Goal: Task Accomplishment & Management: Complete application form

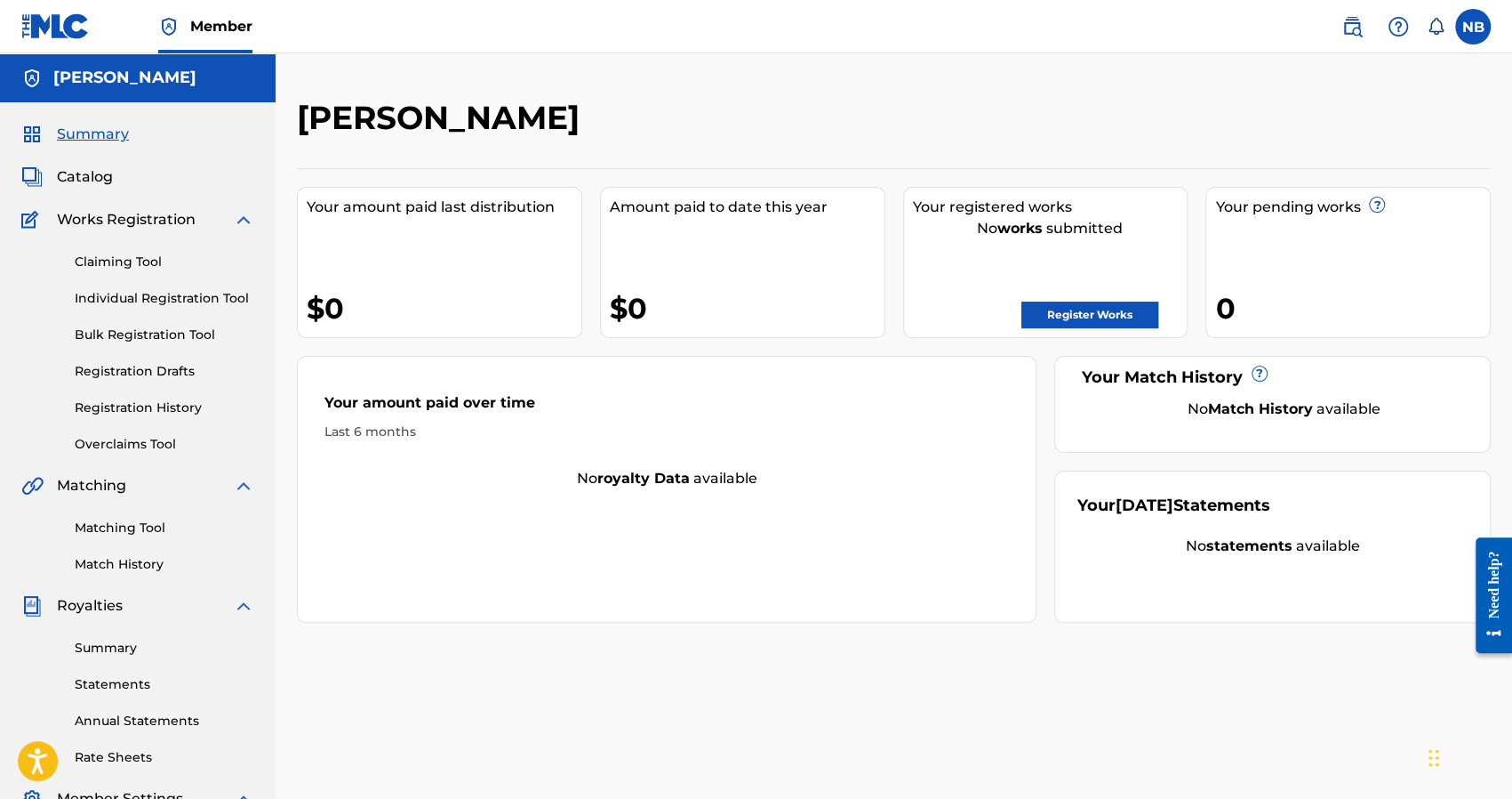
click at [553, 224] on div "Your amount paid last distribution $0" at bounding box center [439, 262] width 286 height 152
click at [137, 303] on link "Individual Registration Tool" at bounding box center [164, 298] width 180 height 18
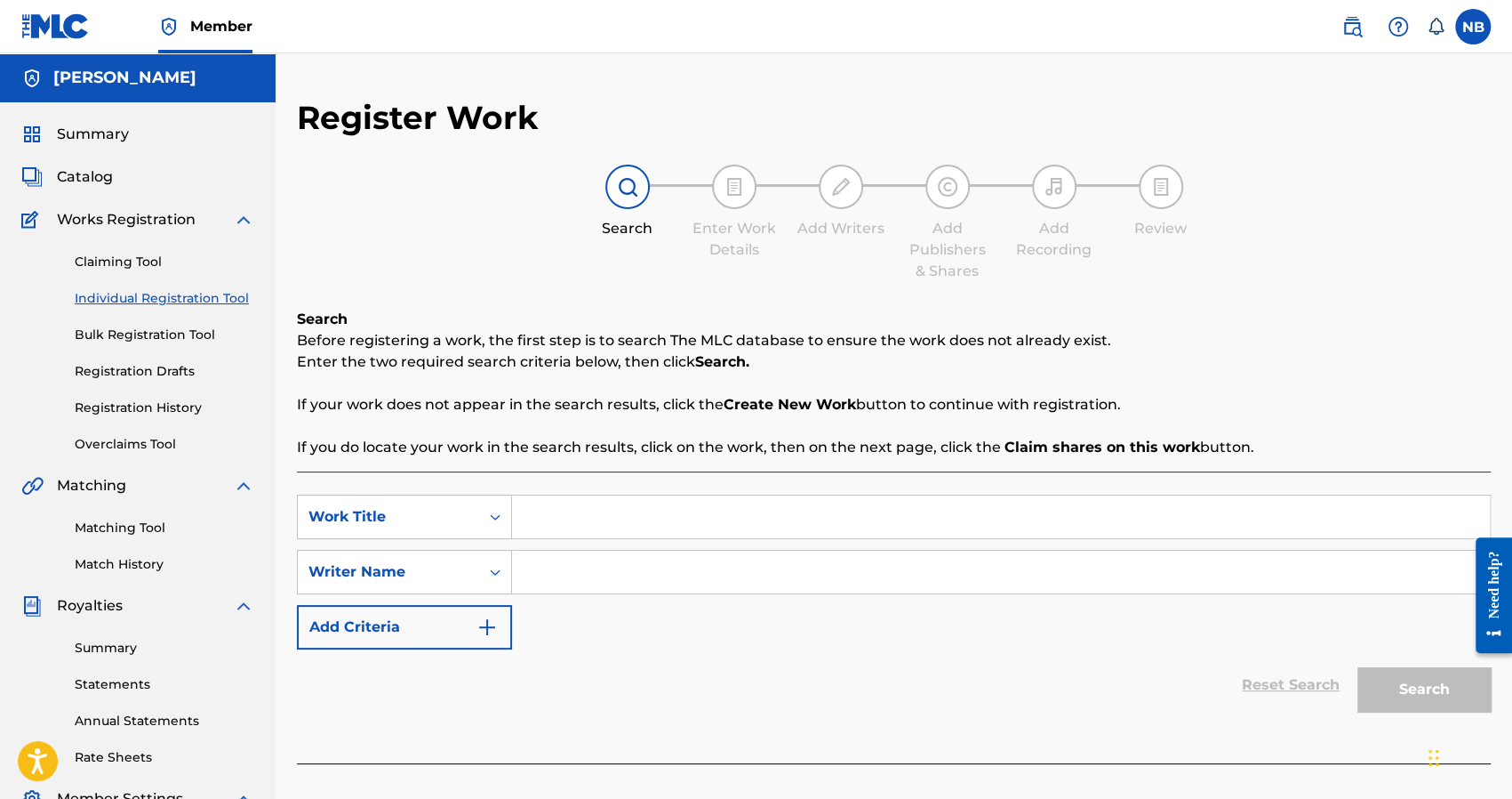
click at [577, 517] on input "Search Form" at bounding box center [1001, 516] width 978 height 42
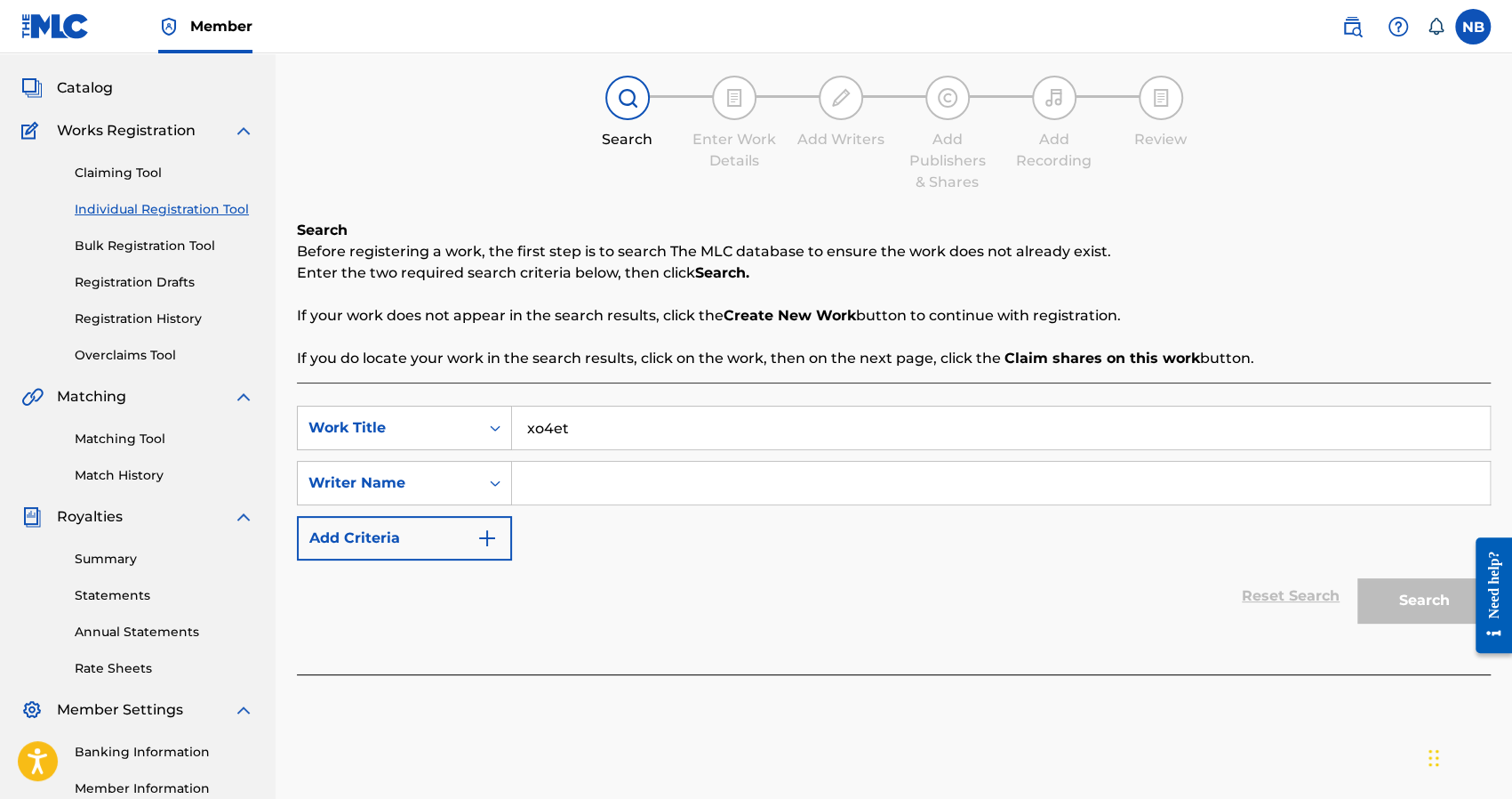
click at [610, 429] on input "xo4et" at bounding box center [1001, 428] width 978 height 42
type input "xo4et"
click at [566, 485] on input "Search Form" at bounding box center [1001, 483] width 978 height 42
type input "9mice"
click at [1383, 588] on button "Search" at bounding box center [1424, 600] width 133 height 44
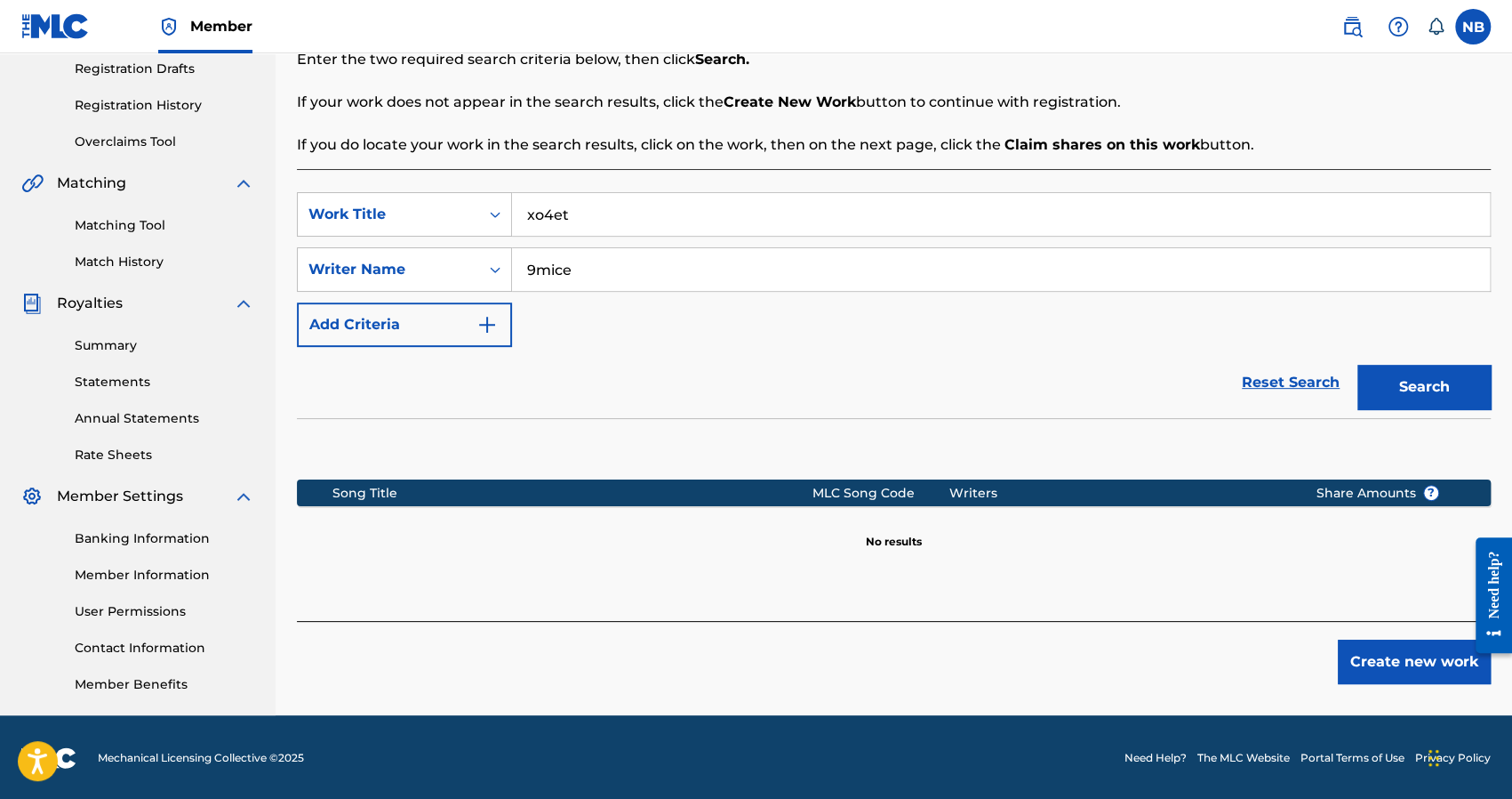
scroll to position [304, 0]
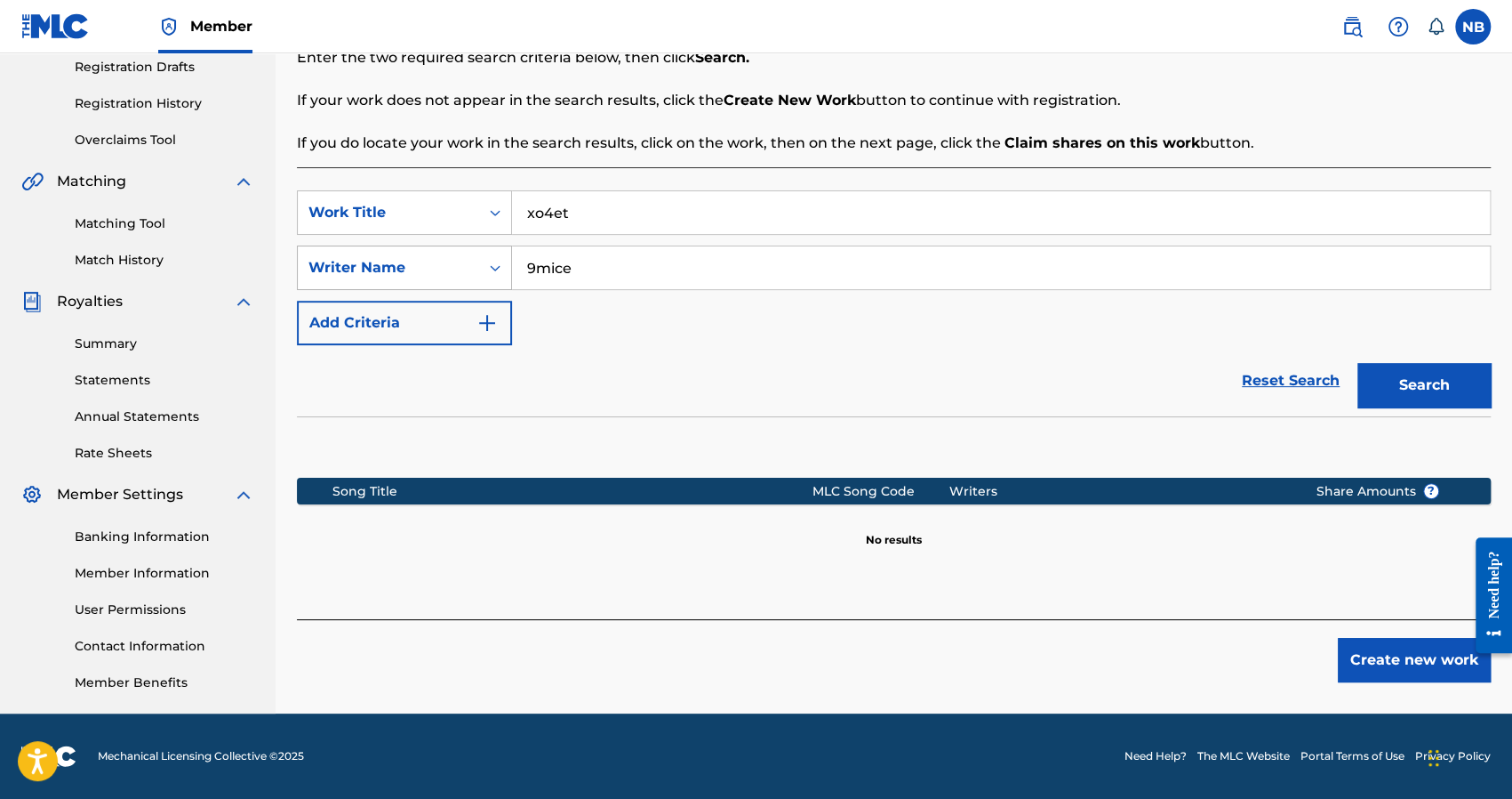
drag, startPoint x: 689, startPoint y: 263, endPoint x: 444, endPoint y: 266, distance: 245.0
click at [444, 266] on div "SearchWithCriteria210e7df1-b9b9-4dfd-9a84-ed2efb8a1526 Writer Name 9mice" at bounding box center [893, 267] width 1193 height 44
click at [1421, 394] on div "Search" at bounding box center [1419, 380] width 142 height 71
click at [678, 281] on input "Search Form" at bounding box center [1001, 267] width 978 height 42
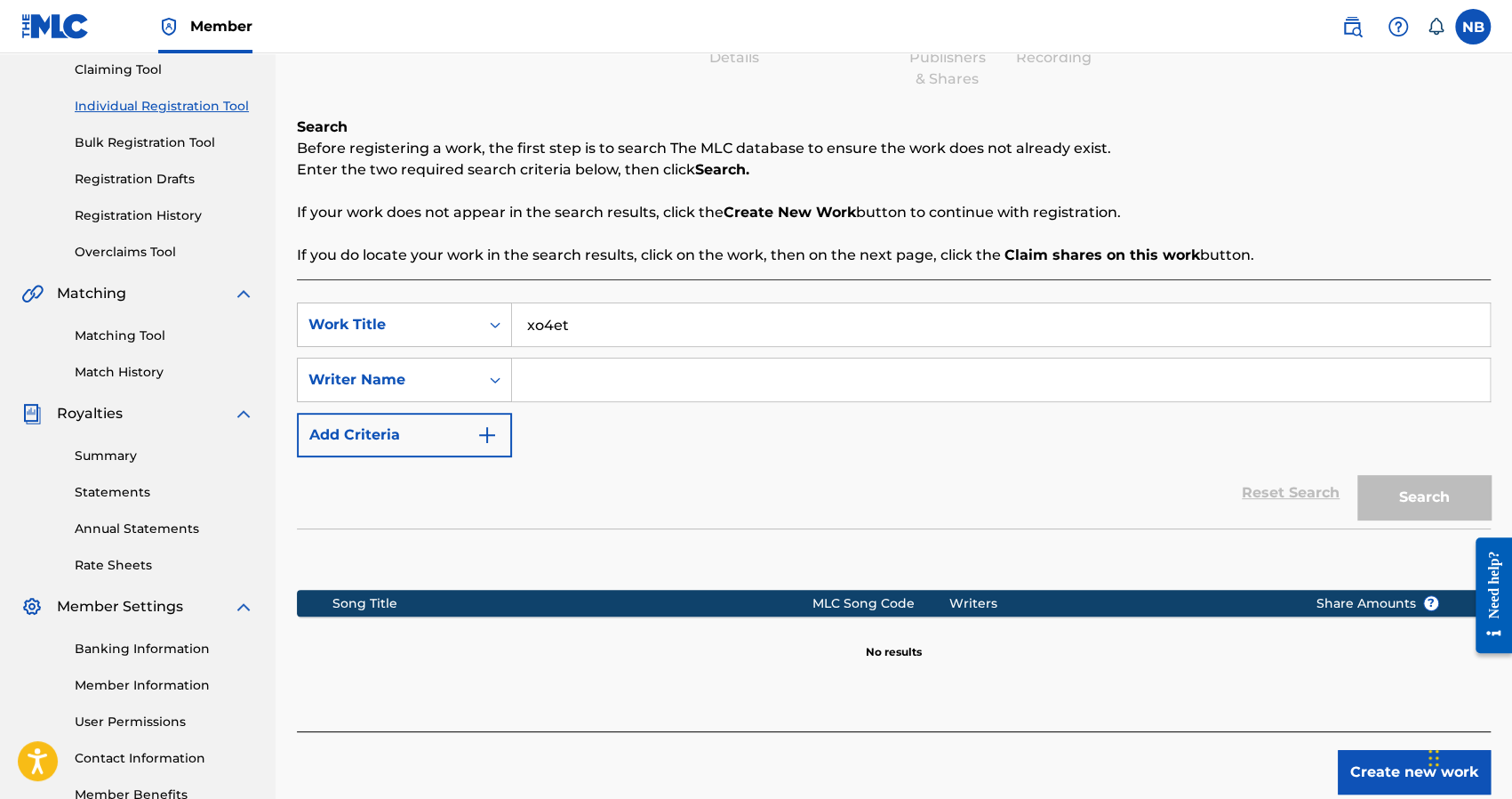
scroll to position [0, 0]
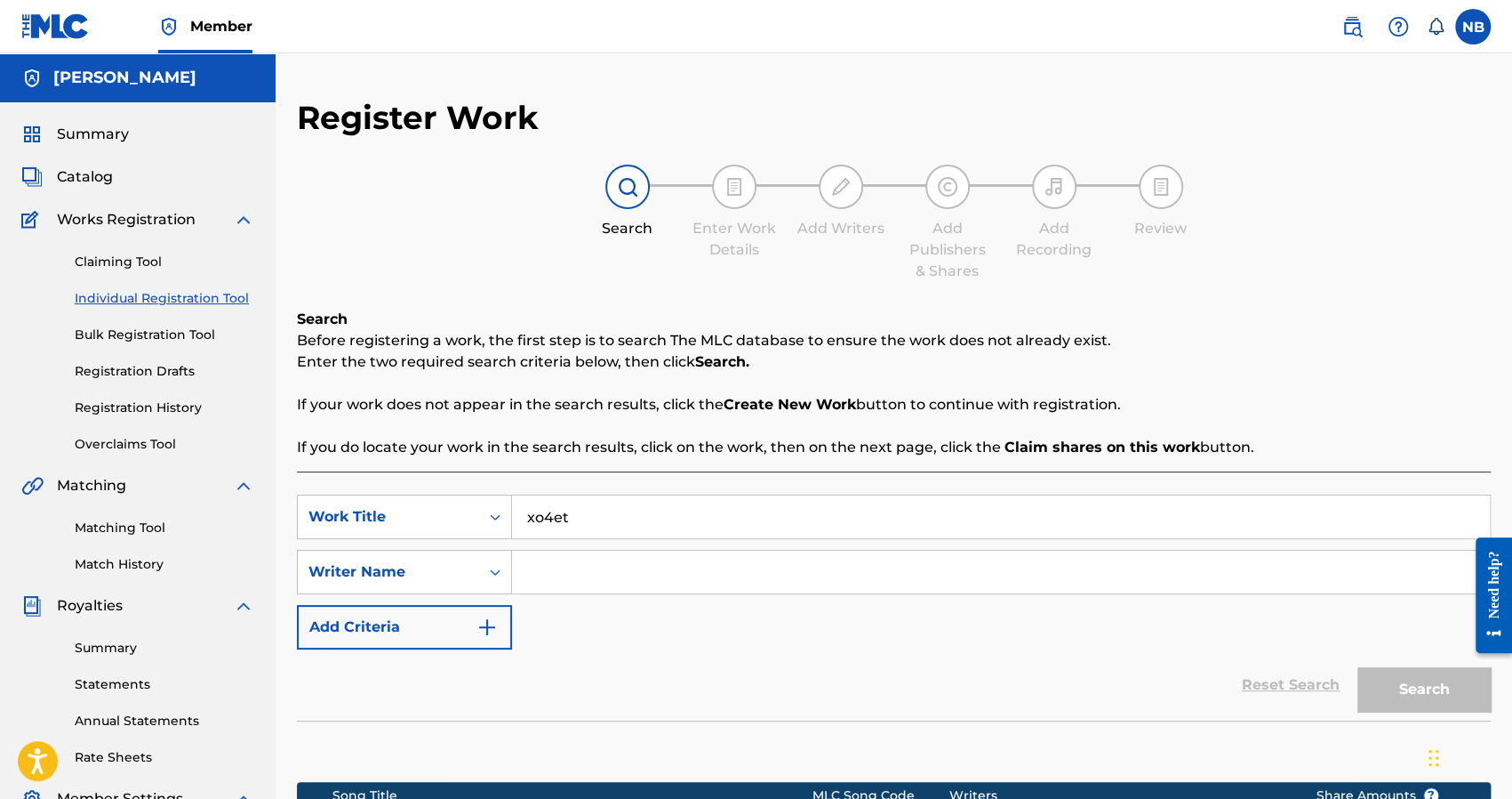
click at [1459, 25] on label at bounding box center [1473, 27] width 36 height 36
click at [1473, 27] on input "NB Nicholas Brady prodnick15@gmail.com Notification Preferences Profile Log out" at bounding box center [1473, 27] width 0 height 0
click at [931, 115] on div "Register Work Search Enter Work Details Add Writers Add Publishers & Shares Add…" at bounding box center [893, 542] width 1193 height 888
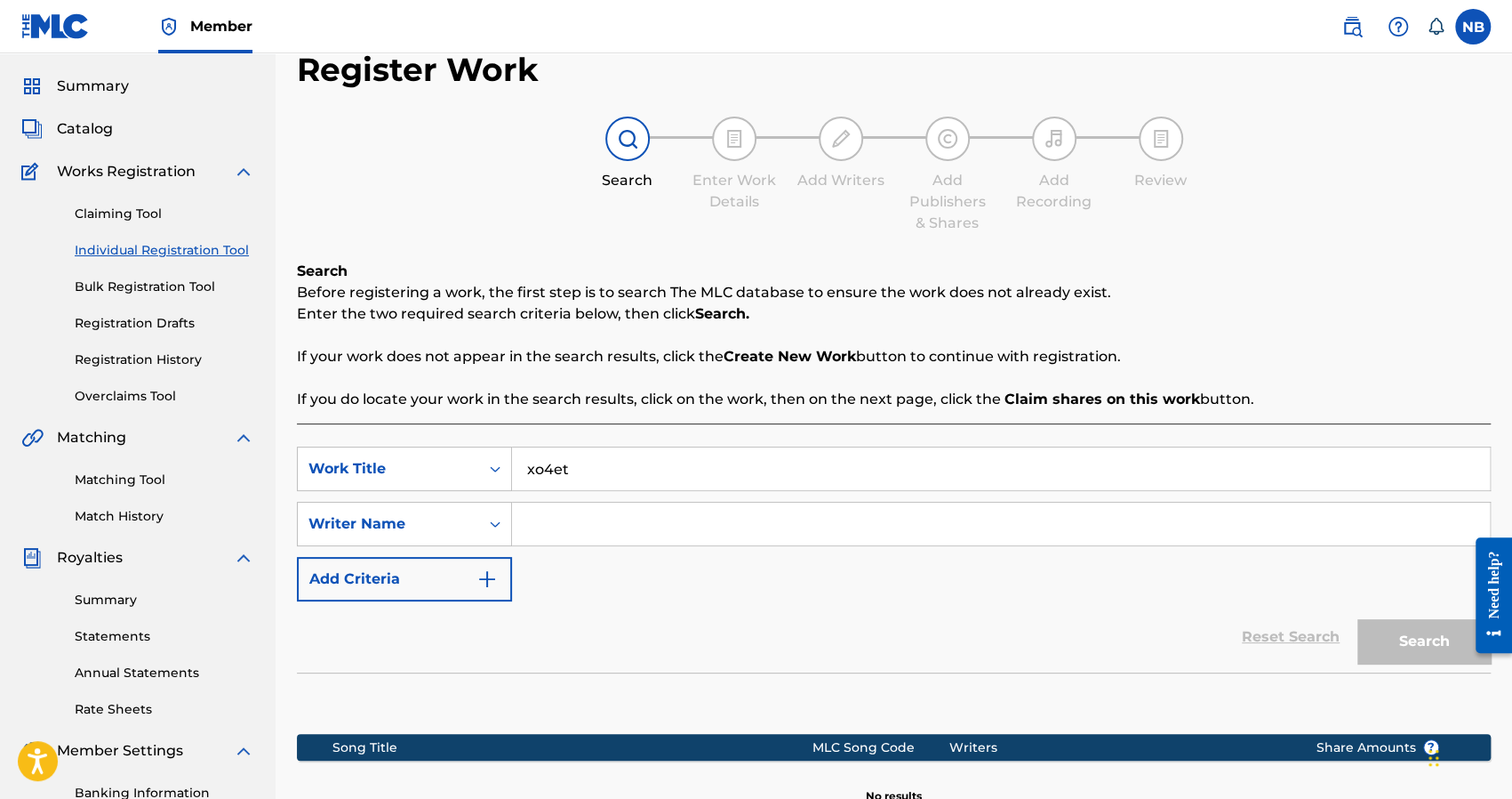
scroll to position [89, 0]
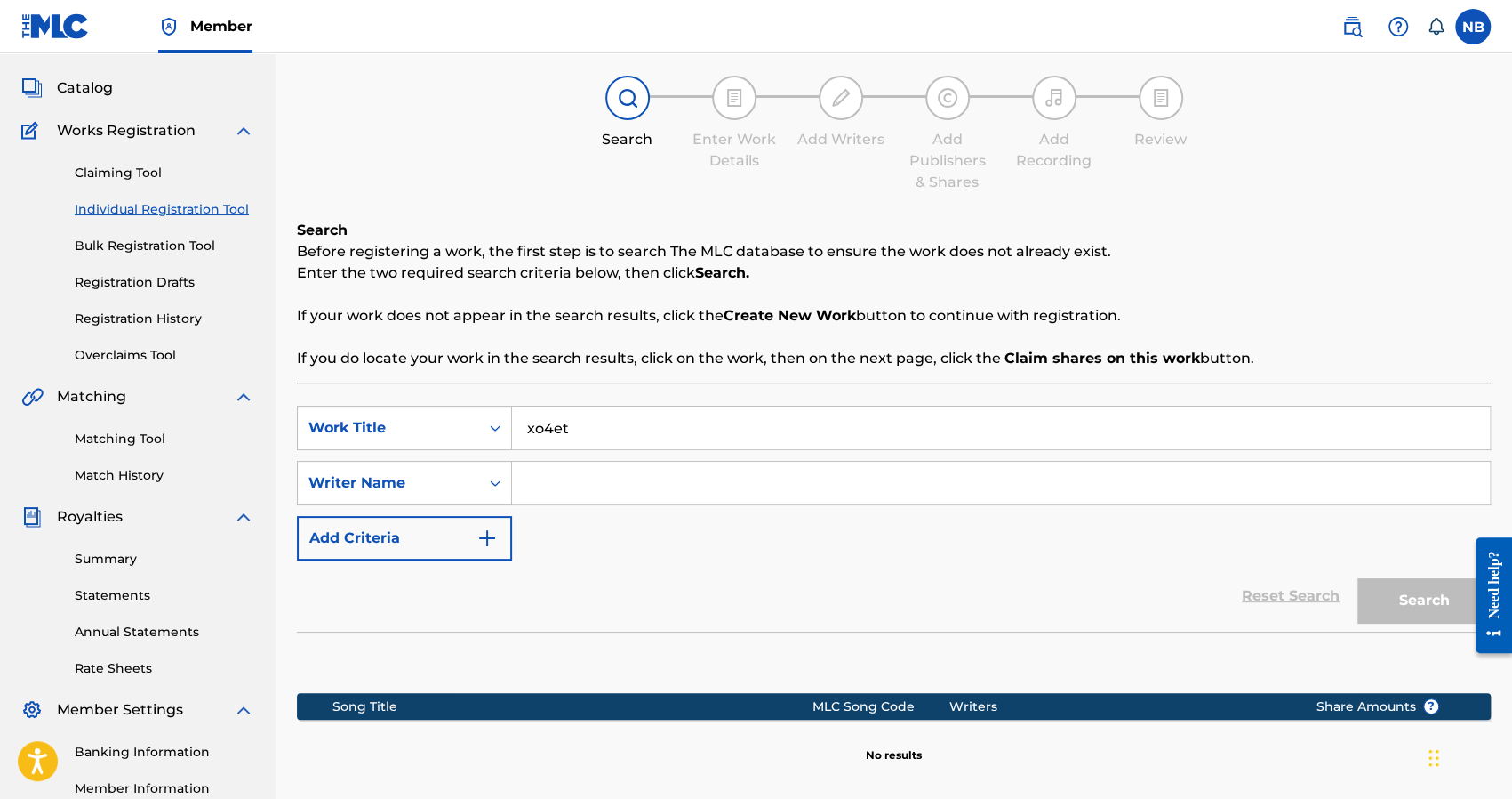
click at [603, 422] on input "xo4et" at bounding box center [1001, 428] width 978 height 42
drag, startPoint x: 609, startPoint y: 422, endPoint x: 499, endPoint y: 424, distance: 110.0
click at [499, 424] on div "SearchWithCriteriad59def4b-dc57-4566-ab79-e358022f5f9e Work Title xo4et" at bounding box center [893, 428] width 1193 height 44
type input "XO4ET"
click at [596, 482] on input "Search Form" at bounding box center [1001, 483] width 978 height 42
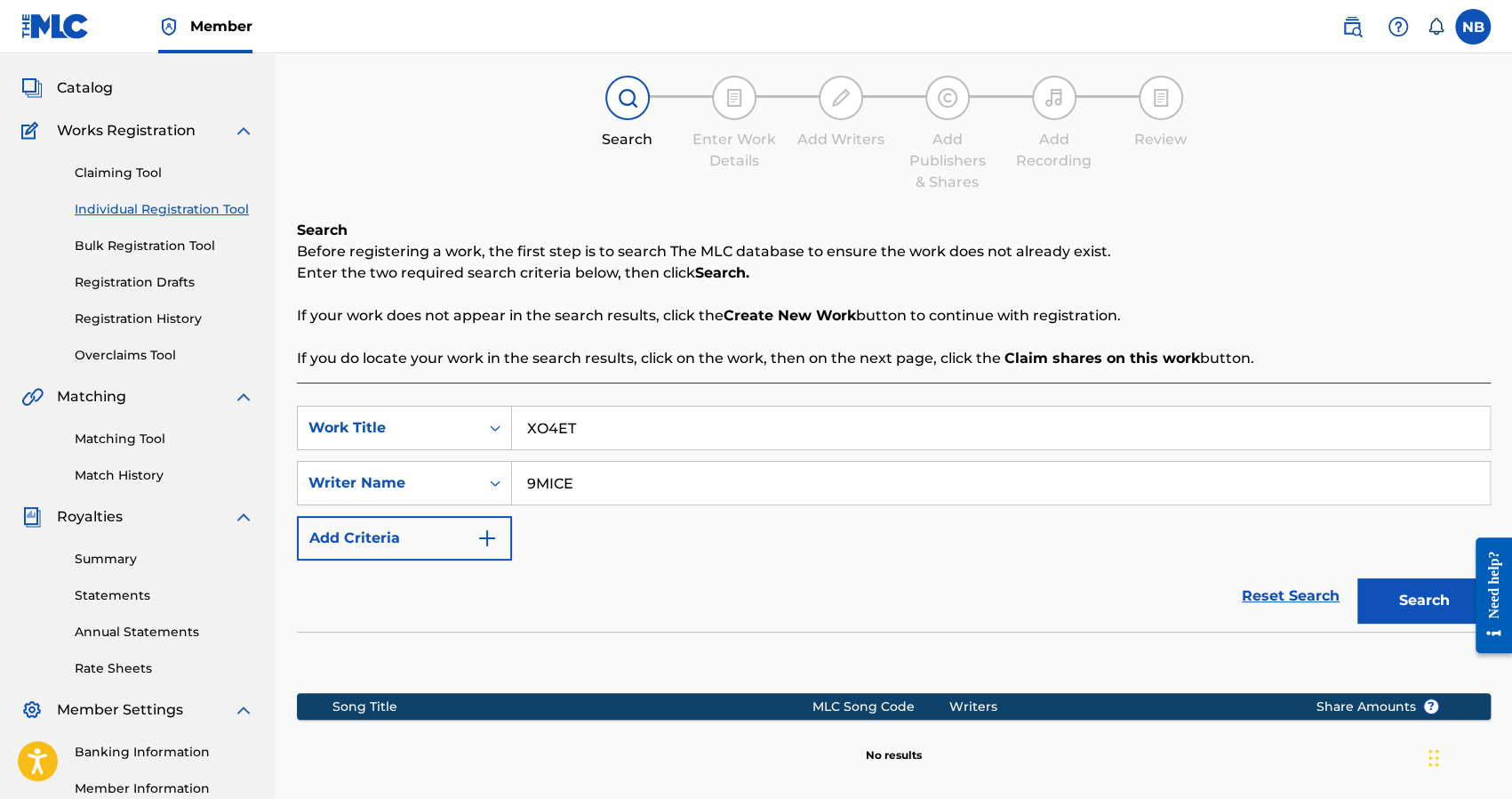
type input "9MICE"
click at [1358, 578] on button "Search" at bounding box center [1424, 600] width 133 height 44
drag, startPoint x: 680, startPoint y: 476, endPoint x: 421, endPoint y: 480, distance: 259.0
click at [421, 480] on div "SearchWithCriteria210e7df1-b9b9-4dfd-9a84-ed2efb8a1526 Writer Name 9MICE" at bounding box center [893, 483] width 1193 height 44
type input "dimitri"
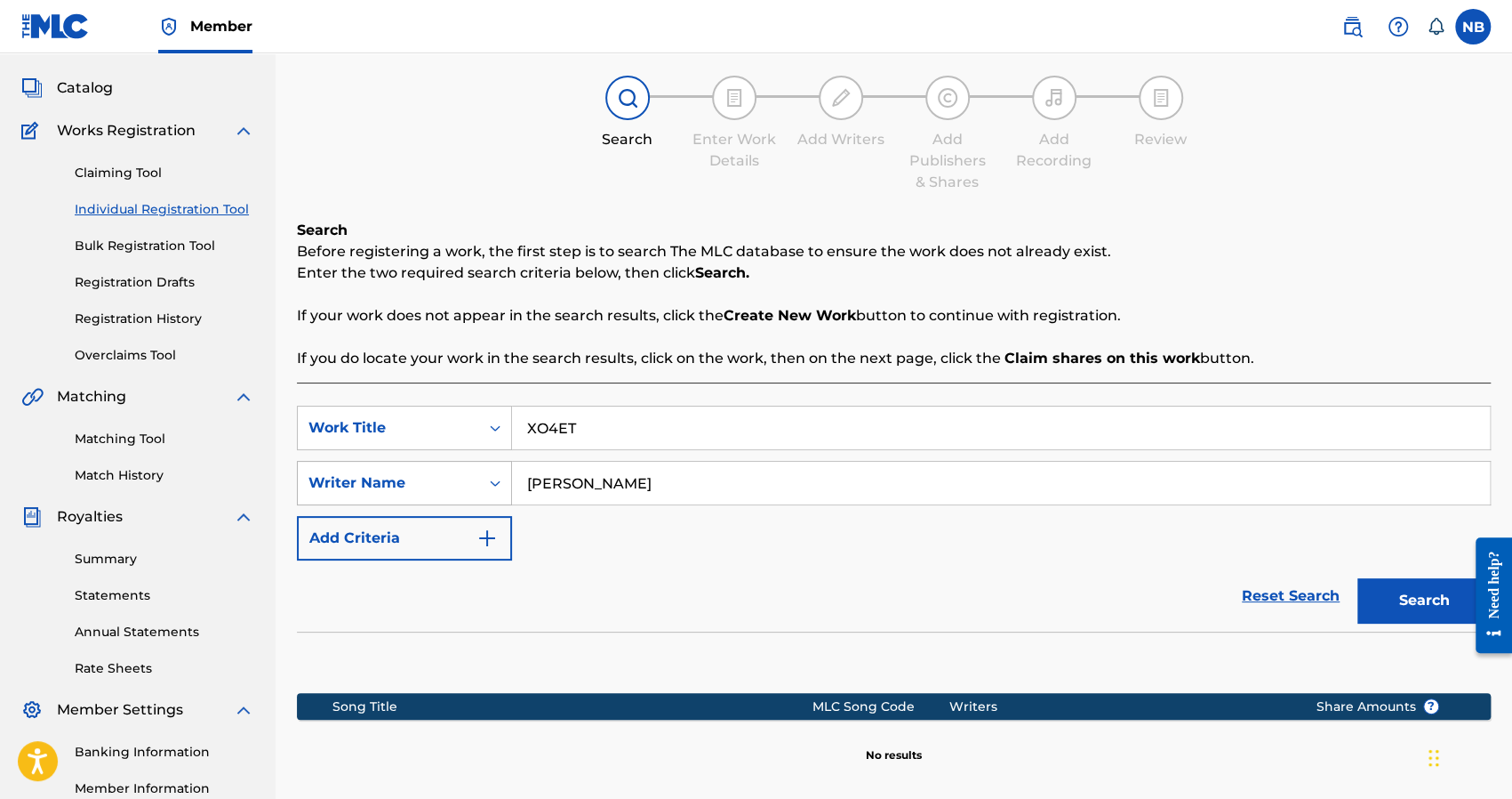
click at [1358, 578] on button "Search" at bounding box center [1424, 600] width 133 height 44
drag, startPoint x: 611, startPoint y: 485, endPoint x: 480, endPoint y: 486, distance: 131.0
click at [480, 486] on div "SearchWithCriteria210e7df1-b9b9-4dfd-9a84-ed2efb8a1526 Writer Name dimitri" at bounding box center [893, 483] width 1193 height 44
type input "\"
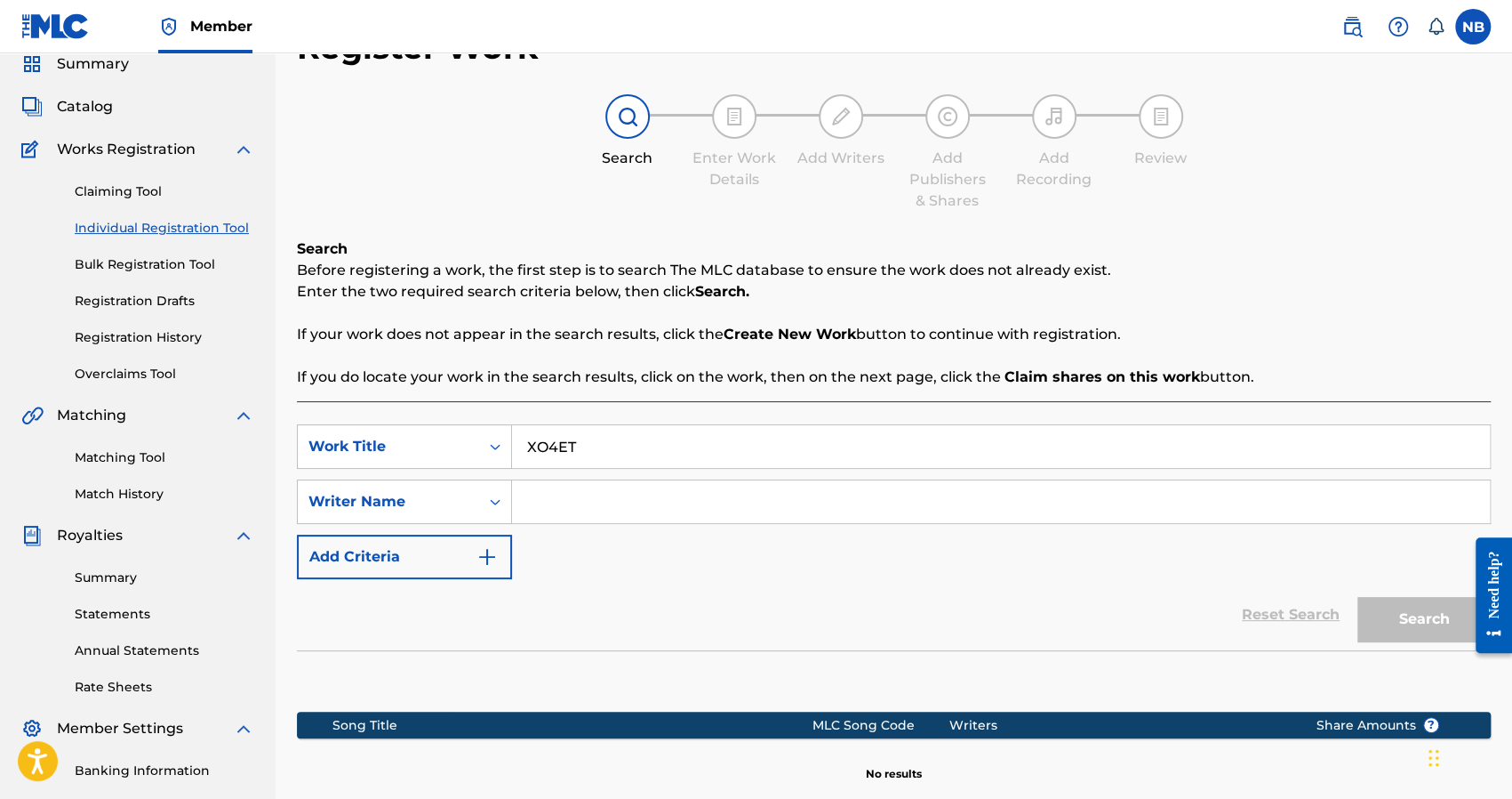
scroll to position [0, 0]
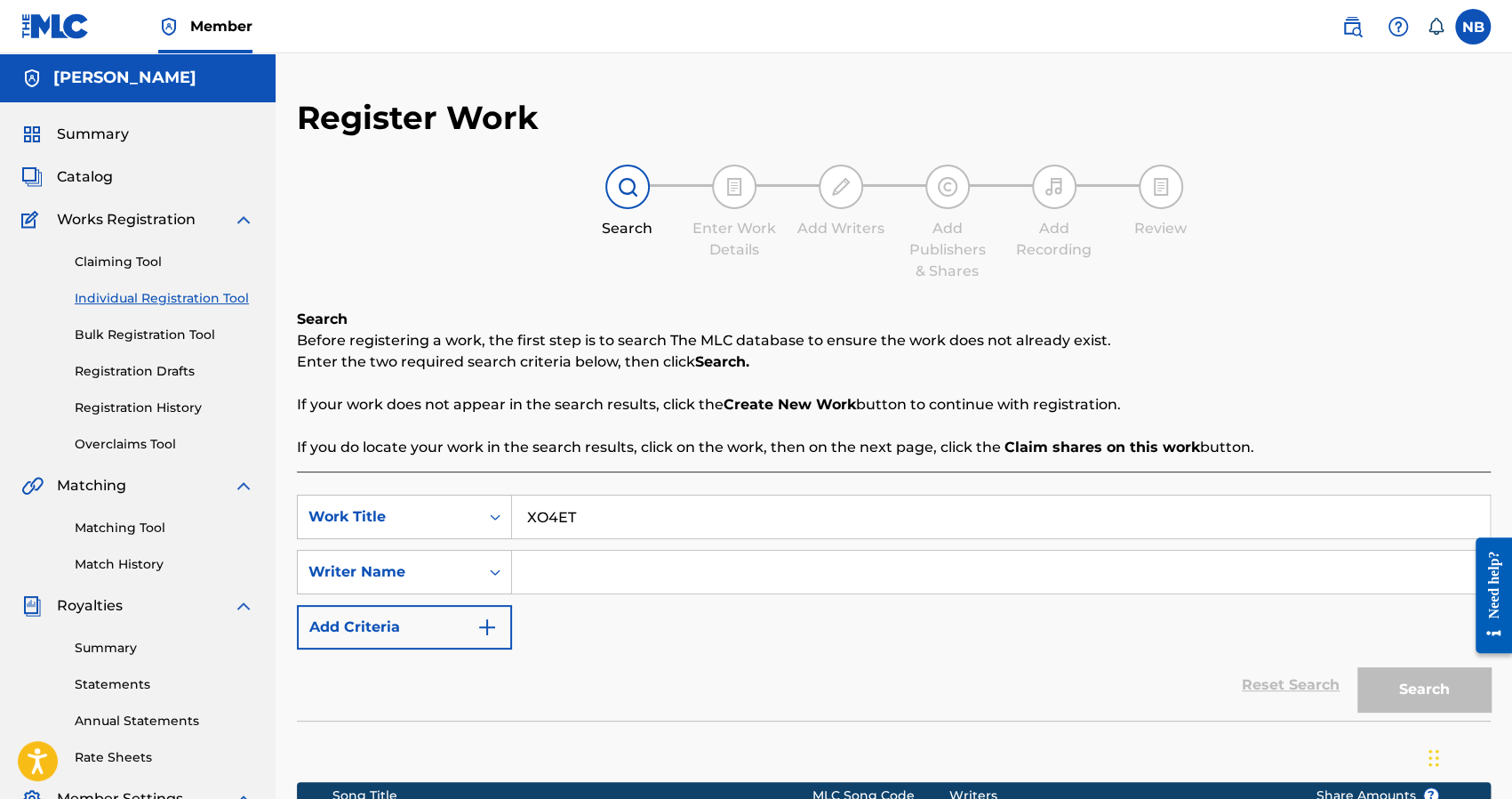
click at [1472, 28] on label at bounding box center [1473, 27] width 36 height 36
click at [1473, 27] on input "NB Nicholas Brady prodnick15@gmail.com Notification Preferences Profile Log out" at bounding box center [1473, 27] width 0 height 0
click at [409, 180] on div "Search Enter Work Details Add Writers Add Publishers & Shares Add Recording Rev…" at bounding box center [893, 223] width 1193 height 118
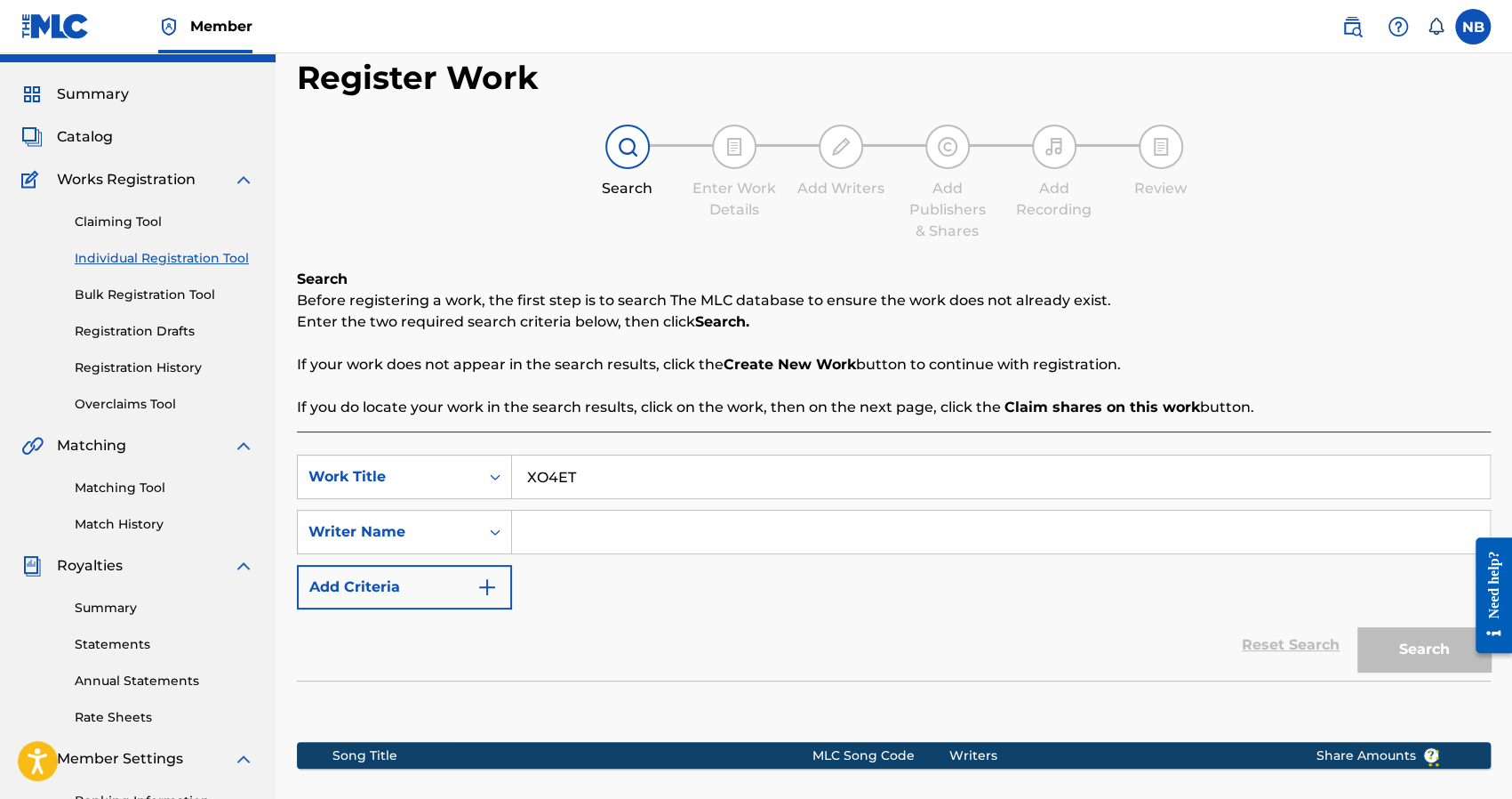
scroll to position [89, 0]
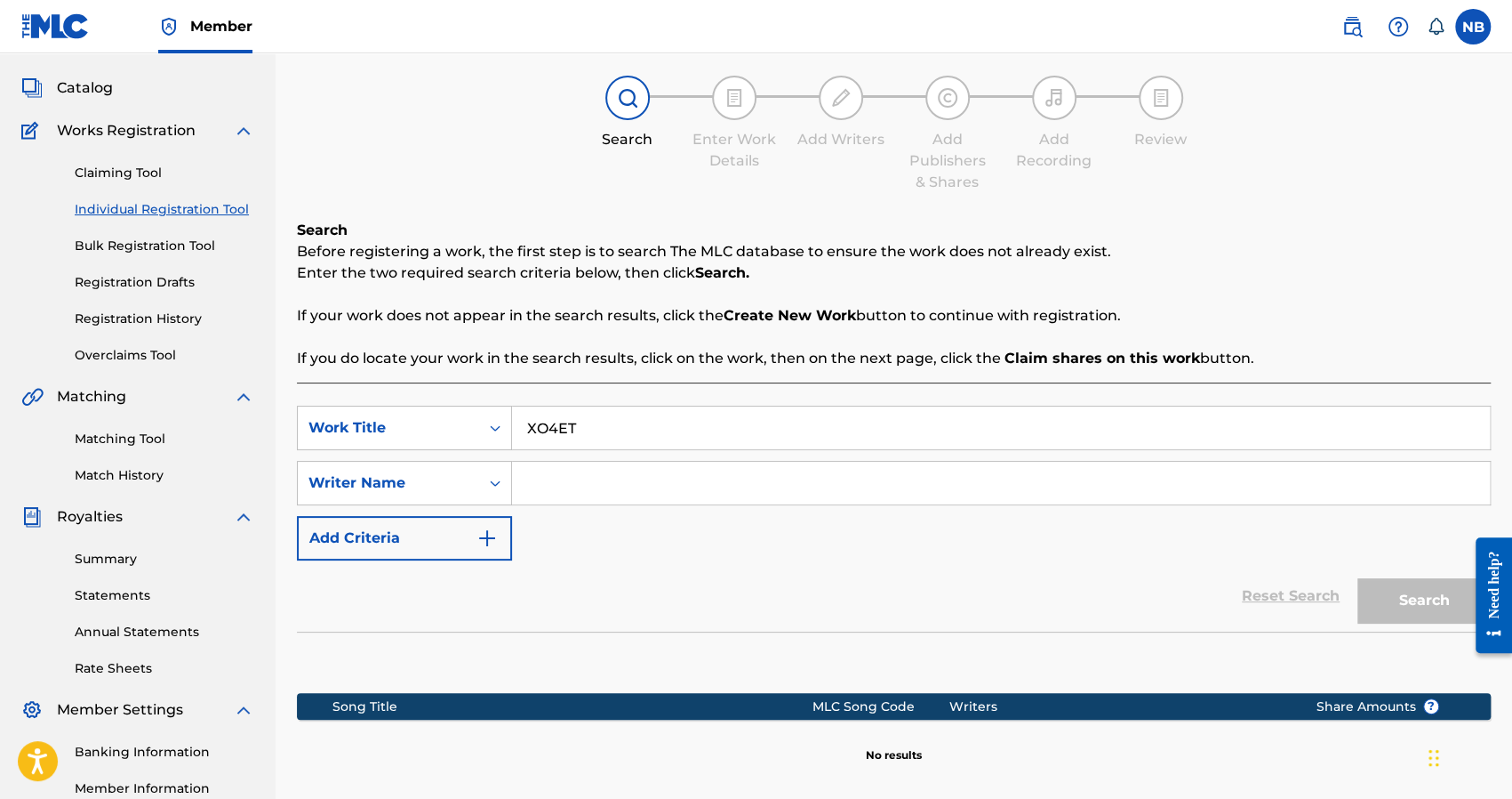
click at [622, 441] on input "XO4ET" at bounding box center [1001, 428] width 978 height 42
click at [617, 491] on input "Search Form" at bounding box center [1001, 483] width 978 height 42
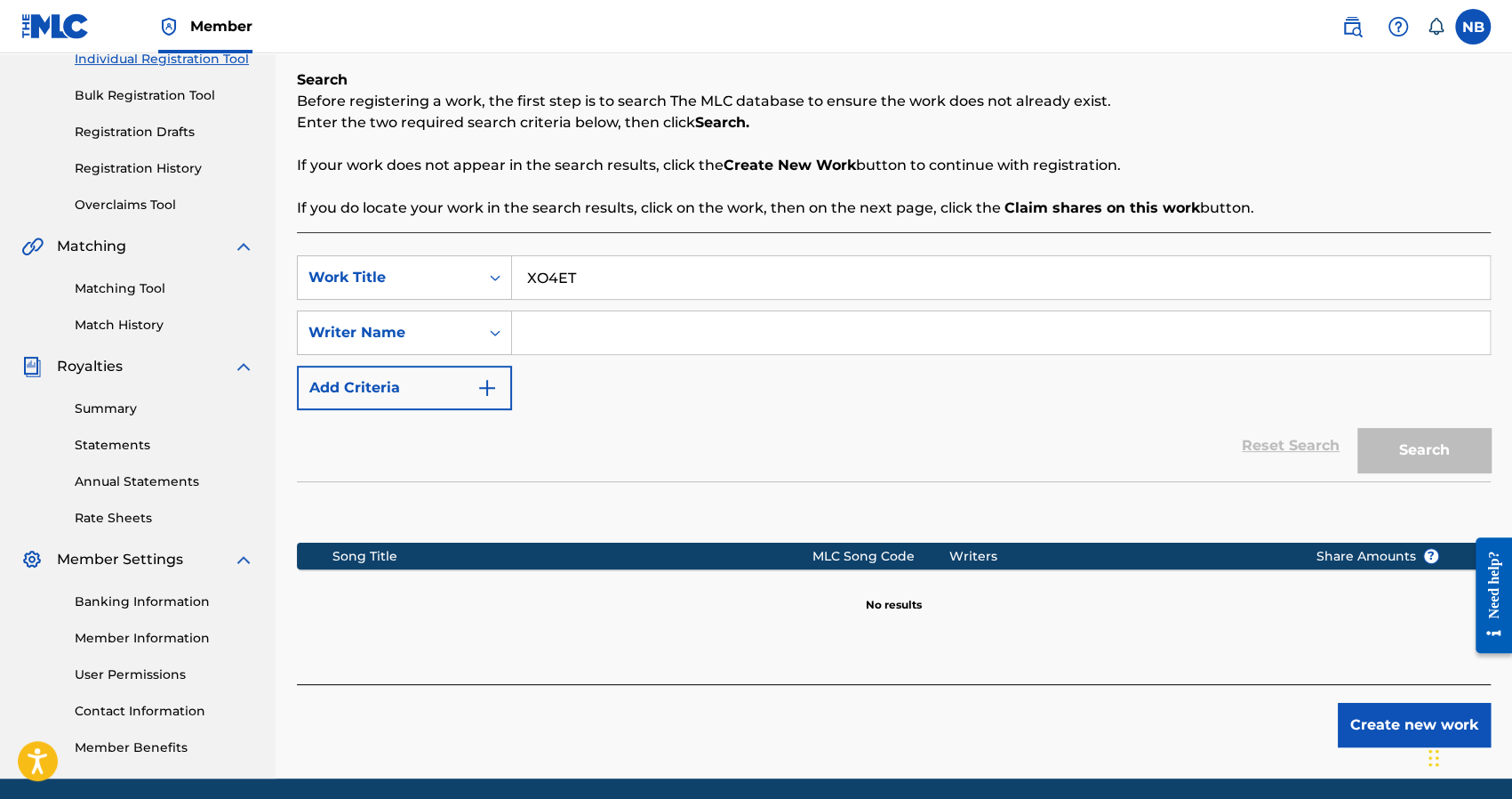
scroll to position [304, 0]
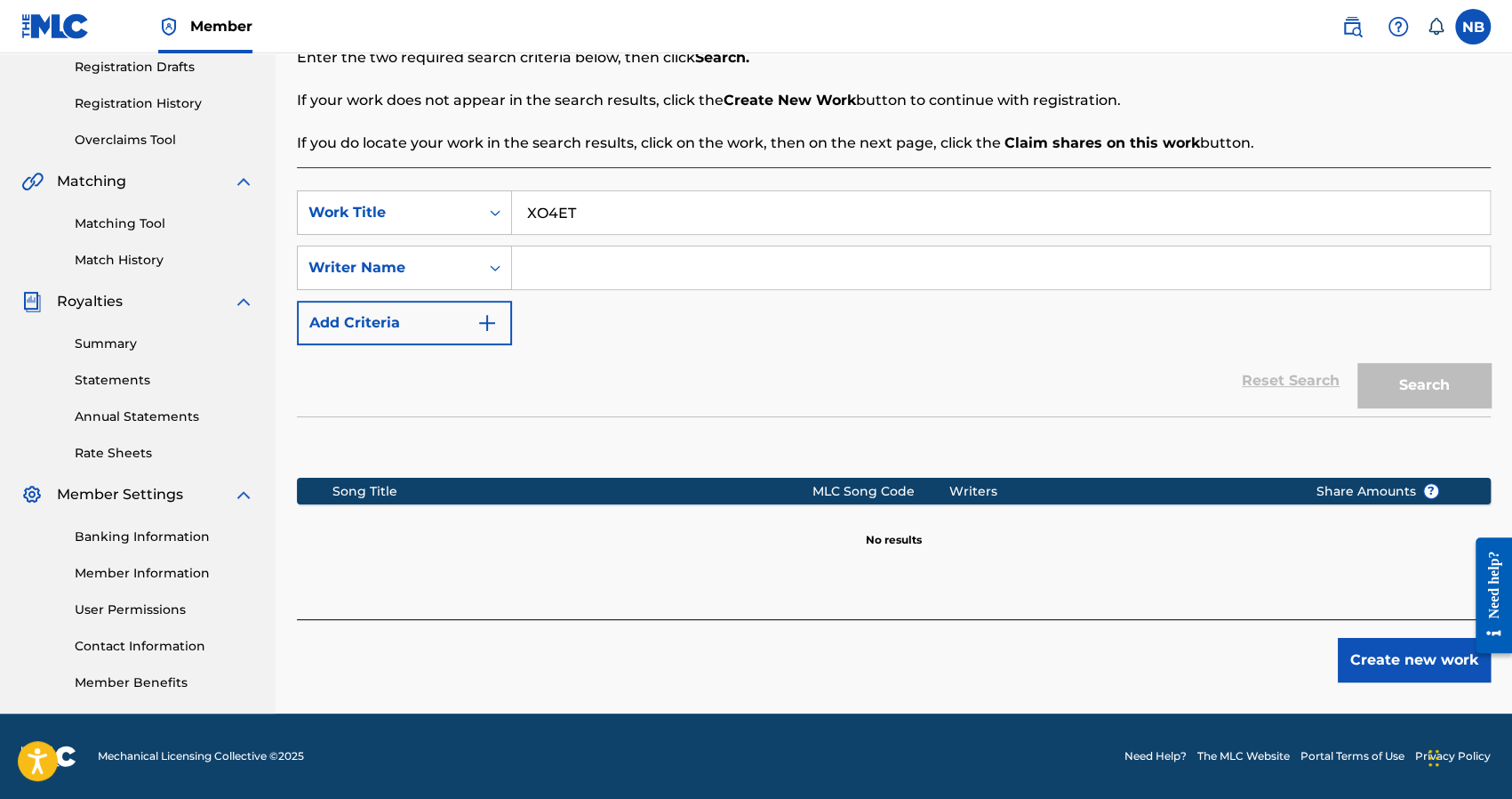
click at [647, 278] on input "Search Form" at bounding box center [1001, 267] width 978 height 42
type input "\"
click at [1358, 363] on button "Search" at bounding box center [1424, 385] width 133 height 44
click at [1394, 388] on button "Search" at bounding box center [1424, 385] width 133 height 44
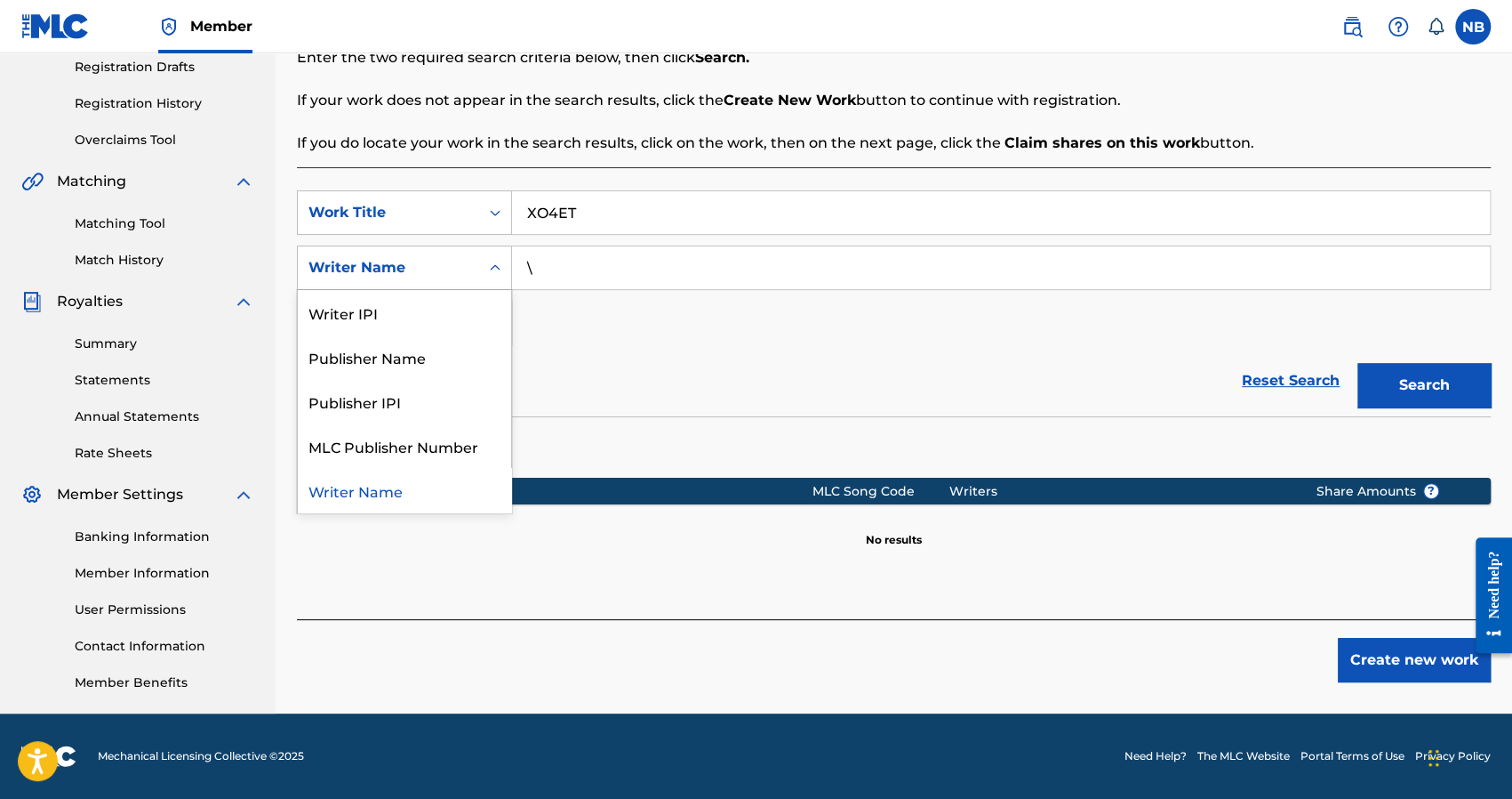
click at [422, 266] on div "Writer Name" at bounding box center [388, 267] width 160 height 21
click at [717, 312] on div "SearchWithCriteriad59def4b-dc57-4566-ab79-e358022f5f9e Work Title XO4ET SearchW…" at bounding box center [893, 267] width 1193 height 154
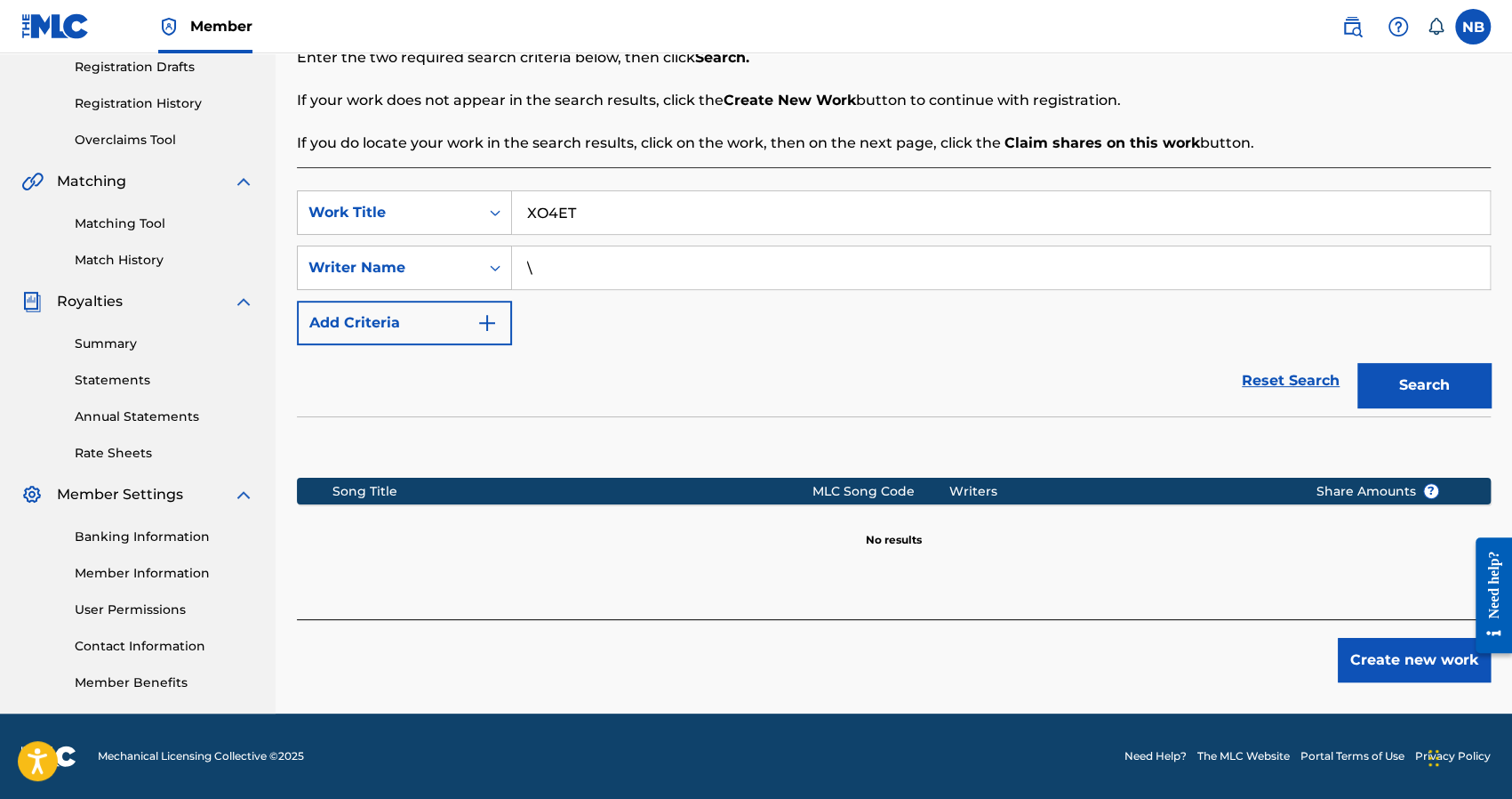
drag, startPoint x: 671, startPoint y: 243, endPoint x: 585, endPoint y: 255, distance: 86.8
click at [585, 255] on div "SearchWithCriteriad59def4b-dc57-4566-ab79-e358022f5f9e Work Title XO4ET SearchW…" at bounding box center [893, 267] width 1193 height 154
drag, startPoint x: 586, startPoint y: 257, endPoint x: 487, endPoint y: 258, distance: 99.0
click at [489, 259] on div "SearchWithCriteria210e7df1-b9b9-4dfd-9a84-ed2efb8a1526 Writer Name \" at bounding box center [893, 267] width 1193 height 44
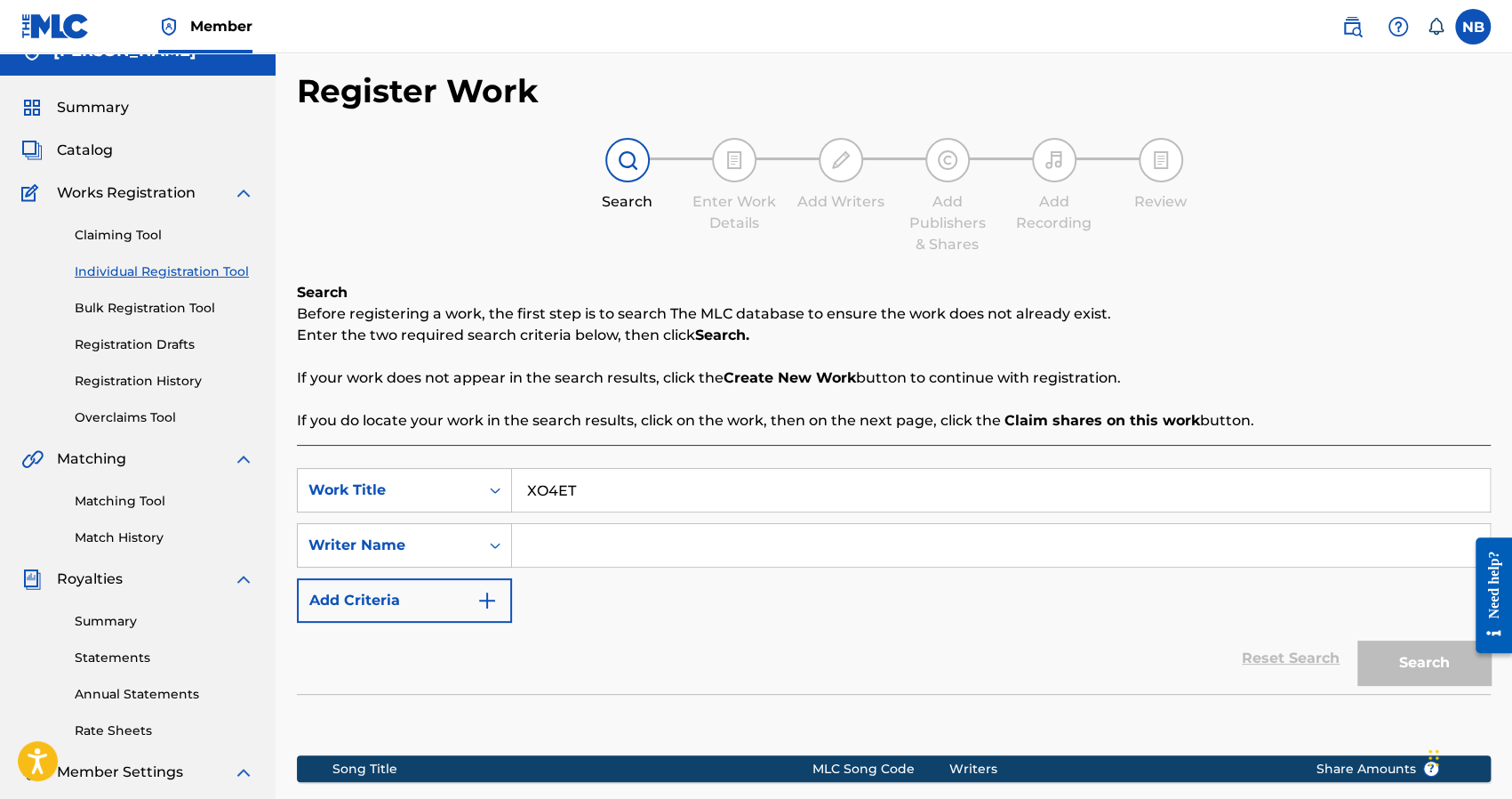
scroll to position [0, 0]
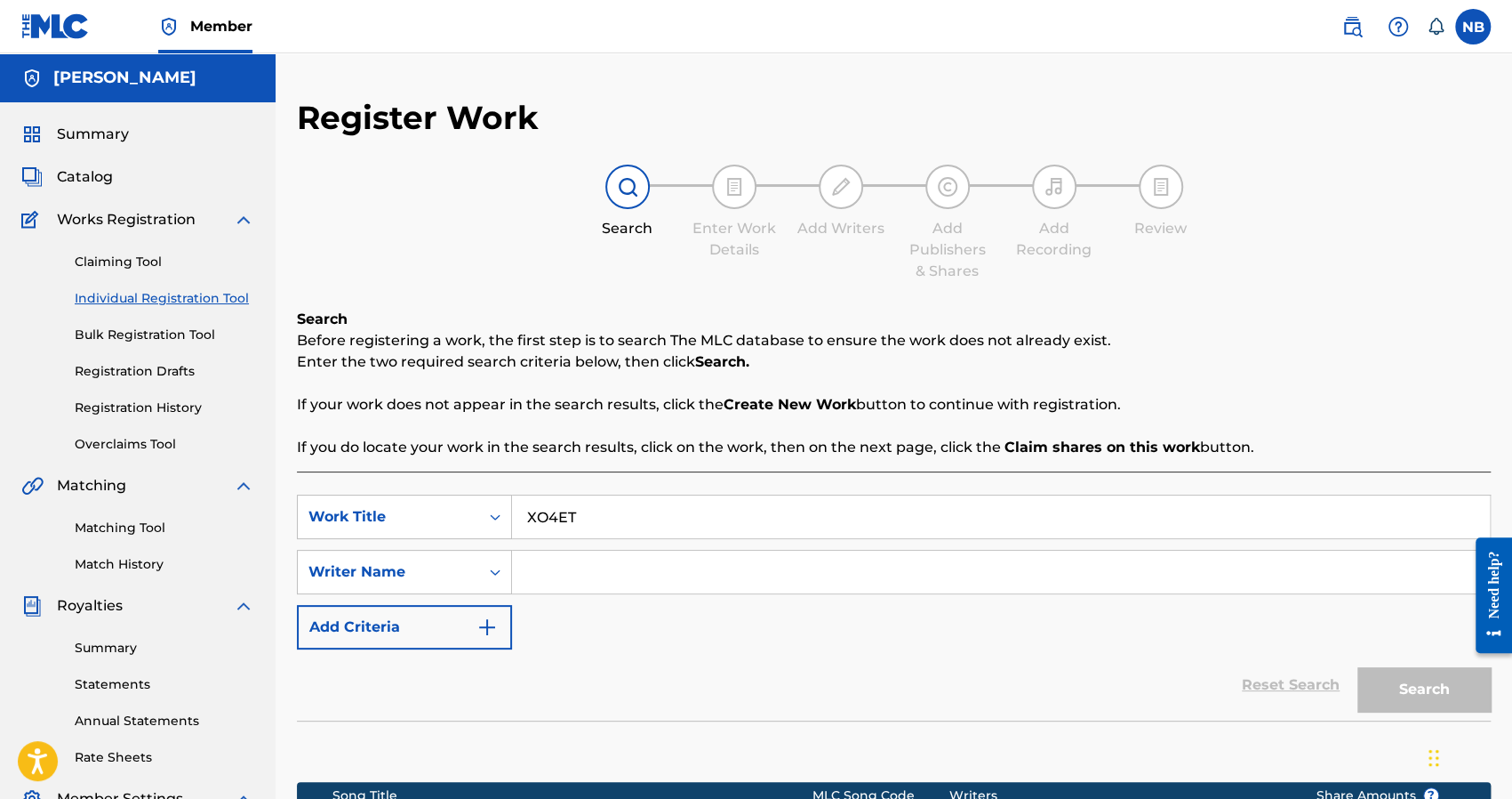
click at [85, 127] on span "Summary" at bounding box center [93, 134] width 72 height 21
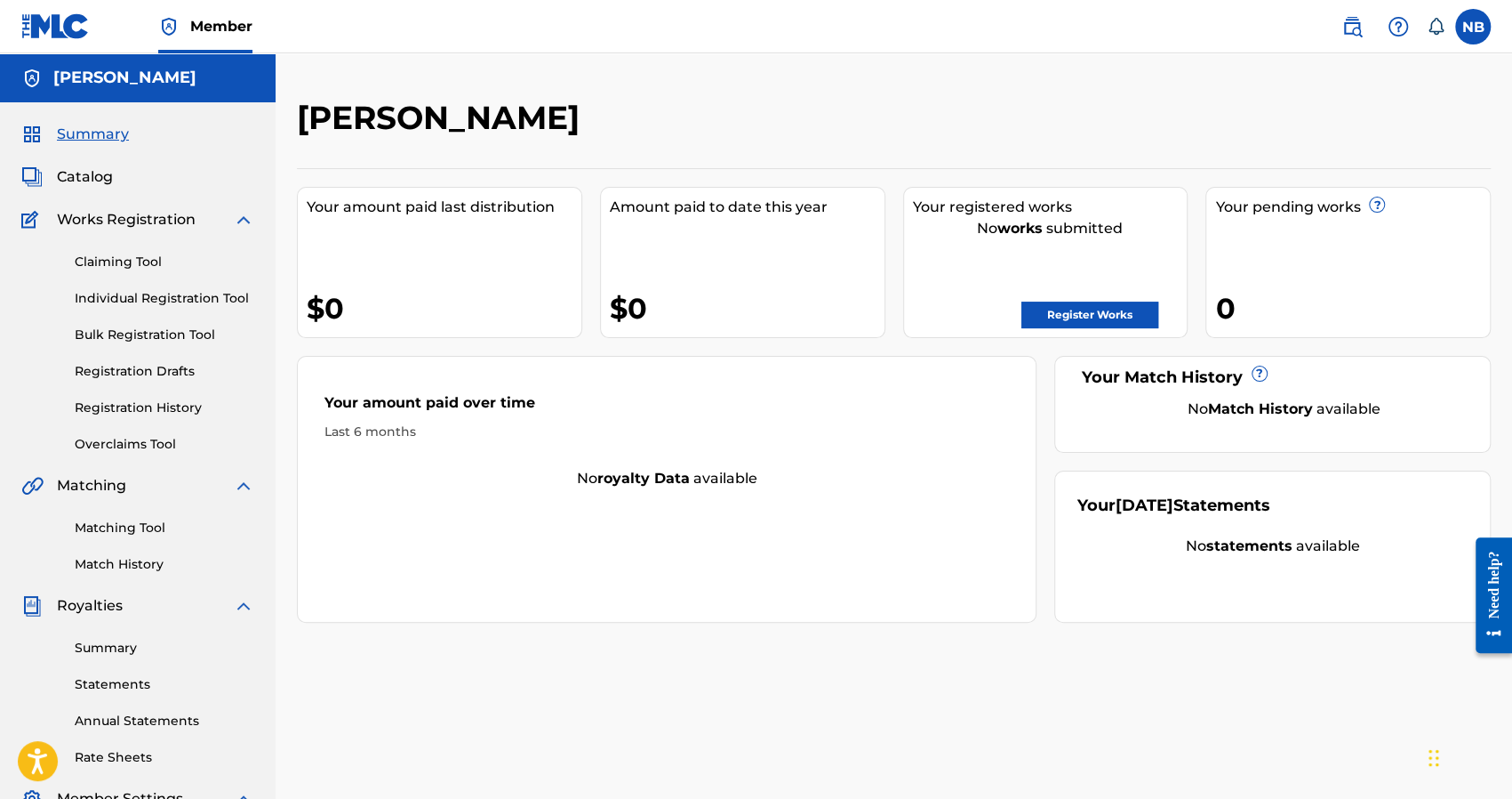
click at [1474, 21] on label at bounding box center [1473, 27] width 36 height 36
click at [1473, 27] on input "NB Nicholas Brady prodnick15@gmail.com Notification Preferences Profile Log out" at bounding box center [1473, 27] width 0 height 0
click at [1356, 16] on img at bounding box center [1351, 26] width 21 height 21
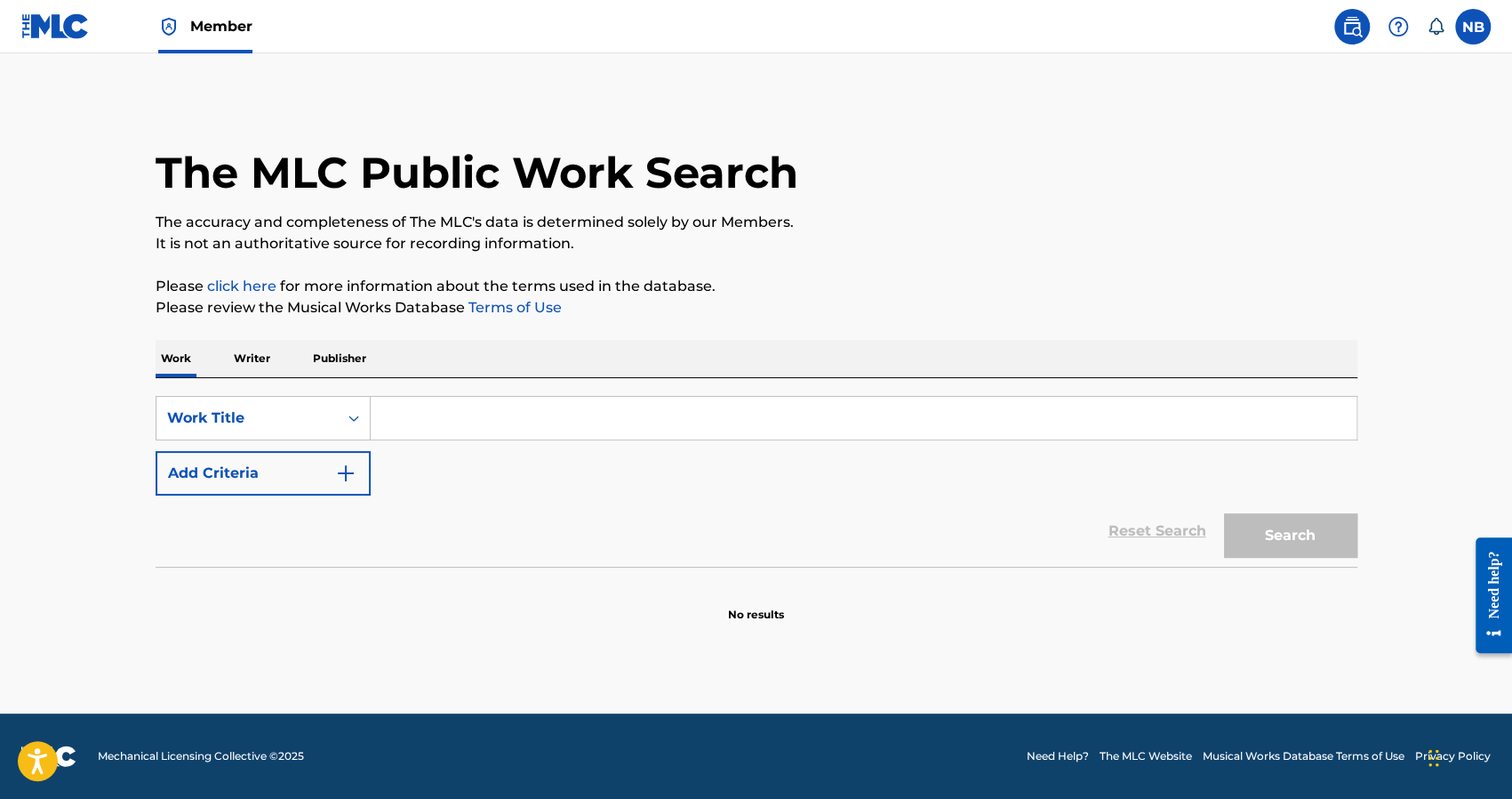
click at [465, 409] on input "Search Form" at bounding box center [864, 418] width 986 height 42
click at [436, 460] on div "xo4e t" at bounding box center [730, 457] width 718 height 32
type input "xo4et"
click at [1288, 539] on button "Search" at bounding box center [1290, 535] width 133 height 44
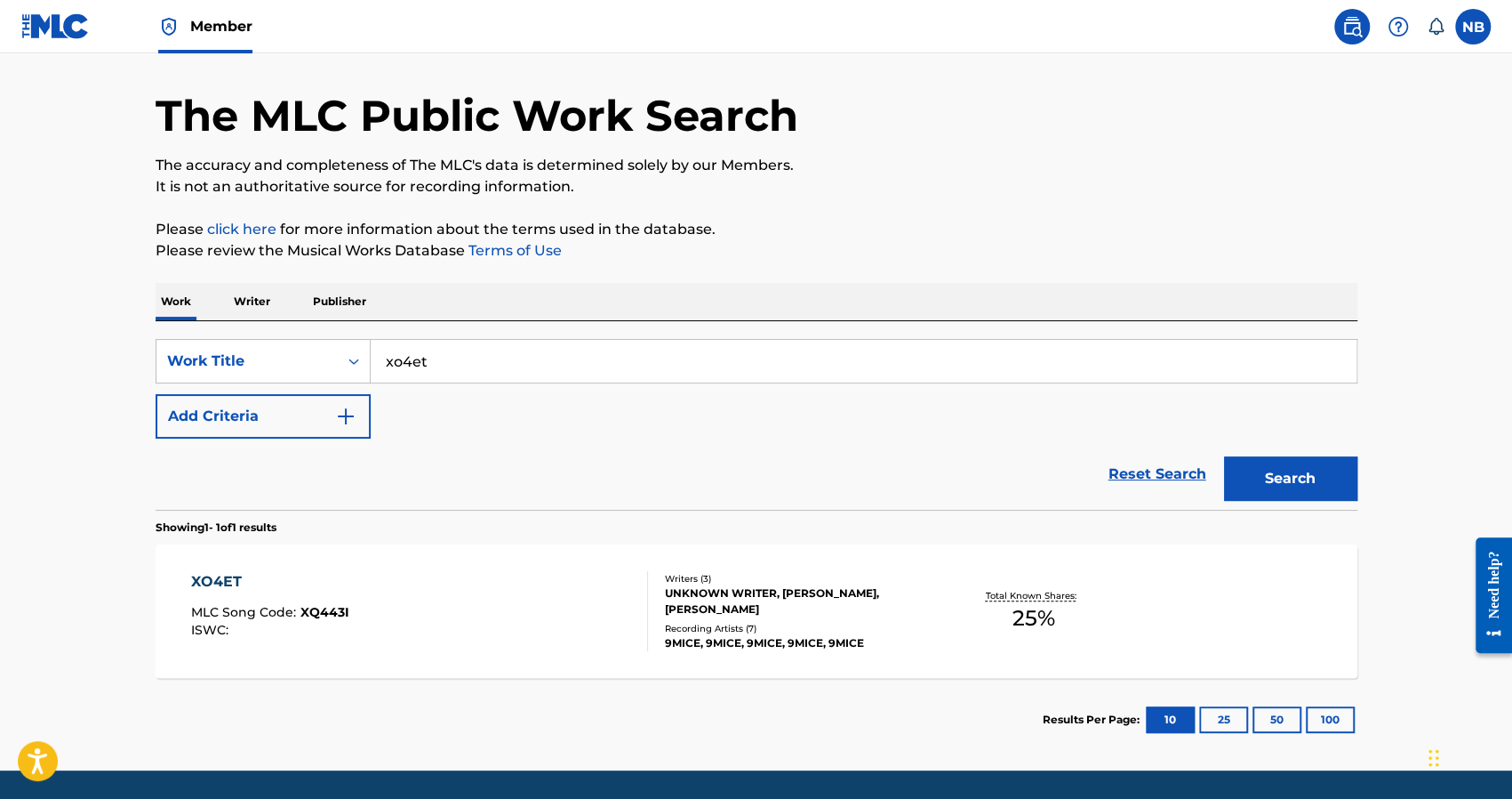
scroll to position [113, 0]
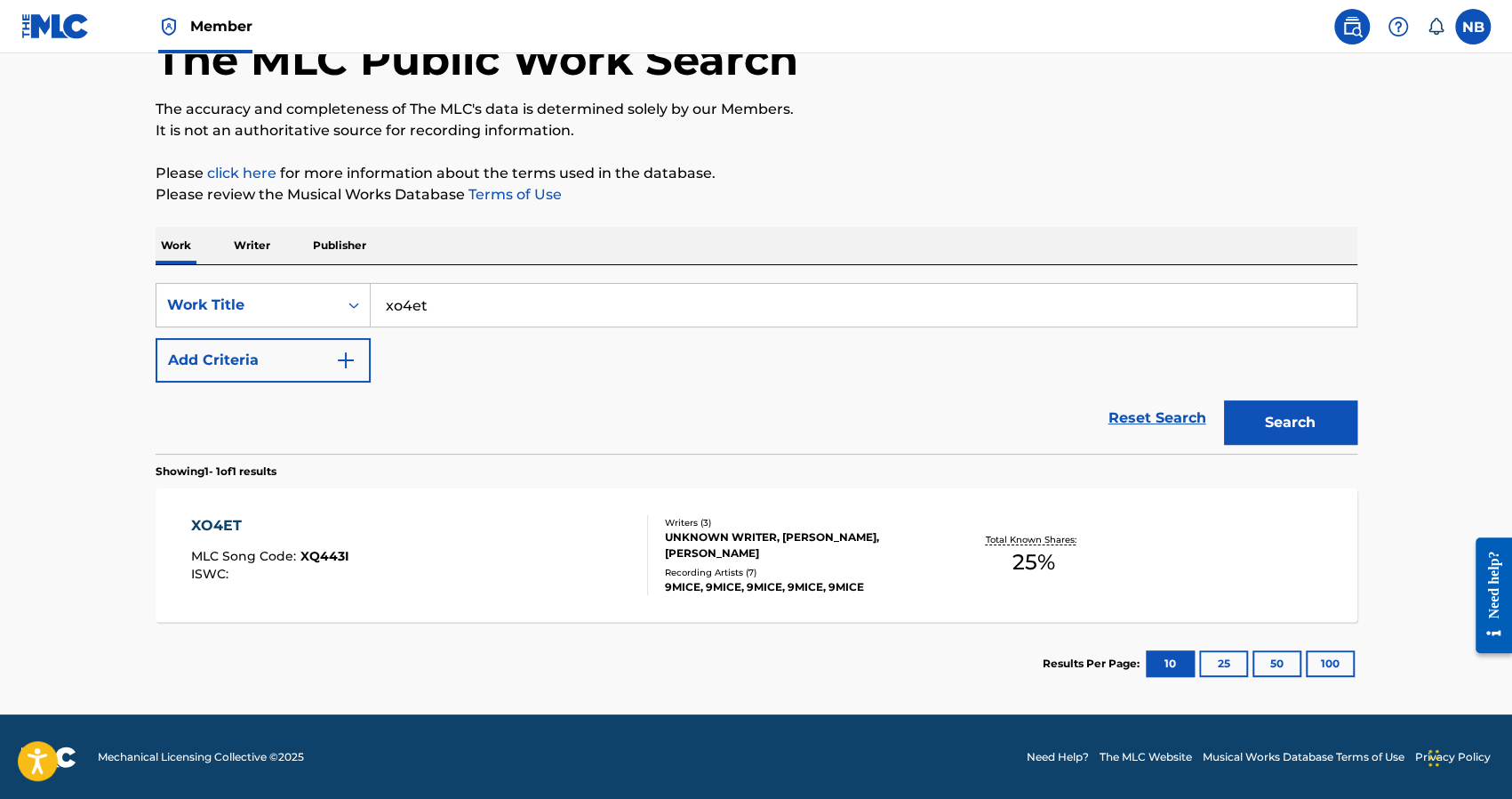
click at [736, 566] on div "Recording Artists ( 7 )" at bounding box center [799, 572] width 268 height 14
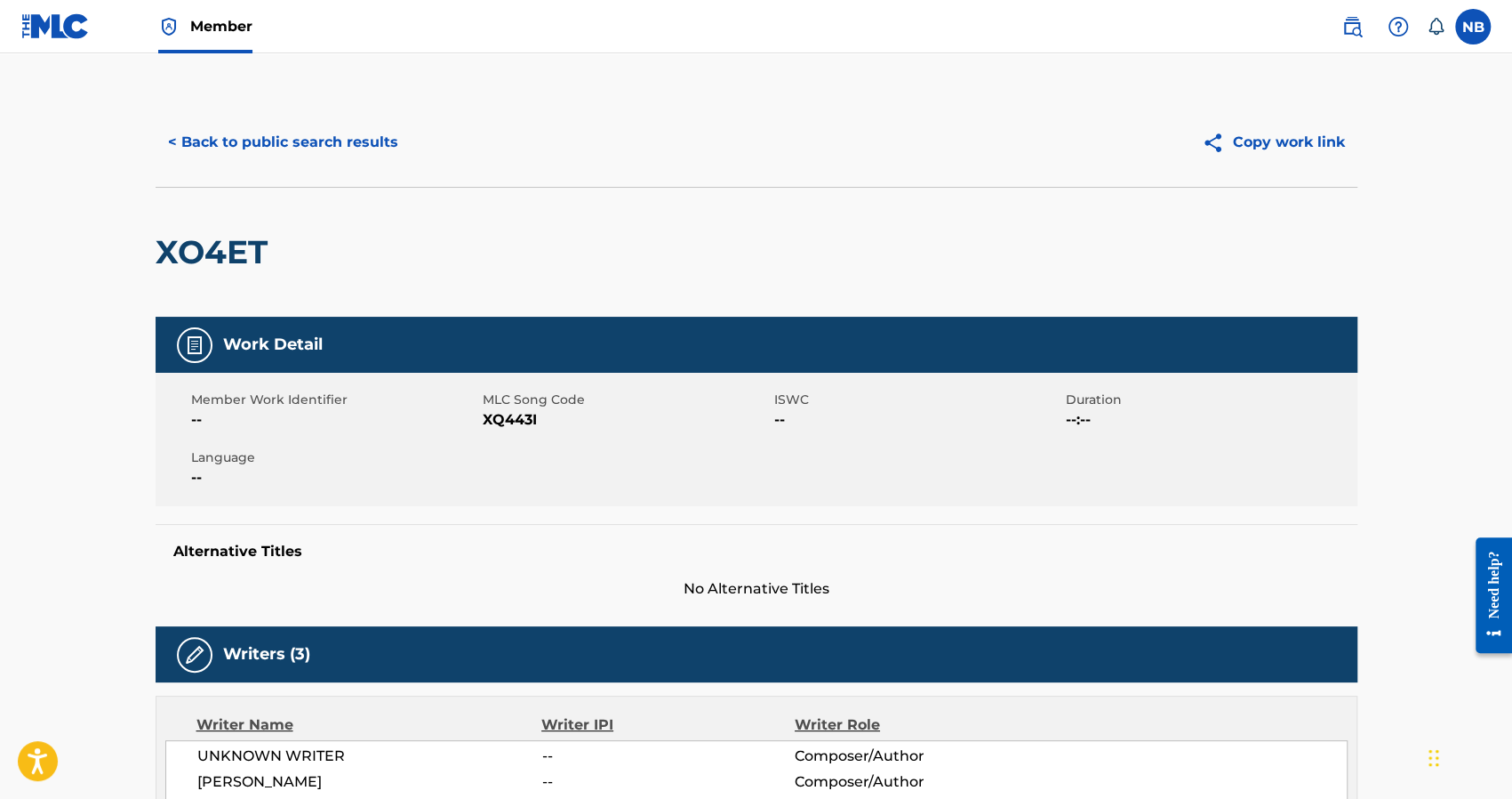
scroll to position [445, 0]
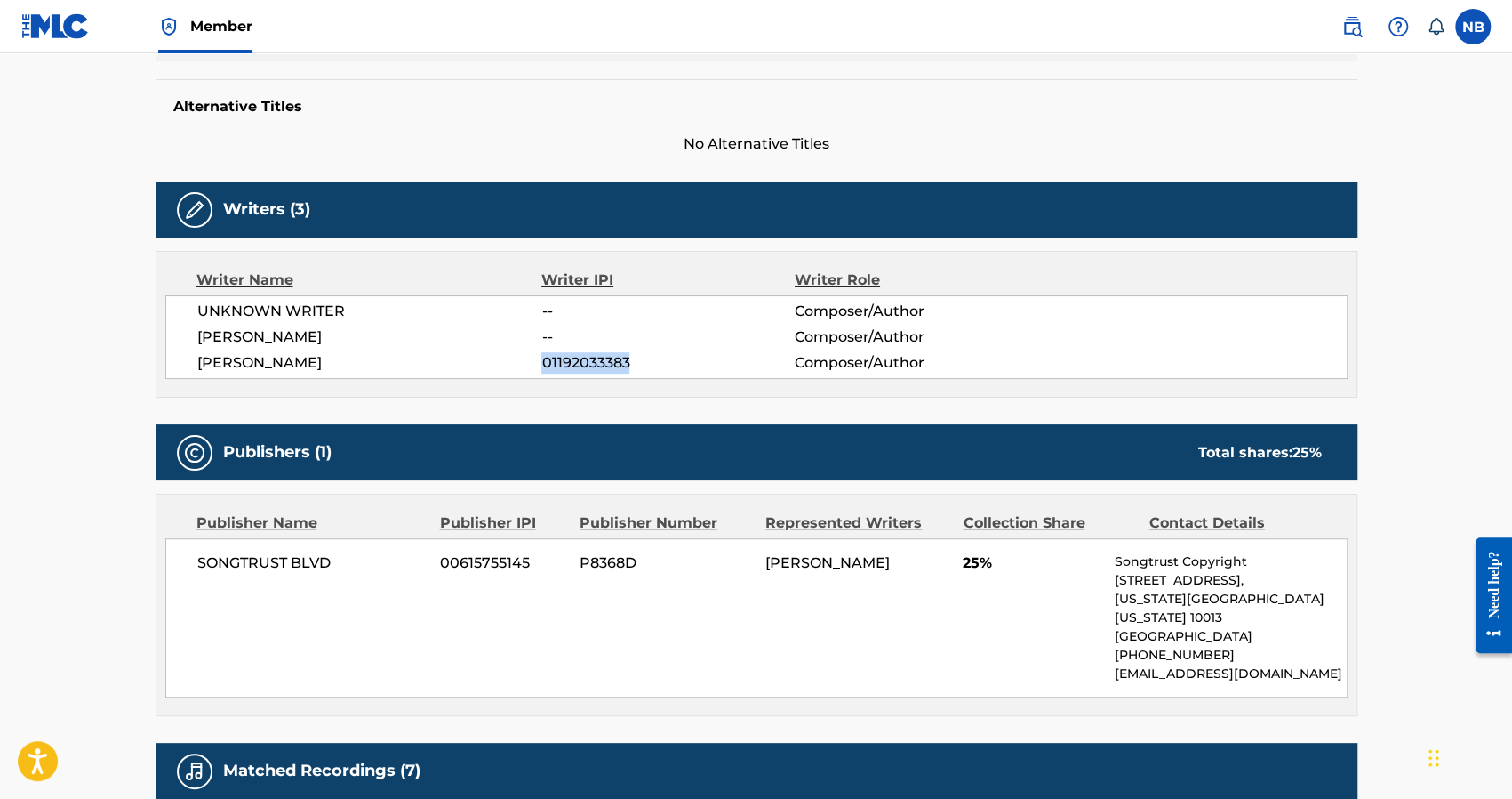
drag, startPoint x: 640, startPoint y: 366, endPoint x: 544, endPoint y: 364, distance: 96.0
click at [544, 364] on span "01192033383" at bounding box center [667, 362] width 252 height 21
copy span "01192033383"
click at [93, 313] on main "< Back to public search results Copy work link XO4ET Work Detail Member Work Id…" at bounding box center [756, 408] width 1512 height 1599
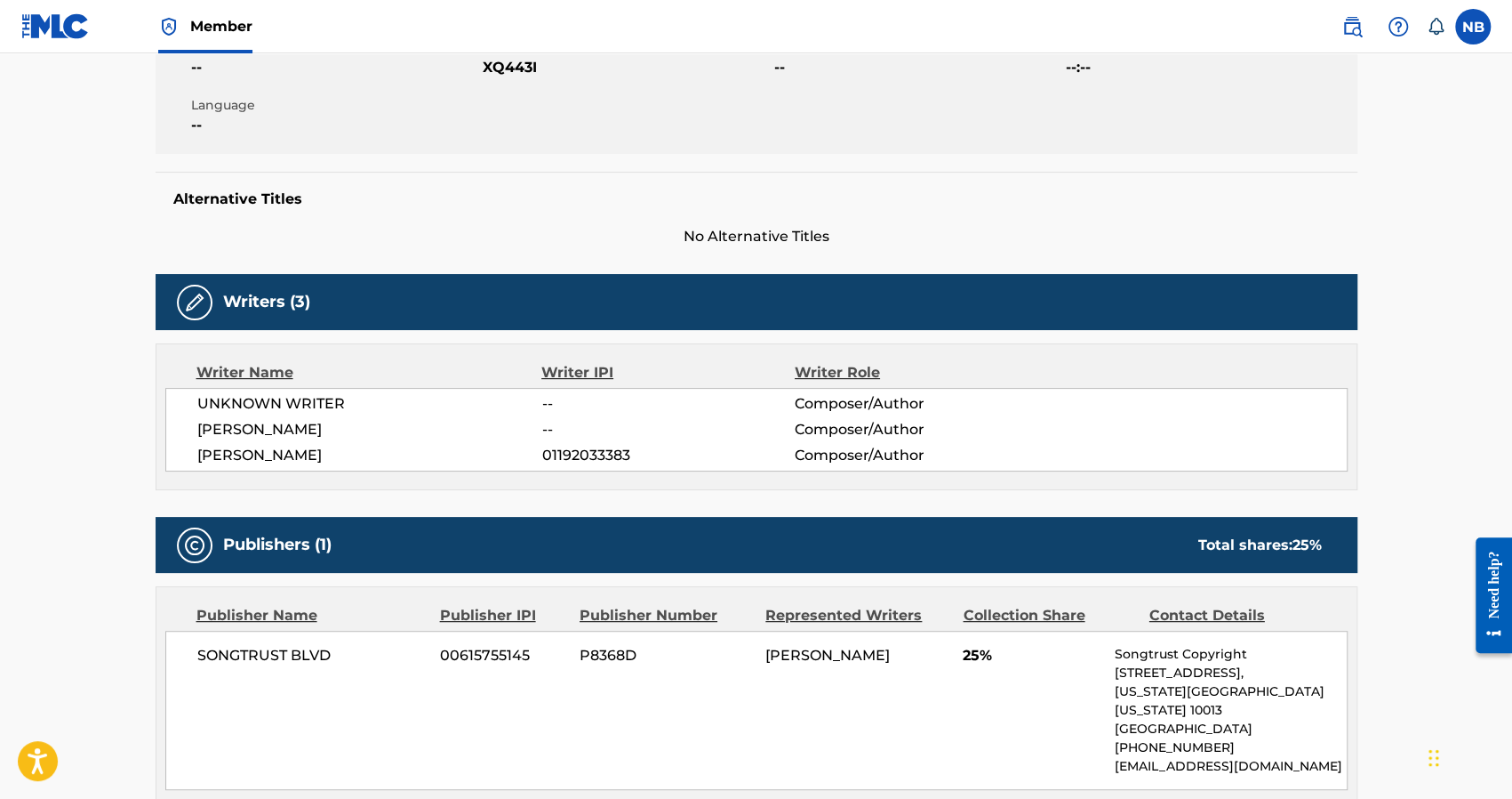
scroll to position [355, 0]
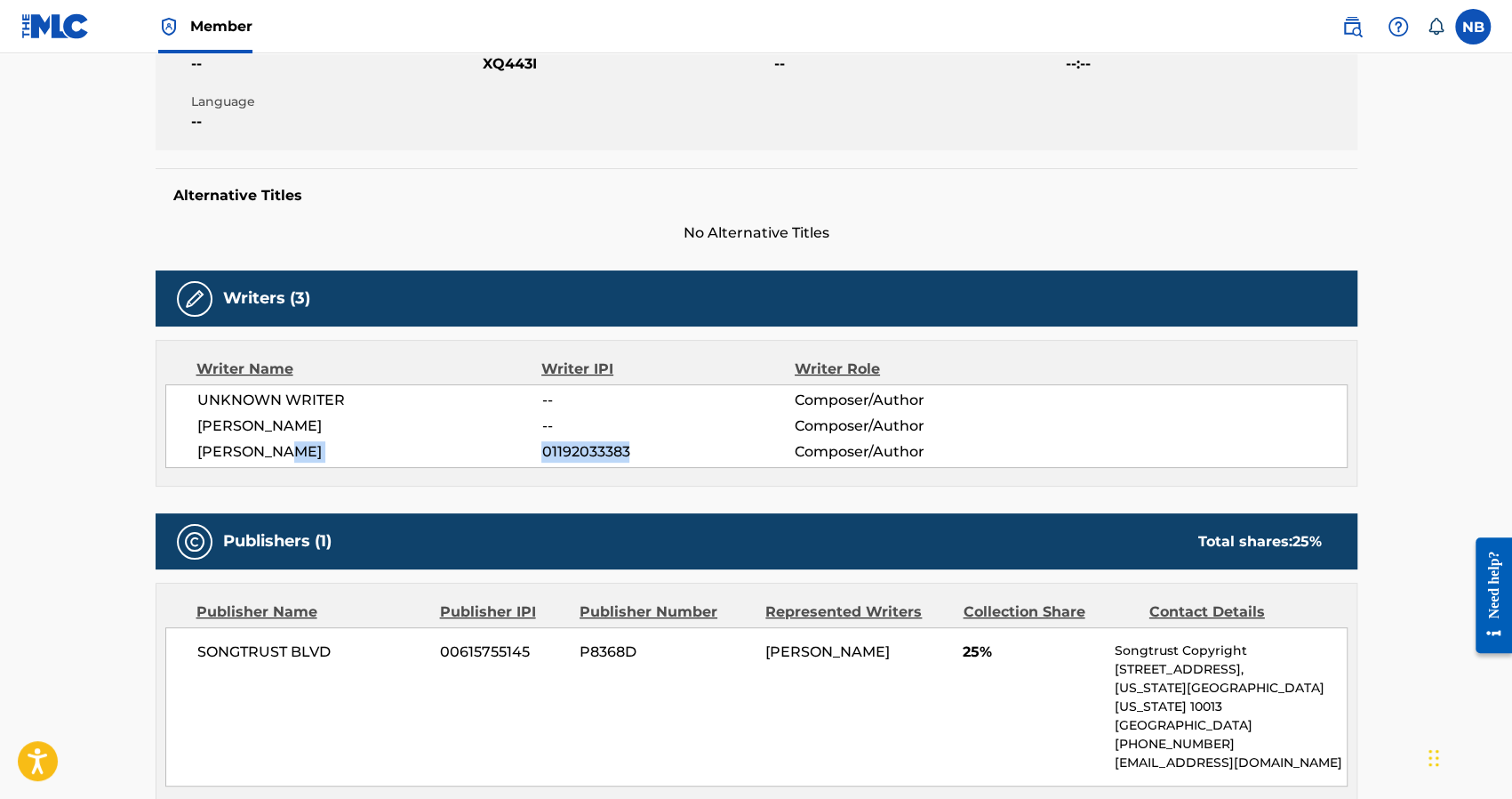
drag, startPoint x: 688, startPoint y: 449, endPoint x: 536, endPoint y: 453, distance: 152.1
click at [536, 453] on div "ADAM SAPIR 01192033383 Composer/Author" at bounding box center [772, 451] width 1149 height 21
copy div "01192033383"
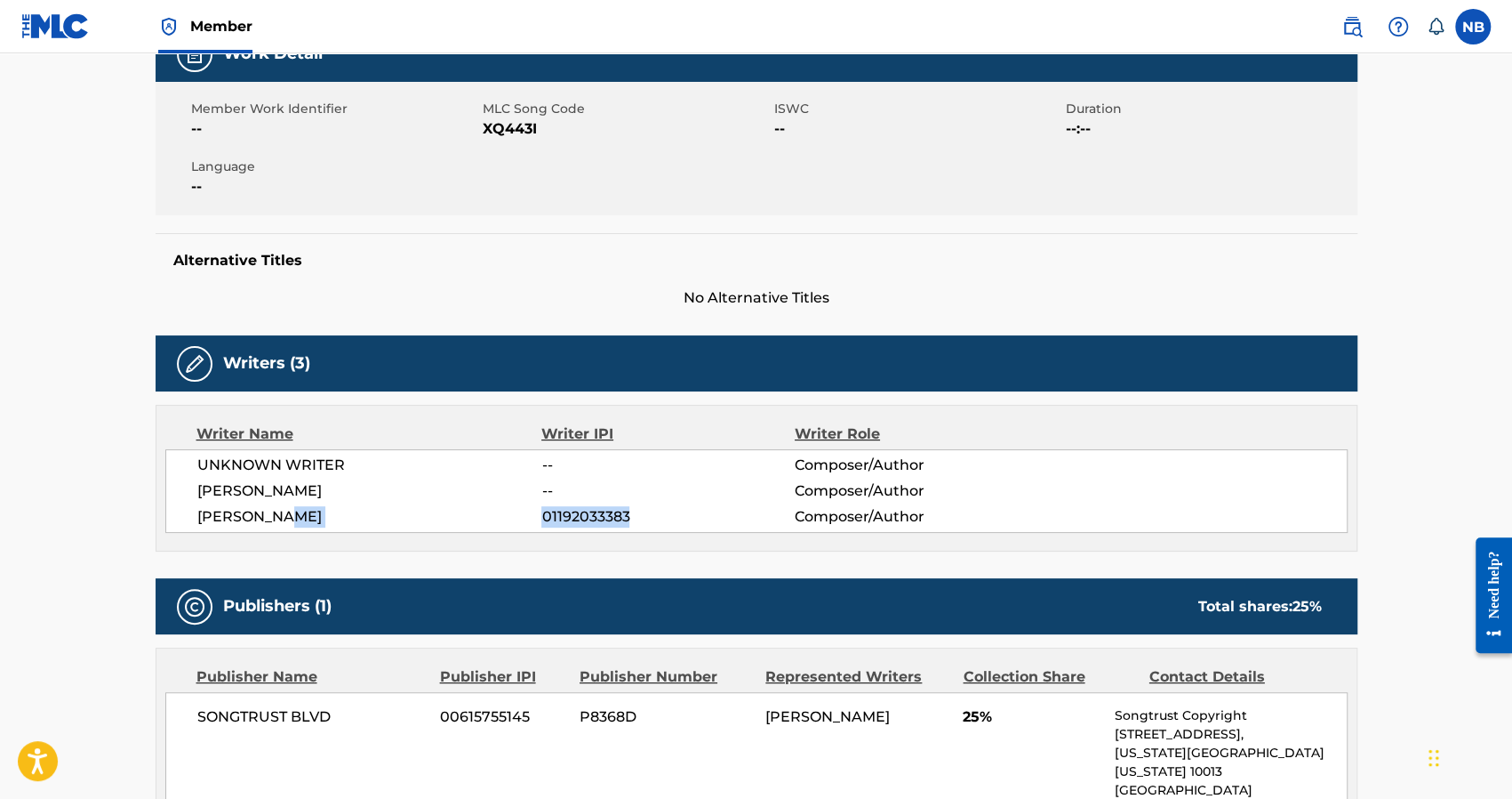
scroll to position [382, 0]
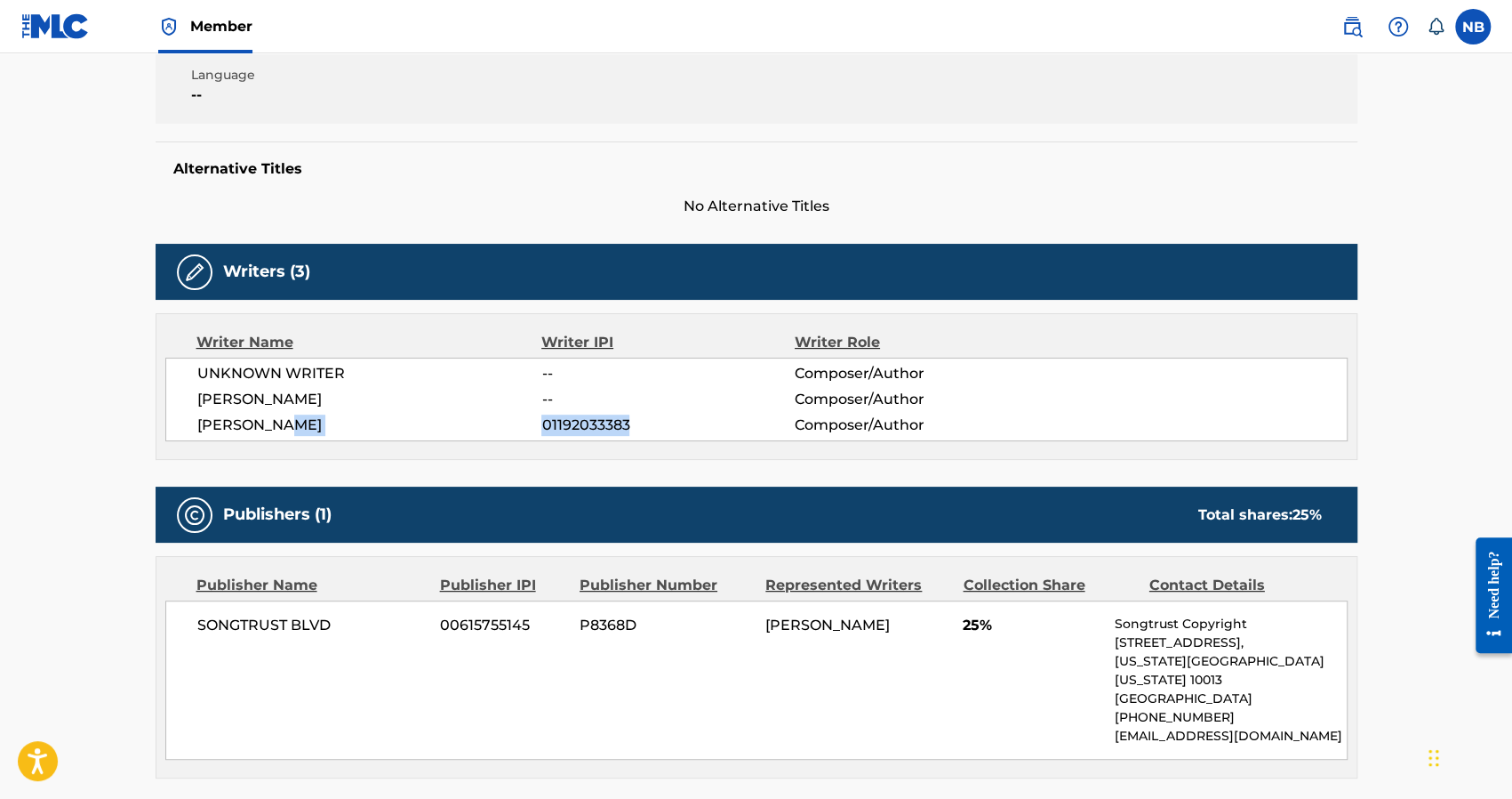
click at [1486, 28] on label at bounding box center [1473, 27] width 36 height 36
click at [1473, 27] on input "NB Nicholas Brady prodnick15@gmail.com Notification Preferences Profile Log out" at bounding box center [1473, 27] width 0 height 0
click at [1471, 31] on div "NB NB Nicholas Brady prodnick15@gmail.com Notification Preferences Profile Log …" at bounding box center [1473, 27] width 36 height 36
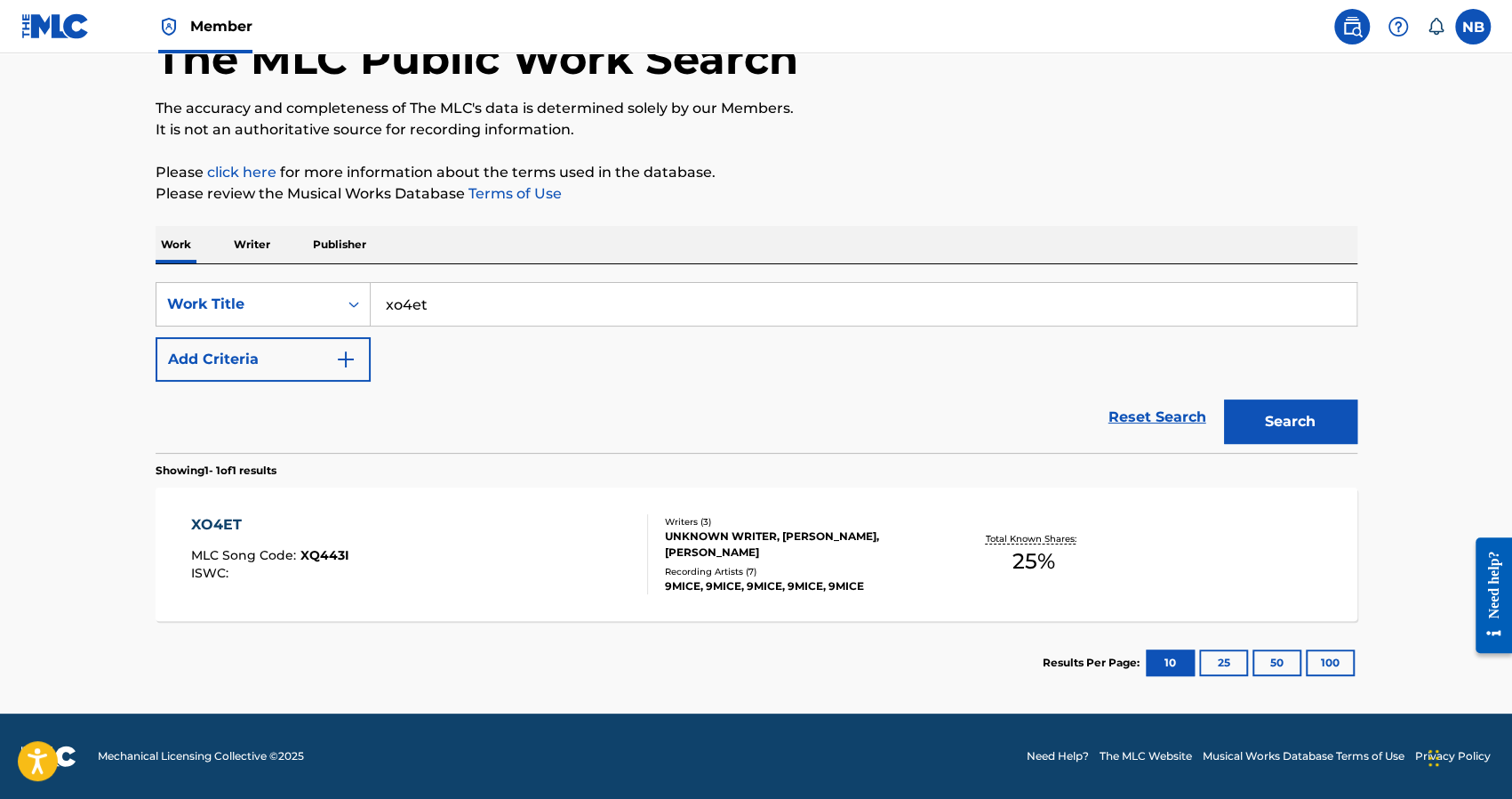
scroll to position [113, 0]
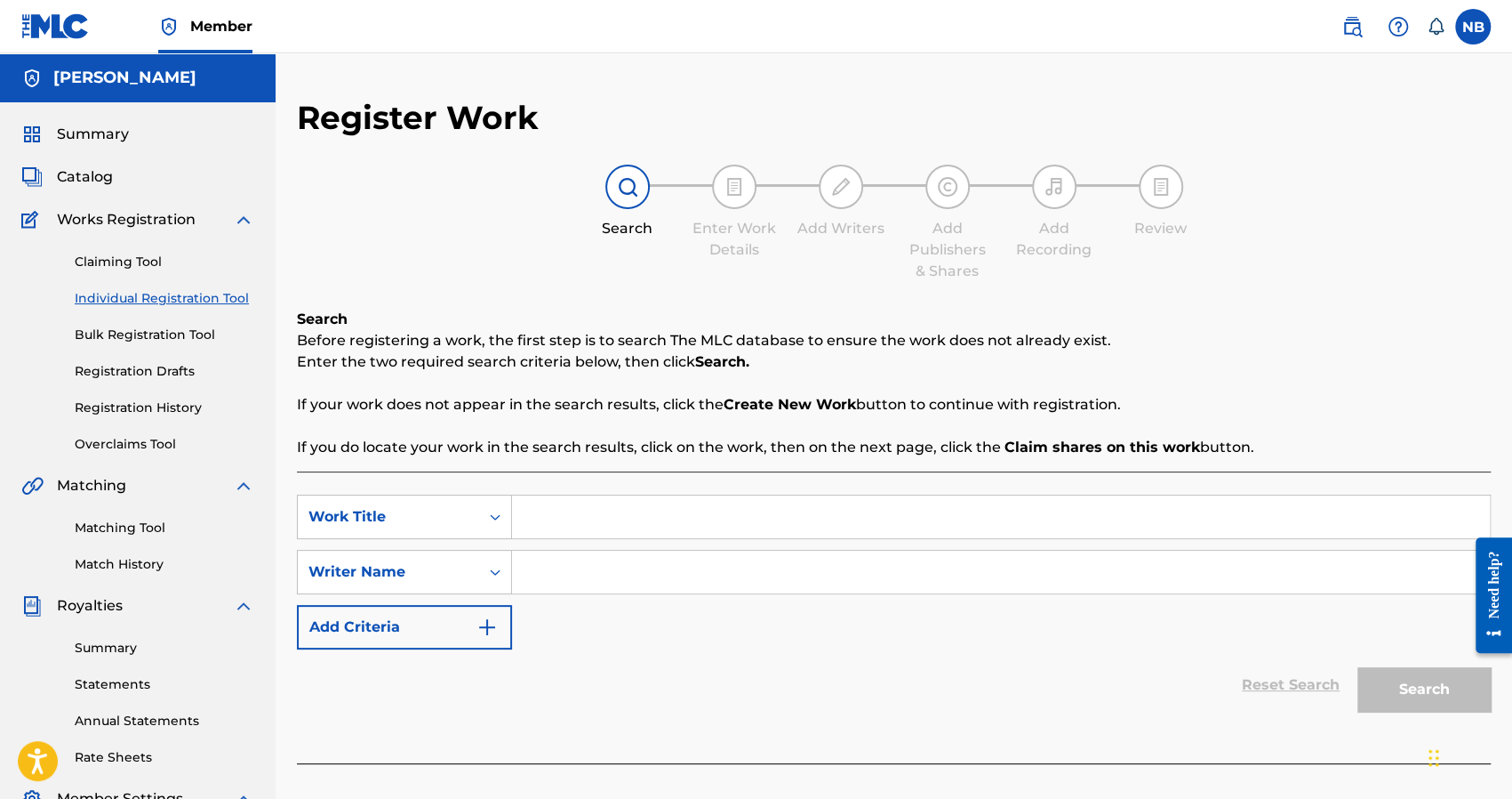
click at [658, 529] on input "Search Form" at bounding box center [1001, 516] width 978 height 42
type input "x"
type input "XO4ET"
click at [476, 613] on button "Add Criteria" at bounding box center [404, 626] width 215 height 44
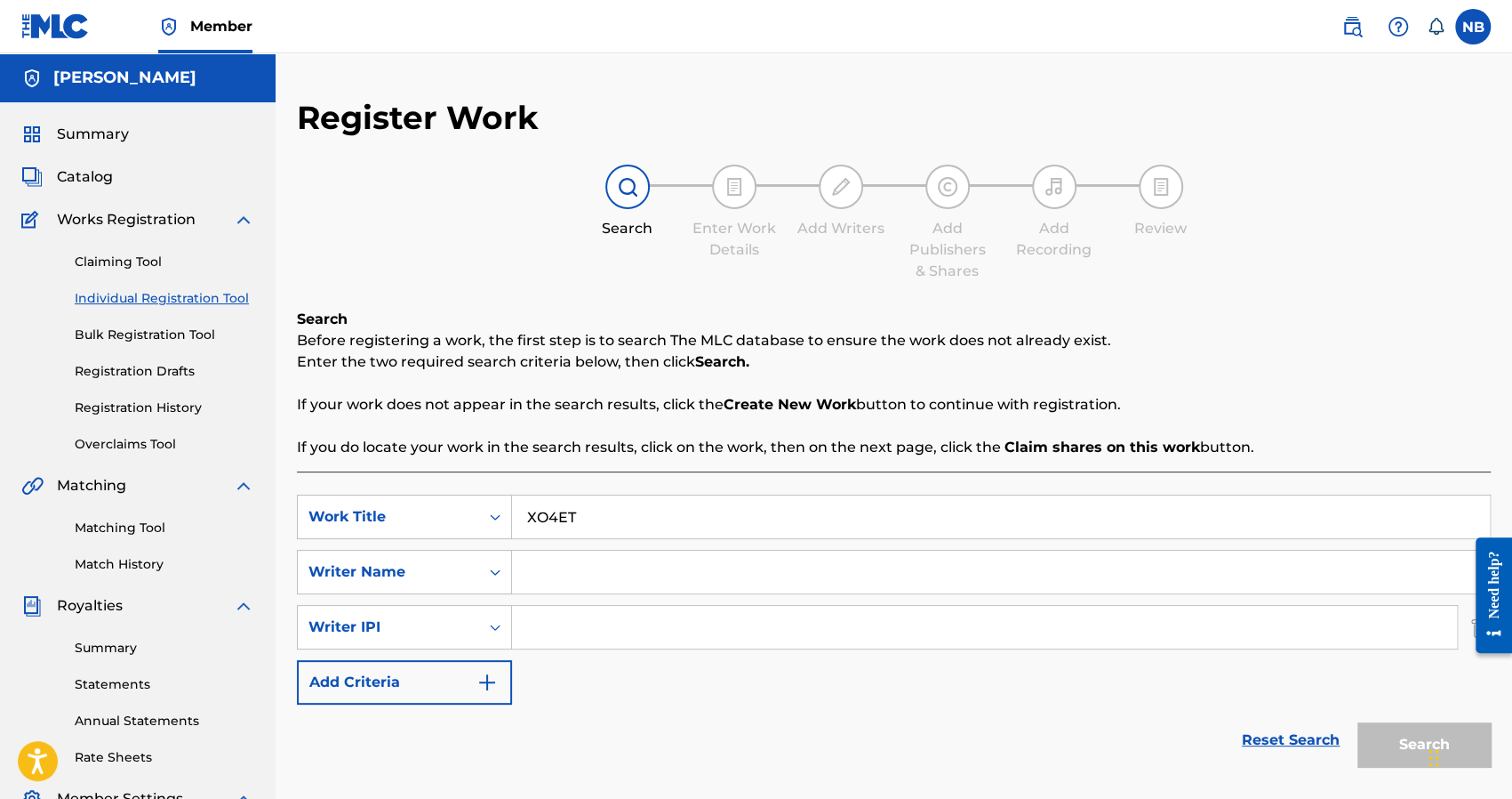
click at [600, 639] on input "Search Form" at bounding box center [984, 626] width 945 height 42
paste input "01192033383"
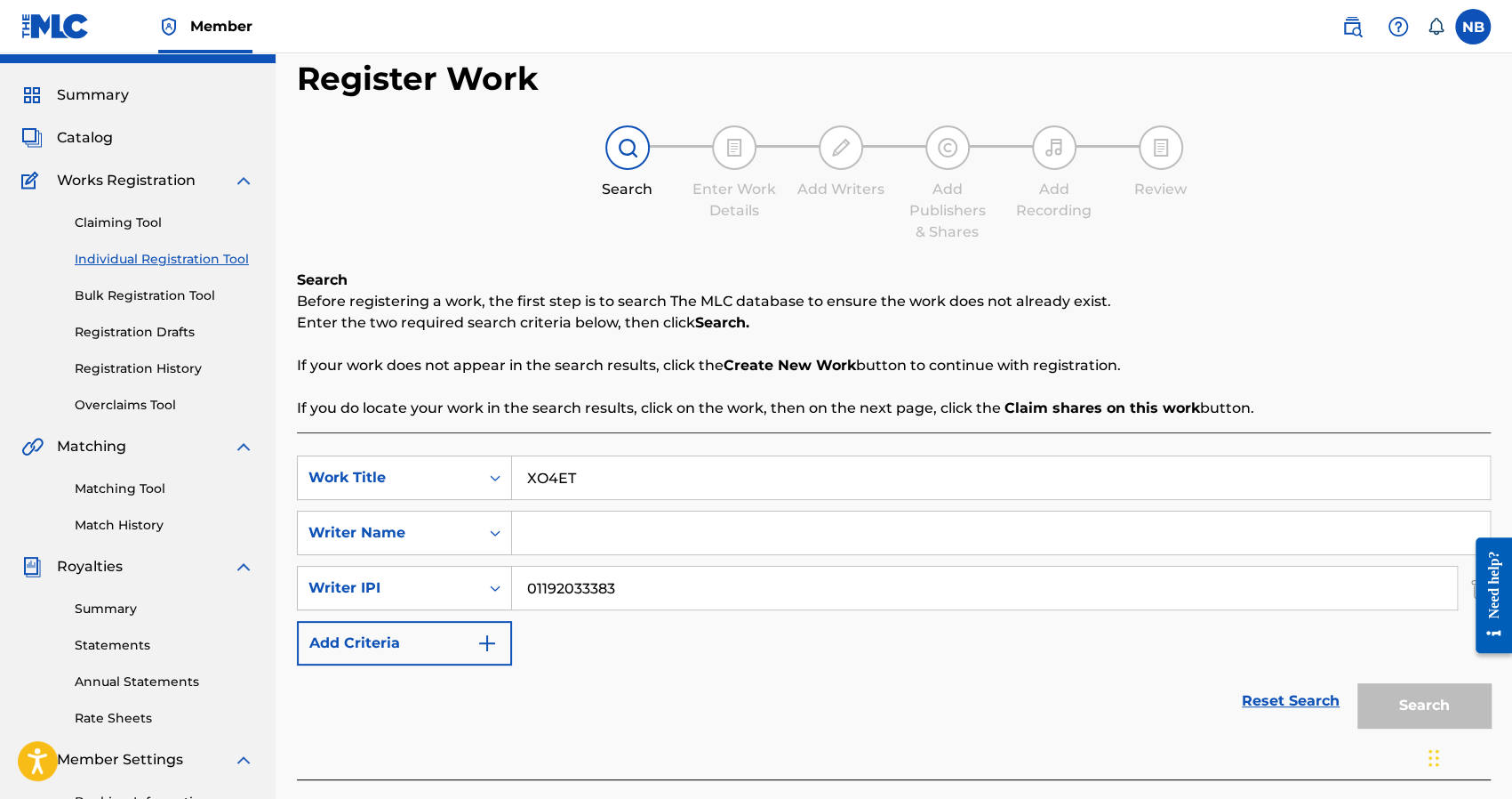
scroll to position [89, 0]
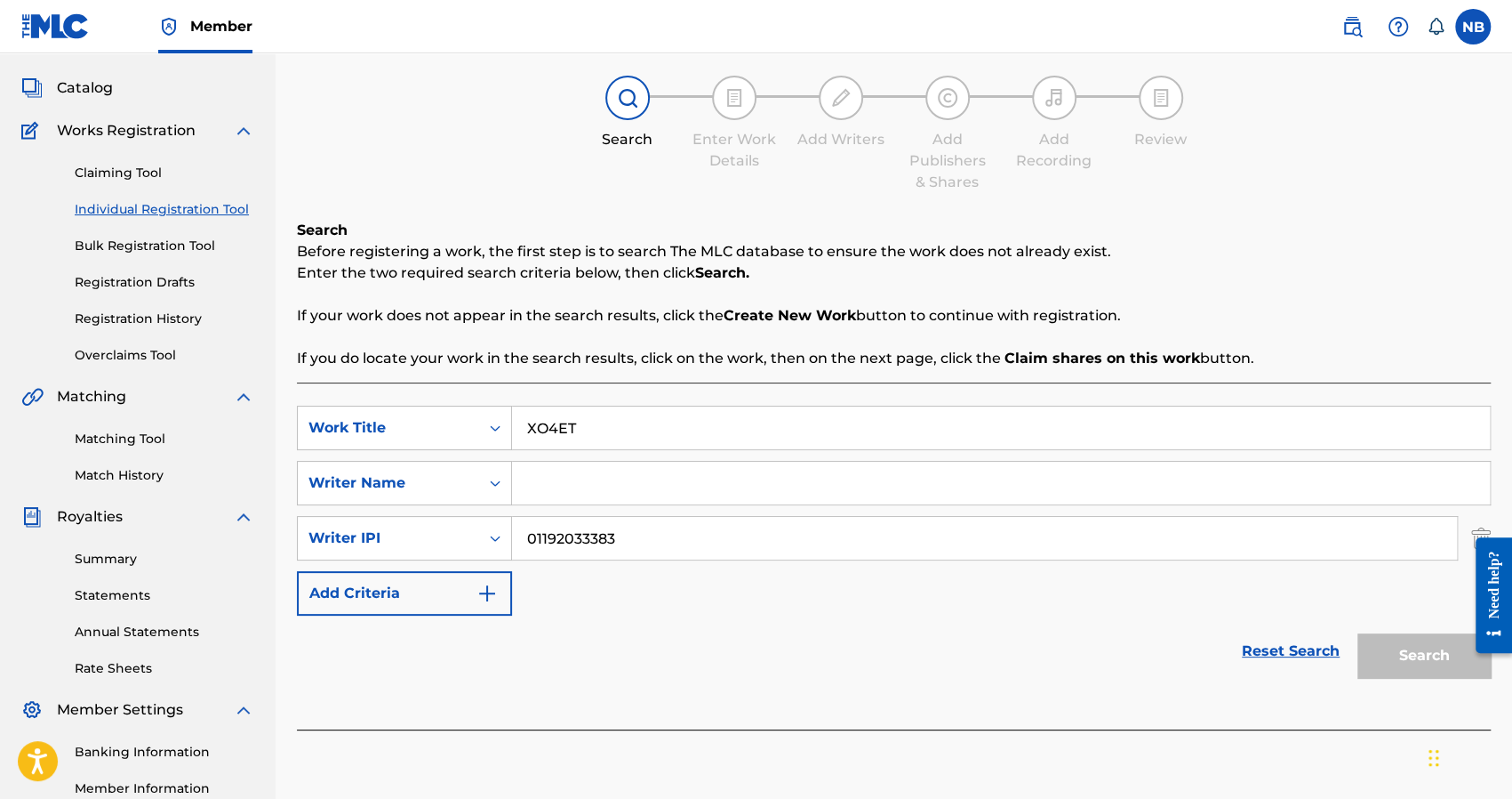
type input "01192033383"
click at [561, 483] on input "Search Form" at bounding box center [1001, 483] width 978 height 42
type input "ADAM"
click at [1436, 662] on button "Search" at bounding box center [1424, 655] width 133 height 44
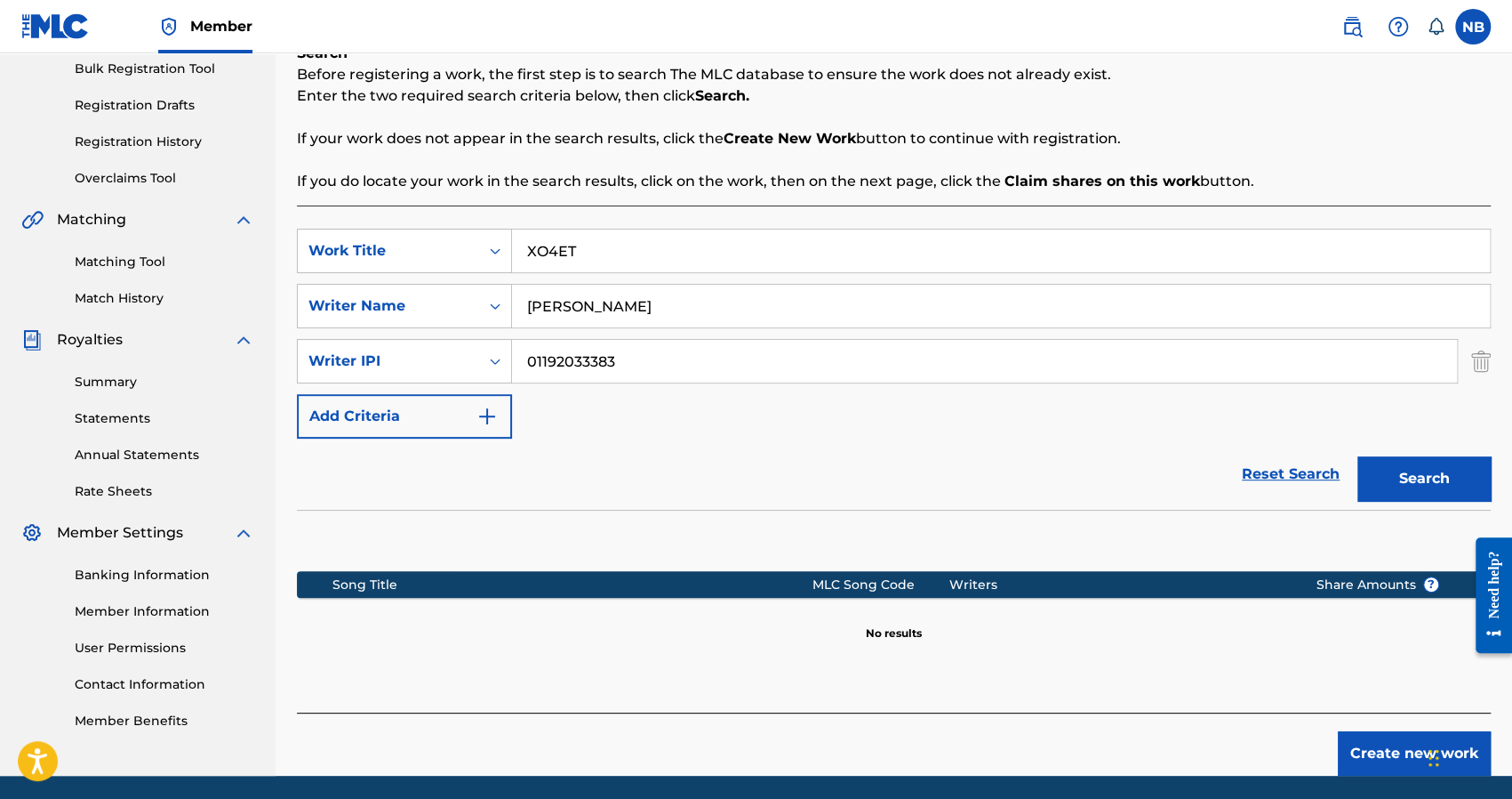
scroll to position [266, 0]
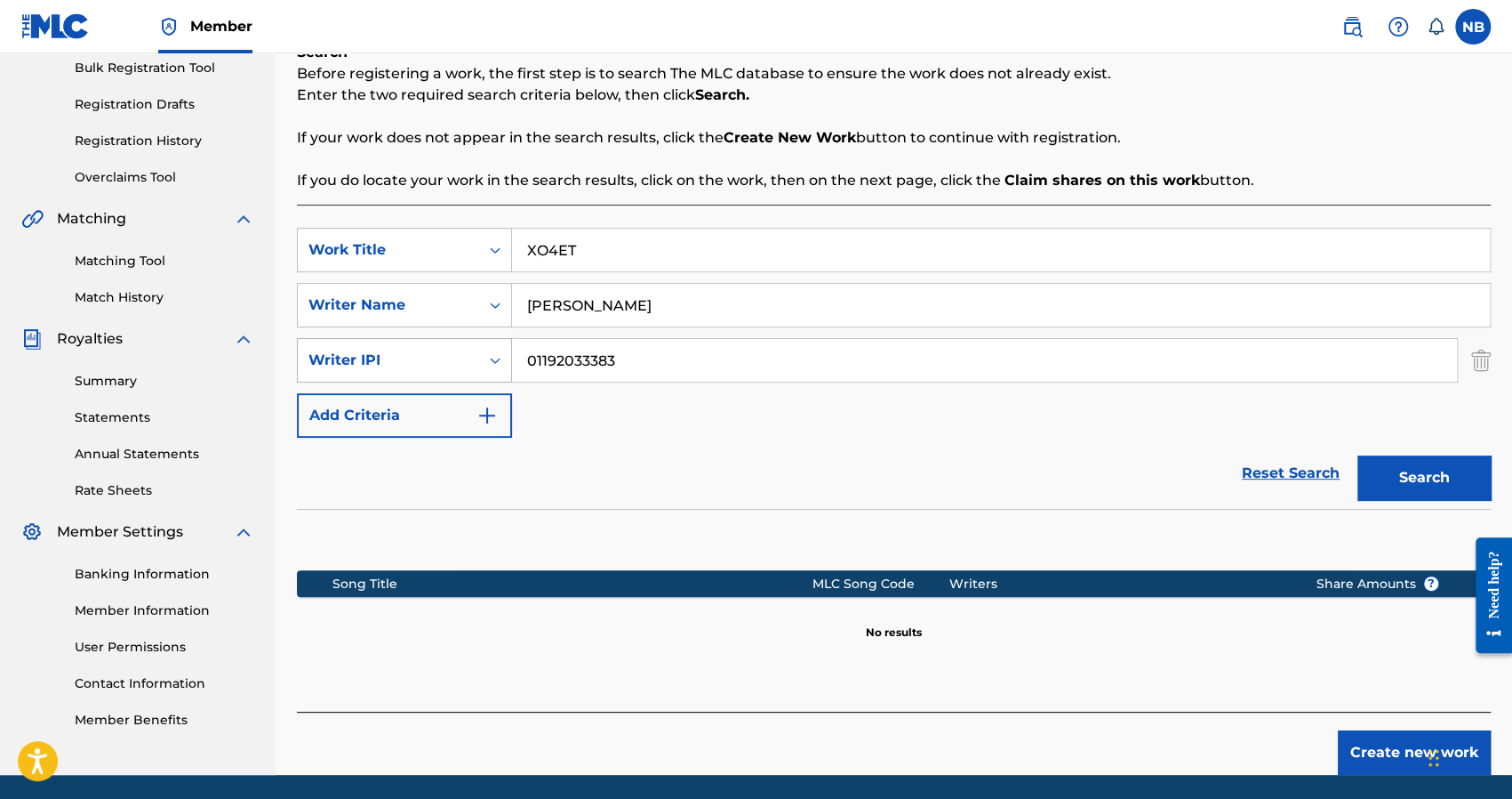
drag, startPoint x: 707, startPoint y: 354, endPoint x: 353, endPoint y: 365, distance: 354.2
click at [353, 365] on div "SearchWithCriteriab6e5483d-f5ac-4802-a128-b809bb334a41 Writer IPI 01192033383" at bounding box center [893, 360] width 1193 height 44
drag, startPoint x: 610, startPoint y: 303, endPoint x: 475, endPoint y: 303, distance: 135.0
click at [475, 303] on div "SearchWithCriteria210e7df1-b9b9-4dfd-9a84-ed2efb8a1526 Writer Name ADAM" at bounding box center [893, 305] width 1193 height 44
click at [423, 310] on div "Writer Name" at bounding box center [388, 305] width 160 height 21
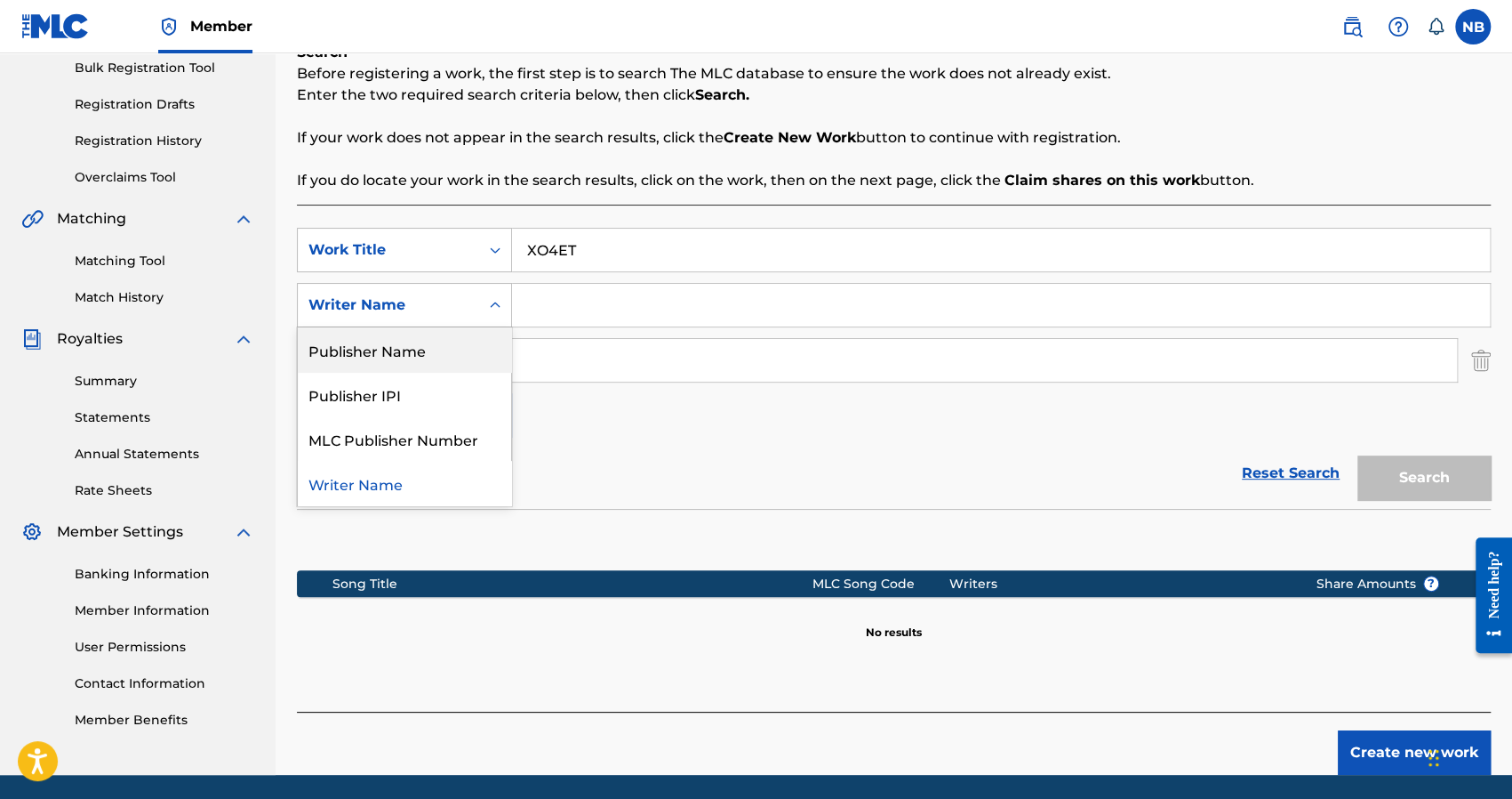
click at [465, 339] on div "Publisher Name" at bounding box center [404, 349] width 213 height 44
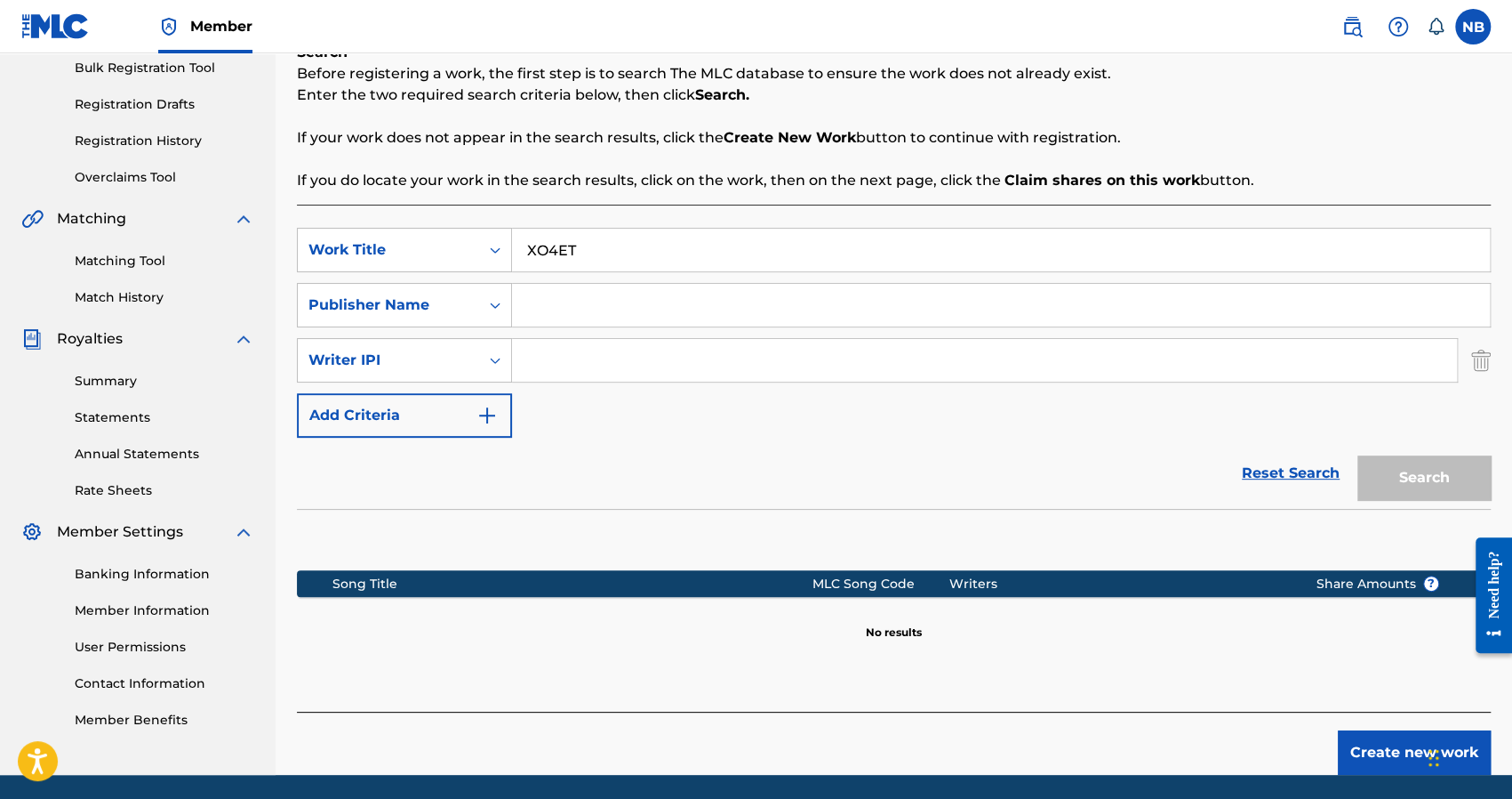
click at [537, 309] on input "Search Form" at bounding box center [1001, 305] width 978 height 42
drag, startPoint x: 440, startPoint y: 362, endPoint x: 857, endPoint y: 410, distance: 419.8
click at [857, 410] on div "SearchWithCriteriad59def4b-dc57-4566-ab79-e358022f5f9e Work Title XO4ET SearchW…" at bounding box center [893, 332] width 1193 height 210
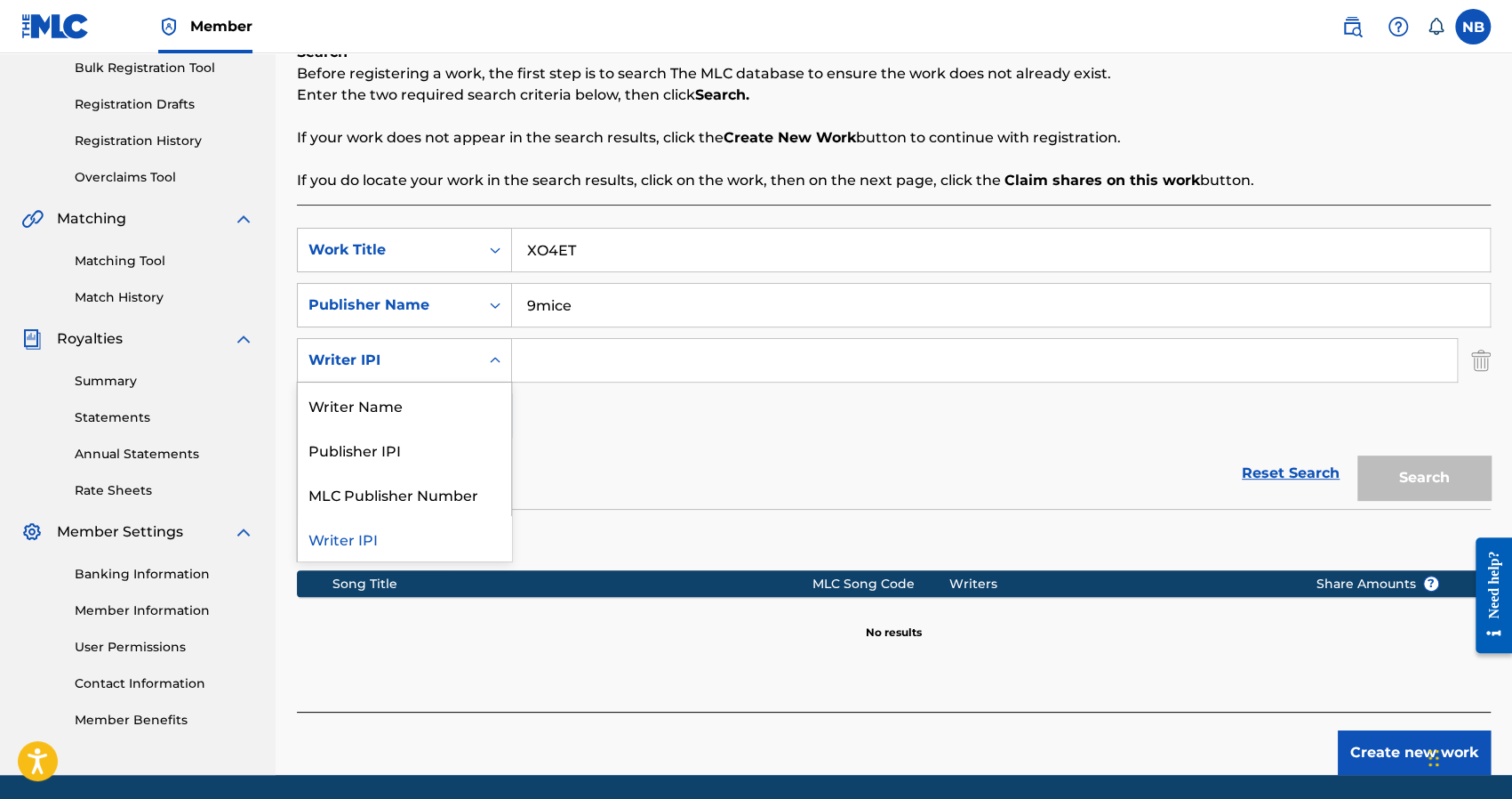
click at [382, 362] on div "Writer IPI" at bounding box center [388, 360] width 160 height 21
click at [381, 447] on div "Publisher IPI" at bounding box center [404, 449] width 213 height 44
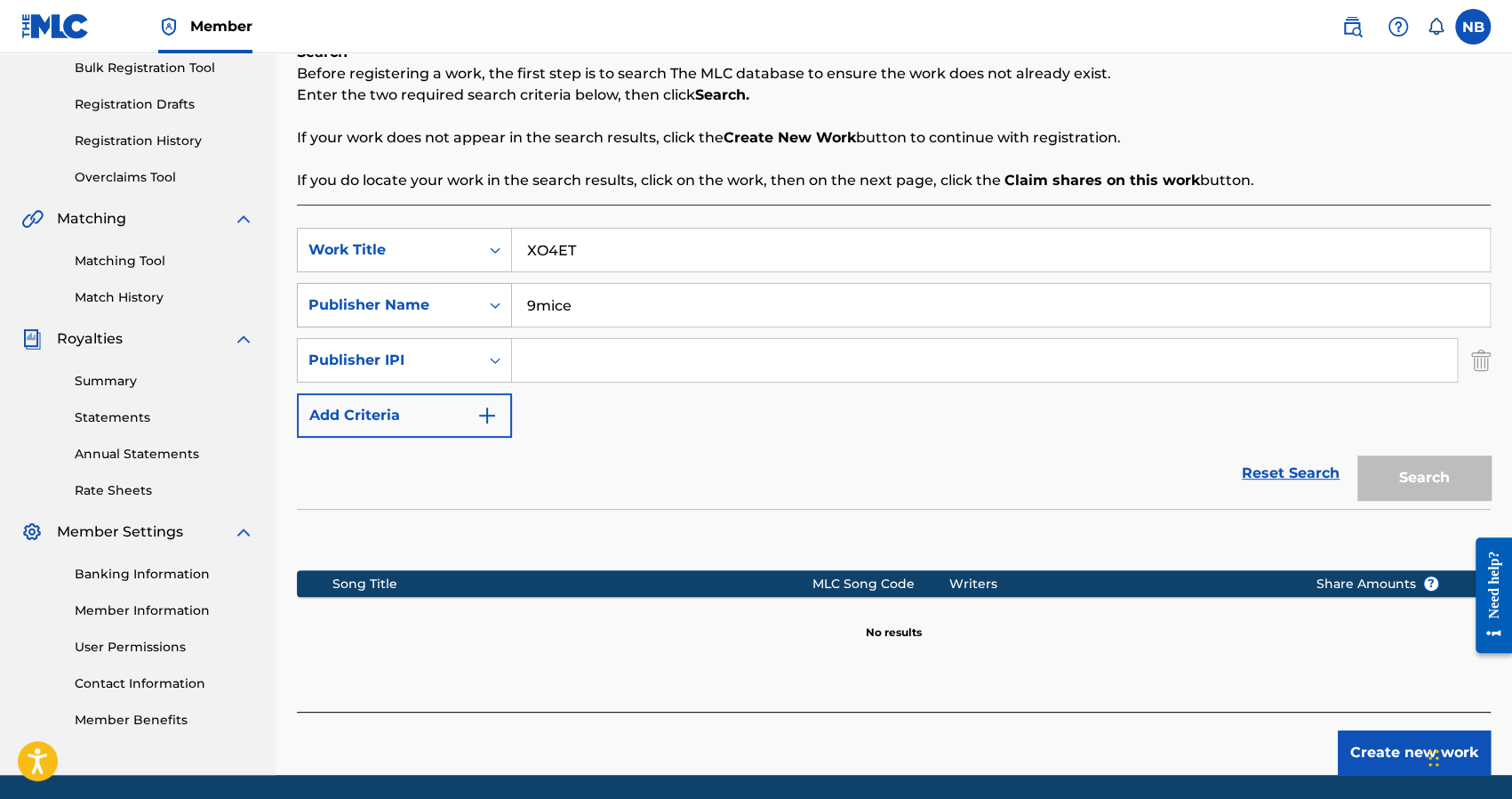
drag, startPoint x: 491, startPoint y: 323, endPoint x: 467, endPoint y: 323, distance: 24.0
click at [467, 323] on div "SearchWithCriteria38d04208-57d4-41e7-9ffc-b1f0713916ee Publisher Name 9mice" at bounding box center [893, 305] width 1193 height 44
type input "ADAM"
click at [588, 356] on input "Search Form" at bounding box center [984, 360] width 945 height 42
paste input "01192033383"
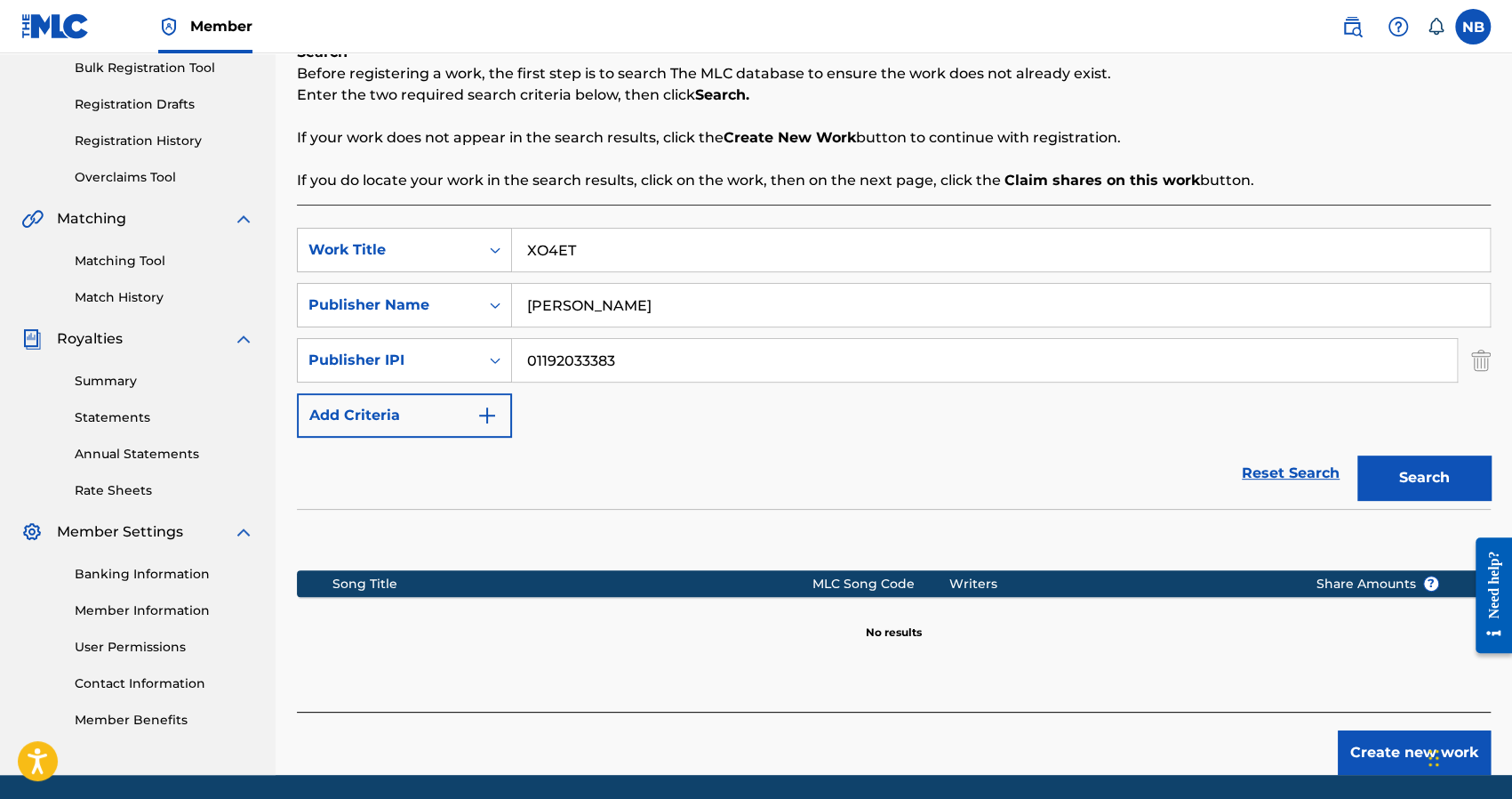
type input "01192033383"
click at [1461, 464] on button "Search" at bounding box center [1424, 478] width 133 height 44
drag, startPoint x: 522, startPoint y: 321, endPoint x: 502, endPoint y: 320, distance: 20.0
click at [502, 320] on div "SearchWithCriteria38d04208-57d4-41e7-9ffc-b1f0713916ee Publisher Name ADAM" at bounding box center [893, 305] width 1193 height 44
type input "9mice"
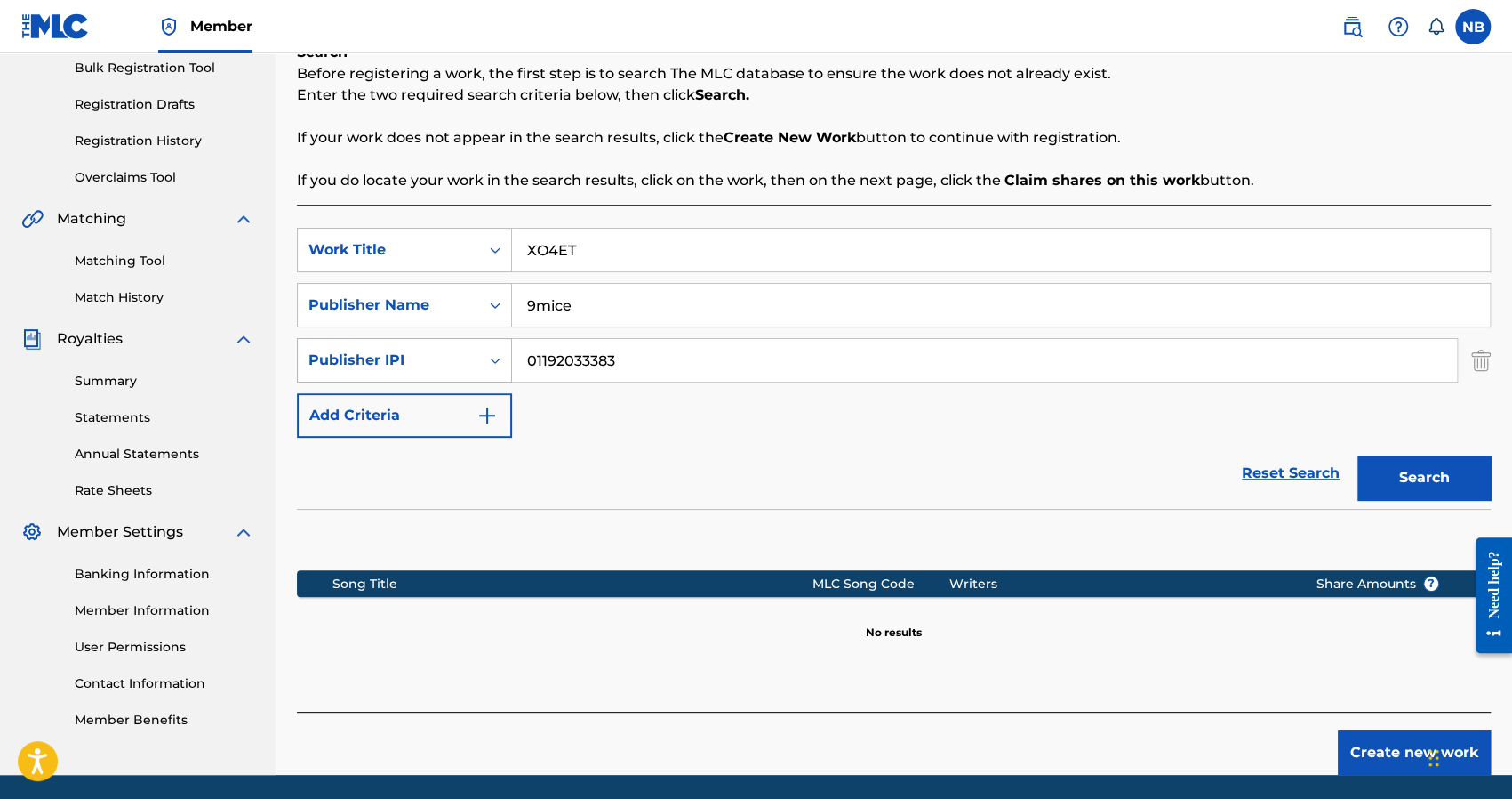
drag, startPoint x: 711, startPoint y: 361, endPoint x: 442, endPoint y: 369, distance: 269.1
click at [442, 369] on div "SearchWithCriteria5ca3e5d0-1c3b-403c-b357-67a336d6e028 Publisher IPI 01192033383" at bounding box center [893, 360] width 1193 height 44
click at [1475, 359] on img "Search Form" at bounding box center [1481, 360] width 19 height 44
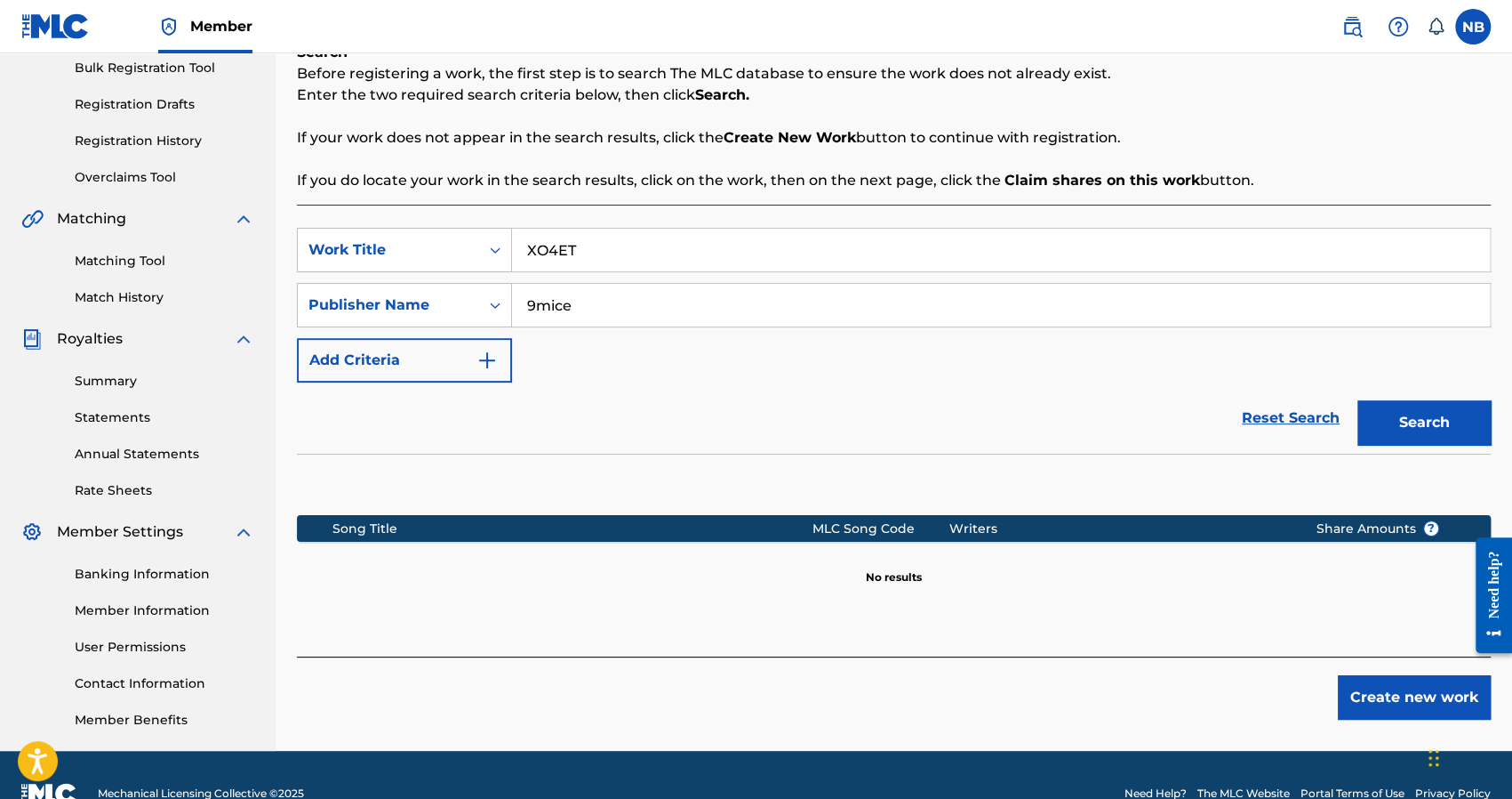
click at [1432, 422] on button "Search" at bounding box center [1424, 422] width 133 height 44
click at [1411, 711] on button "Create new work" at bounding box center [1414, 697] width 153 height 44
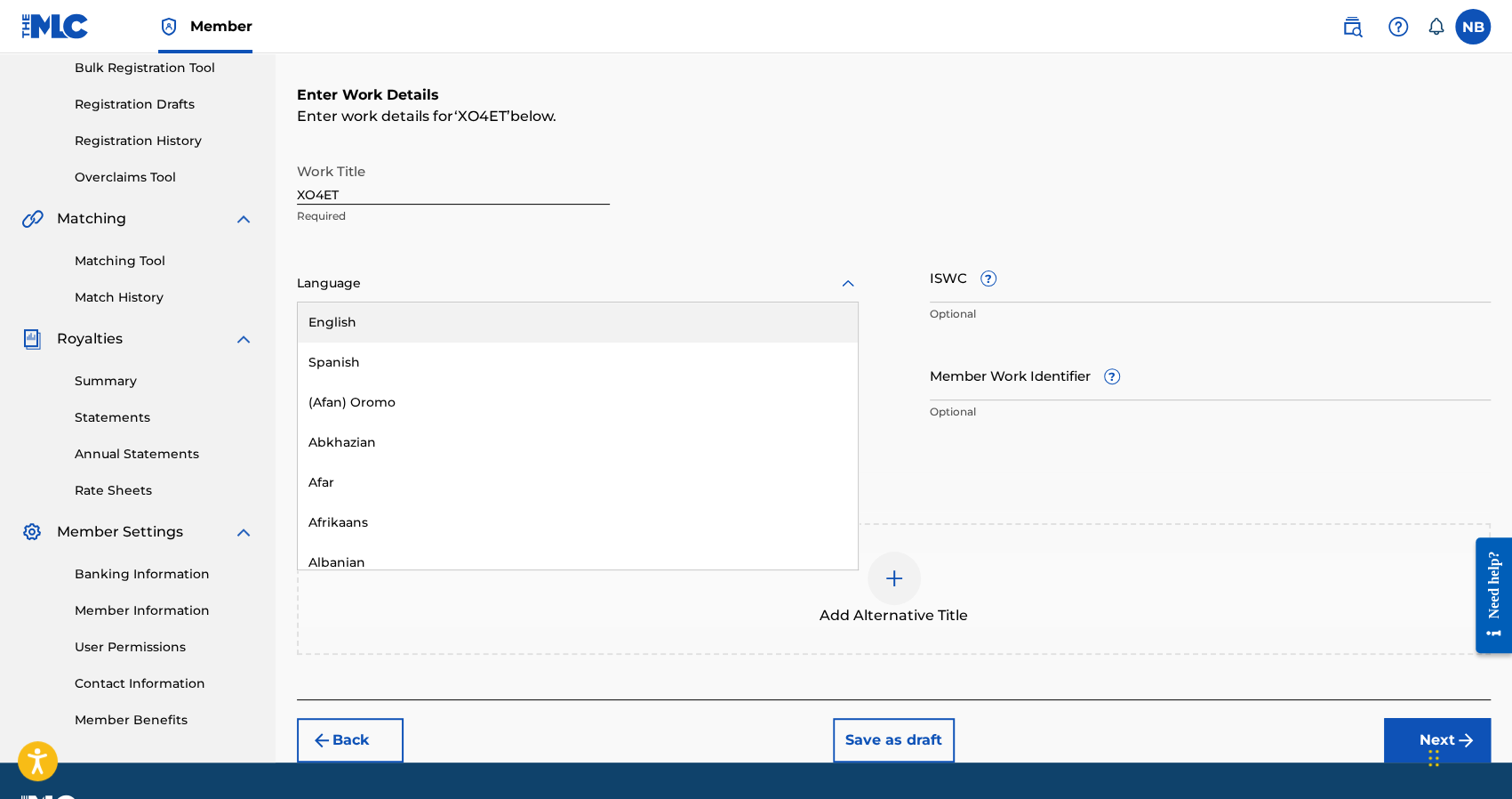
click at [405, 289] on div at bounding box center [577, 283] width 562 height 22
click at [398, 313] on div "English" at bounding box center [577, 322] width 560 height 40
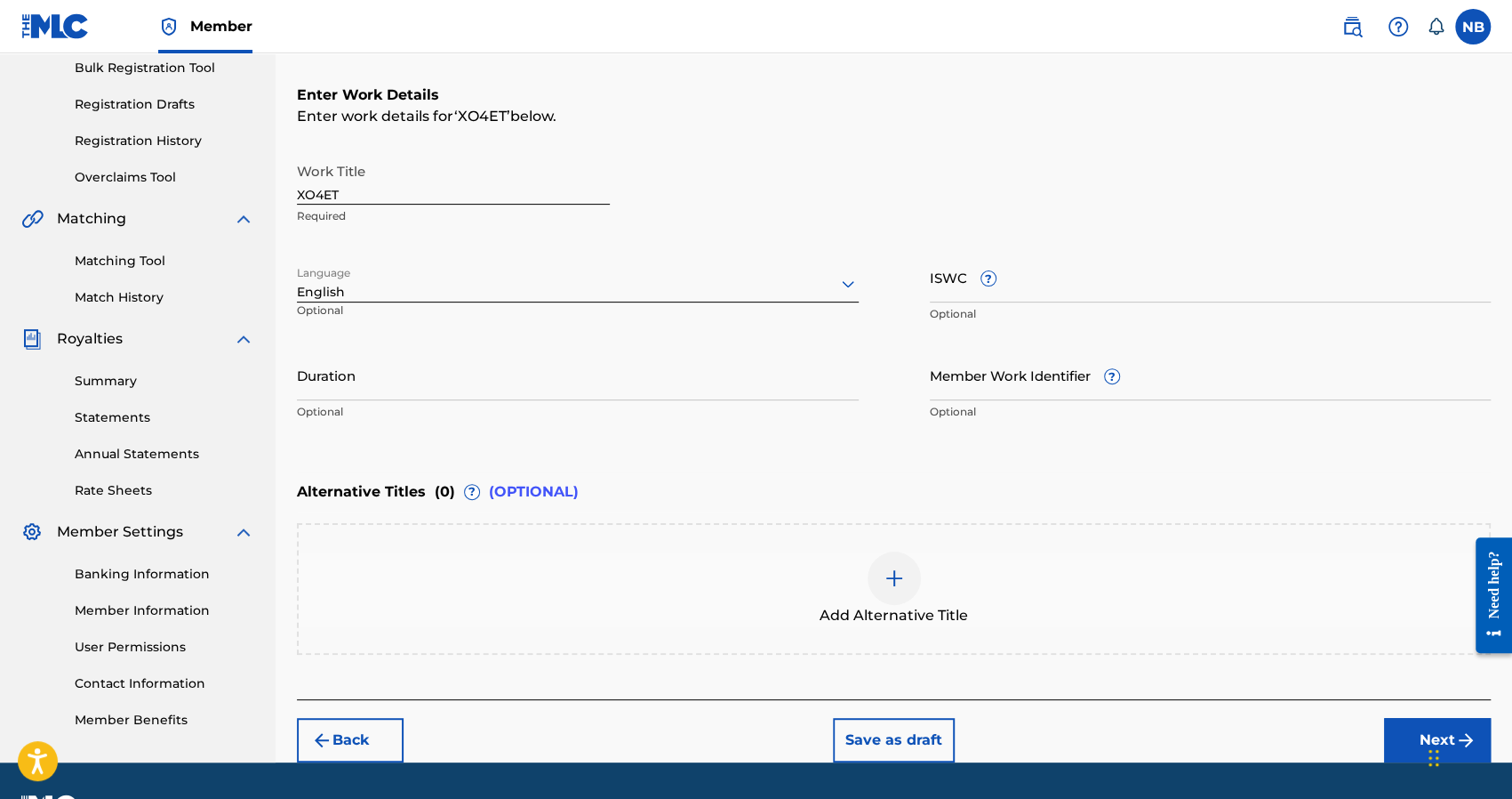
click at [968, 273] on input "ISWC ?" at bounding box center [1211, 276] width 562 height 51
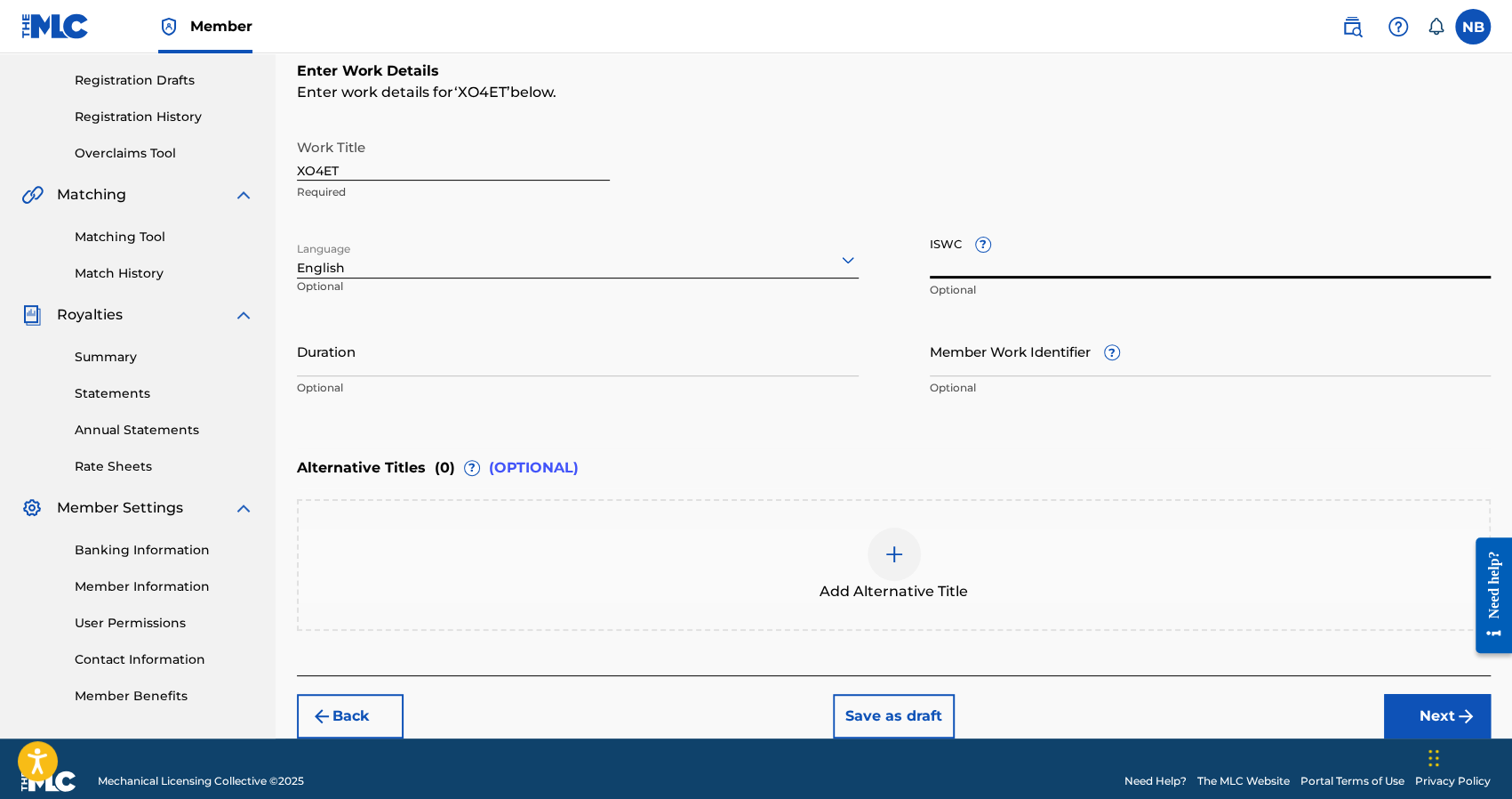
scroll to position [315, 0]
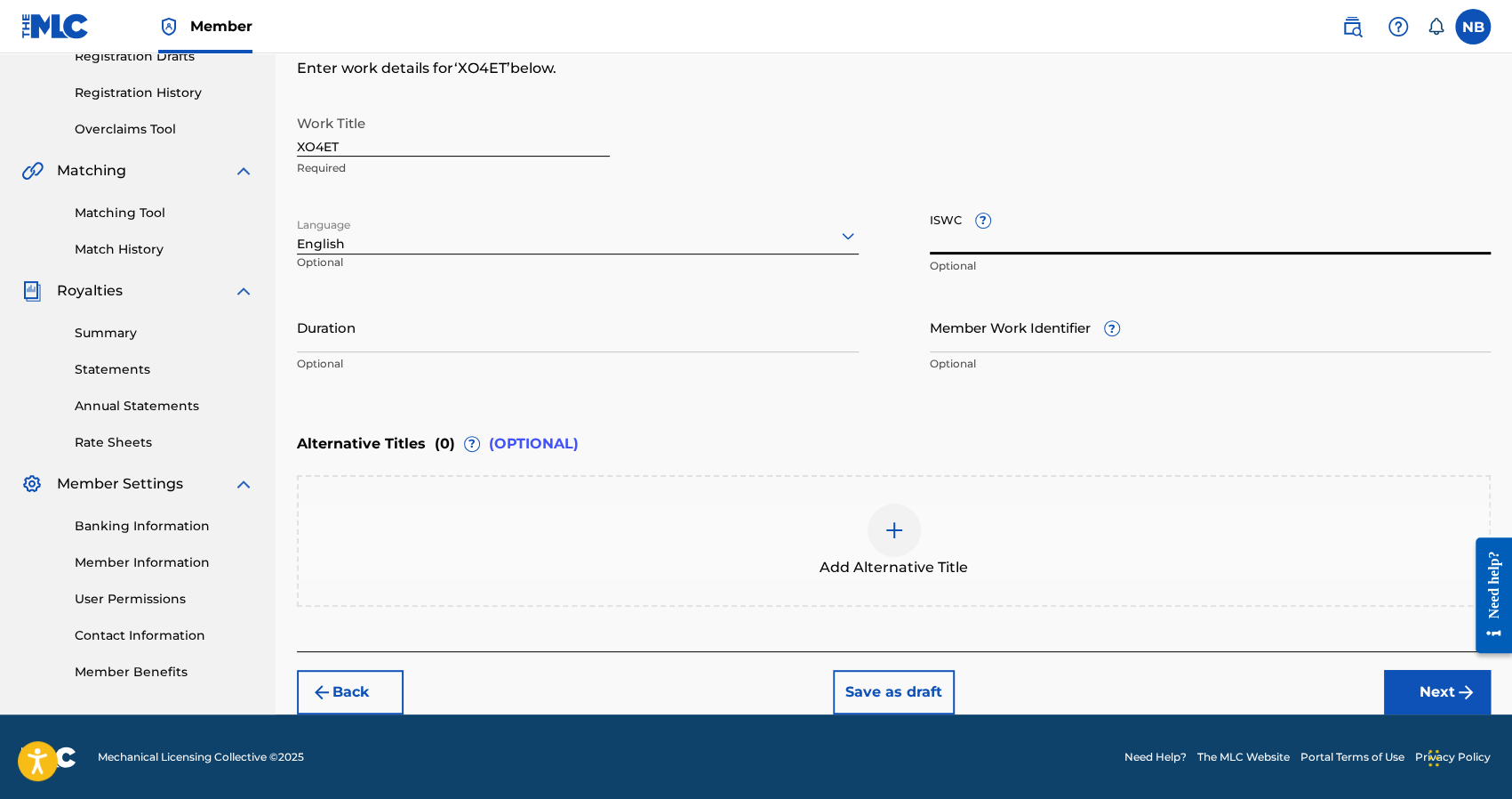
click at [1421, 682] on button "Next" at bounding box center [1438, 692] width 106 height 44
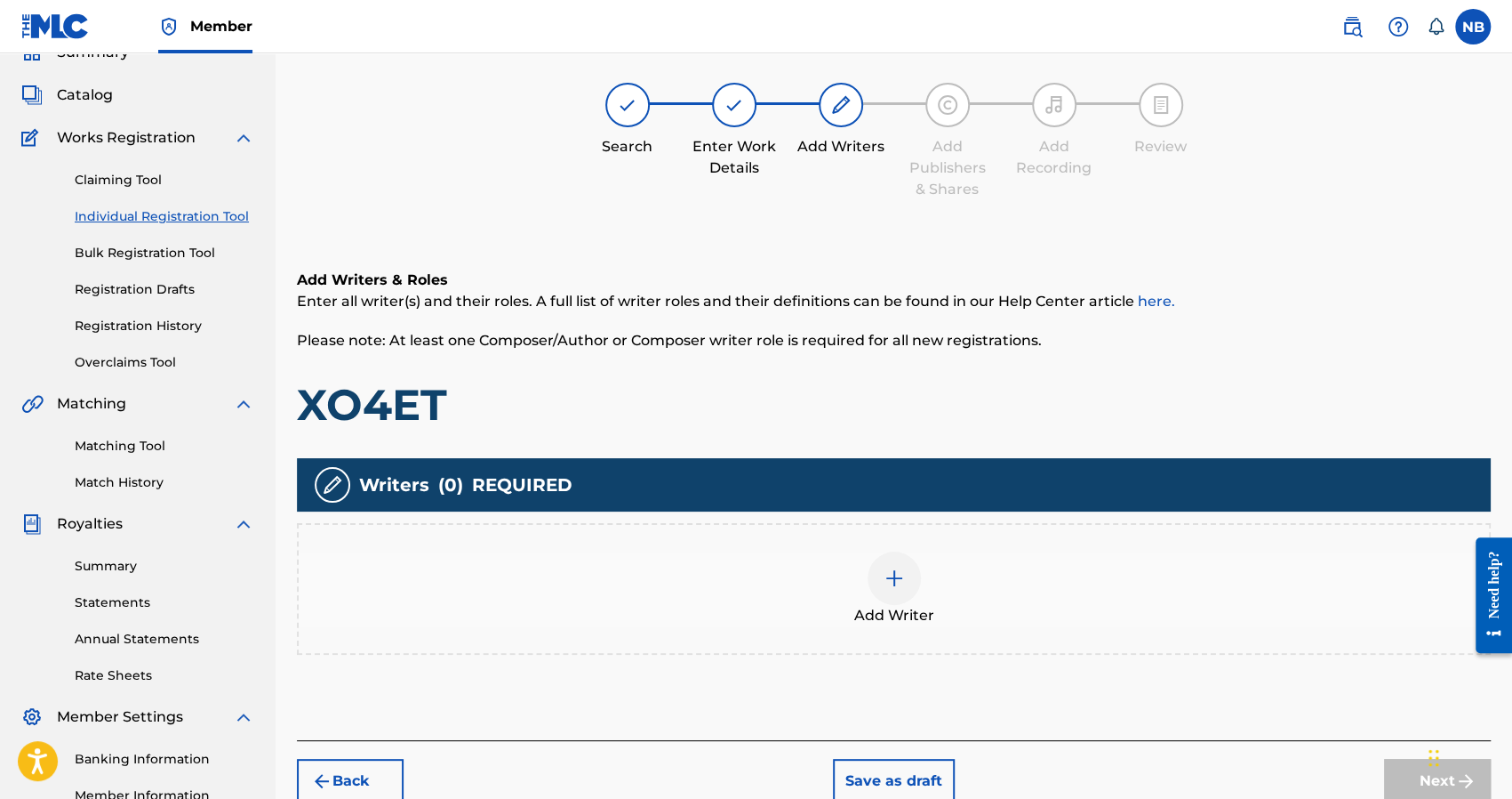
scroll to position [80, 0]
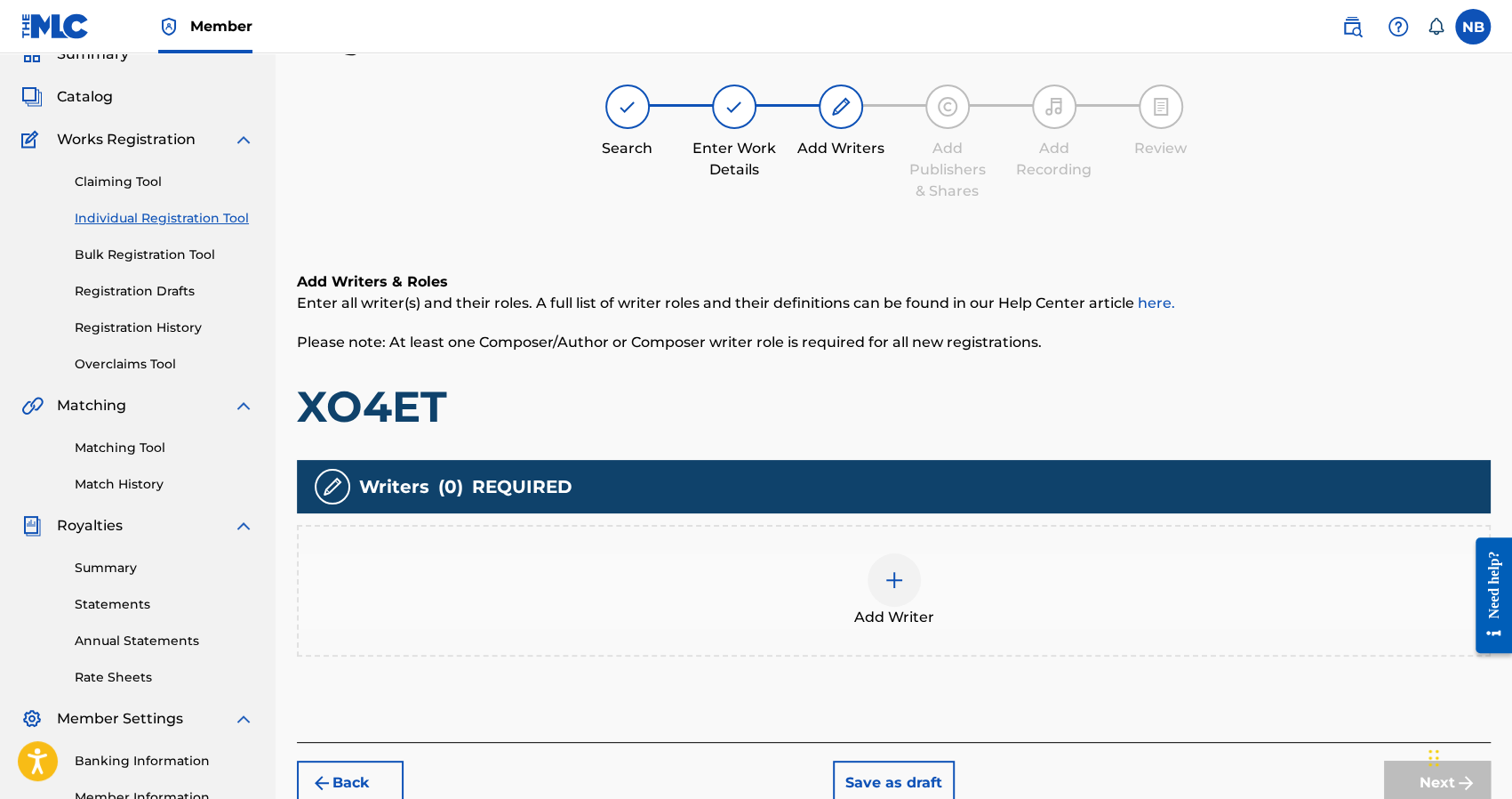
click at [896, 577] on img at bounding box center [894, 580] width 21 height 21
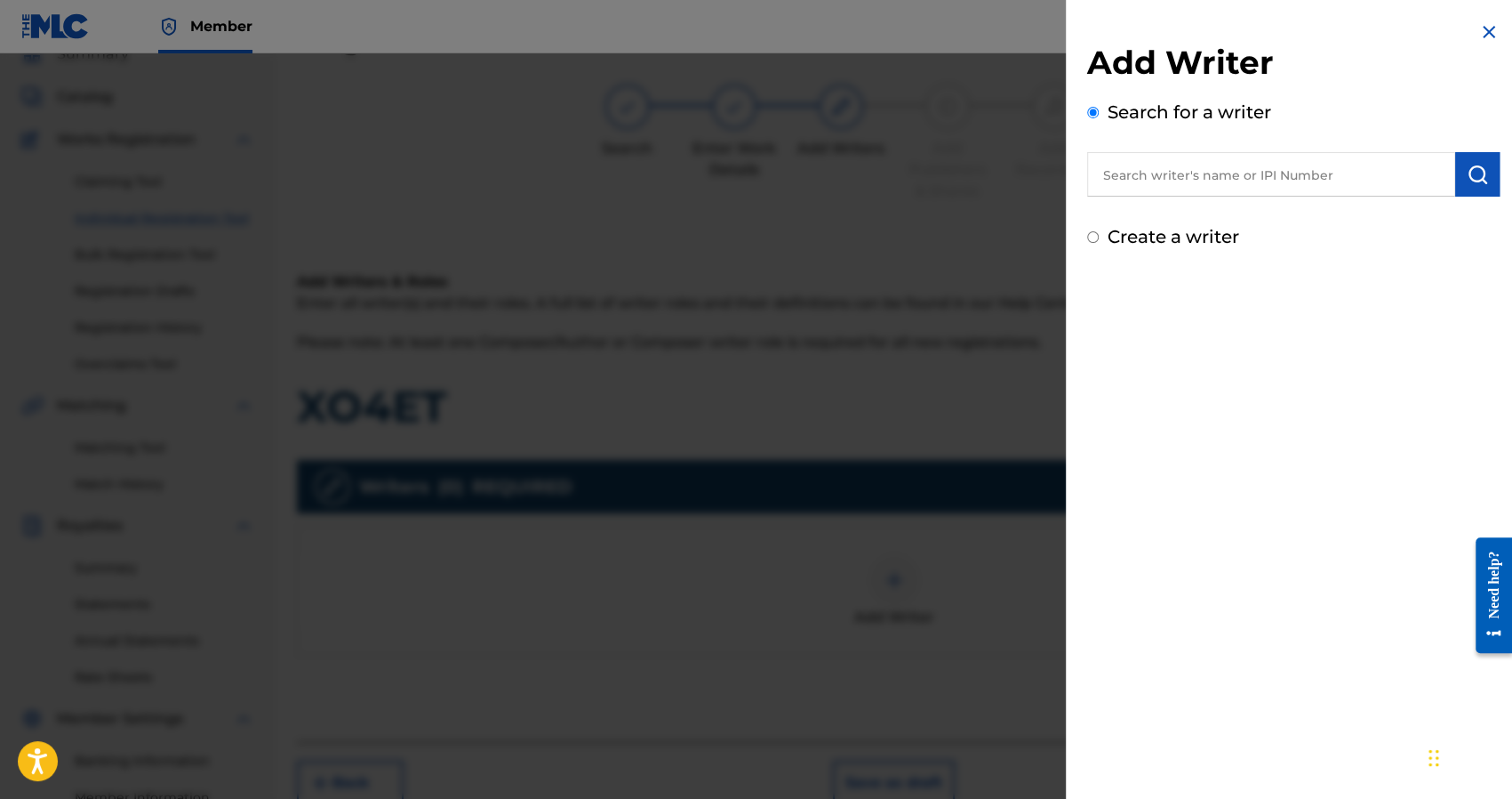
click at [1197, 161] on input "text" at bounding box center [1271, 174] width 368 height 44
type input "[PERSON_NAME]"
click at [1181, 238] on label "Create a writer" at bounding box center [1173, 236] width 131 height 21
radio input "true"
click at [1099, 238] on input "Create a writer" at bounding box center [1092, 237] width 12 height 12
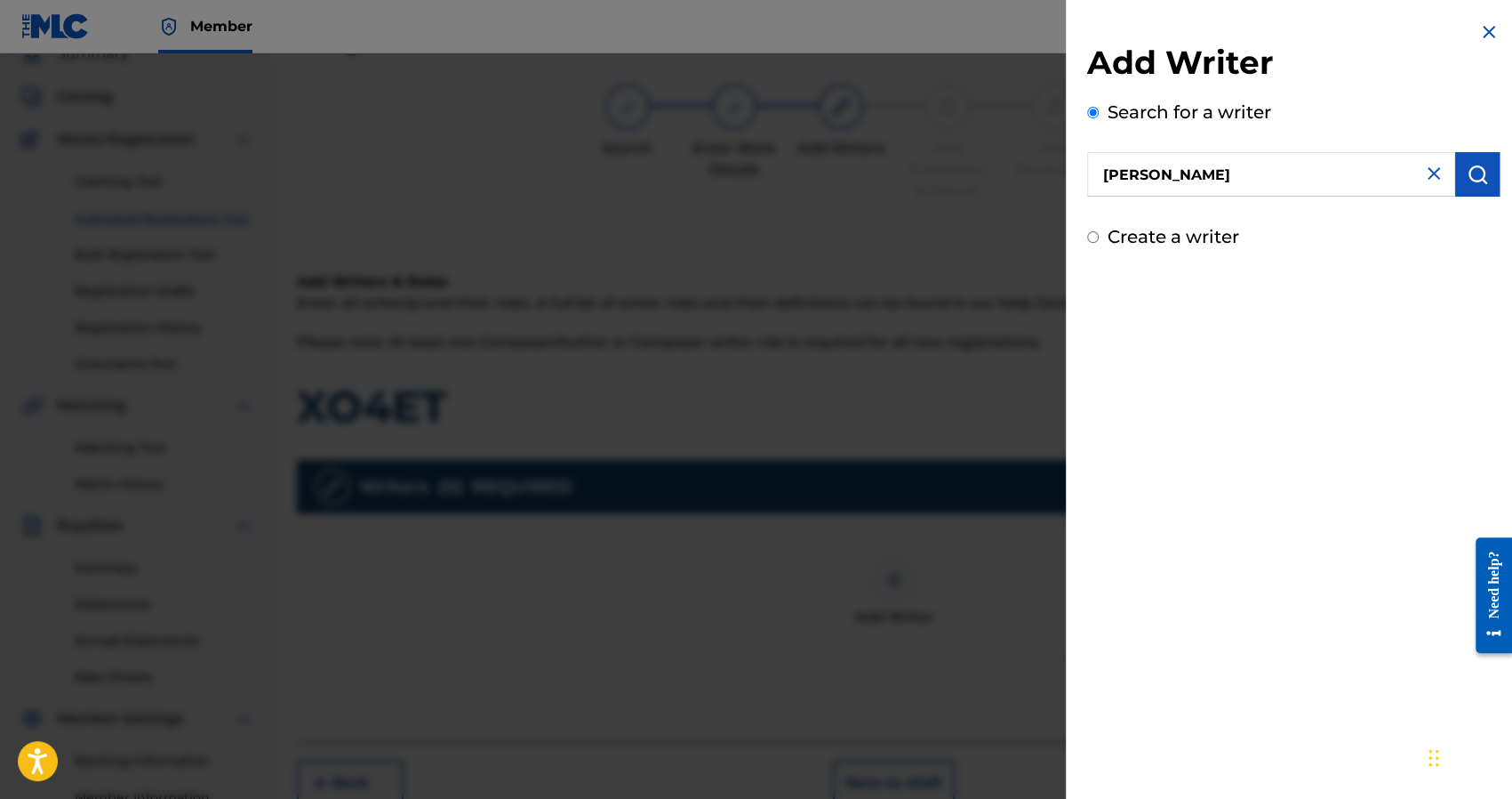
radio input "false"
radio input "true"
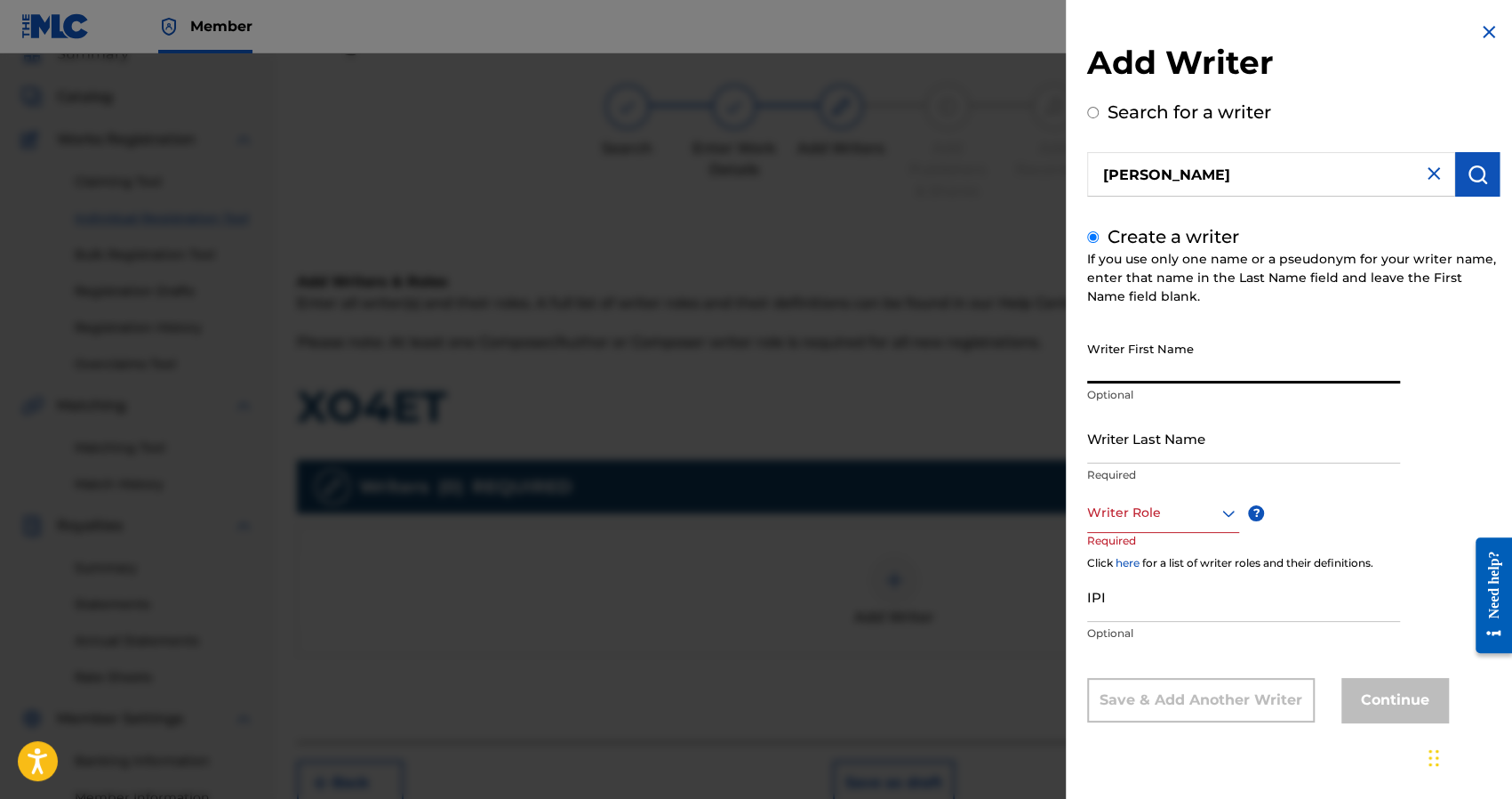
click at [1167, 364] on input "Writer First Name" at bounding box center [1243, 357] width 313 height 51
type input "Nick"
click at [1129, 428] on input "Writer Last Name" at bounding box center [1243, 437] width 313 height 51
type input "[PERSON_NAME]"
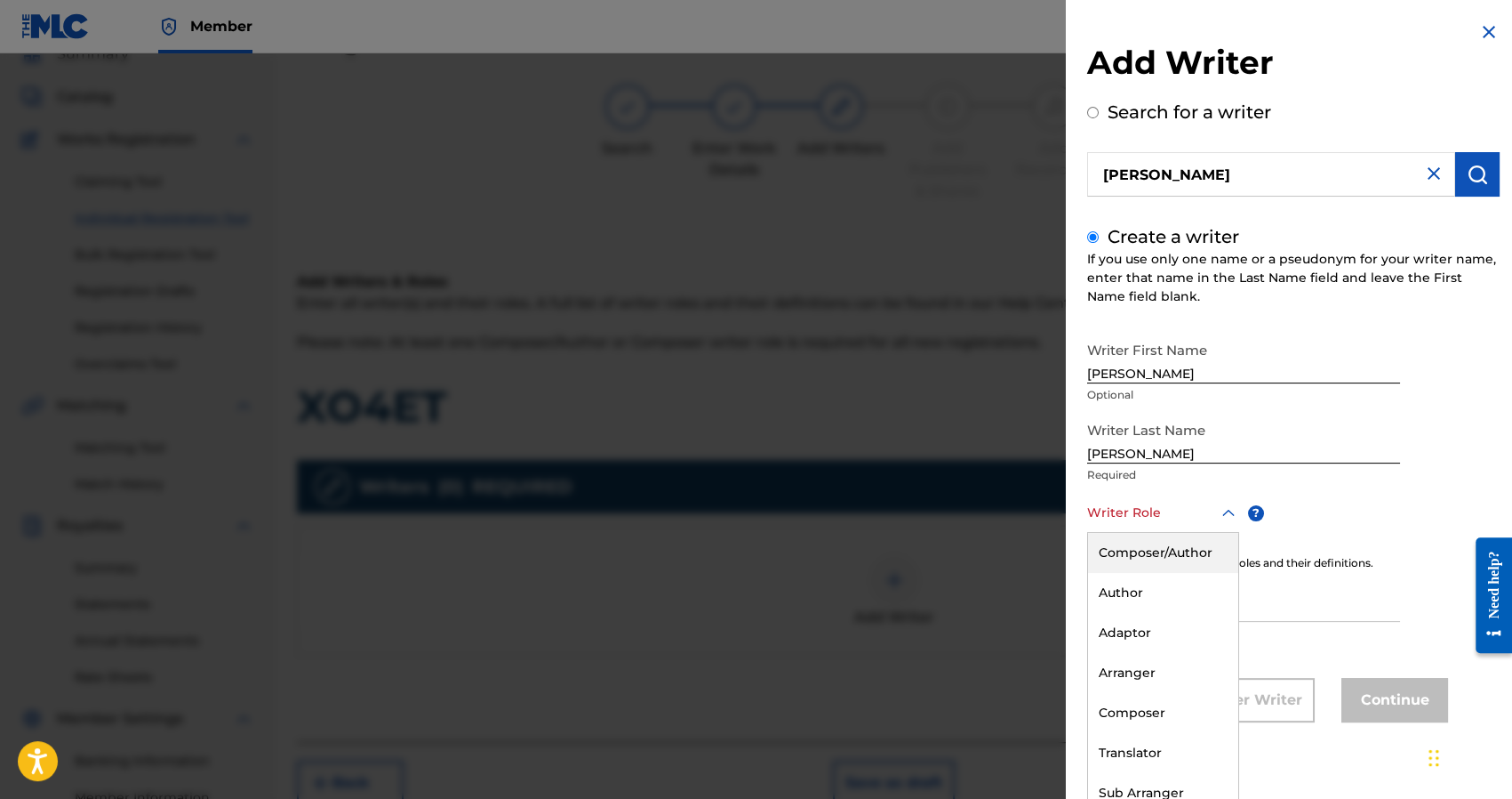
scroll to position [0, 0]
click at [1127, 511] on div at bounding box center [1163, 512] width 152 height 22
click at [1171, 559] on div "Composer/Author" at bounding box center [1163, 553] width 151 height 40
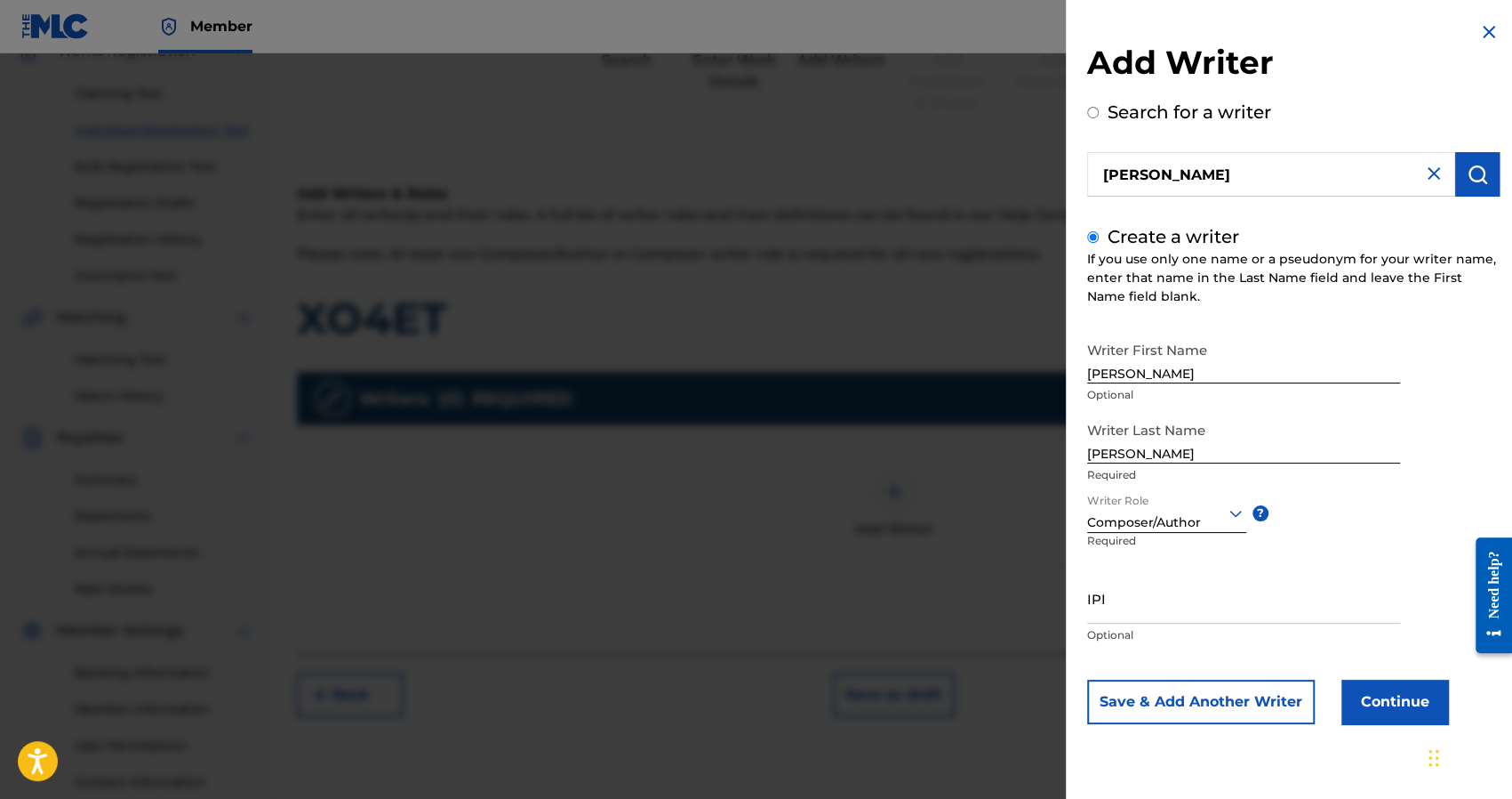
scroll to position [169, 0]
click at [1171, 593] on input "IPI" at bounding box center [1243, 598] width 313 height 51
paste input "1241927853"
type input "1241927853"
click at [1383, 700] on button "Continue" at bounding box center [1394, 702] width 106 height 44
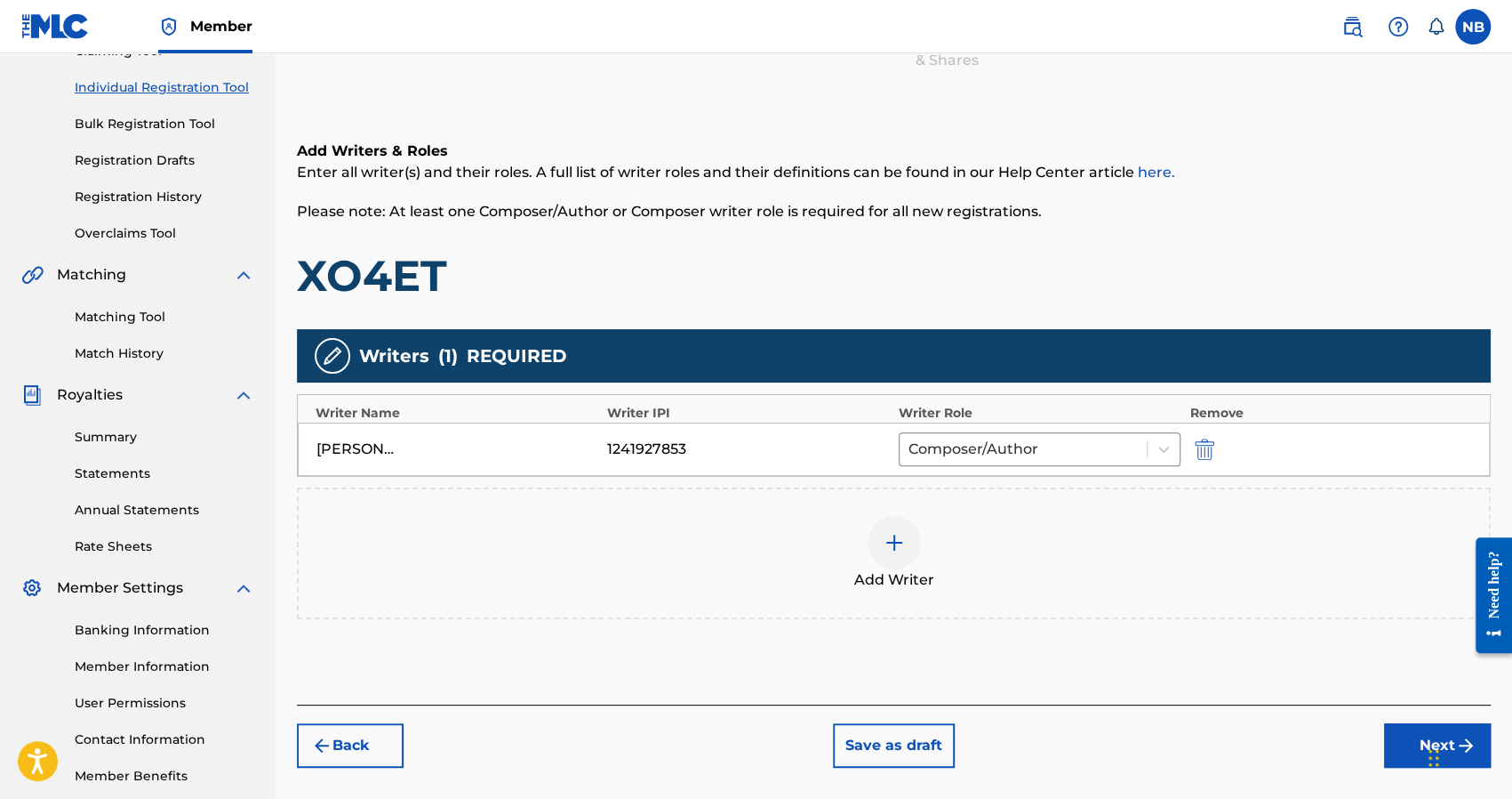
scroll to position [258, 0]
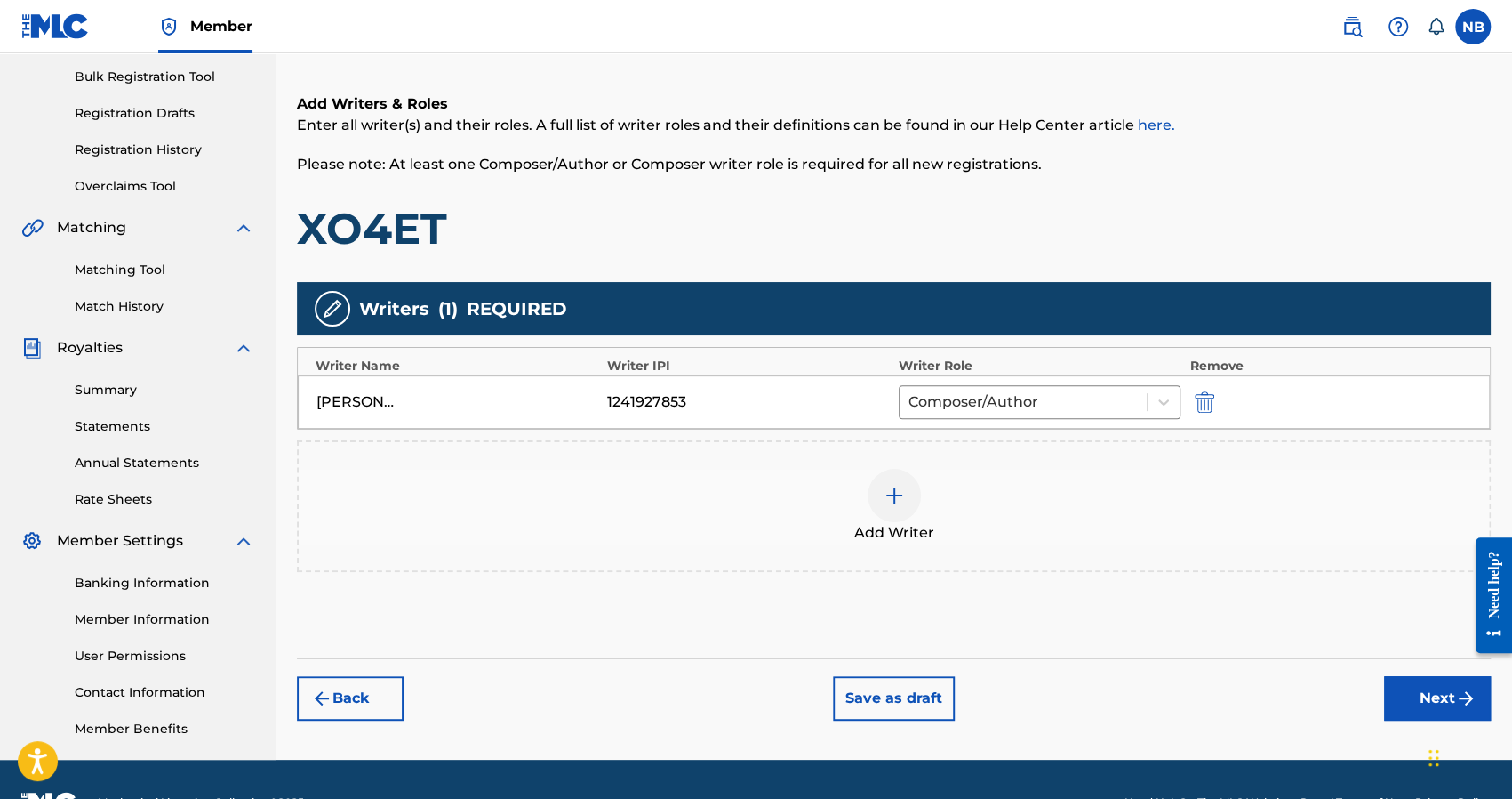
click at [1439, 693] on button "Next" at bounding box center [1438, 698] width 106 height 44
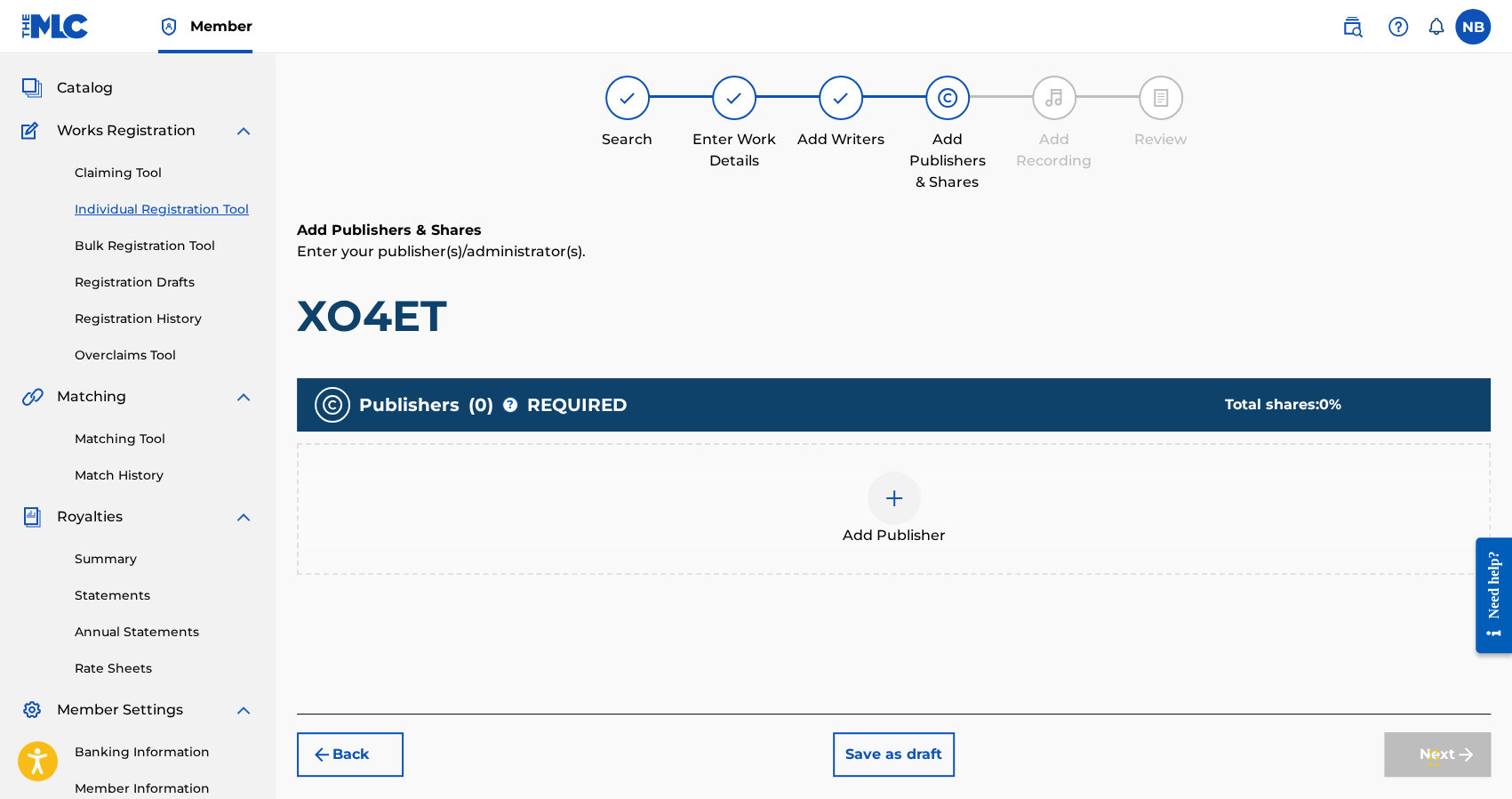
scroll to position [80, 0]
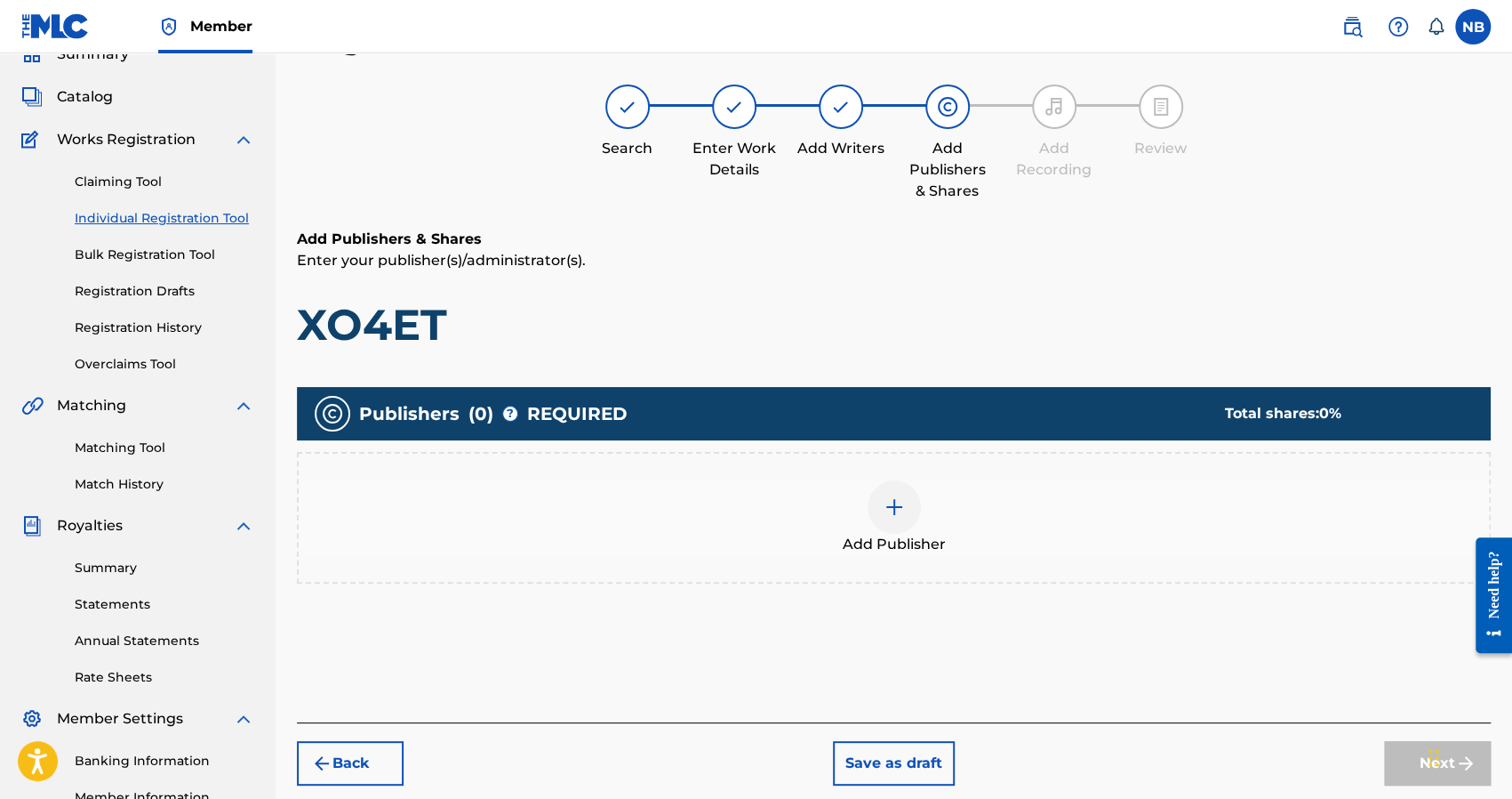
click at [889, 496] on img at bounding box center [894, 506] width 21 height 21
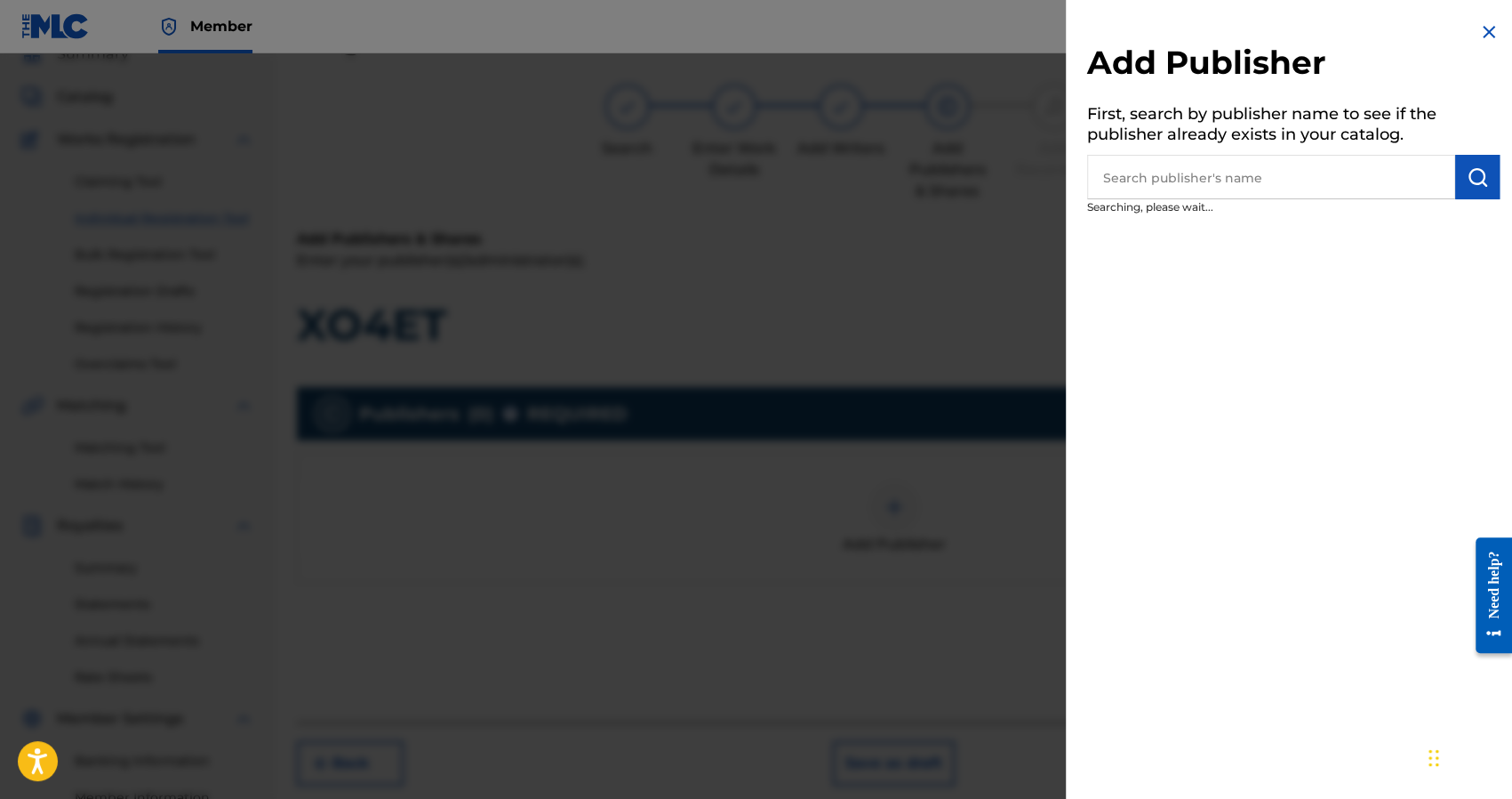
click at [1196, 168] on input "text" at bounding box center [1271, 176] width 368 height 44
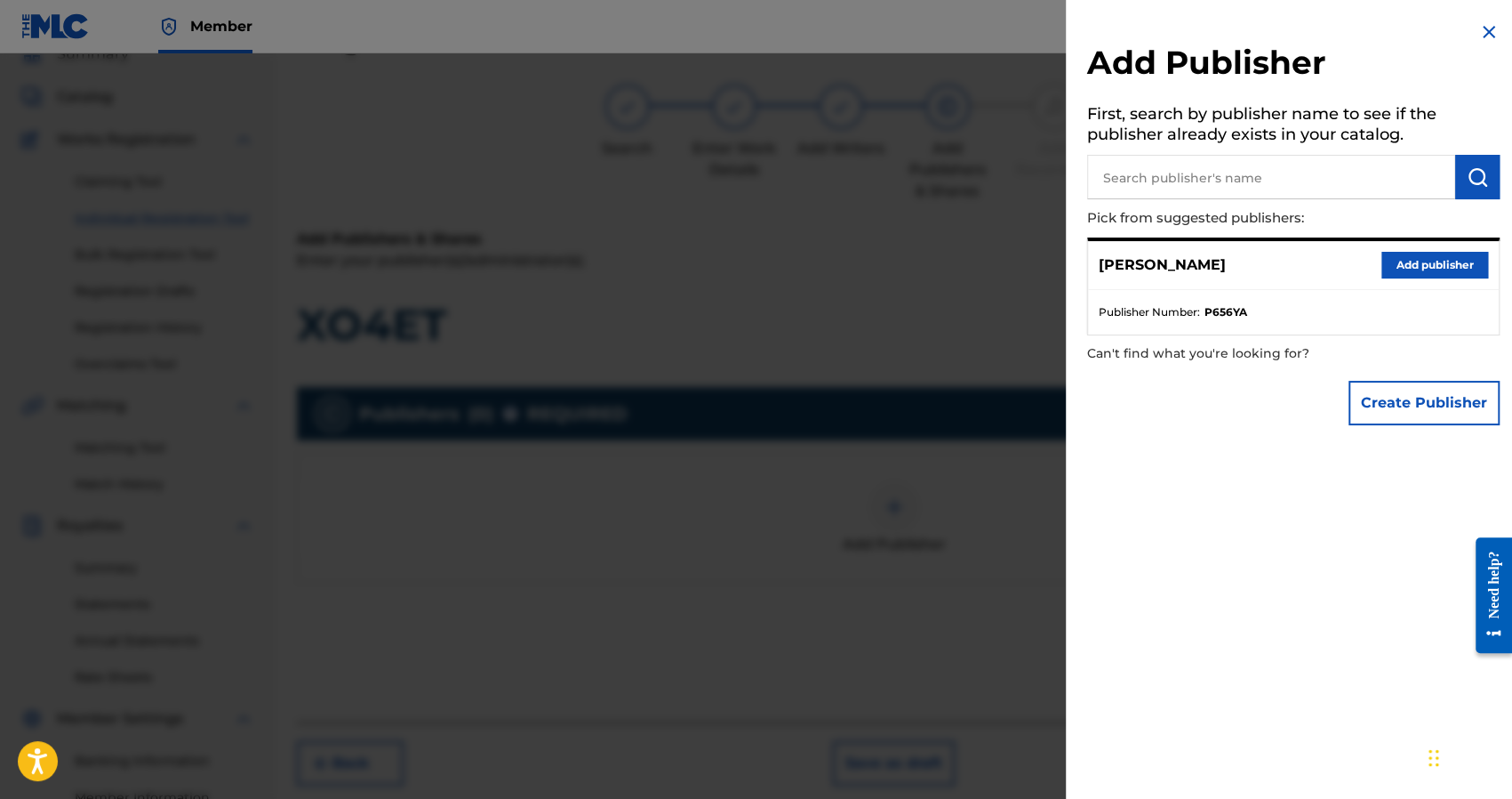
click at [1394, 264] on button "Add publisher" at bounding box center [1435, 264] width 106 height 27
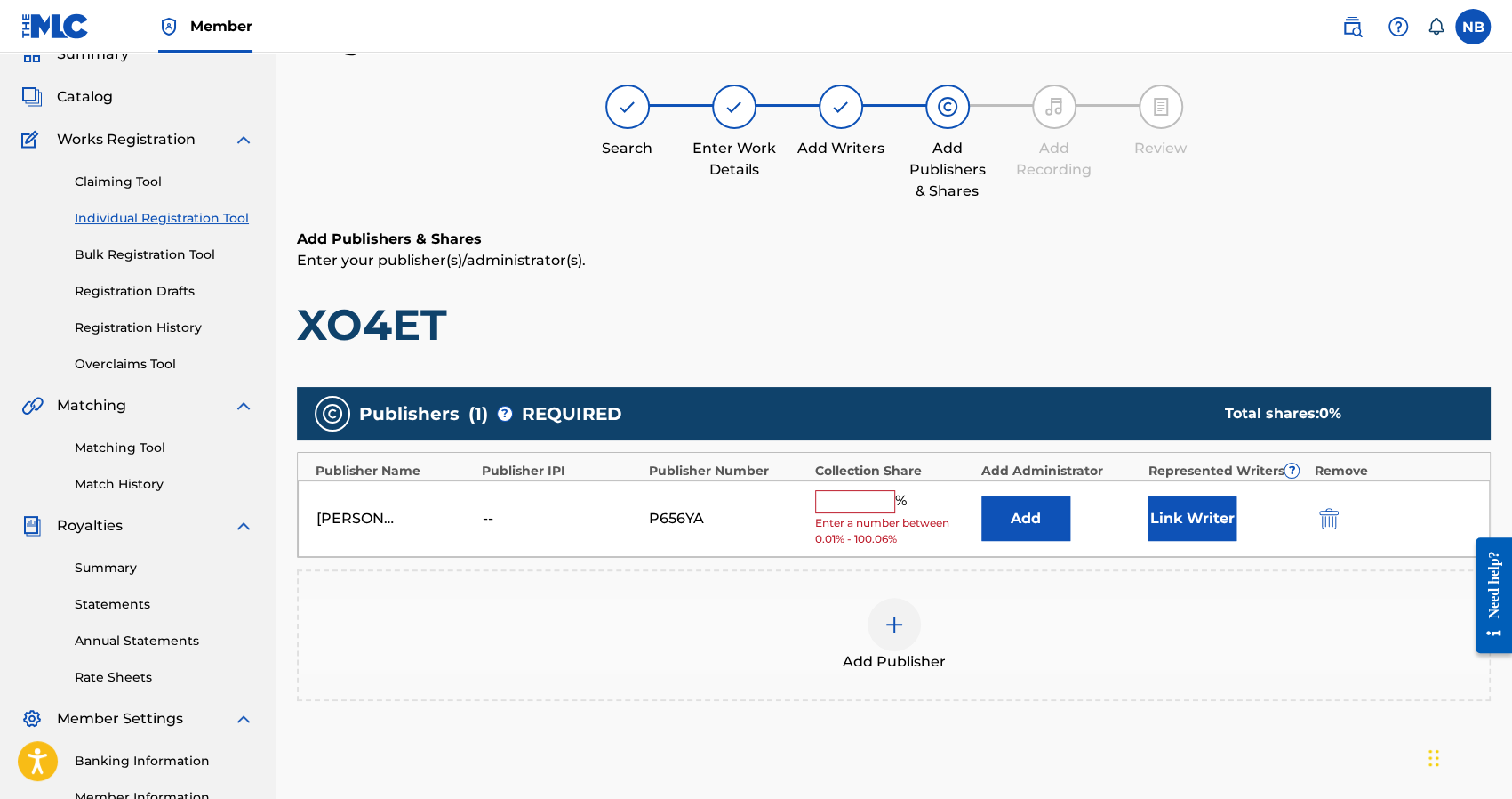
click at [848, 503] on input "text" at bounding box center [855, 501] width 80 height 23
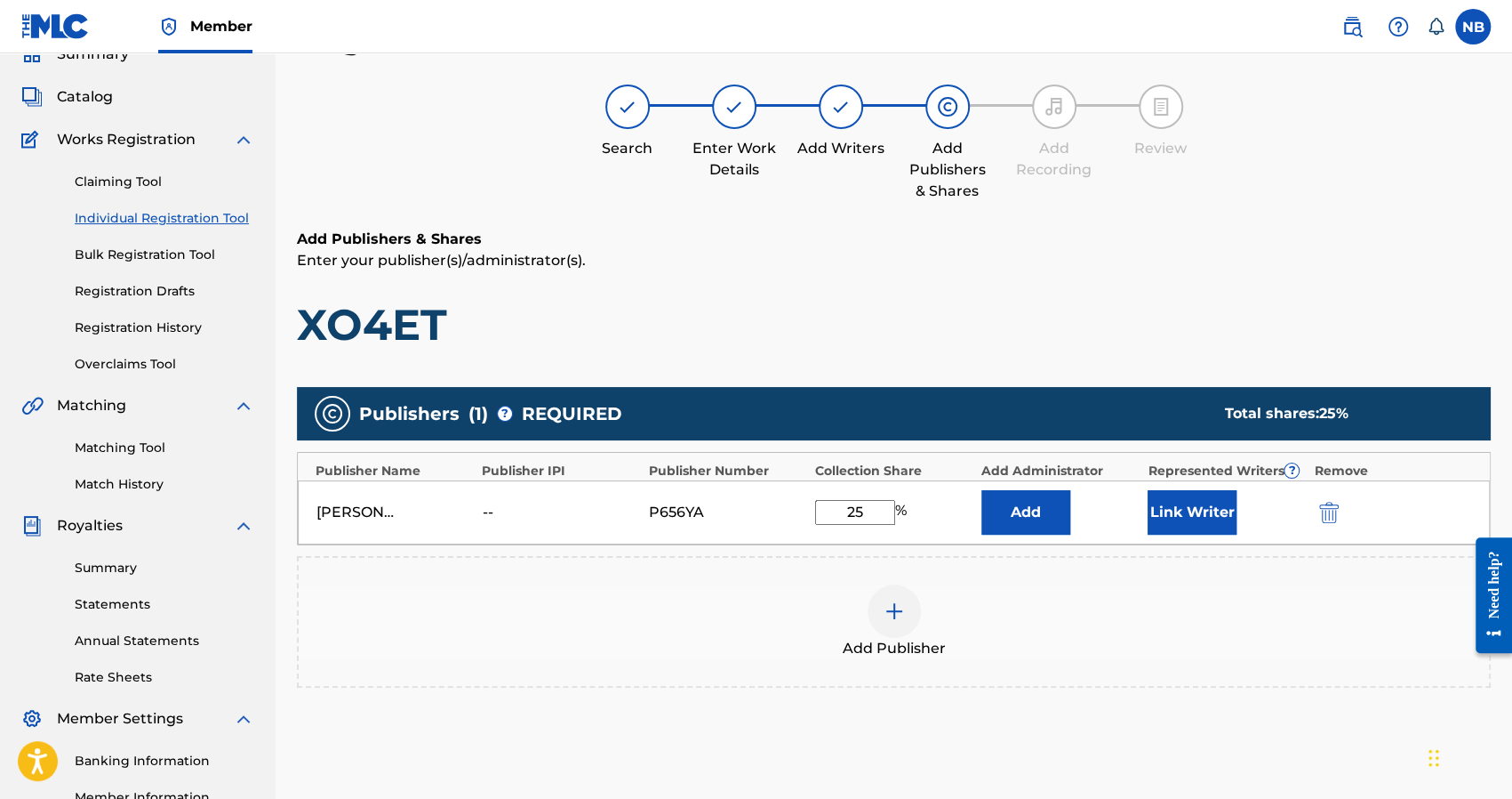
type input "25"
click at [1023, 512] on button "Add" at bounding box center [1025, 512] width 89 height 44
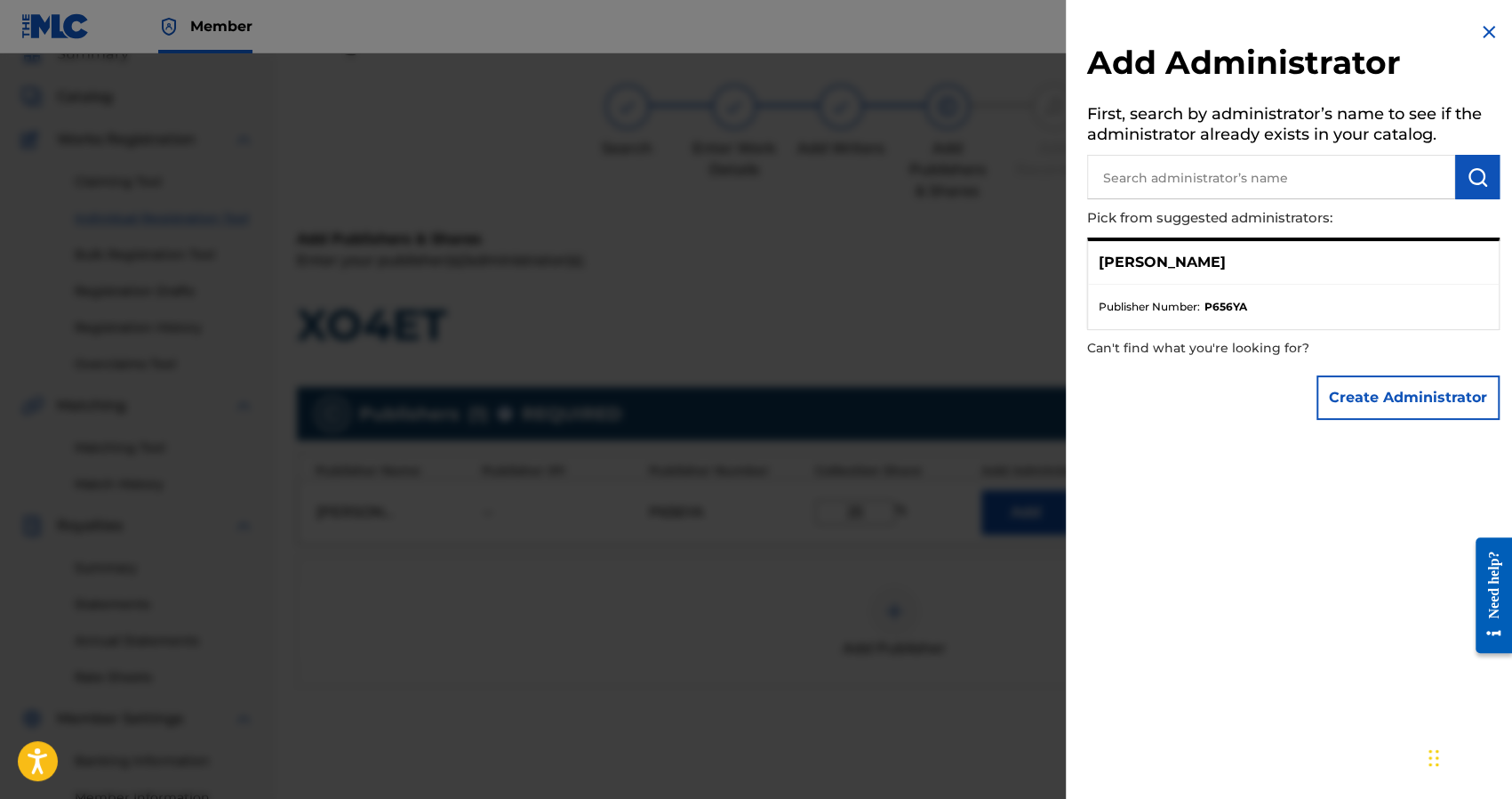
click at [1481, 37] on img at bounding box center [1488, 31] width 21 height 21
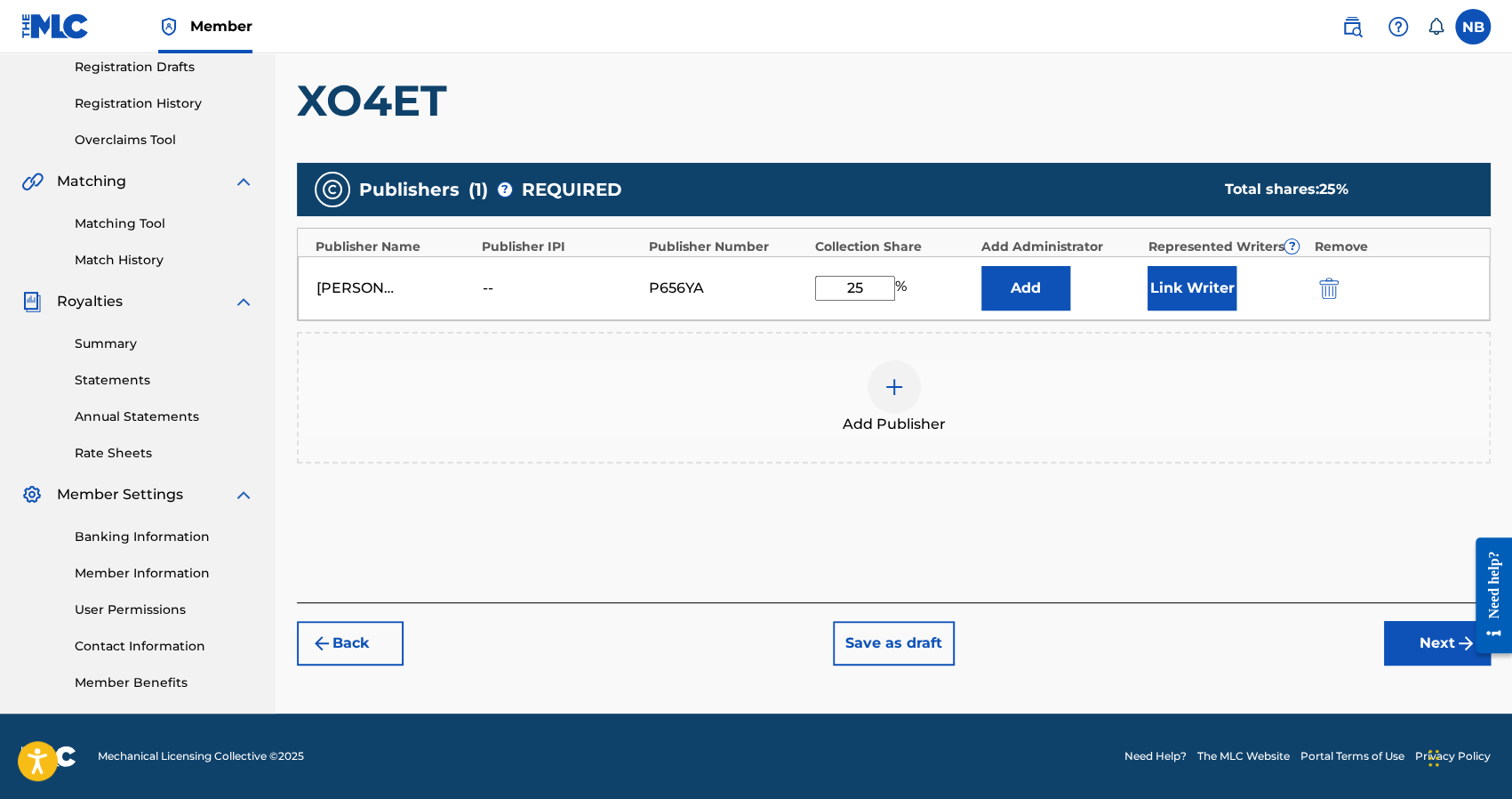
click at [1400, 645] on button "Next" at bounding box center [1438, 643] width 106 height 44
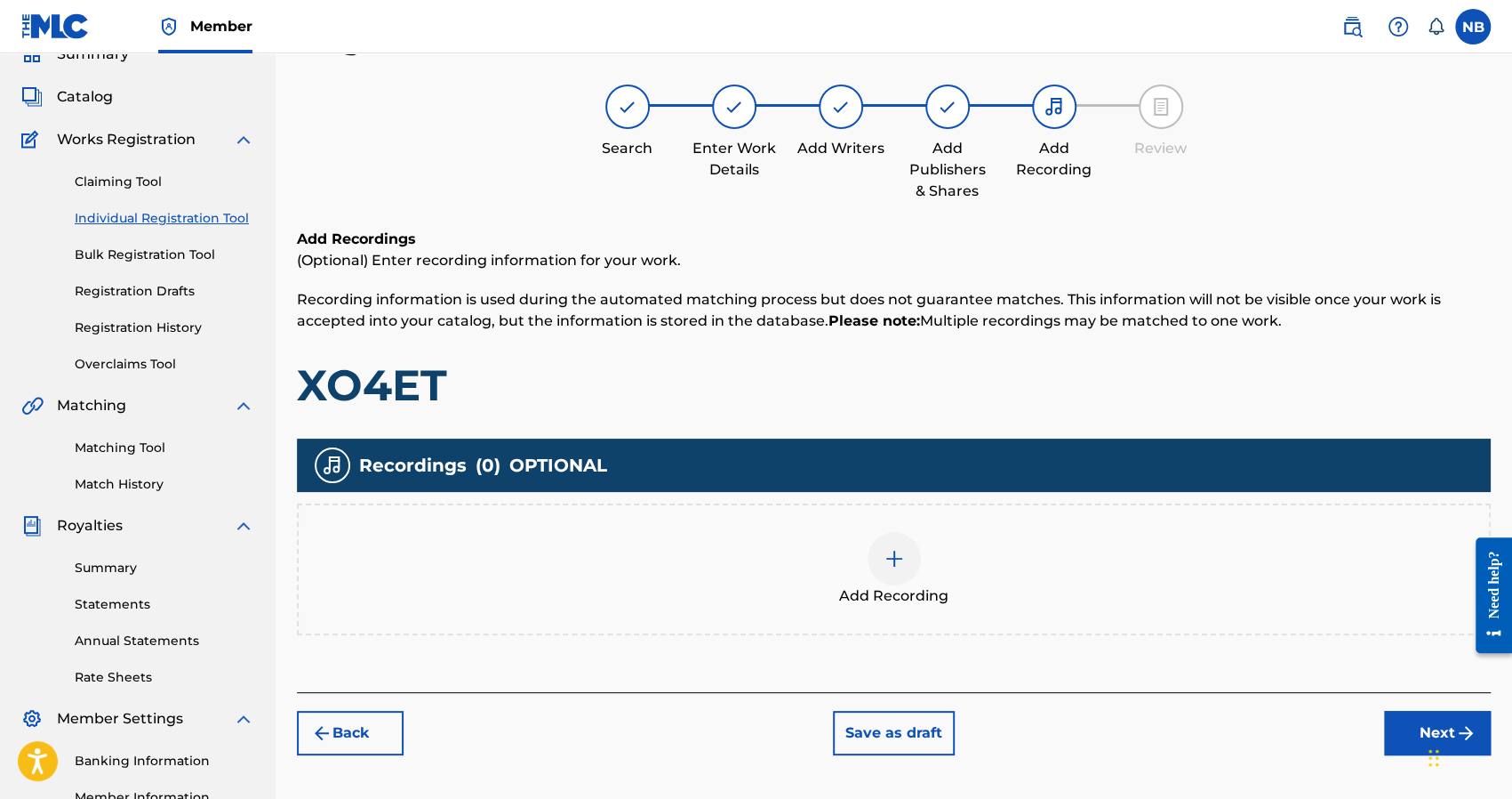
click at [884, 556] on img at bounding box center [894, 557] width 21 height 21
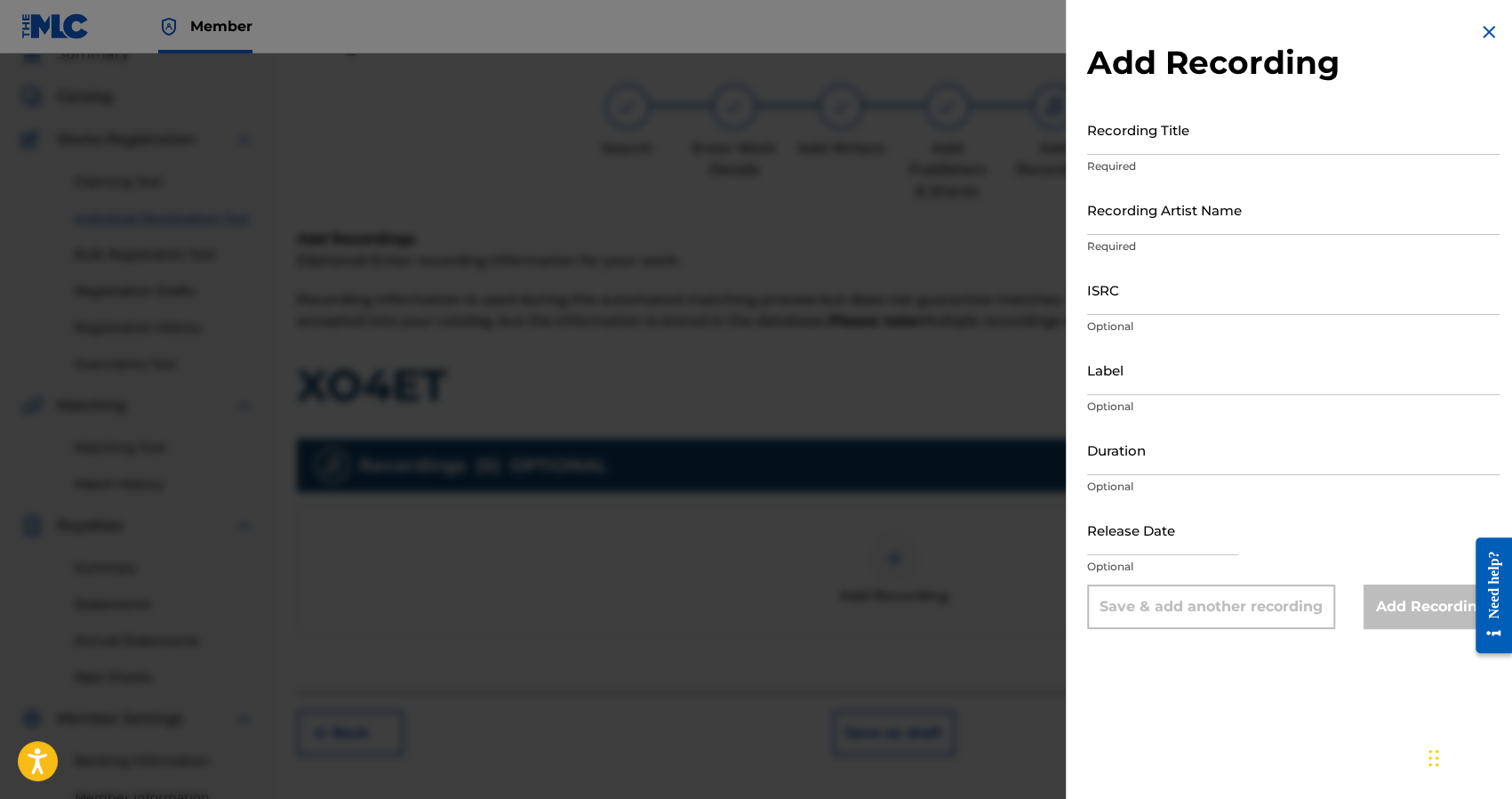
click at [1145, 113] on input "Recording Title" at bounding box center [1293, 129] width 412 height 51
type input "XO4ET"
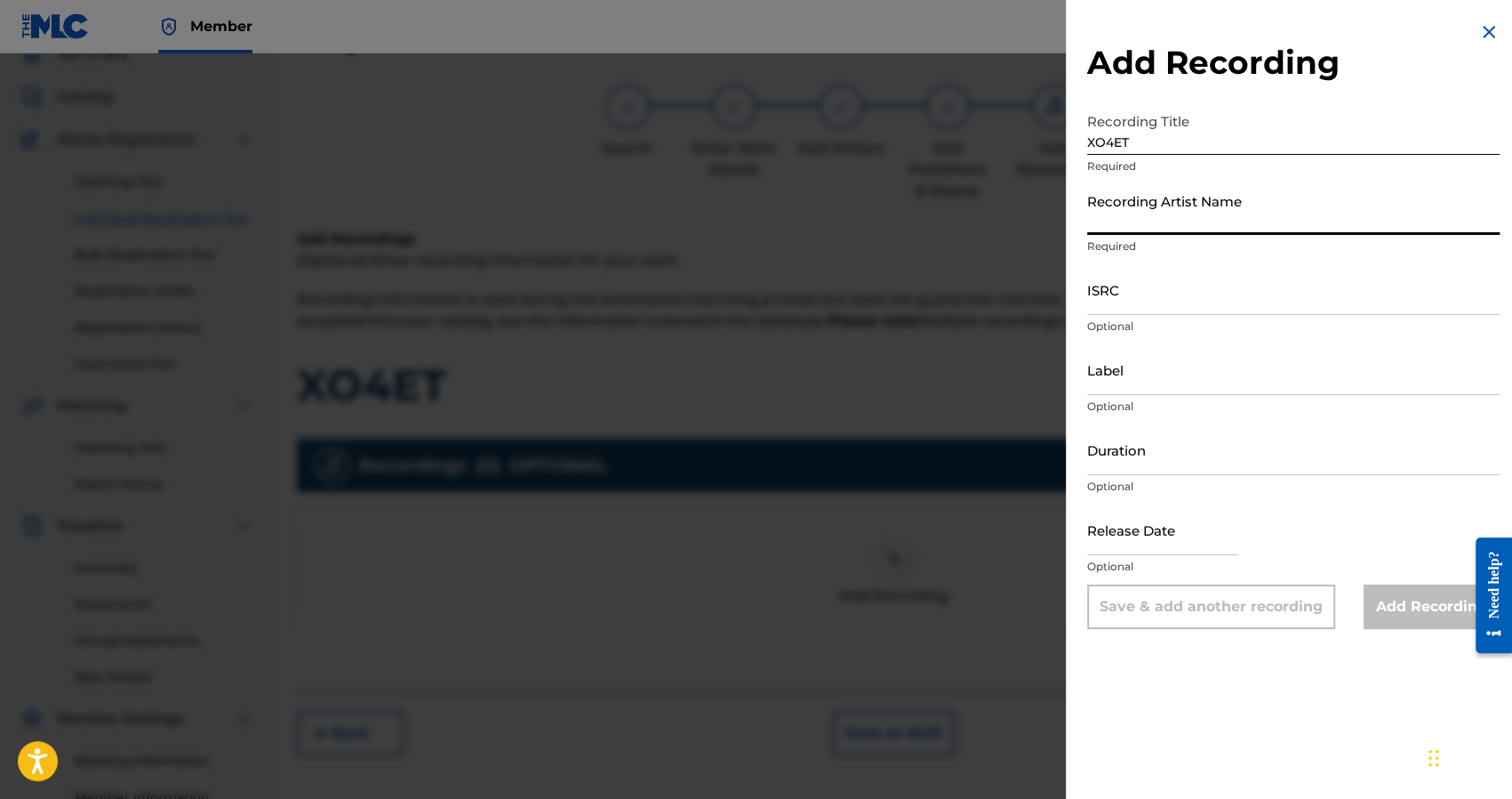
click at [1162, 222] on input "Recording Artist Name" at bounding box center [1293, 208] width 412 height 51
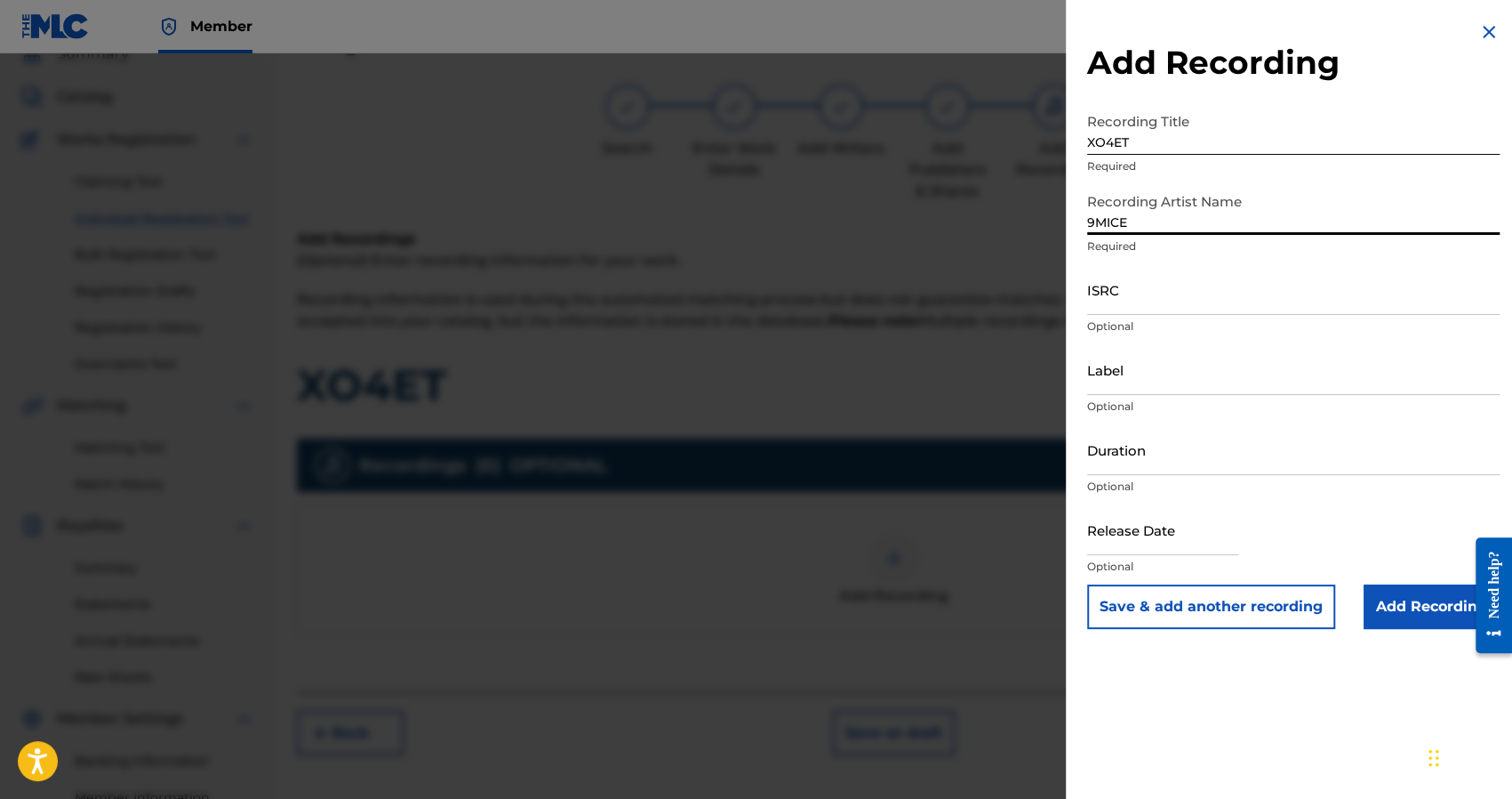
type input "9MICE"
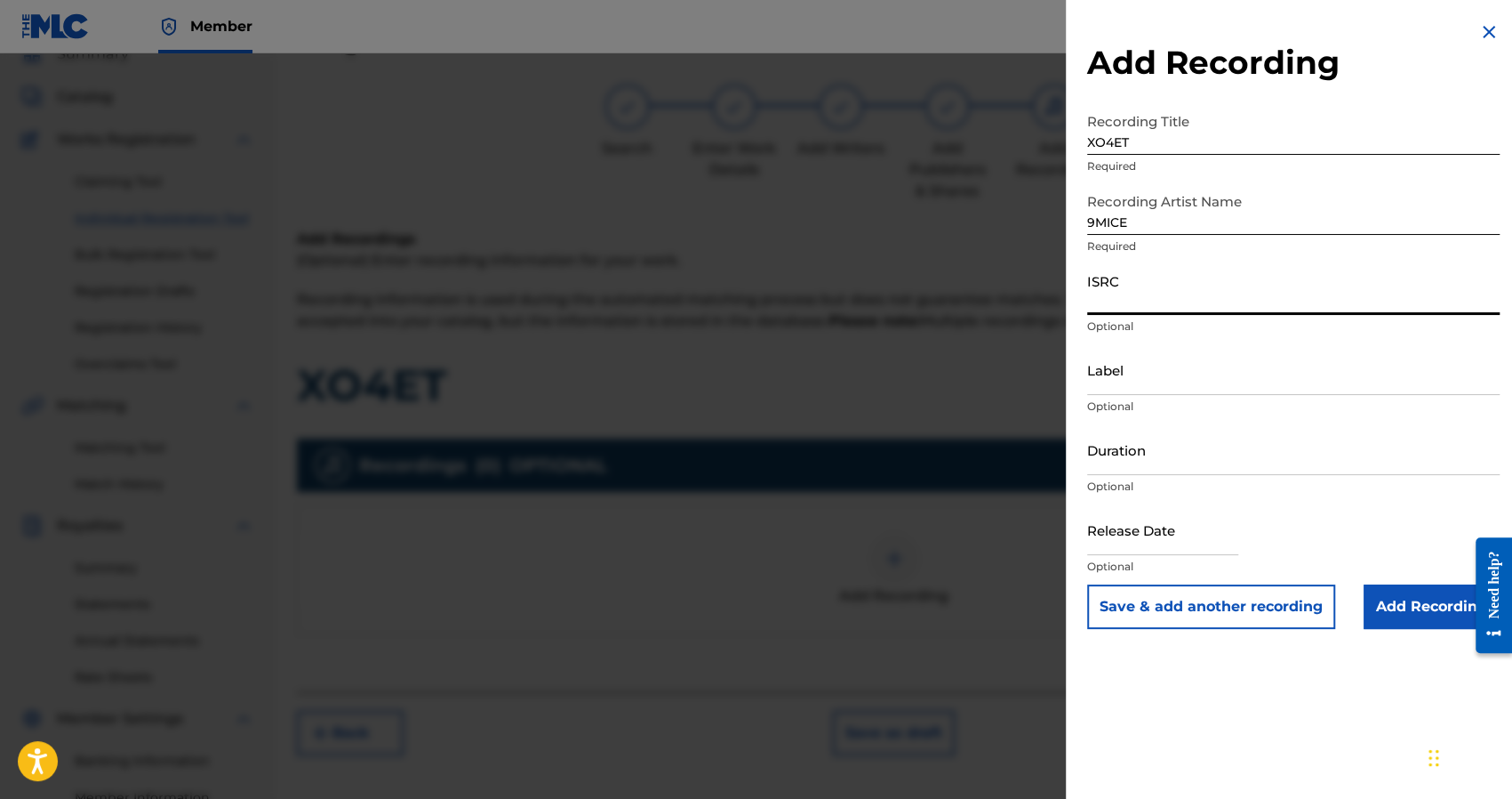
click at [1135, 293] on input "ISRC" at bounding box center [1293, 289] width 412 height 51
click at [1131, 366] on input "Label" at bounding box center [1293, 369] width 412 height 51
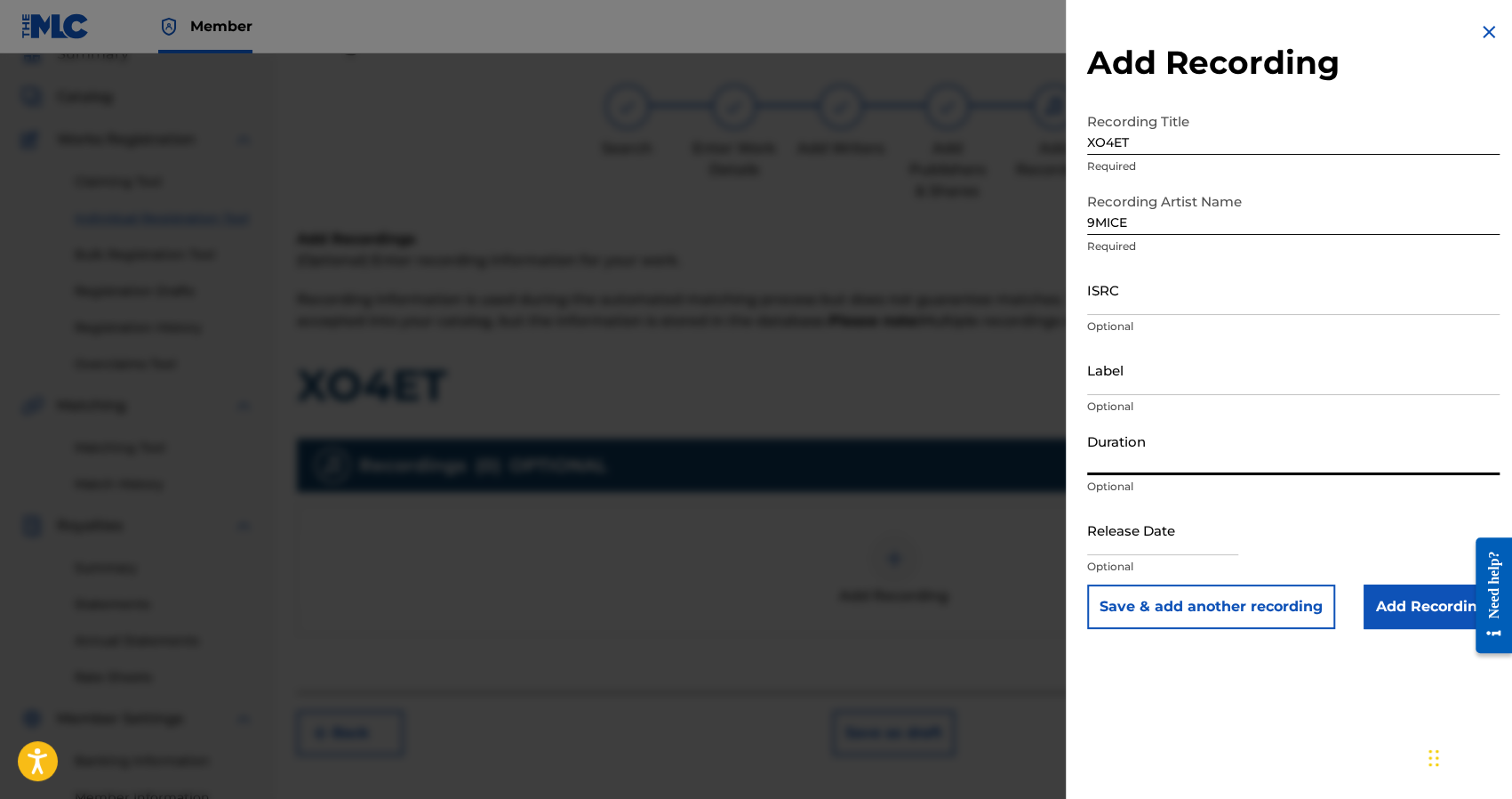
click at [1134, 433] on input "Duration" at bounding box center [1293, 449] width 412 height 51
click at [1106, 296] on input "ISRC" at bounding box center [1293, 289] width 412 height 51
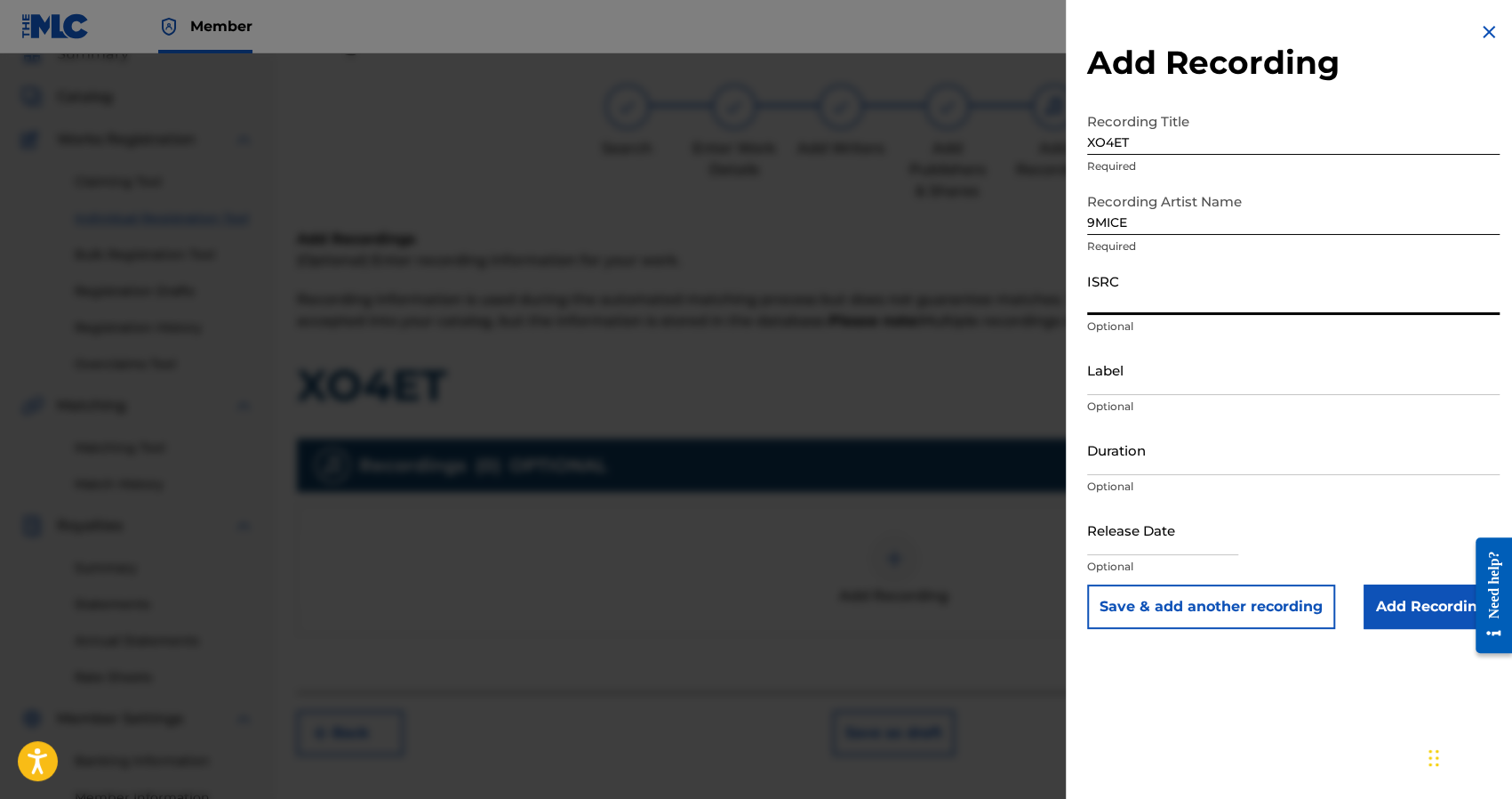
paste input "RUAGW2300271"
type input "RUAGW2300271"
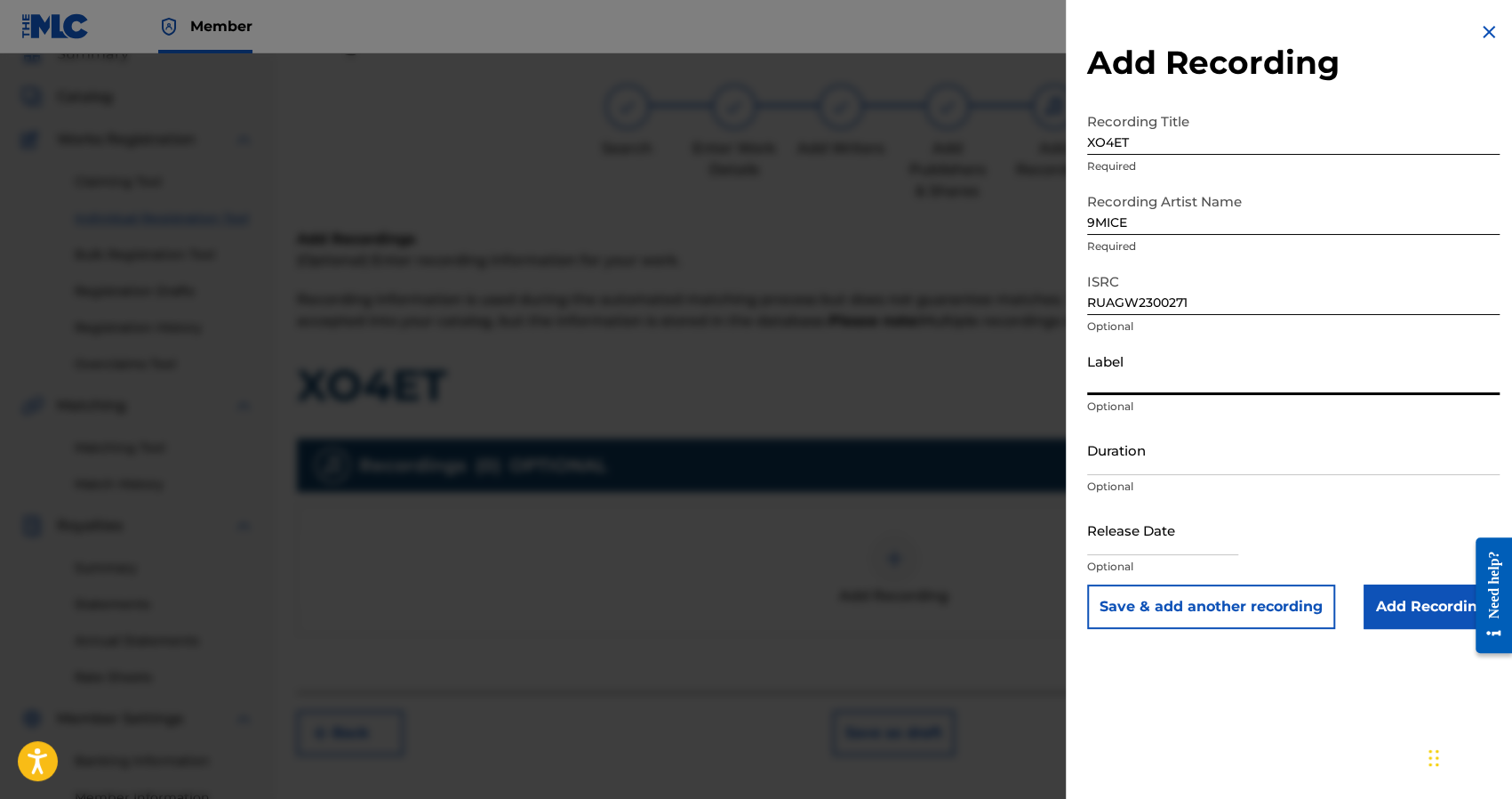
click at [1118, 370] on input "Label" at bounding box center [1293, 369] width 412 height 51
type input "Viperr"
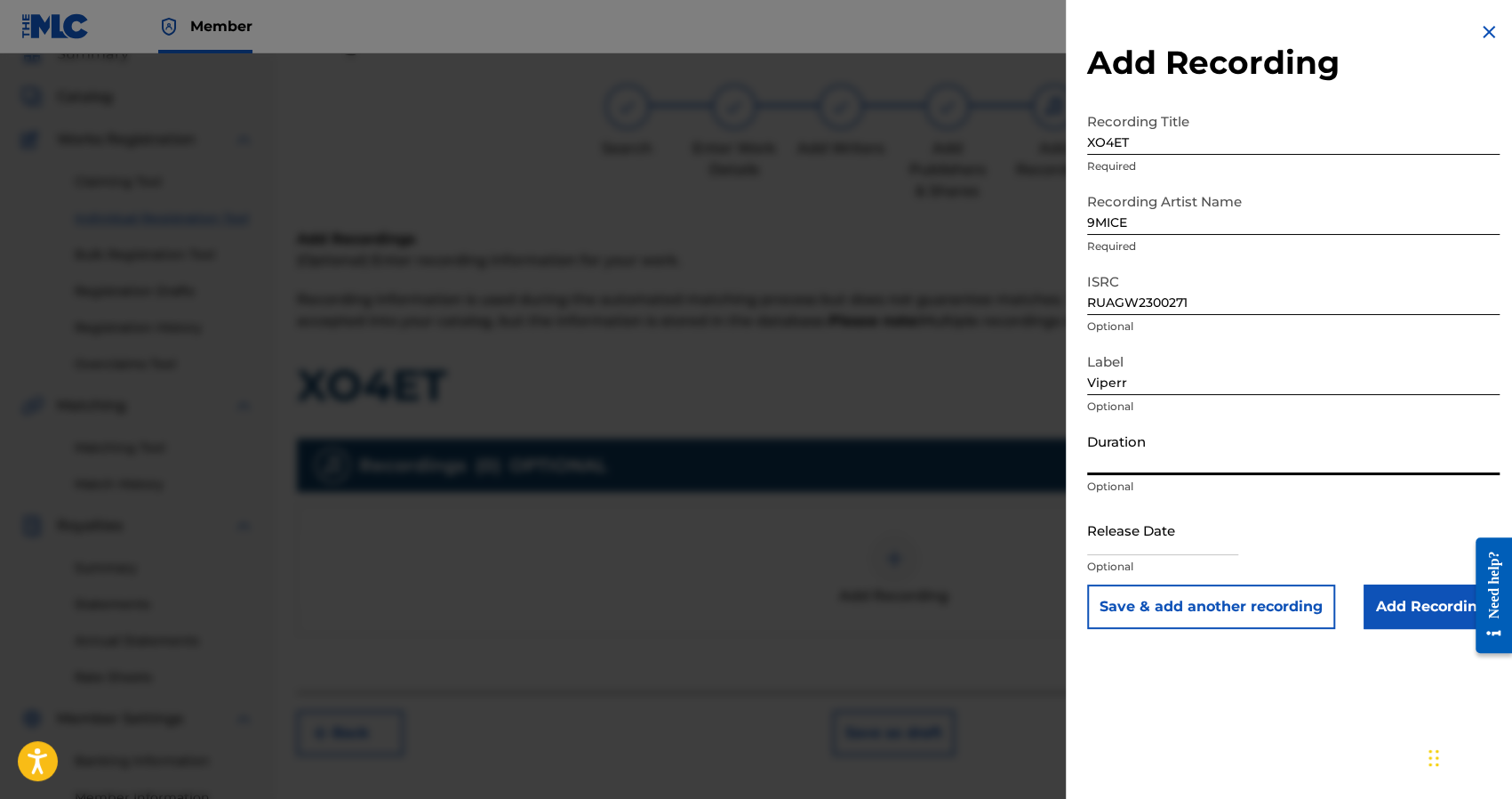
click at [1123, 442] on input "Duration" at bounding box center [1293, 449] width 412 height 51
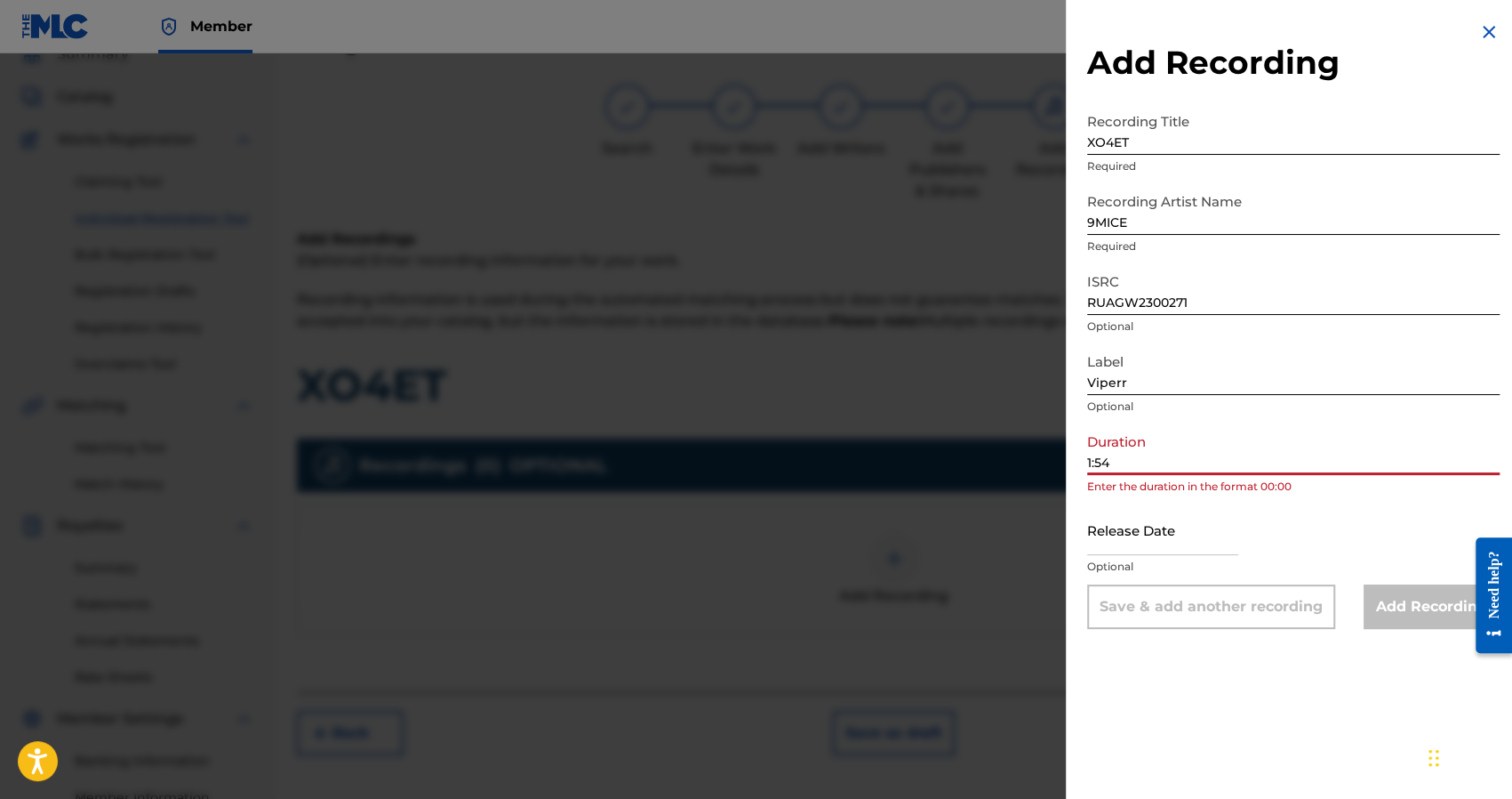
type input "1:54"
click at [1121, 523] on input "text" at bounding box center [1162, 529] width 151 height 51
select select "7"
select select "2025"
click at [1210, 445] on input "1:54" at bounding box center [1293, 449] width 412 height 51
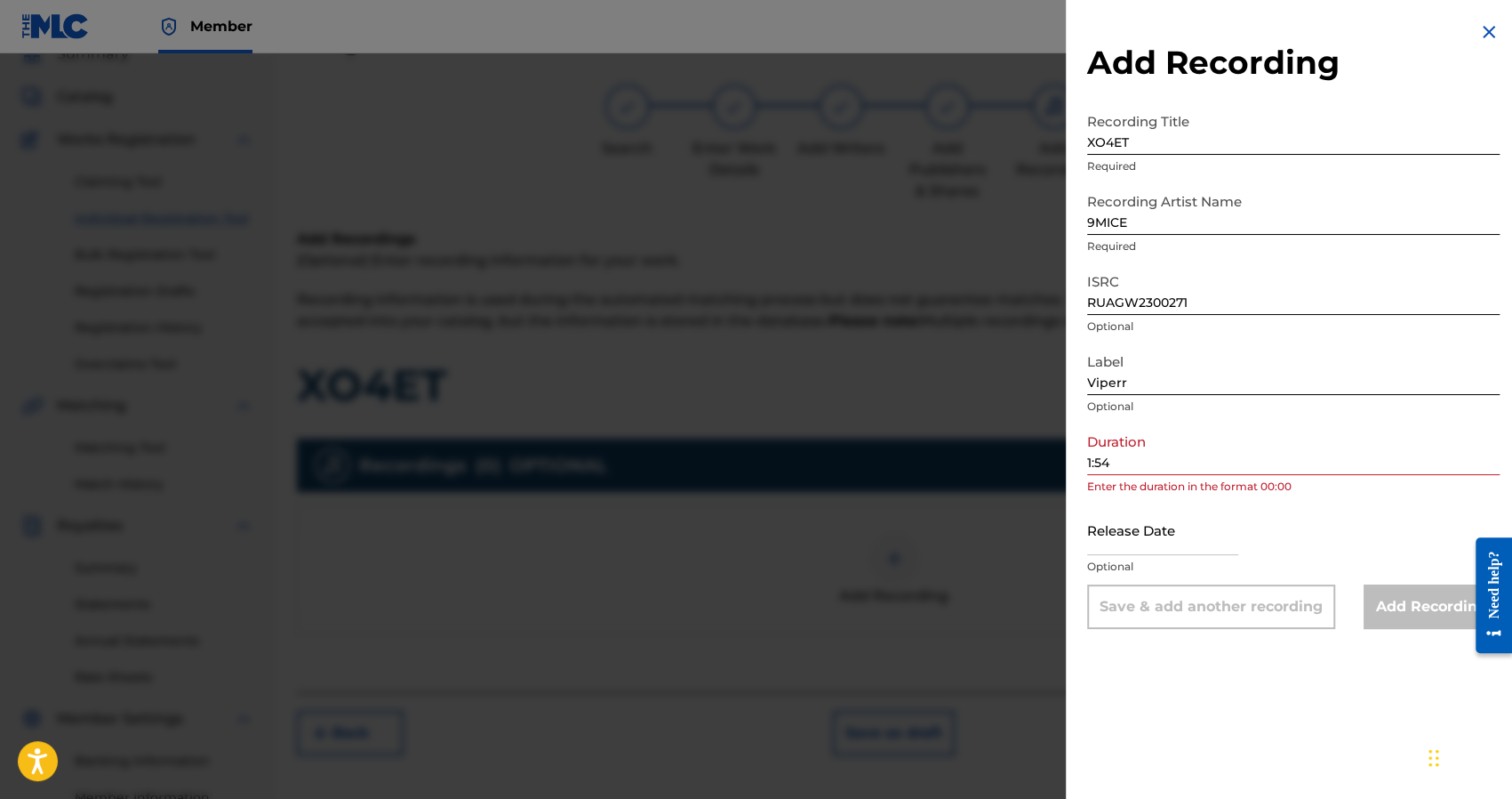
click at [1086, 463] on div "Add Recording Recording Title XO4ET Required Recording Artist Name 9MICE Requir…" at bounding box center [1294, 325] width 455 height 650
click at [1088, 463] on input "1:54" at bounding box center [1293, 449] width 412 height 51
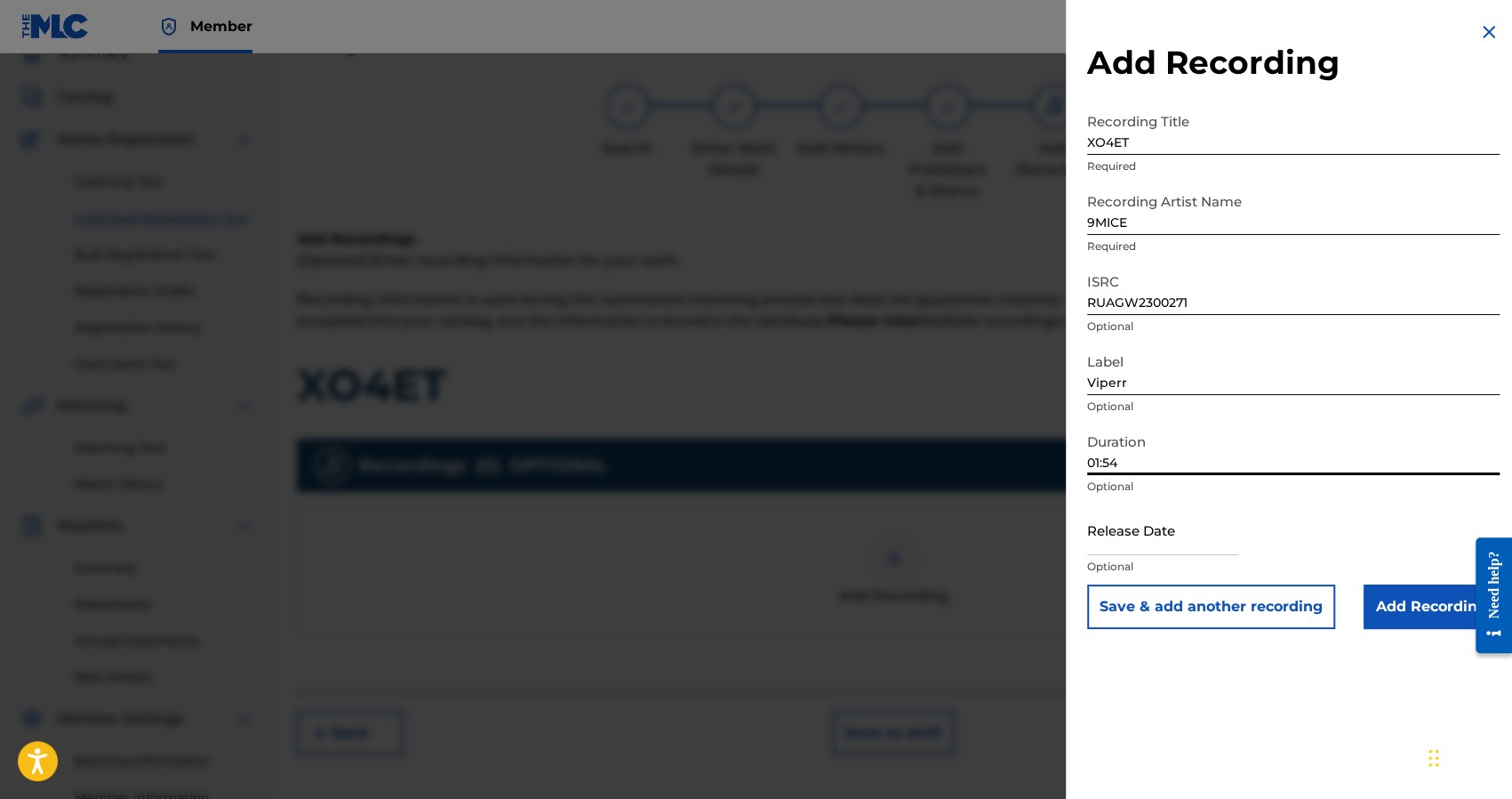
type input "01:54"
click at [1124, 523] on input "text" at bounding box center [1162, 529] width 151 height 51
select select "7"
select select "2025"
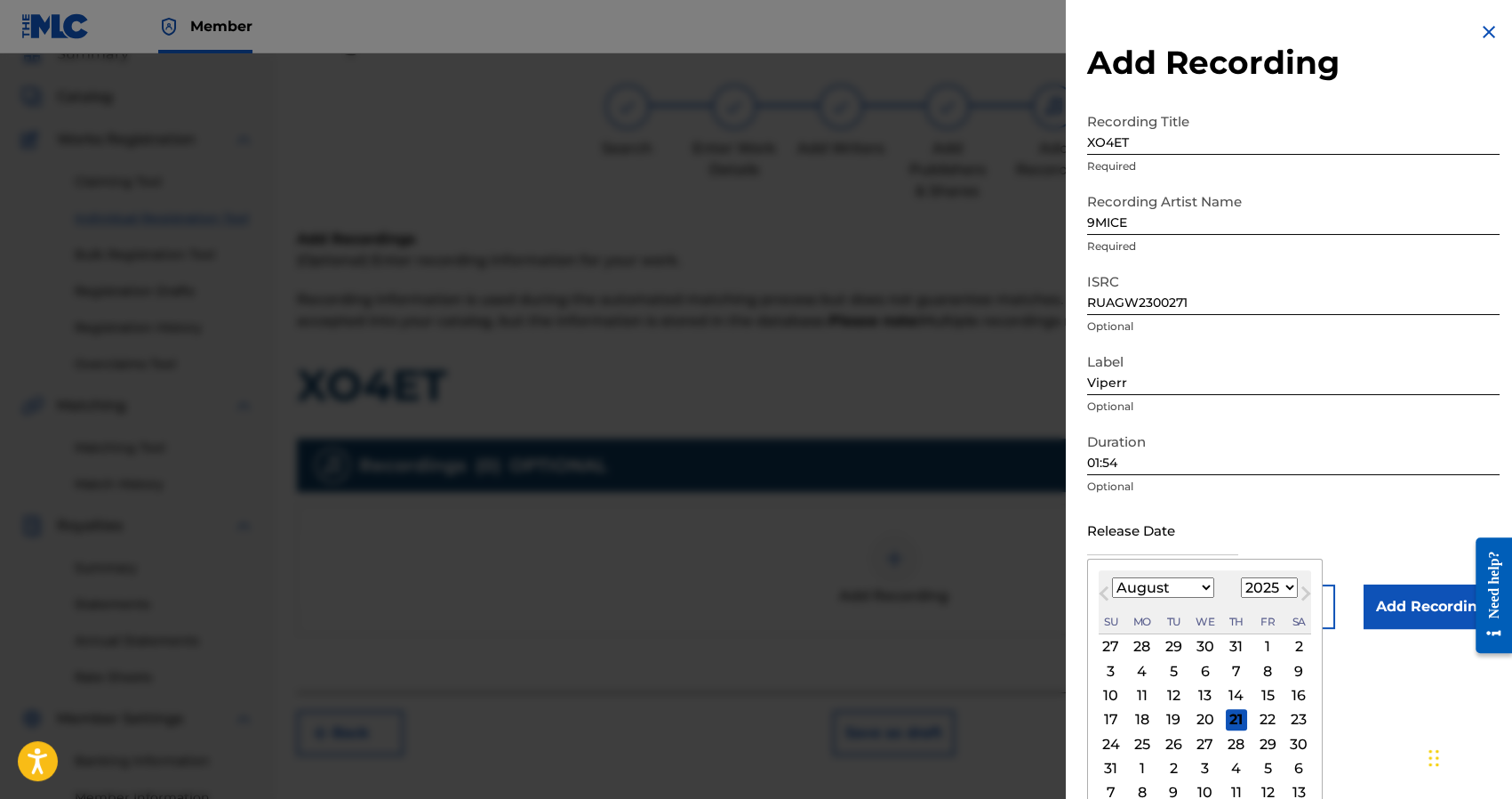
click at [1177, 592] on select "January February March April May June July August September October November De…" at bounding box center [1162, 587] width 102 height 20
select select "11"
click at [1112, 577] on select "January February March April May June July August September October November De…" at bounding box center [1162, 587] width 102 height 20
click at [1255, 592] on select "1899 1900 1901 1902 1903 1904 1905 1906 1907 1908 1909 1910 1911 1912 1913 1914…" at bounding box center [1270, 587] width 57 height 20
select select "2023"
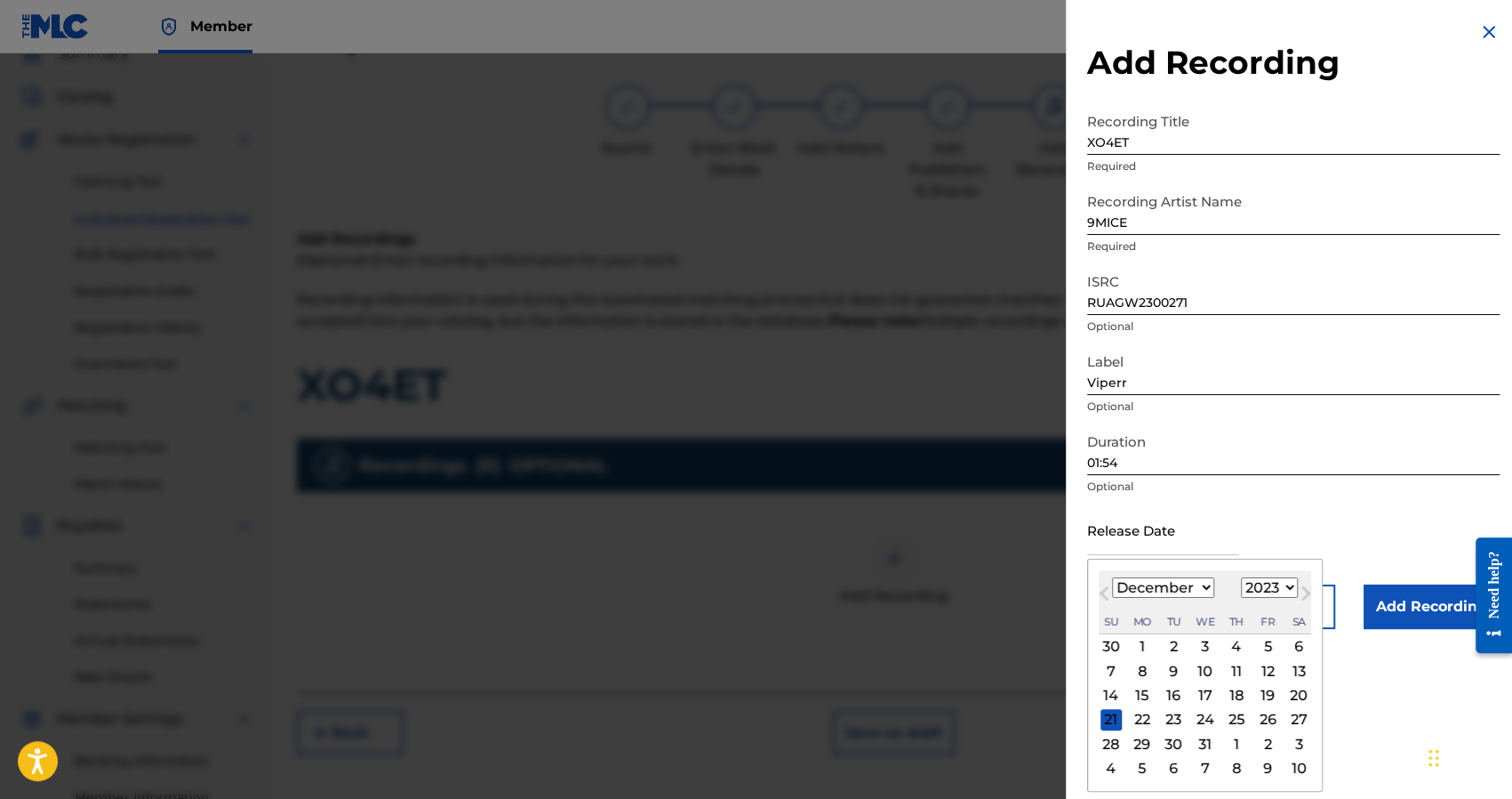
click at [1241, 577] on select "1899 1900 1901 1902 1903 1904 1905 1906 1907 1908 1909 1910 1911 1912 1913 1914…" at bounding box center [1270, 587] width 57 height 20
click at [1268, 666] on div "8" at bounding box center [1267, 670] width 21 height 21
type input "December 8 2023"
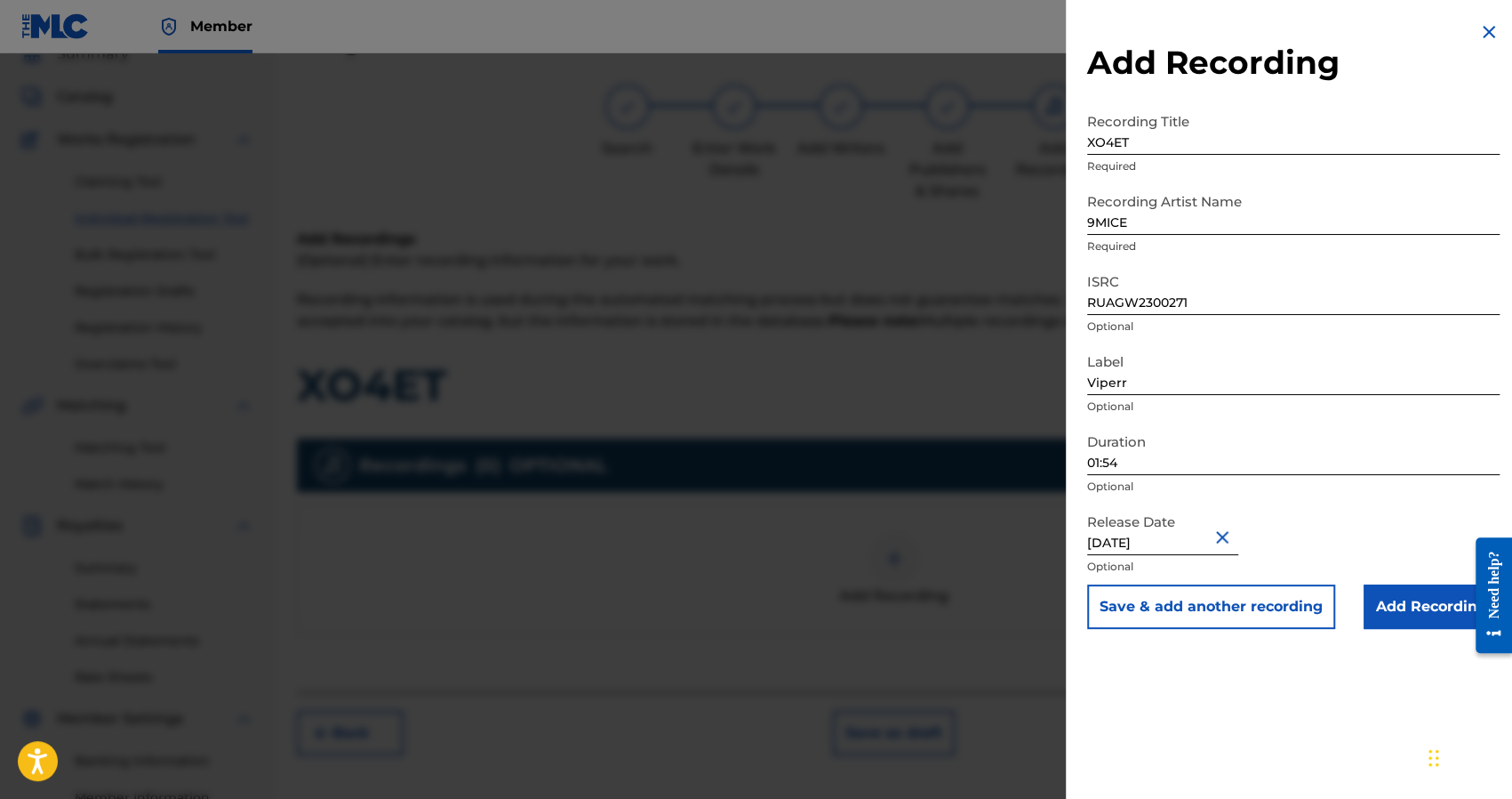
click at [1411, 603] on input "Add Recording" at bounding box center [1431, 606] width 136 height 44
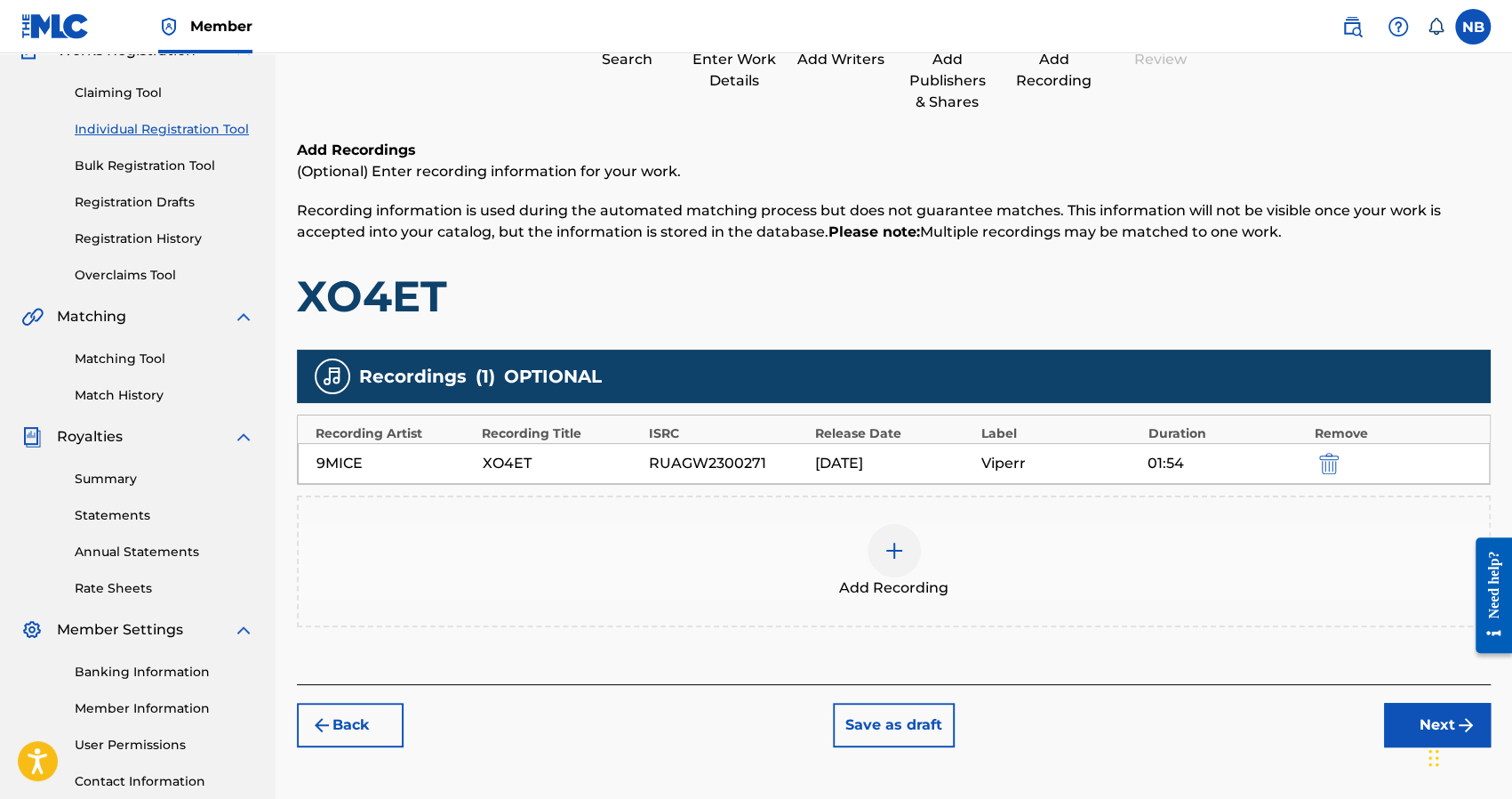
click at [1406, 704] on button "Next" at bounding box center [1438, 725] width 106 height 44
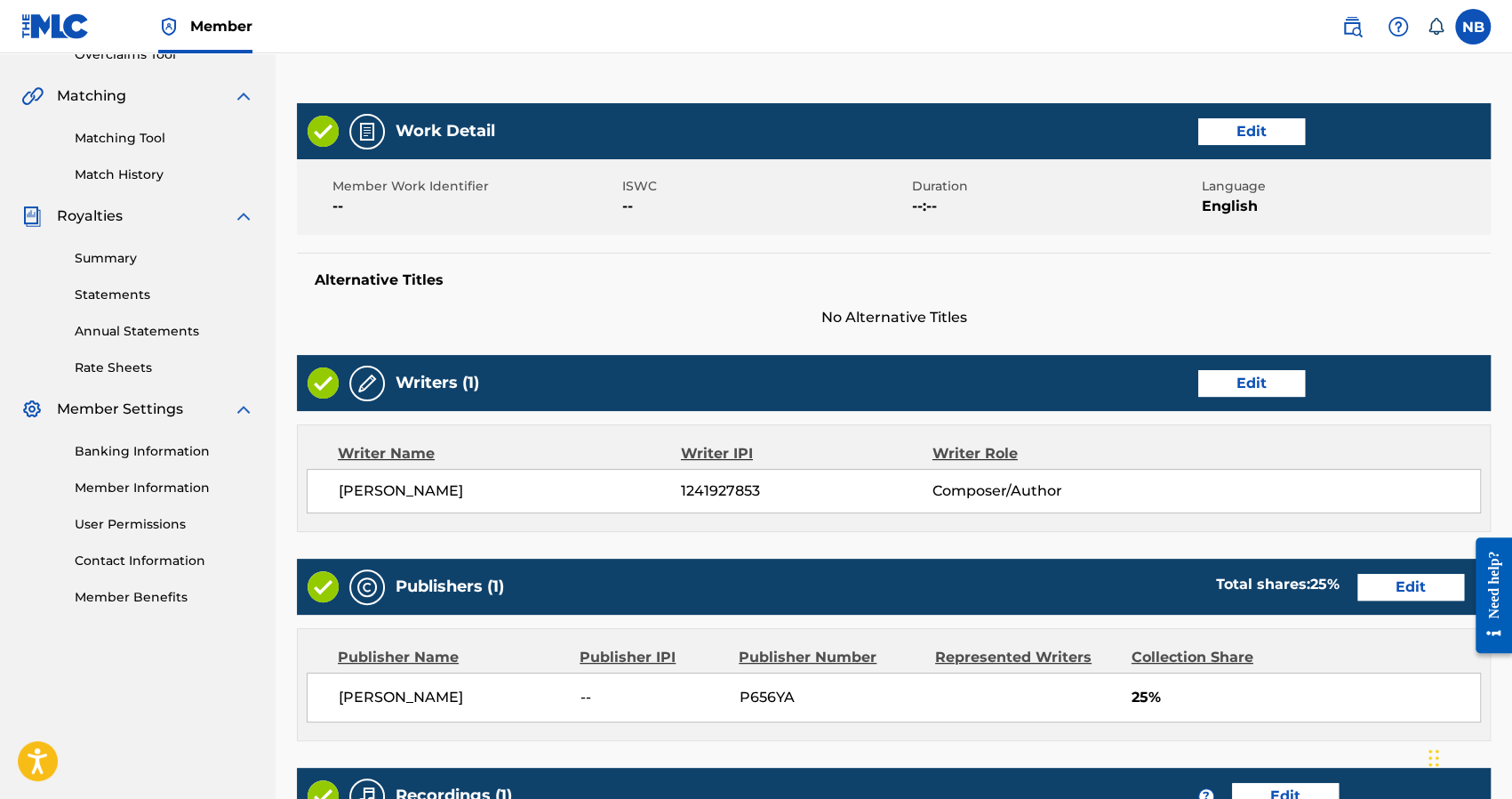
scroll to position [702, 0]
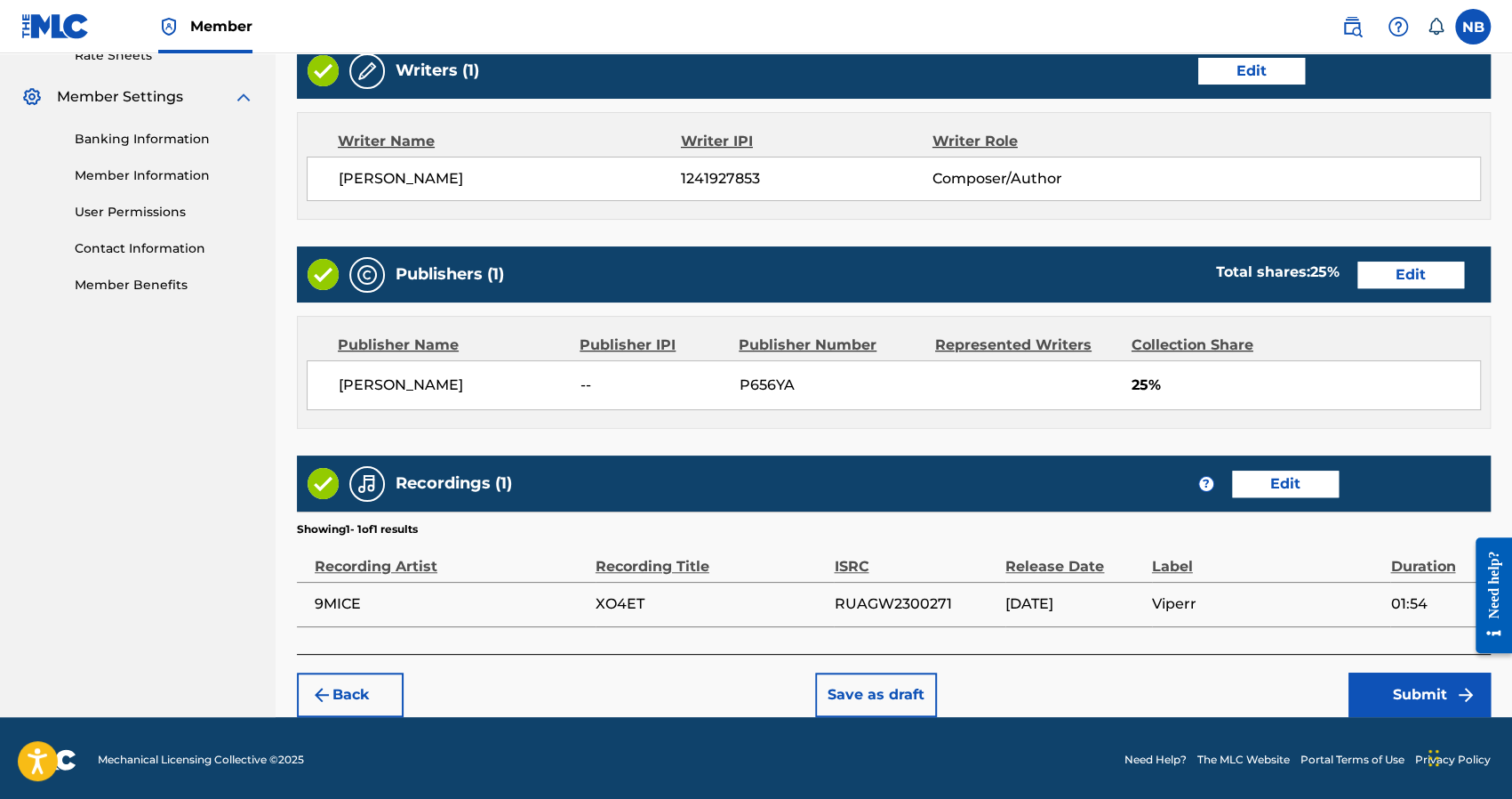
click at [1406, 674] on button "Submit" at bounding box center [1419, 694] width 142 height 44
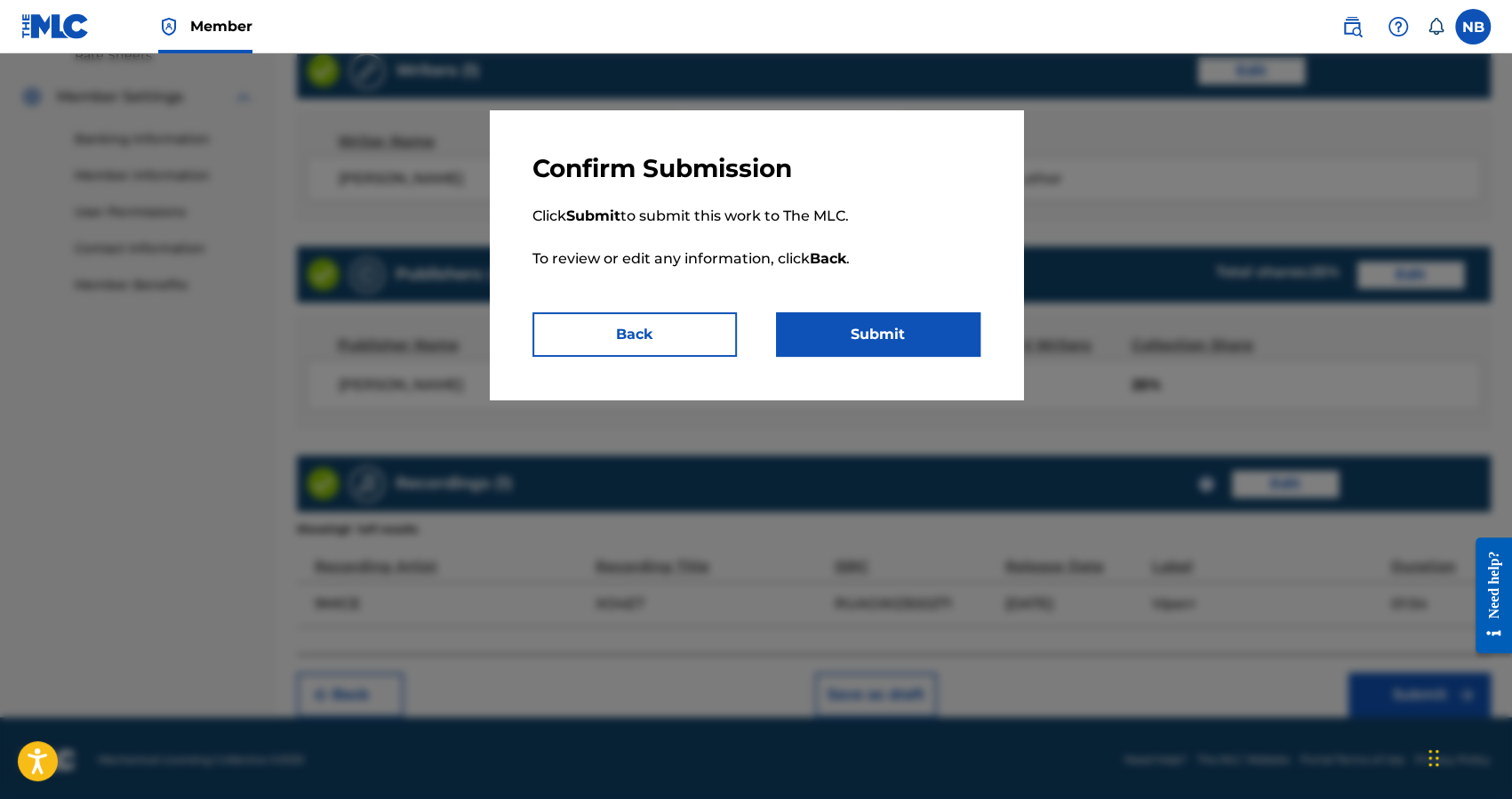
click at [852, 334] on button "Submit" at bounding box center [878, 334] width 205 height 44
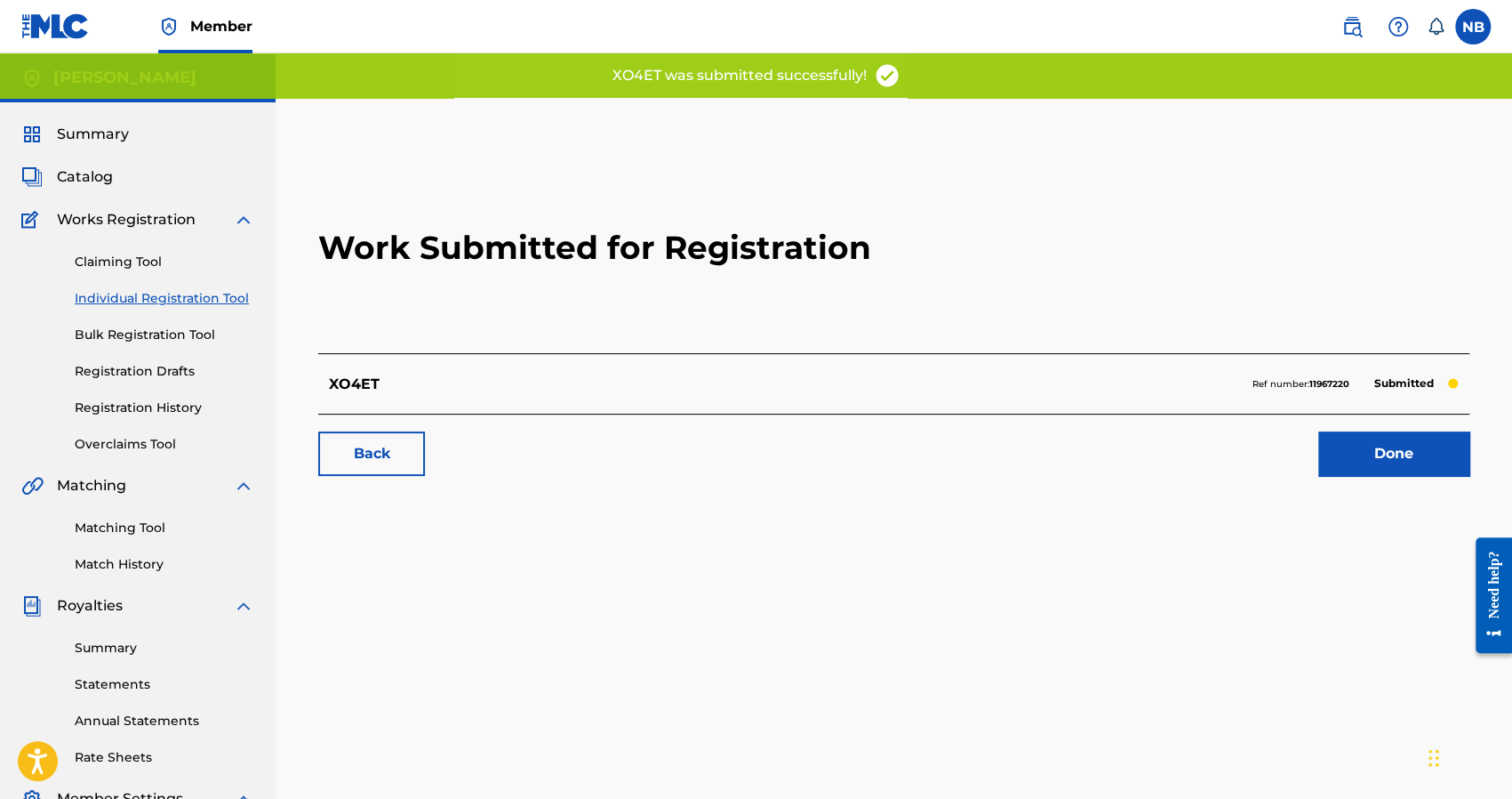
click at [1401, 442] on link "Done" at bounding box center [1394, 454] width 151 height 44
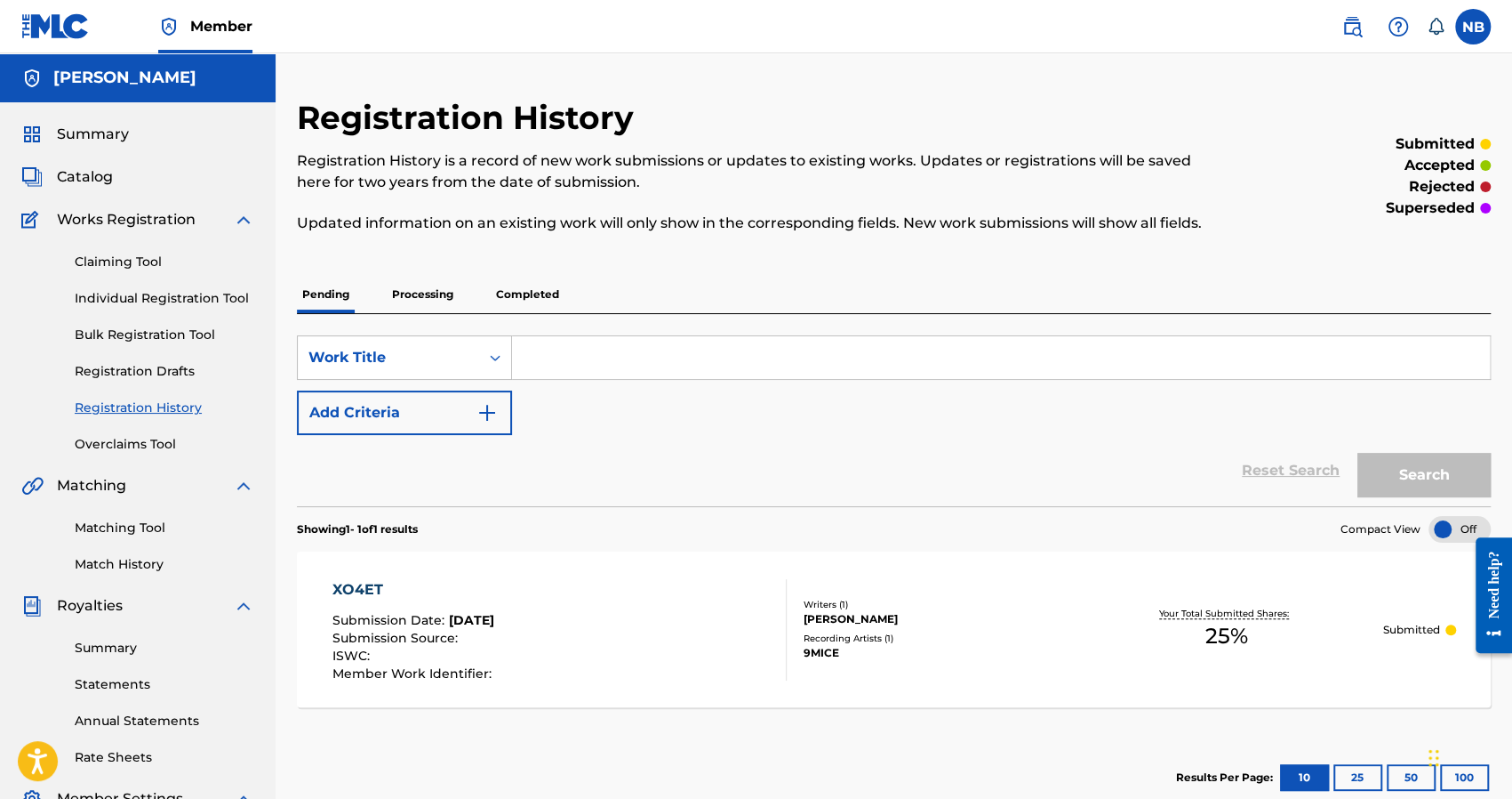
click at [596, 728] on div "Showing 1 - 1 of 1 results Compact View XO4ET Submission Date : Aug 21, 2025 Su…" at bounding box center [893, 662] width 1193 height 313
click at [576, 362] on input "Search Form" at bounding box center [1001, 357] width 978 height 42
click at [140, 290] on link "Individual Registration Tool" at bounding box center [164, 298] width 180 height 18
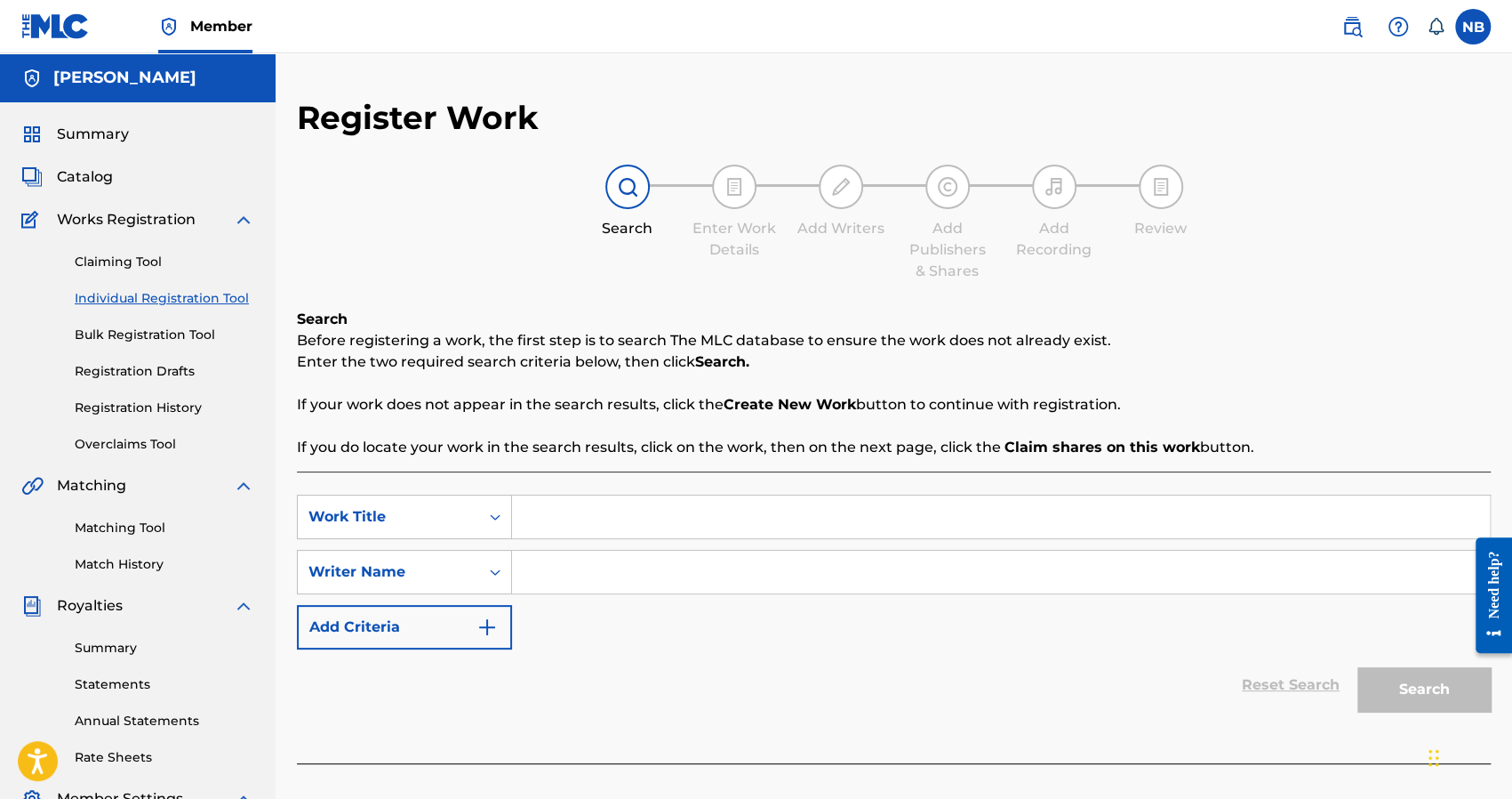
click at [591, 501] on input "Search Form" at bounding box center [1001, 516] width 978 height 42
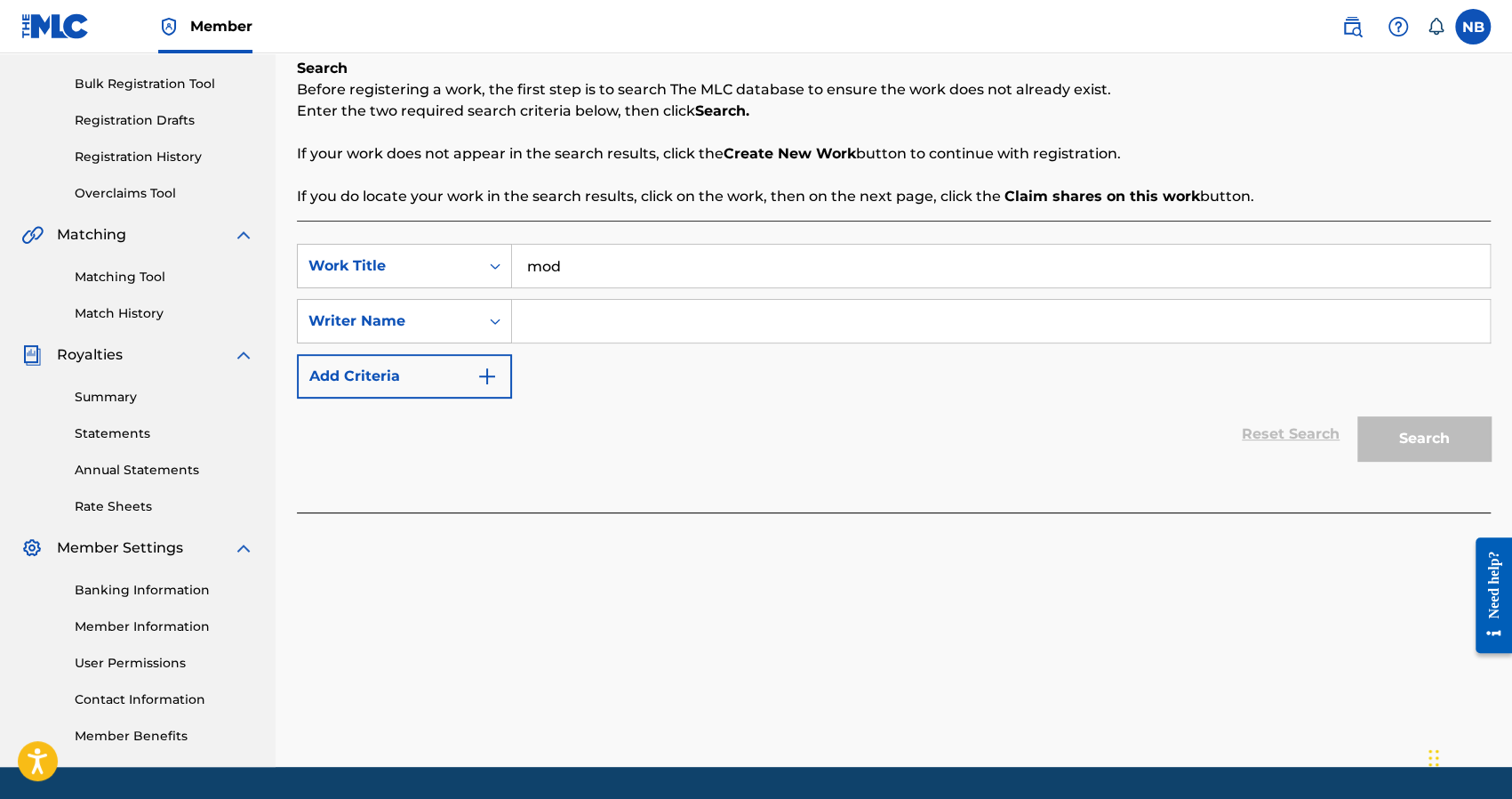
scroll to position [127, 0]
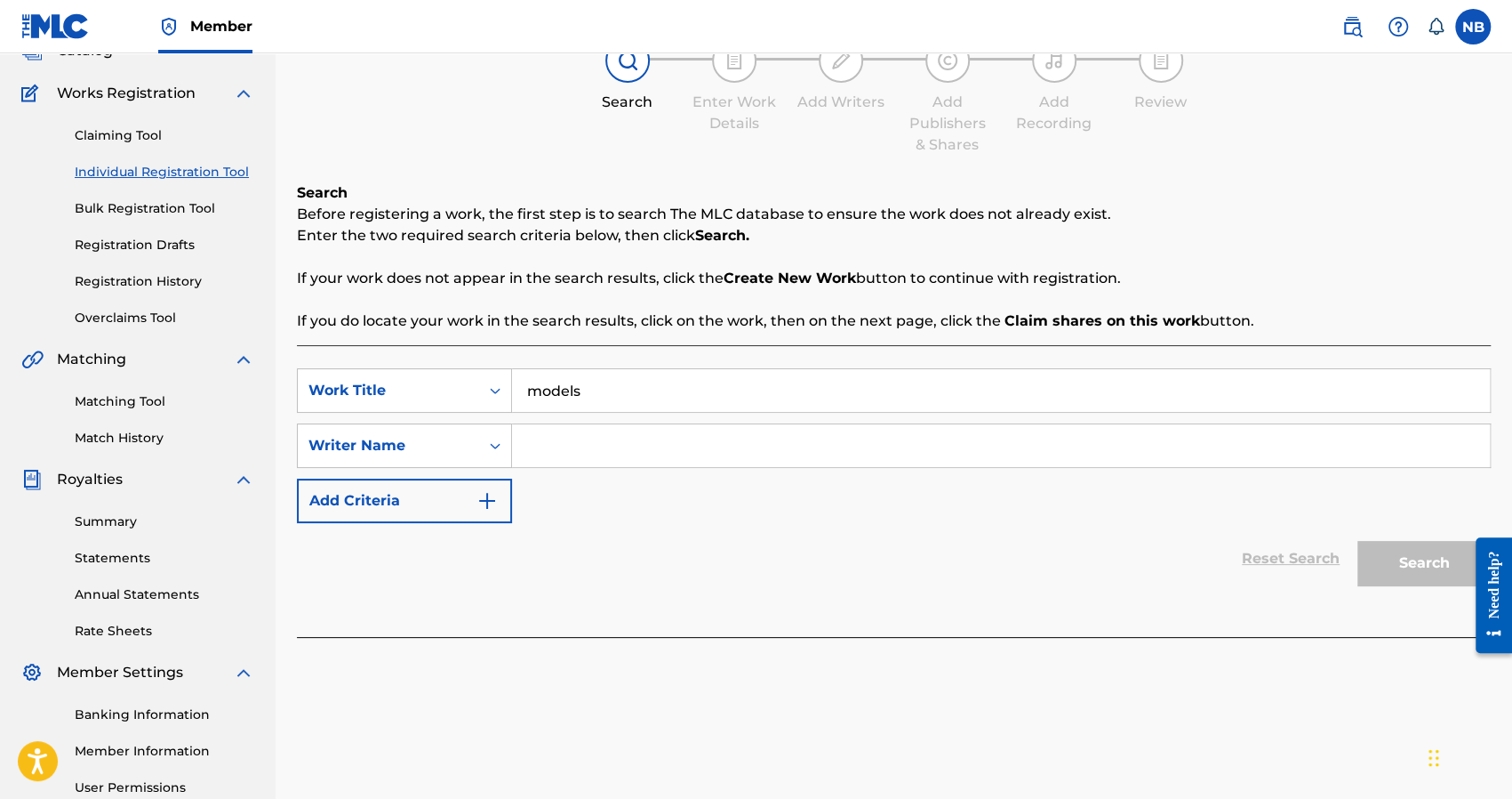
type input "models"
click at [660, 451] on input "Search Form" at bounding box center [1001, 445] width 978 height 42
type input "tana"
click at [1446, 564] on button "Search" at bounding box center [1424, 563] width 133 height 44
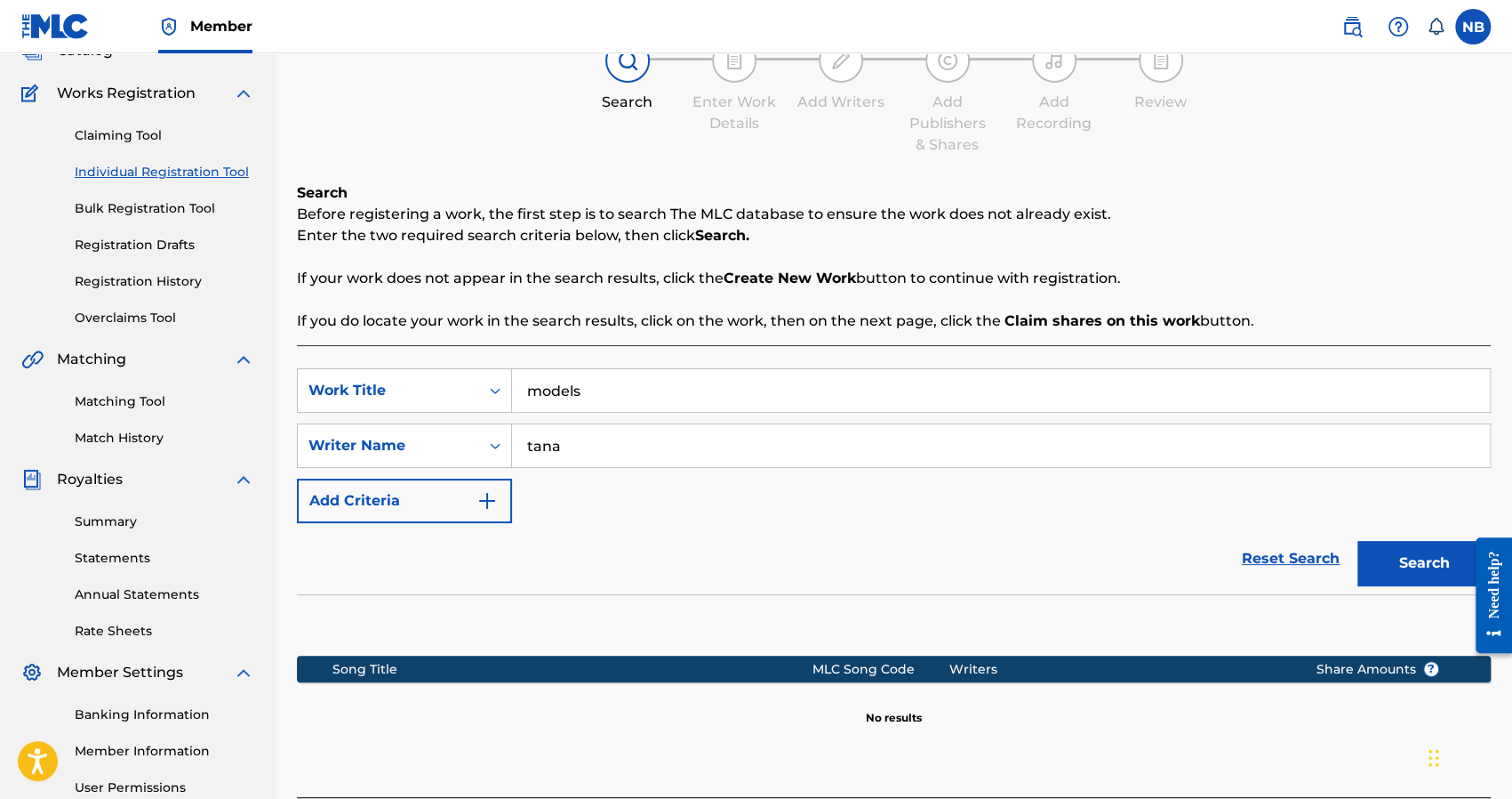
scroll to position [304, 0]
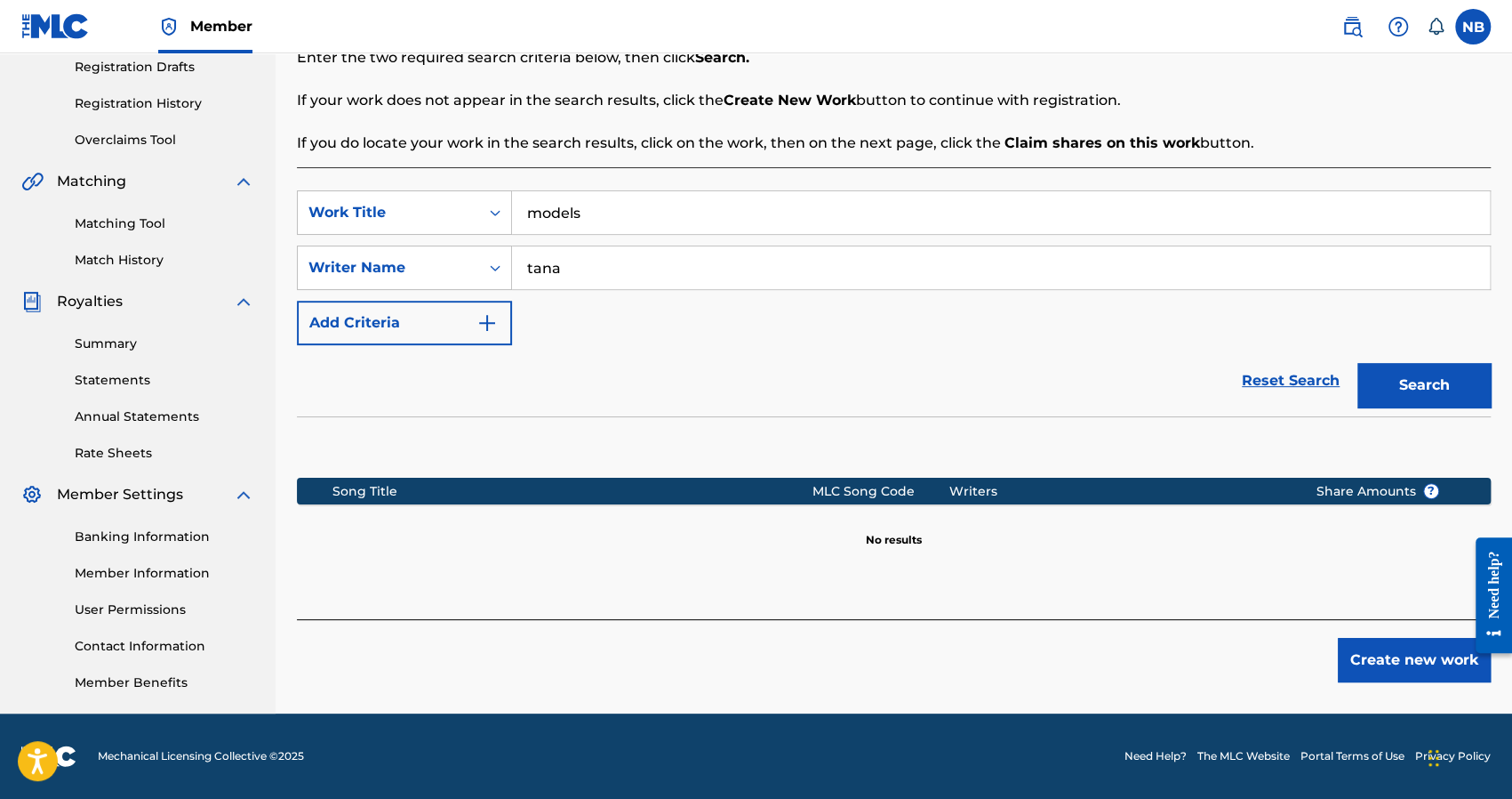
click at [1376, 647] on button "Create new work" at bounding box center [1414, 659] width 153 height 44
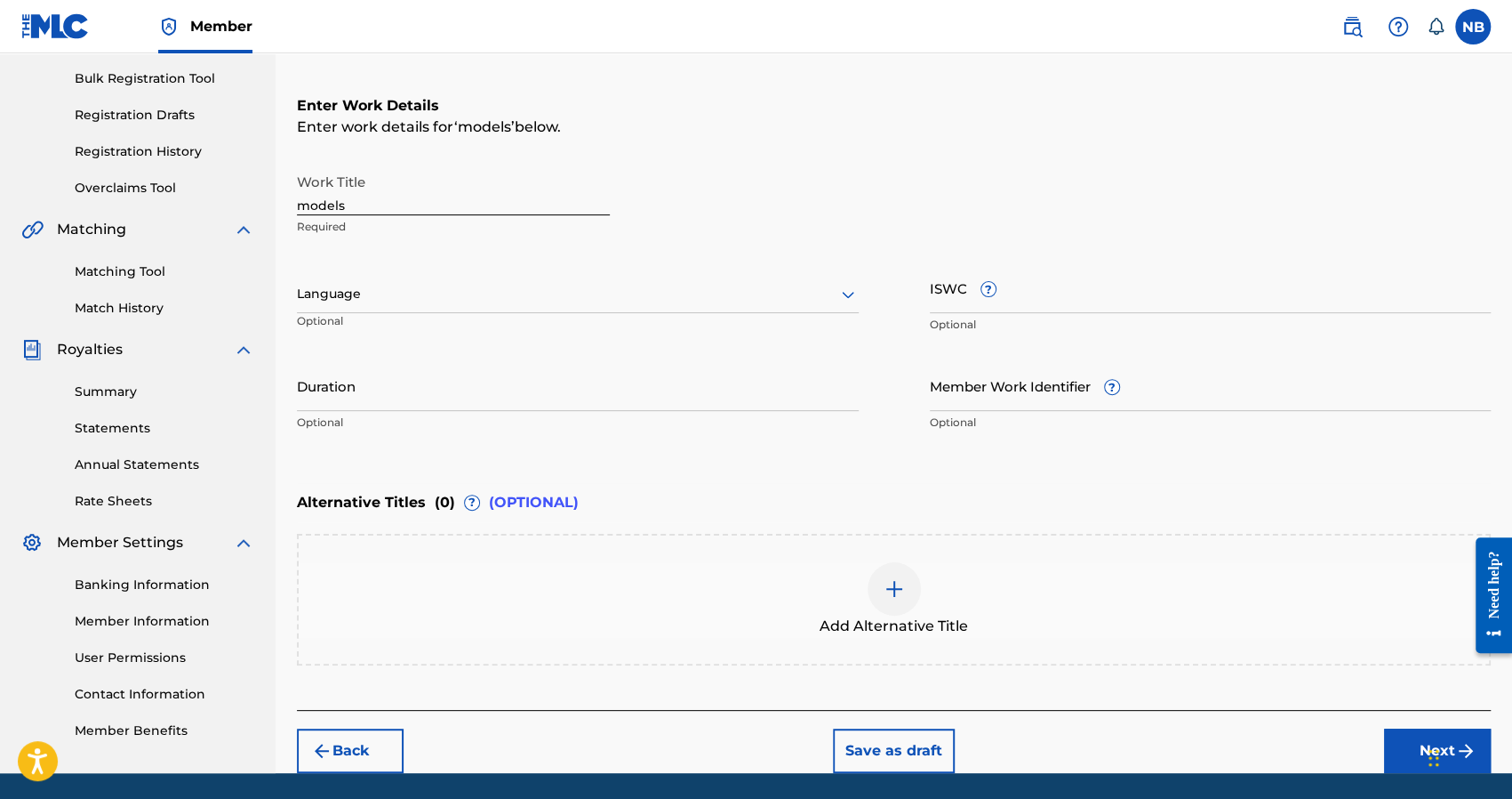
scroll to position [215, 0]
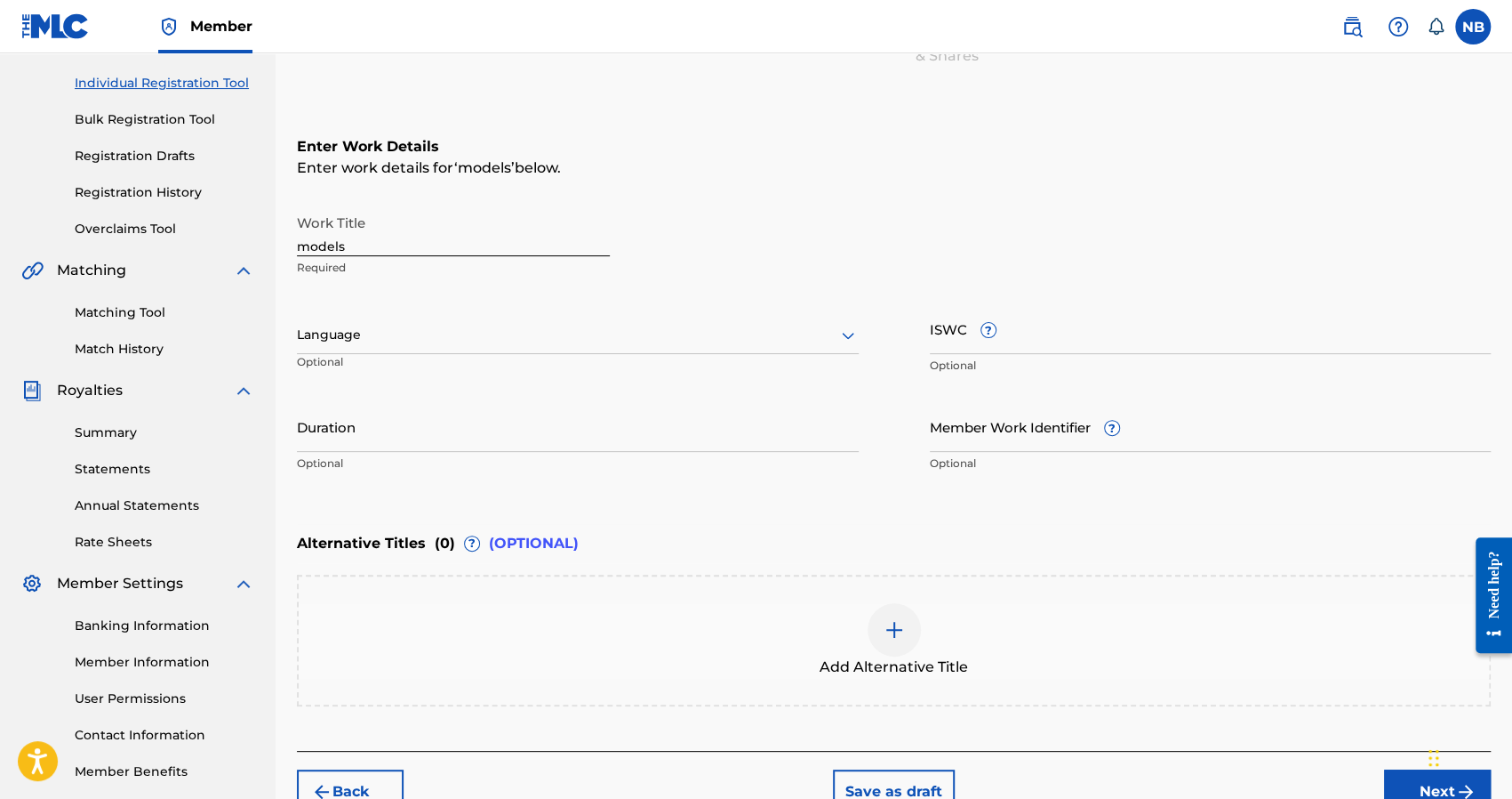
click at [368, 328] on div at bounding box center [577, 334] width 562 height 22
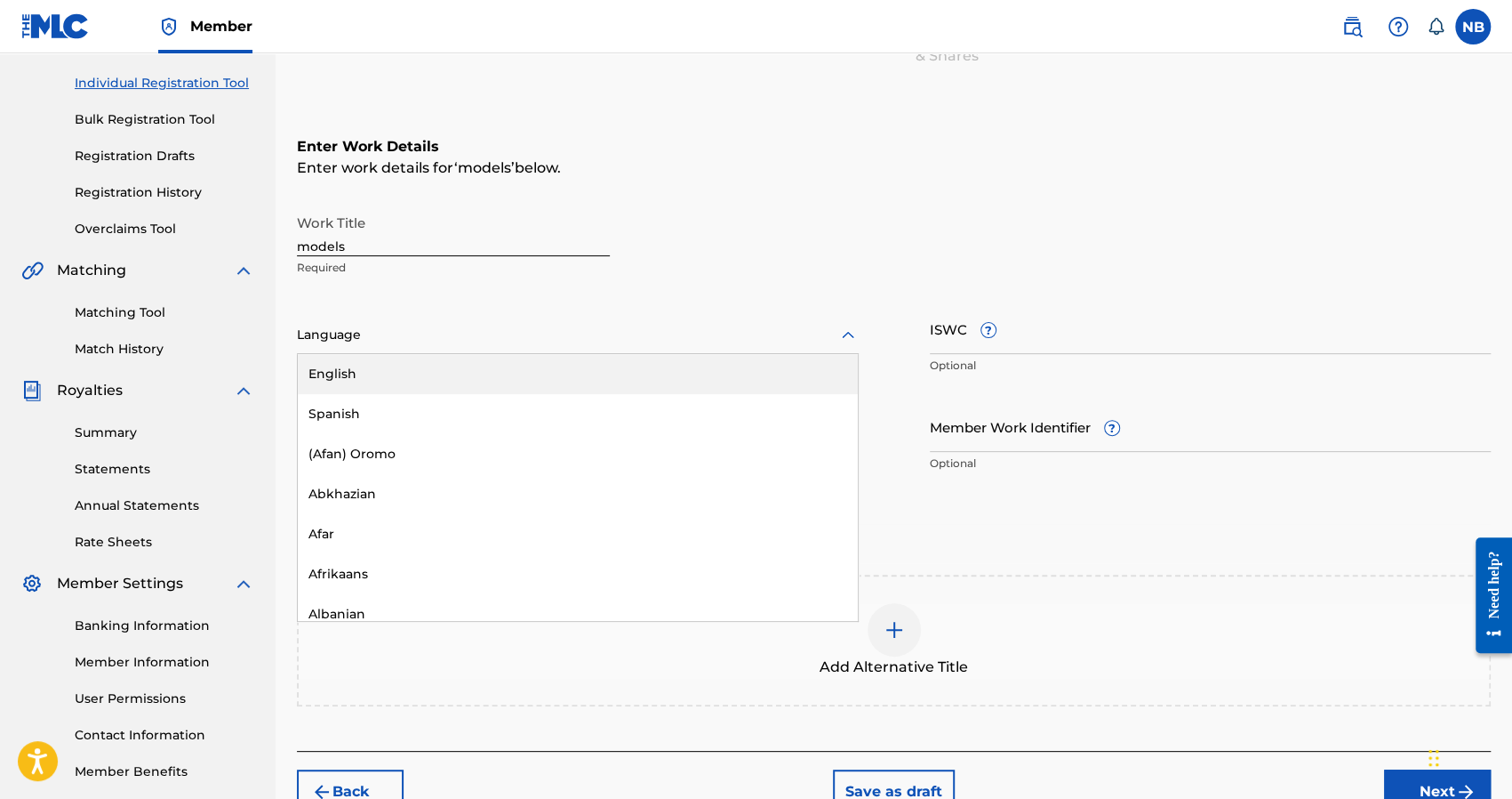
click at [361, 375] on div "English" at bounding box center [577, 374] width 560 height 40
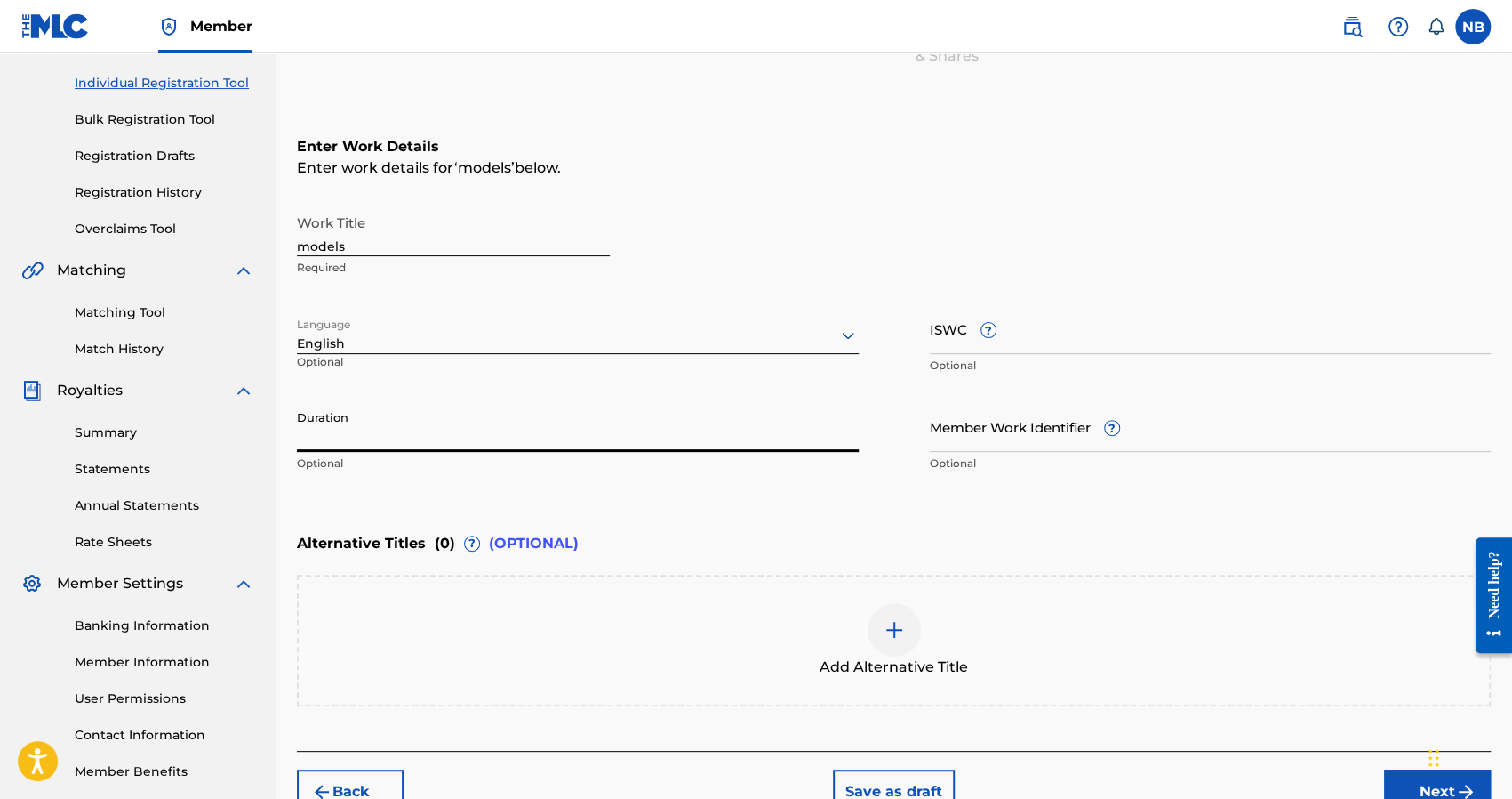
click at [448, 431] on input "Duration" at bounding box center [577, 426] width 562 height 51
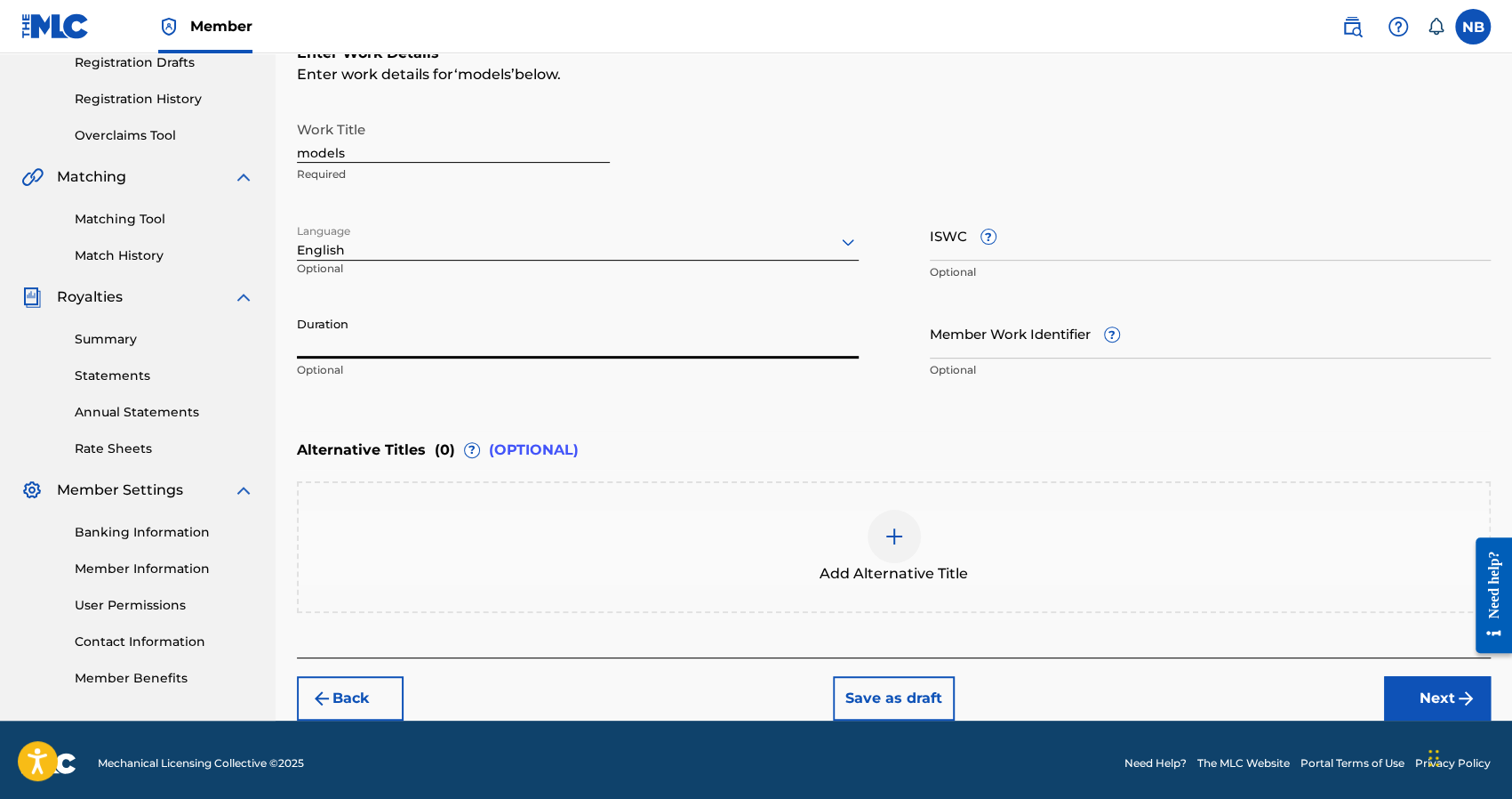
scroll to position [315, 0]
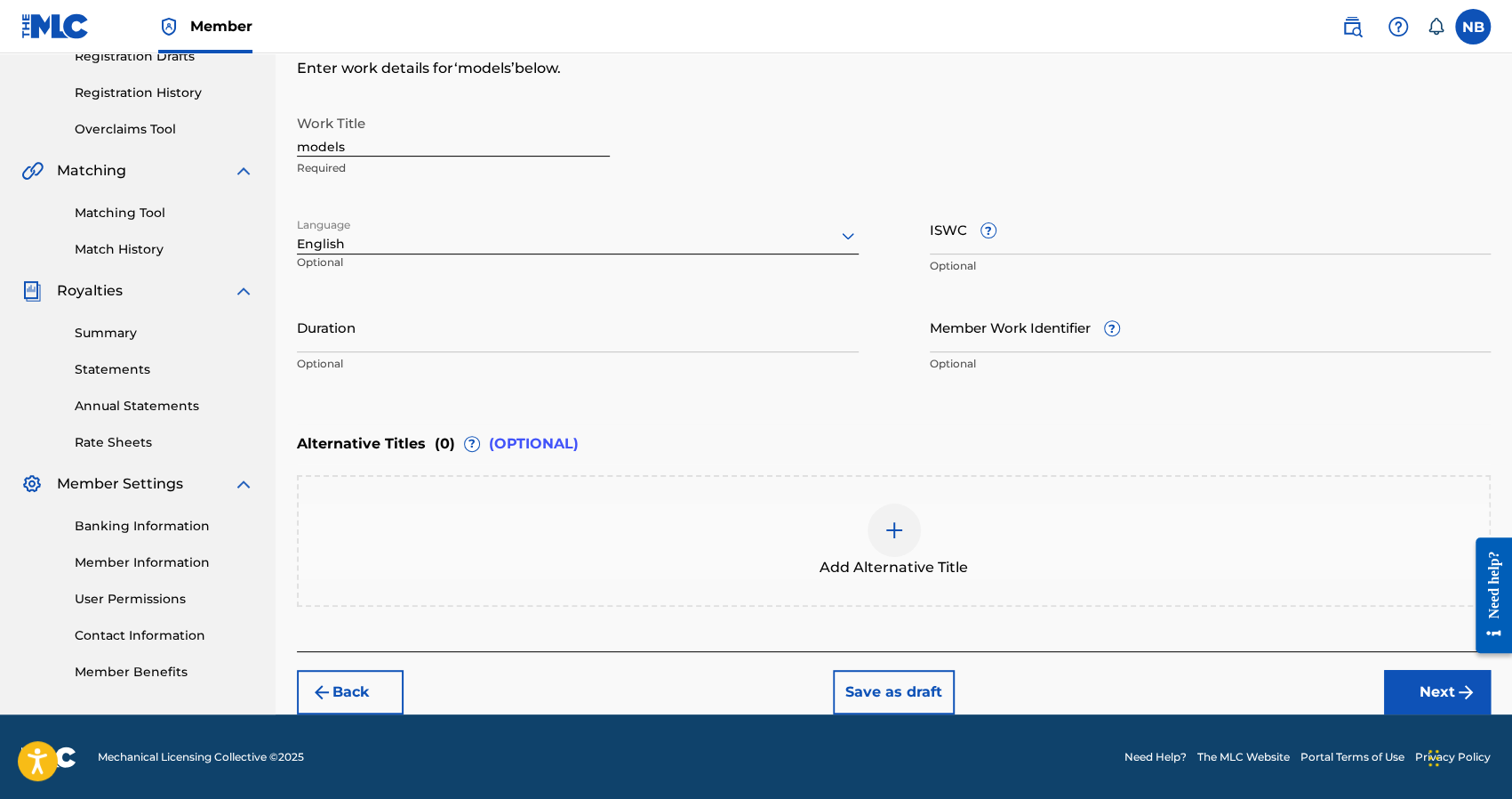
click at [1406, 688] on button "Next" at bounding box center [1438, 692] width 106 height 44
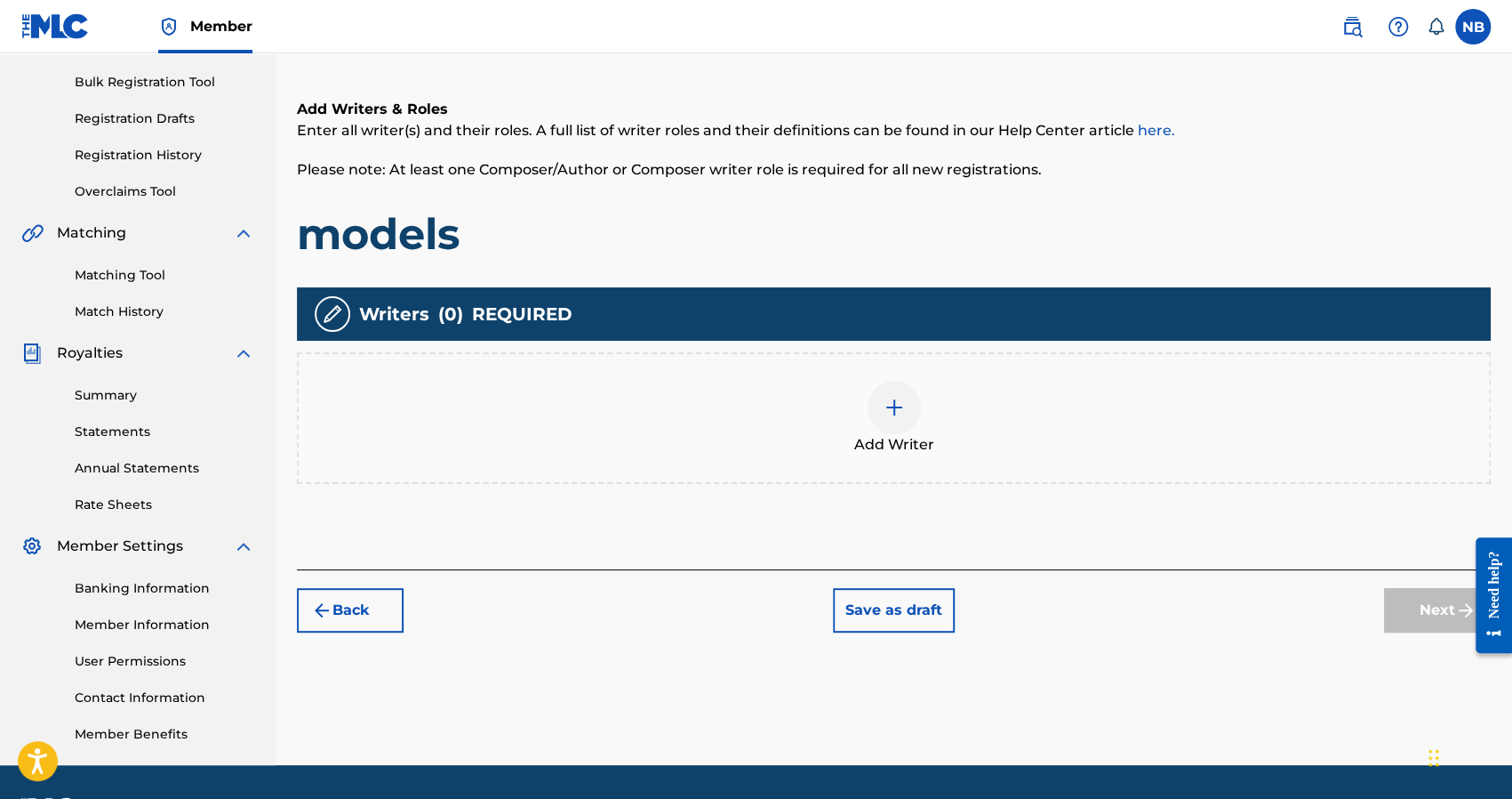
scroll to position [258, 0]
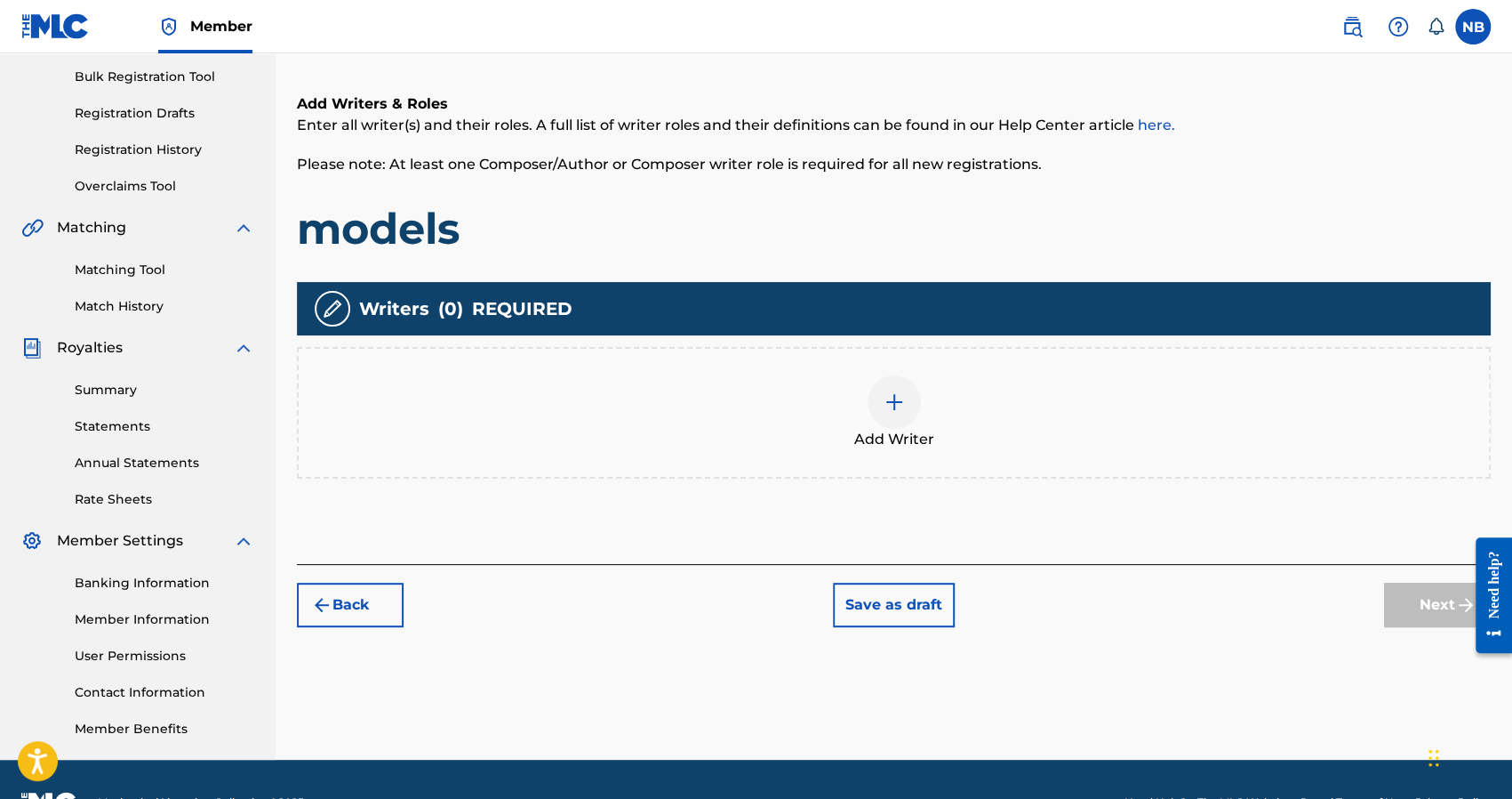
click at [907, 435] on span "Add Writer" at bounding box center [894, 439] width 80 height 21
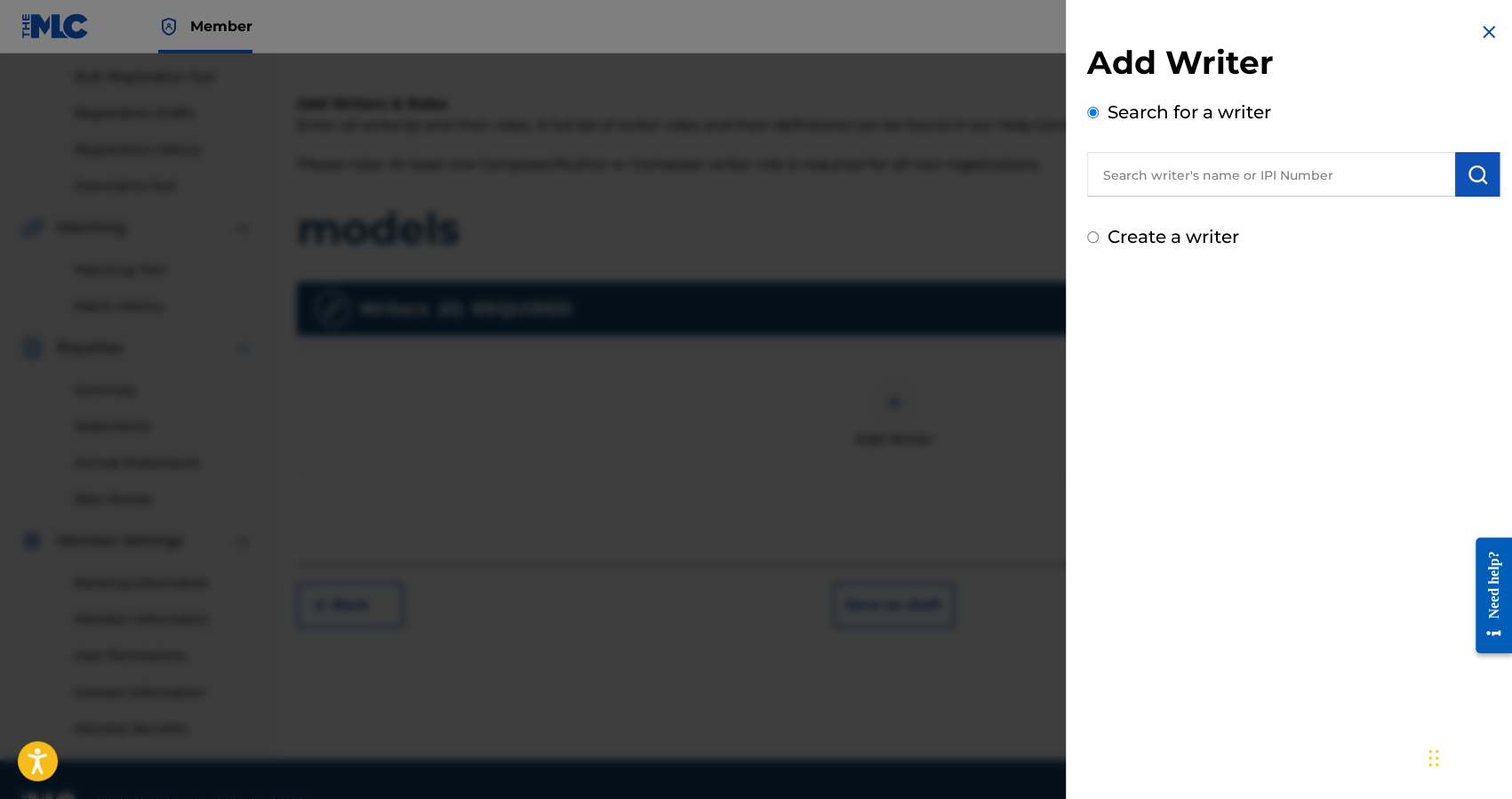
click at [1124, 170] on input "text" at bounding box center [1271, 174] width 368 height 44
type input "[PERSON_NAME]"
click at [1467, 183] on img "submit" at bounding box center [1477, 174] width 21 height 21
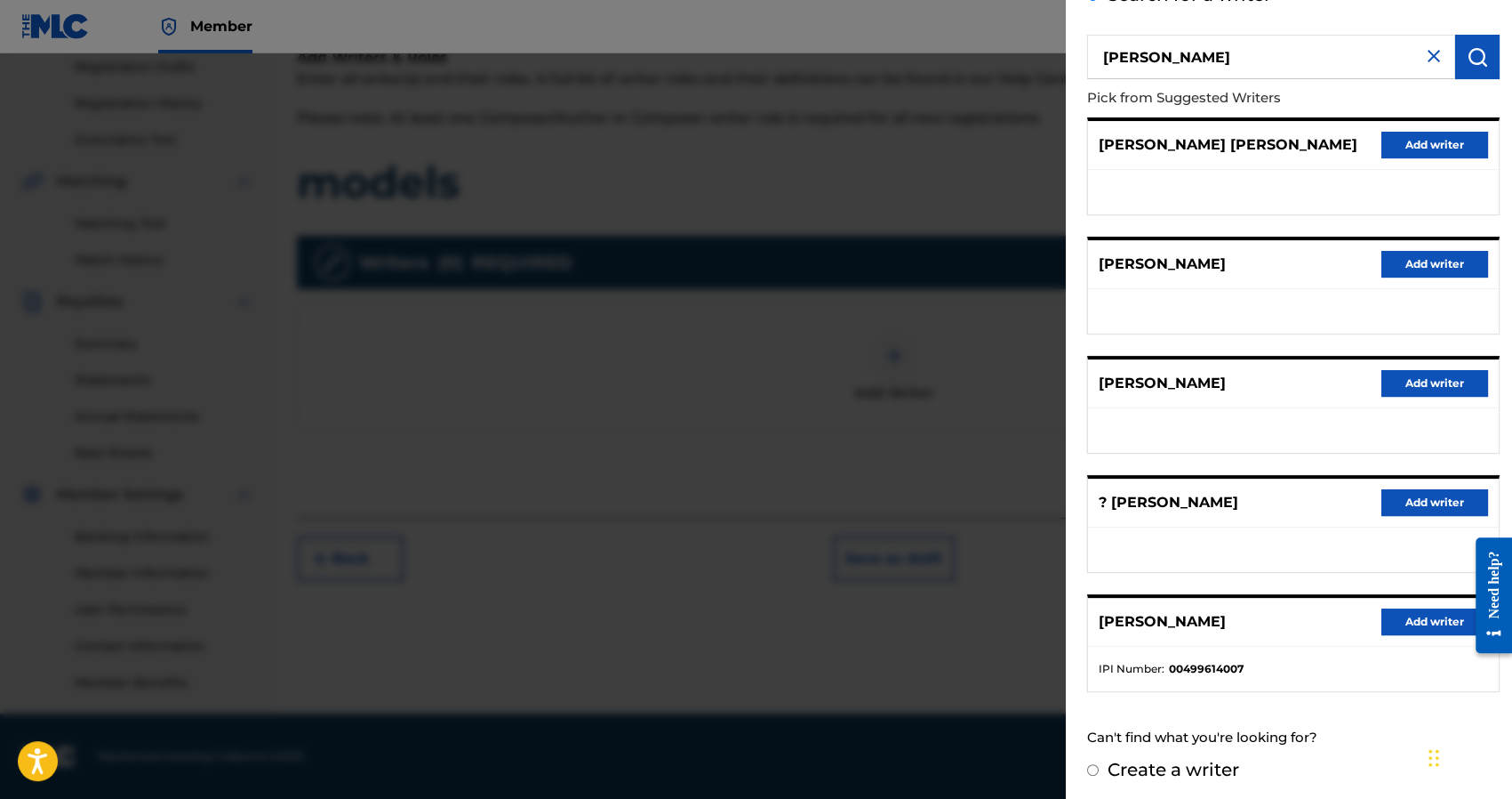
scroll to position [119, 0]
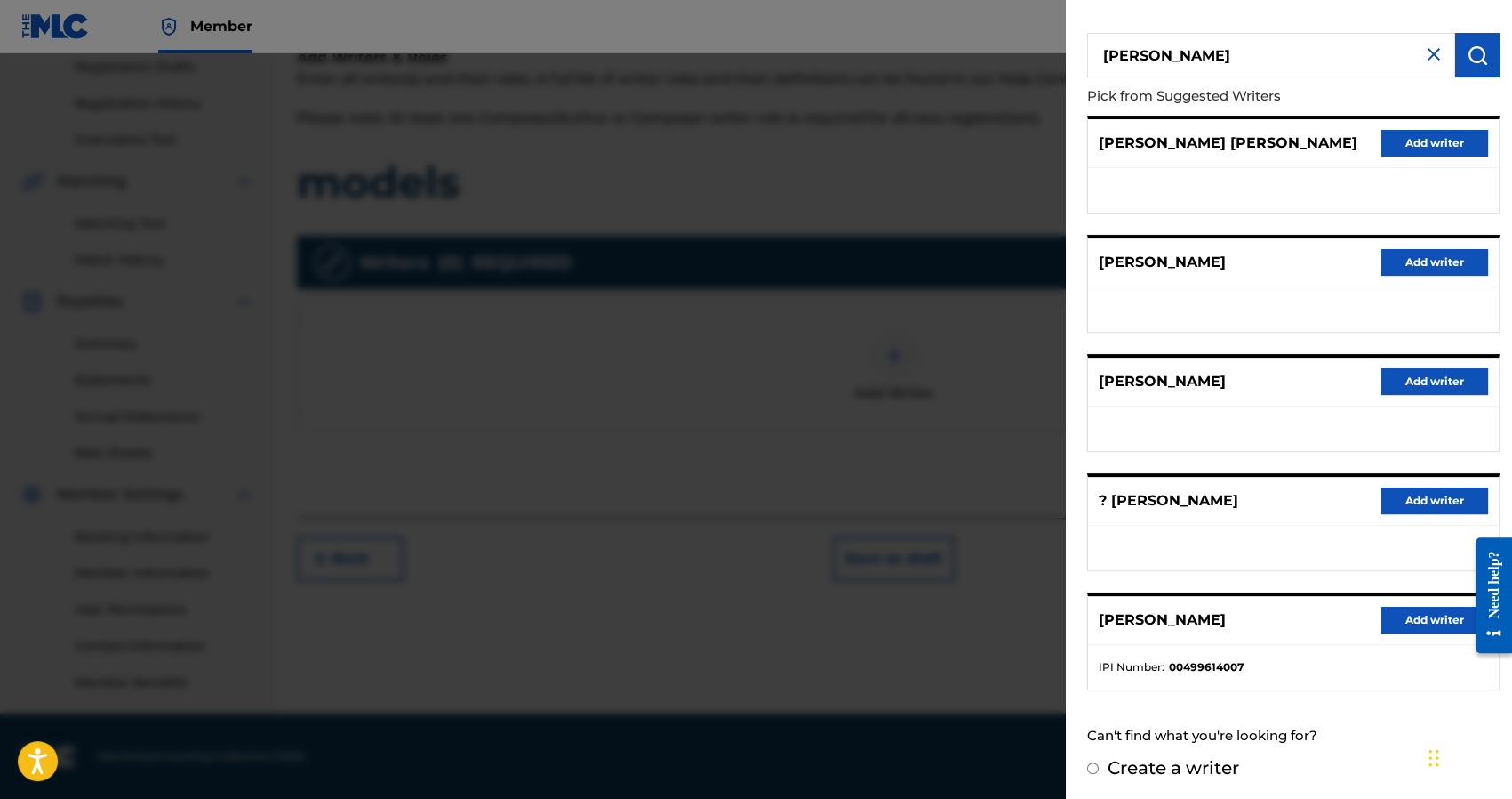
click at [1439, 51] on input "[PERSON_NAME]" at bounding box center [1271, 55] width 368 height 44
click at [1435, 51] on img at bounding box center [1433, 53] width 21 height 21
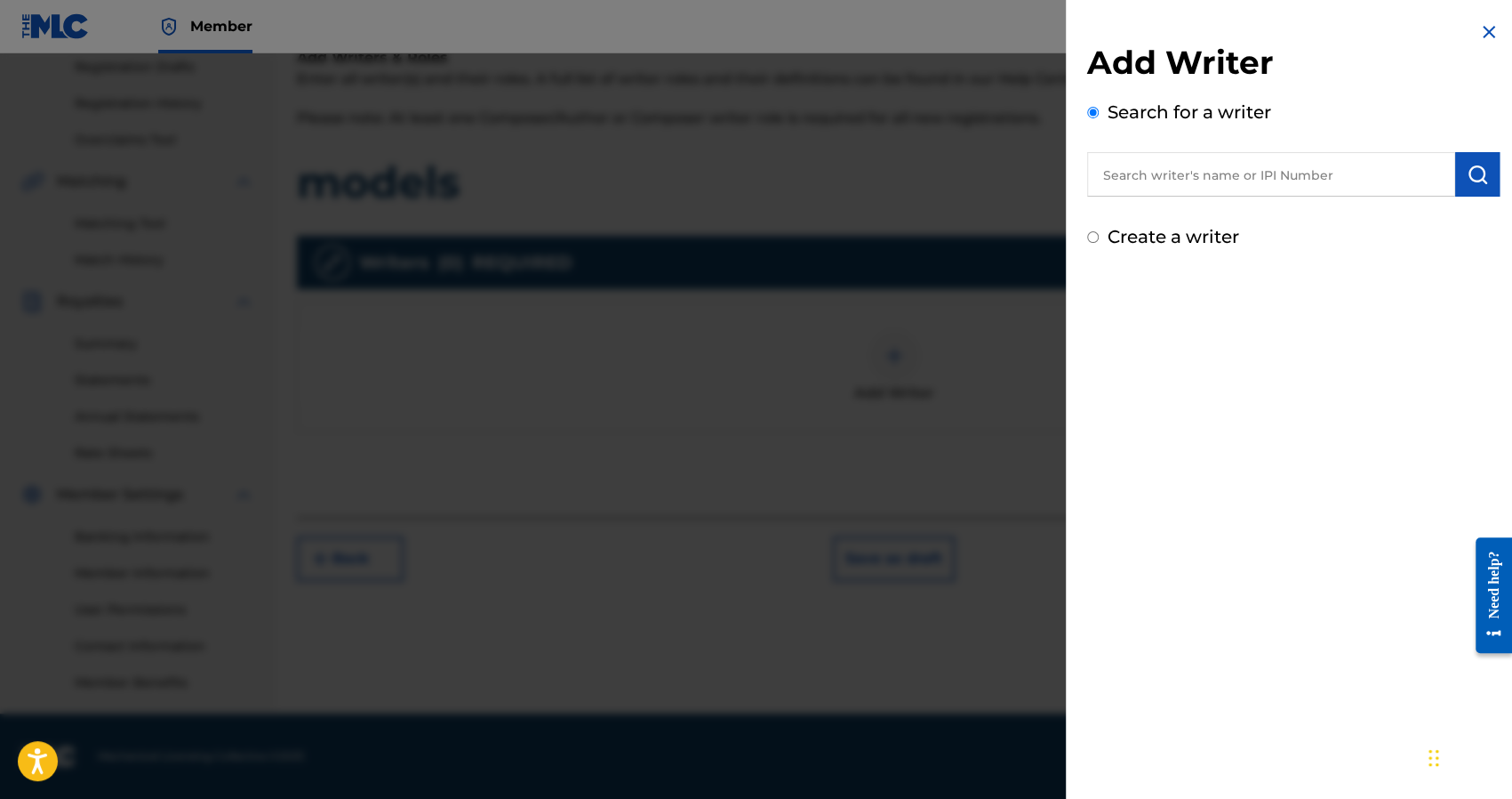
scroll to position [0, 0]
click at [1215, 162] on input "text" at bounding box center [1271, 174] width 368 height 44
click at [1238, 154] on input "text" at bounding box center [1271, 174] width 368 height 44
click at [1186, 172] on input "text" at bounding box center [1271, 174] width 368 height 44
paste input "1241927853"
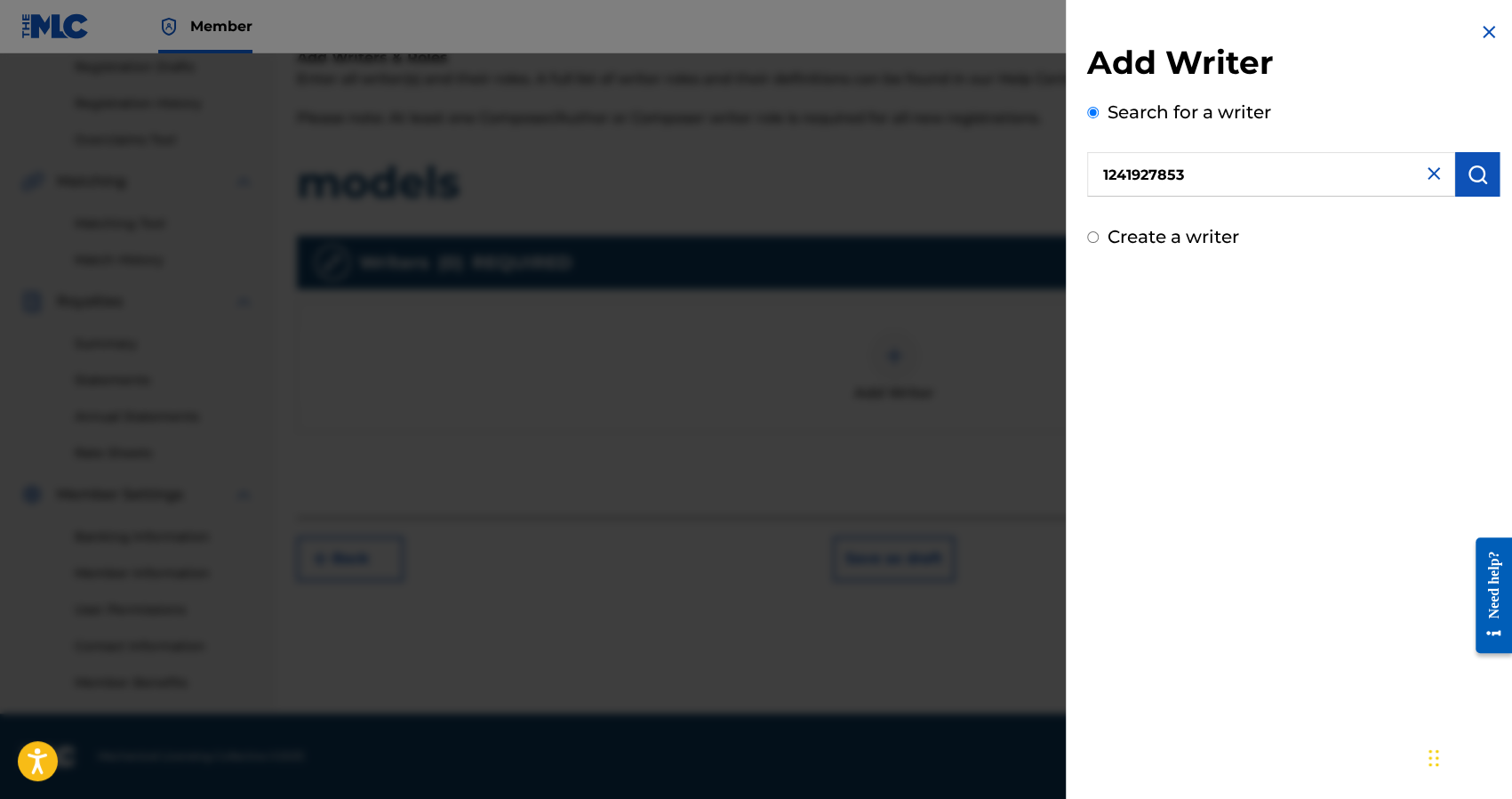
type input "1241927853"
click at [1473, 168] on img "submit" at bounding box center [1477, 174] width 21 height 21
click at [1143, 229] on div "Not found" at bounding box center [1293, 216] width 412 height 39
click at [1147, 214] on div "Not found" at bounding box center [1293, 216] width 412 height 39
drag, startPoint x: 1216, startPoint y: 181, endPoint x: 1028, endPoint y: 191, distance: 188.3
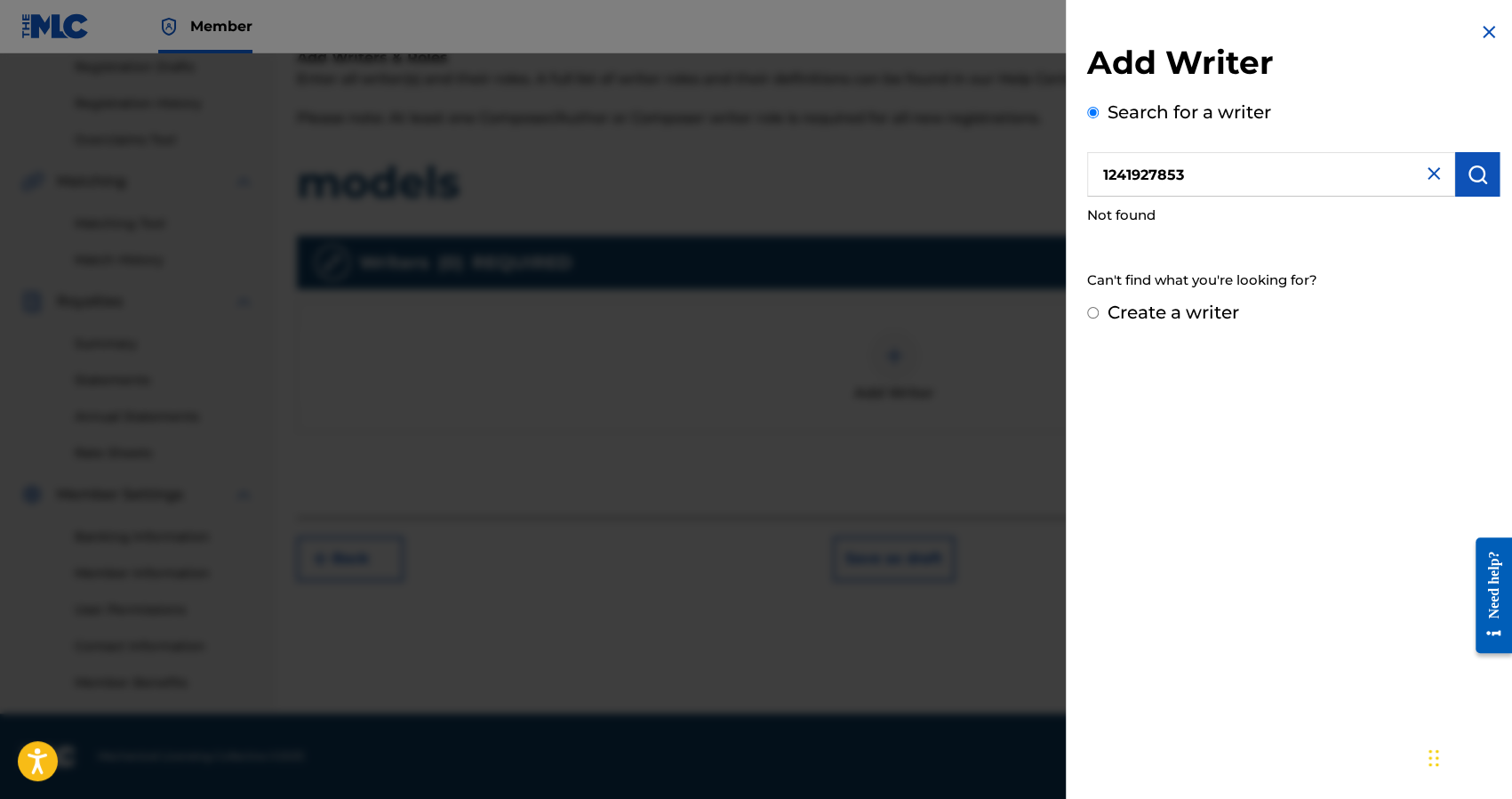
click at [1028, 191] on div "Add Writer Search for a writer 1241927853 Not found Can't find what you're look…" at bounding box center [756, 425] width 1512 height 745
paste input "1241927853"
type input "1241927853"
drag, startPoint x: 1285, startPoint y: 179, endPoint x: 981, endPoint y: 174, distance: 304.0
click at [981, 174] on div "Add Writer Search for a writer 1241927853 Not found Can't find what you're look…" at bounding box center [756, 425] width 1512 height 745
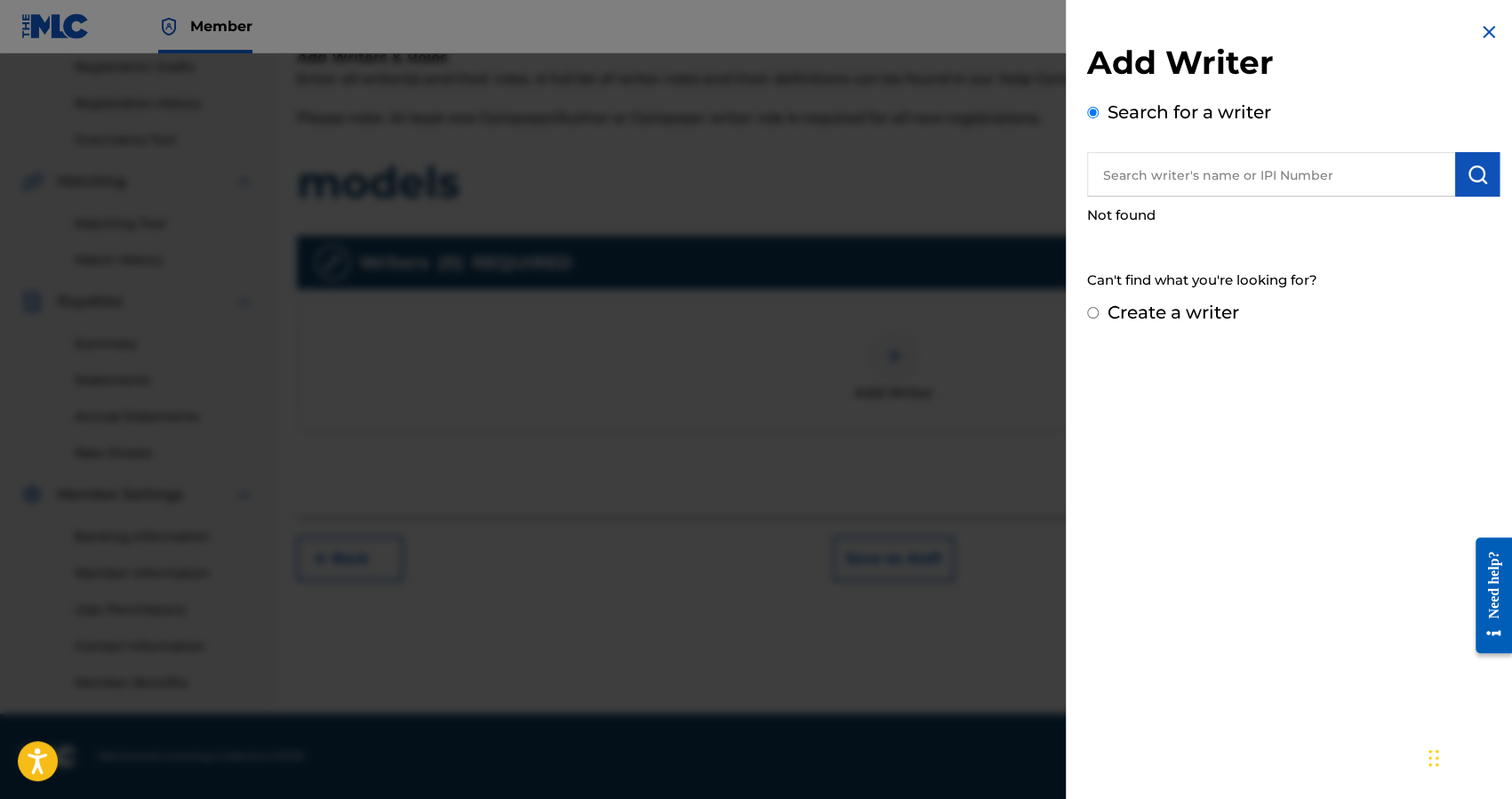
click at [1104, 323] on div "Create a writer" at bounding box center [1293, 311] width 412 height 27
click at [1093, 319] on div "Create a writer" at bounding box center [1293, 311] width 412 height 27
click at [1088, 310] on input "Create a writer" at bounding box center [1092, 312] width 12 height 12
radio input "false"
radio input "true"
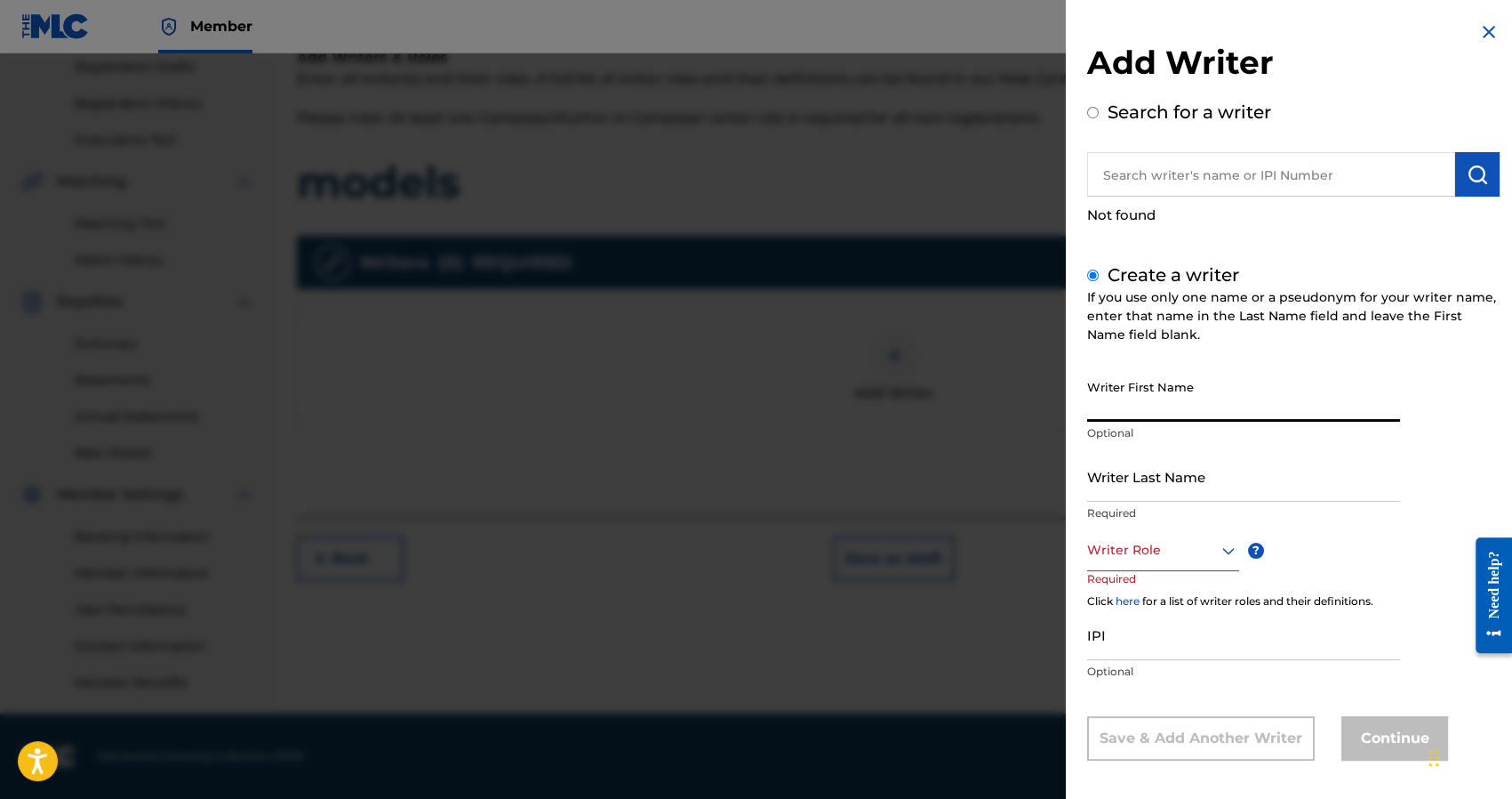
click at [1124, 392] on input "Writer First Name" at bounding box center [1243, 396] width 313 height 51
type input "Nick"
type input "[PERSON_NAME]"
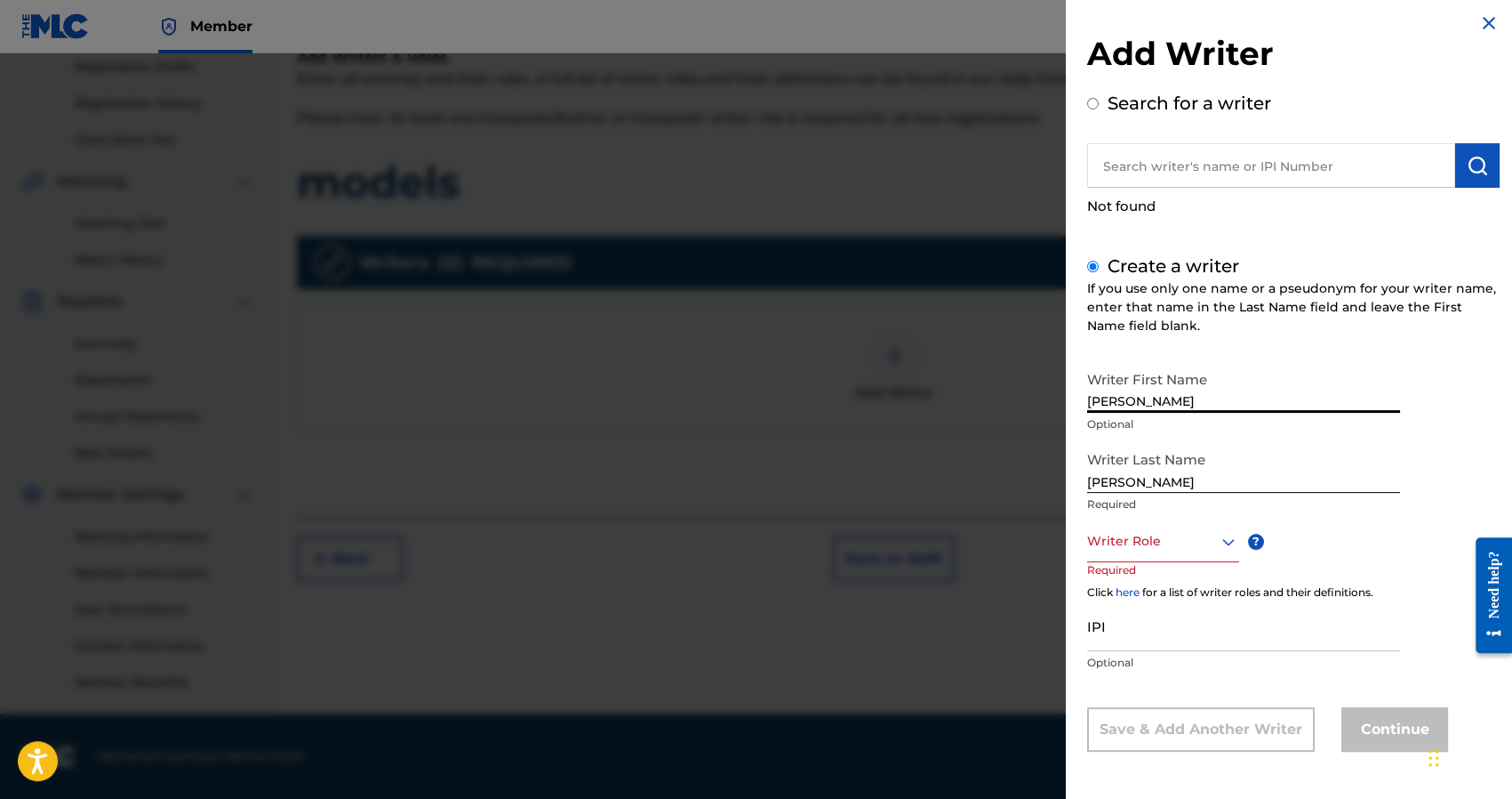
click at [1139, 551] on div at bounding box center [1163, 541] width 152 height 22
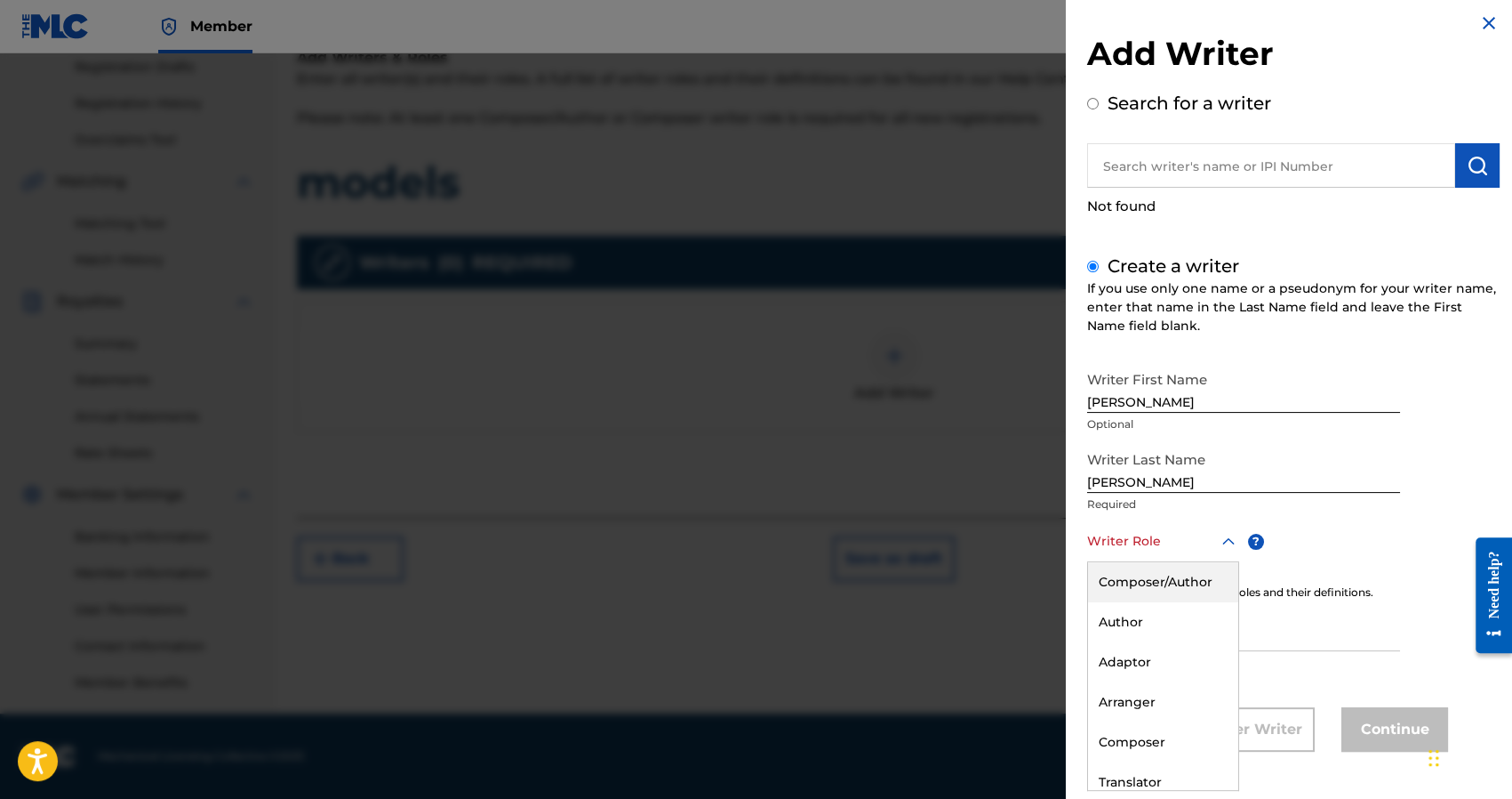
click at [1139, 577] on div "Composer/Author" at bounding box center [1163, 582] width 151 height 40
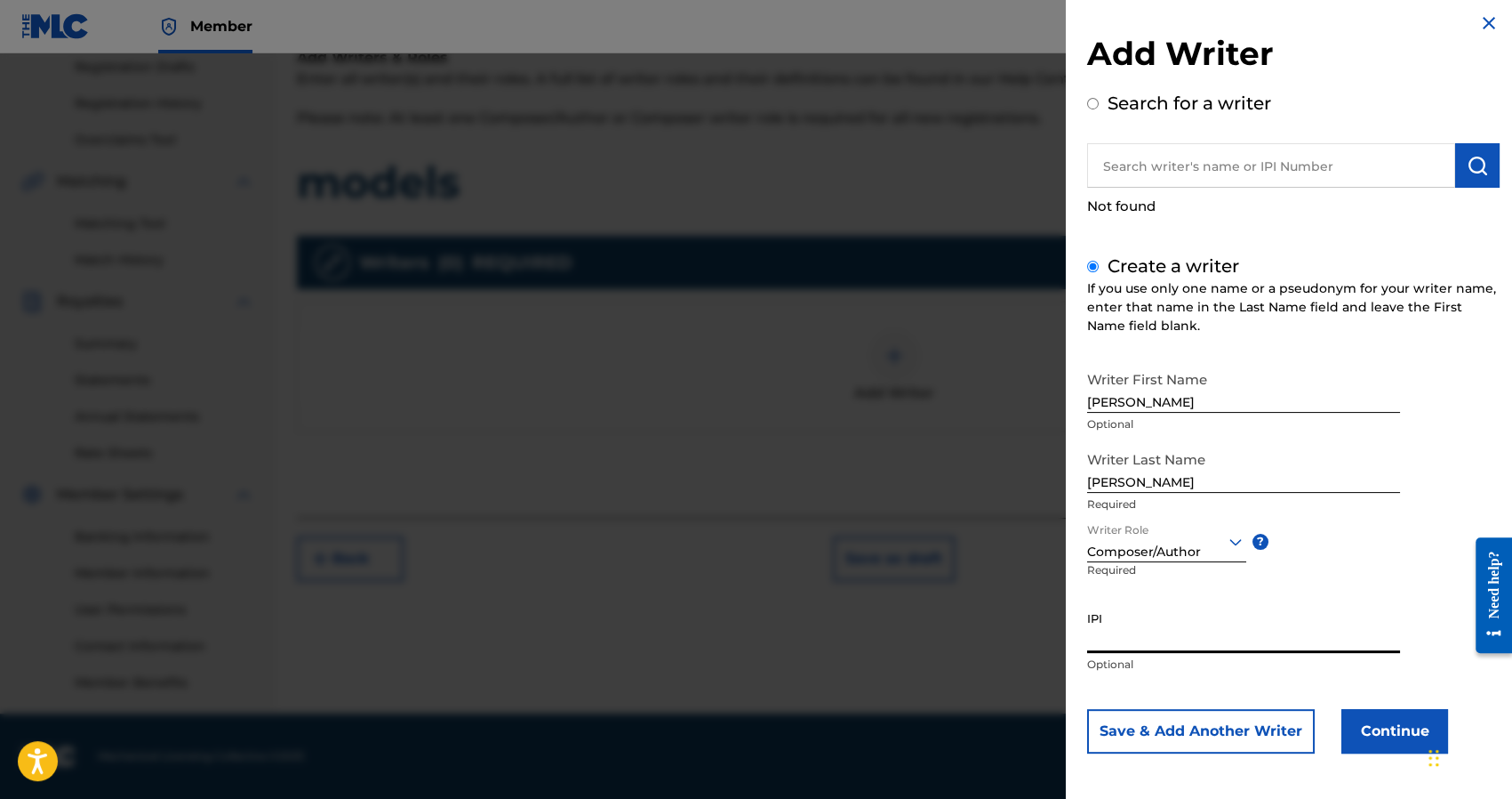
click at [1158, 636] on input "IPI" at bounding box center [1243, 627] width 313 height 51
paste input "1241927853"
type input "1241927853"
click at [1367, 715] on button "Continue" at bounding box center [1394, 731] width 106 height 44
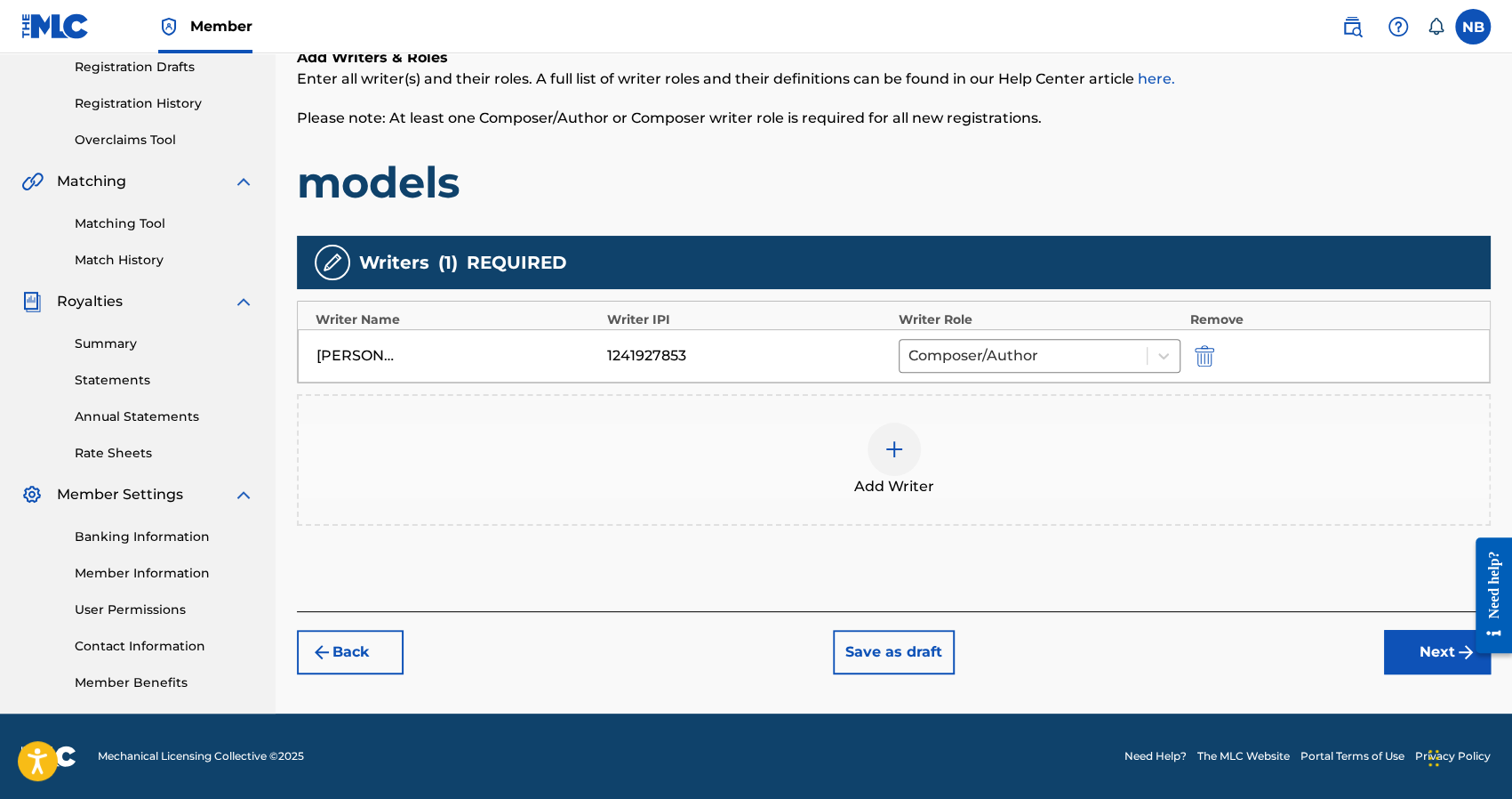
click at [1410, 652] on button "Next" at bounding box center [1438, 652] width 106 height 44
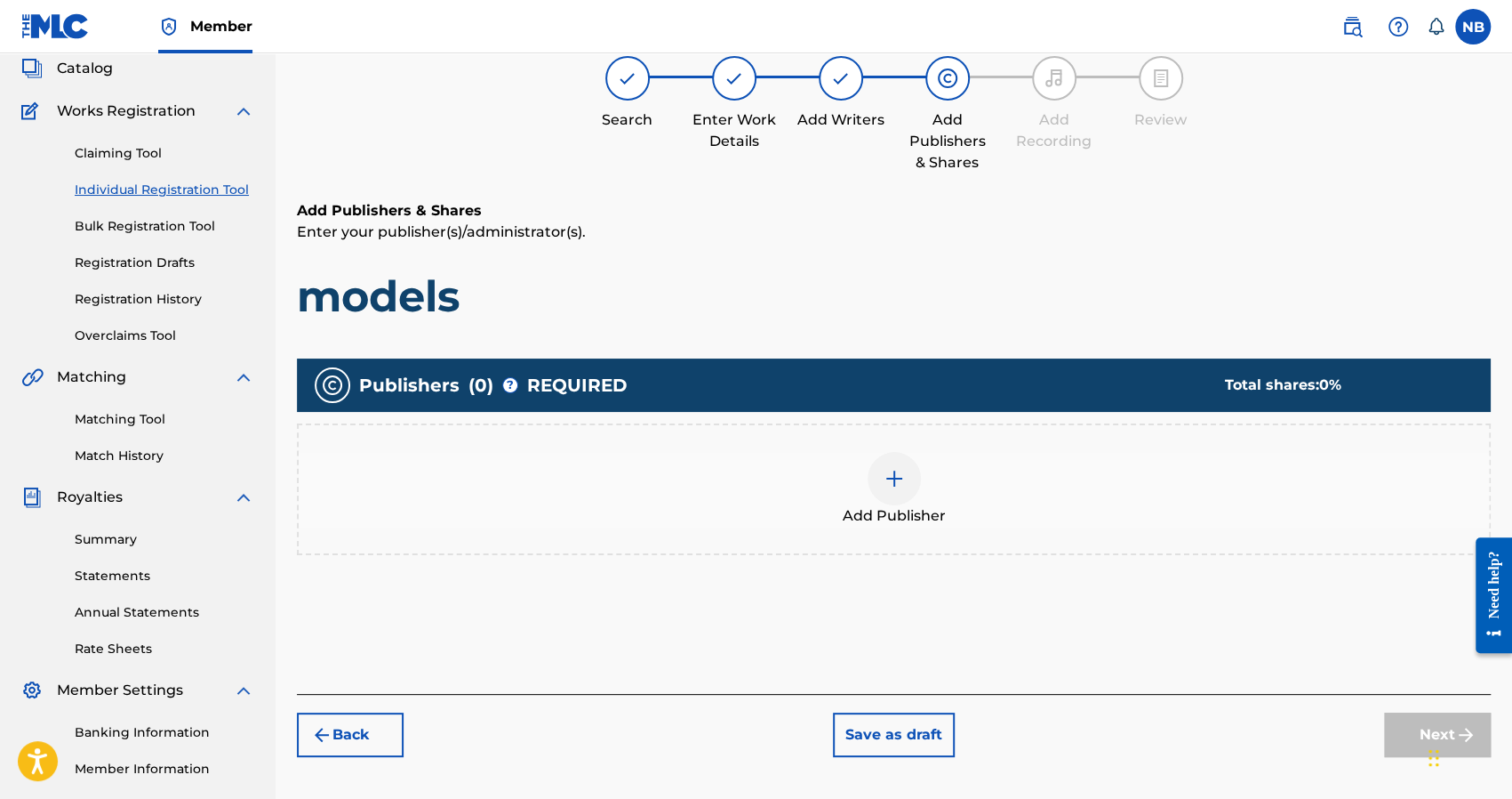
scroll to position [80, 0]
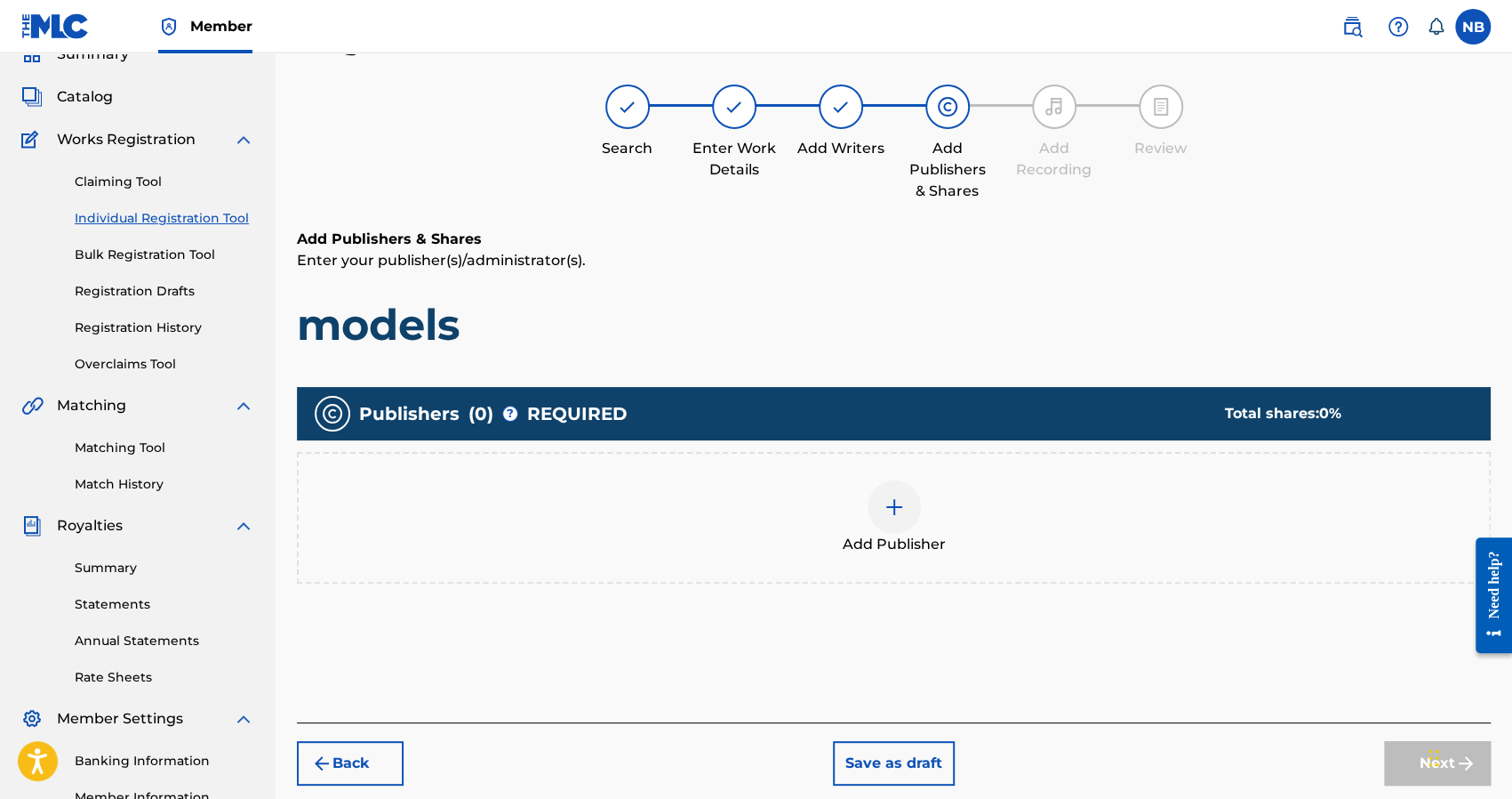
click at [921, 501] on div "Add Publisher" at bounding box center [893, 517] width 1191 height 74
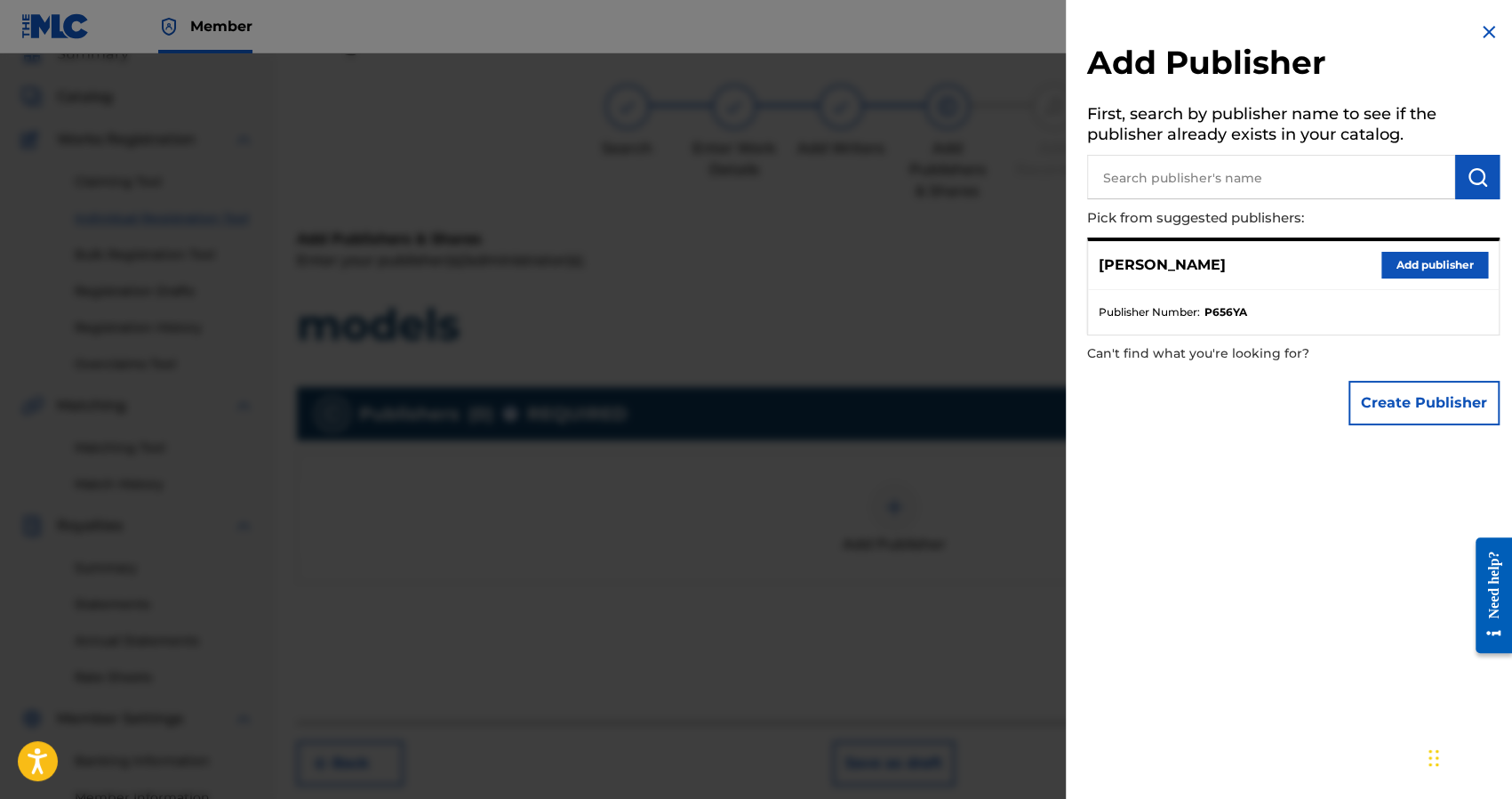
click at [1425, 266] on button "Add publisher" at bounding box center [1435, 264] width 106 height 27
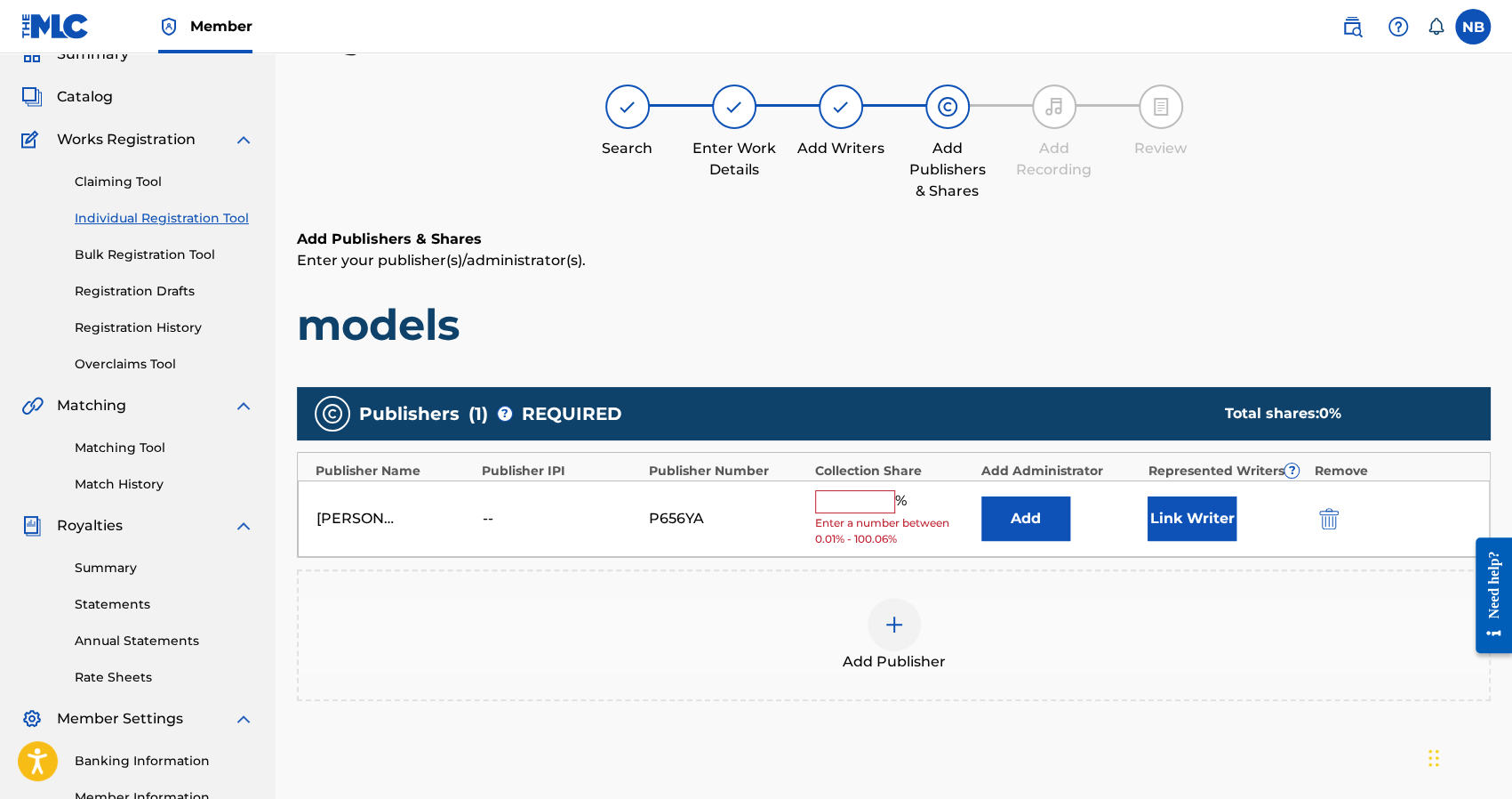
click at [881, 503] on input "text" at bounding box center [855, 501] width 80 height 23
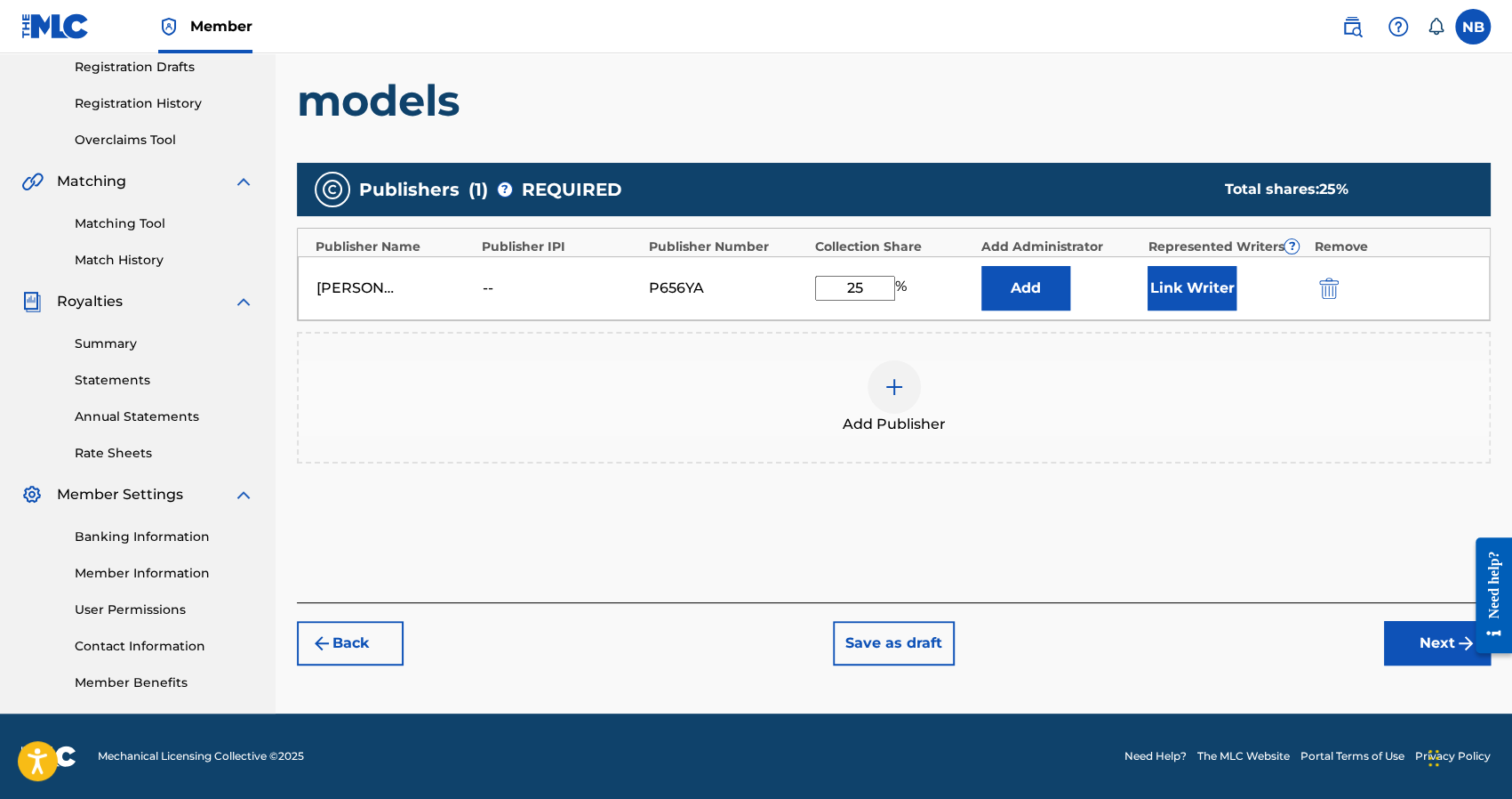
type input "25"
click at [1399, 631] on button "Next" at bounding box center [1438, 643] width 106 height 44
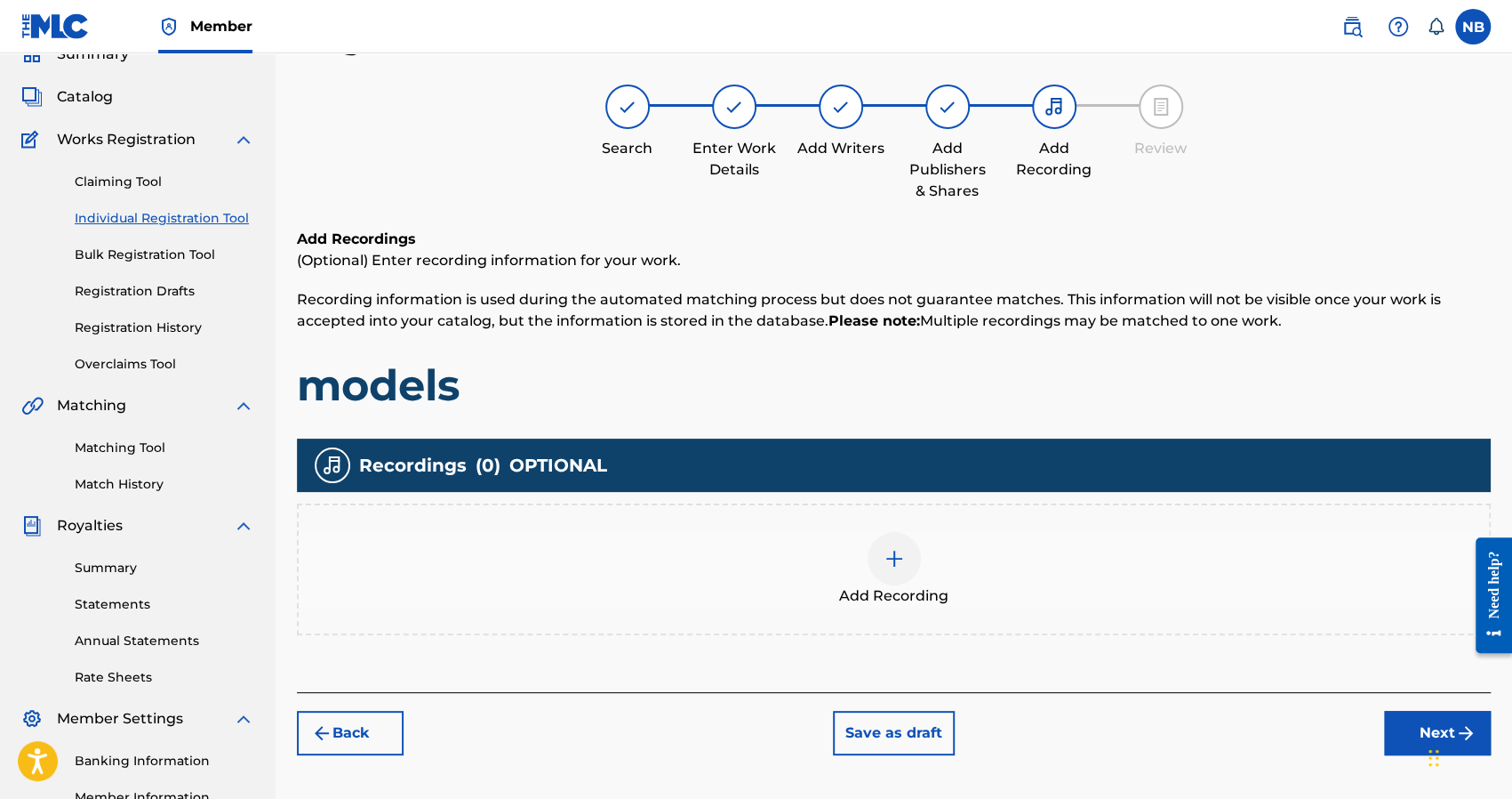
click at [903, 551] on img at bounding box center [894, 557] width 21 height 21
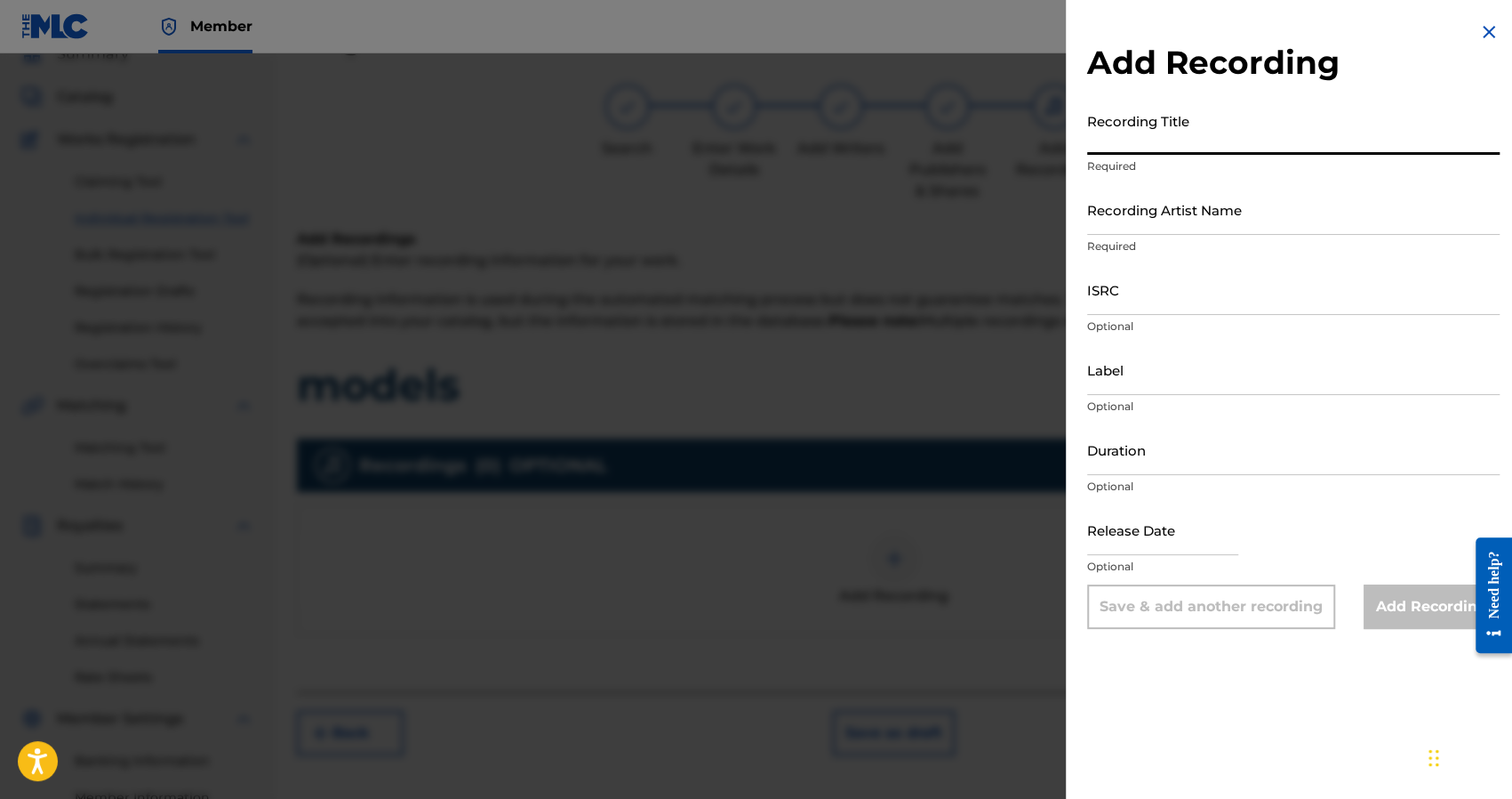
click at [1182, 143] on input "Recording Title" at bounding box center [1293, 129] width 412 height 51
type input "Models"
click at [1179, 200] on input "Recording Artist Name" at bounding box center [1293, 208] width 412 height 51
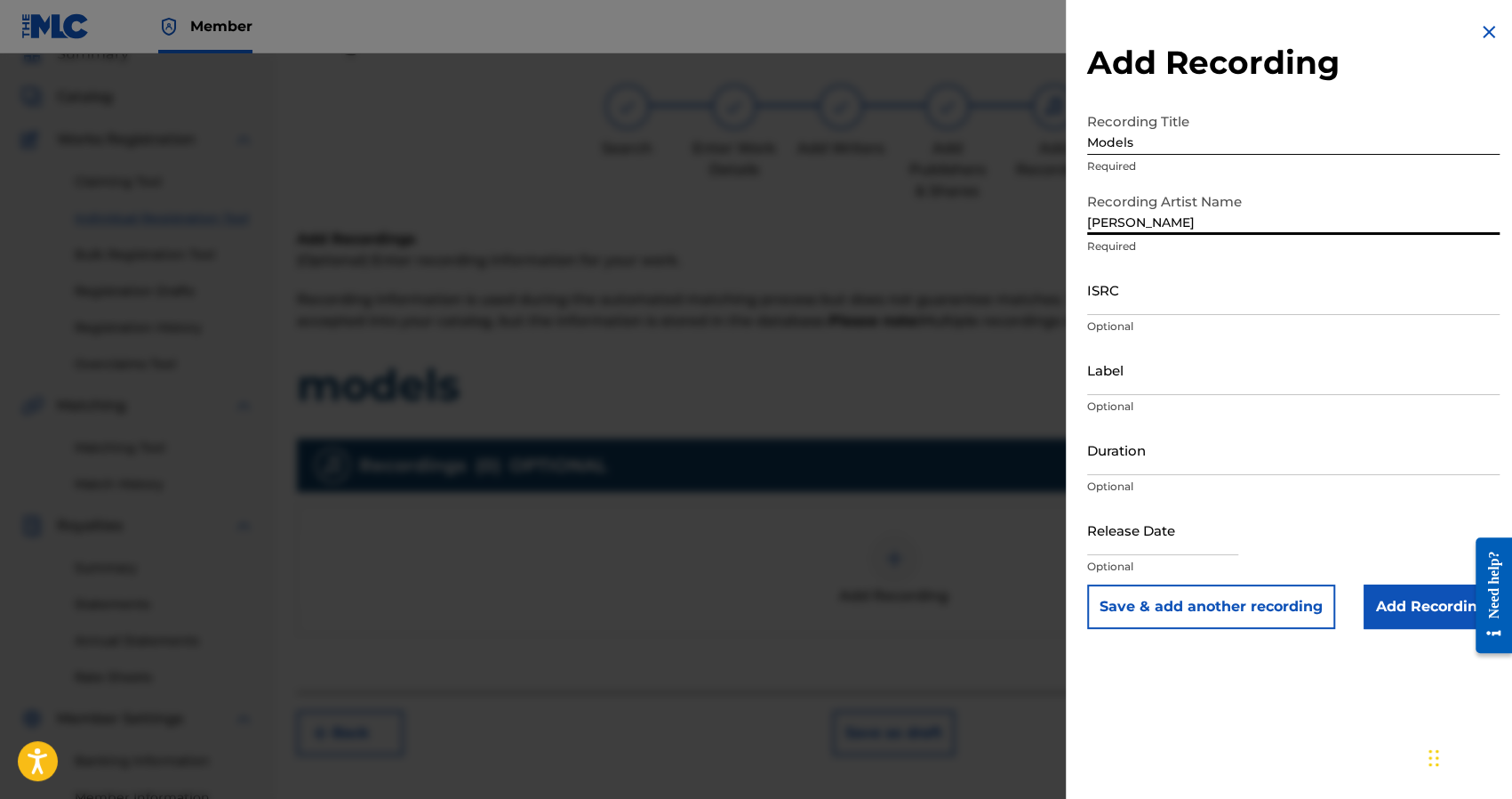
type input "Tana"
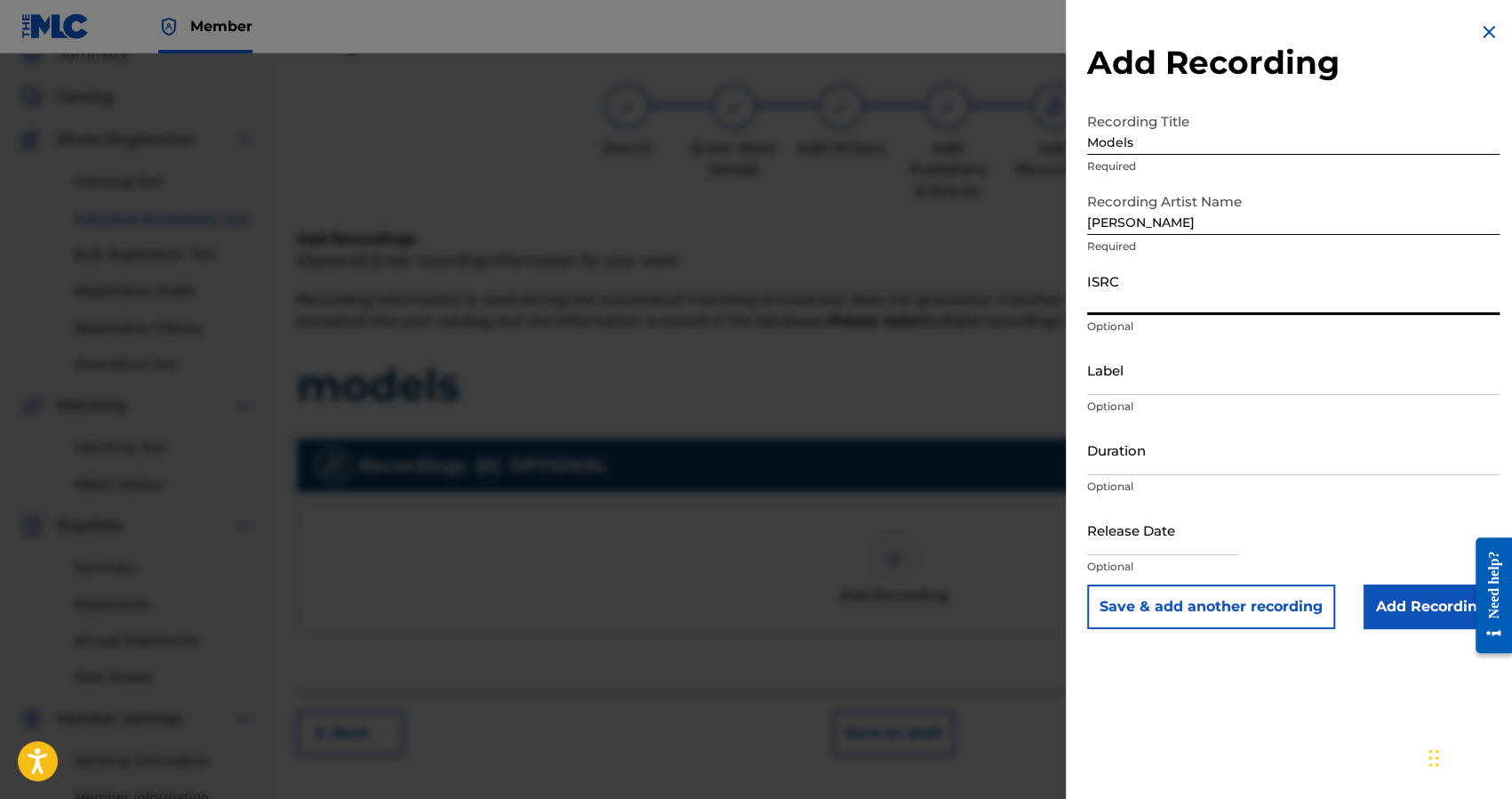
click at [1108, 280] on input "ISRC" at bounding box center [1293, 289] width 412 height 51
paste input "USUM72317191"
type input "USUM72317191"
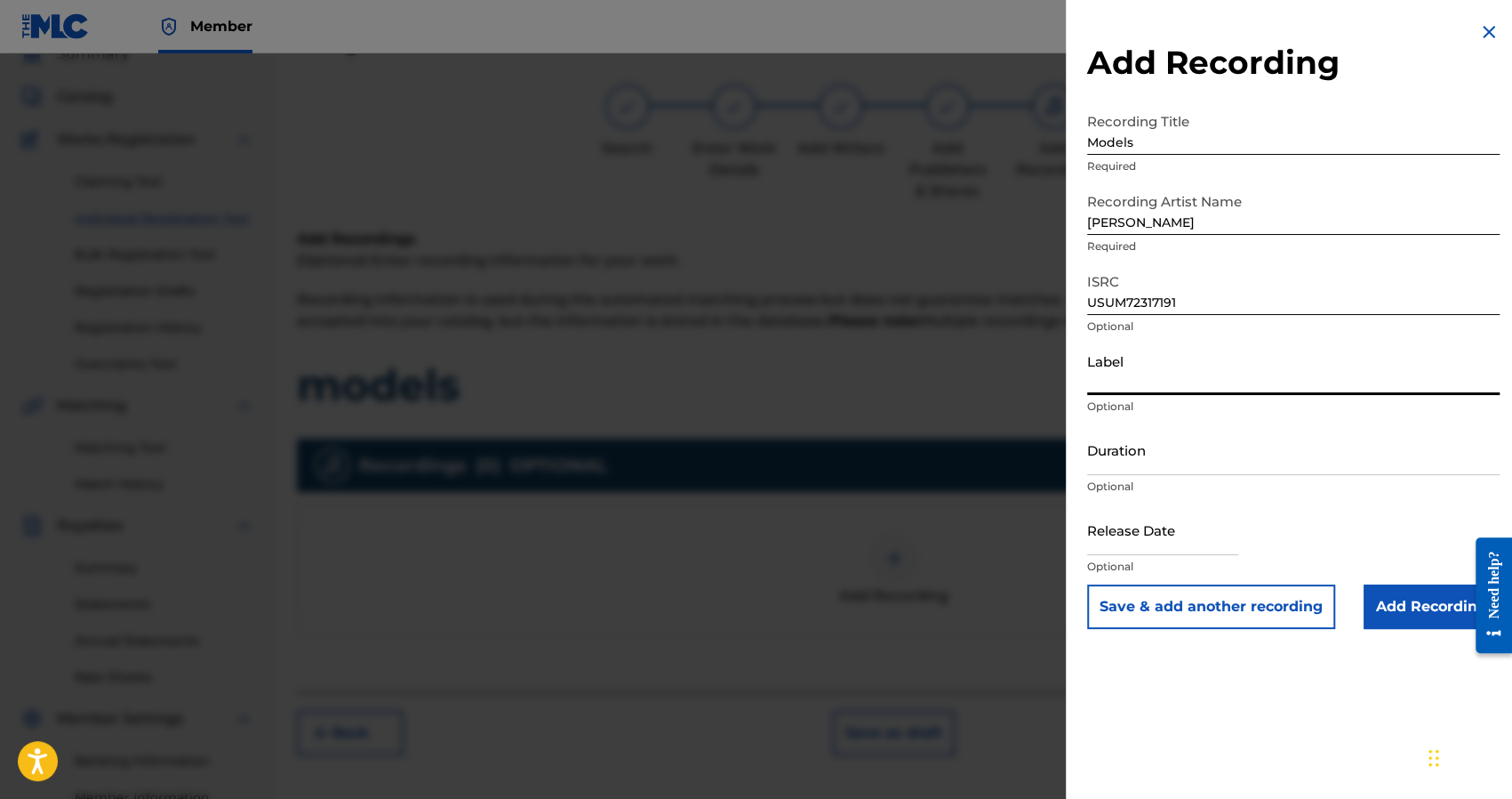
click at [1109, 377] on input "Label" at bounding box center [1293, 369] width 412 height 51
drag, startPoint x: 395, startPoint y: 530, endPoint x: 422, endPoint y: 513, distance: 31.9
click at [395, 530] on div at bounding box center [756, 453] width 1512 height 799
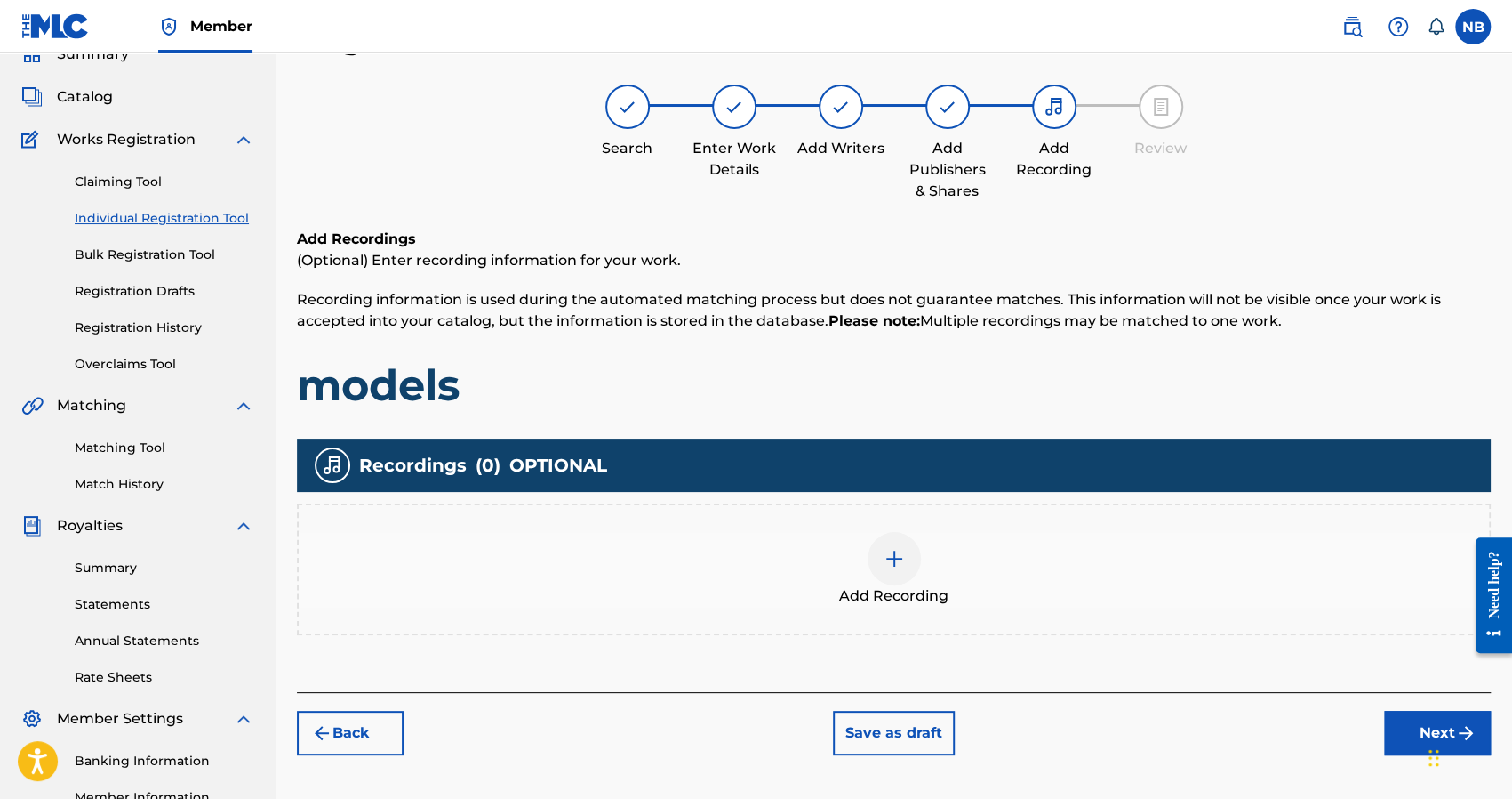
scroll to position [258, 0]
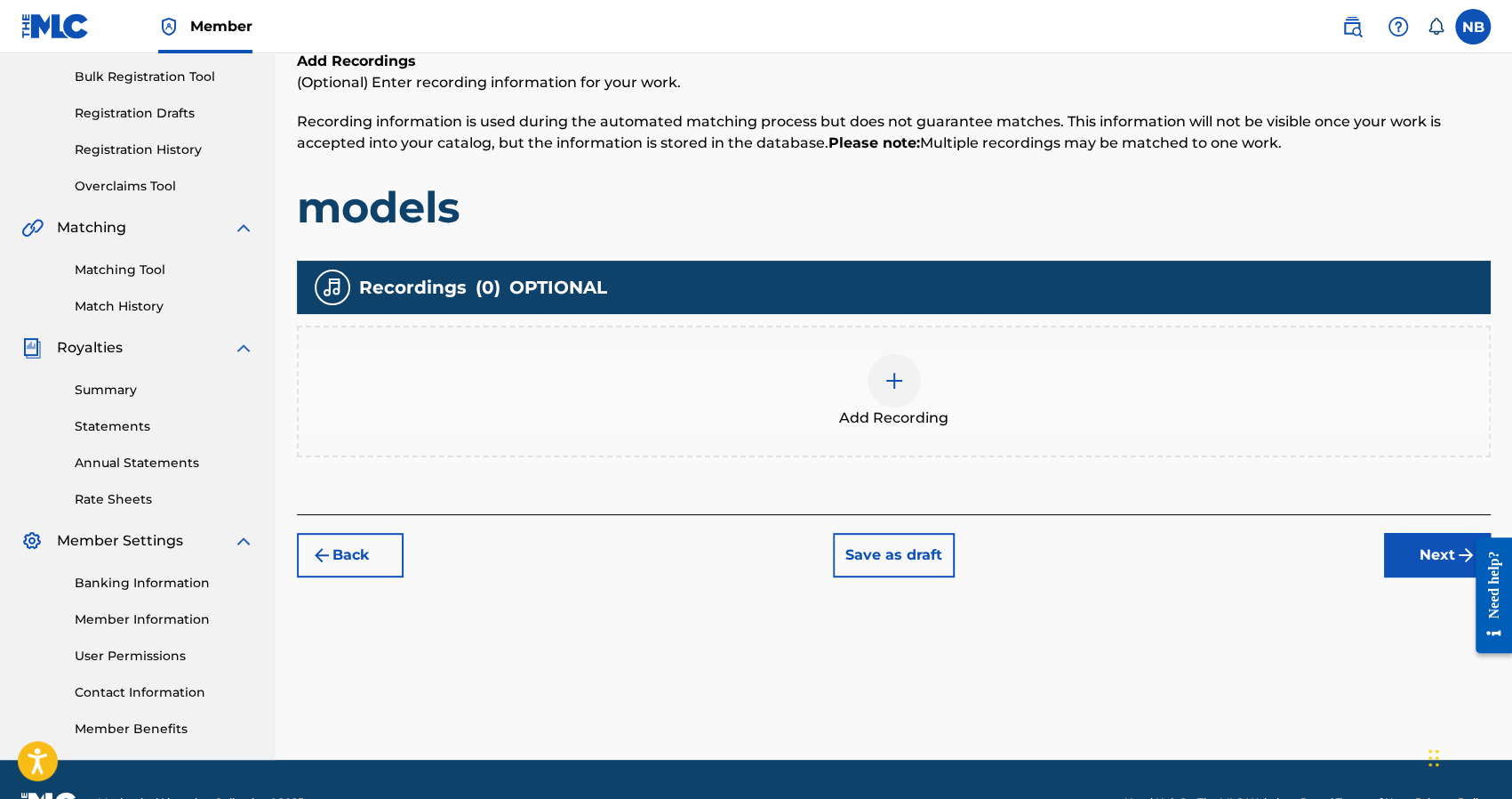
click at [921, 386] on div "Add Recording" at bounding box center [893, 390] width 1191 height 74
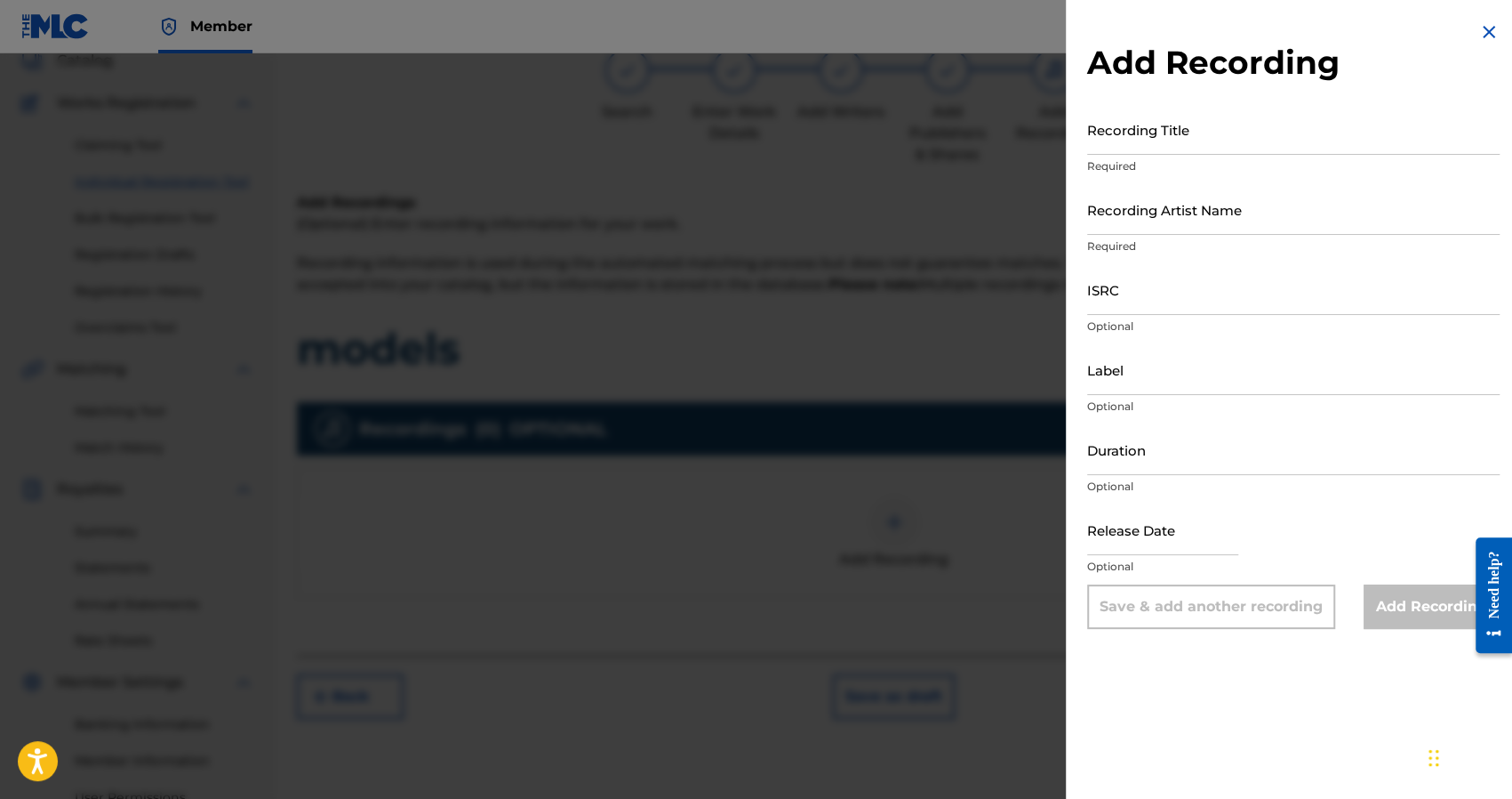
scroll to position [0, 0]
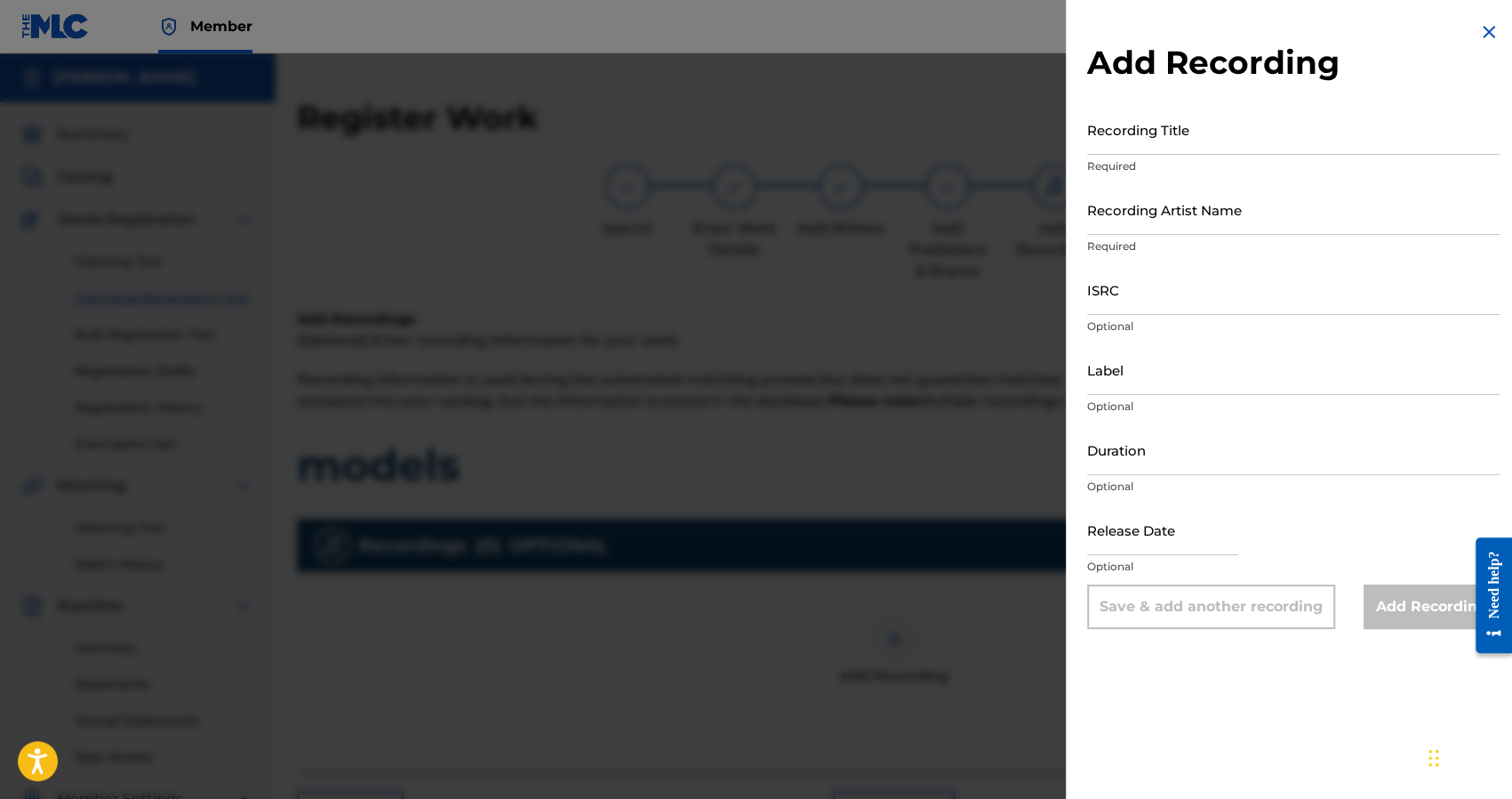
click at [1165, 135] on input "Recording Title" at bounding box center [1293, 129] width 412 height 51
type input "T"
type input "Models"
click at [1146, 209] on input "Recording Artist Name" at bounding box center [1293, 208] width 412 height 51
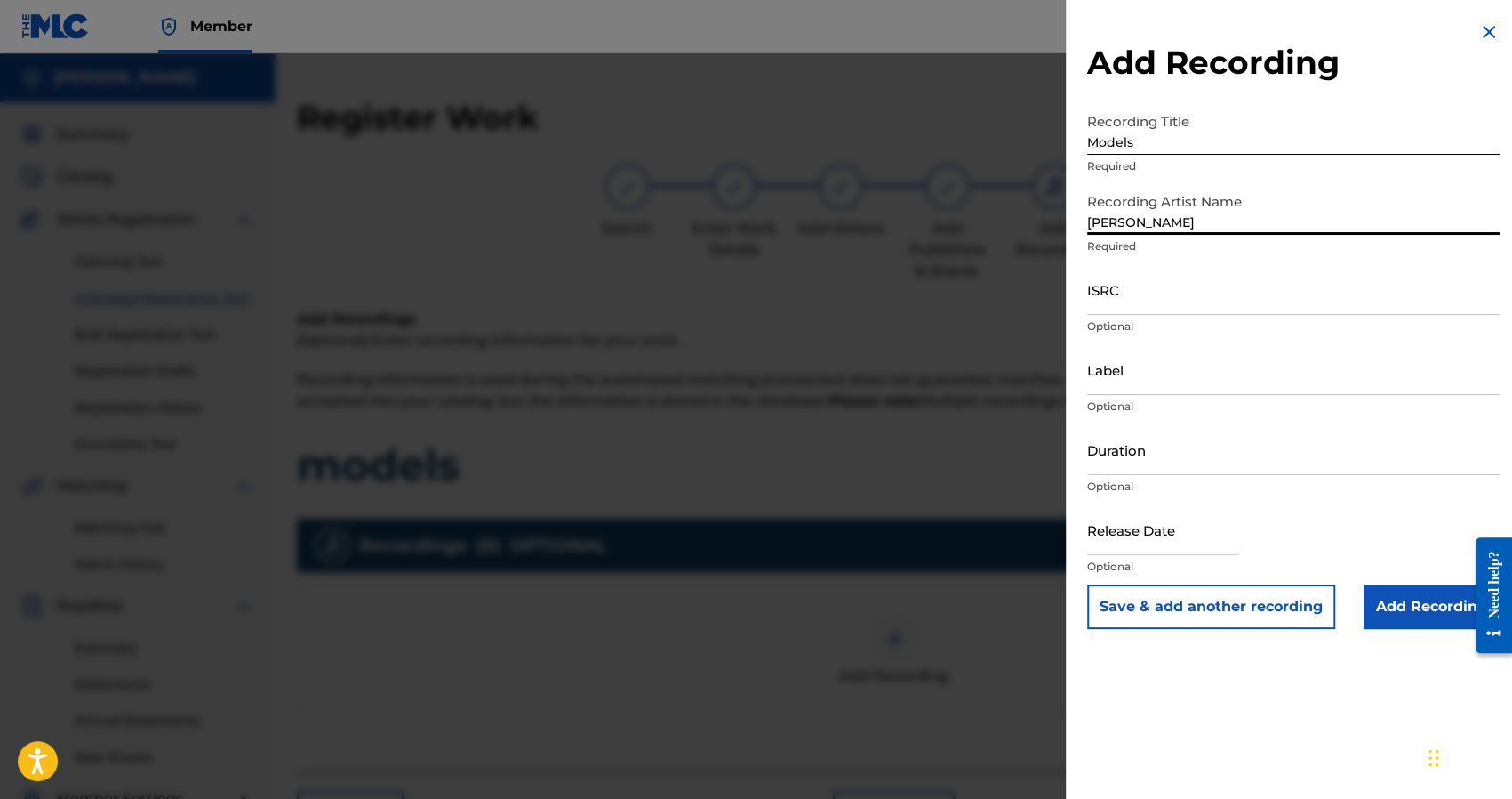
type input "Tana"
click at [1100, 275] on input "ISRC" at bounding box center [1293, 289] width 412 height 51
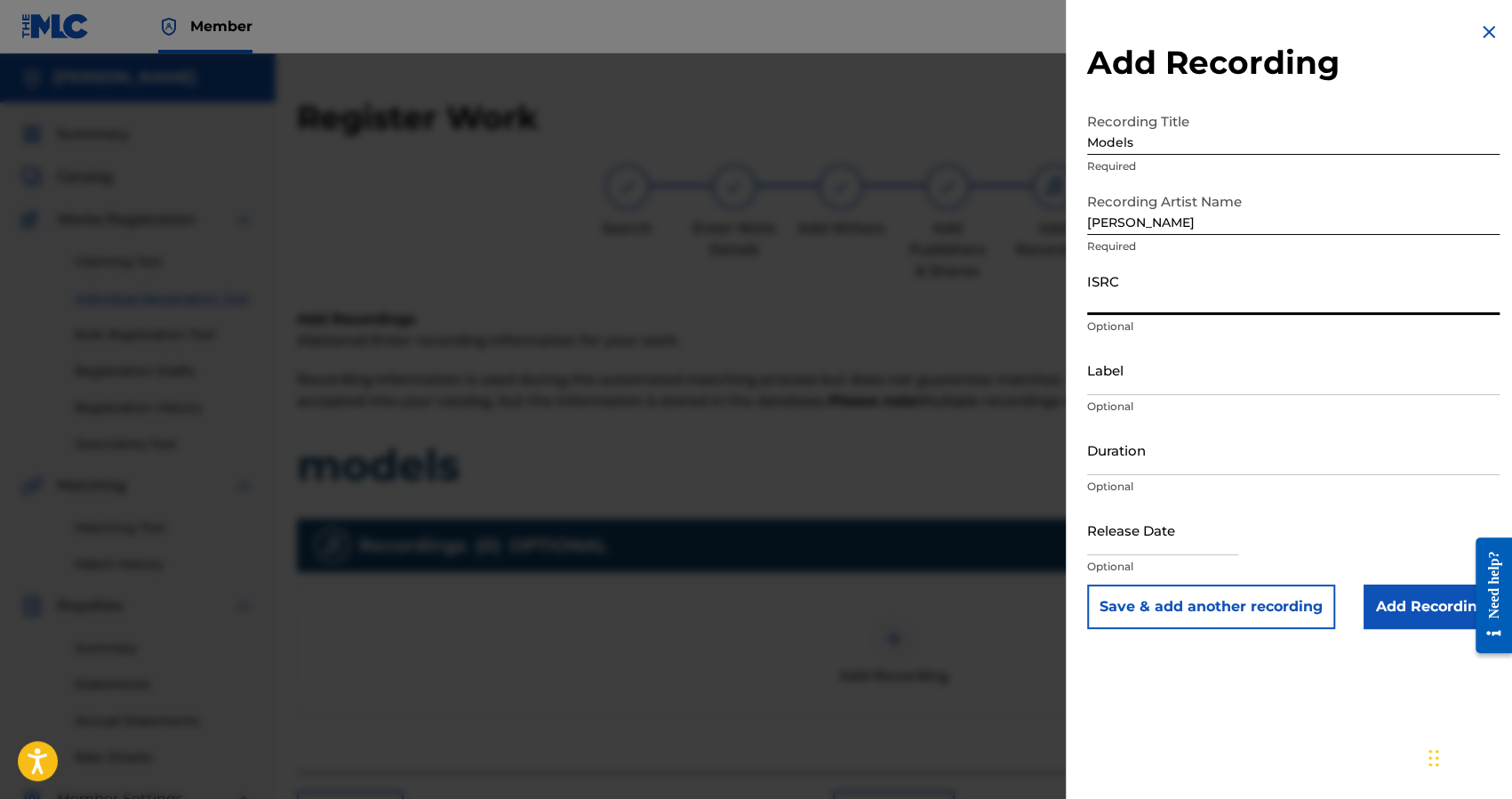
paste input "USUM72317191"
type input "USUM72317191"
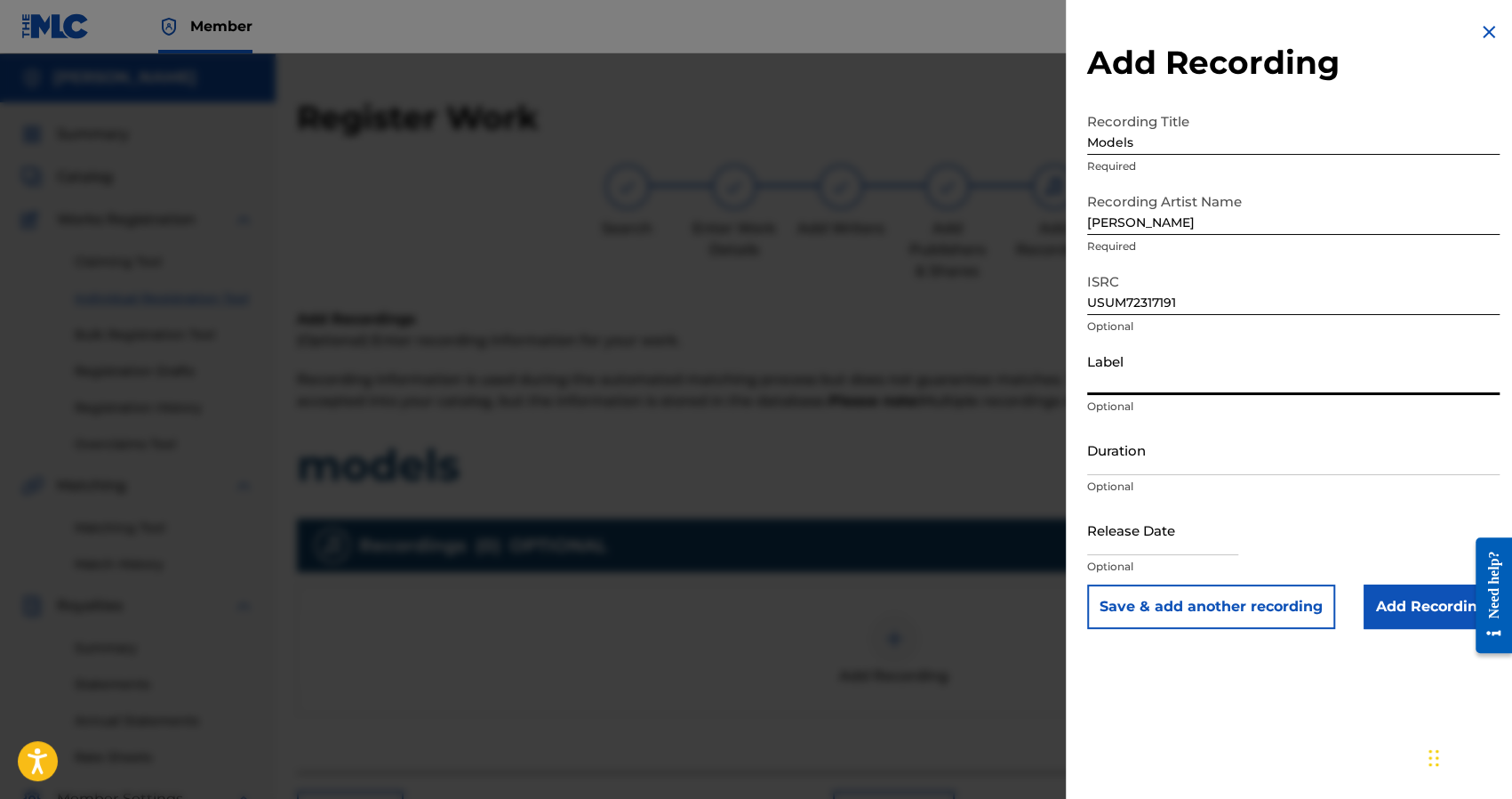
click at [1108, 370] on input "Label" at bounding box center [1293, 369] width 412 height 51
type input "Galactic Records"
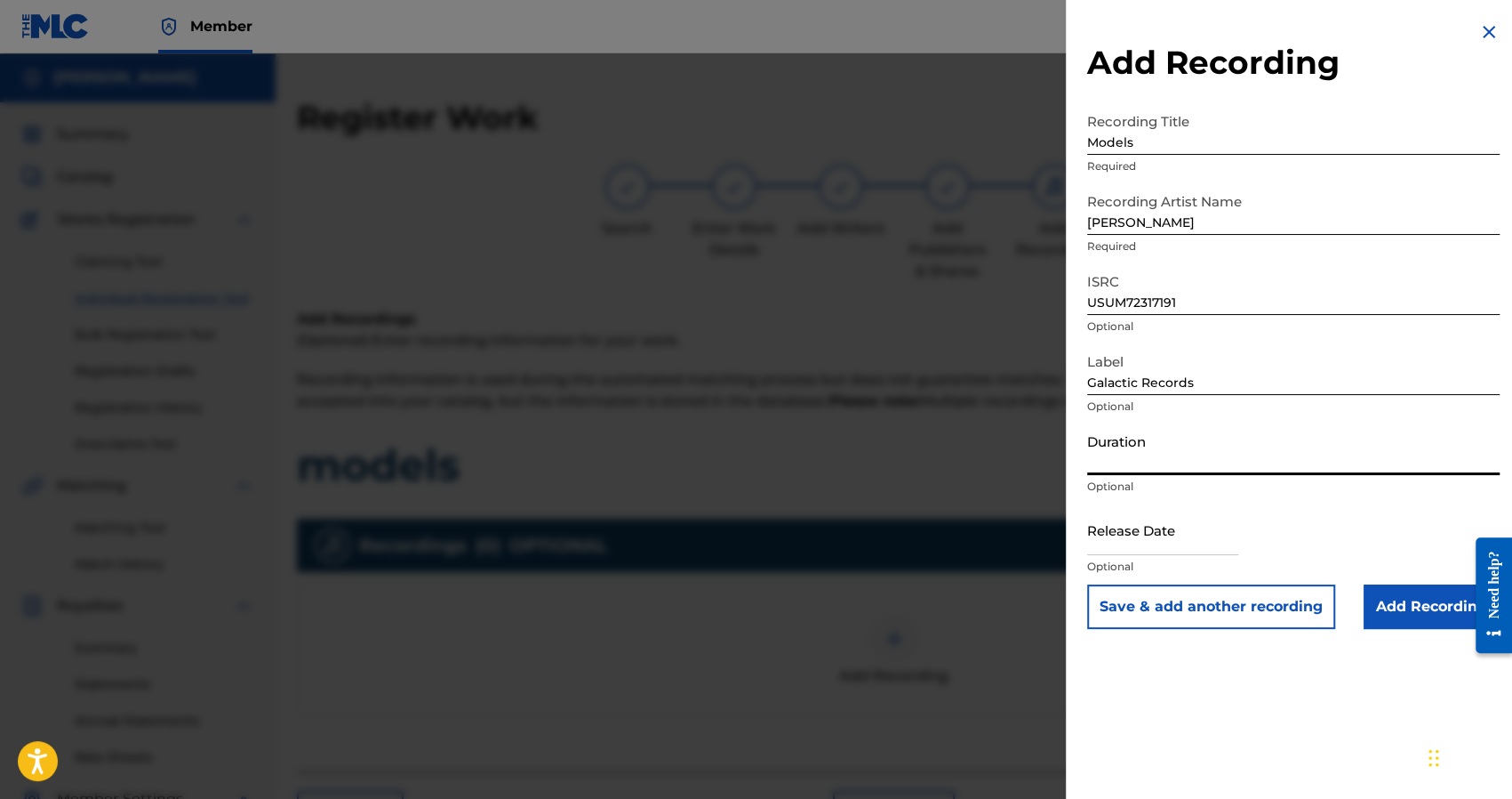
click at [1131, 434] on input "Duration" at bounding box center [1293, 449] width 412 height 51
type input "02:03"
click at [1137, 528] on input "text" at bounding box center [1162, 529] width 151 height 51
select select "7"
select select "2025"
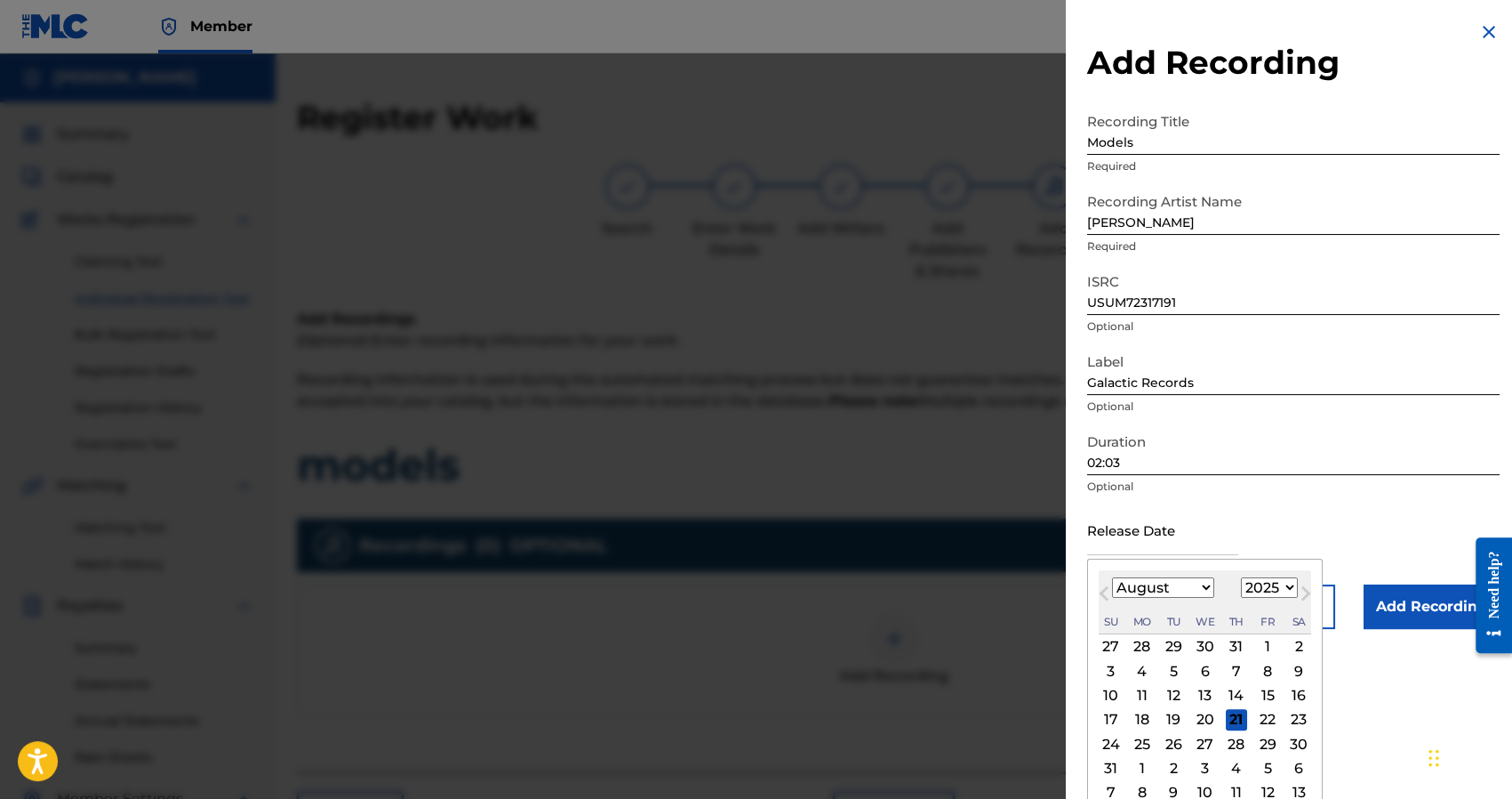
click at [1161, 574] on div "August 2025 January February March April May June July August September October…" at bounding box center [1204, 602] width 212 height 64
click at [1160, 586] on select "January February March April May June July August September October November De…" at bounding box center [1162, 587] width 102 height 20
select select "11"
click at [1112, 577] on select "January February March April May June July August September October November De…" at bounding box center [1162, 587] width 102 height 20
click at [1257, 585] on select "1899 1900 1901 1902 1903 1904 1905 1906 1907 1908 1909 1910 1911 1912 1913 1914…" at bounding box center [1270, 587] width 57 height 20
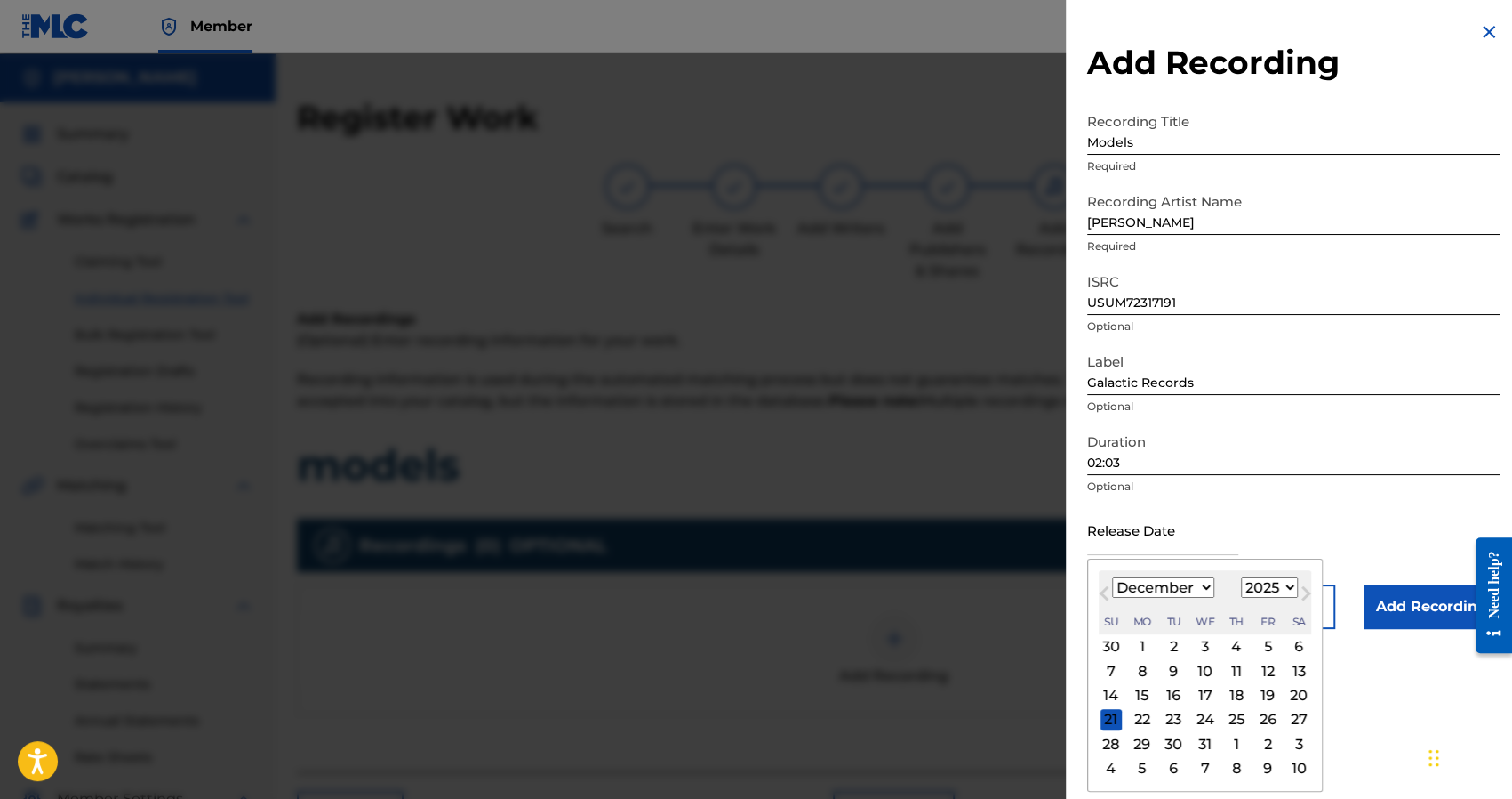
select select "2023"
click at [1241, 577] on select "1899 1900 1901 1902 1903 1904 1905 1906 1907 1908 1909 1910 1911 1912 1913 1914…" at bounding box center [1270, 587] width 57 height 20
click at [1267, 641] on div "1" at bounding box center [1267, 646] width 21 height 21
type input "December 1 2023"
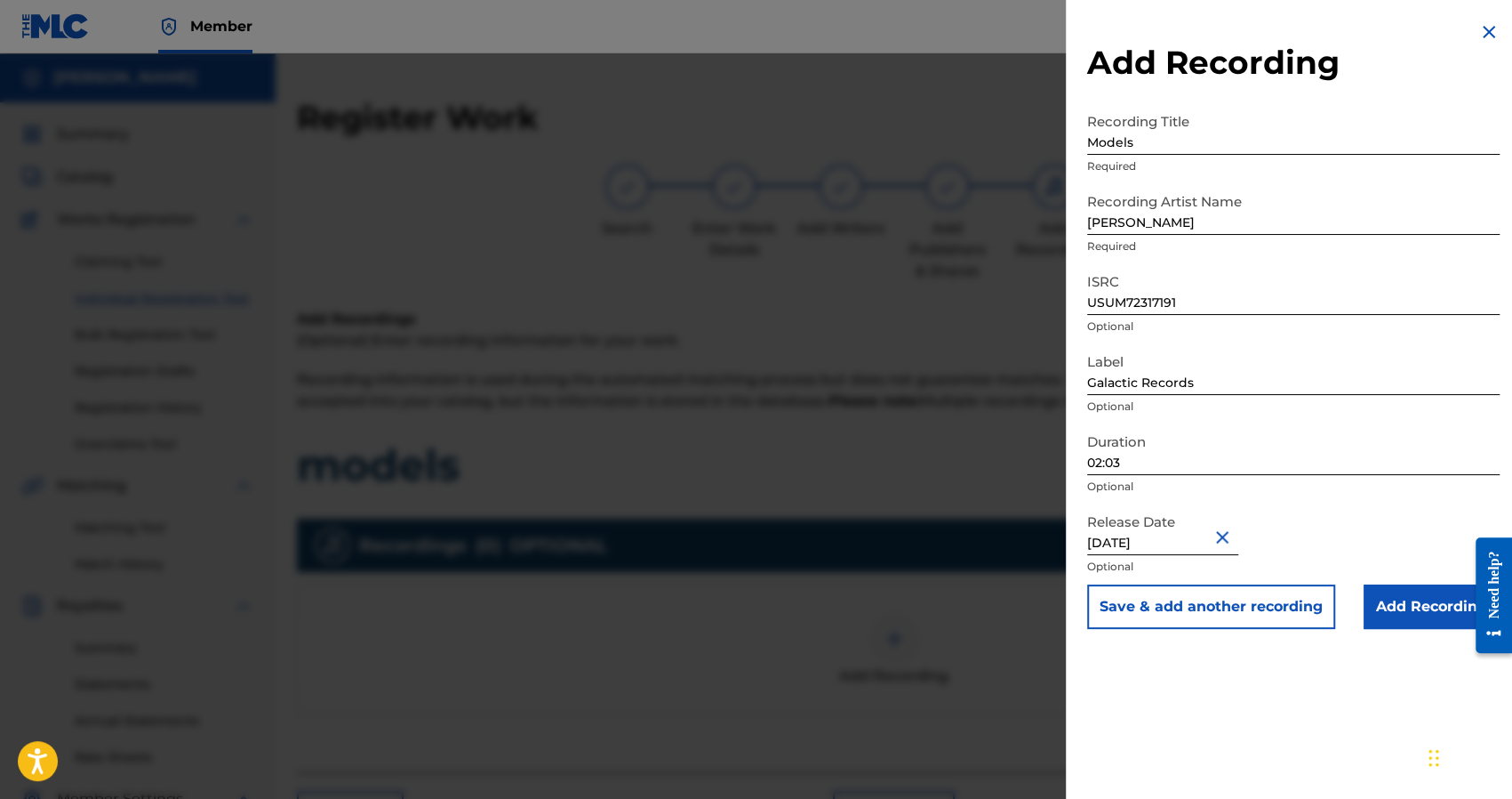
click at [1397, 611] on input "Add Recording" at bounding box center [1431, 606] width 136 height 44
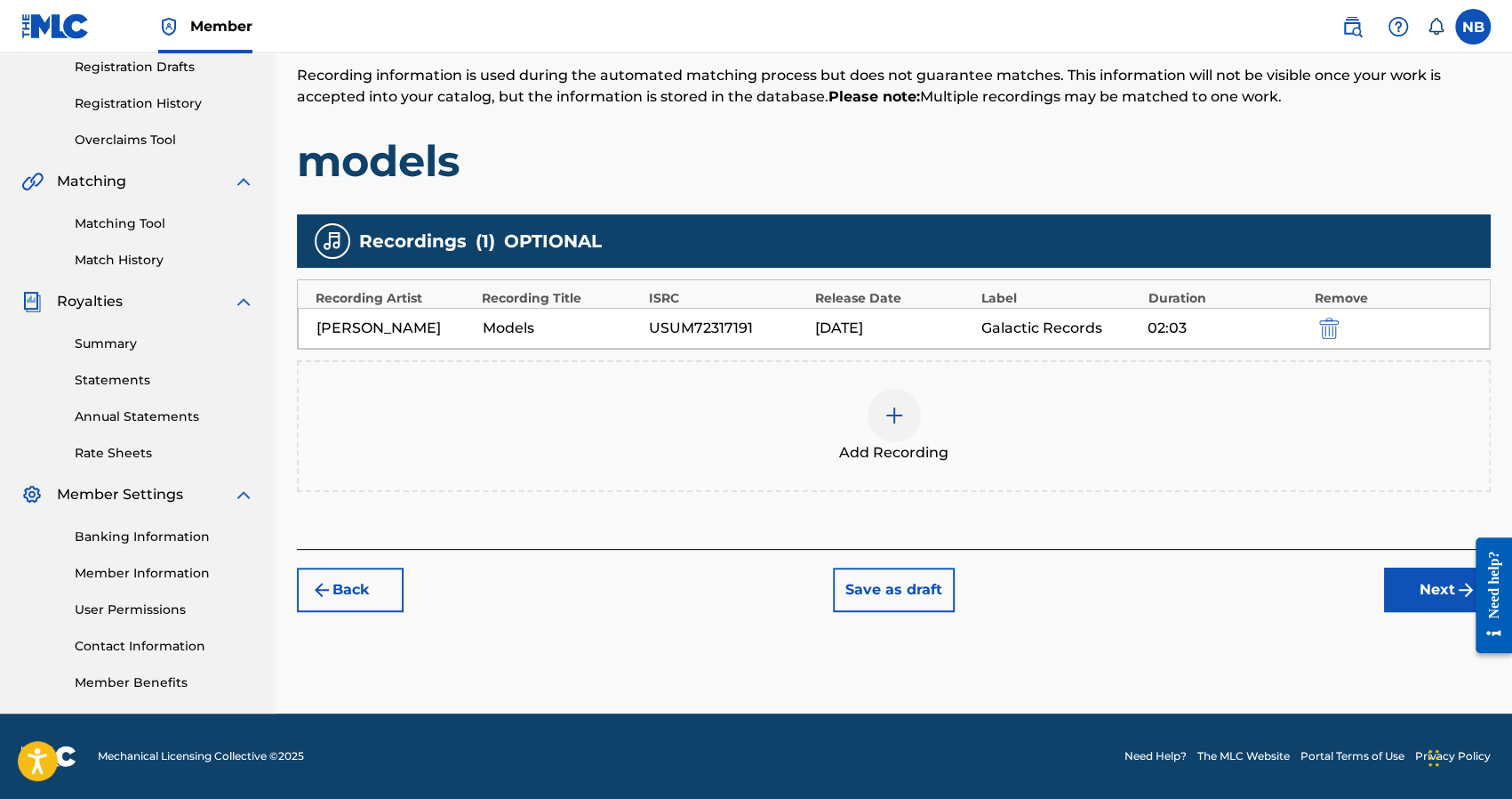
click at [1432, 580] on button "Next" at bounding box center [1438, 590] width 106 height 44
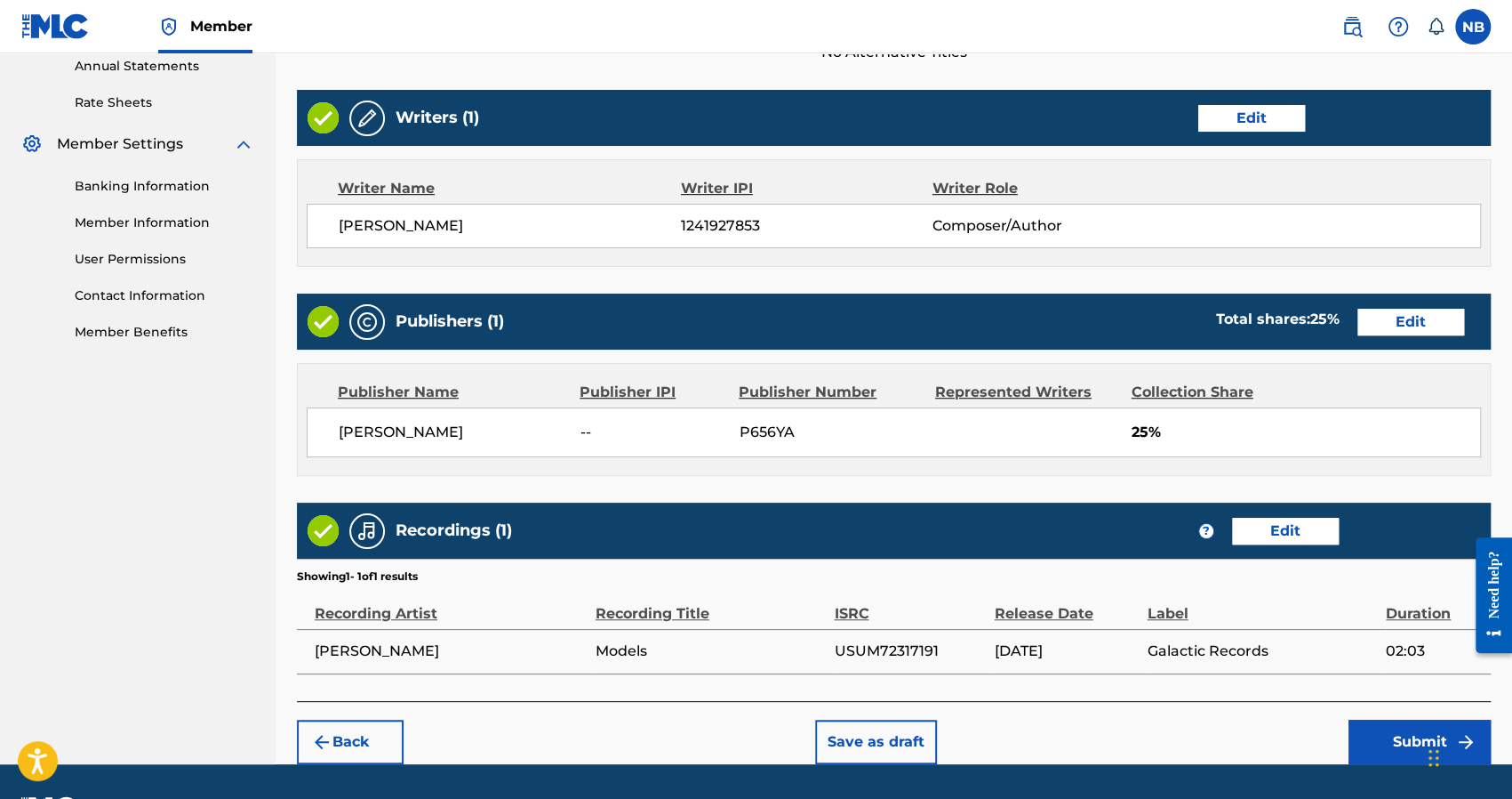
scroll to position [702, 0]
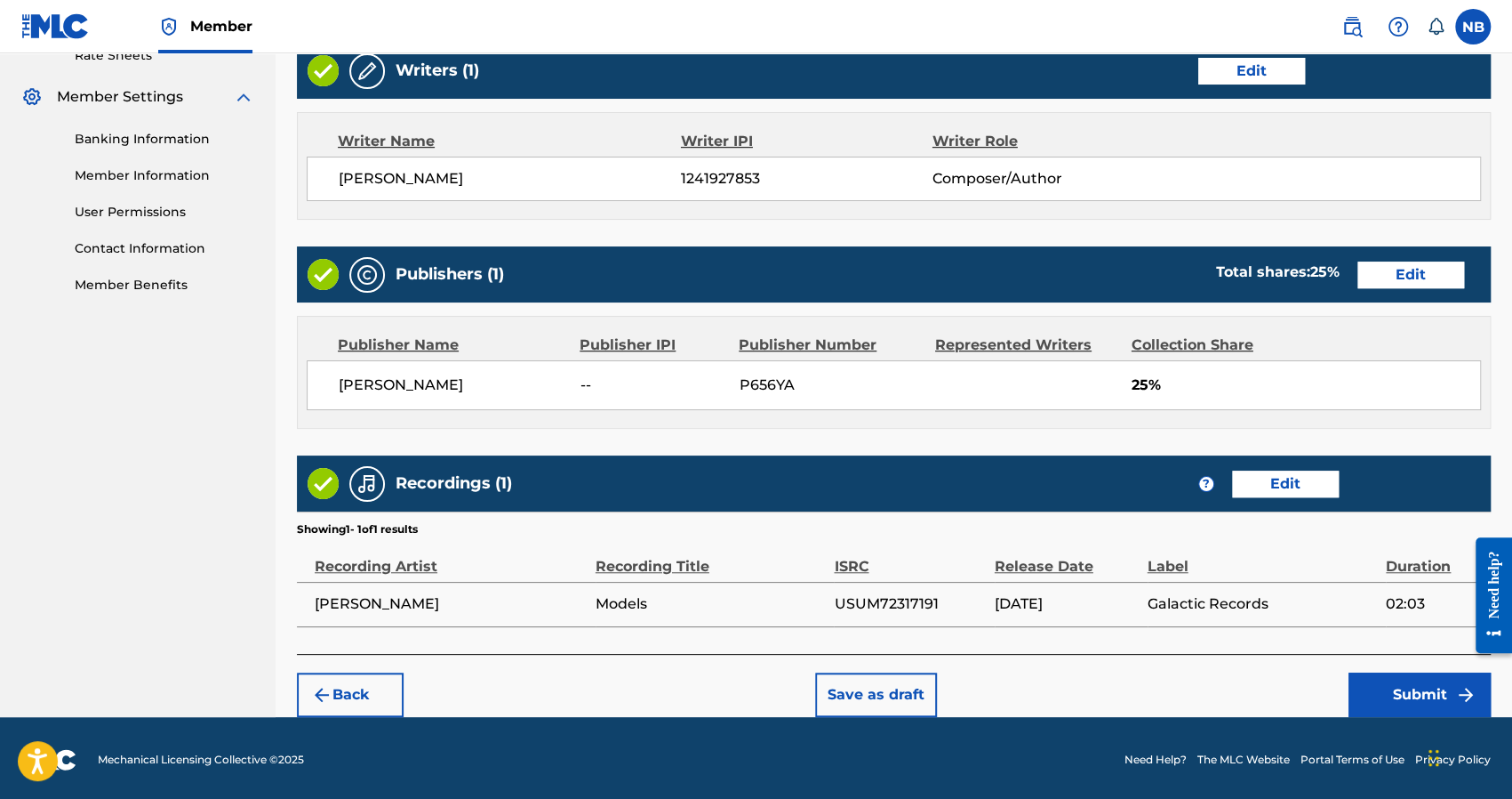
click at [1392, 684] on button "Submit" at bounding box center [1419, 694] width 142 height 44
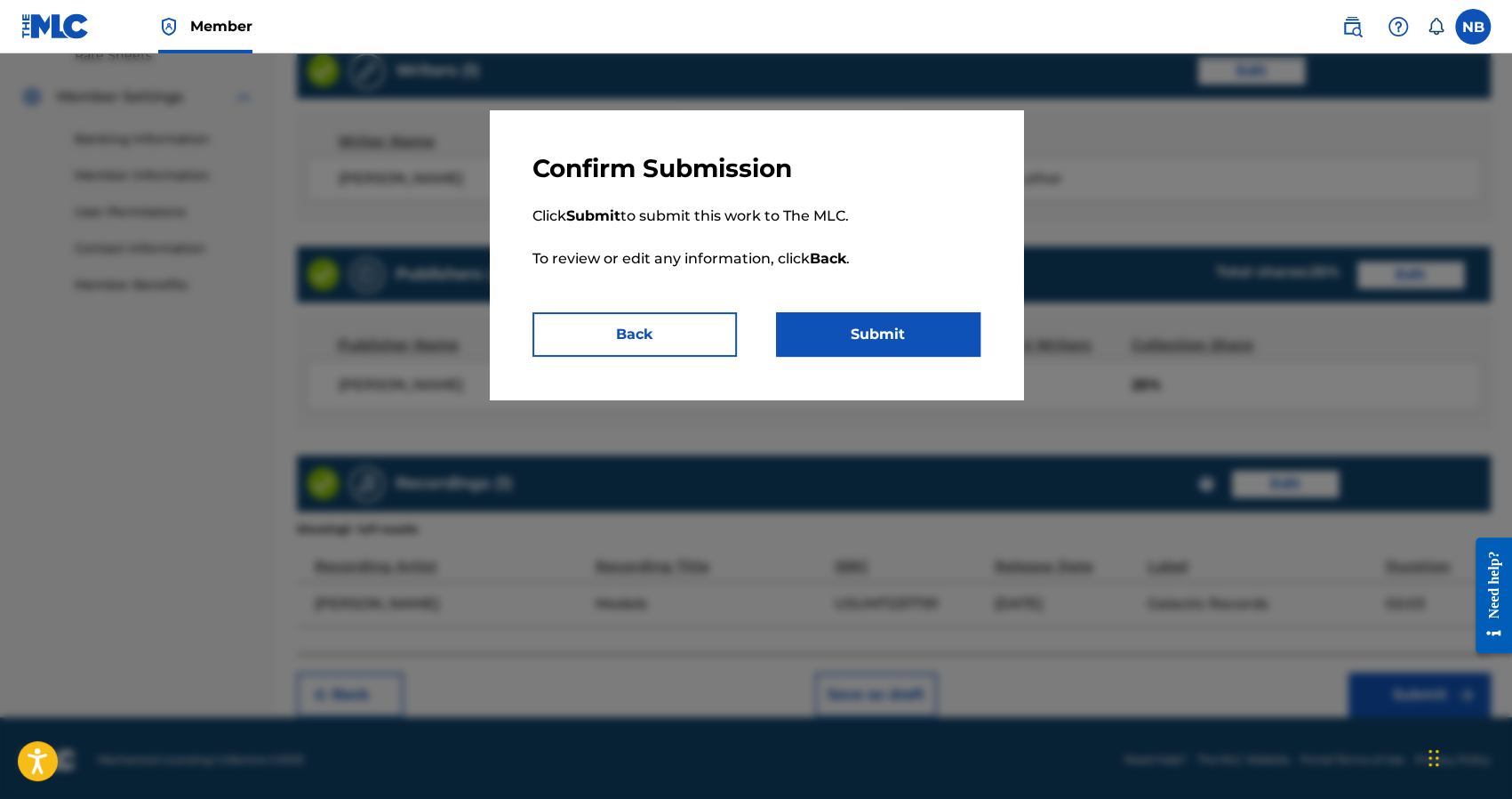
click at [871, 338] on button "Submit" at bounding box center [878, 334] width 205 height 44
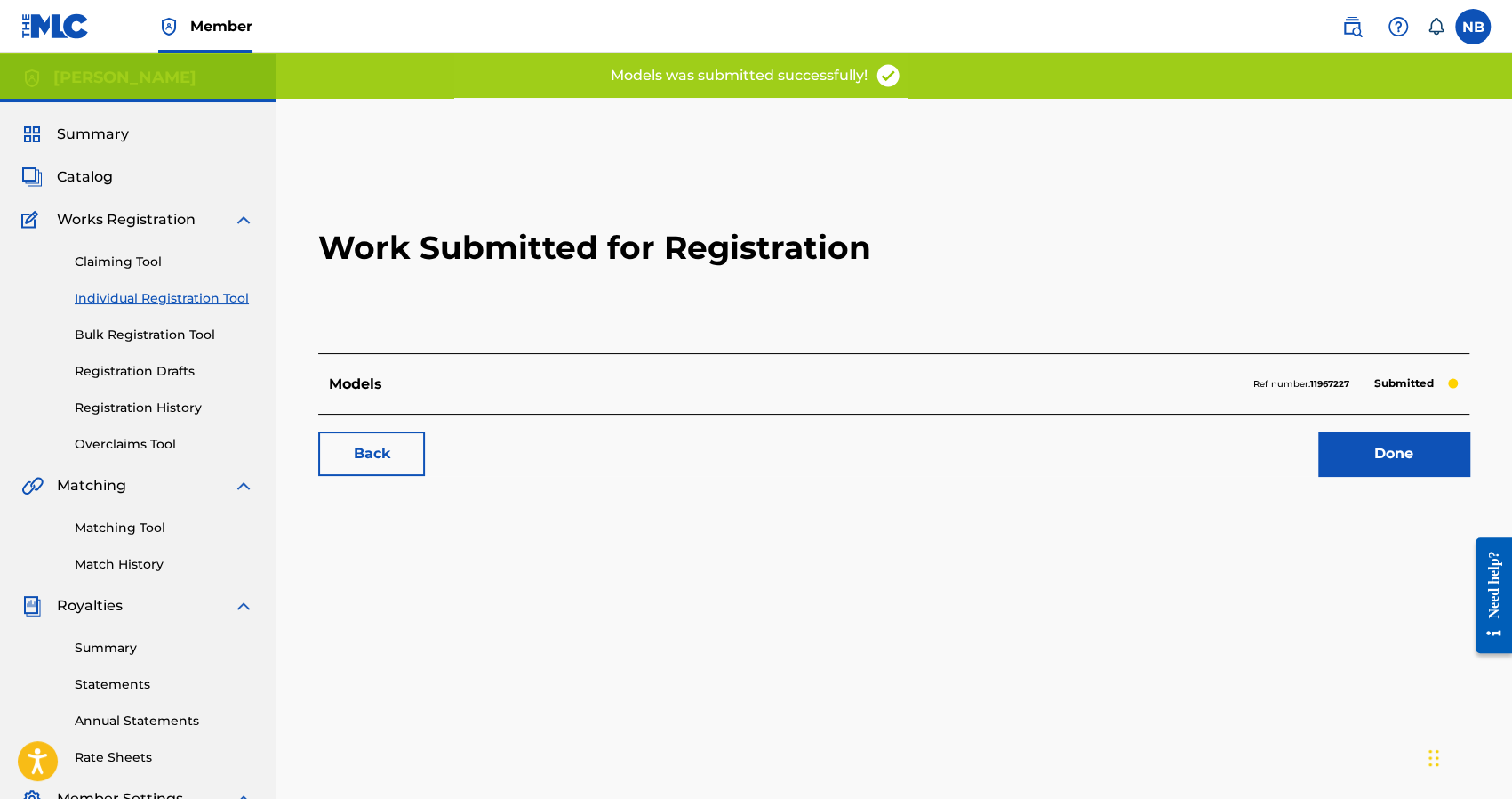
click at [1381, 458] on link "Done" at bounding box center [1394, 454] width 151 height 44
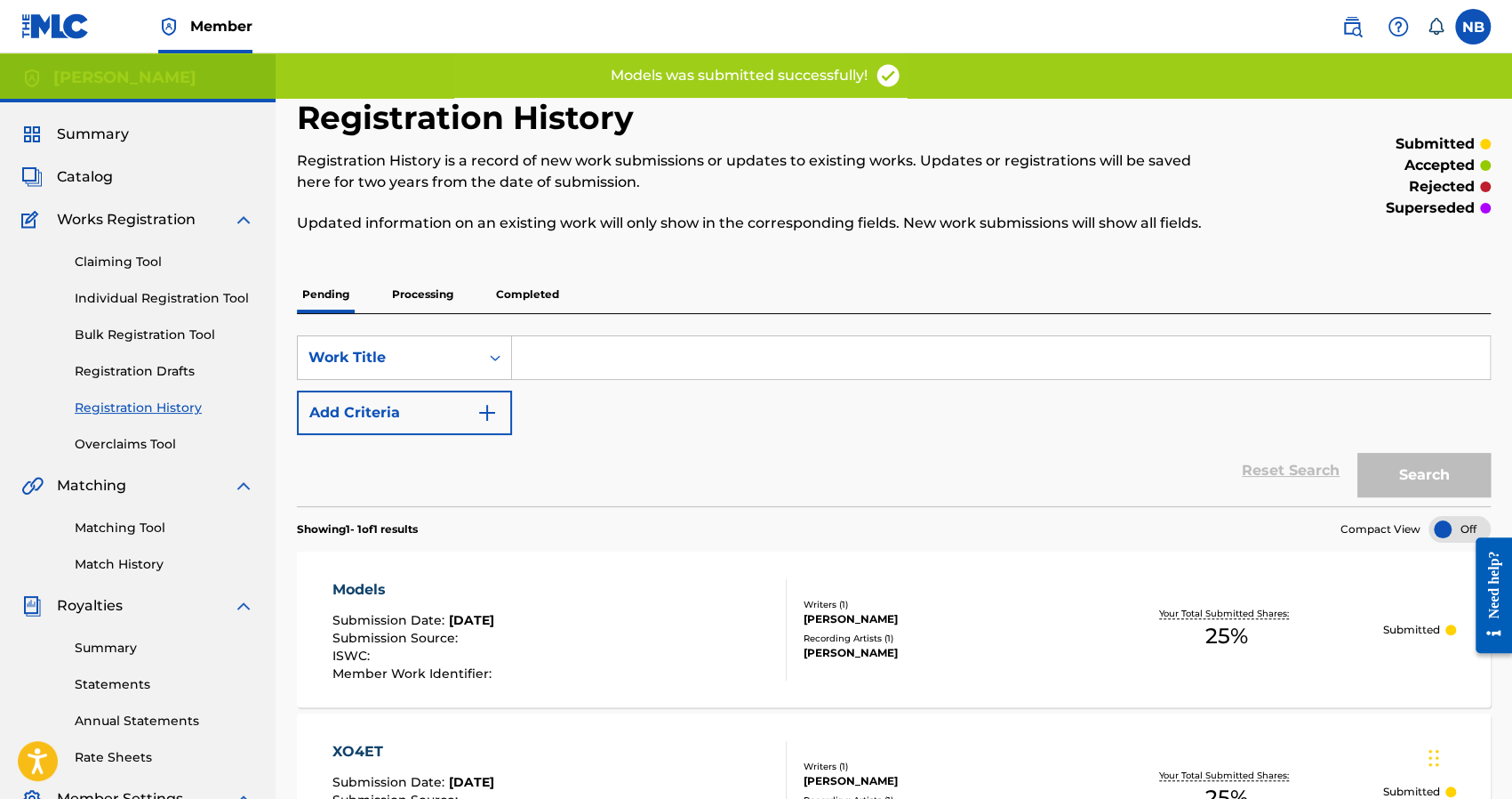
click at [147, 284] on div "Claiming Tool Individual Registration Tool Bulk Registration Tool Registration …" at bounding box center [138, 342] width 233 height 223
click at [148, 287] on div "Claiming Tool Individual Registration Tool Bulk Registration Tool Registration …" at bounding box center [138, 342] width 233 height 223
click at [150, 294] on link "Individual Registration Tool" at bounding box center [164, 298] width 180 height 18
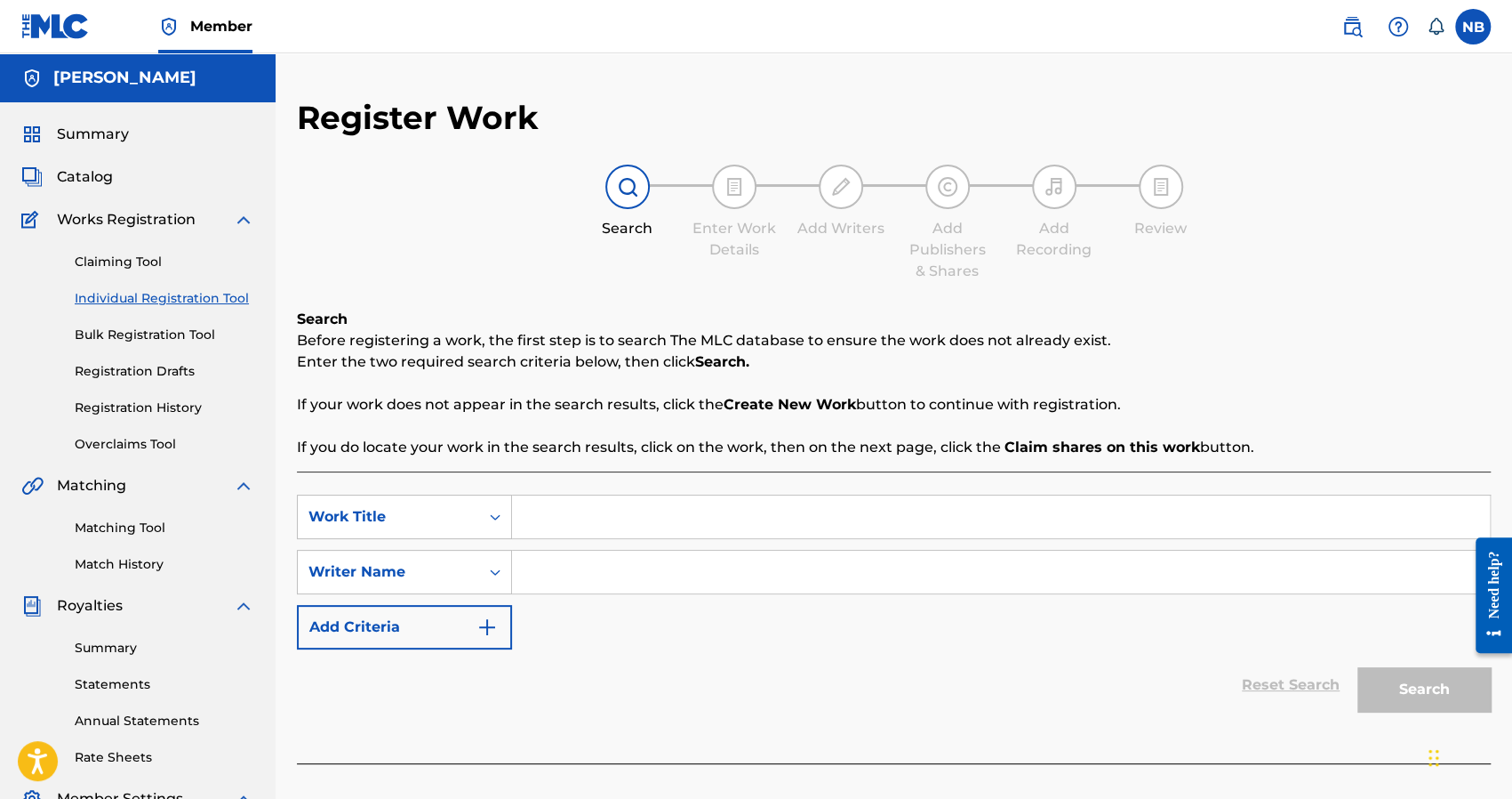
click at [521, 513] on input "Search Form" at bounding box center [1001, 516] width 978 height 42
drag, startPoint x: 723, startPoint y: 524, endPoint x: 703, endPoint y: 576, distance: 55.7
click at [720, 532] on input "af" at bounding box center [1001, 516] width 978 height 42
type input "af"
click at [703, 576] on input "Search Form" at bounding box center [1001, 571] width 978 height 42
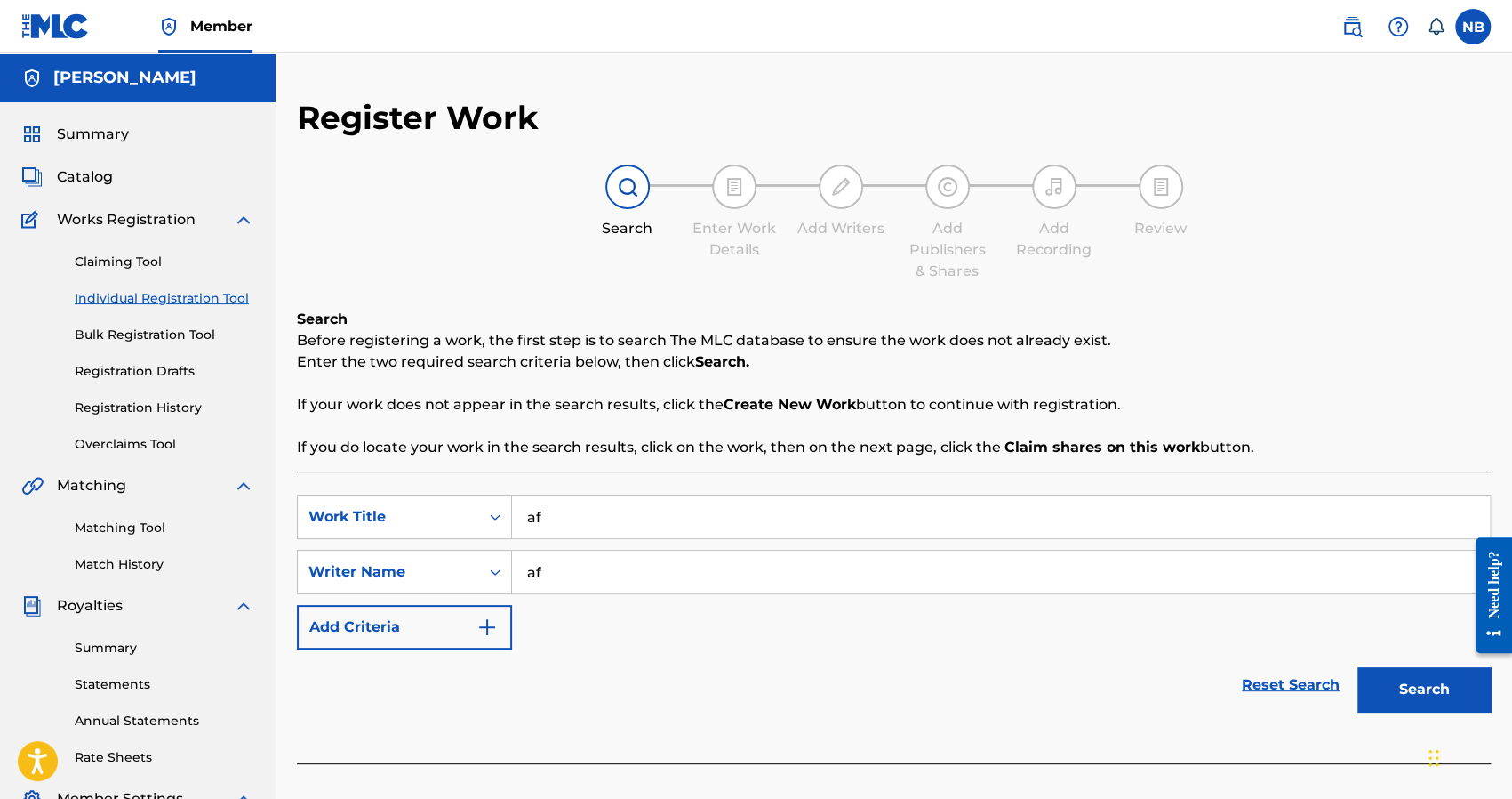
type input "af"
click at [1396, 675] on button "Search" at bounding box center [1424, 689] width 133 height 44
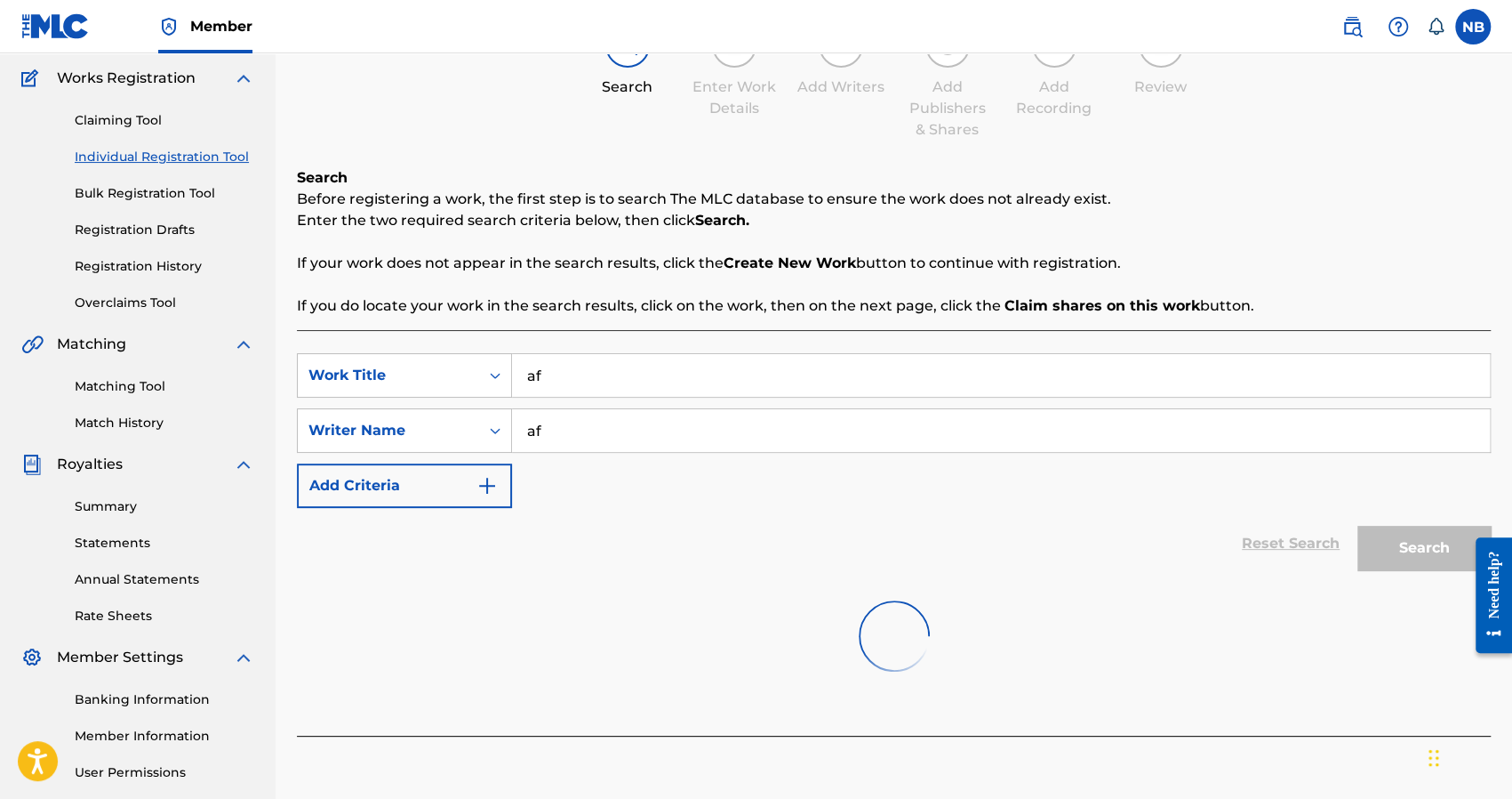
scroll to position [304, 0]
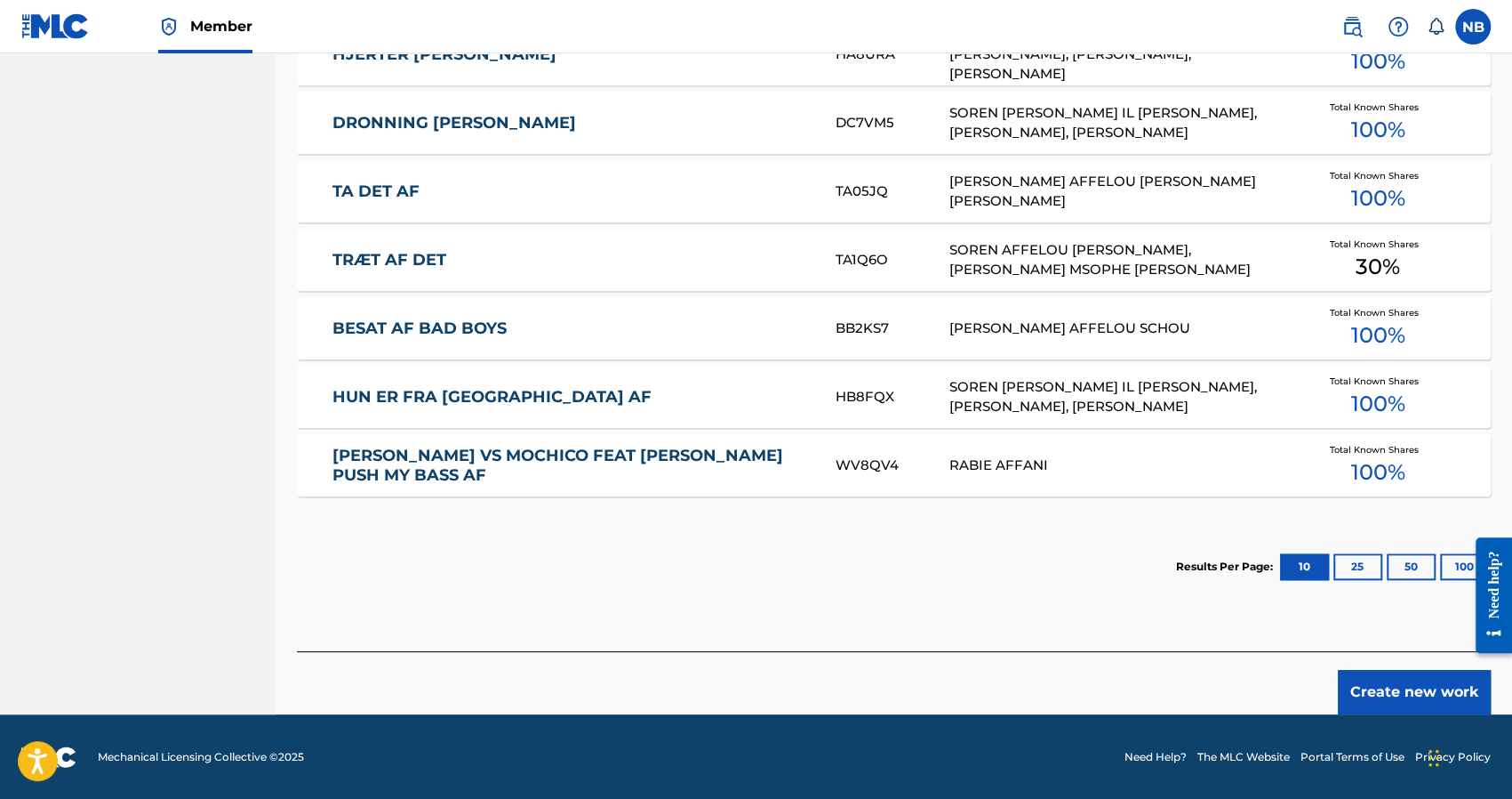
click at [1378, 681] on button "Create new work" at bounding box center [1414, 692] width 153 height 44
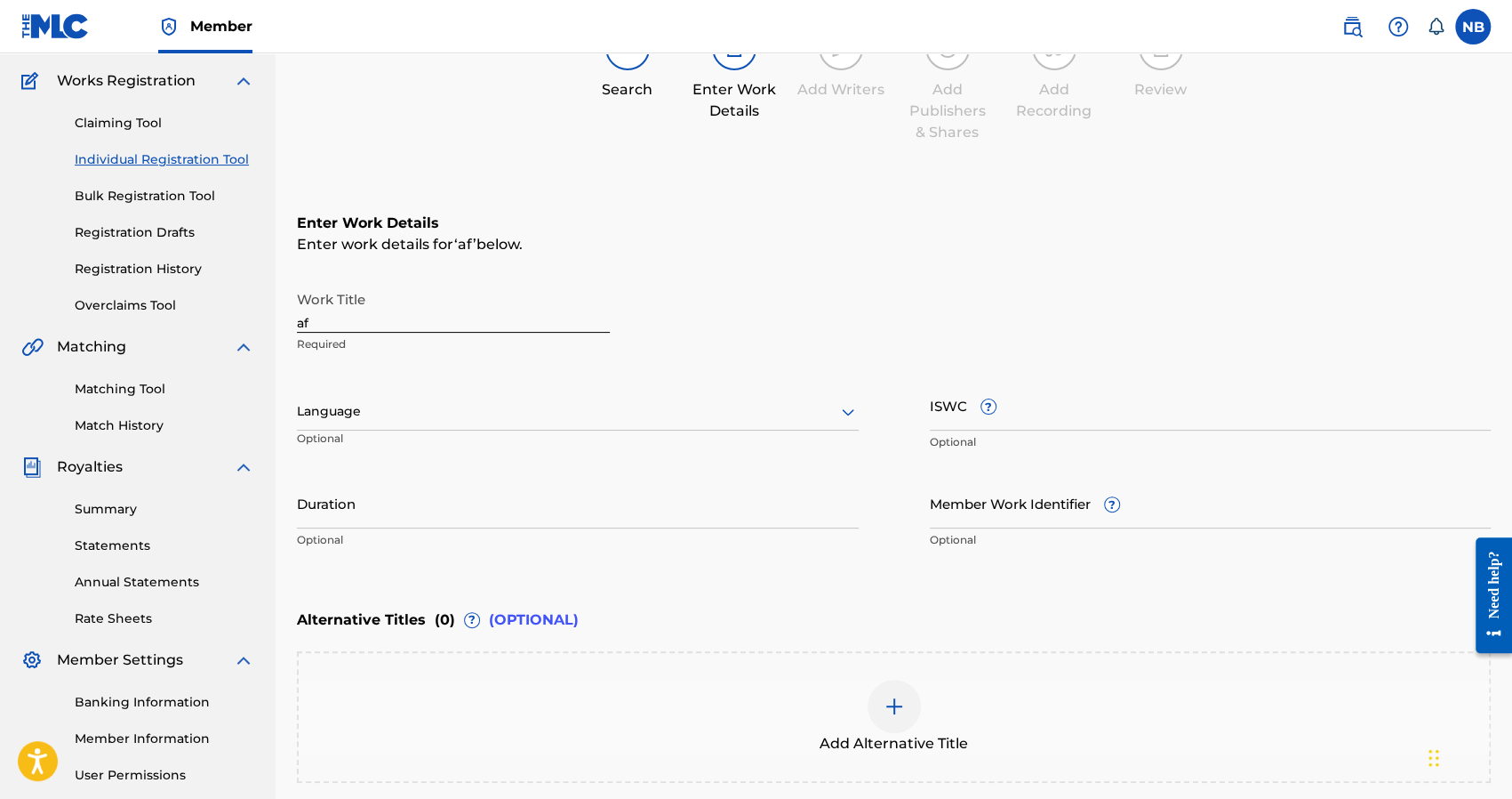
scroll to position [137, 0]
drag, startPoint x: 384, startPoint y: 323, endPoint x: 271, endPoint y: 325, distance: 113.0
click at [271, 325] on main "Nick Brady Summary Catalog Works Registration Claiming Tool Individual Registra…" at bounding box center [756, 404] width 1512 height 975
click at [361, 312] on input "Work Title" at bounding box center [453, 309] width 313 height 51
type input "Business Professional"
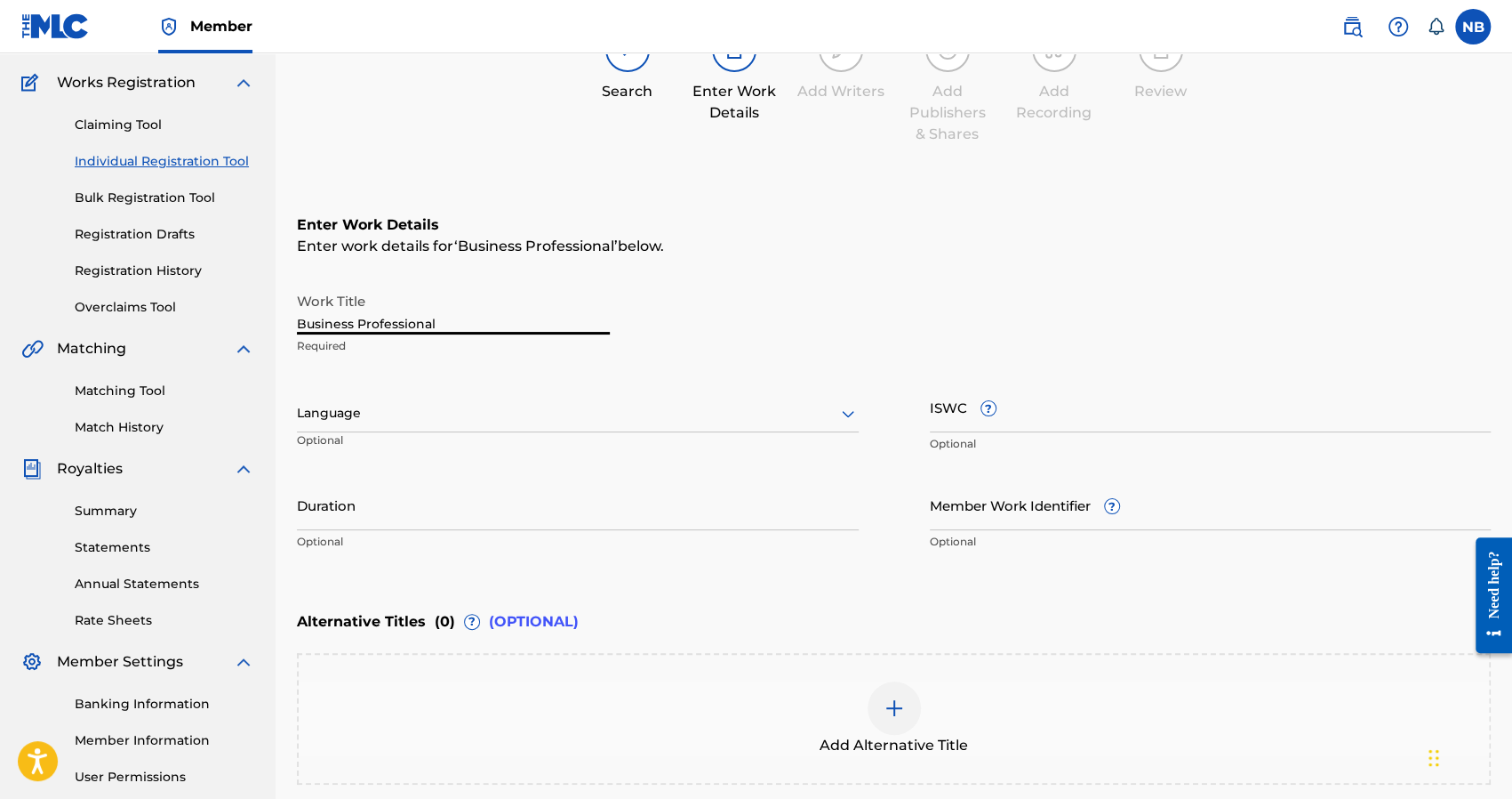
click at [393, 413] on div at bounding box center [577, 413] width 562 height 22
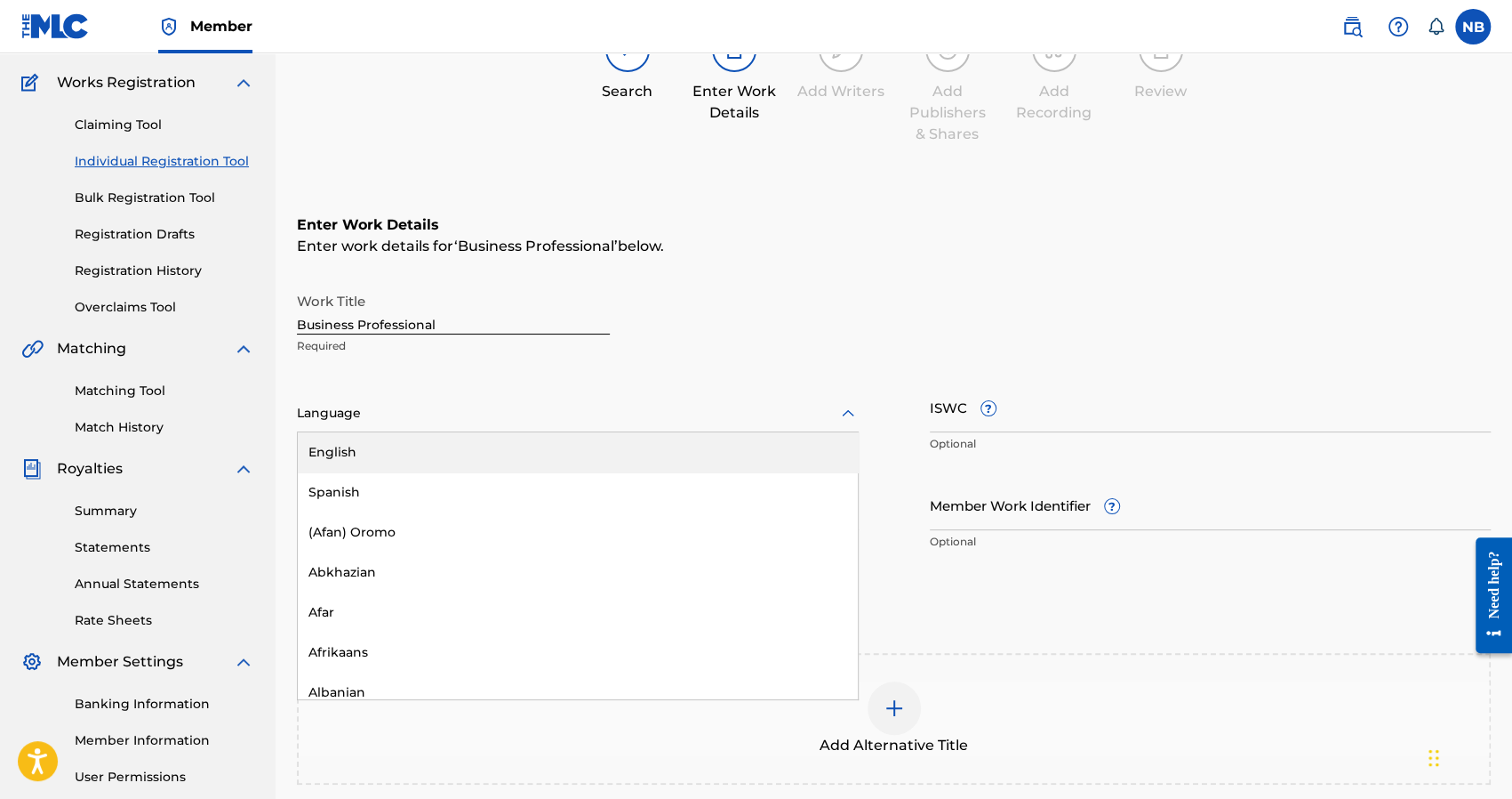
click at [356, 456] on div "English" at bounding box center [577, 453] width 560 height 40
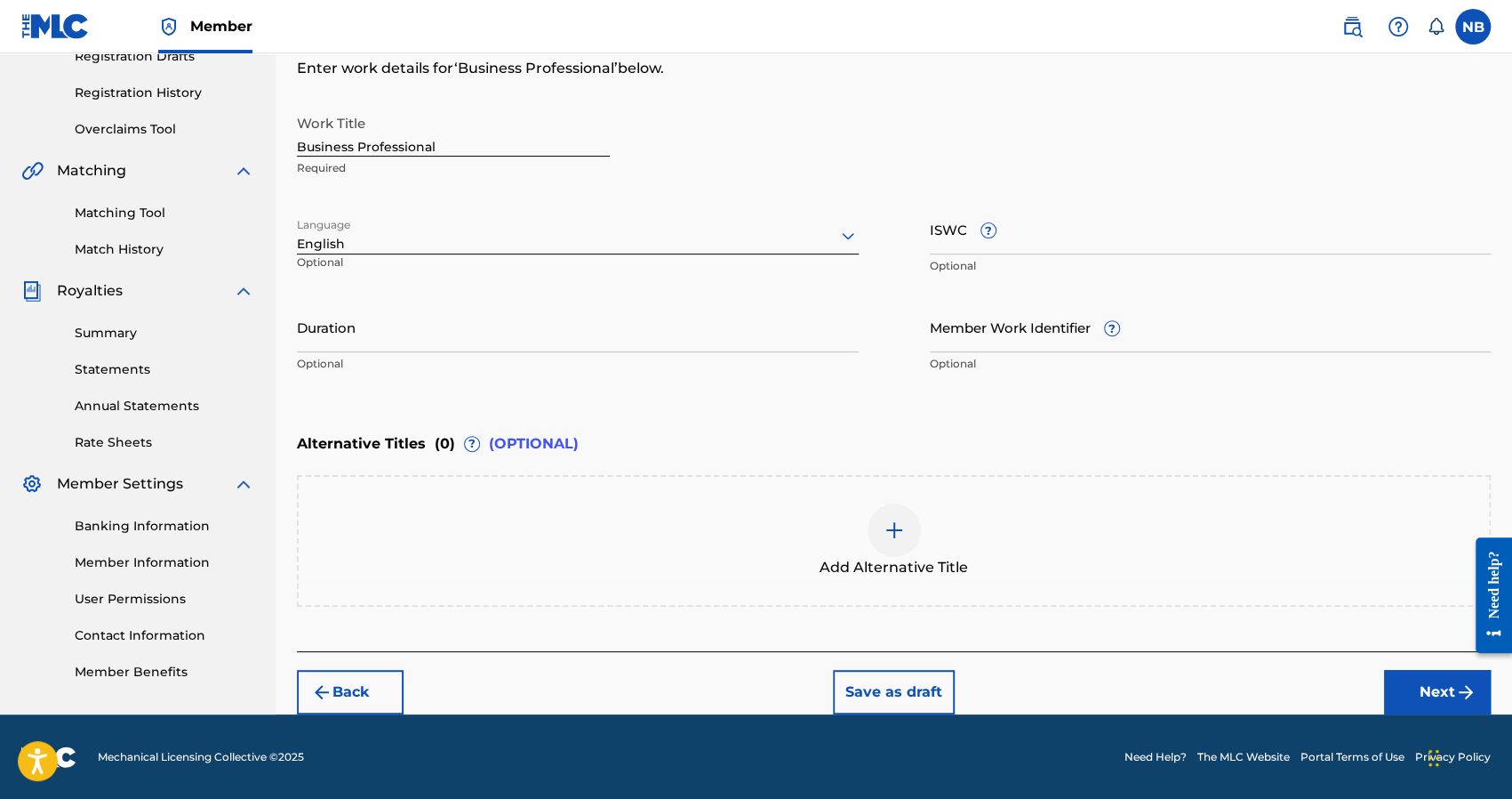
click at [1399, 685] on button "Next" at bounding box center [1438, 692] width 106 height 44
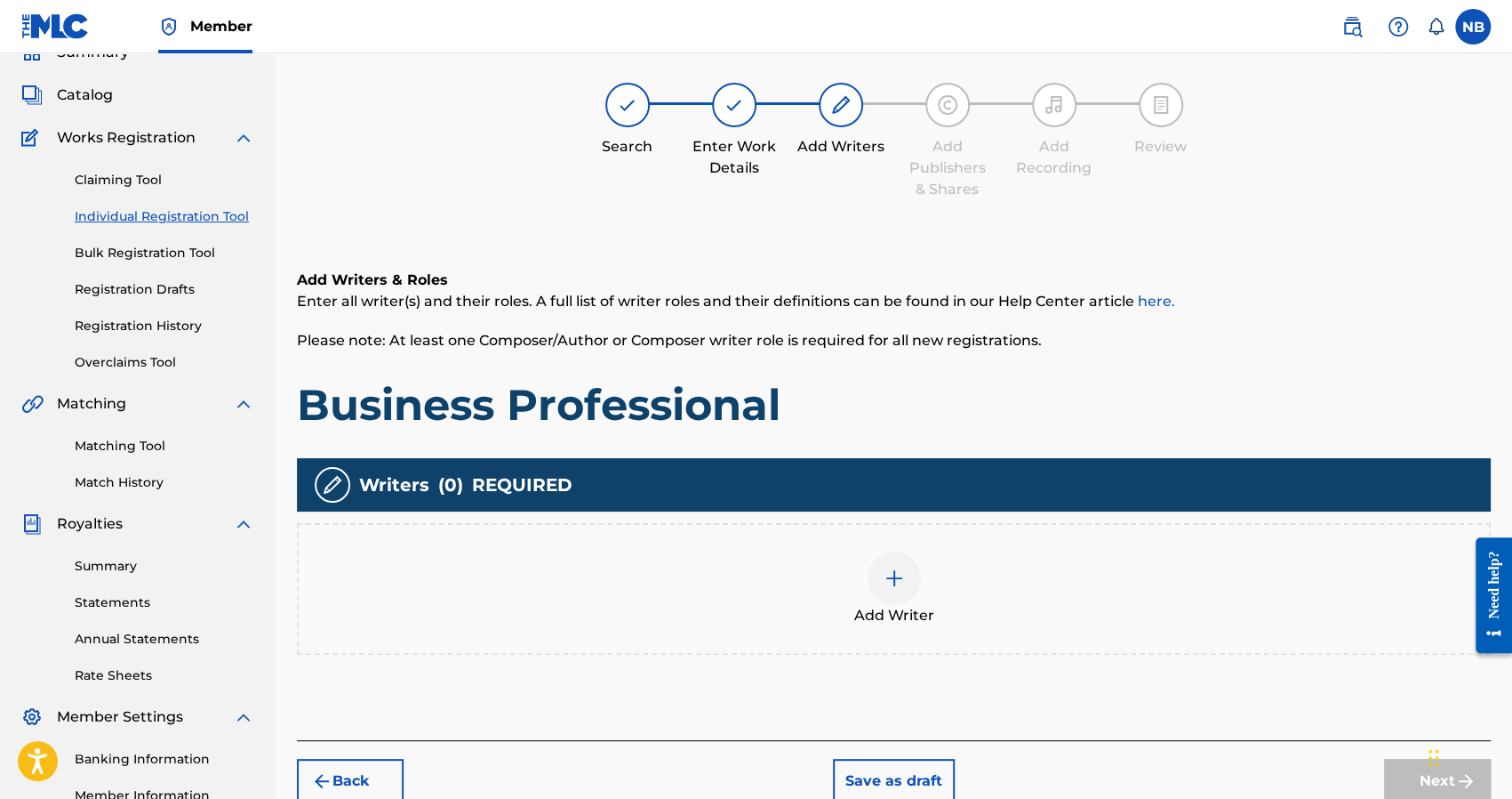
scroll to position [80, 0]
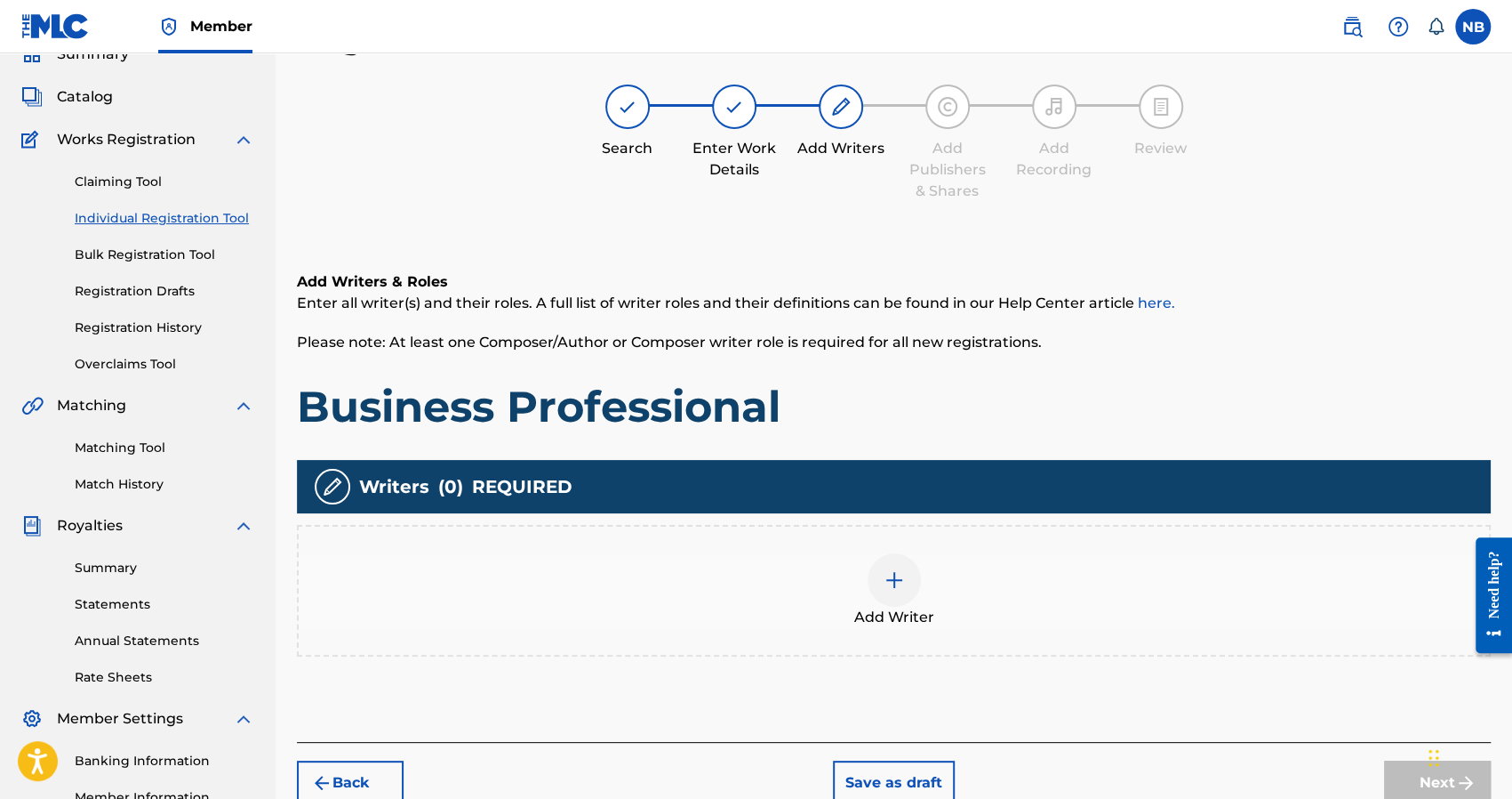
click at [921, 582] on div "Add Writer" at bounding box center [893, 590] width 1191 height 74
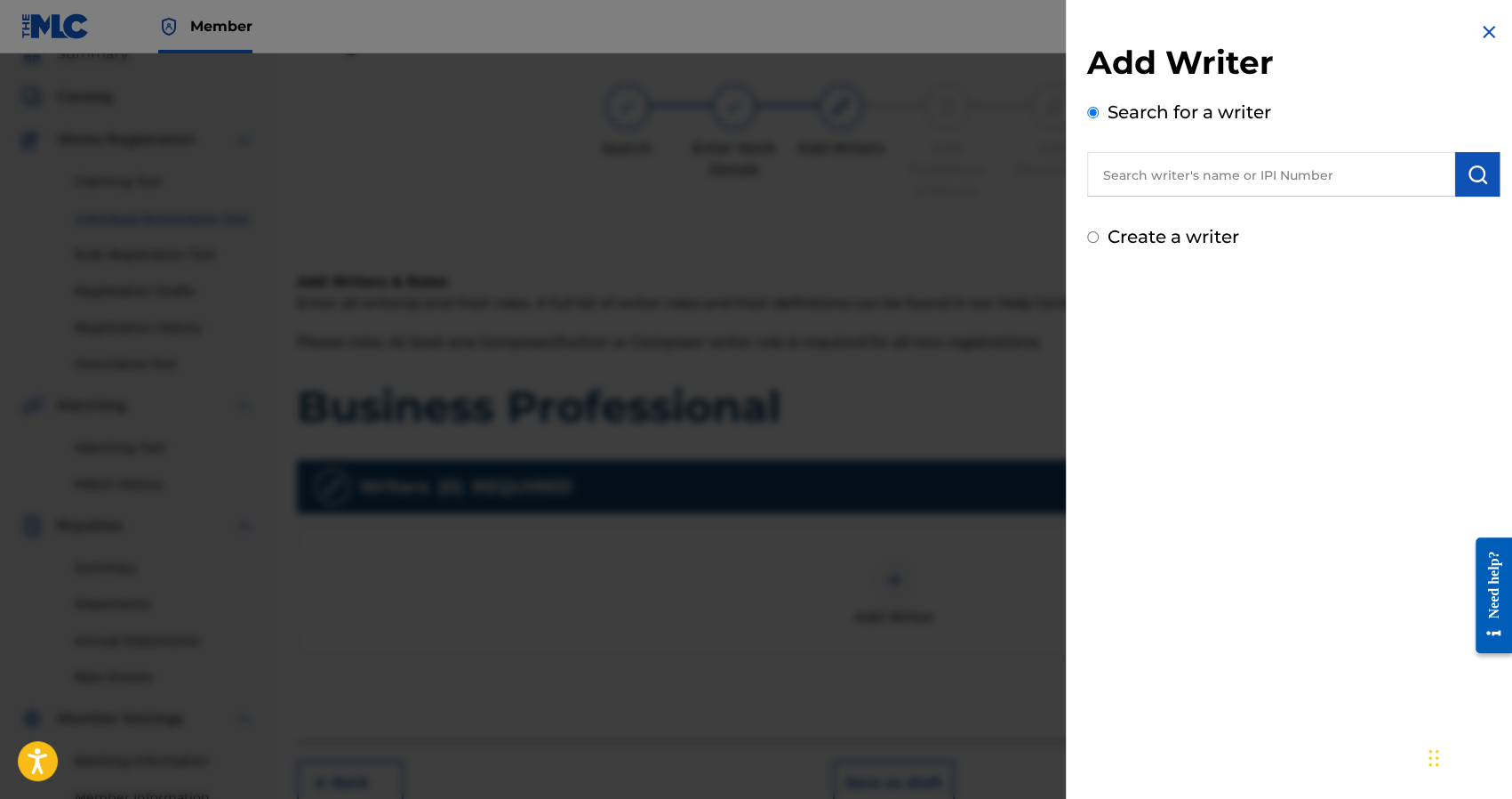
click at [1163, 239] on label "Create a writer" at bounding box center [1173, 236] width 131 height 21
radio input "true"
click at [1099, 239] on input "Create a writer" at bounding box center [1092, 237] width 12 height 12
radio input "false"
radio input "true"
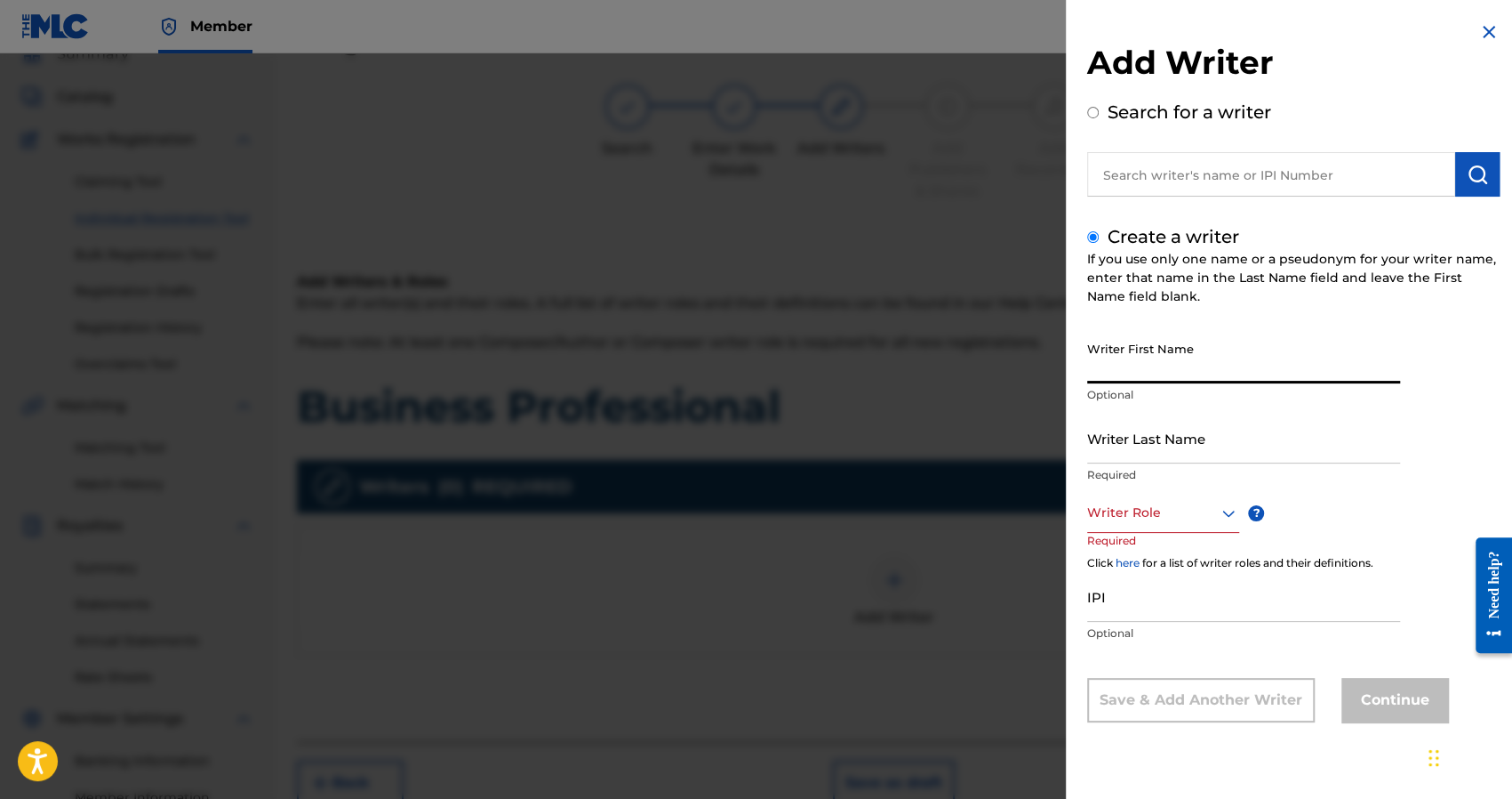
click at [1160, 373] on input "Writer First Name" at bounding box center [1243, 357] width 313 height 51
type input "Nick"
click at [1132, 444] on input "Writer Last Name" at bounding box center [1243, 437] width 313 height 51
type input "[PERSON_NAME]"
click at [1140, 498] on div "Writer Role" at bounding box center [1163, 512] width 152 height 40
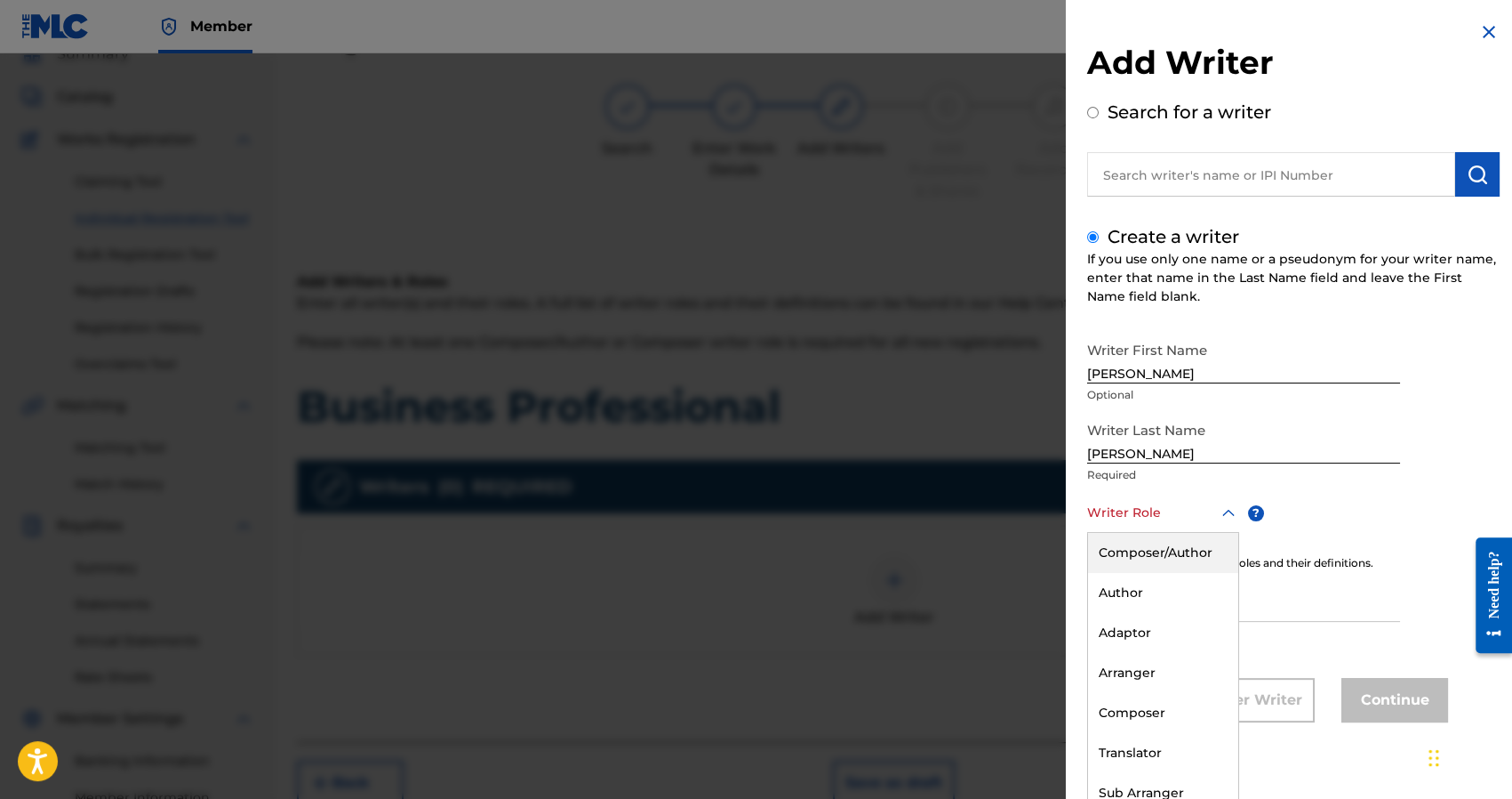
click at [1137, 550] on div "Composer/Author" at bounding box center [1163, 553] width 151 height 40
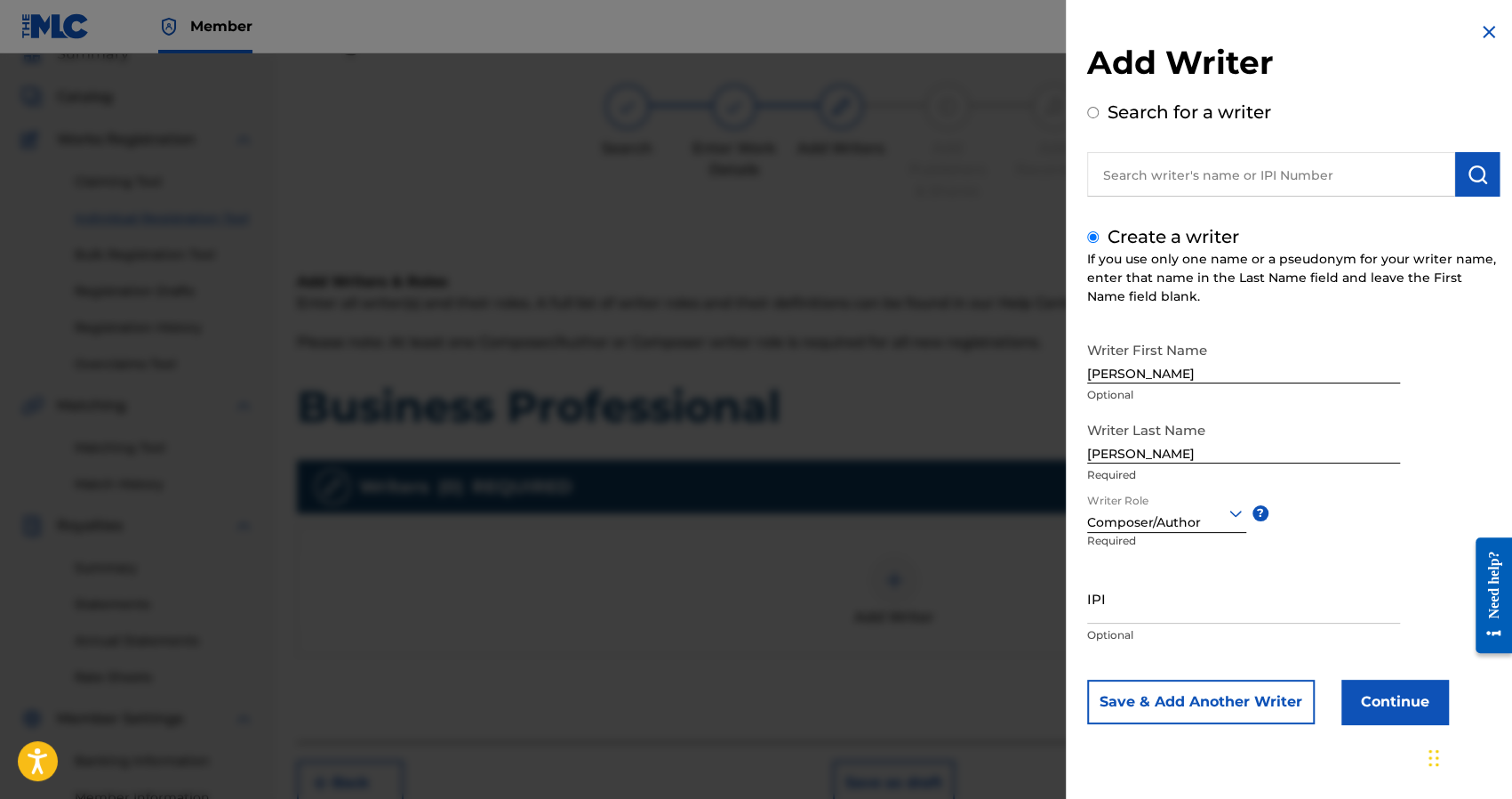
scroll to position [0, 0]
click at [1150, 613] on input "IPI" at bounding box center [1243, 598] width 313 height 51
paste input "1241927853"
type input "1241927853"
click at [1402, 707] on button "Continue" at bounding box center [1394, 702] width 106 height 44
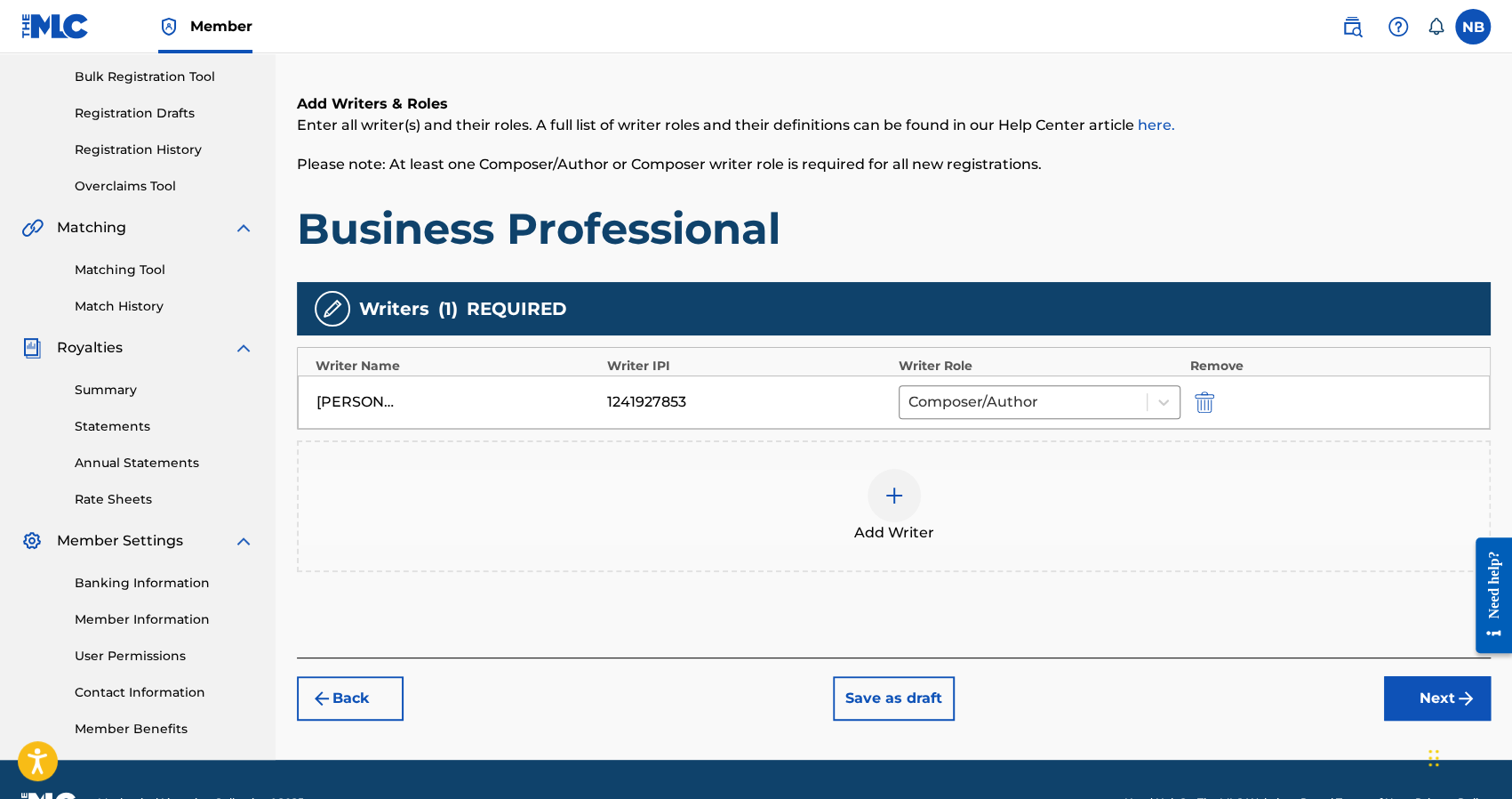
click at [1417, 688] on button "Next" at bounding box center [1438, 698] width 106 height 44
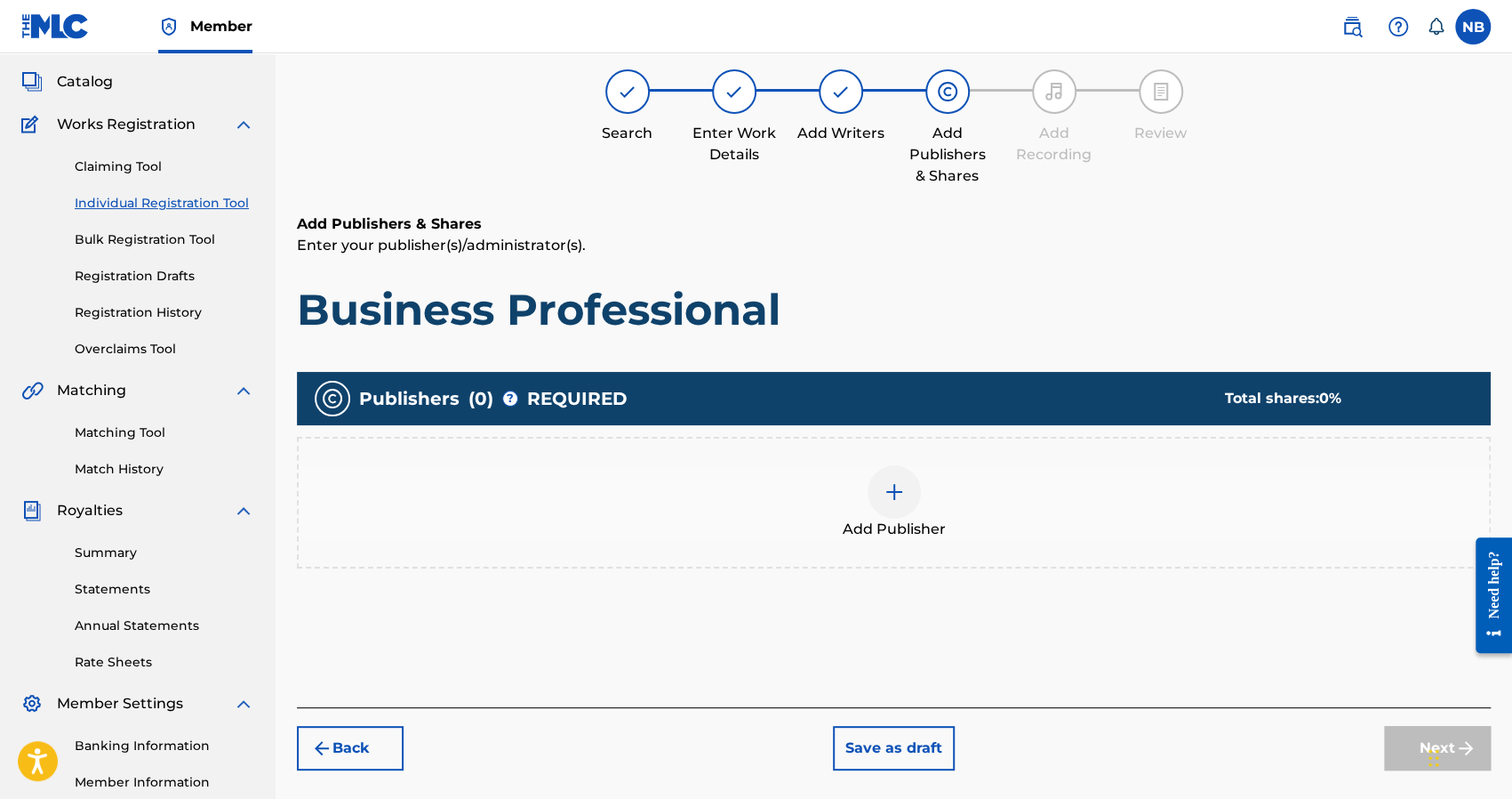
scroll to position [80, 0]
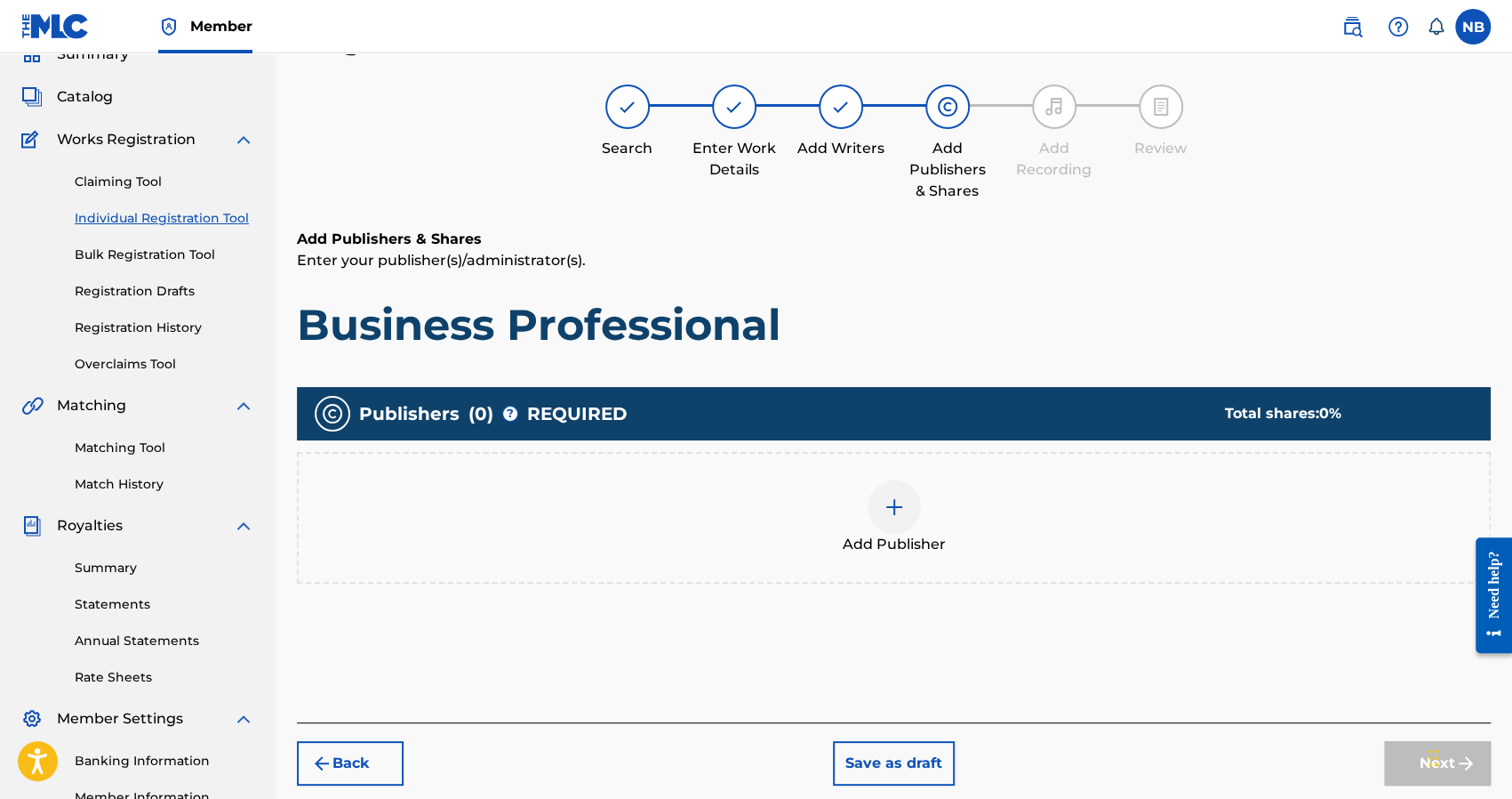
click at [890, 519] on div at bounding box center [894, 507] width 53 height 53
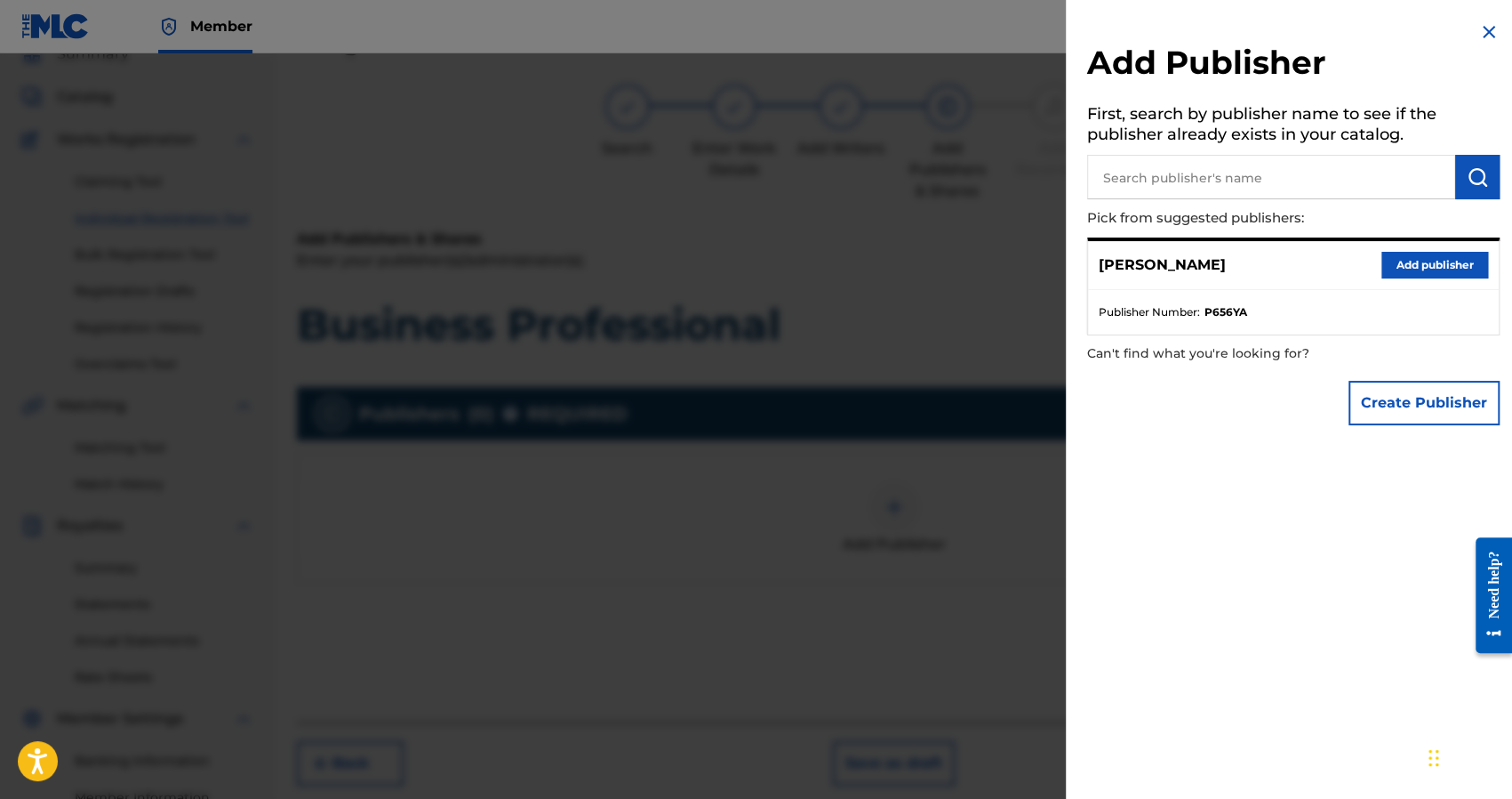
click at [1415, 263] on button "Add publisher" at bounding box center [1435, 264] width 106 height 27
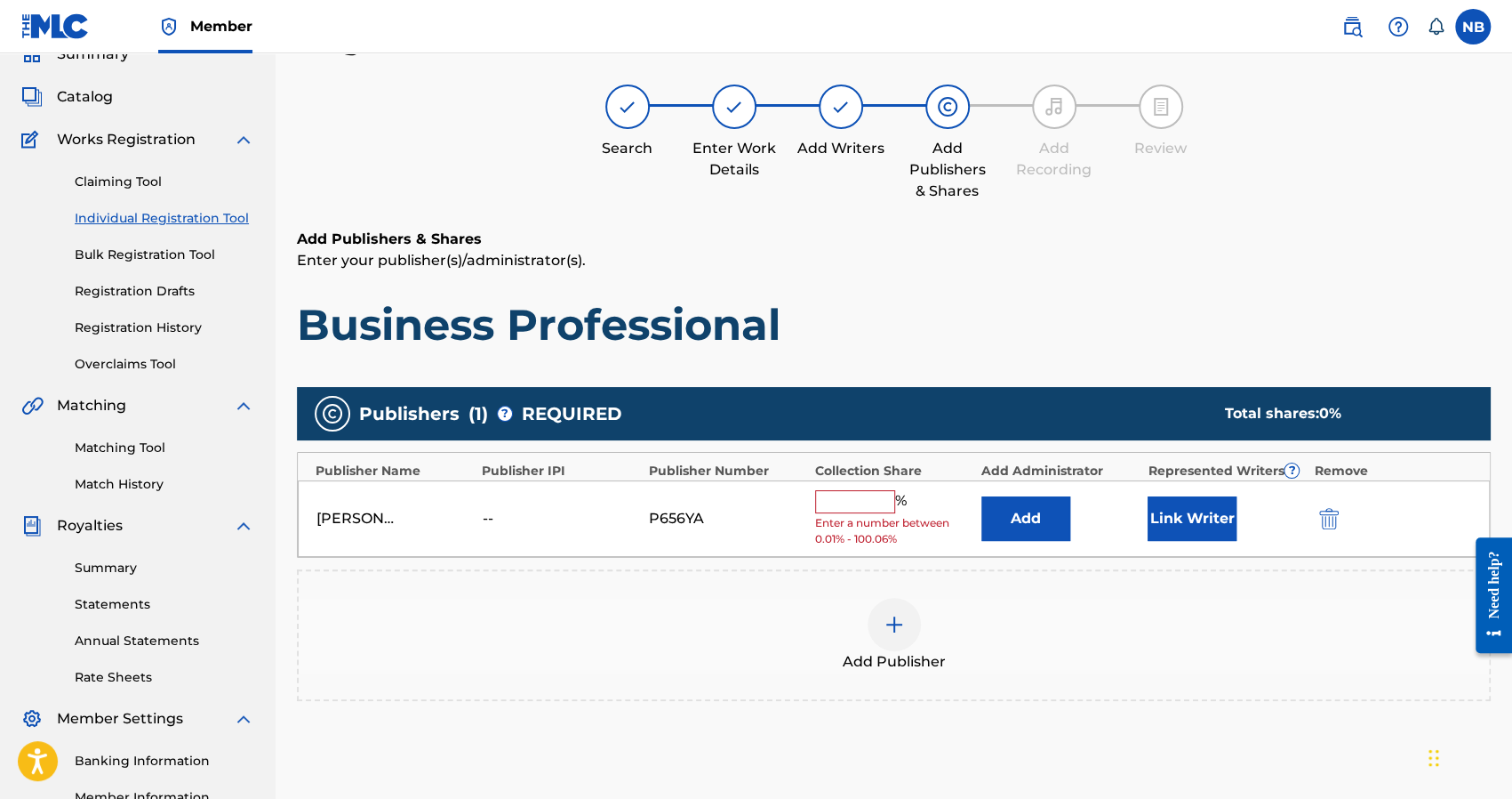
click at [872, 502] on input "text" at bounding box center [855, 501] width 80 height 23
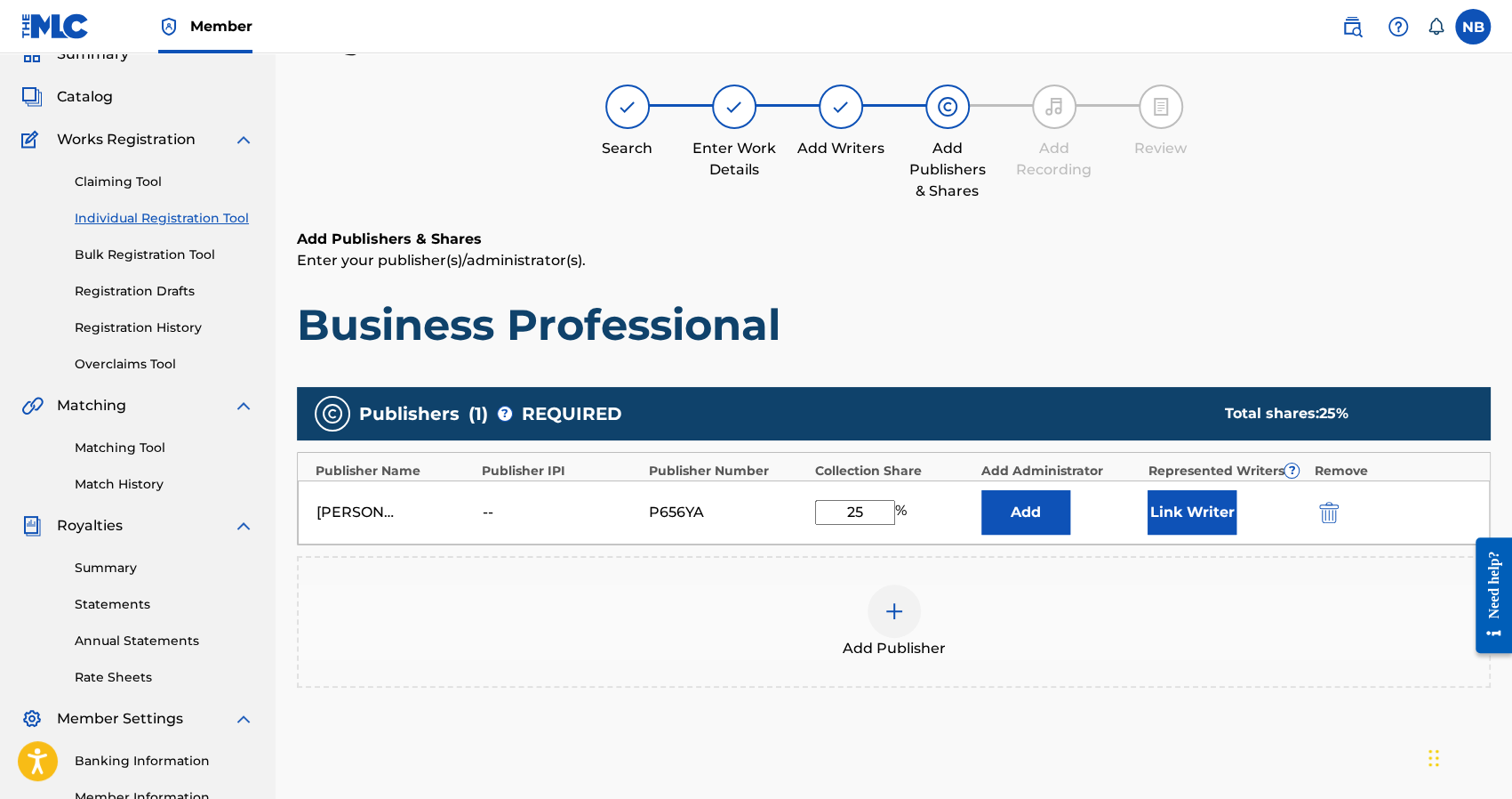
scroll to position [304, 0]
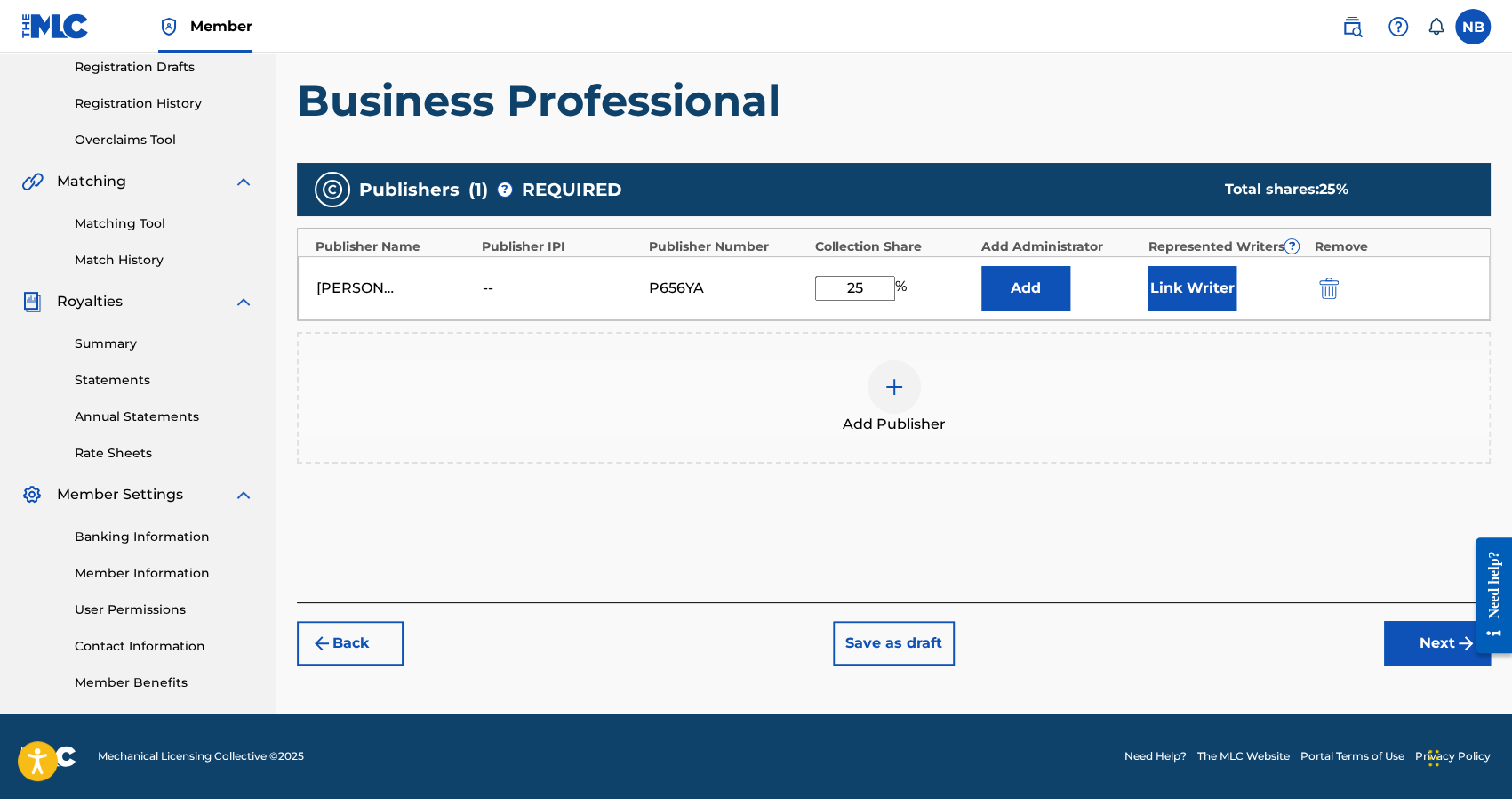
type input "25"
click at [1413, 631] on button "Next" at bounding box center [1438, 643] width 106 height 44
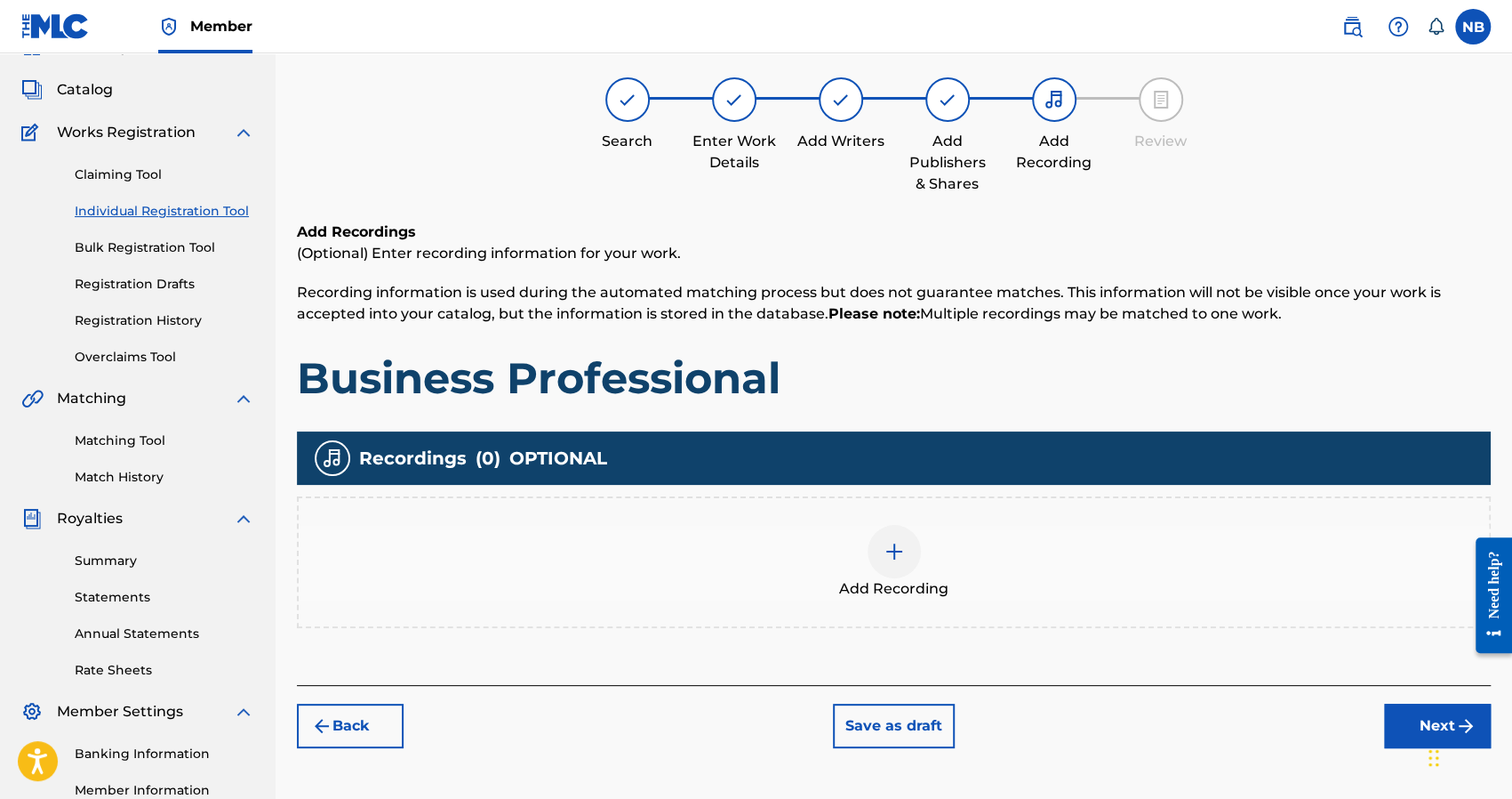
scroll to position [80, 0]
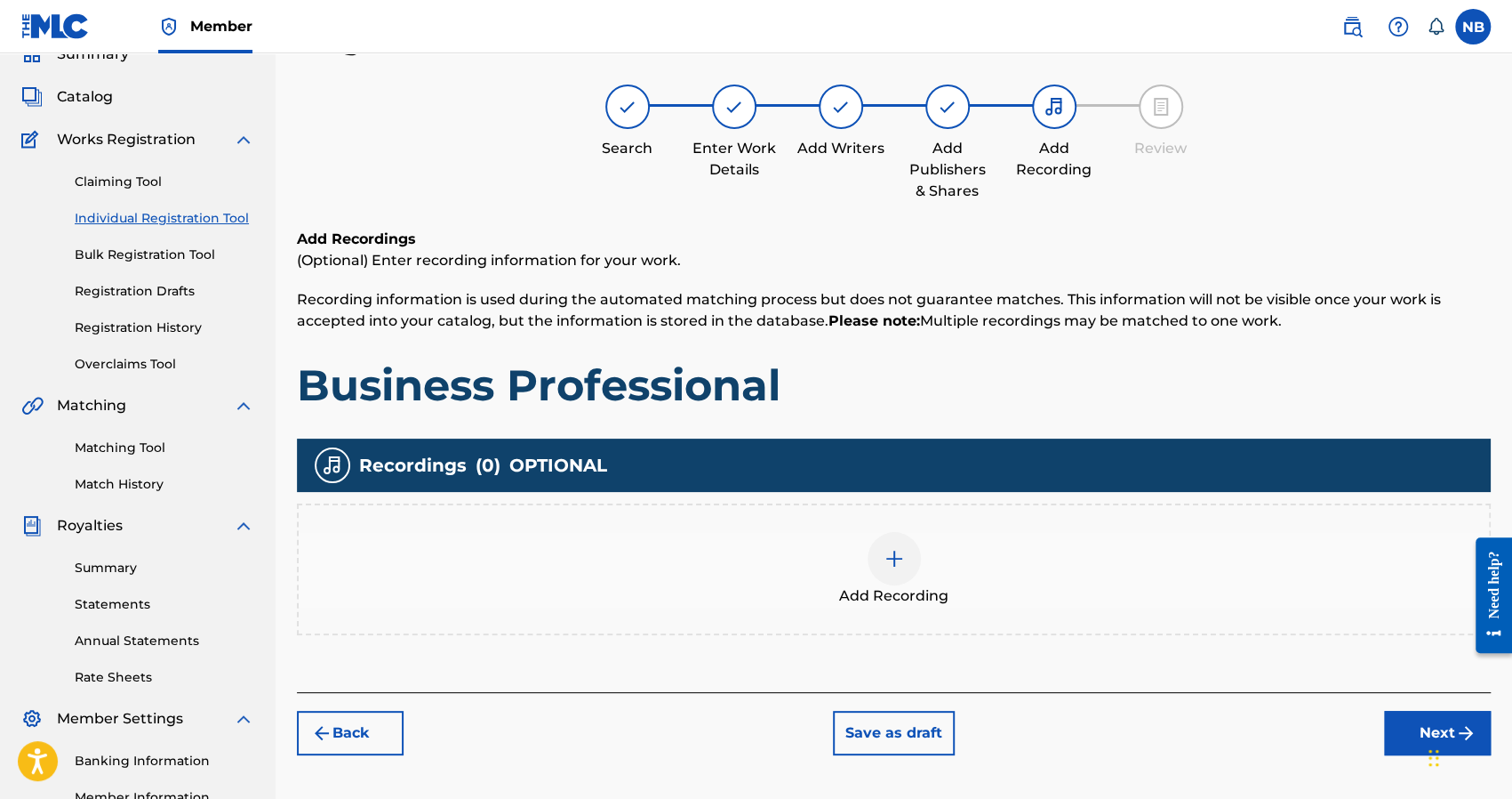
click at [899, 544] on div at bounding box center [894, 558] width 53 height 53
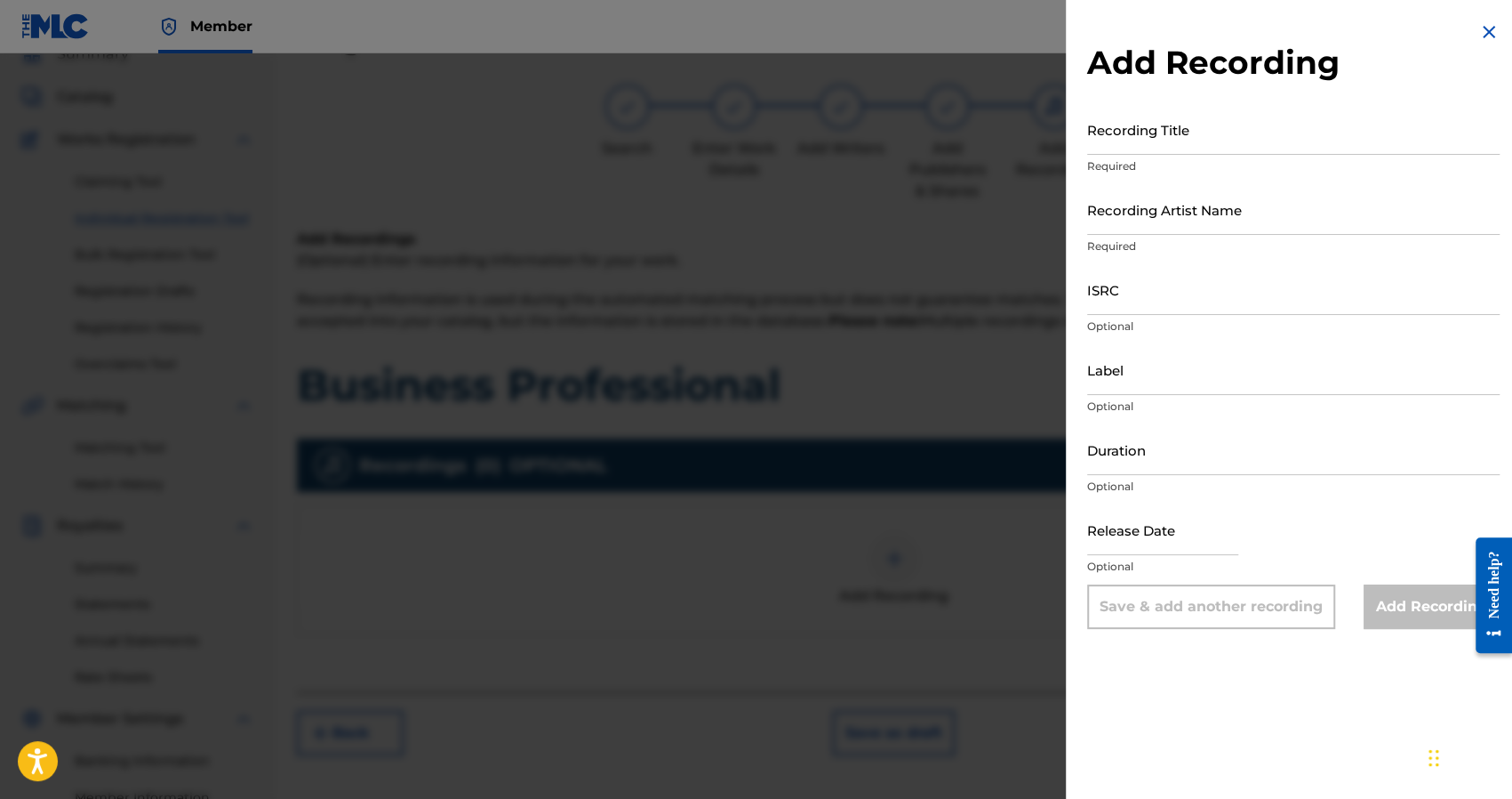
click at [1137, 134] on input "Recording Title" at bounding box center [1293, 129] width 412 height 51
type input "Business Professional"
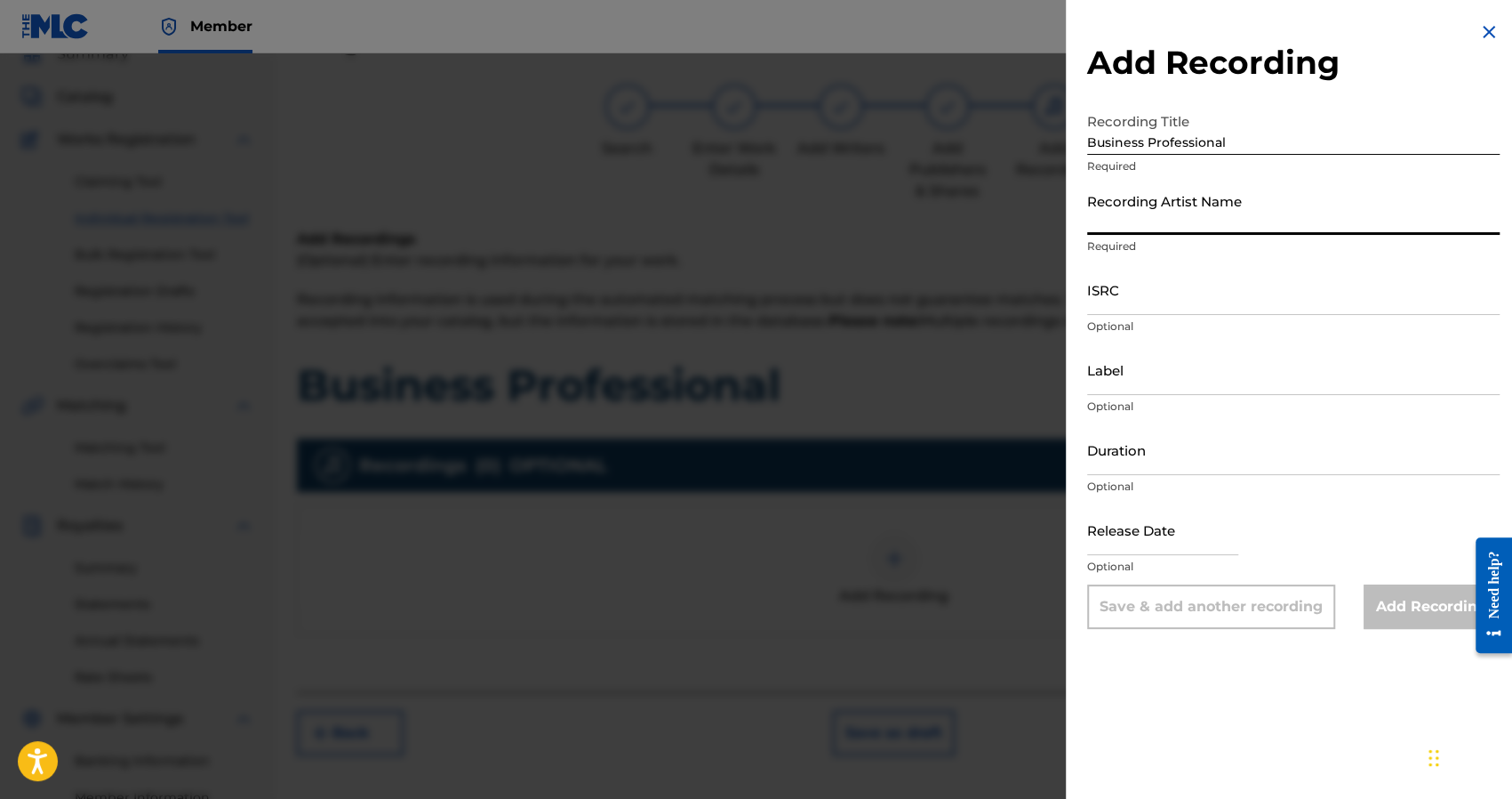
click at [1138, 197] on input "Recording Artist Name" at bounding box center [1293, 208] width 412 height 51
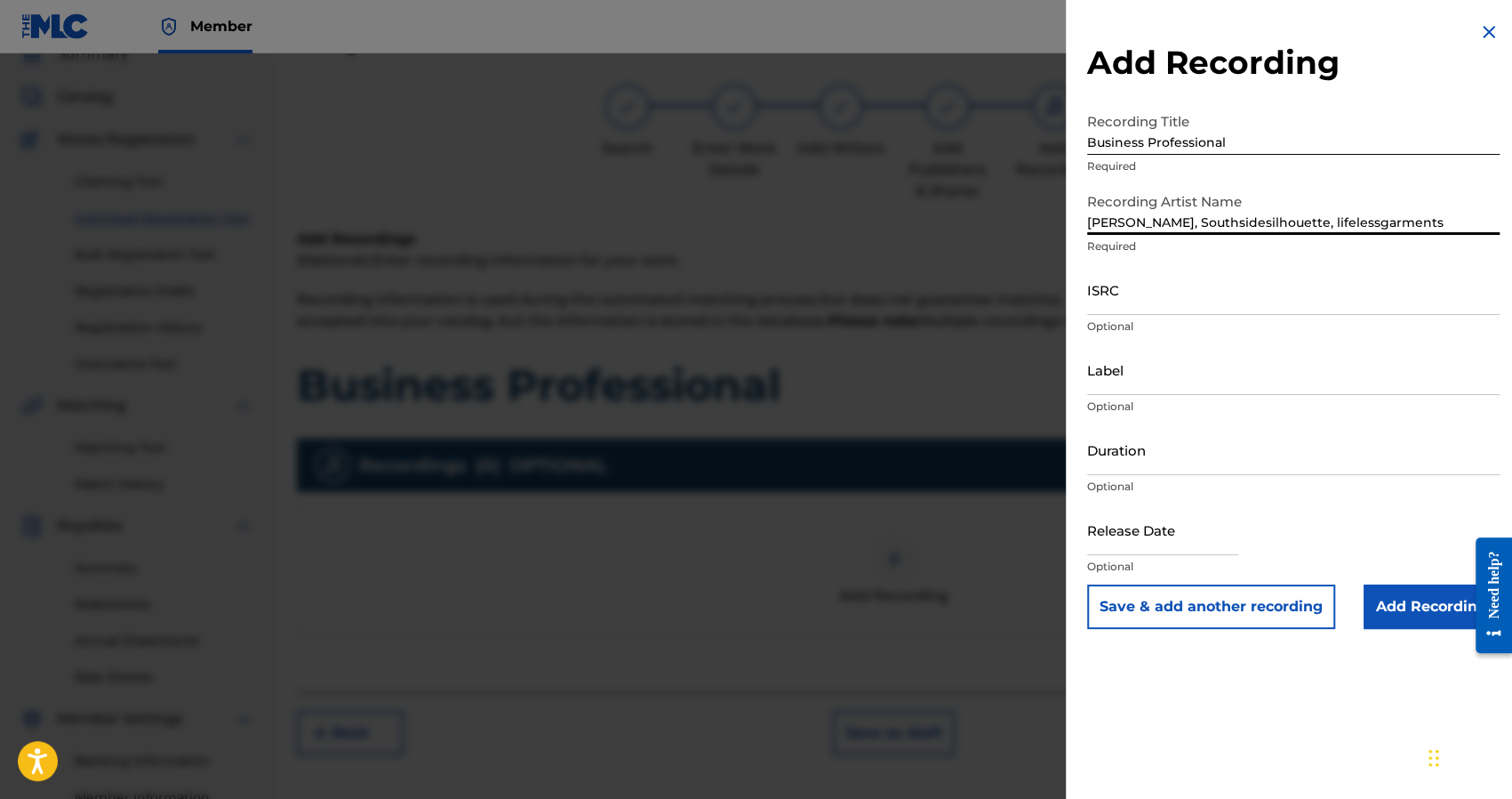
type input "Rollin Thrax, Southsidesilhouette, lifelessgarments"
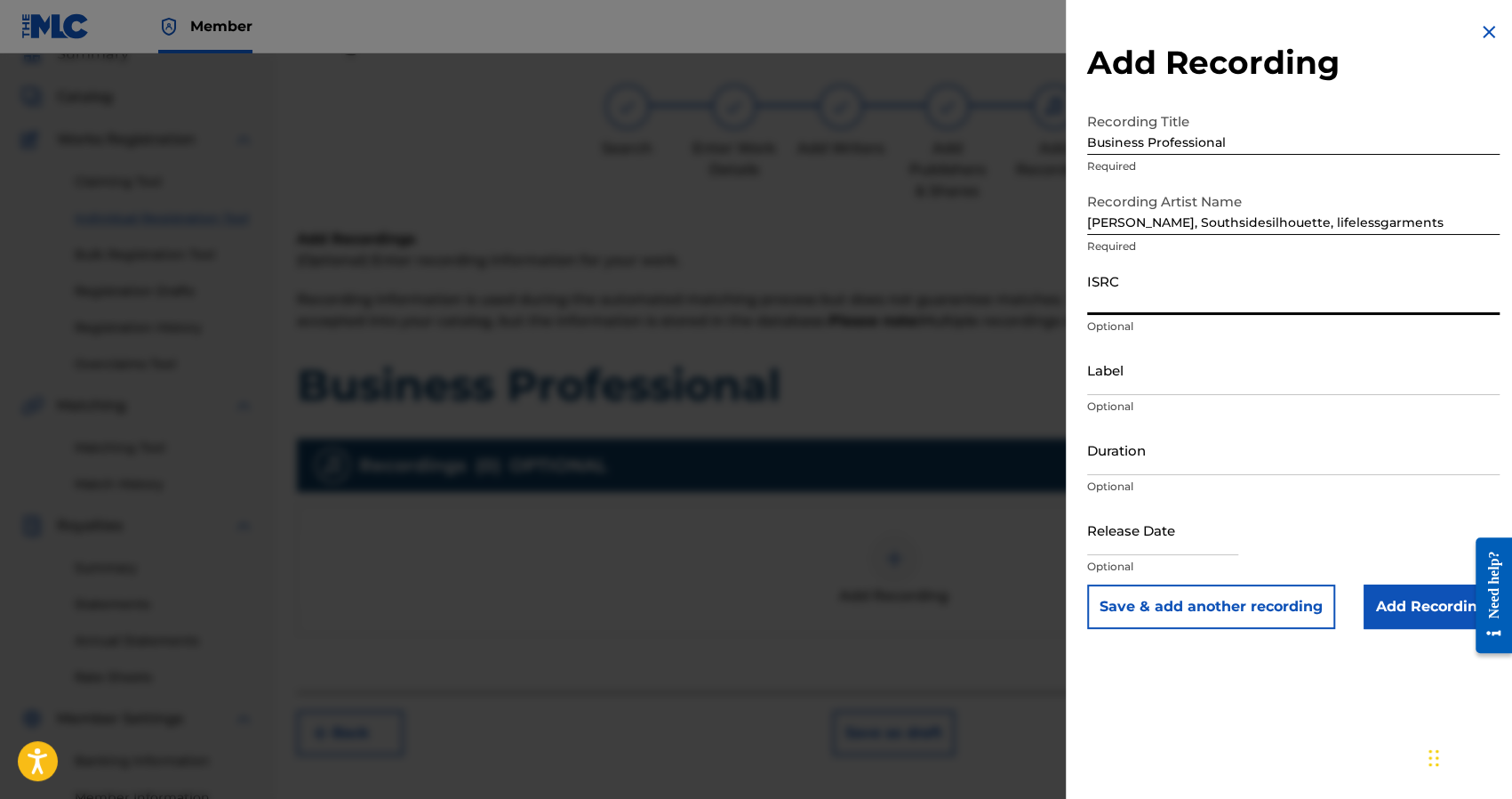
click at [1120, 272] on input "ISRC" at bounding box center [1293, 289] width 412 height 51
paste input "QZDA82338910"
type input "QZDA82338910"
click at [1108, 387] on input "Label" at bounding box center [1293, 369] width 412 height 51
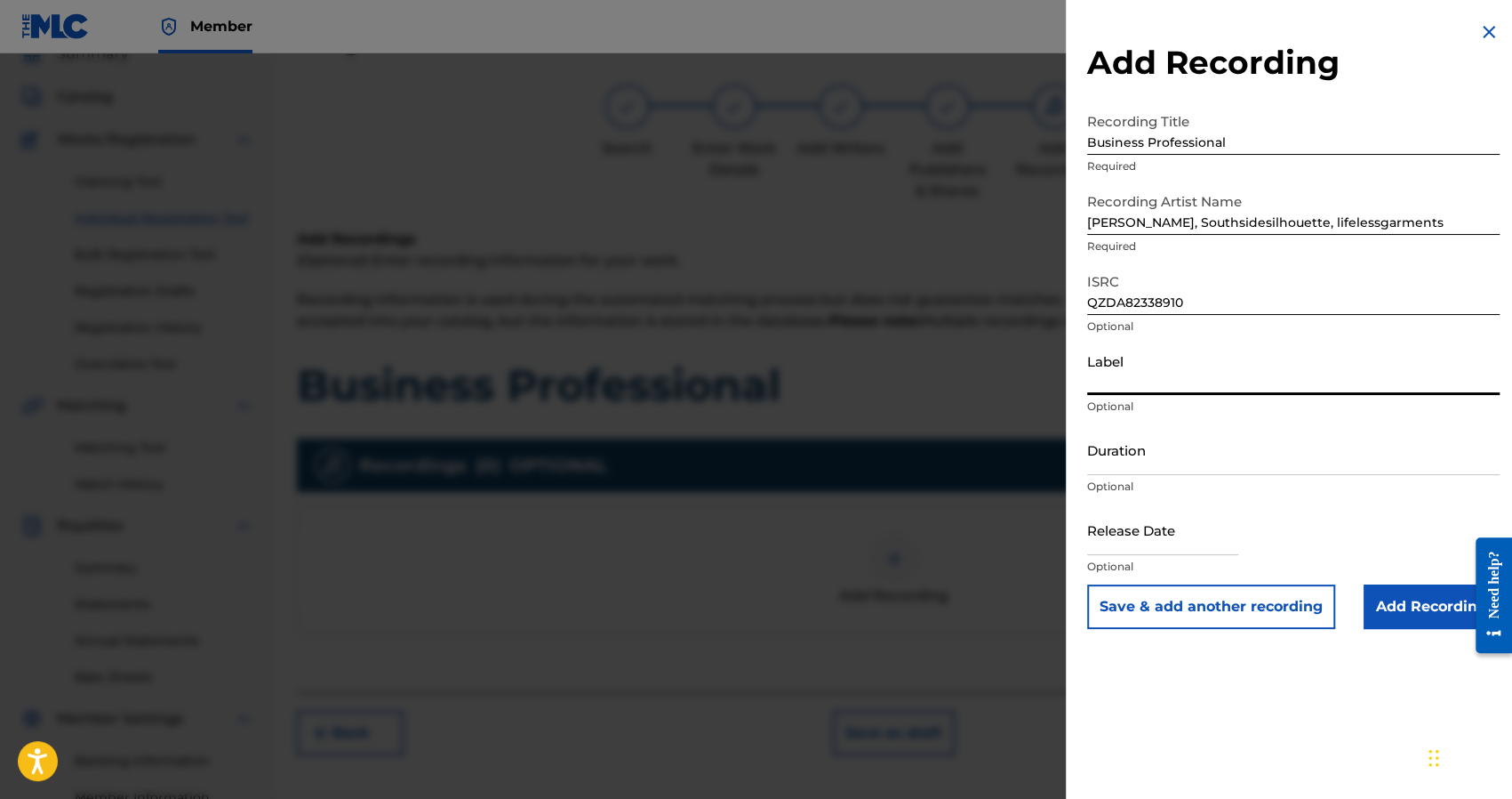
click at [1110, 447] on input "Duration" at bounding box center [1293, 449] width 412 height 51
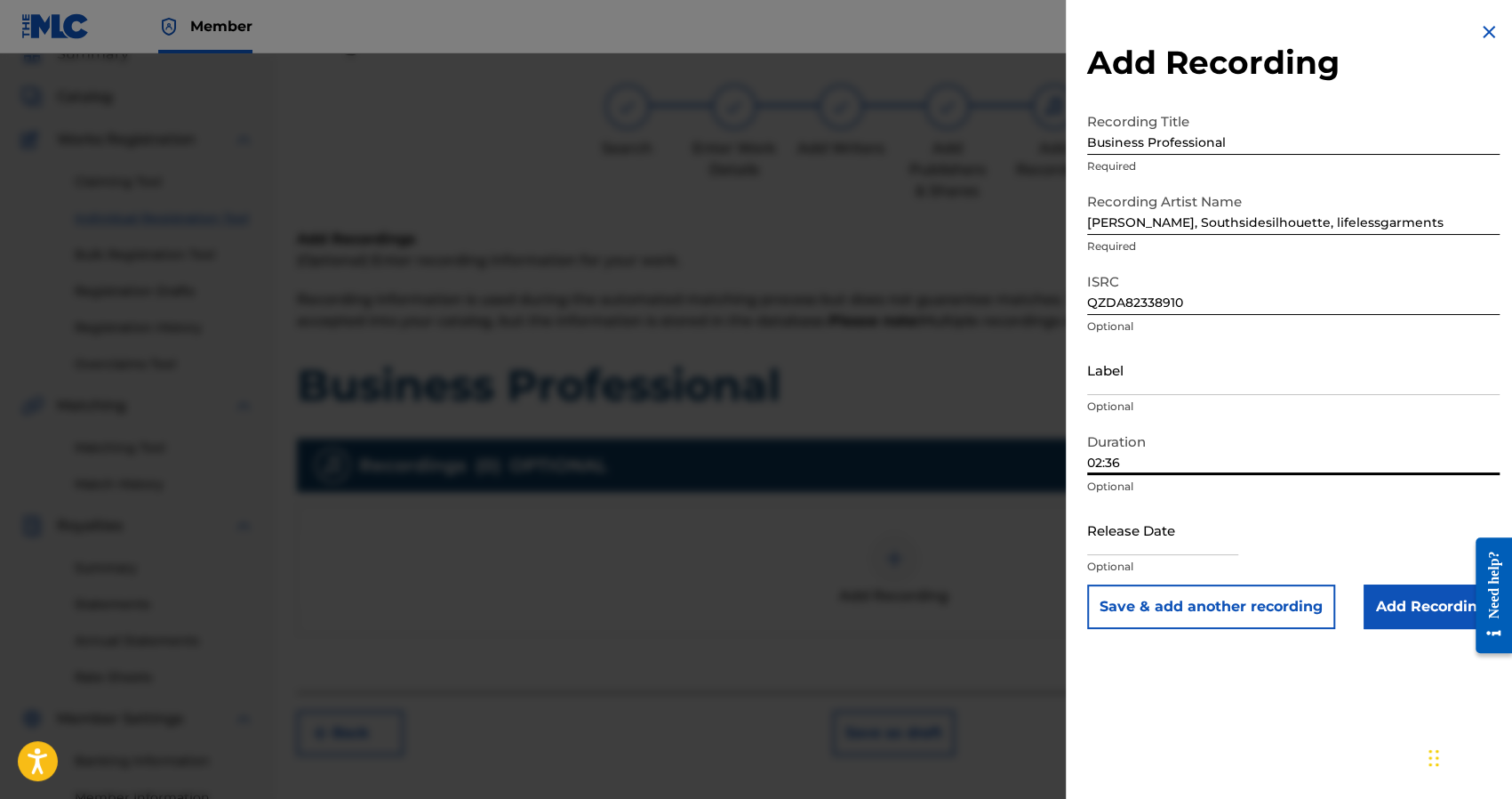
type input "02:36"
click at [1118, 529] on input "text" at bounding box center [1162, 529] width 151 height 51
select select "7"
select select "2025"
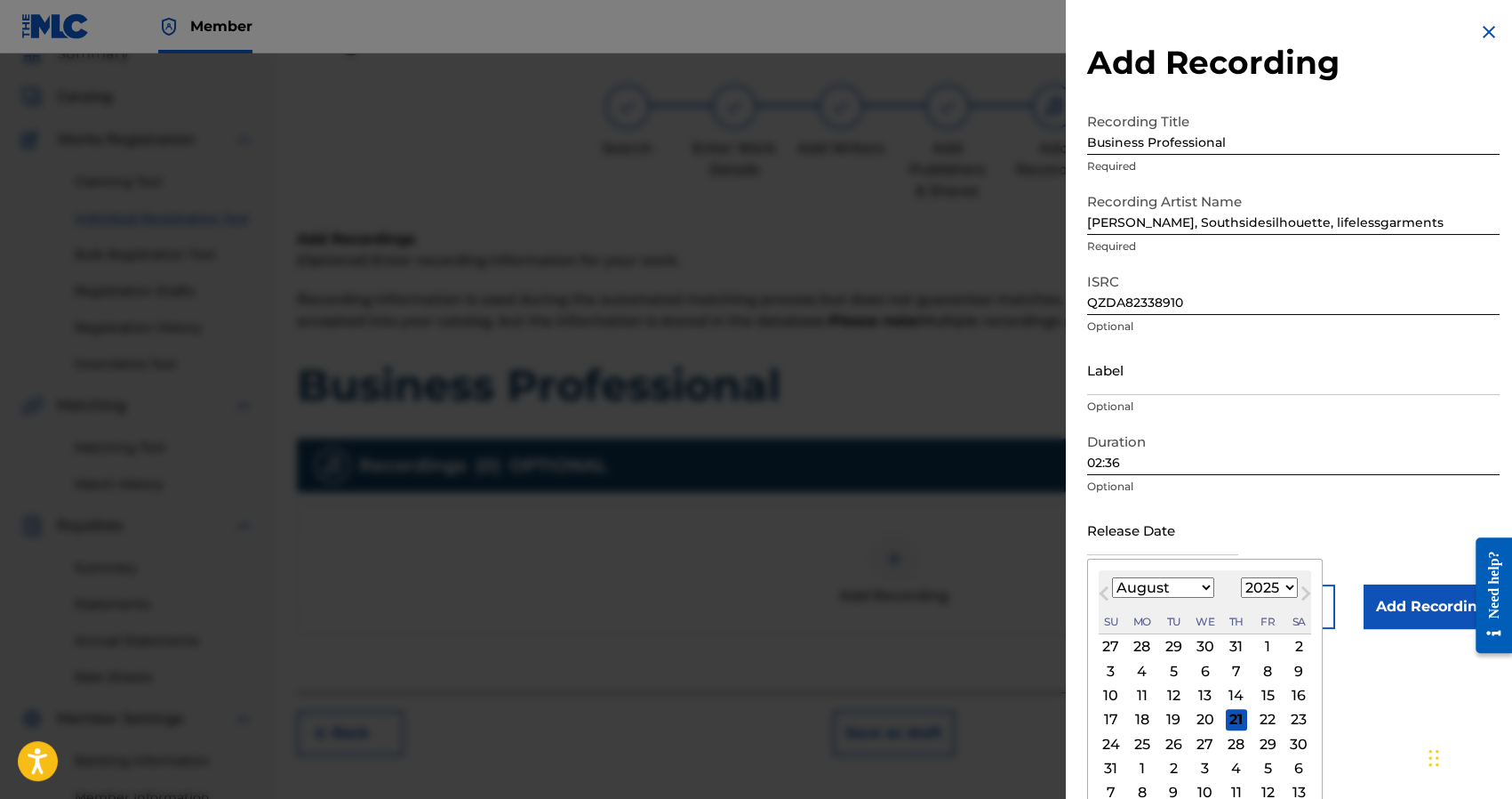
click at [1138, 584] on select "January February March April May June July August September October November De…" at bounding box center [1162, 587] width 102 height 20
select select "1"
click at [1112, 577] on select "January February March April May June July August September October November De…" at bounding box center [1162, 587] width 102 height 20
click at [1266, 720] on div "21" at bounding box center [1267, 719] width 21 height 21
type input "February 21 2025"
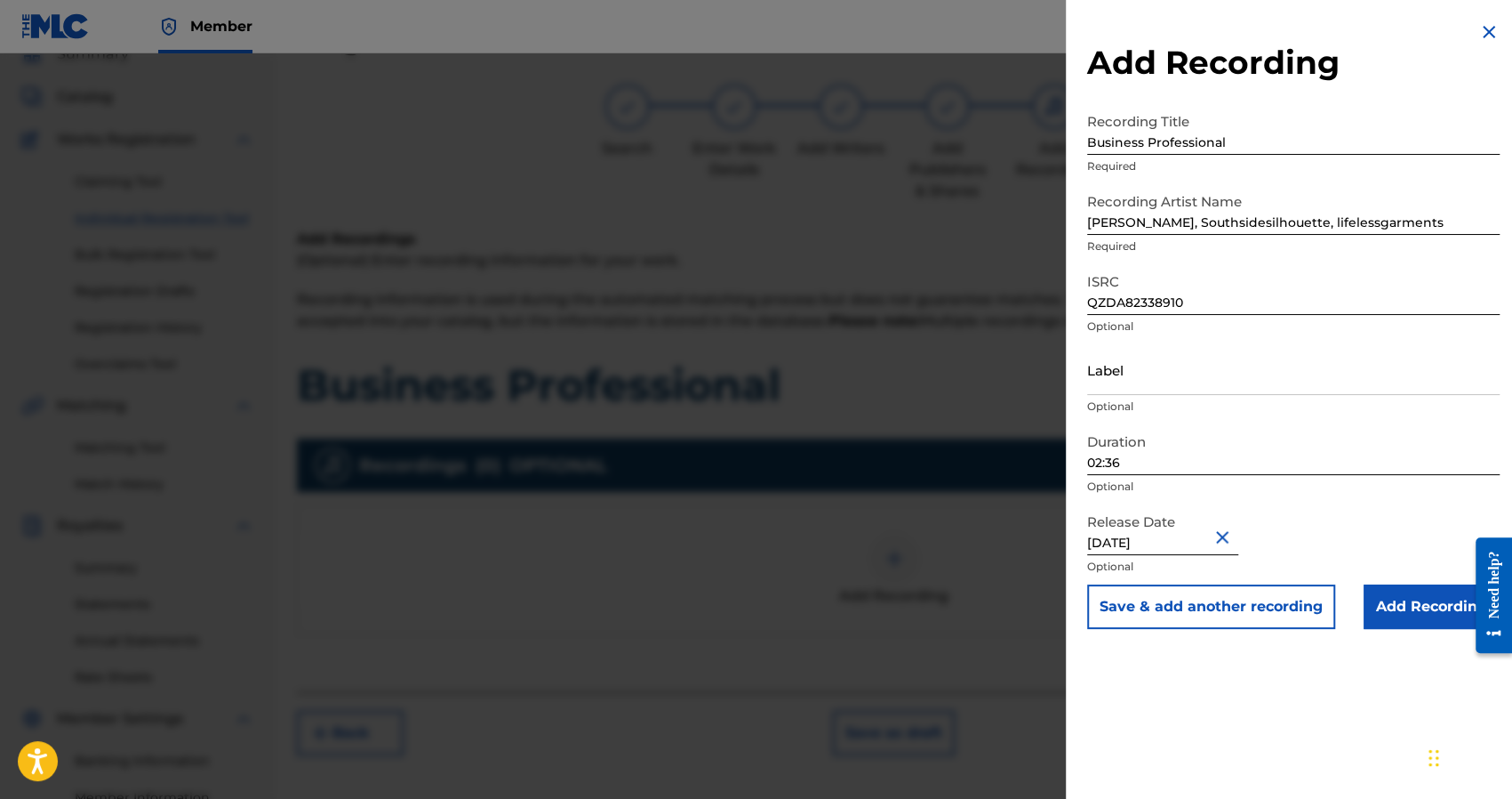
click at [1200, 545] on input "February 21 2025" at bounding box center [1162, 529] width 151 height 51
select select "1"
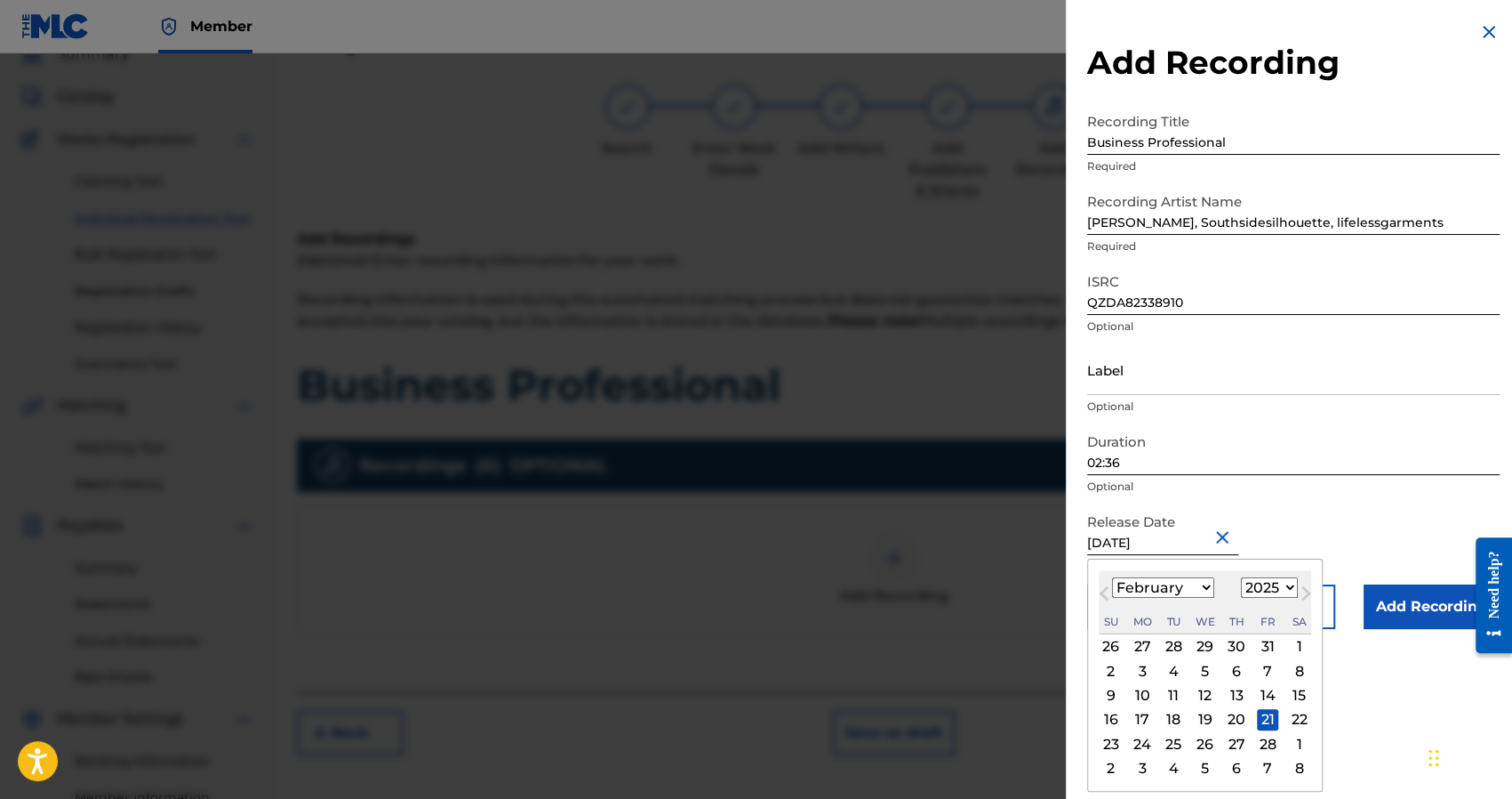
click at [1249, 580] on select "1899 1900 1901 1902 1903 1904 1905 1906 1907 1908 1909 1910 1911 1912 1913 1914…" at bounding box center [1270, 587] width 57 height 20
select select "2023"
click at [1241, 577] on select "1899 1900 1901 1902 1903 1904 1905 1906 1907 1908 1909 1910 1911 1912 1913 1914…" at bounding box center [1270, 587] width 57 height 20
click at [1264, 576] on div "February 2023 January February March April May June July August September Octob…" at bounding box center [1204, 602] width 212 height 64
click at [1391, 529] on div "Release Date February 21 2025 February 2023 Previous Month Next Month February …" at bounding box center [1293, 544] width 412 height 80
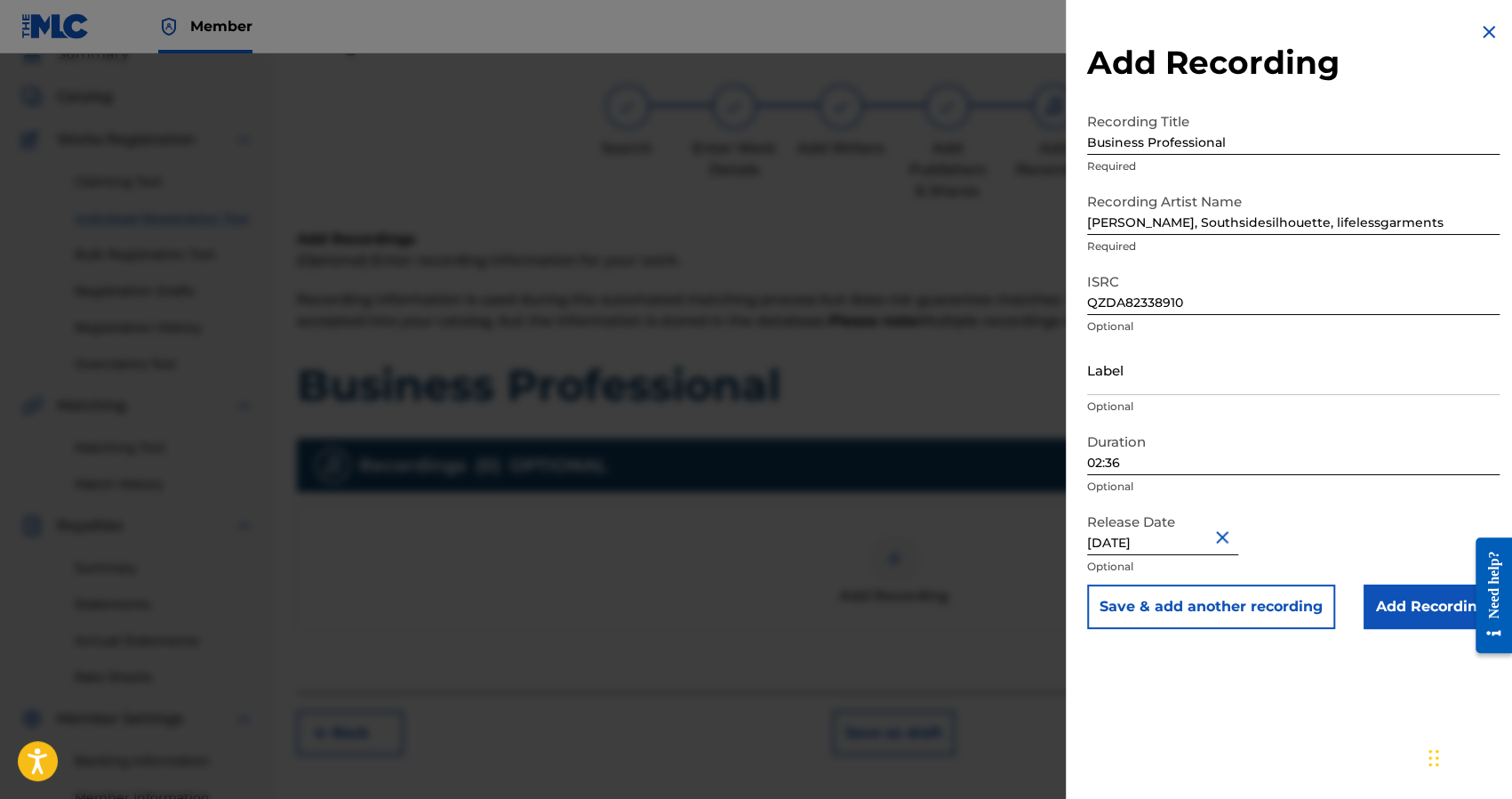
click at [1409, 600] on input "Add Recording" at bounding box center [1431, 606] width 136 height 44
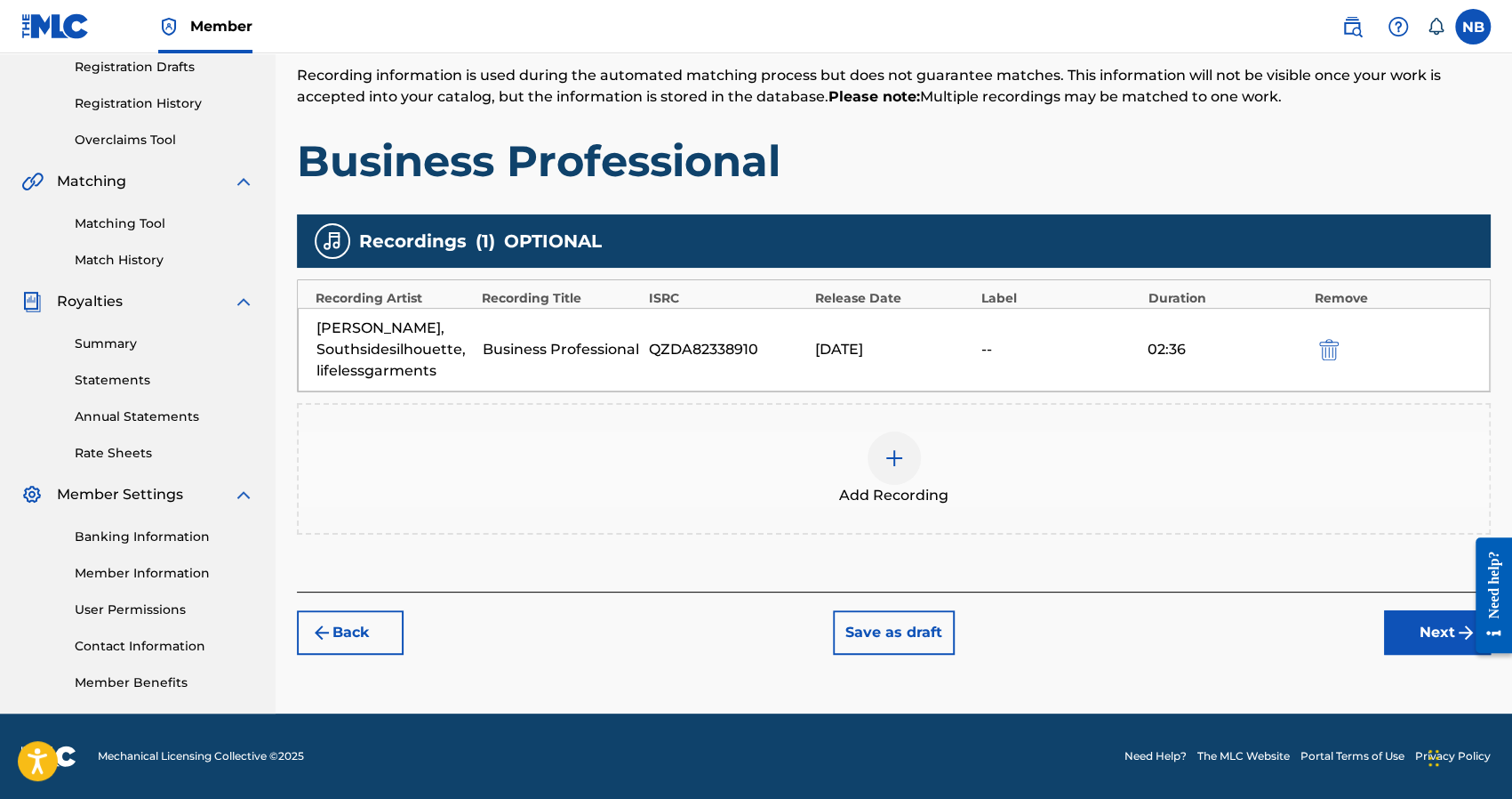
click at [1412, 628] on button "Next" at bounding box center [1438, 632] width 106 height 44
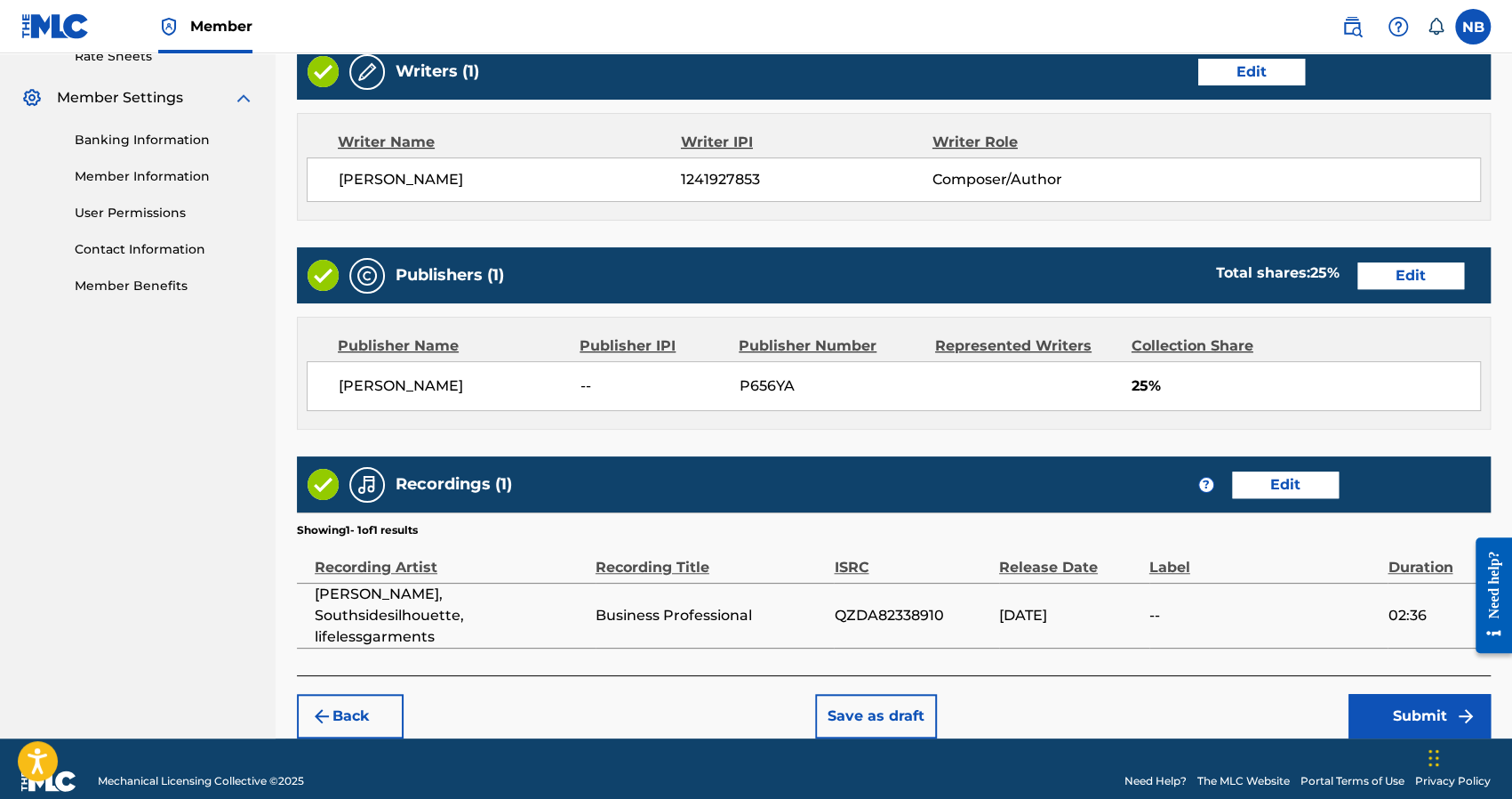
scroll to position [702, 0]
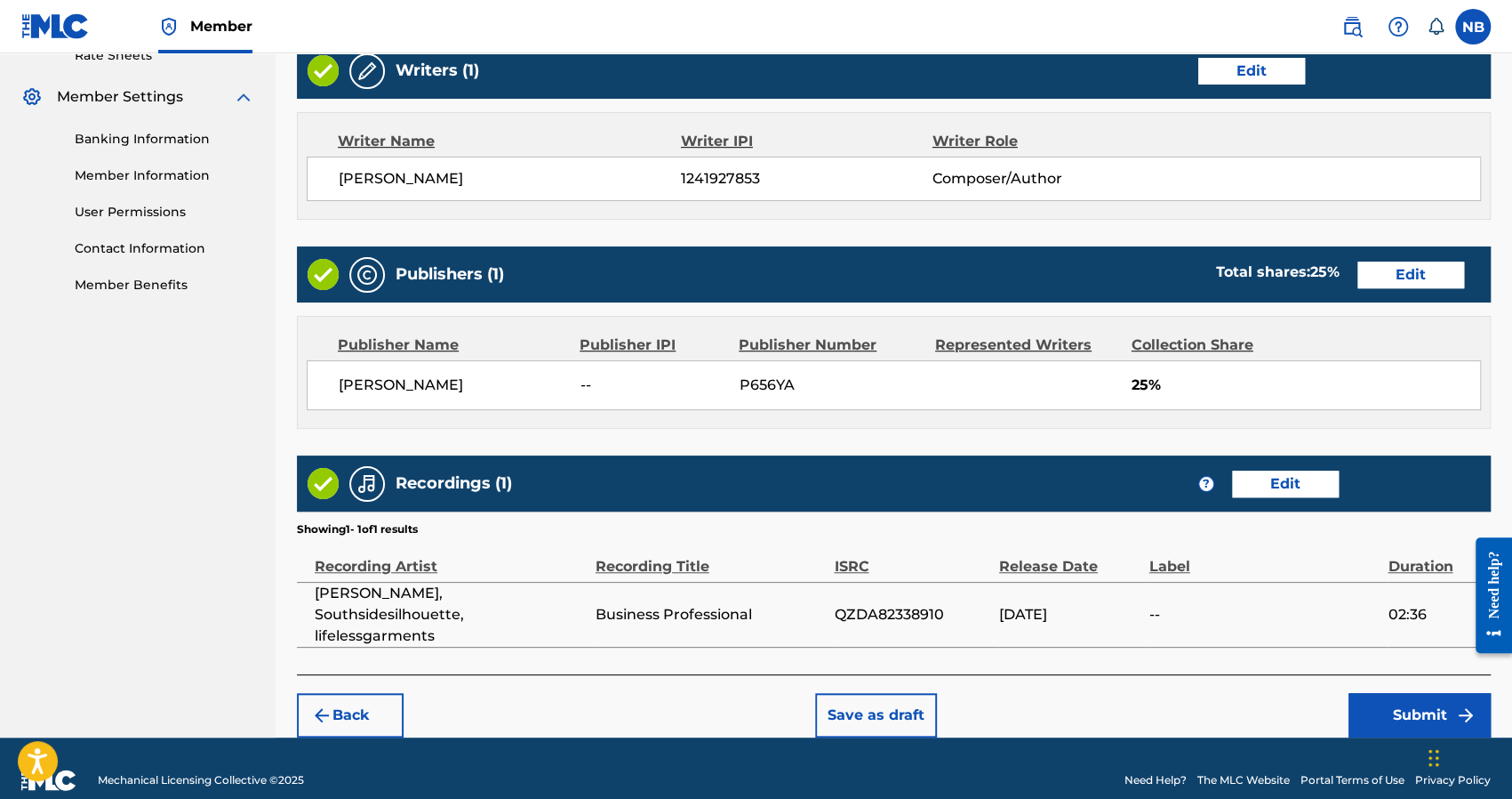
click at [1364, 692] on button "Submit" at bounding box center [1419, 715] width 142 height 44
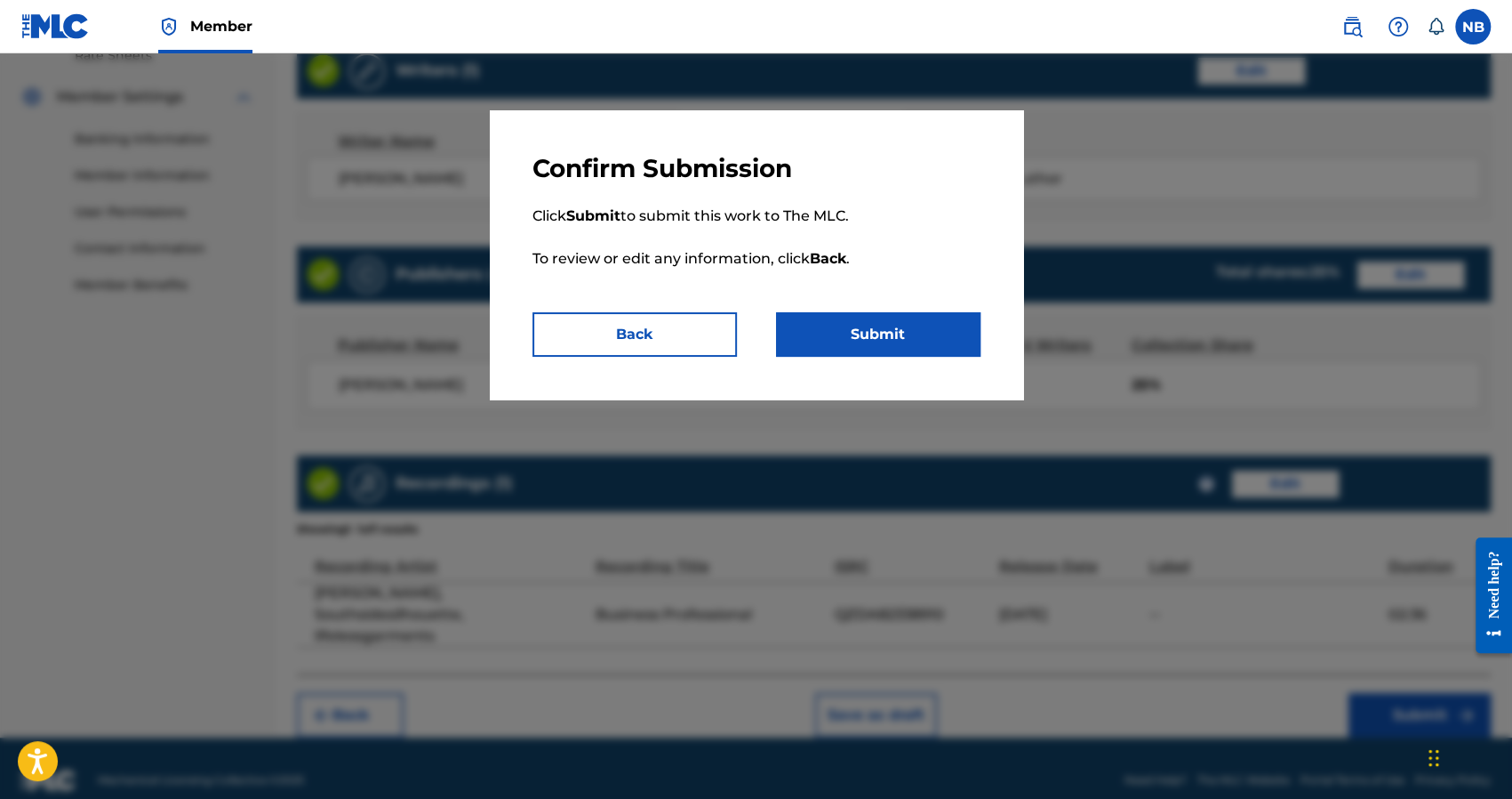
click at [958, 335] on button "Submit" at bounding box center [878, 334] width 205 height 44
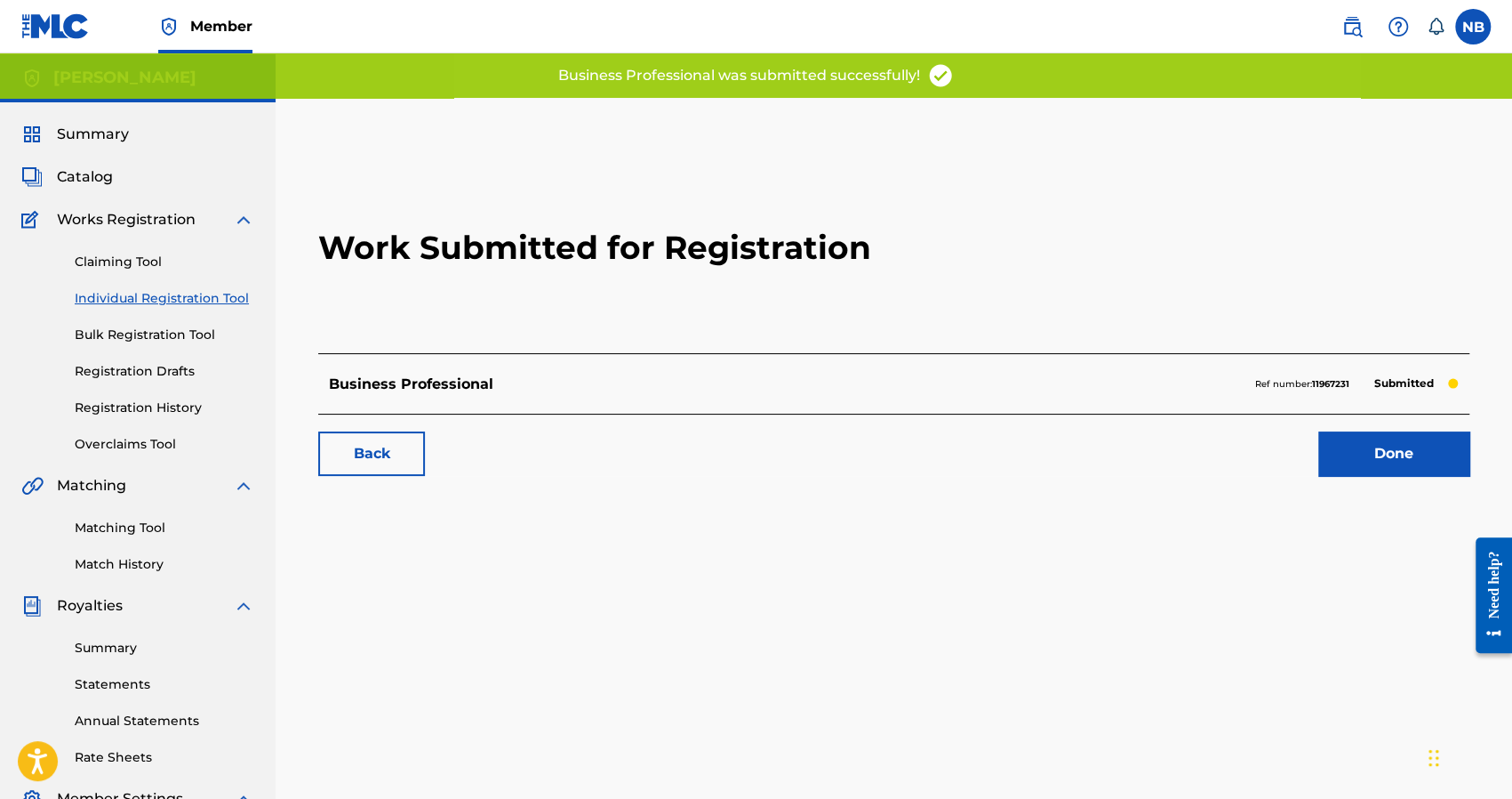
click at [123, 301] on link "Individual Registration Tool" at bounding box center [164, 298] width 180 height 18
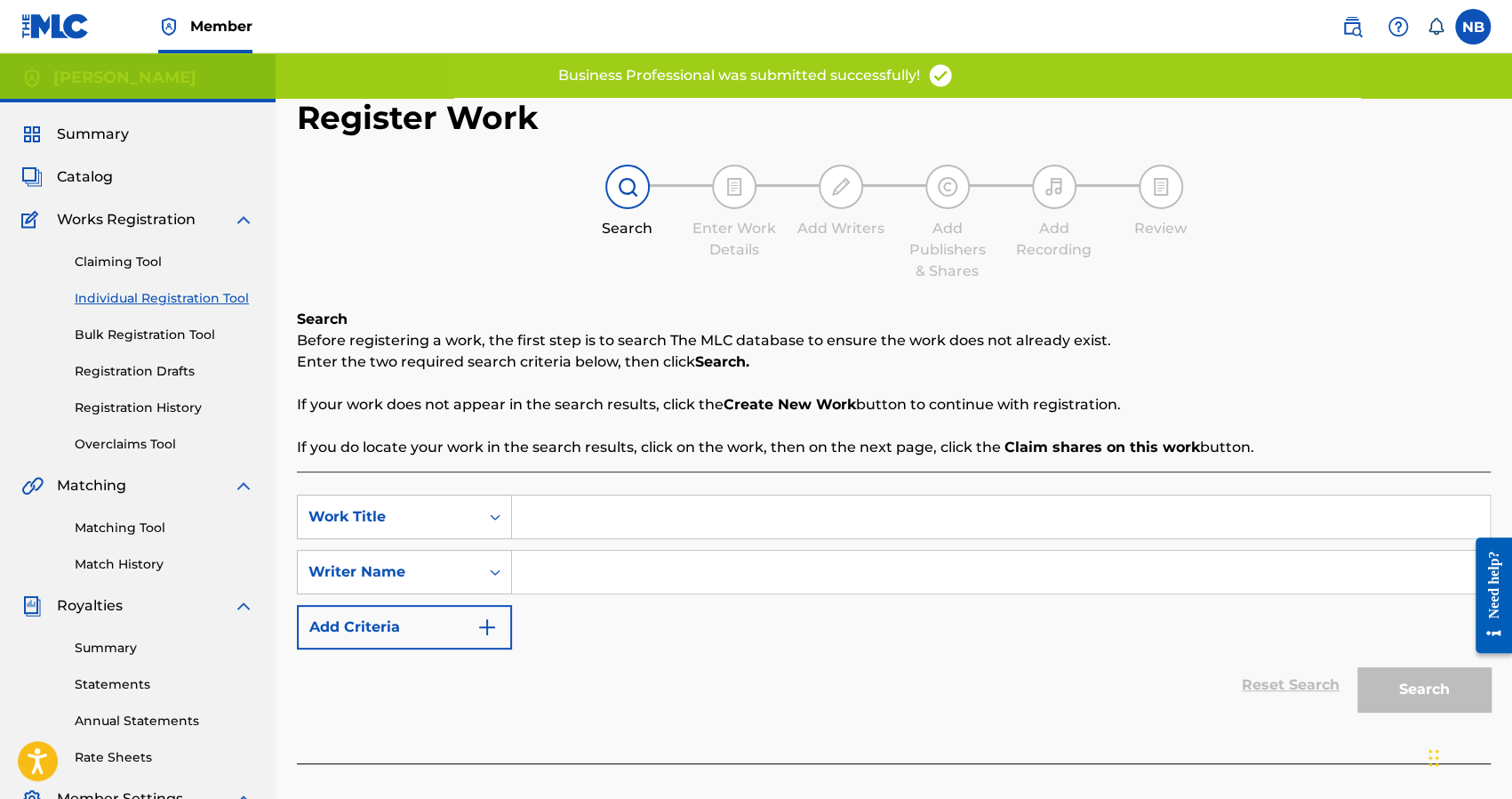
click at [631, 523] on input "Search Form" at bounding box center [1001, 516] width 978 height 42
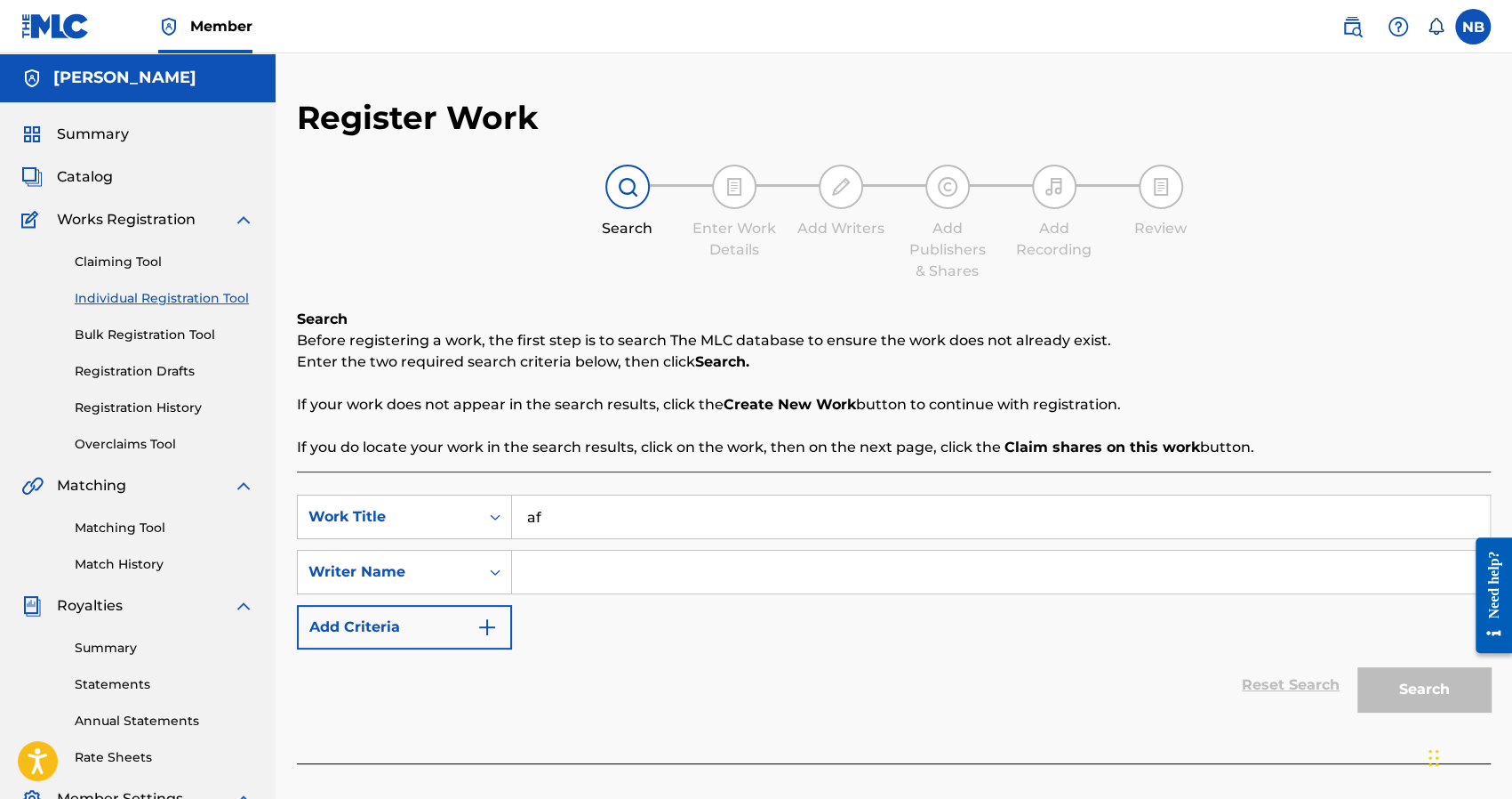
type input "af"
drag, startPoint x: 627, startPoint y: 567, endPoint x: 1114, endPoint y: 620, distance: 489.9
click at [627, 567] on input "Search Form" at bounding box center [1001, 571] width 978 height 42
type input "ag"
click at [1392, 673] on button "Search" at bounding box center [1424, 689] width 133 height 44
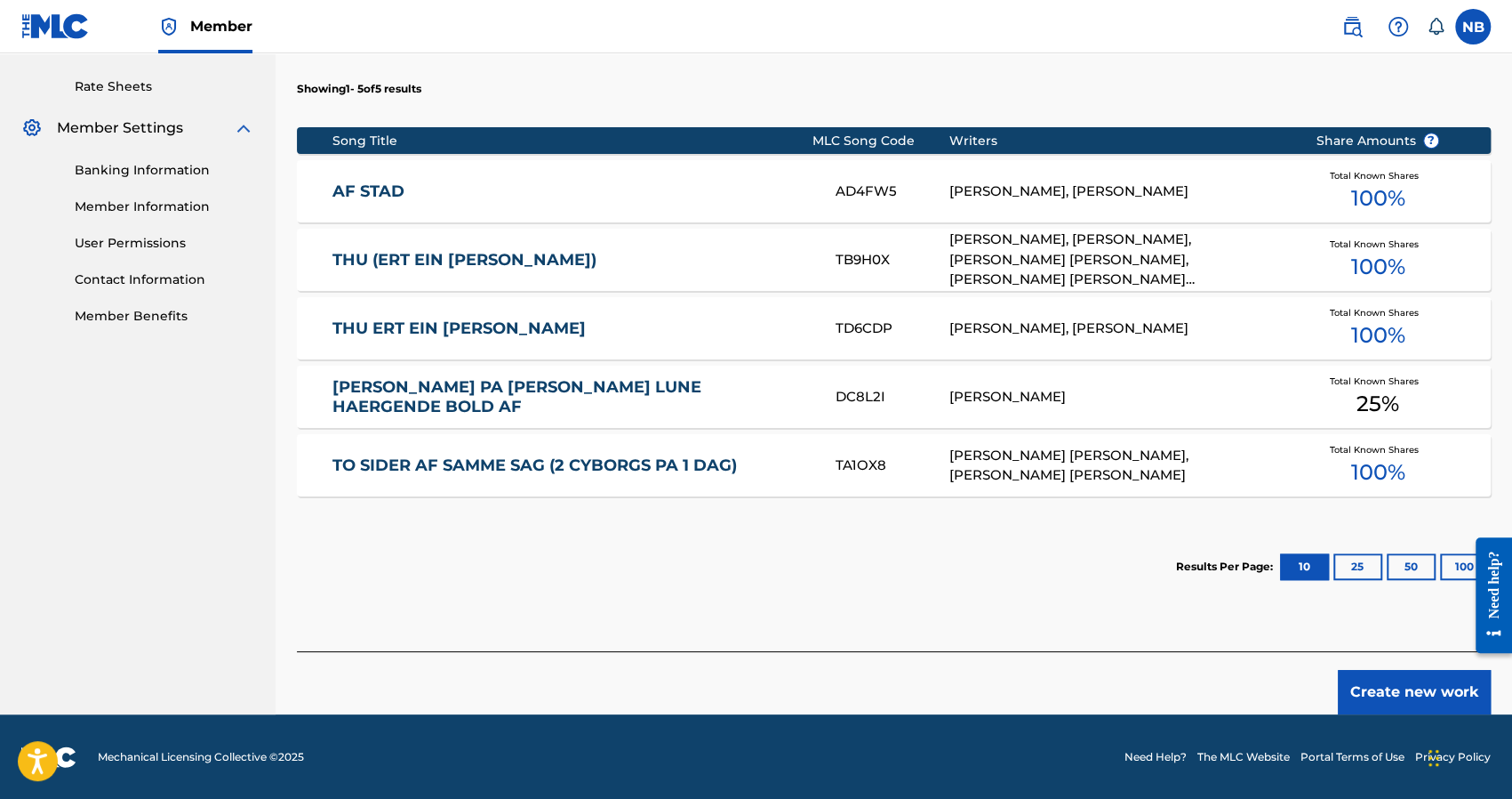
click at [1361, 672] on button "Create new work" at bounding box center [1414, 692] width 153 height 44
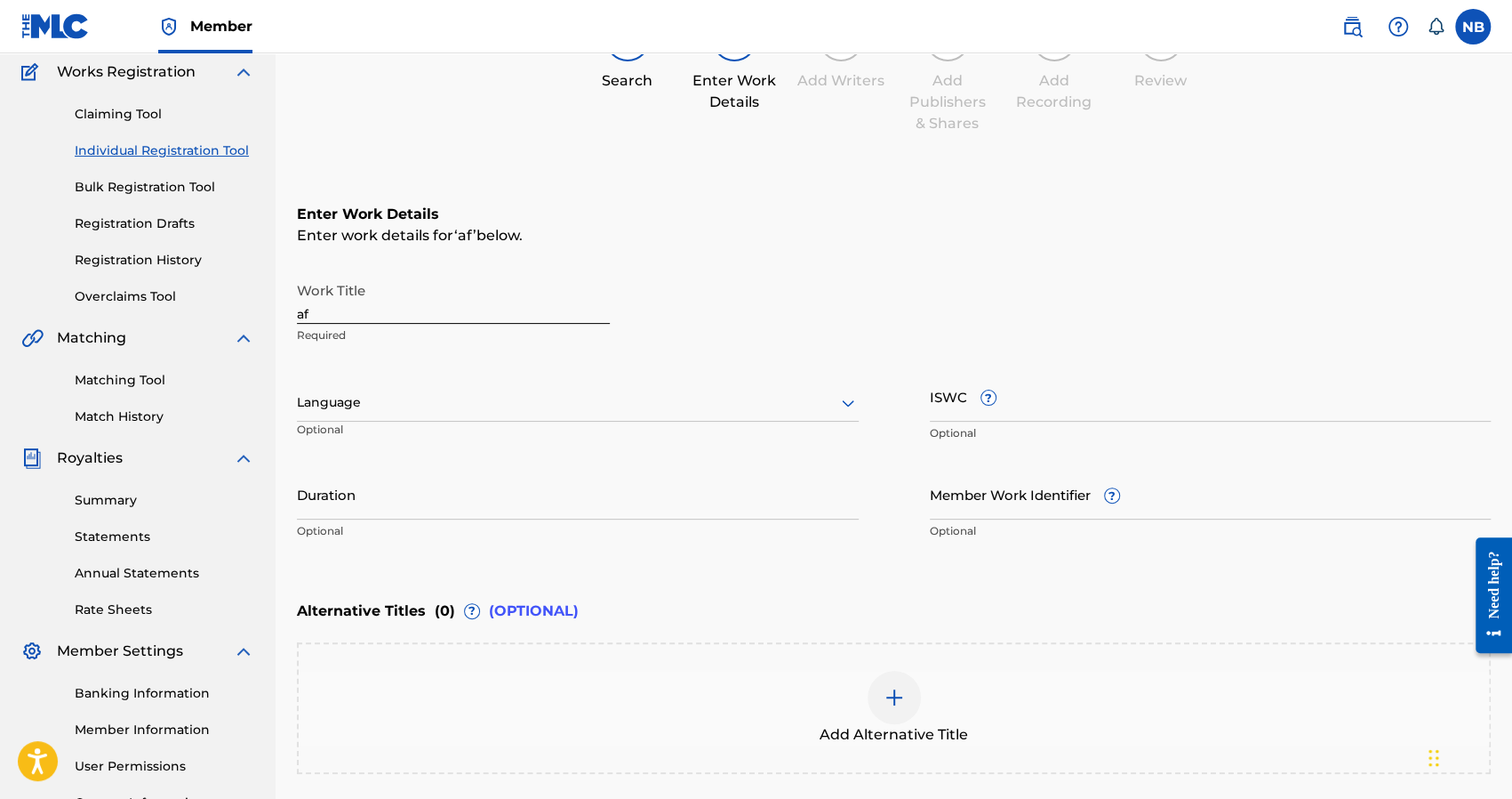
scroll to position [137, 0]
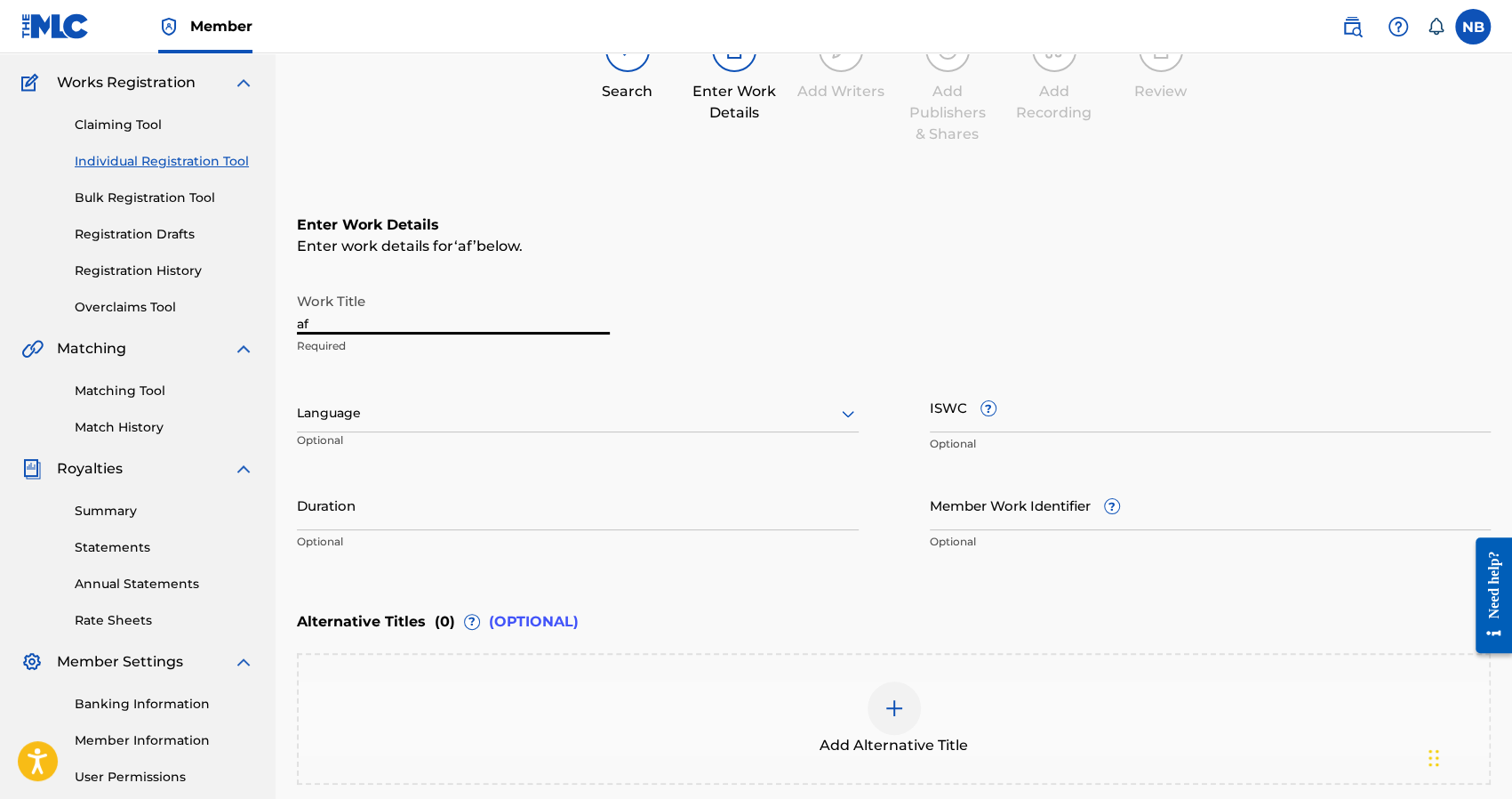
drag, startPoint x: 370, startPoint y: 310, endPoint x: 303, endPoint y: 315, distance: 67.2
click at [304, 315] on input "af" at bounding box center [453, 309] width 313 height 51
type input "a"
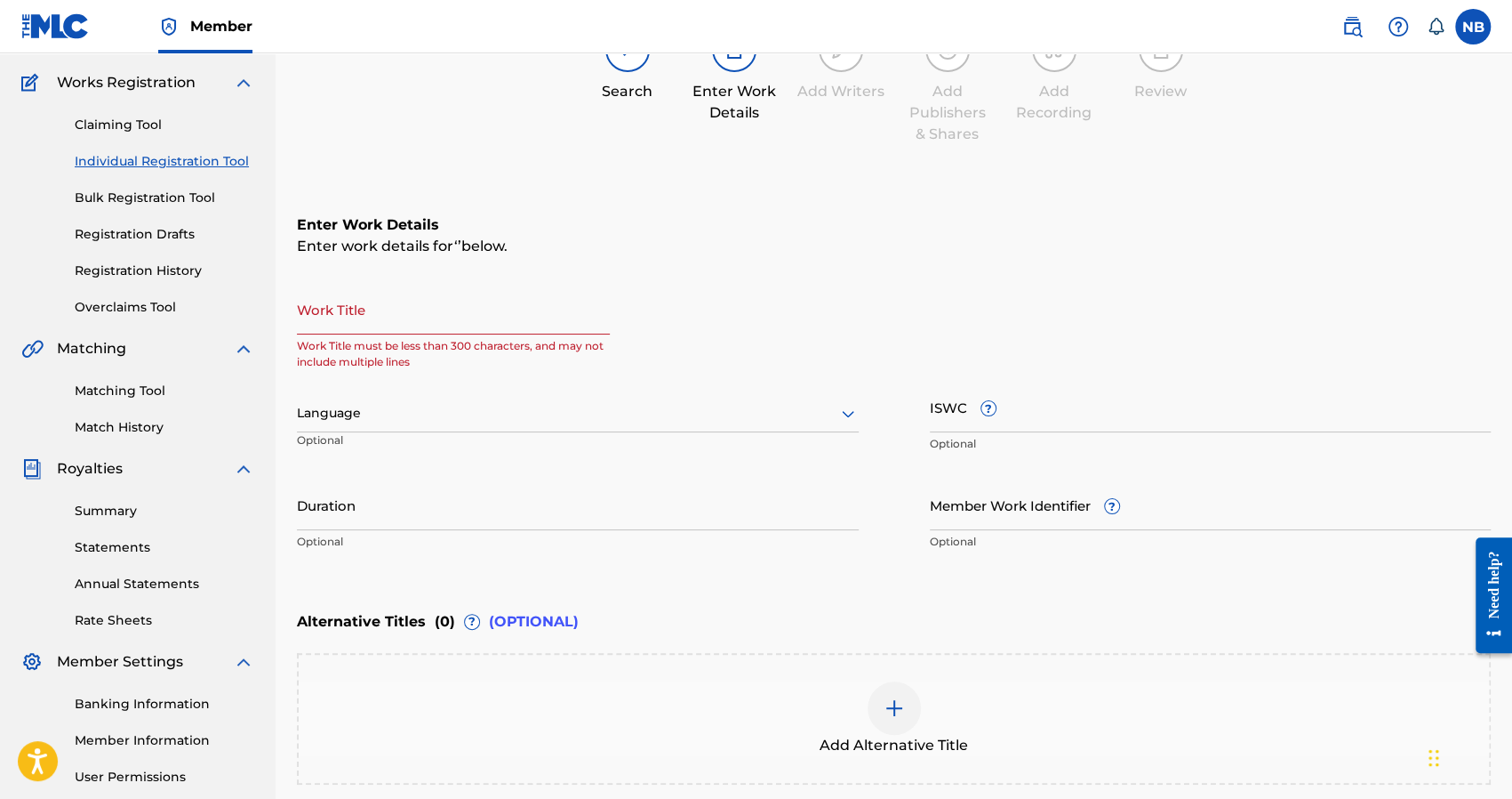
click at [372, 180] on div "Enter Work Details Enter work details for ‘ ’ below. Work Title Work Title must…" at bounding box center [893, 387] width 1193 height 431
click at [369, 321] on input "Work Title" at bounding box center [453, 309] width 313 height 51
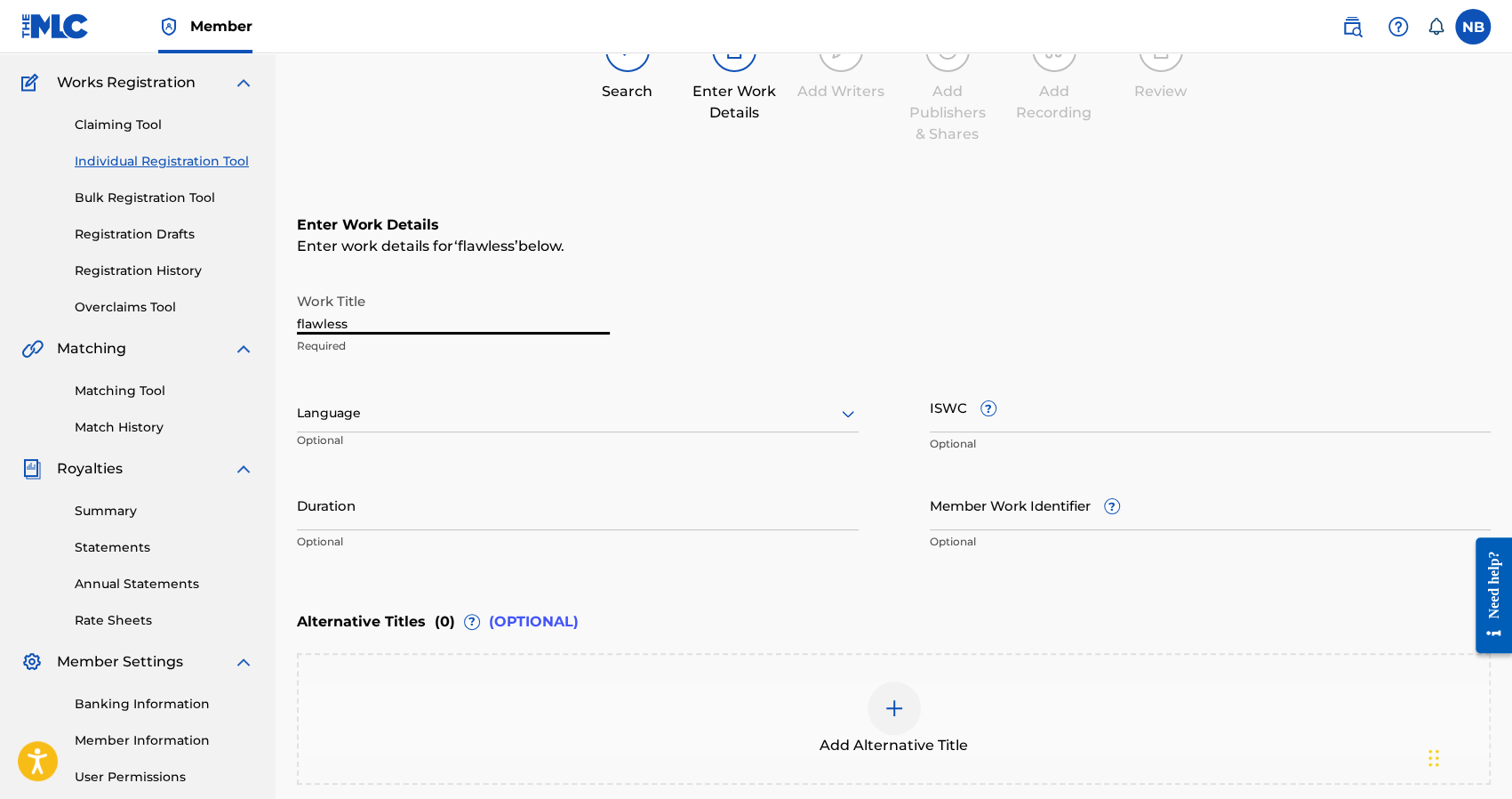
type input "flawless"
click at [351, 422] on div at bounding box center [577, 413] width 562 height 22
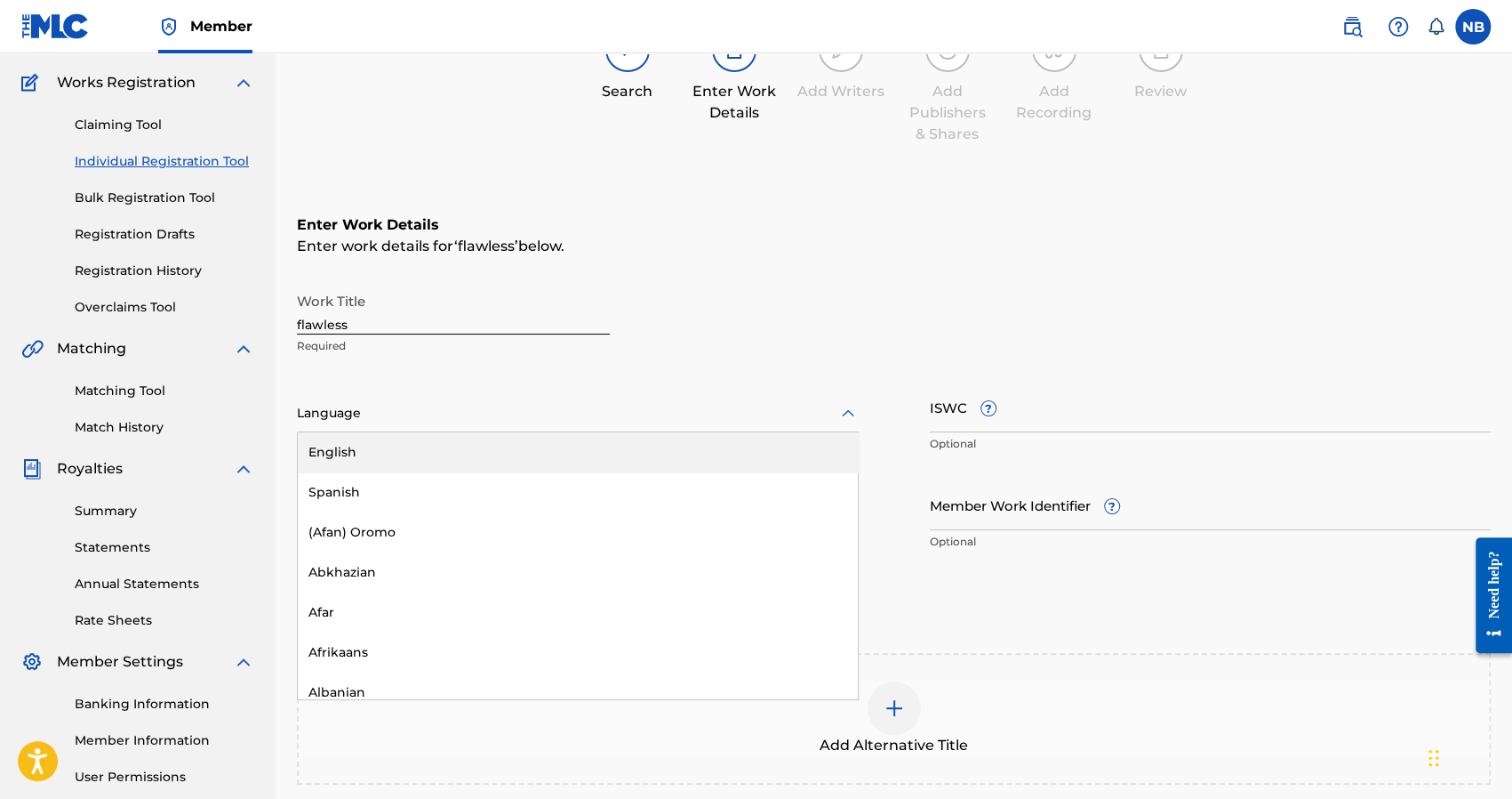
click at [353, 445] on div "English" at bounding box center [577, 453] width 560 height 40
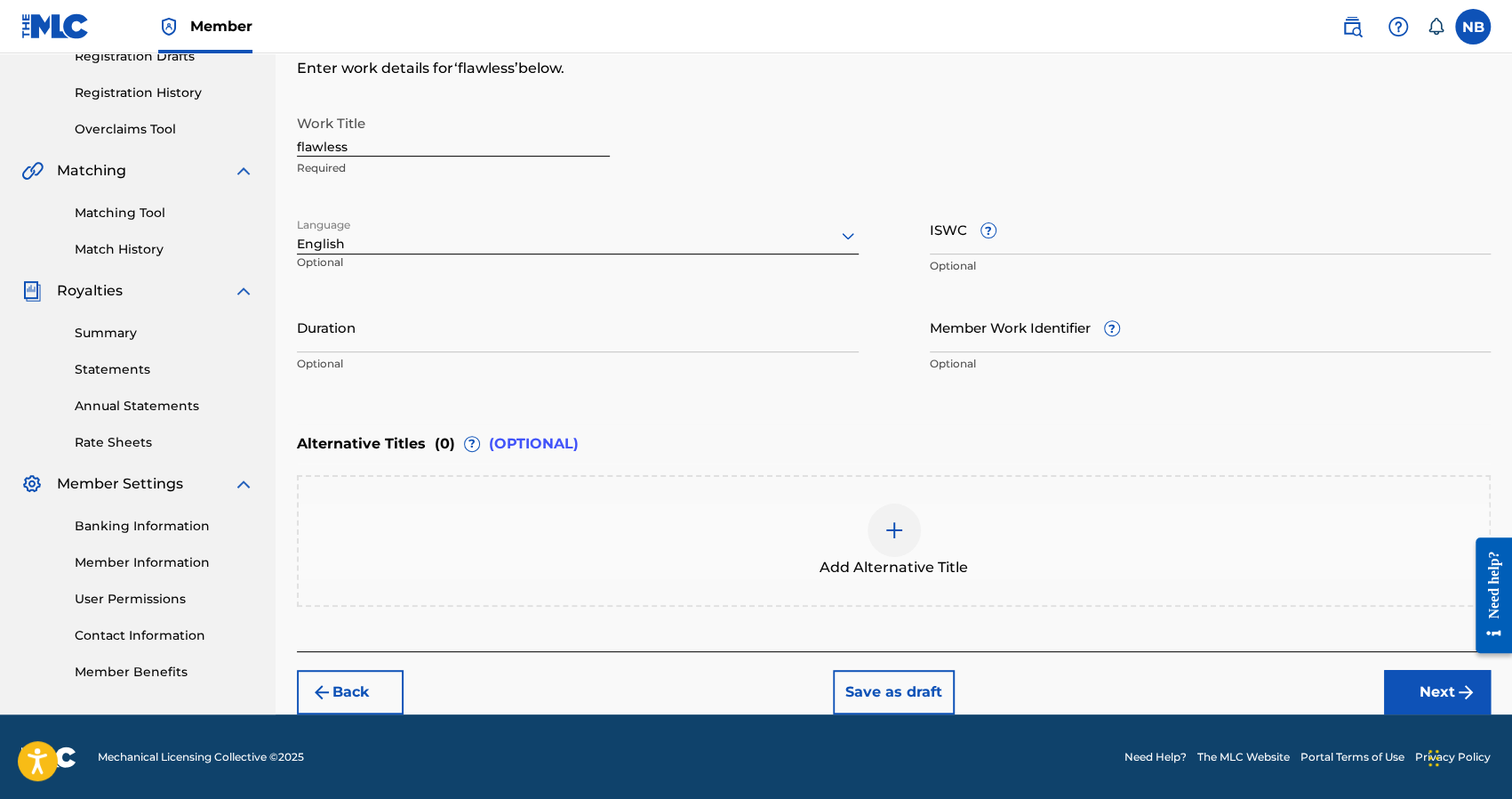
click at [1395, 690] on button "Next" at bounding box center [1438, 692] width 106 height 44
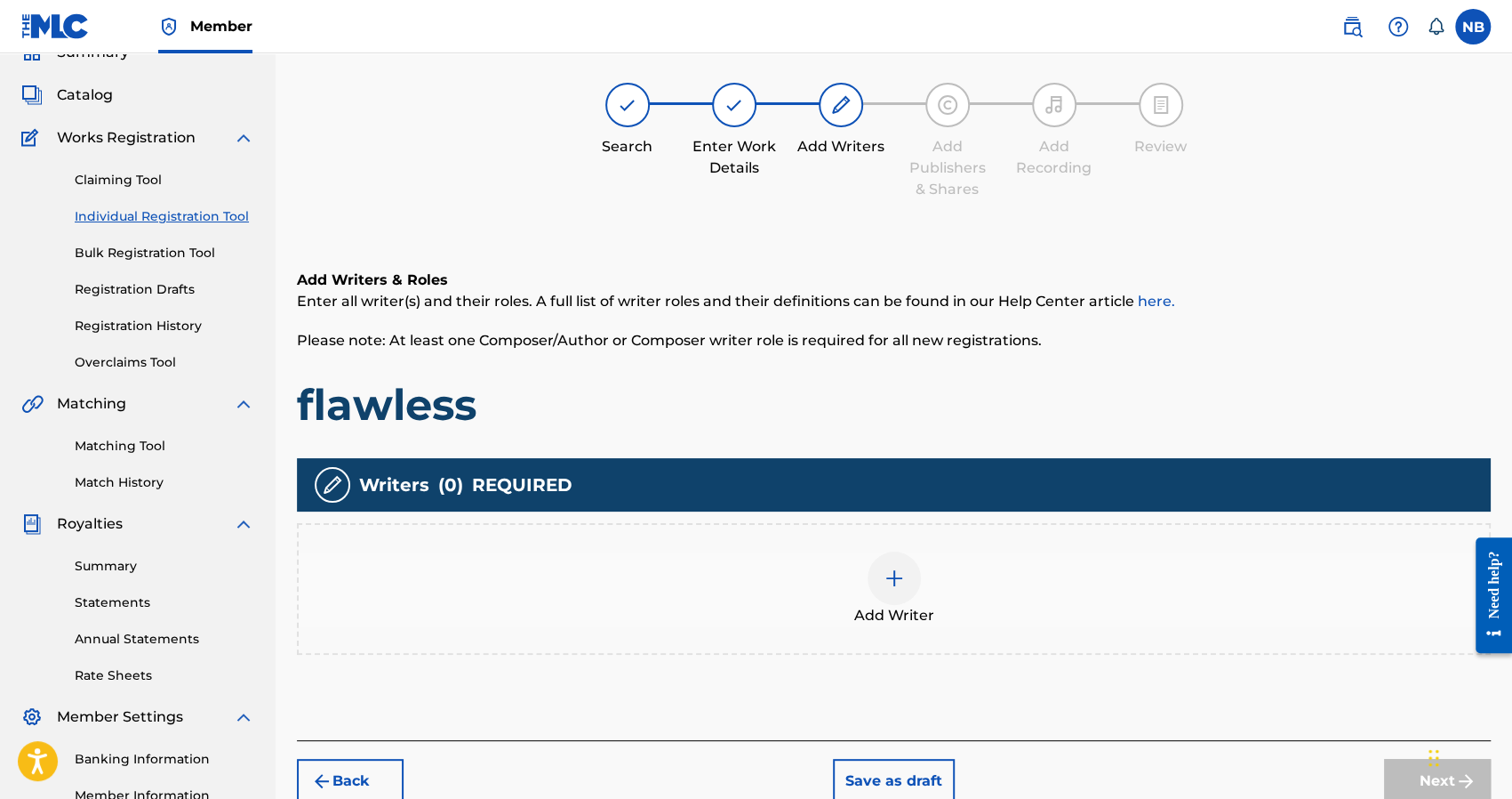
scroll to position [80, 0]
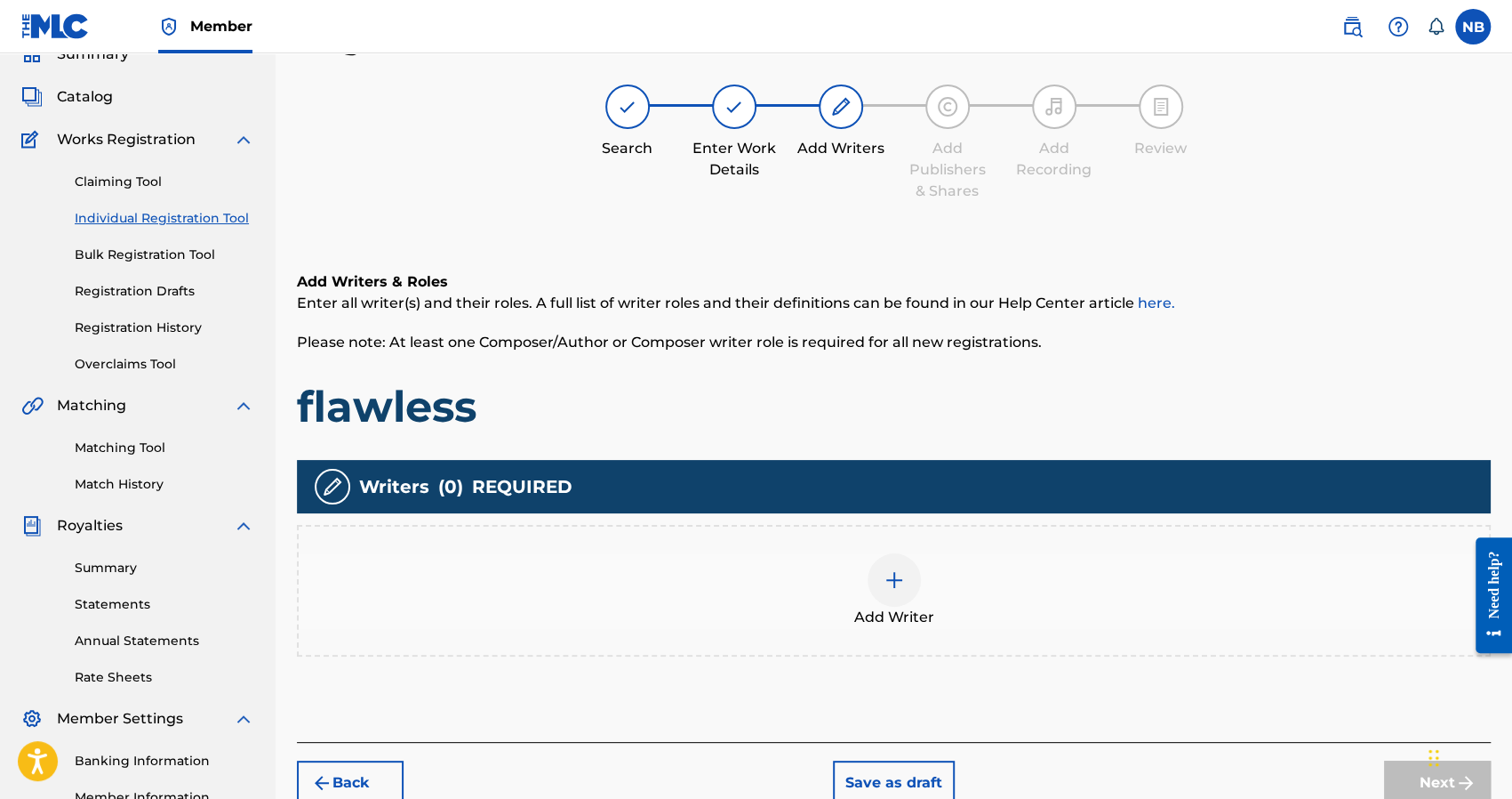
click at [844, 568] on div "Add Writer" at bounding box center [893, 590] width 1191 height 74
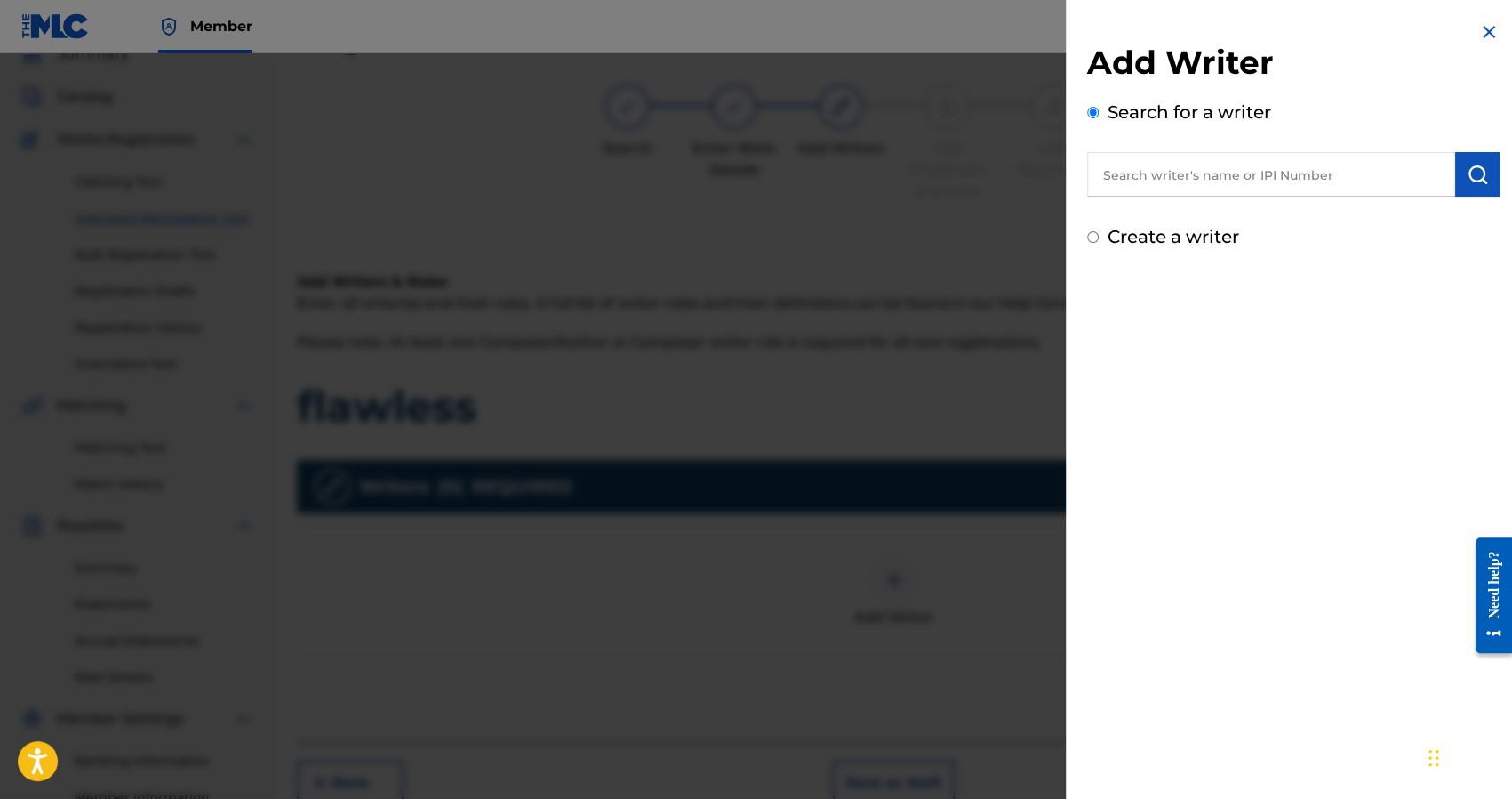
click at [1156, 172] on input "text" at bounding box center [1271, 174] width 368 height 44
click at [1107, 235] on div "Create a writer" at bounding box center [1293, 236] width 412 height 27
click at [1093, 236] on input "Create a writer" at bounding box center [1092, 237] width 12 height 12
radio input "false"
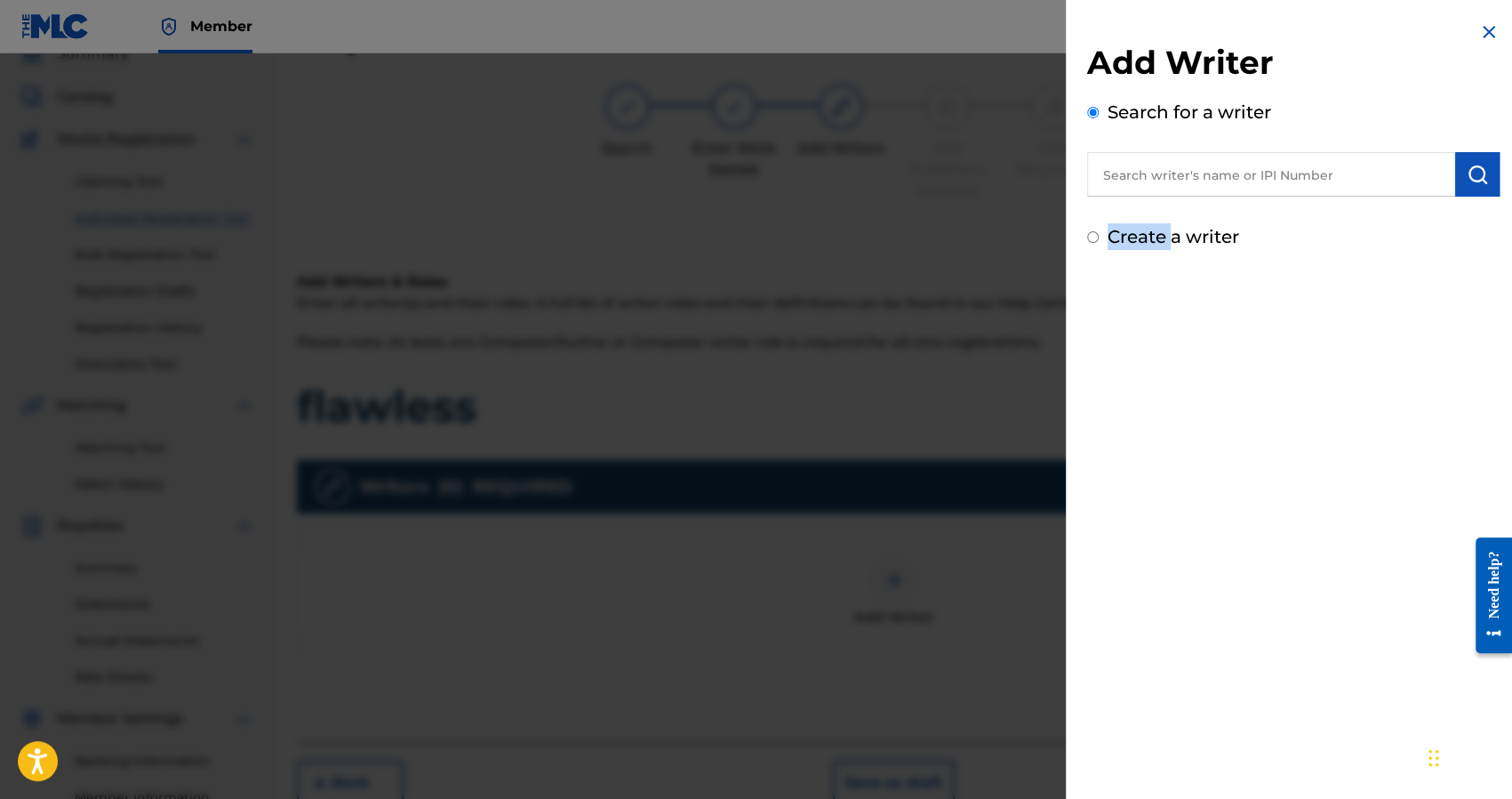
radio input "true"
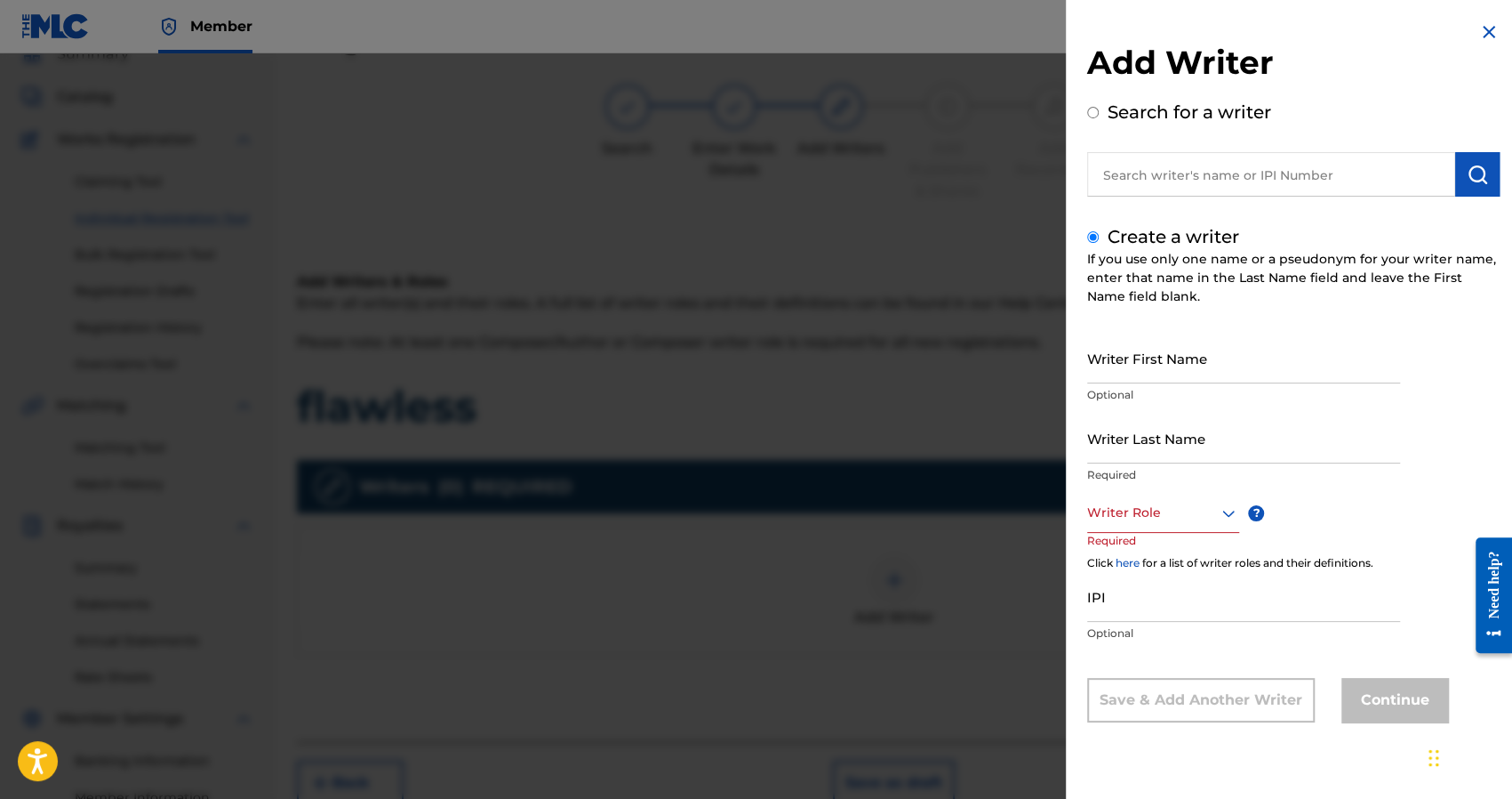
click at [1122, 333] on input "Writer First Name" at bounding box center [1243, 357] width 313 height 51
type input "Nick"
type input "[PERSON_NAME]"
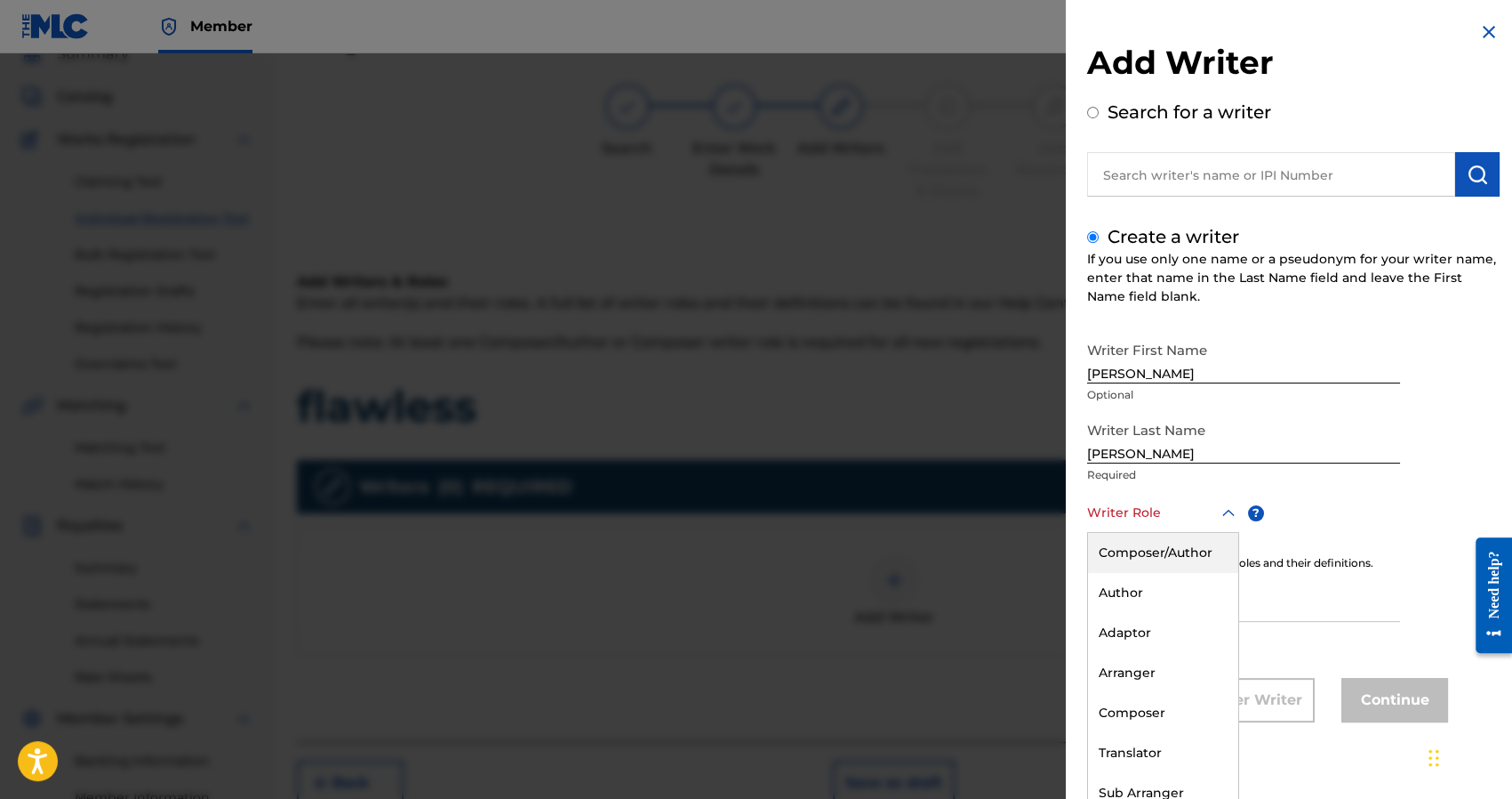
click at [1108, 510] on div at bounding box center [1163, 512] width 152 height 22
click at [1118, 559] on div "Composer/Author" at bounding box center [1163, 553] width 151 height 40
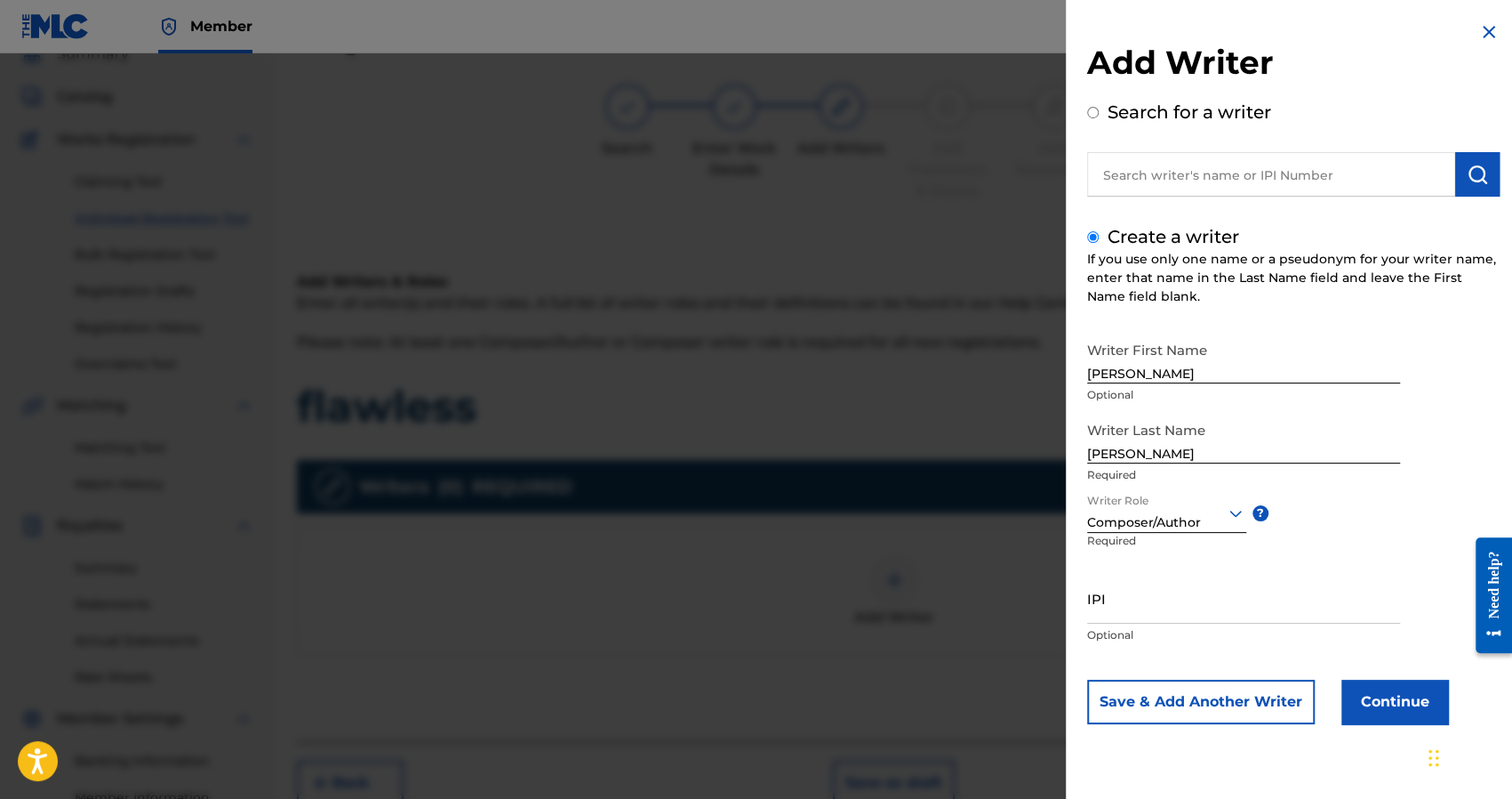
scroll to position [0, 0]
click at [1143, 595] on input "IPI" at bounding box center [1243, 598] width 313 height 51
paste input "1241927853"
type input "1241927853"
click at [1396, 703] on button "Continue" at bounding box center [1394, 702] width 106 height 44
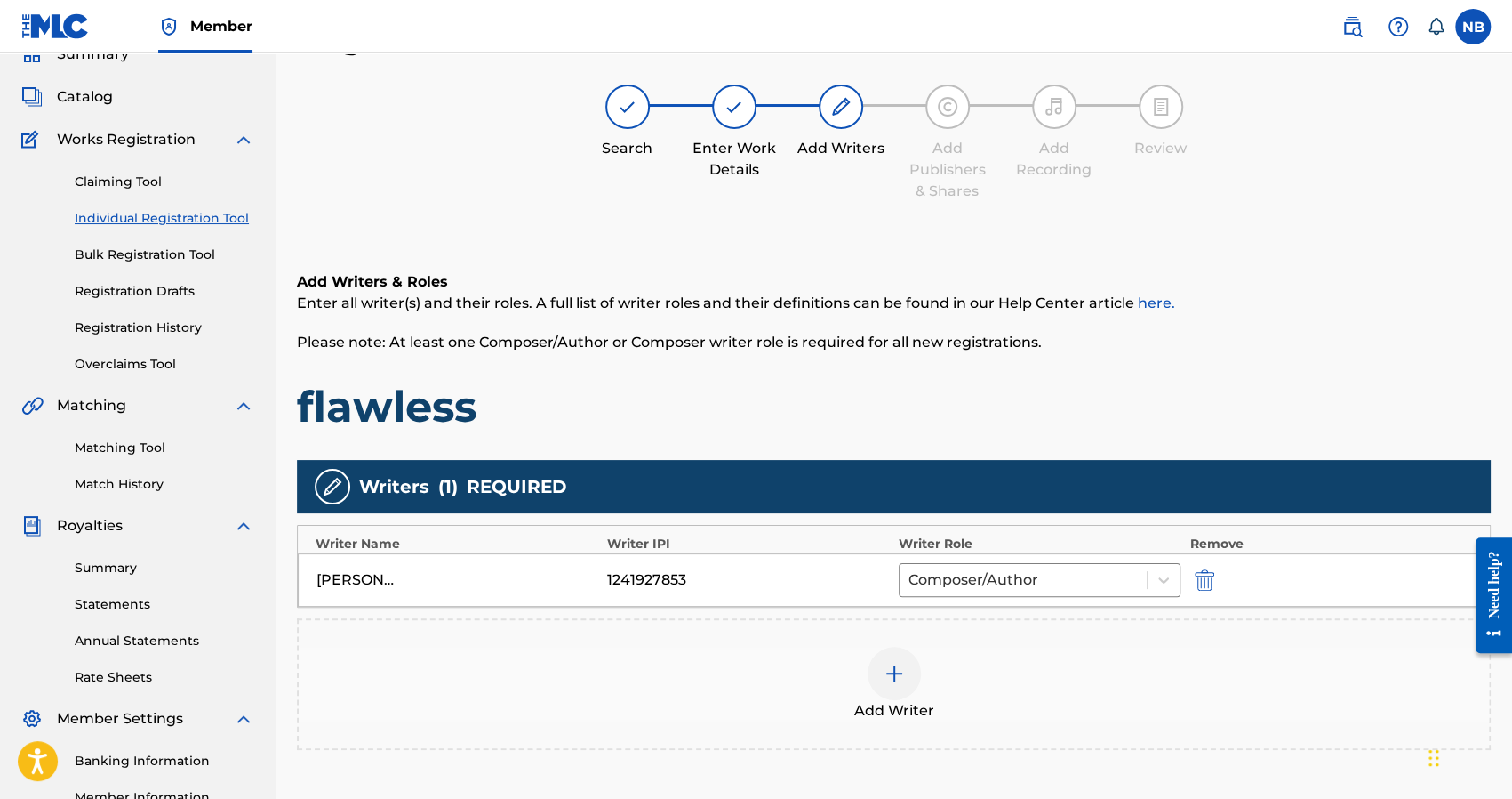
click at [885, 667] on img at bounding box center [894, 672] width 21 height 21
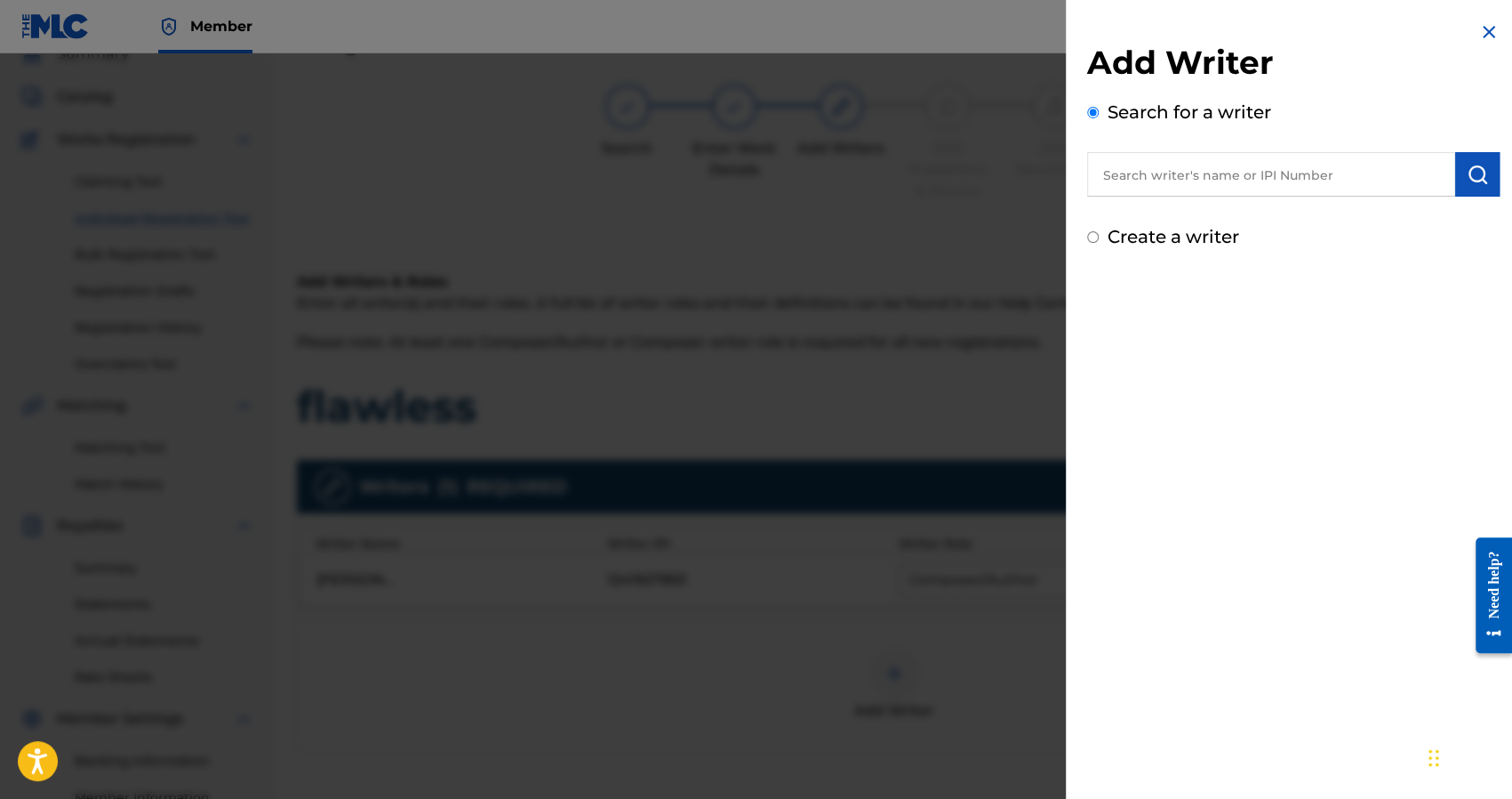
click at [951, 244] on div at bounding box center [756, 453] width 1512 height 799
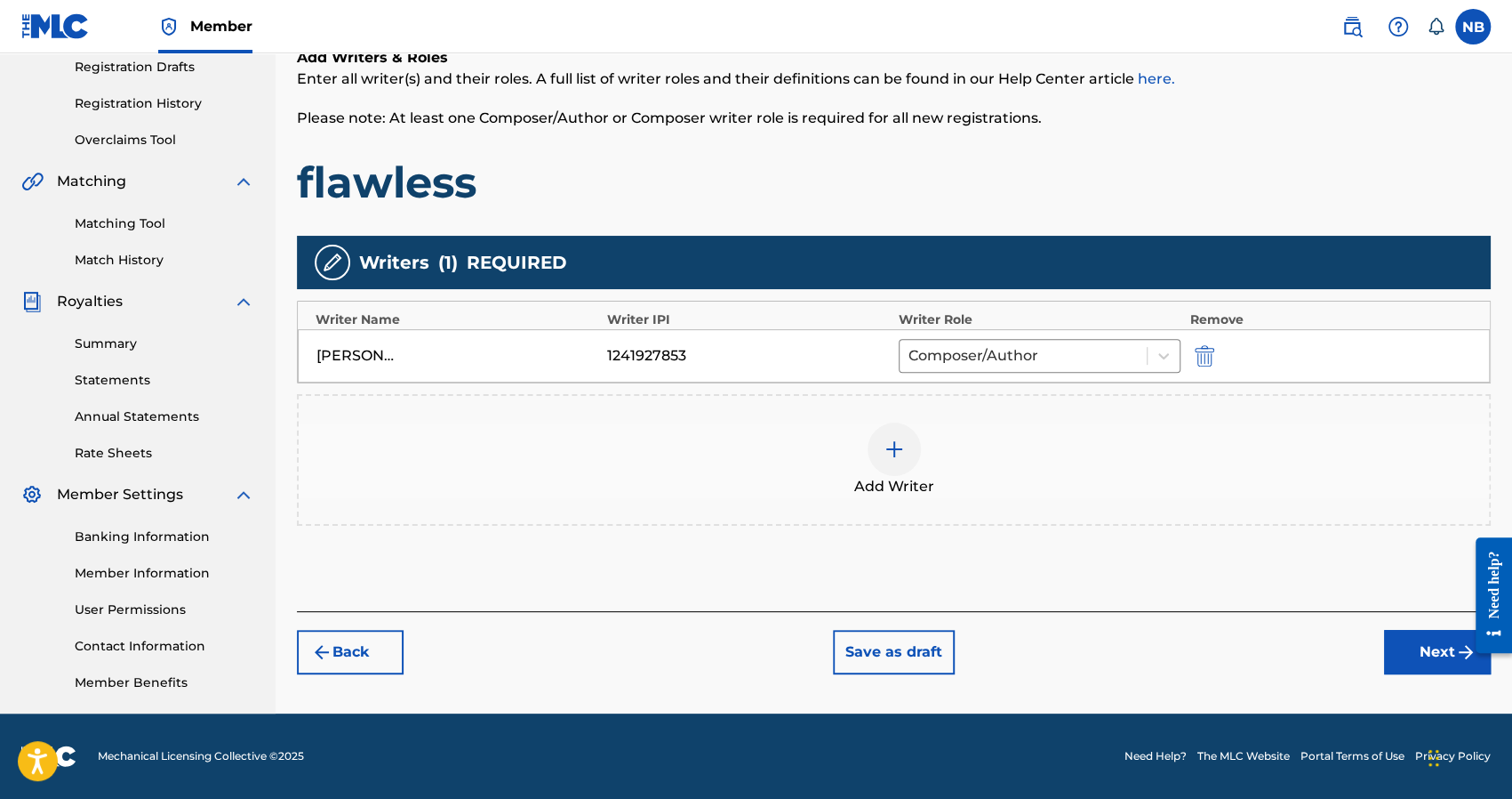
click at [1421, 636] on button "Next" at bounding box center [1438, 652] width 106 height 44
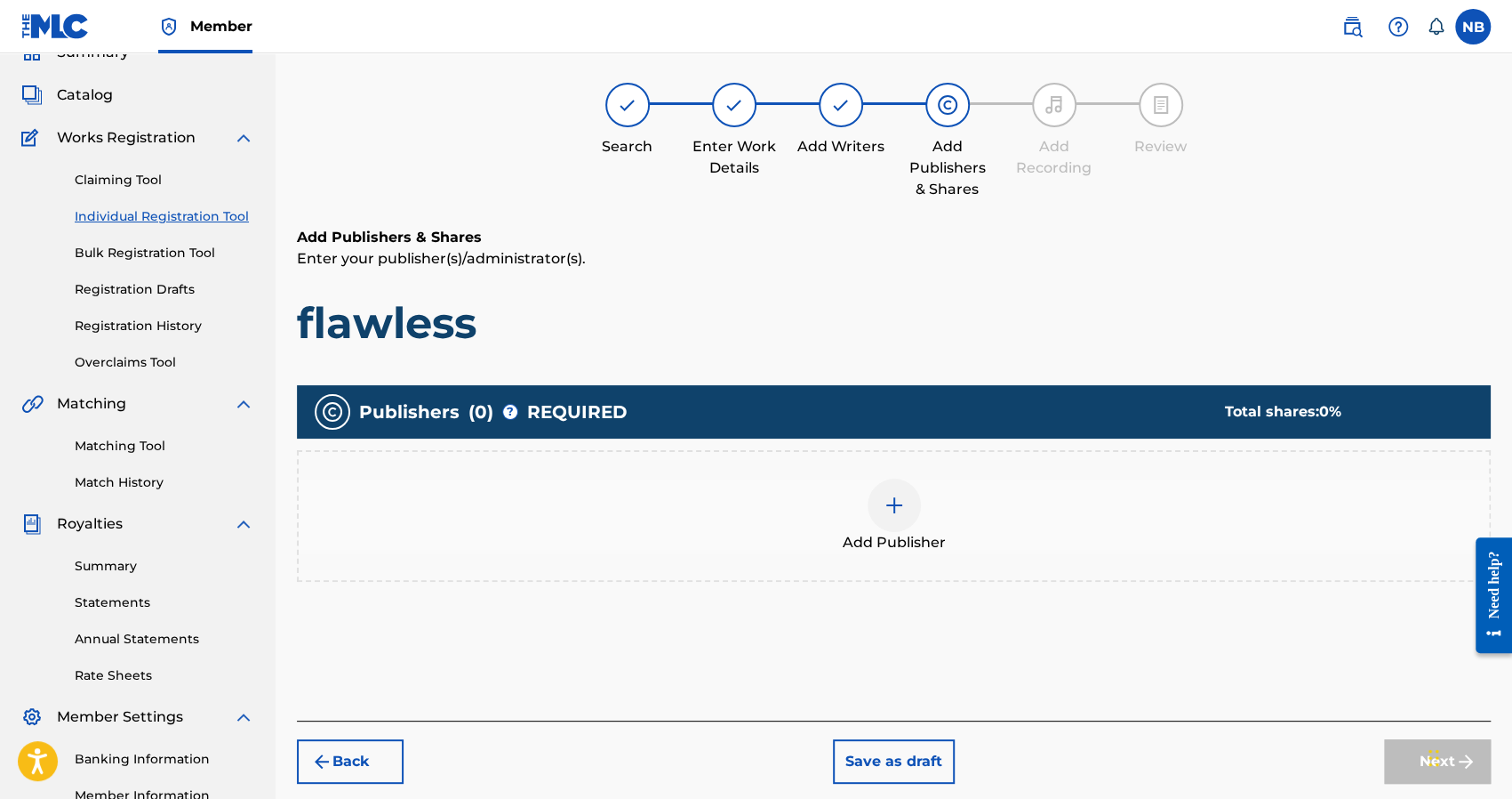
scroll to position [80, 0]
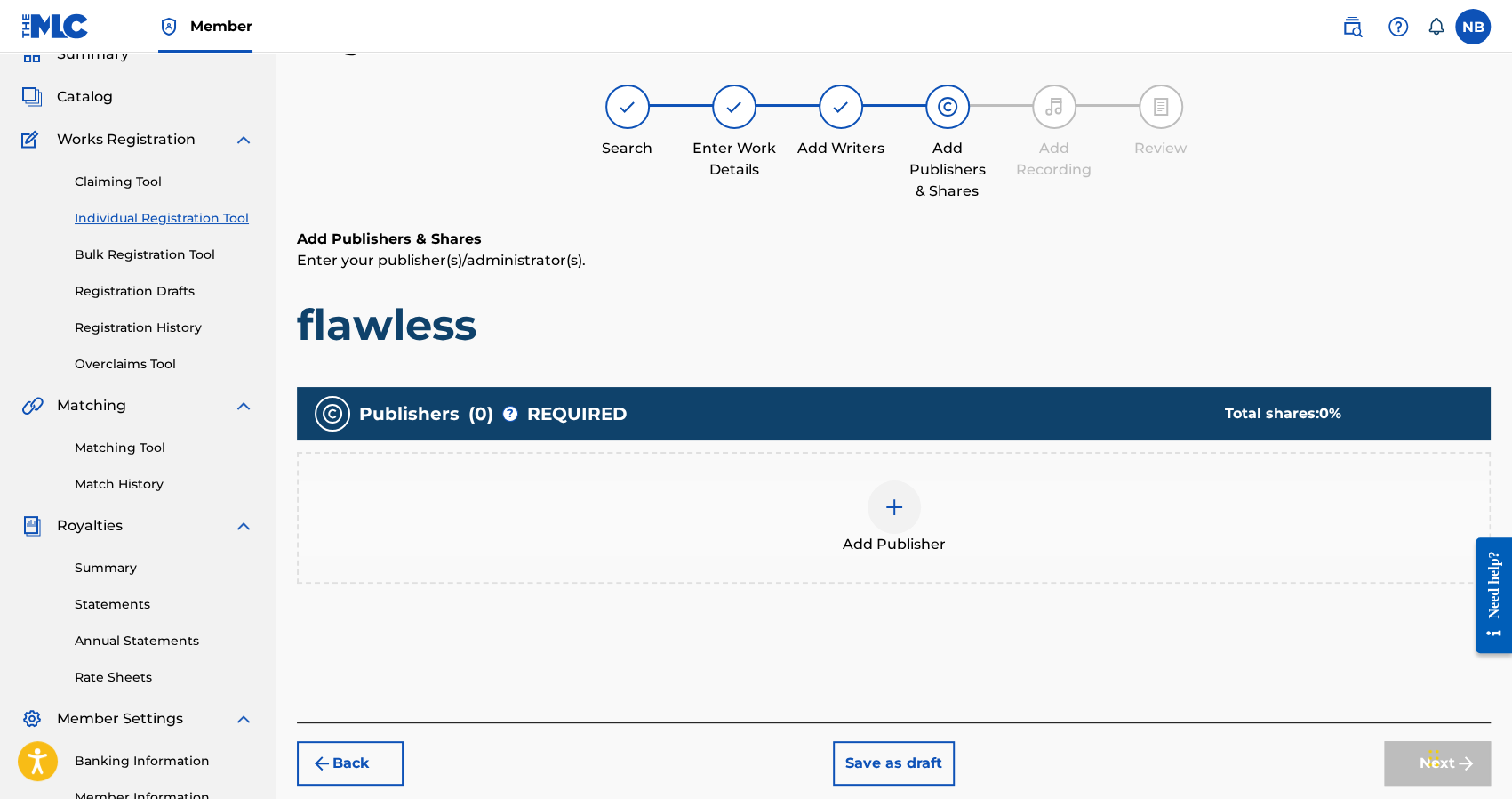
click at [889, 476] on div "Add Publisher" at bounding box center [893, 517] width 1193 height 131
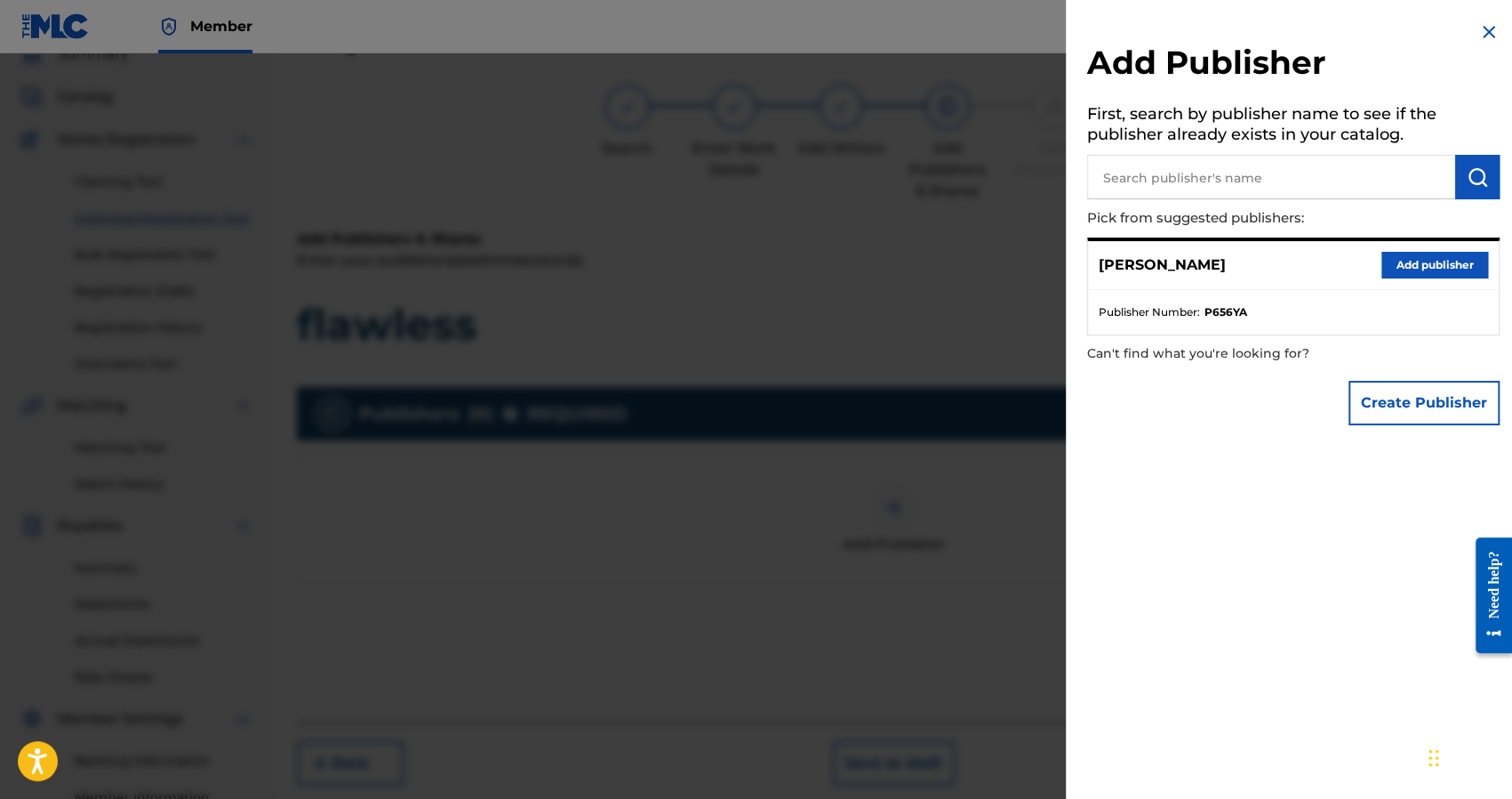
click at [1411, 264] on button "Add publisher" at bounding box center [1435, 264] width 106 height 27
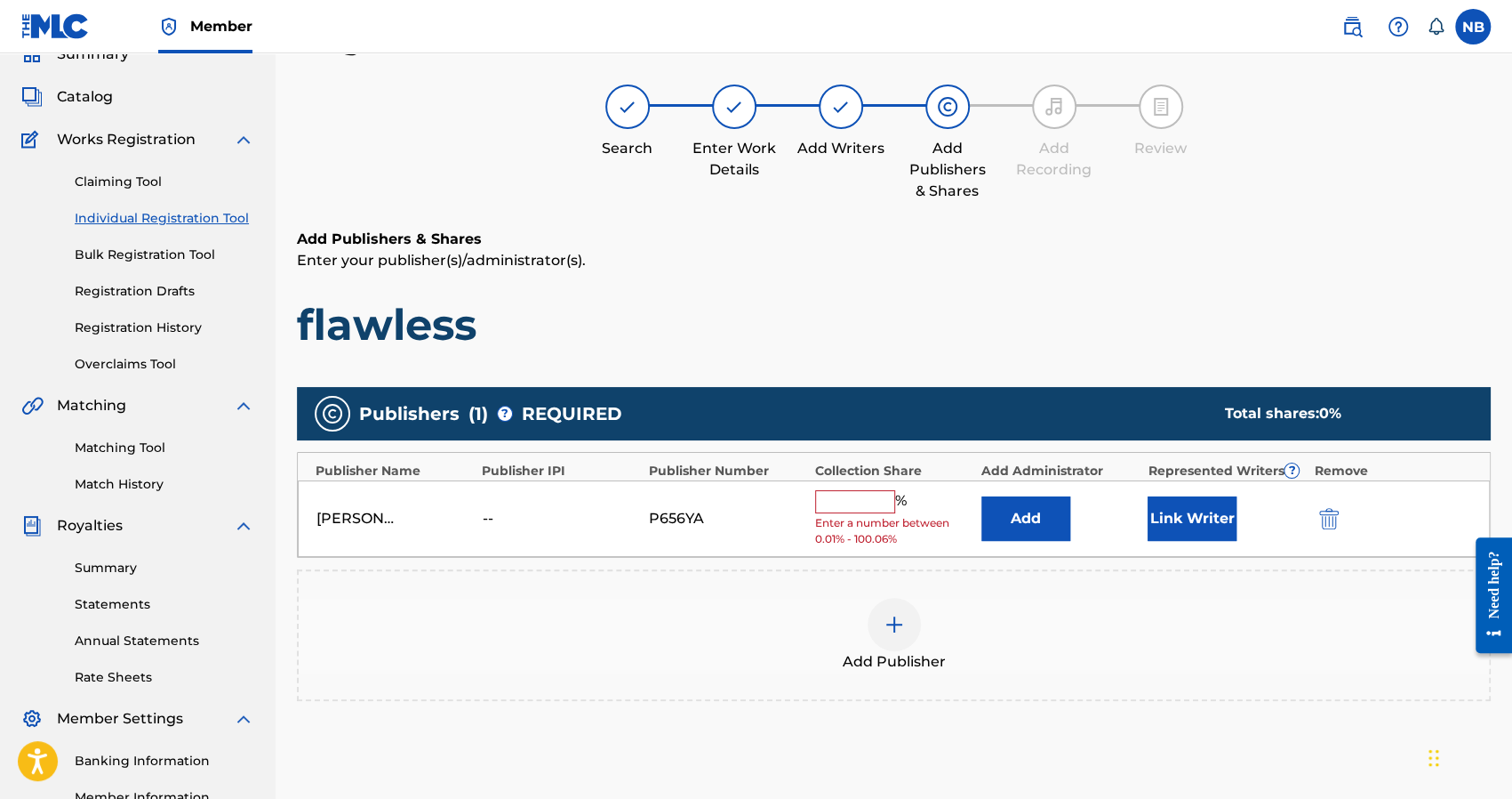
click at [848, 493] on input "text" at bounding box center [855, 501] width 80 height 23
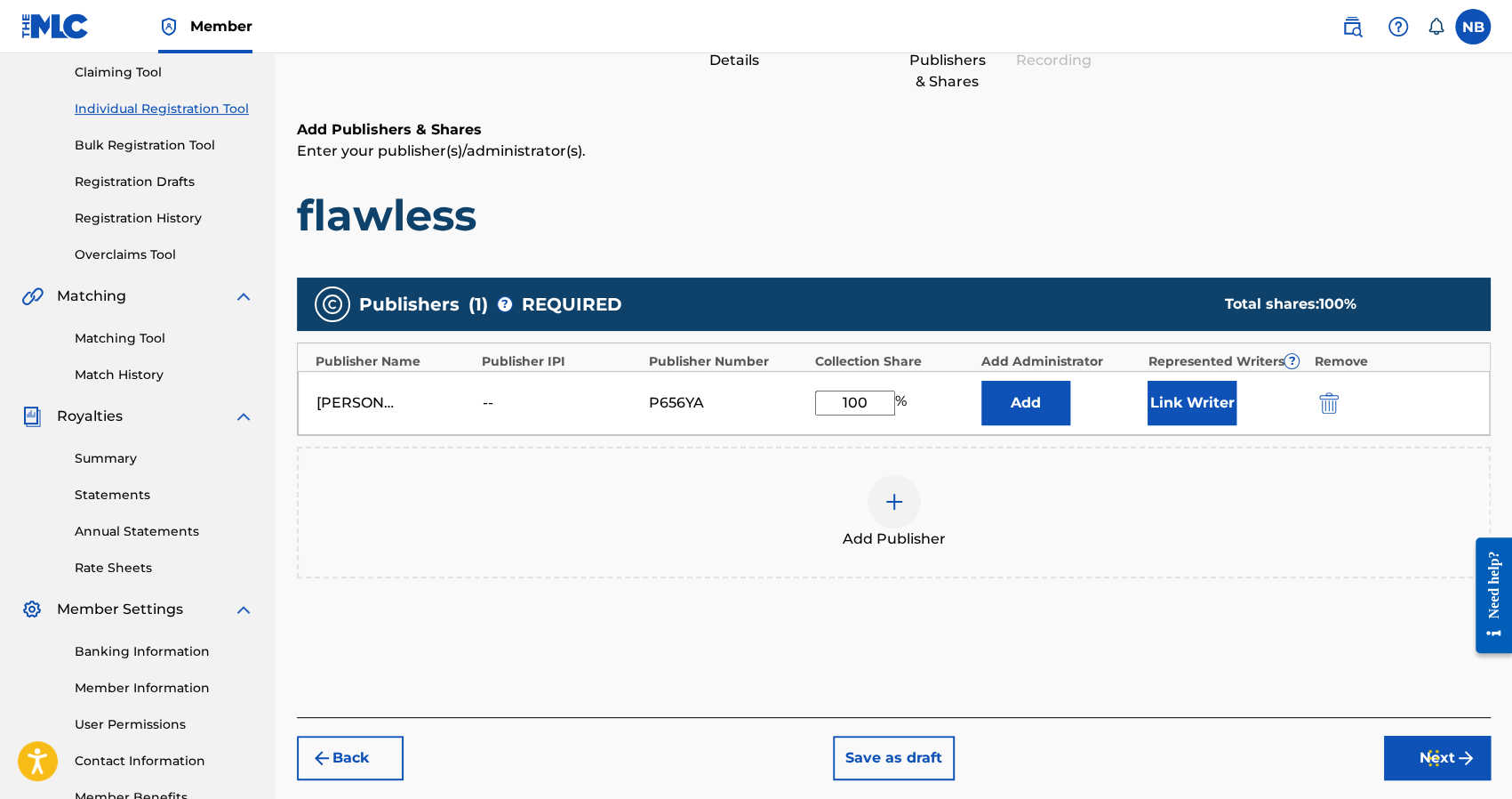
scroll to position [304, 0]
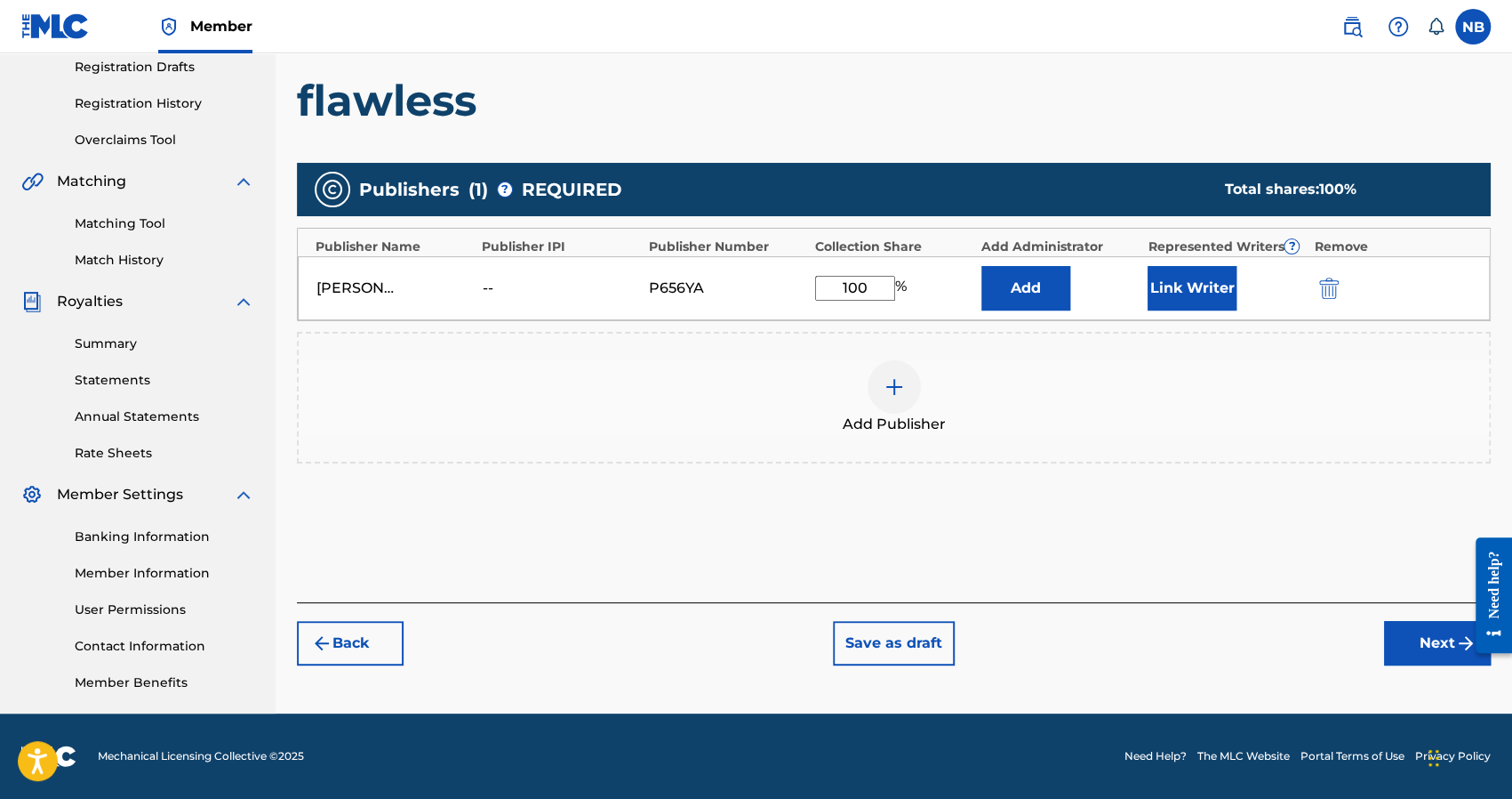
type input "100"
click at [1427, 674] on div "Register Work Search Enter Work Details Add Writers Add Publishers & Shares Add…" at bounding box center [893, 253] width 1237 height 919
drag, startPoint x: 889, startPoint y: 287, endPoint x: 772, endPoint y: 294, distance: 117.2
click at [772, 294] on div "Nick Brady -- P656YA 100 % Add Link Writer" at bounding box center [893, 288] width 1193 height 64
type input "100"
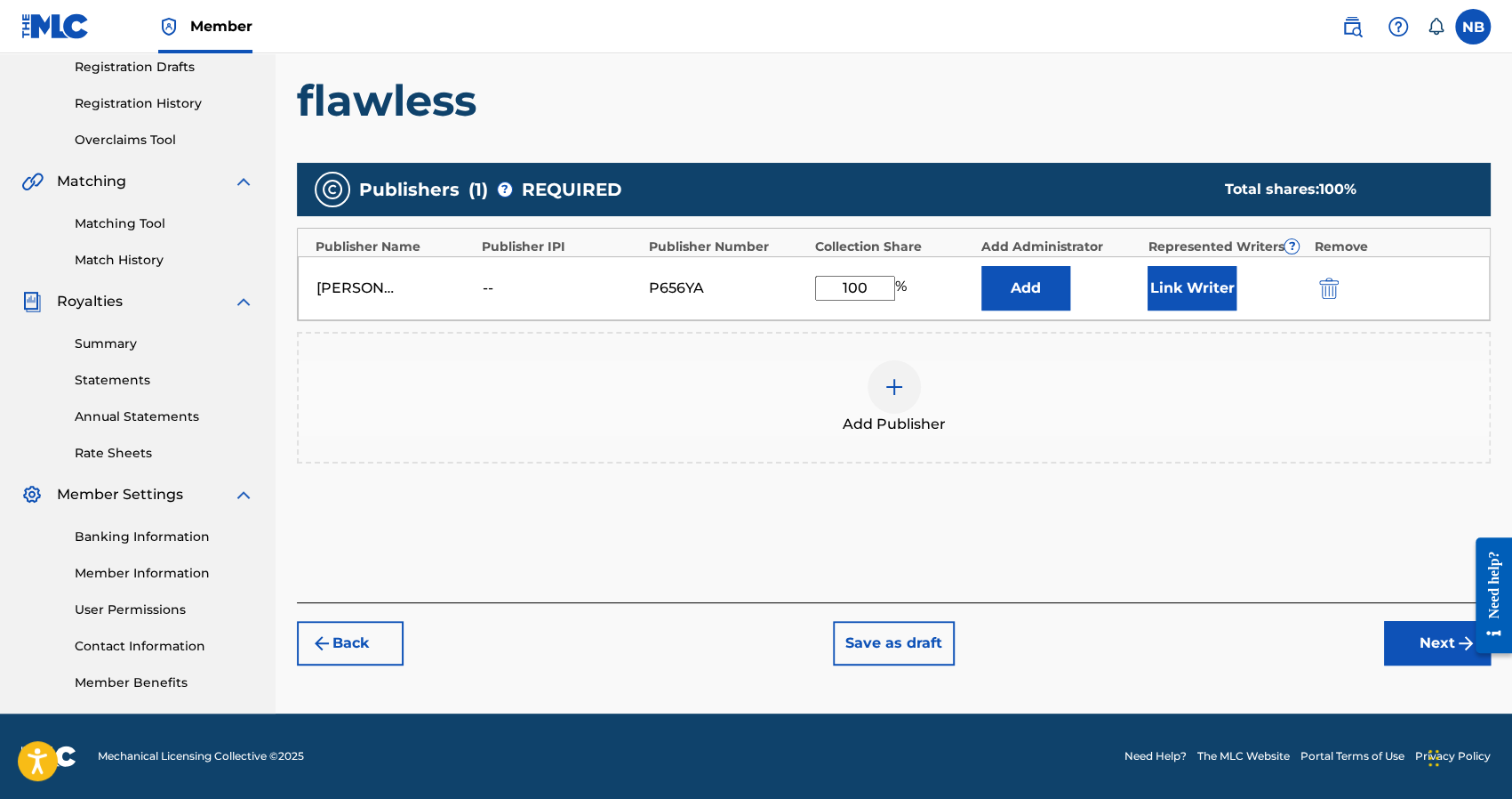
click at [1426, 643] on button "Next" at bounding box center [1438, 643] width 106 height 44
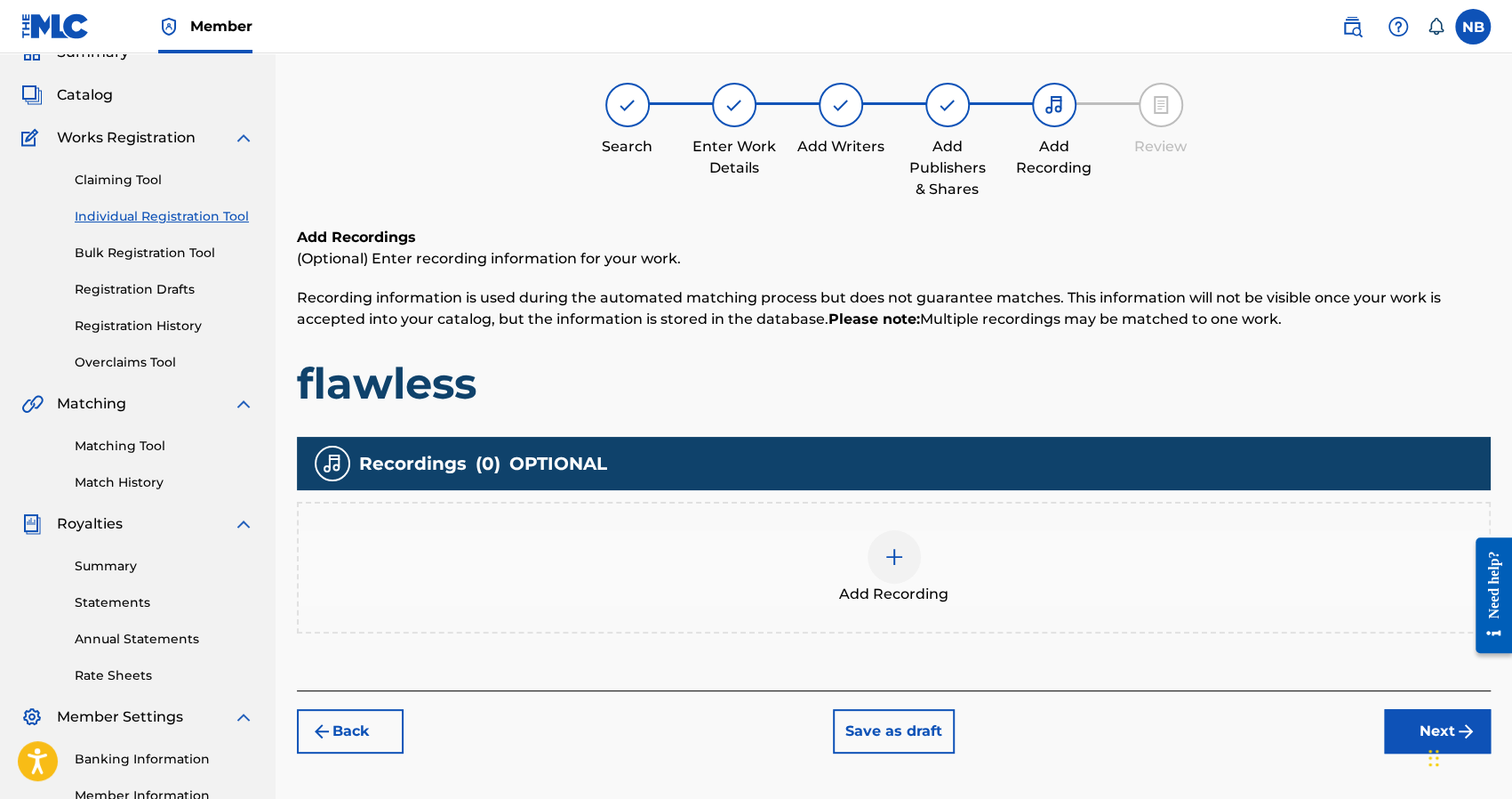
scroll to position [80, 0]
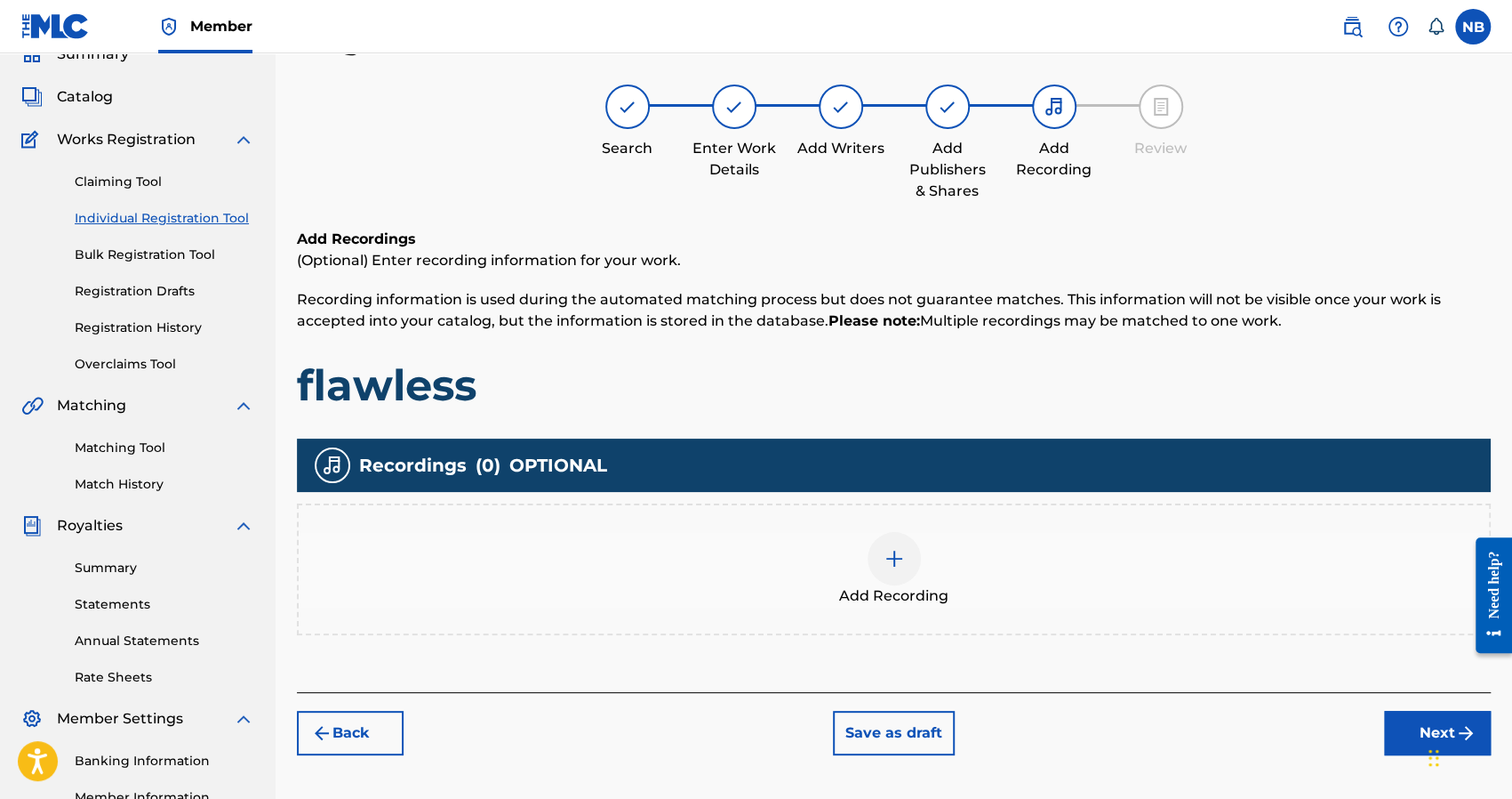
click at [889, 561] on img at bounding box center [894, 557] width 21 height 21
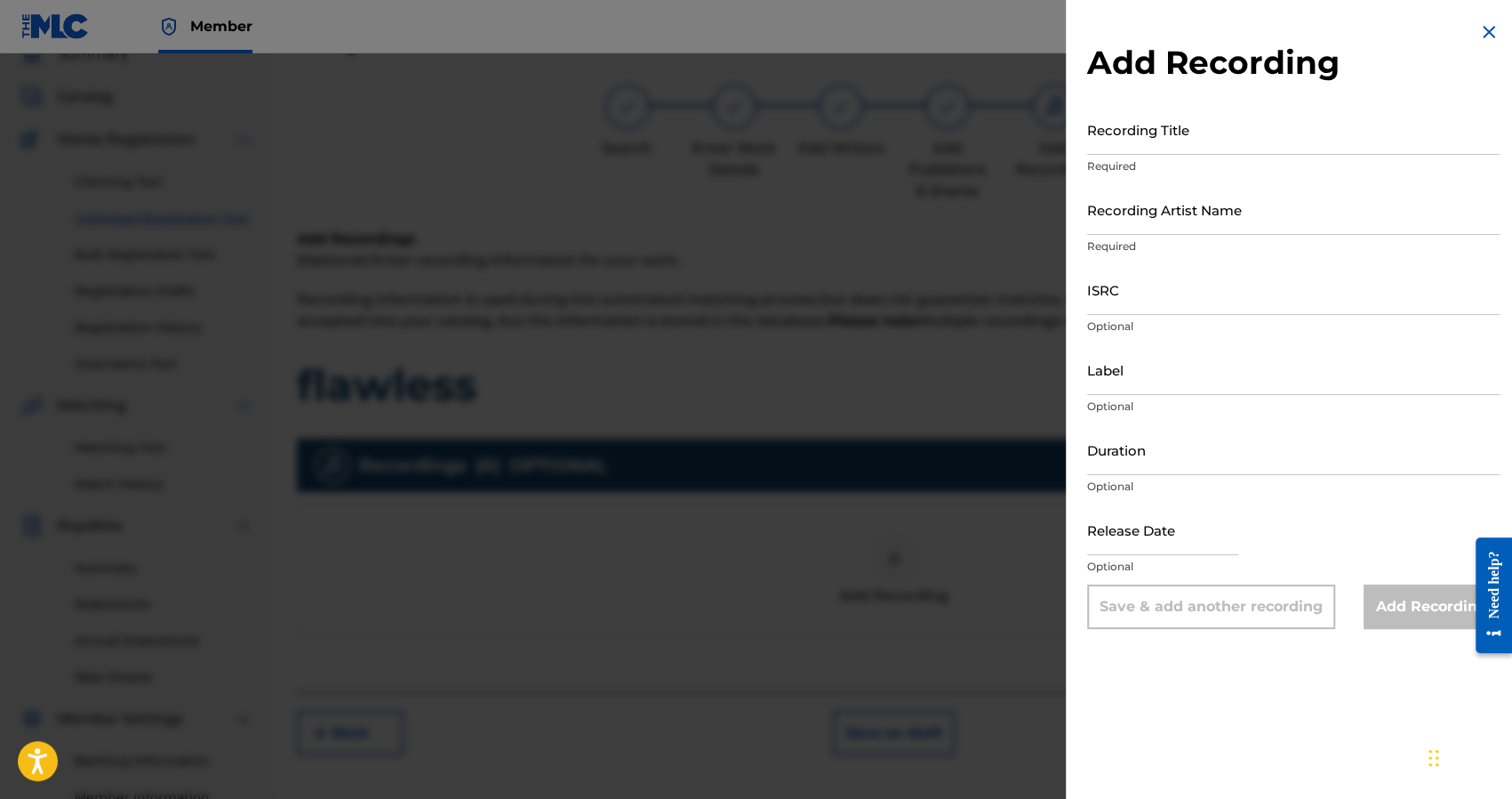
click at [1122, 151] on input "Recording Title" at bounding box center [1293, 129] width 412 height 51
type input "flawless"
click at [1126, 204] on input "Recording Artist Name" at bounding box center [1293, 208] width 412 height 51
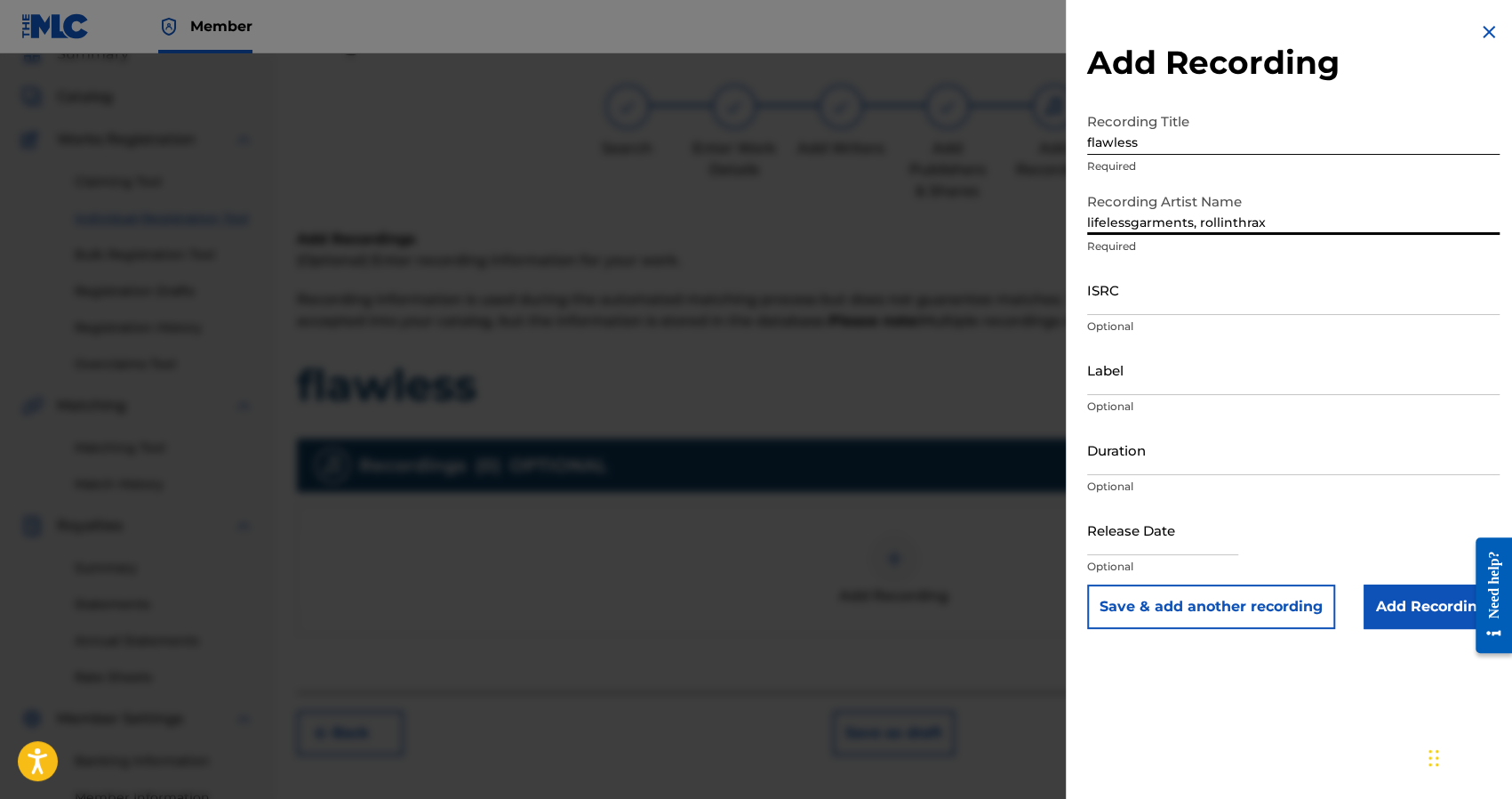
click at [1131, 319] on p "Optional" at bounding box center [1293, 326] width 412 height 16
click at [1129, 301] on input "ISRC" at bounding box center [1293, 289] width 412 height 51
drag, startPoint x: 1272, startPoint y: 220, endPoint x: 1011, endPoint y: 227, distance: 261.1
click at [1011, 227] on div "Add Recording Recording Title flawless Required Recording Artist Name lifelessg…" at bounding box center [756, 425] width 1512 height 745
type input "5eva"
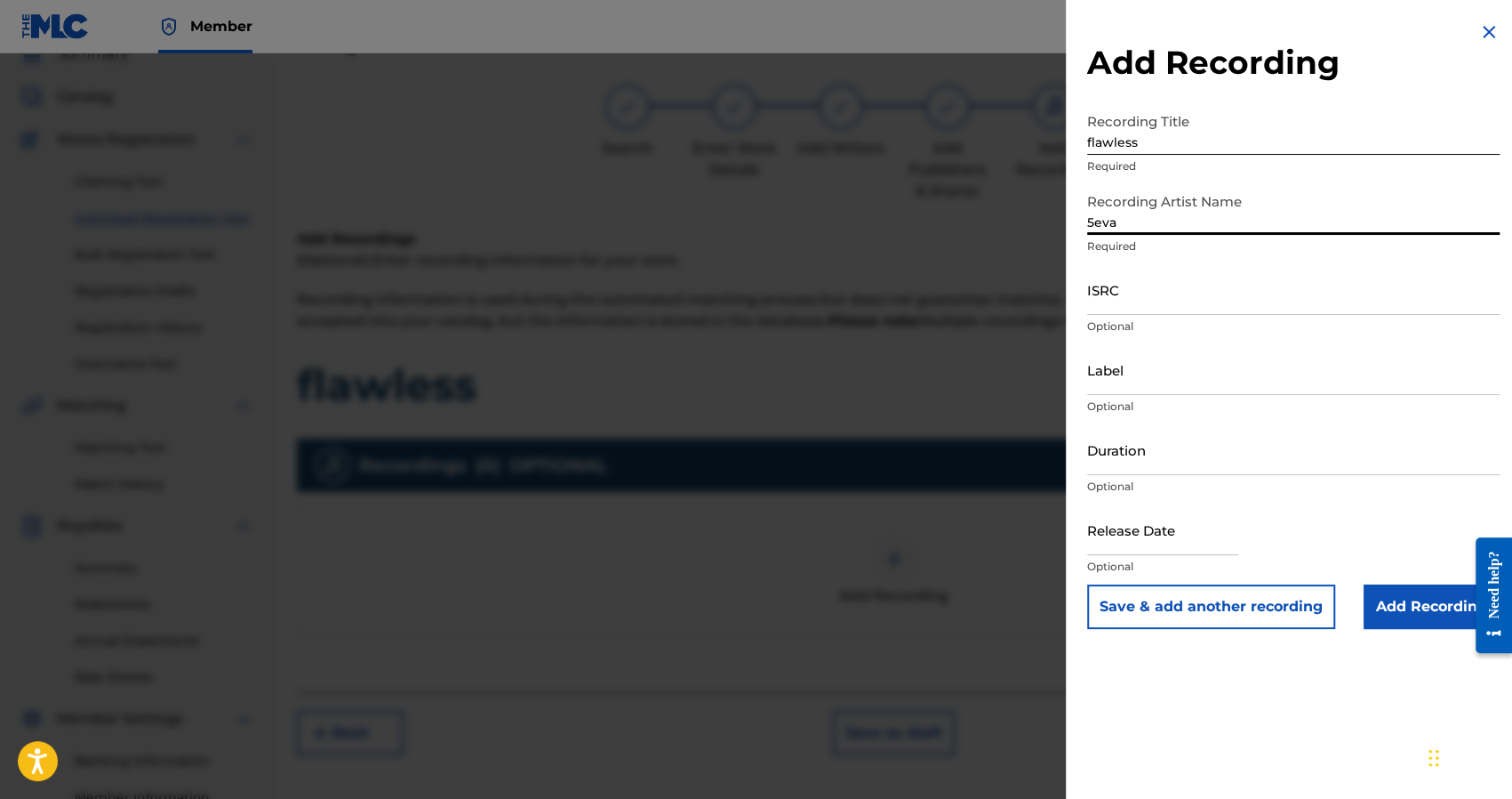
click at [1113, 281] on input "ISRC" at bounding box center [1293, 289] width 412 height 51
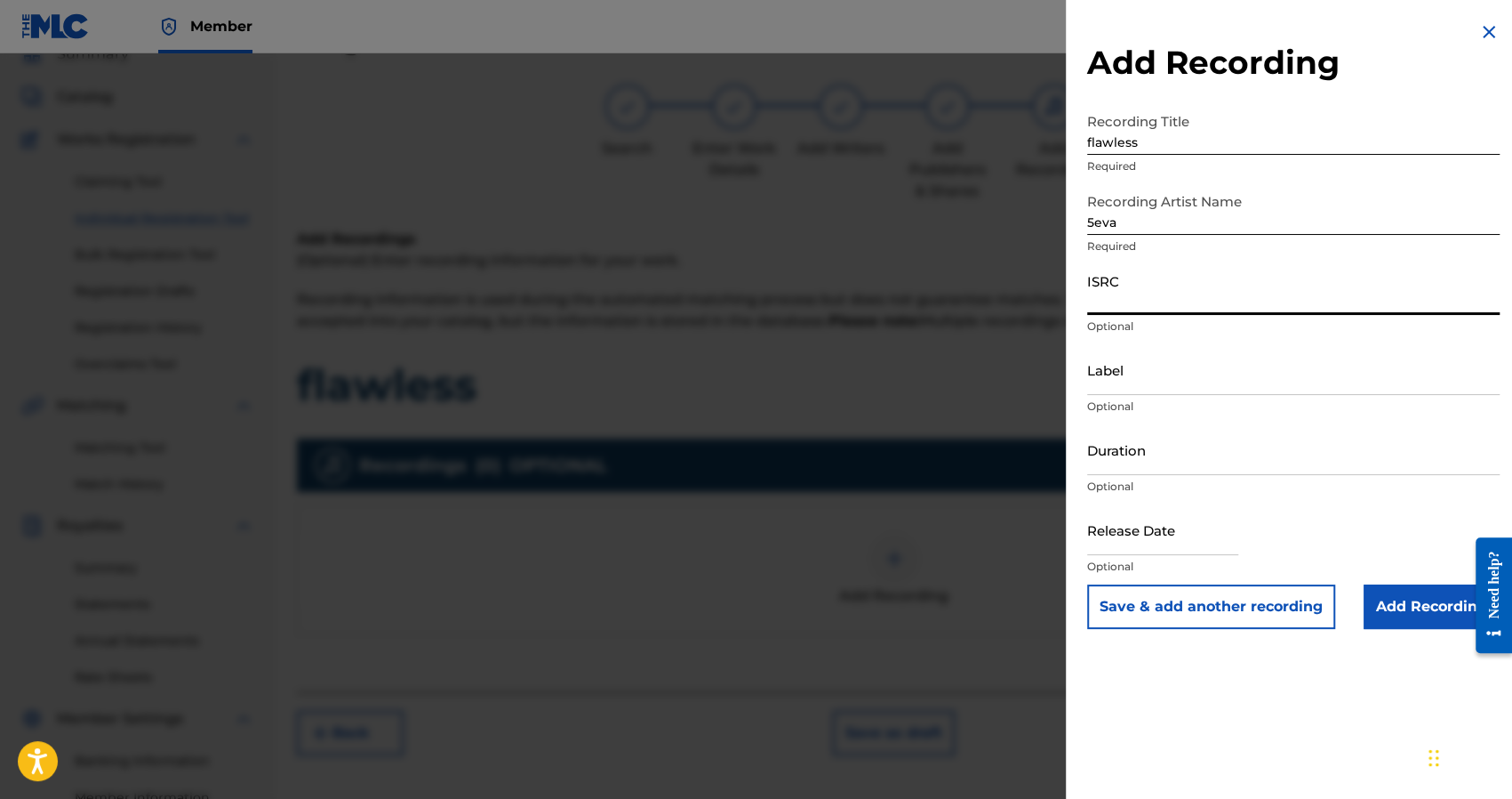
paste input "QZHN92336922"
type input "QZHN92336922"
click at [1117, 365] on input "Label" at bounding box center [1293, 369] width 412 height 51
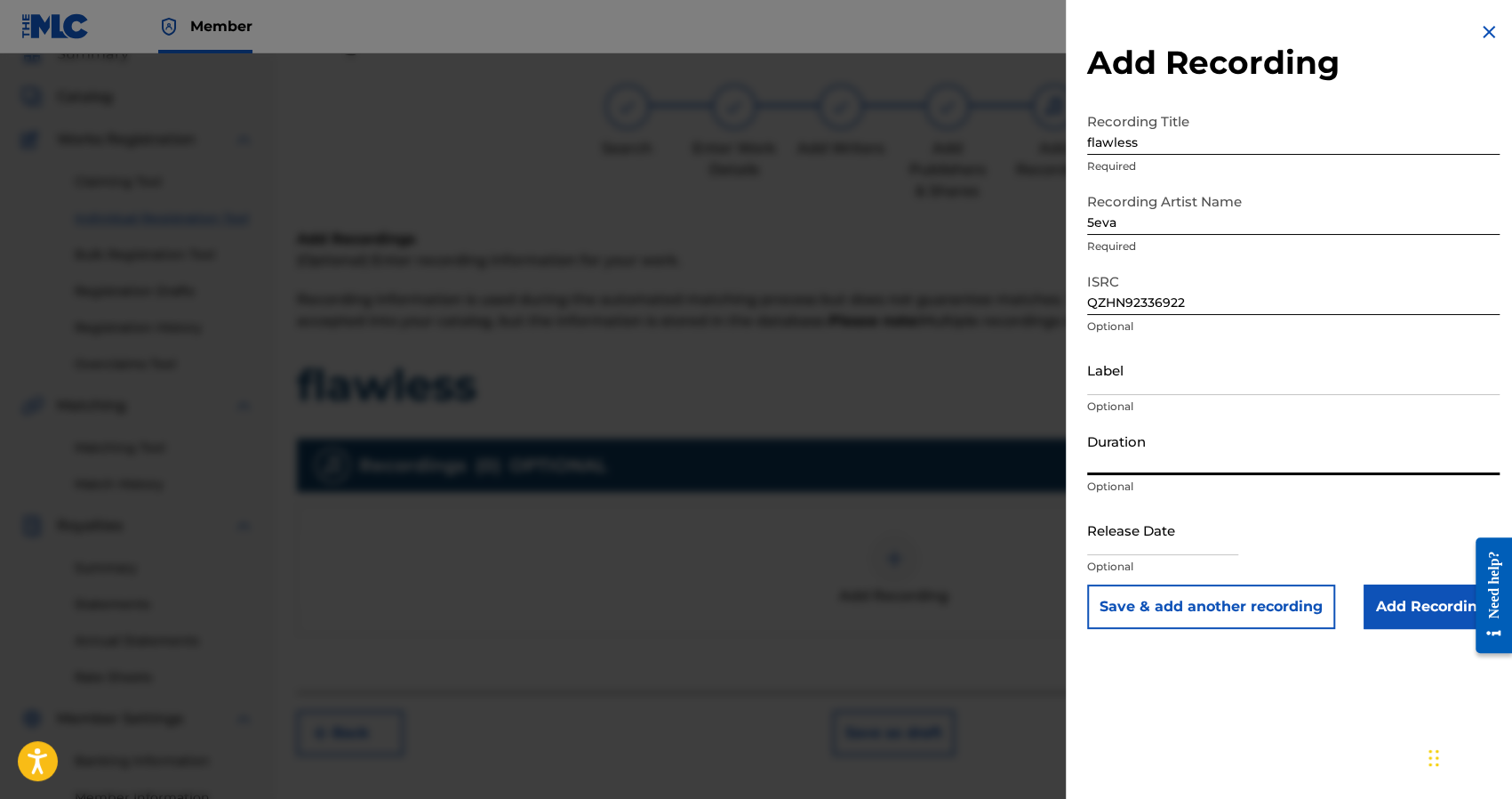
click at [1110, 433] on input "Duration" at bounding box center [1293, 449] width 412 height 51
click at [1131, 526] on input "text" at bounding box center [1162, 529] width 151 height 51
select select "7"
select select "2025"
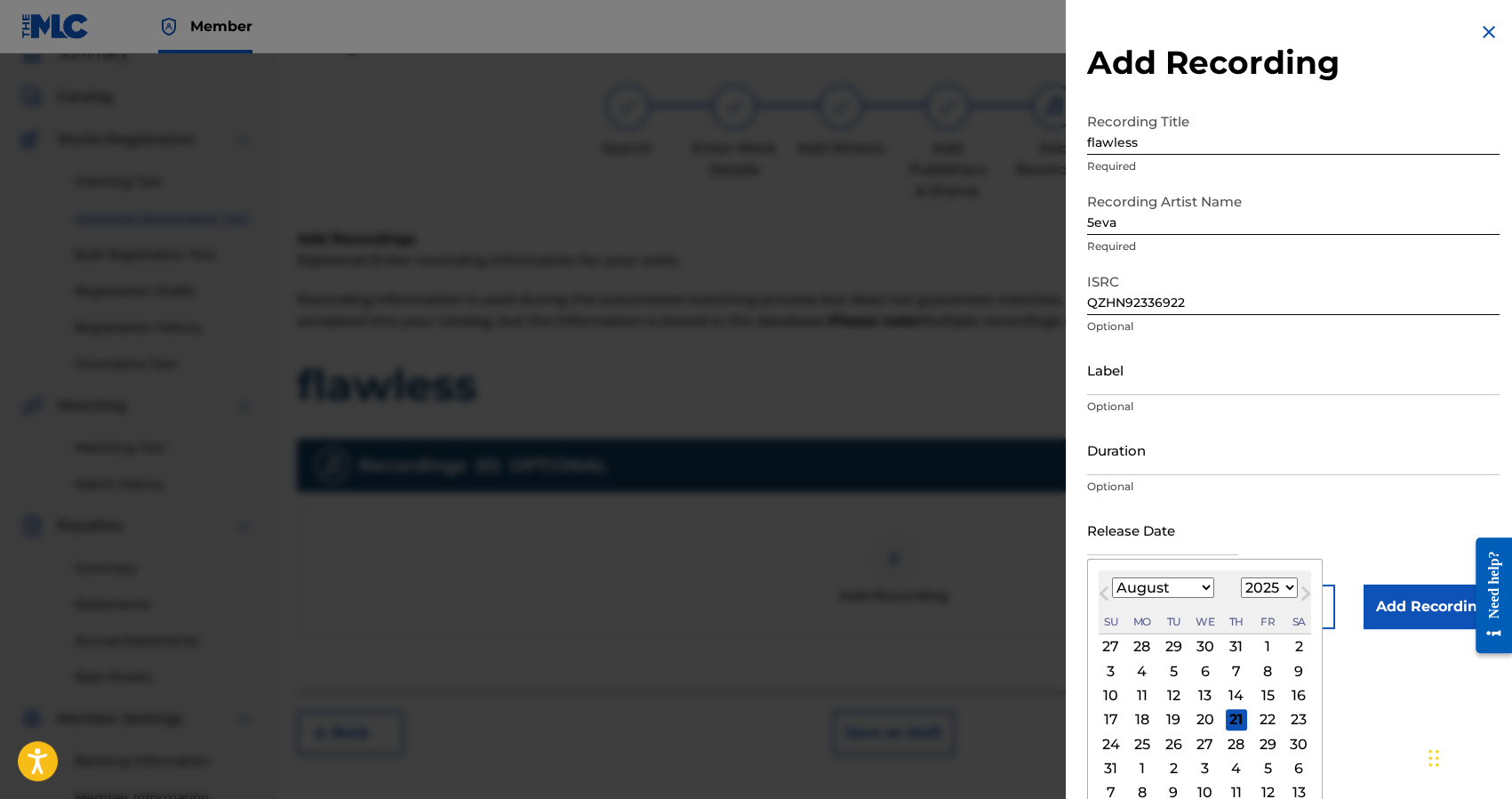
click at [1196, 463] on input "Duration" at bounding box center [1293, 449] width 412 height 51
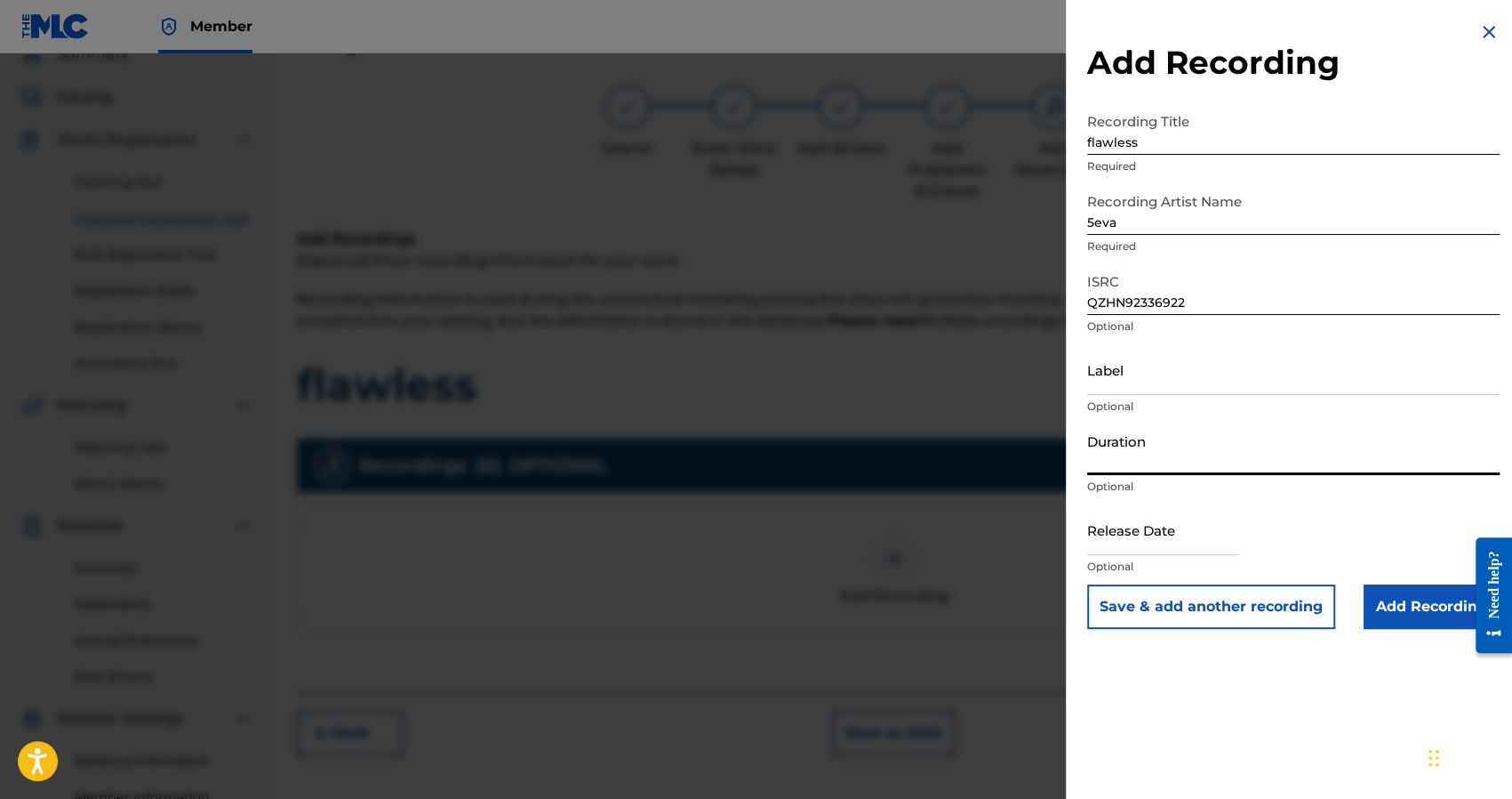
click at [1401, 607] on input "Add Recording" at bounding box center [1431, 606] width 136 height 44
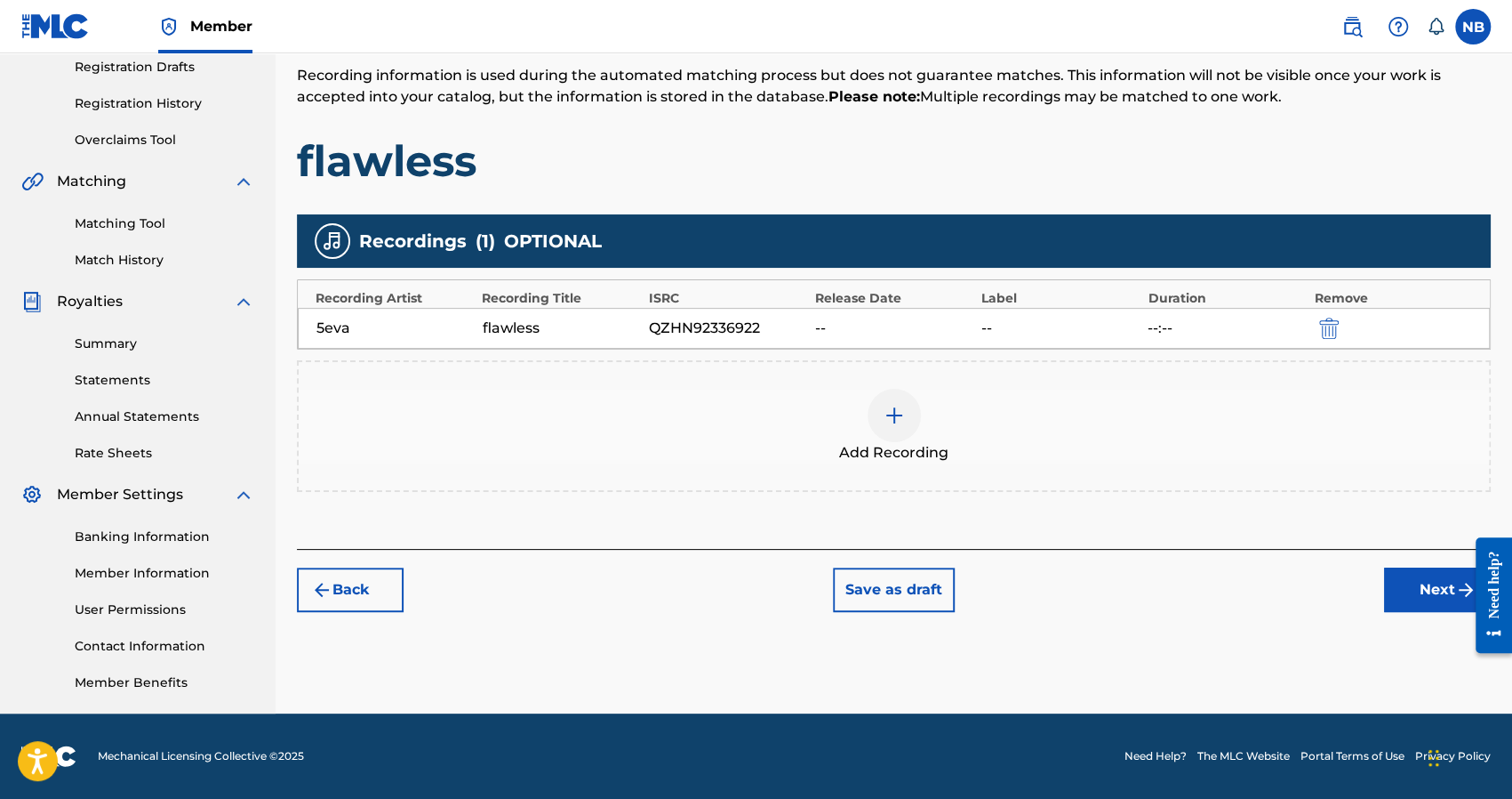
click at [1394, 590] on button "Next" at bounding box center [1438, 590] width 106 height 44
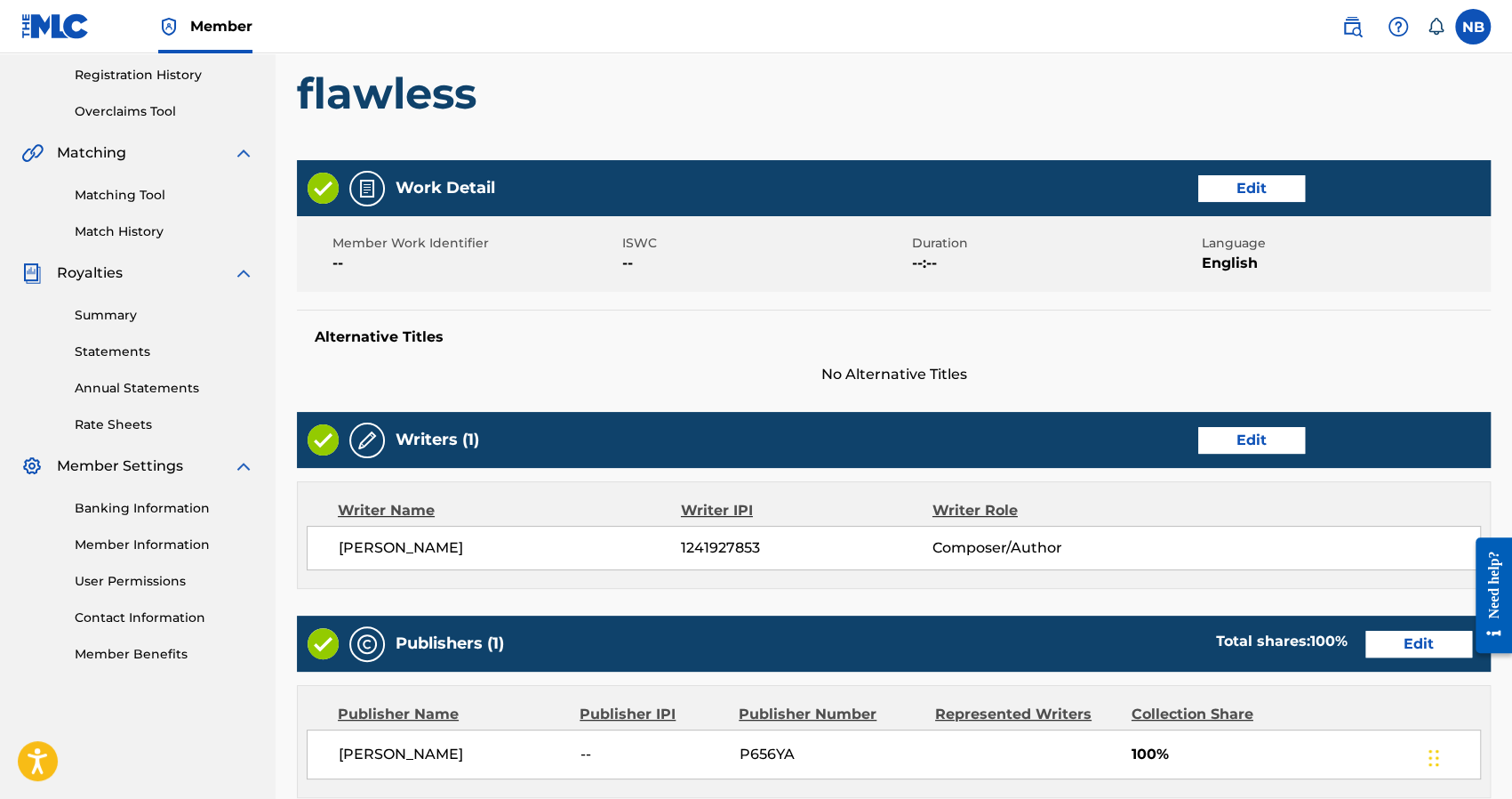
scroll to position [702, 0]
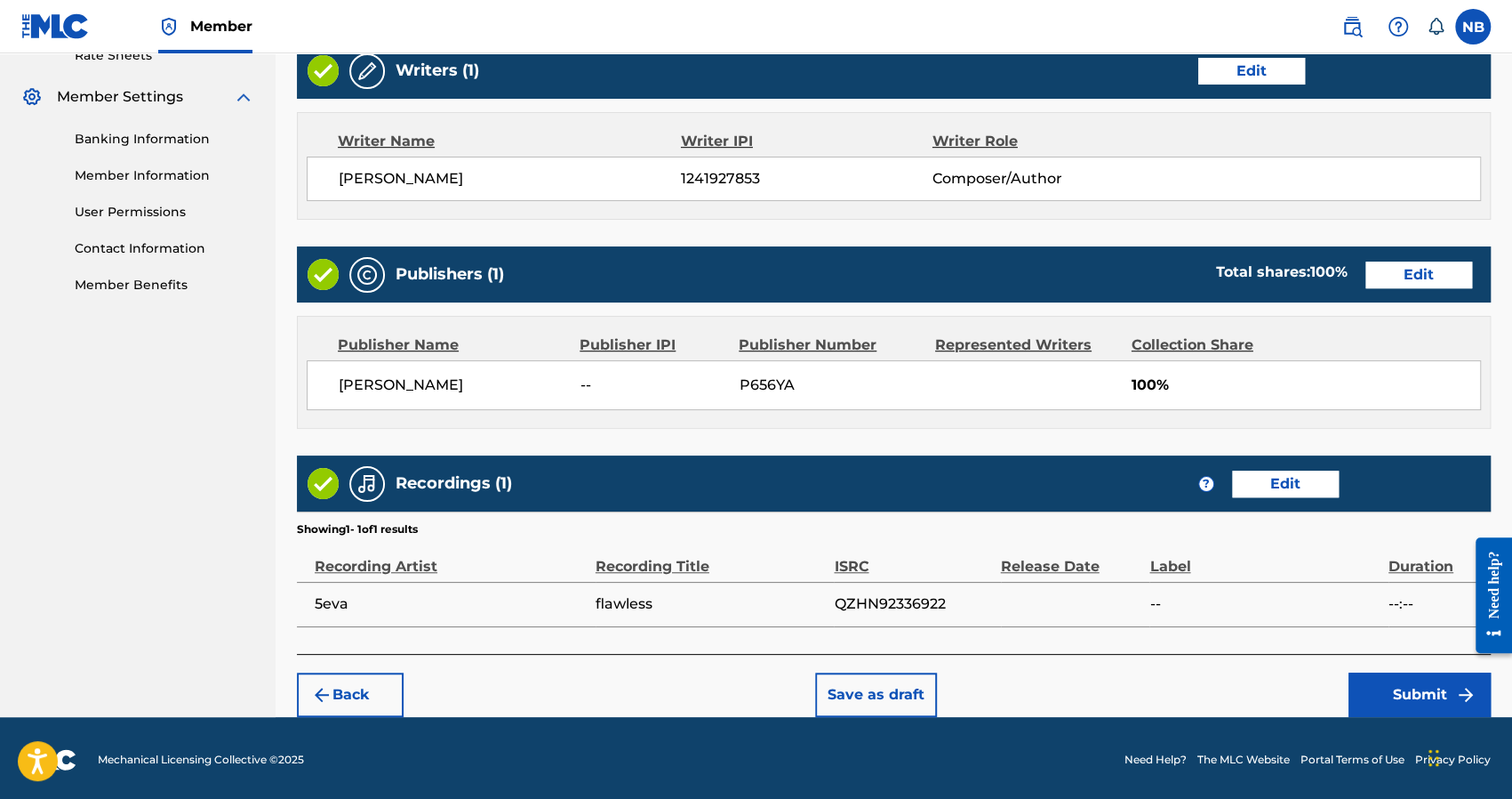
click at [1353, 689] on button "Submit" at bounding box center [1419, 694] width 142 height 44
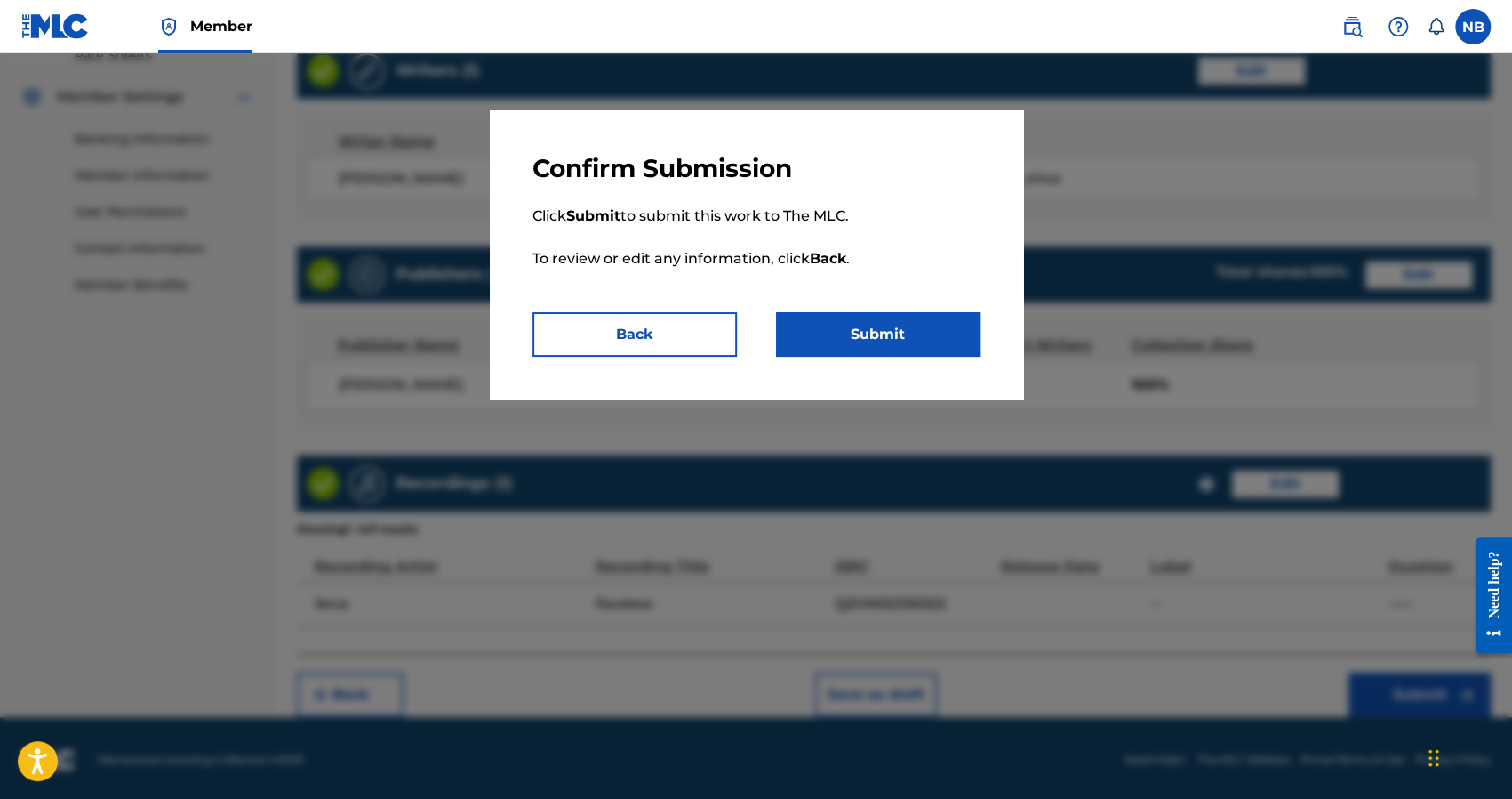
click at [889, 343] on button "Submit" at bounding box center [878, 334] width 205 height 44
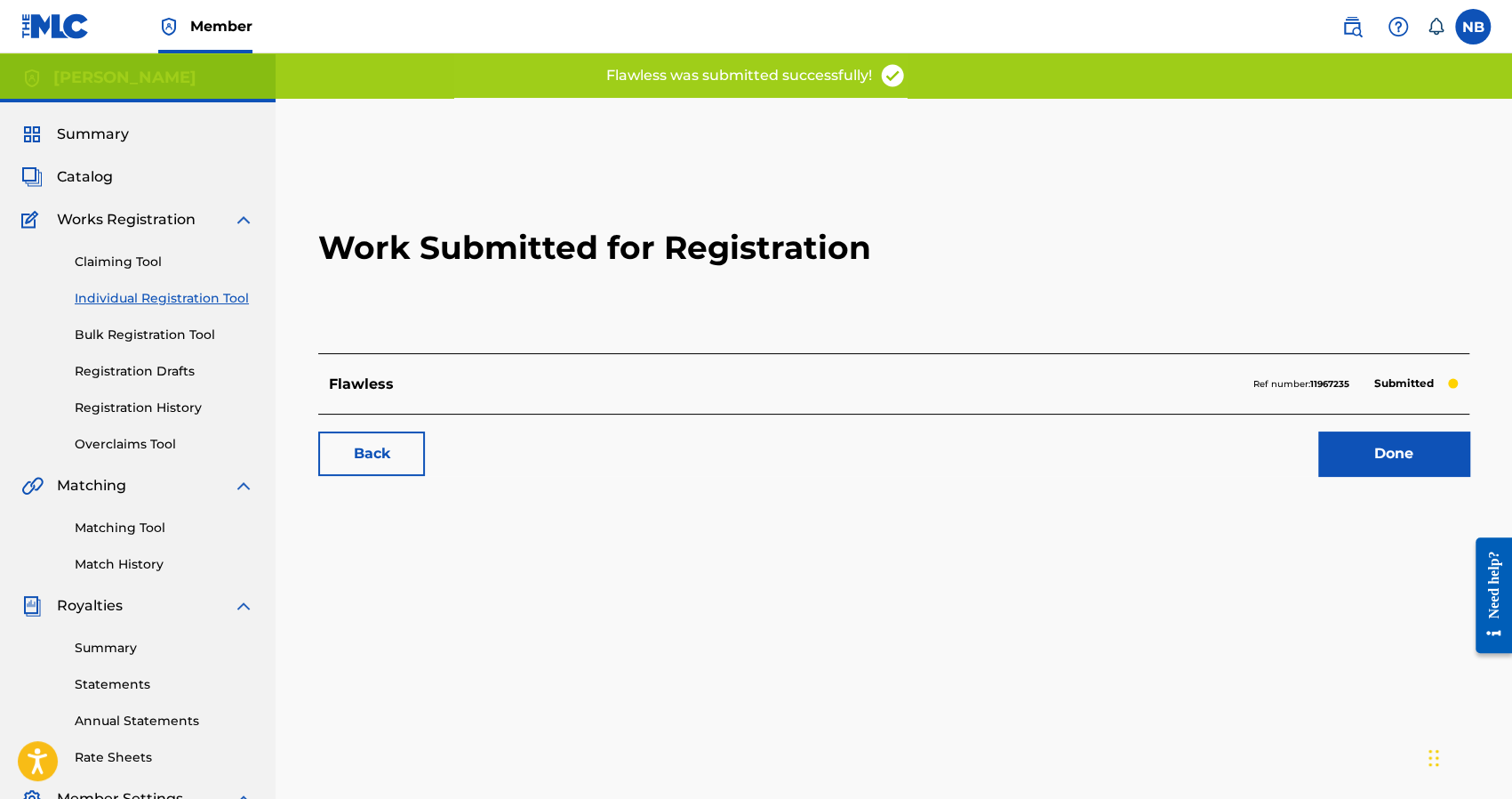
click at [1364, 453] on link "Done" at bounding box center [1394, 454] width 151 height 44
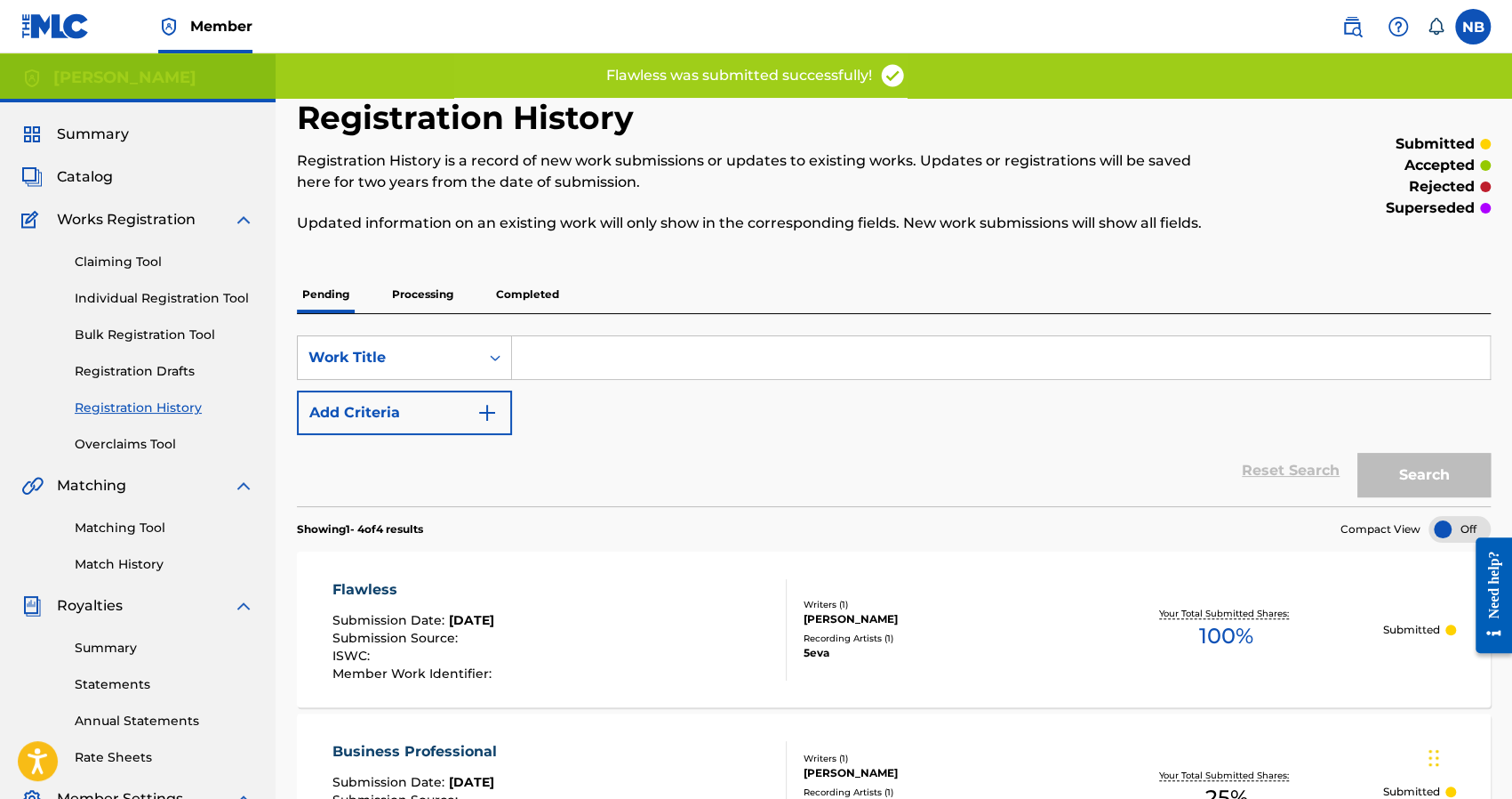
click at [114, 293] on link "Individual Registration Tool" at bounding box center [164, 298] width 180 height 18
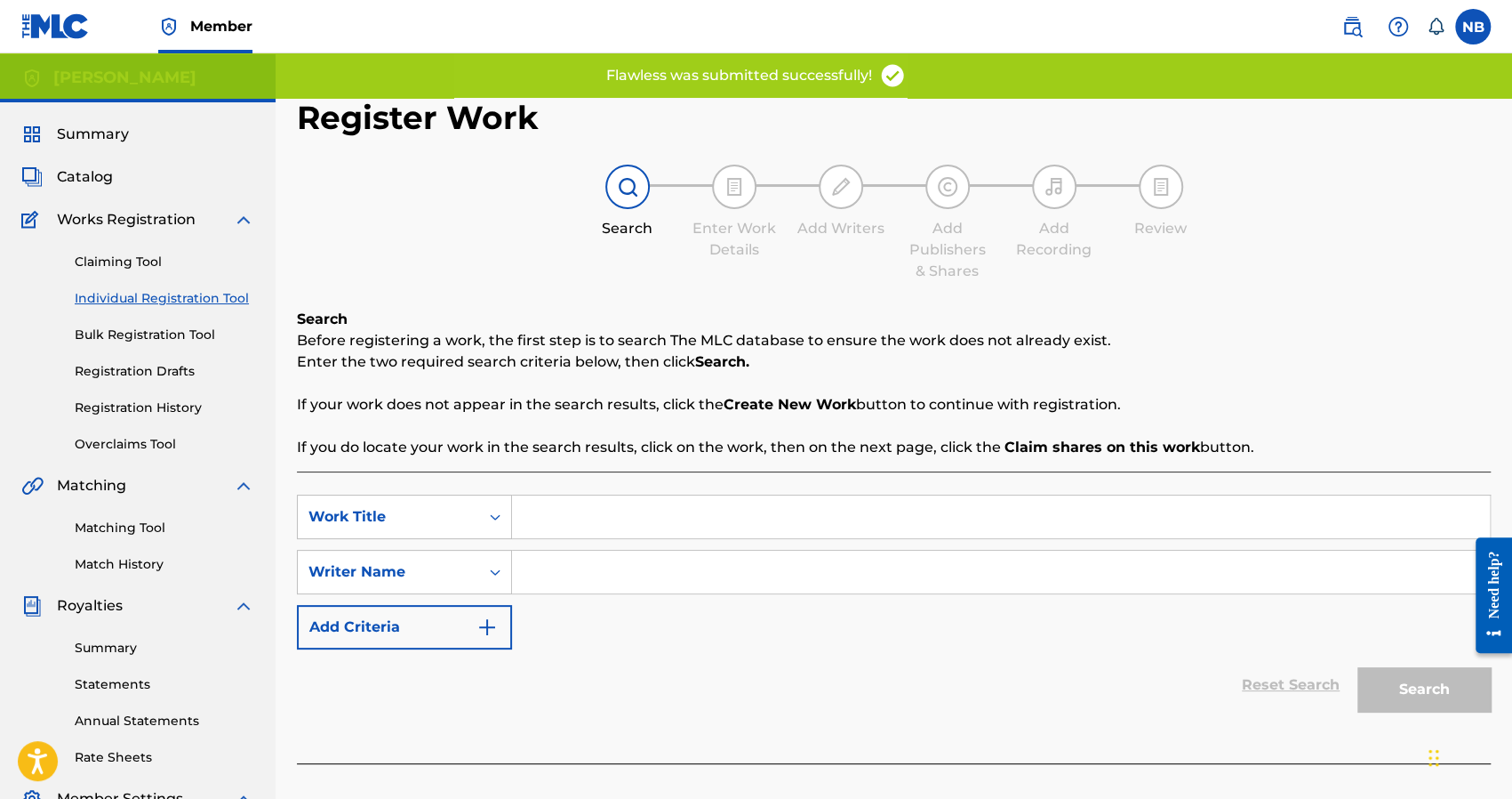
click at [646, 545] on div "SearchWithCriteriad59def4b-dc57-4566-ab79-e358022f5f9e Work Title SearchWithCri…" at bounding box center [893, 571] width 1193 height 154
click at [640, 524] on input "Search Form" at bounding box center [1001, 516] width 978 height 42
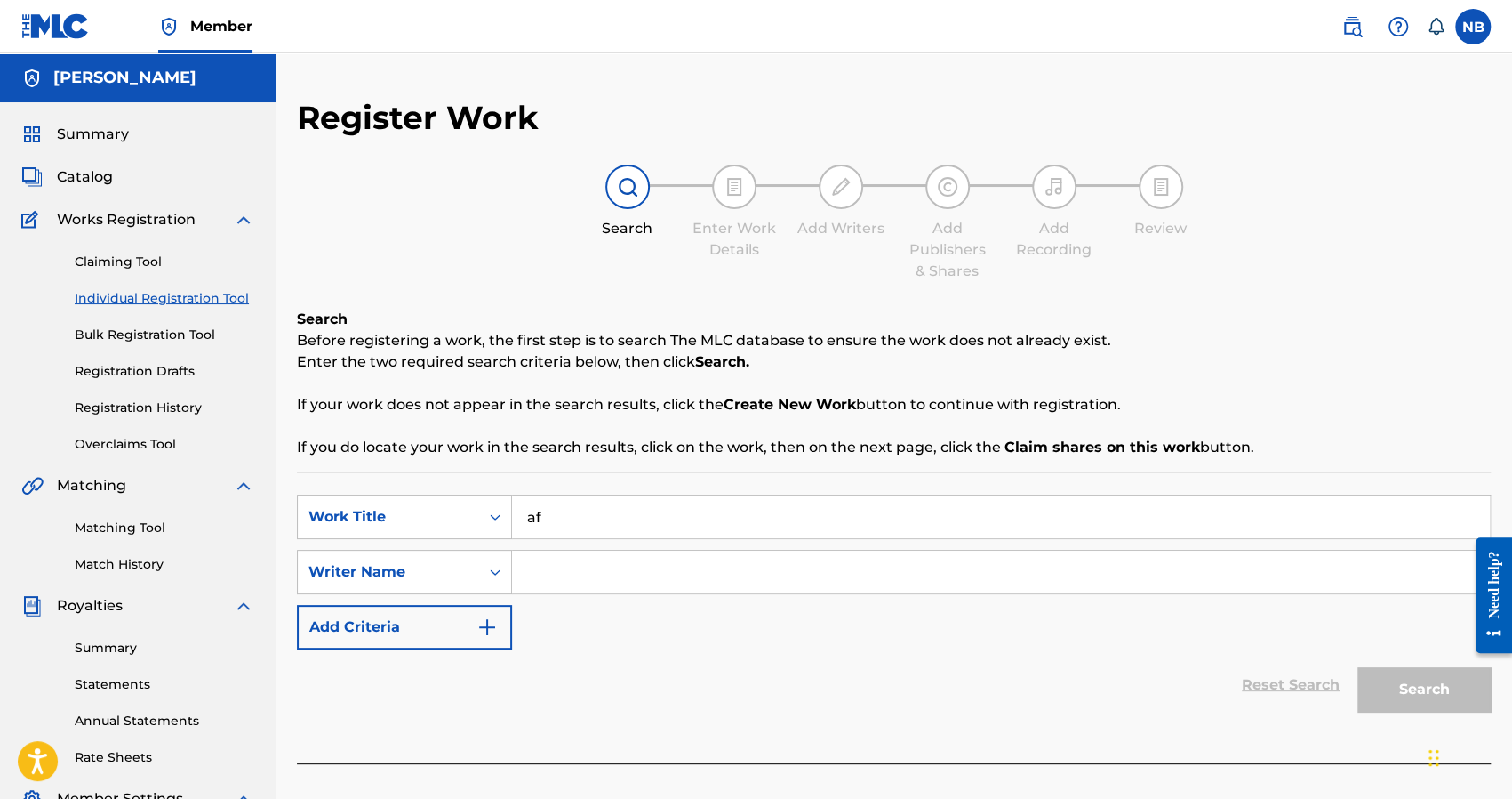
type input "af"
click at [616, 562] on input "Search Form" at bounding box center [1001, 571] width 978 height 42
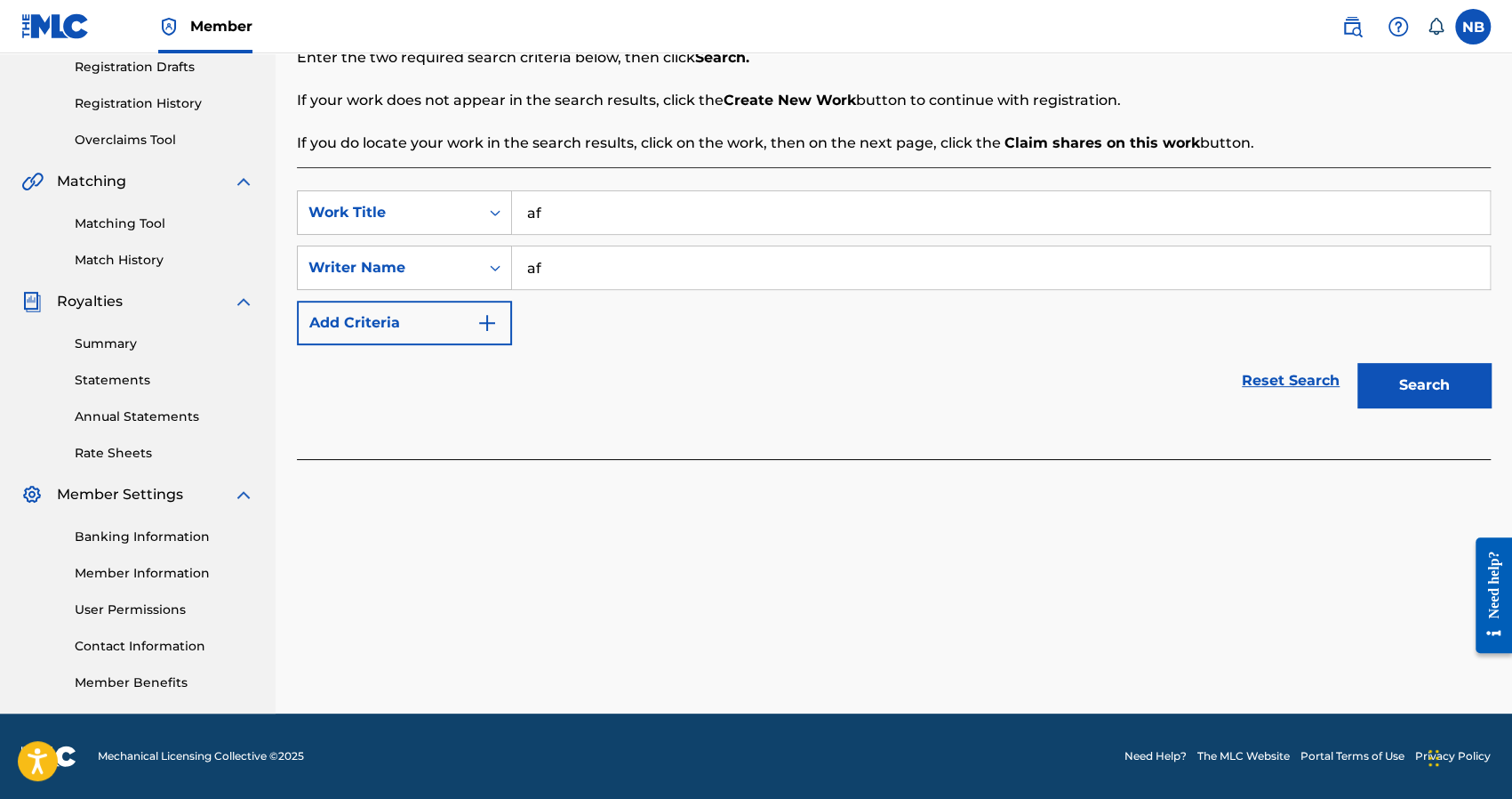
type input "af"
click at [1413, 385] on button "Search" at bounding box center [1424, 385] width 133 height 44
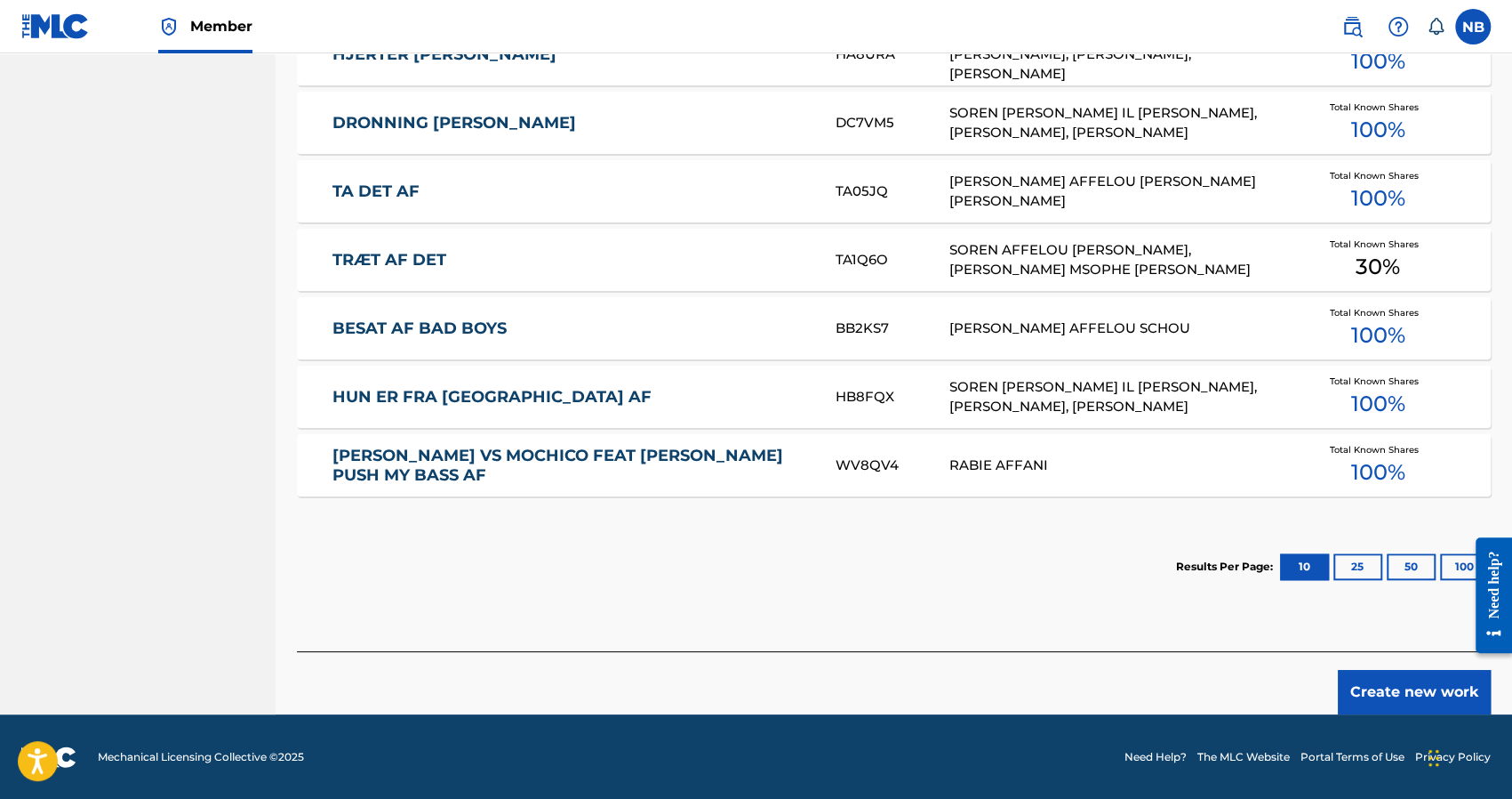
click at [1397, 670] on button "Create new work" at bounding box center [1414, 692] width 153 height 44
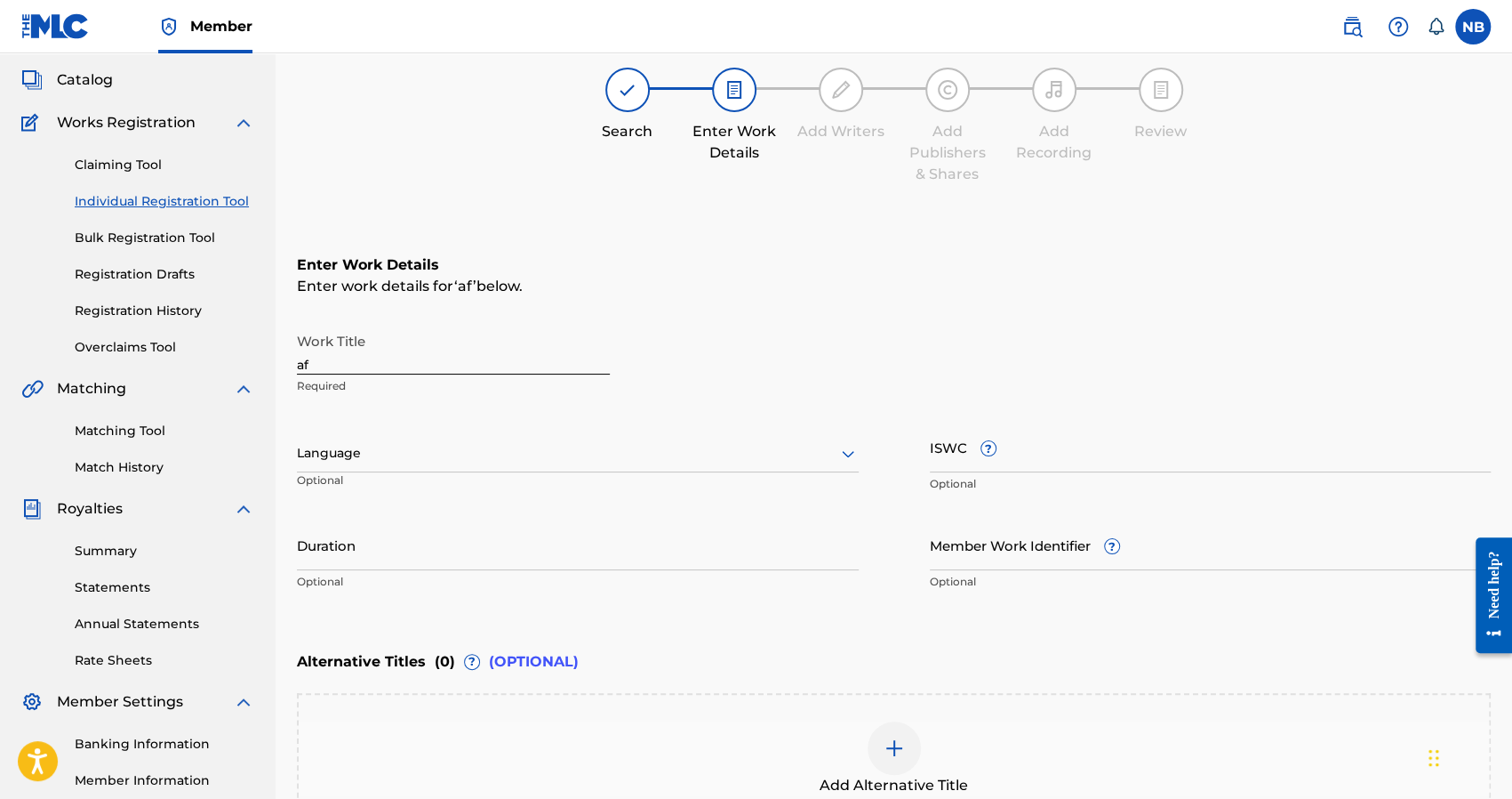
scroll to position [0, 0]
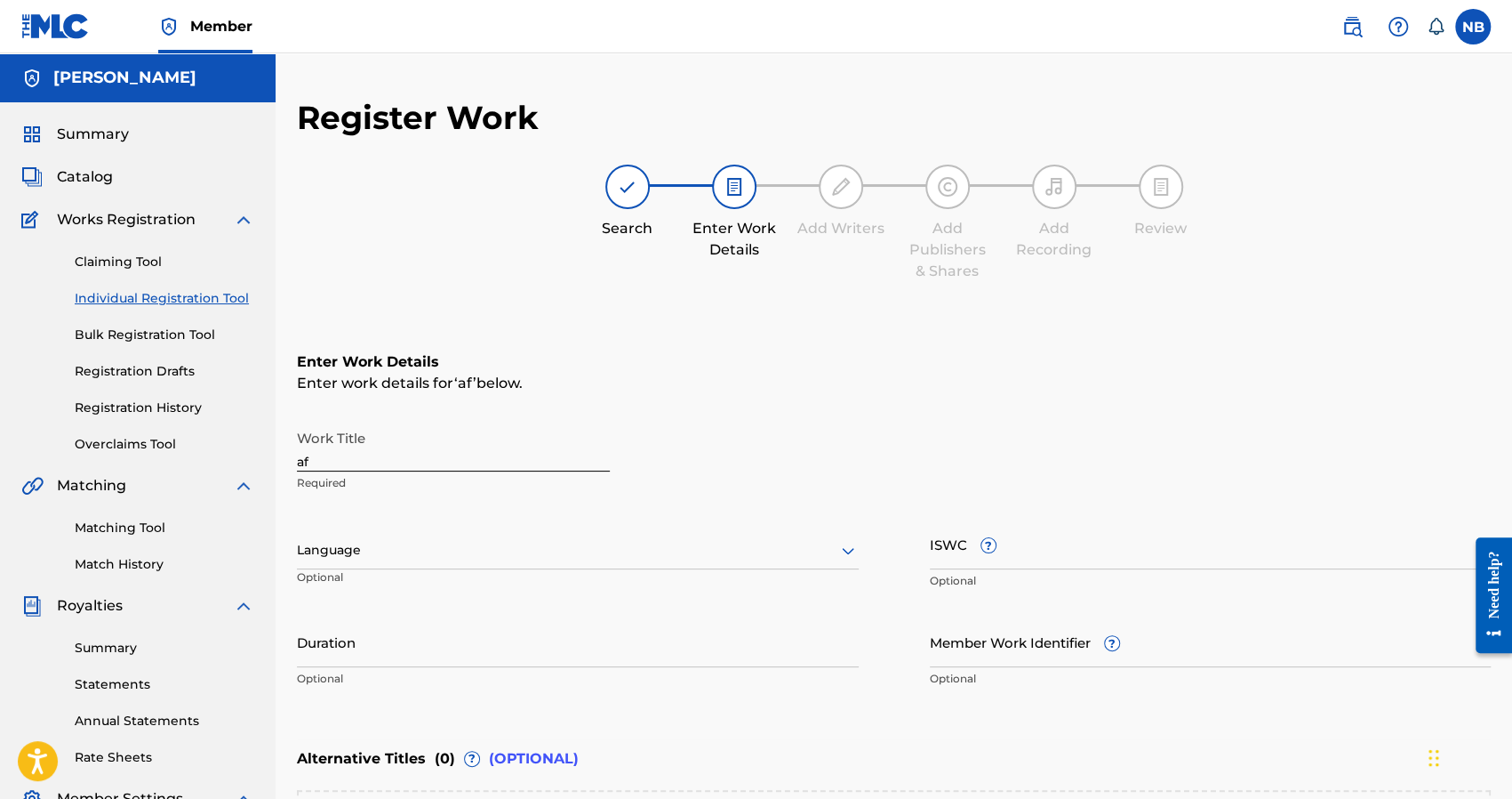
click at [379, 467] on input "af" at bounding box center [453, 445] width 313 height 51
type input "a"
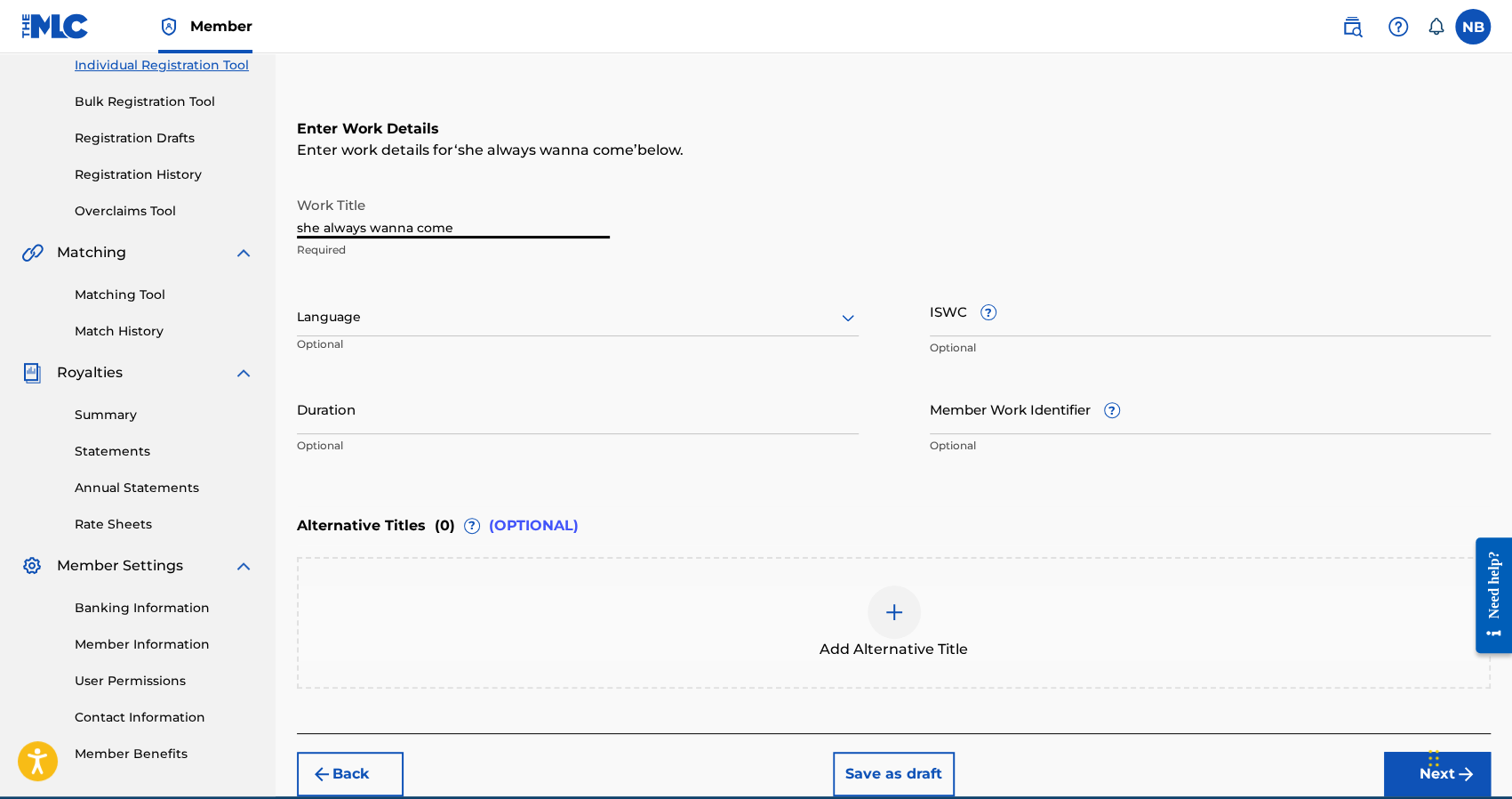
scroll to position [315, 0]
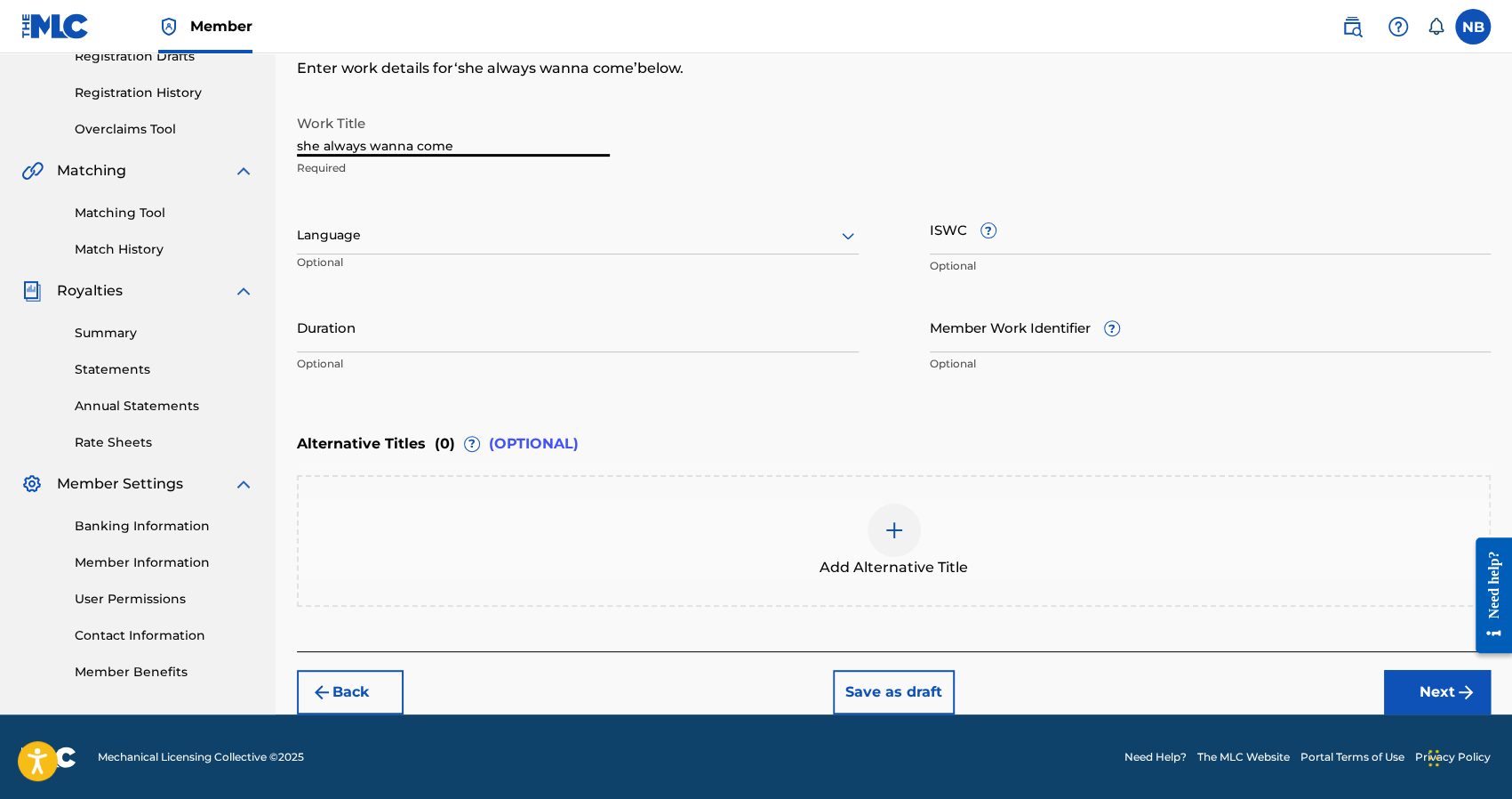
type input "she always wanna come"
click at [1397, 688] on button "Next" at bounding box center [1438, 692] width 106 height 44
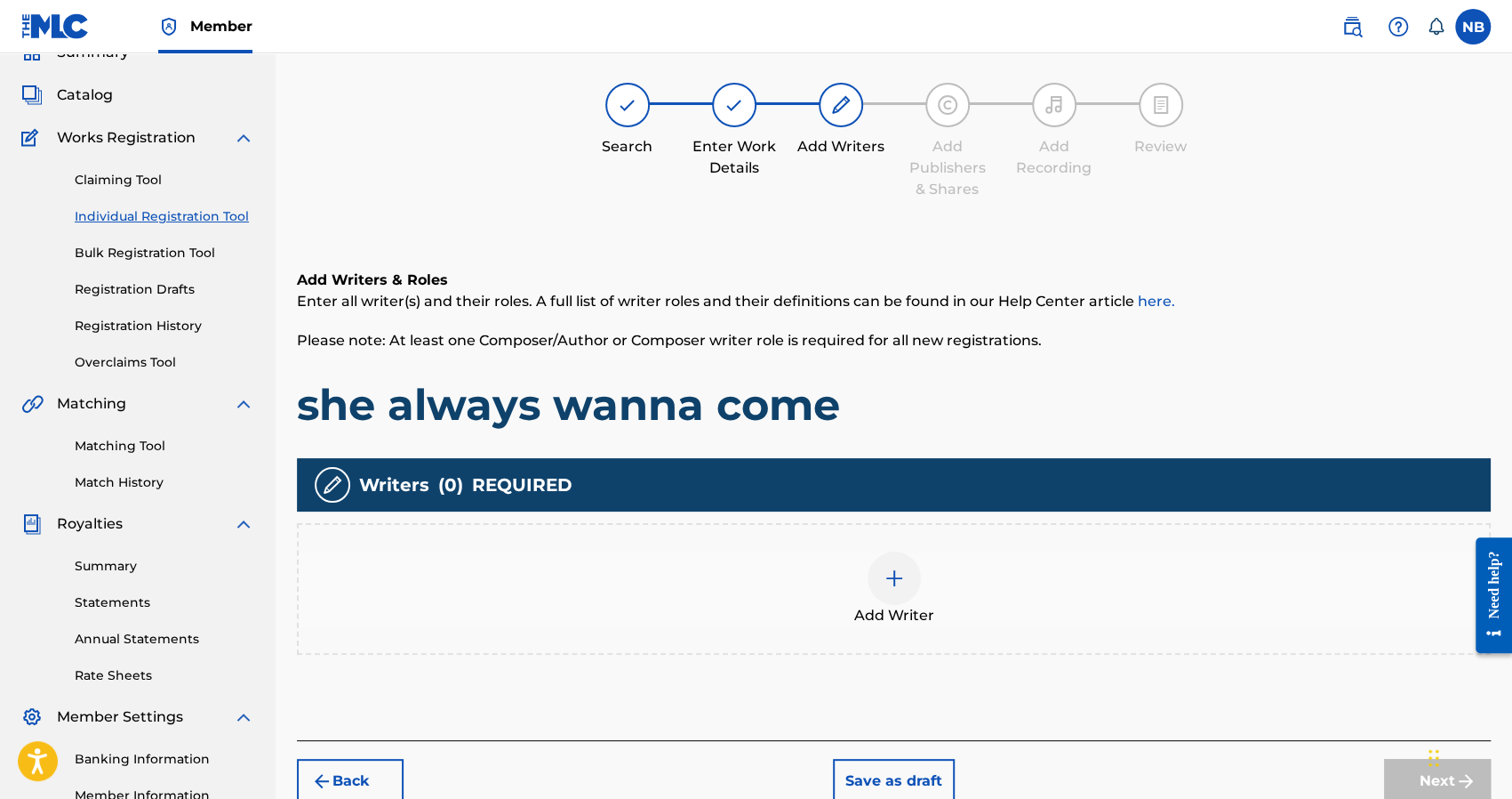
scroll to position [80, 0]
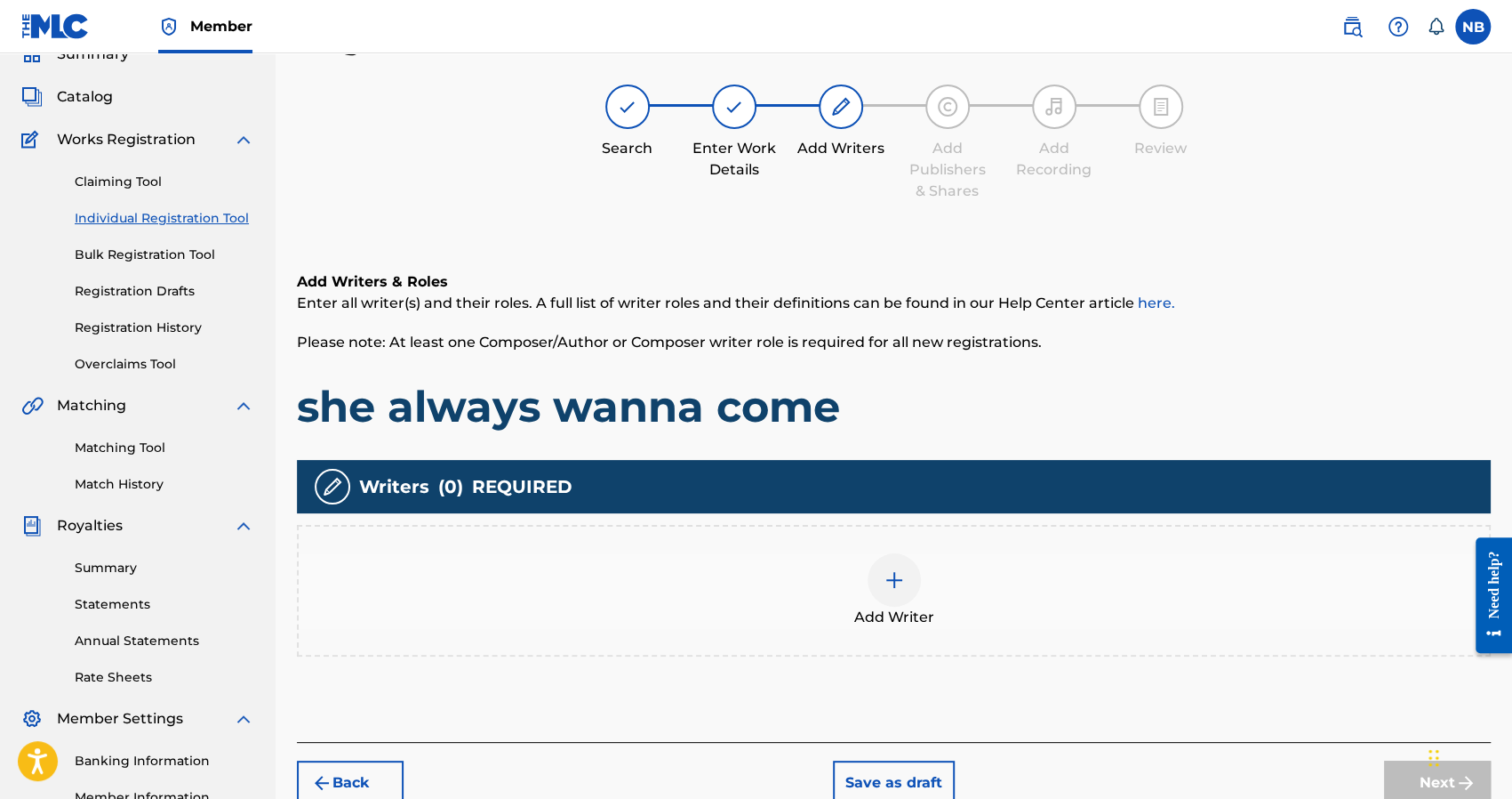
click at [917, 568] on div at bounding box center [894, 580] width 53 height 53
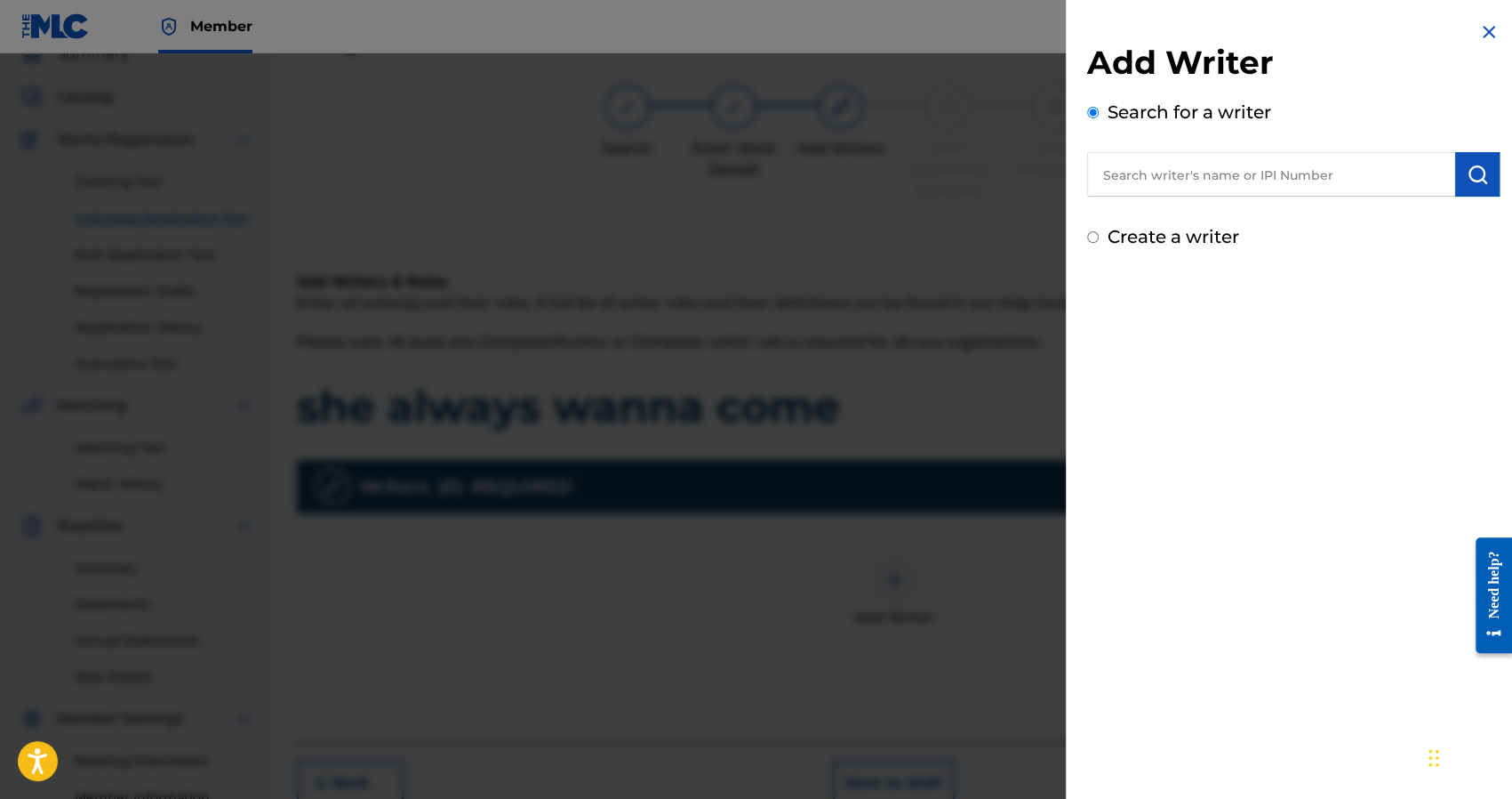
drag, startPoint x: 1113, startPoint y: 257, endPoint x: 1114, endPoint y: 241, distance: 16.0
click at [1113, 257] on div "Add Writer Search for a writer Create a writer" at bounding box center [1294, 135] width 455 height 271
click at [1114, 241] on label "Create a writer" at bounding box center [1173, 236] width 131 height 21
radio input "true"
click at [1099, 241] on input "Create a writer" at bounding box center [1092, 237] width 12 height 12
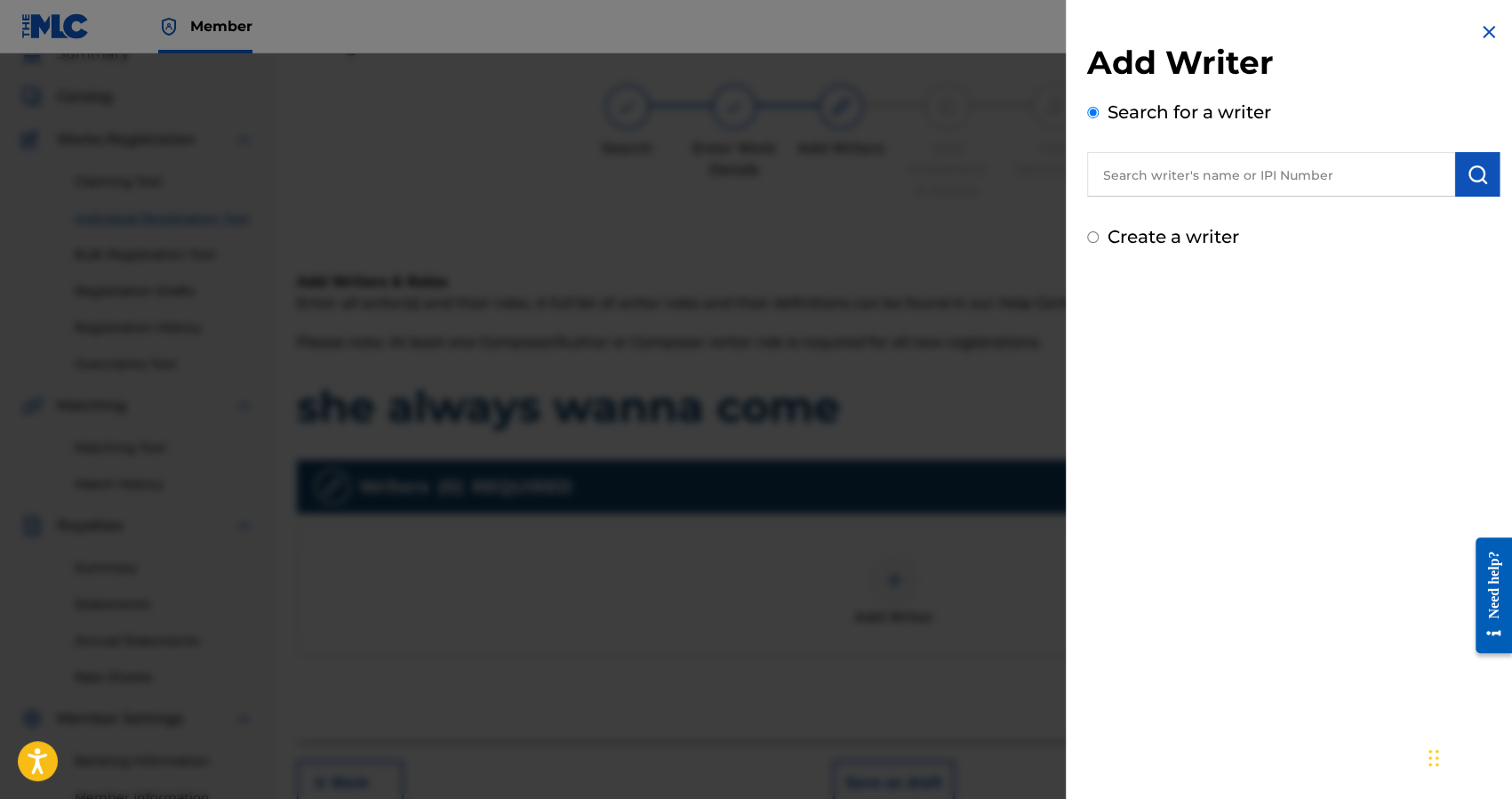
radio input "false"
radio input "true"
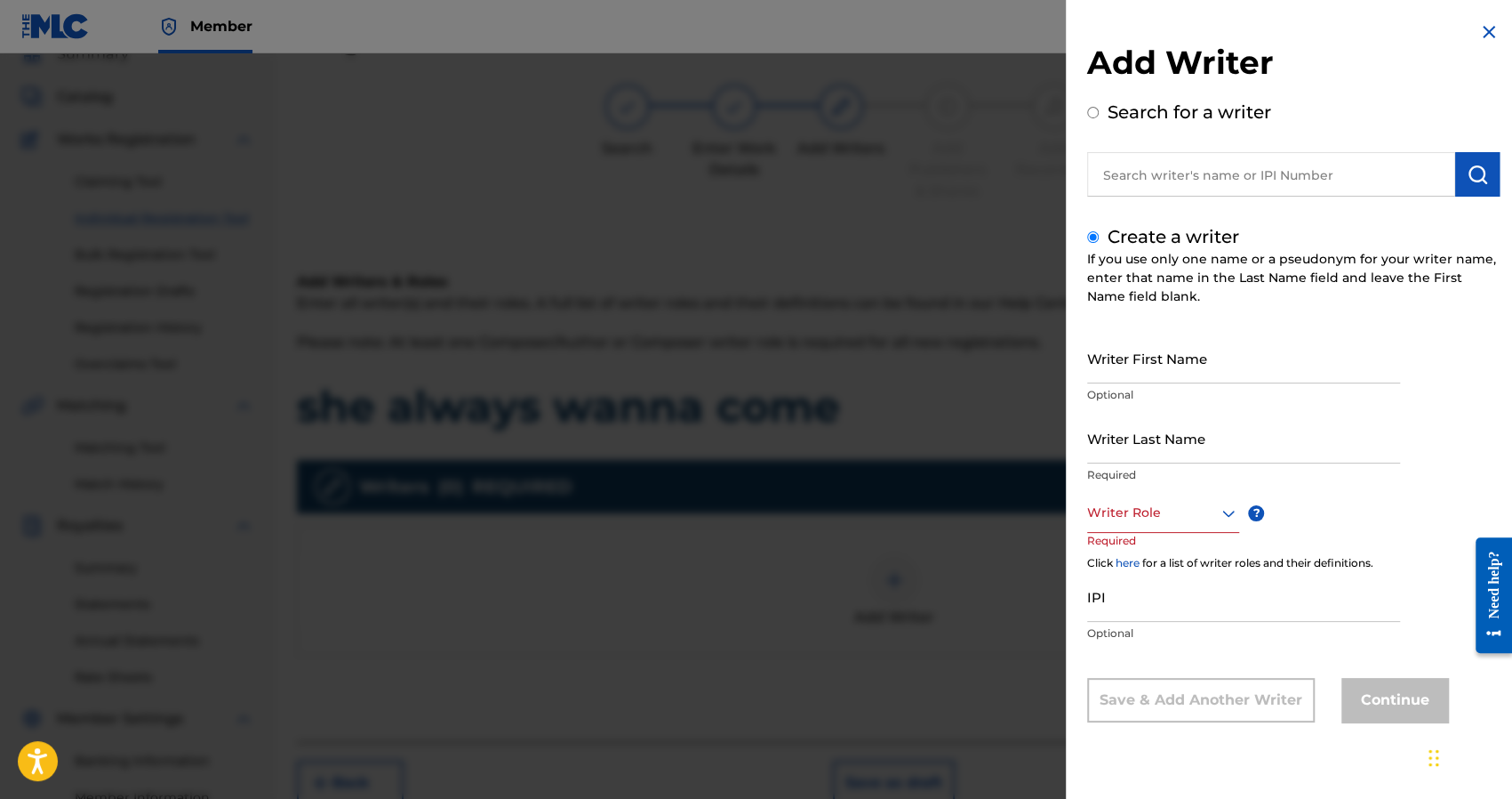
click at [1144, 349] on input "Writer First Name" at bounding box center [1243, 357] width 313 height 51
type input "Nick"
click at [1165, 434] on input "Writer Last Name" at bounding box center [1243, 437] width 313 height 51
click at [1171, 450] on input "Writer Last Name" at bounding box center [1243, 437] width 313 height 51
click at [1179, 456] on input "Writer Last Name" at bounding box center [1243, 437] width 313 height 51
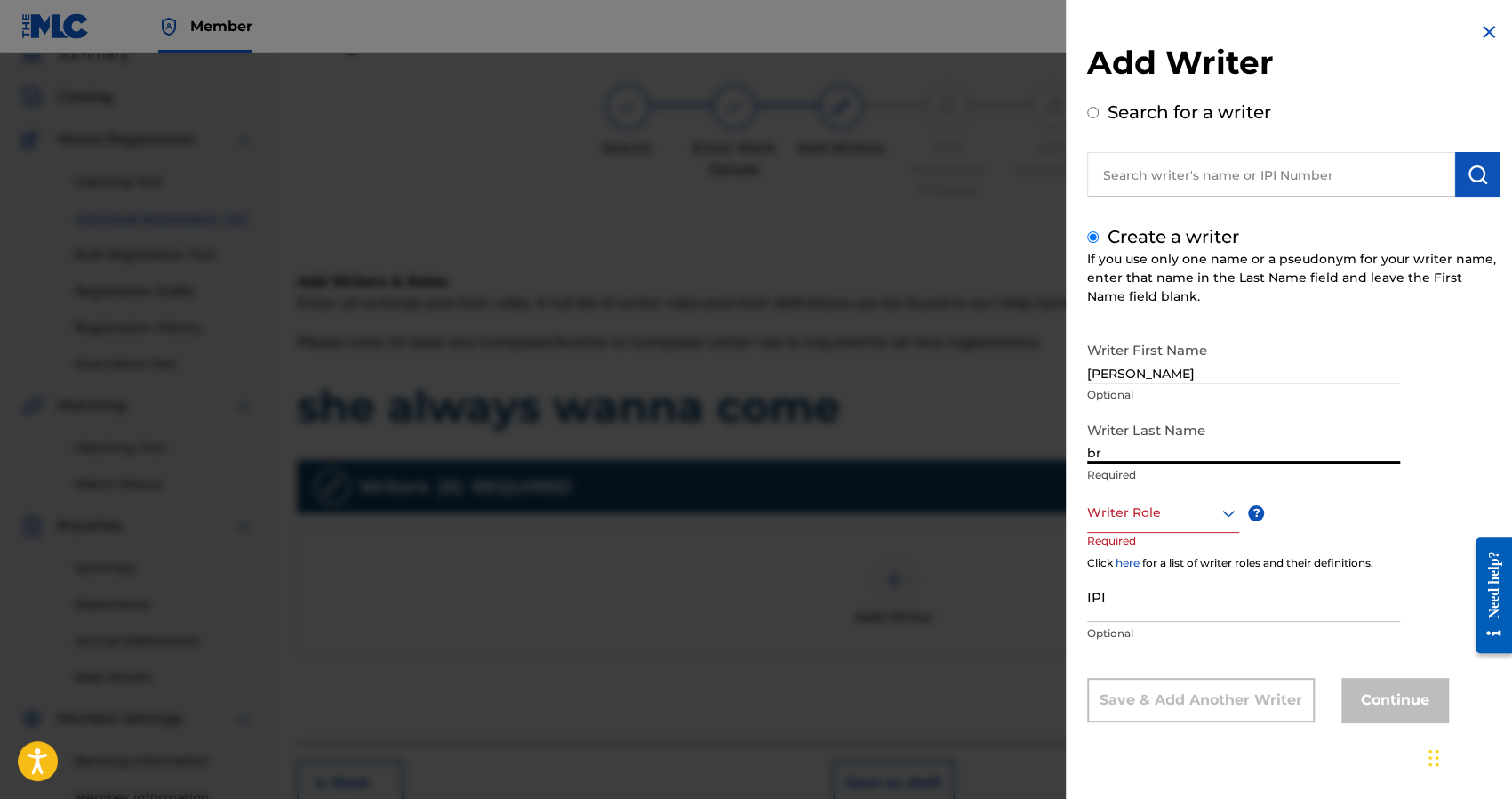
type input "b"
click at [1361, 412] on input "[PERSON_NAME]" at bounding box center [1243, 437] width 313 height 51
type input "[PERSON_NAME]"
click at [1342, 512] on div "Writer First Name Nick Optional Writer Last Name Brady Required Writer Role ? R…" at bounding box center [1293, 527] width 412 height 389
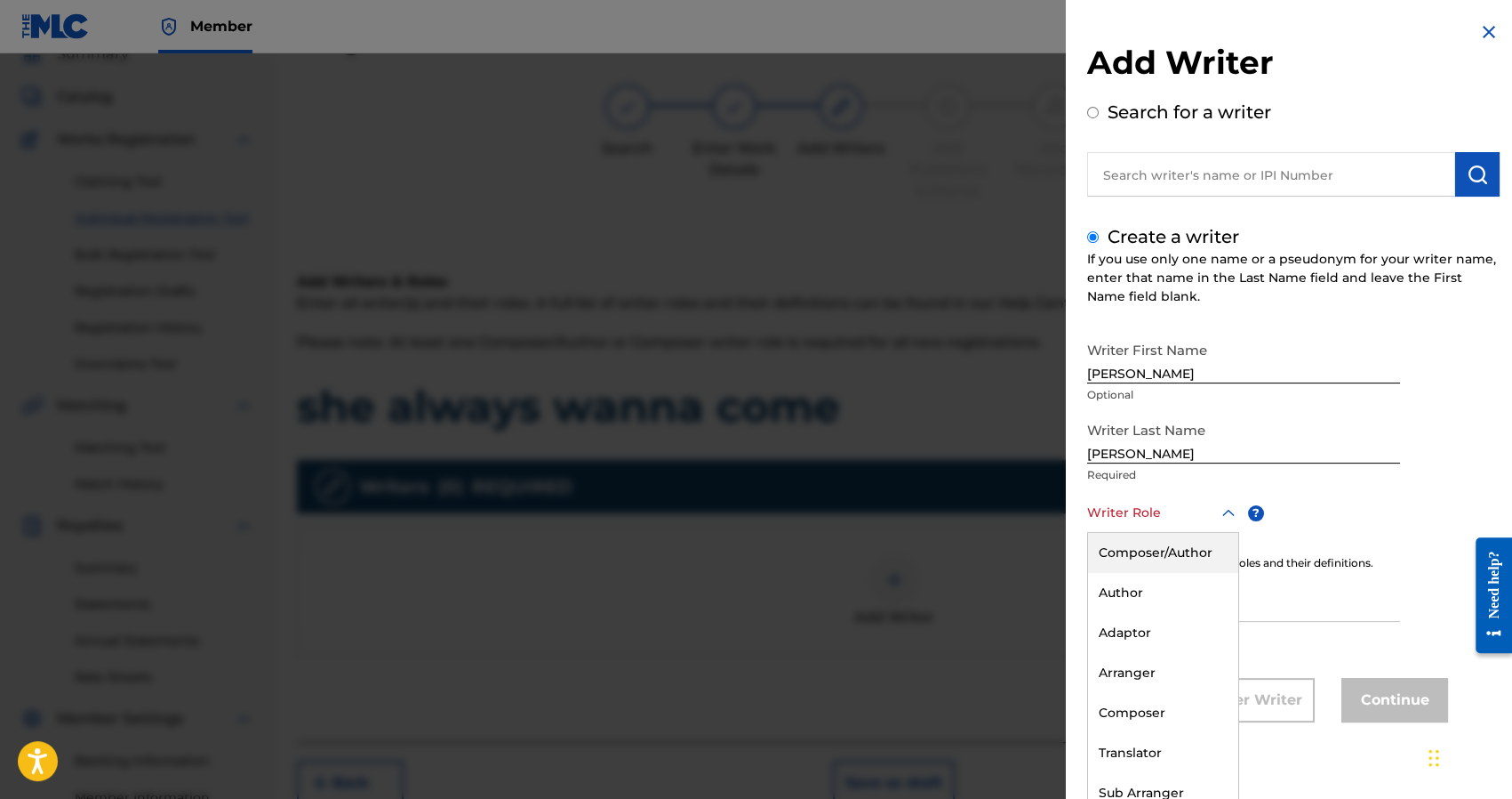
click at [1138, 516] on div at bounding box center [1163, 512] width 152 height 22
click at [1137, 542] on div "Composer/Author" at bounding box center [1163, 553] width 151 height 40
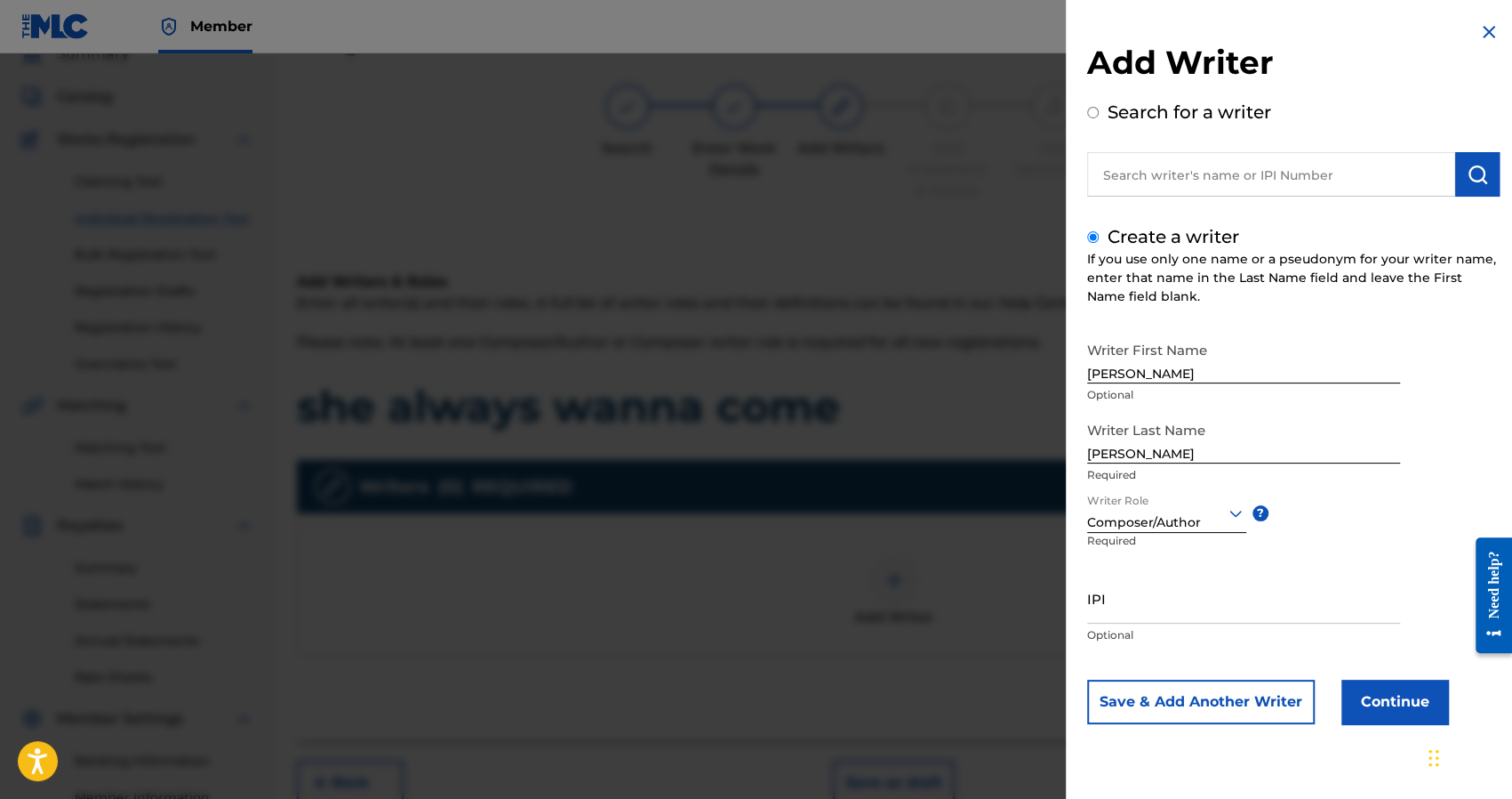
scroll to position [0, 0]
click at [1179, 601] on input "IPI" at bounding box center [1243, 598] width 313 height 51
paste input "1241927853"
type input "1241927853"
click at [1376, 688] on button "Continue" at bounding box center [1394, 702] width 106 height 44
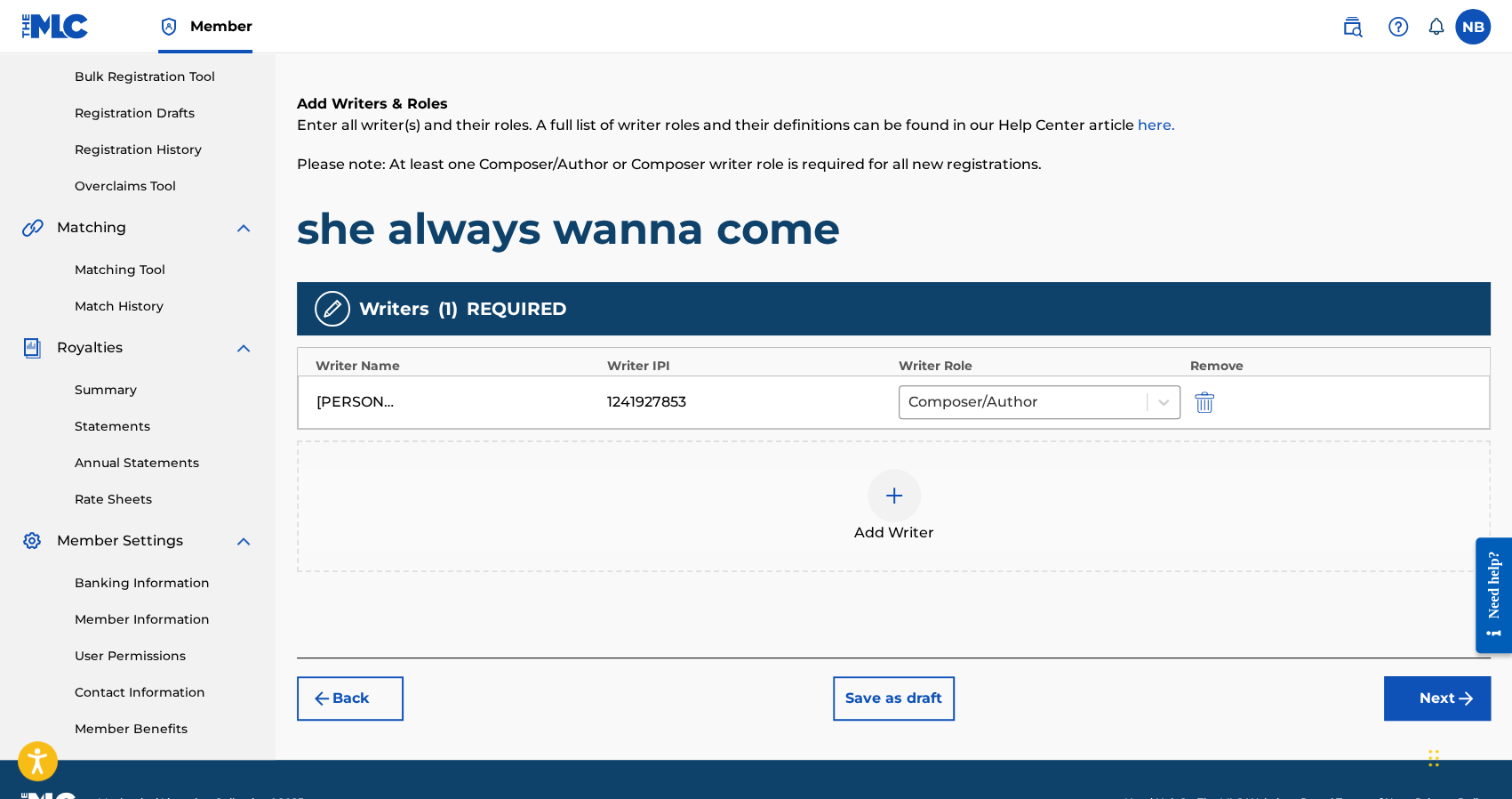
click at [1394, 681] on button "Next" at bounding box center [1438, 698] width 106 height 44
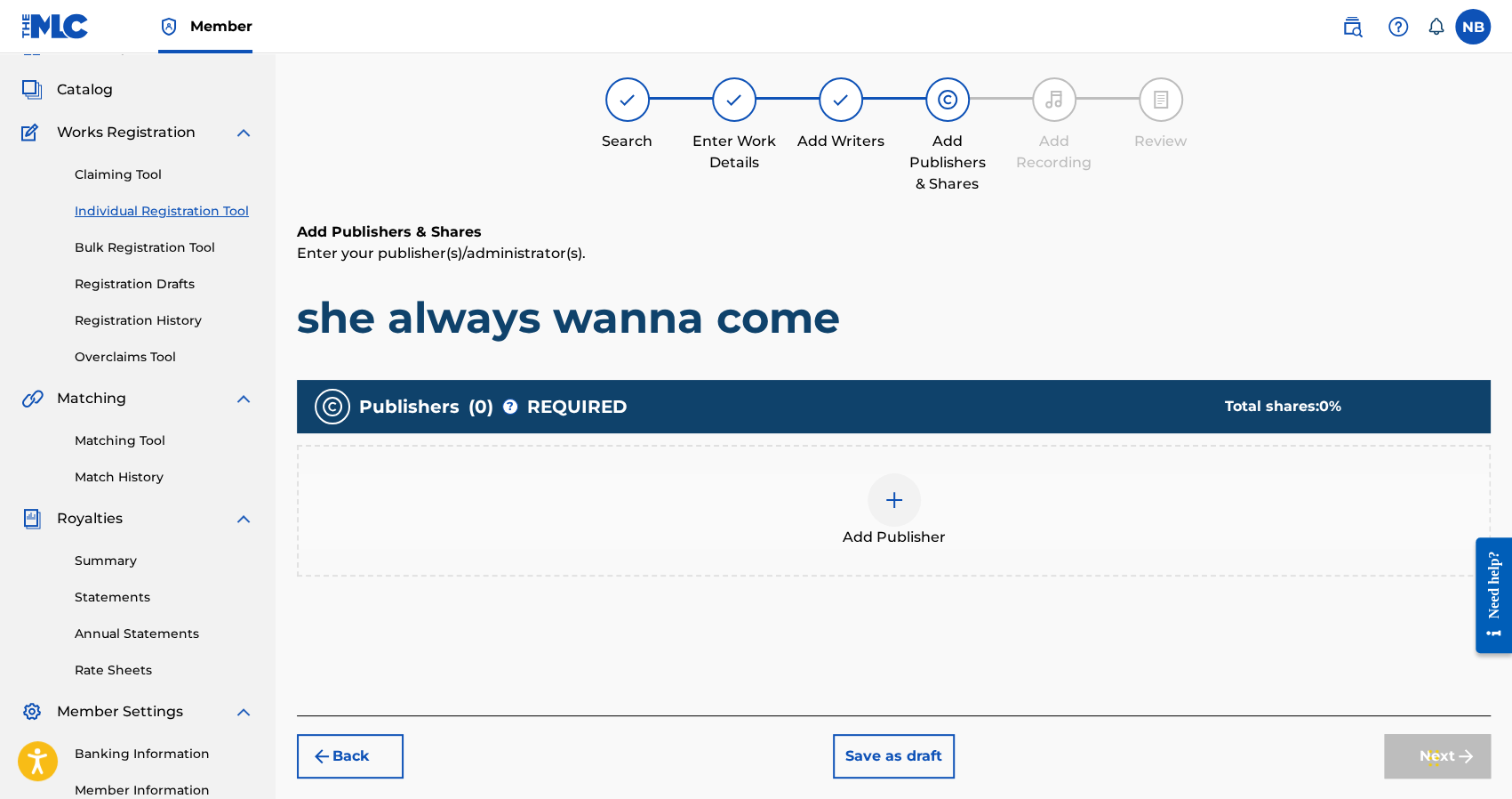
scroll to position [80, 0]
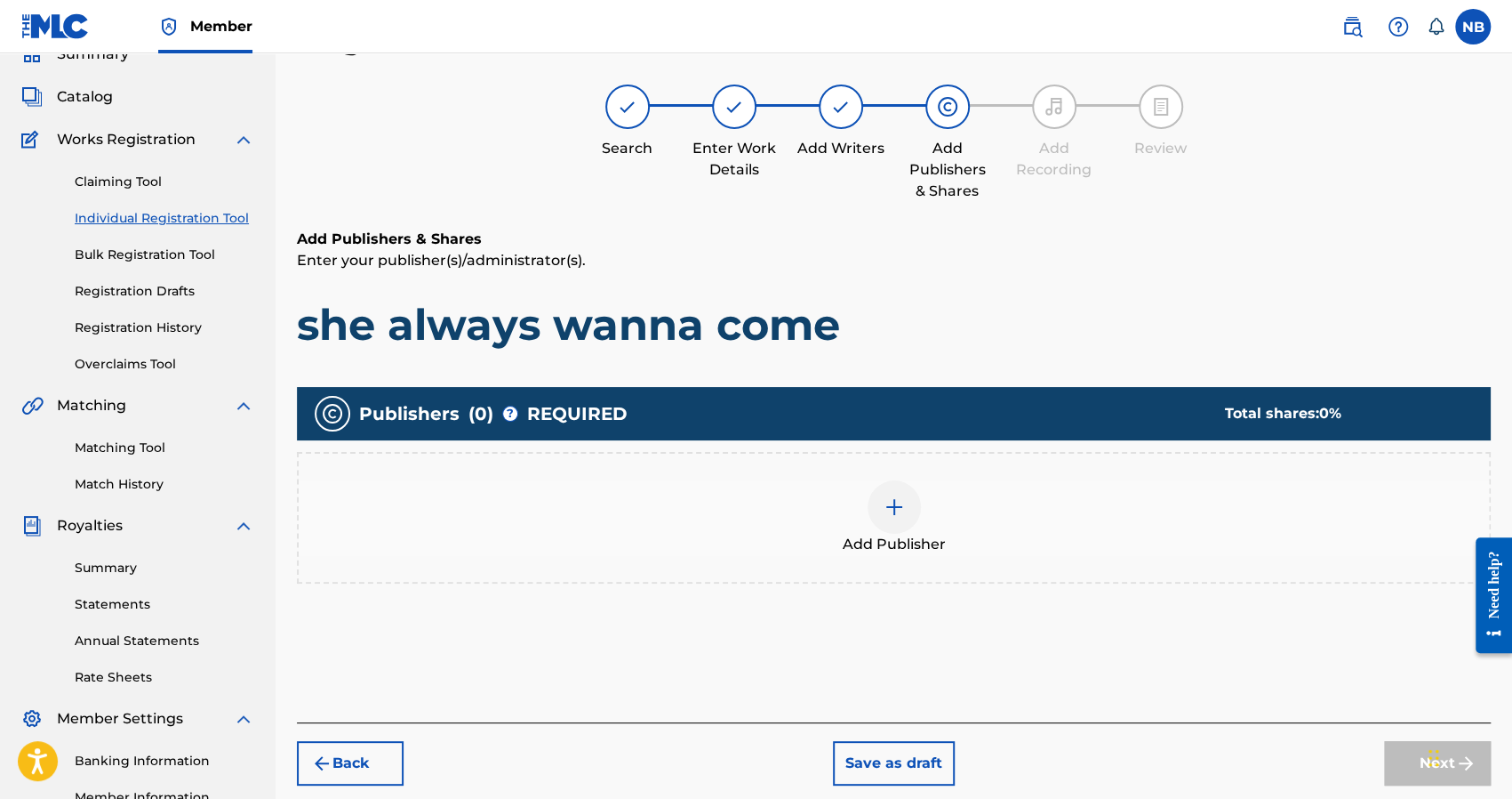
click at [927, 512] on div "Add Publisher" at bounding box center [893, 517] width 1191 height 74
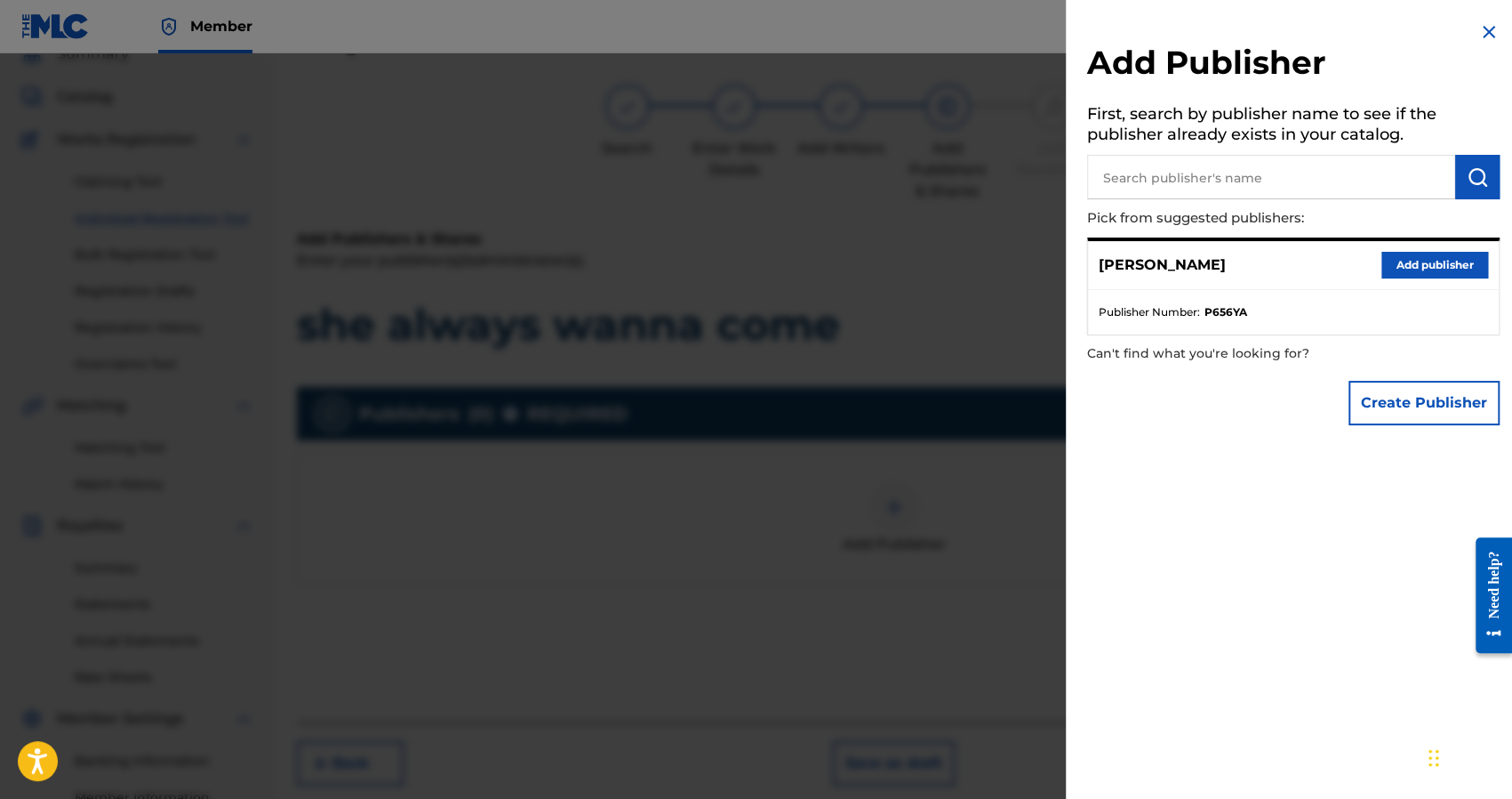
click at [1401, 242] on div "Nick Brady Add publisher" at bounding box center [1293, 264] width 410 height 49
click at [1406, 259] on button "Add publisher" at bounding box center [1435, 264] width 106 height 27
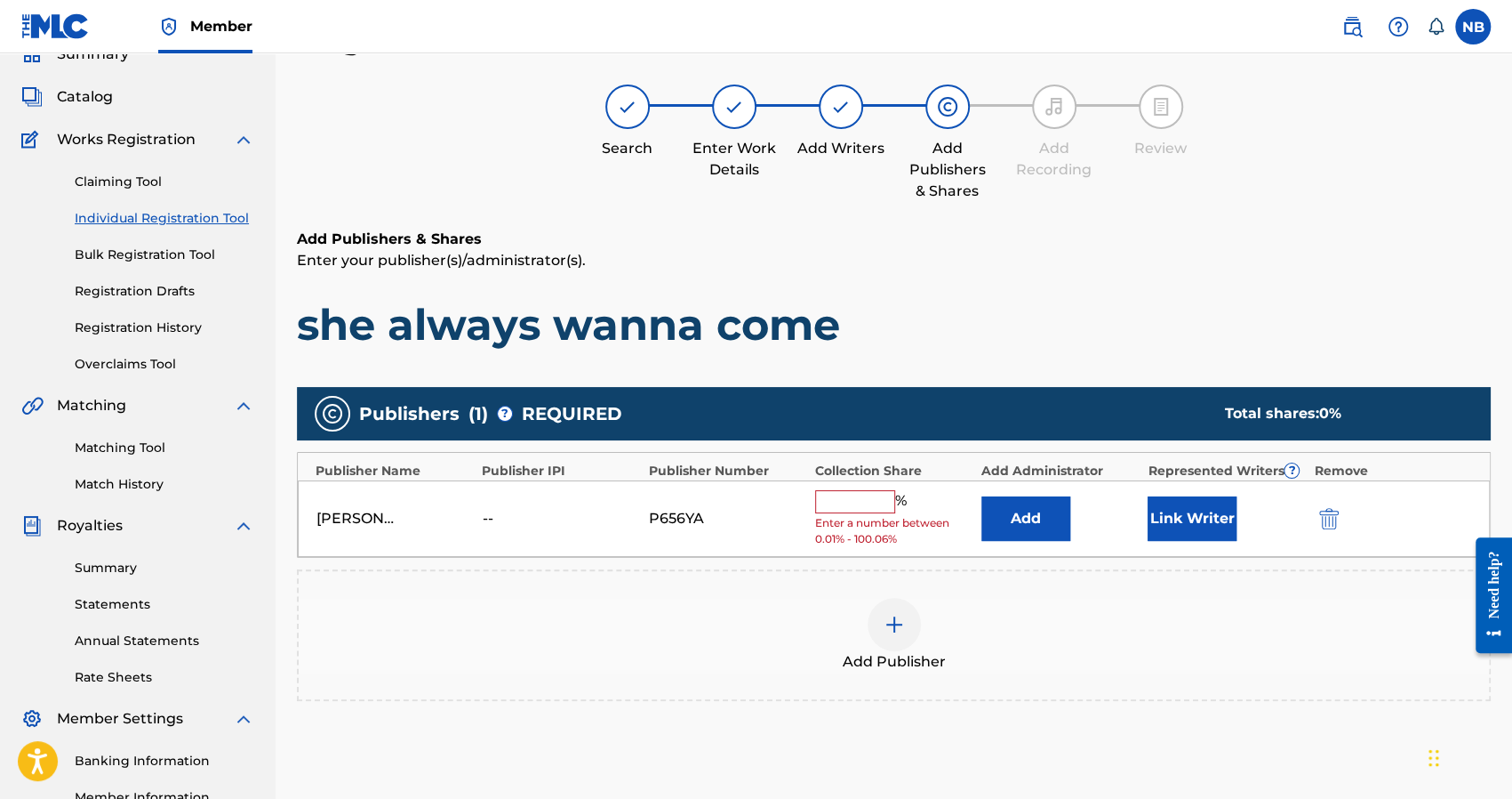
click at [858, 495] on input "text" at bounding box center [855, 501] width 80 height 23
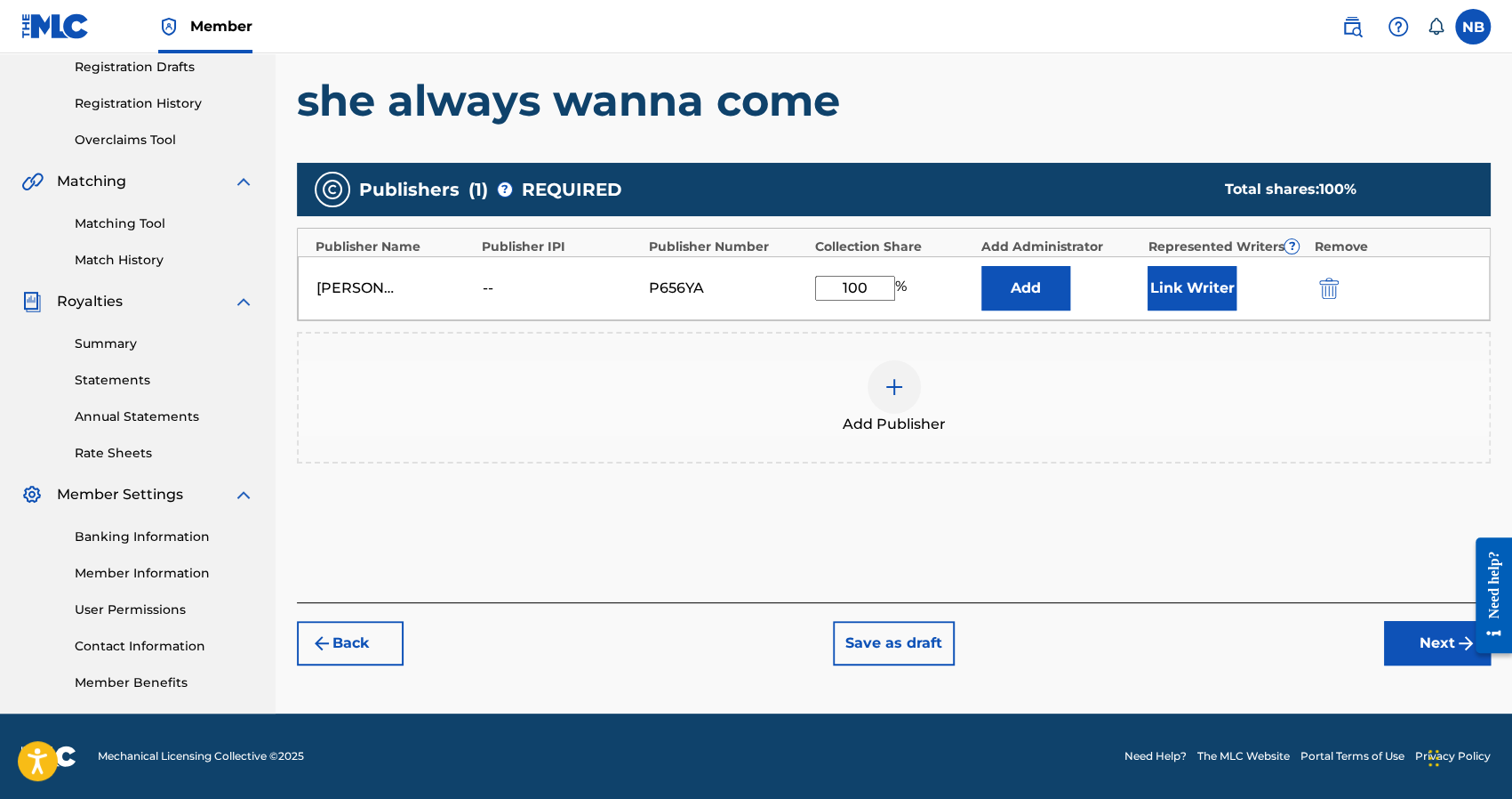
type input "100"
click at [1417, 628] on button "Next" at bounding box center [1438, 643] width 106 height 44
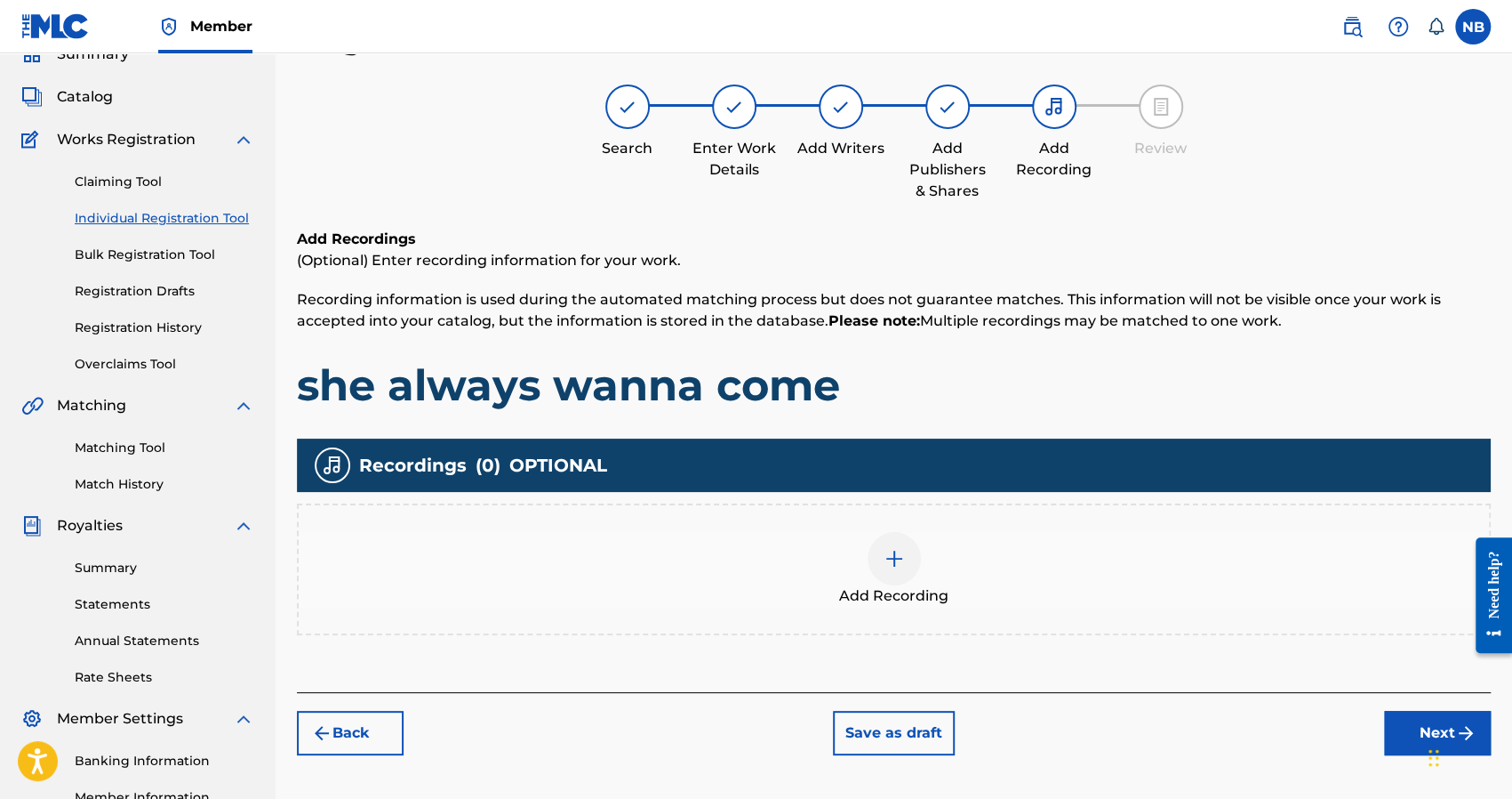
click at [951, 562] on div "Add Recording" at bounding box center [893, 568] width 1191 height 74
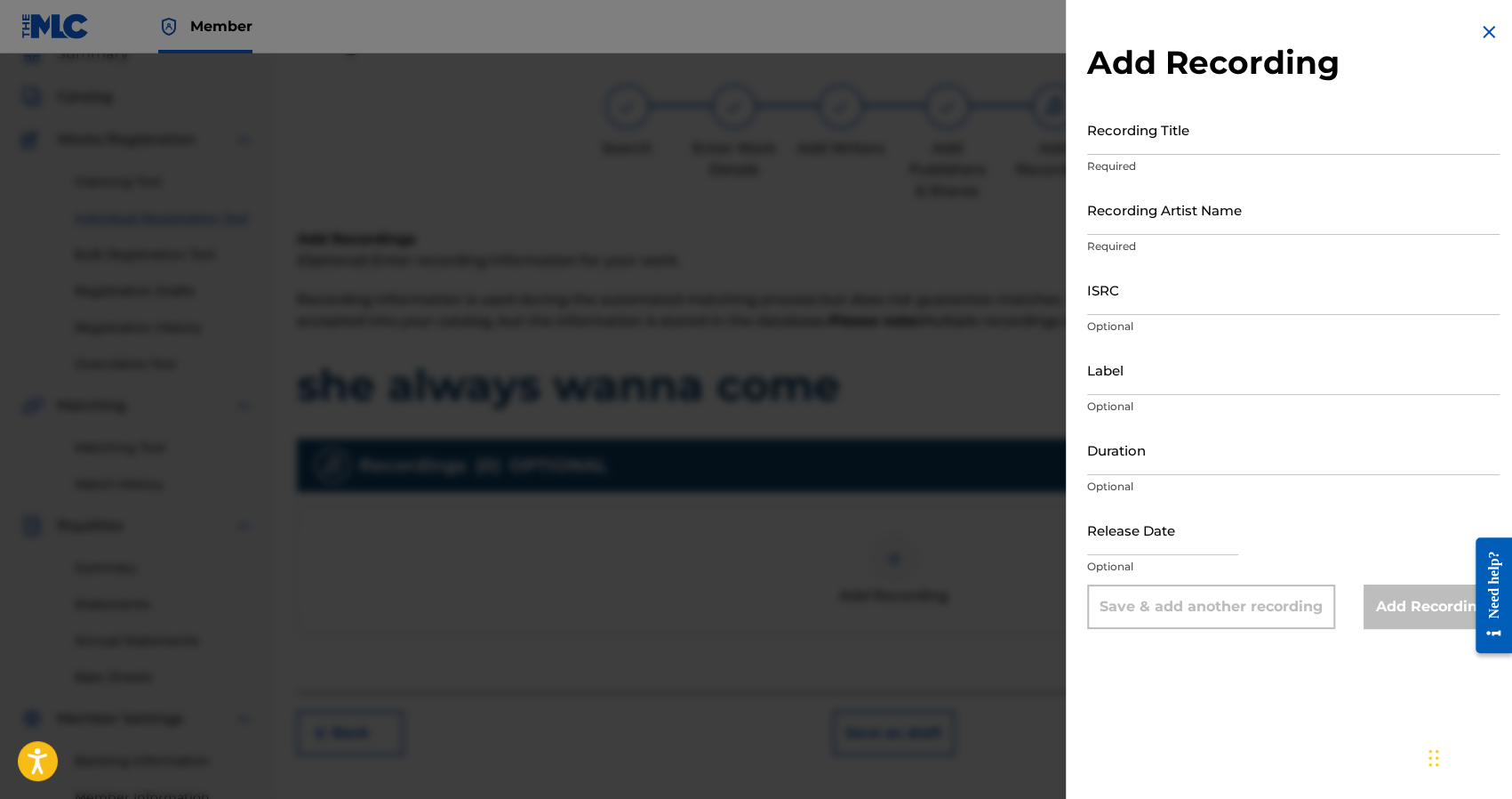
click at [1141, 118] on input "Recording Title" at bounding box center [1293, 129] width 412 height 51
type input "she always wanna come"
click at [1245, 206] on input "Recording Artist Name" at bounding box center [1293, 208] width 412 height 51
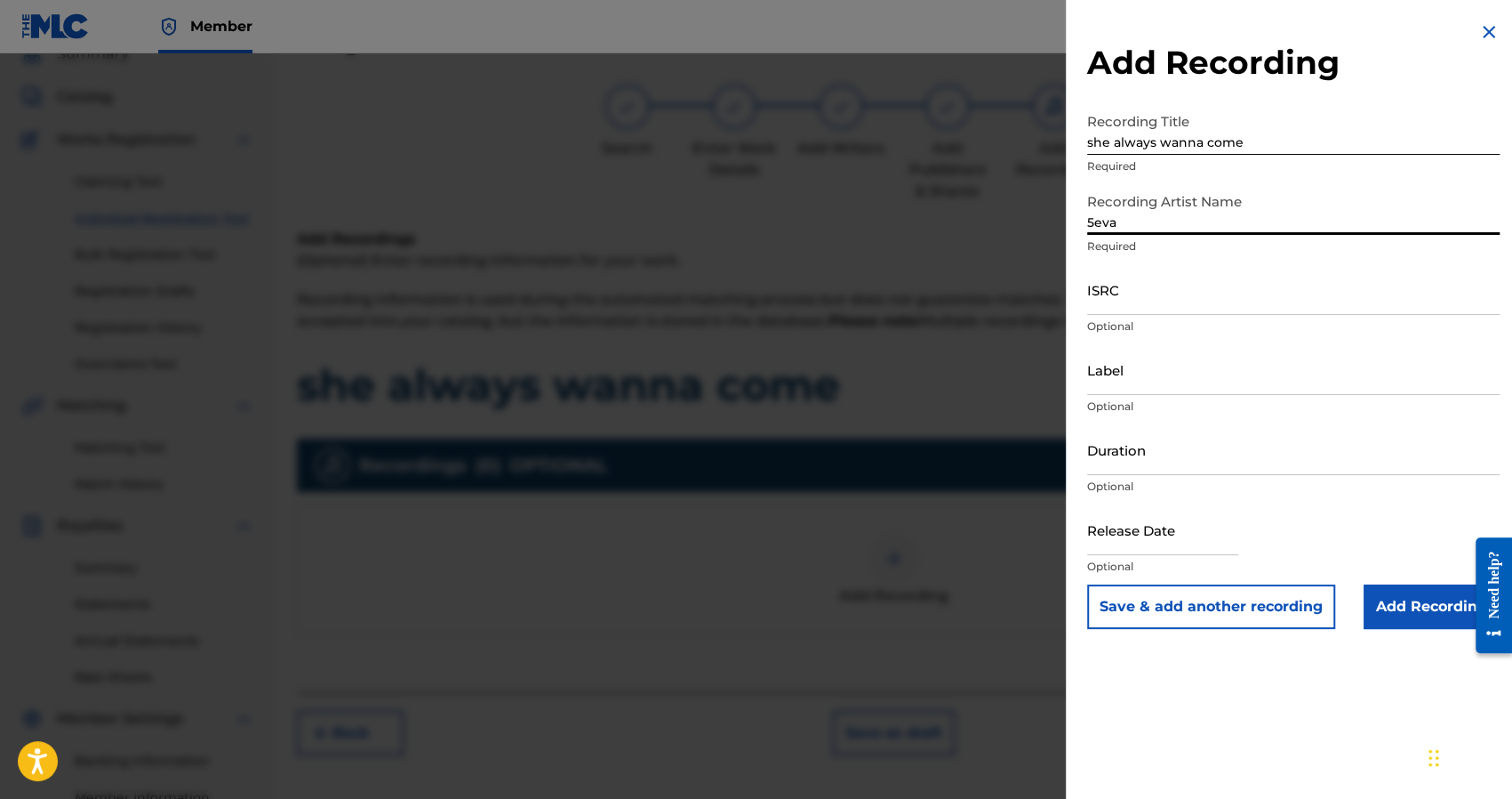
type input "5eva"
click at [1101, 263] on div "Recording Artist Name 5eva Required" at bounding box center [1293, 223] width 412 height 80
click at [1111, 292] on input "ISRC" at bounding box center [1293, 289] width 412 height 51
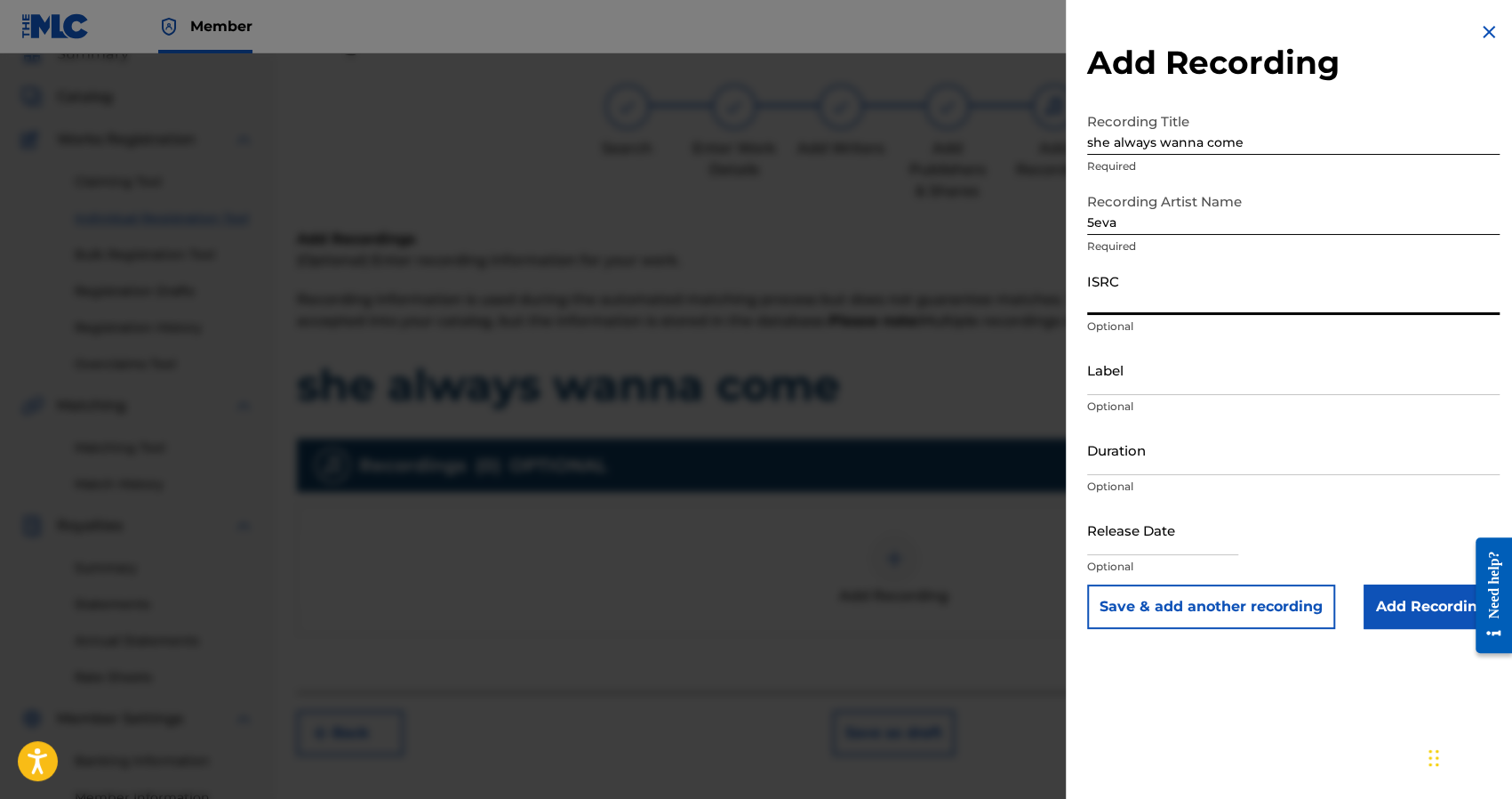
paste input "QZHN92336926"
type input "QZHN92336926"
click at [1417, 576] on div "Release Date Optional" at bounding box center [1293, 544] width 412 height 80
click at [1413, 597] on input "Add Recording" at bounding box center [1431, 606] width 136 height 44
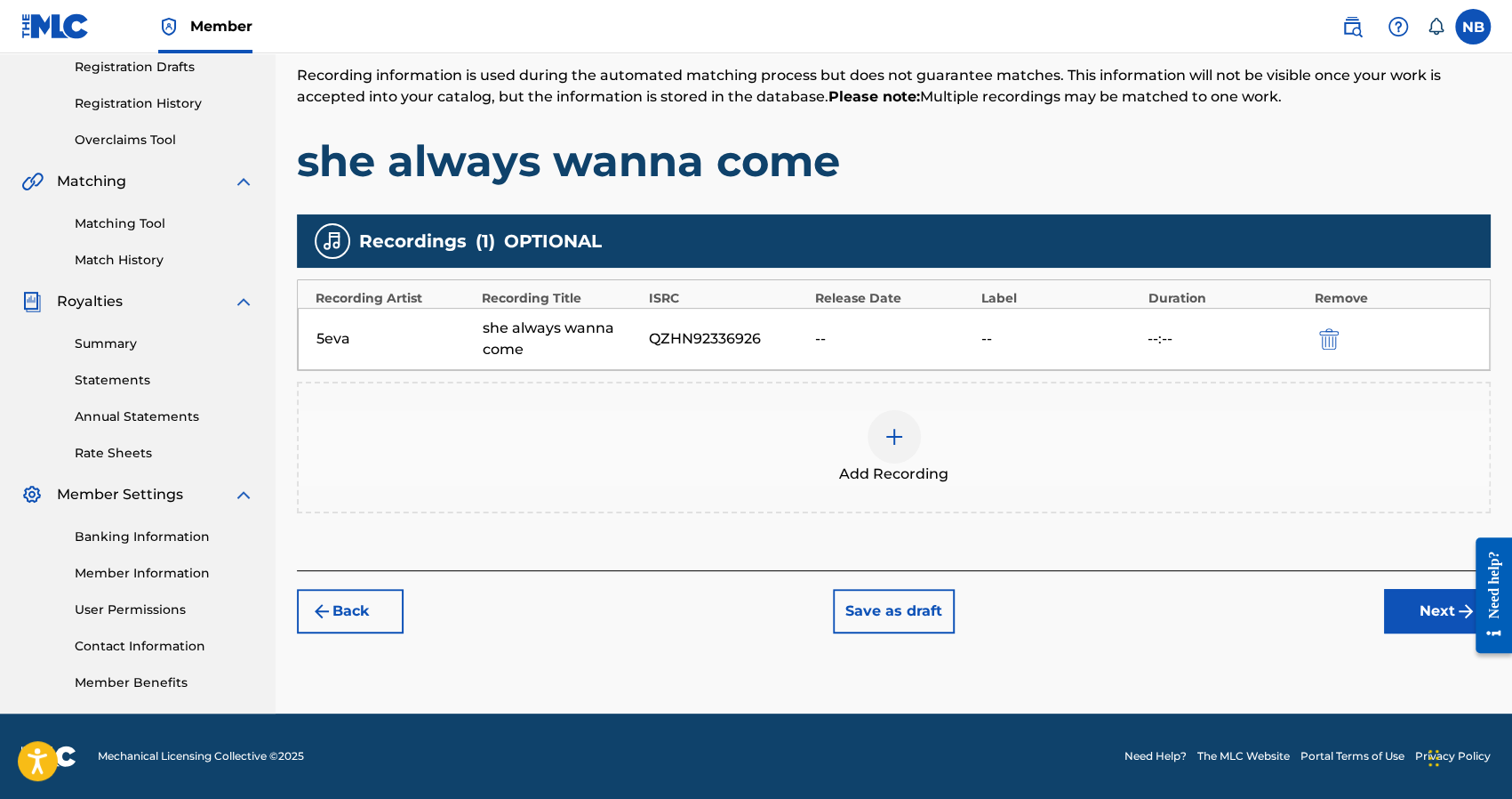
click at [1416, 624] on button "Next" at bounding box center [1438, 611] width 106 height 44
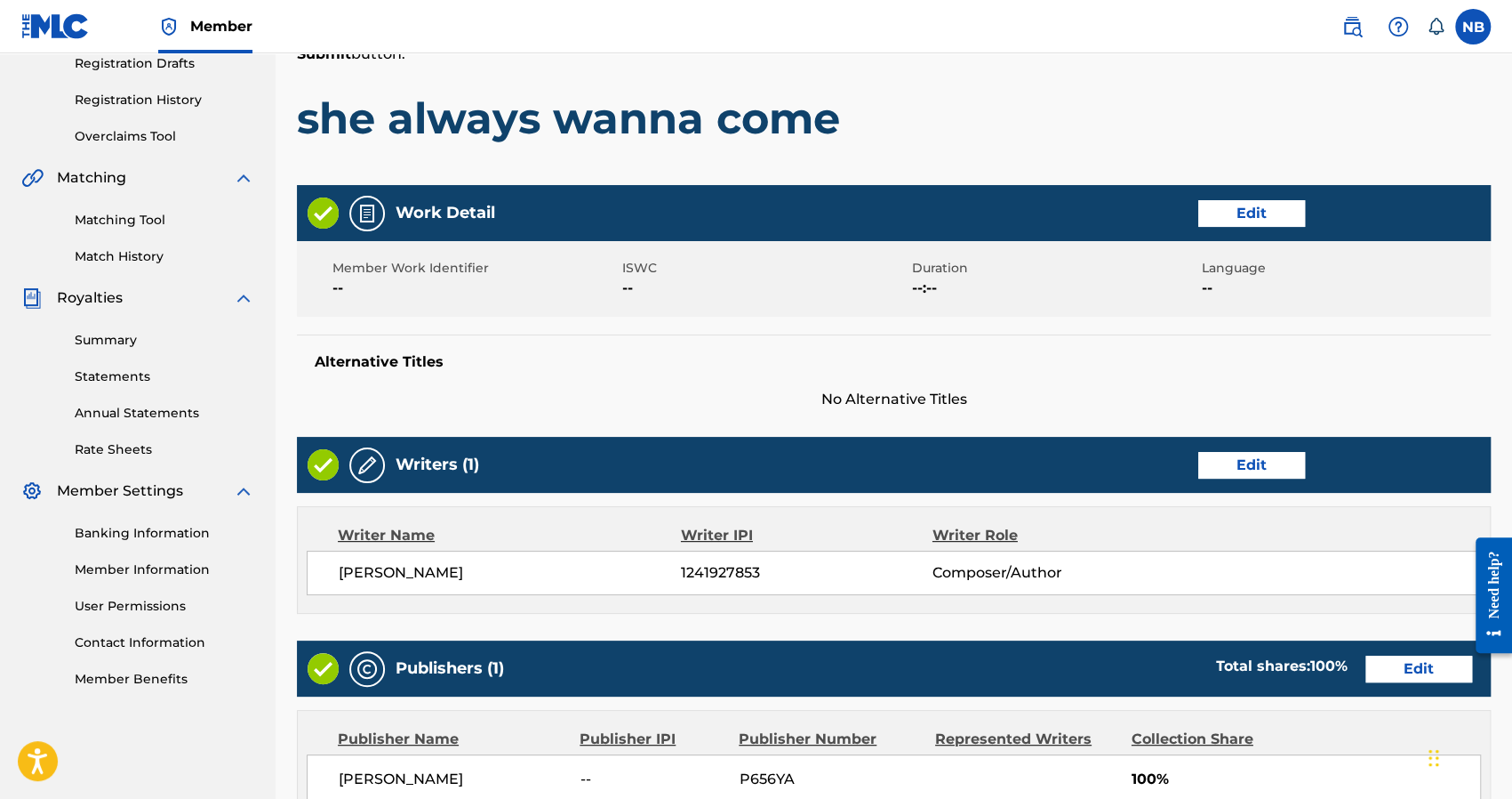
scroll to position [702, 0]
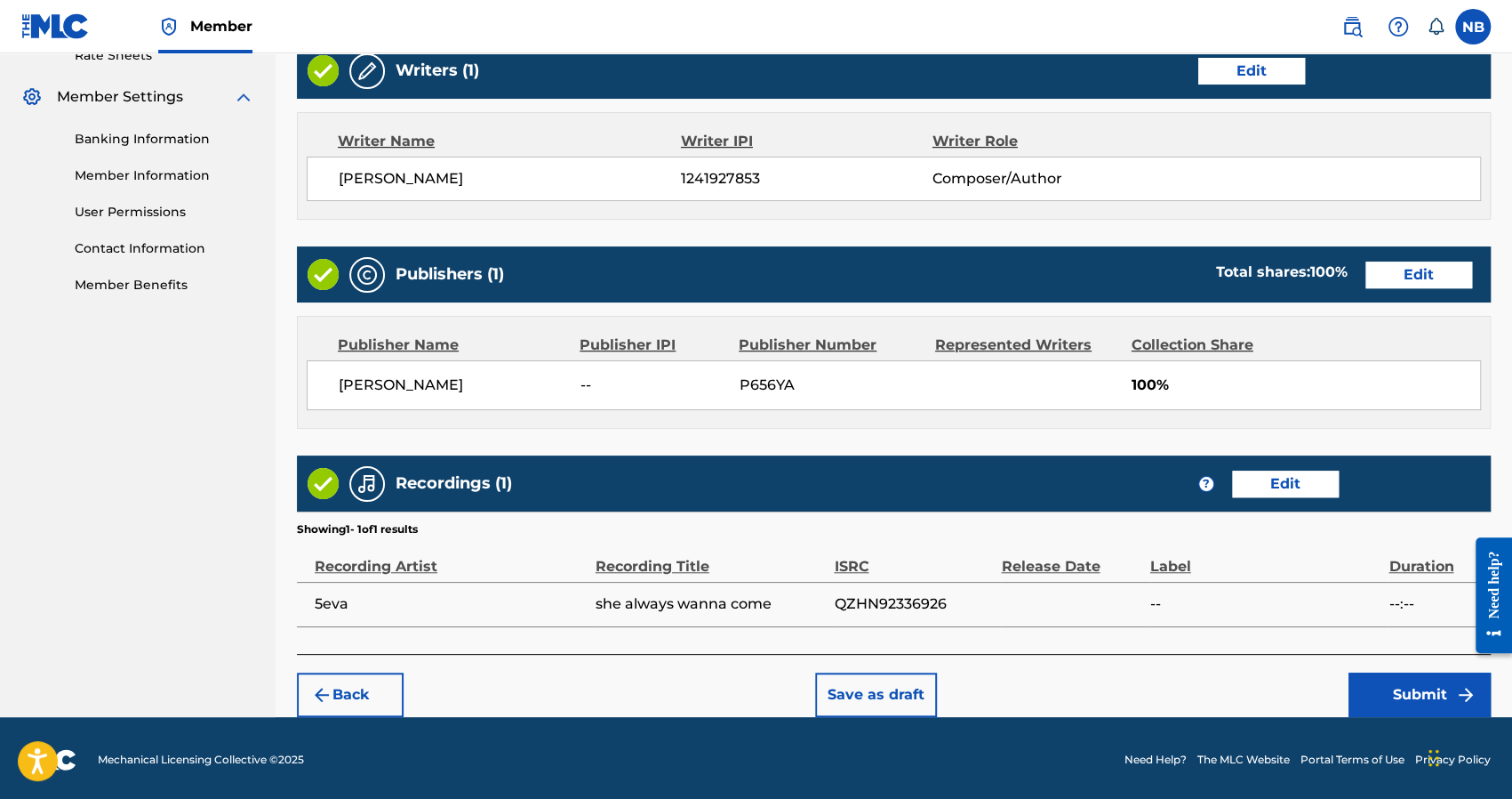
click at [1399, 682] on button "Submit" at bounding box center [1419, 694] width 142 height 44
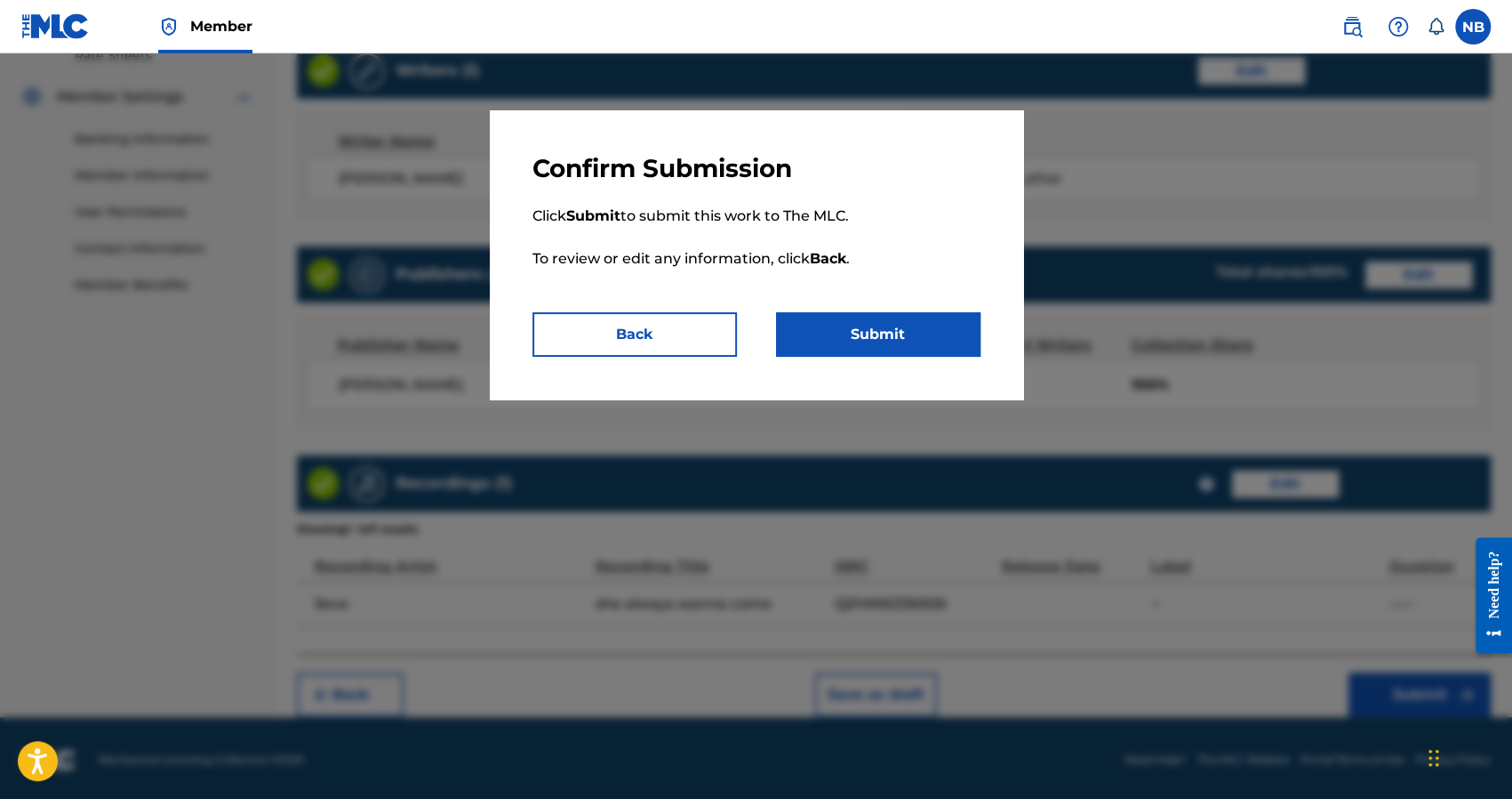
click at [949, 349] on button "Submit" at bounding box center [878, 334] width 205 height 44
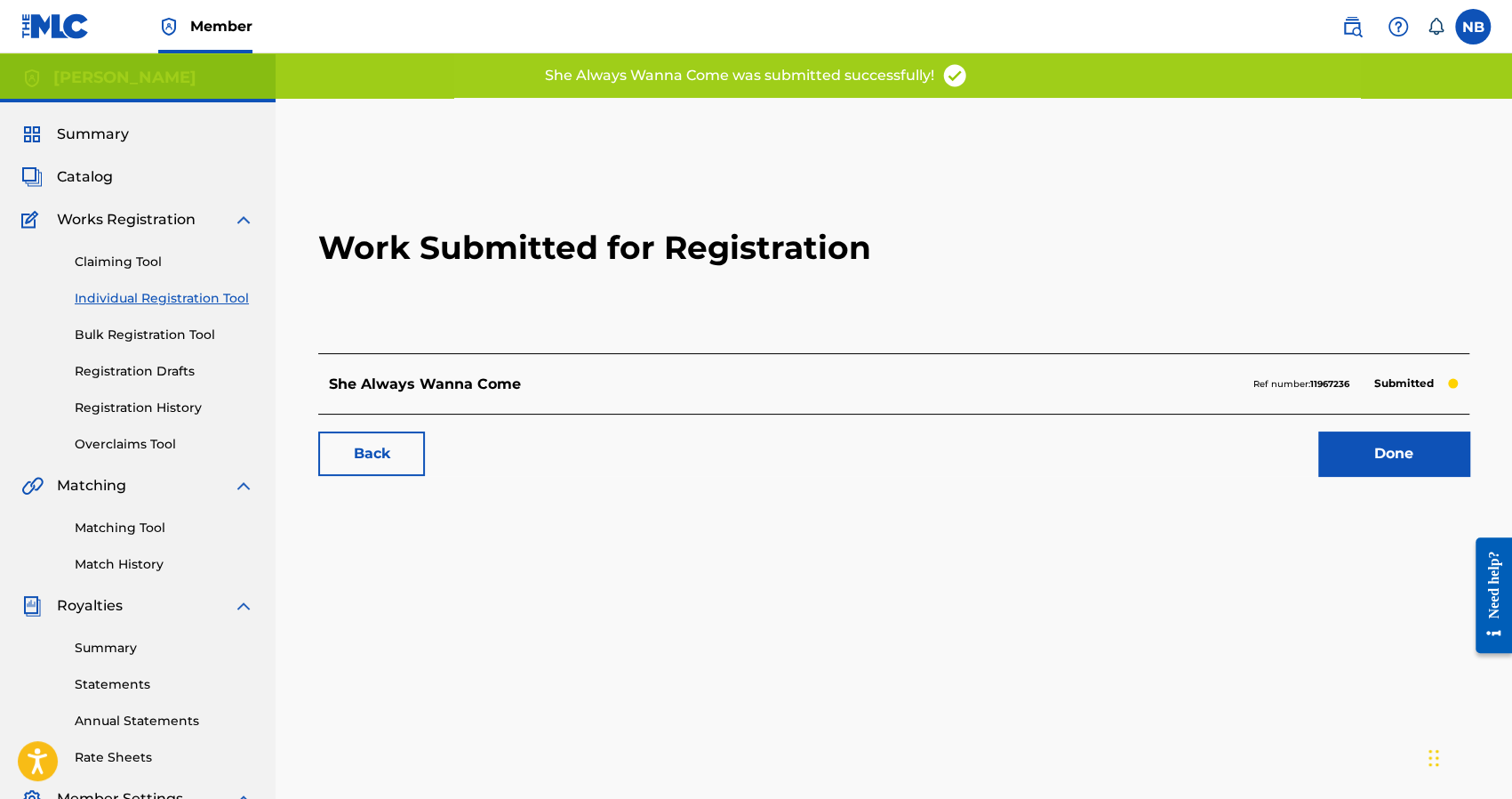
click at [142, 294] on link "Individual Registration Tool" at bounding box center [164, 298] width 180 height 18
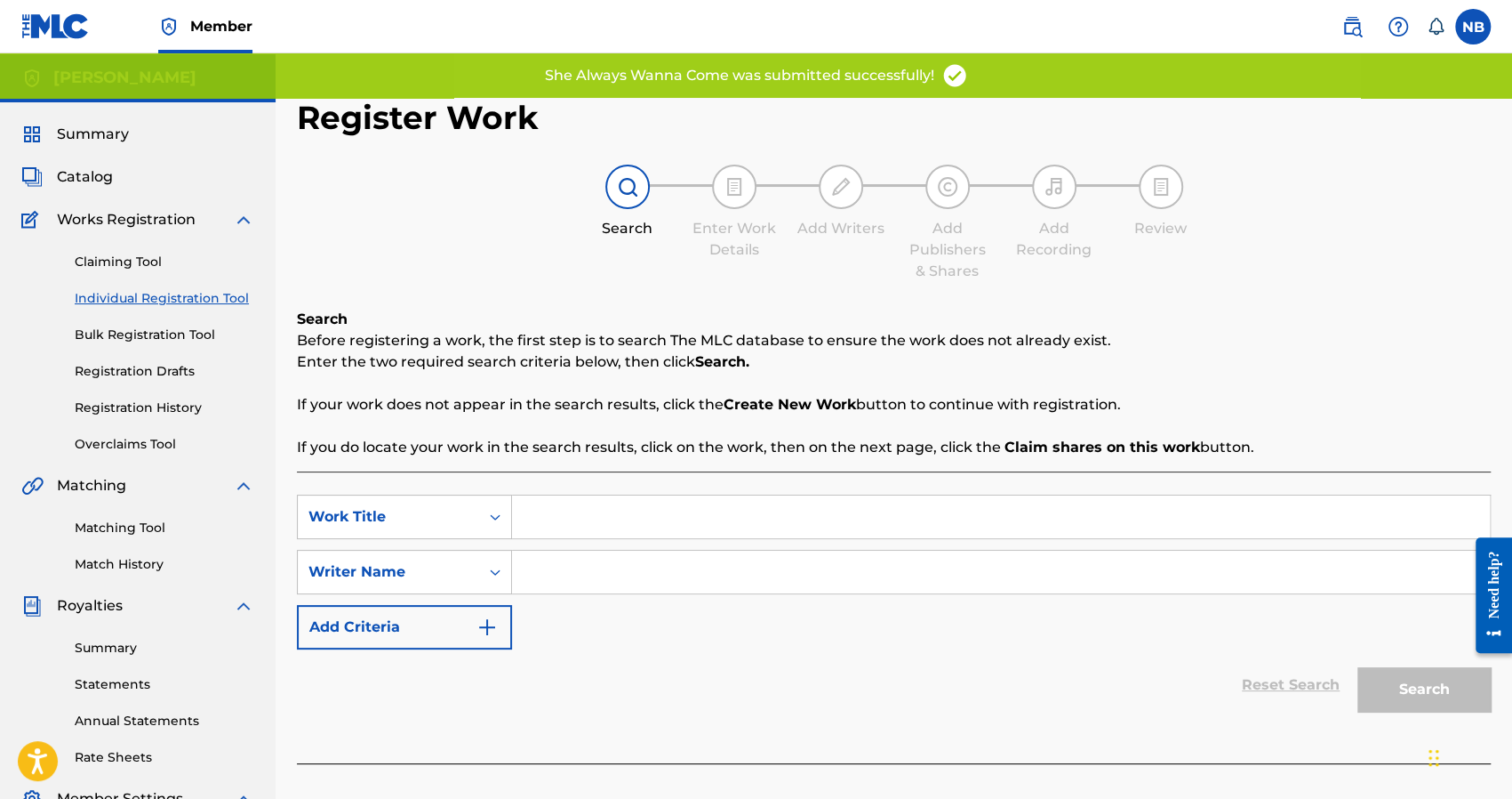
click at [567, 501] on input "Search Form" at bounding box center [1001, 516] width 978 height 42
type input "af"
click at [594, 576] on input "Search Form" at bounding box center [1001, 571] width 978 height 42
type input "af"
click at [1440, 698] on button "Search" at bounding box center [1424, 689] width 133 height 44
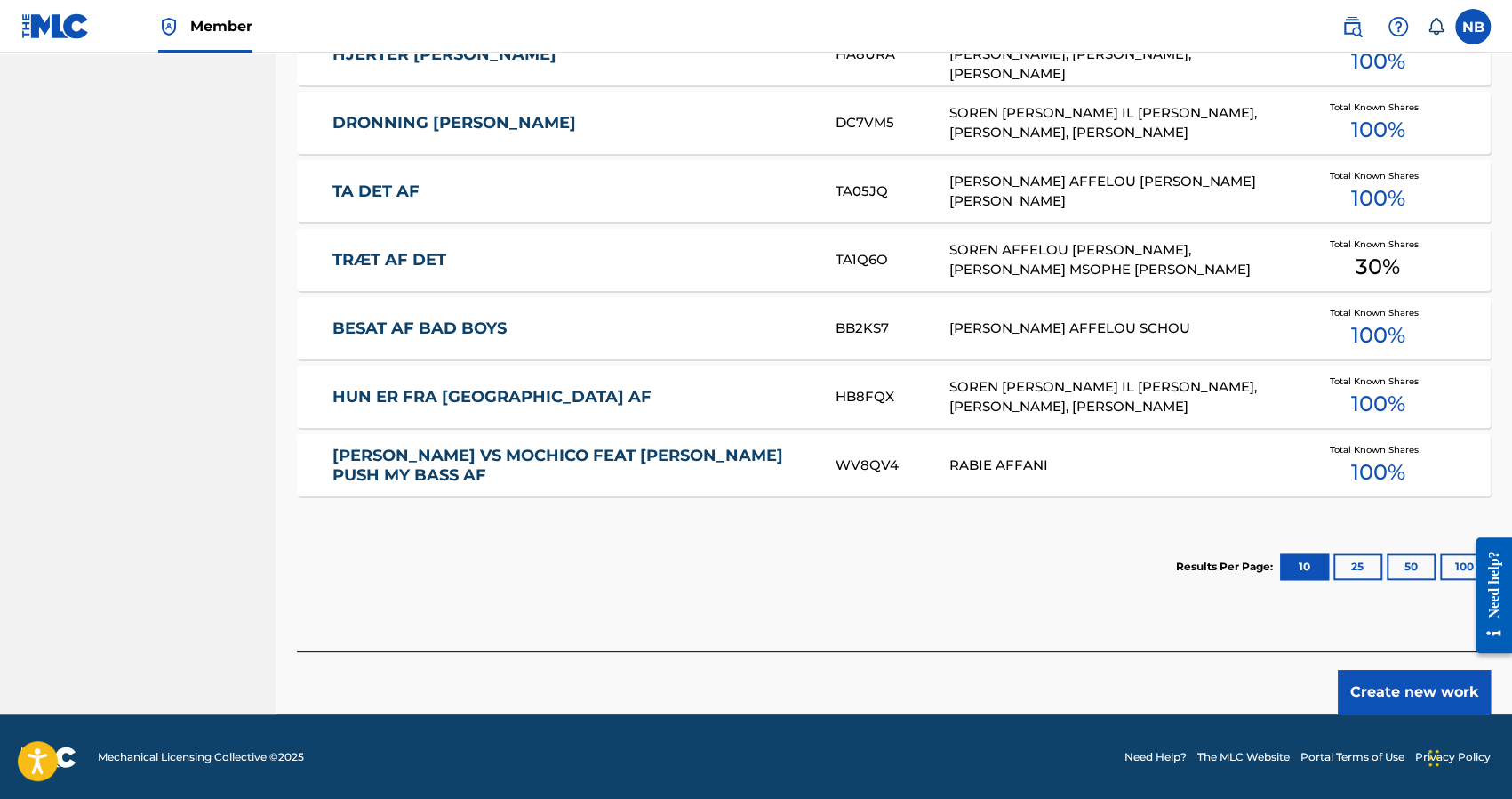
click at [1366, 695] on button "Create new work" at bounding box center [1414, 692] width 153 height 44
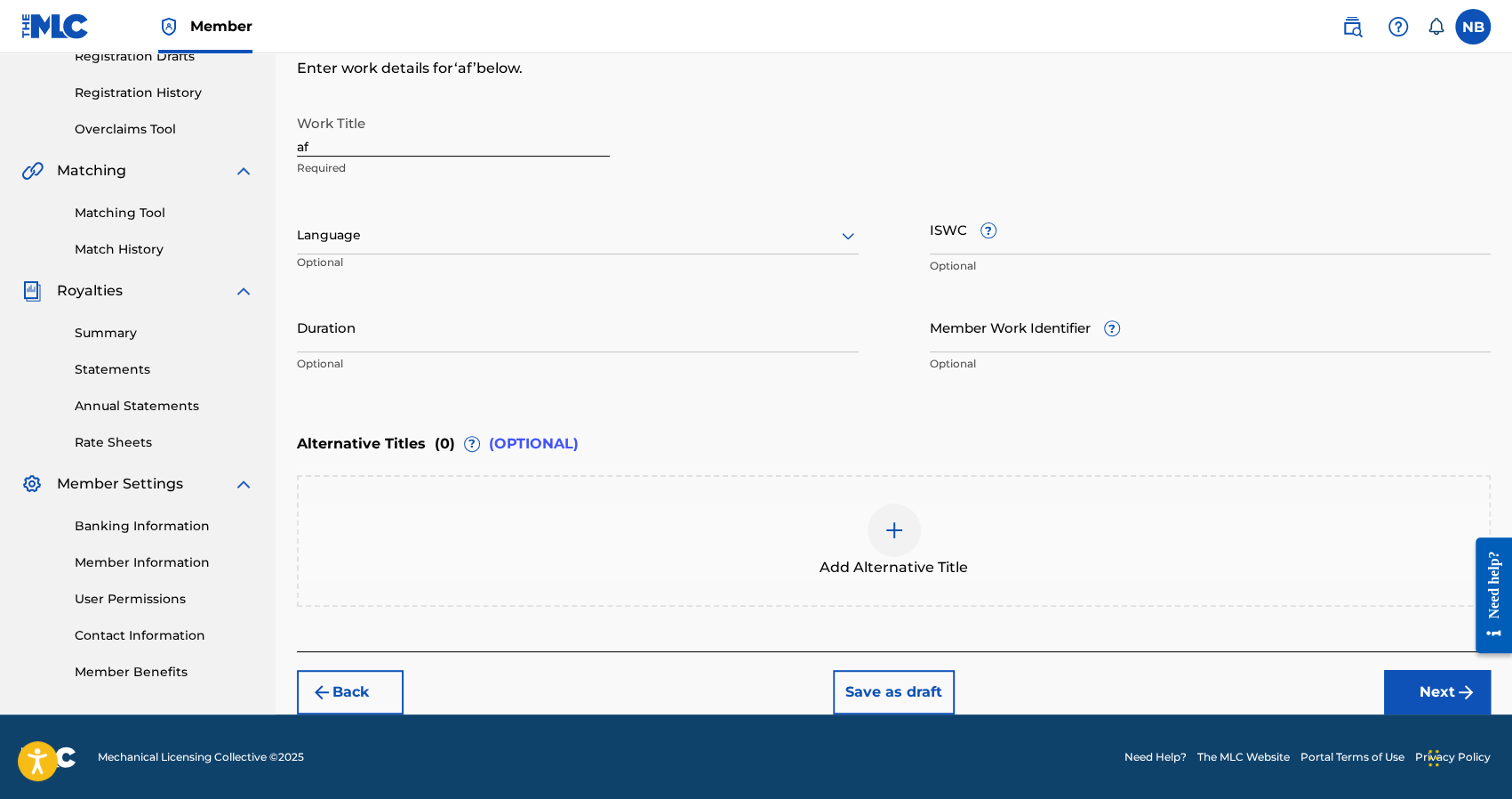
scroll to position [226, 0]
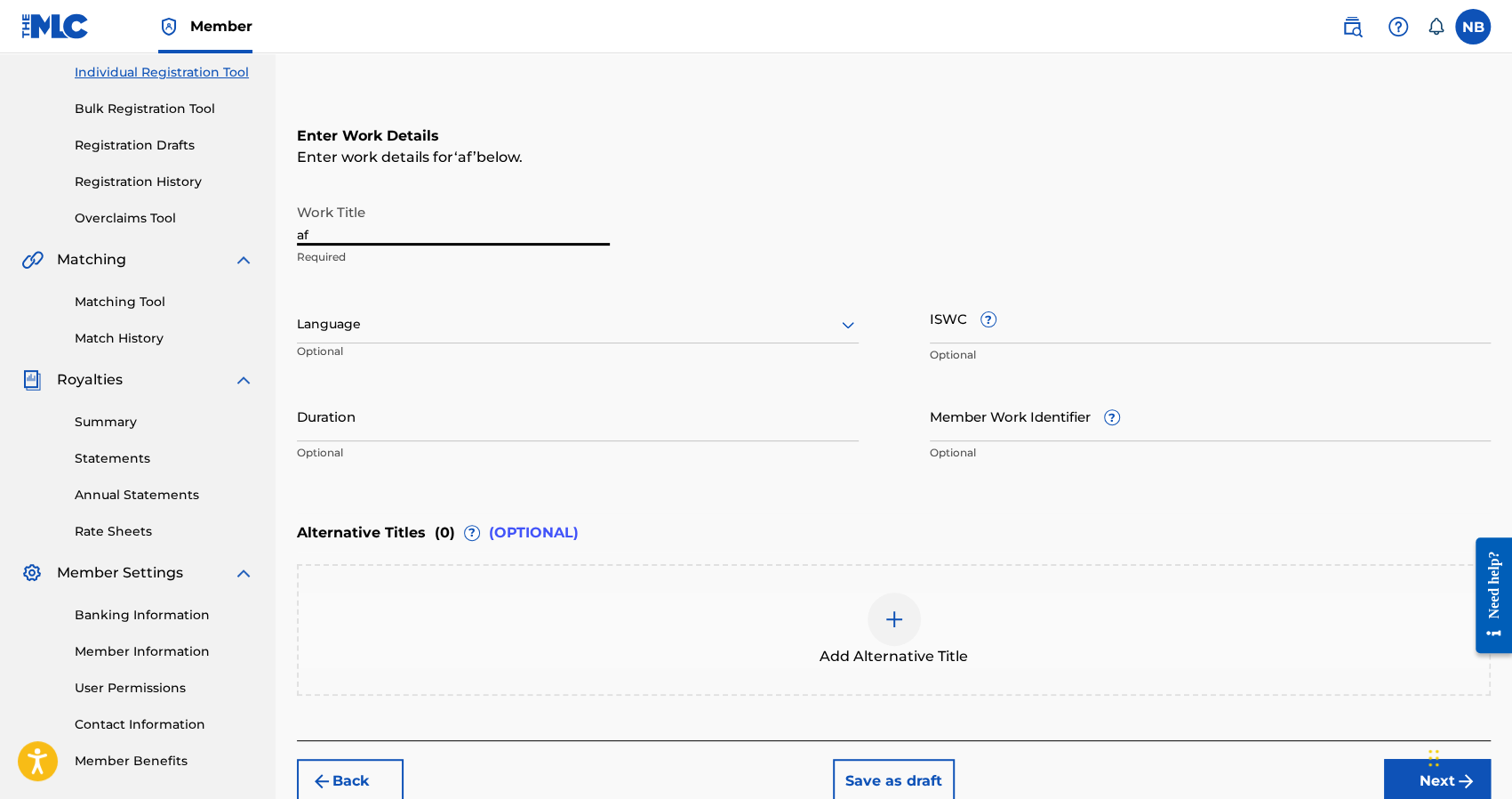
drag, startPoint x: 431, startPoint y: 216, endPoint x: 285, endPoint y: 222, distance: 146.1
click at [285, 222] on div "Register Work Search Enter Work Details Add Writers Add Publishers & Shares Add…" at bounding box center [893, 338] width 1237 height 931
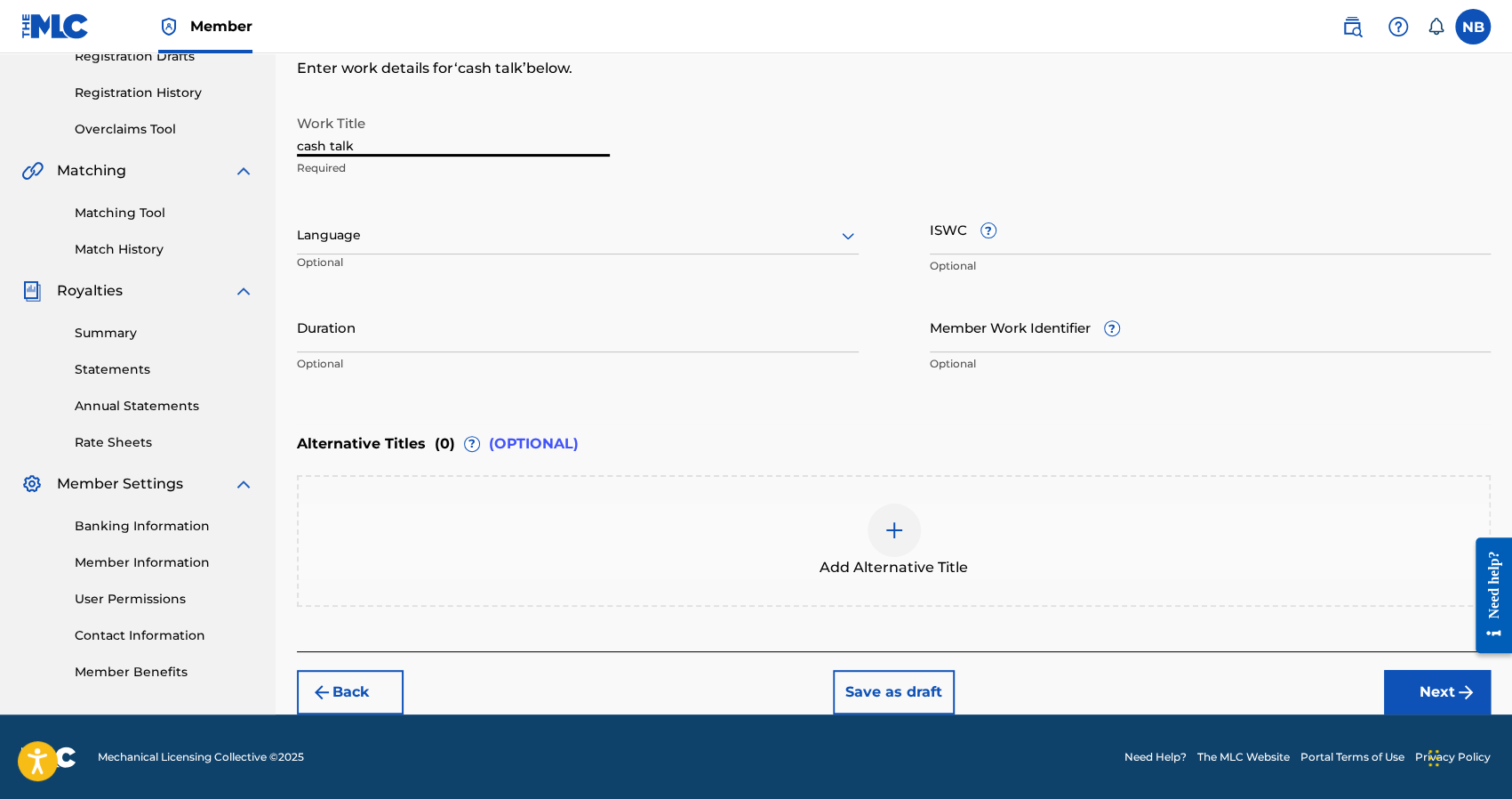
type input "cash talk"
click at [1445, 682] on button "Next" at bounding box center [1438, 692] width 106 height 44
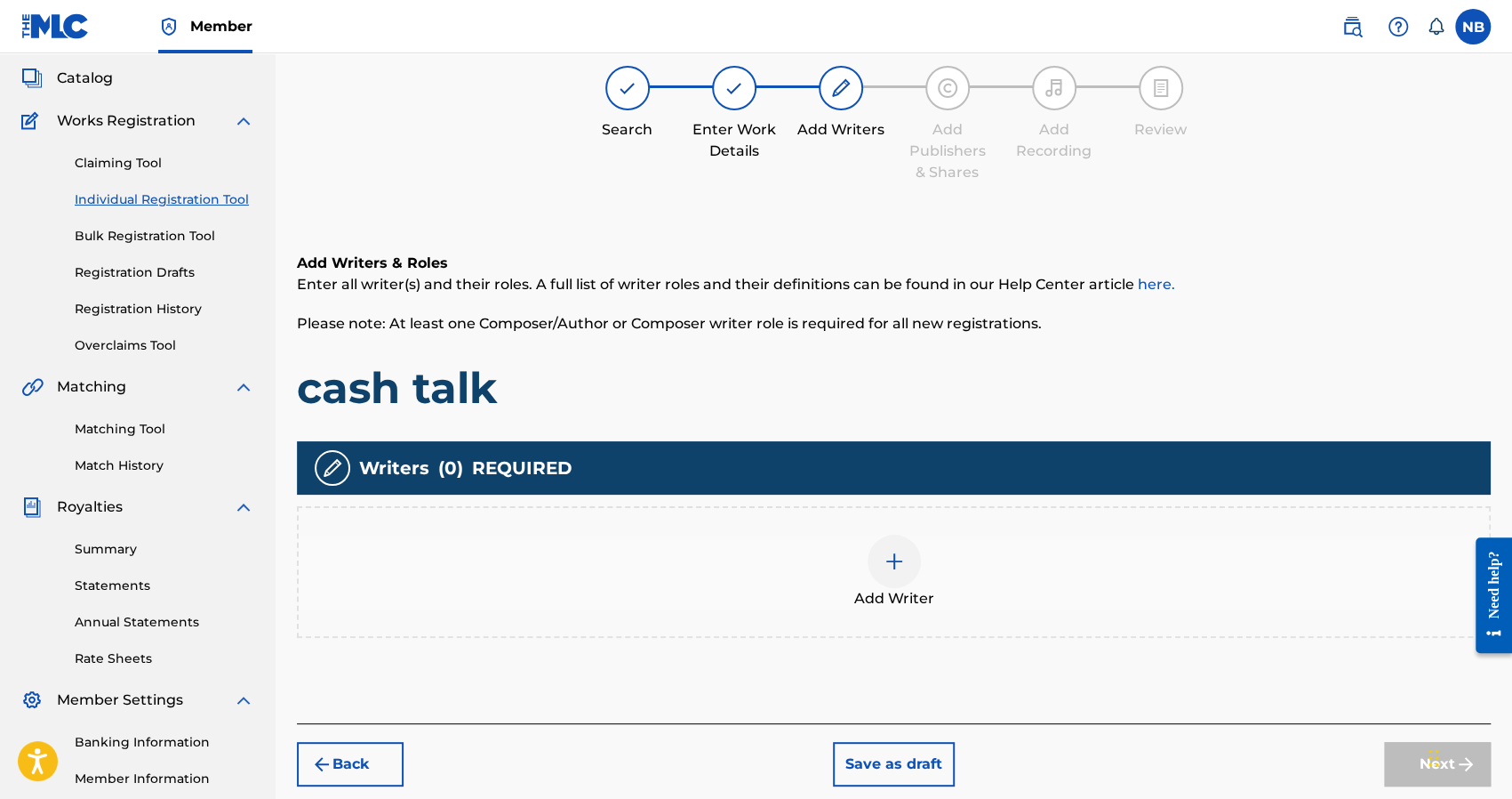
scroll to position [80, 0]
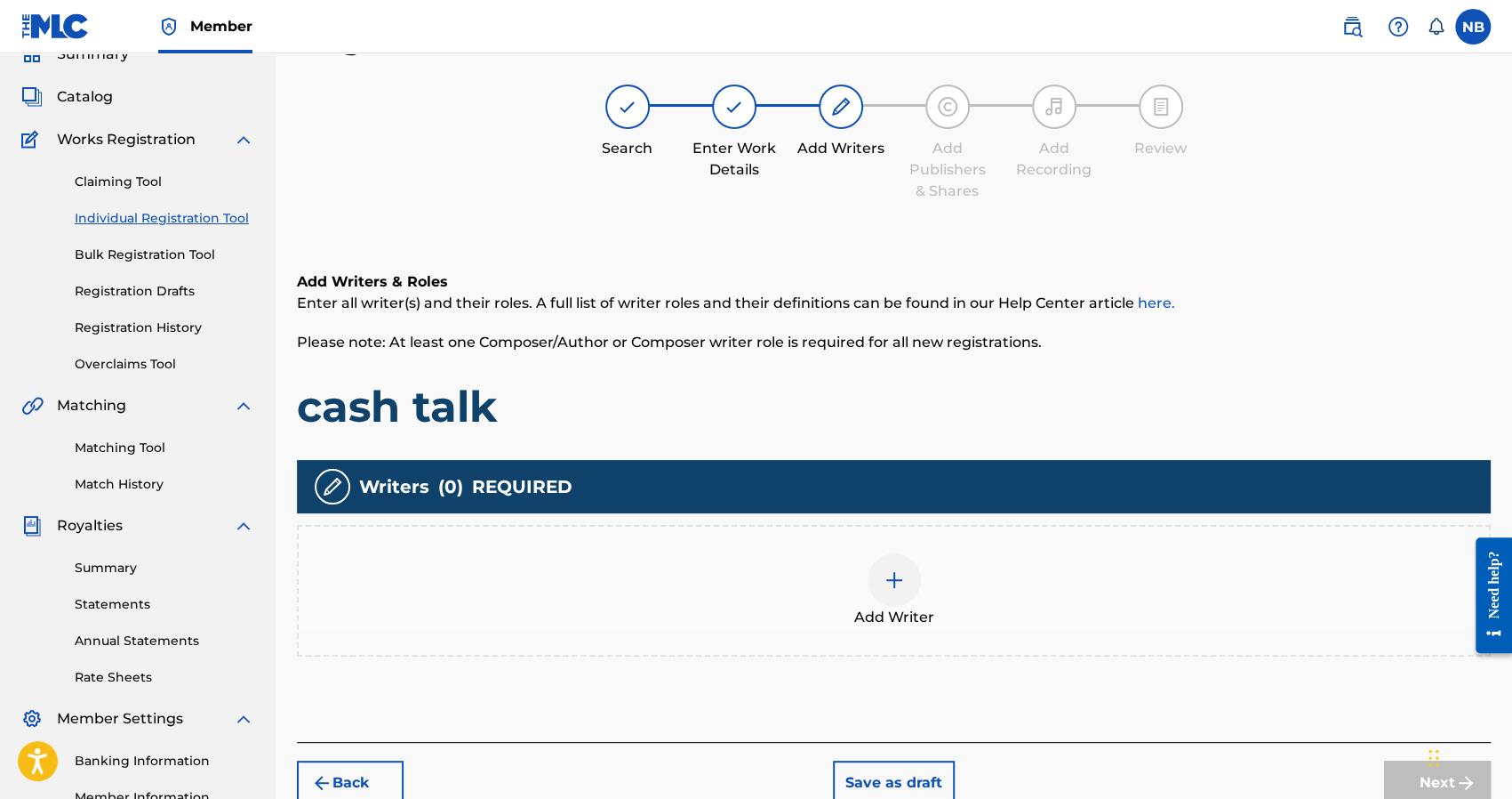
click at [1014, 586] on div "Add Writer" at bounding box center [893, 590] width 1191 height 74
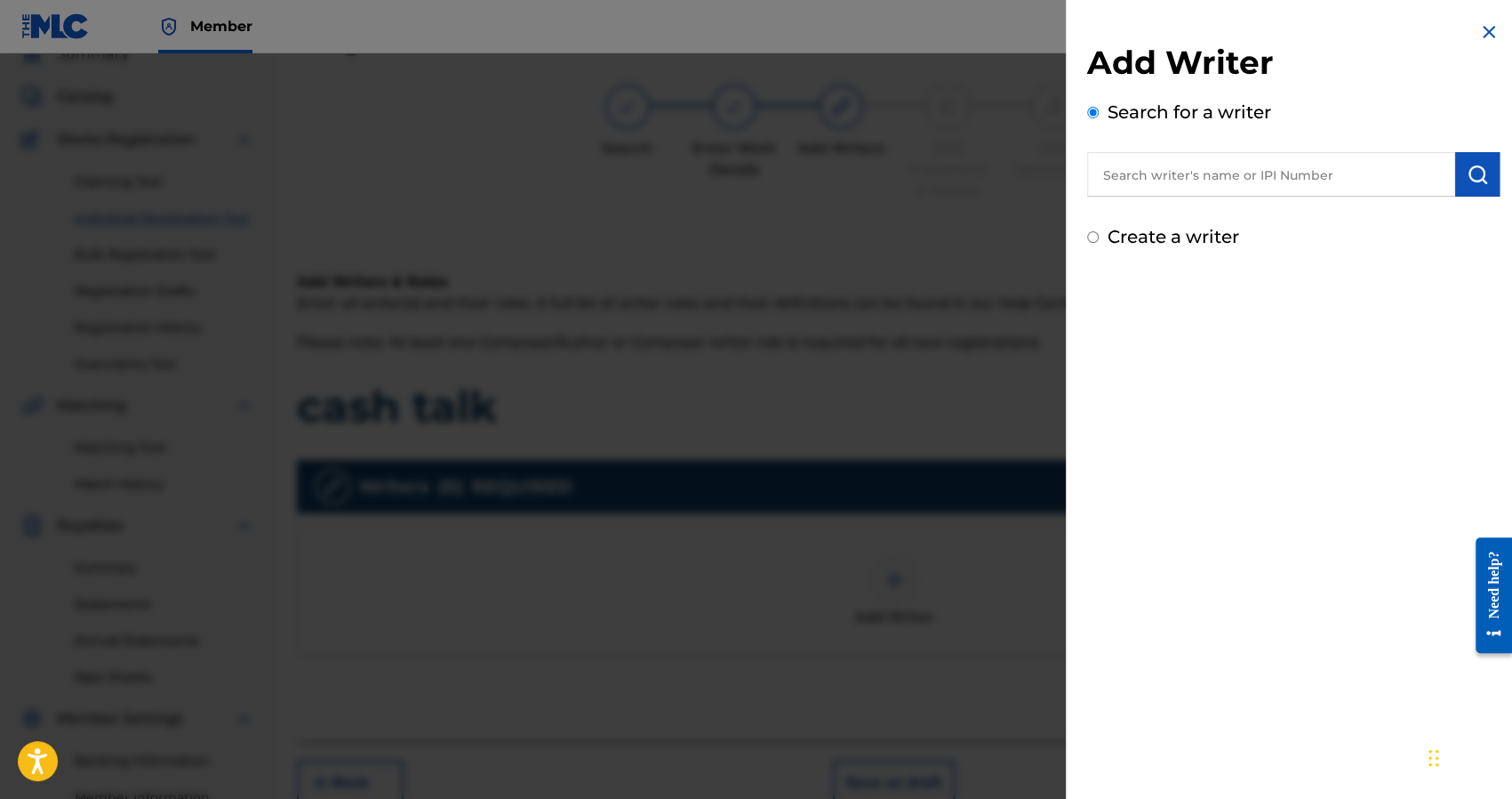
click at [1139, 251] on div "Add Writer Search for a writer Create a writer" at bounding box center [1294, 135] width 455 height 271
click at [1137, 241] on label "Create a writer" at bounding box center [1173, 236] width 131 height 21
radio input "true"
click at [1099, 241] on input "Create a writer" at bounding box center [1092, 237] width 12 height 12
radio input "false"
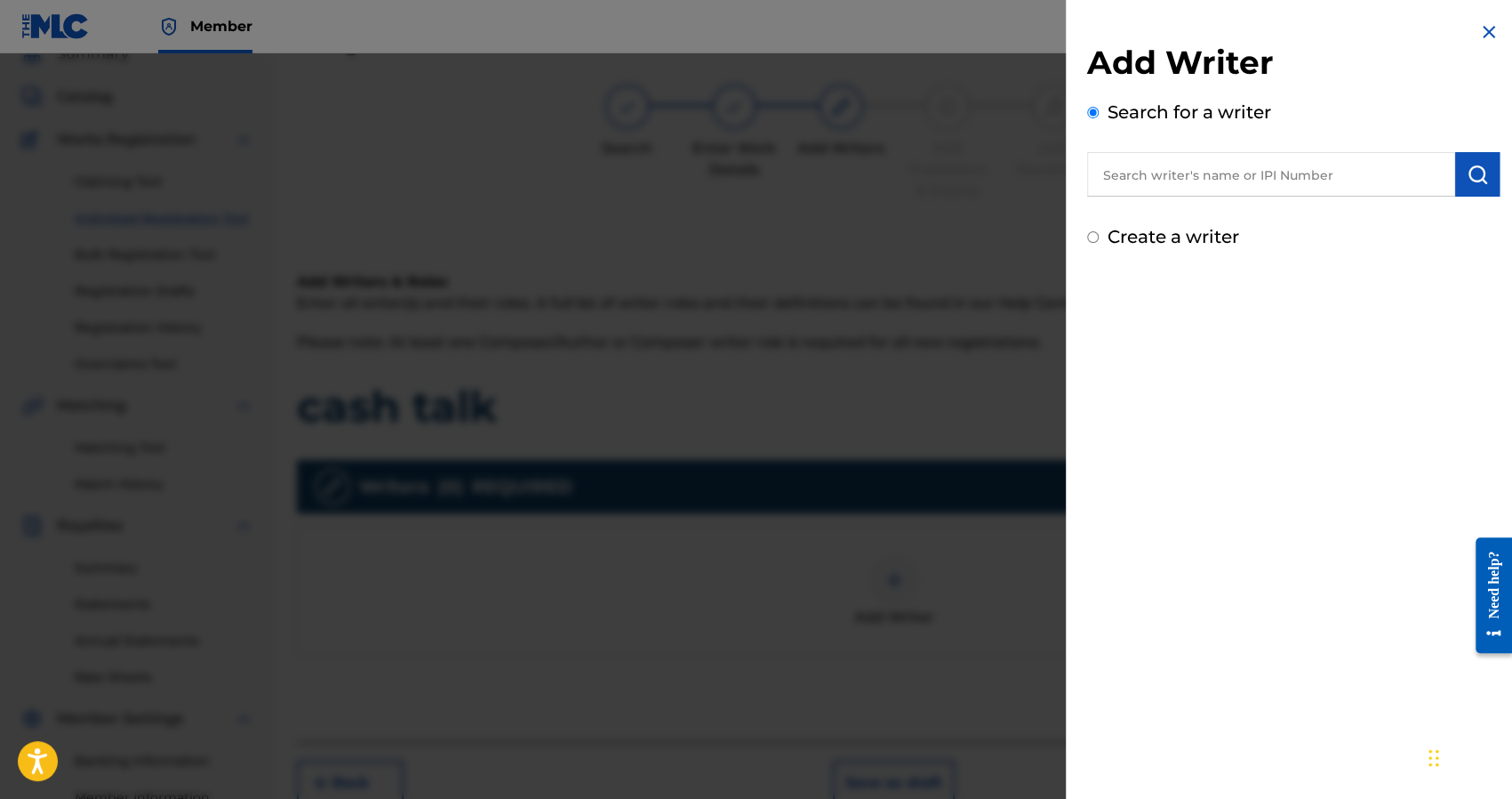
radio input "true"
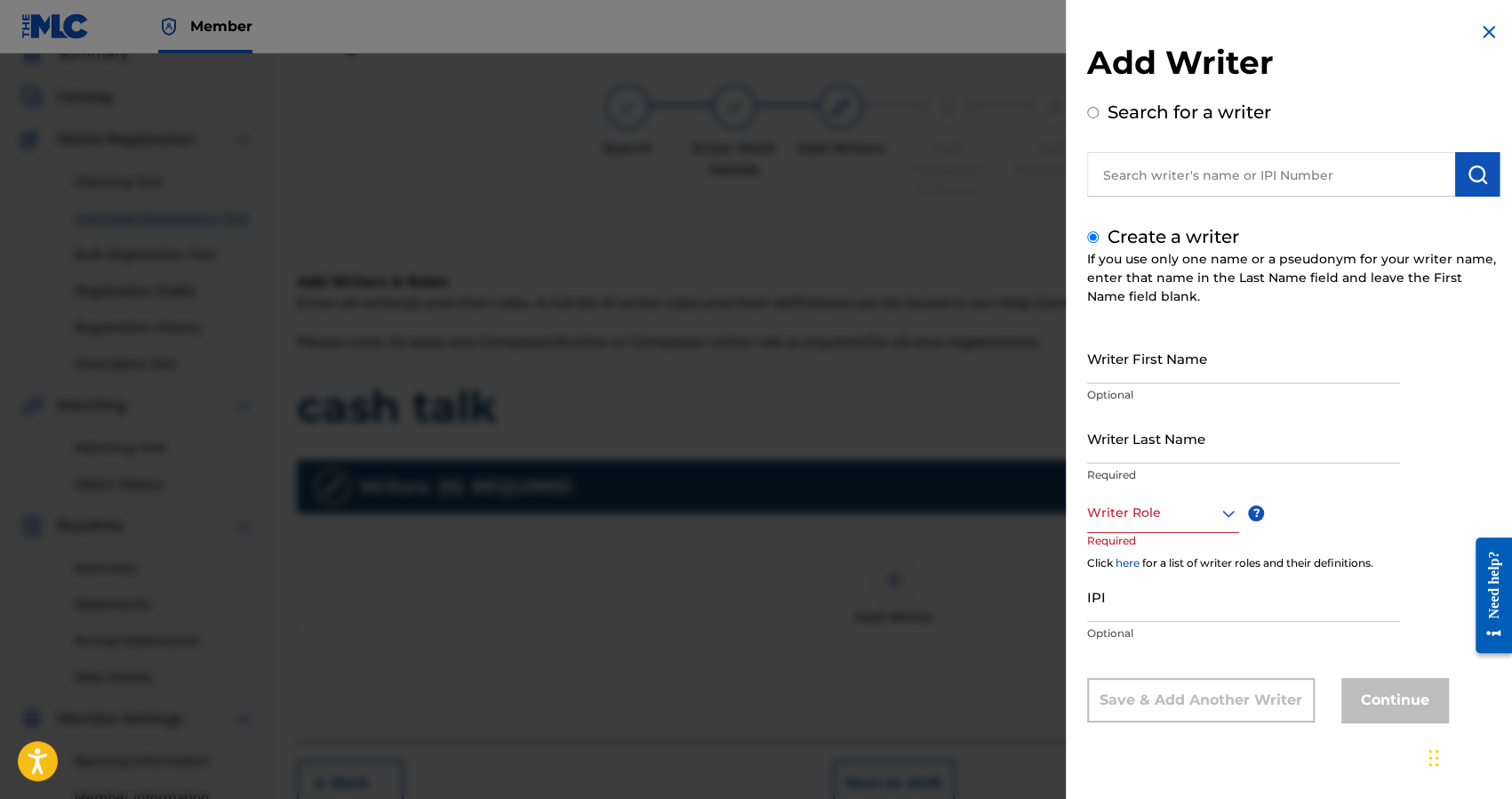
click at [1120, 360] on input "Writer First Name" at bounding box center [1243, 357] width 313 height 51
type input "Nick"
type input "[PERSON_NAME]"
click at [1145, 518] on div at bounding box center [1163, 512] width 152 height 22
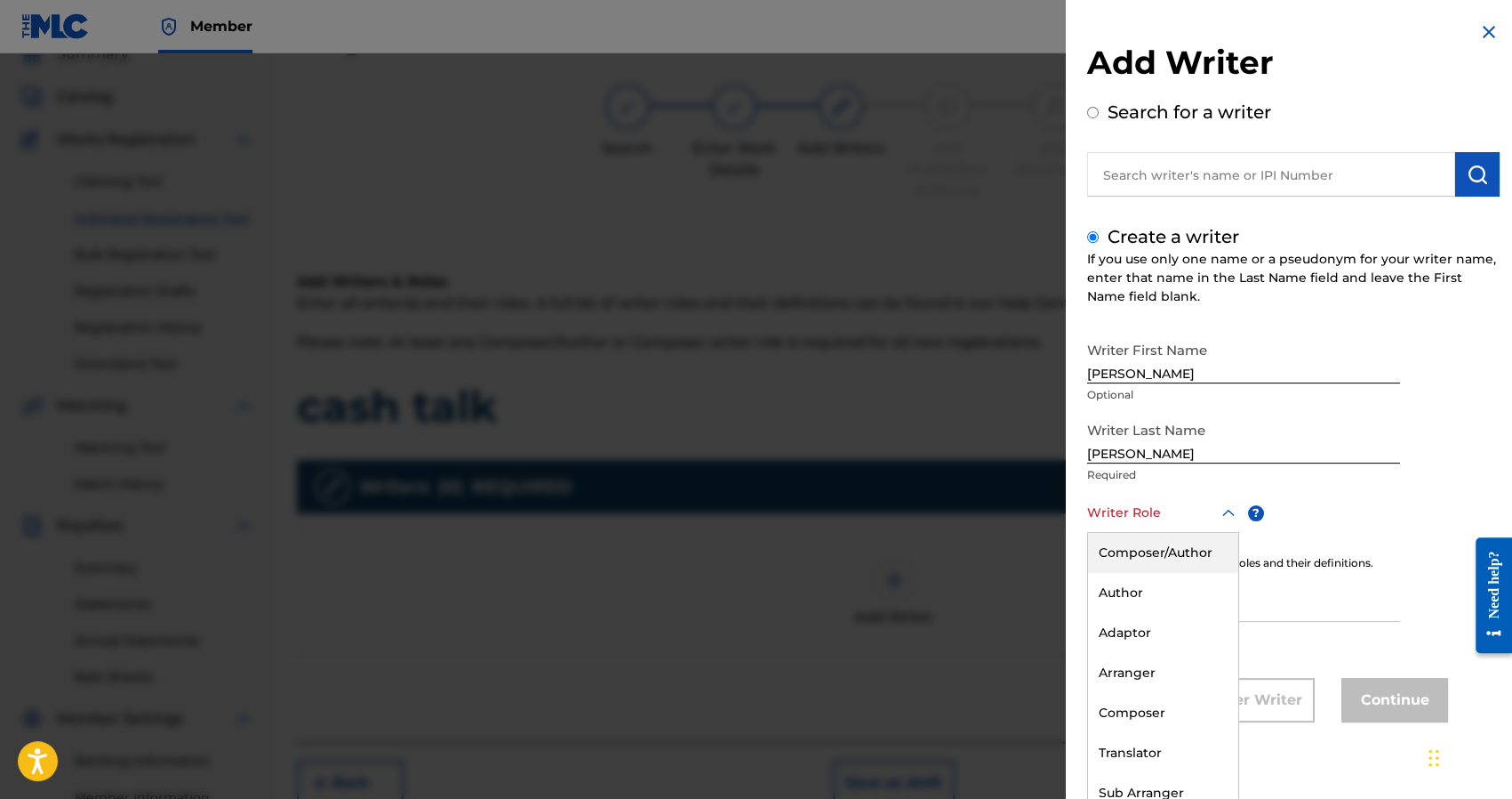
click at [1146, 535] on div "Composer/Author" at bounding box center [1163, 553] width 151 height 40
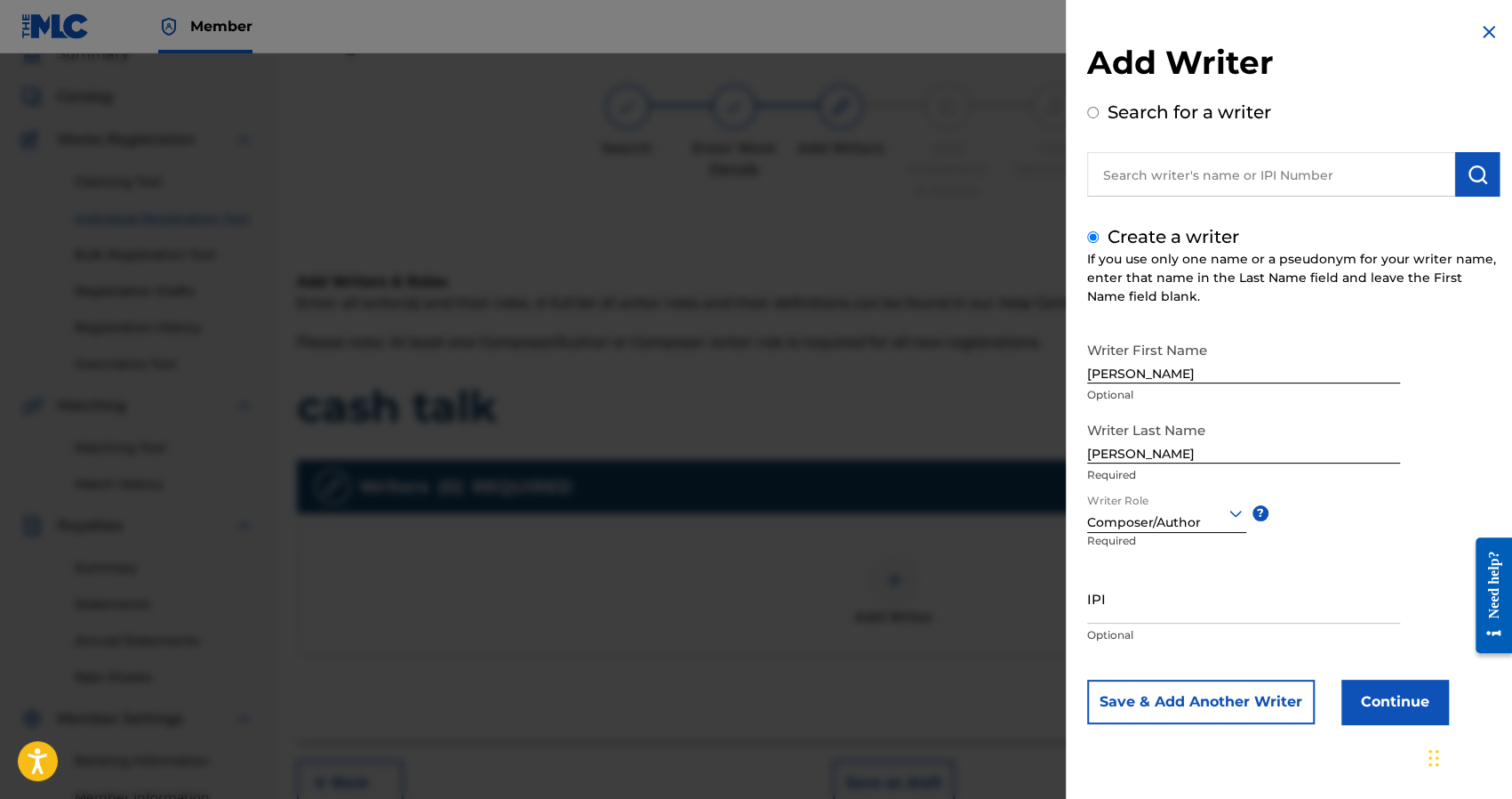
scroll to position [0, 0]
click at [1148, 597] on input "IPI" at bounding box center [1243, 598] width 313 height 51
paste input "1241927853"
type input "1241927853"
click at [1386, 711] on button "Continue" at bounding box center [1394, 702] width 106 height 44
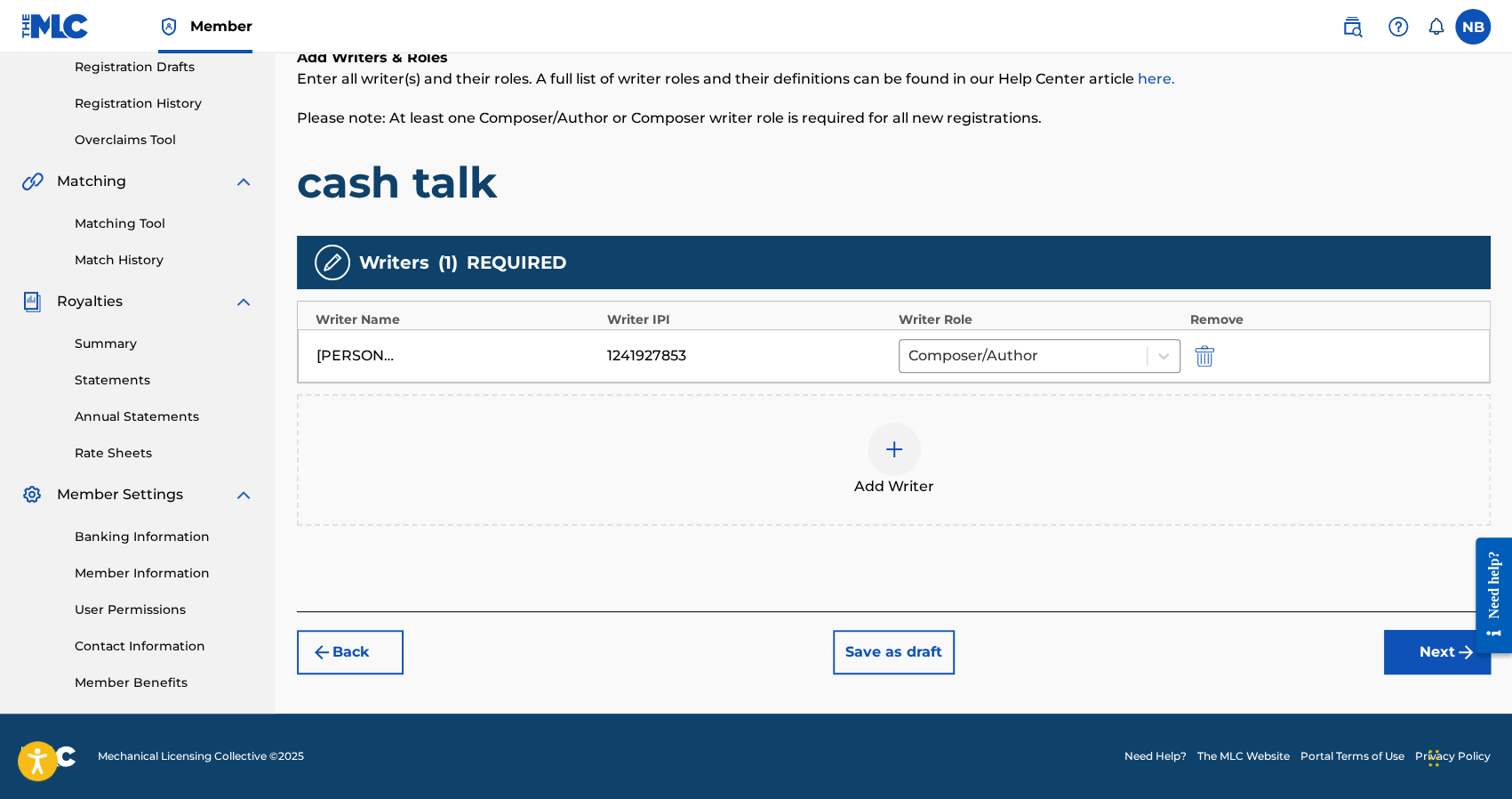
click at [1436, 645] on button "Next" at bounding box center [1438, 652] width 106 height 44
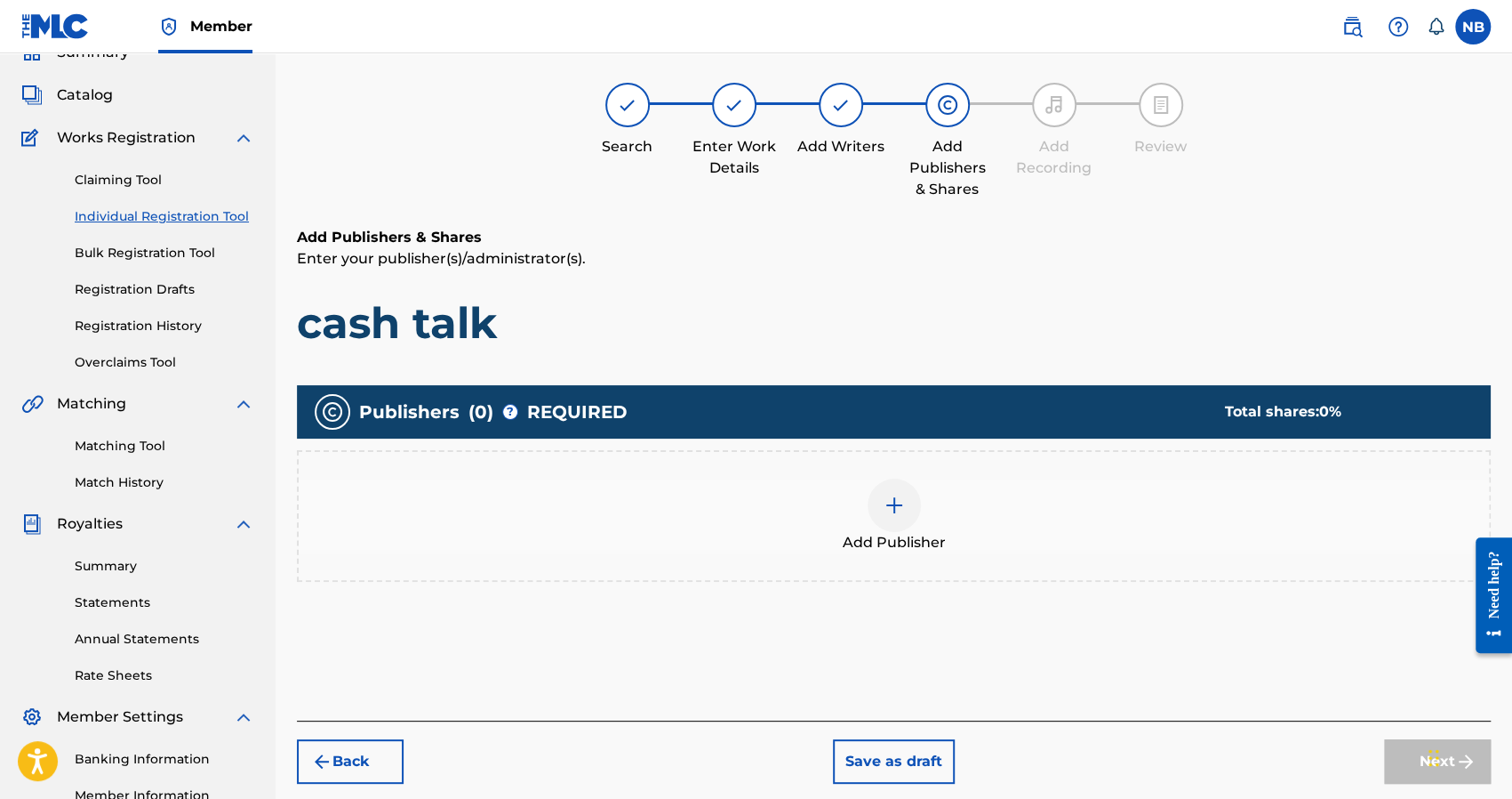
scroll to position [80, 0]
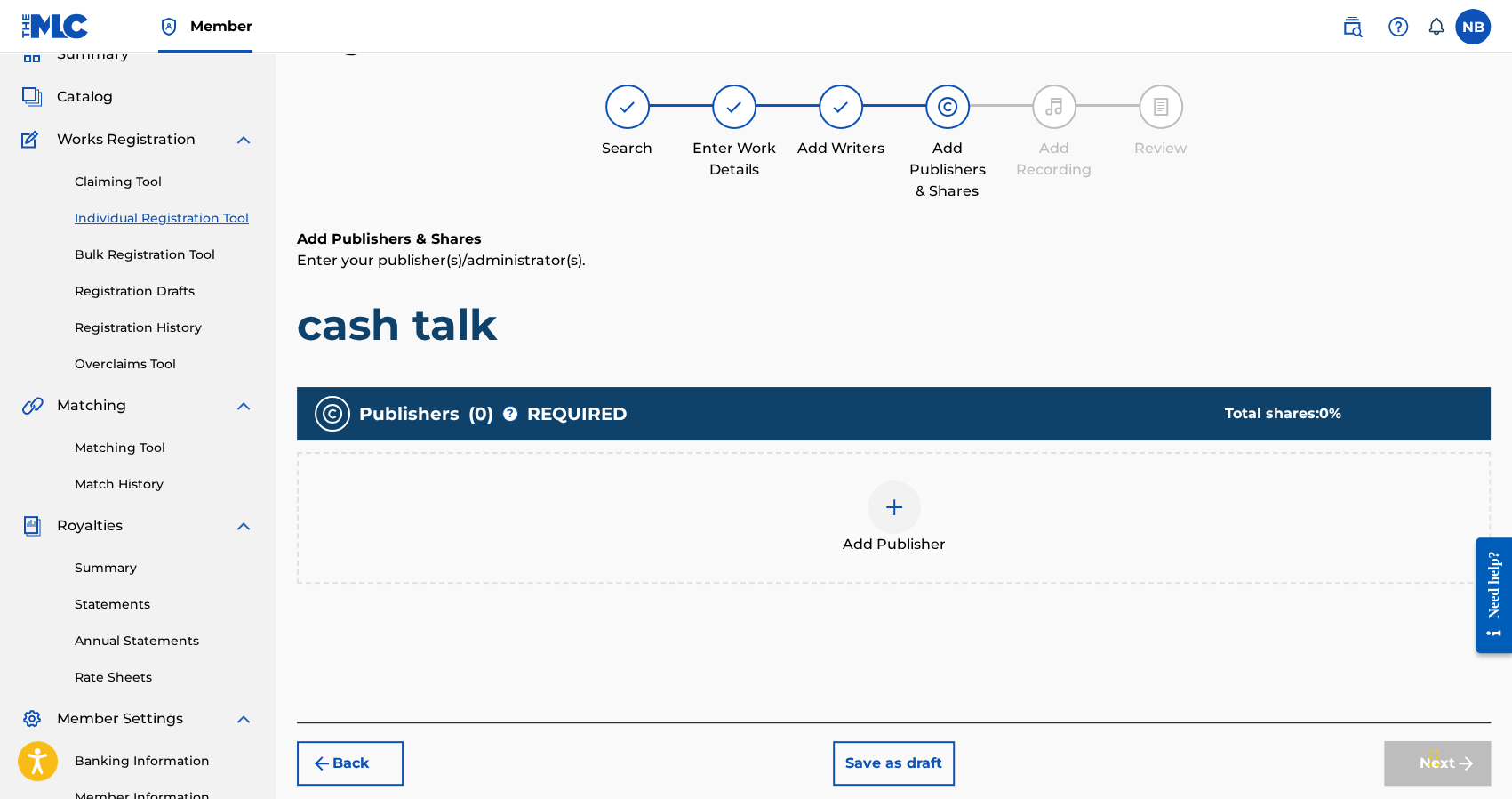
click at [951, 540] on div "Add Publisher" at bounding box center [893, 517] width 1191 height 74
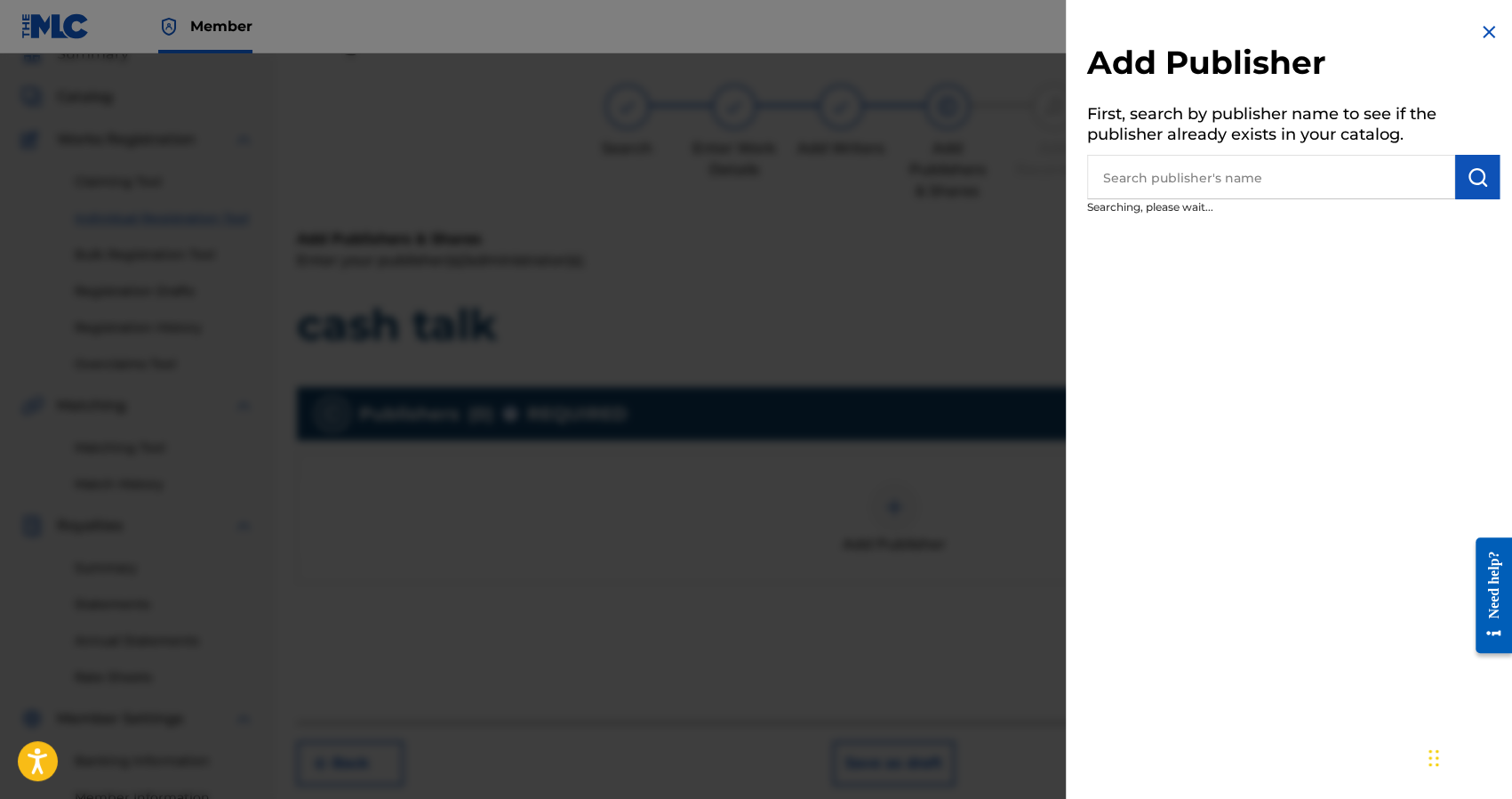
click at [1177, 166] on input "text" at bounding box center [1271, 176] width 368 height 44
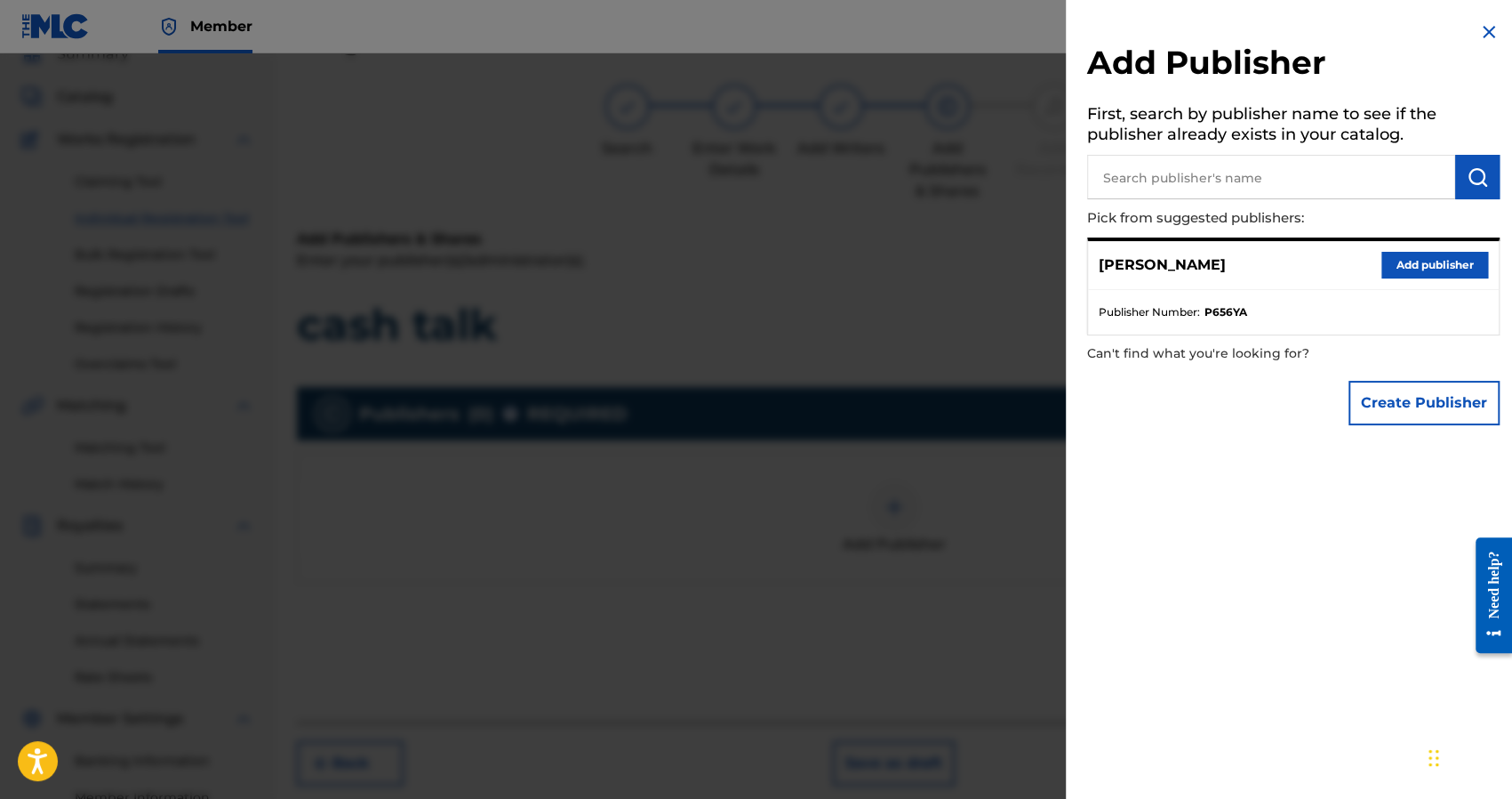
click at [1435, 268] on button "Add publisher" at bounding box center [1435, 264] width 106 height 27
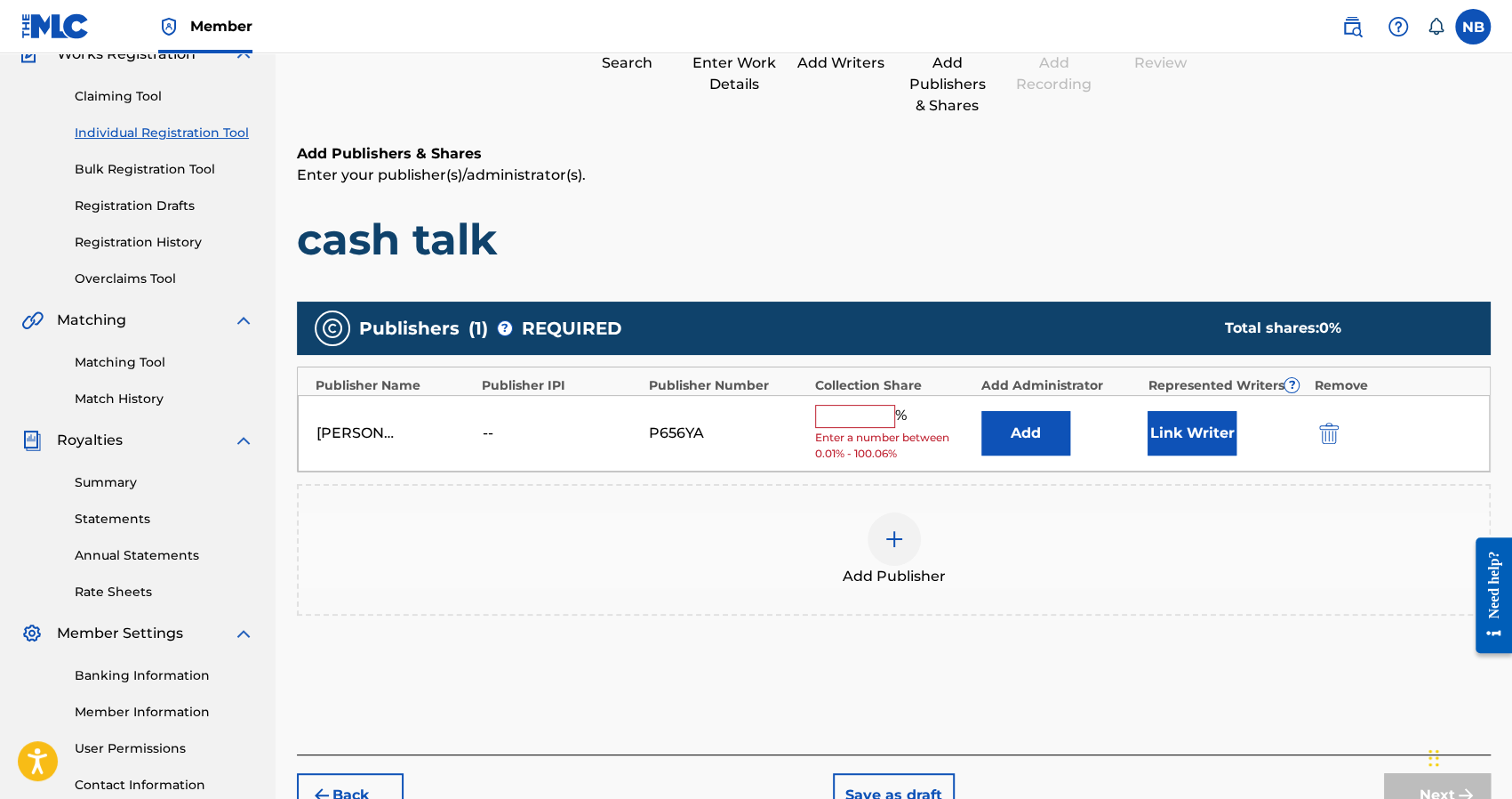
scroll to position [258, 0]
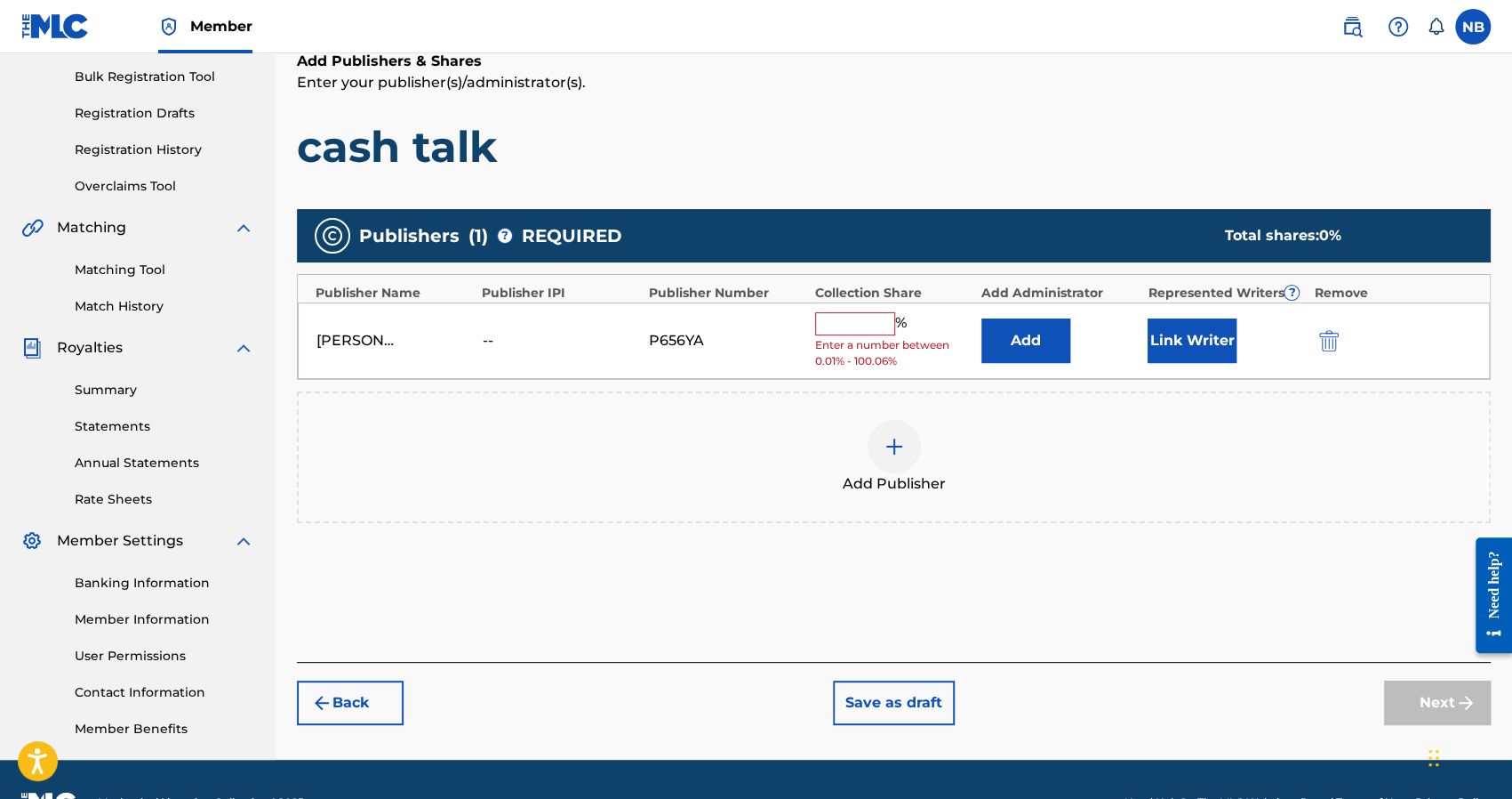
click at [818, 321] on input "text" at bounding box center [855, 323] width 80 height 23
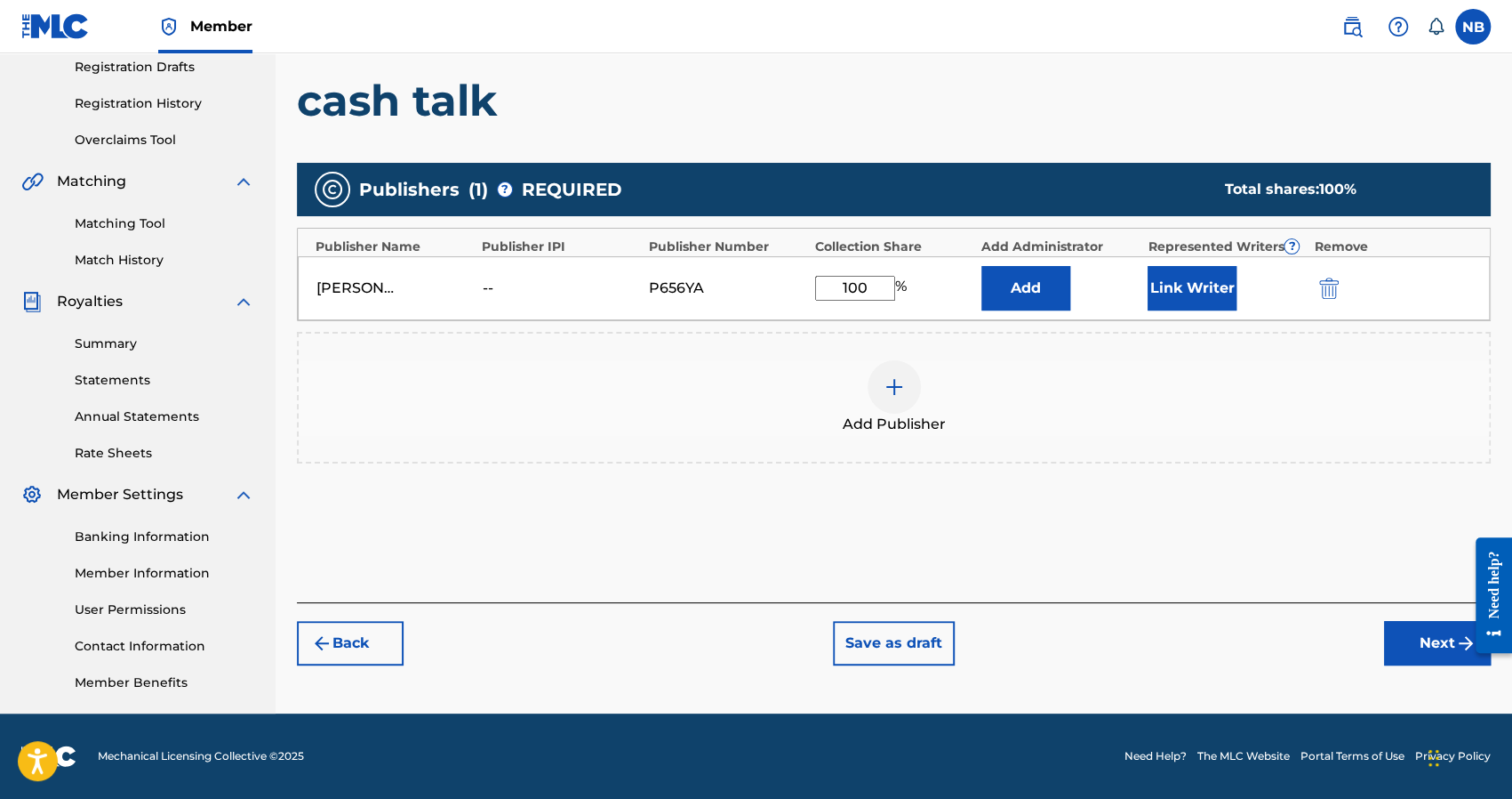
type input "100"
click at [1412, 634] on button "Next" at bounding box center [1438, 643] width 106 height 44
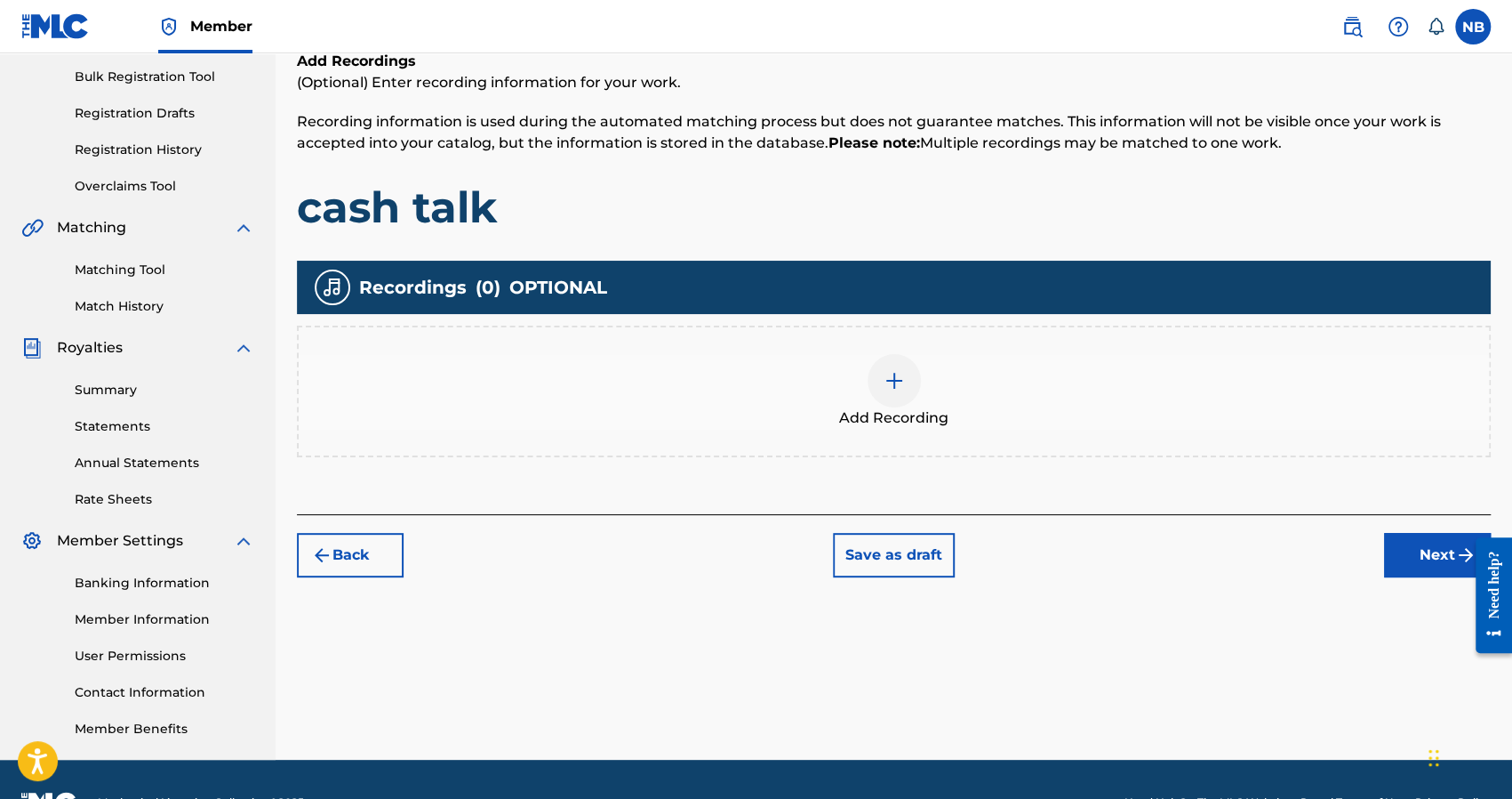
click at [872, 411] on span "Add Recording" at bounding box center [893, 417] width 109 height 21
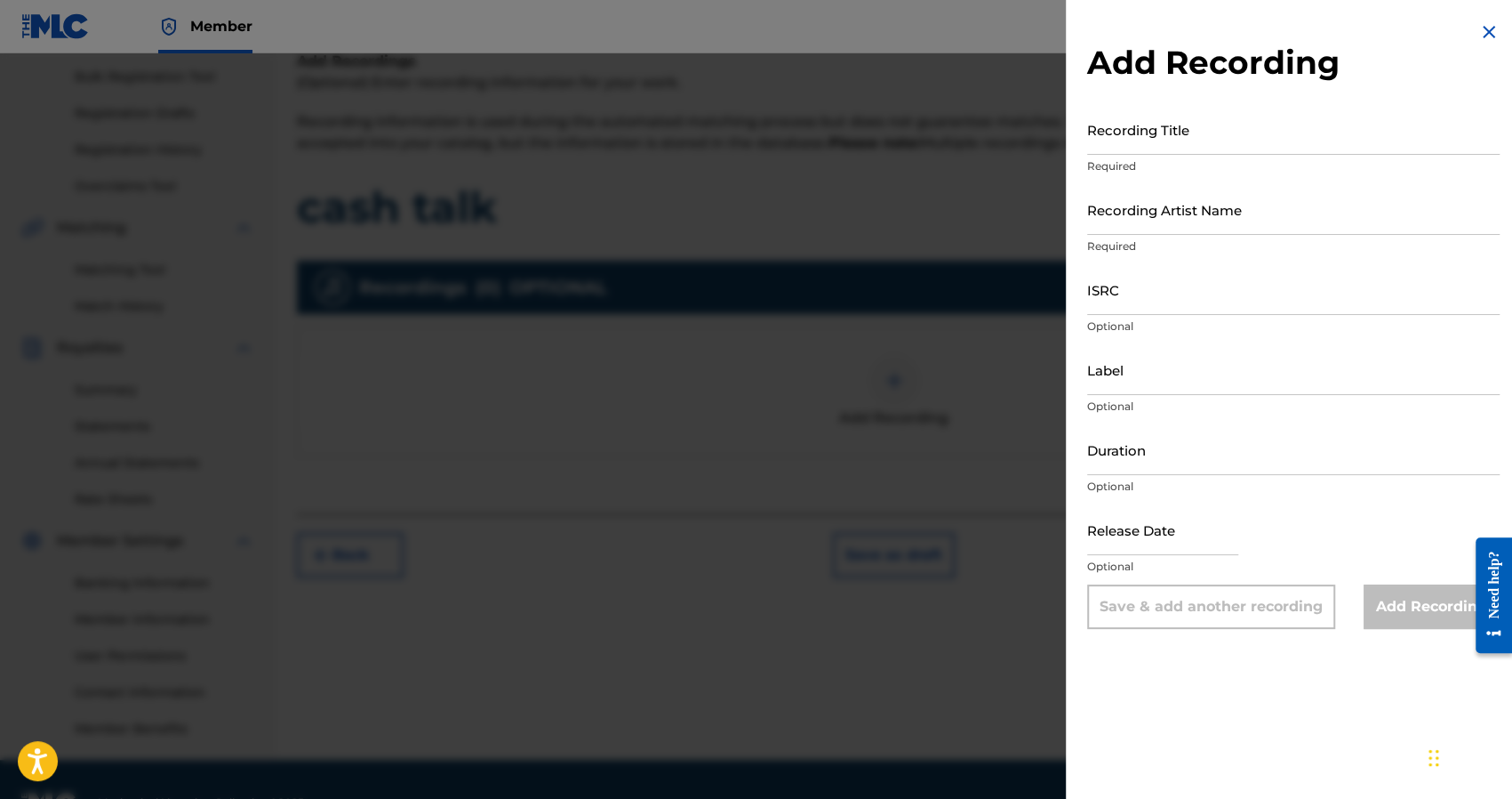
click at [1113, 143] on input "Recording Title" at bounding box center [1293, 129] width 412 height 51
click at [1137, 141] on input "Recording Title" at bounding box center [1293, 129] width 412 height 51
type input "cash talk"
click at [1142, 234] on input "Recording Artist Name" at bounding box center [1293, 208] width 412 height 51
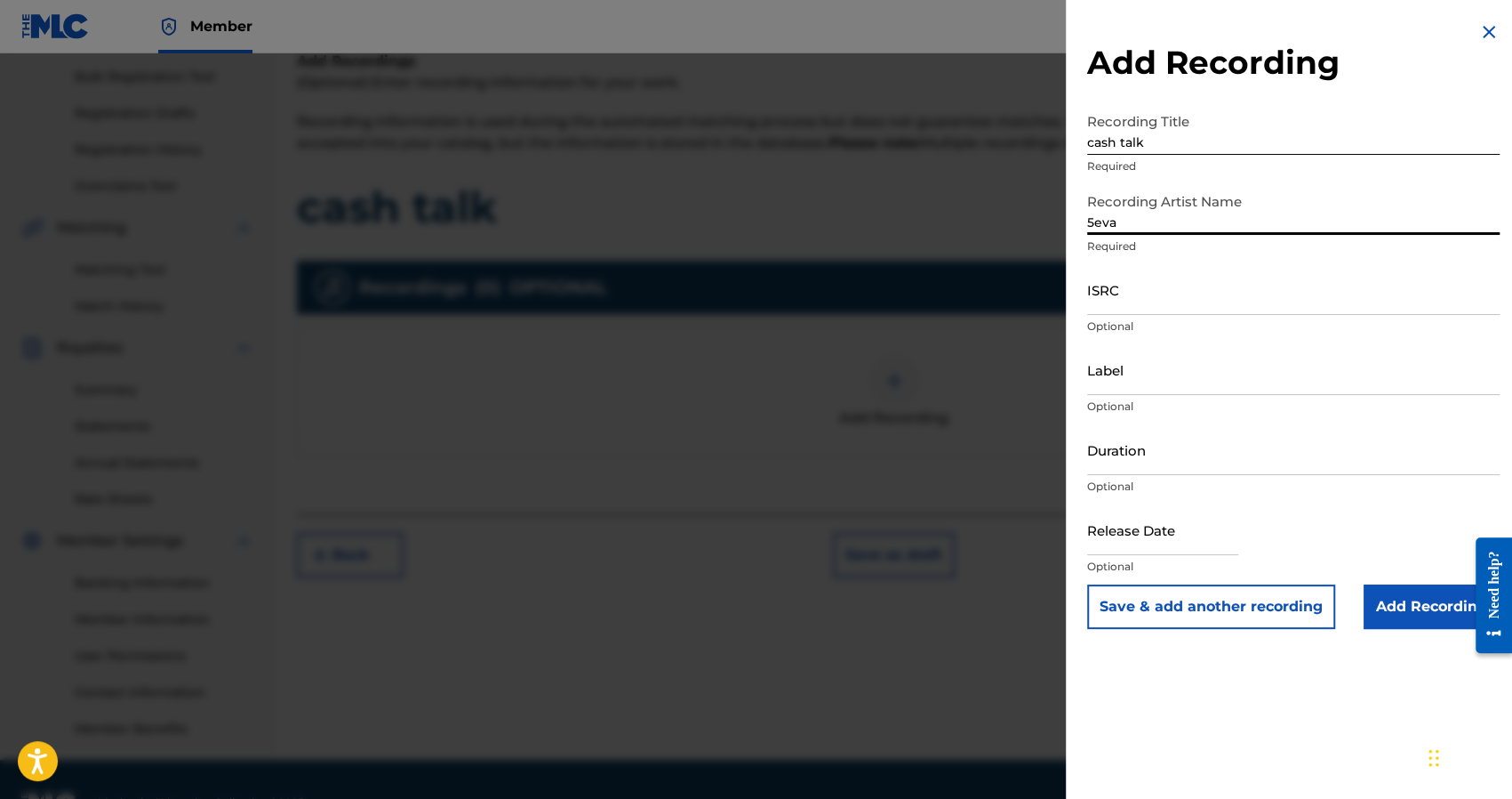
type input "5eva"
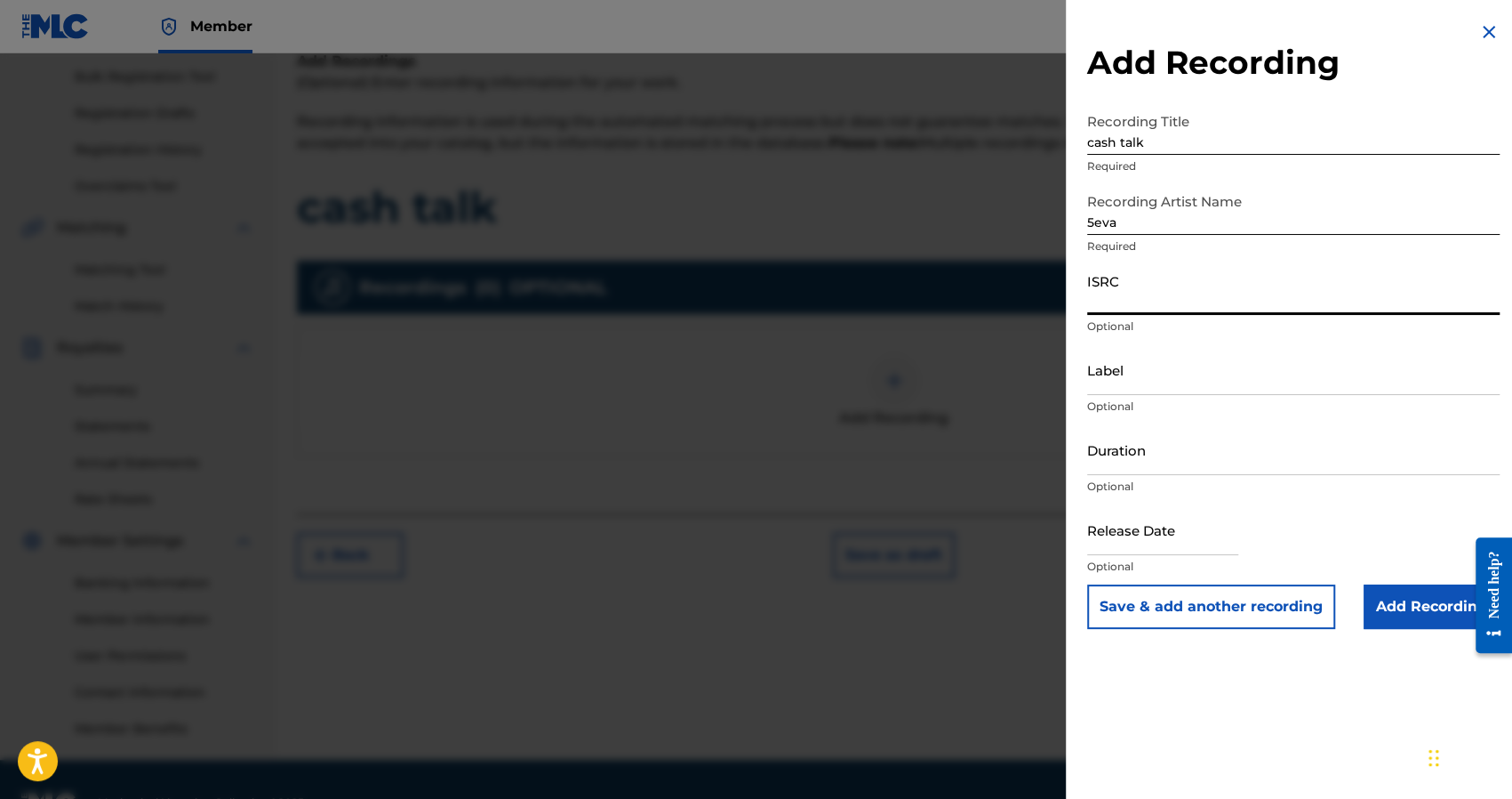
click at [1119, 286] on input "ISRC" at bounding box center [1293, 289] width 412 height 51
paste input "QZHN92336927"
type input "QZHN92336927"
click at [1168, 528] on input "text" at bounding box center [1162, 529] width 151 height 51
select select "7"
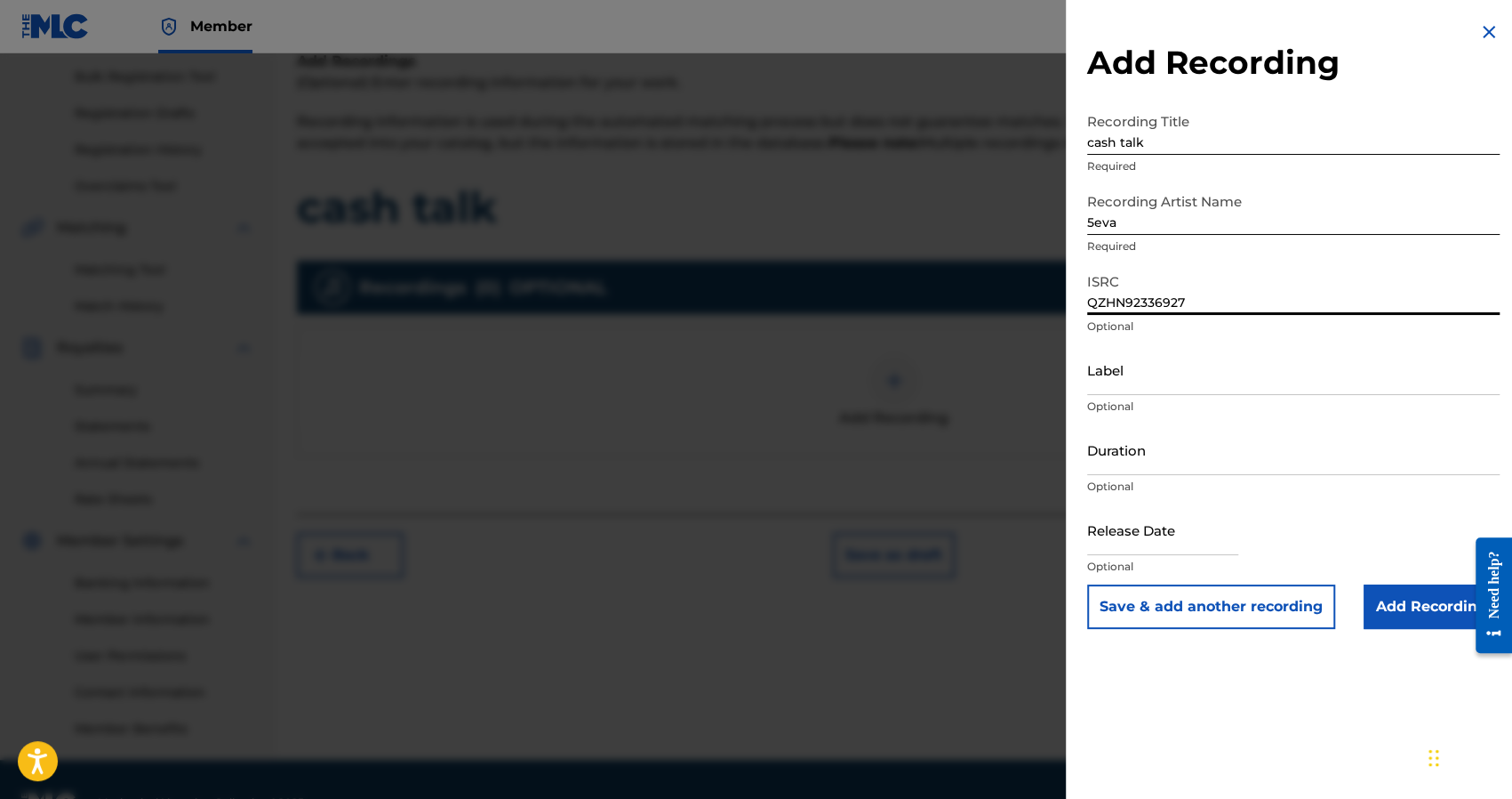
select select "2025"
click at [1397, 601] on input "Add Recording" at bounding box center [1431, 606] width 136 height 44
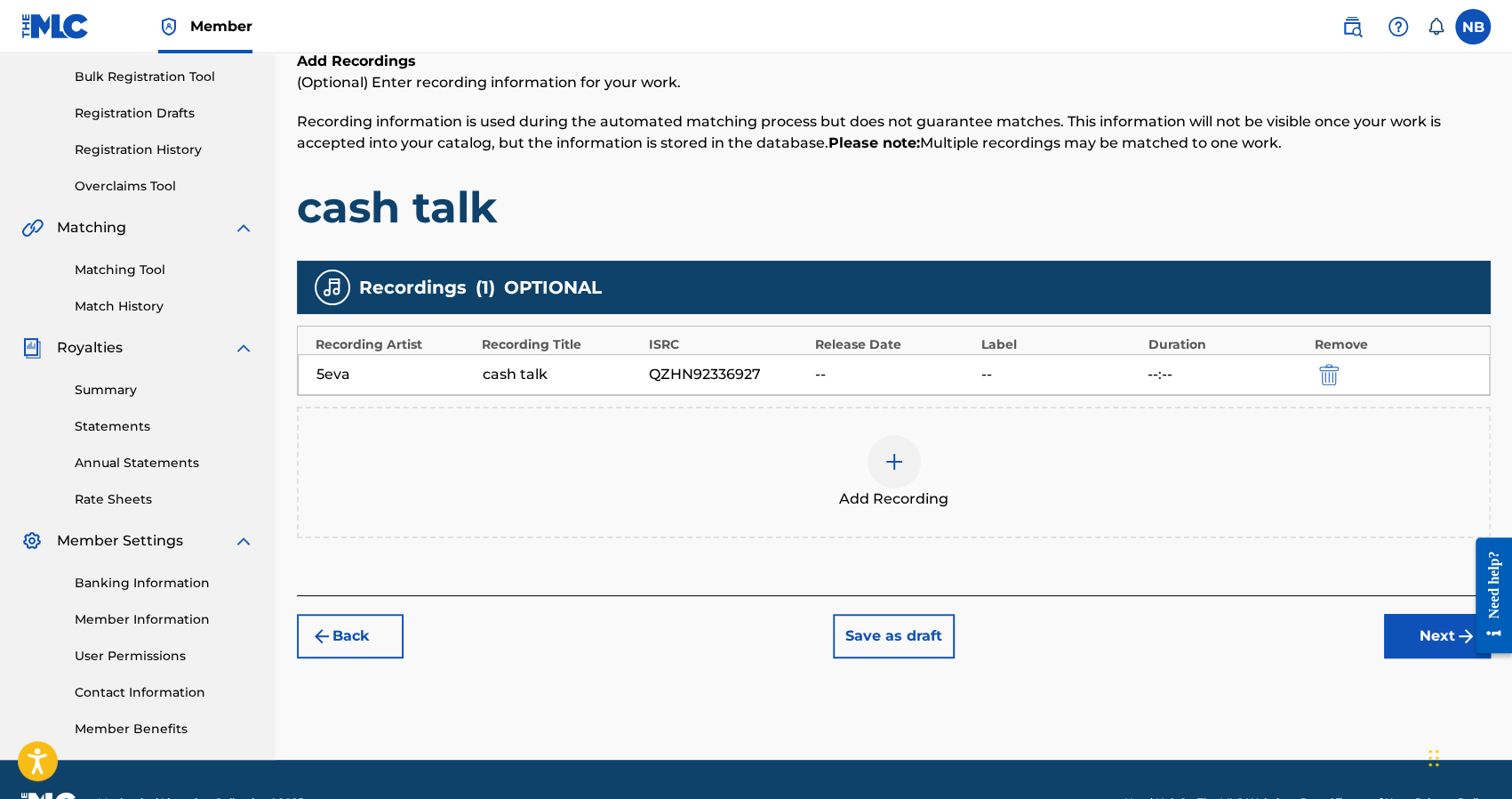
click at [1408, 614] on button "Next" at bounding box center [1438, 636] width 106 height 44
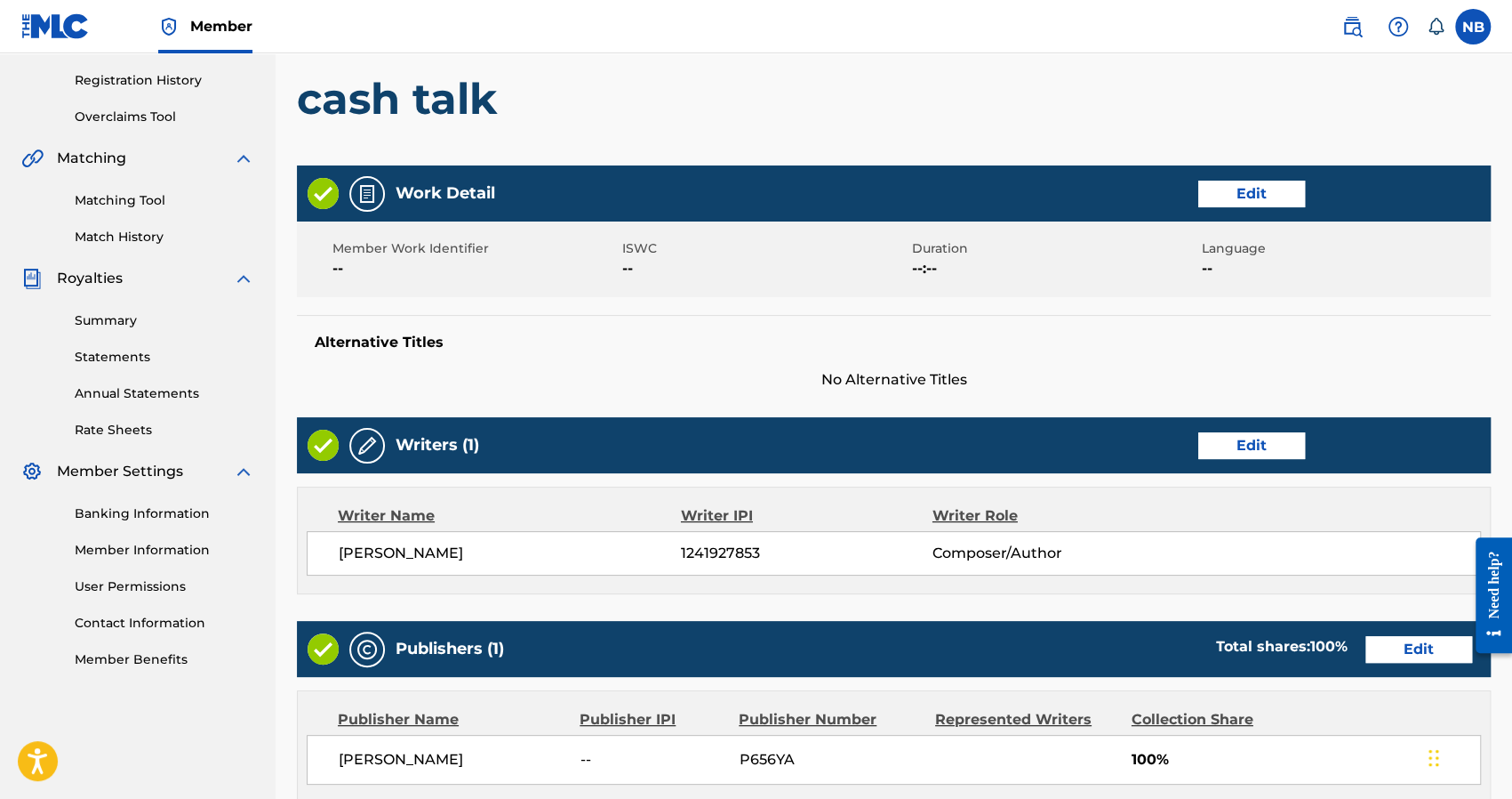
scroll to position [702, 0]
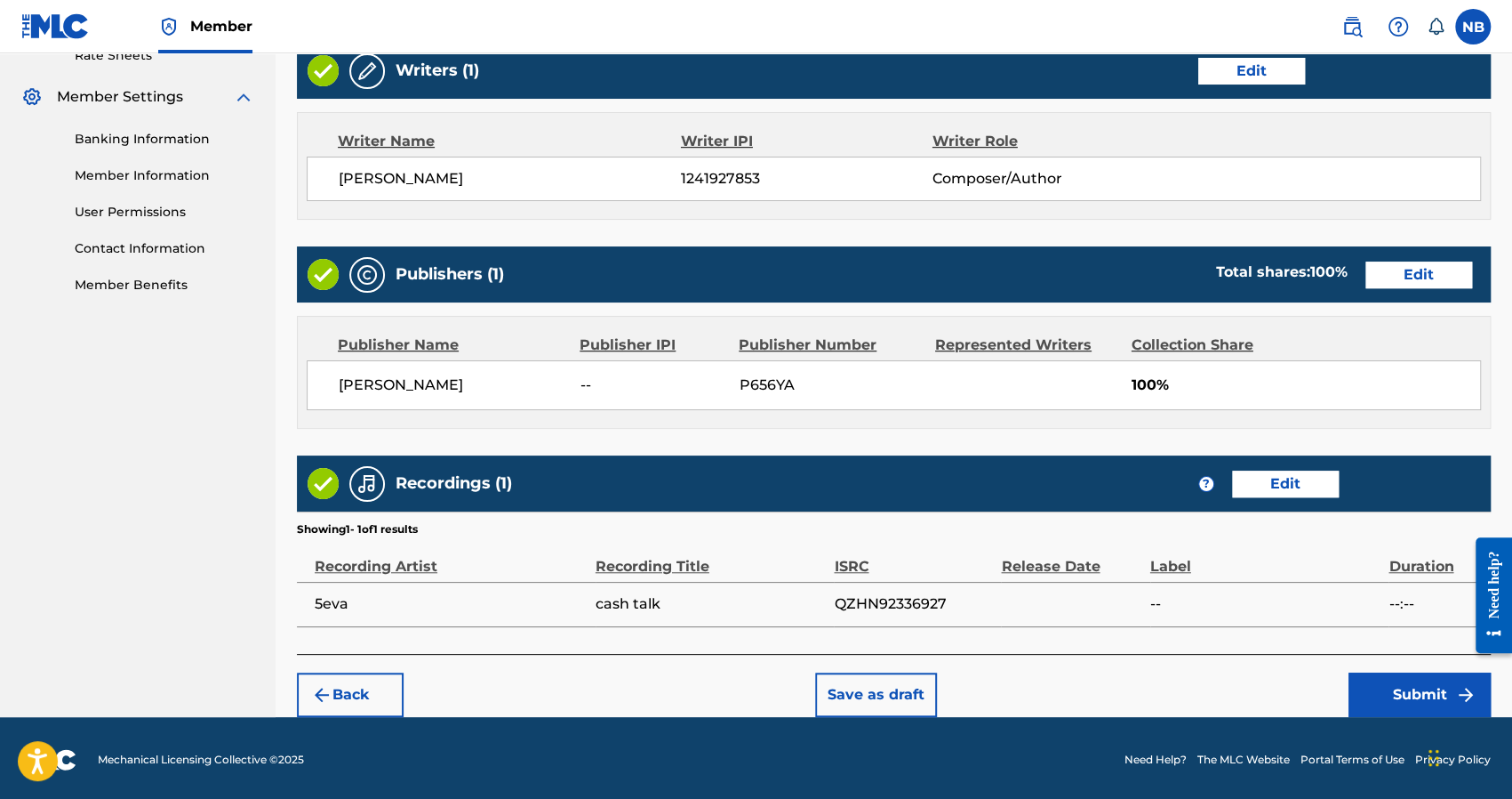
click at [1392, 676] on button "Submit" at bounding box center [1419, 694] width 142 height 44
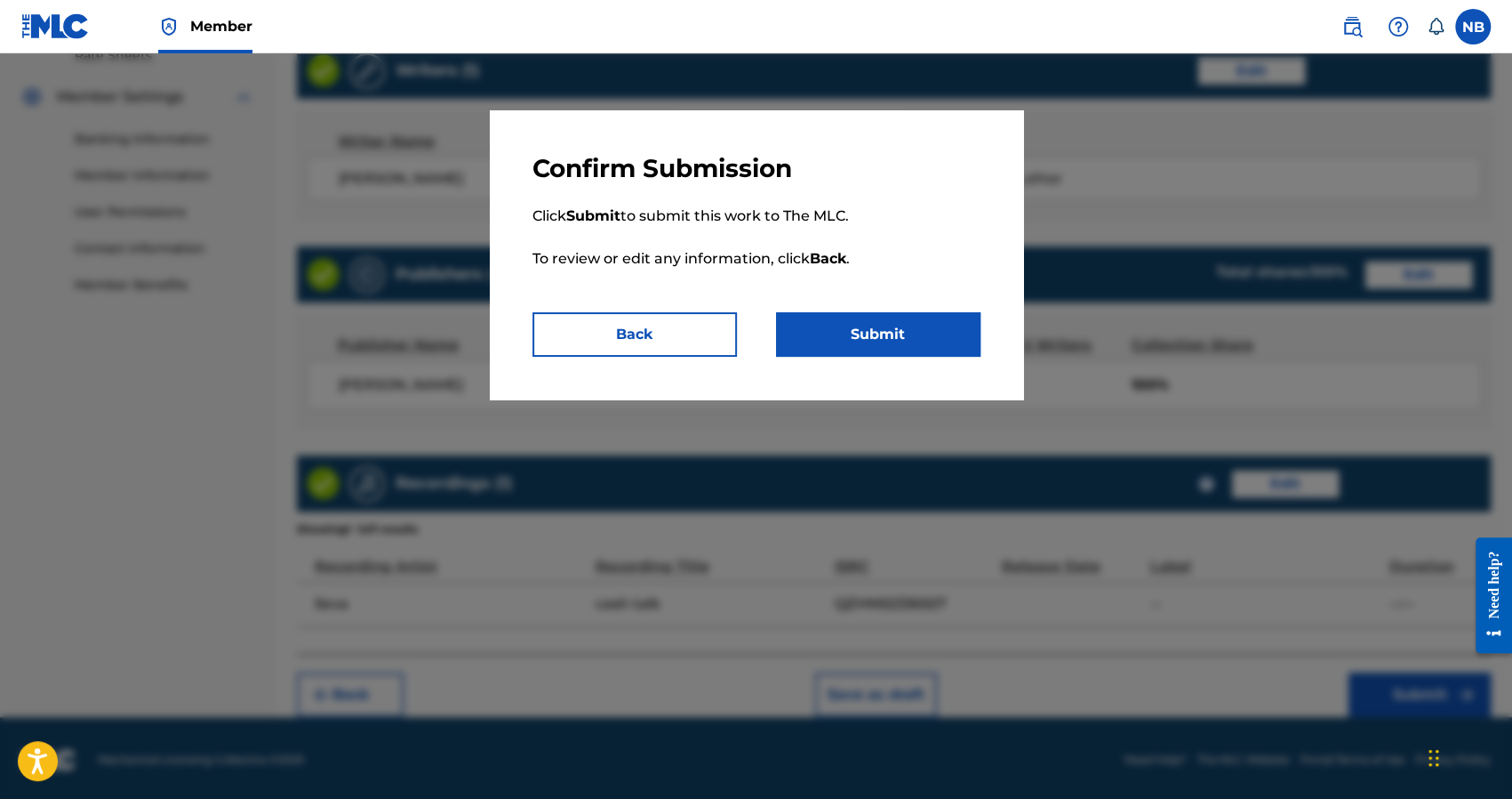
click at [949, 351] on button "Submit" at bounding box center [878, 334] width 205 height 44
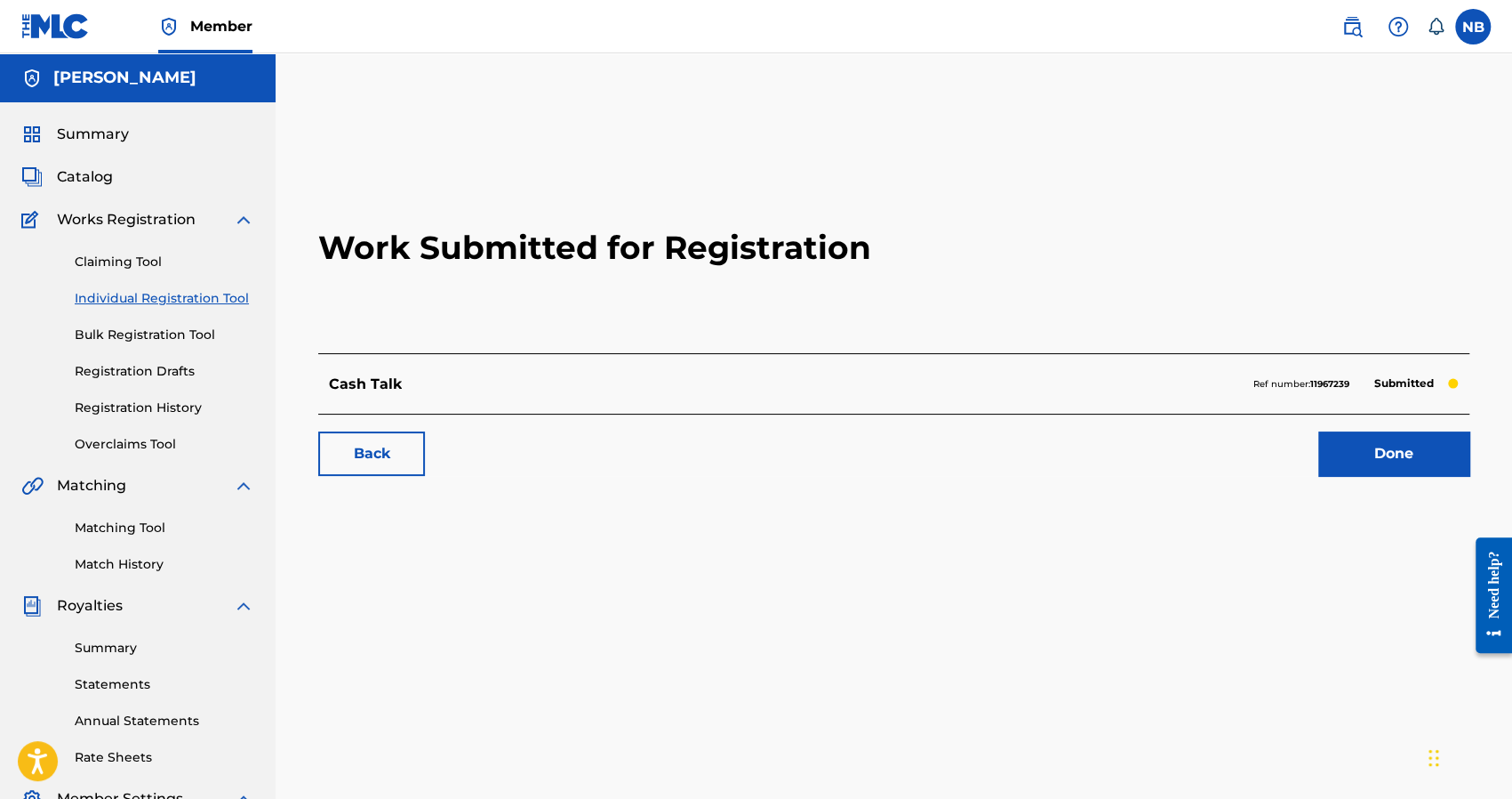
click at [1446, 462] on link "Done" at bounding box center [1394, 454] width 151 height 44
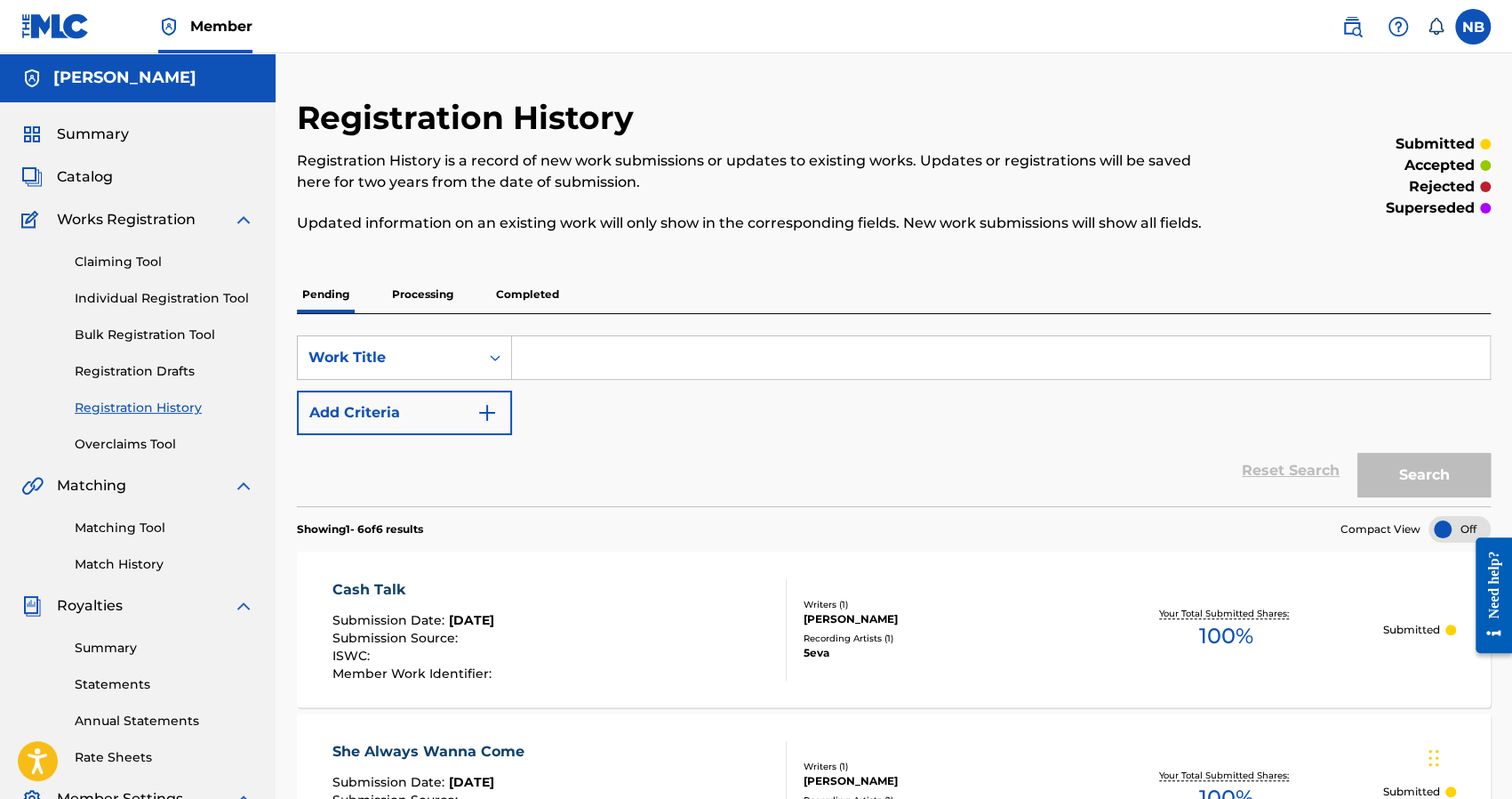
click at [116, 295] on link "Individual Registration Tool" at bounding box center [164, 298] width 180 height 18
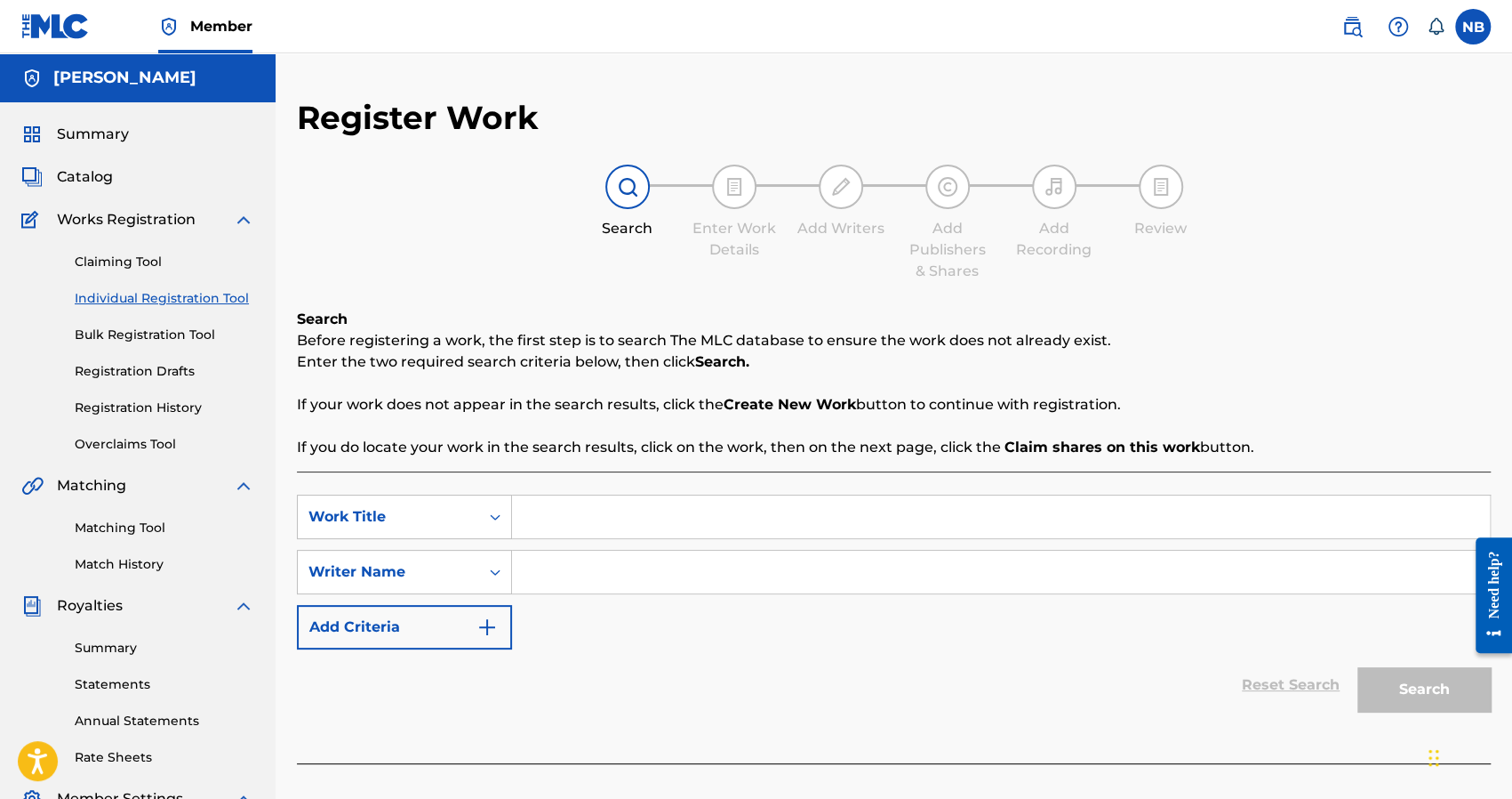
click at [601, 511] on input "Search Form" at bounding box center [1001, 516] width 978 height 42
drag, startPoint x: 644, startPoint y: 510, endPoint x: 645, endPoint y: 521, distance: 11.0
click at [644, 510] on input "Search Form" at bounding box center [1001, 516] width 978 height 42
type input "af"
drag, startPoint x: 645, startPoint y: 565, endPoint x: 1082, endPoint y: 581, distance: 437.3
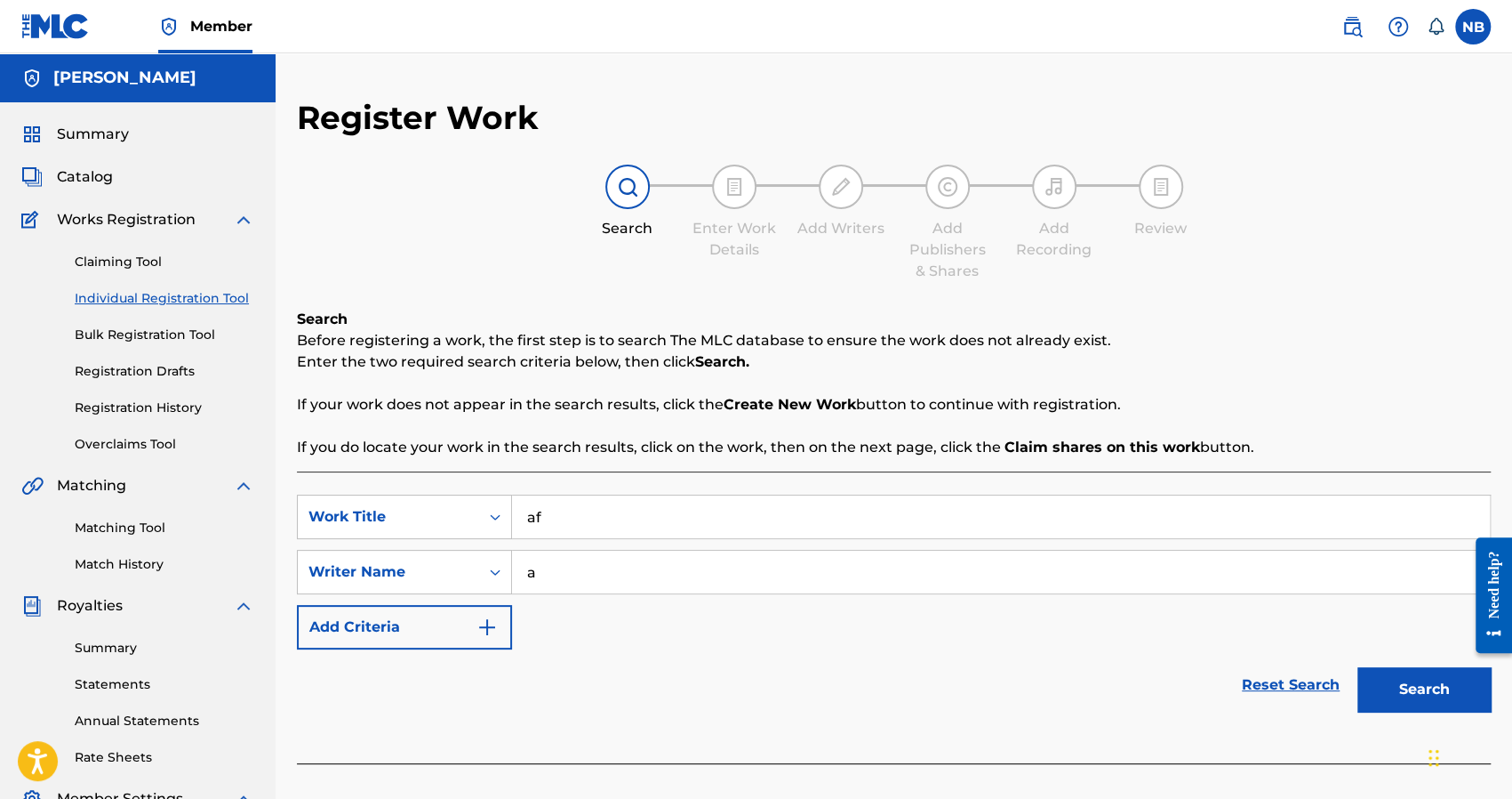
click at [646, 565] on input "a" at bounding box center [1001, 571] width 978 height 42
type input "af"
click at [1396, 692] on button "Search" at bounding box center [1424, 689] width 133 height 44
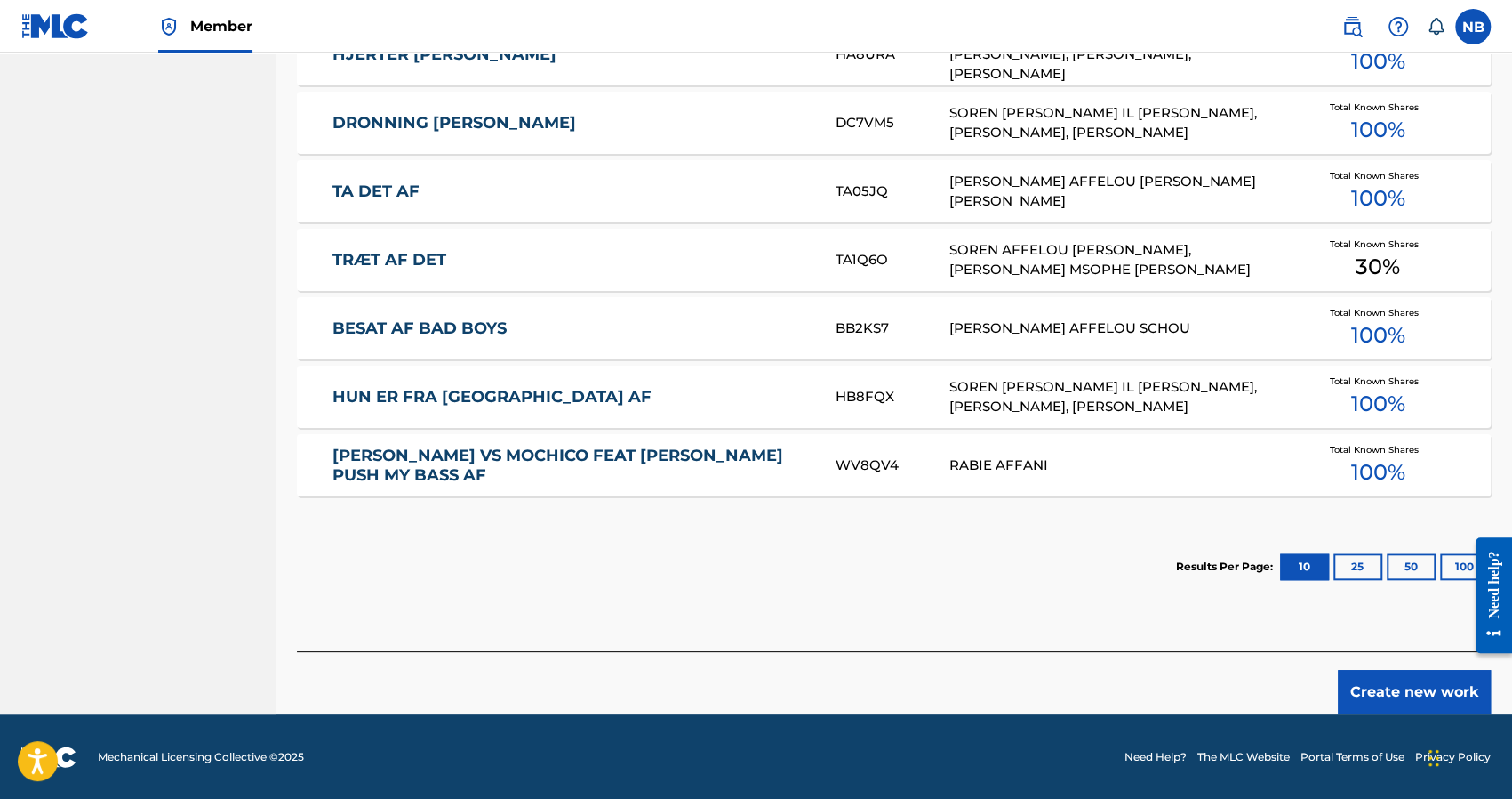
click at [1383, 691] on button "Create new work" at bounding box center [1414, 692] width 153 height 44
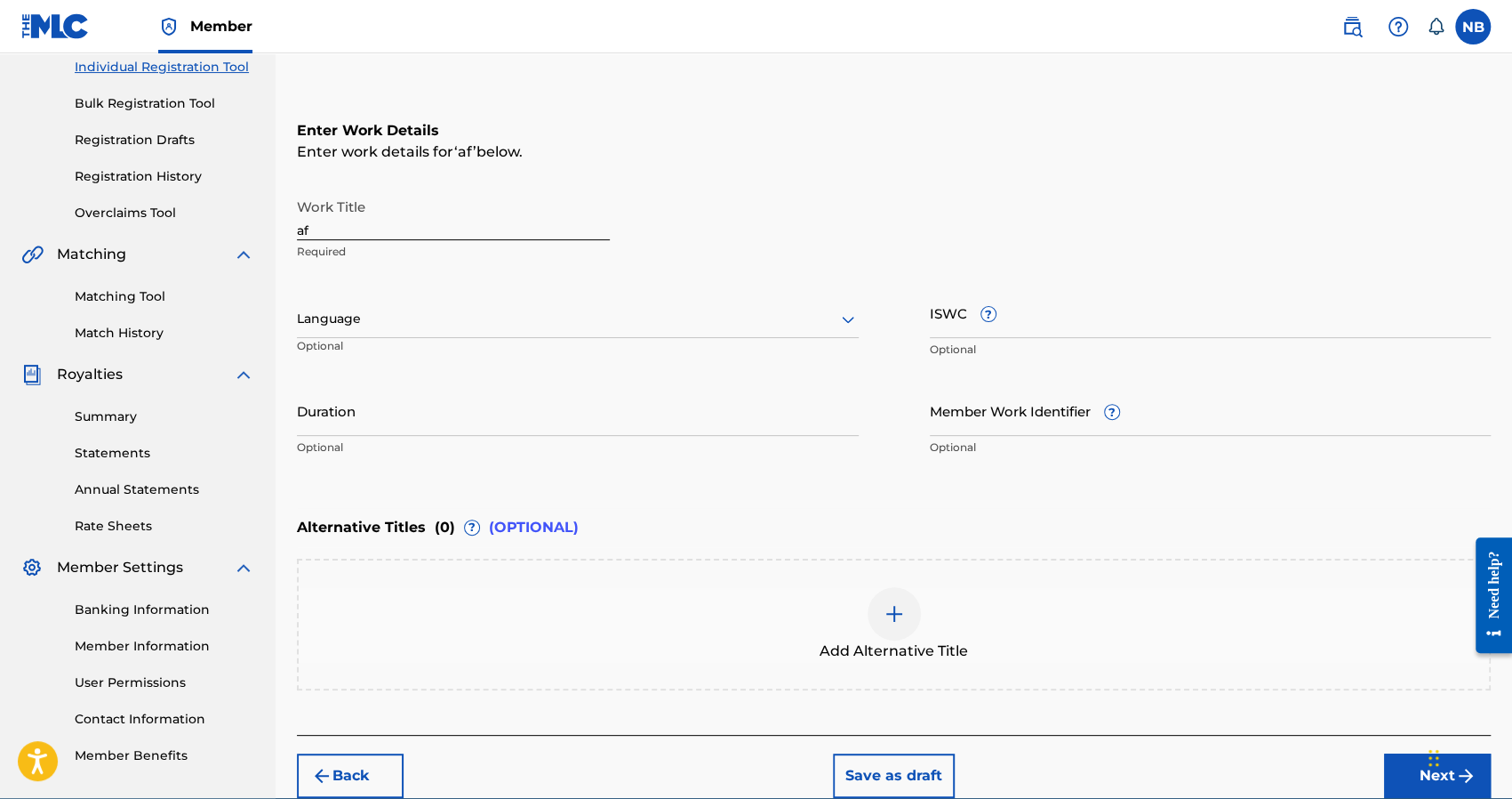
scroll to position [137, 0]
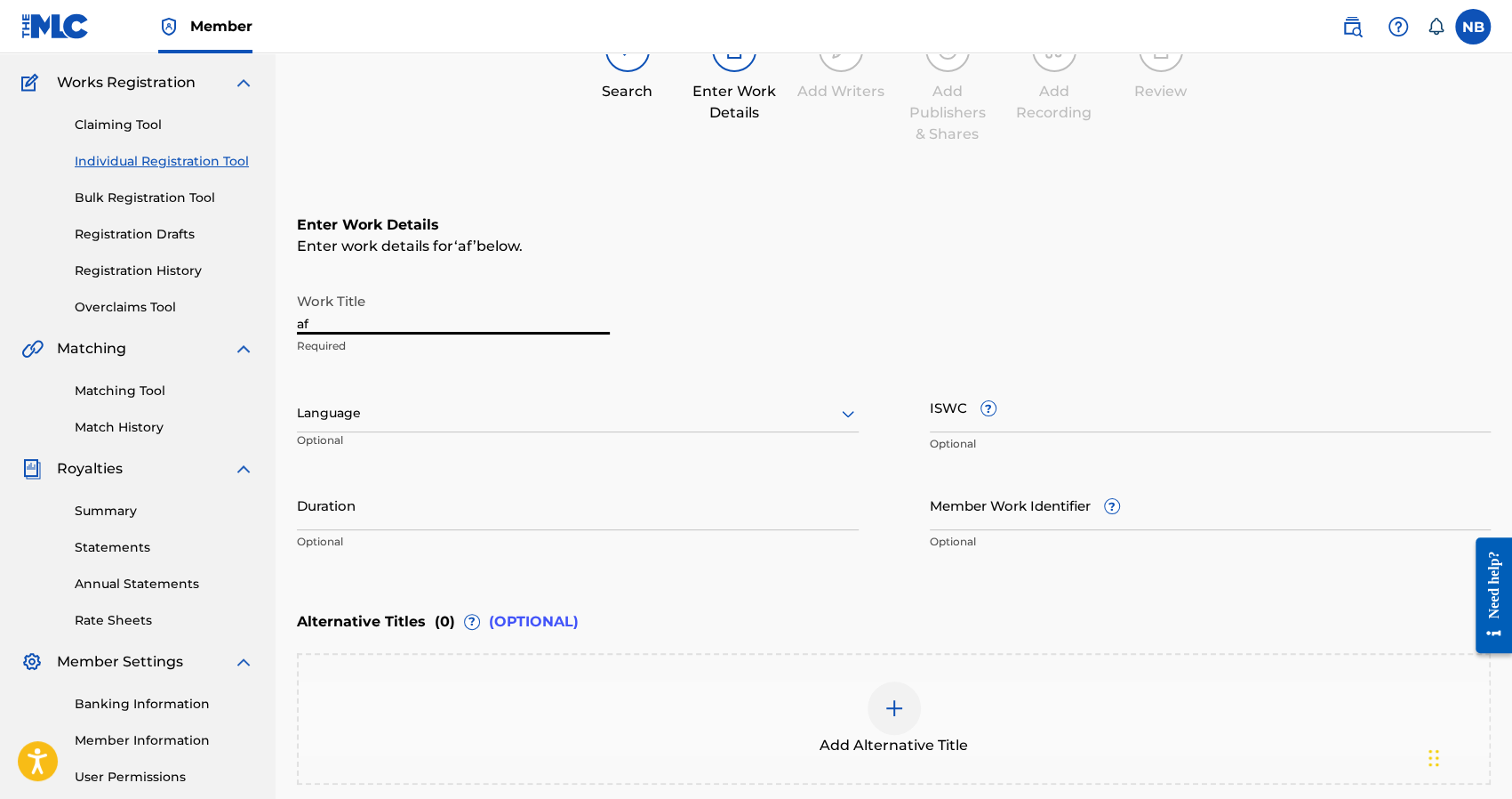
drag, startPoint x: 371, startPoint y: 316, endPoint x: 260, endPoint y: 323, distance: 111.2
click at [260, 323] on main "Nick Brady Summary Catalog Works Registration Claiming Tool Individual Registra…" at bounding box center [756, 404] width 1512 height 975
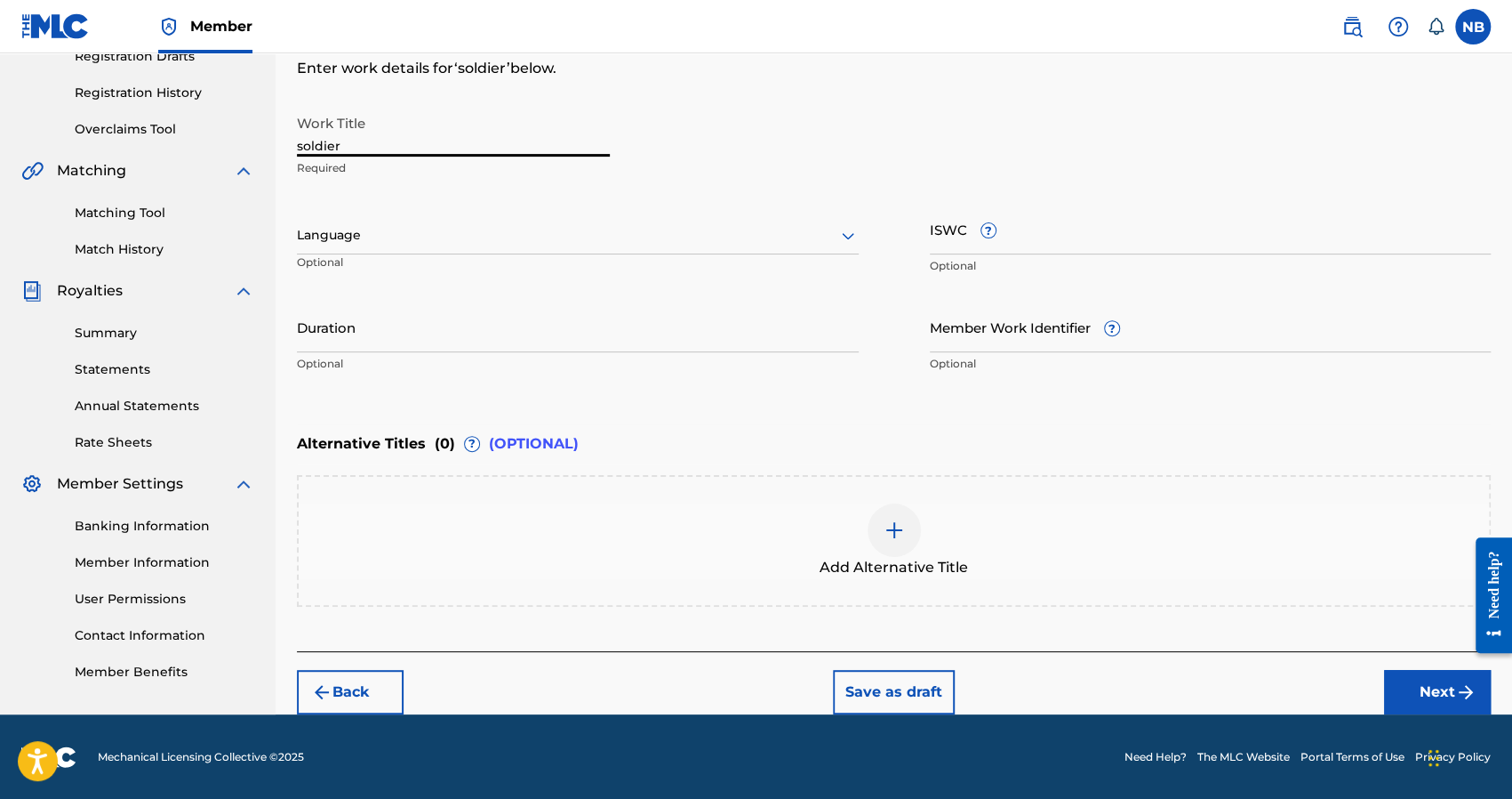
type input "soldier"
click at [1406, 679] on button "Next" at bounding box center [1438, 692] width 106 height 44
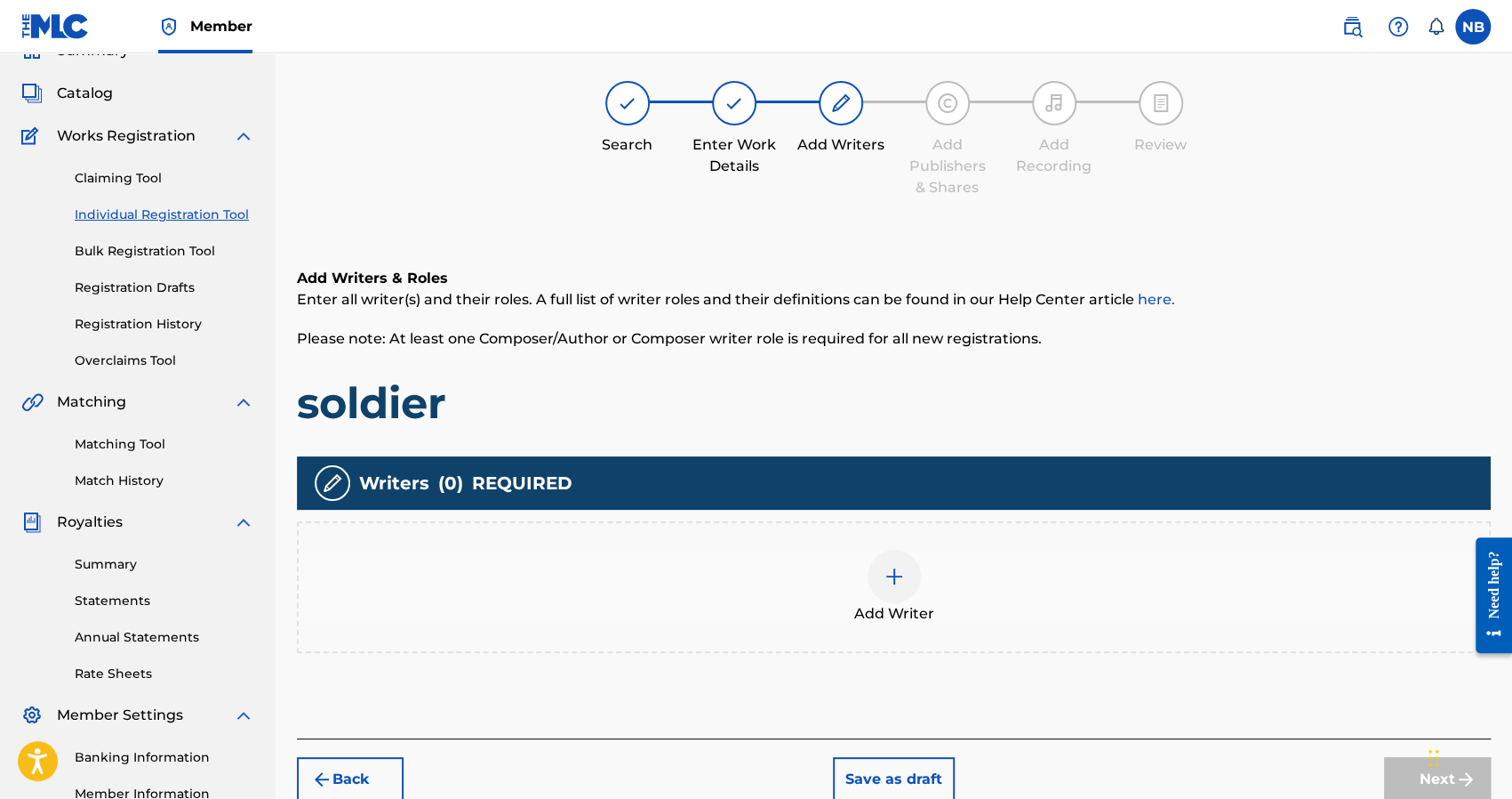
scroll to position [80, 0]
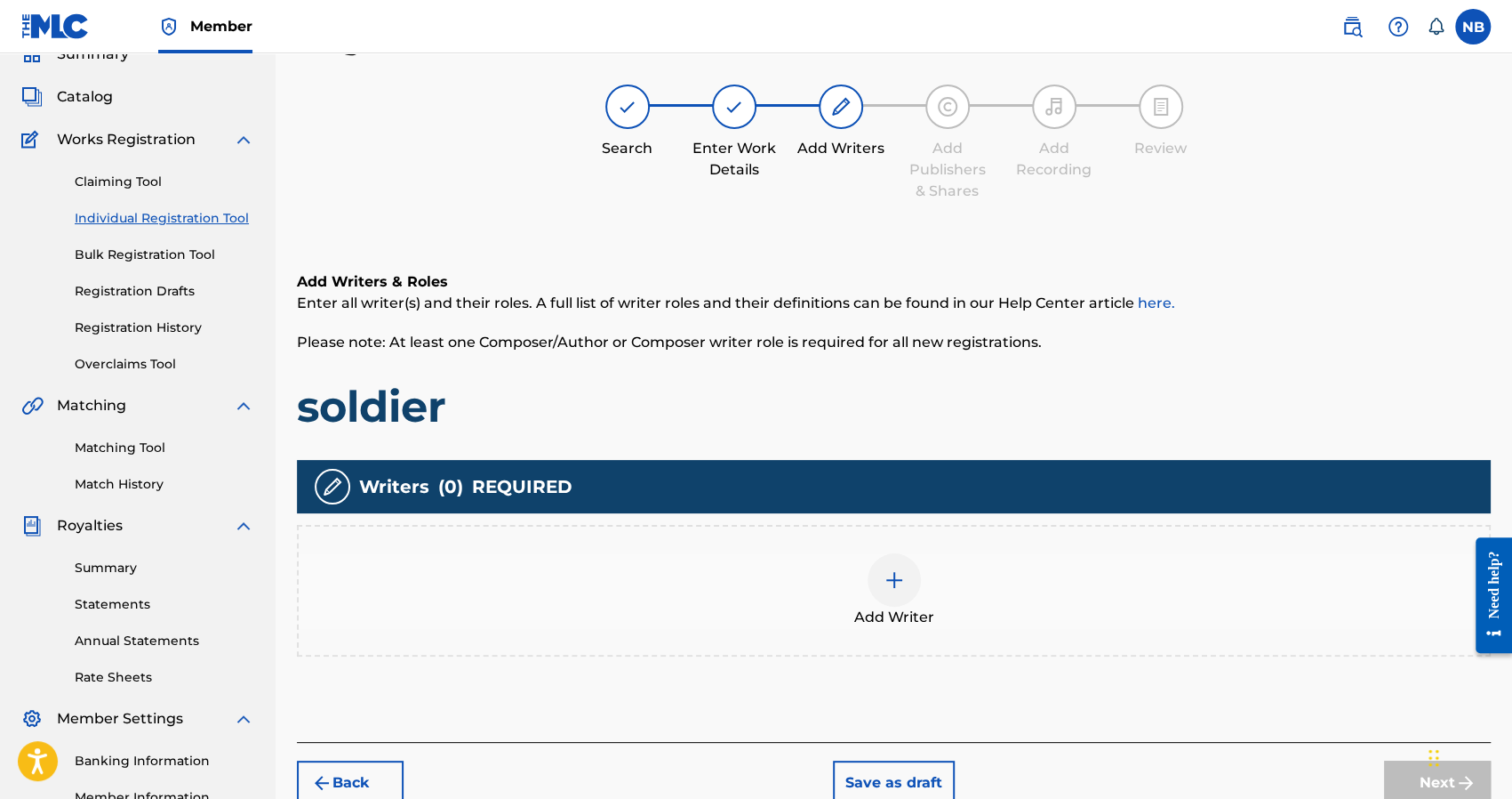
click at [841, 557] on div "Add Writer" at bounding box center [893, 590] width 1191 height 74
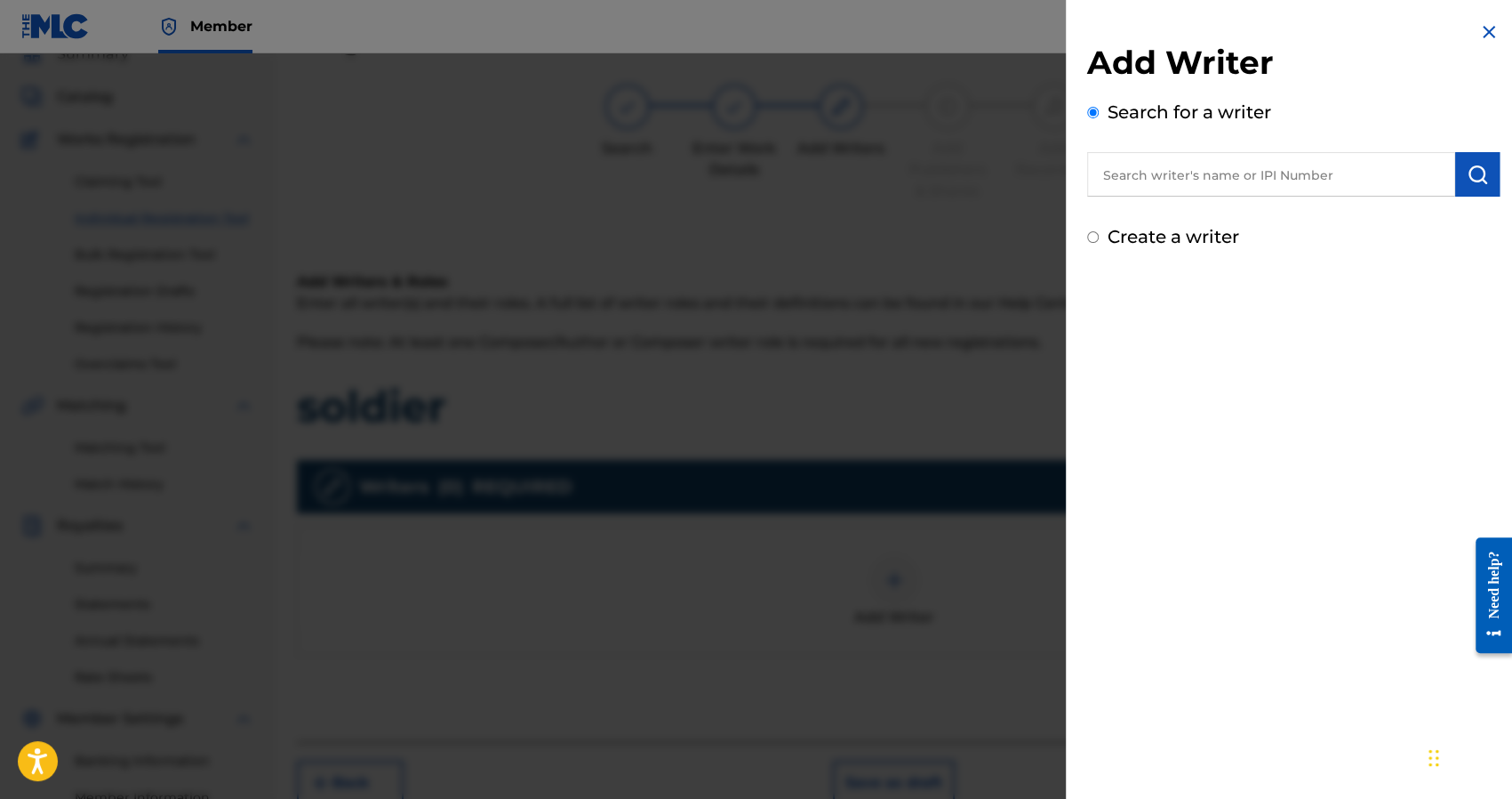
click at [1148, 232] on label "Create a writer" at bounding box center [1173, 236] width 131 height 21
radio input "true"
click at [1099, 232] on input "Create a writer" at bounding box center [1092, 237] width 12 height 12
radio input "false"
radio input "true"
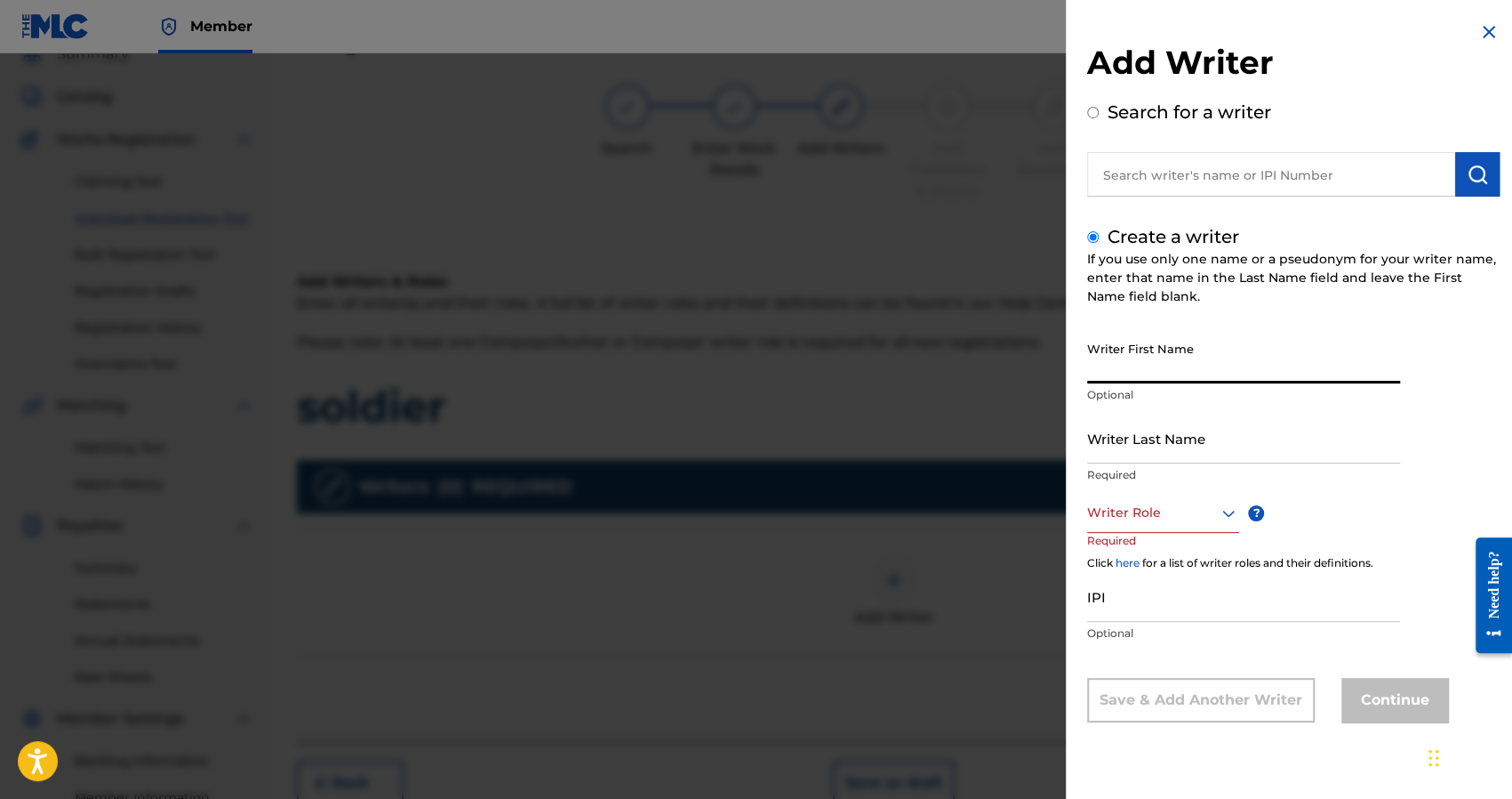
click at [1140, 366] on input "Writer First Name" at bounding box center [1243, 357] width 313 height 51
type input "Nick"
click at [1193, 433] on input "Writer Last Name" at bounding box center [1243, 437] width 313 height 51
click at [1177, 426] on input "Writer Last Name" at bounding box center [1243, 437] width 313 height 51
type input "[PERSON_NAME]"
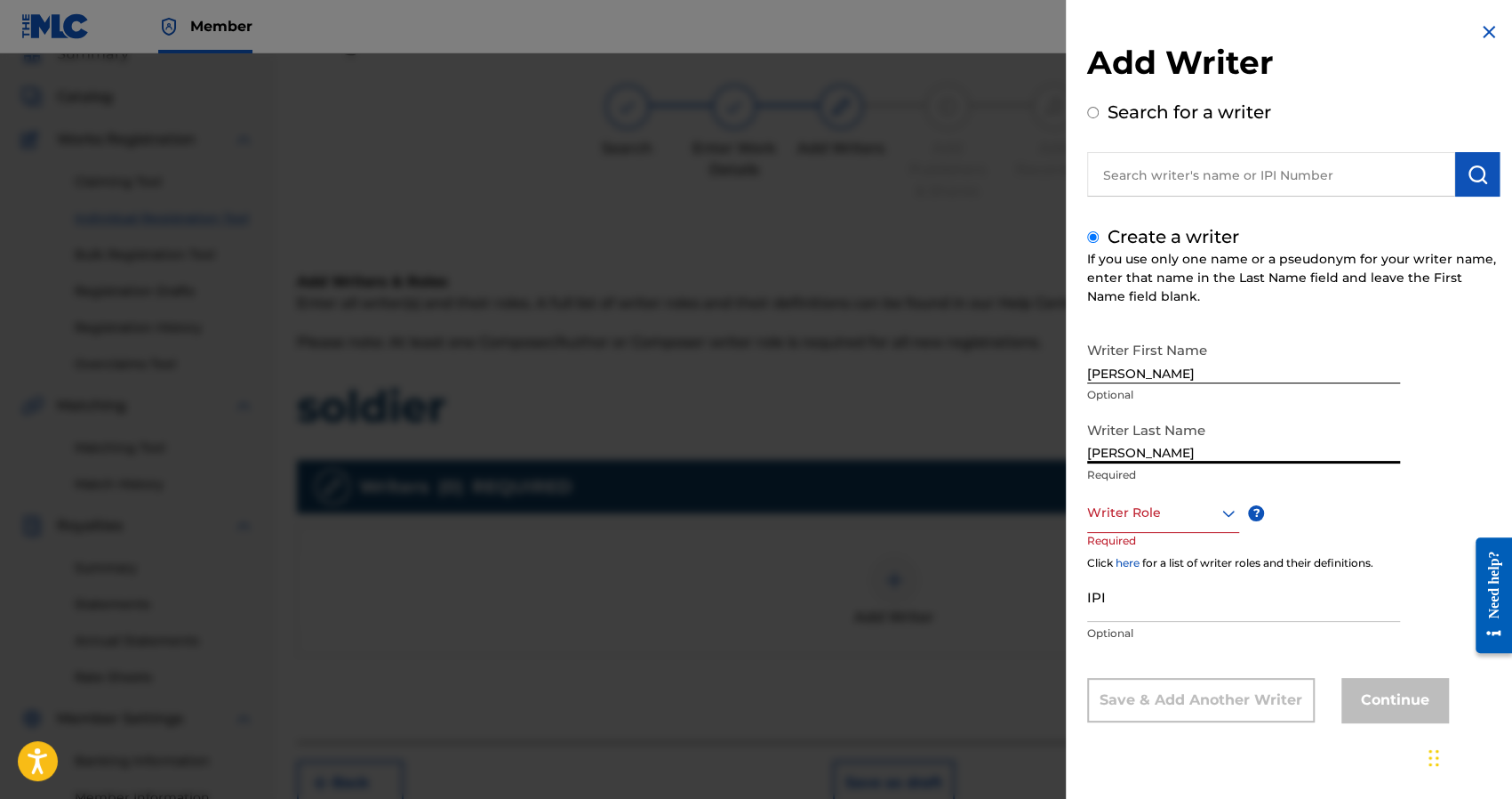
click at [1197, 521] on div at bounding box center [1163, 512] width 152 height 22
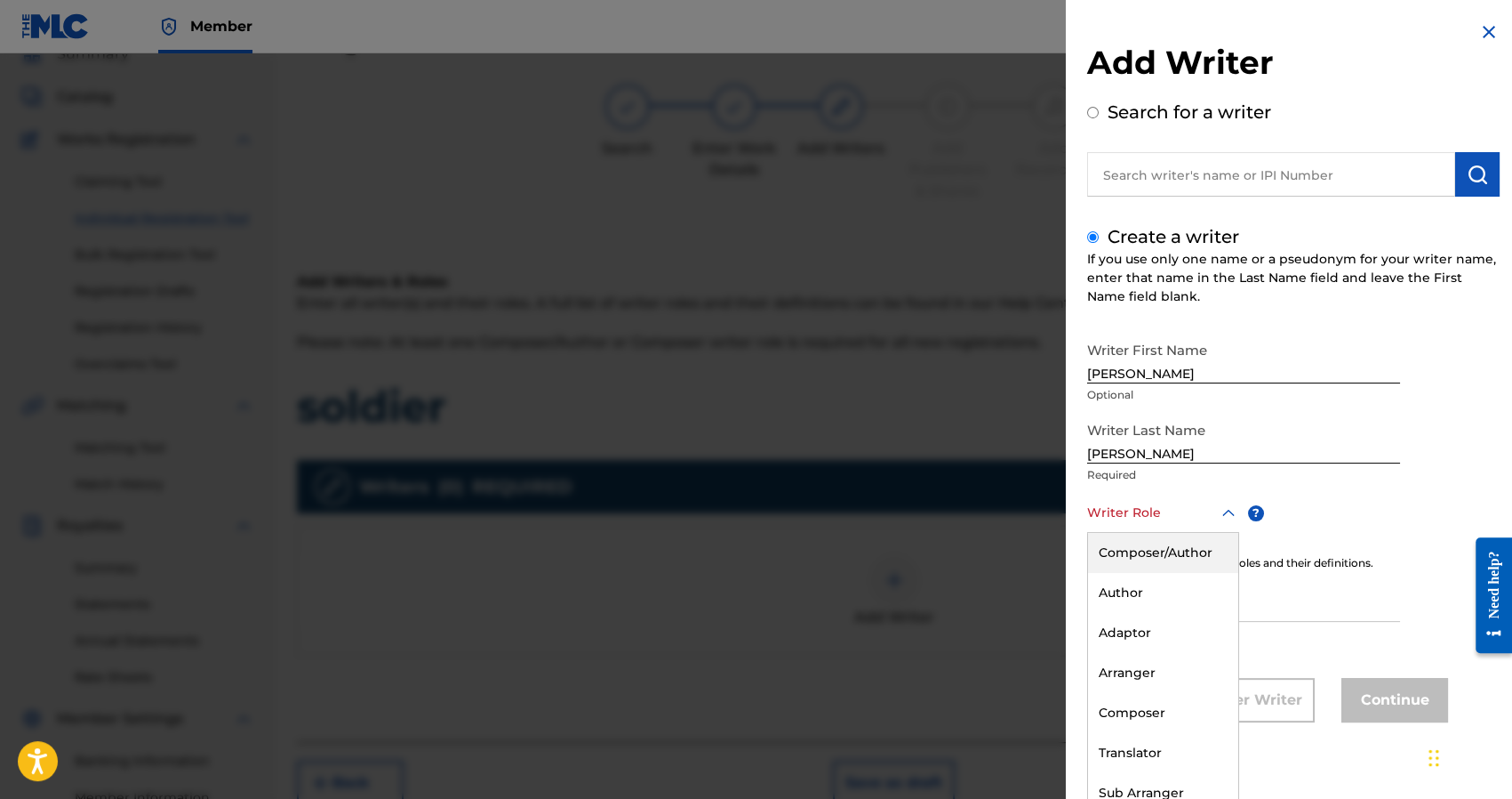
click at [1164, 561] on div "Composer/Author" at bounding box center [1163, 553] width 151 height 40
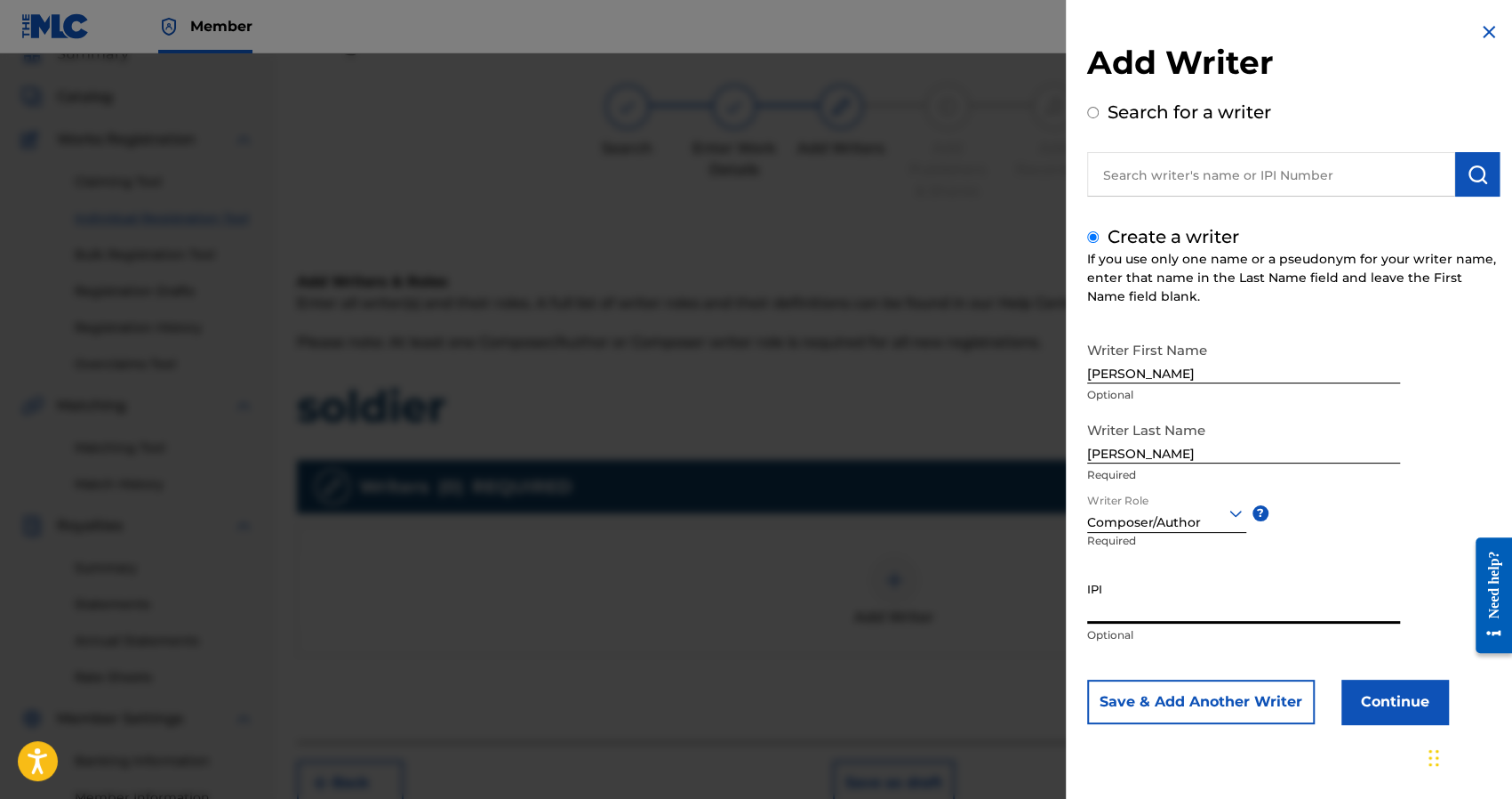
click at [1138, 595] on input "IPI" at bounding box center [1243, 598] width 313 height 51
paste input "1241927853"
type input "1241927853"
click at [1406, 688] on button "Continue" at bounding box center [1394, 702] width 106 height 44
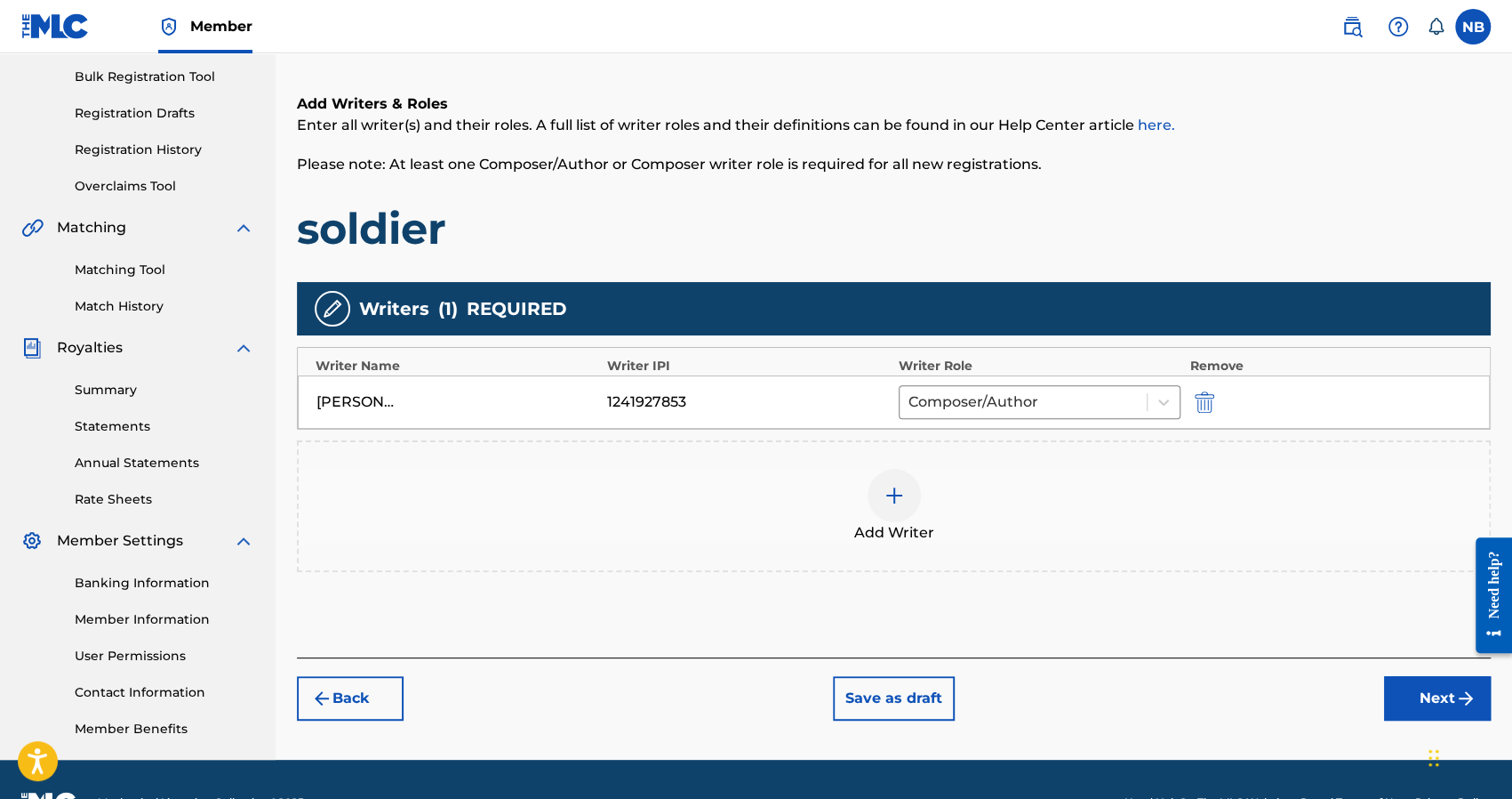
click at [1417, 687] on button "Next" at bounding box center [1438, 698] width 106 height 44
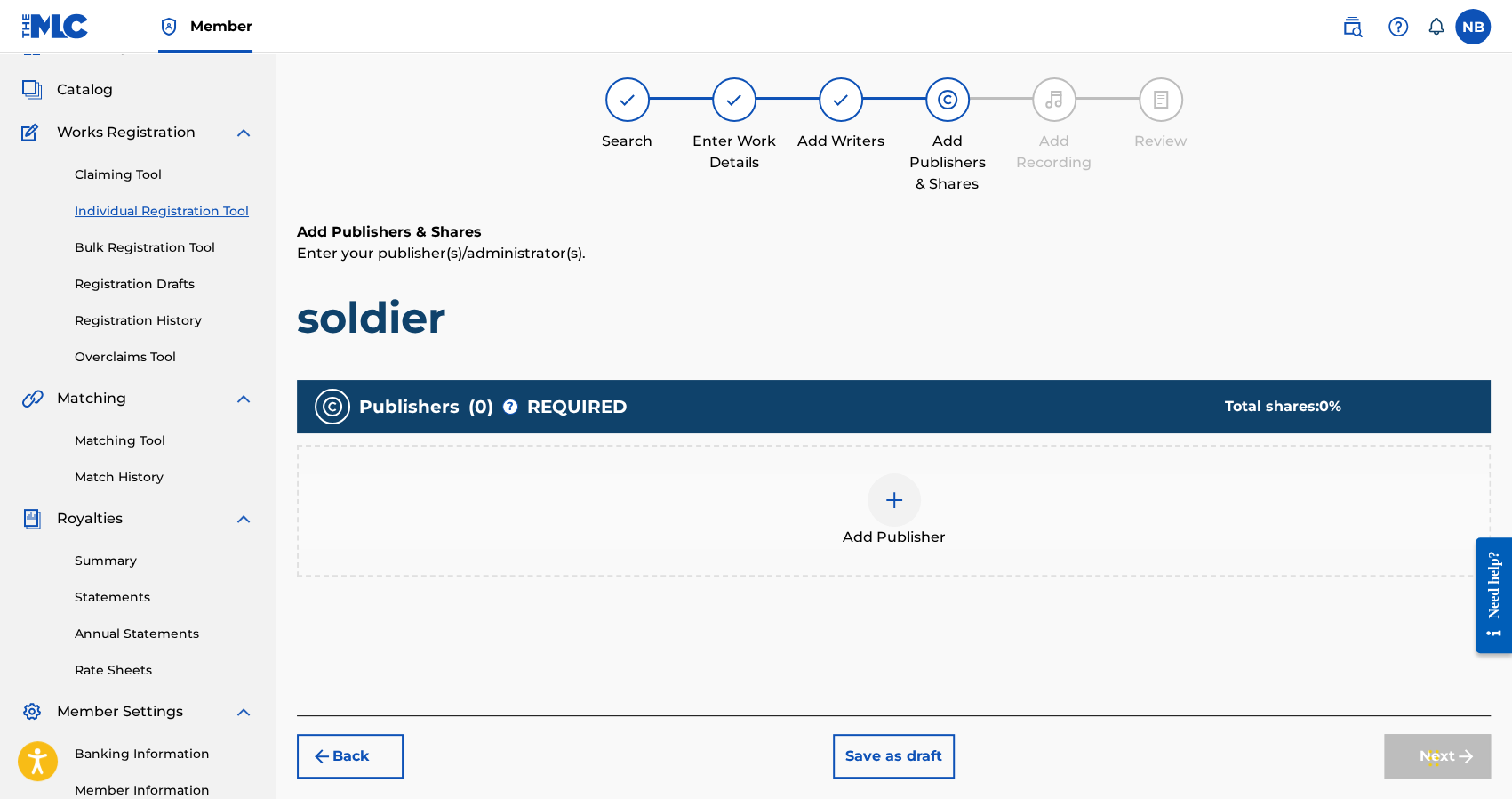
scroll to position [80, 0]
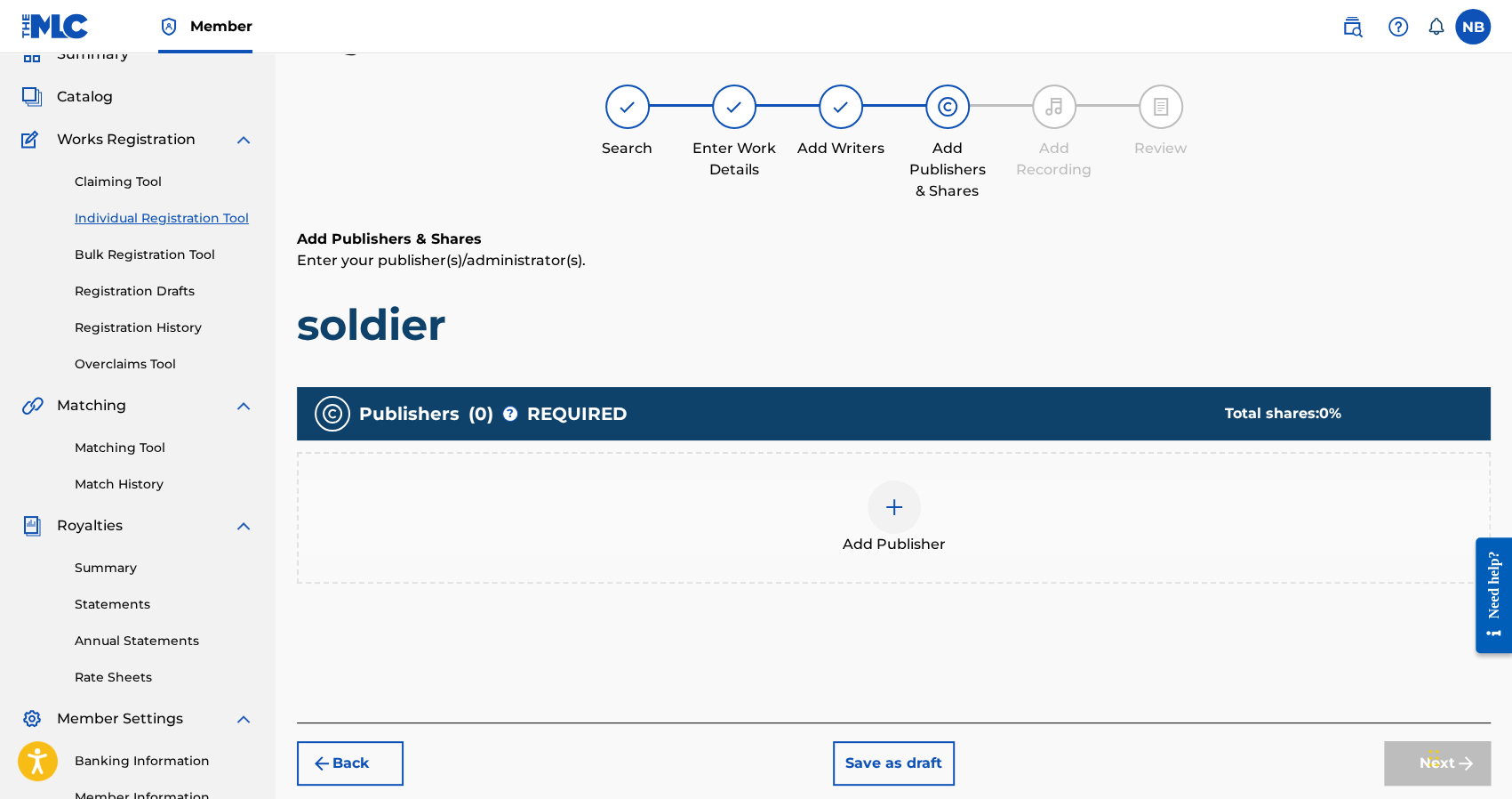
click at [939, 483] on div "Add Publisher" at bounding box center [893, 517] width 1191 height 74
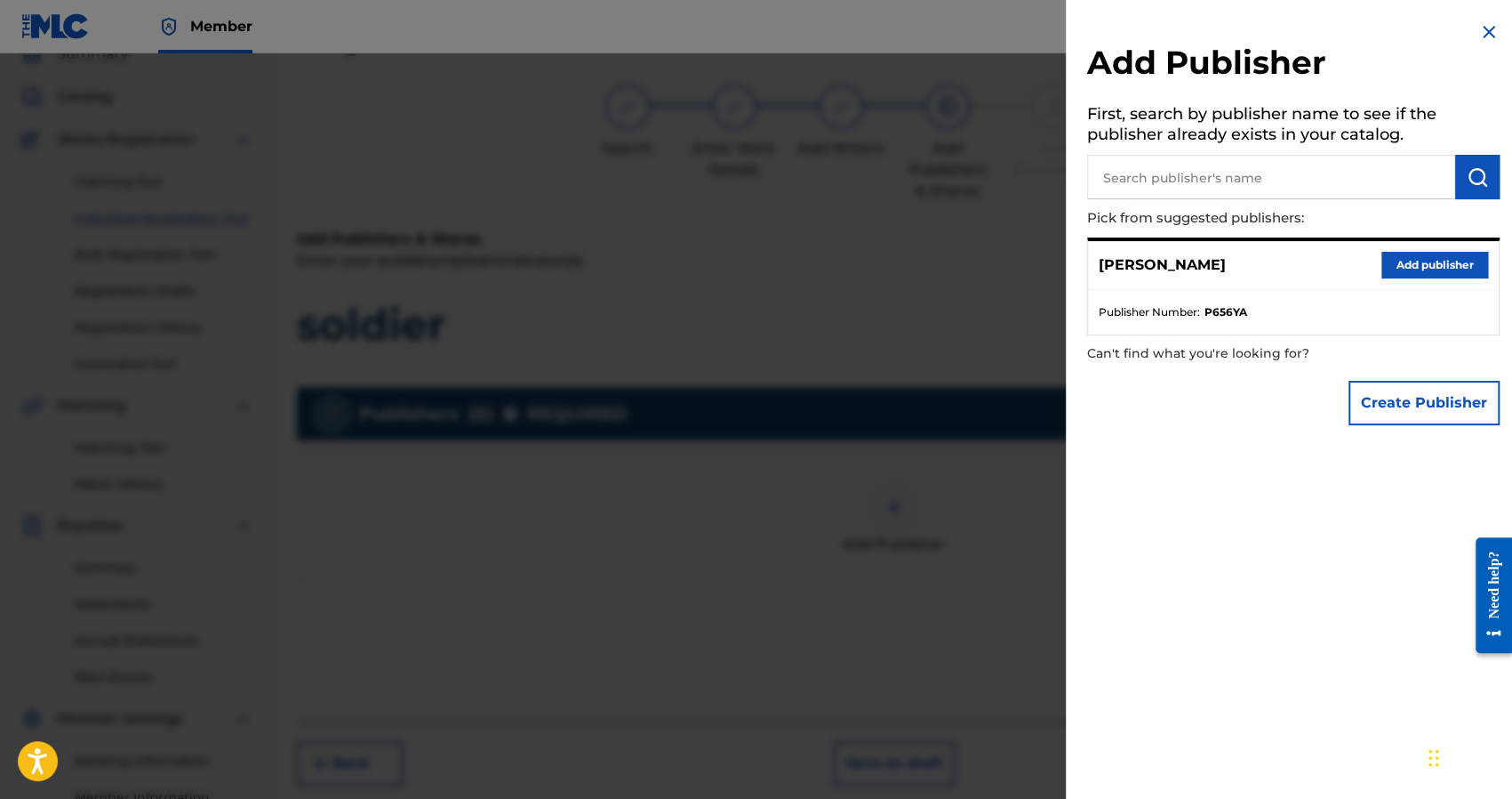
click at [1426, 271] on button "Add publisher" at bounding box center [1435, 264] width 106 height 27
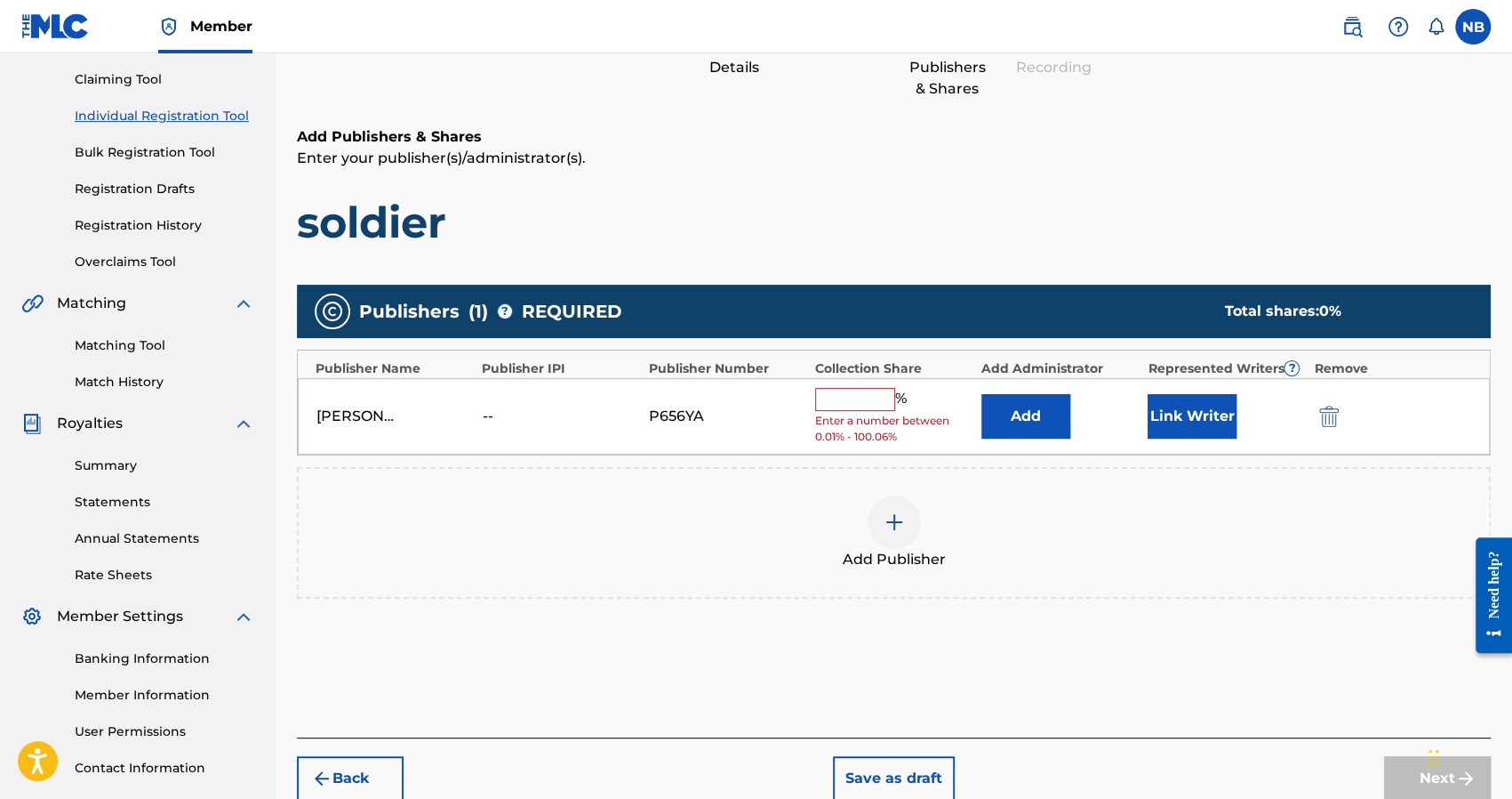
scroll to position [304, 0]
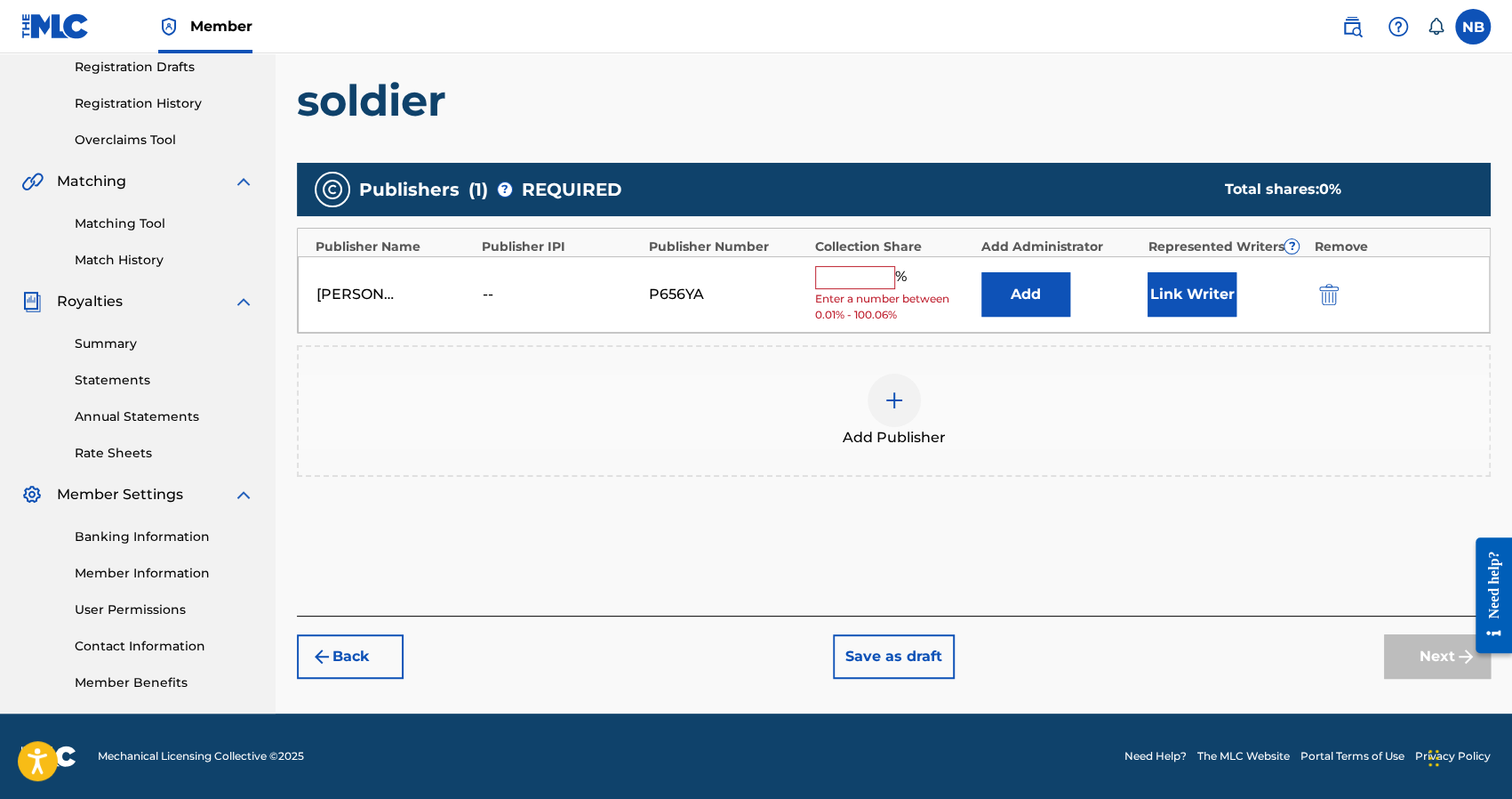
click at [853, 271] on input "text" at bounding box center [855, 277] width 80 height 23
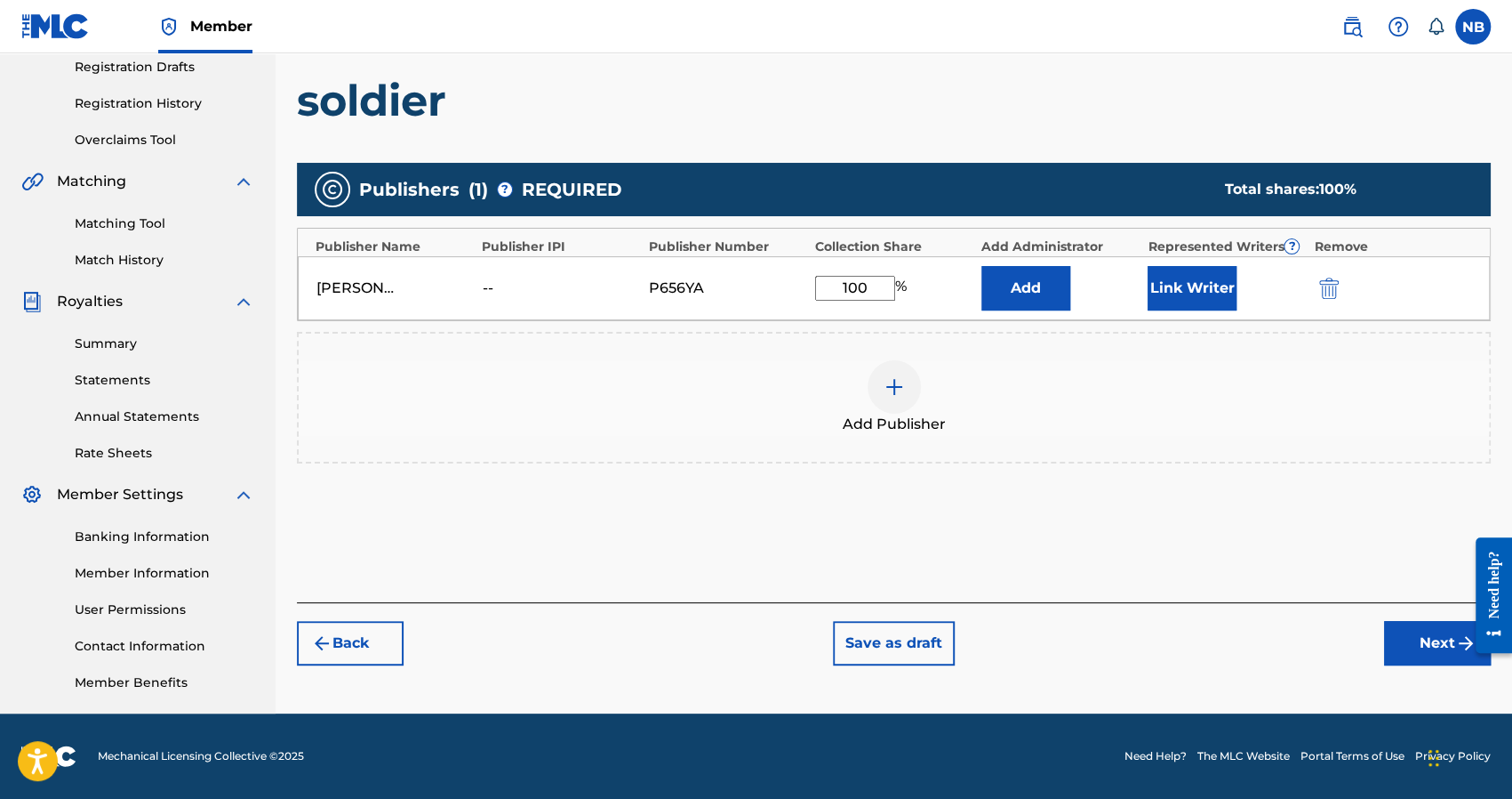
type input "100"
click at [1434, 649] on button "Next" at bounding box center [1438, 643] width 106 height 44
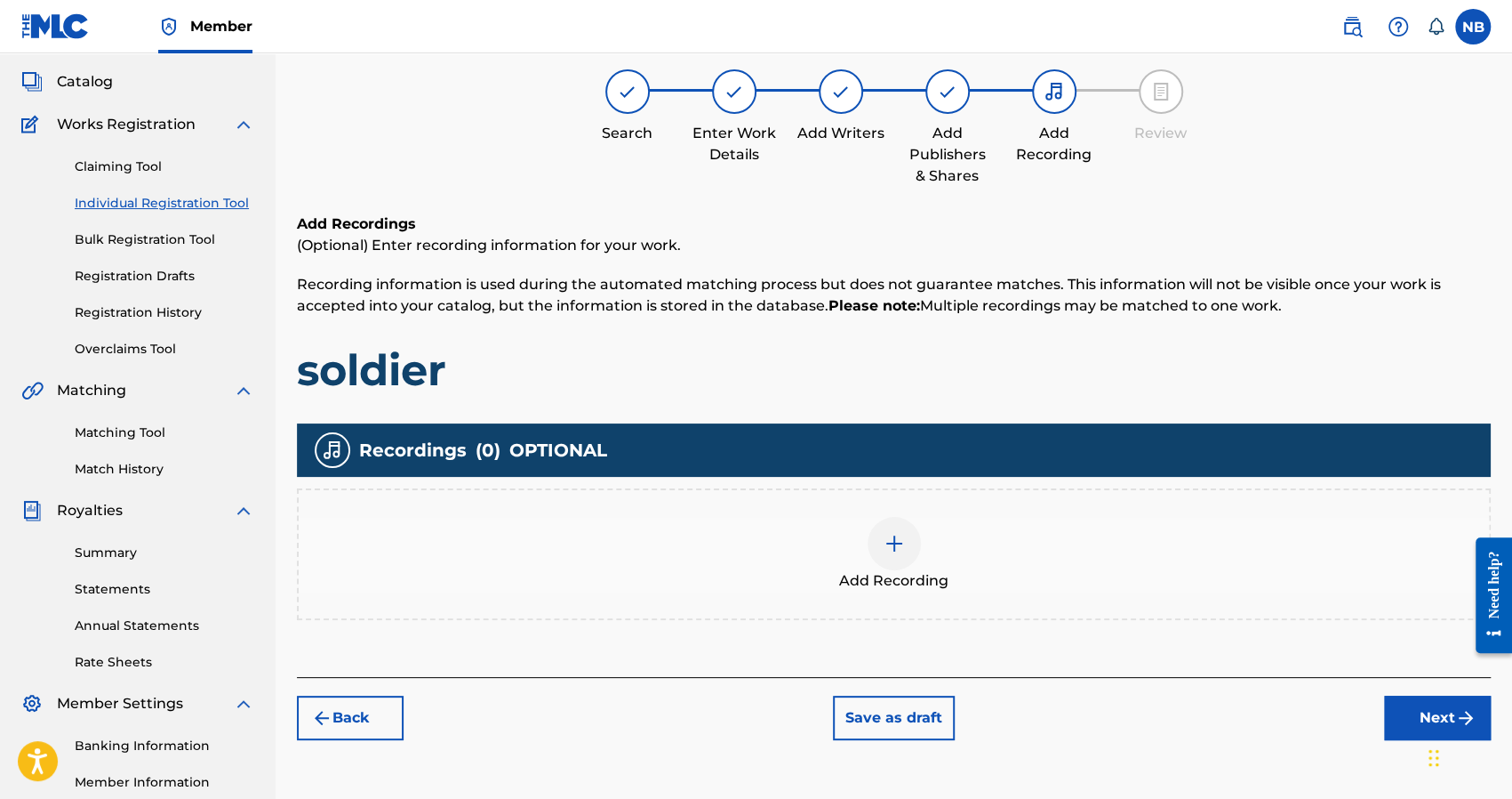
scroll to position [80, 0]
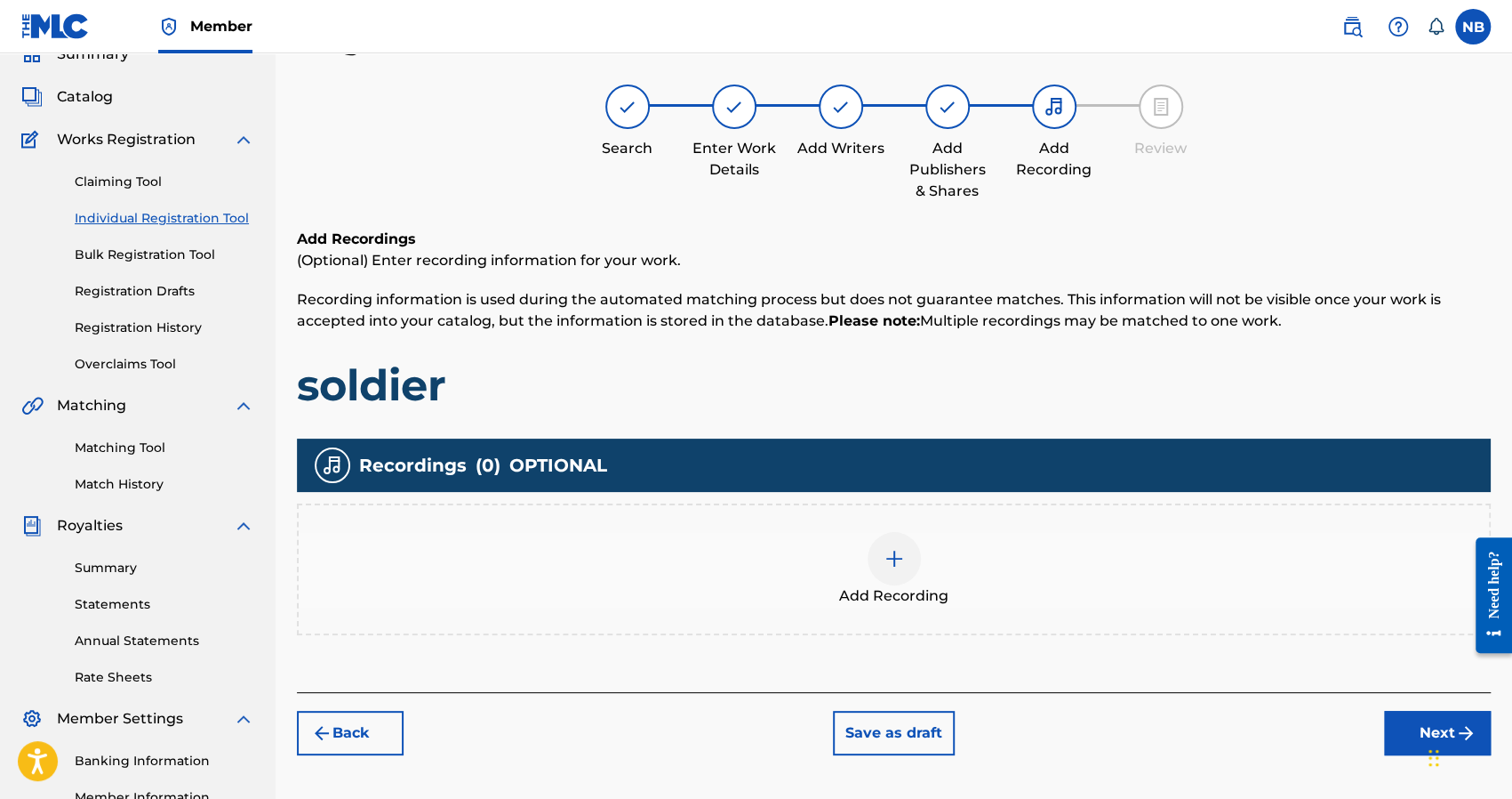
click at [1008, 593] on div "Add Recording" at bounding box center [893, 568] width 1191 height 74
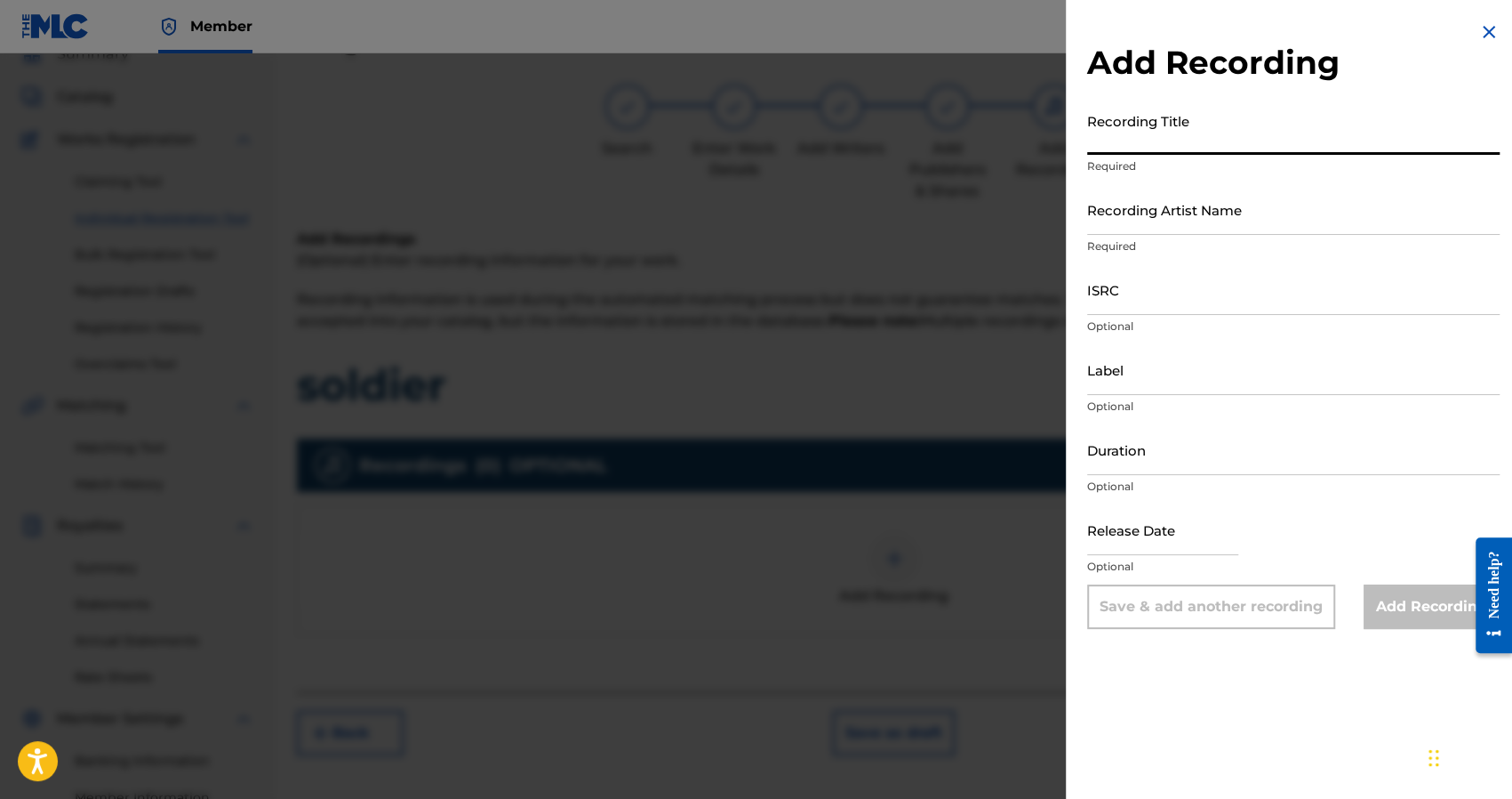
click at [1130, 144] on input "Recording Title" at bounding box center [1293, 129] width 412 height 51
type input "soldier"
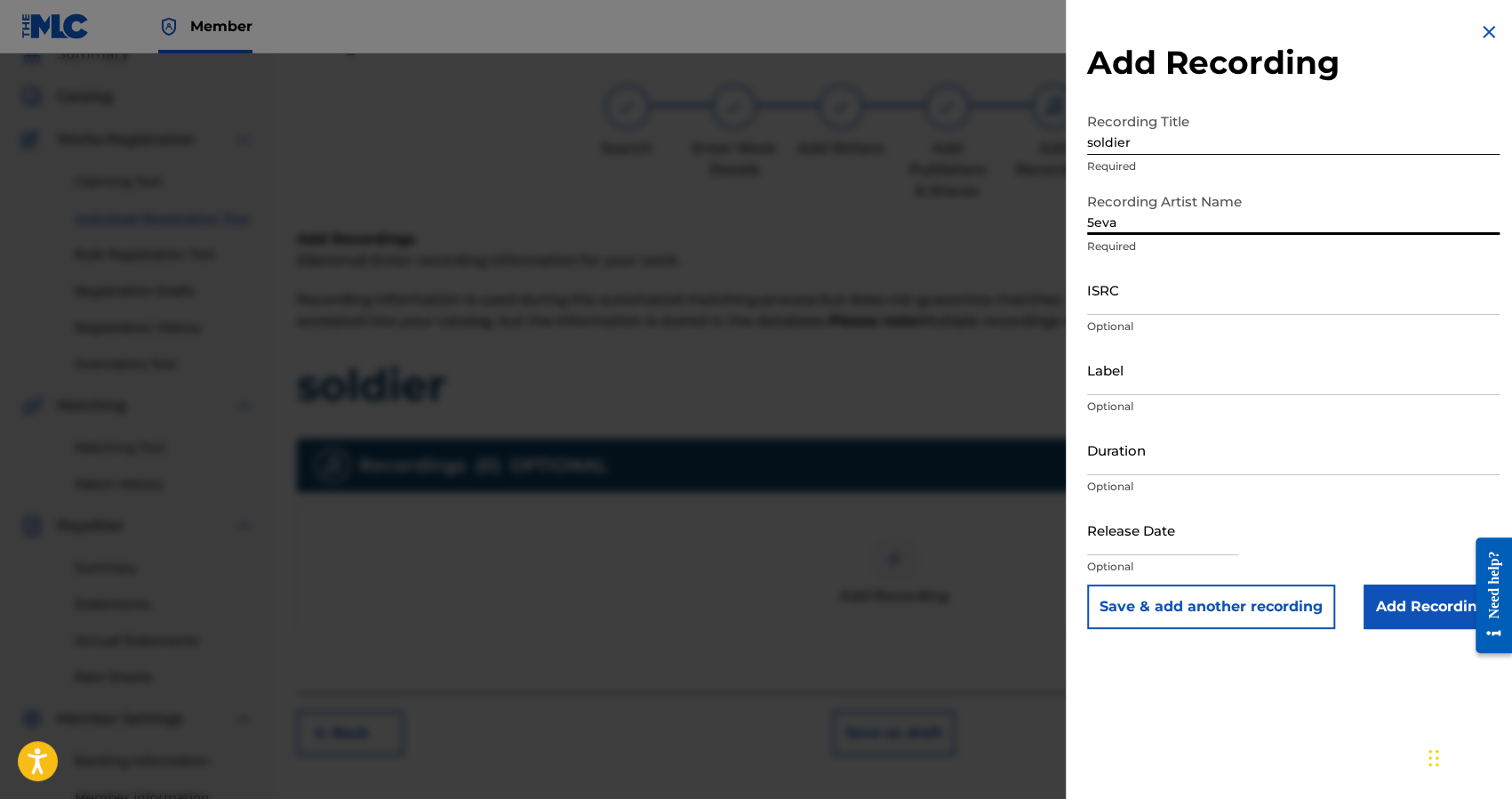
type input "5eva"
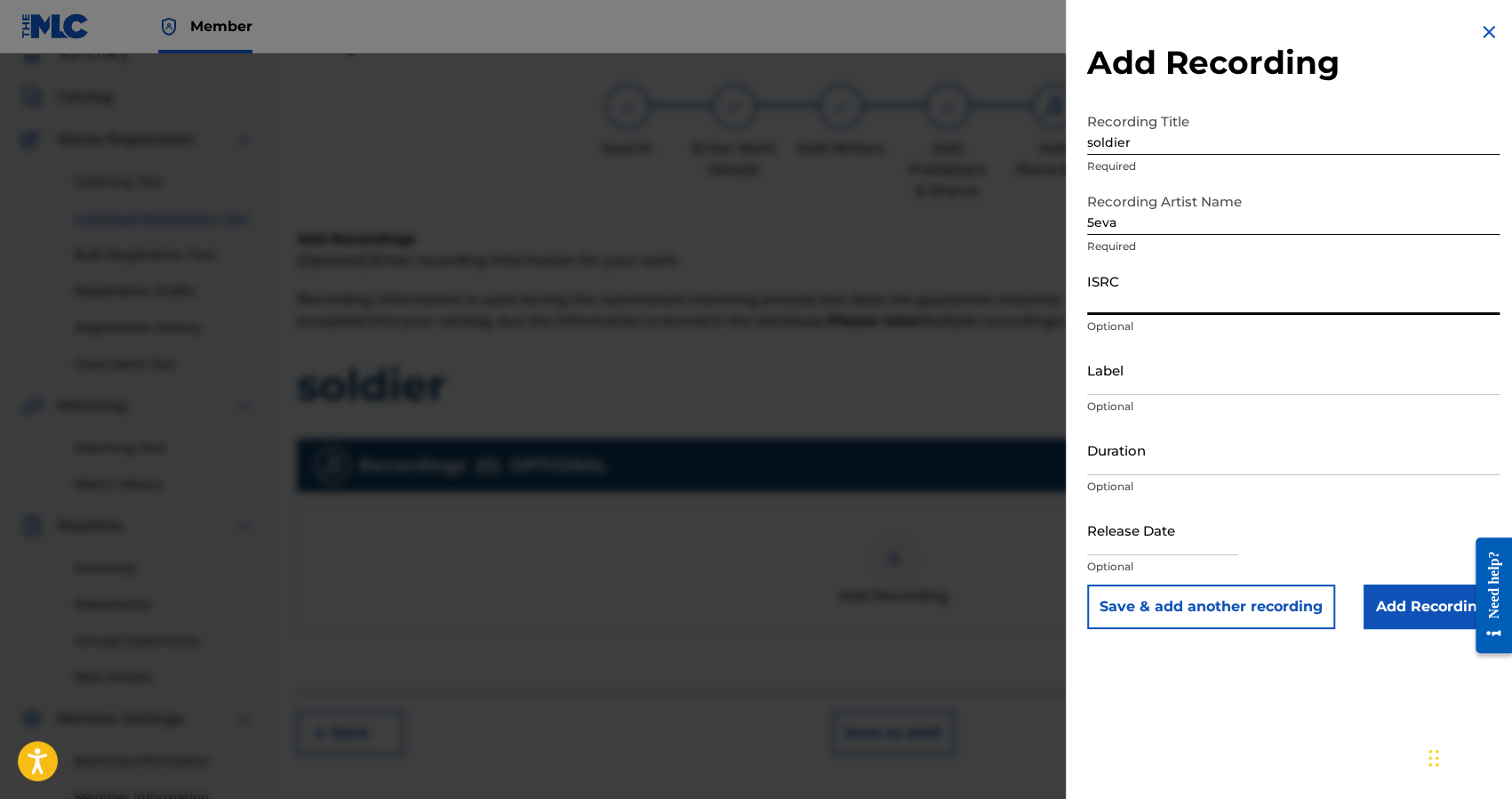
paste input "QZHN92336930"
type input "QZHN92336930"
click at [1394, 609] on input "Add Recording" at bounding box center [1431, 606] width 136 height 44
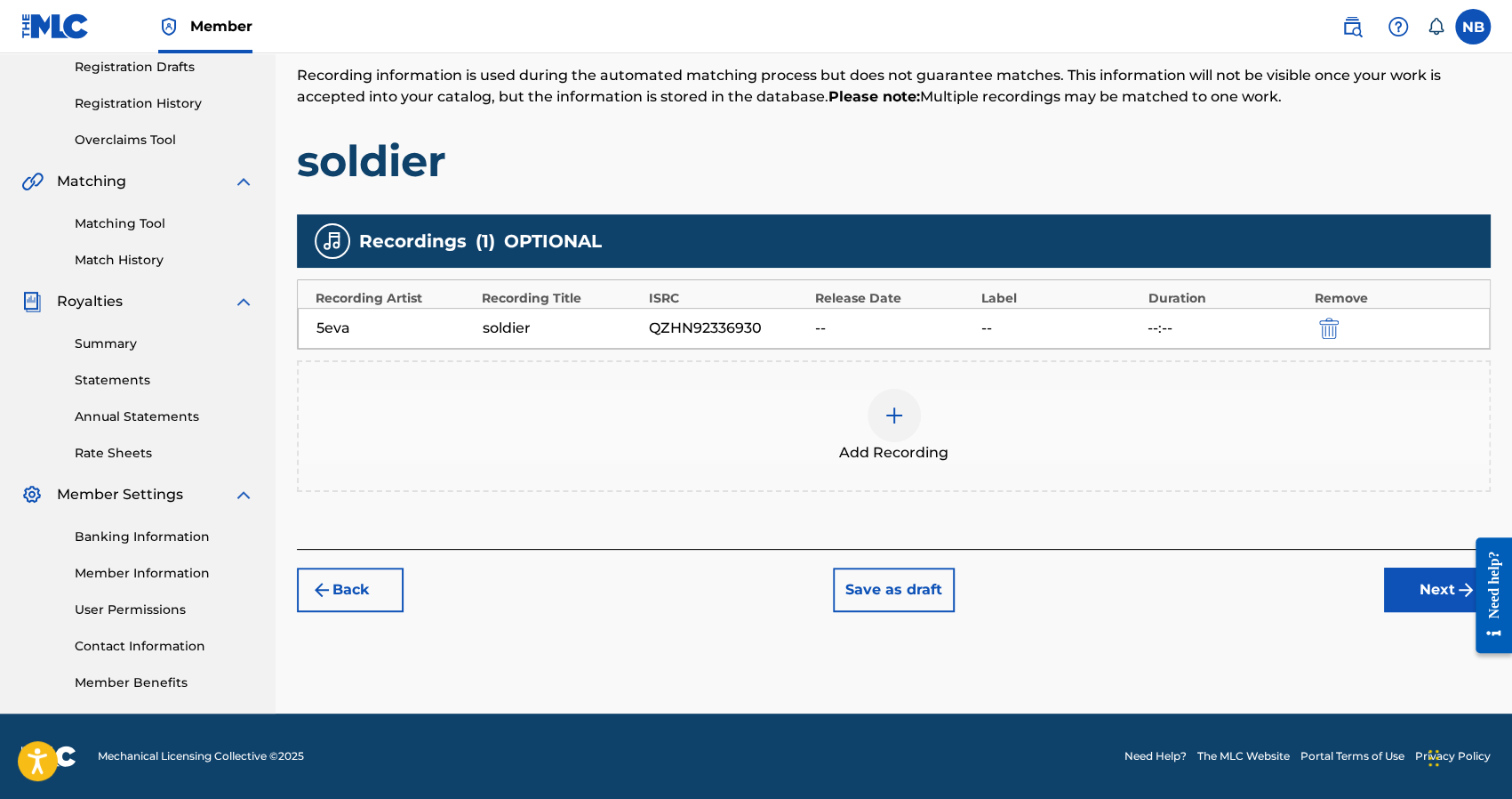
click at [1404, 599] on button "Next" at bounding box center [1438, 590] width 106 height 44
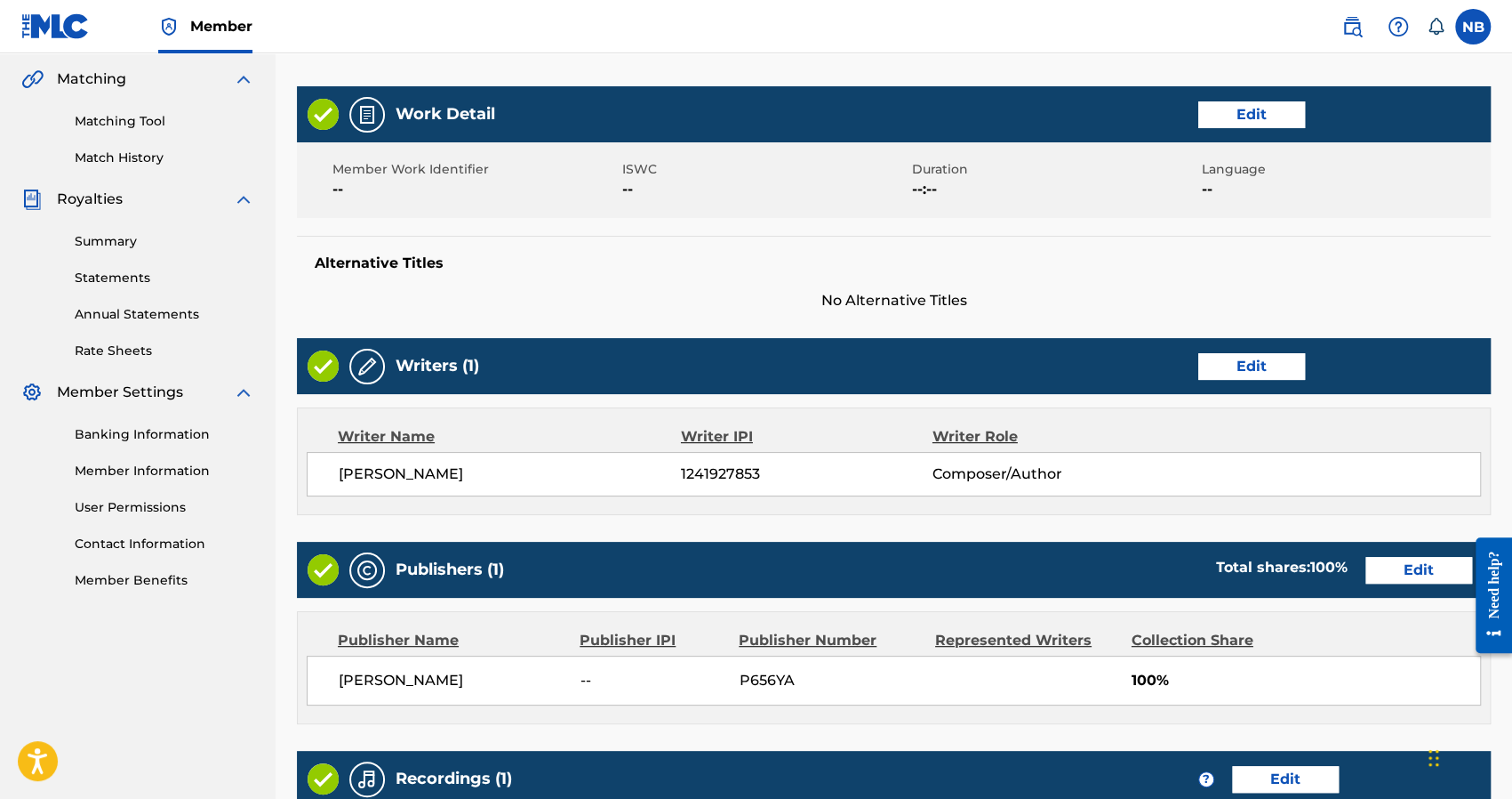
scroll to position [702, 0]
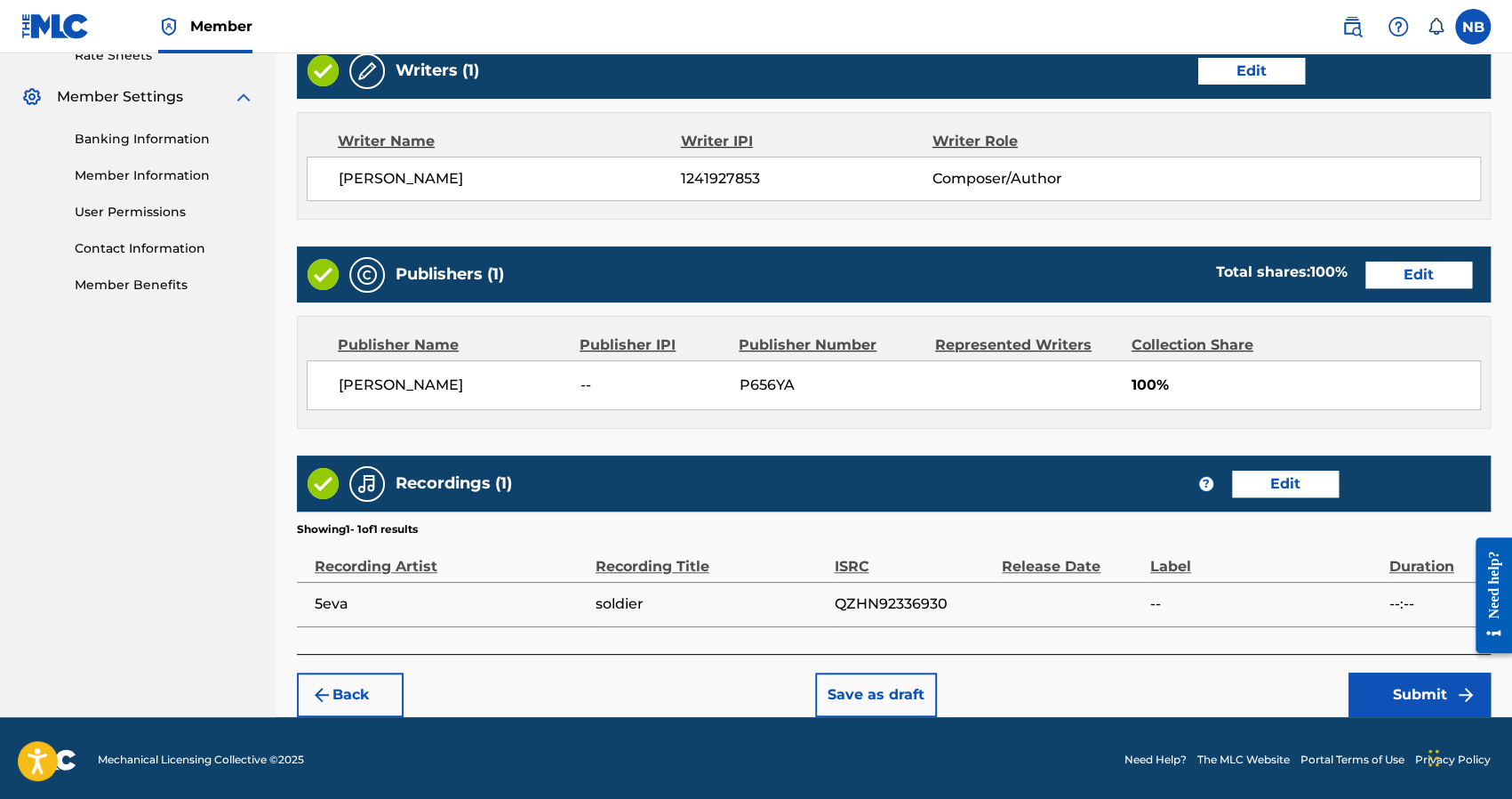
click at [1400, 681] on button "Submit" at bounding box center [1419, 694] width 142 height 44
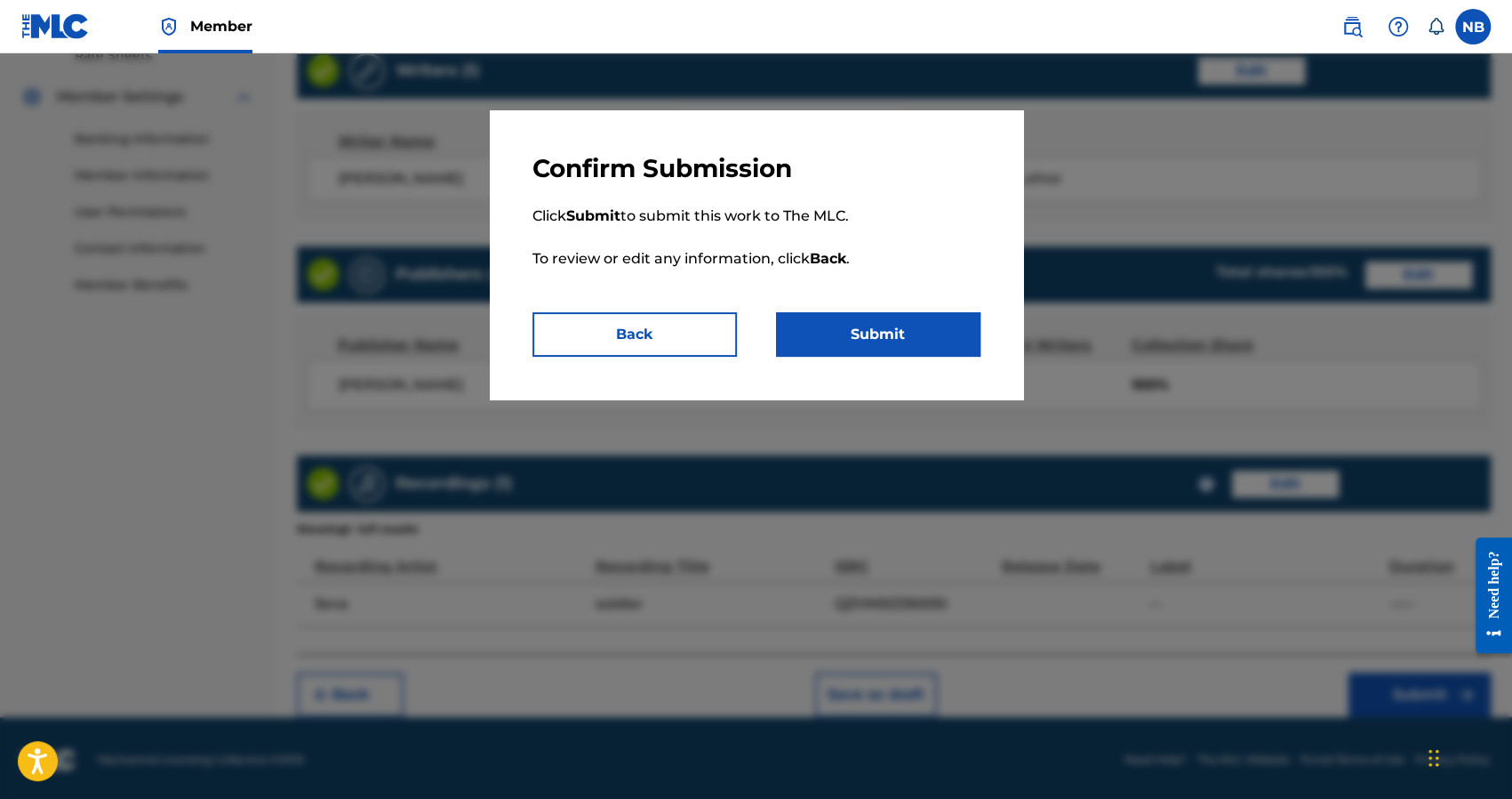
click at [964, 335] on button "Submit" at bounding box center [878, 334] width 205 height 44
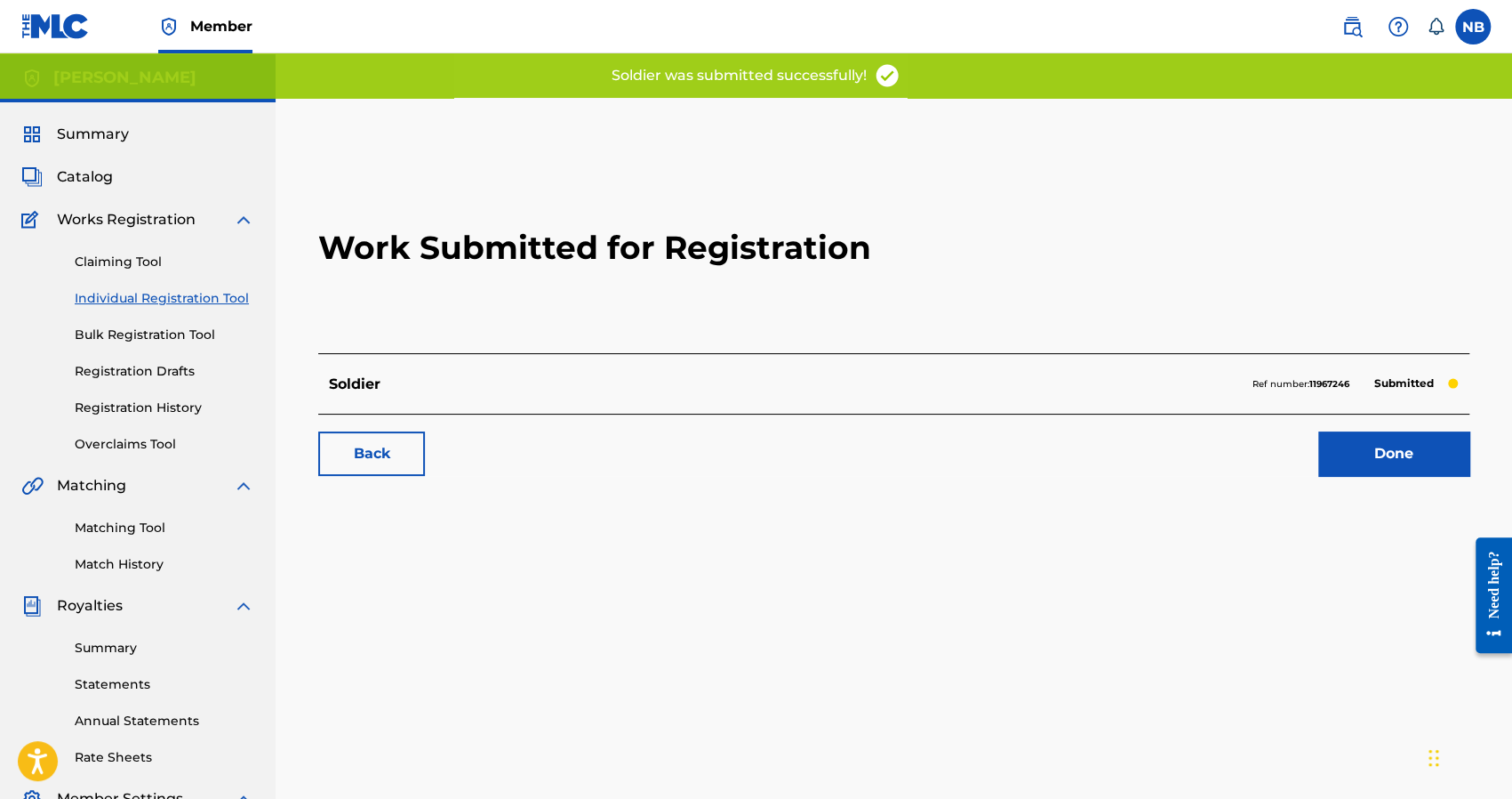
click at [1367, 459] on link "Done" at bounding box center [1394, 454] width 151 height 44
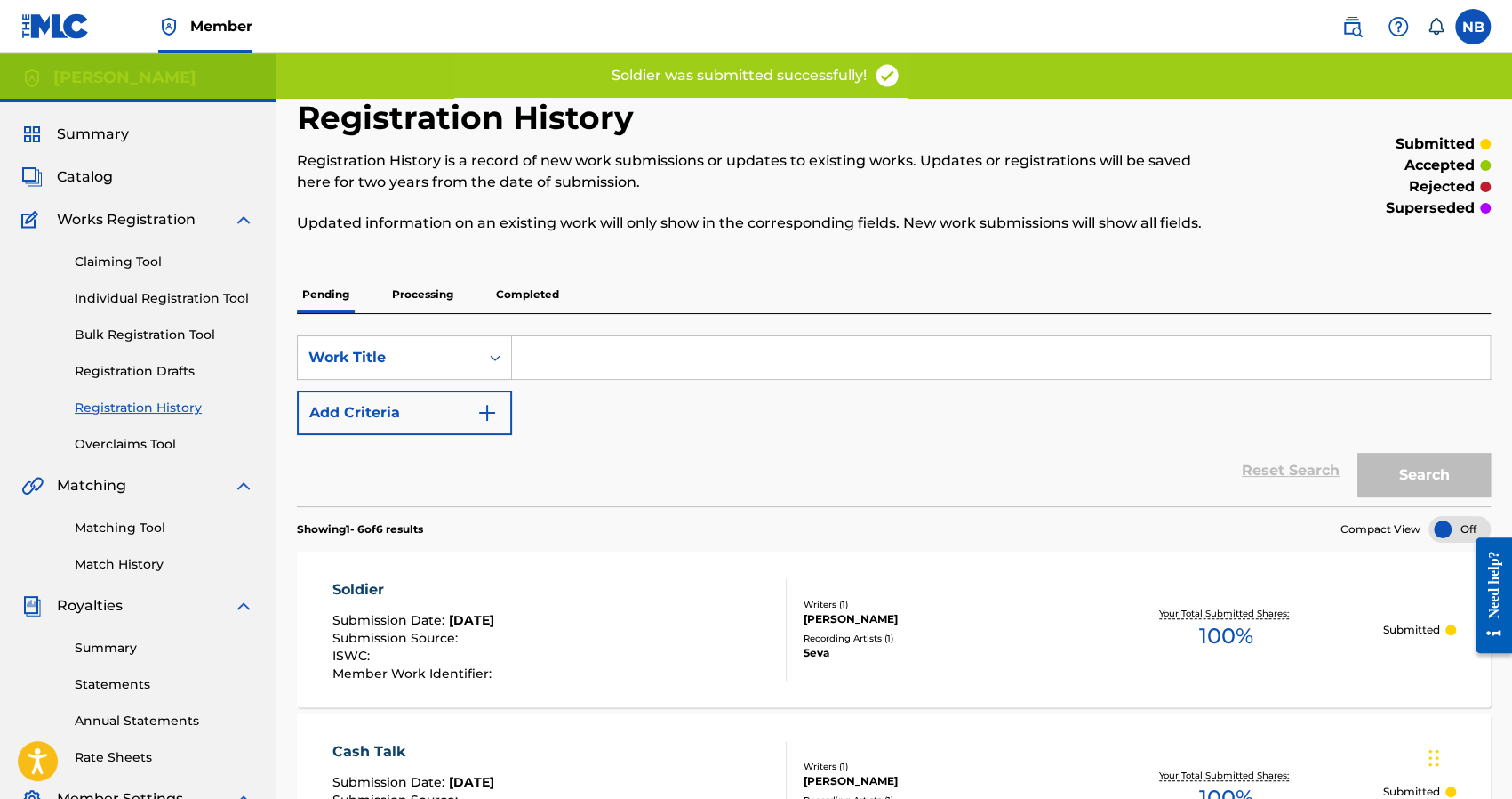
click at [122, 303] on link "Individual Registration Tool" at bounding box center [164, 298] width 180 height 18
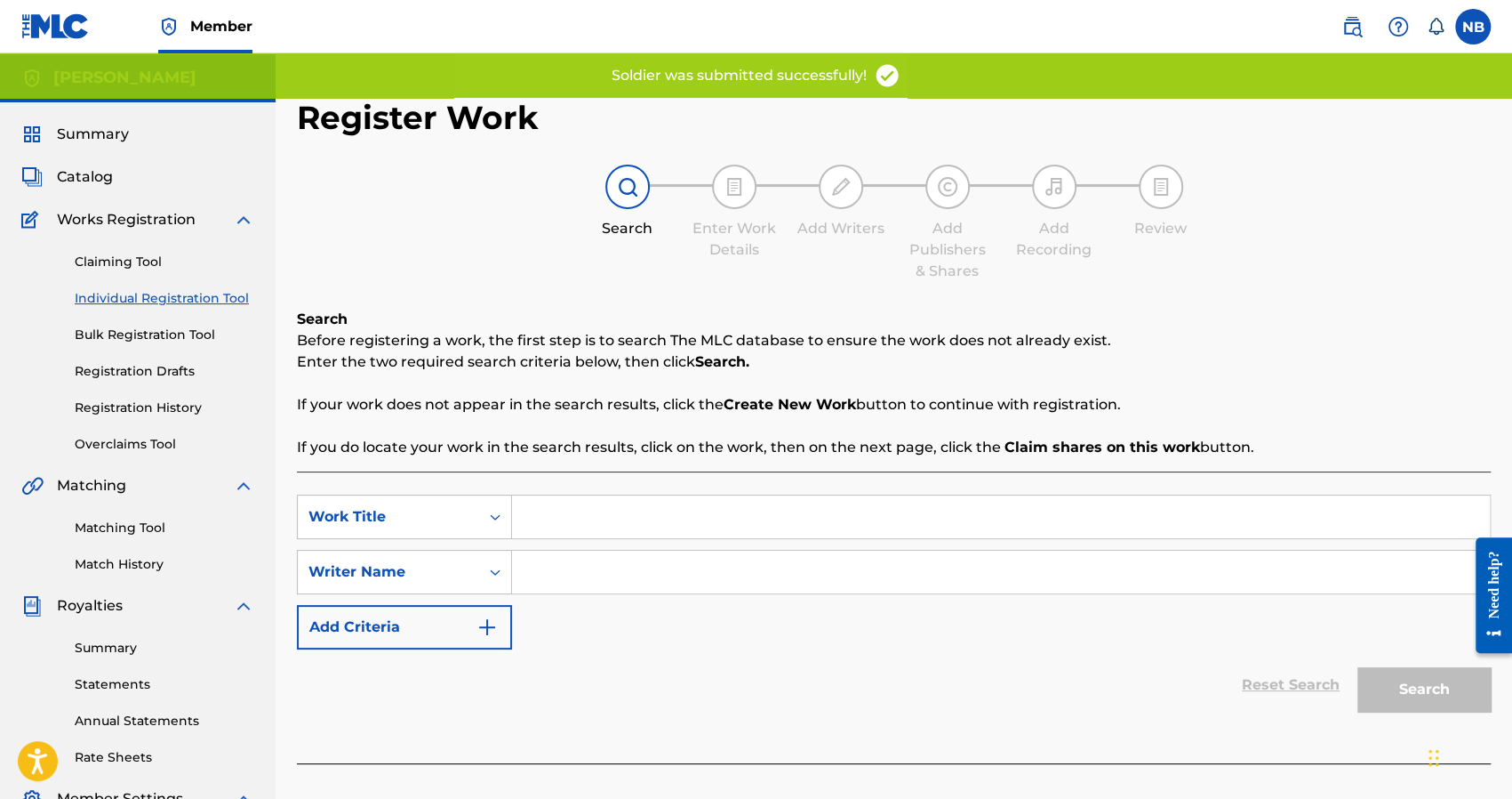
drag, startPoint x: 594, startPoint y: 541, endPoint x: 581, endPoint y: 521, distance: 23.9
click at [594, 540] on div "SearchWithCriteriad59def4b-dc57-4566-ab79-e358022f5f9e Work Title SearchWithCri…" at bounding box center [893, 571] width 1193 height 154
click at [581, 520] on input "Search Form" at bounding box center [1001, 516] width 978 height 42
type input "af"
click at [597, 568] on input "Search Form" at bounding box center [1001, 571] width 978 height 42
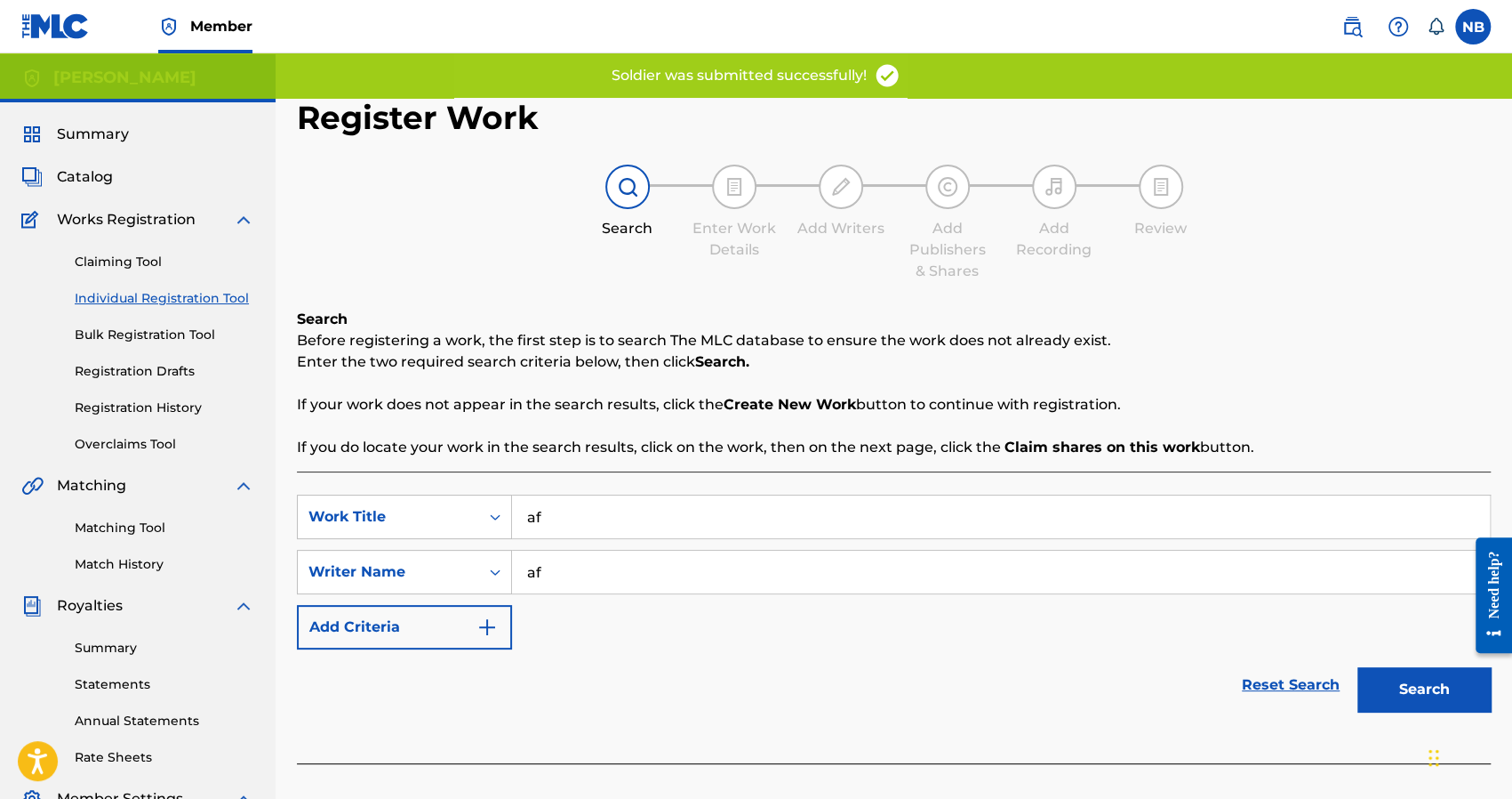
type input "af"
click at [1418, 694] on button "Search" at bounding box center [1424, 689] width 133 height 44
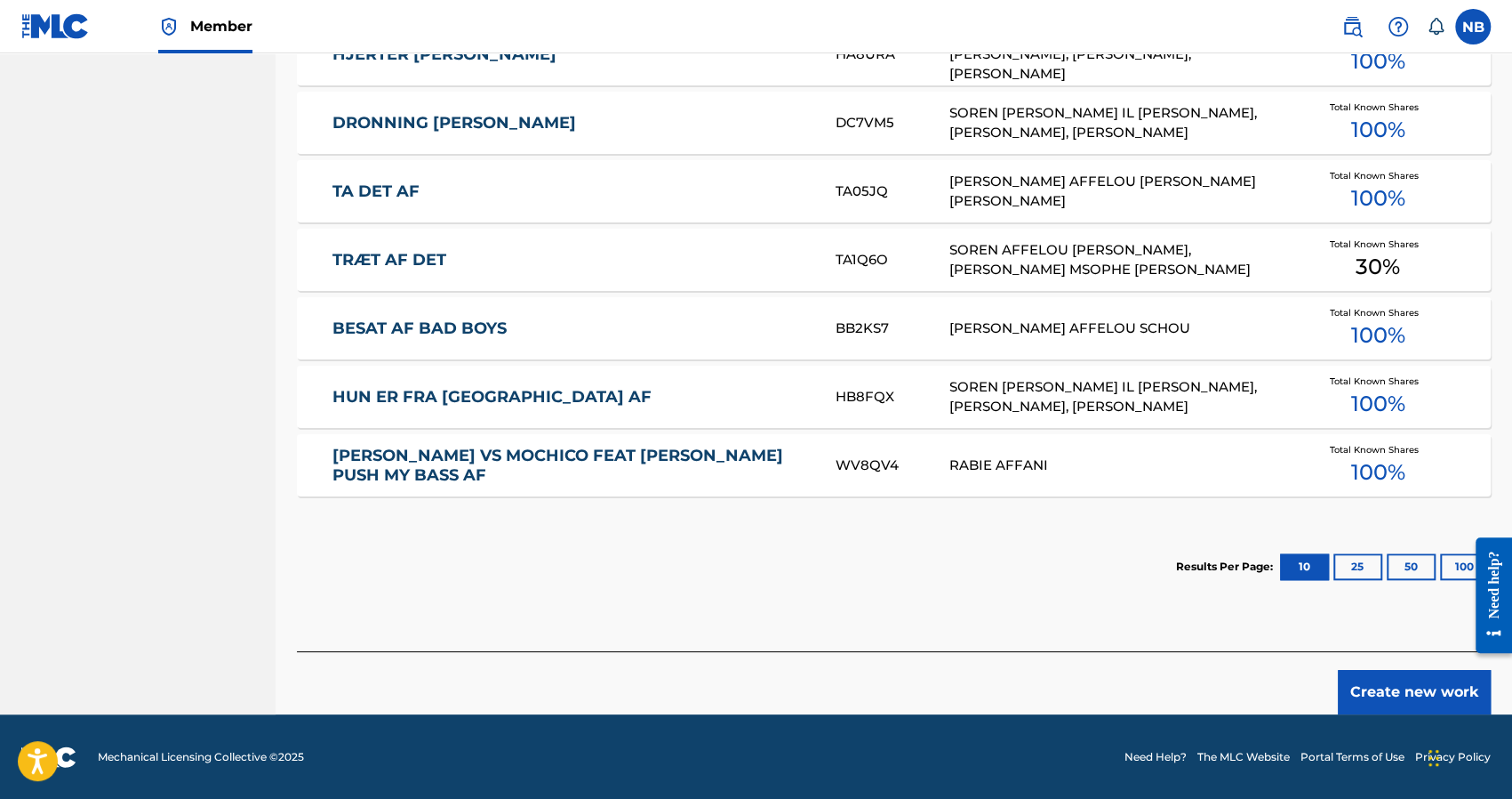
click at [1378, 691] on button "Create new work" at bounding box center [1414, 692] width 153 height 44
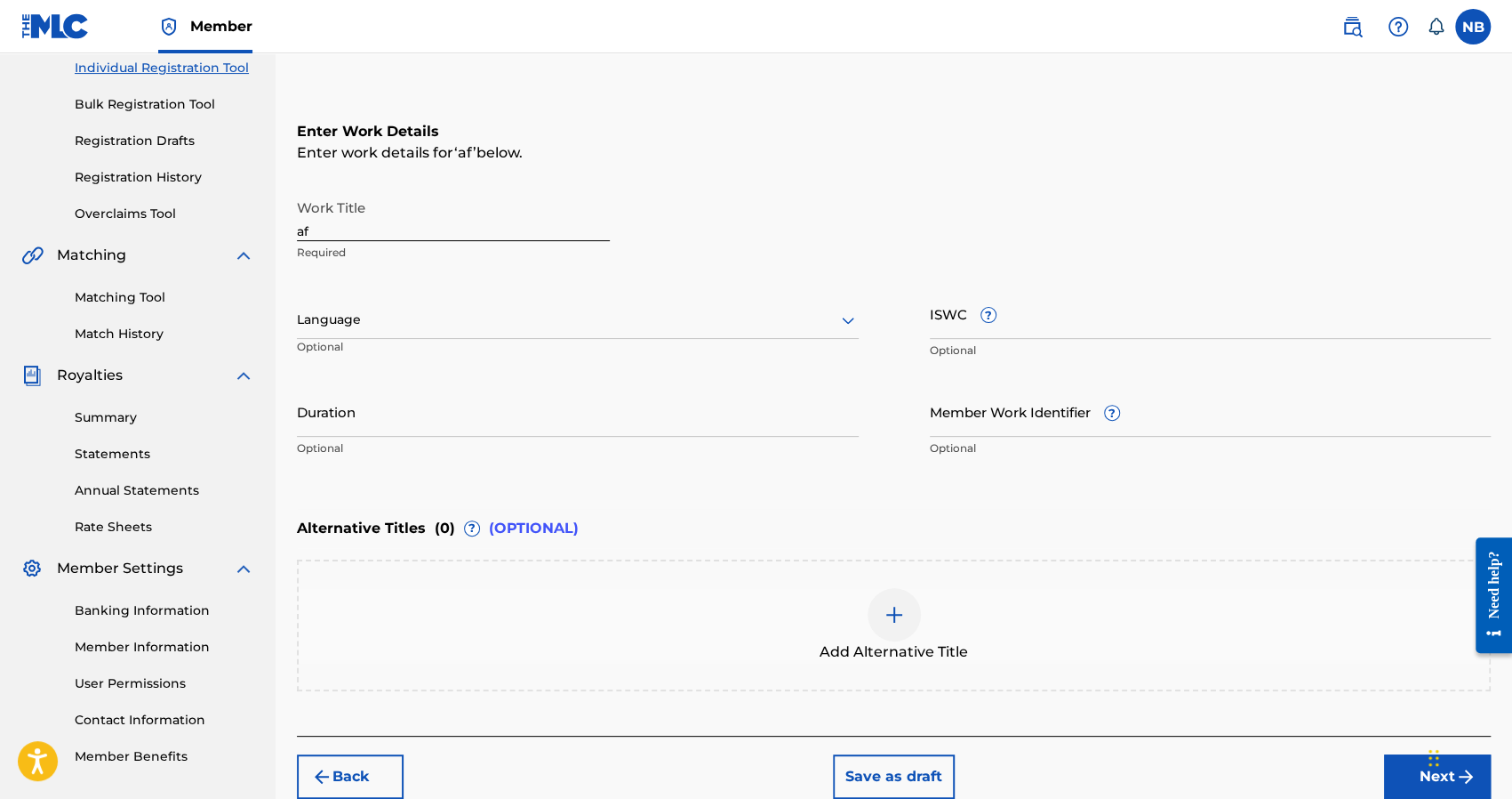
scroll to position [137, 0]
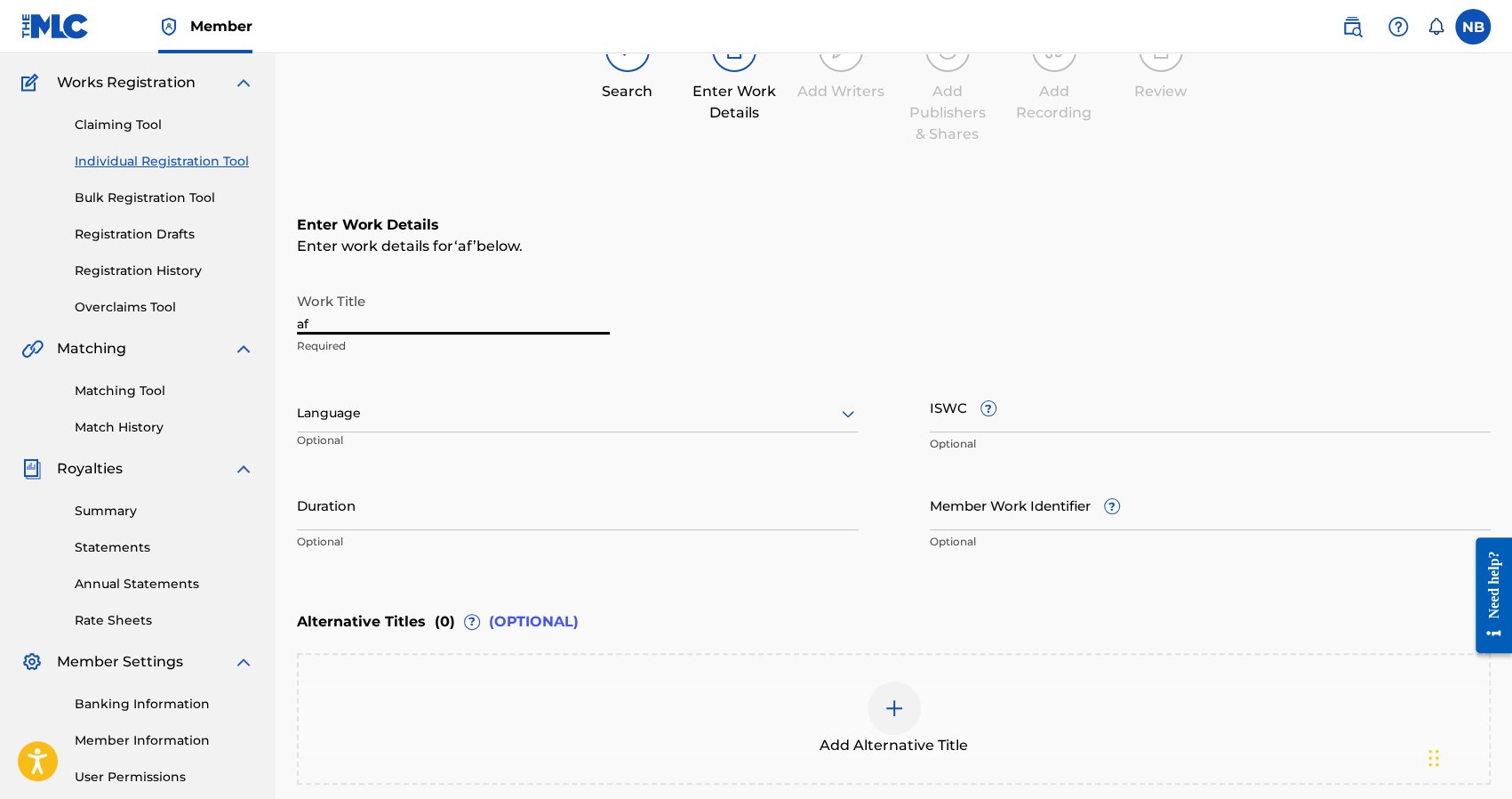
drag, startPoint x: 368, startPoint y: 321, endPoint x: 256, endPoint y: 326, distance: 112.1
click at [256, 326] on main "Nick Brady Summary Catalog Works Registration Claiming Tool Individual Registra…" at bounding box center [756, 404] width 1512 height 975
type input "mafioso"
click at [491, 408] on div at bounding box center [577, 413] width 562 height 22
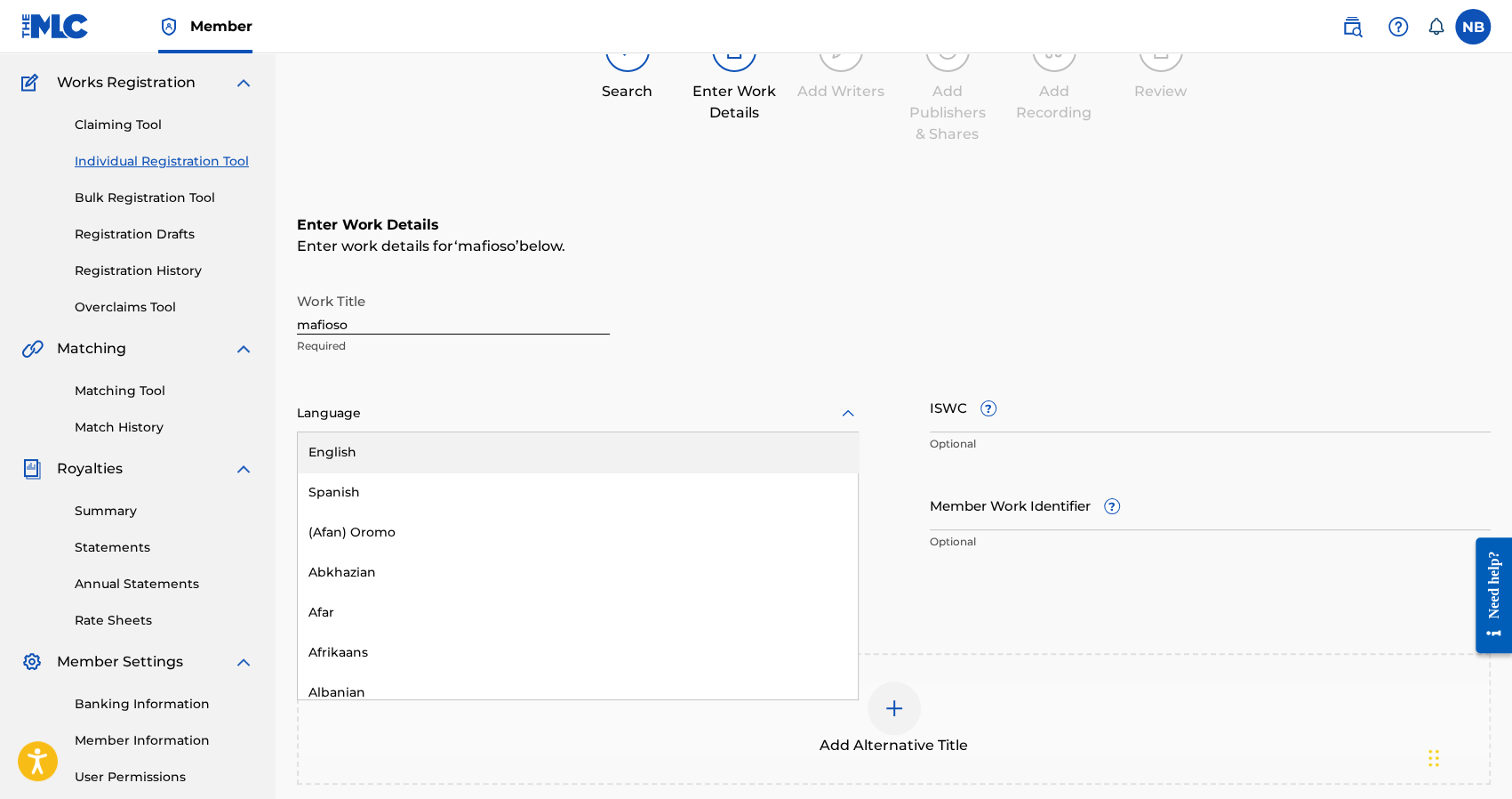
click at [487, 429] on div "Language" at bounding box center [577, 413] width 562 height 38
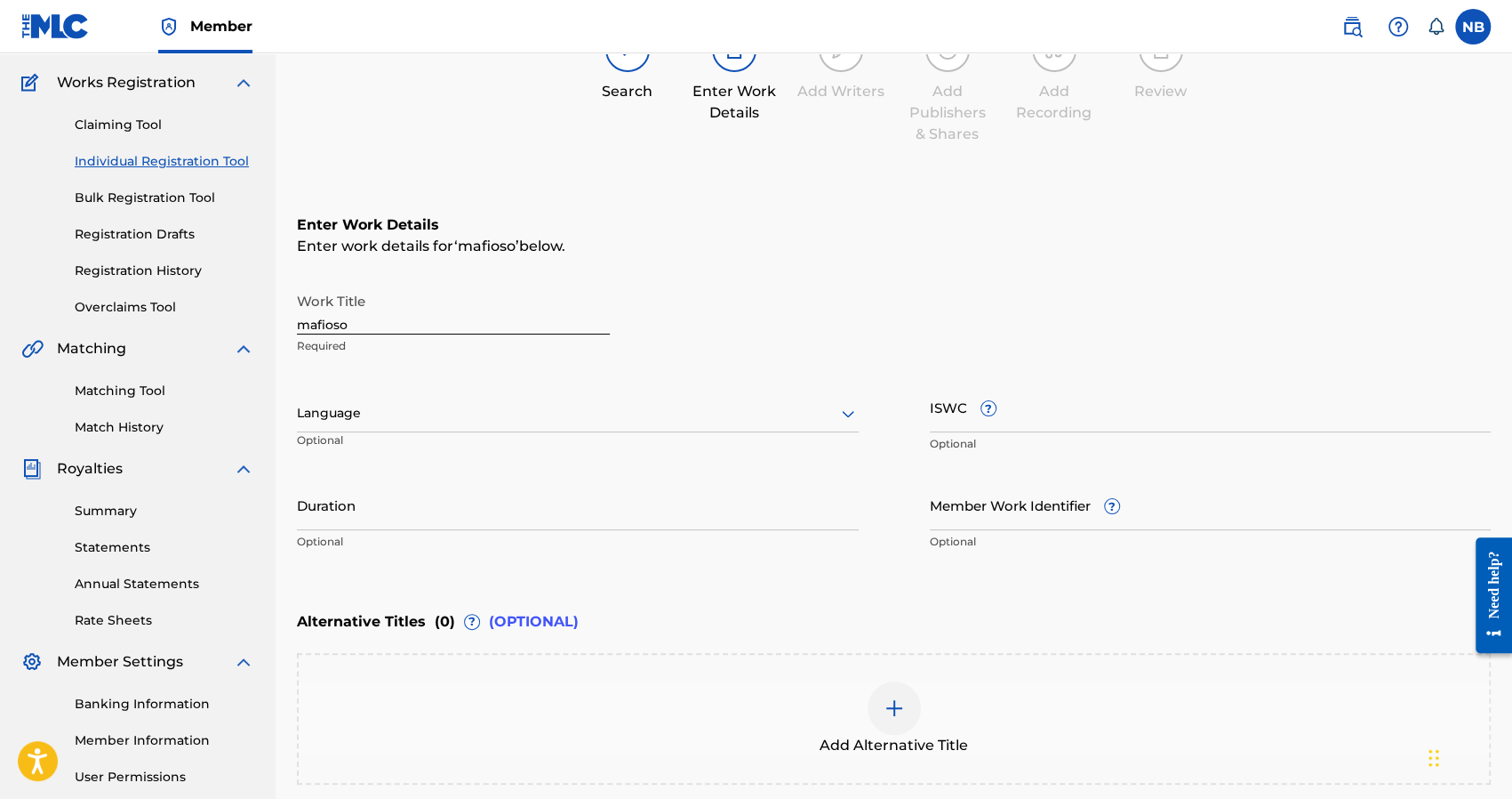
click at [594, 422] on div at bounding box center [577, 413] width 562 height 22
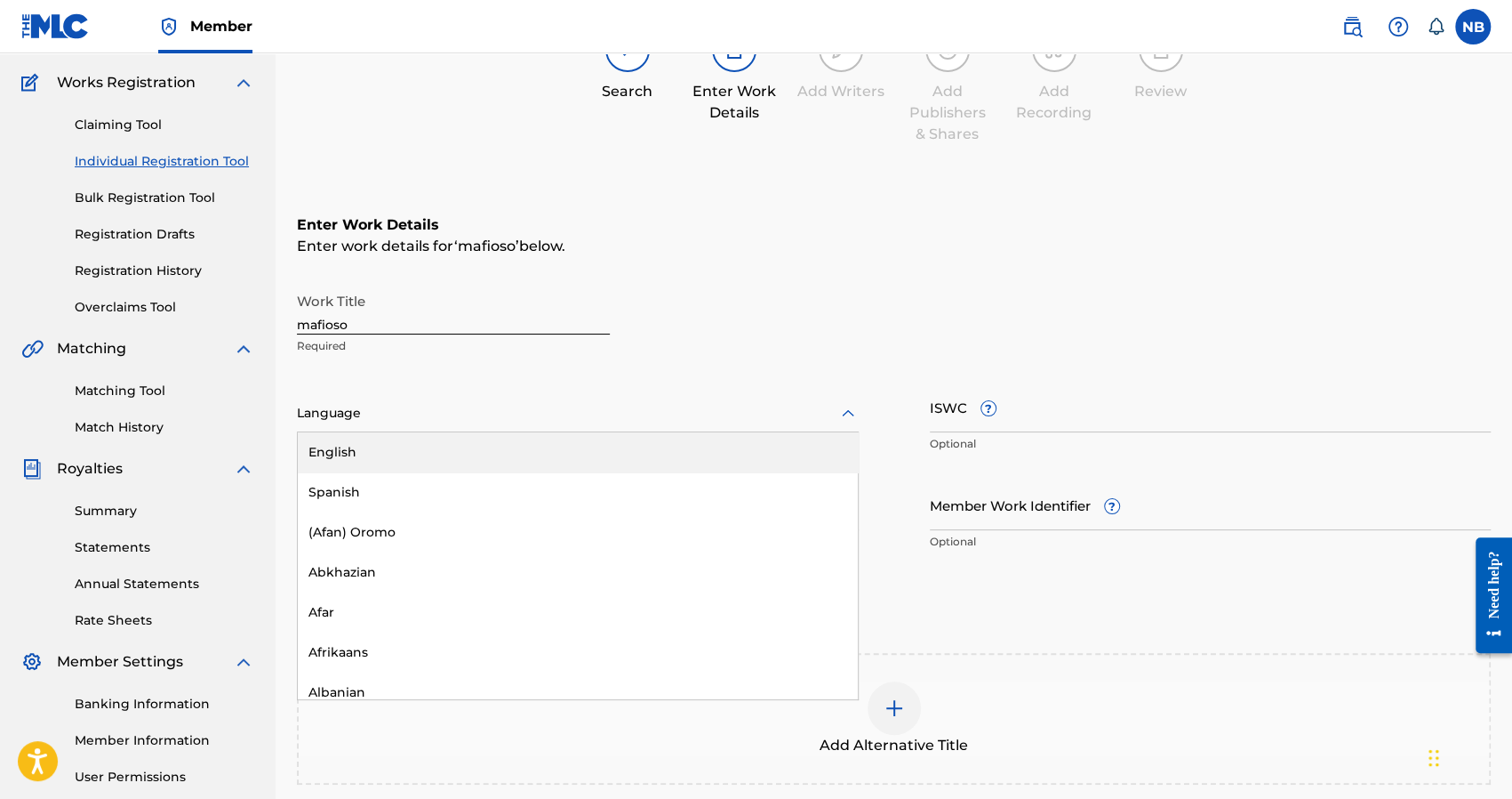
click at [555, 439] on div "English" at bounding box center [577, 453] width 560 height 40
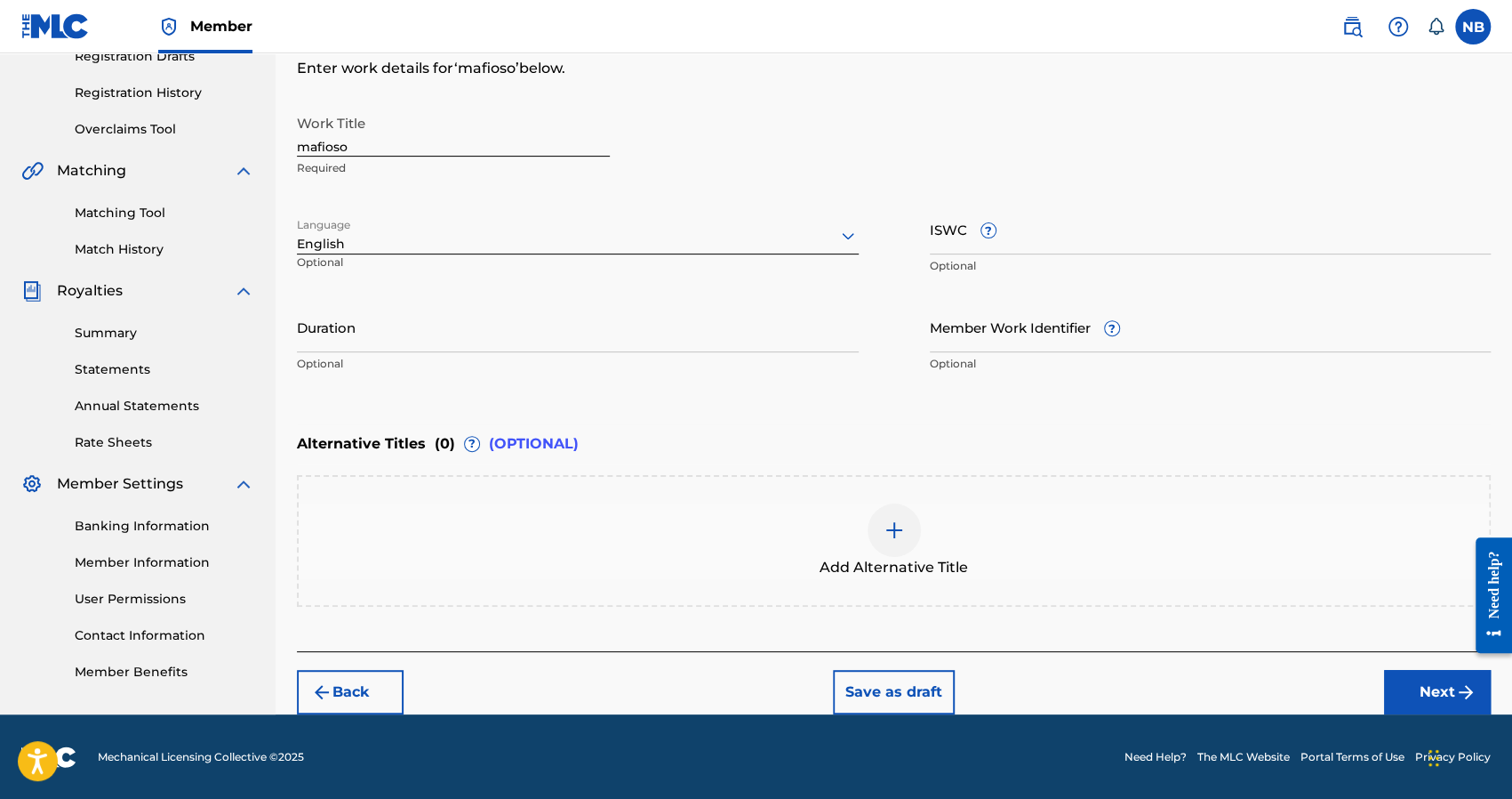
click at [1414, 681] on button "Next" at bounding box center [1438, 692] width 106 height 44
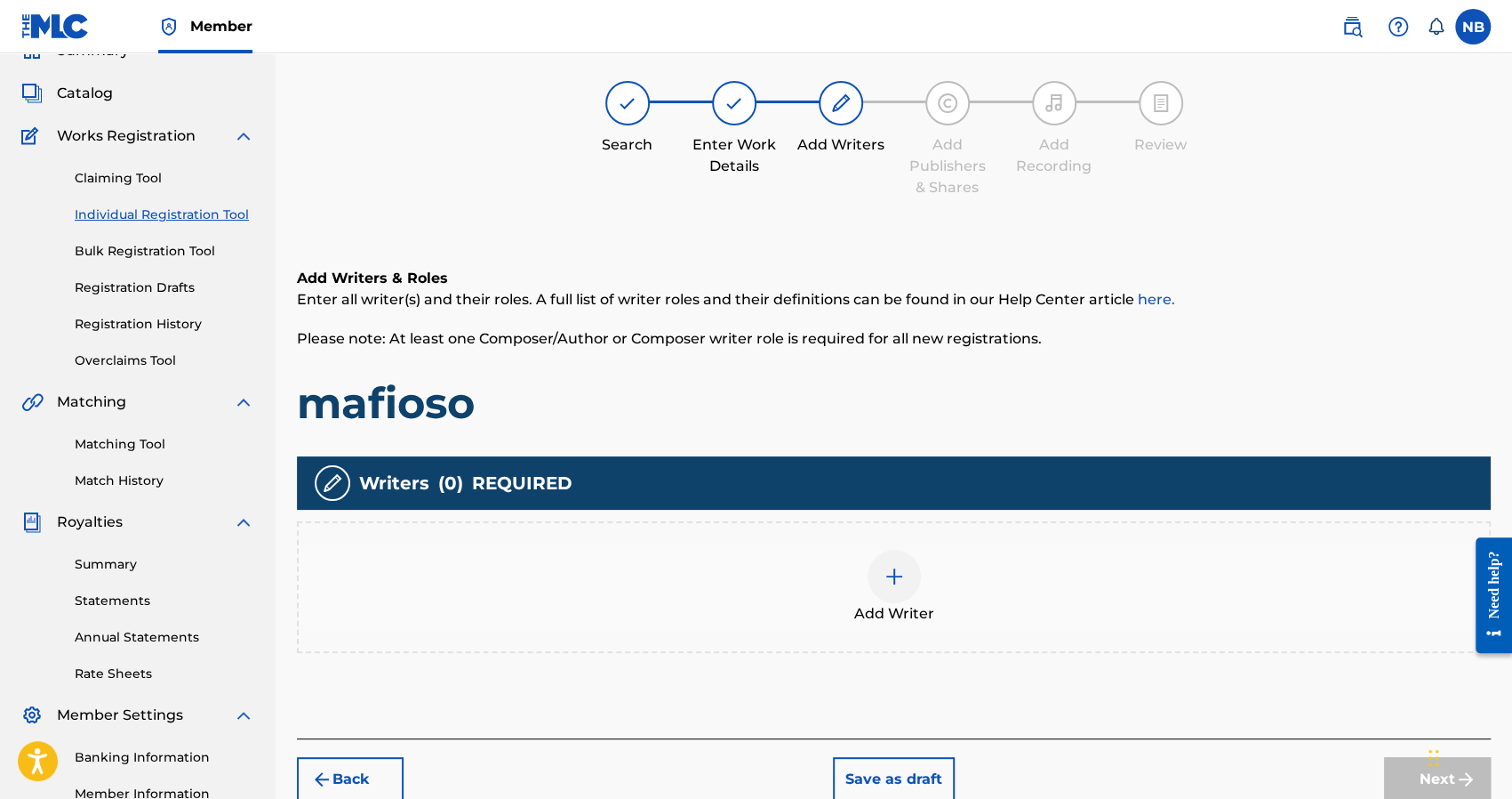
scroll to position [80, 0]
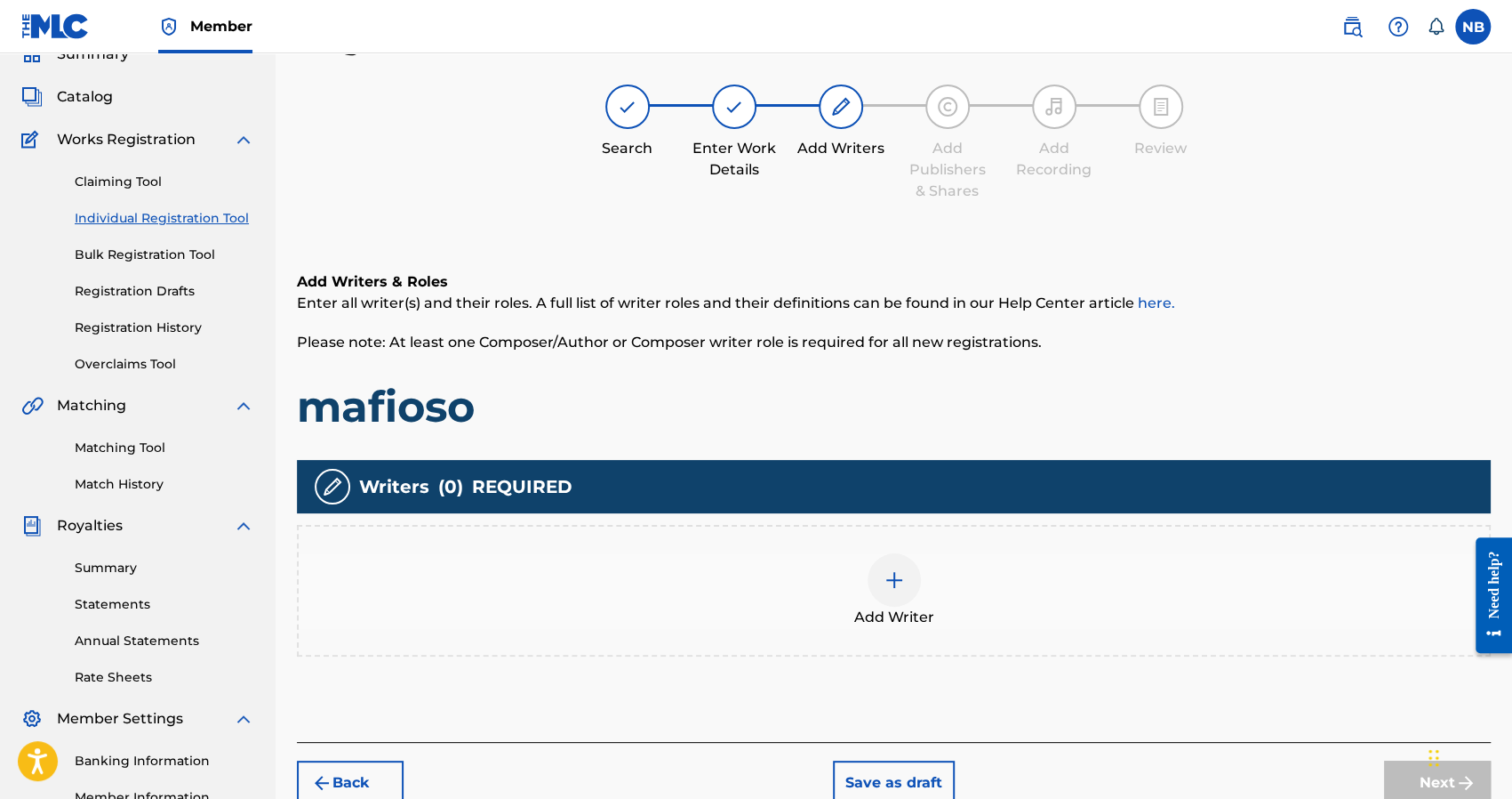
click at [880, 564] on div at bounding box center [894, 580] width 53 height 53
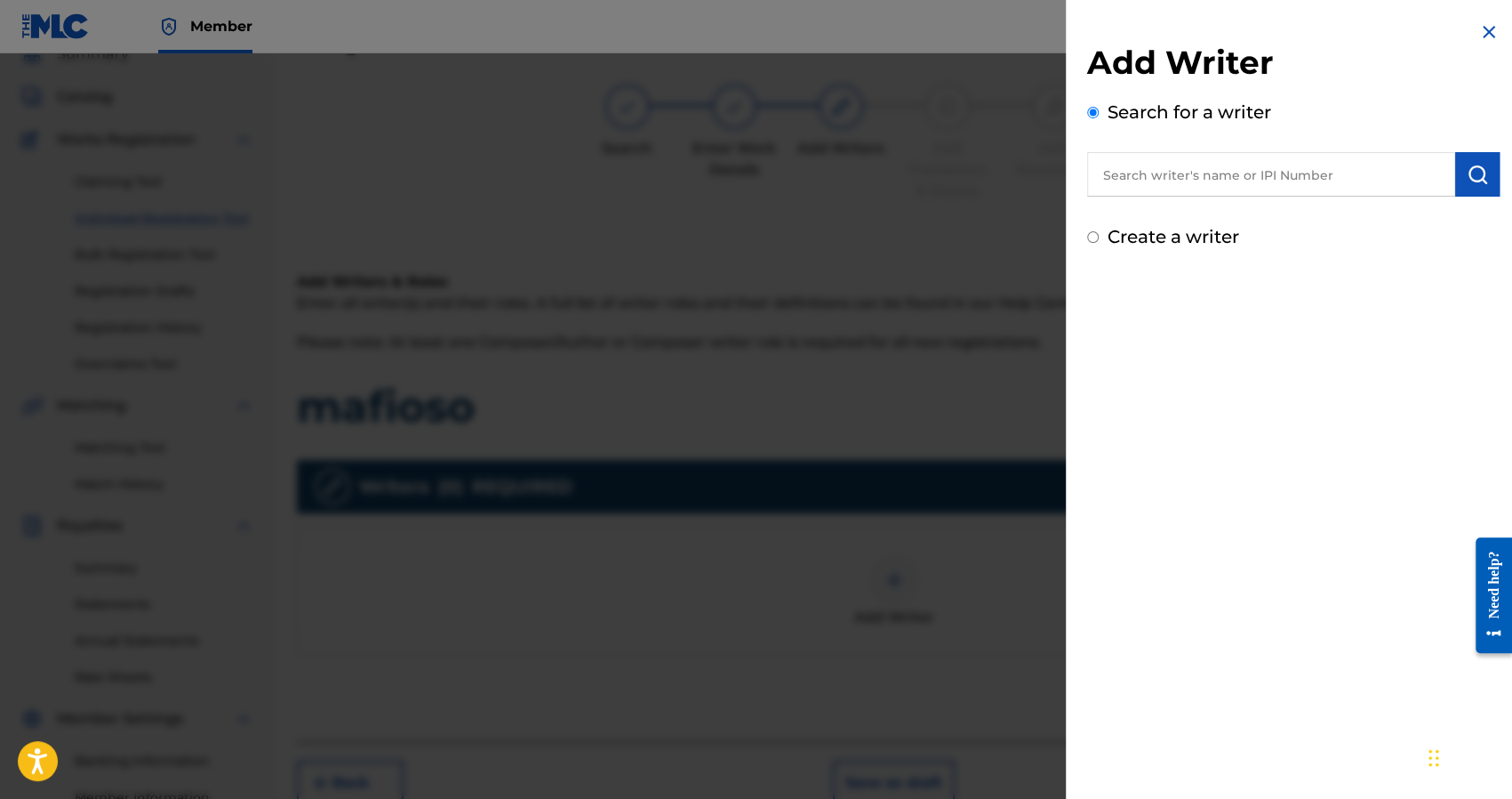
click at [1170, 242] on label "Create a writer" at bounding box center [1173, 236] width 131 height 21
radio input "true"
click at [1099, 242] on input "Create a writer" at bounding box center [1092, 237] width 12 height 12
radio input "false"
radio input "true"
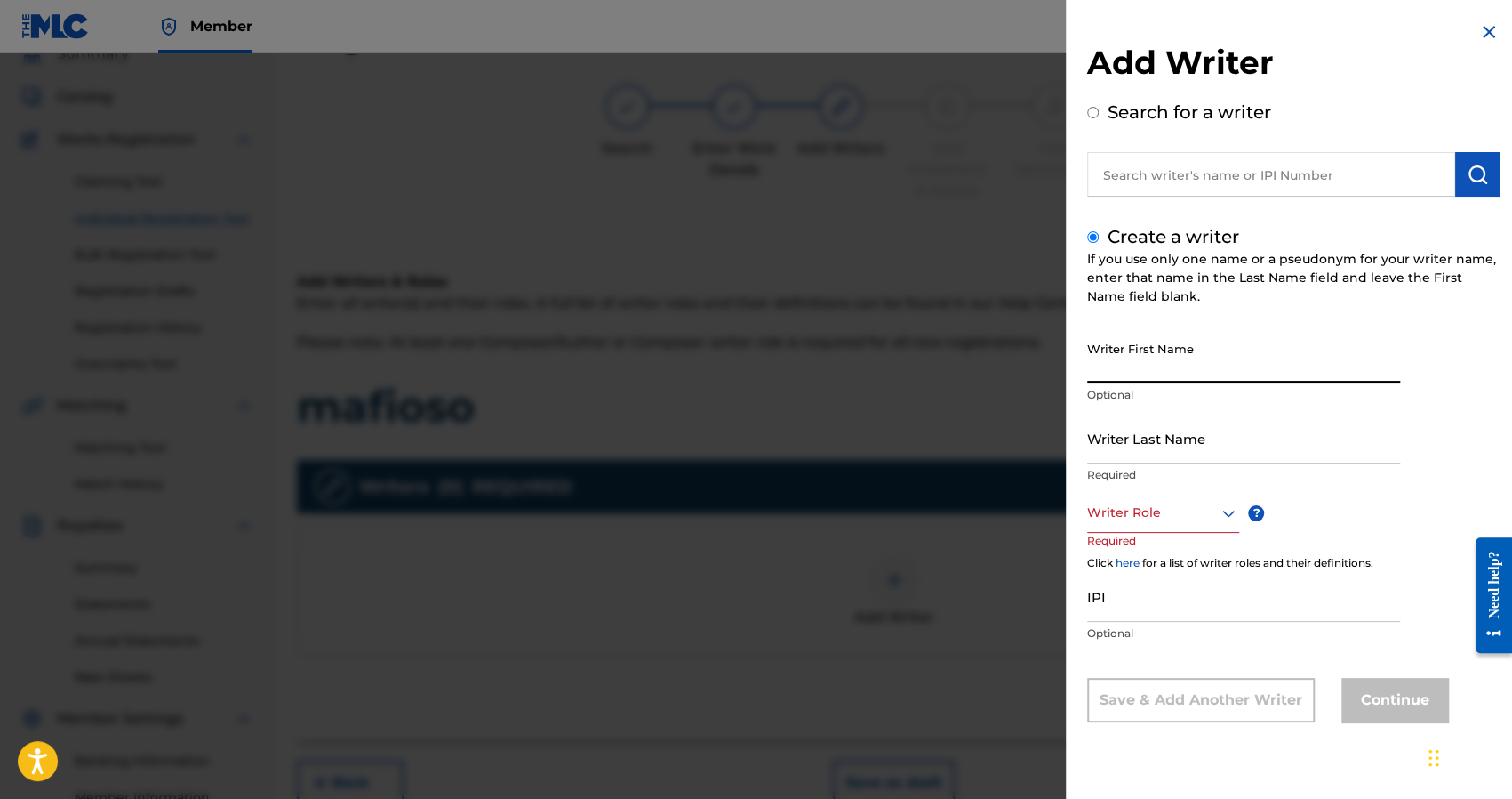
click at [1145, 373] on input "Writer First Name" at bounding box center [1243, 357] width 313 height 51
type input "Nick"
type input "[PERSON_NAME]"
click at [1134, 516] on div at bounding box center [1163, 512] width 152 height 22
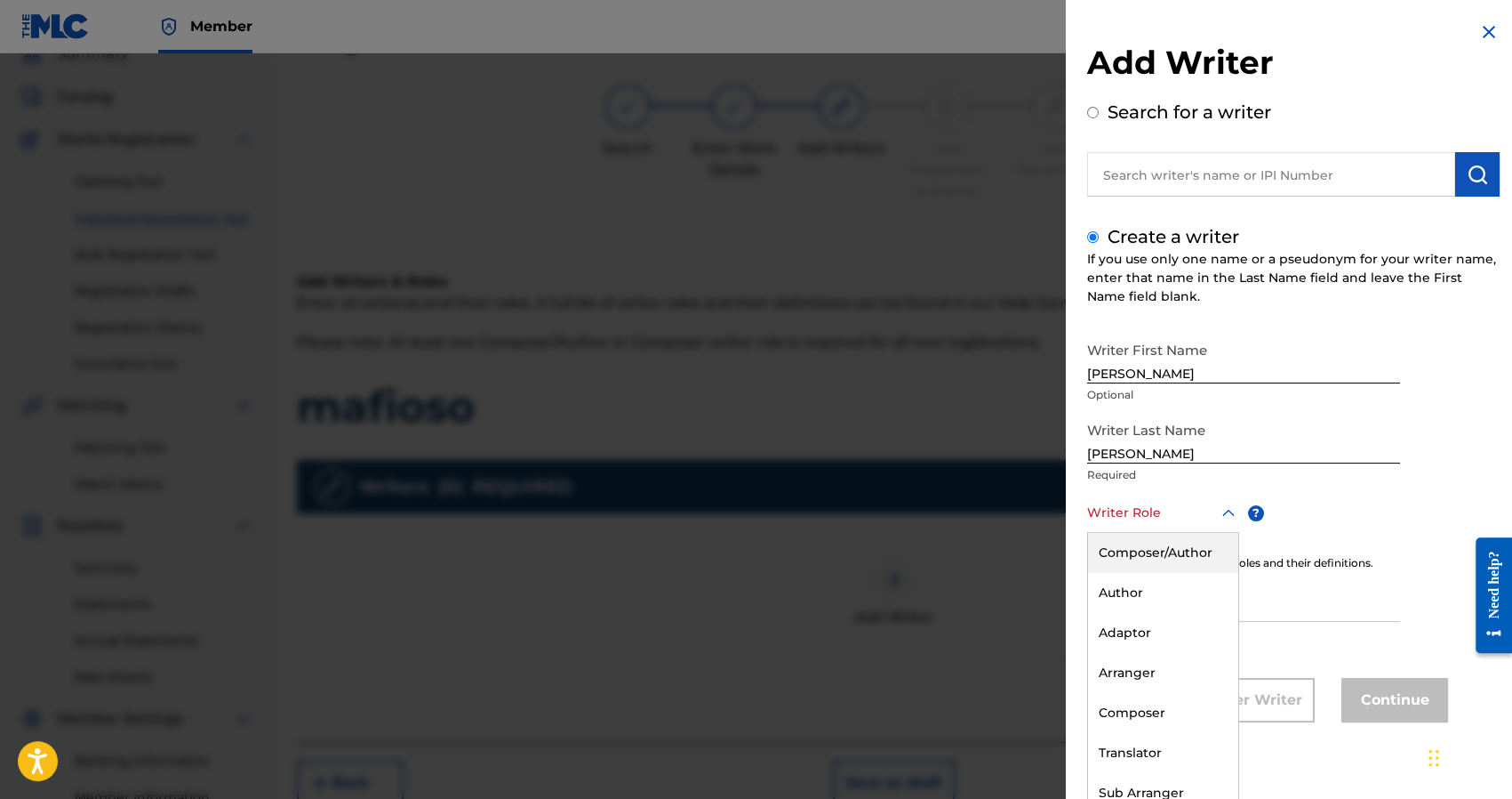
click at [1145, 544] on div "Composer/Author" at bounding box center [1163, 553] width 151 height 40
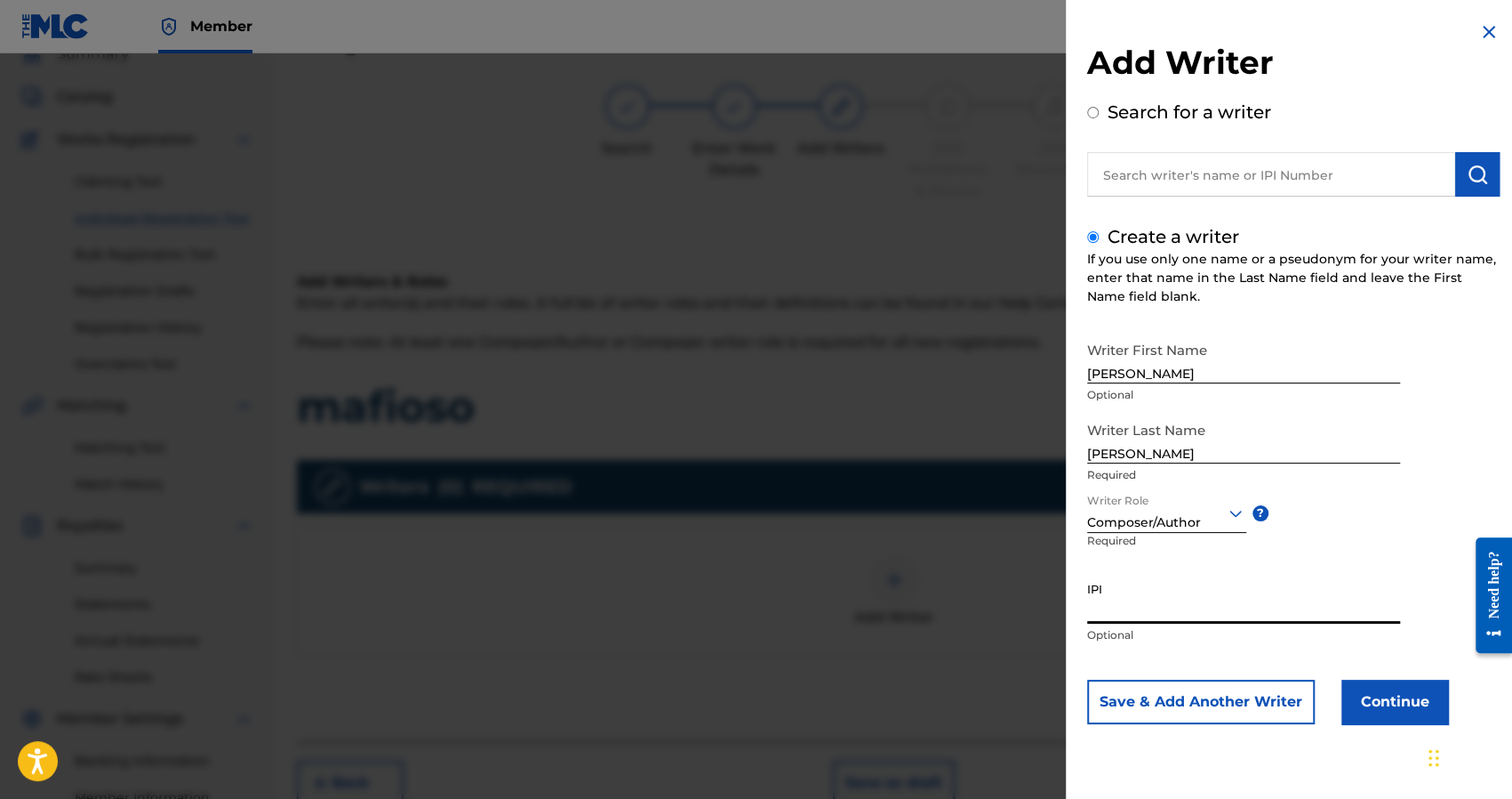
click at [1154, 620] on input "IPI" at bounding box center [1243, 598] width 313 height 51
paste input "1241927853"
type input "1241927853"
click at [1428, 711] on button "Continue" at bounding box center [1394, 702] width 106 height 44
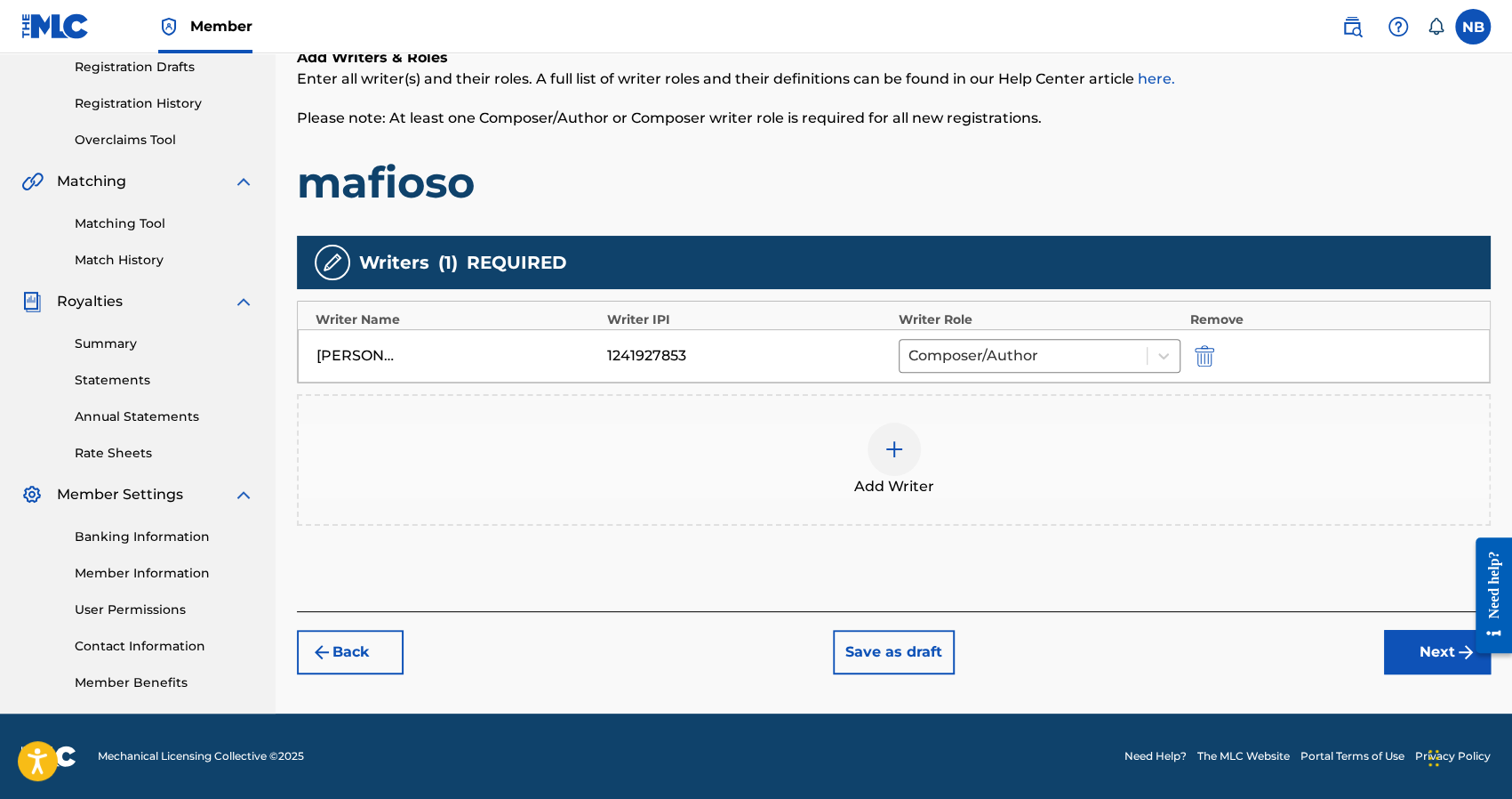
click at [1390, 662] on button "Next" at bounding box center [1438, 652] width 106 height 44
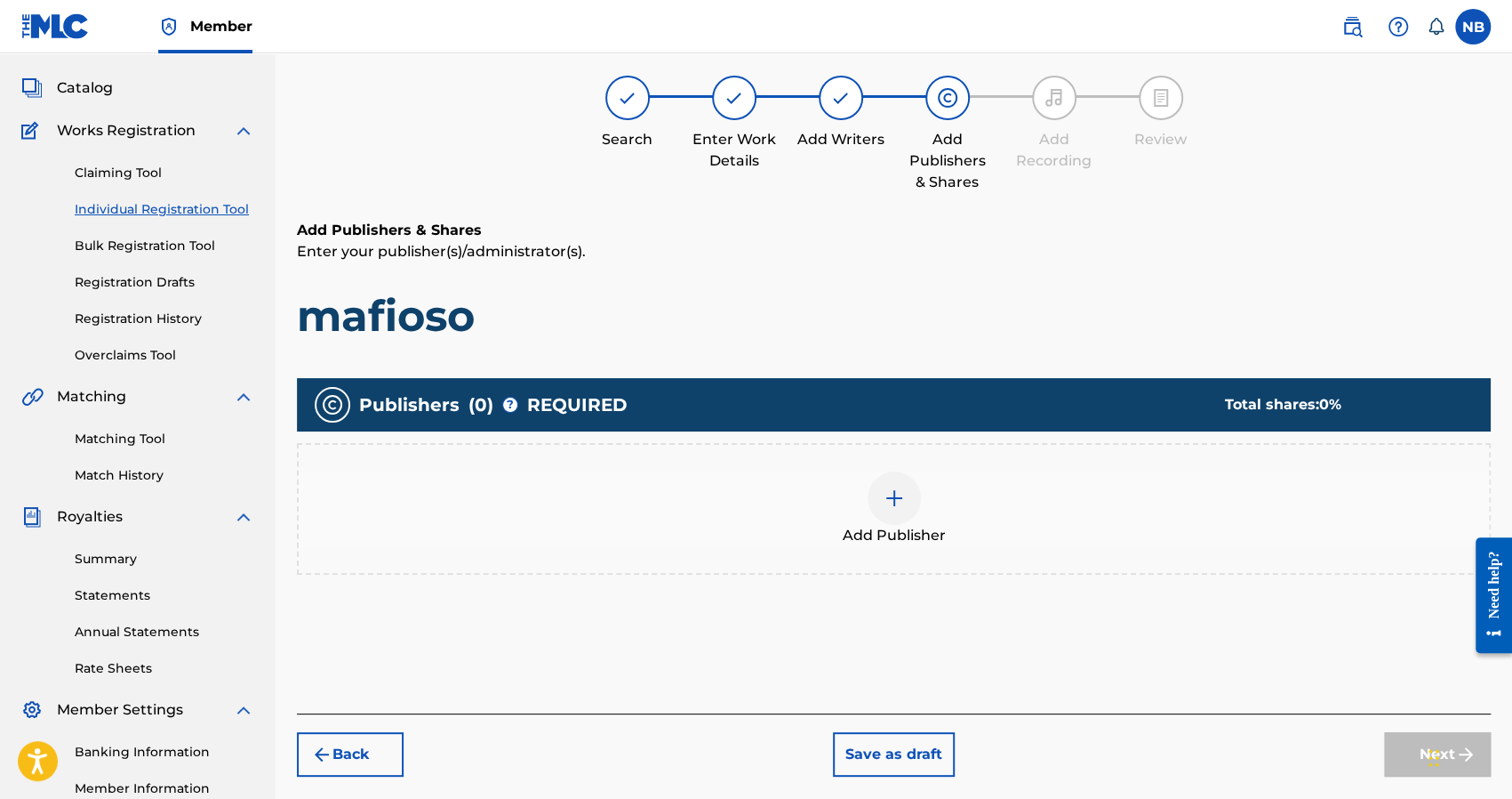
scroll to position [80, 0]
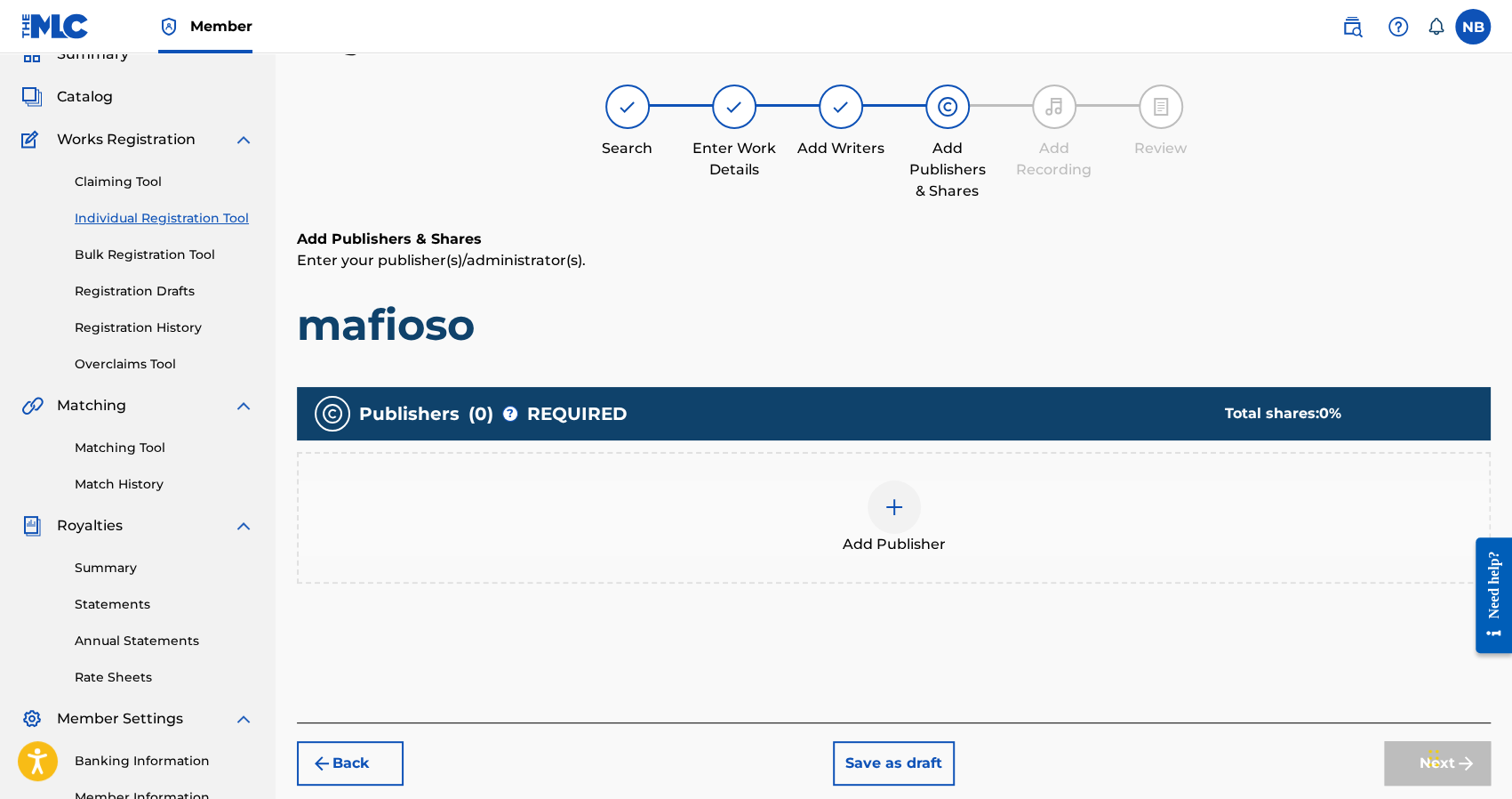
click at [981, 509] on div "Add Publisher" at bounding box center [893, 517] width 1191 height 74
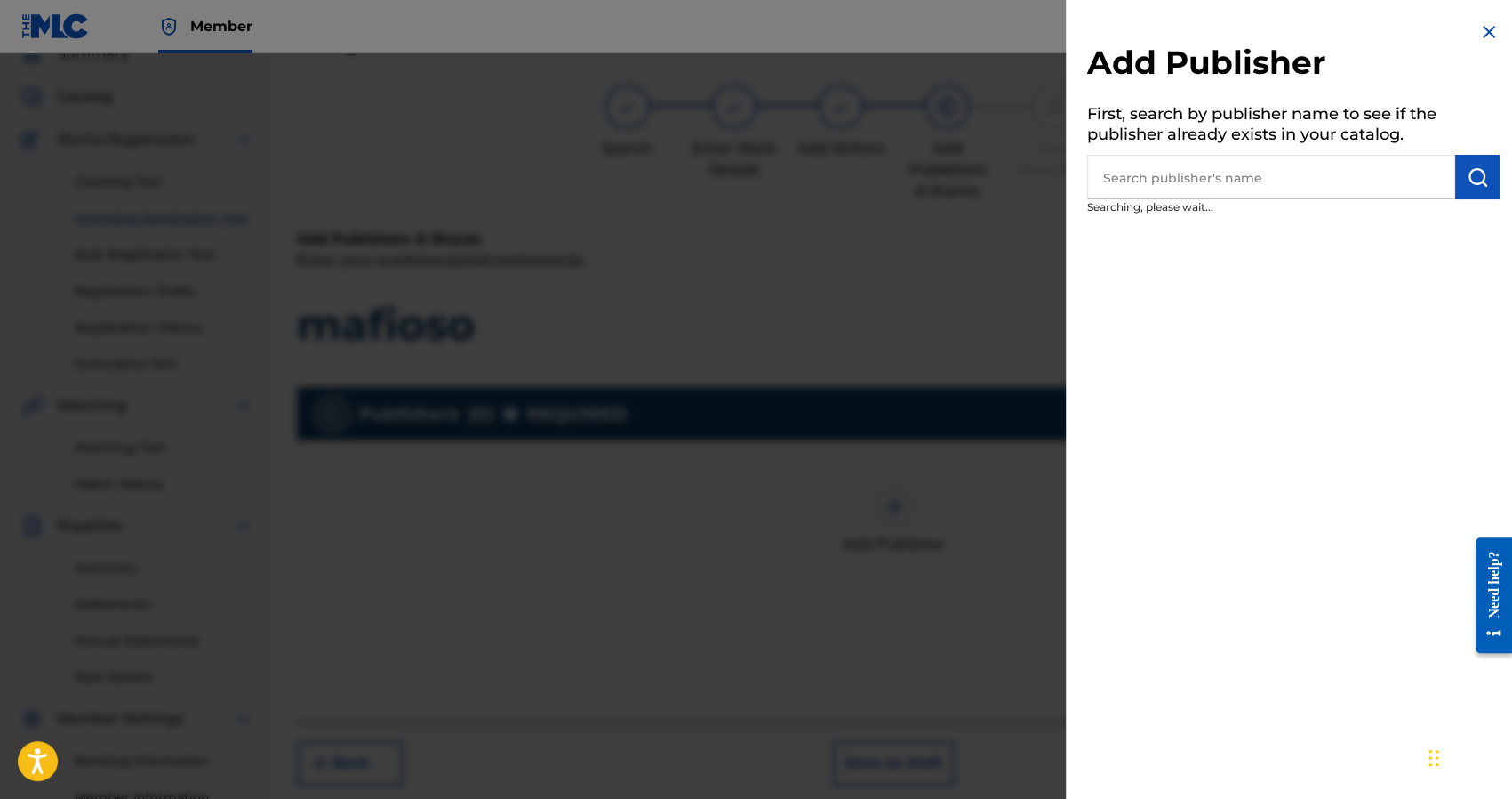
click at [1204, 183] on input "text" at bounding box center [1271, 176] width 368 height 44
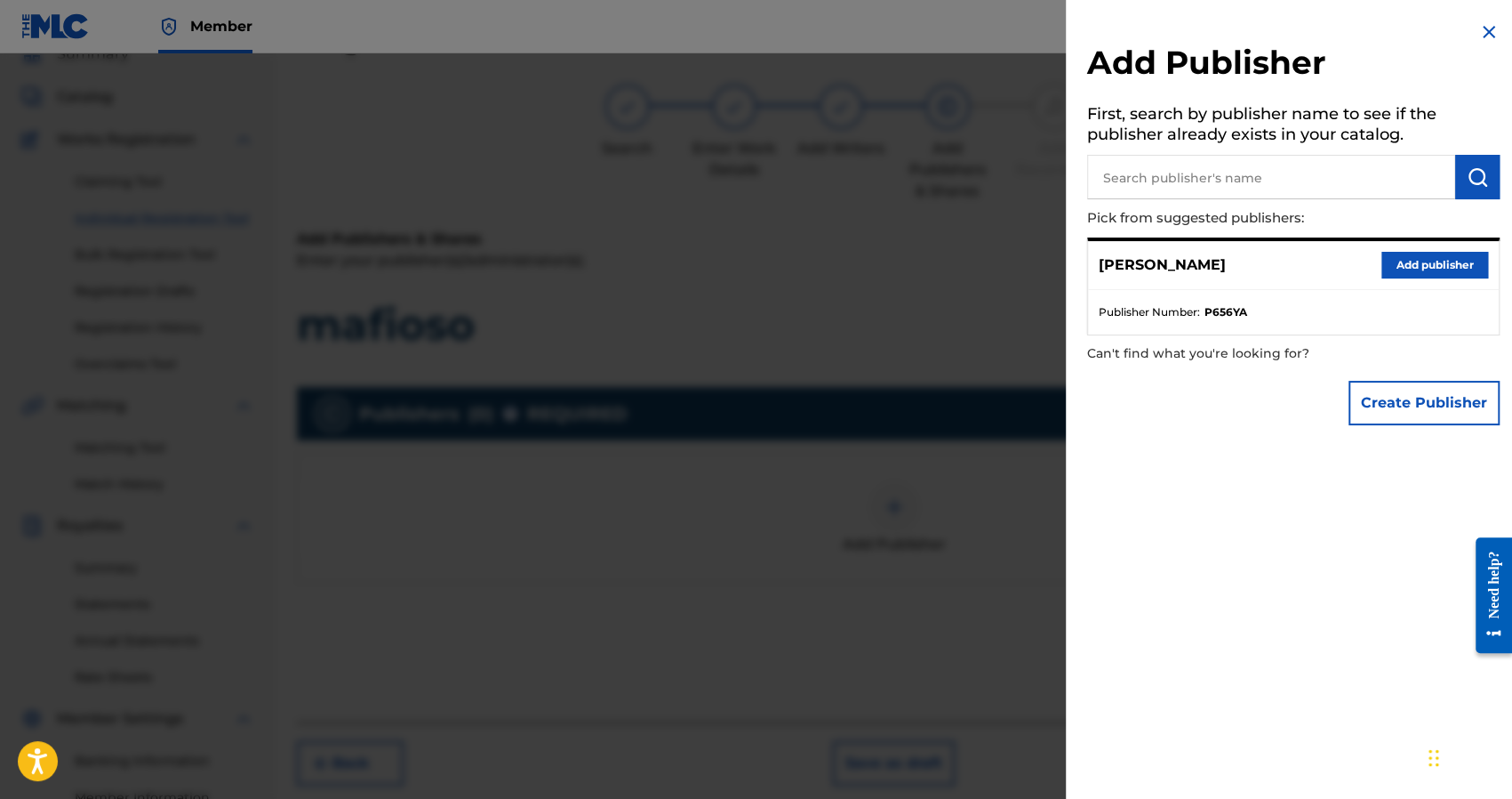
click at [1414, 264] on button "Add publisher" at bounding box center [1435, 264] width 106 height 27
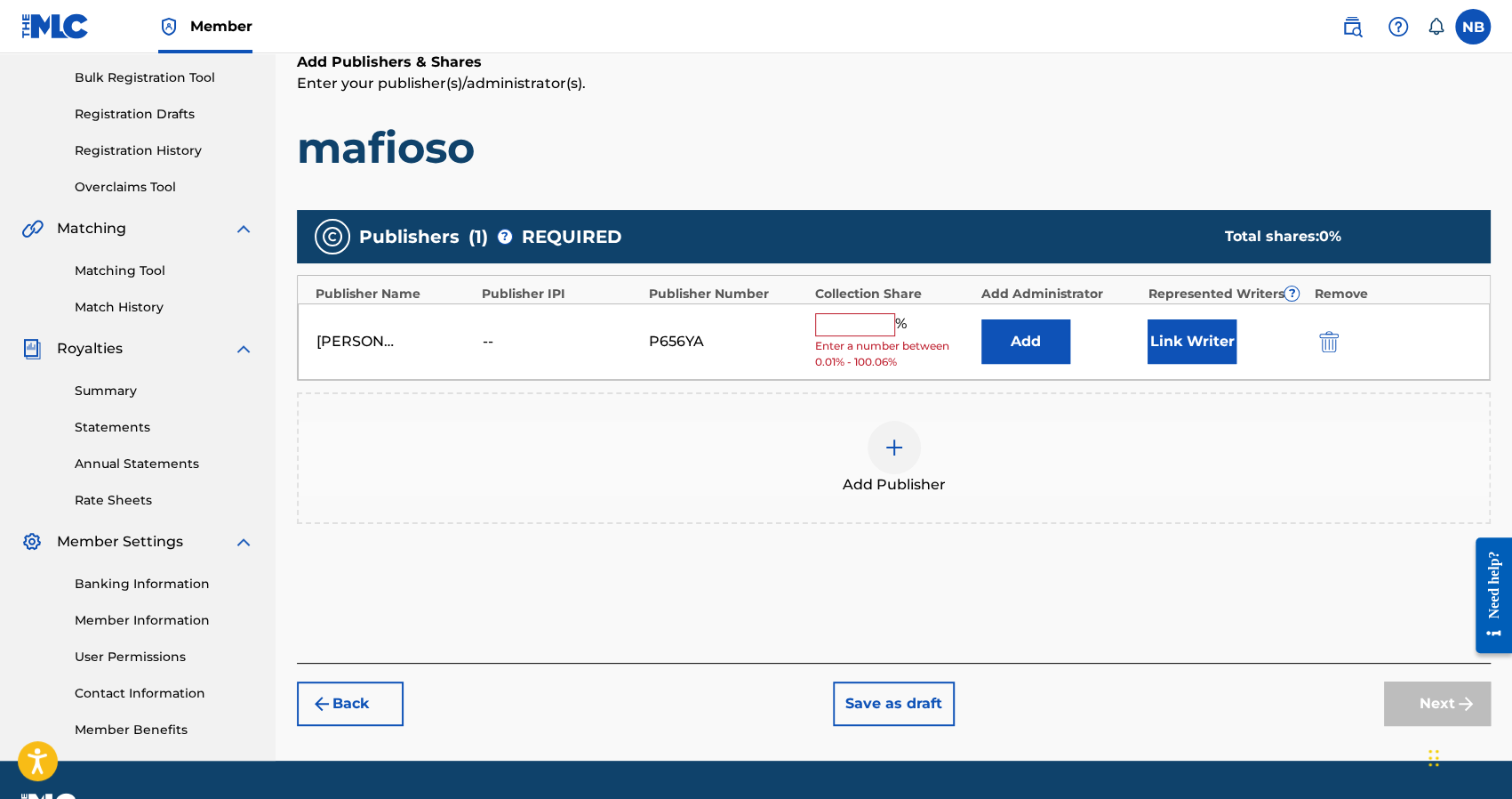
scroll to position [258, 0]
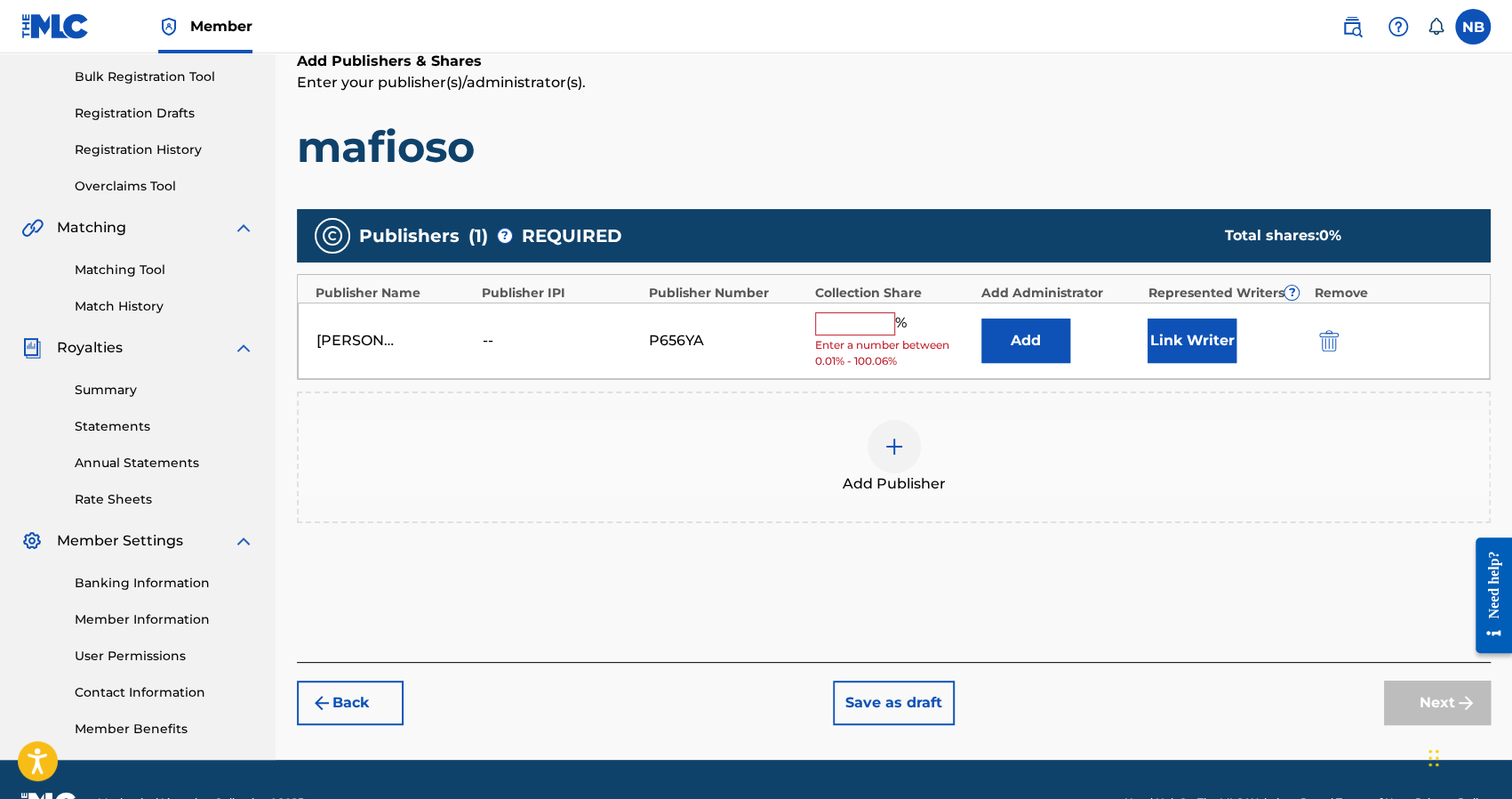
click at [884, 321] on input "text" at bounding box center [855, 323] width 80 height 23
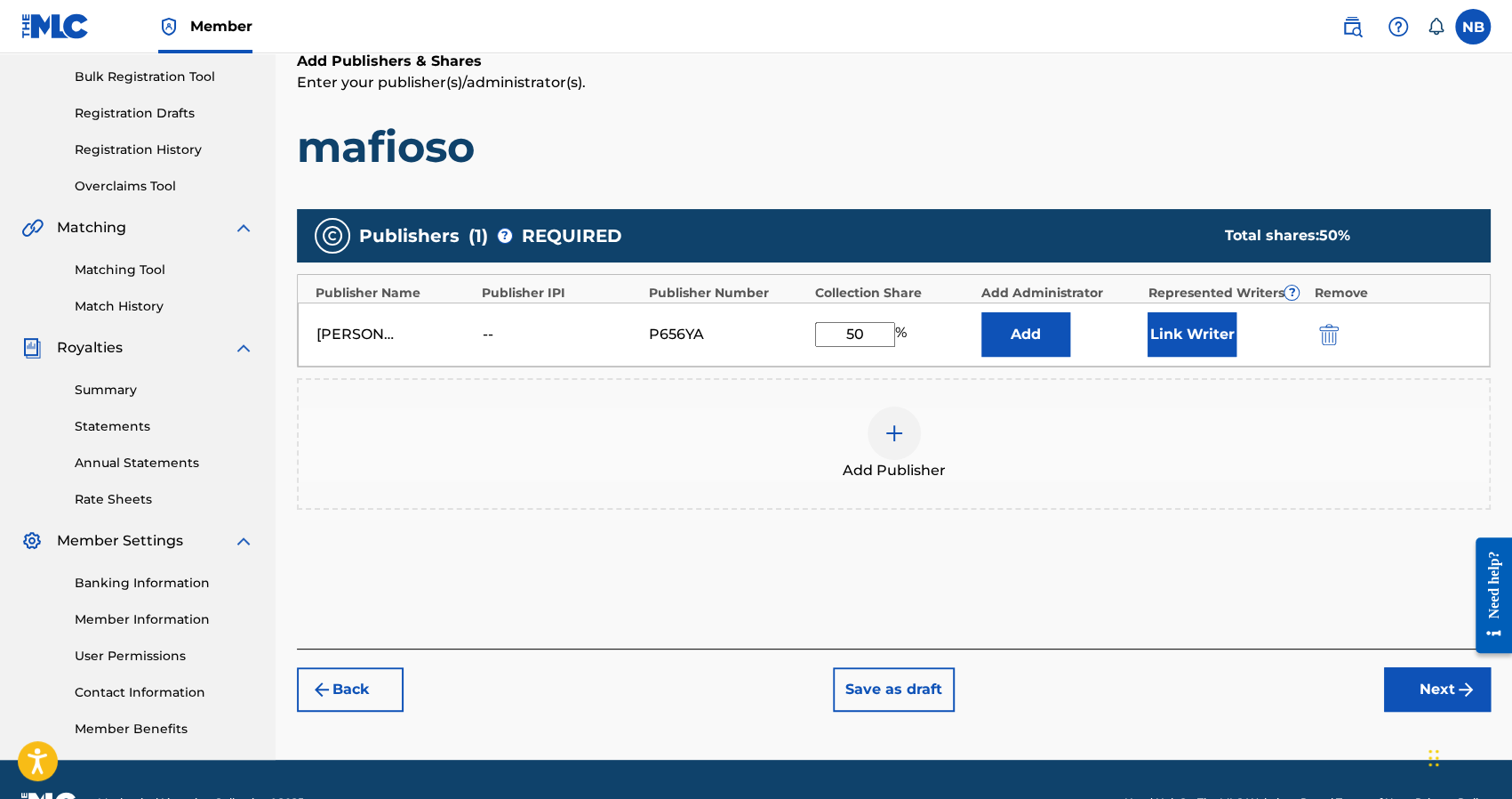
type input "50"
click at [1453, 682] on button "Next" at bounding box center [1438, 689] width 106 height 44
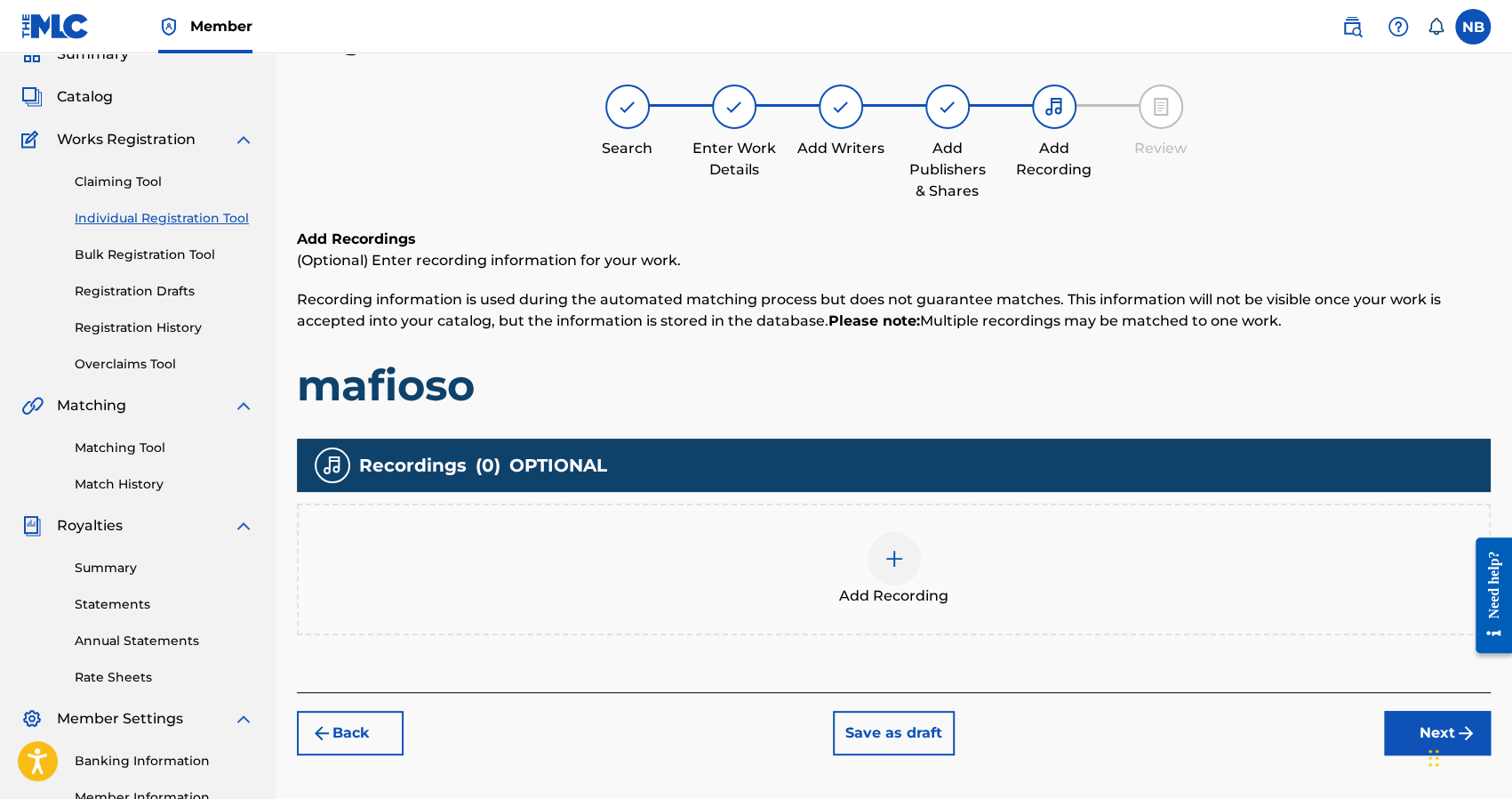
scroll to position [80, 0]
click at [1131, 592] on div "Add Recording" at bounding box center [893, 568] width 1191 height 74
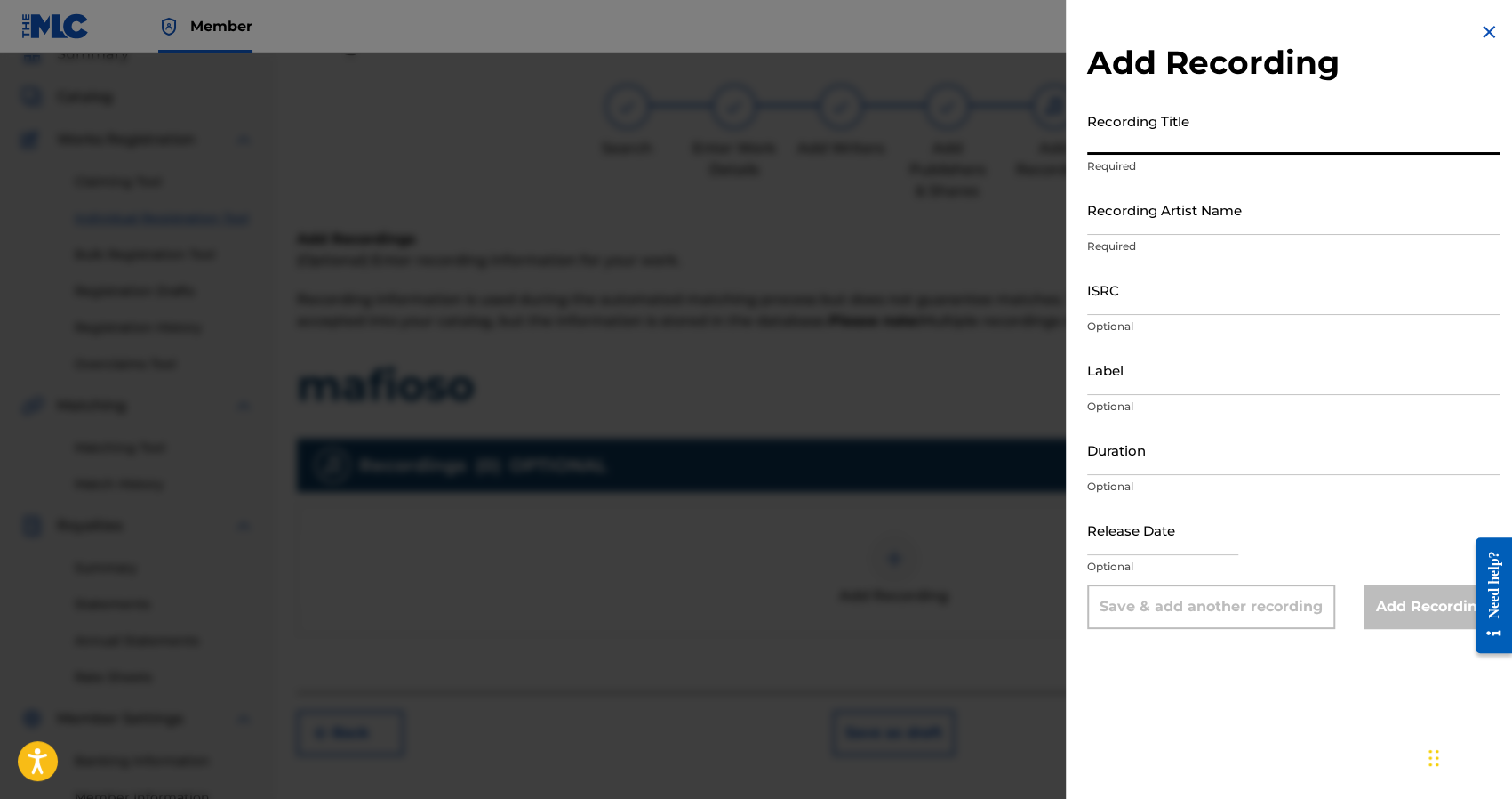
click at [1148, 141] on input "Recording Title" at bounding box center [1293, 129] width 412 height 51
type input "mafioso"
click at [1163, 210] on input "Recording Artist Name" at bounding box center [1293, 208] width 412 height 51
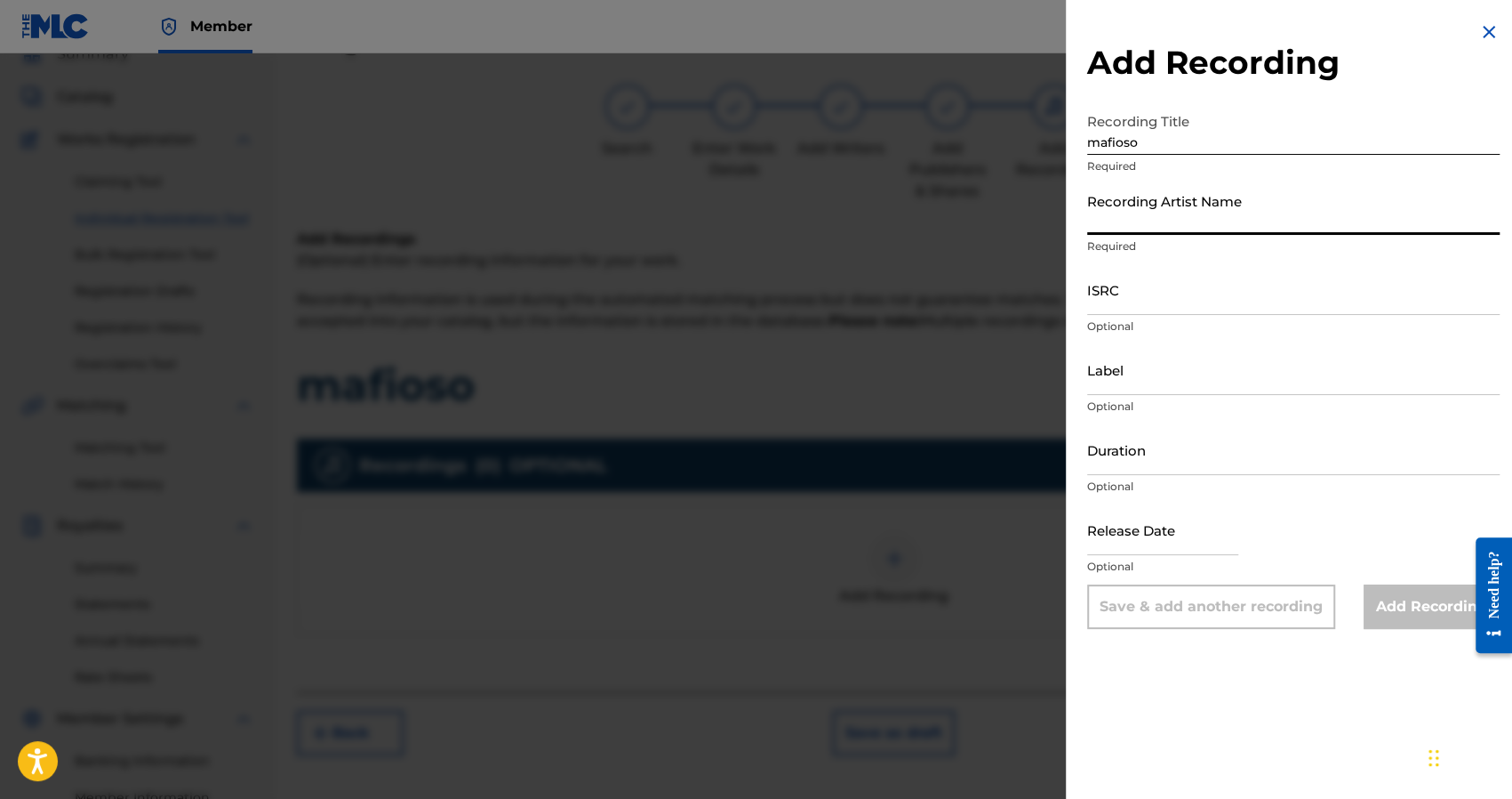
type input "5eva"
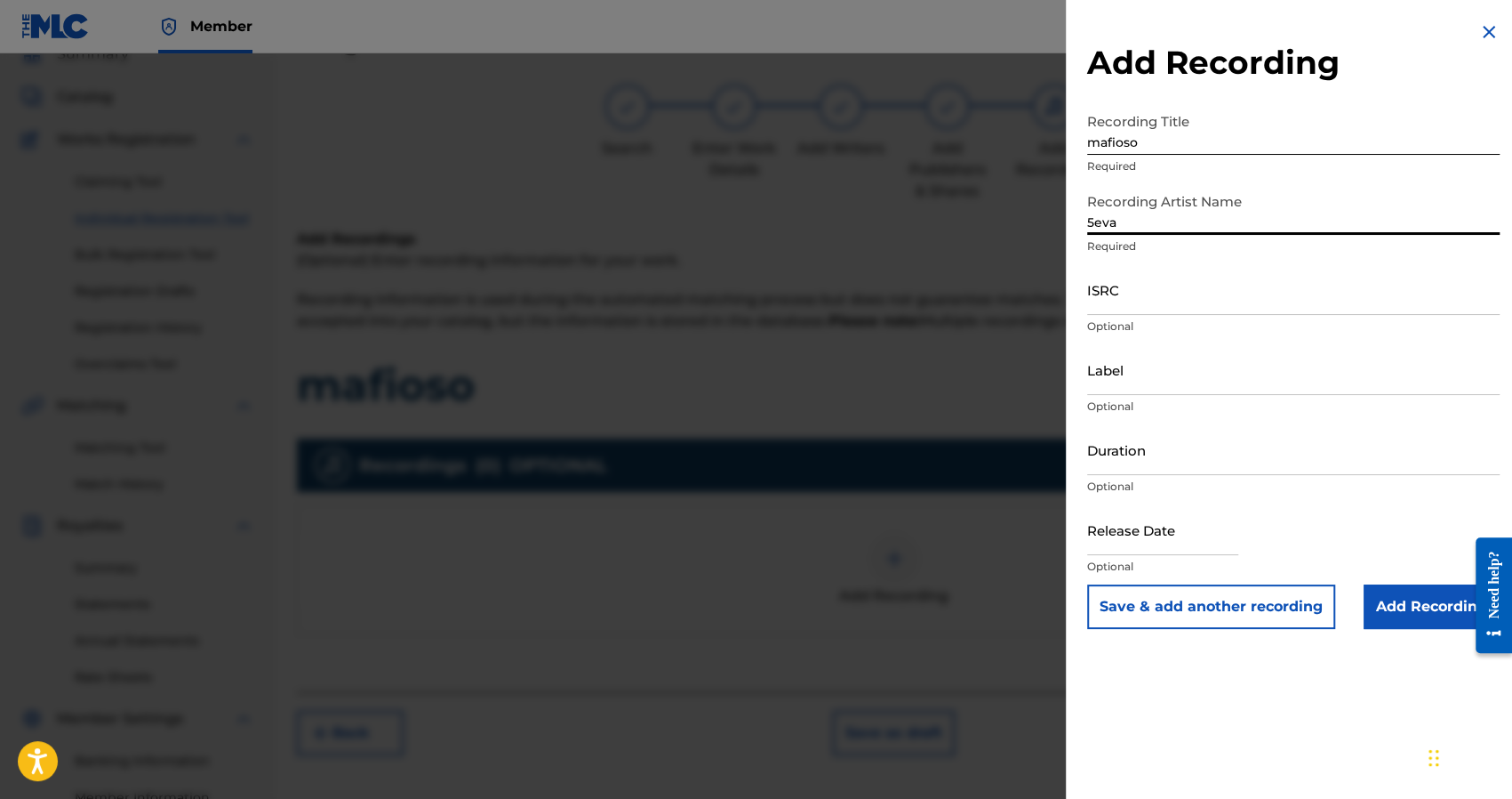
click at [1168, 284] on input "ISRC" at bounding box center [1293, 289] width 412 height 51
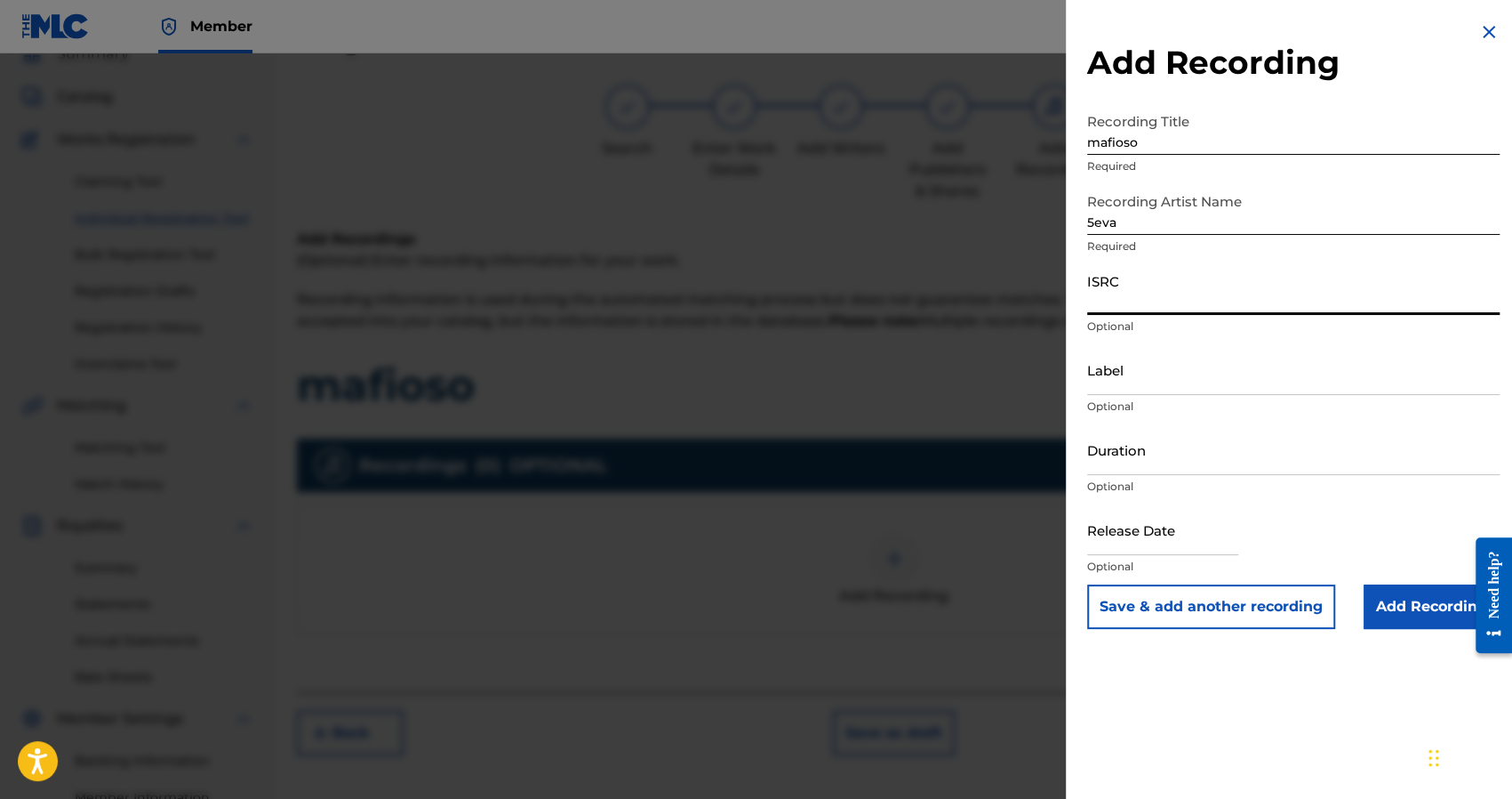
paste input "QZHN92336931"
type input "QZHN92336931"
click at [1380, 601] on input "Add Recording" at bounding box center [1431, 606] width 136 height 44
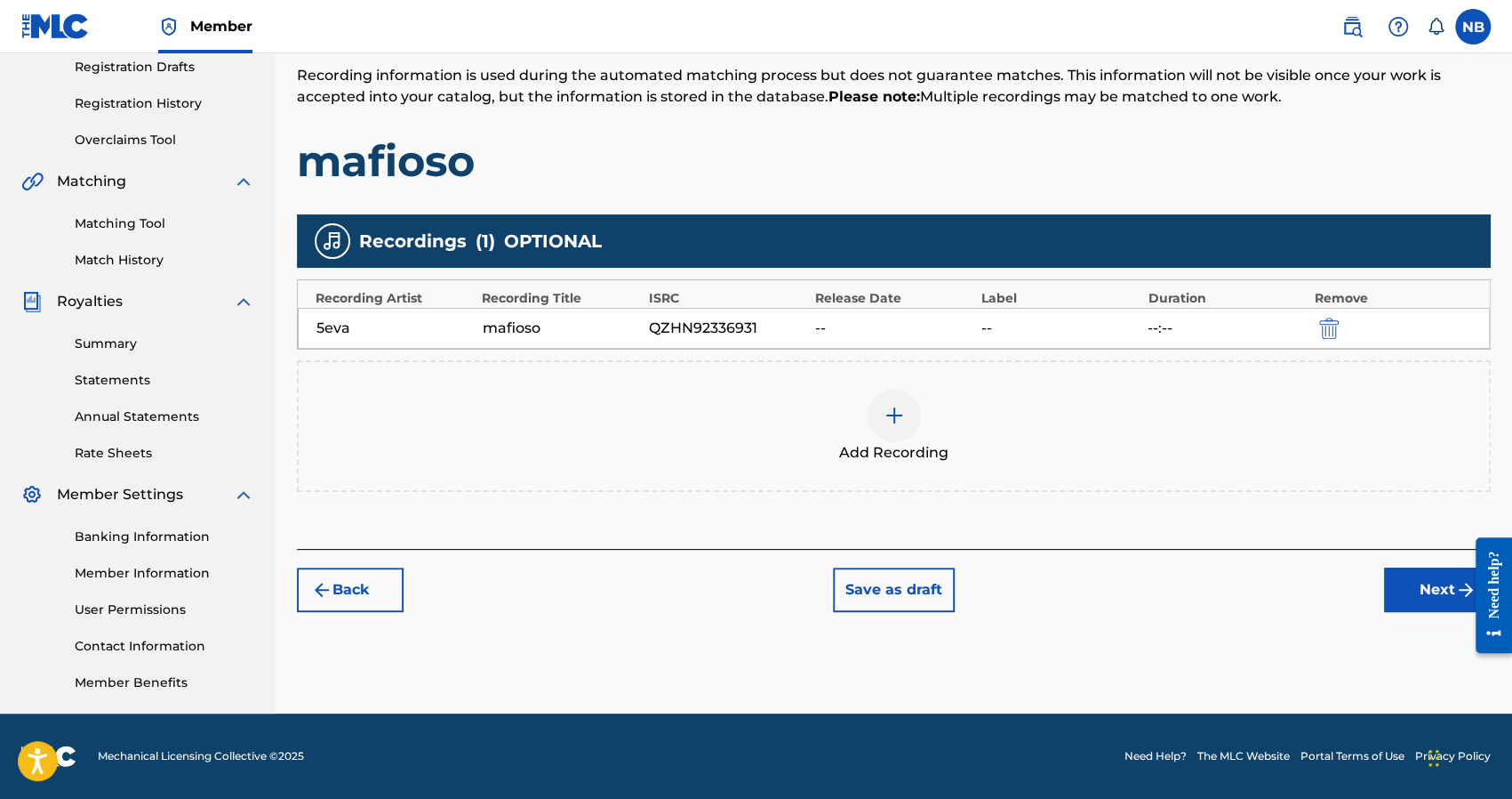
click at [1433, 582] on button "Next" at bounding box center [1438, 590] width 106 height 44
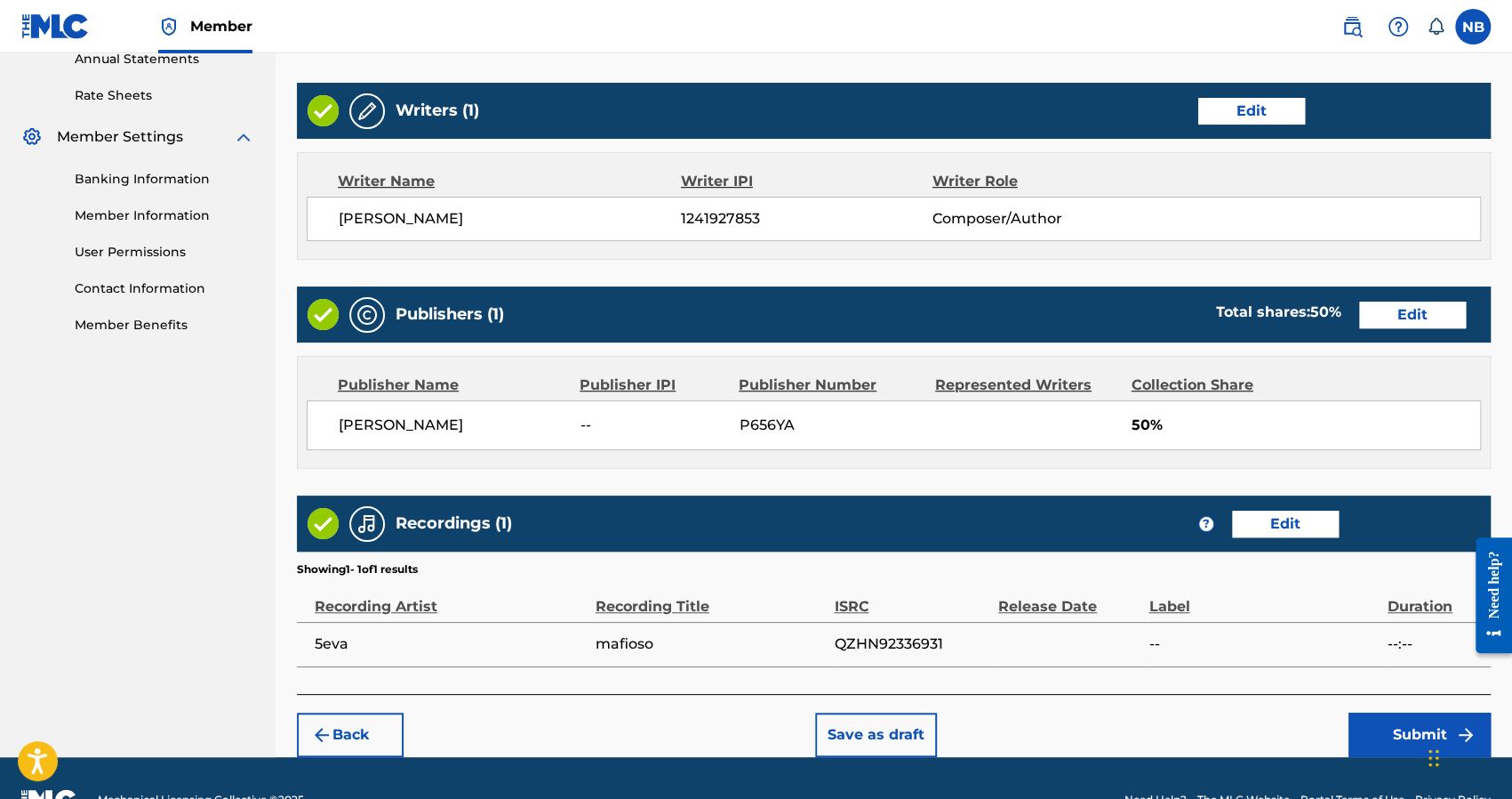
scroll to position [702, 0]
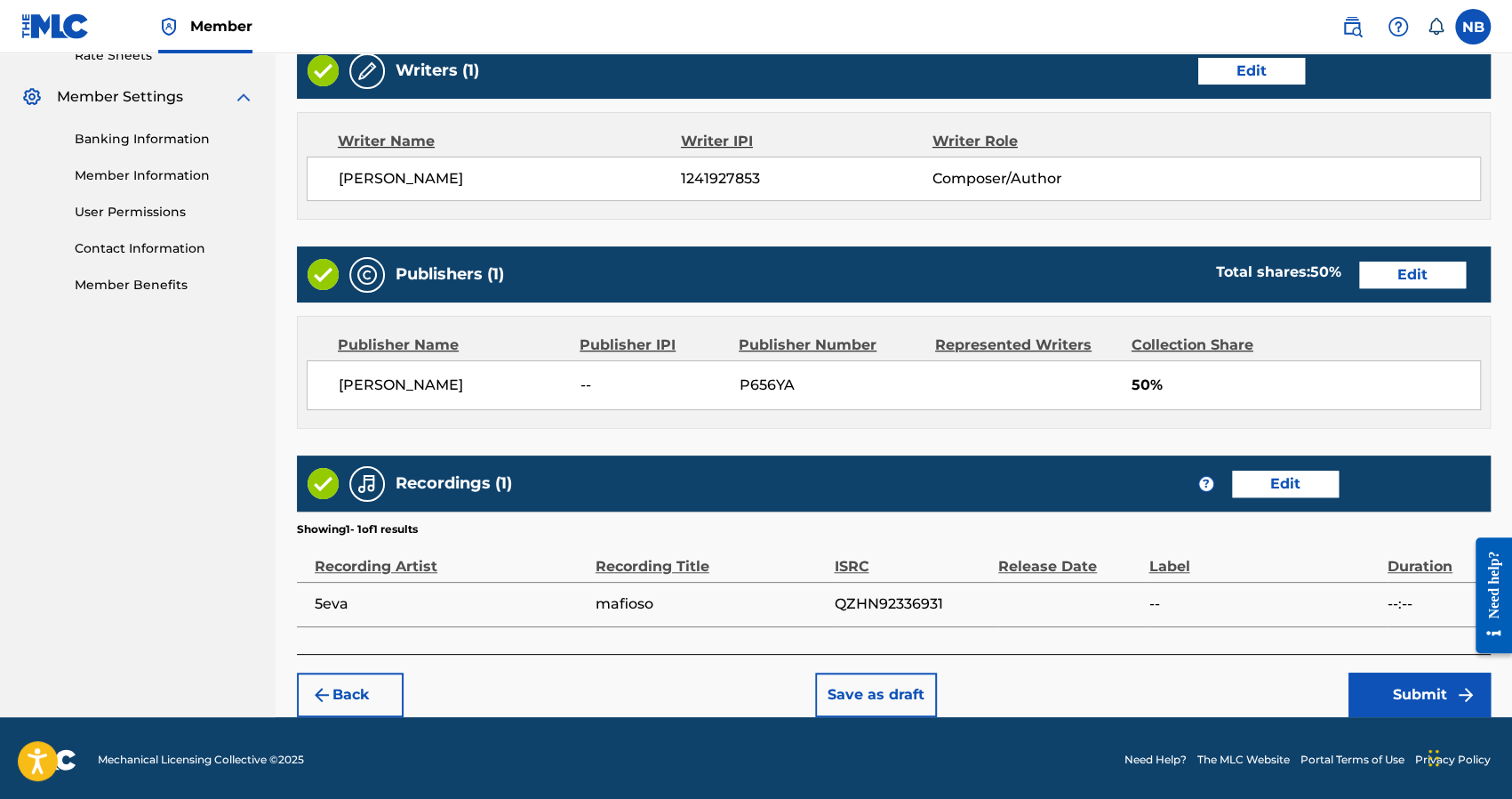
click at [1380, 688] on button "Submit" at bounding box center [1419, 694] width 142 height 44
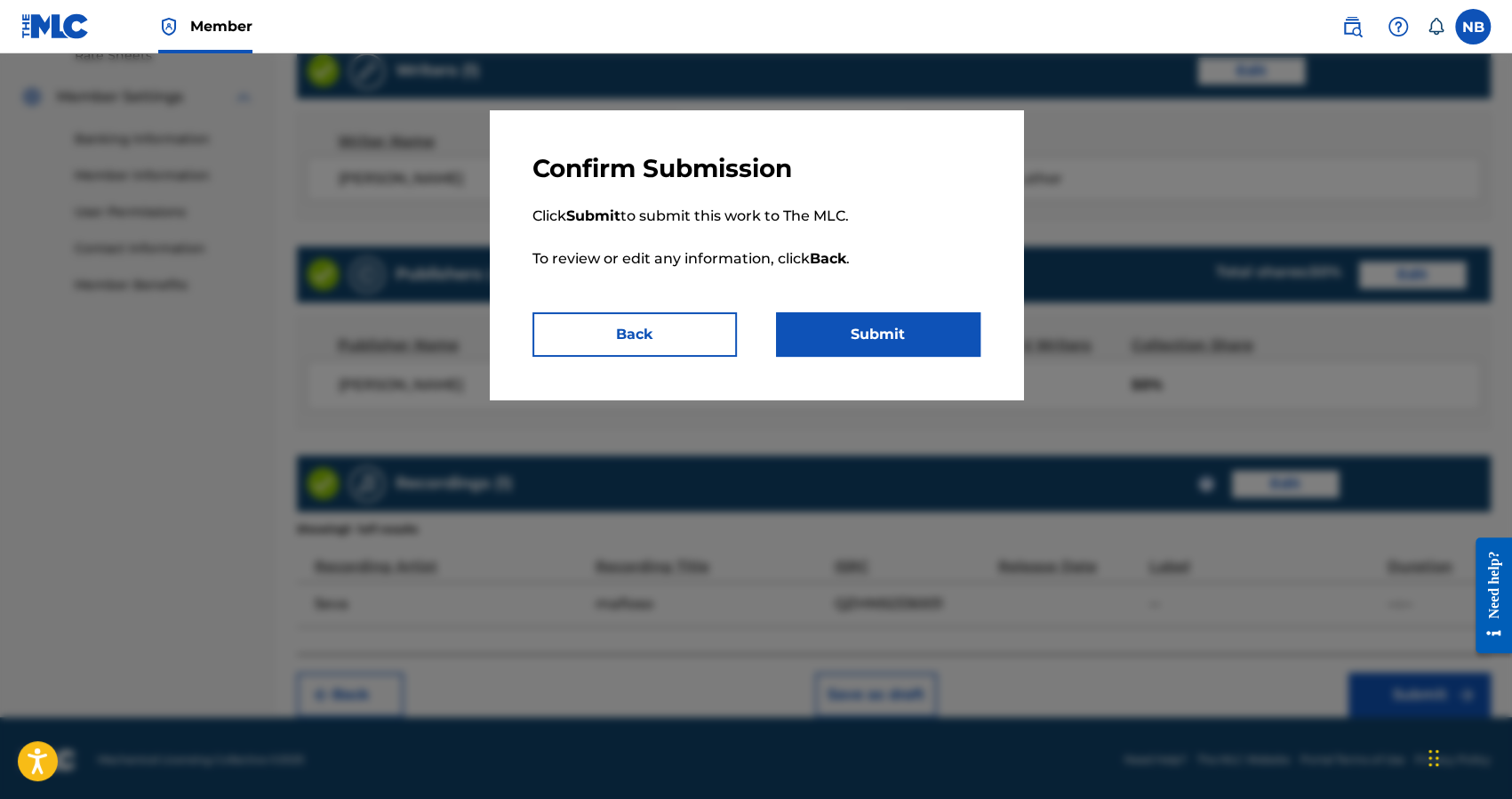
click at [888, 341] on button "Submit" at bounding box center [878, 334] width 205 height 44
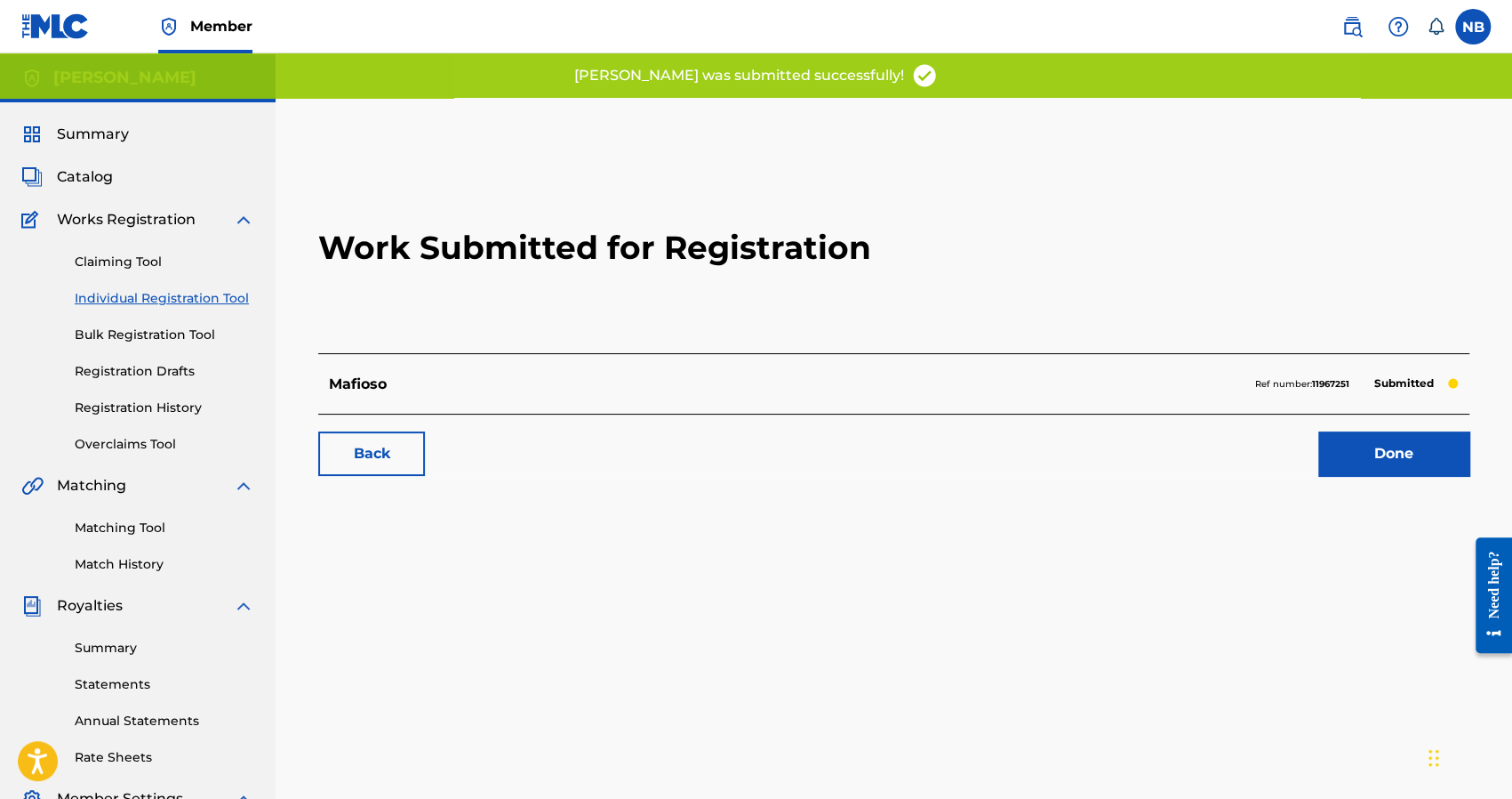
click at [1364, 448] on link "Done" at bounding box center [1394, 454] width 151 height 44
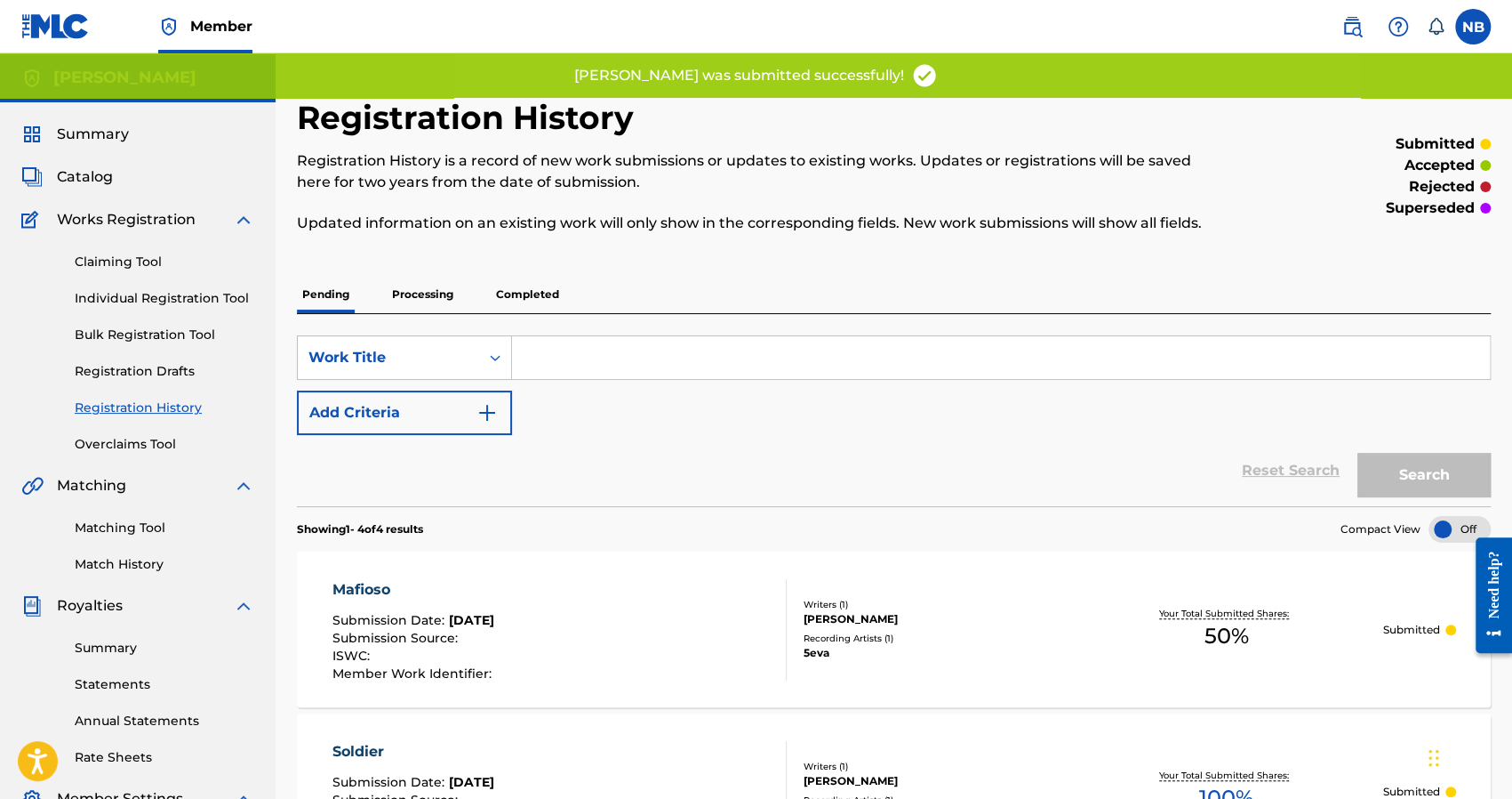
click at [125, 293] on link "Individual Registration Tool" at bounding box center [164, 298] width 180 height 18
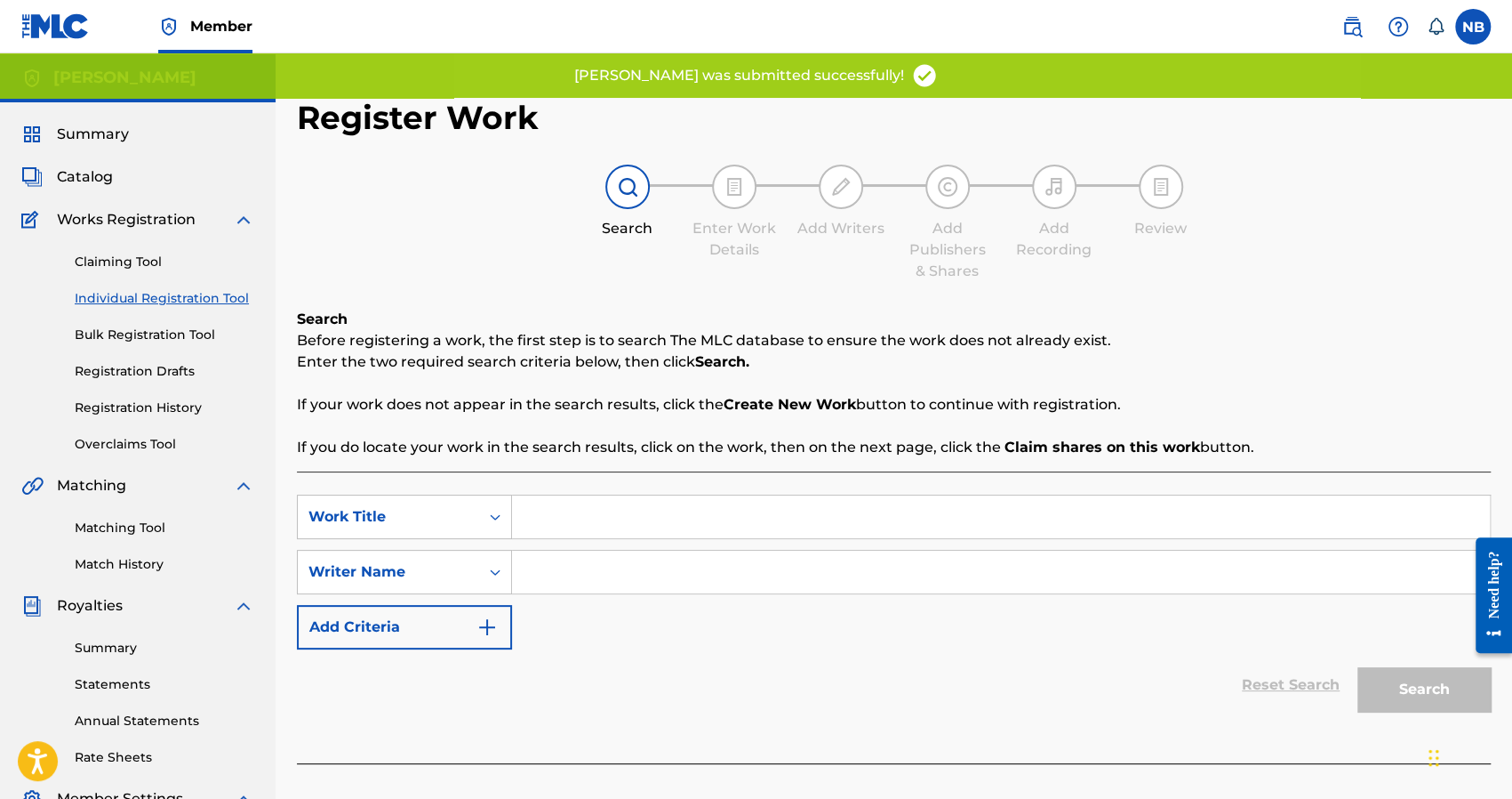
click at [556, 529] on input "Search Form" at bounding box center [1001, 516] width 978 height 42
type input "af"
click at [559, 572] on input "Search Form" at bounding box center [1001, 571] width 978 height 42
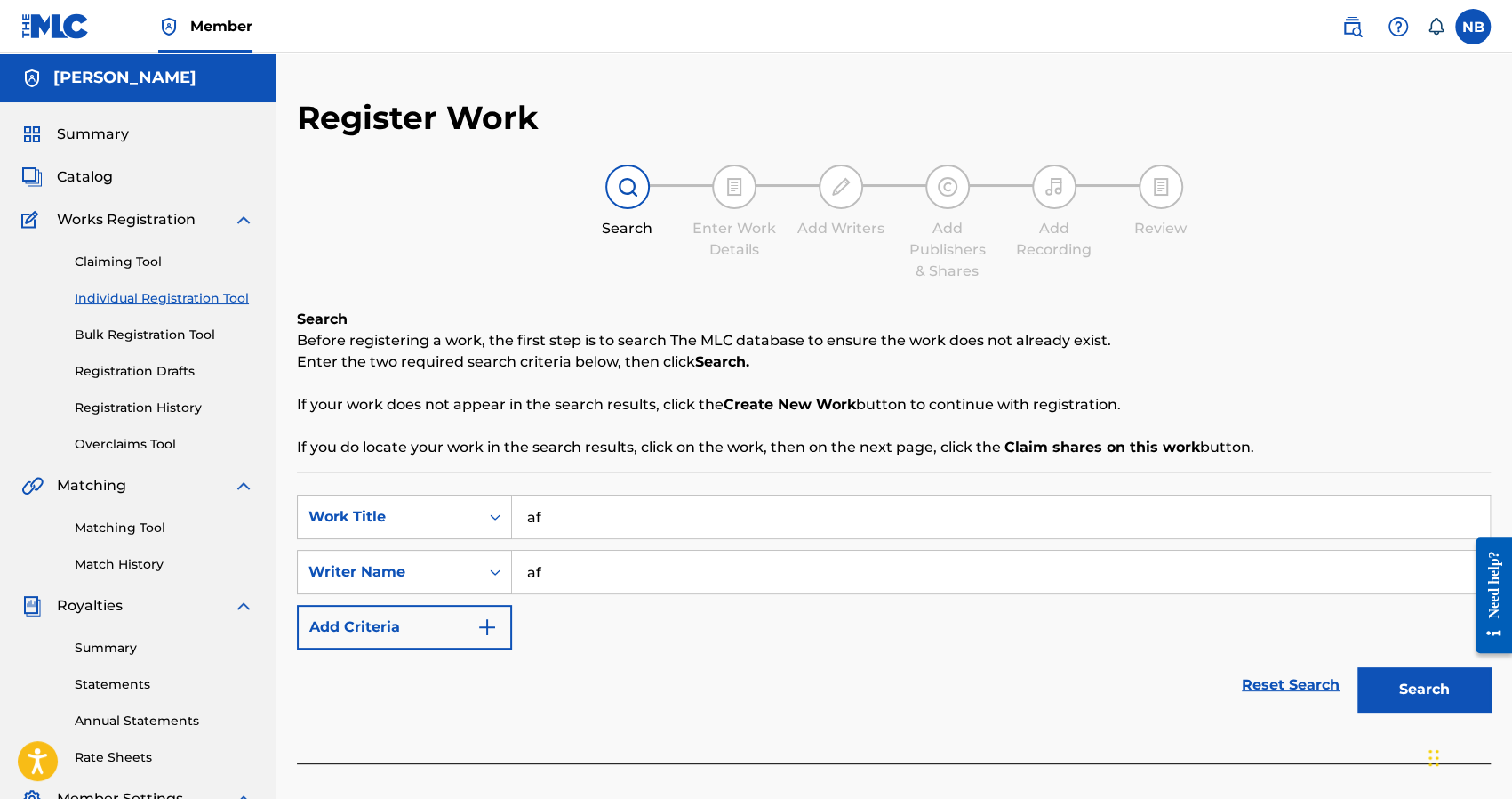
type input "af"
click at [1429, 674] on button "Search" at bounding box center [1424, 689] width 133 height 44
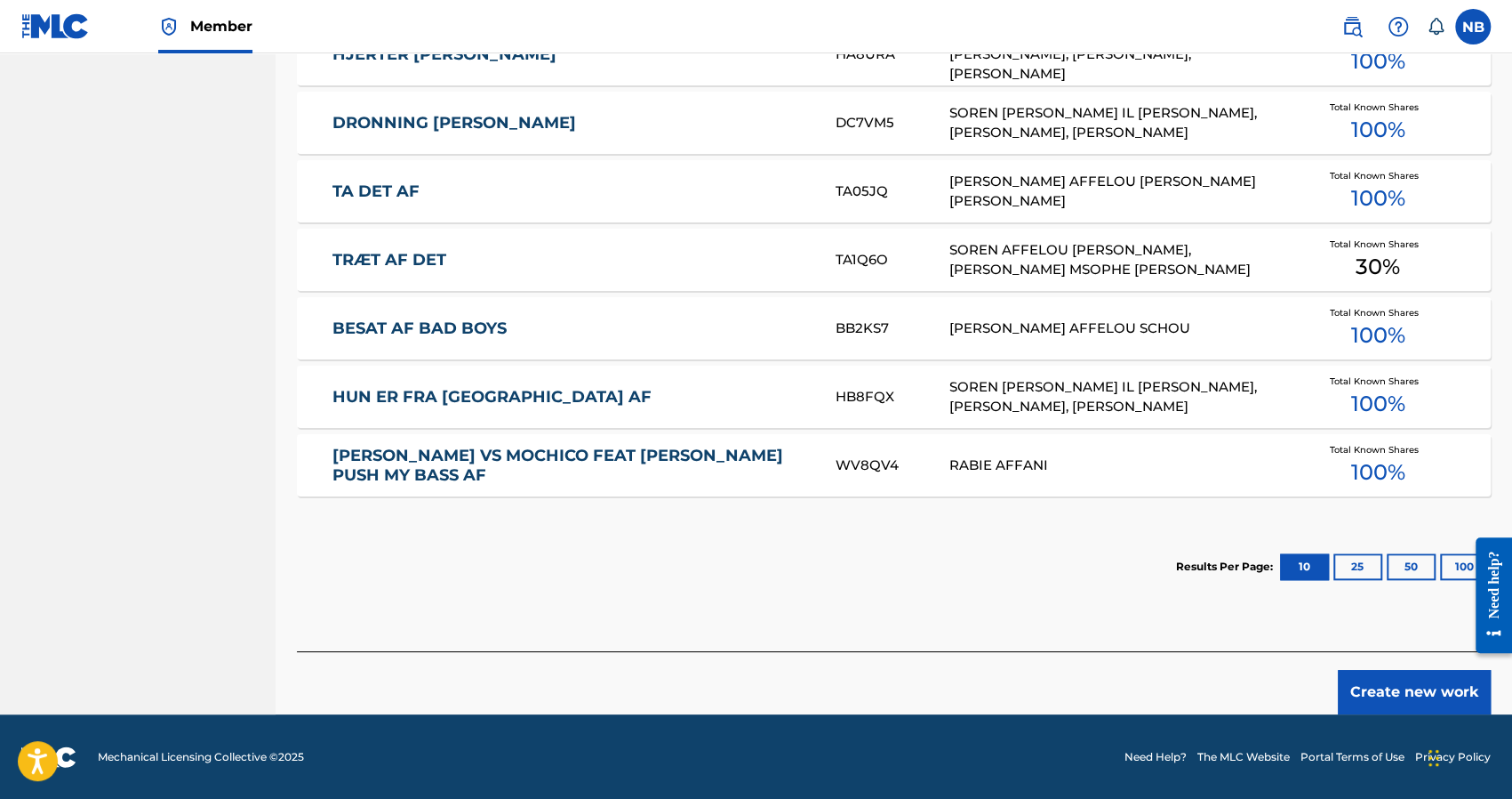
click at [1389, 693] on button "Create new work" at bounding box center [1414, 692] width 153 height 44
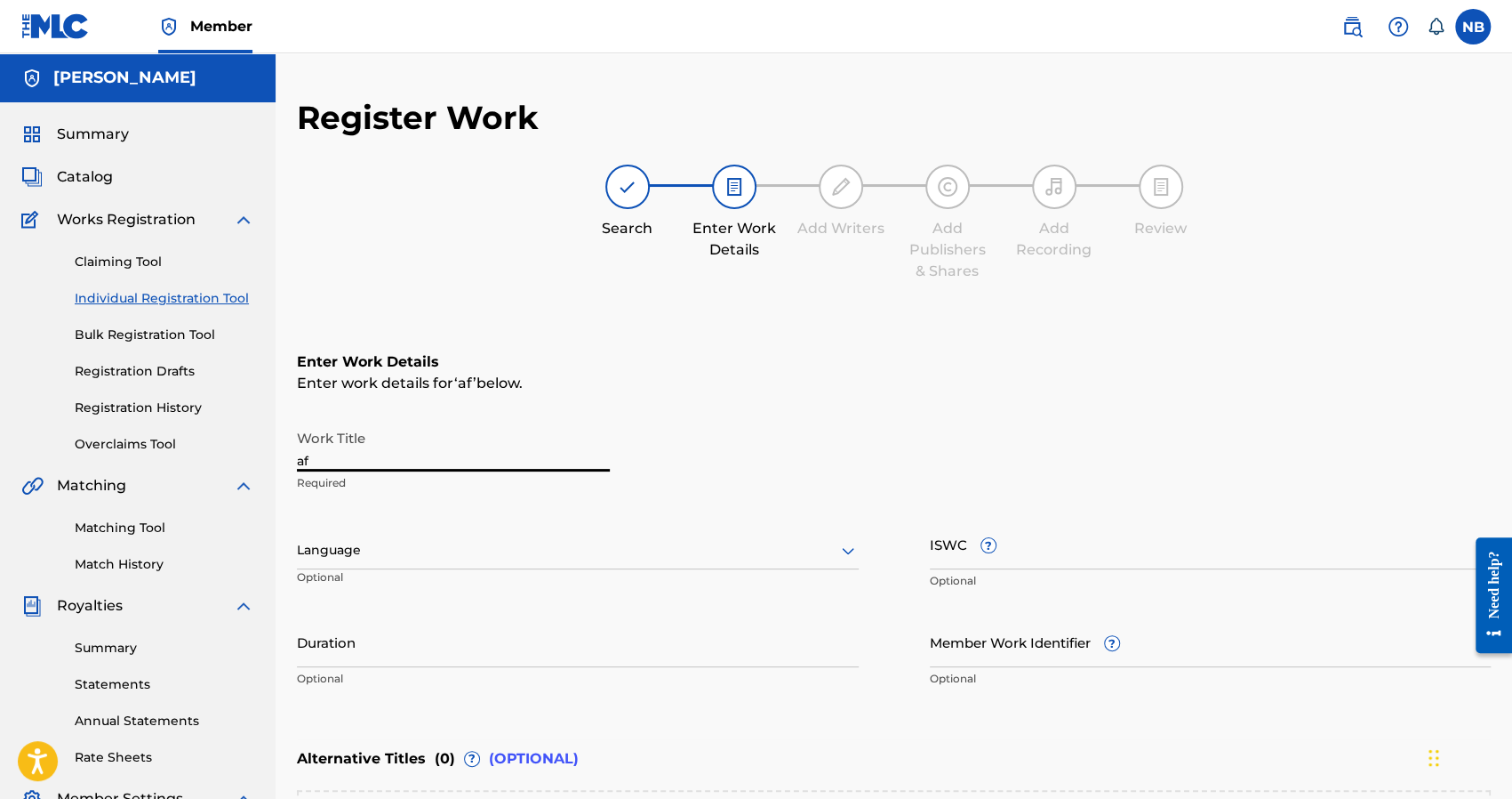
click at [393, 463] on input "af" at bounding box center [453, 445] width 313 height 51
click at [389, 411] on div "Enter Work Details Enter work details for ‘ af ’ below. Work Title af Required …" at bounding box center [893, 523] width 1193 height 431
drag, startPoint x: 362, startPoint y: 445, endPoint x: 257, endPoint y: 446, distance: 105.0
click at [254, 451] on main "Nick Brady Summary Catalog Works Registration Claiming Tool Individual Registra…" at bounding box center [756, 541] width 1512 height 975
type input "propane bitch"
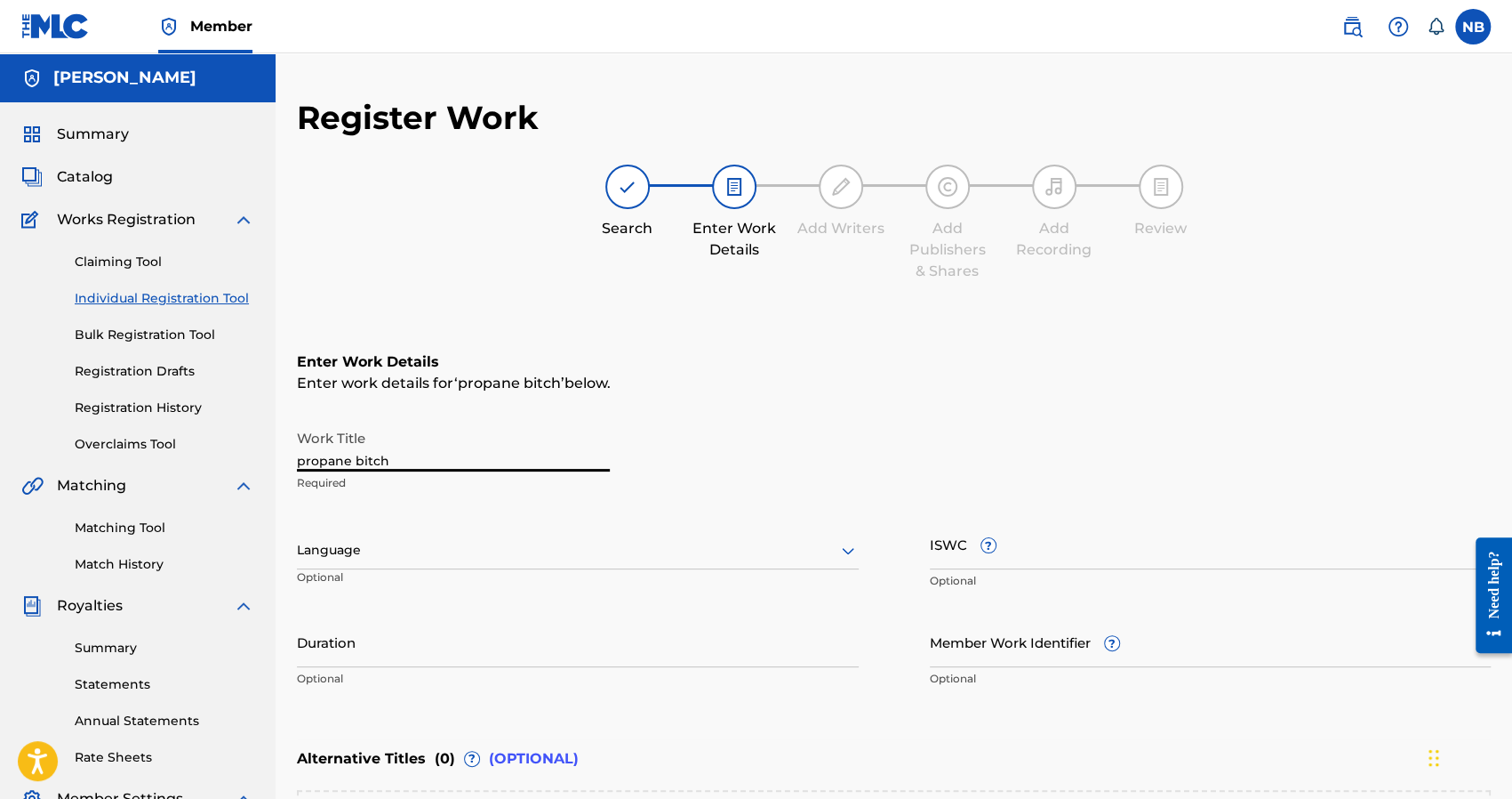
click at [342, 542] on div "Language" at bounding box center [577, 550] width 562 height 38
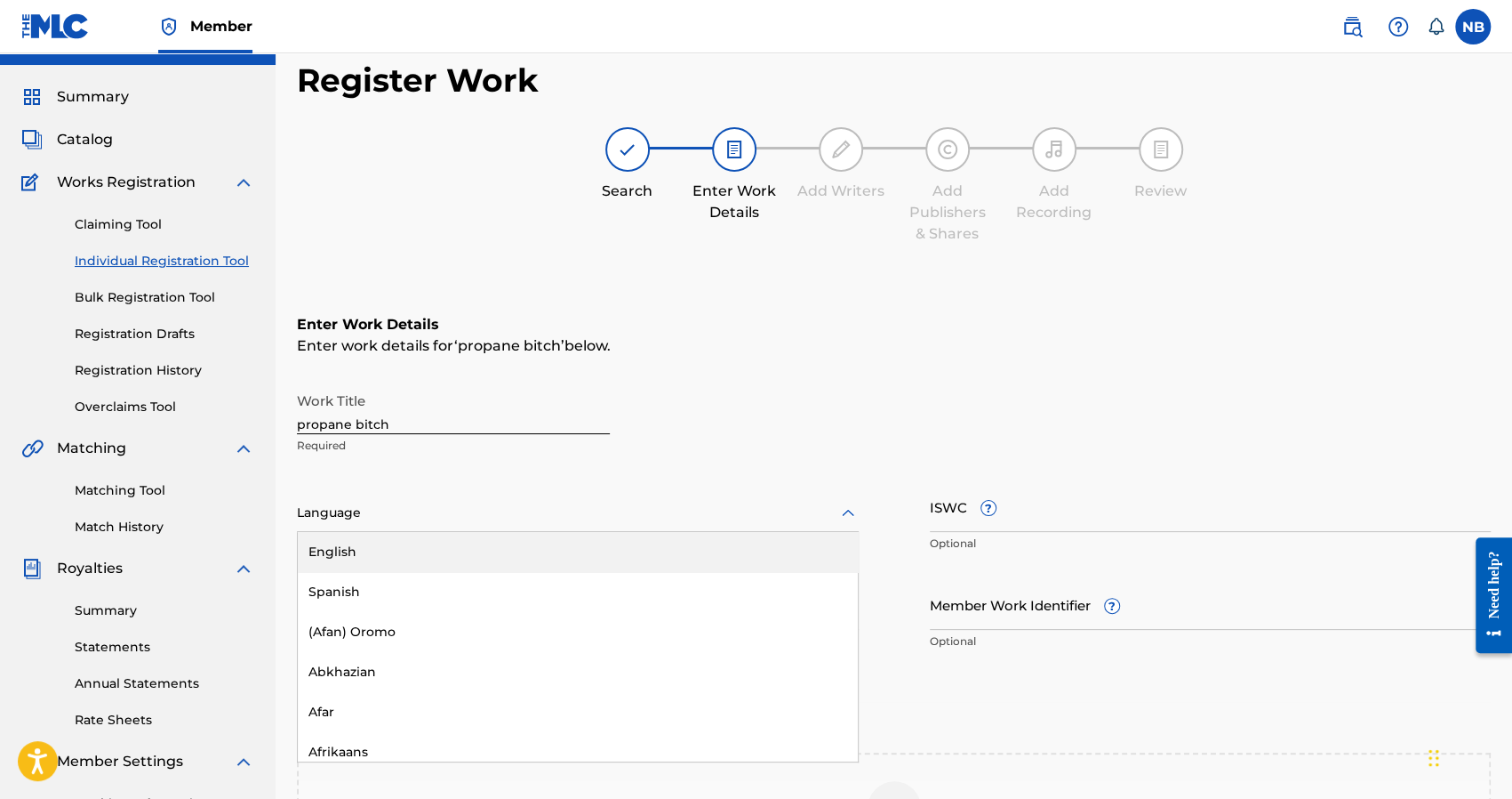
click at [349, 557] on div "English" at bounding box center [577, 552] width 560 height 40
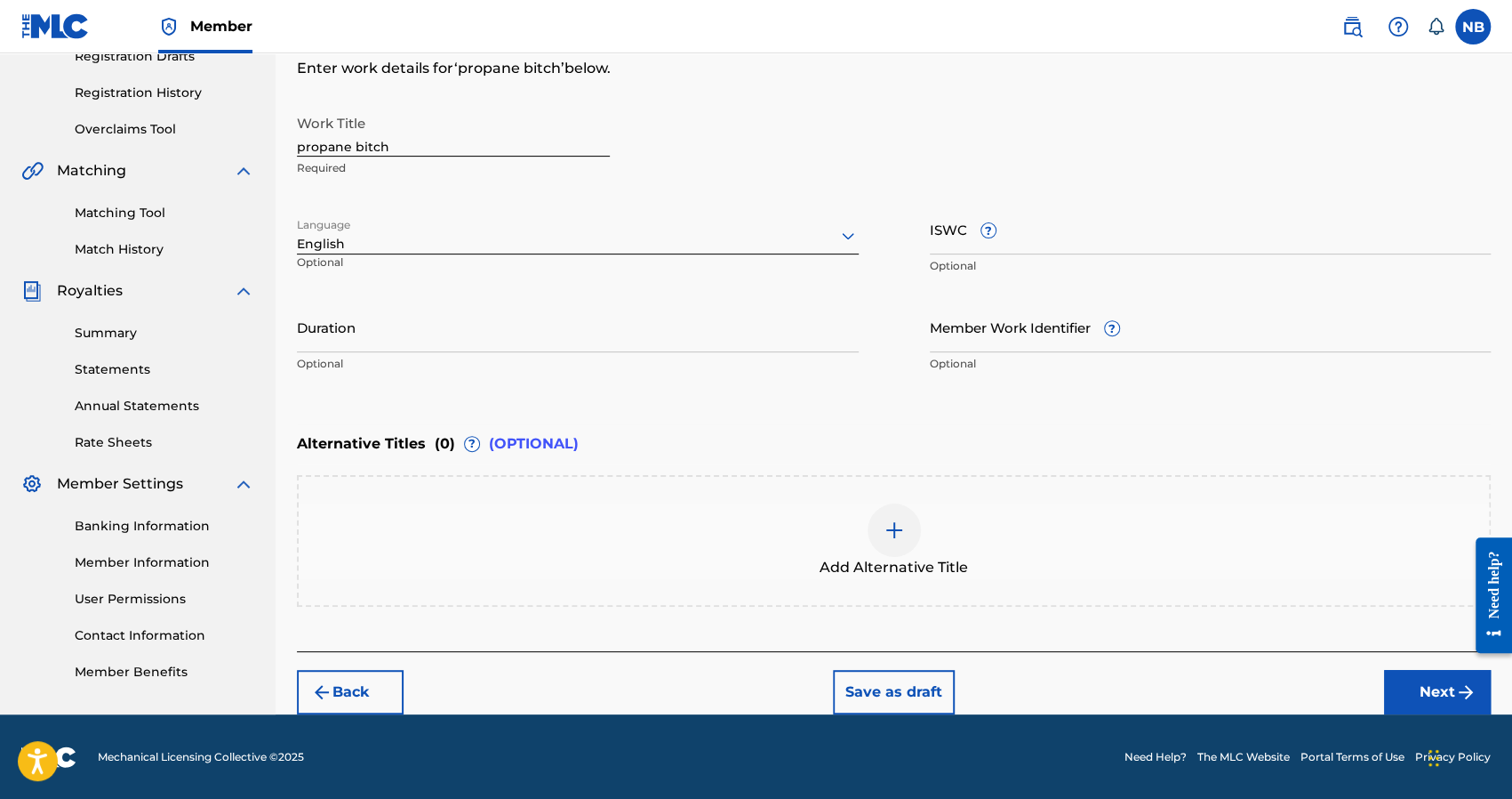
click at [1392, 668] on div "Back Save as draft Next" at bounding box center [893, 682] width 1193 height 63
click at [1416, 687] on button "Next" at bounding box center [1438, 692] width 106 height 44
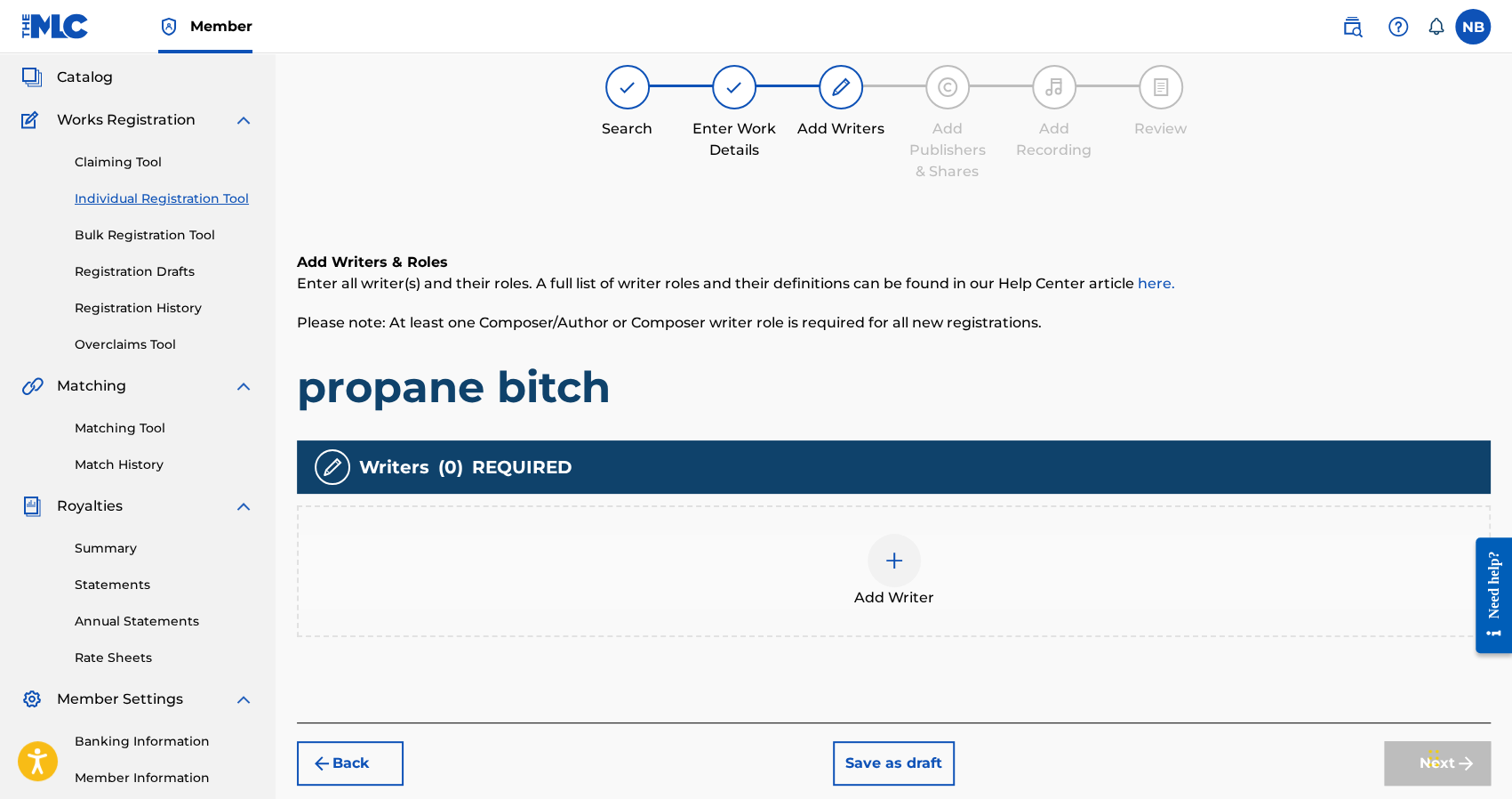
scroll to position [80, 0]
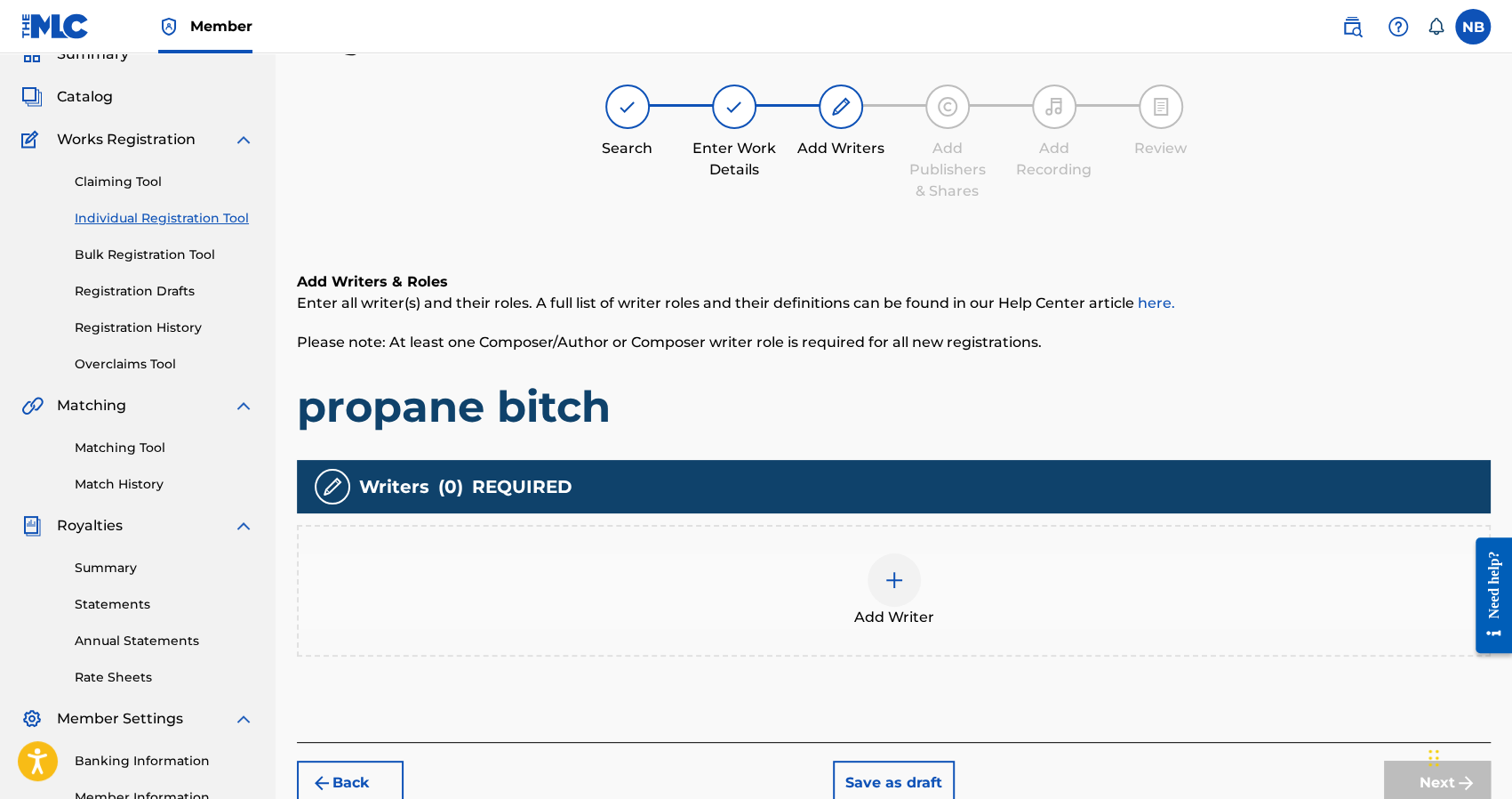
click at [875, 540] on div "Add Writer" at bounding box center [893, 590] width 1193 height 131
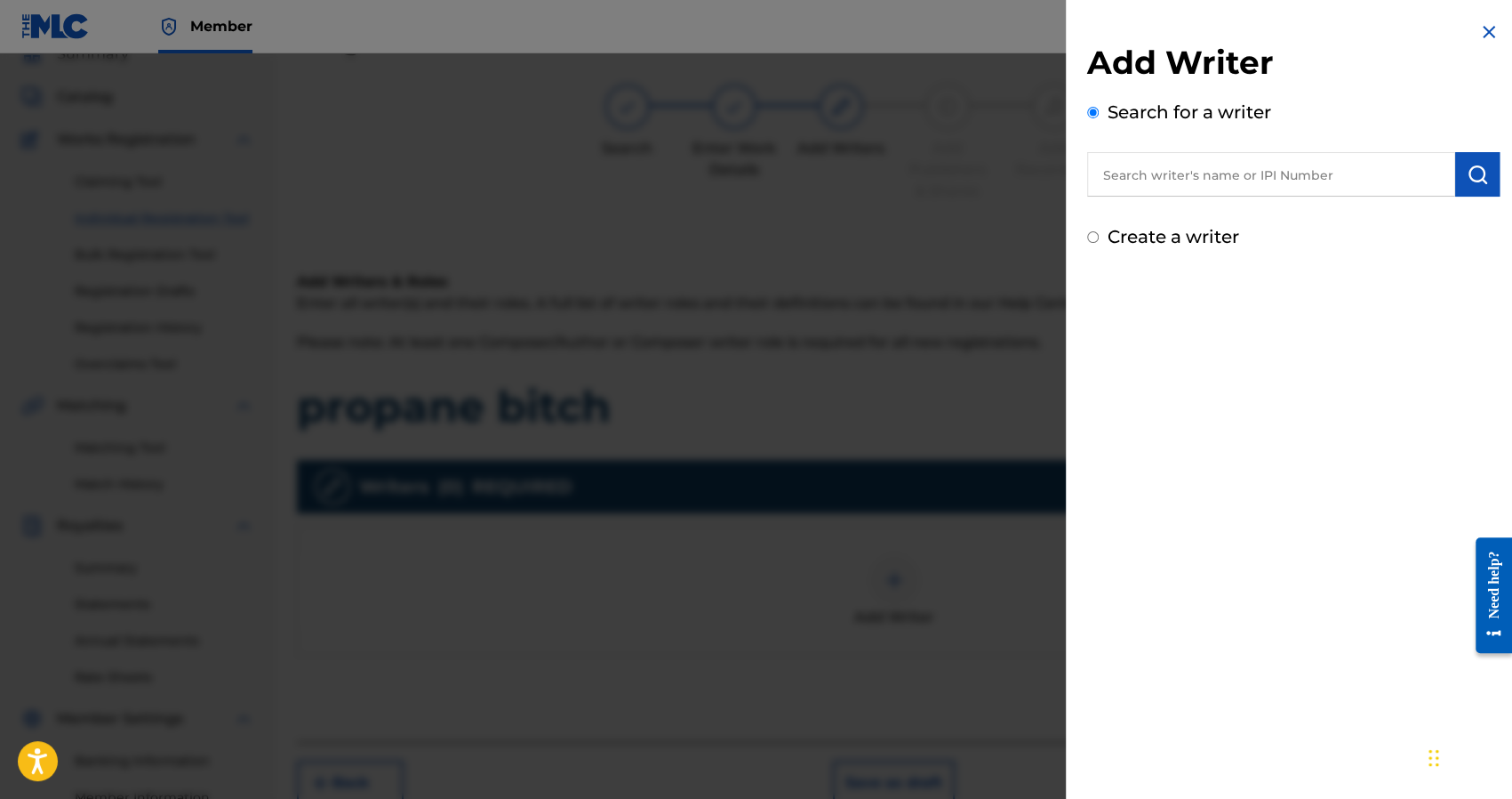
click at [1127, 183] on input "text" at bounding box center [1271, 174] width 368 height 44
click at [1107, 238] on div "Create a writer" at bounding box center [1293, 236] width 412 height 27
click at [1043, 233] on div at bounding box center [756, 453] width 1512 height 799
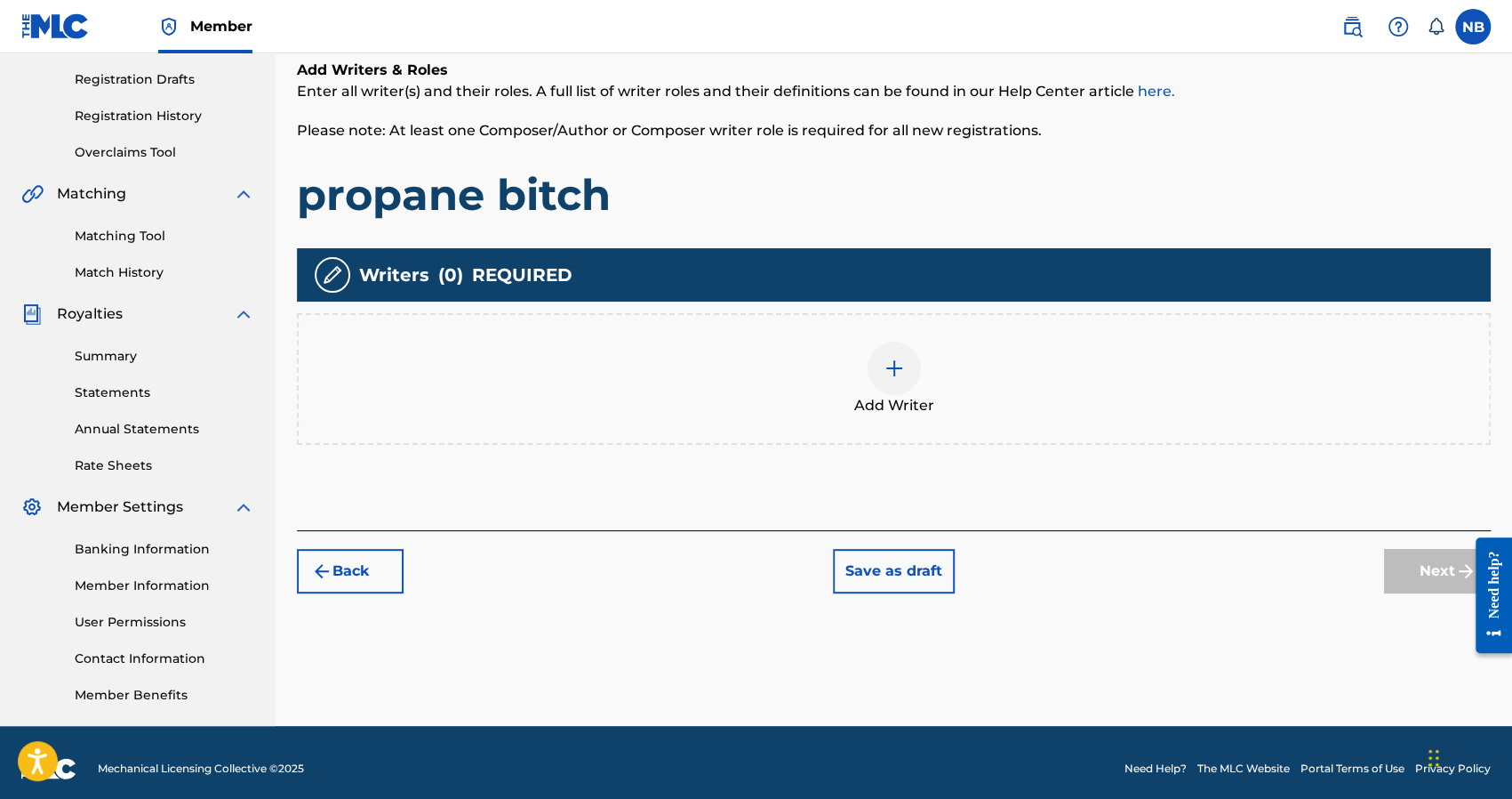
scroll to position [304, 0]
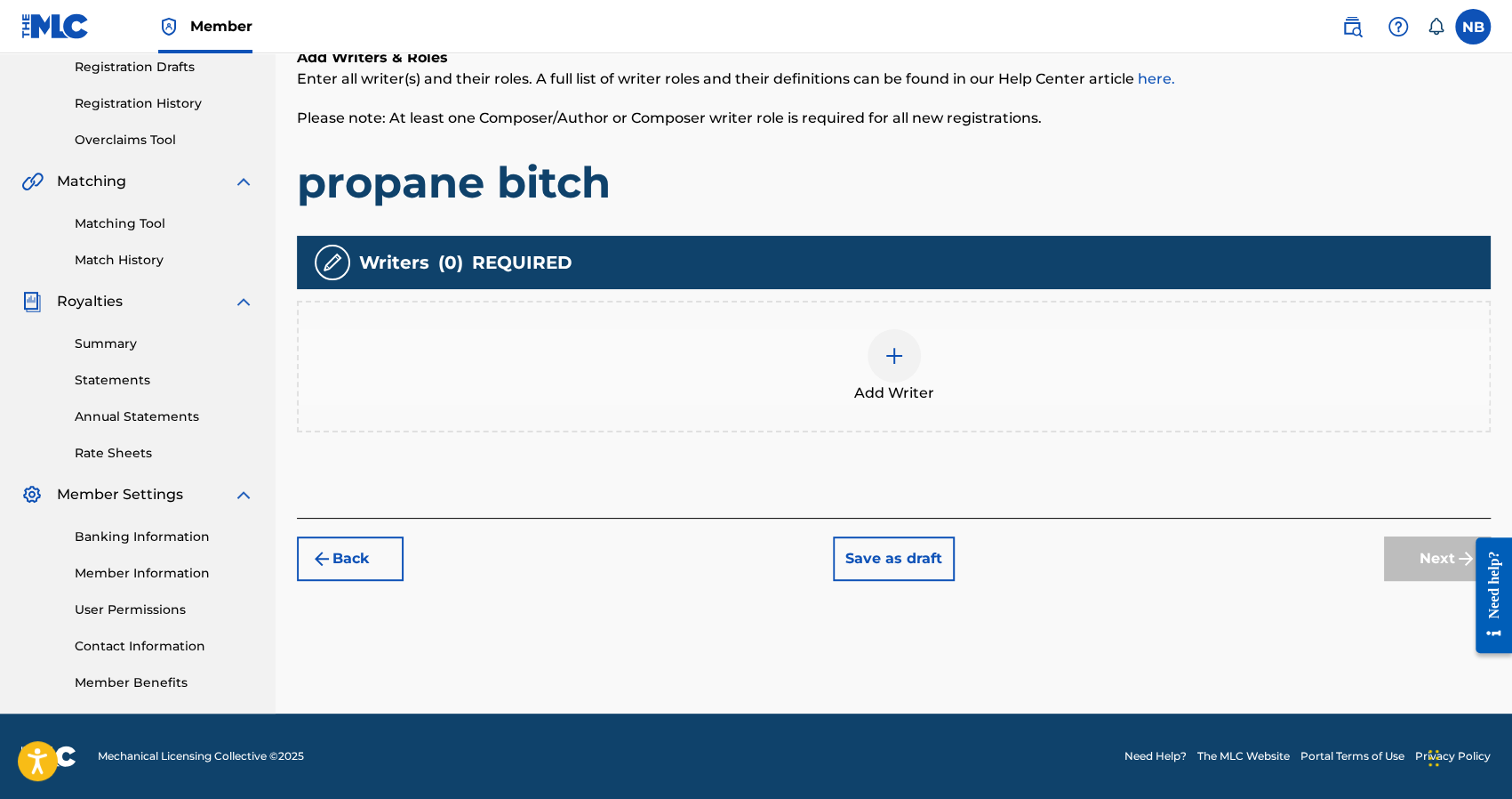
click at [913, 413] on div "Add Writer" at bounding box center [893, 366] width 1193 height 131
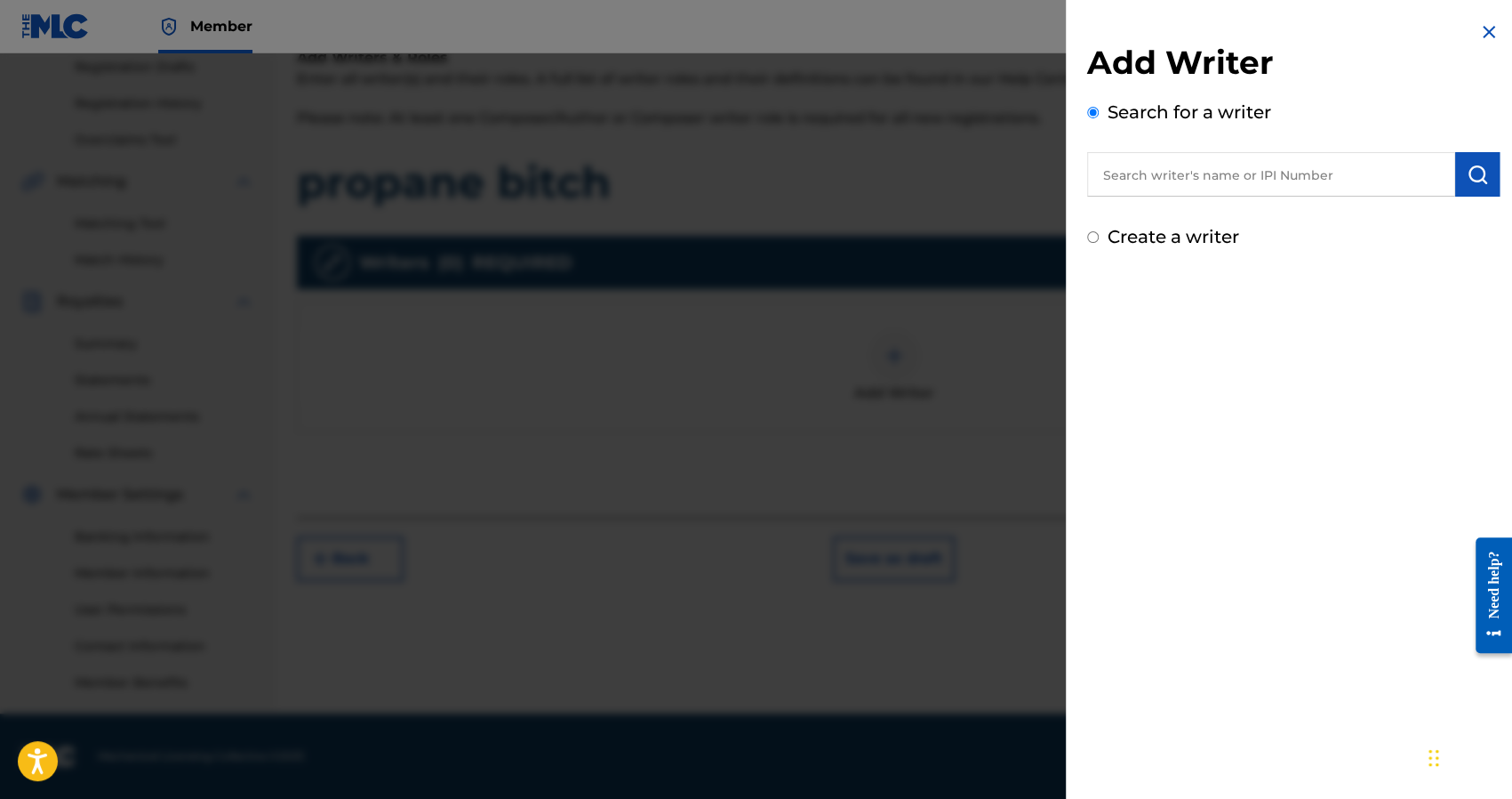
click at [1114, 254] on div "Add Writer Search for a writer Create a writer" at bounding box center [1294, 135] width 455 height 271
click at [1114, 240] on label "Create a writer" at bounding box center [1173, 236] width 131 height 21
radio input "true"
click at [1099, 240] on input "Create a writer" at bounding box center [1092, 237] width 12 height 12
radio input "false"
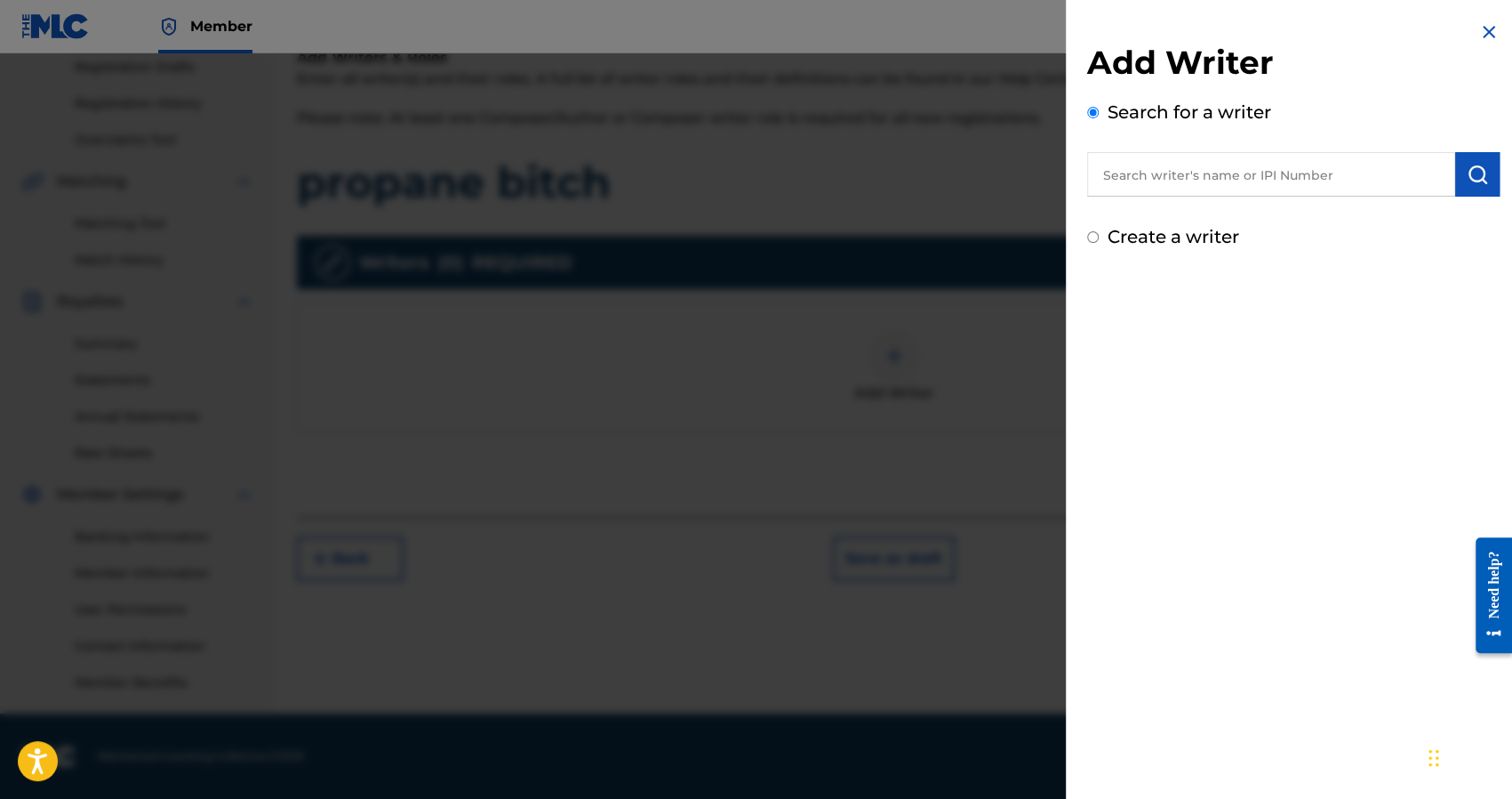
radio input "true"
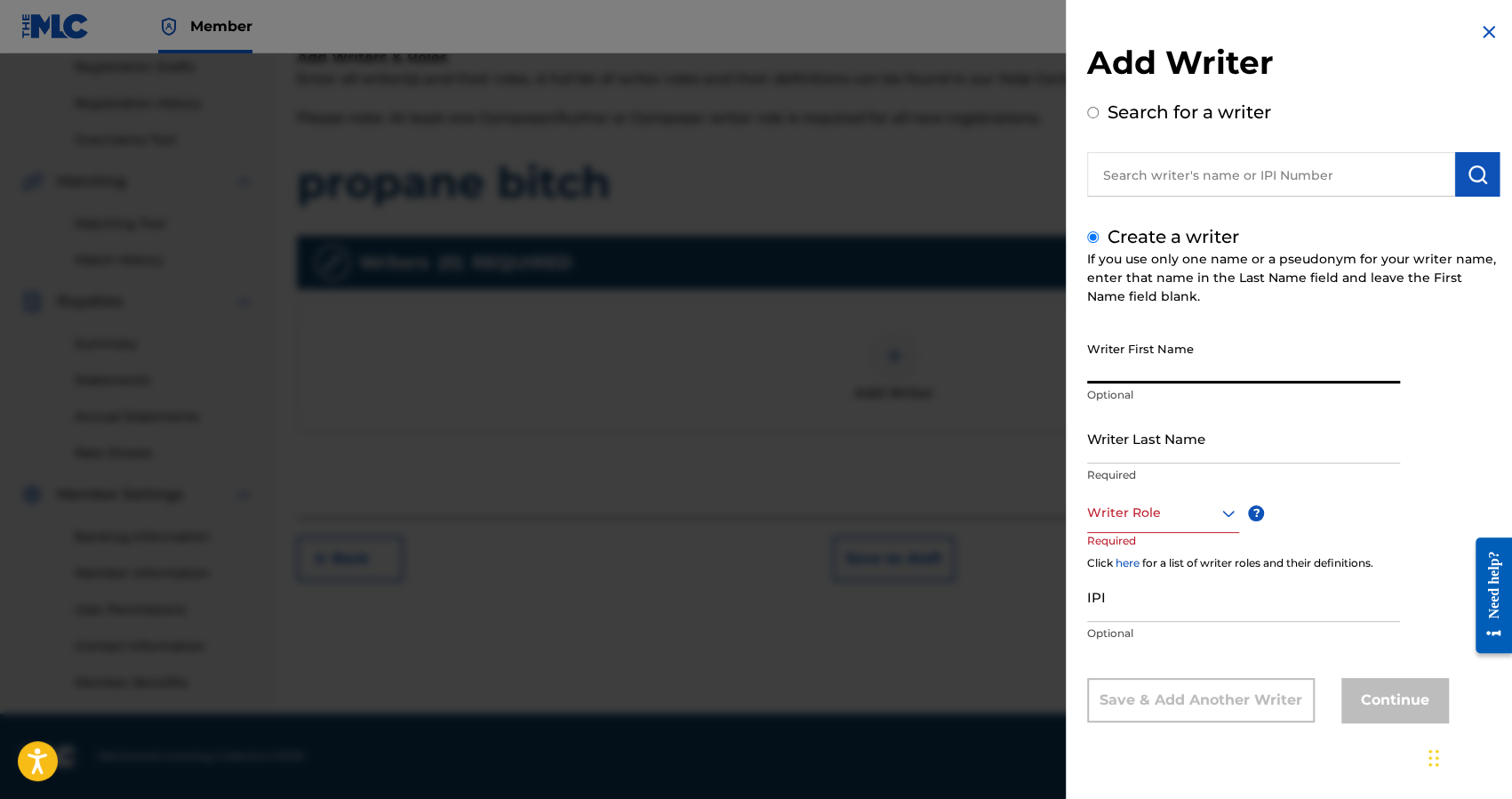
drag, startPoint x: 1121, startPoint y: 346, endPoint x: 1135, endPoint y: 367, distance: 25.2
click at [1121, 346] on input "Writer First Name" at bounding box center [1243, 357] width 313 height 51
click at [1131, 516] on div at bounding box center [1163, 512] width 152 height 22
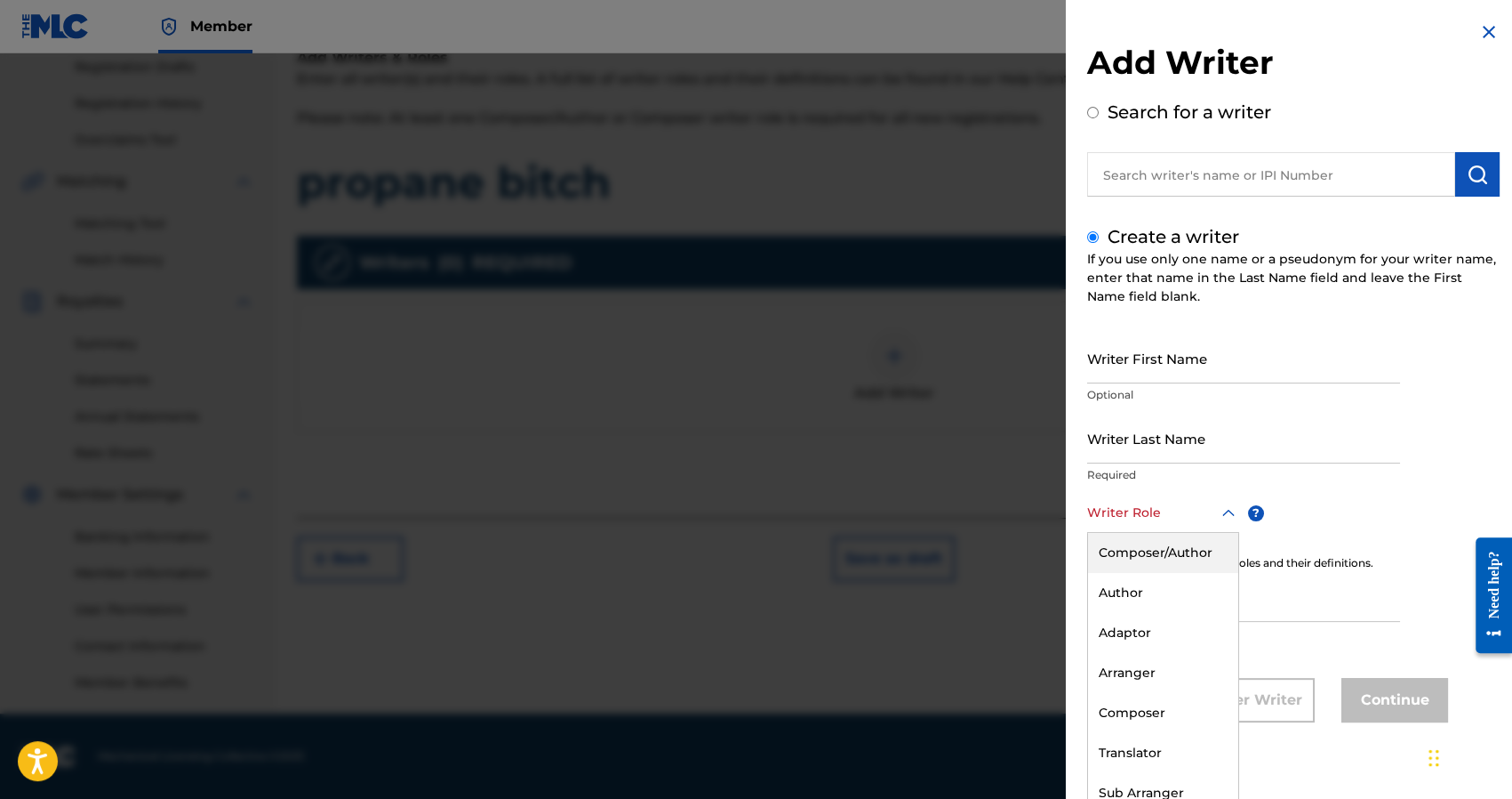
click at [1145, 550] on div "Composer/Author" at bounding box center [1163, 553] width 151 height 40
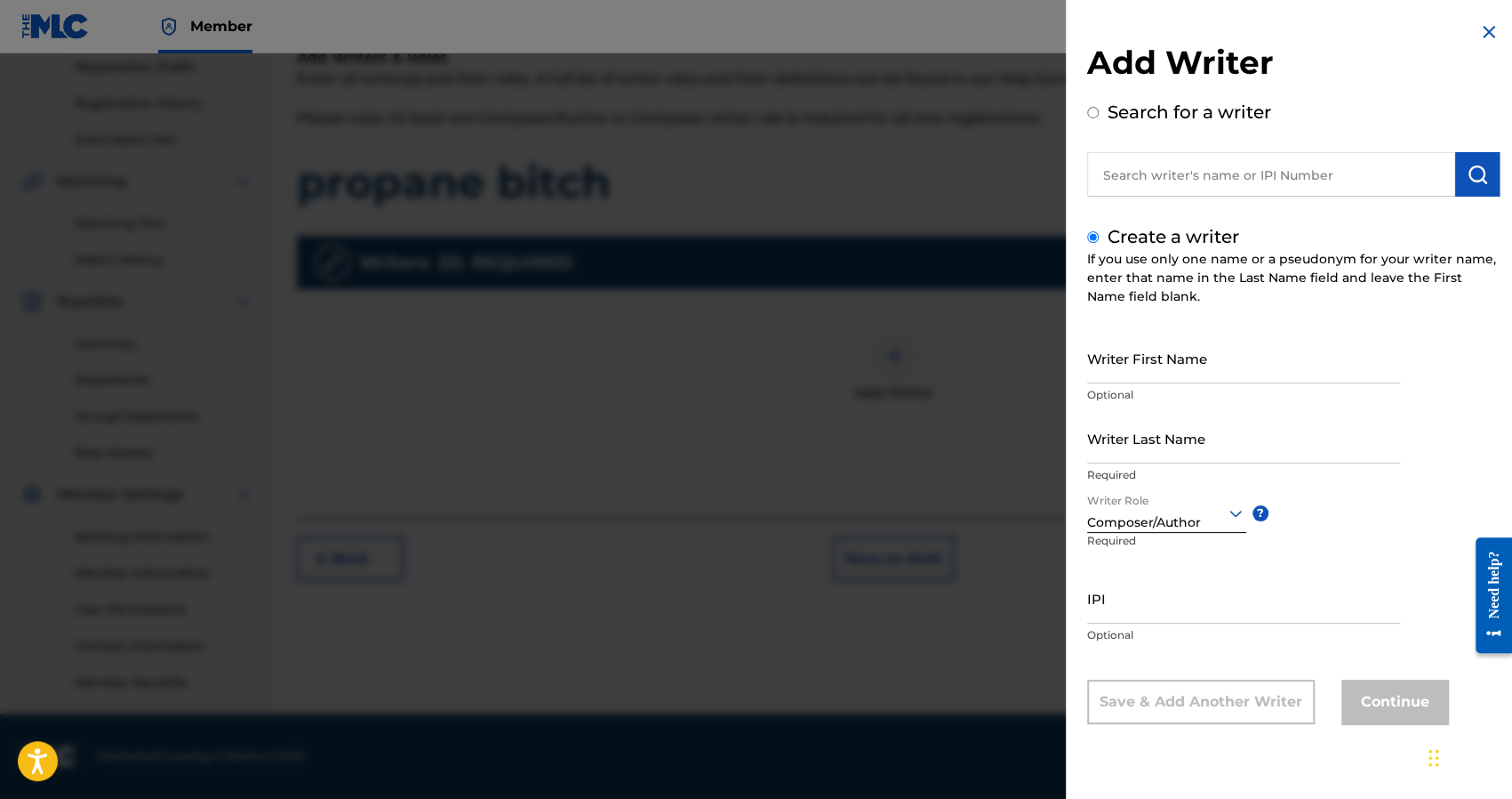
scroll to position [0, 0]
drag, startPoint x: 1123, startPoint y: 354, endPoint x: 1134, endPoint y: 371, distance: 20.2
click at [1123, 354] on input "Writer First Name" at bounding box center [1243, 357] width 313 height 51
type input "Nick"
type input "[PERSON_NAME]"
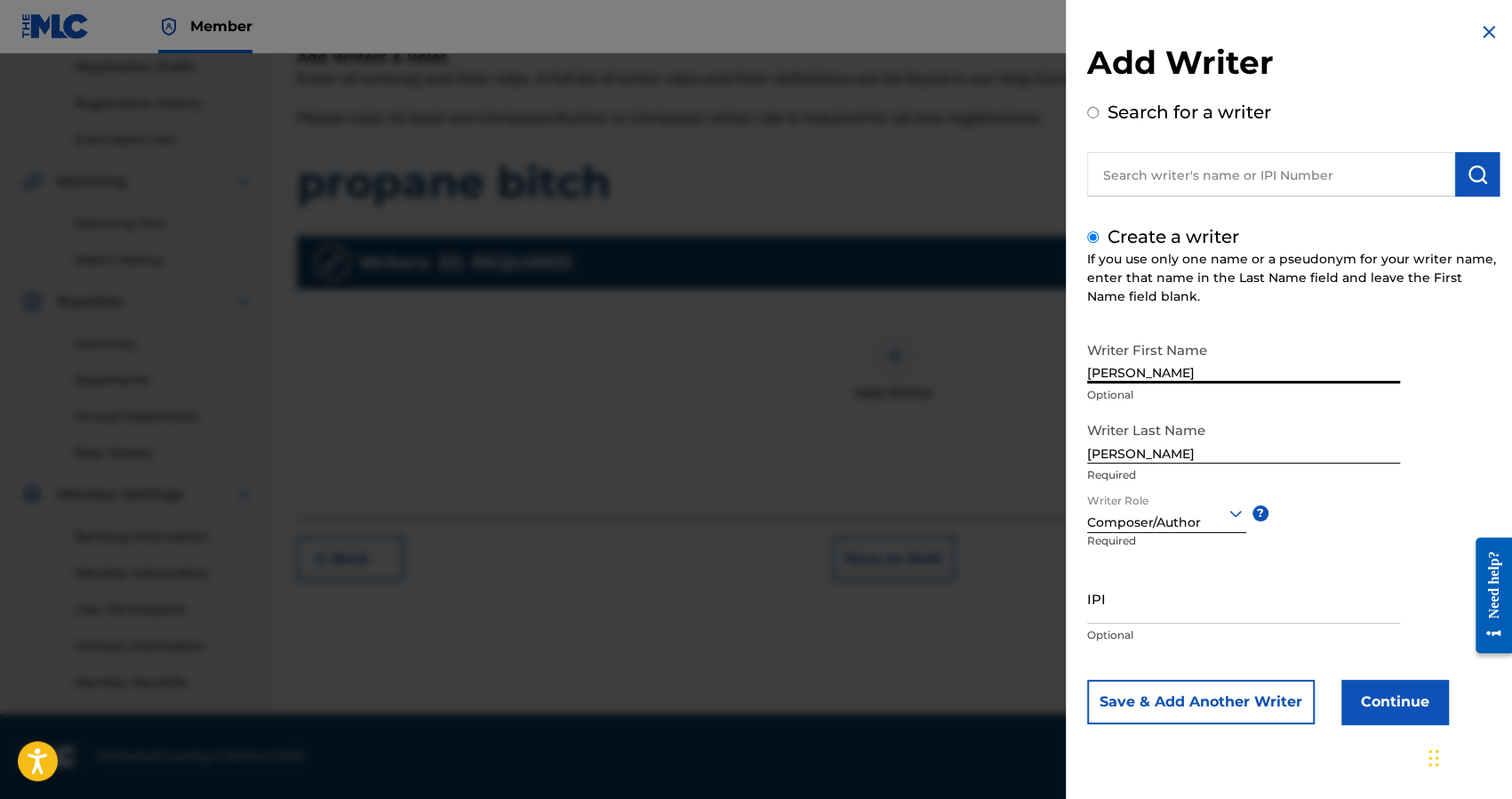
click at [1132, 616] on input "IPI" at bounding box center [1243, 598] width 313 height 51
paste input "1241927853"
type input "1241927853"
click at [1403, 715] on button "Continue" at bounding box center [1394, 702] width 106 height 44
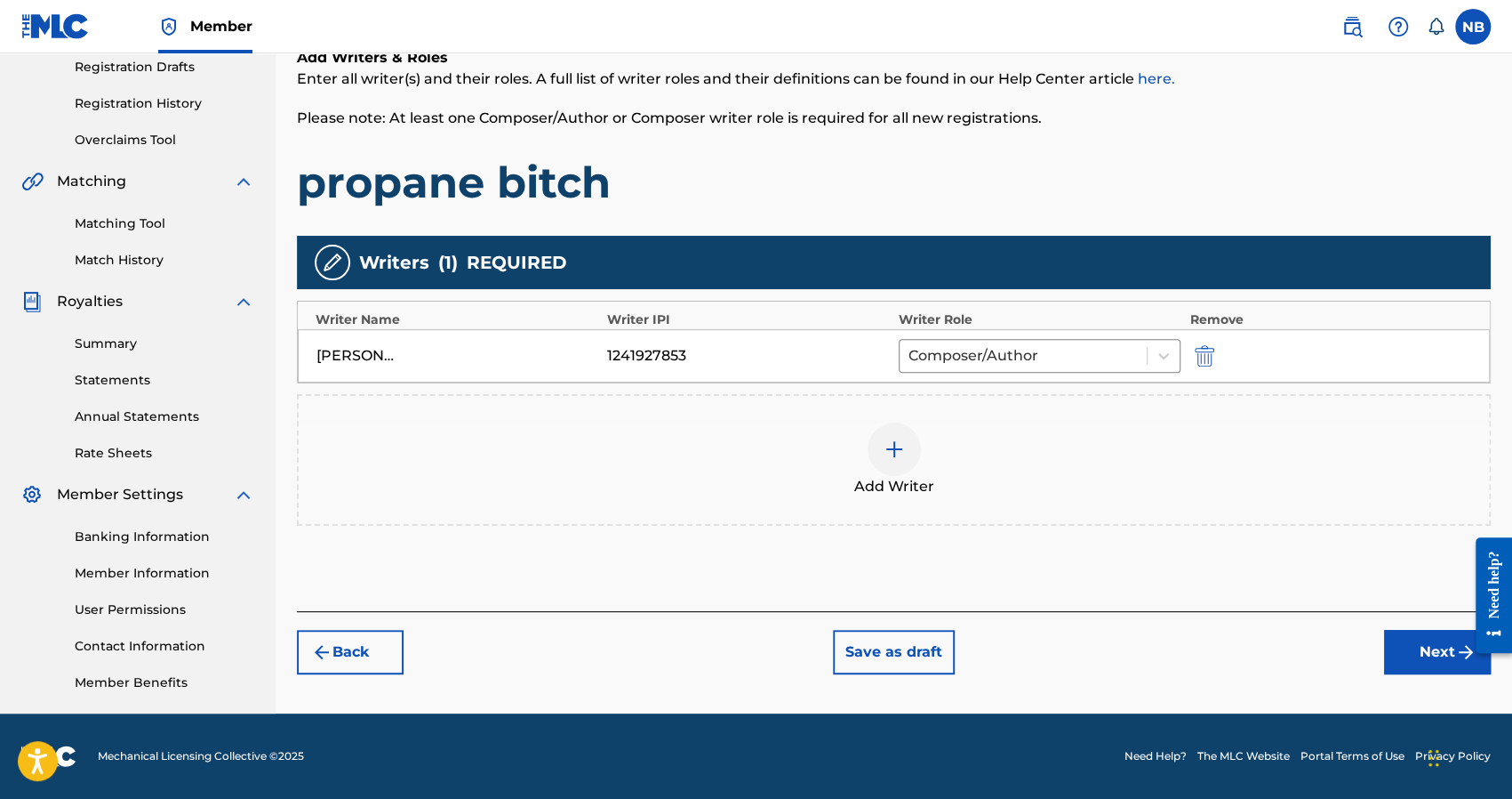
click at [1416, 648] on button "Next" at bounding box center [1438, 652] width 106 height 44
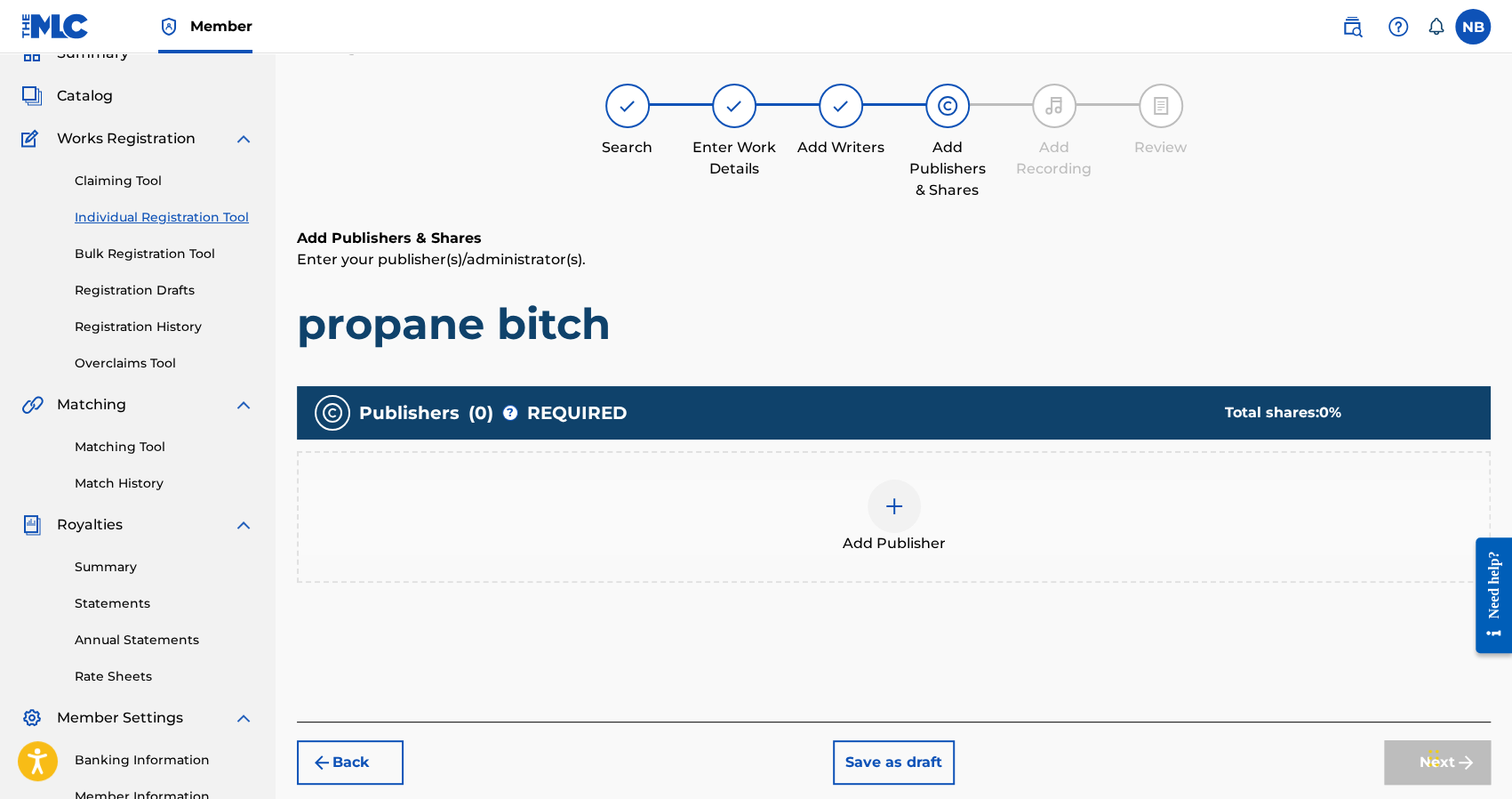
scroll to position [80, 0]
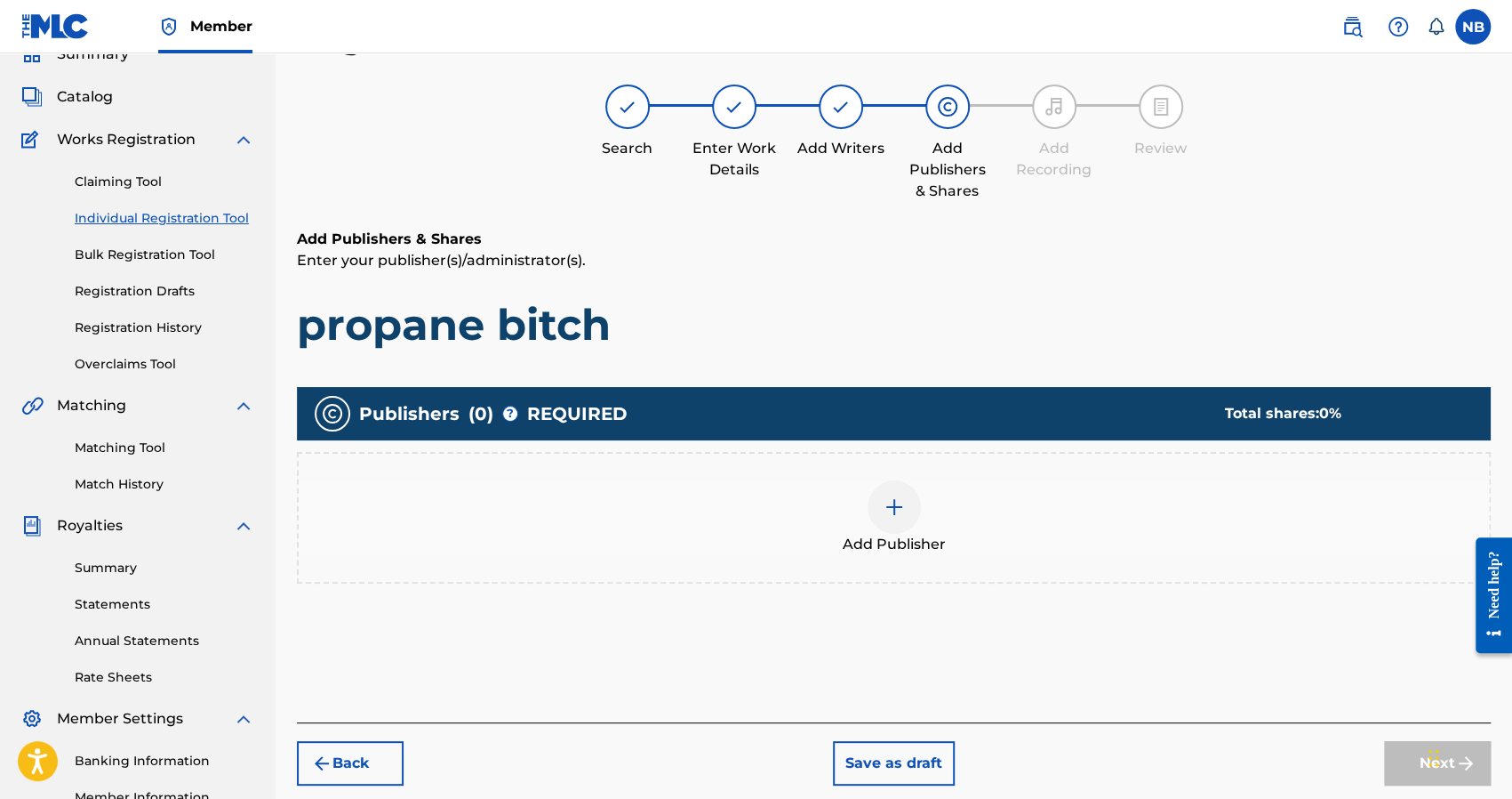
click at [906, 490] on div at bounding box center [894, 507] width 53 height 53
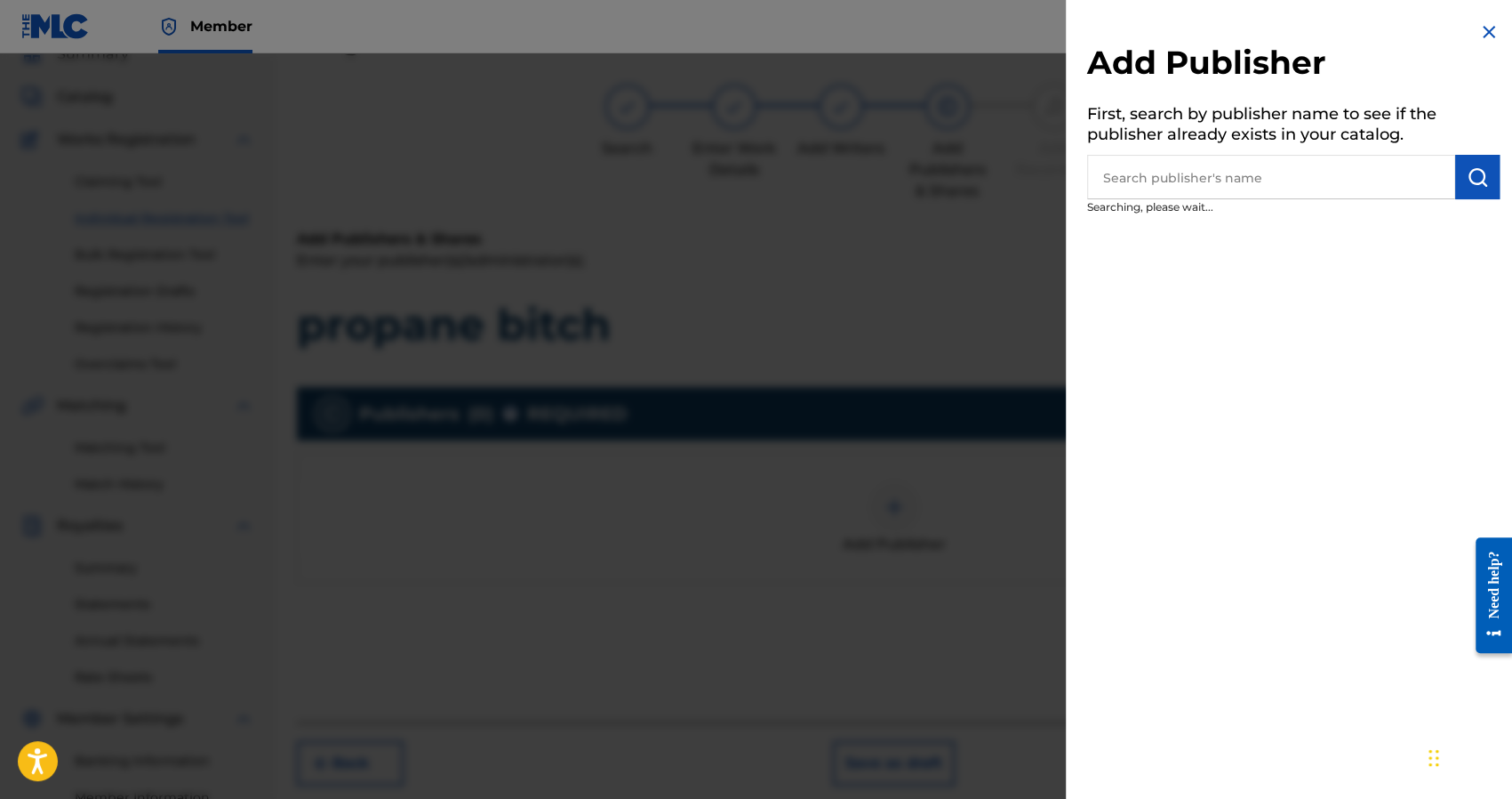
click at [1196, 175] on input "text" at bounding box center [1271, 176] width 368 height 44
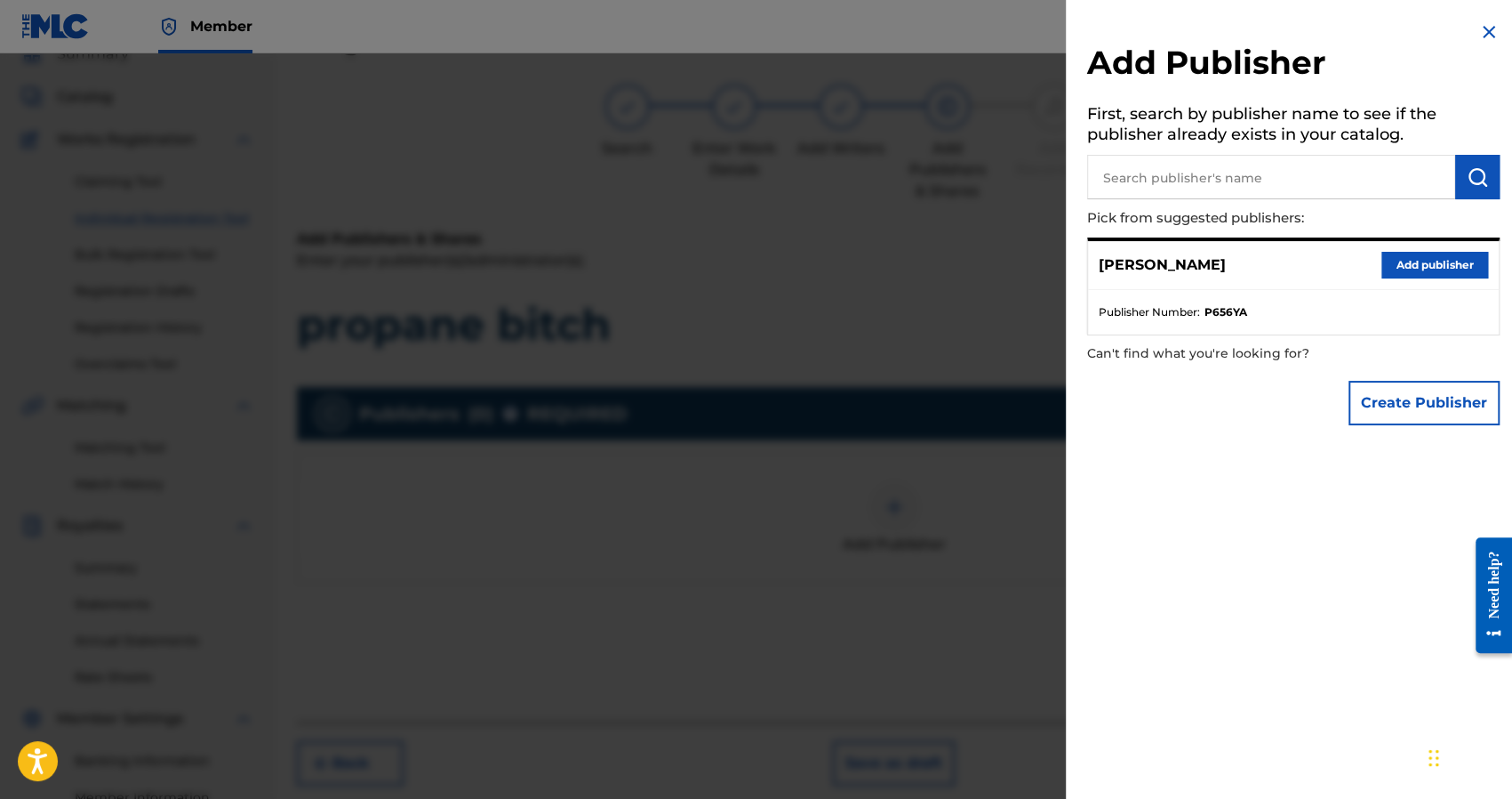
click at [1413, 255] on button "Add publisher" at bounding box center [1435, 264] width 106 height 27
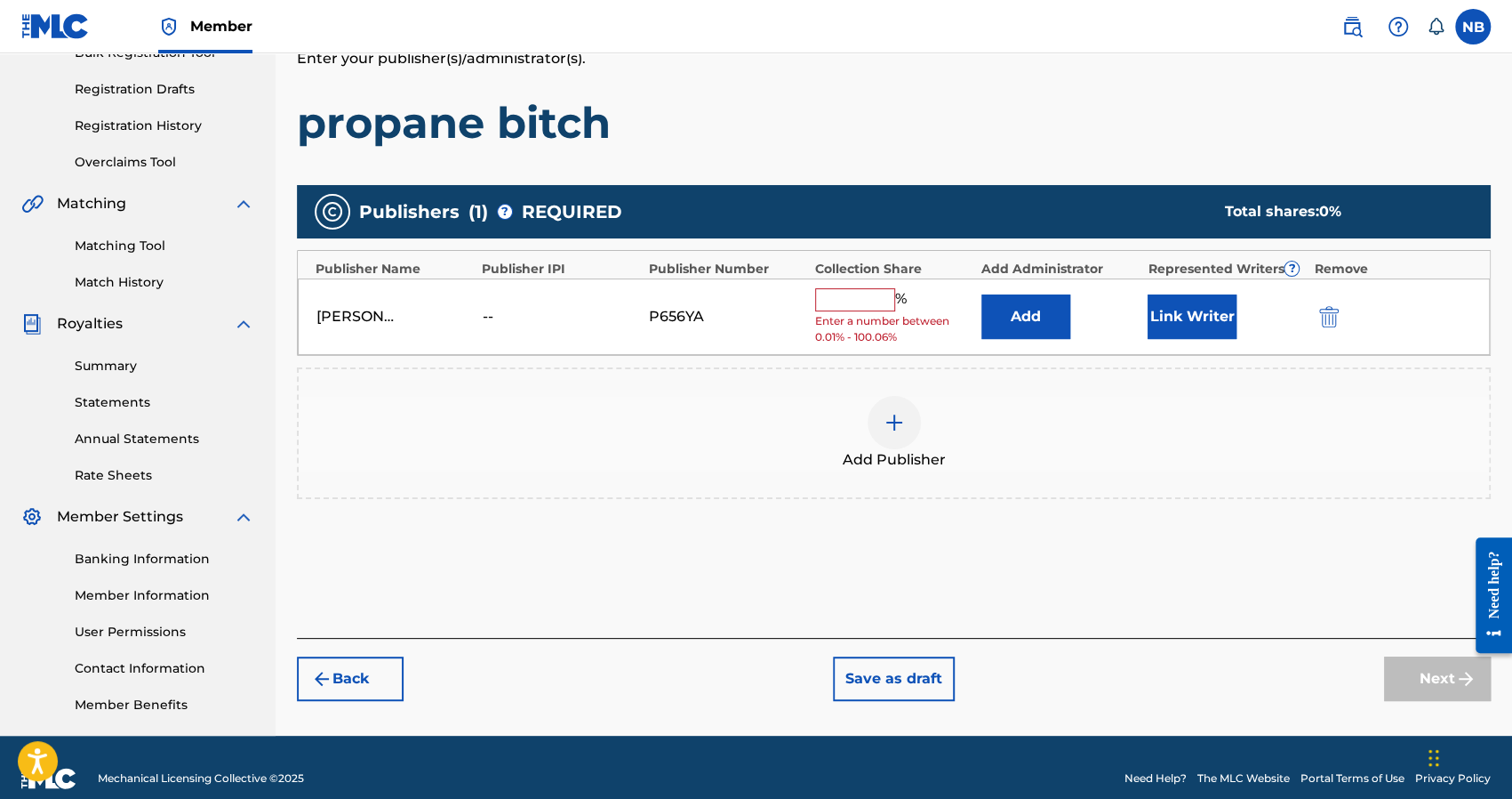
scroll to position [304, 0]
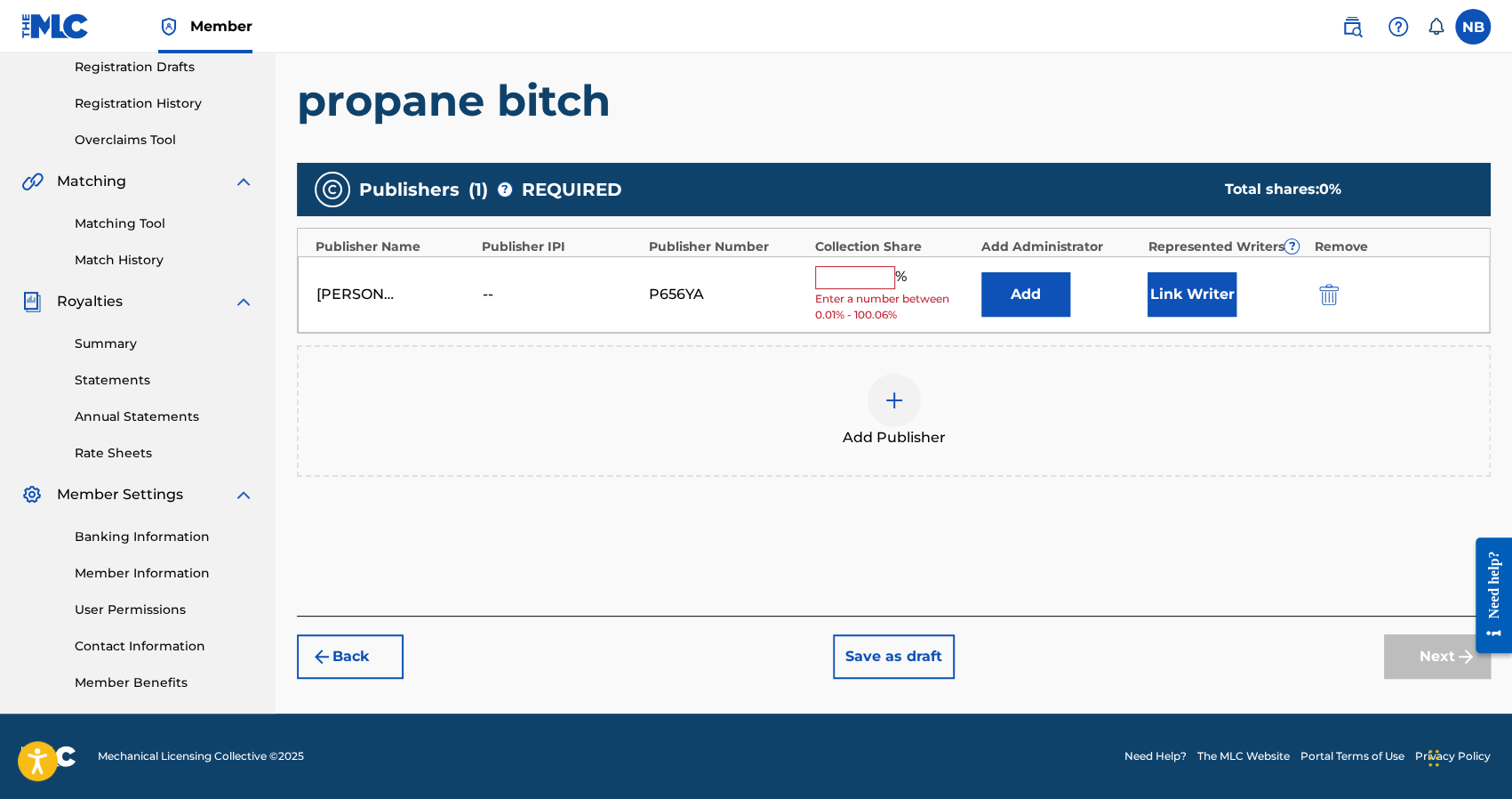
click at [879, 275] on input "text" at bounding box center [855, 277] width 80 height 23
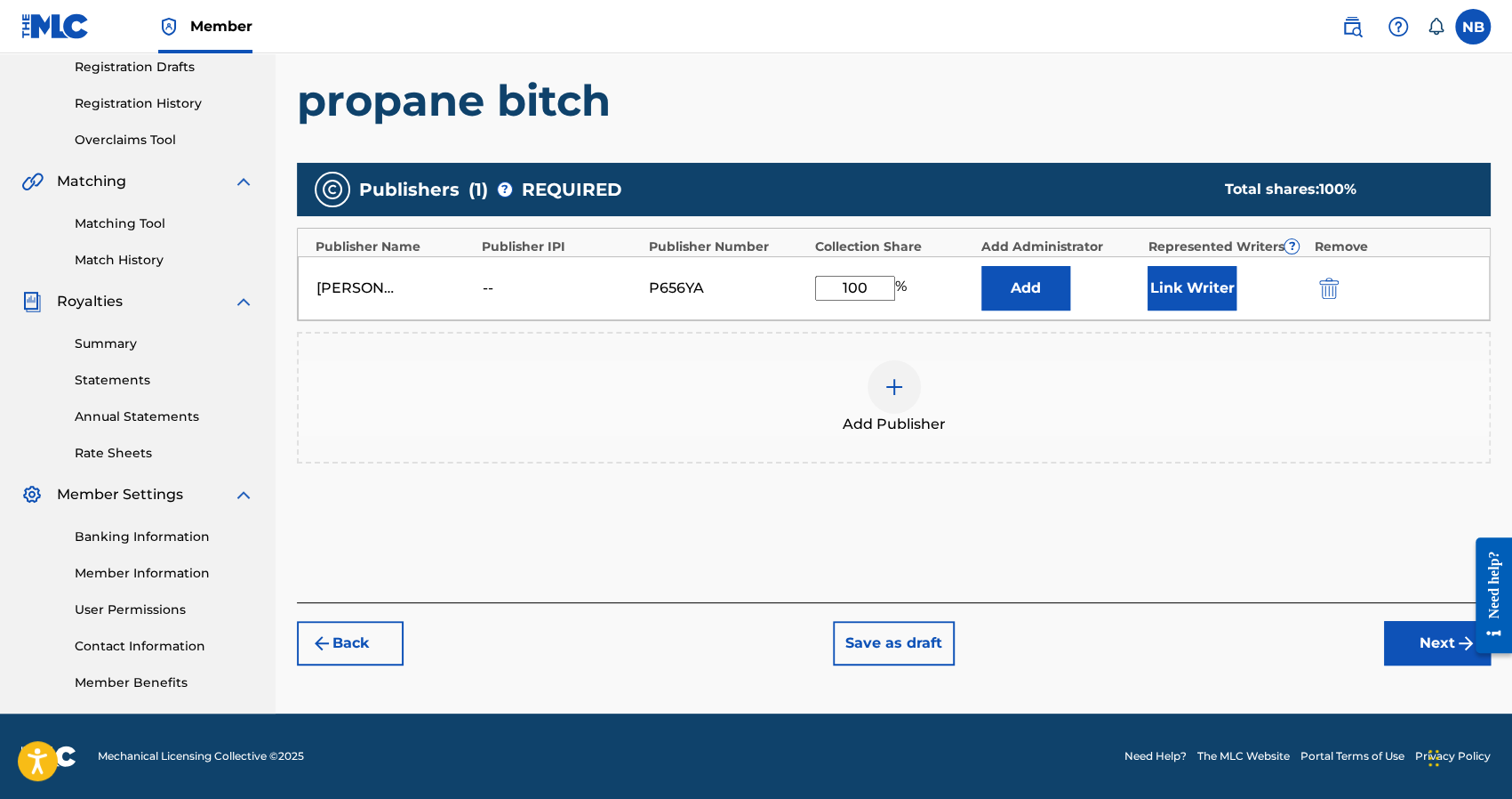
type input "100"
click at [1424, 636] on button "Next" at bounding box center [1438, 643] width 106 height 44
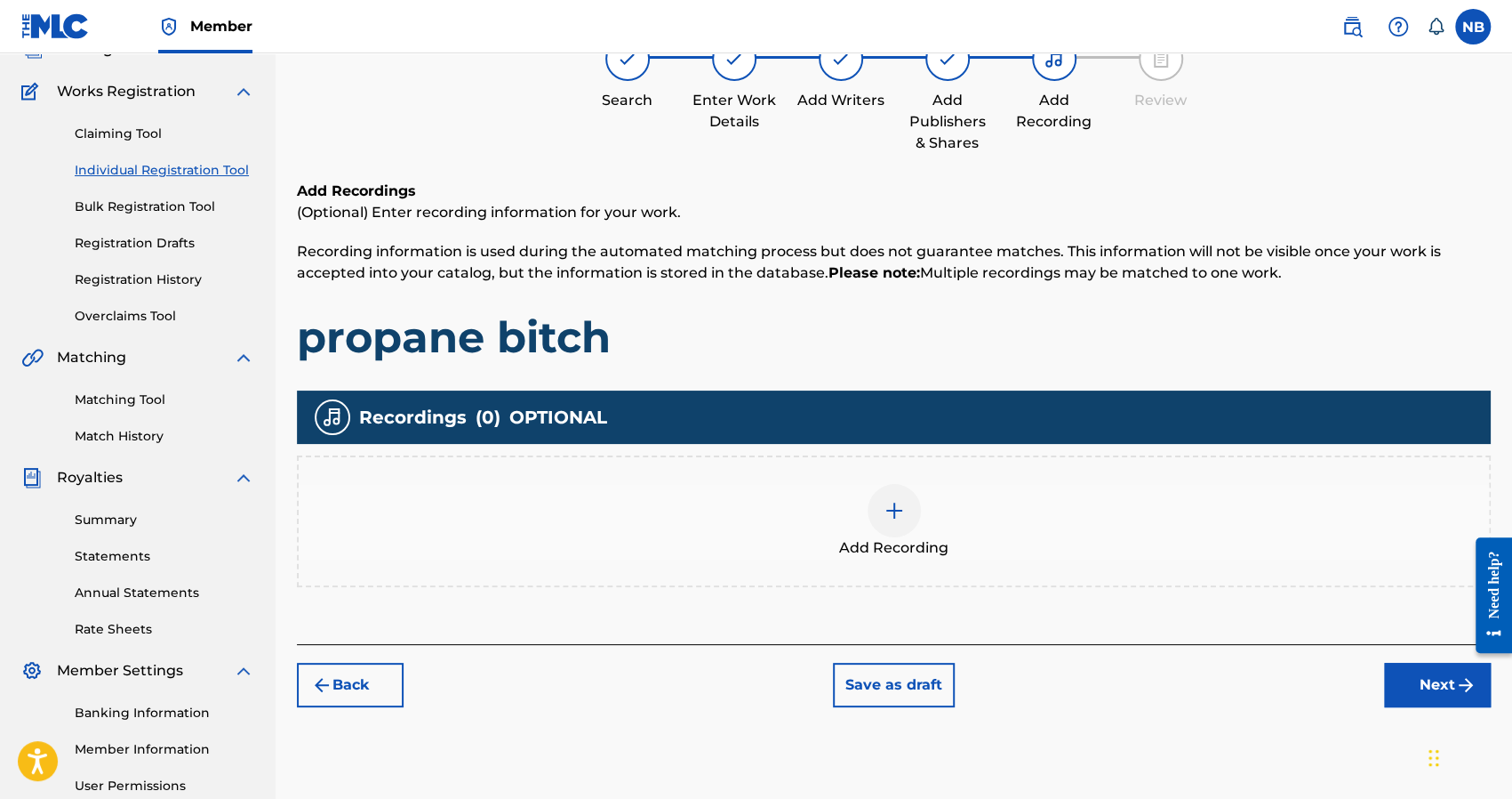
scroll to position [169, 0]
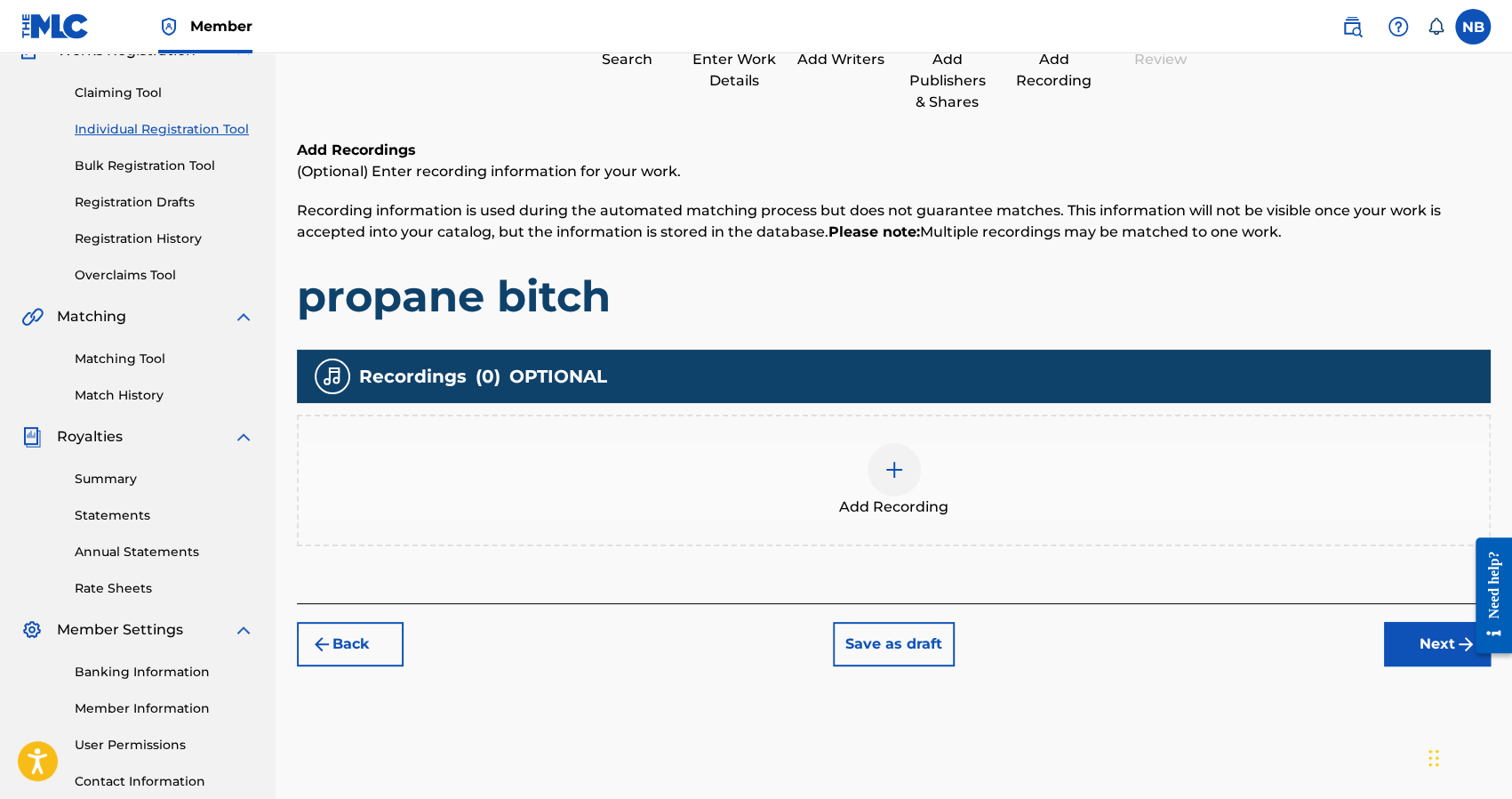
click at [892, 502] on span "Add Recording" at bounding box center [893, 506] width 109 height 21
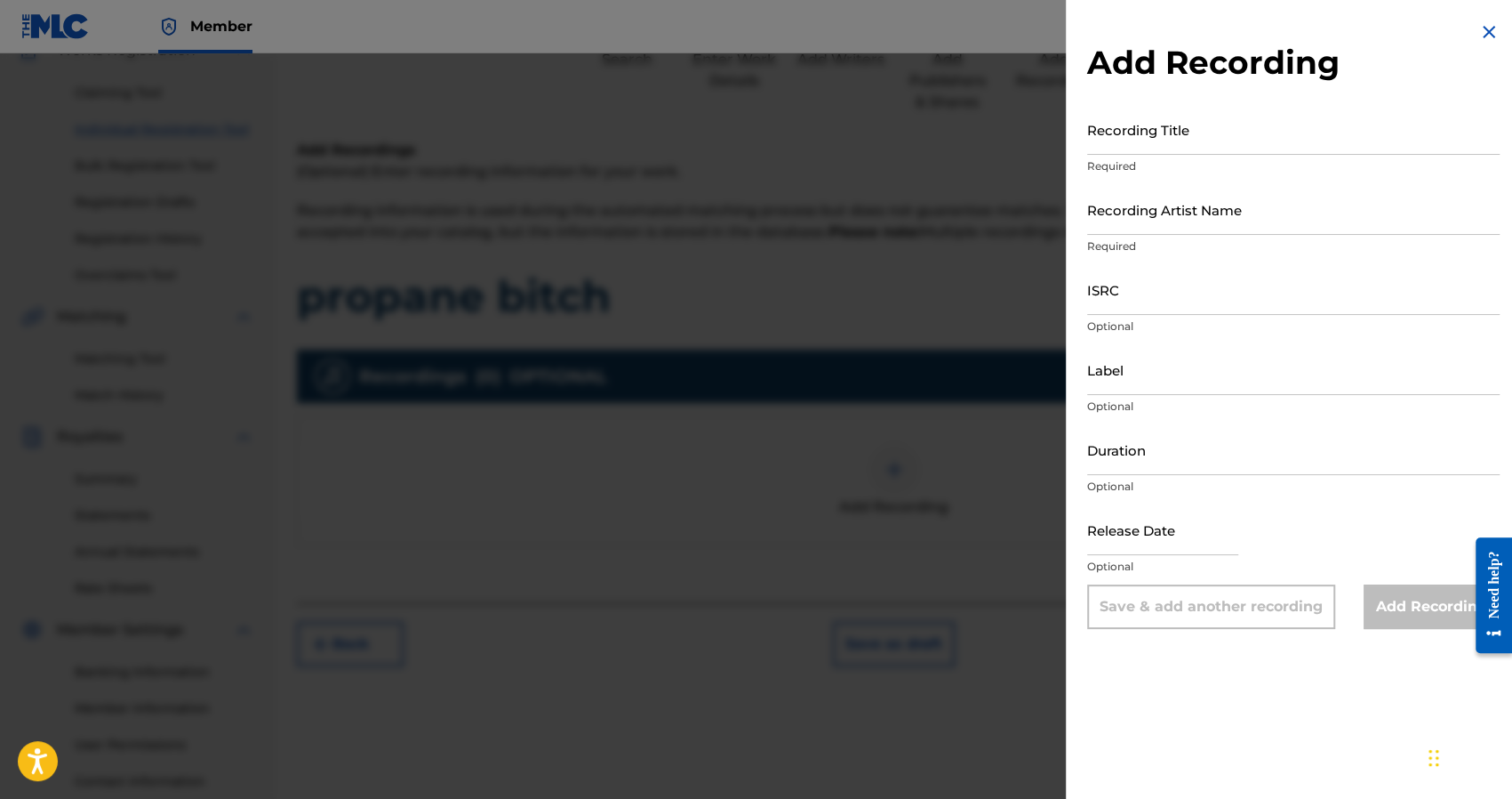
click at [1134, 129] on input "Recording Title" at bounding box center [1293, 129] width 412 height 51
type input "propane bitch"
click at [1125, 202] on input "Recording Artist Name" at bounding box center [1293, 208] width 412 height 51
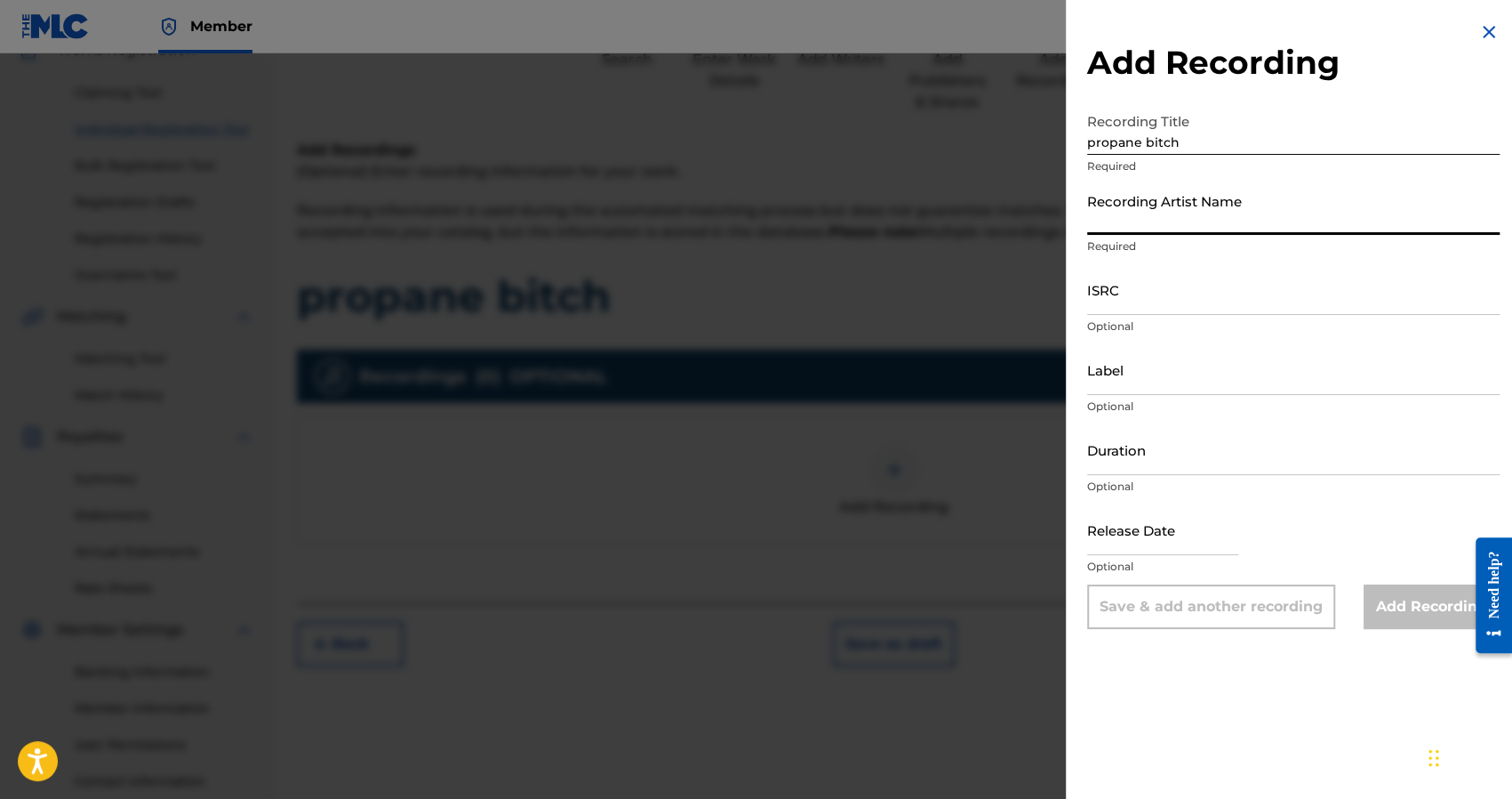
type input "5eva"
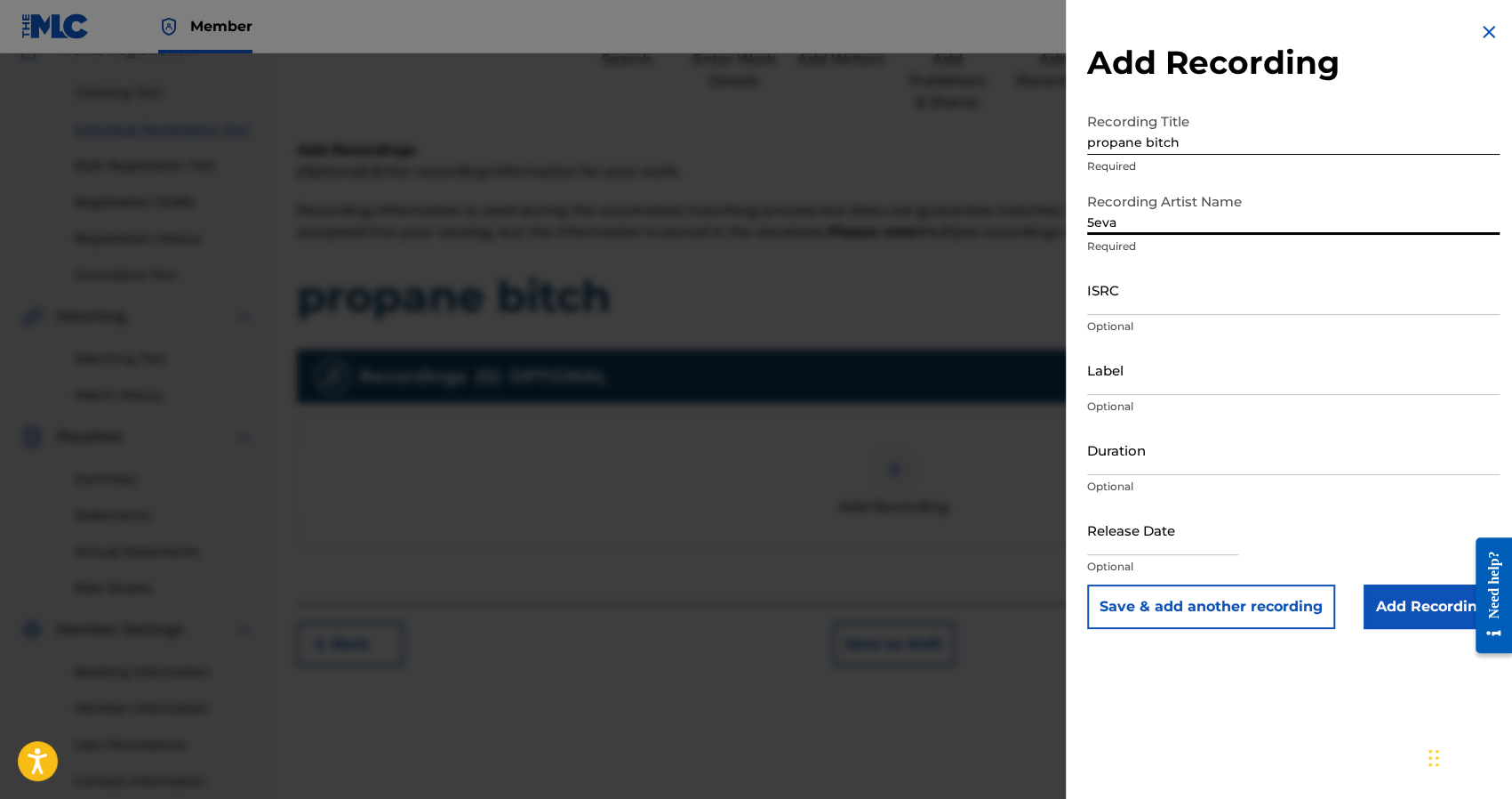
click at [1128, 301] on input "ISRC" at bounding box center [1293, 289] width 412 height 51
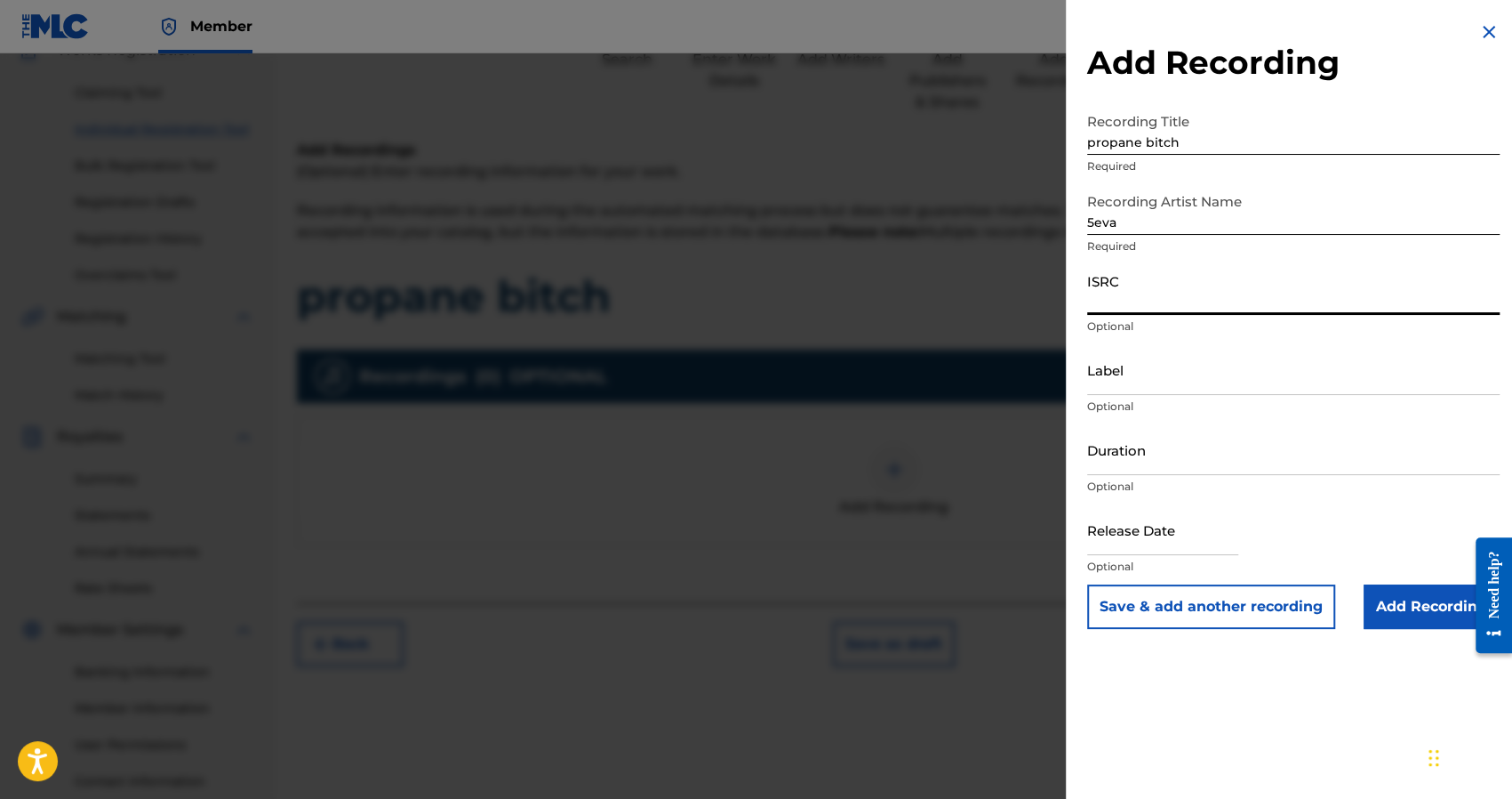
paste input "QZES92387478"
type input "QZES92387478"
click at [1383, 616] on input "Add Recording" at bounding box center [1431, 606] width 136 height 44
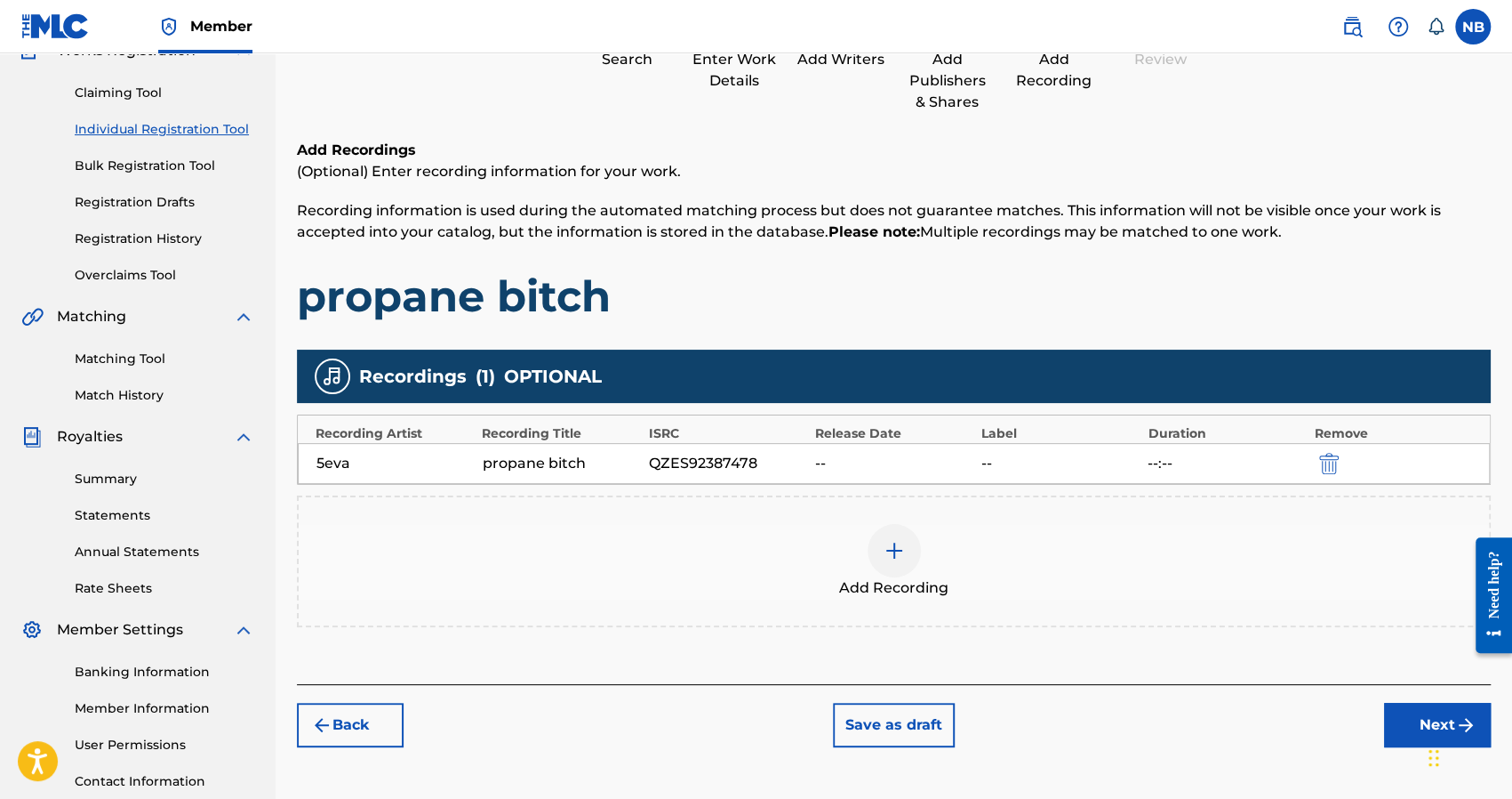
click at [1439, 705] on button "Next" at bounding box center [1438, 725] width 106 height 44
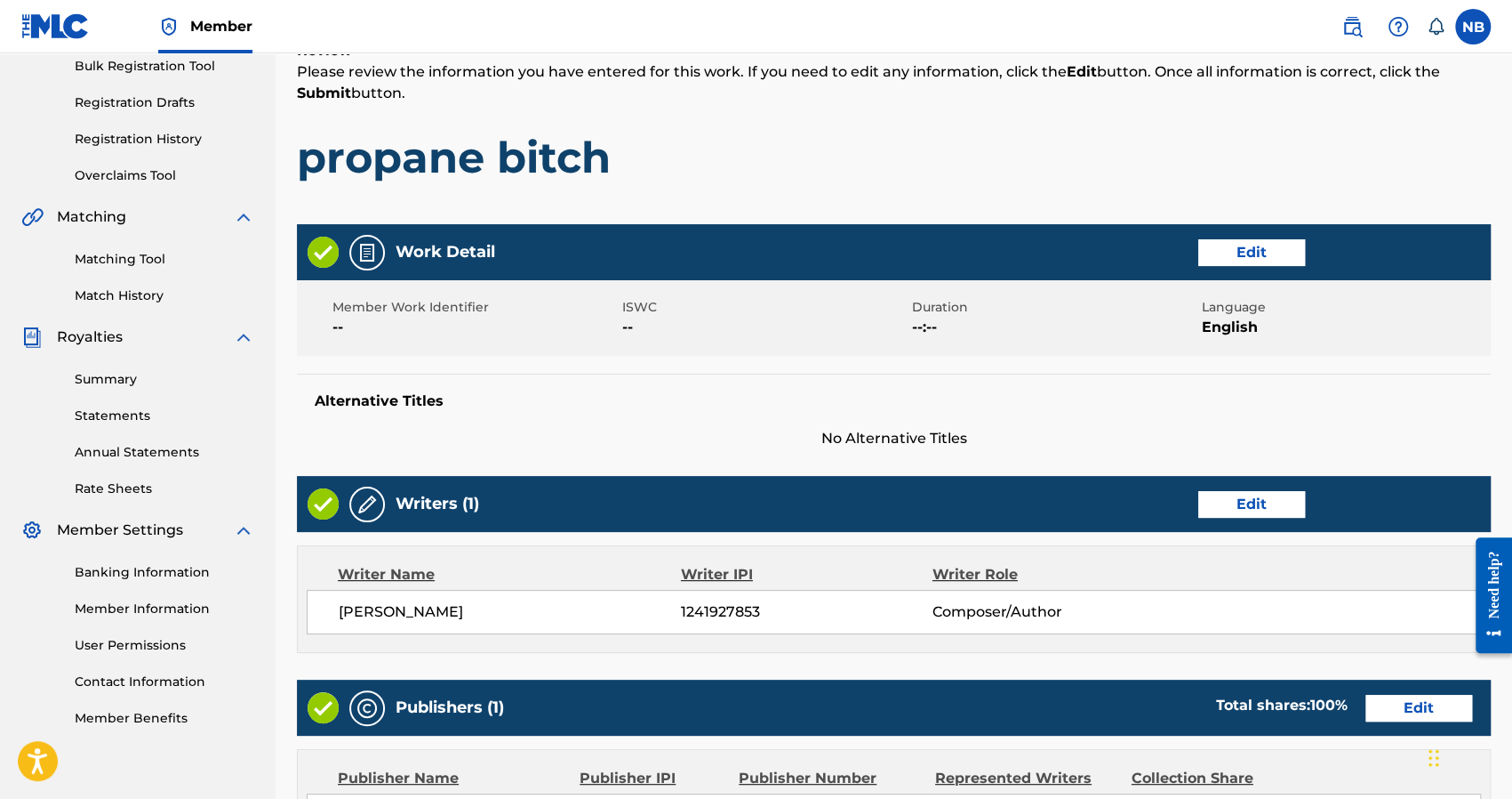
scroll to position [702, 0]
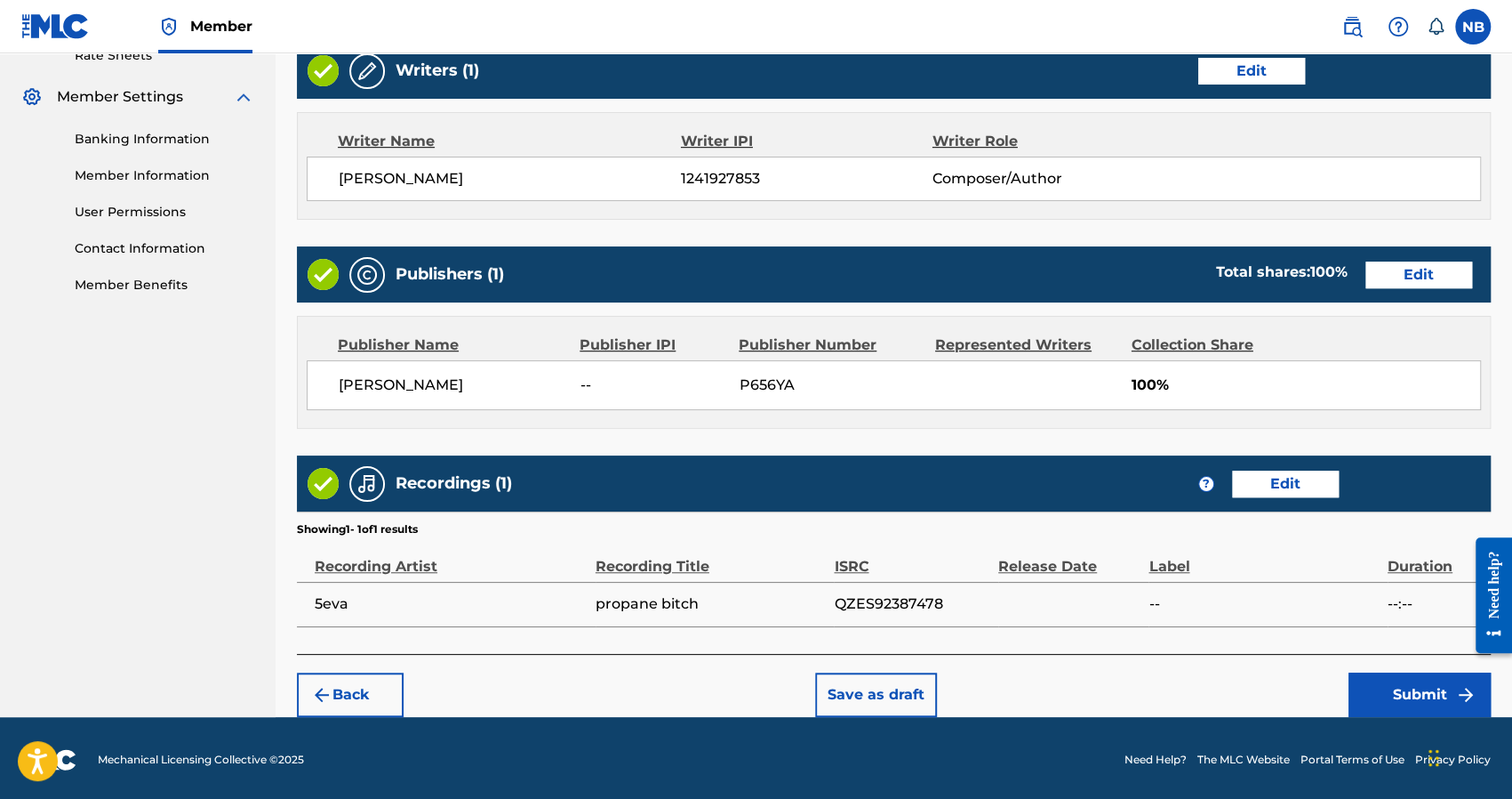
click at [1375, 684] on button "Submit" at bounding box center [1419, 694] width 142 height 44
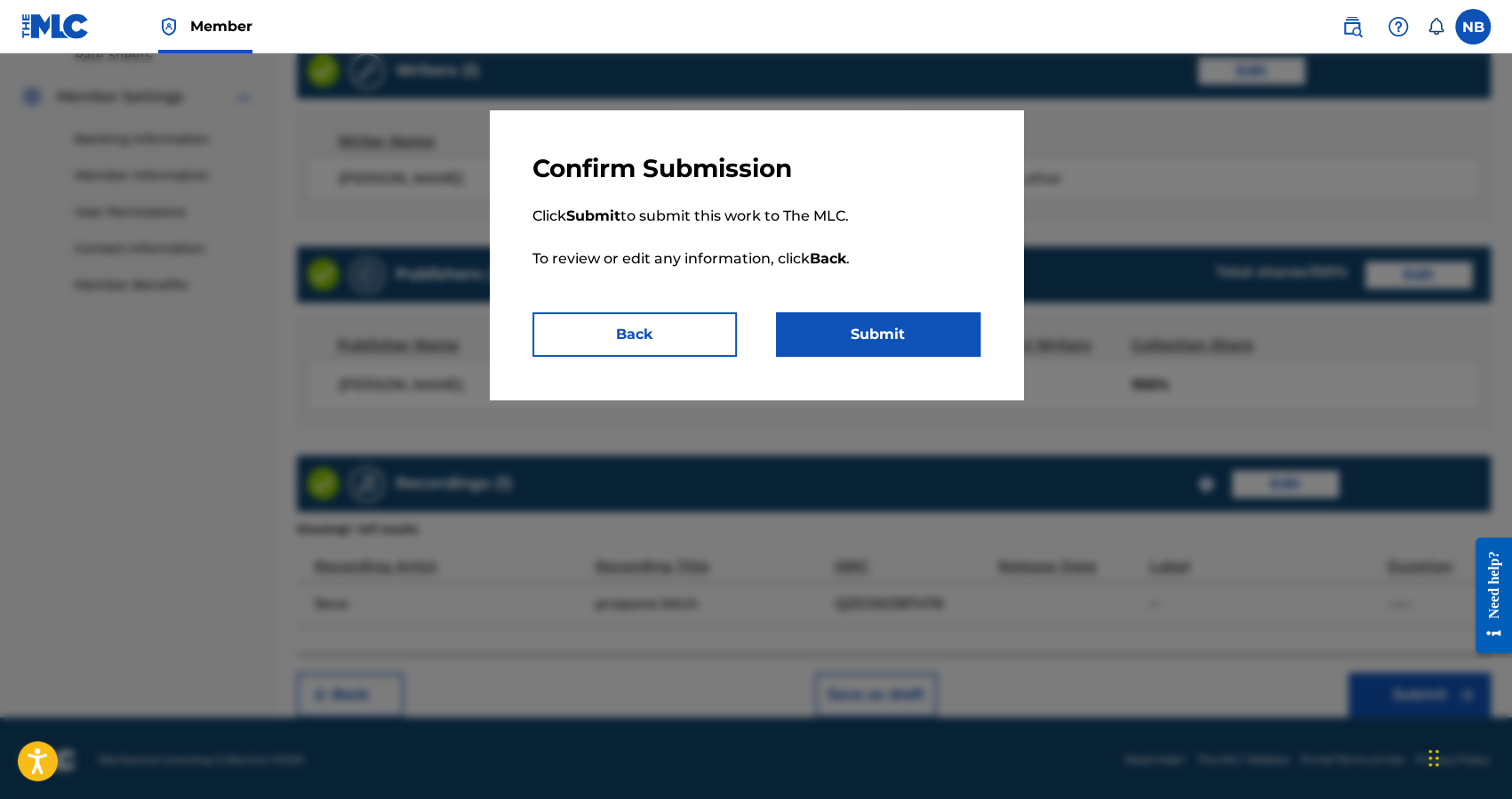
click at [928, 337] on button "Submit" at bounding box center [878, 334] width 205 height 44
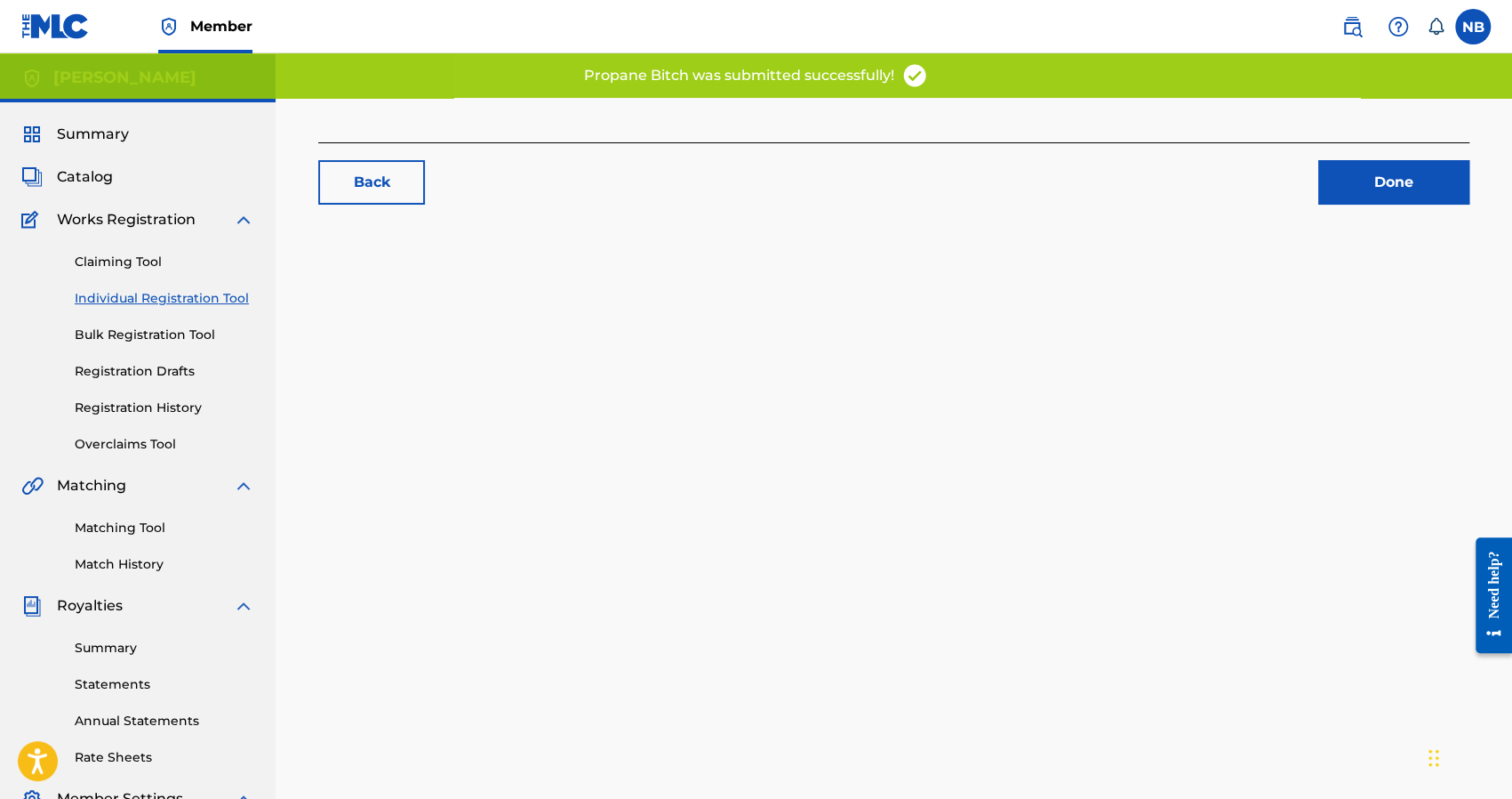
click at [1360, 163] on link "Done" at bounding box center [1394, 182] width 151 height 44
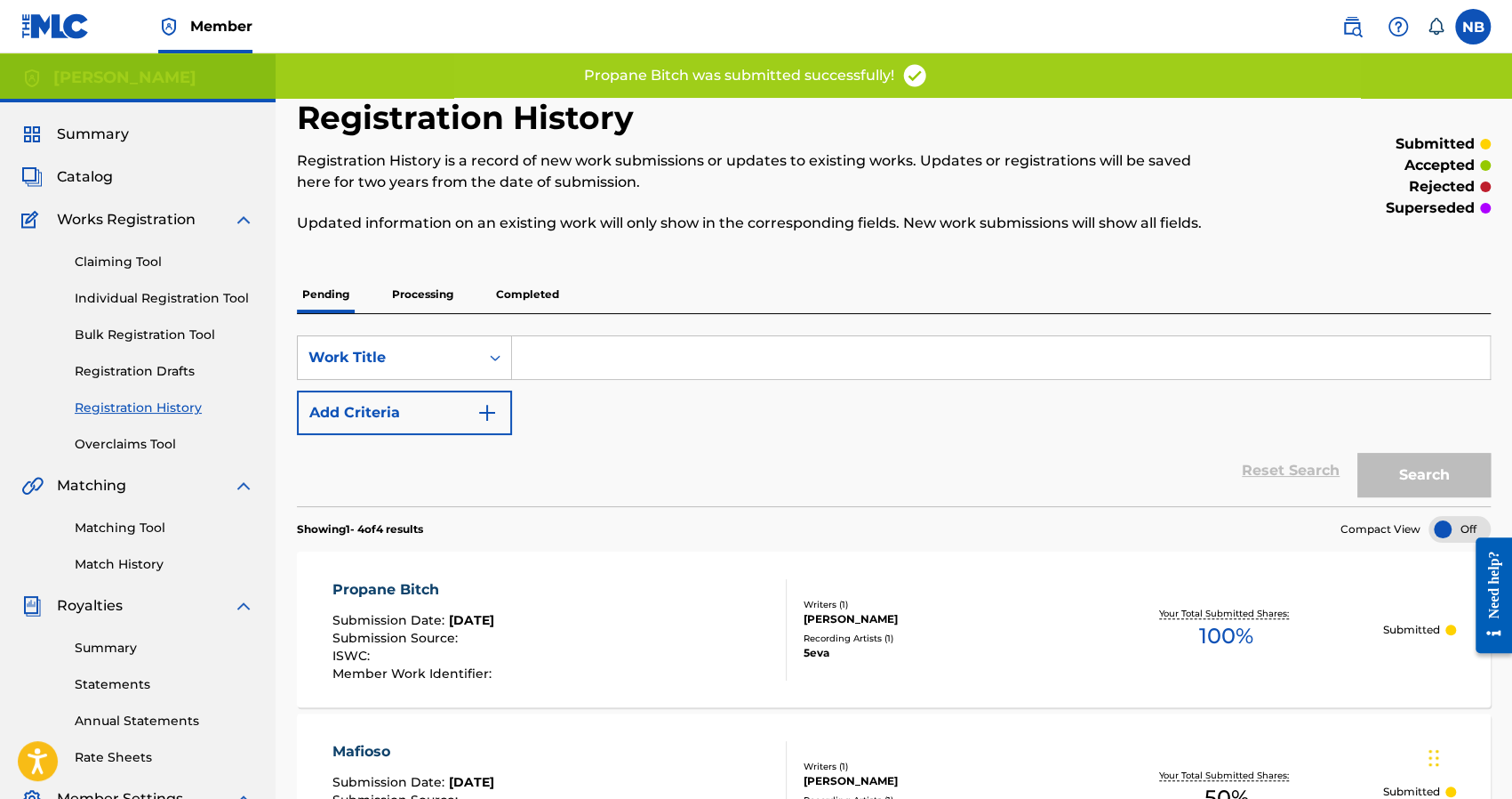
click at [121, 300] on link "Individual Registration Tool" at bounding box center [164, 298] width 180 height 18
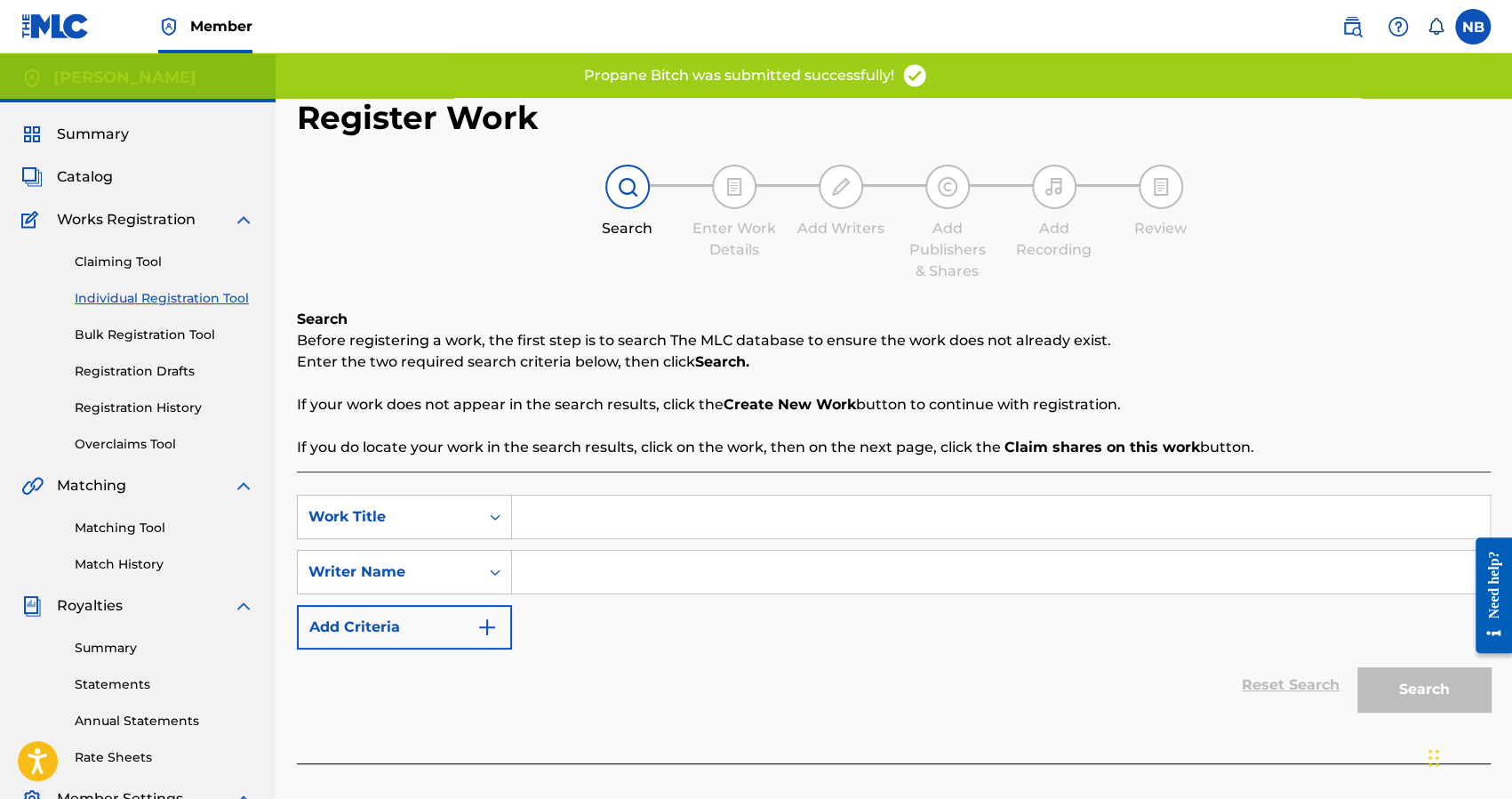
click at [567, 511] on input "Search Form" at bounding box center [1001, 516] width 978 height 42
type input "af"
click at [579, 582] on input "Search Form" at bounding box center [1001, 571] width 978 height 42
type input "af"
click at [1389, 689] on button "Search" at bounding box center [1424, 689] width 133 height 44
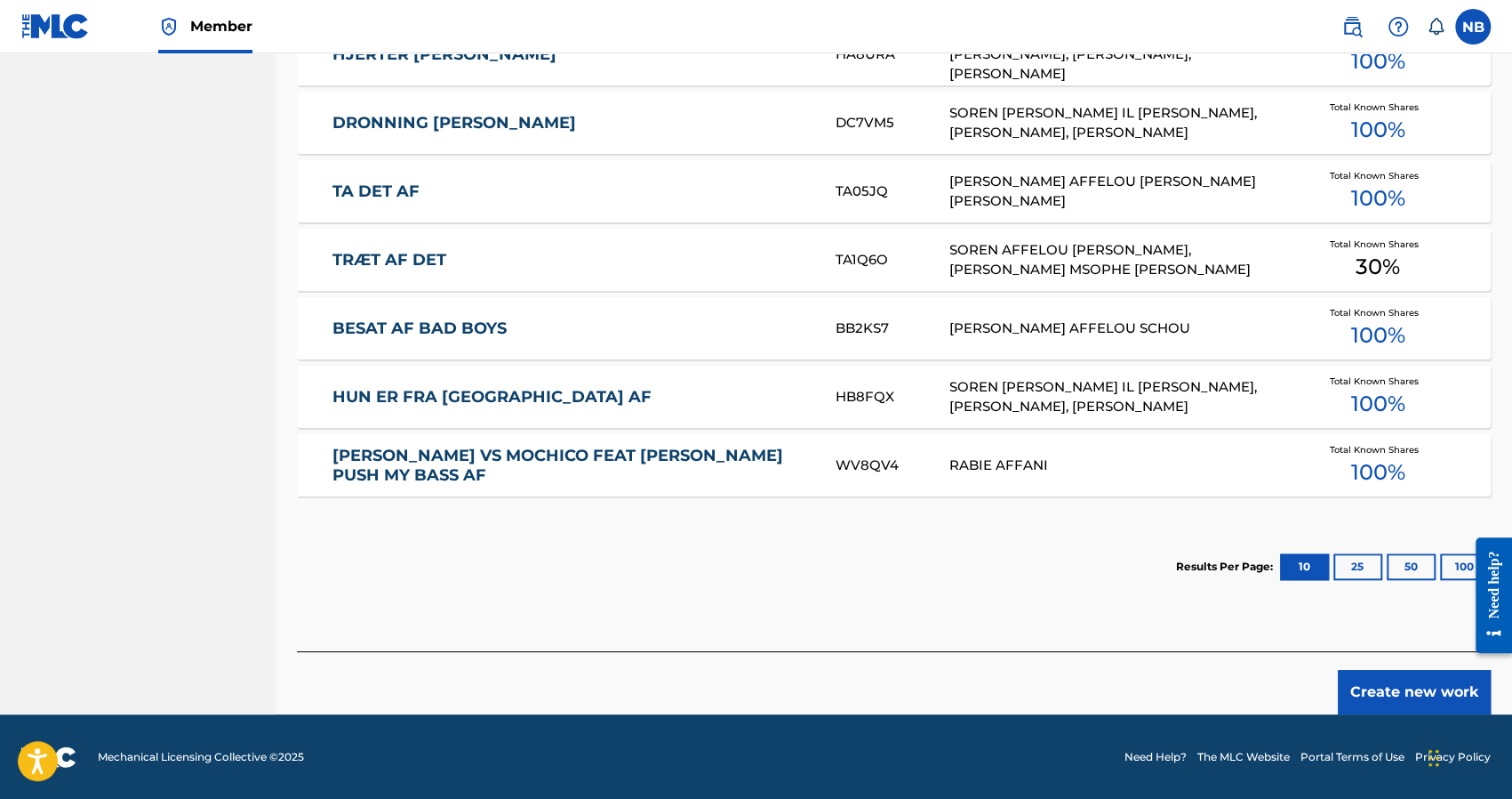
click at [1383, 682] on button "Create new work" at bounding box center [1414, 692] width 153 height 44
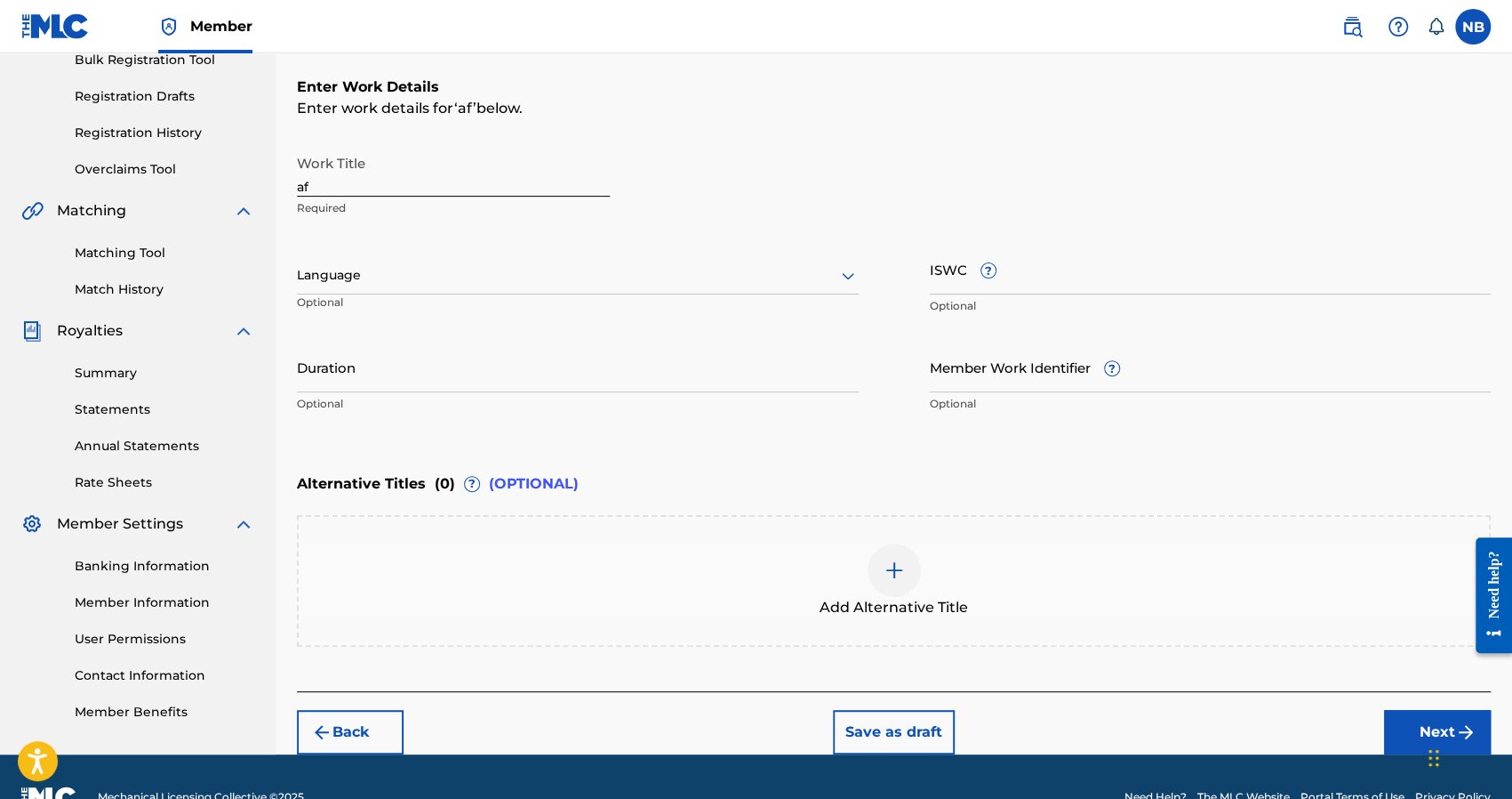
scroll to position [226, 0]
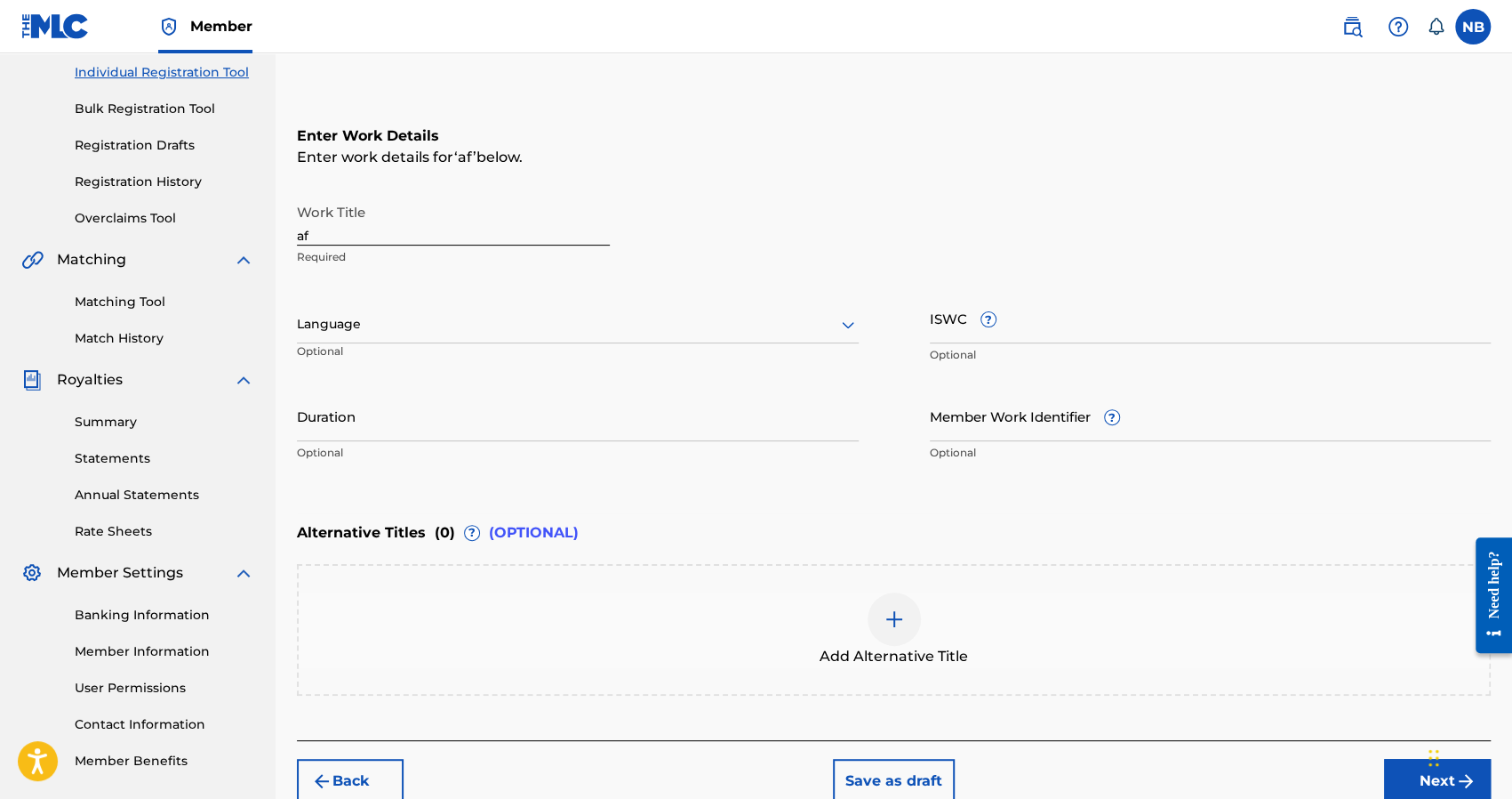
click at [368, 239] on input "af" at bounding box center [453, 219] width 313 height 51
type input "a"
click at [365, 476] on div "Enter Work Details Enter work details for ‘ ’ below. Work Title Work Title must…" at bounding box center [893, 298] width 1193 height 431
click at [338, 232] on input "Work Title" at bounding box center [453, 219] width 313 height 51
type input "kiko"
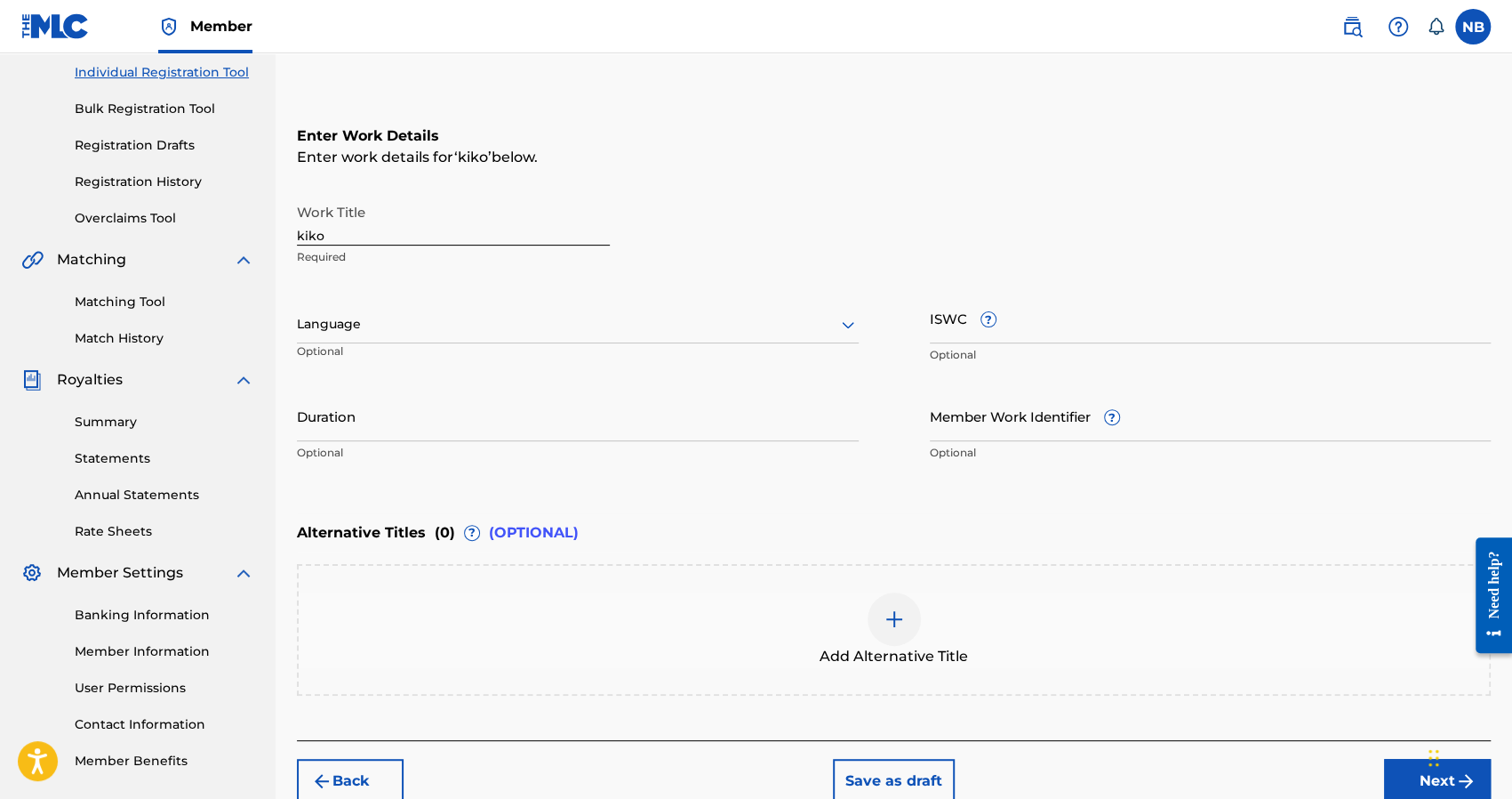
drag, startPoint x: 328, startPoint y: 303, endPoint x: 328, endPoint y: 323, distance: 20.0
click at [328, 307] on div "Language Optional" at bounding box center [577, 332] width 562 height 80
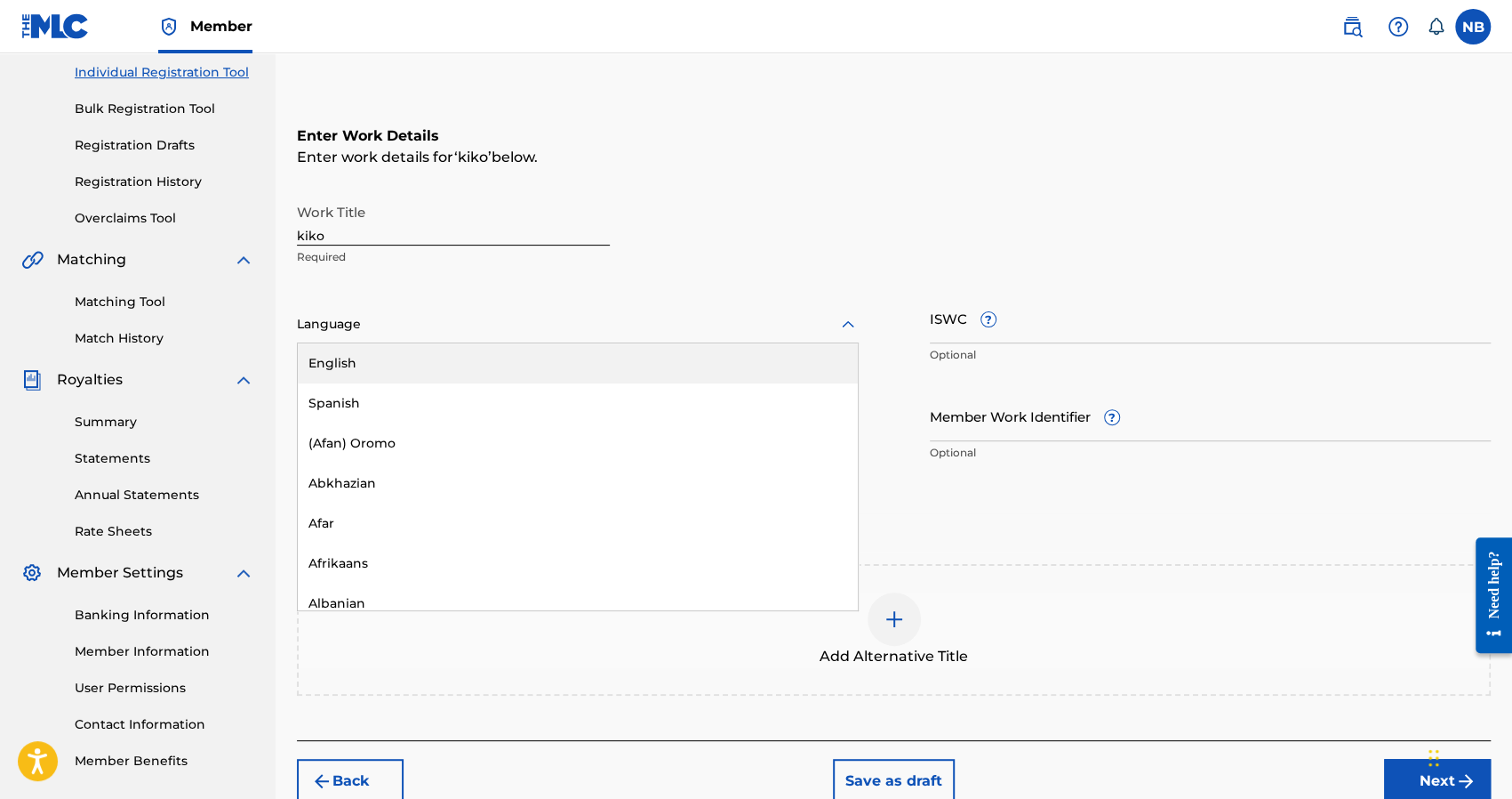
click at [329, 325] on div at bounding box center [577, 324] width 562 height 22
click at [331, 343] on div "English" at bounding box center [577, 364] width 560 height 40
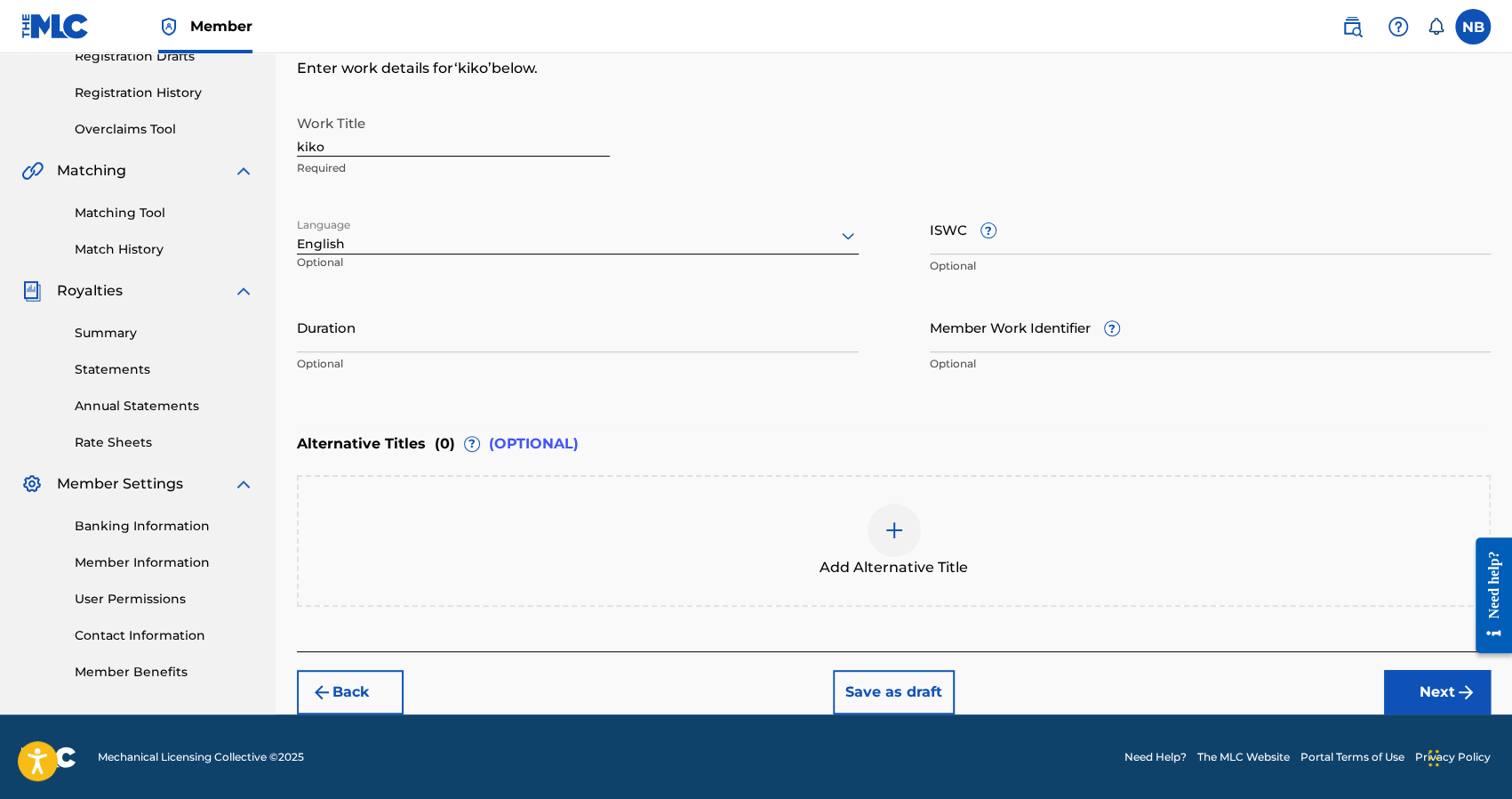
click at [1397, 695] on button "Next" at bounding box center [1438, 692] width 106 height 44
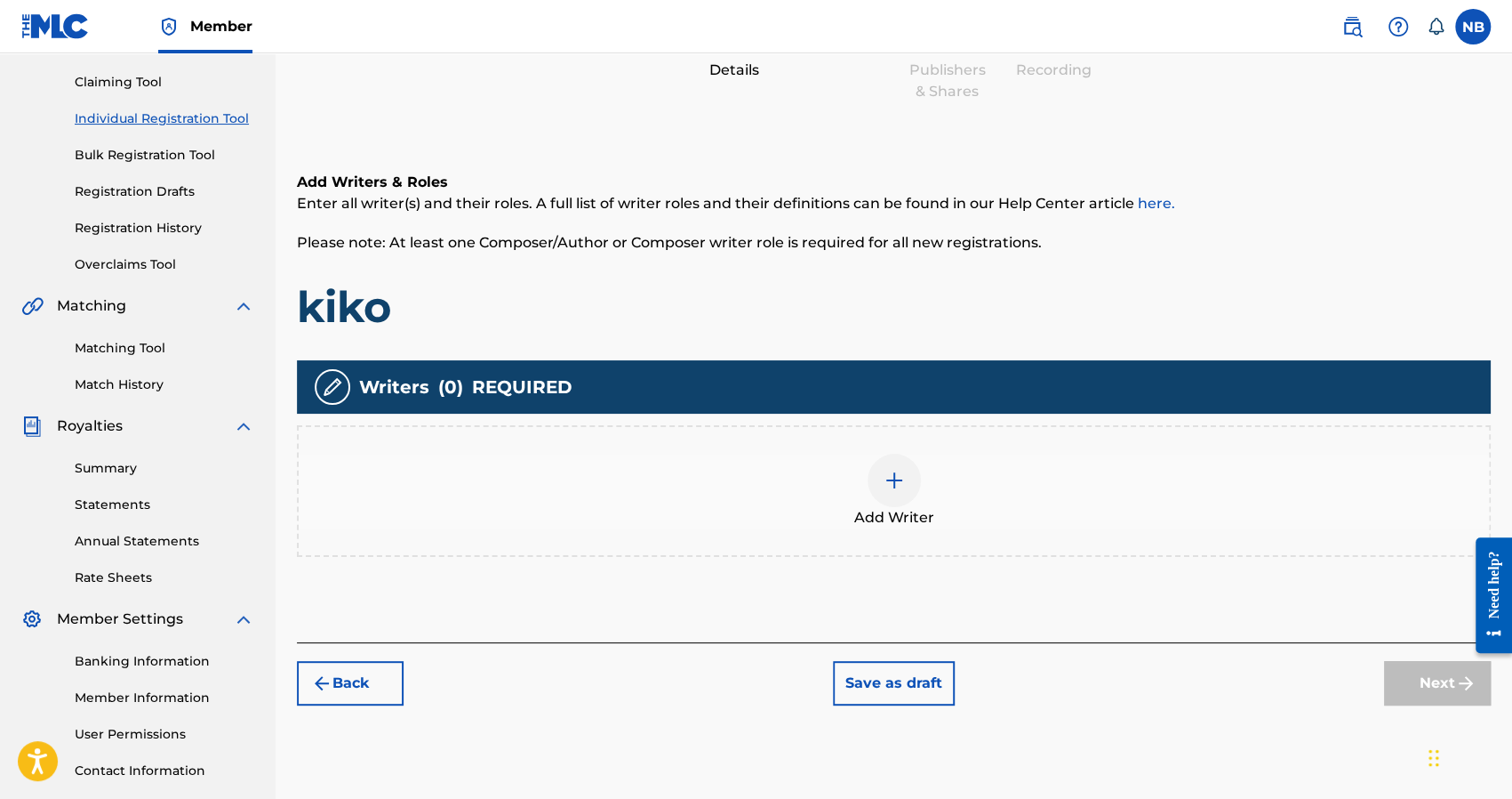
scroll to position [258, 0]
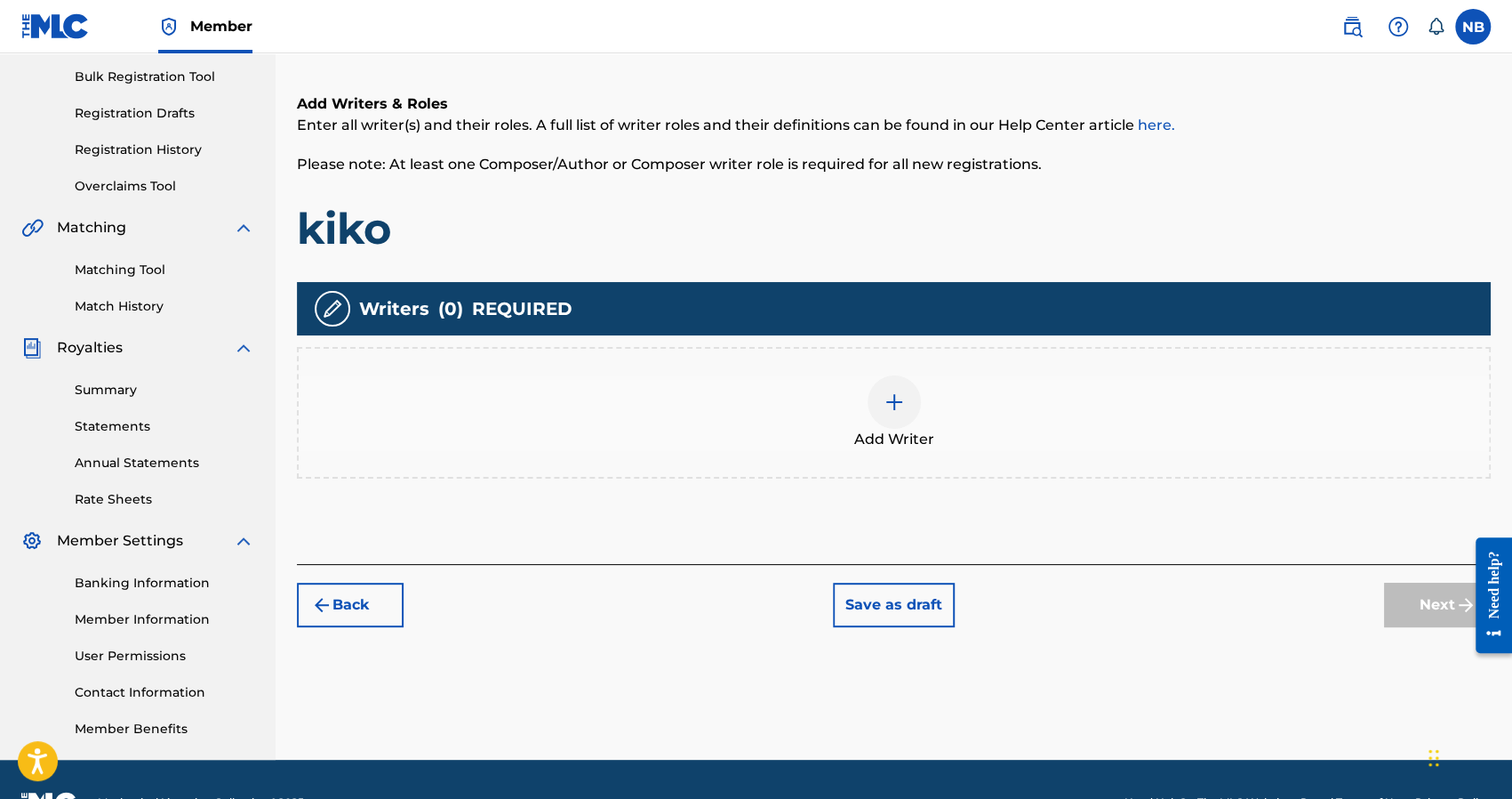
click at [890, 421] on div at bounding box center [894, 402] width 53 height 53
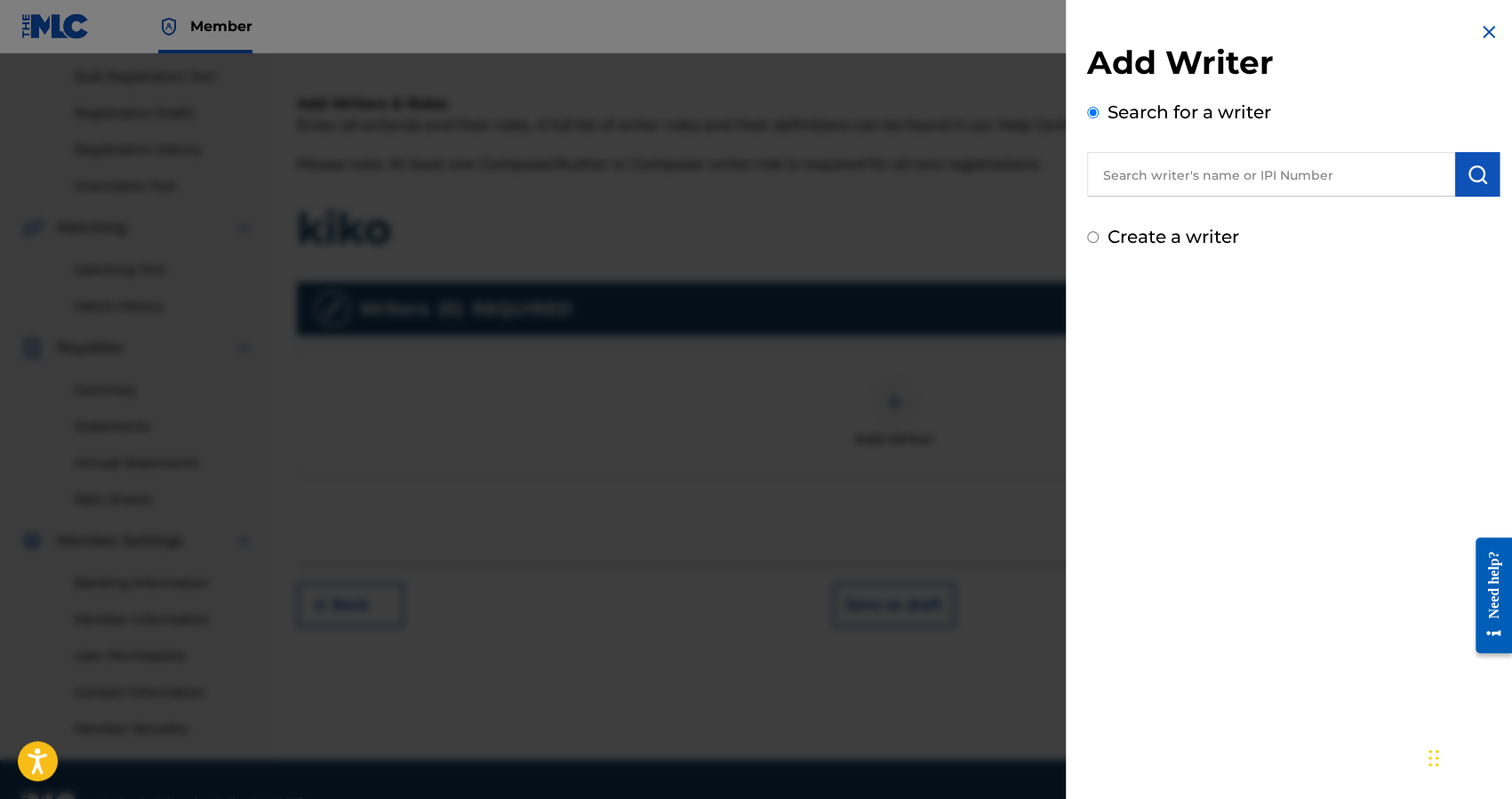
click at [1163, 225] on div "Create a writer" at bounding box center [1293, 236] width 412 height 27
click at [1160, 237] on label "Create a writer" at bounding box center [1173, 236] width 131 height 21
radio input "true"
click at [1099, 237] on input "Create a writer" at bounding box center [1092, 237] width 12 height 12
radio input "false"
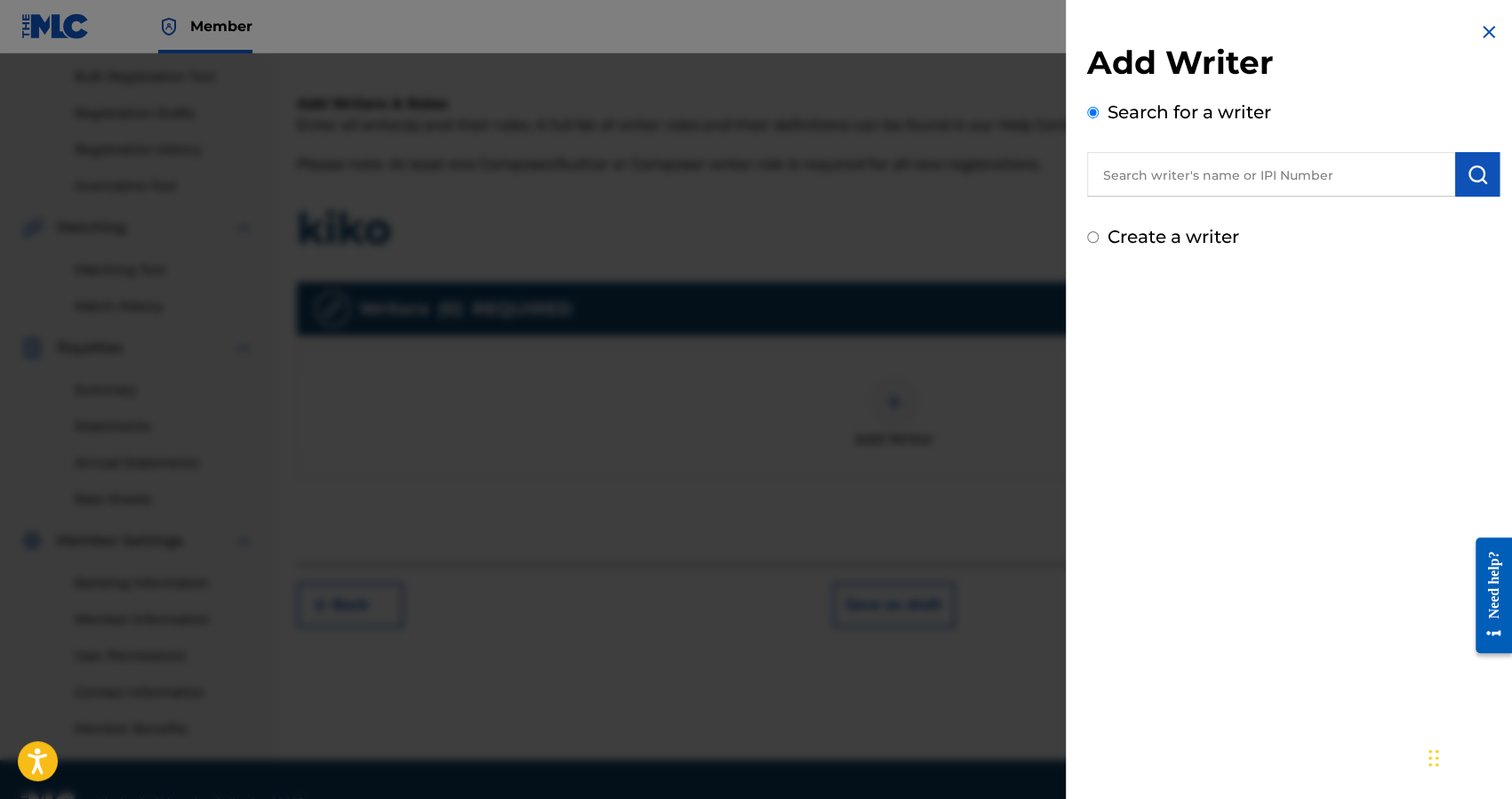
radio input "true"
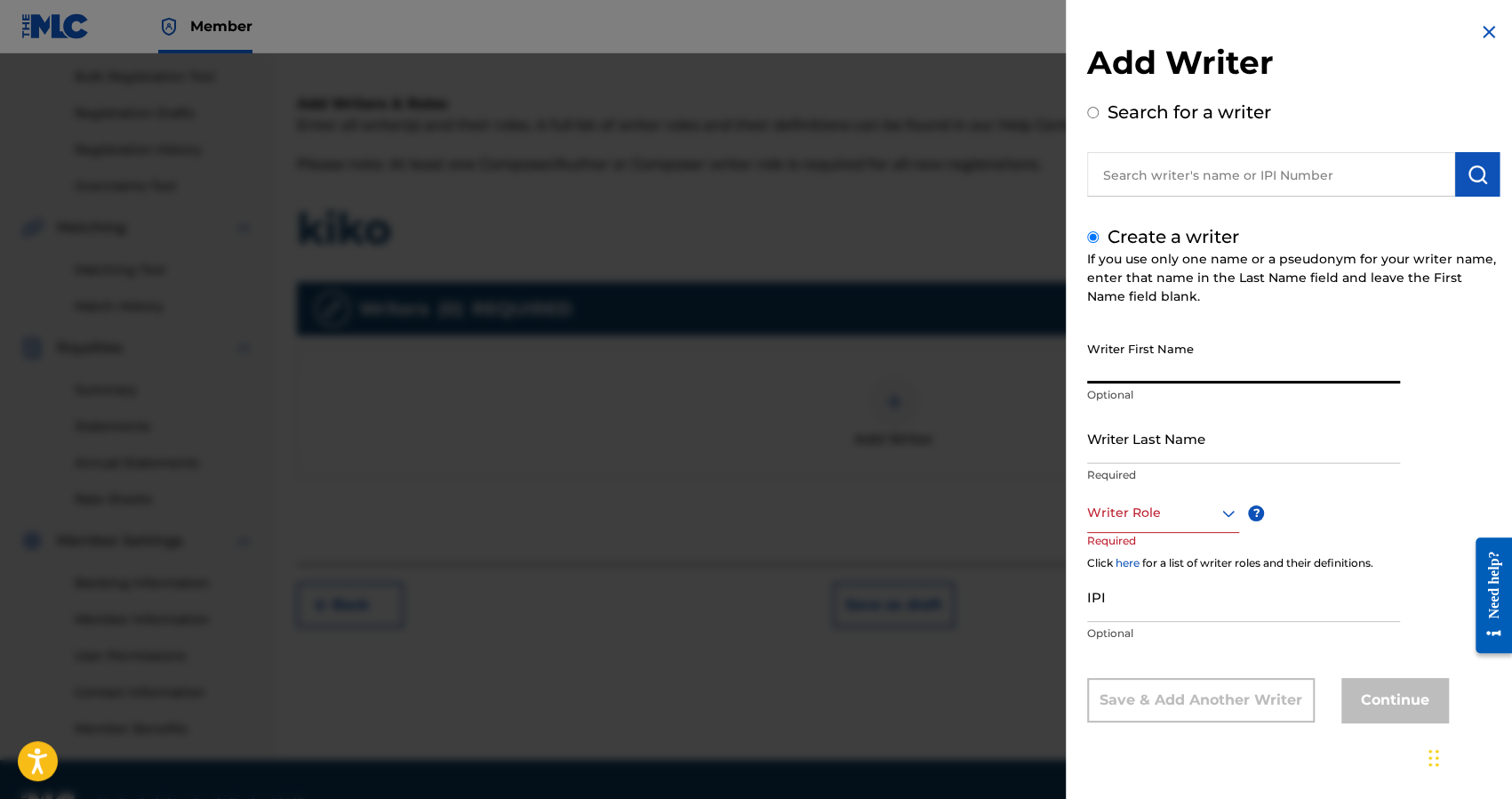
click at [1137, 350] on input "Writer First Name" at bounding box center [1243, 357] width 313 height 51
type input "Nick"
click at [1153, 445] on input "Writer Last Name" at bounding box center [1243, 437] width 313 height 51
click at [1196, 456] on input "Writer Last Name" at bounding box center [1243, 437] width 313 height 51
click at [1197, 445] on input "Writer Last Name" at bounding box center [1243, 437] width 313 height 51
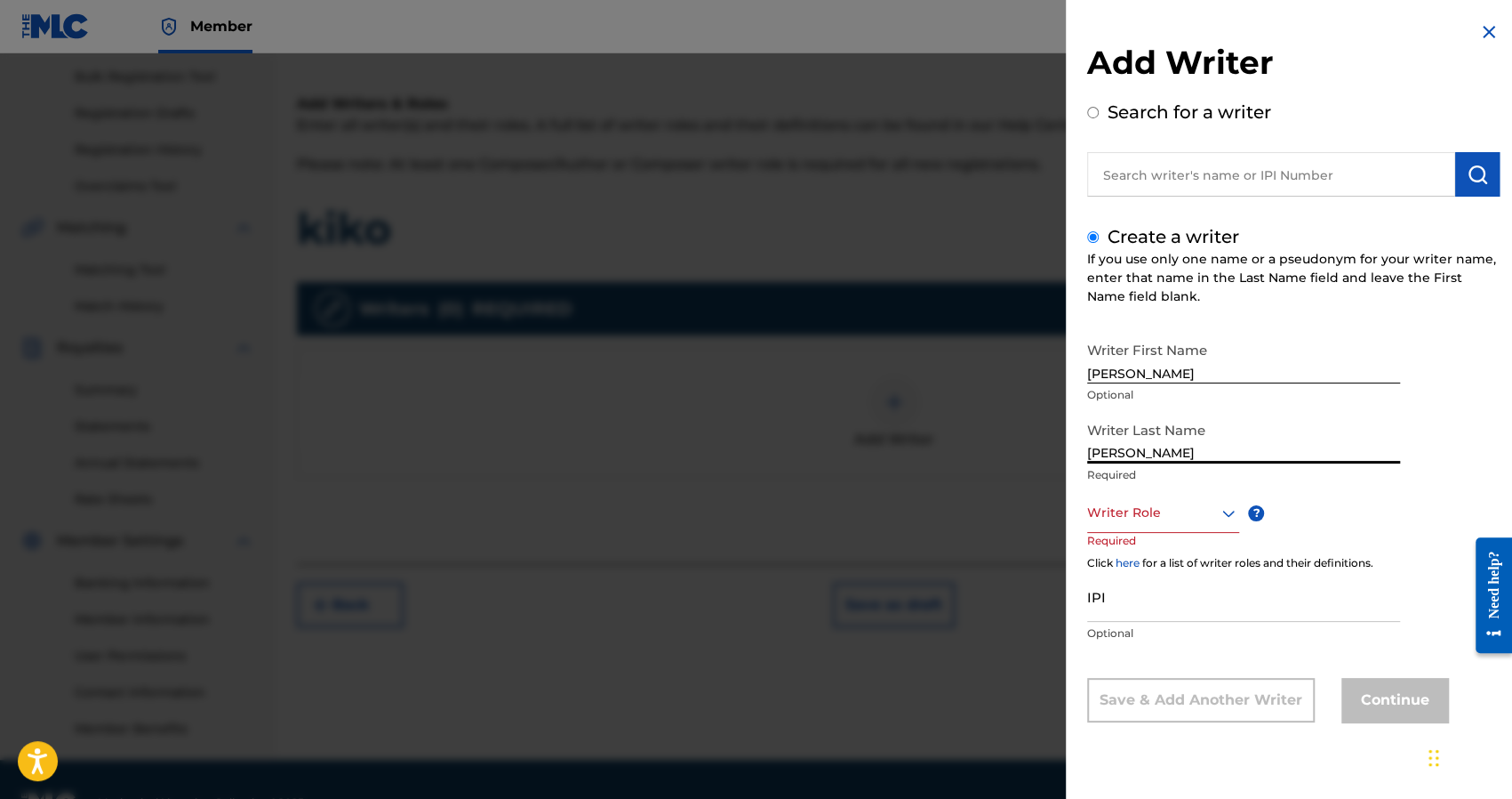
type input "[PERSON_NAME]"
click at [1153, 518] on div at bounding box center [1163, 512] width 152 height 22
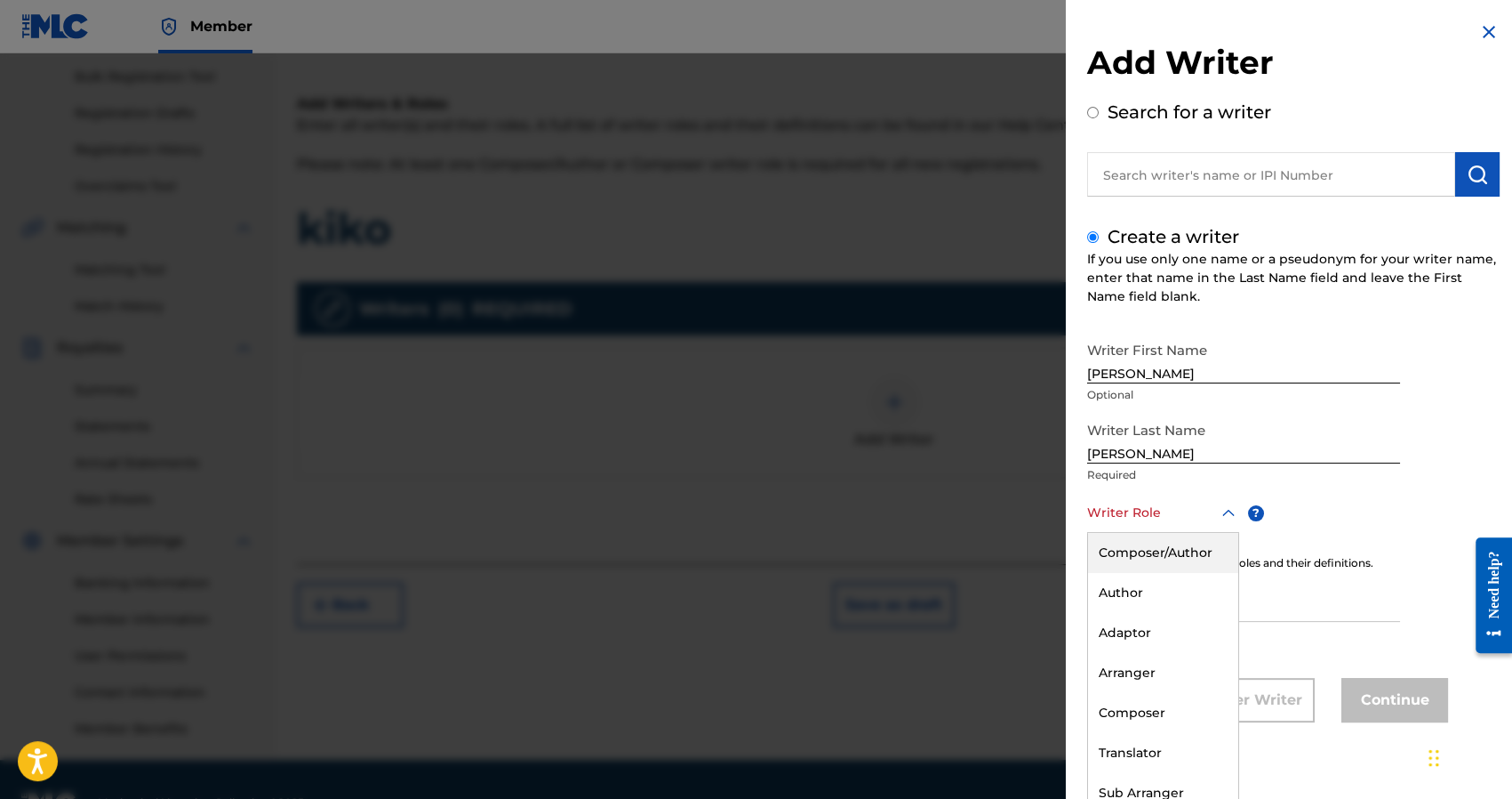
click at [1147, 549] on div "Composer/Author" at bounding box center [1163, 553] width 151 height 40
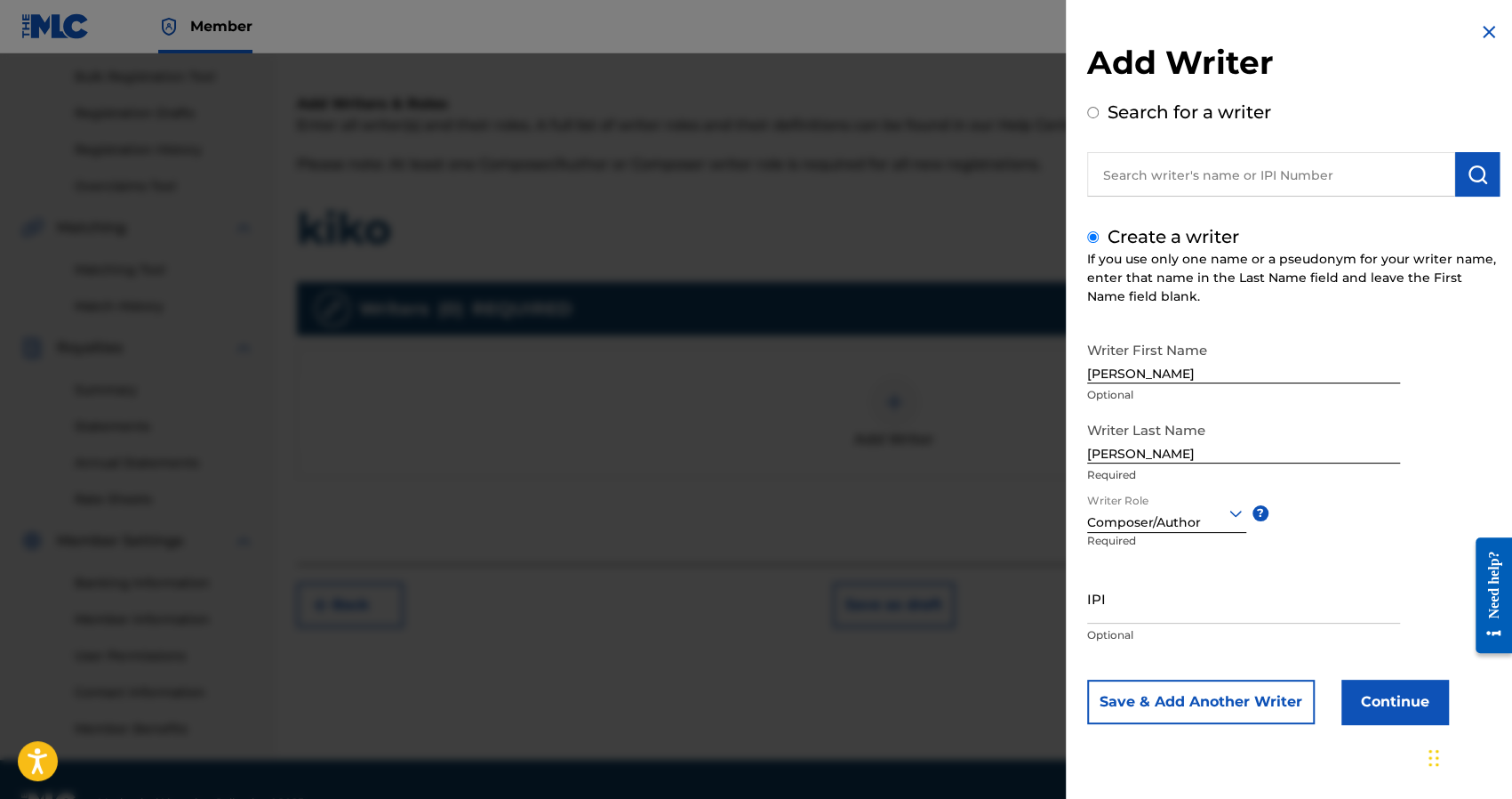
click at [1140, 590] on input "IPI" at bounding box center [1243, 598] width 313 height 51
paste input "1241927853"
type input "1241927853"
click at [1405, 721] on button "Continue" at bounding box center [1394, 702] width 106 height 44
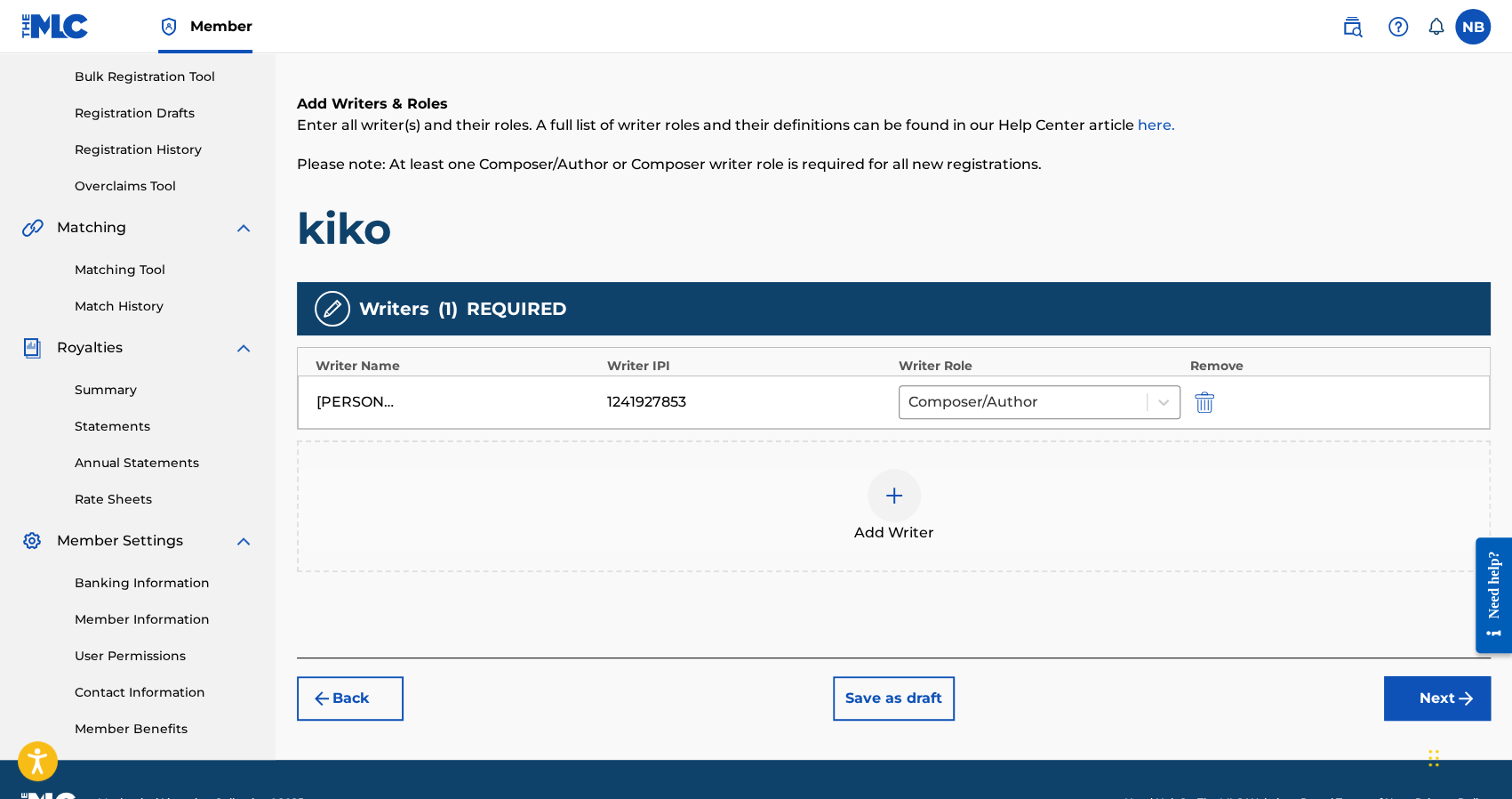
click at [1438, 682] on button "Next" at bounding box center [1438, 698] width 106 height 44
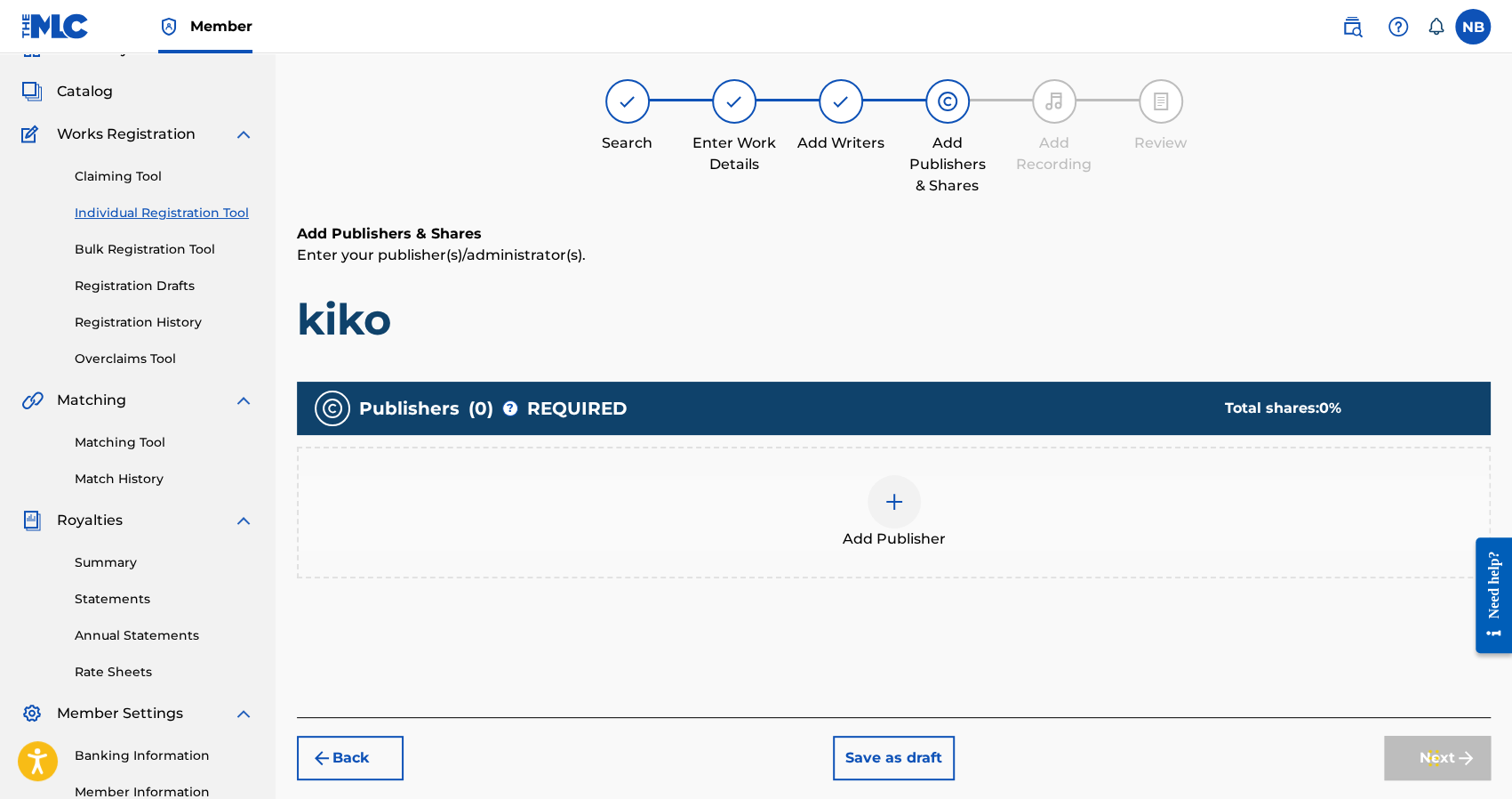
scroll to position [80, 0]
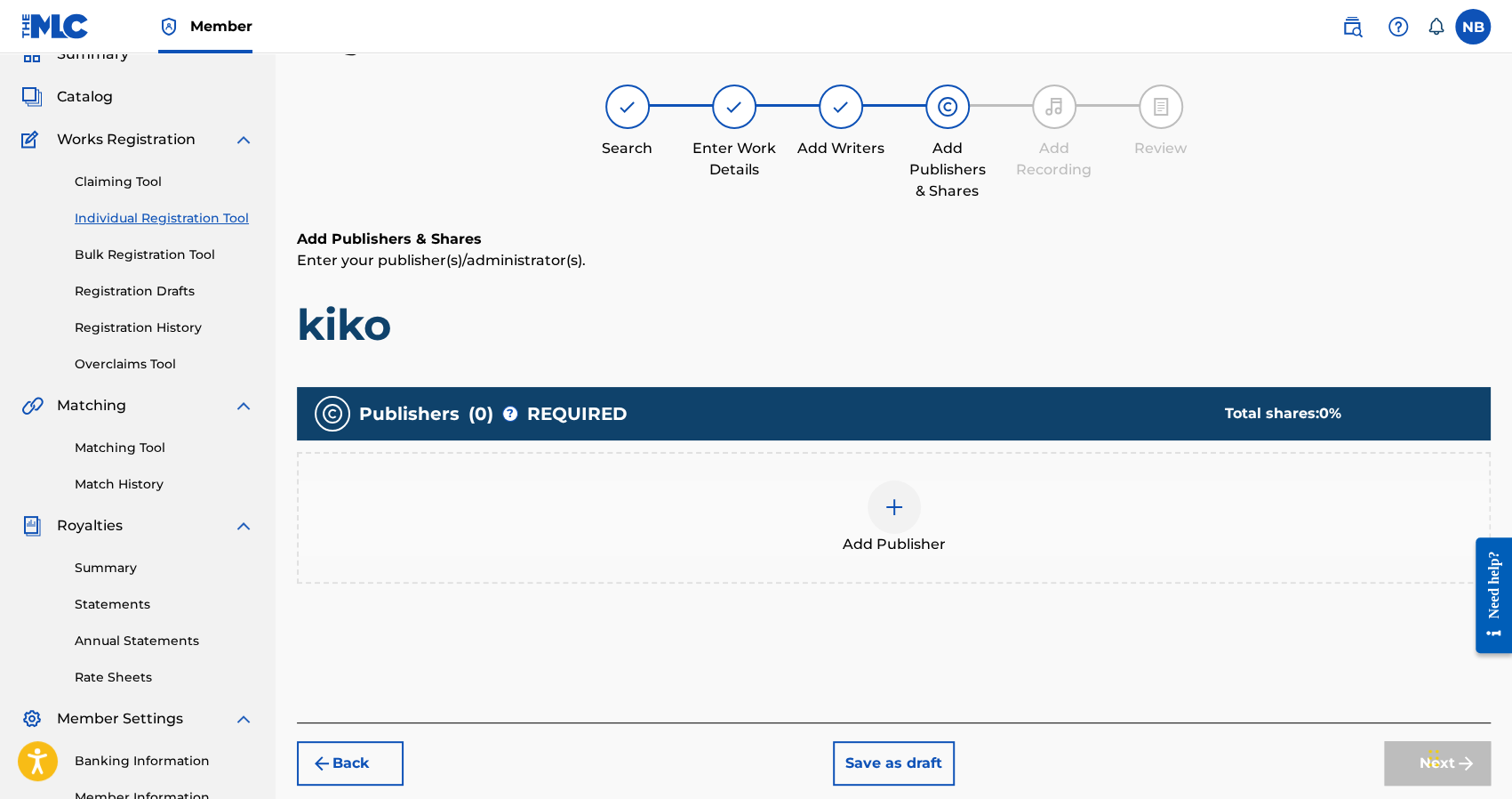
click at [953, 497] on div "Add Publisher" at bounding box center [893, 517] width 1191 height 74
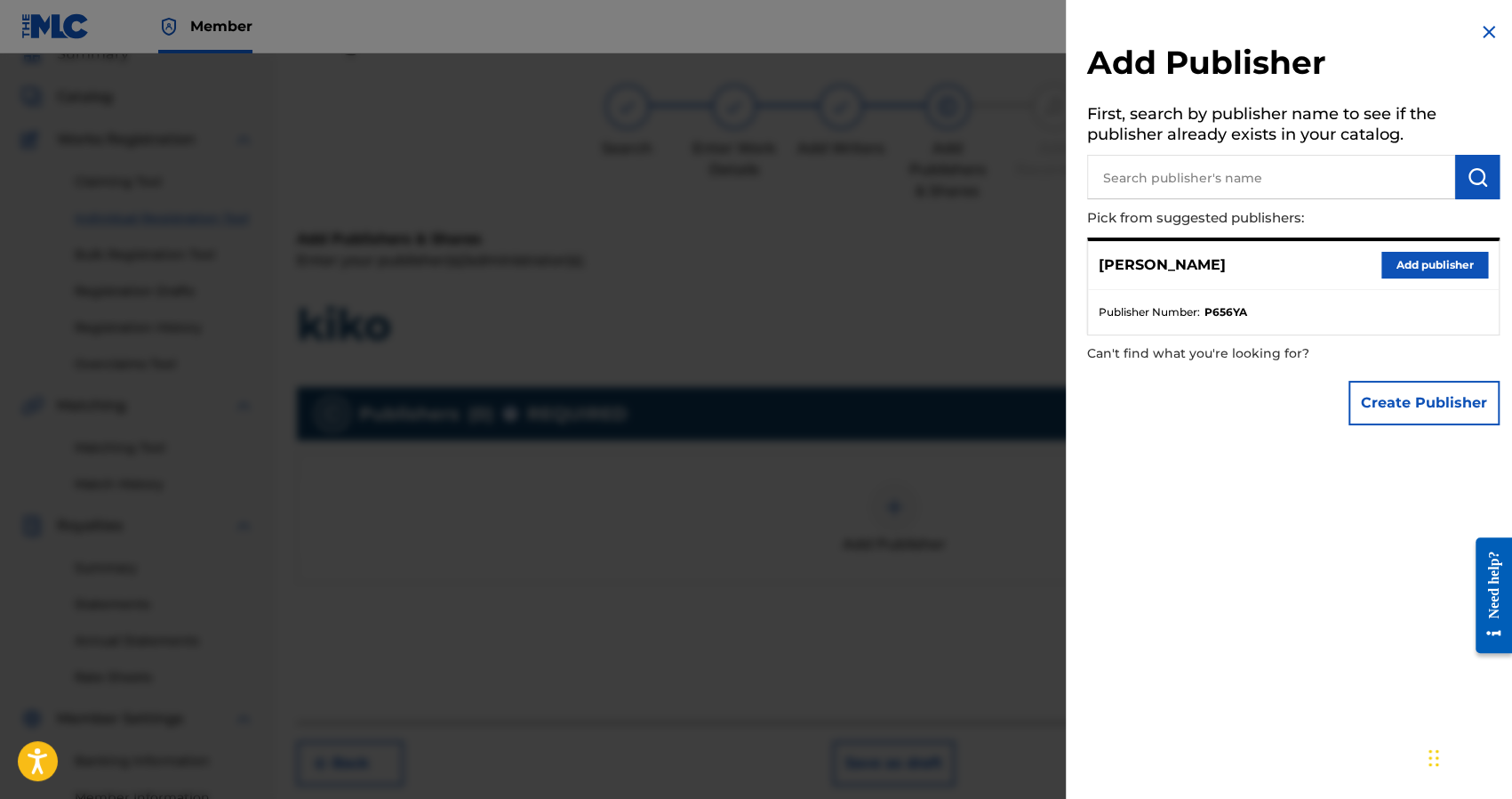
click at [1405, 254] on button "Add publisher" at bounding box center [1435, 264] width 106 height 27
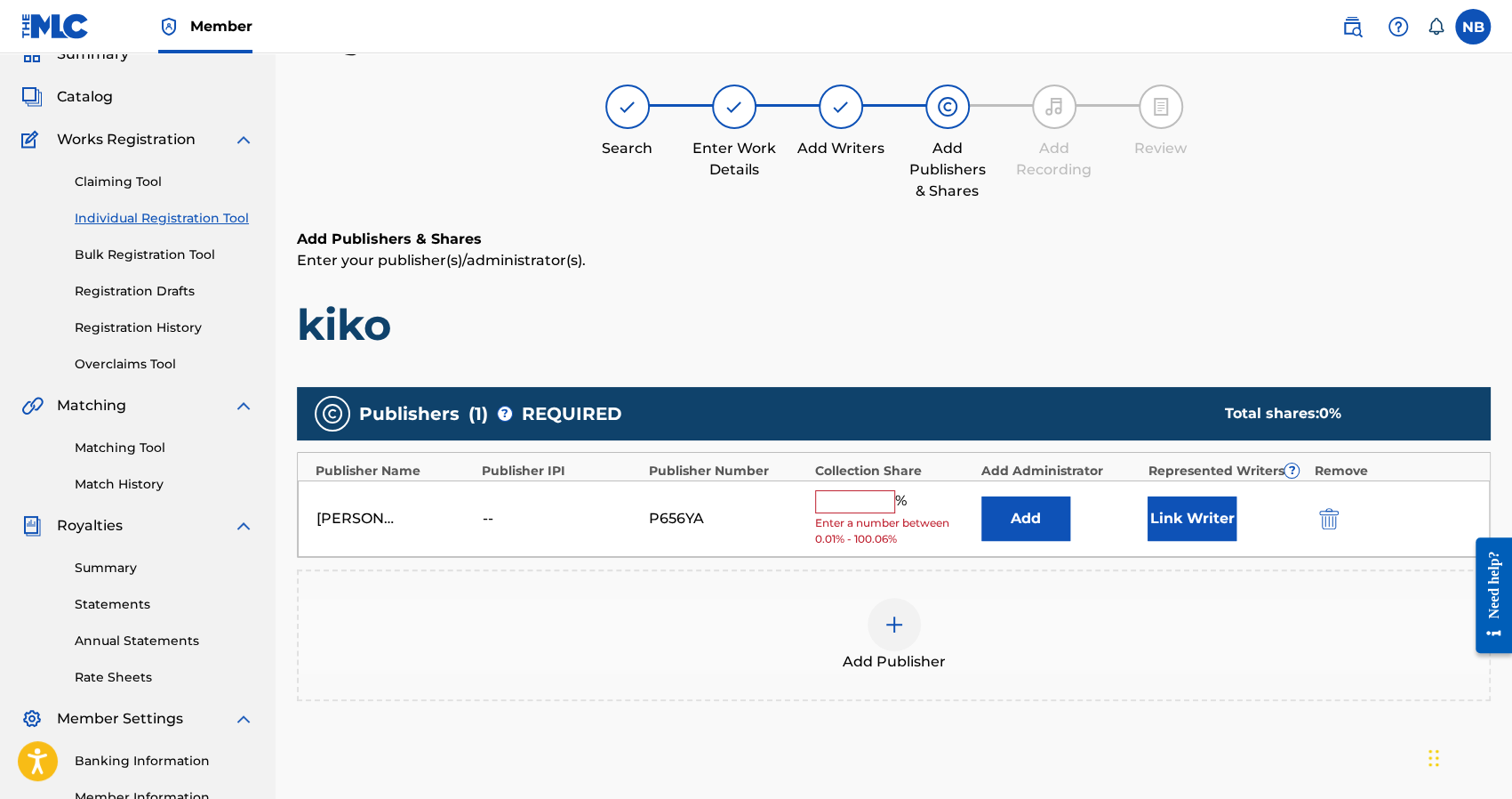
click at [846, 506] on input "text" at bounding box center [855, 501] width 80 height 23
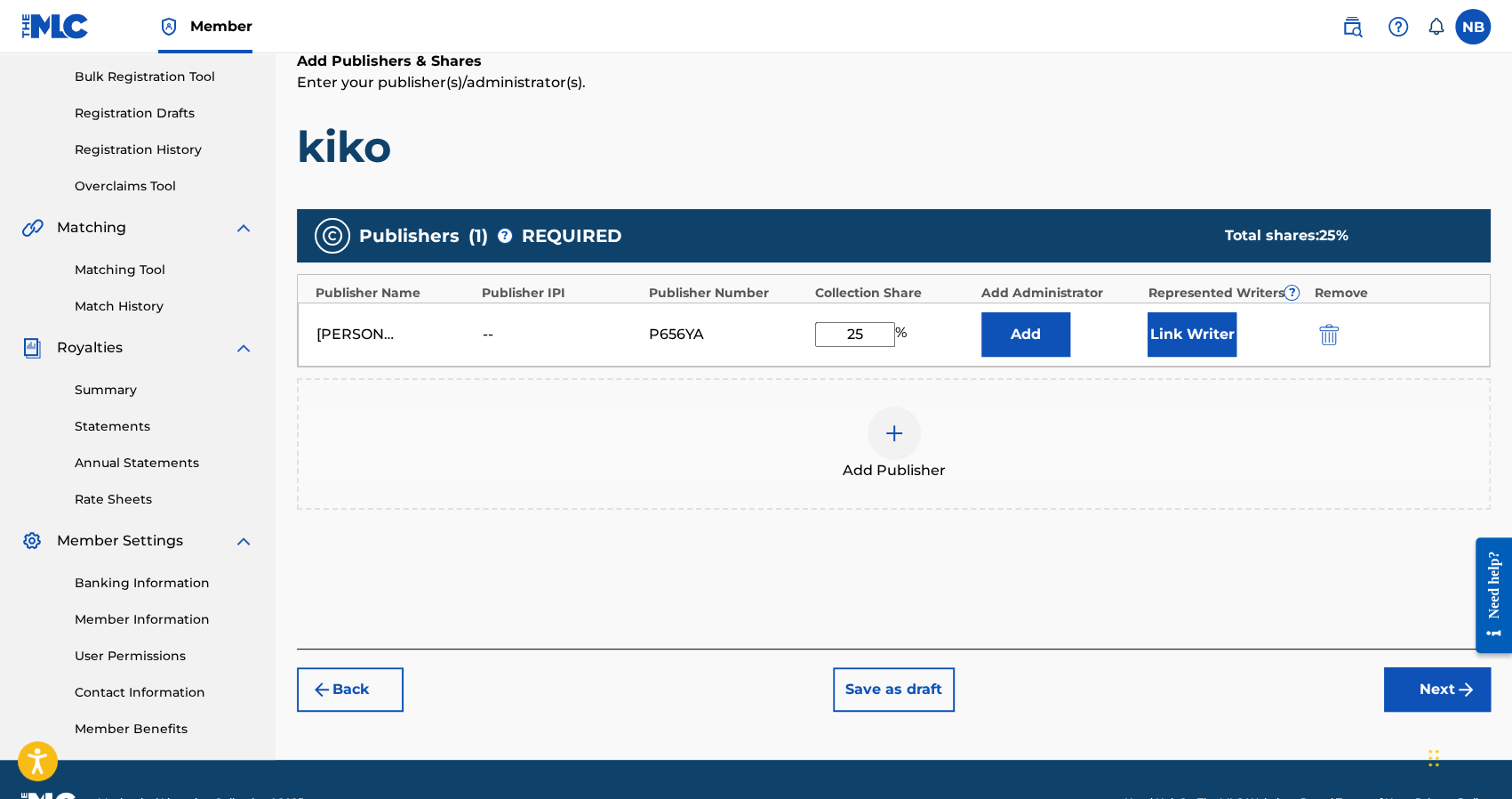
type input "25"
click at [1433, 679] on button "Next" at bounding box center [1438, 689] width 106 height 44
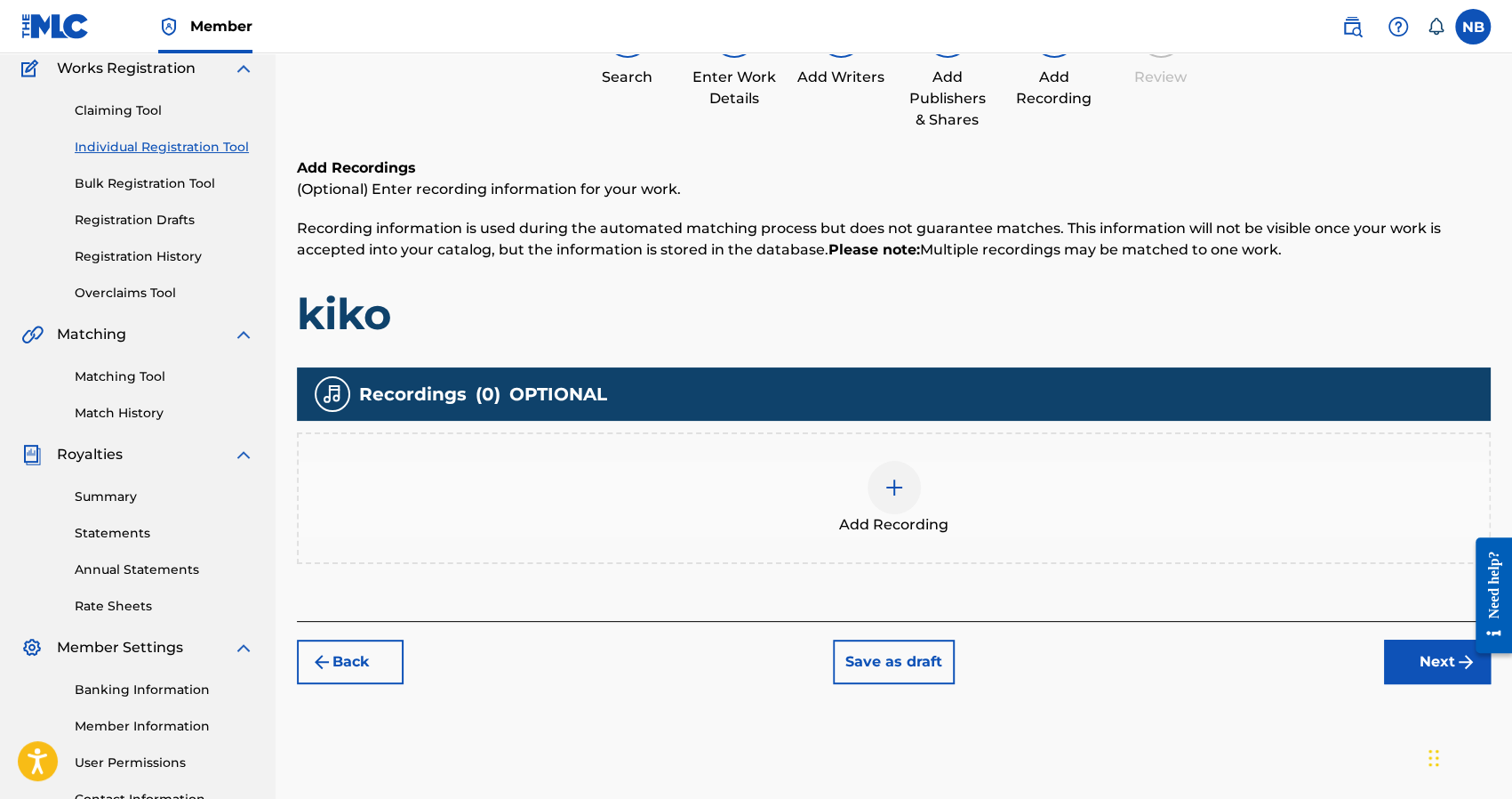
scroll to position [258, 0]
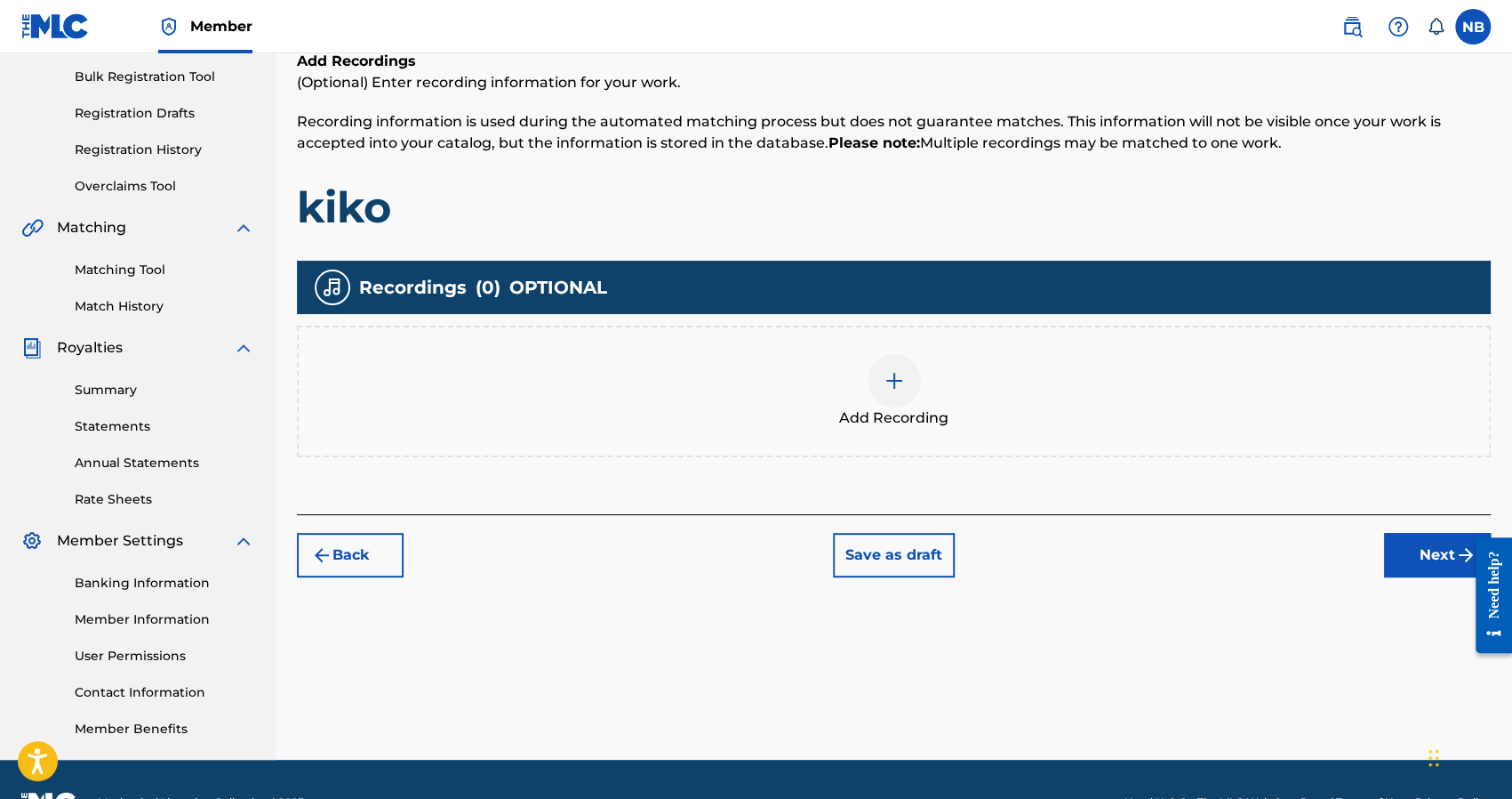
click at [924, 421] on span "Add Recording" at bounding box center [893, 417] width 109 height 21
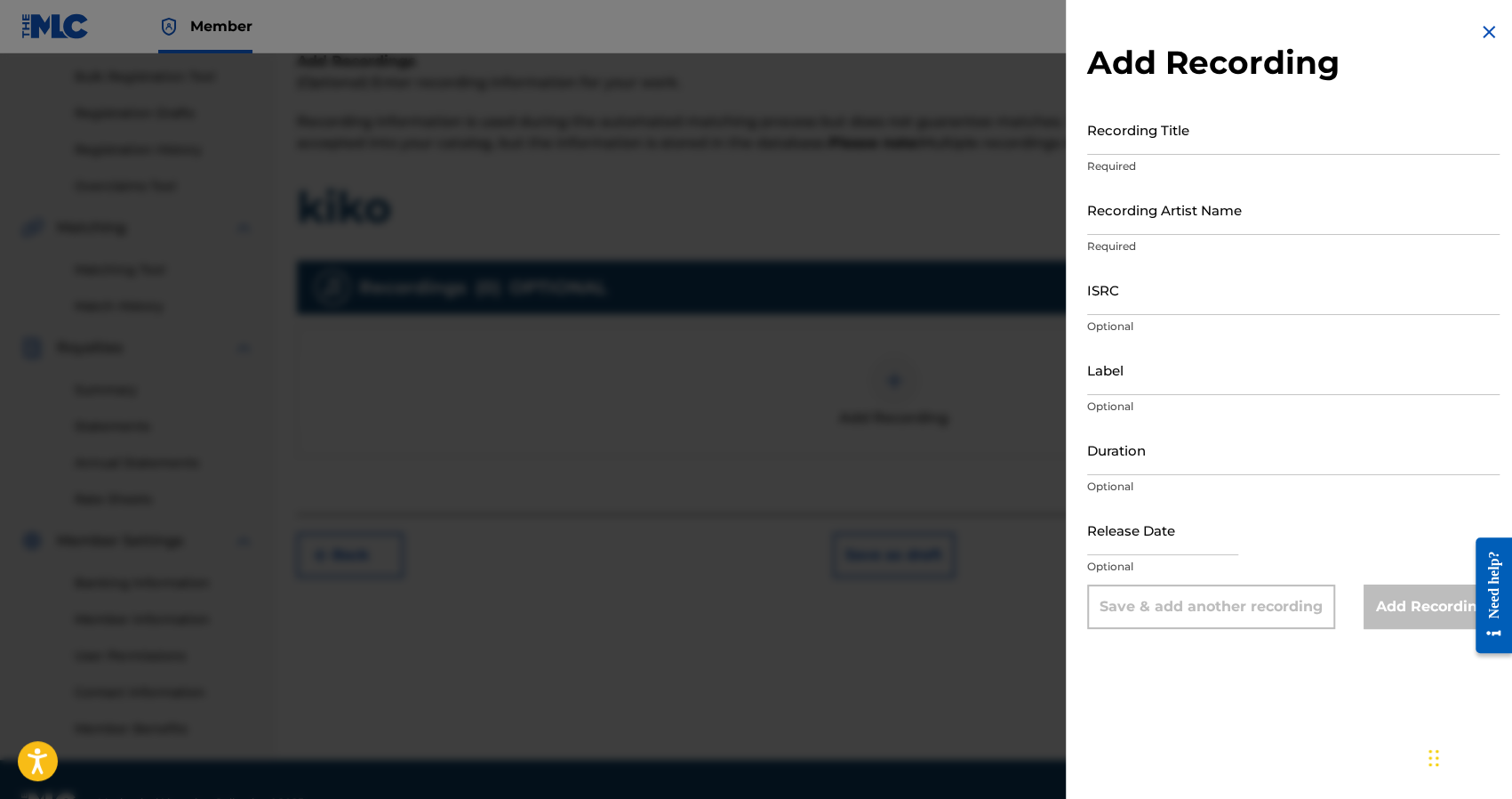
click at [1121, 146] on input "Recording Title" at bounding box center [1293, 129] width 412 height 51
type input "kiko"
click at [1179, 209] on input "Recording Artist Name" at bounding box center [1293, 208] width 412 height 51
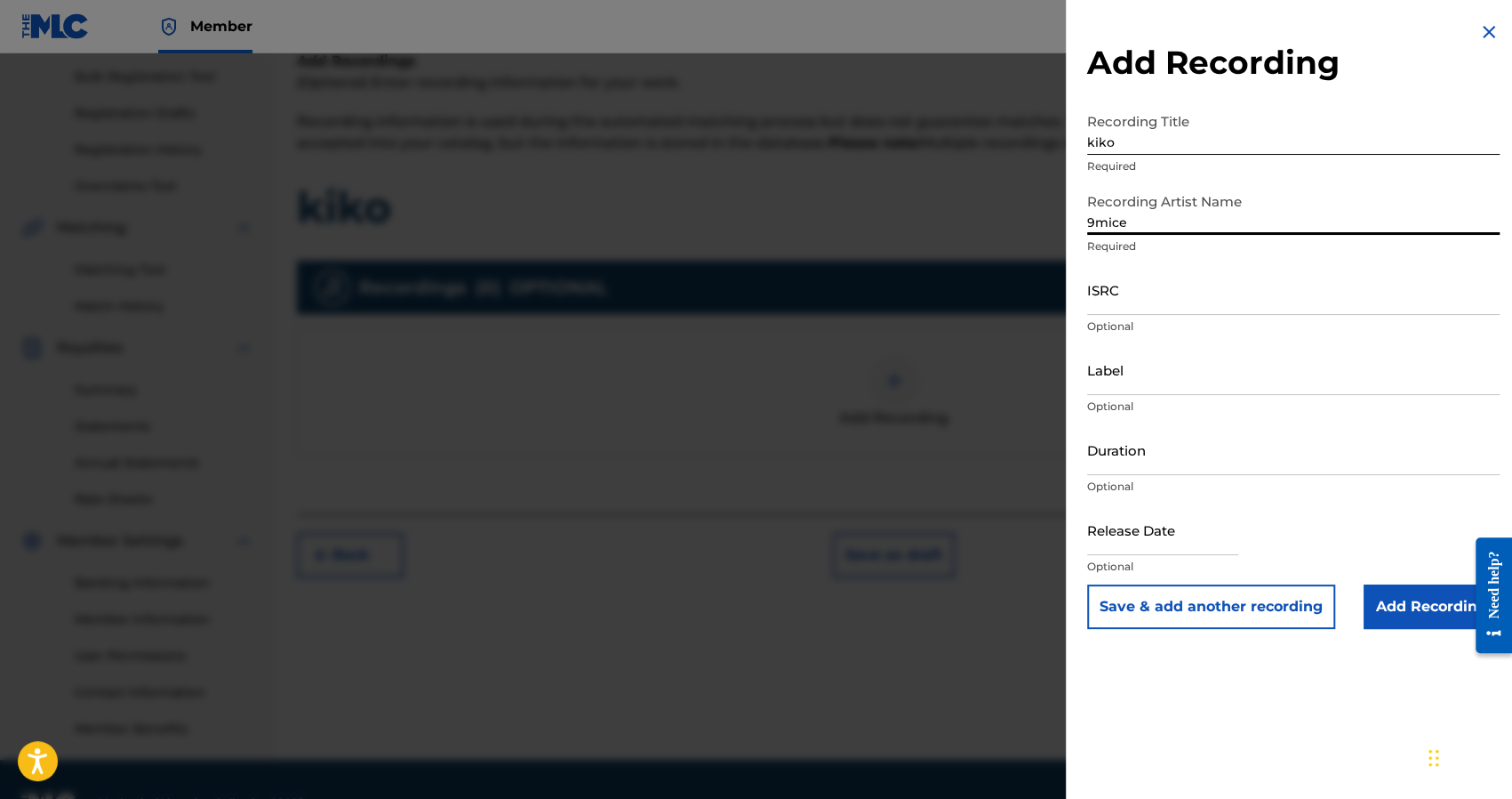
type input "9mice"
click at [1122, 287] on input "ISRC" at bounding box center [1293, 289] width 412 height 51
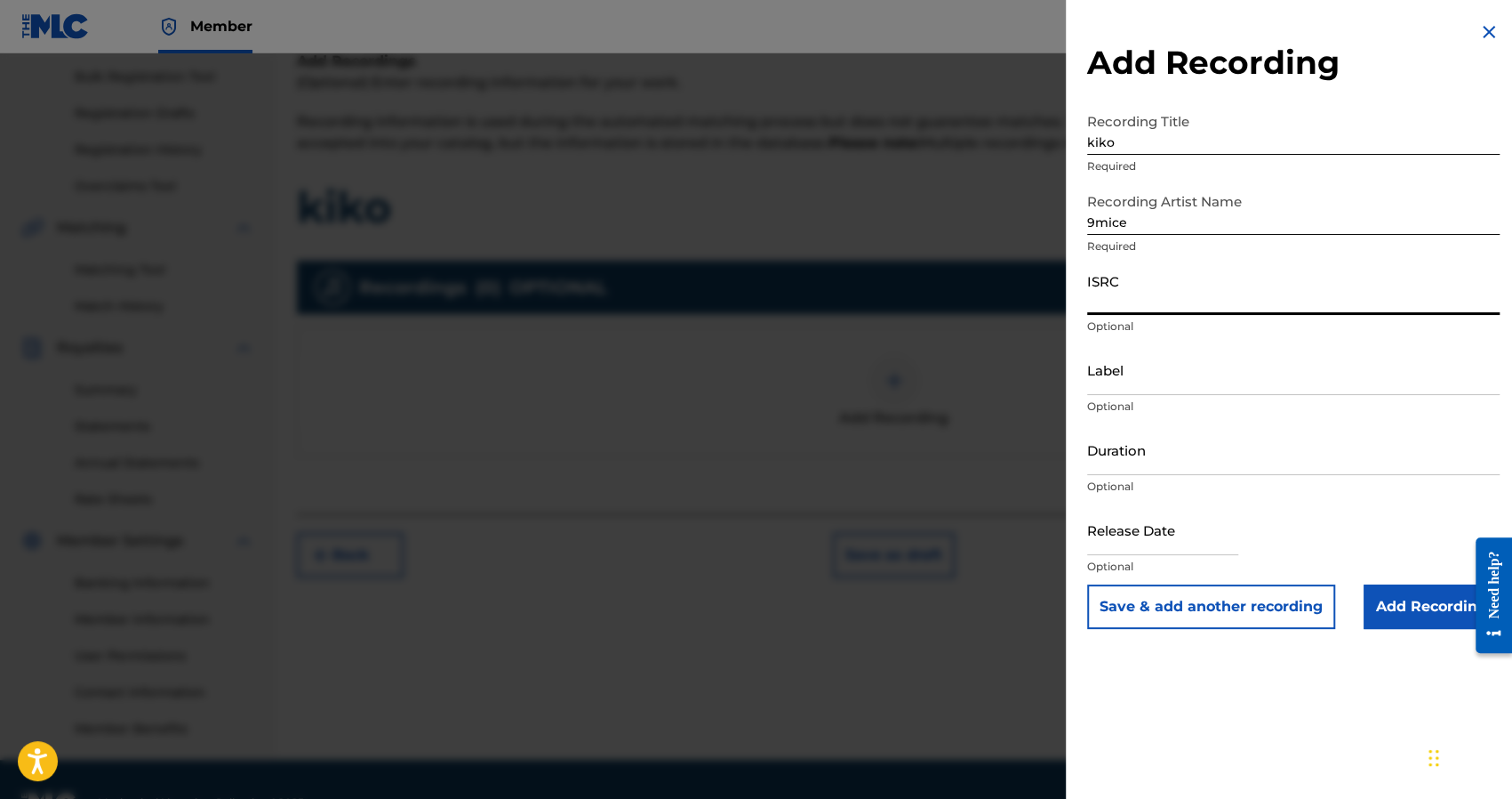
paste input "RUA1D2351128"
type input "RUA1D2351128"
click at [1395, 607] on input "Add Recording" at bounding box center [1431, 606] width 136 height 44
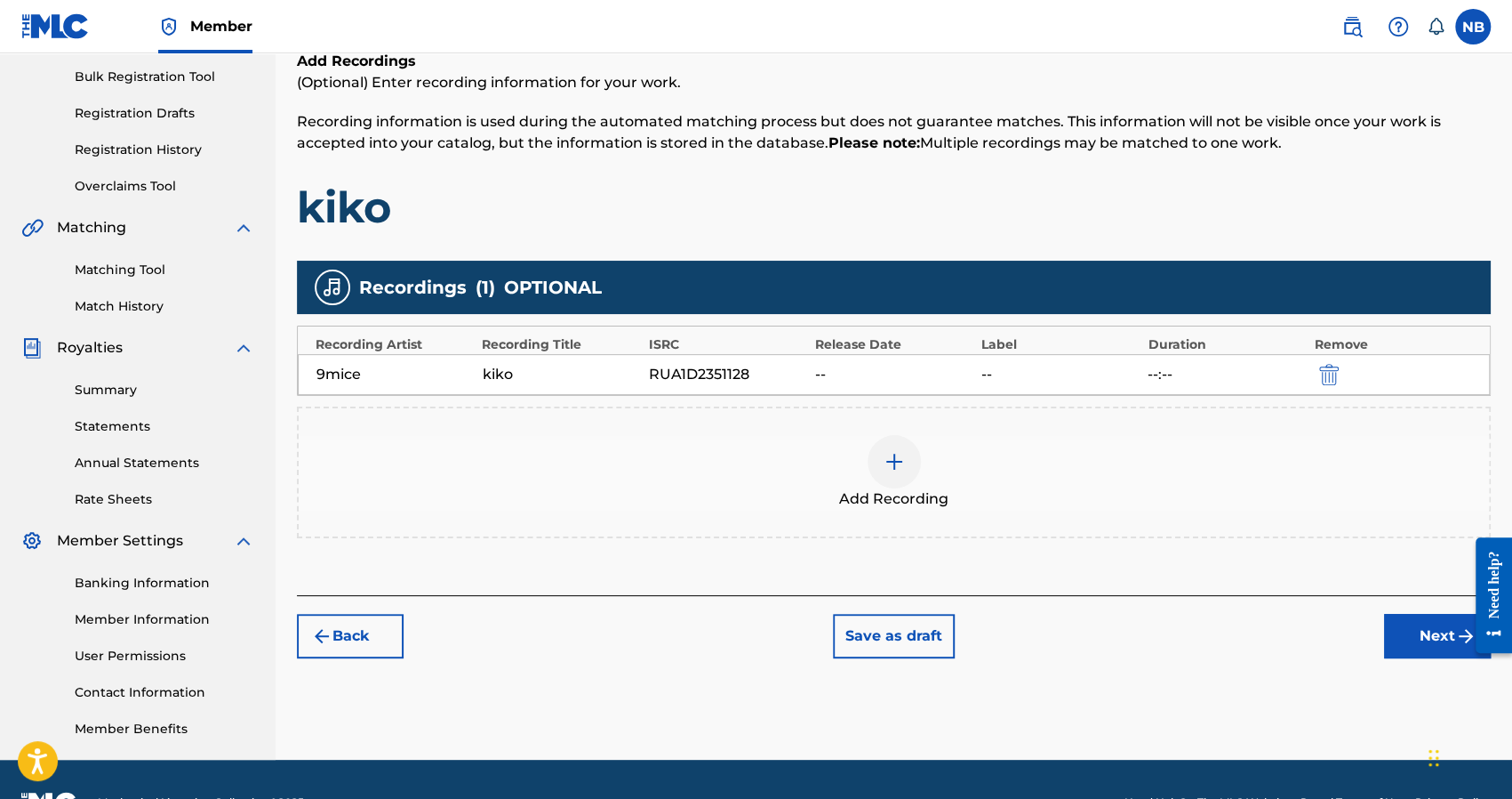
click at [1414, 632] on button "Next" at bounding box center [1438, 636] width 106 height 44
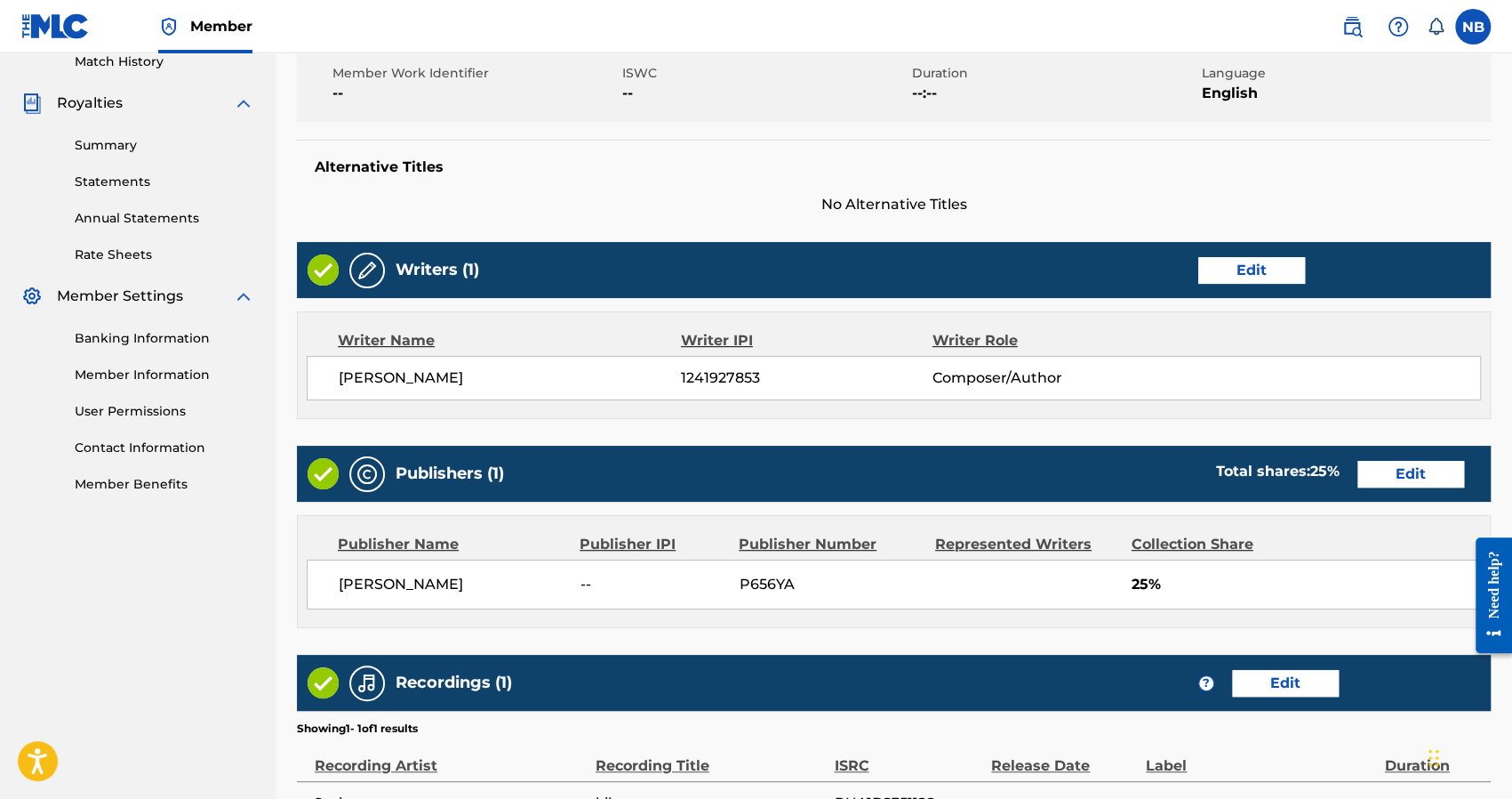
scroll to position [702, 0]
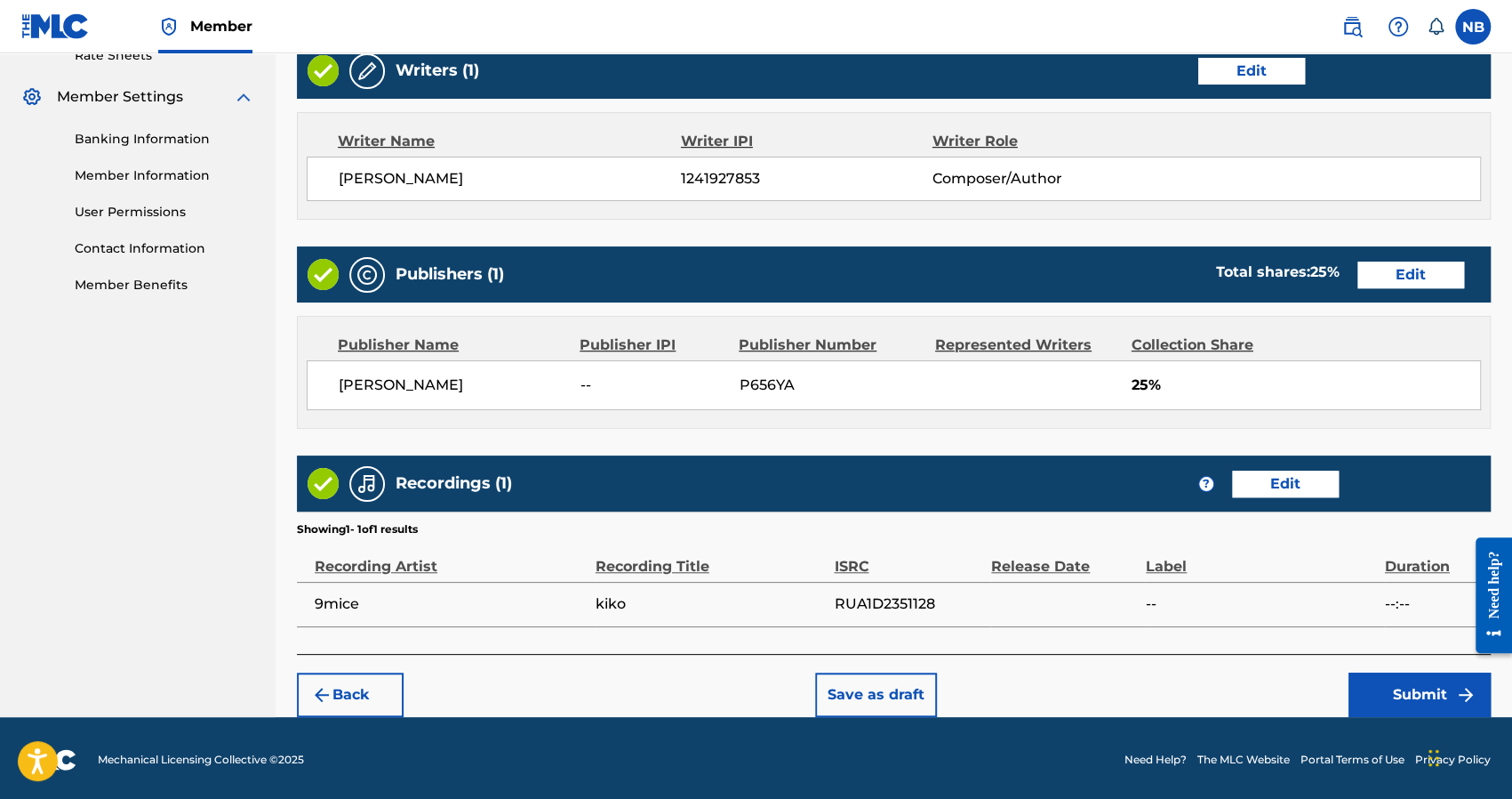
click at [1420, 691] on button "Submit" at bounding box center [1419, 694] width 142 height 44
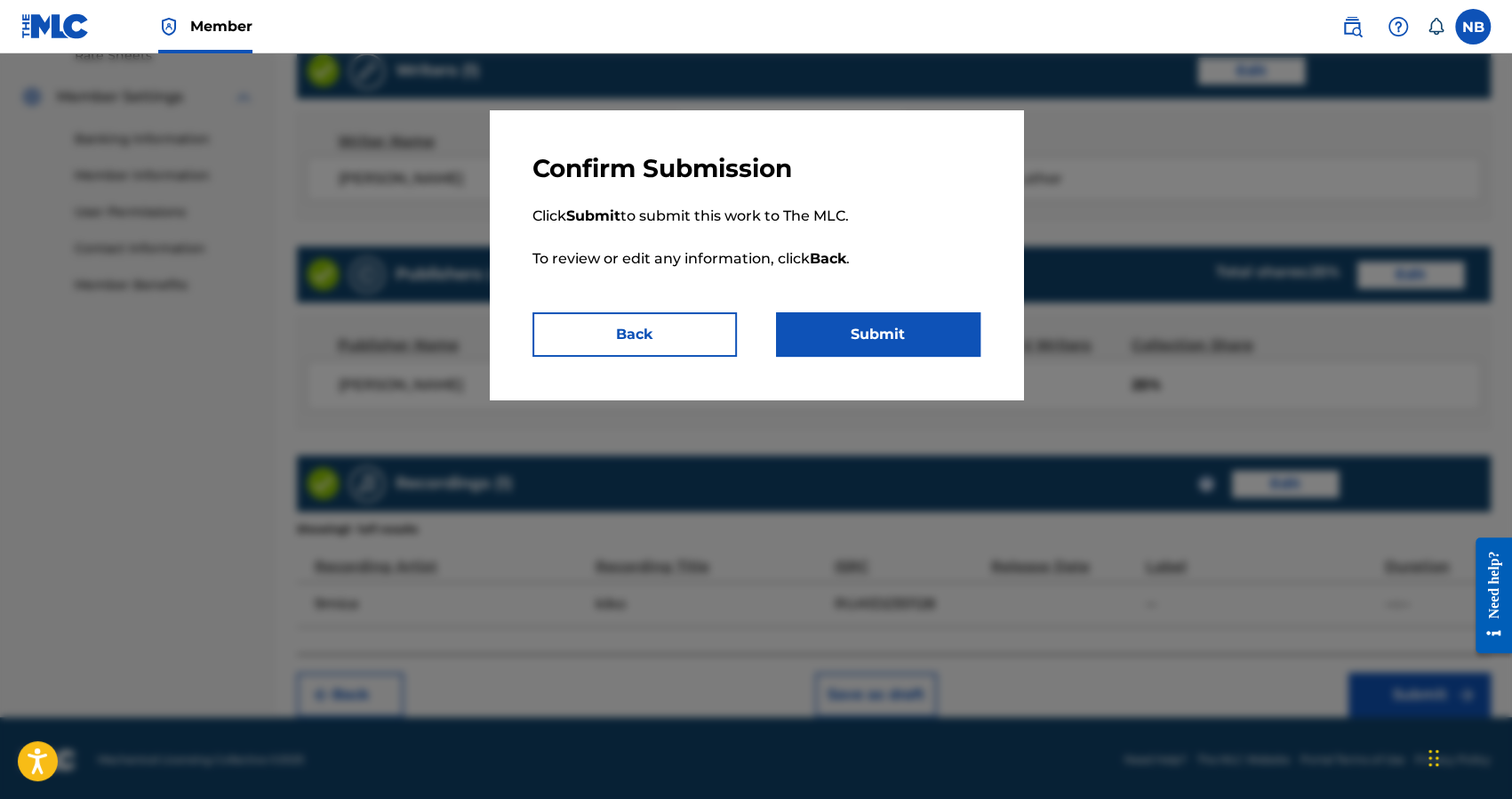
click at [968, 337] on button "Submit" at bounding box center [878, 334] width 205 height 44
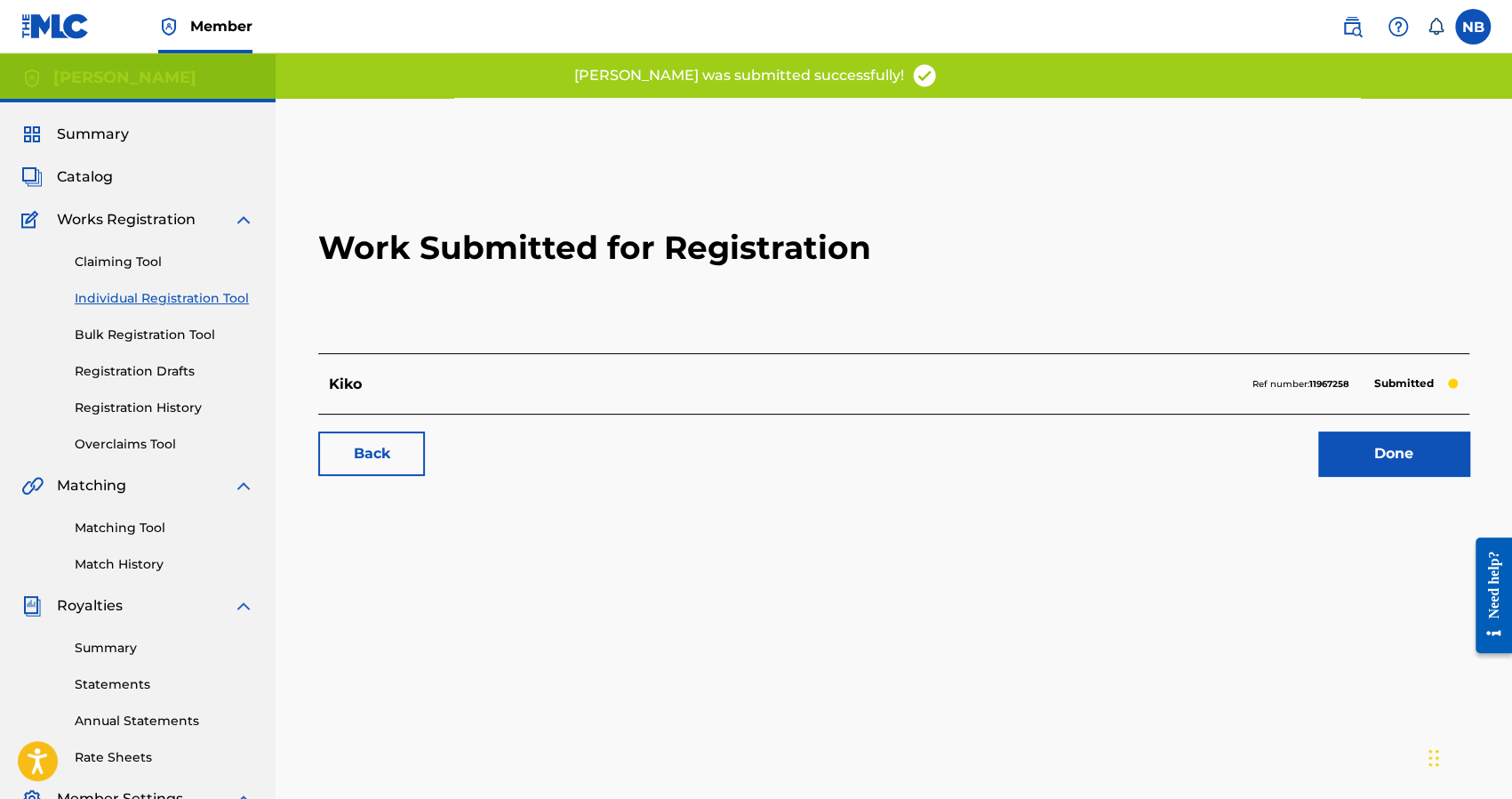
click at [106, 298] on link "Individual Registration Tool" at bounding box center [164, 298] width 180 height 18
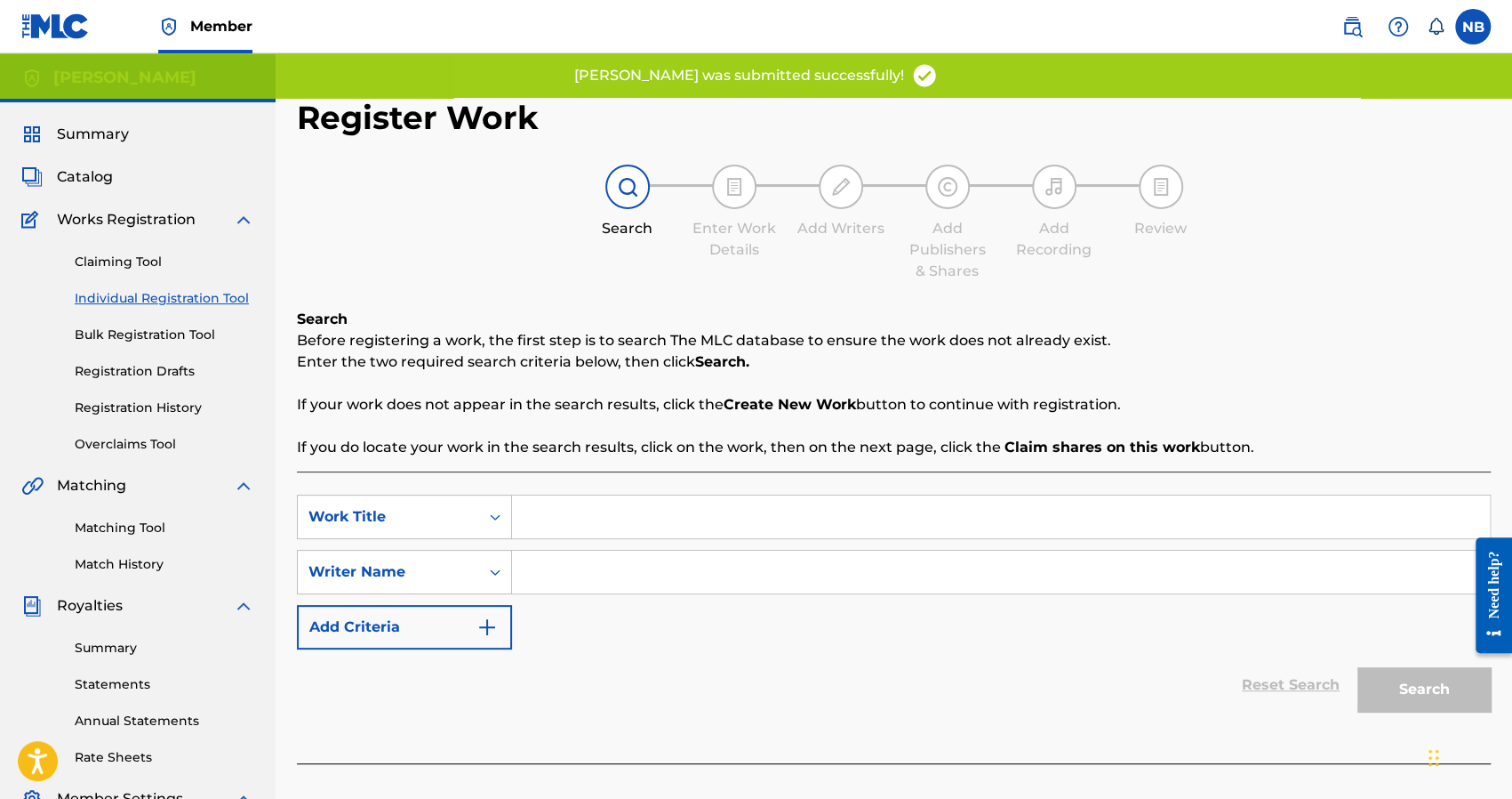
click at [711, 519] on input "Search Form" at bounding box center [1001, 516] width 978 height 42
type input "af"
drag, startPoint x: 702, startPoint y: 568, endPoint x: 720, endPoint y: 547, distance: 27.7
click at [705, 565] on input "Search Form" at bounding box center [1001, 571] width 978 height 42
type input "af"
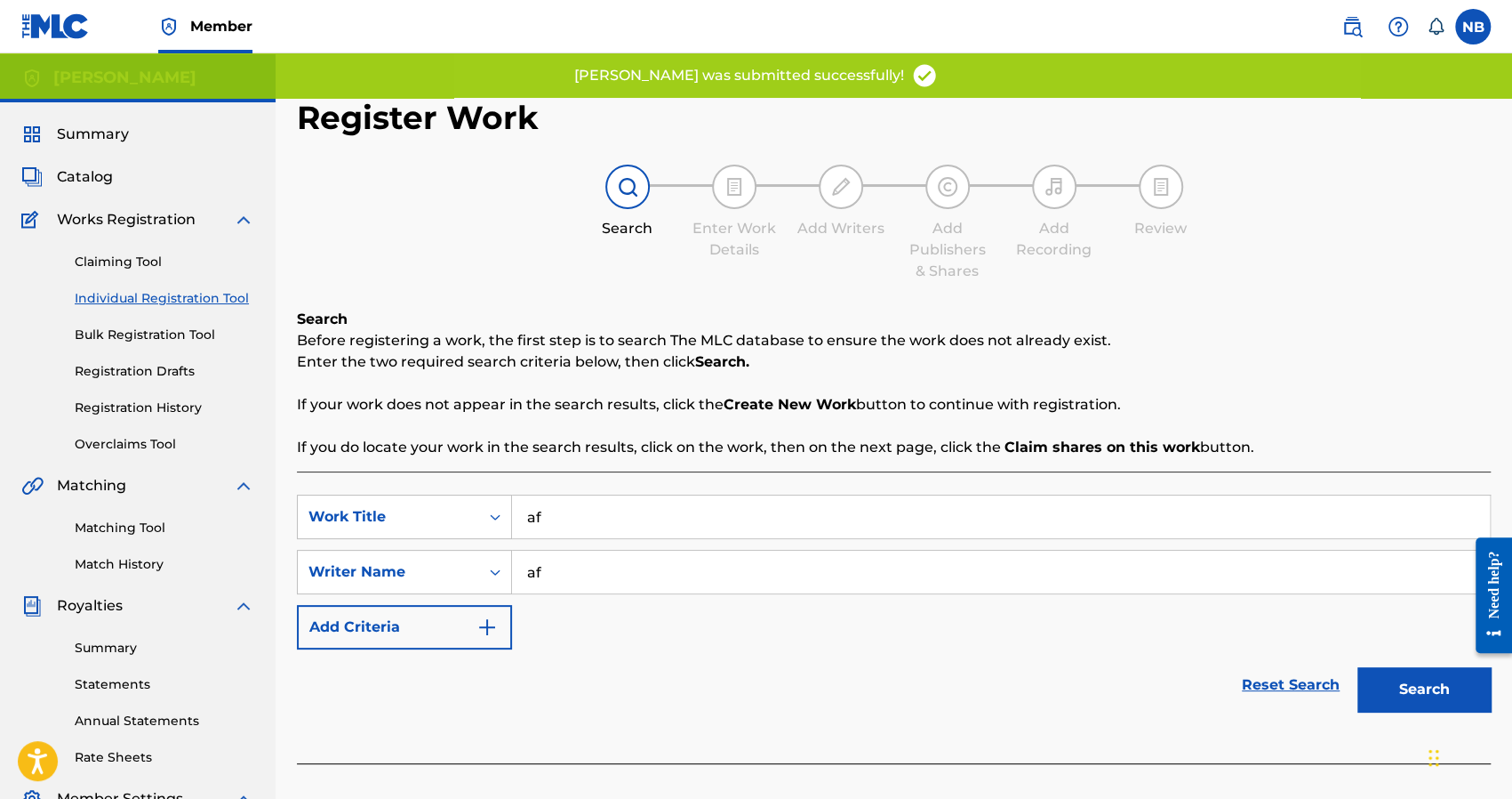
click at [1410, 698] on button "Search" at bounding box center [1424, 689] width 133 height 44
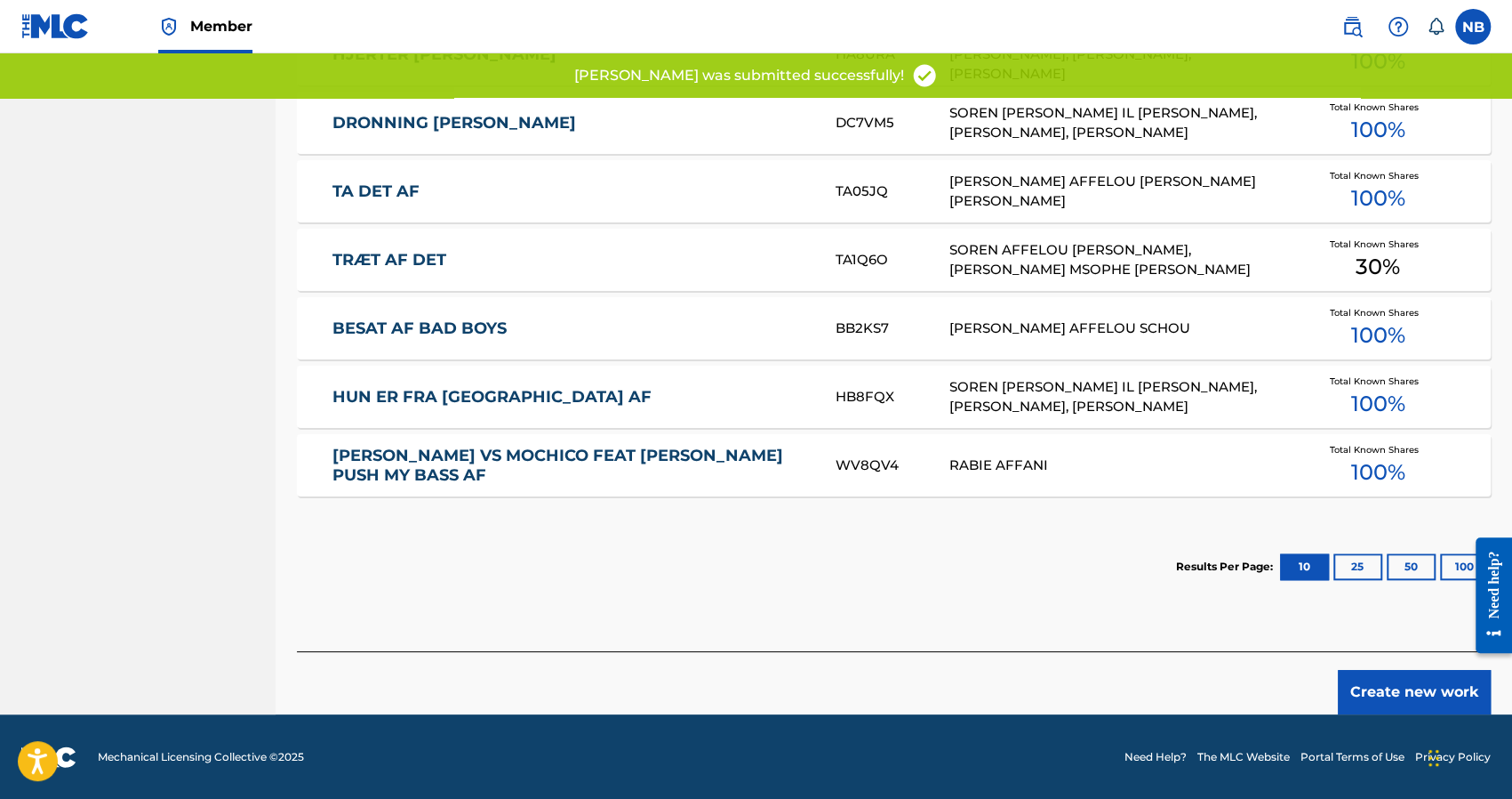
click at [1382, 705] on button "Create new work" at bounding box center [1414, 692] width 153 height 44
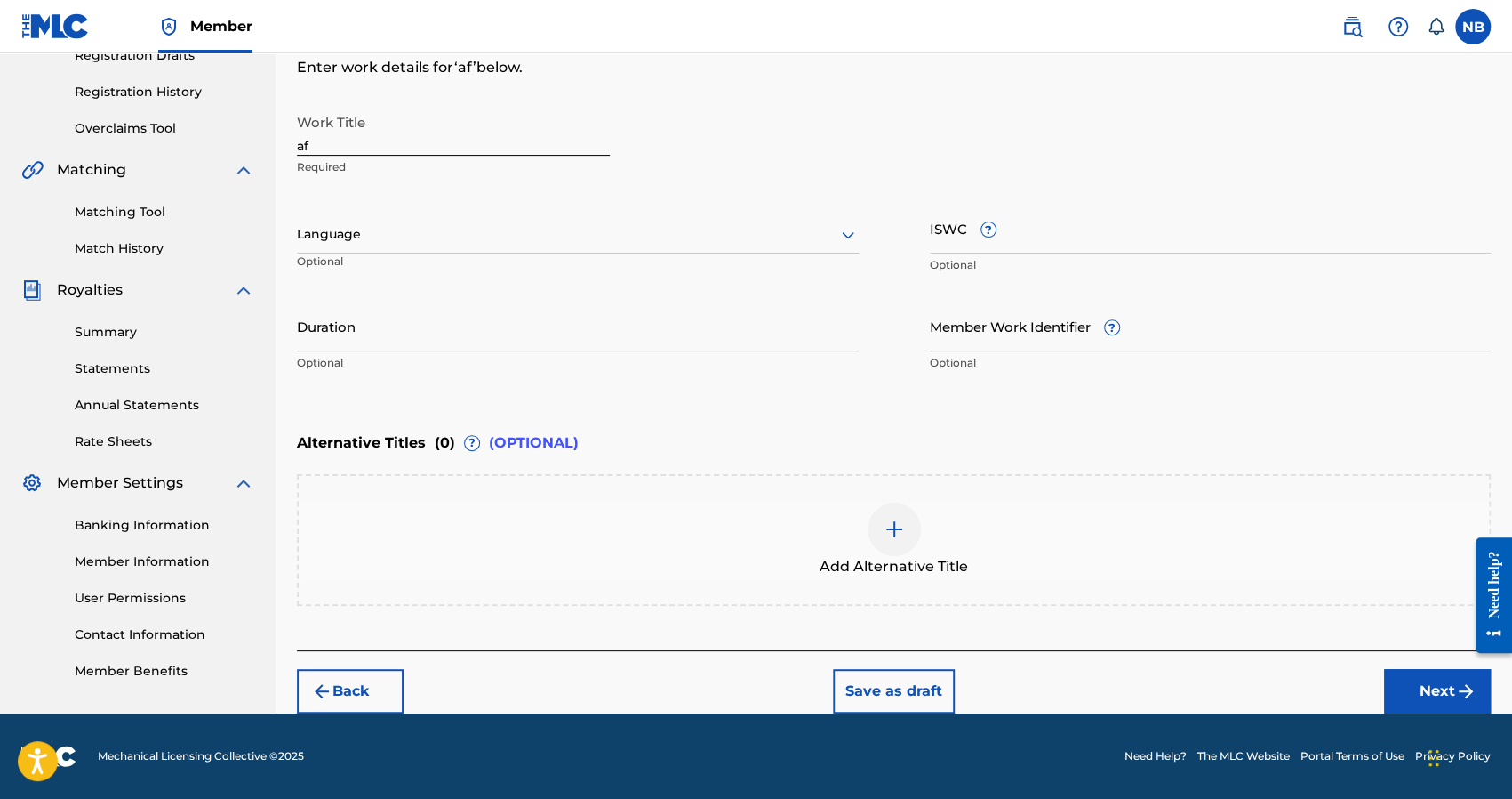
scroll to position [315, 0]
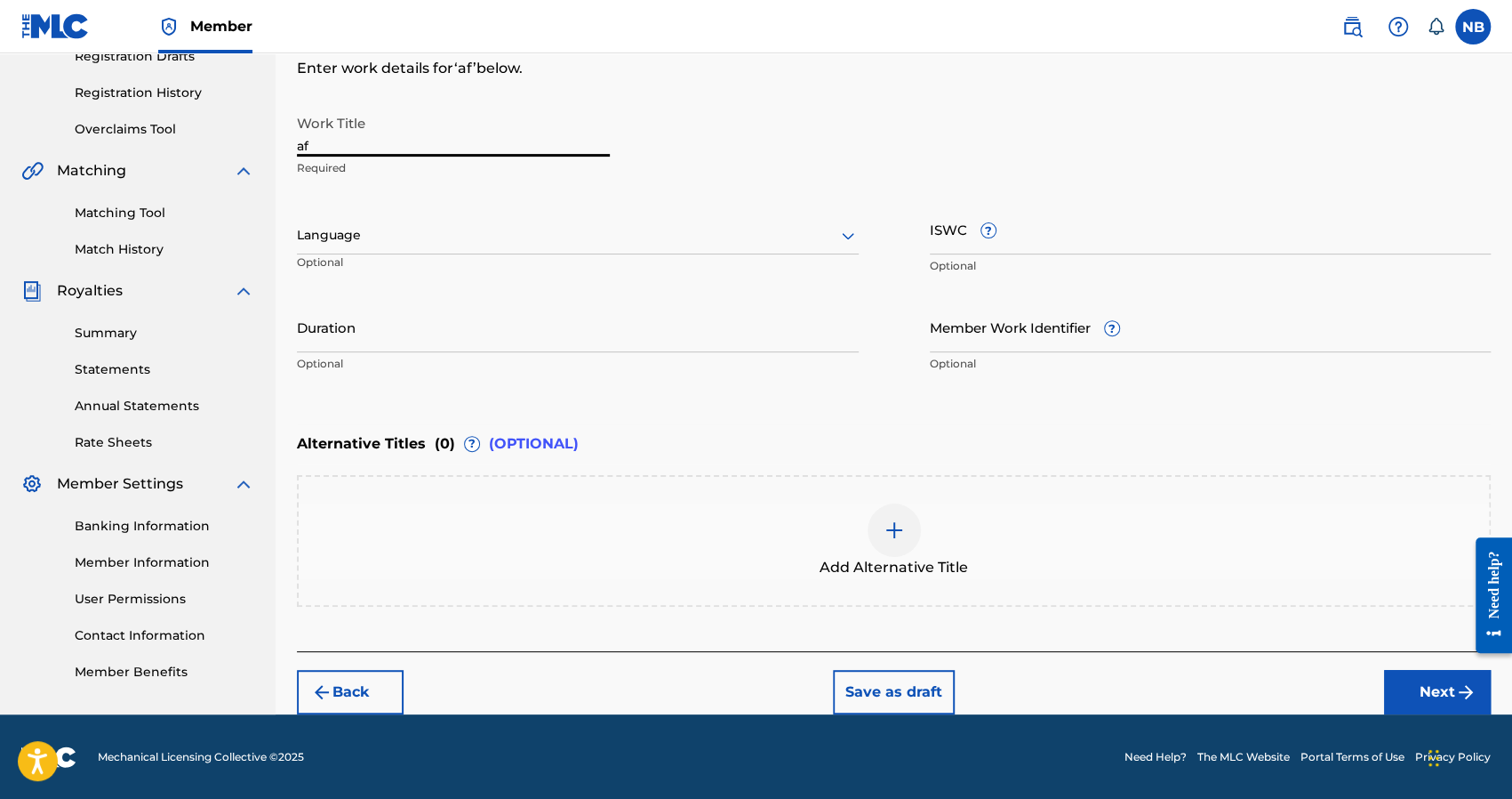
drag, startPoint x: 471, startPoint y: 154, endPoint x: 212, endPoint y: 196, distance: 262.4
click at [212, 196] on main "Nick Brady Summary Catalog Works Registration Claiming Tool Individual Registra…" at bounding box center [756, 226] width 1512 height 975
type input "tryna change"
click at [1409, 675] on button "Next" at bounding box center [1438, 692] width 106 height 44
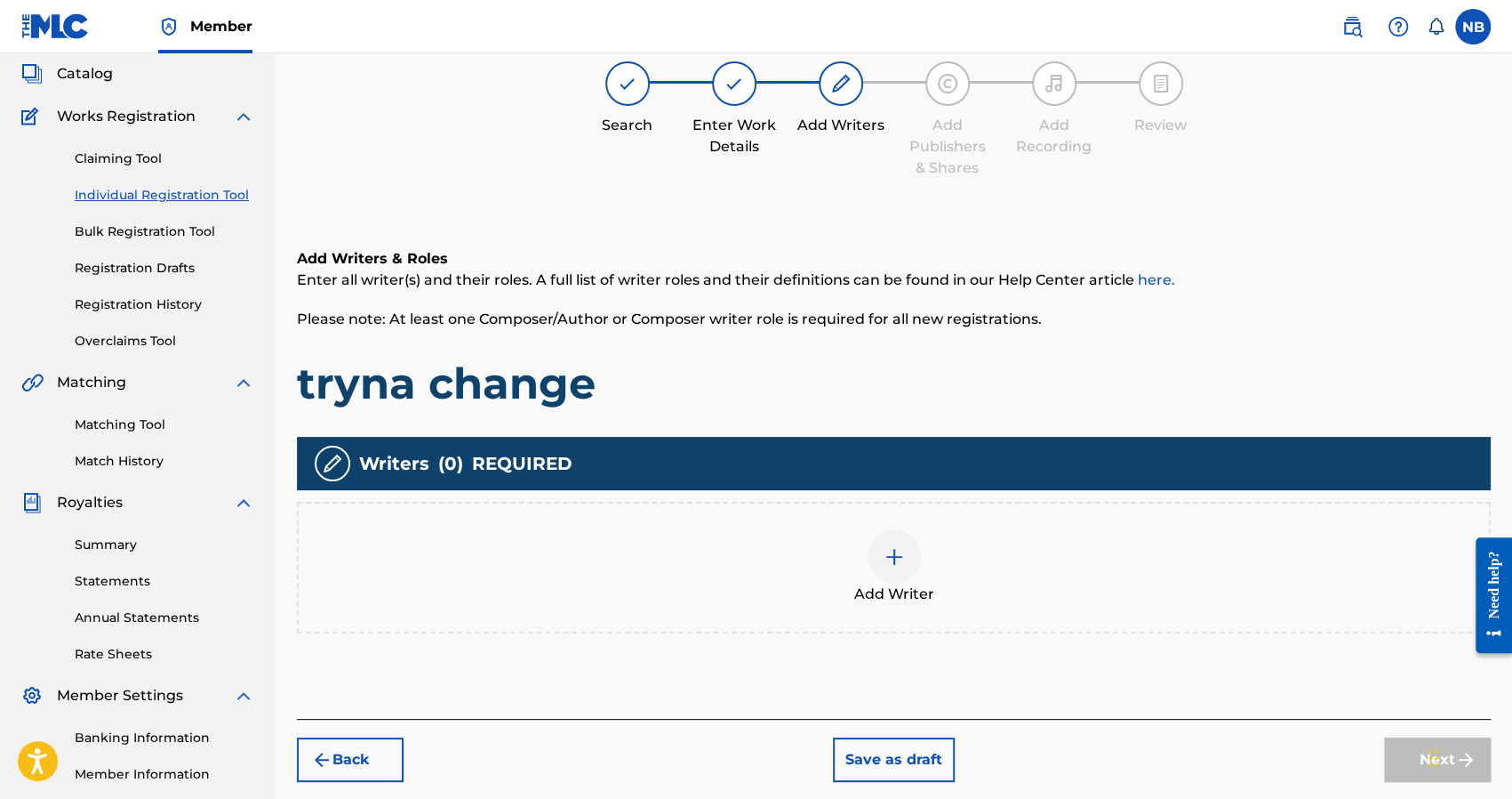
scroll to position [80, 0]
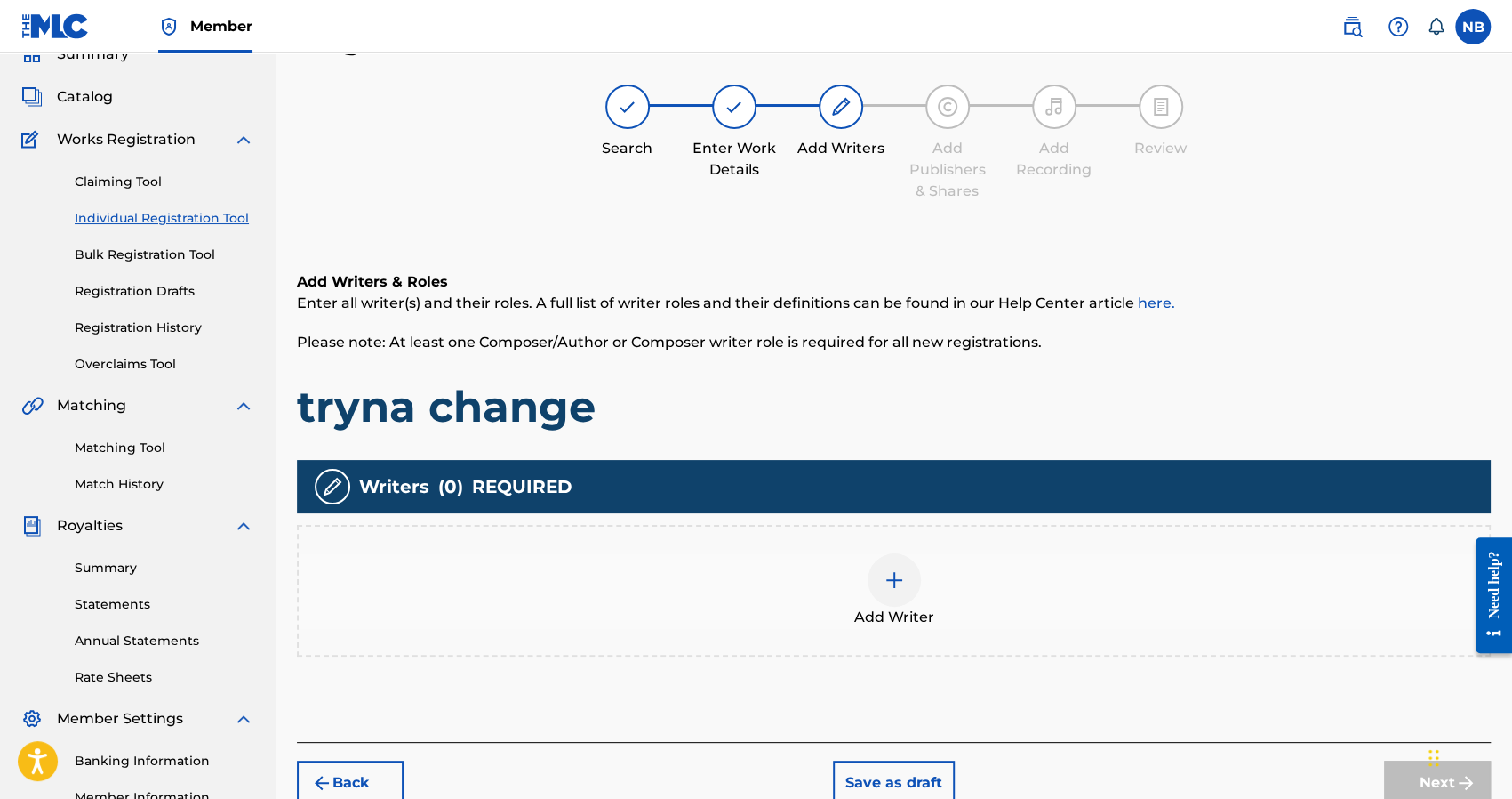
click at [880, 558] on div at bounding box center [894, 580] width 53 height 53
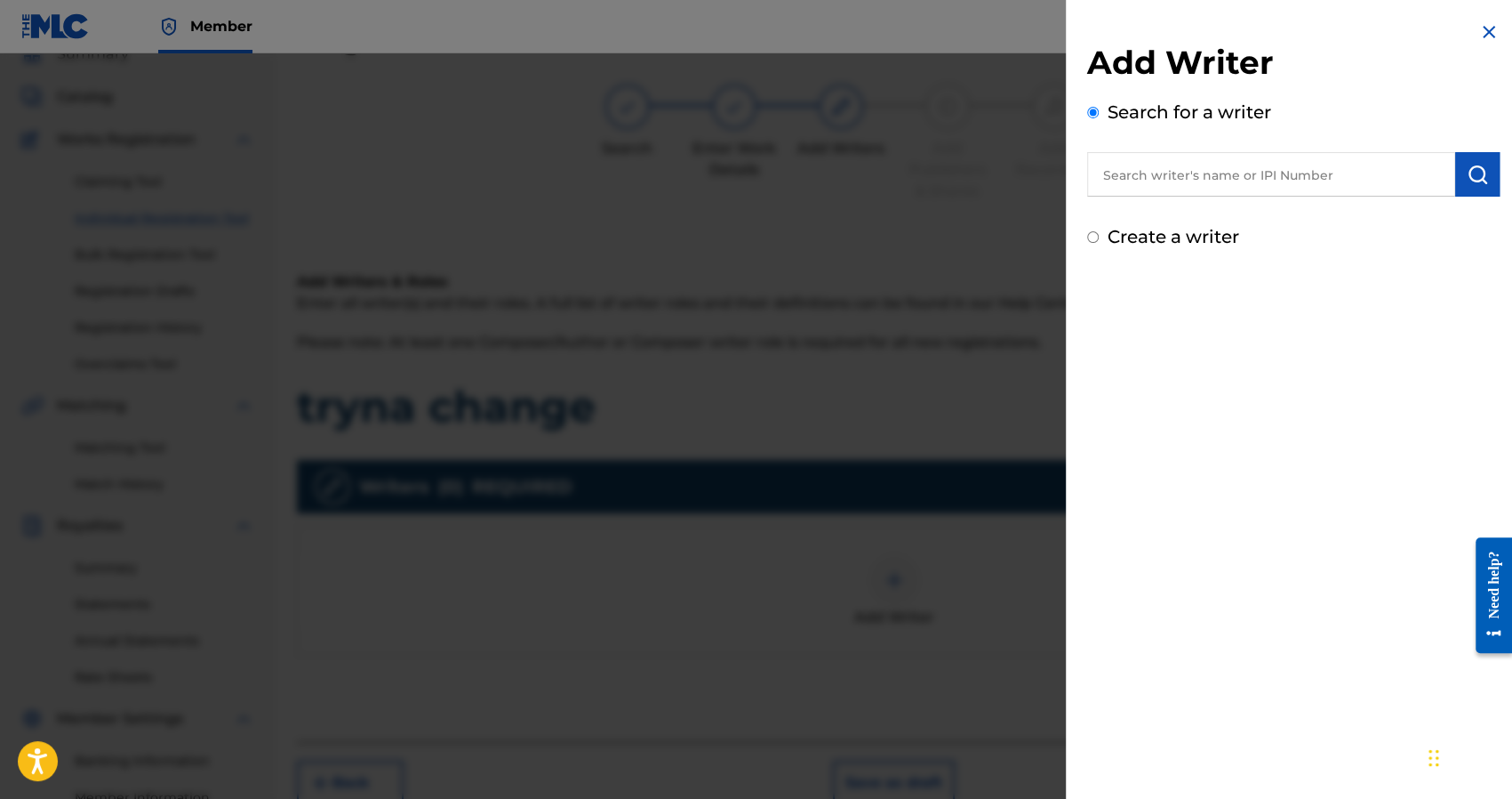
click at [1151, 233] on label "Create a writer" at bounding box center [1173, 236] width 131 height 21
radio input "true"
click at [1099, 233] on input "Create a writer" at bounding box center [1092, 237] width 12 height 12
radio input "false"
radio input "true"
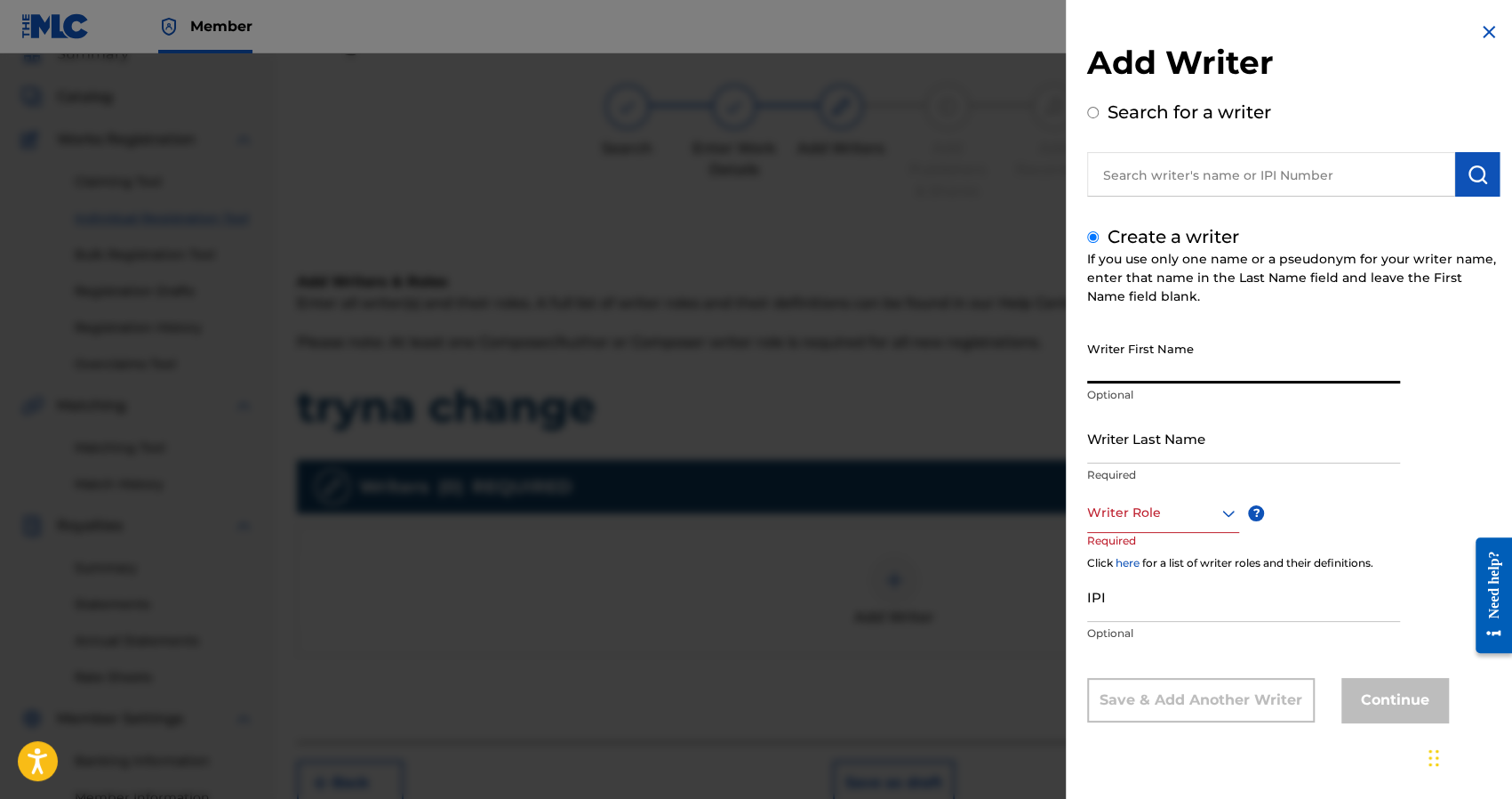
click at [1133, 348] on input "Writer First Name" at bounding box center [1243, 357] width 313 height 51
click at [1124, 441] on input "Writer Last Name" at bounding box center [1243, 437] width 313 height 51
click at [1123, 368] on input "Writer First Name" at bounding box center [1243, 357] width 313 height 51
click at [1161, 384] on div "Writer First Name Optional" at bounding box center [1243, 372] width 313 height 80
click at [1184, 377] on input "Writer First Name" at bounding box center [1243, 357] width 313 height 51
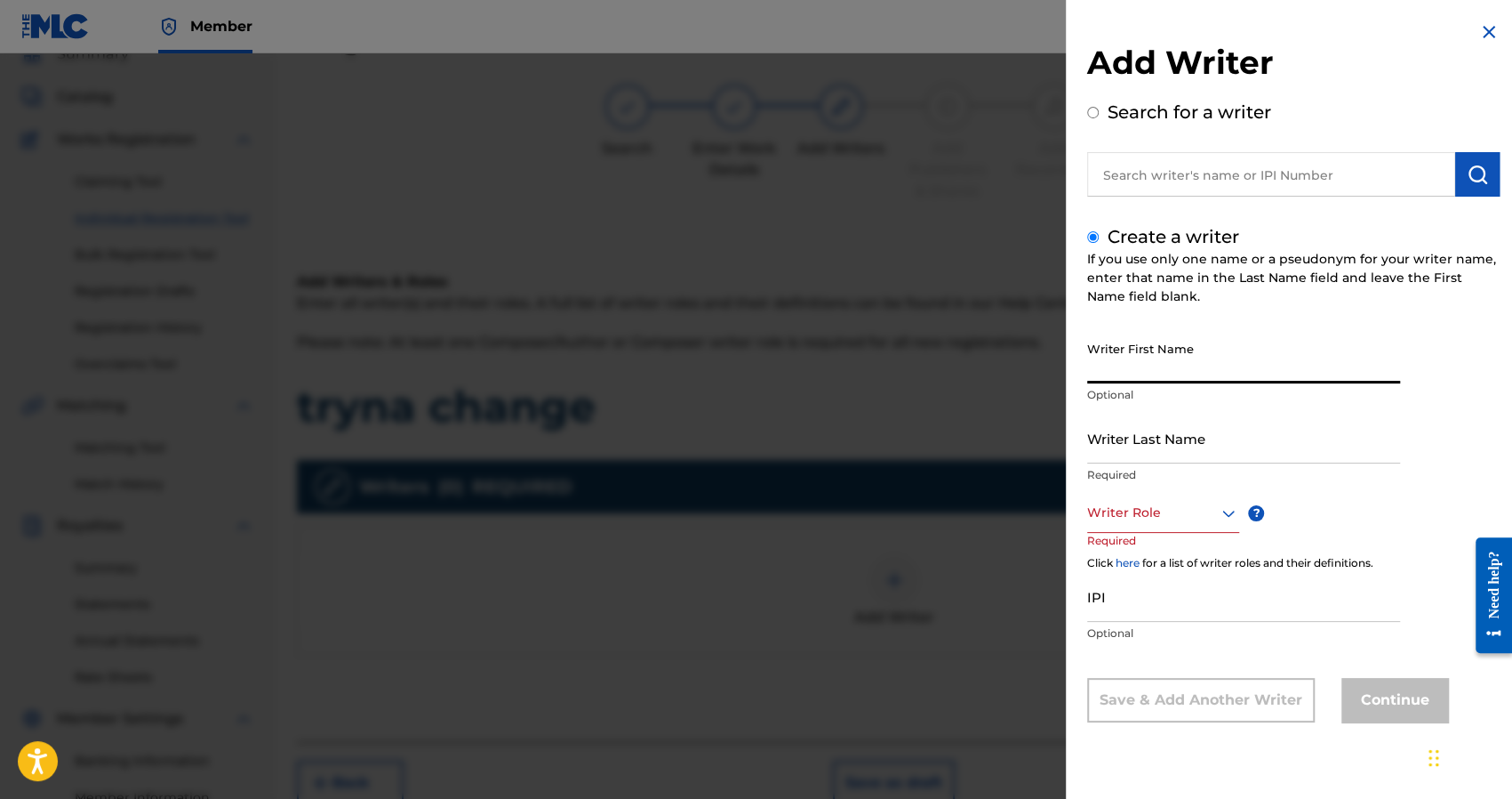
type input "Nick"
click at [1145, 445] on input "Writer Last Name" at bounding box center [1243, 437] width 313 height 51
click at [1141, 451] on input "Writer Last Name" at bounding box center [1243, 437] width 313 height 51
type input "[PERSON_NAME]"
click at [1135, 493] on div "Writer Role" at bounding box center [1163, 512] width 152 height 40
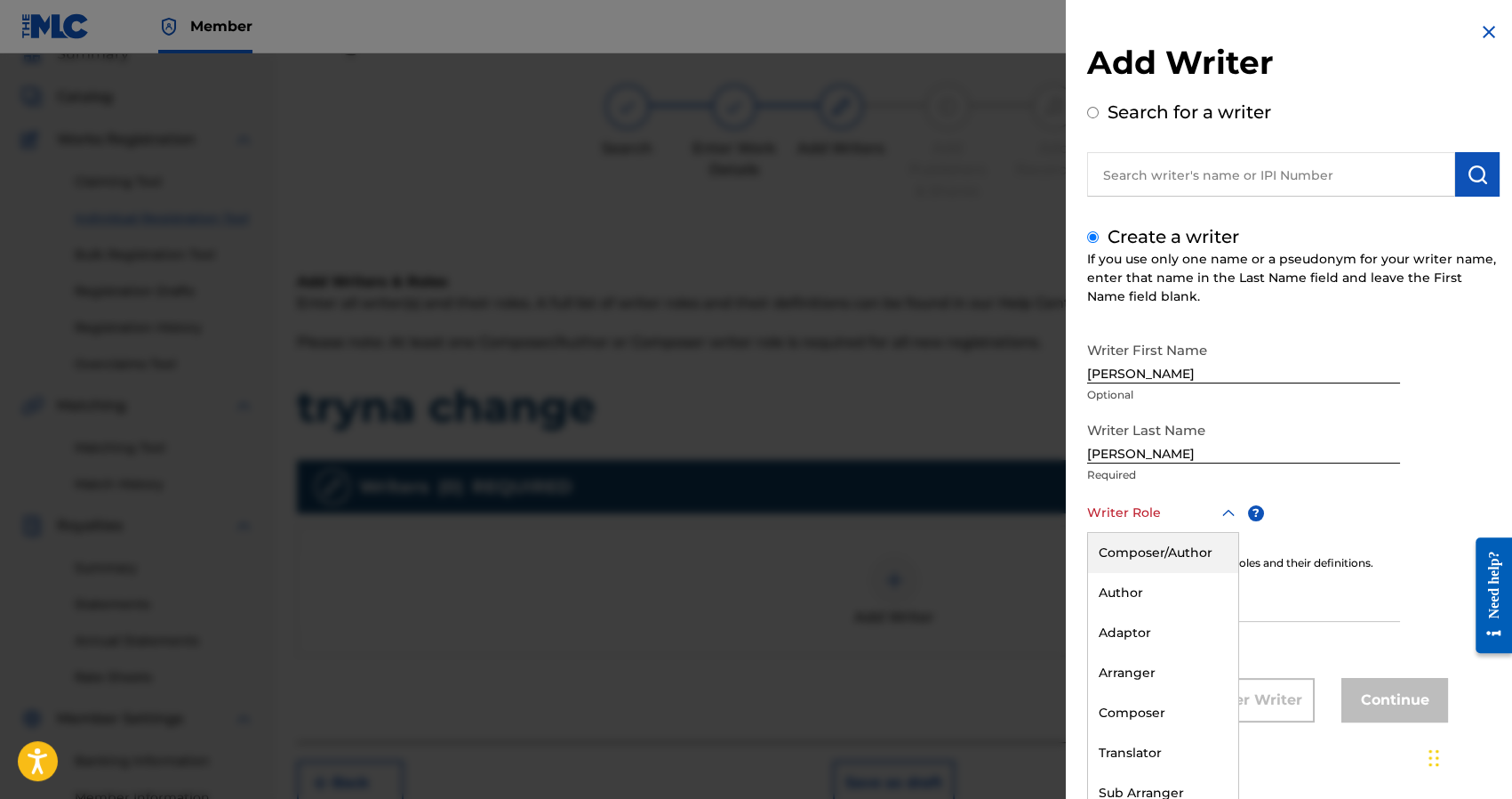
click at [1141, 546] on div "Composer/Author" at bounding box center [1163, 553] width 151 height 40
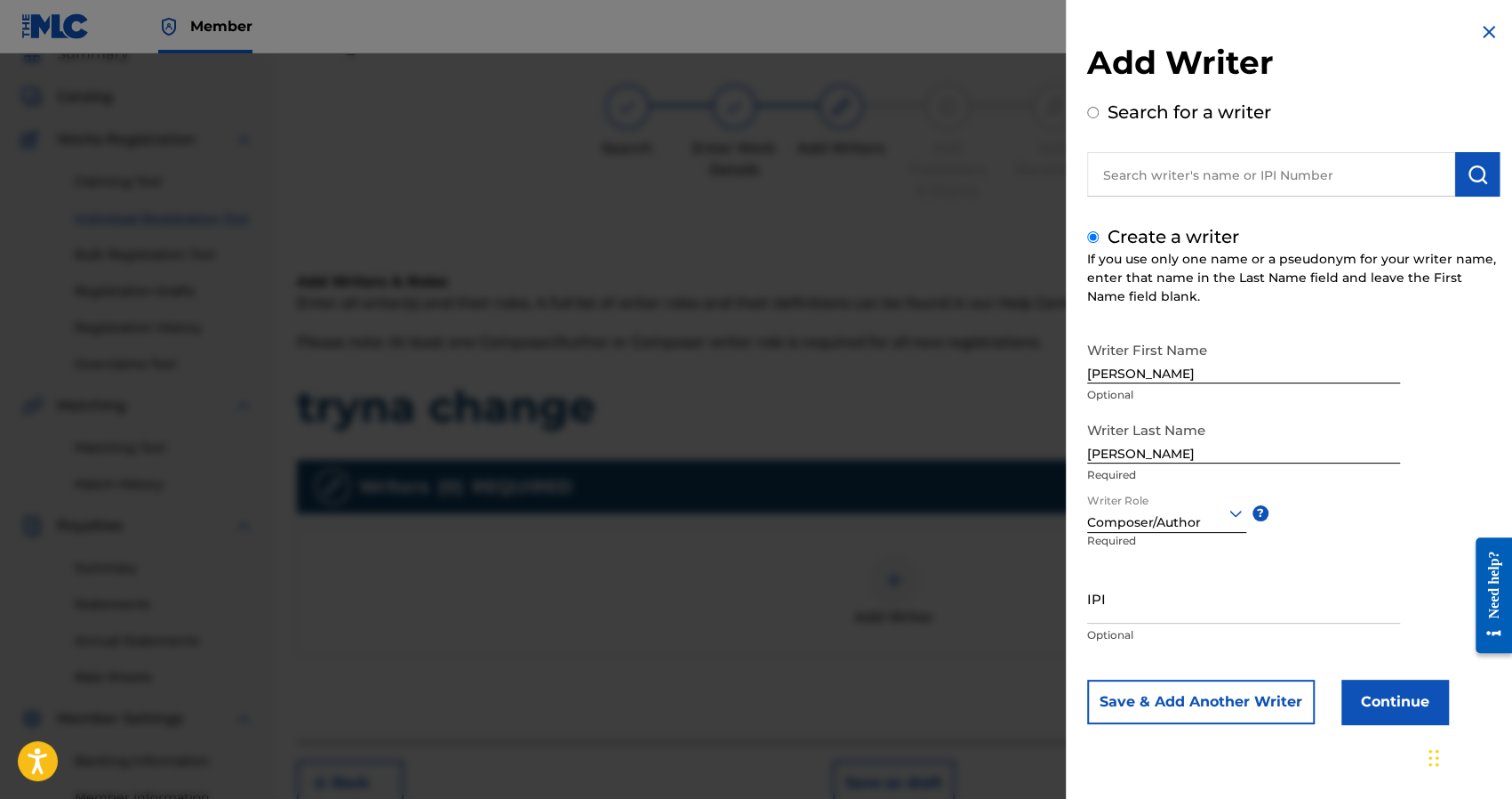
click at [1135, 594] on input "IPI" at bounding box center [1243, 598] width 313 height 51
paste input "1241927853"
type input "1241927853"
click at [1360, 703] on button "Continue" at bounding box center [1394, 702] width 106 height 44
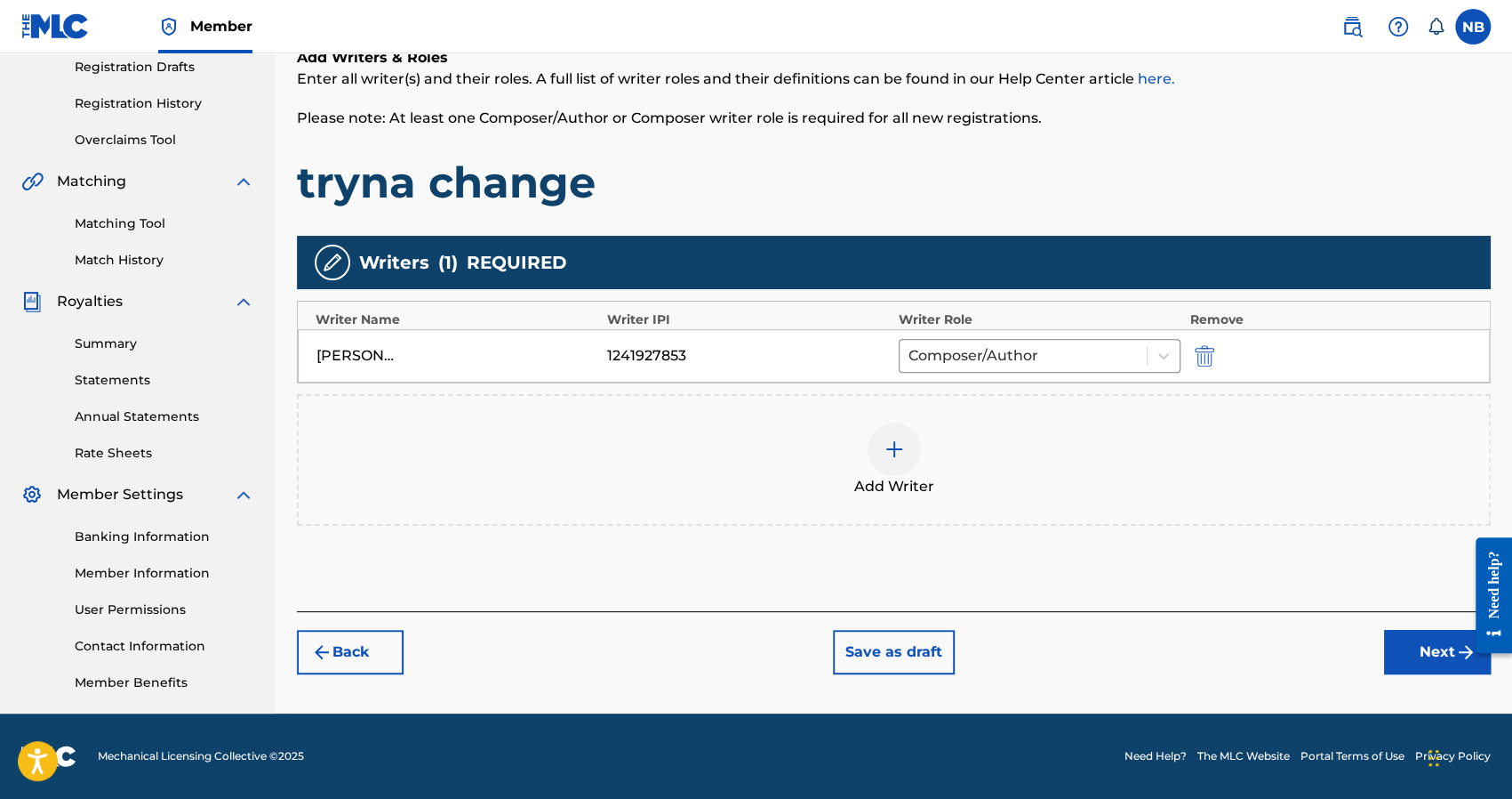
click at [1440, 652] on button "Next" at bounding box center [1438, 652] width 106 height 44
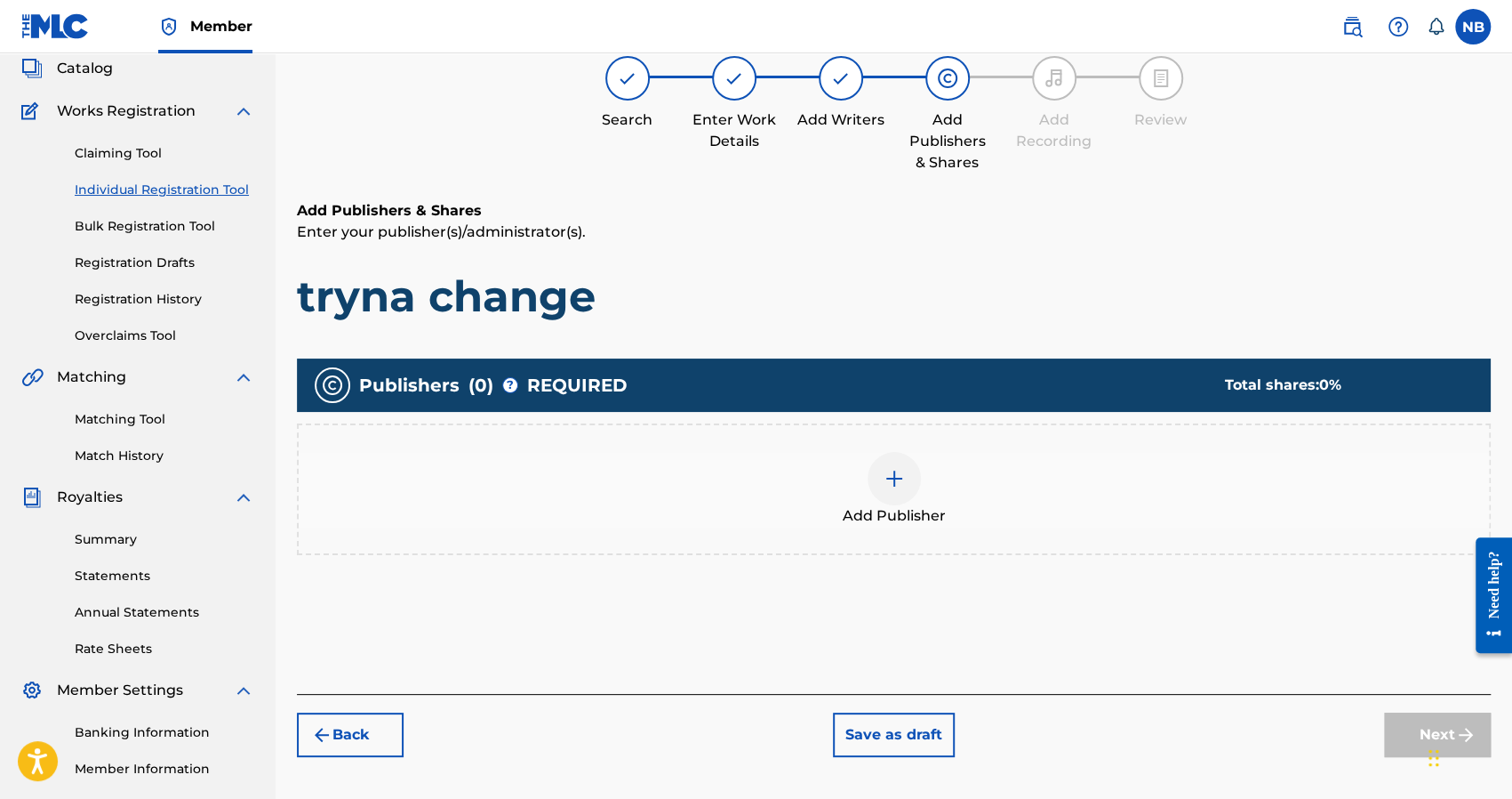
scroll to position [80, 0]
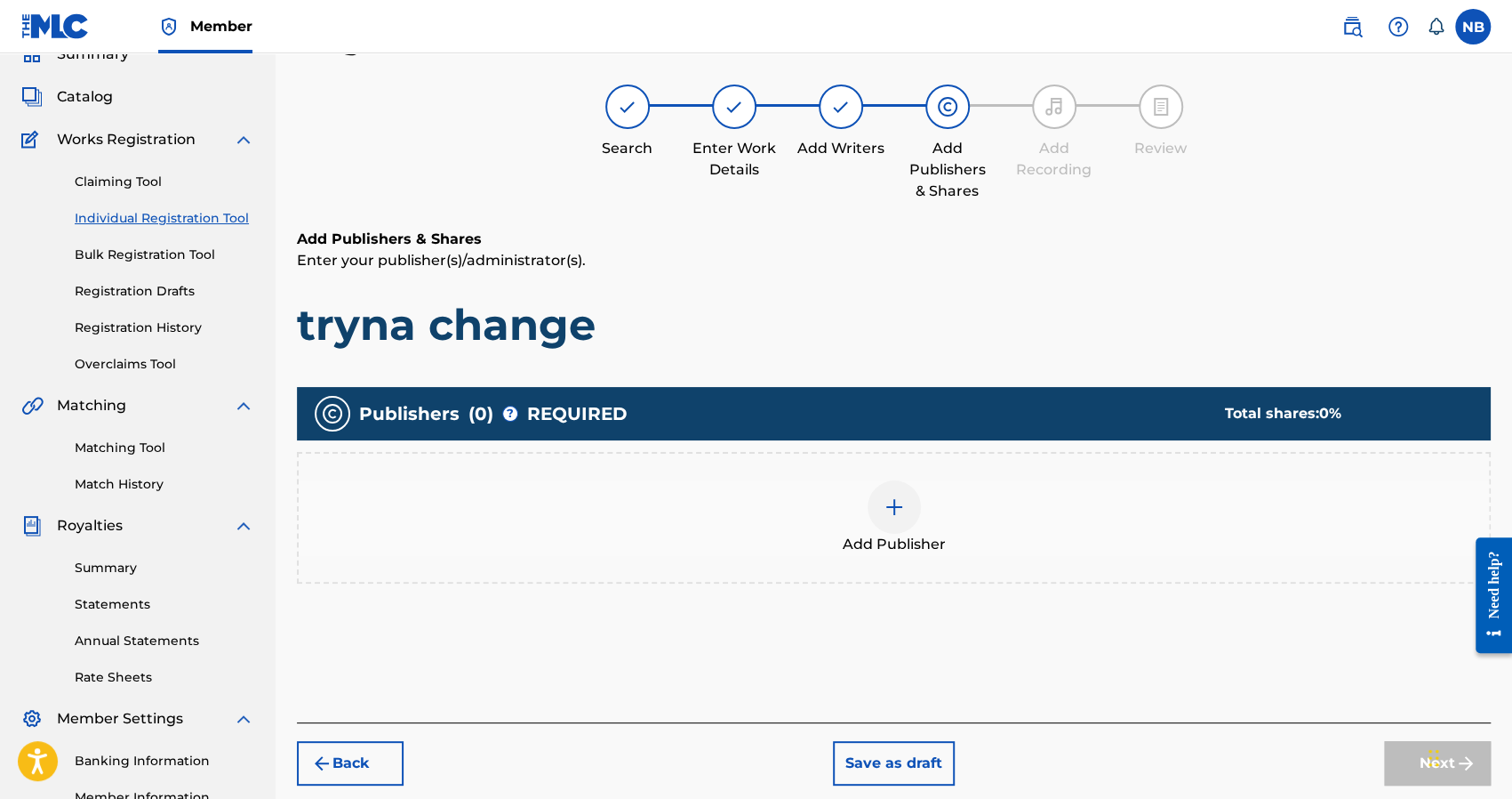
click at [970, 535] on div "Add Publisher" at bounding box center [893, 517] width 1191 height 74
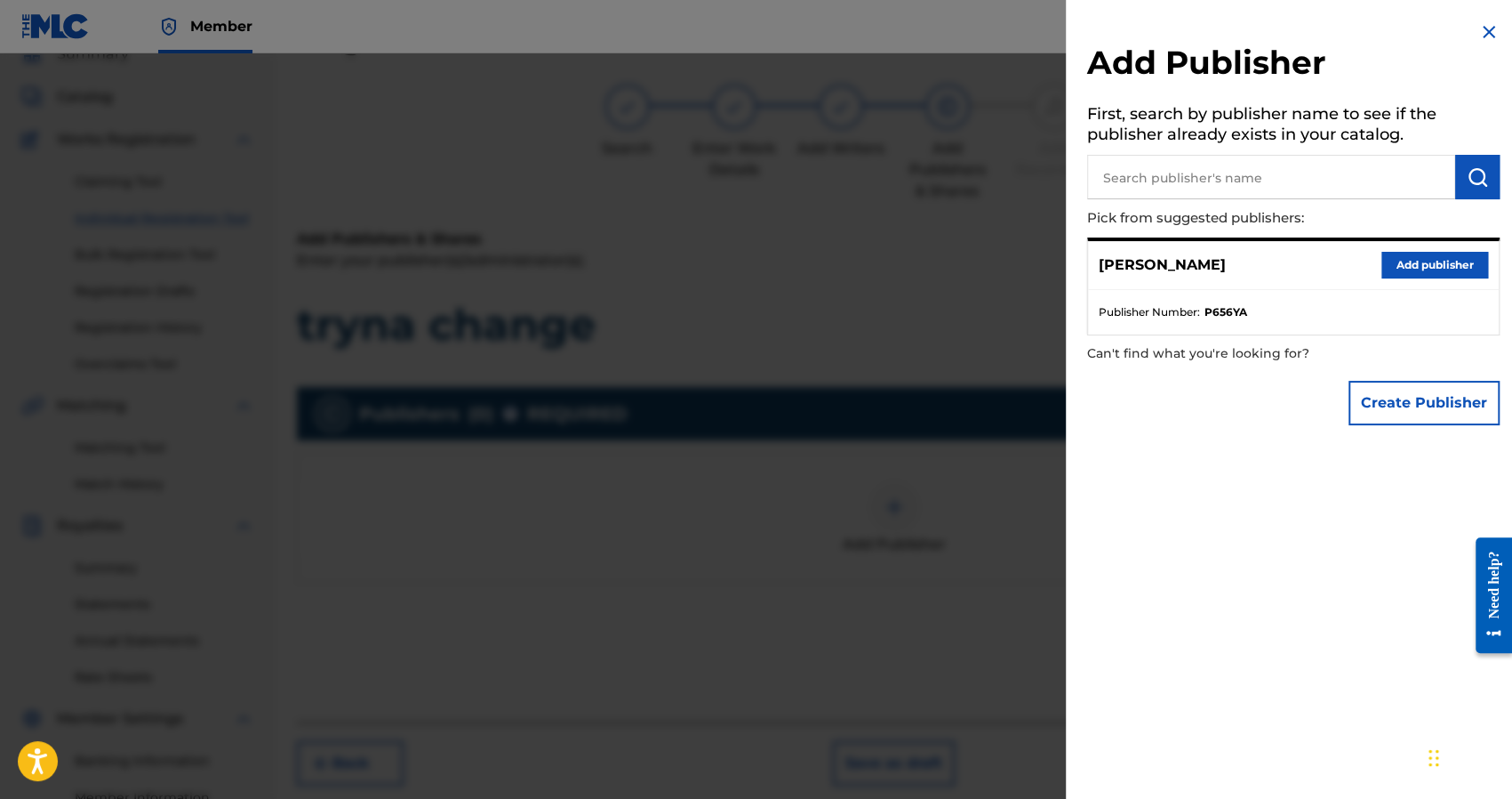
click at [1406, 263] on button "Add publisher" at bounding box center [1435, 264] width 106 height 27
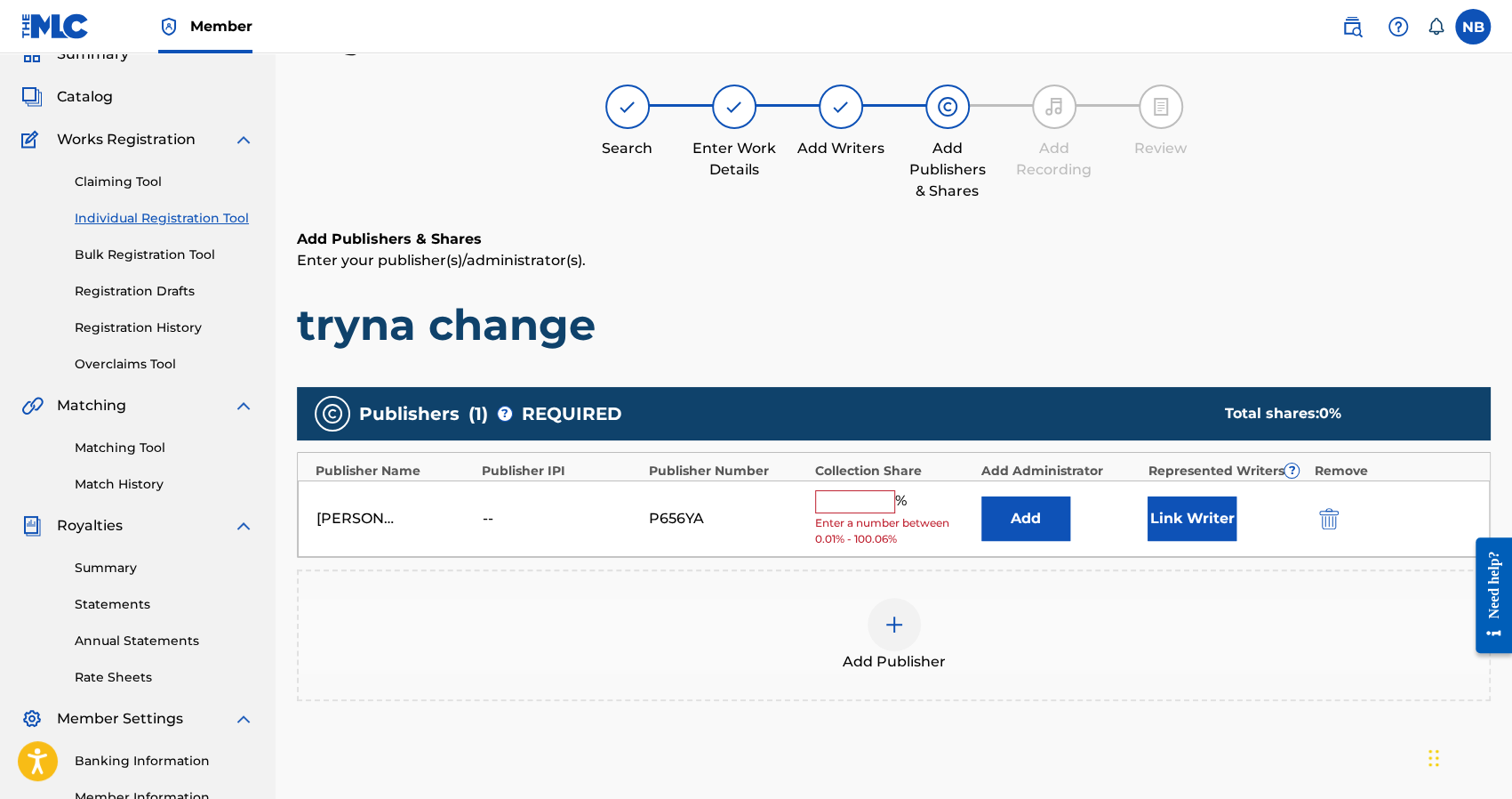
click at [838, 501] on input "text" at bounding box center [855, 501] width 80 height 23
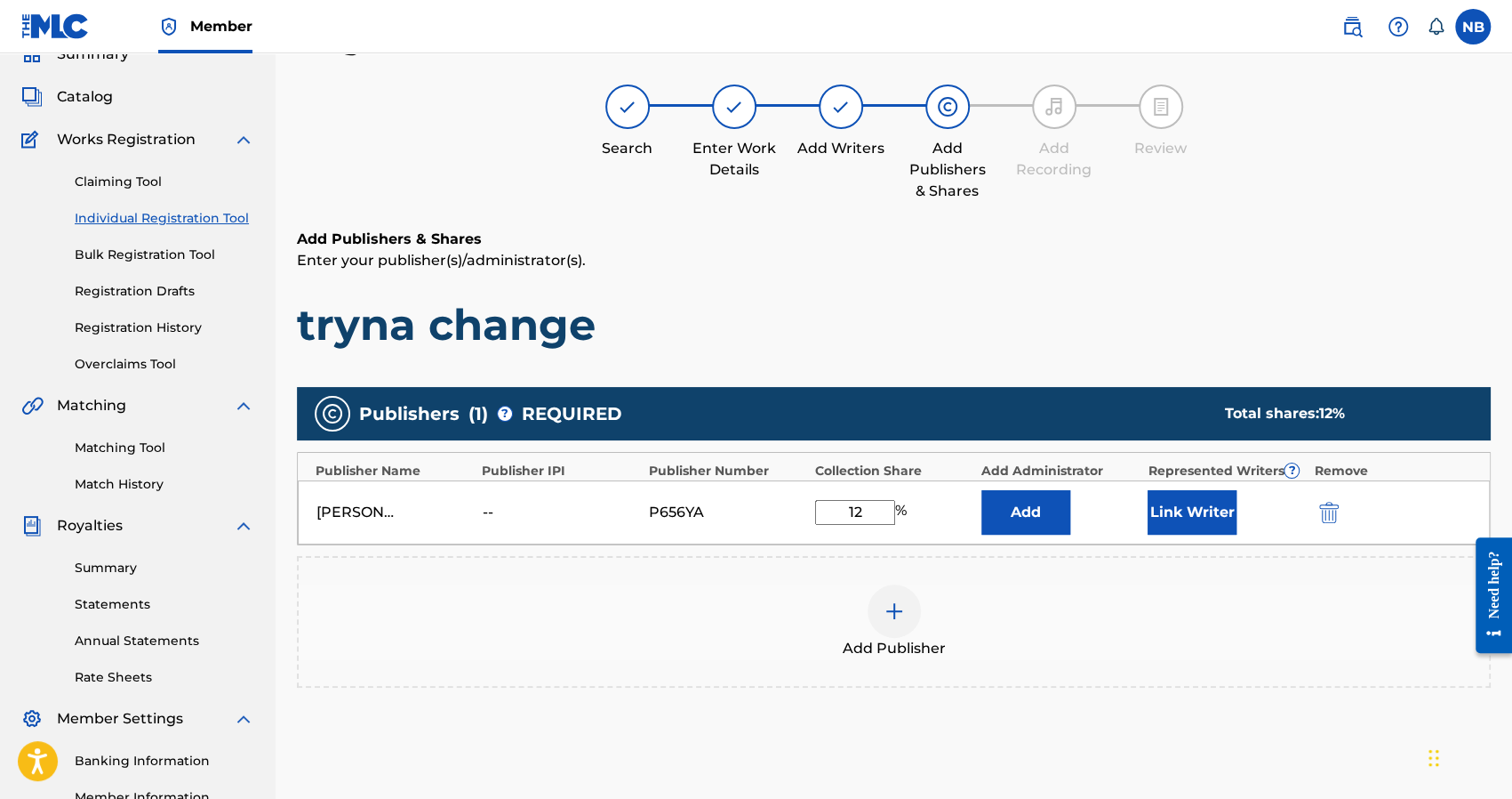
type input "1"
type input "3"
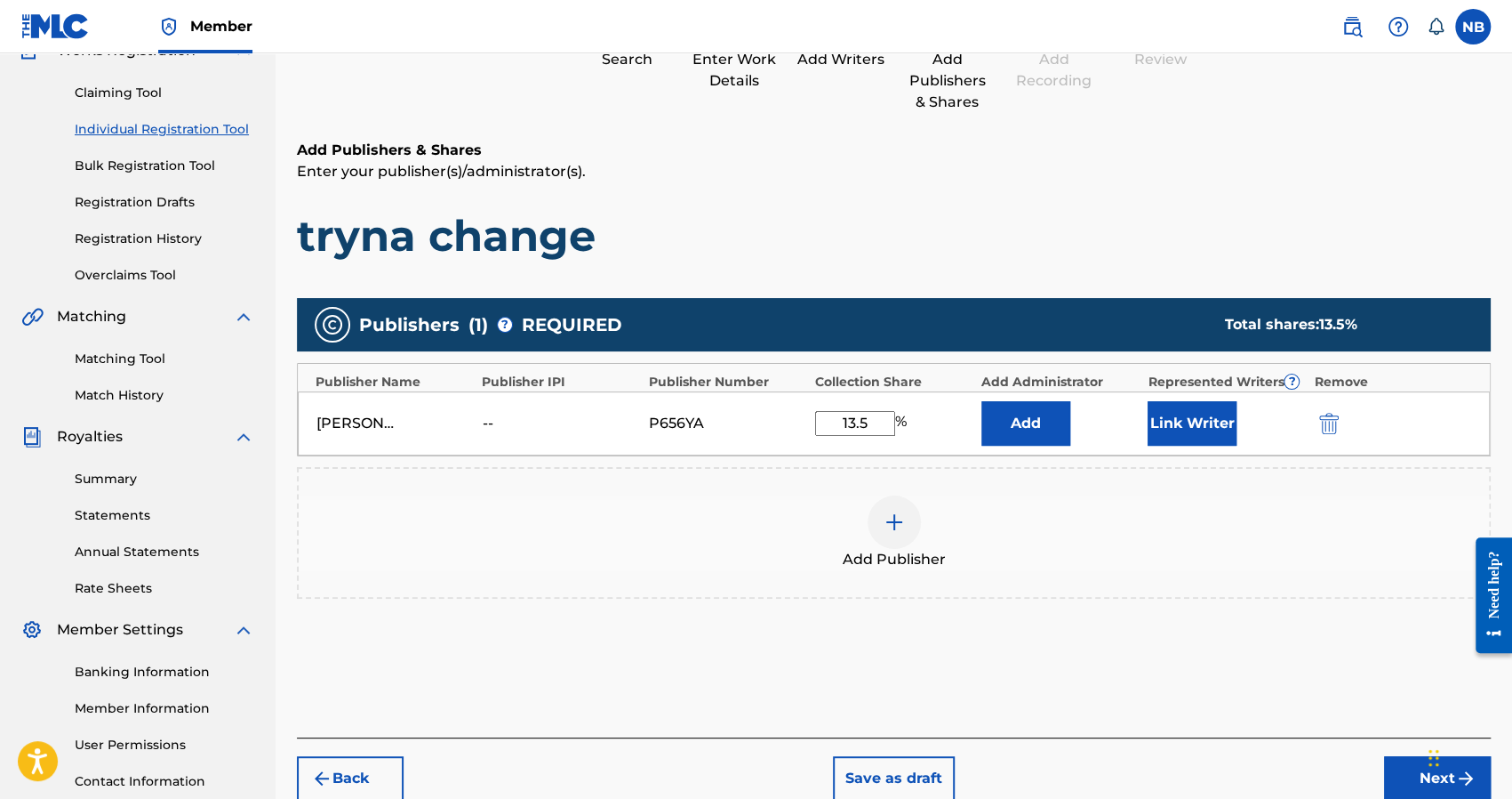
type input "13.5"
click at [1401, 785] on button "Next" at bounding box center [1438, 778] width 106 height 44
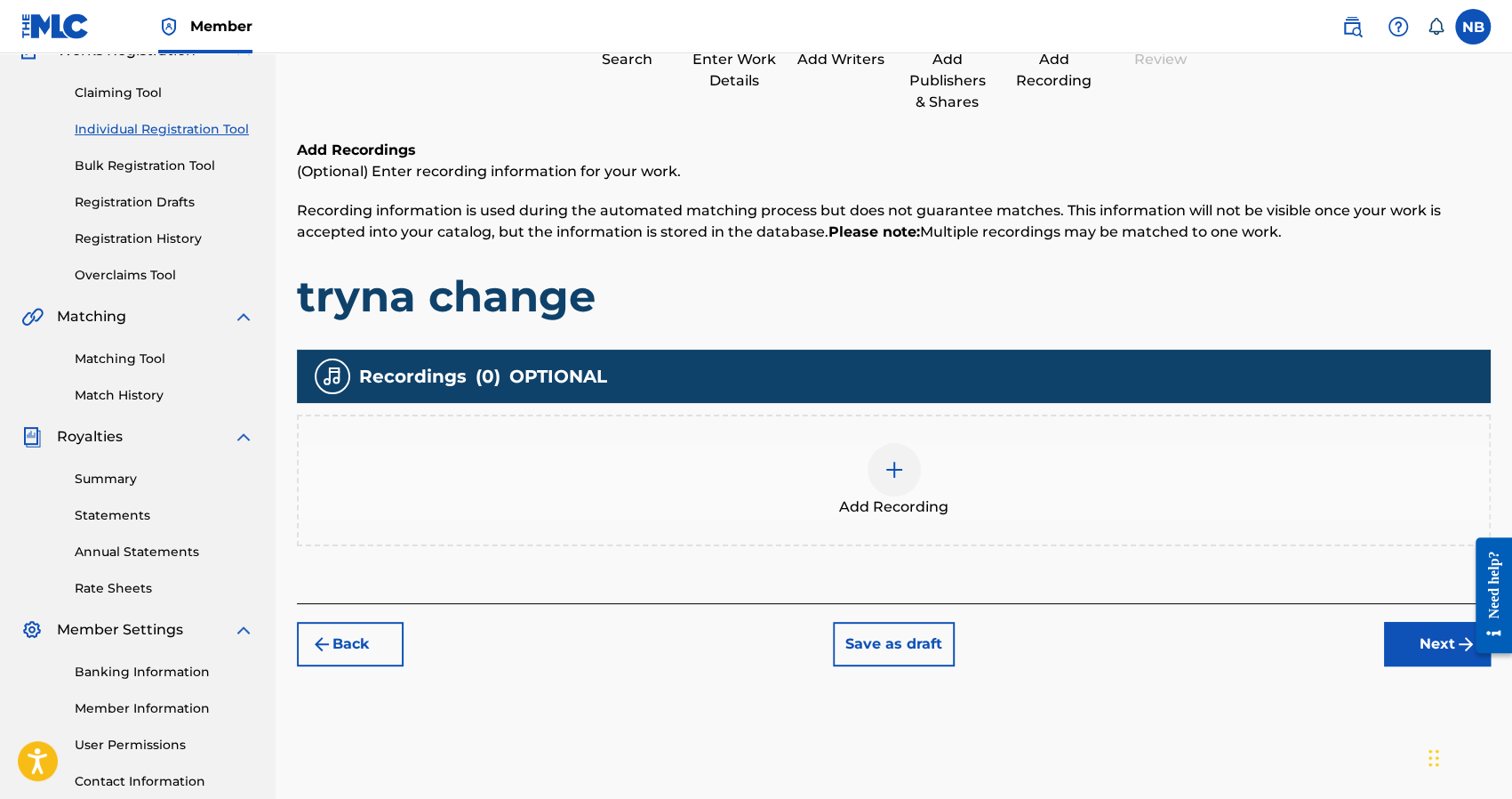
click at [892, 445] on div at bounding box center [894, 469] width 53 height 53
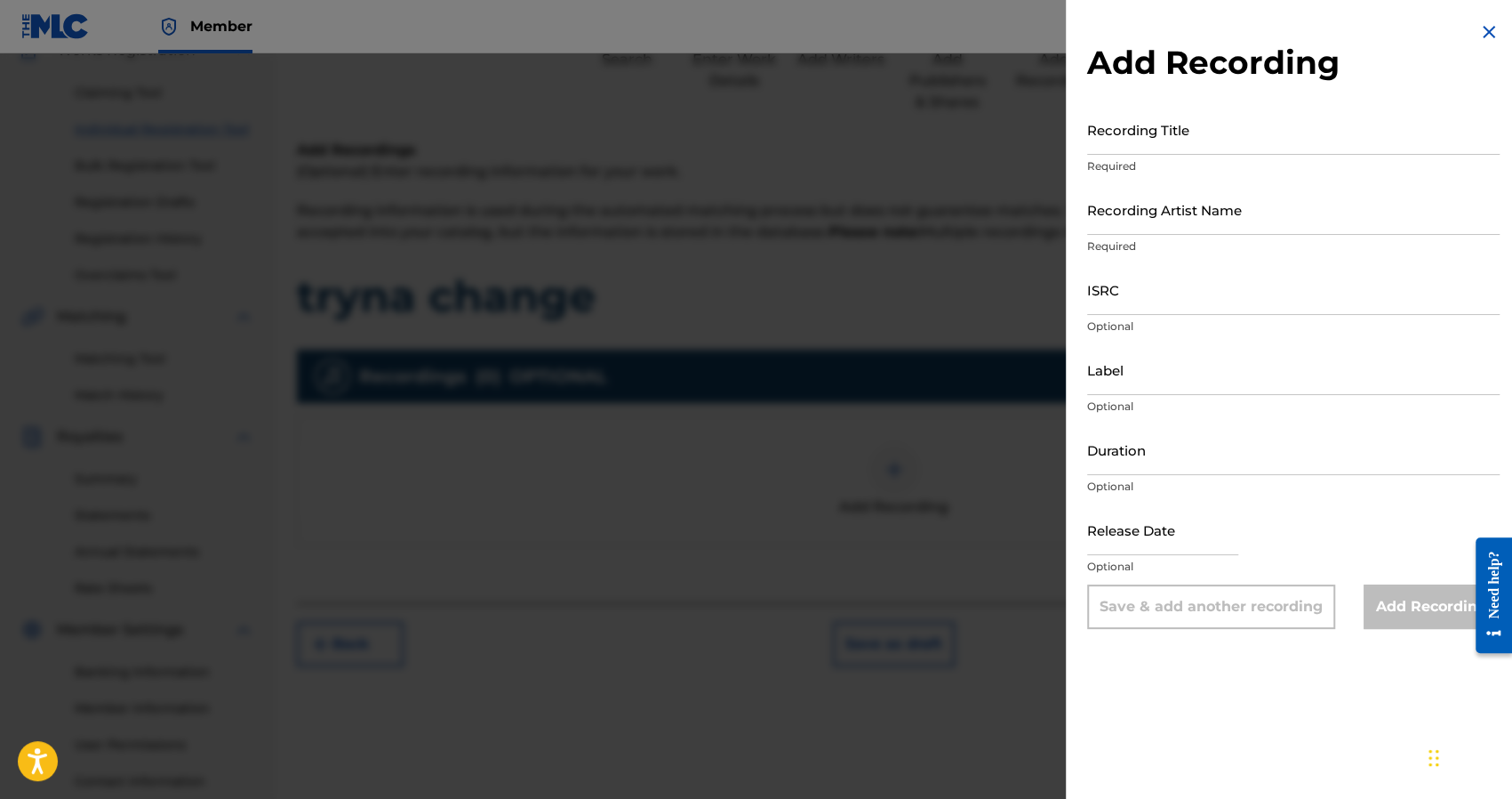
click at [1142, 145] on input "Recording Title" at bounding box center [1293, 129] width 412 height 51
click at [1177, 143] on input "Recording Title" at bounding box center [1293, 129] width 412 height 51
click at [1160, 144] on input "Recording Title" at bounding box center [1293, 129] width 412 height 51
type input "tryna change"
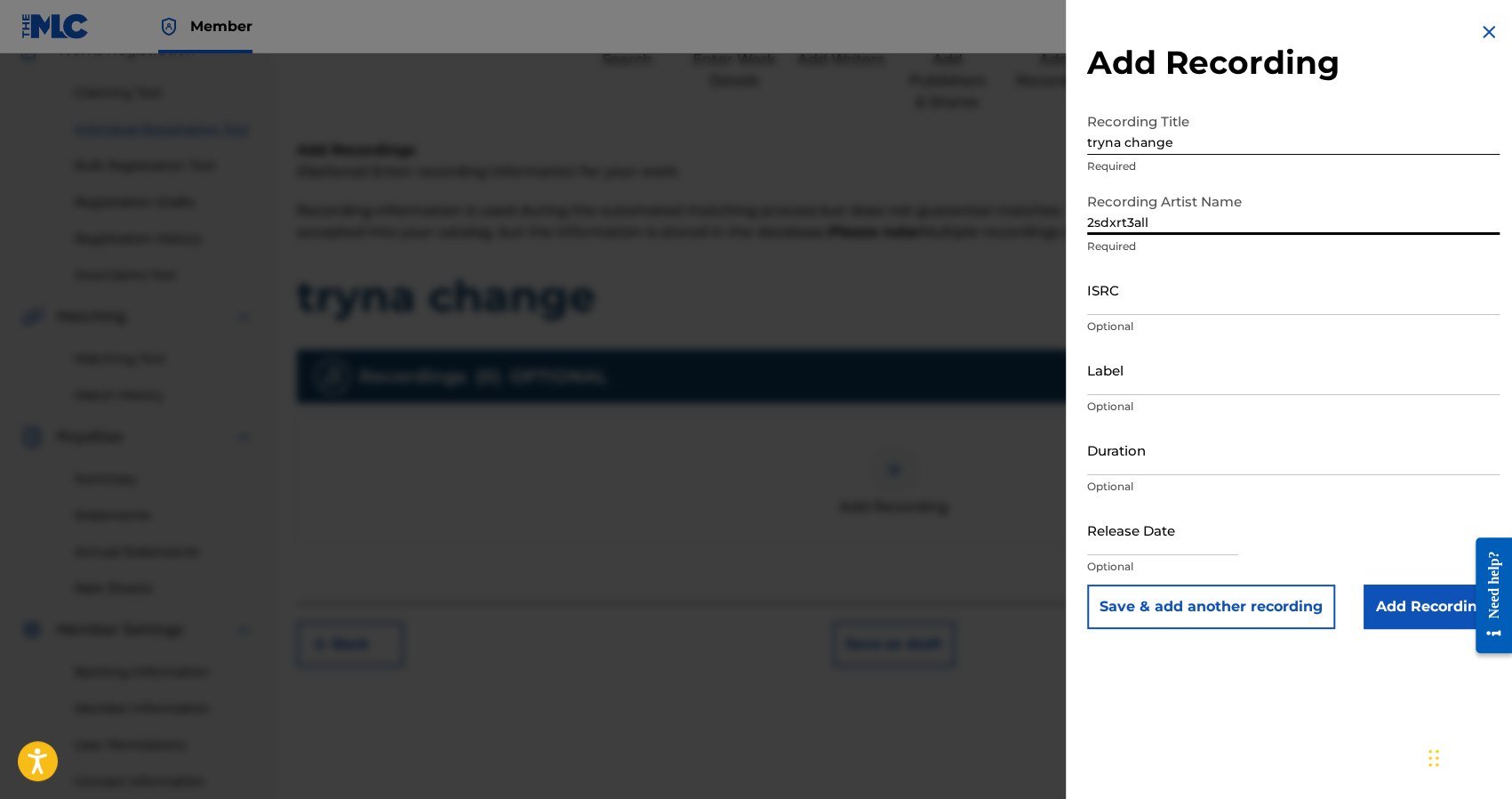
type input "2sdxrt3all"
click at [1124, 292] on input "ISRC" at bounding box center [1293, 289] width 412 height 51
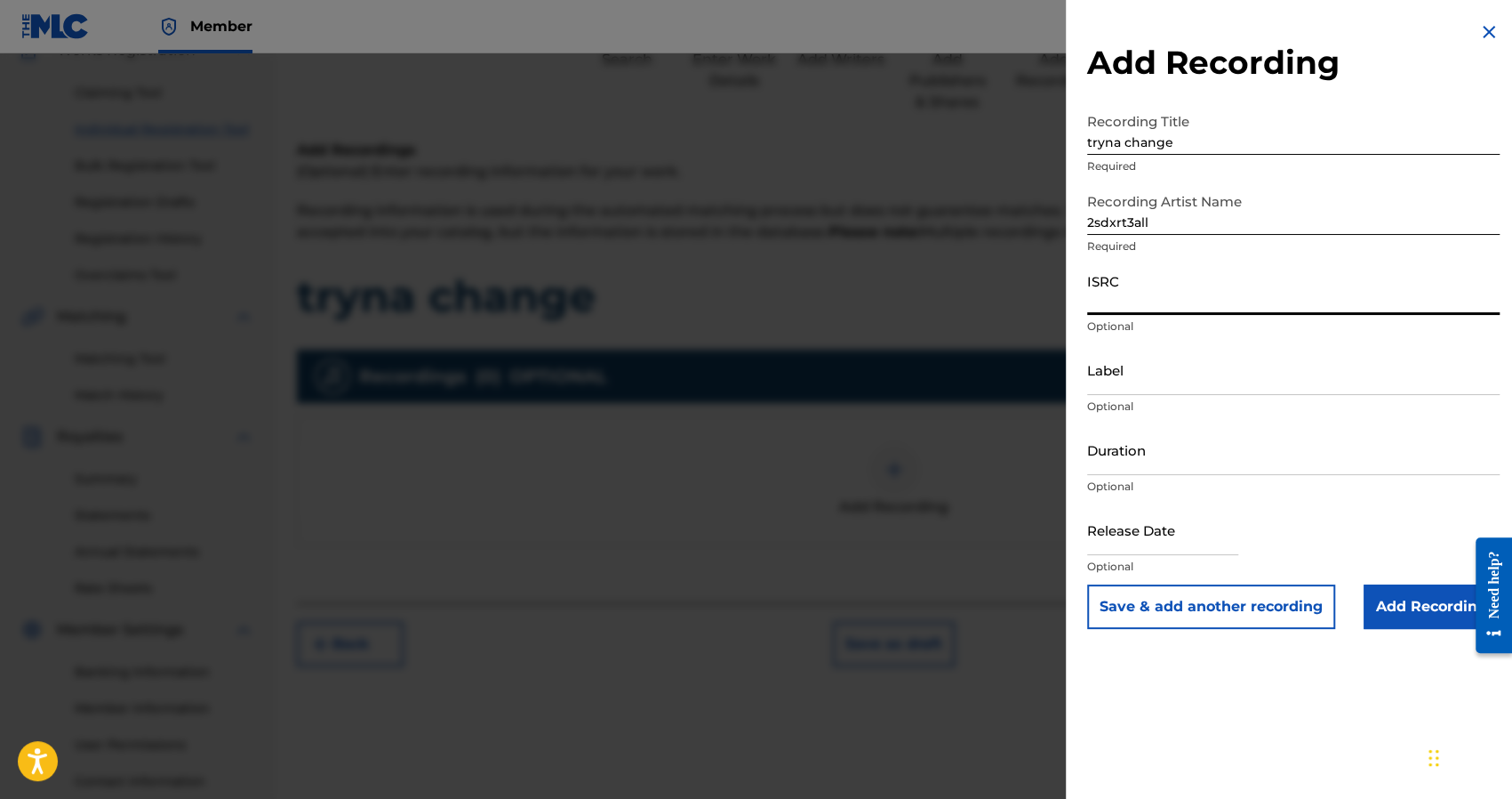
paste input "USLD91749014"
click at [1363, 591] on input "Add Recording" at bounding box center [1431, 606] width 136 height 44
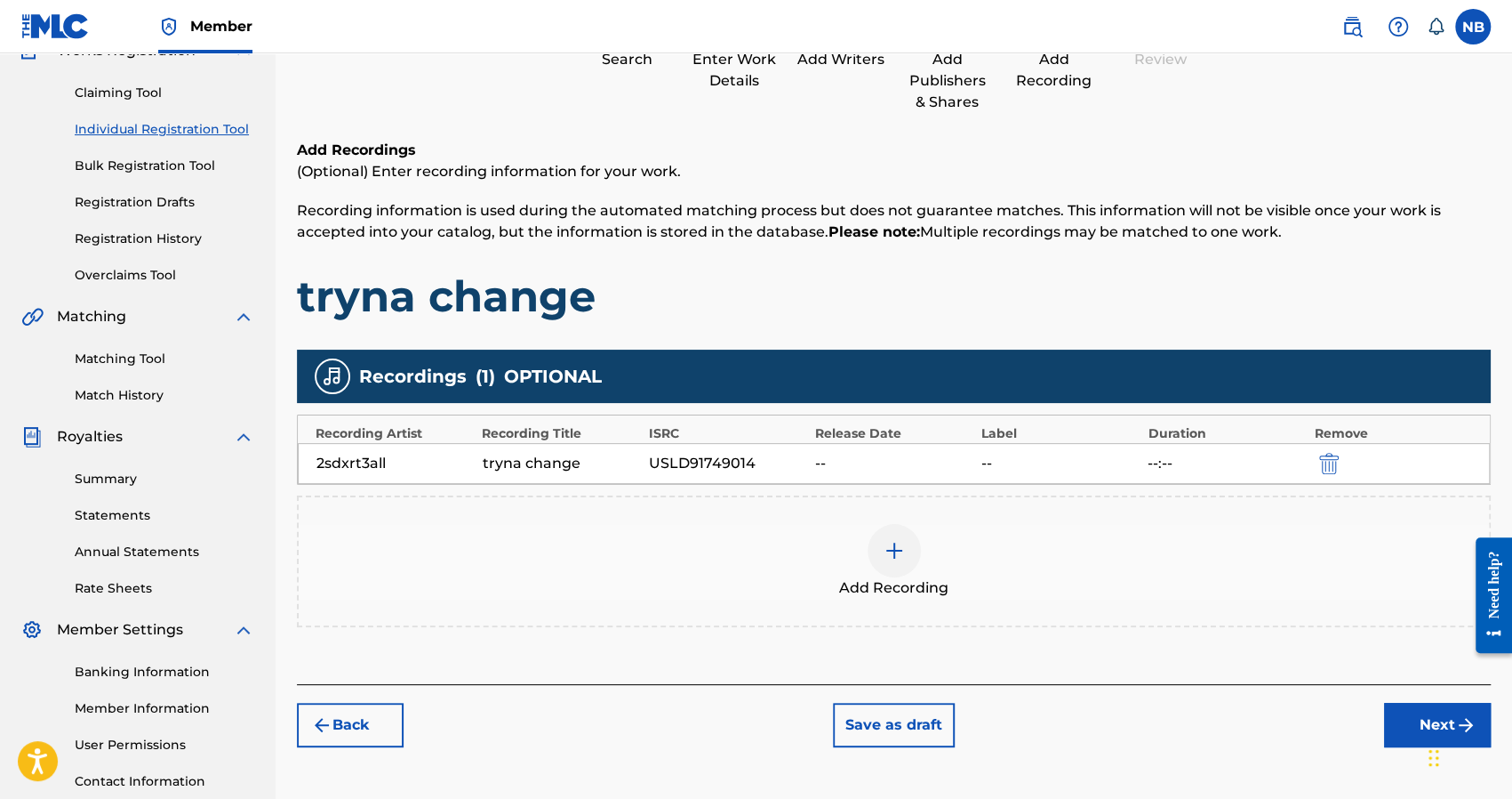
click at [1415, 715] on button "Next" at bounding box center [1438, 725] width 106 height 44
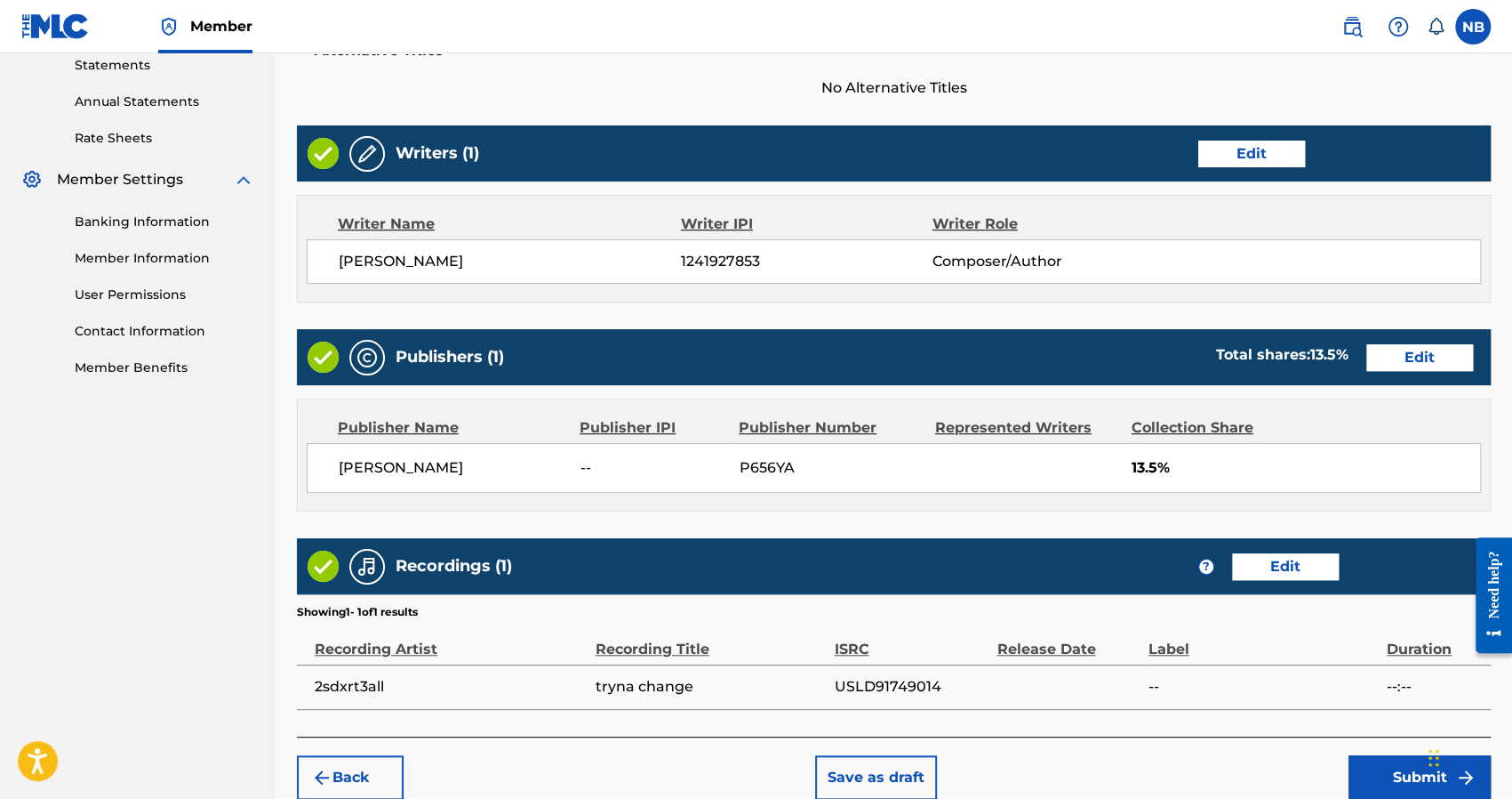
scroll to position [702, 0]
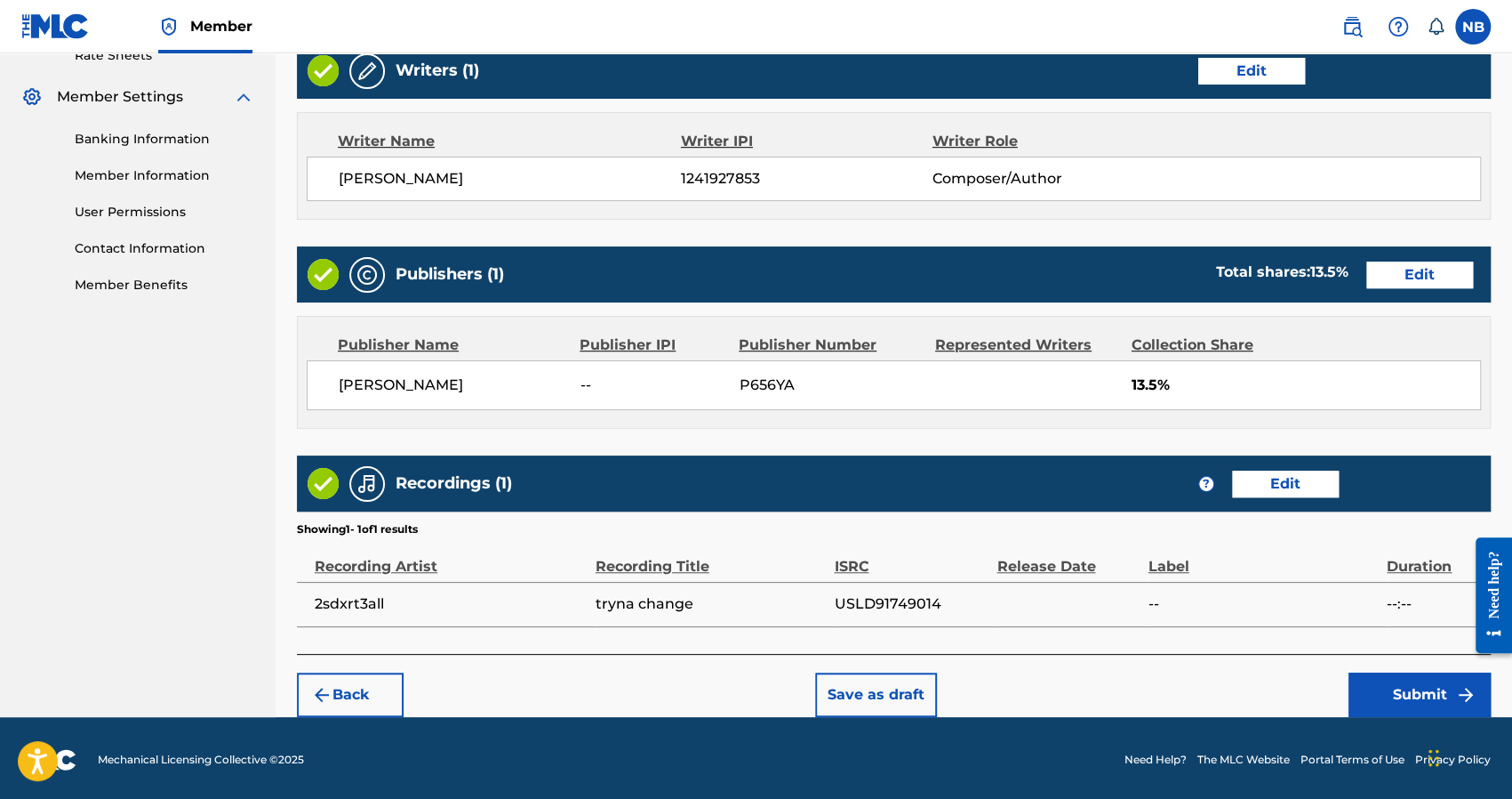
click at [1399, 692] on button "Submit" at bounding box center [1419, 694] width 142 height 44
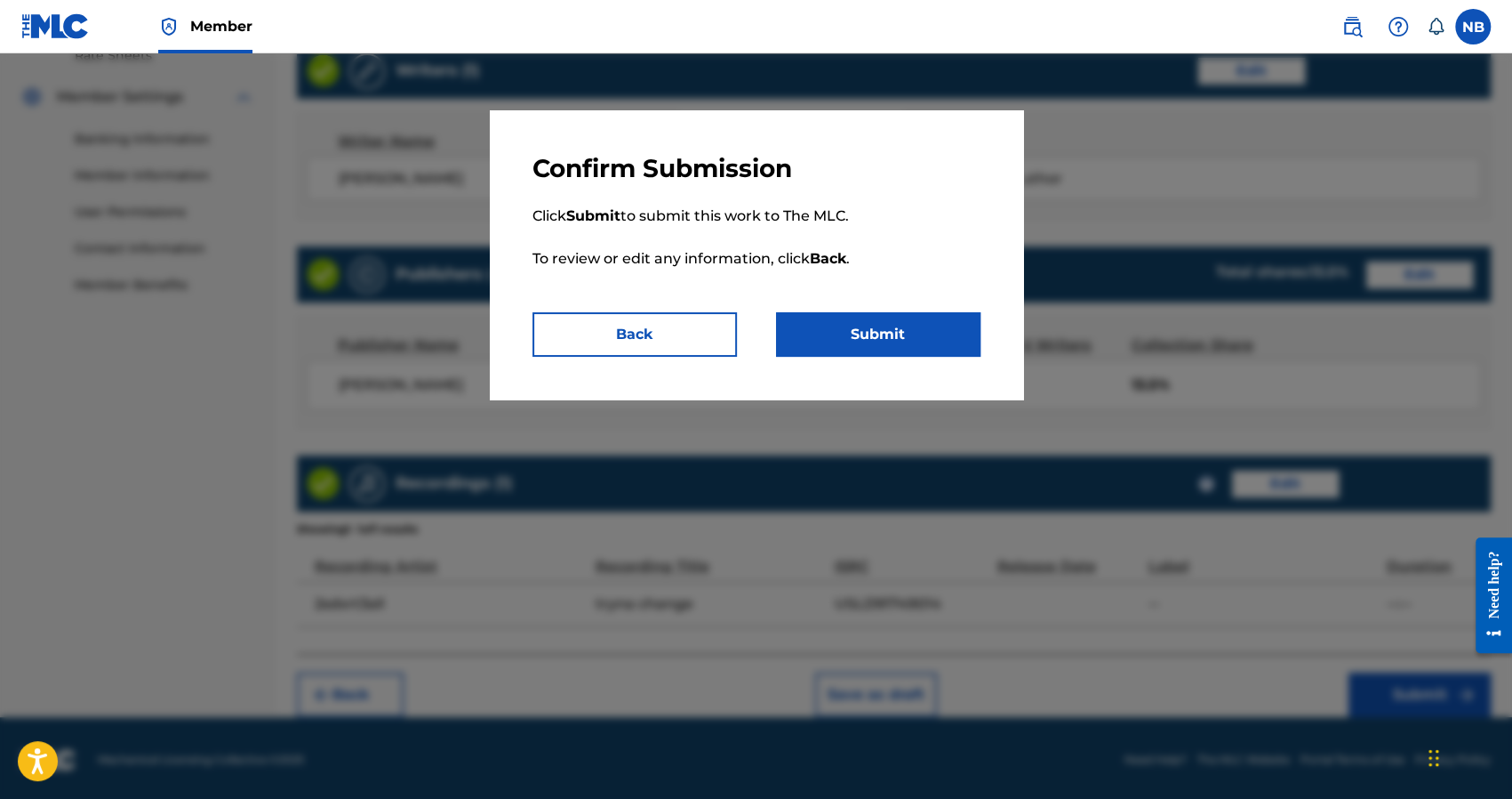
click at [928, 344] on button "Submit" at bounding box center [878, 334] width 205 height 44
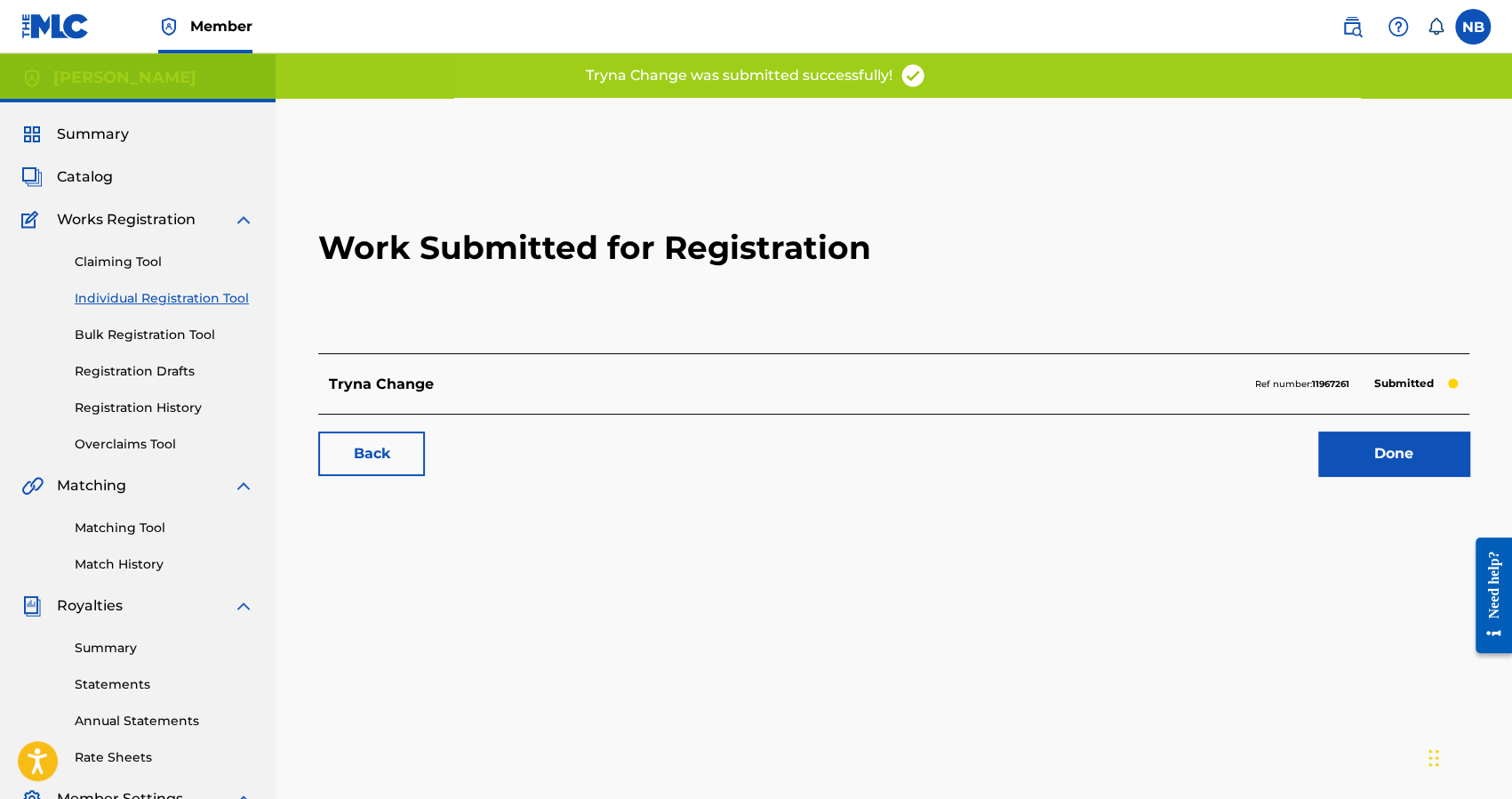
drag, startPoint x: 128, startPoint y: 298, endPoint x: 180, endPoint y: 312, distance: 53.9
click at [128, 298] on link "Individual Registration Tool" at bounding box center [164, 298] width 180 height 18
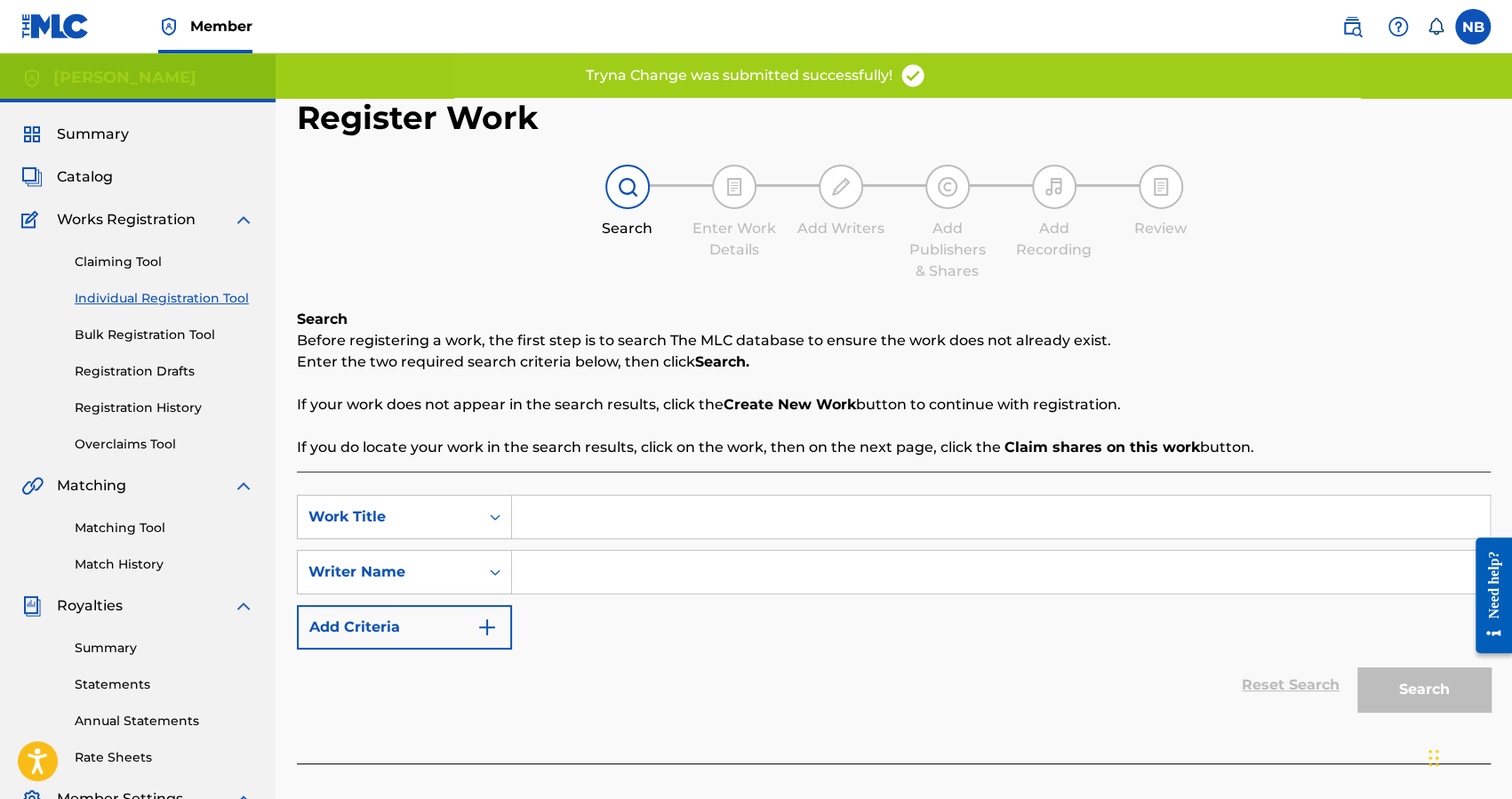
click at [562, 519] on input "Search Form" at bounding box center [1001, 516] width 978 height 42
click at [566, 557] on input "a" at bounding box center [1001, 571] width 978 height 42
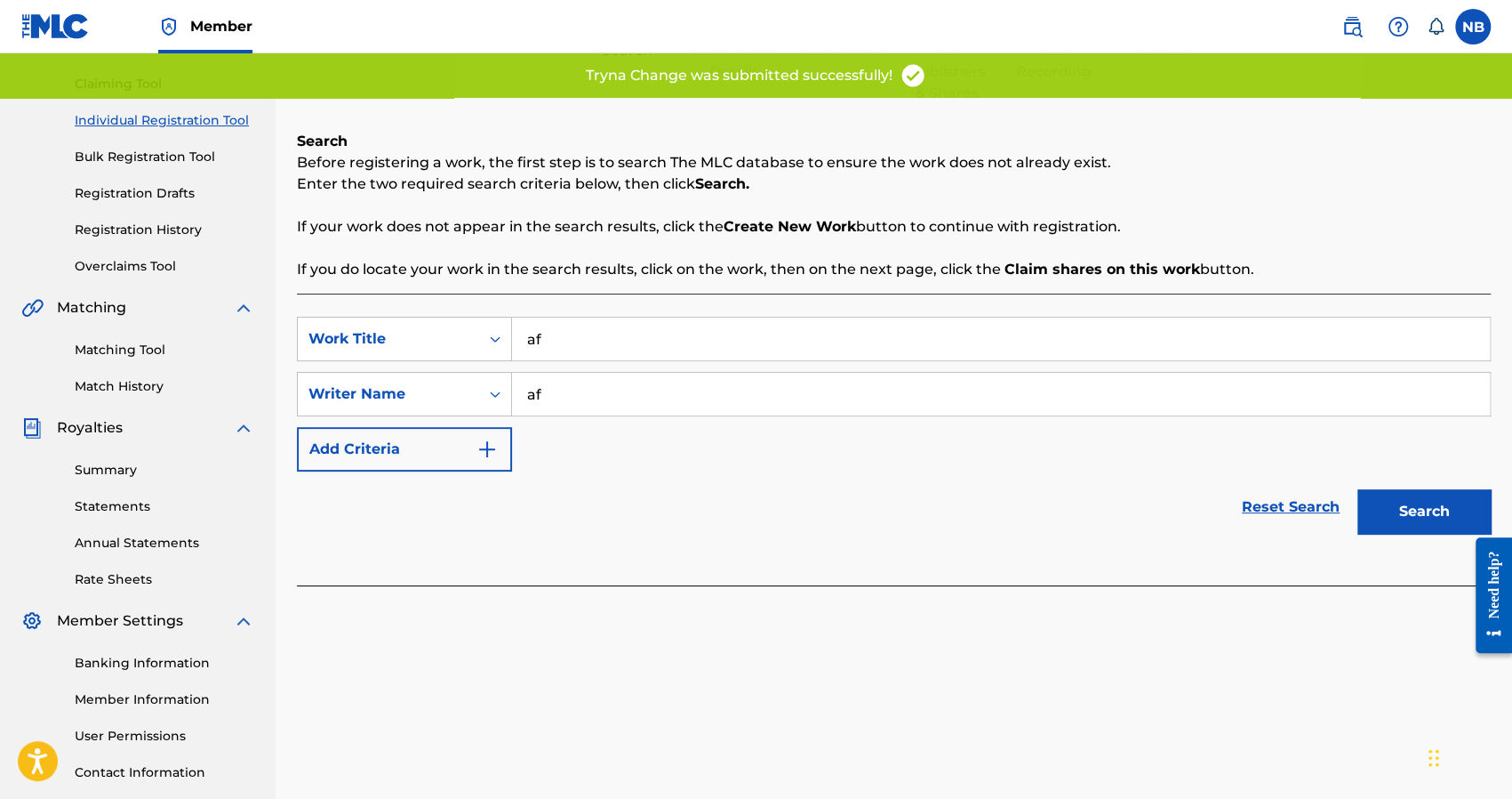
click at [1387, 501] on button "Search" at bounding box center [1424, 512] width 133 height 44
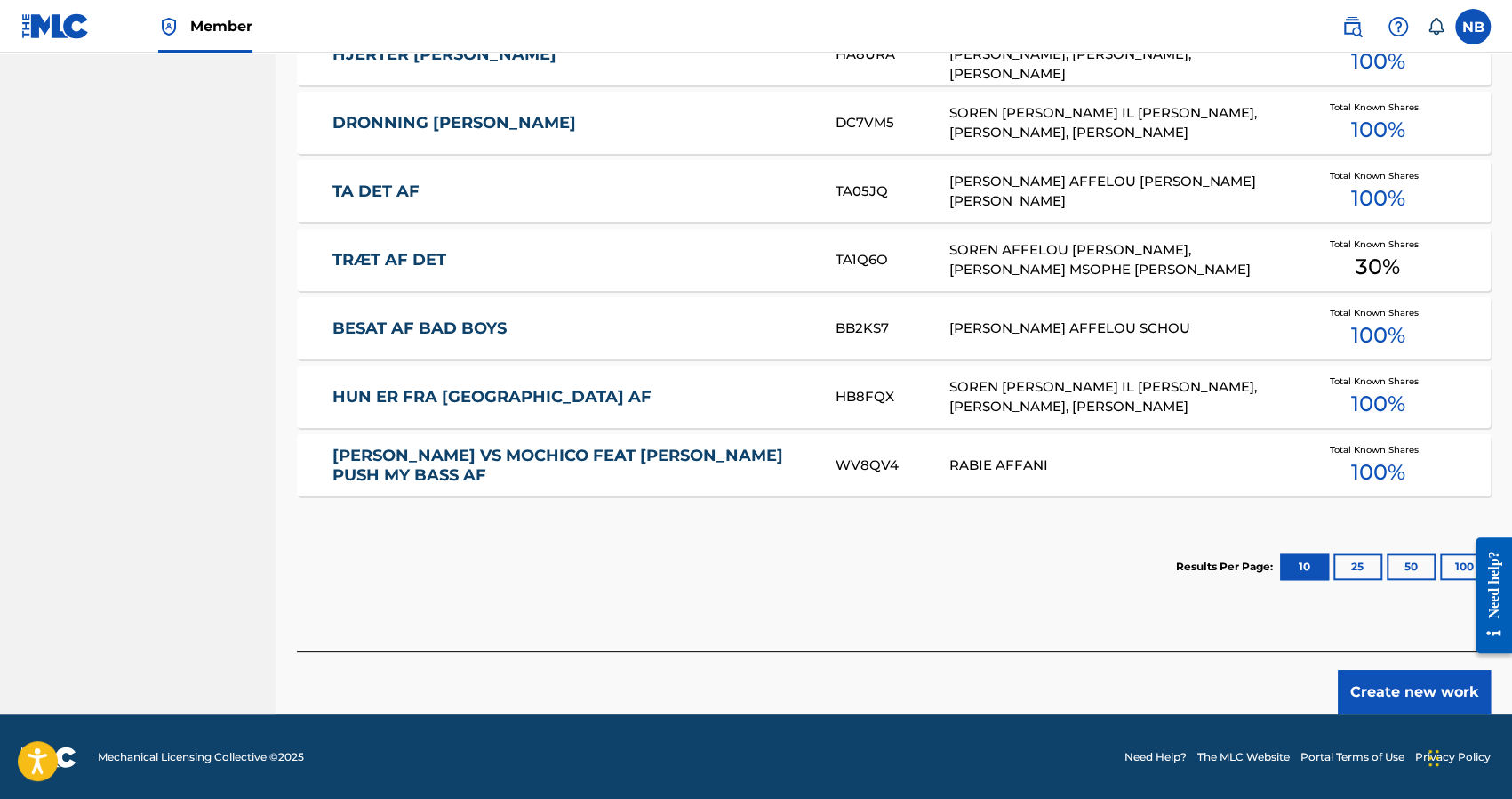
click at [1367, 679] on button "Create new work" at bounding box center [1414, 692] width 153 height 44
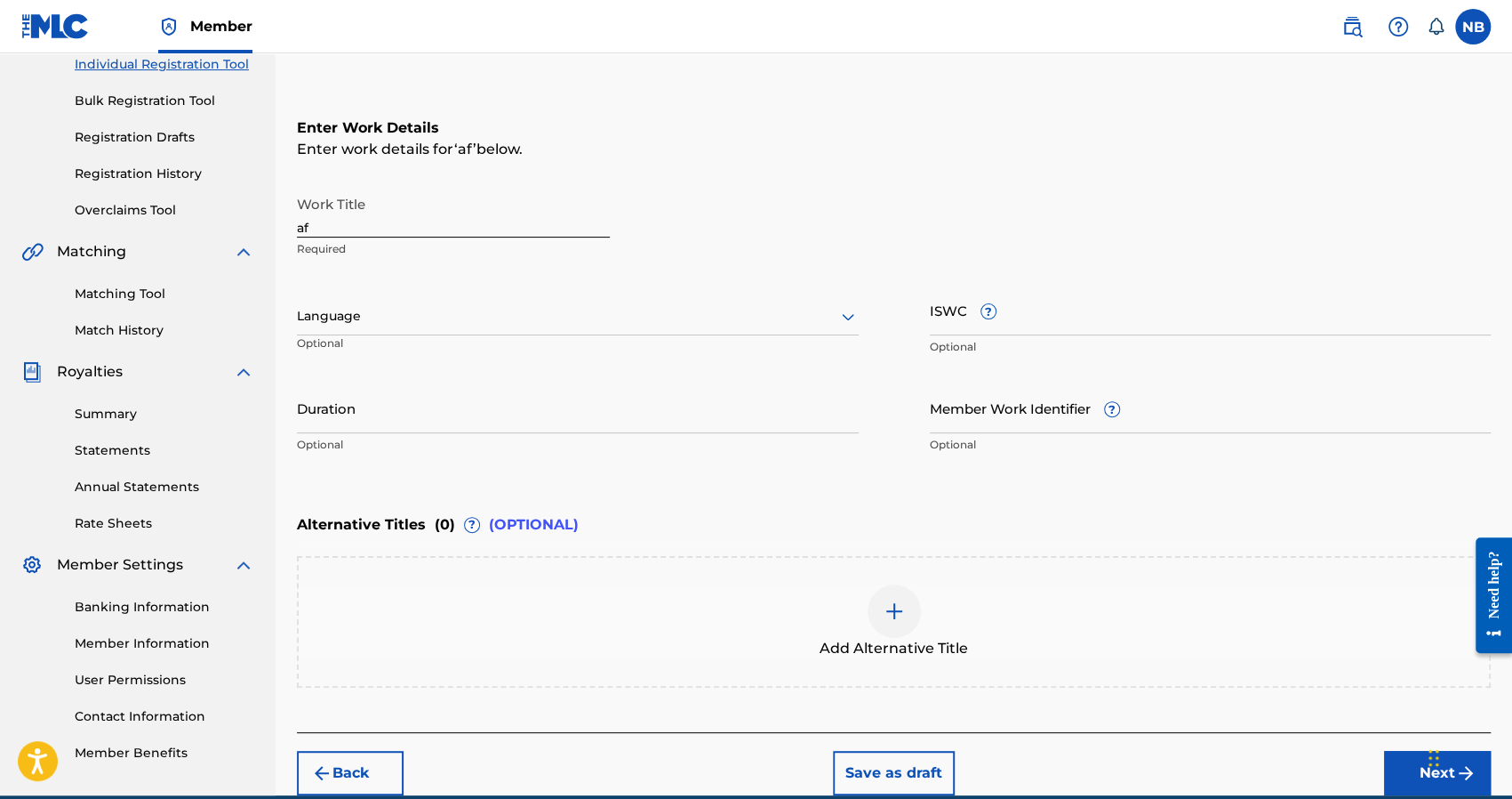
scroll to position [137, 0]
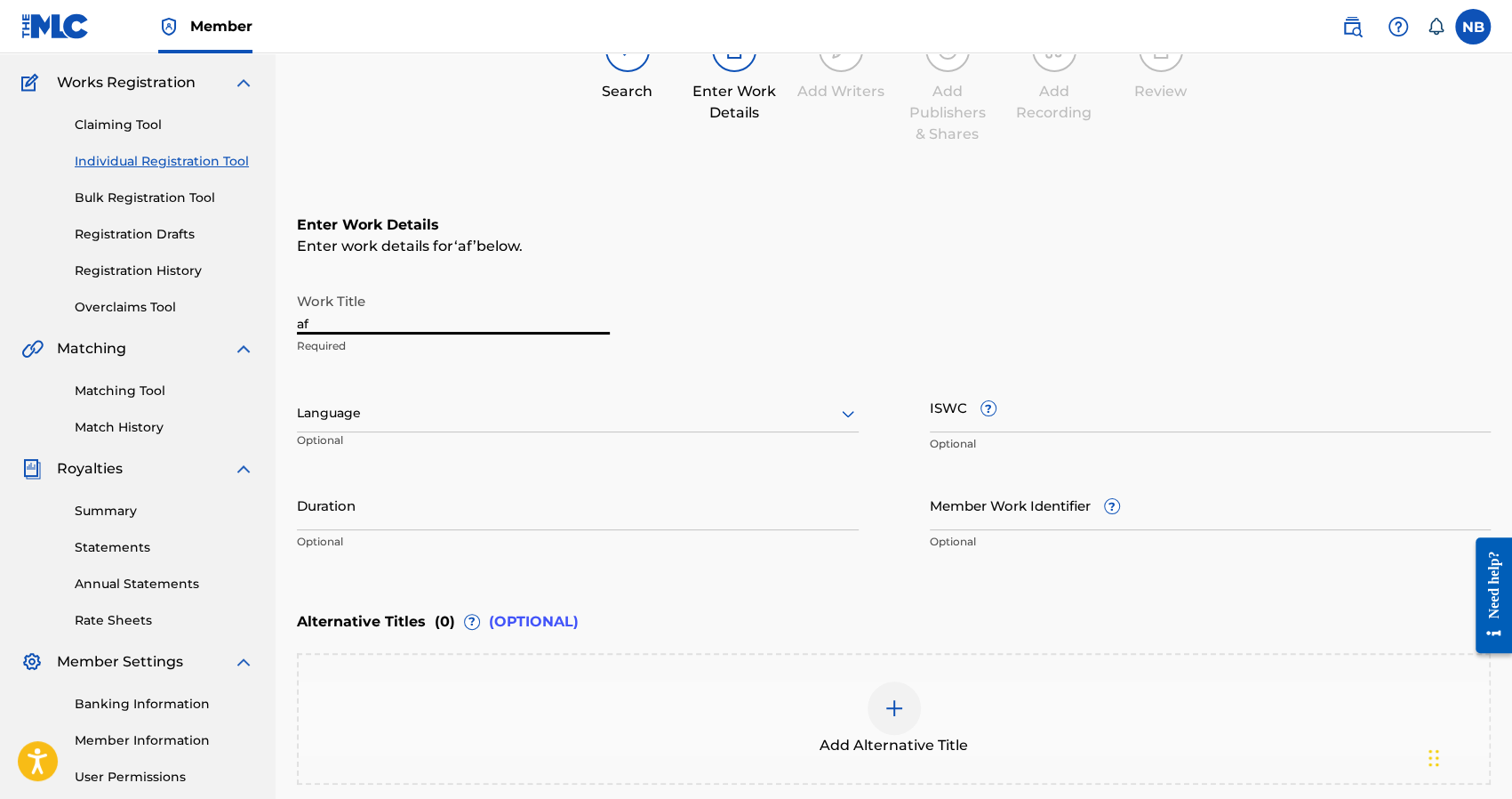
drag, startPoint x: 405, startPoint y: 323, endPoint x: 245, endPoint y: 326, distance: 160.0
click at [245, 326] on main "Nick Brady Summary Catalog Works Registration Claiming Tool Individual Registra…" at bounding box center [756, 404] width 1512 height 975
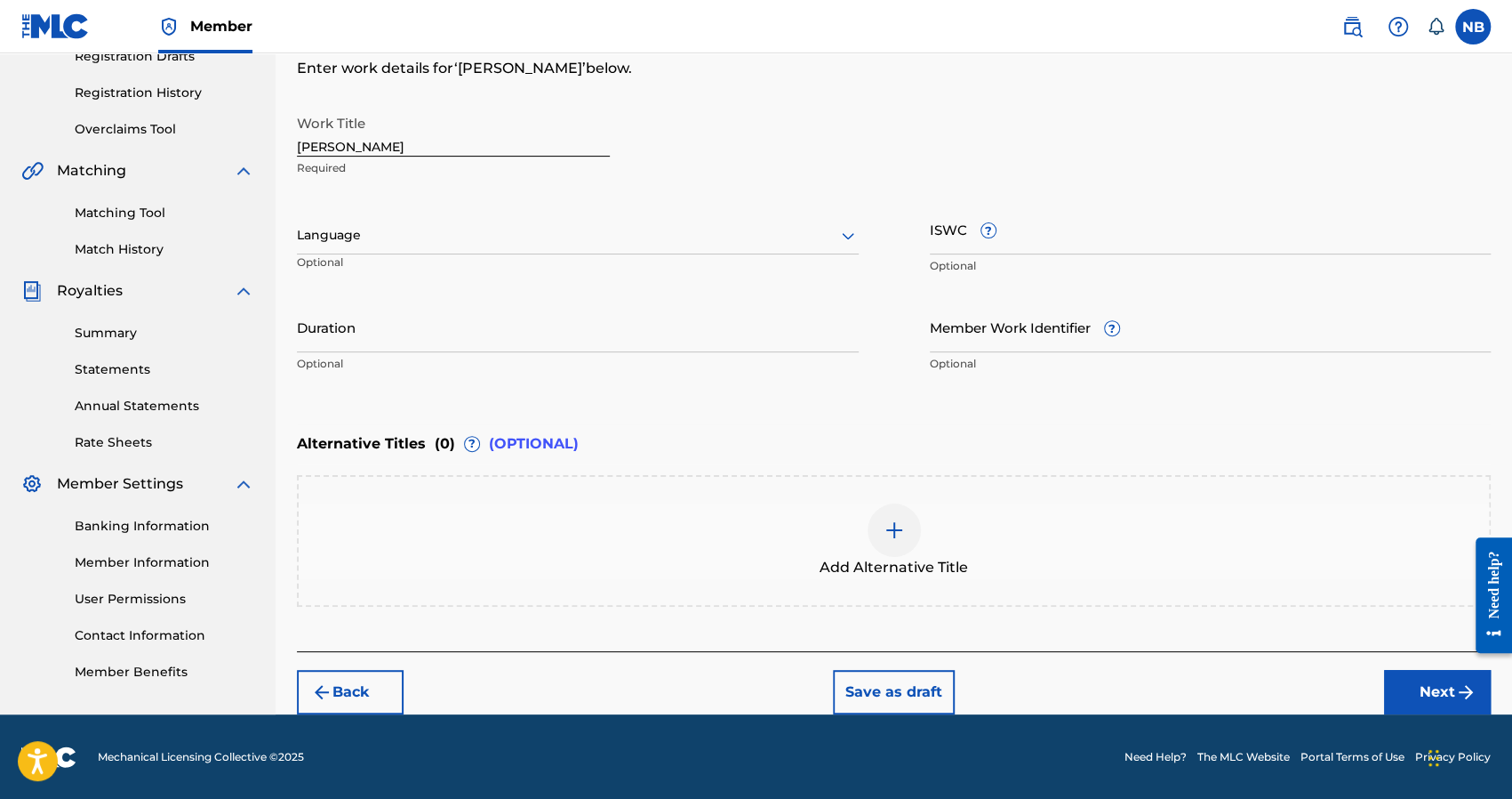
click at [1395, 678] on button "Next" at bounding box center [1438, 692] width 106 height 44
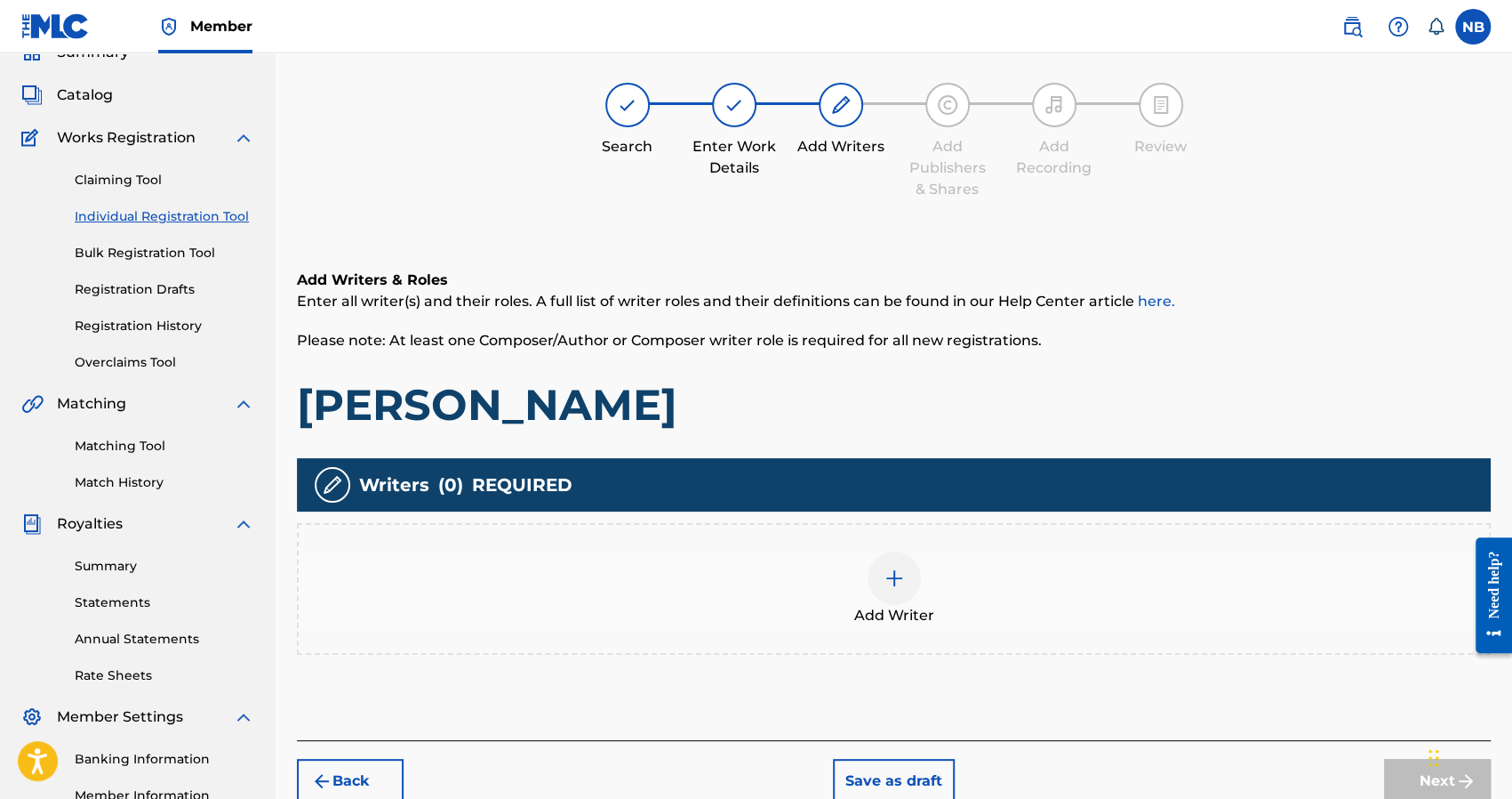
scroll to position [80, 0]
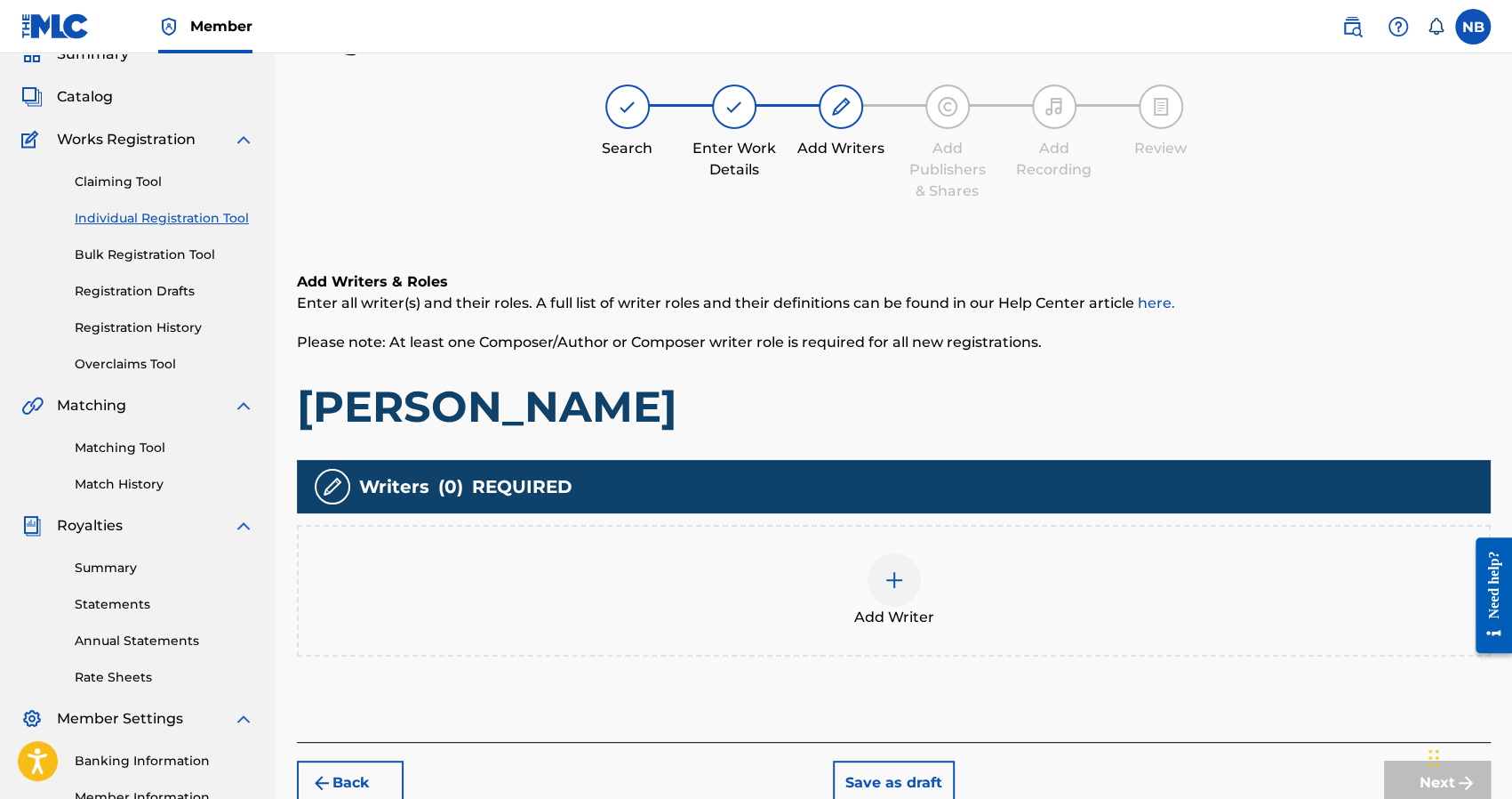
drag, startPoint x: 385, startPoint y: 186, endPoint x: 456, endPoint y: 210, distance: 74.9
click at [385, 186] on div "Search Enter Work Details Add Writers Add Publishers & Shares Add Recording Rev…" at bounding box center [893, 143] width 1193 height 118
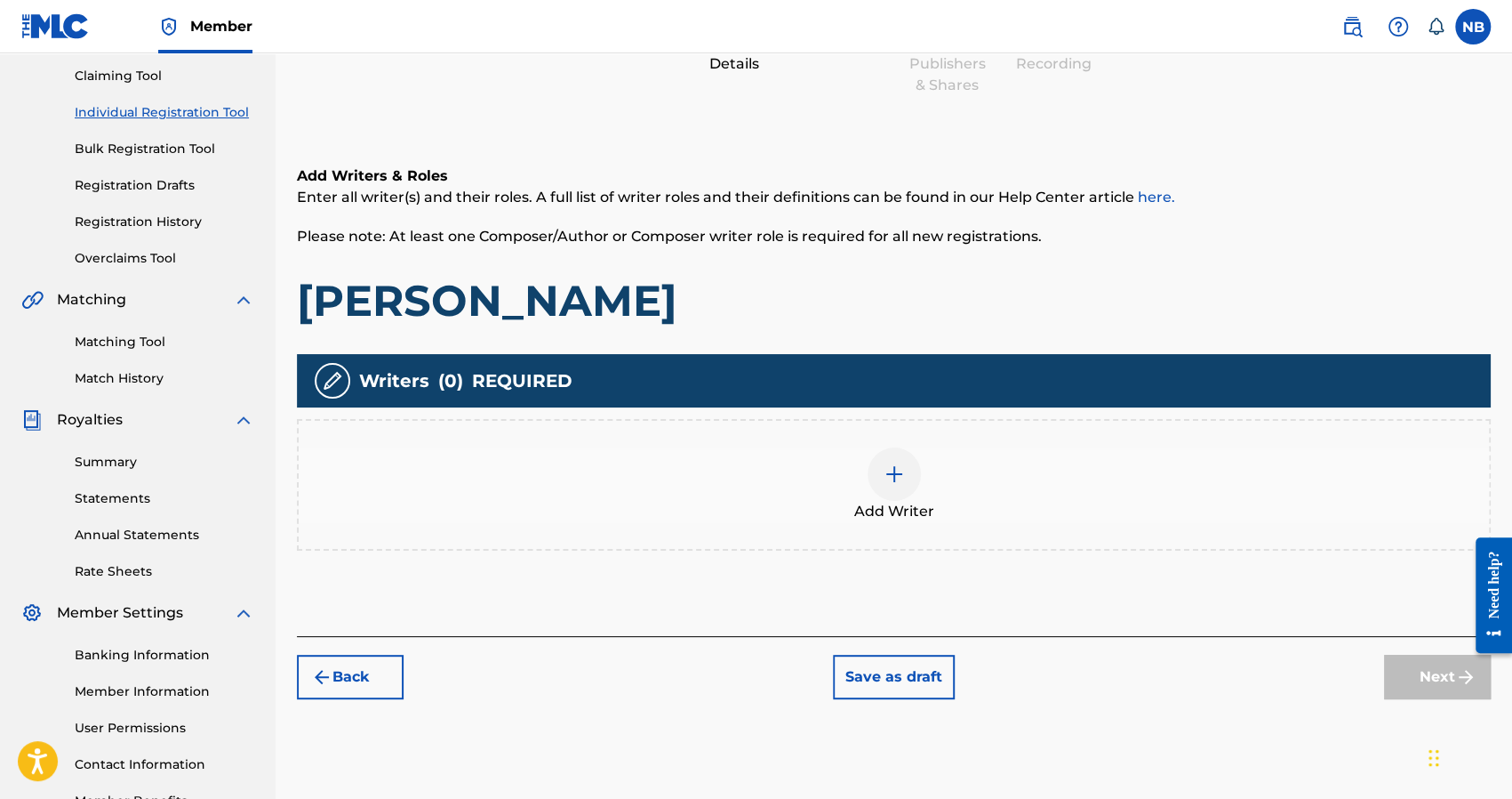
scroll to position [304, 0]
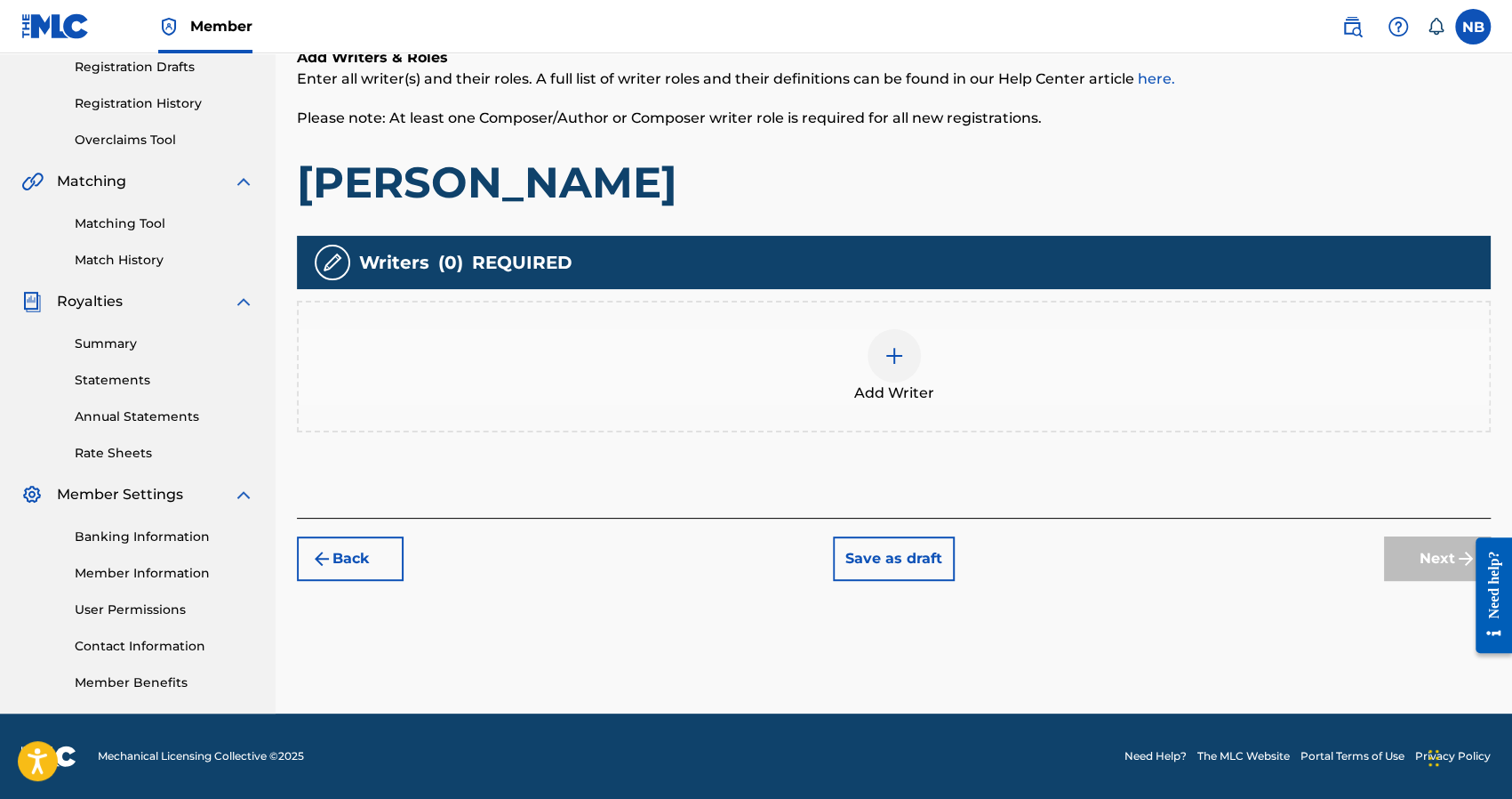
click at [923, 379] on div "Add Writer" at bounding box center [893, 366] width 1191 height 74
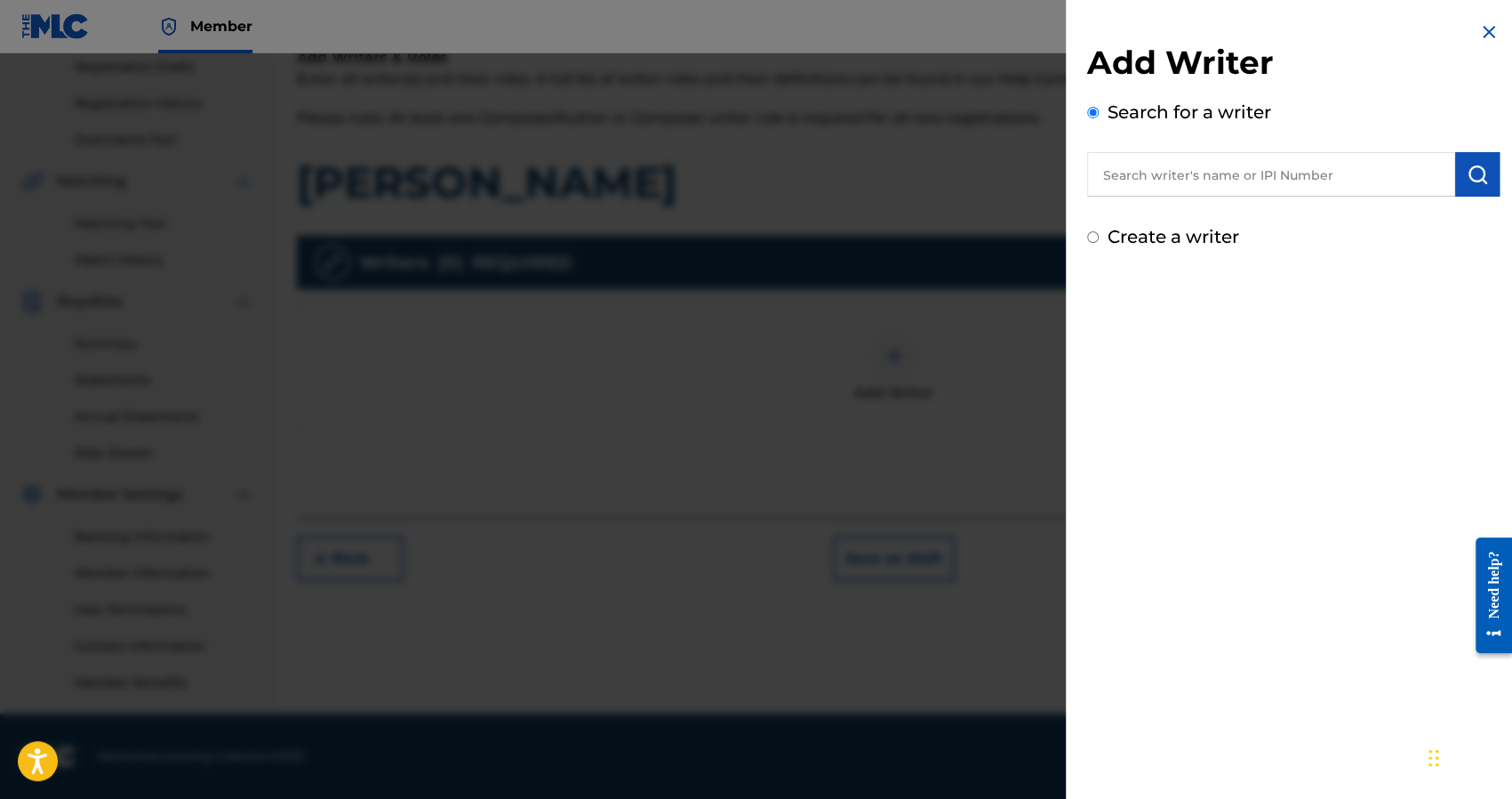
click at [1114, 239] on label "Create a writer" at bounding box center [1173, 236] width 131 height 21
click at [1099, 239] on input "Create a writer" at bounding box center [1092, 237] width 12 height 12
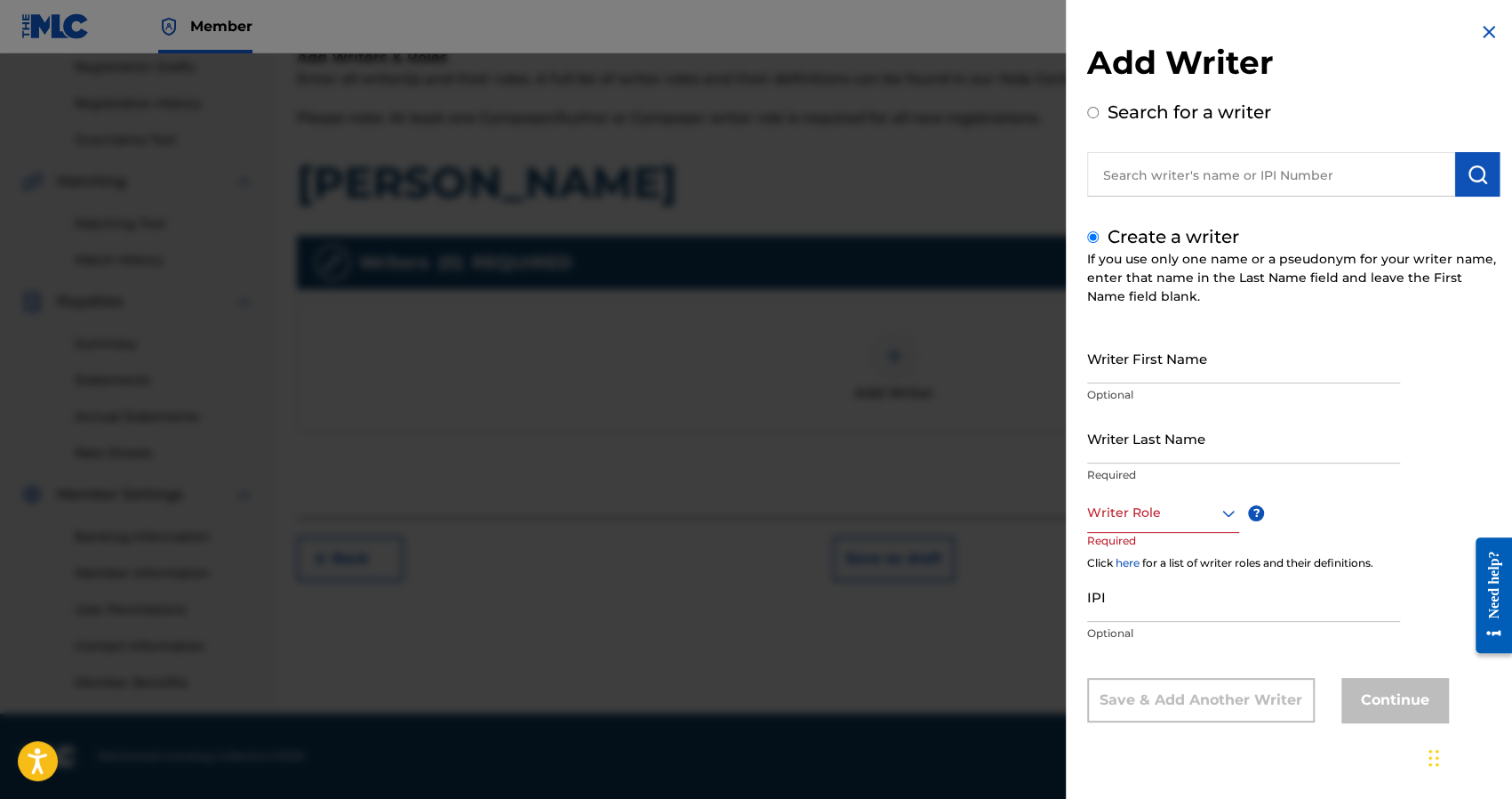
click at [1138, 350] on input "Writer First Name" at bounding box center [1243, 357] width 313 height 51
click at [1176, 380] on input "Writer First Name" at bounding box center [1243, 357] width 313 height 51
click at [1176, 373] on input "Writer First Name" at bounding box center [1243, 357] width 313 height 51
click at [1193, 498] on div "Writer Role" at bounding box center [1163, 512] width 152 height 40
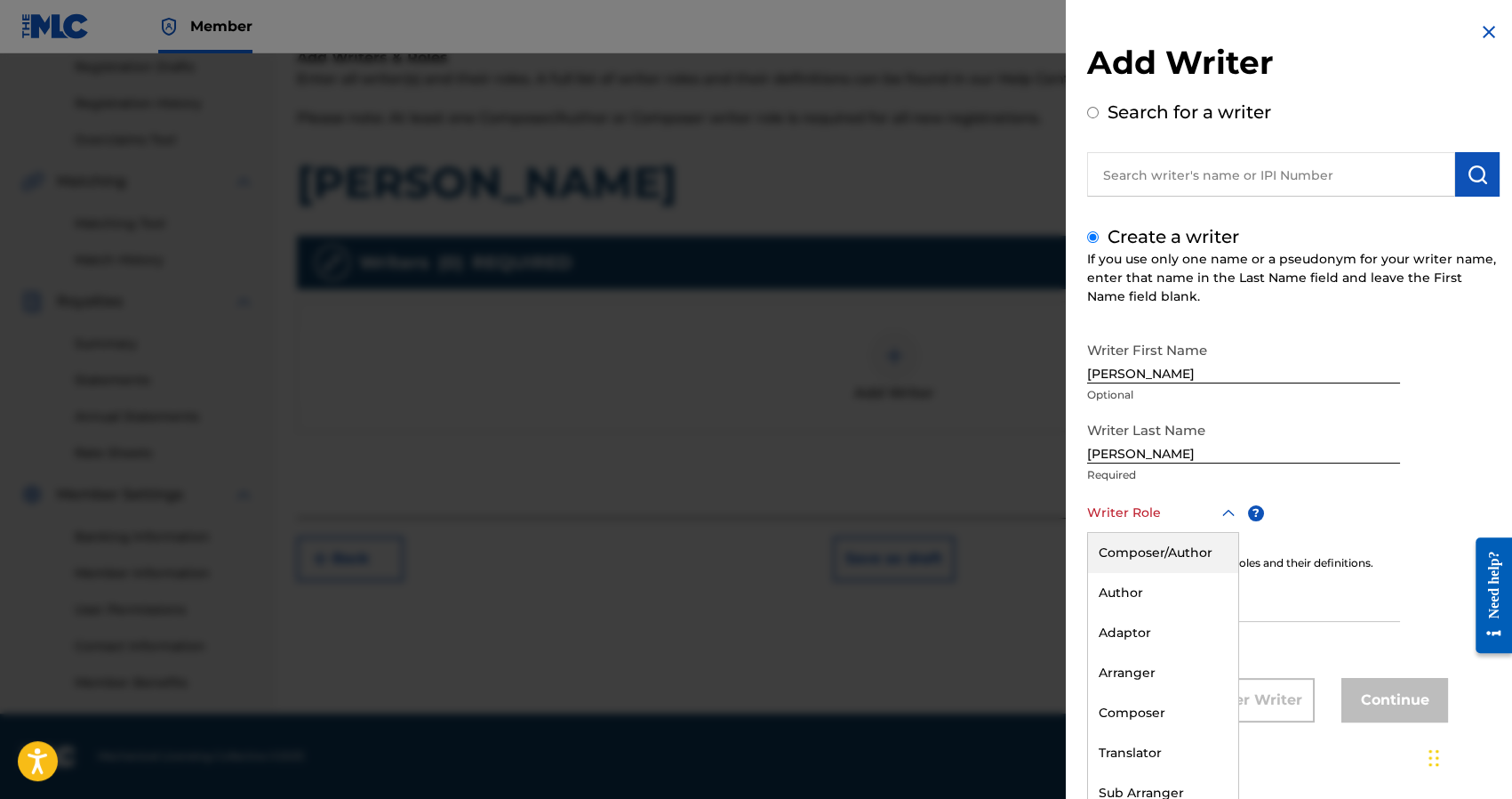
click at [1163, 544] on div "Composer/Author" at bounding box center [1163, 553] width 151 height 40
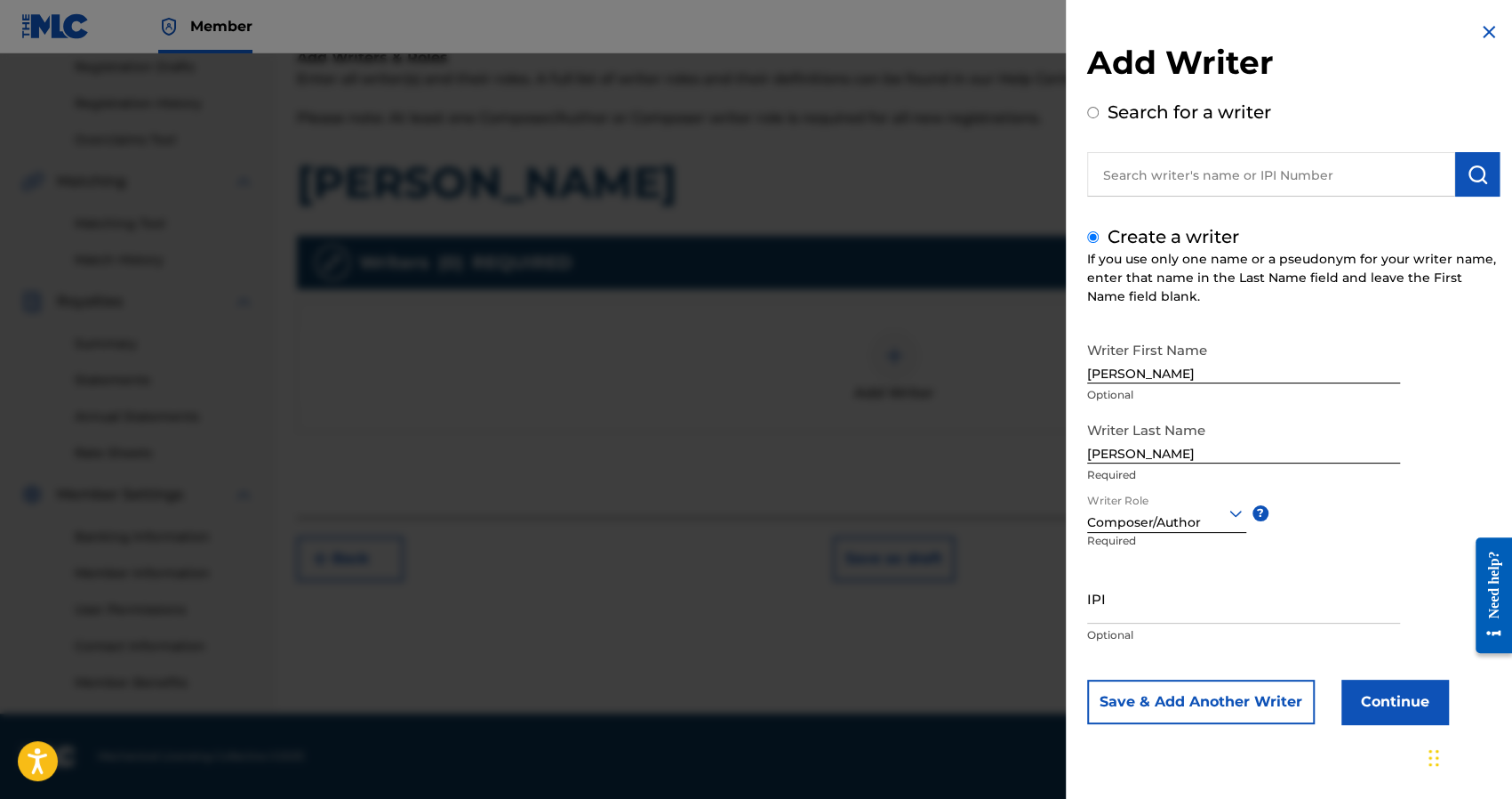
click at [1170, 591] on input "IPI" at bounding box center [1243, 598] width 313 height 51
paste input "1241927853"
click at [1439, 695] on button "Continue" at bounding box center [1394, 702] width 106 height 44
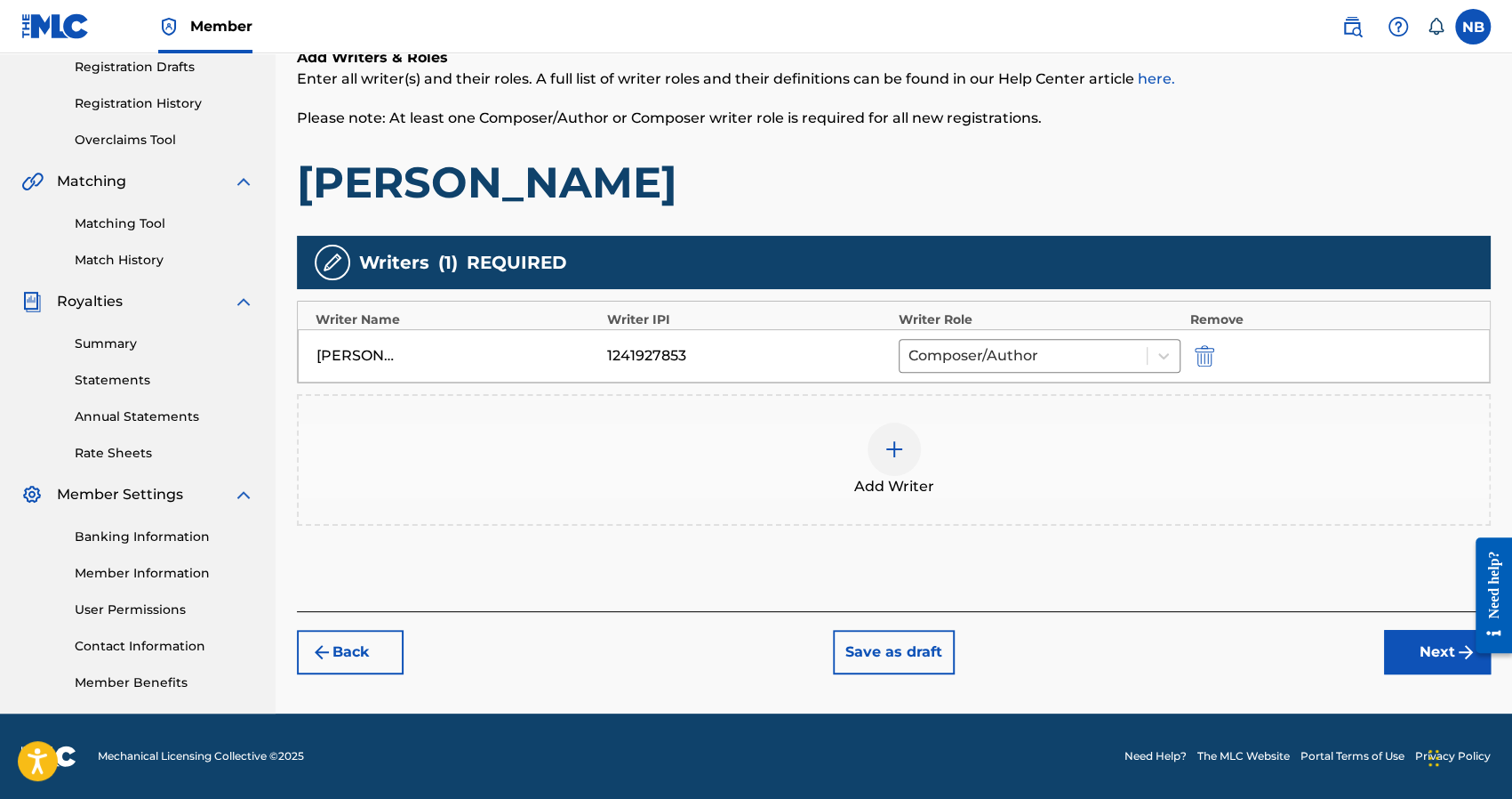
click at [1390, 656] on button "Next" at bounding box center [1438, 652] width 106 height 44
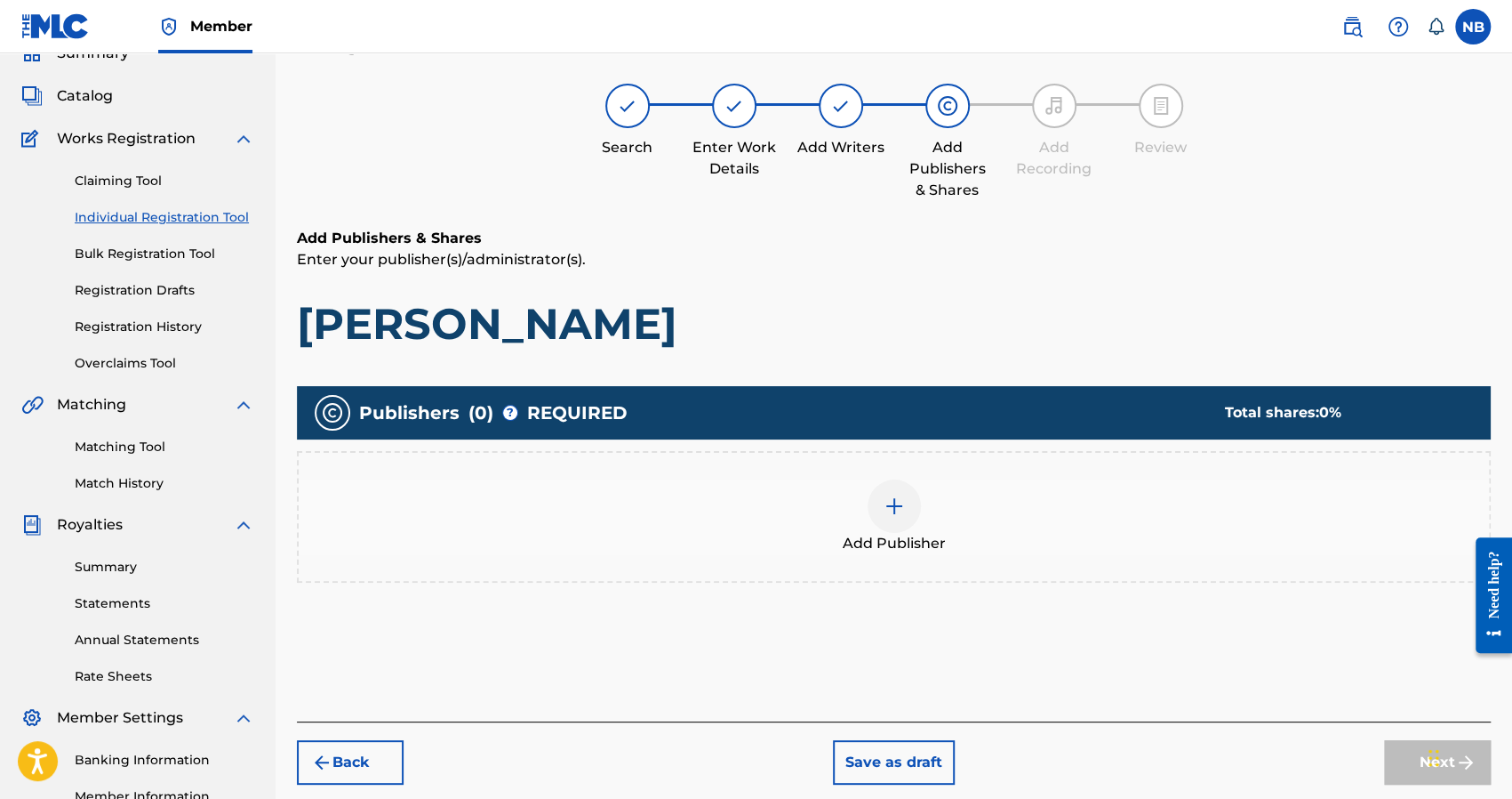
scroll to position [80, 0]
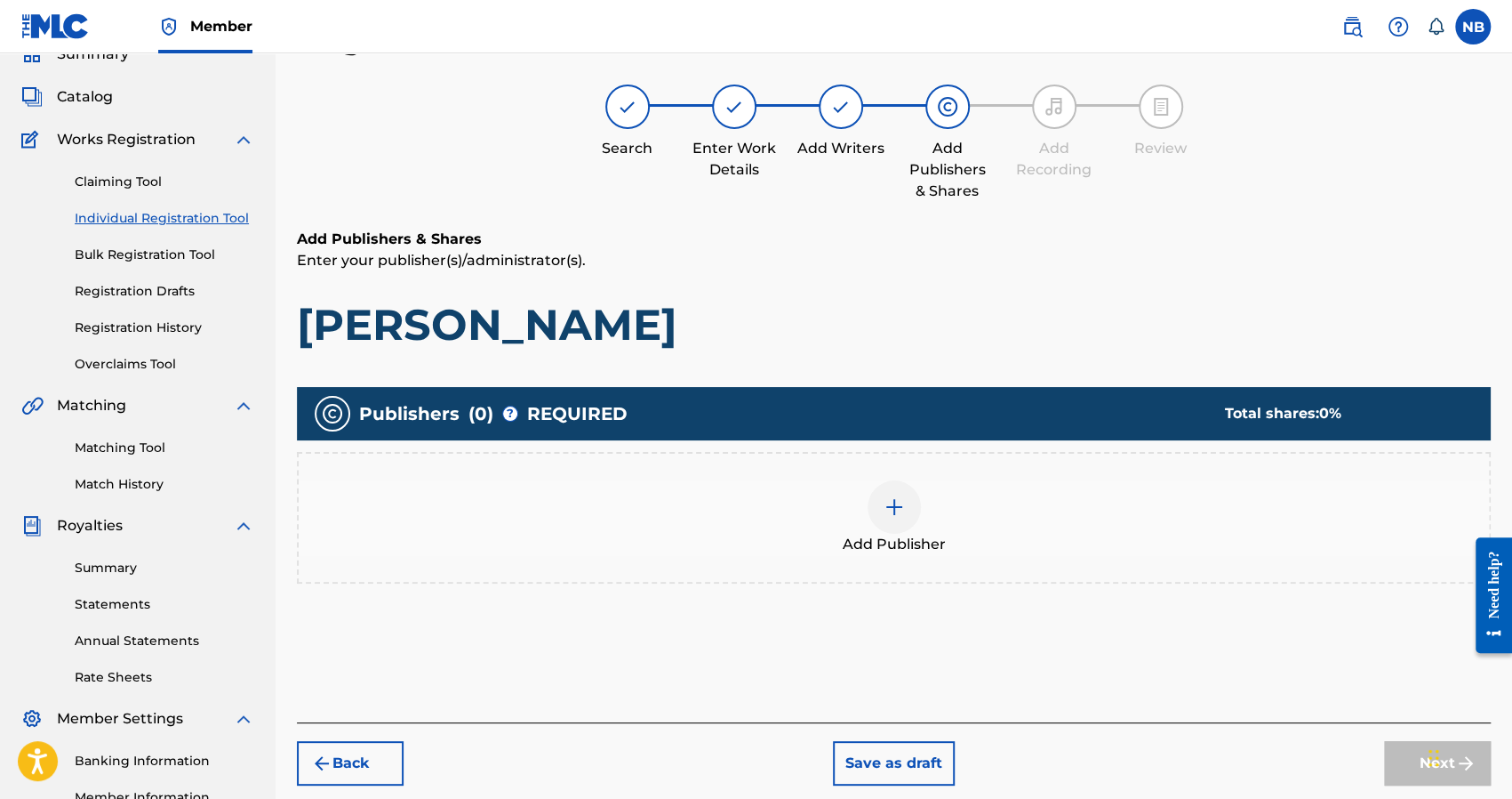
click at [914, 496] on div at bounding box center [894, 507] width 53 height 53
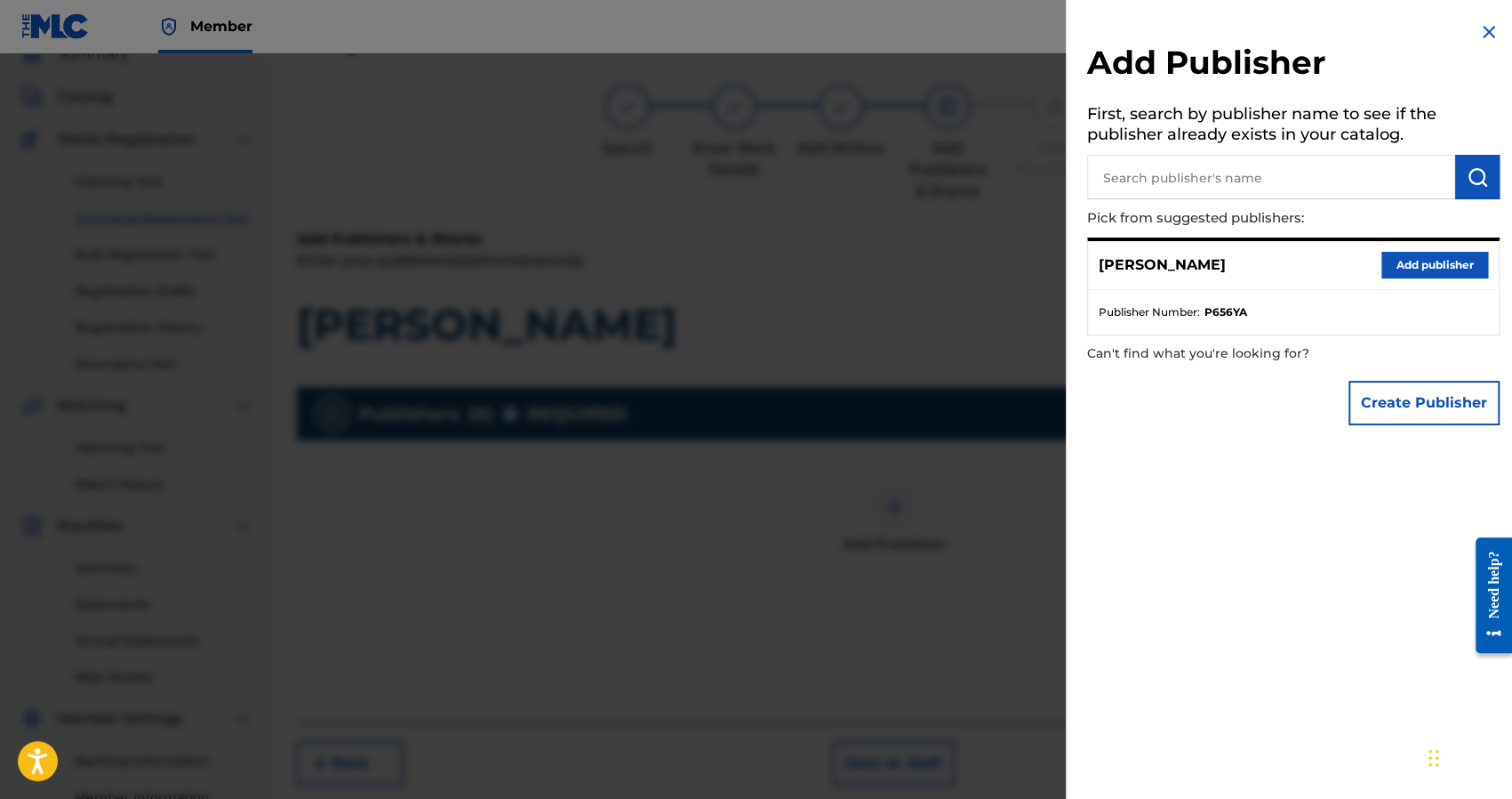
click at [1421, 260] on button "Add publisher" at bounding box center [1435, 264] width 106 height 27
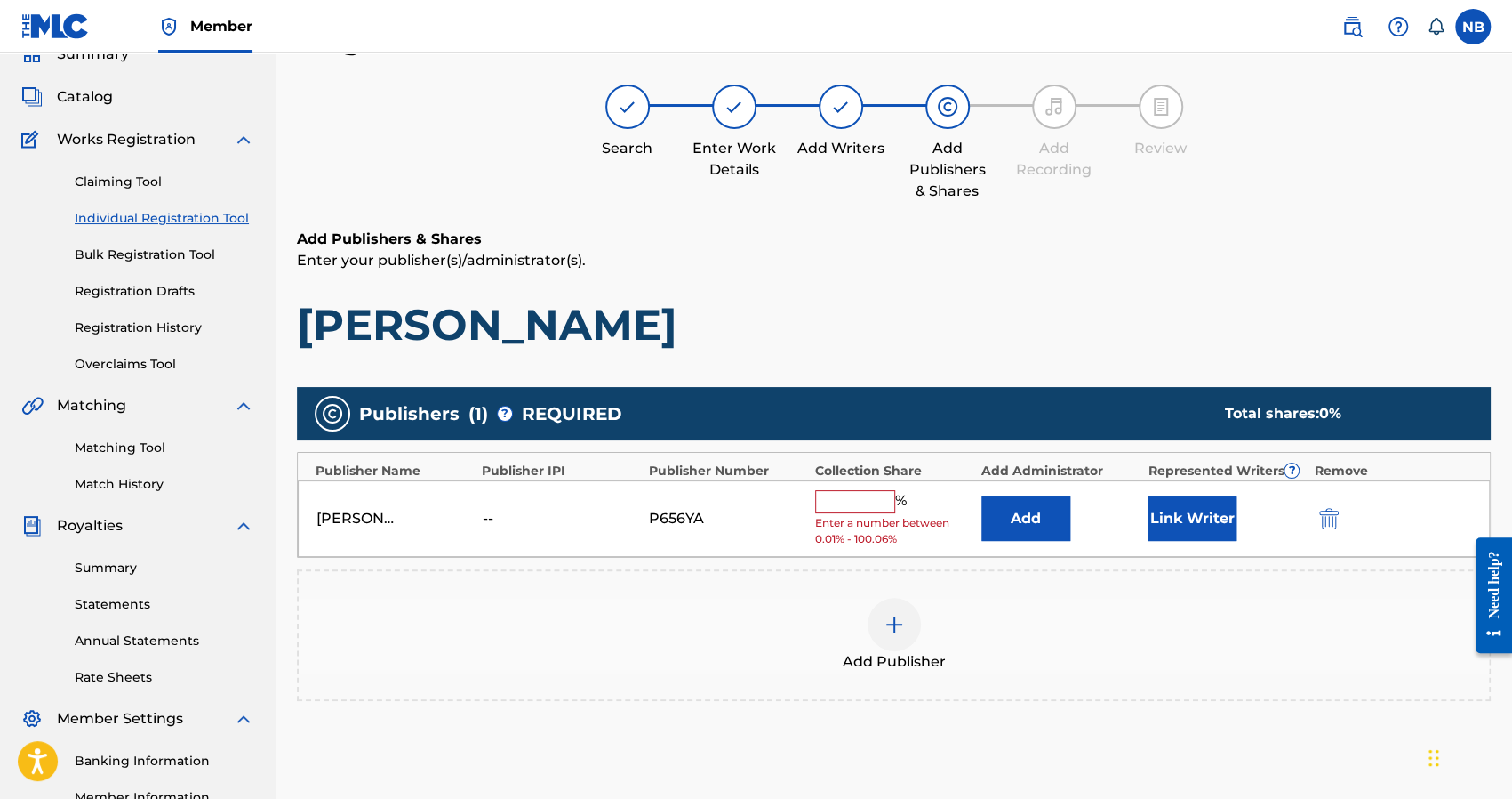
click at [868, 495] on input "text" at bounding box center [855, 501] width 80 height 23
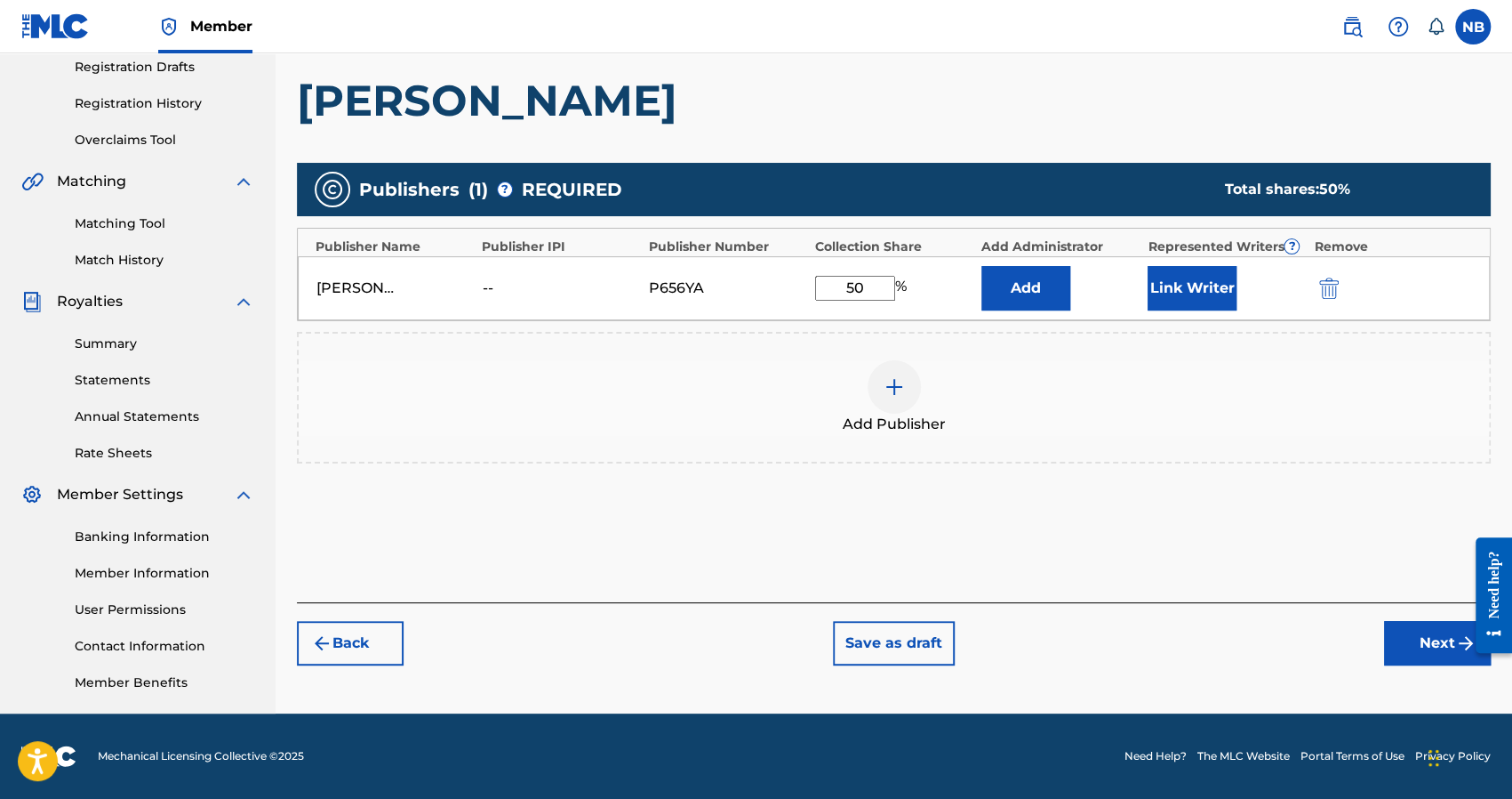
click at [1389, 624] on button "Next" at bounding box center [1438, 643] width 106 height 44
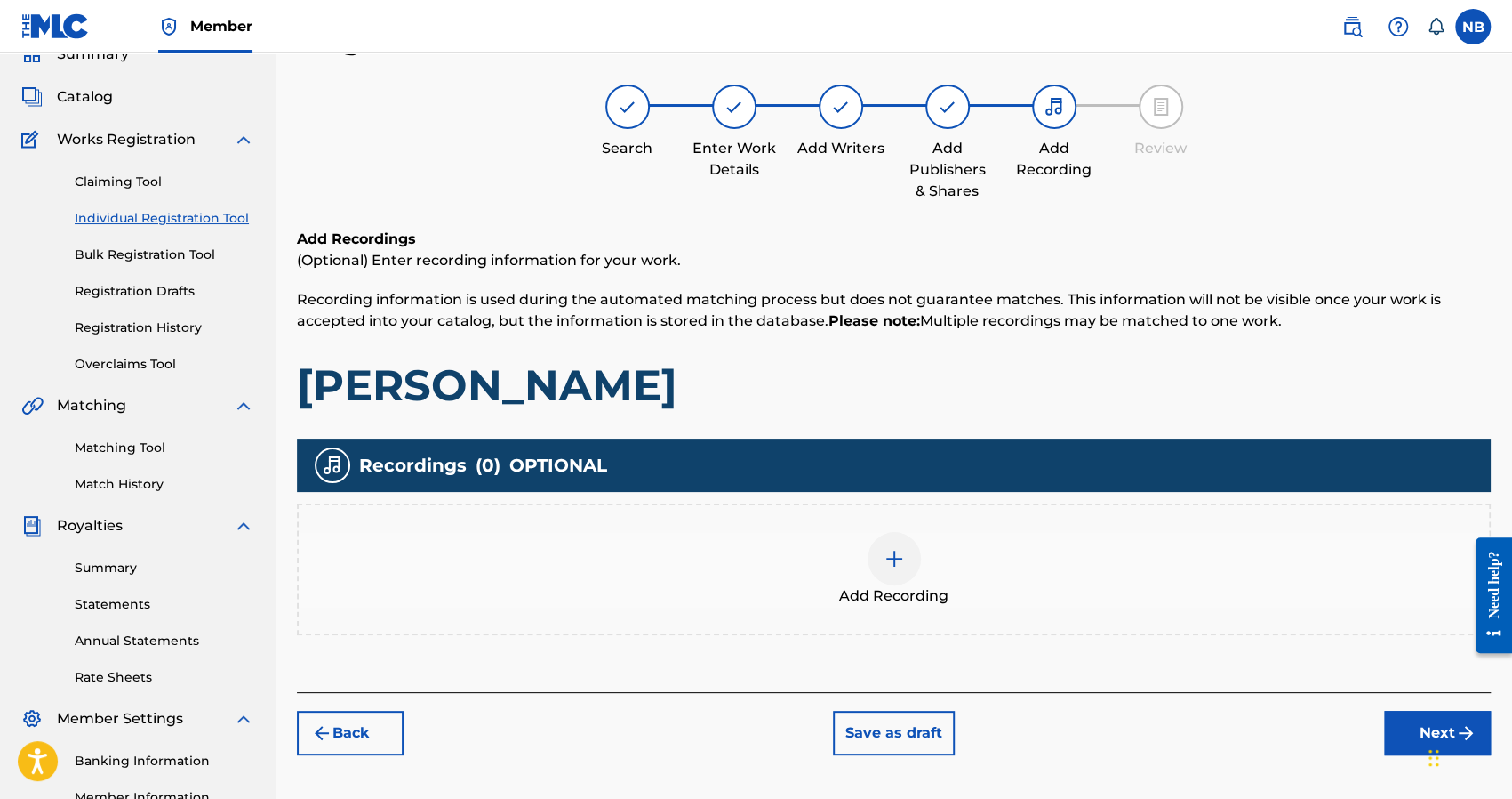
click at [980, 570] on div "Add Recording" at bounding box center [893, 568] width 1191 height 74
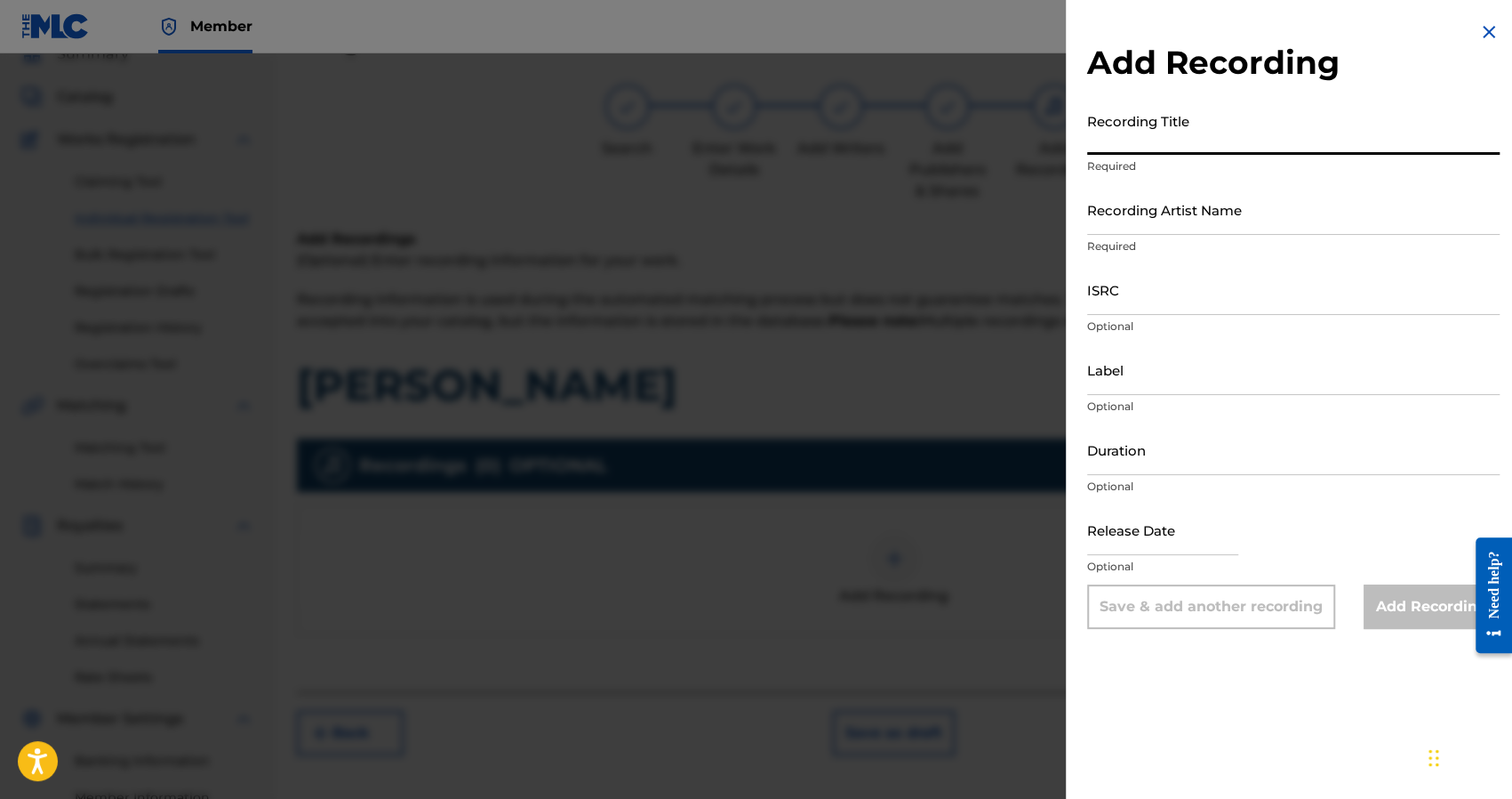
click at [1131, 134] on input "Recording Title" at bounding box center [1293, 129] width 412 height 51
click at [1158, 201] on input "Recording Artist Name" at bounding box center [1293, 208] width 412 height 51
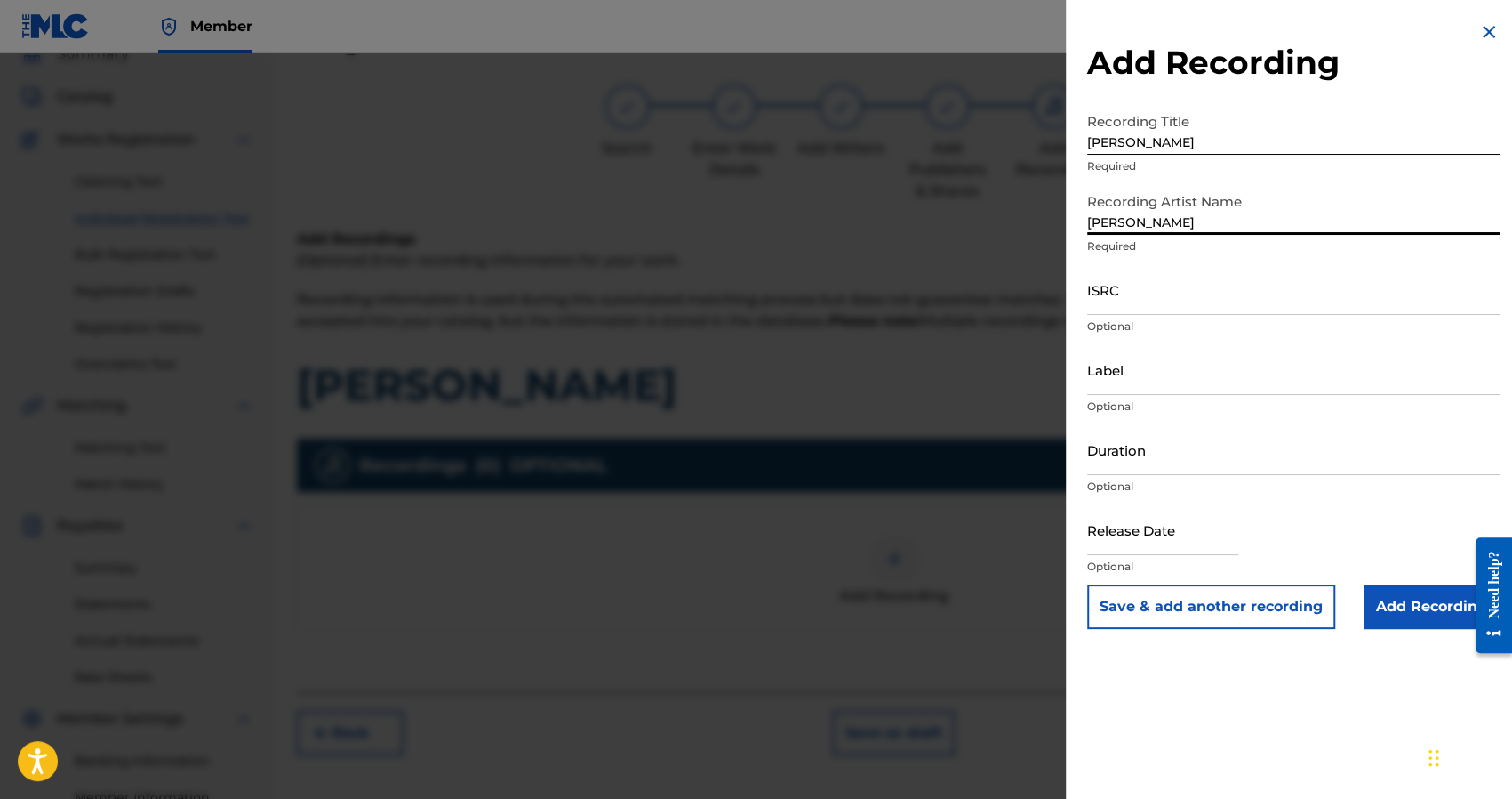
click at [1119, 282] on input "ISRC" at bounding box center [1293, 289] width 412 height 51
paste input "CA5KR2514151"
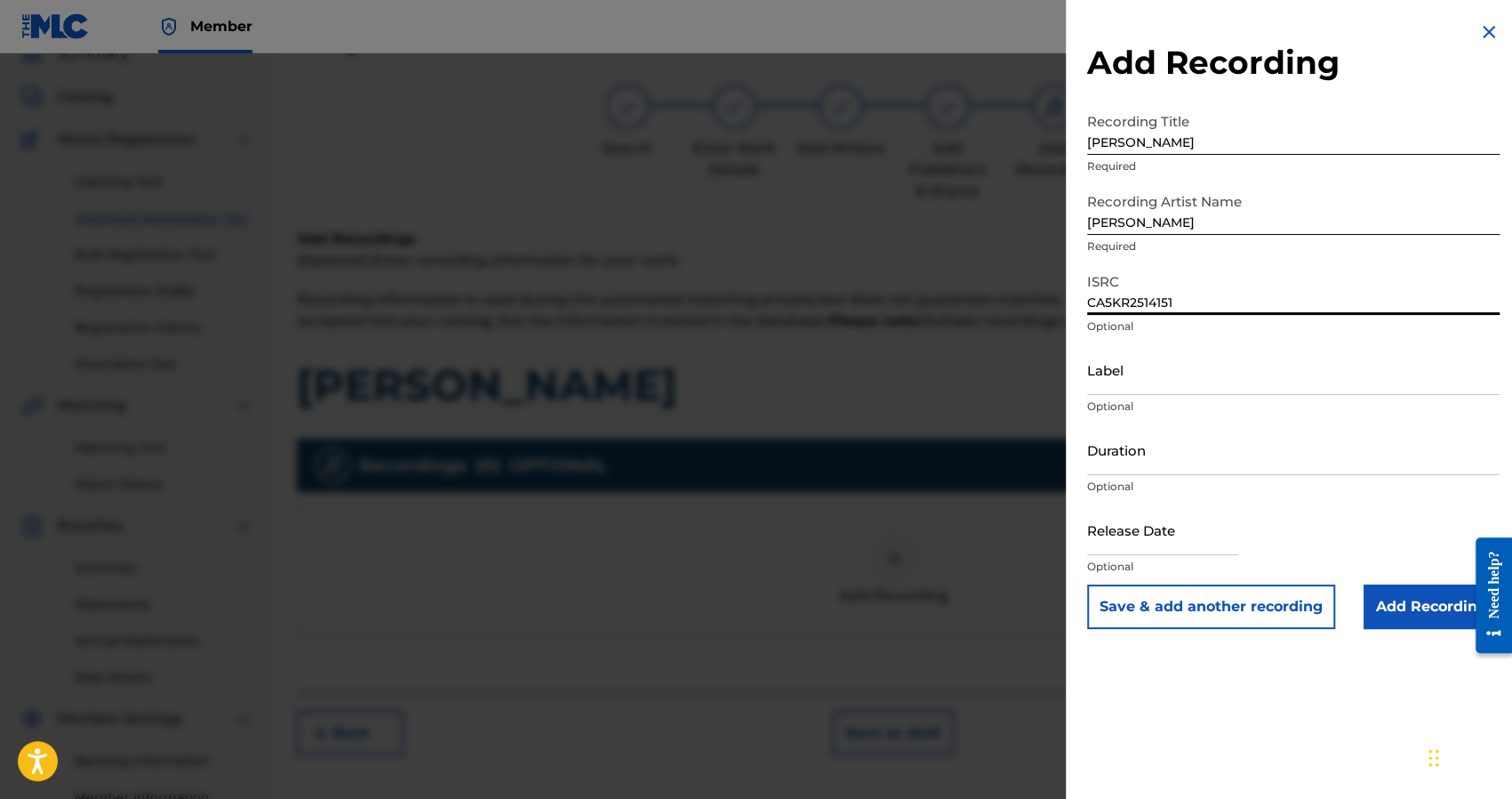
click at [1375, 601] on input "Add Recording" at bounding box center [1431, 606] width 136 height 44
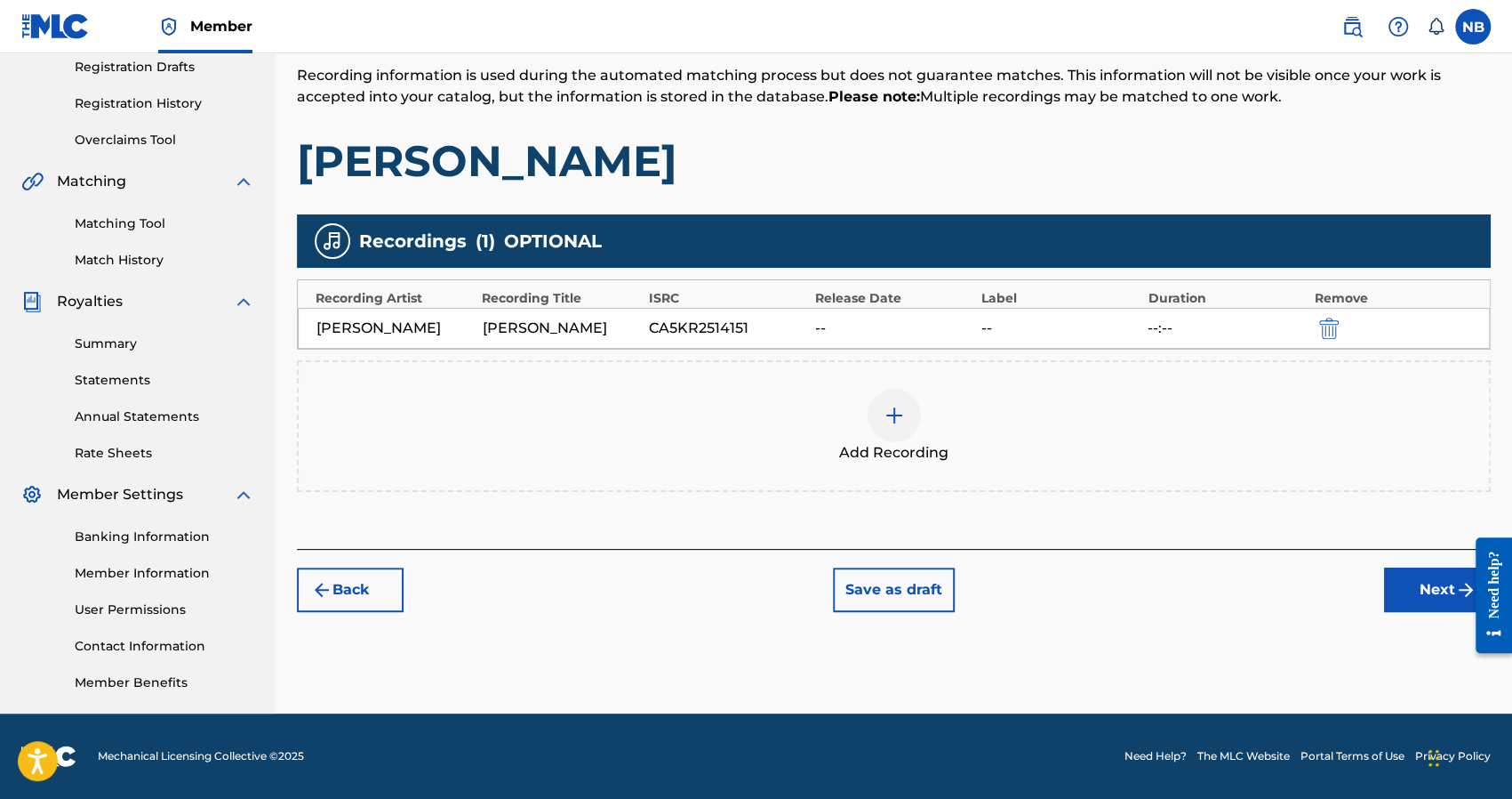
click at [1391, 582] on button "Next" at bounding box center [1438, 590] width 106 height 44
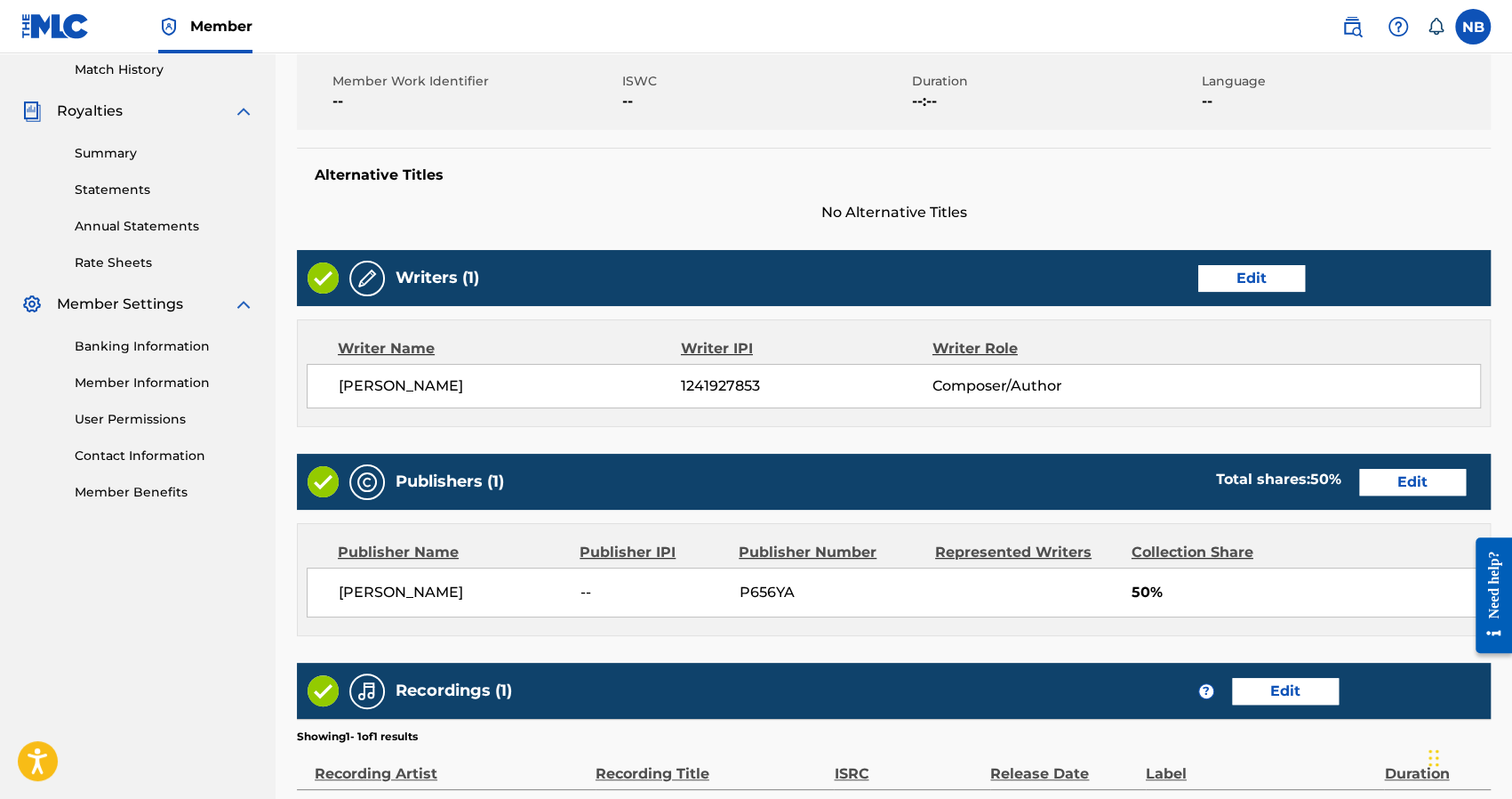
scroll to position [702, 0]
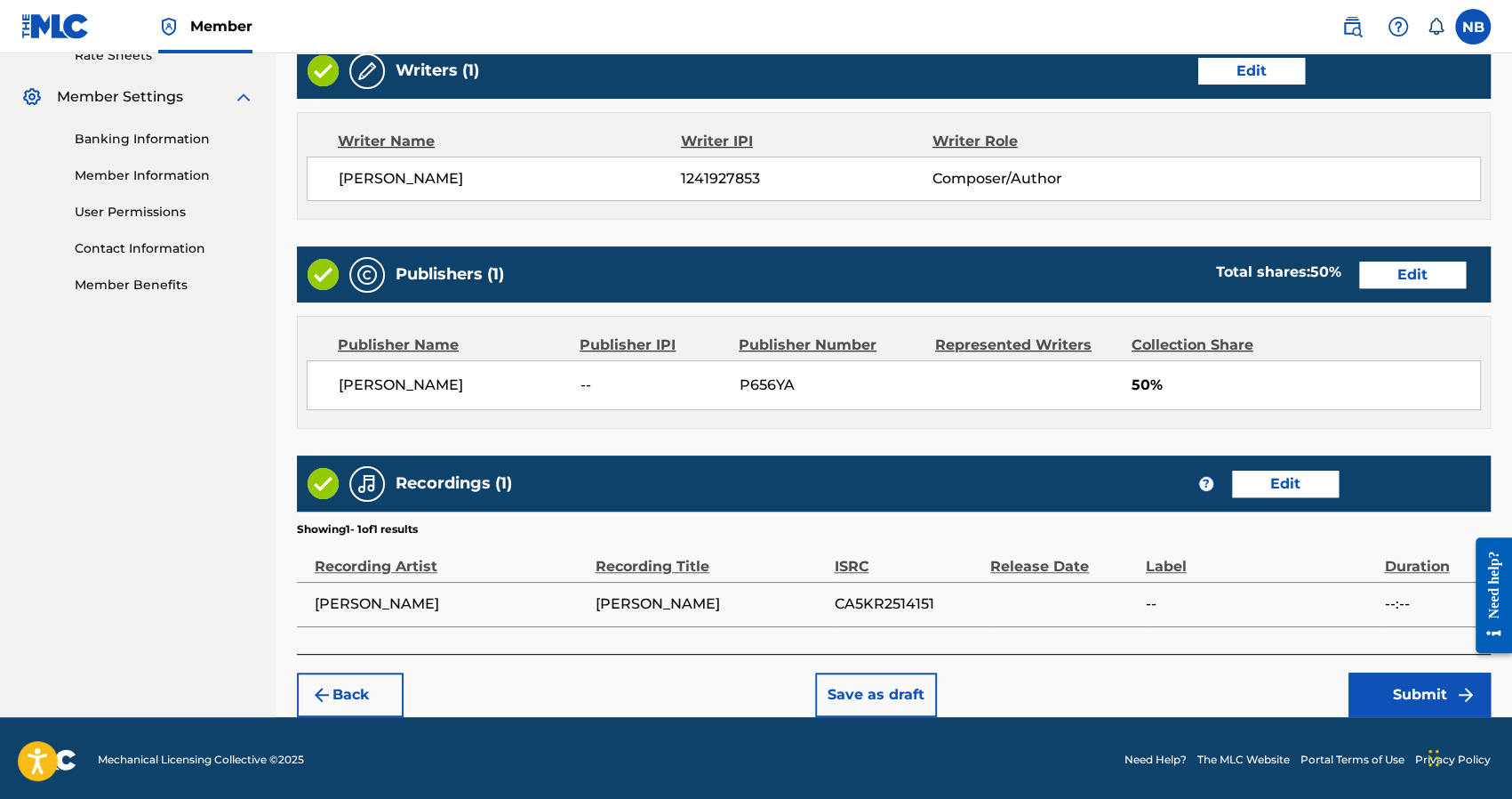
click at [1389, 694] on button "Submit" at bounding box center [1419, 694] width 142 height 44
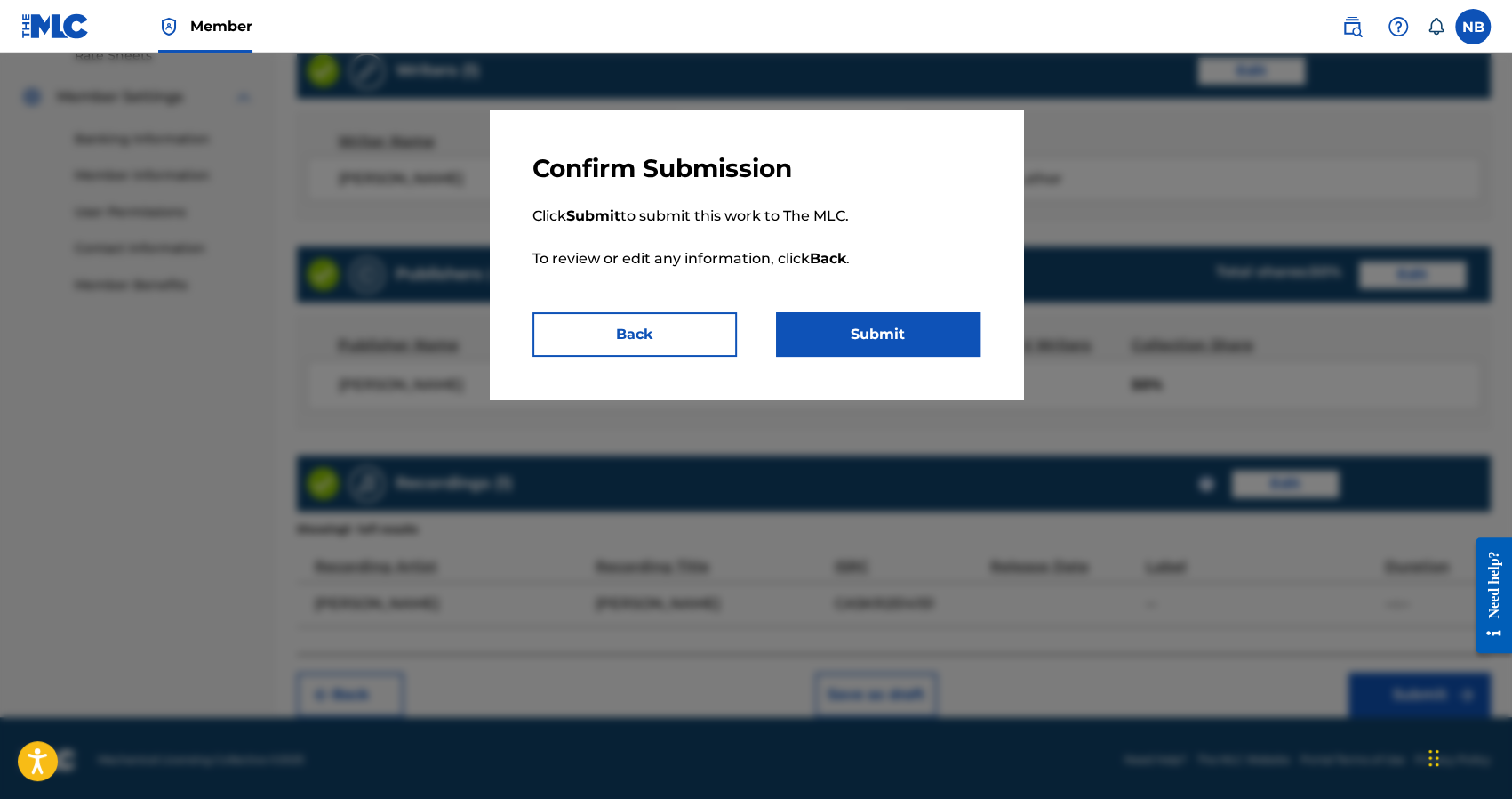
click at [930, 354] on button "Submit" at bounding box center [878, 334] width 205 height 44
click at [931, 343] on button "Submit" at bounding box center [878, 334] width 205 height 44
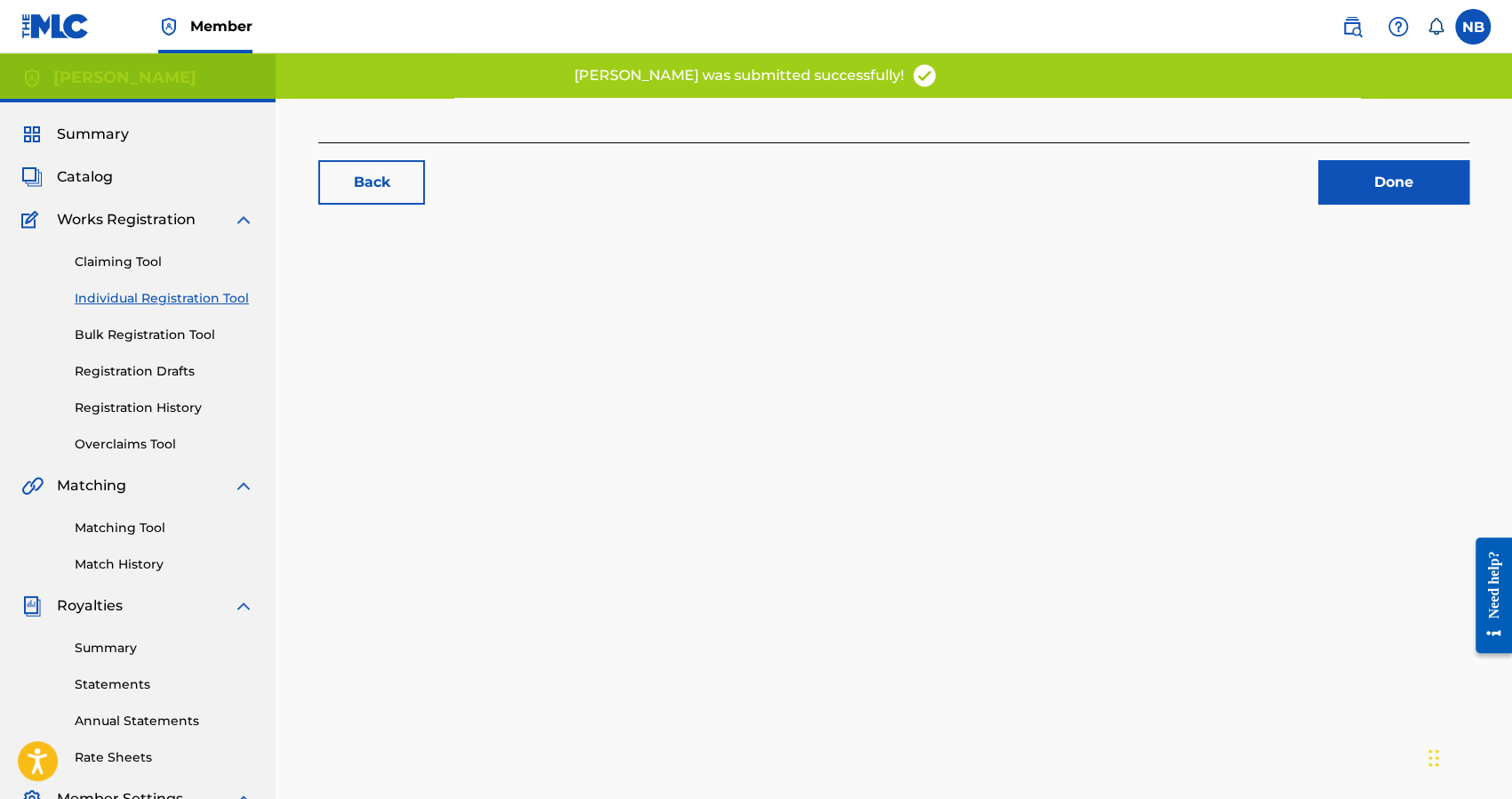
click at [1381, 189] on link "Done" at bounding box center [1394, 182] width 151 height 44
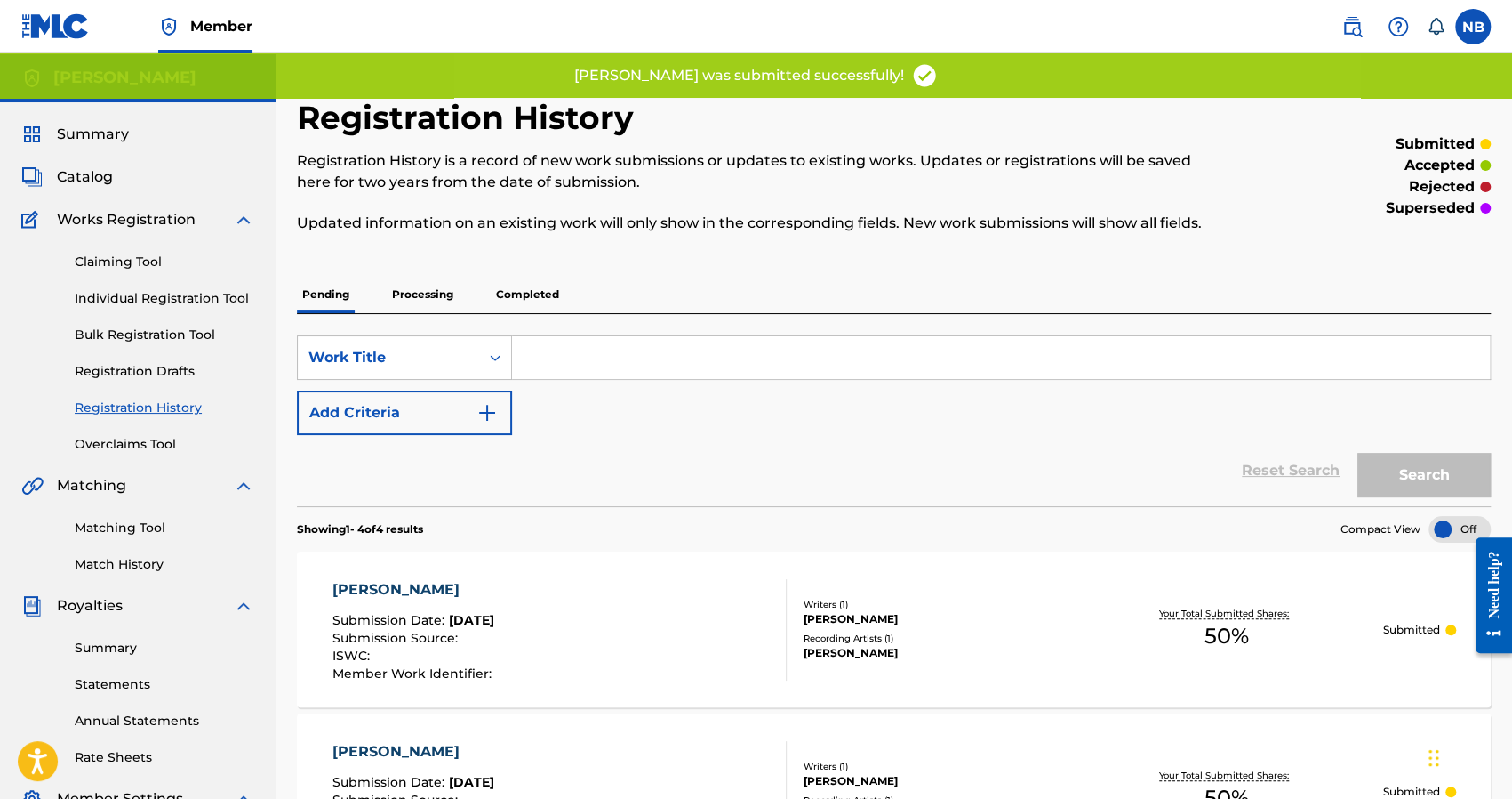
click at [150, 289] on link "Individual Registration Tool" at bounding box center [164, 298] width 180 height 18
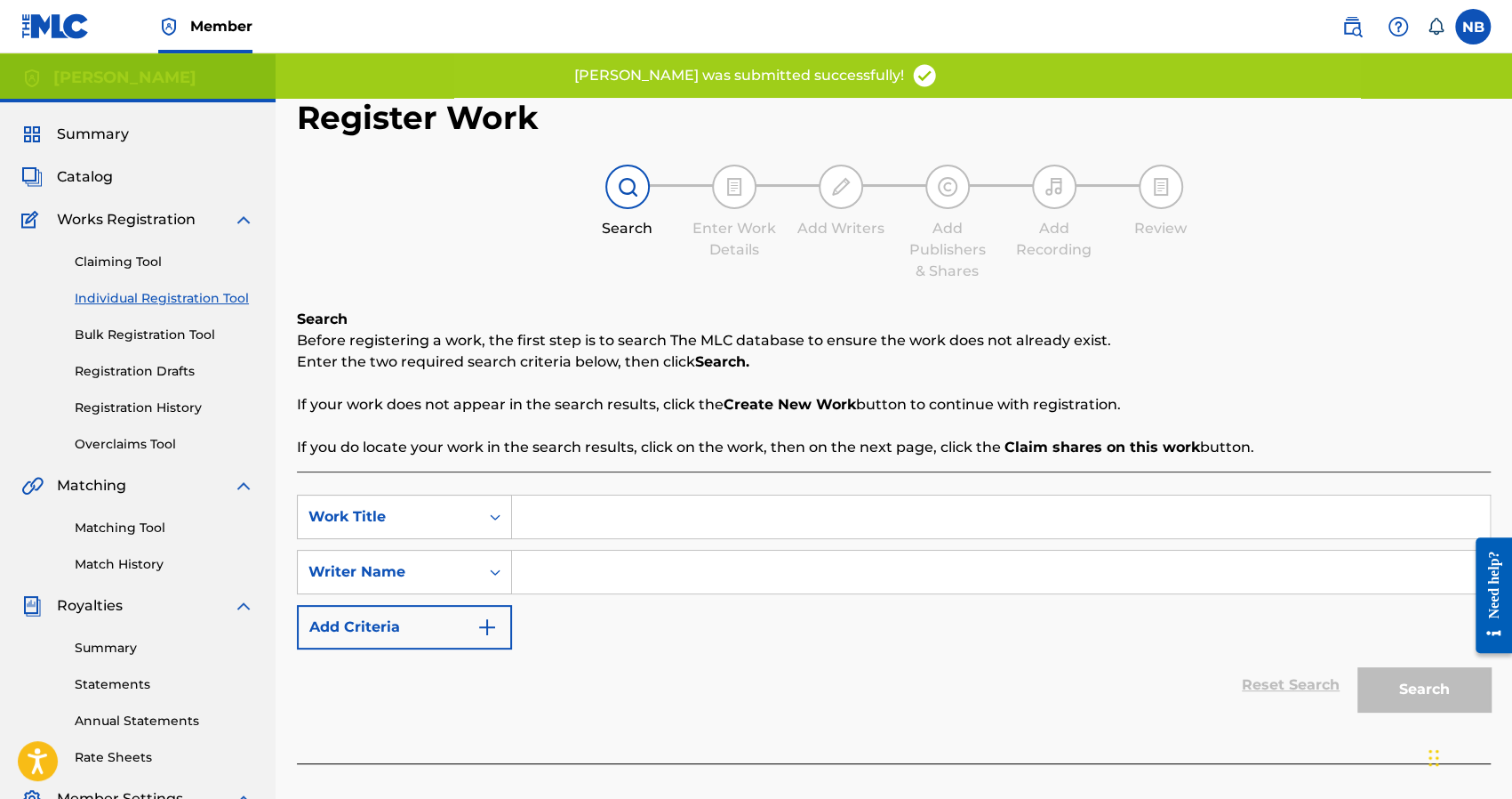
click at [554, 496] on input "Search Form" at bounding box center [1001, 516] width 978 height 42
drag, startPoint x: 587, startPoint y: 586, endPoint x: 908, endPoint y: 619, distance: 322.7
click at [594, 586] on input "a" at bounding box center [1001, 571] width 978 height 42
click at [1456, 702] on button "Search" at bounding box center [1424, 689] width 133 height 44
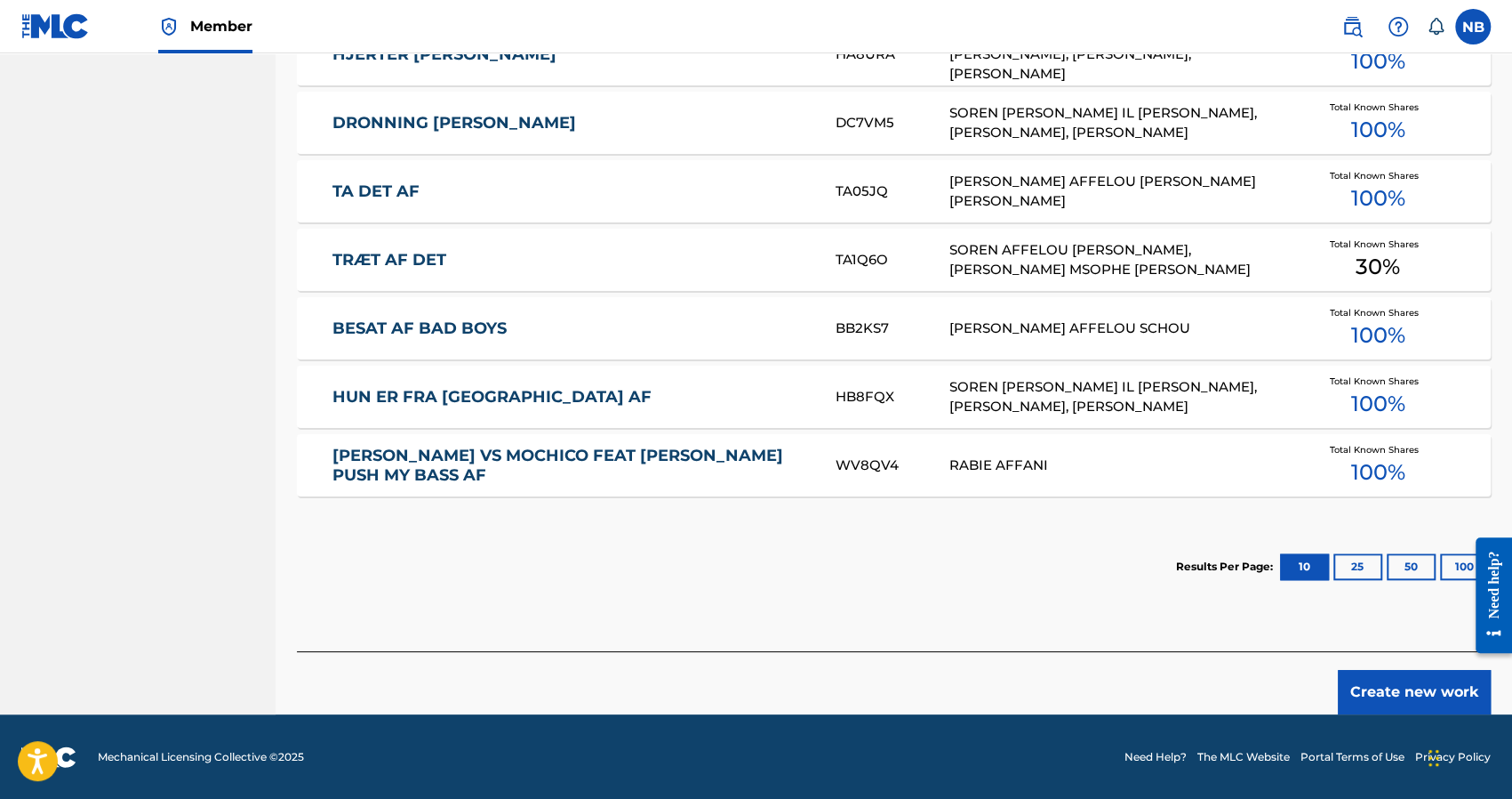
click at [1412, 674] on button "Create new work" at bounding box center [1414, 692] width 153 height 44
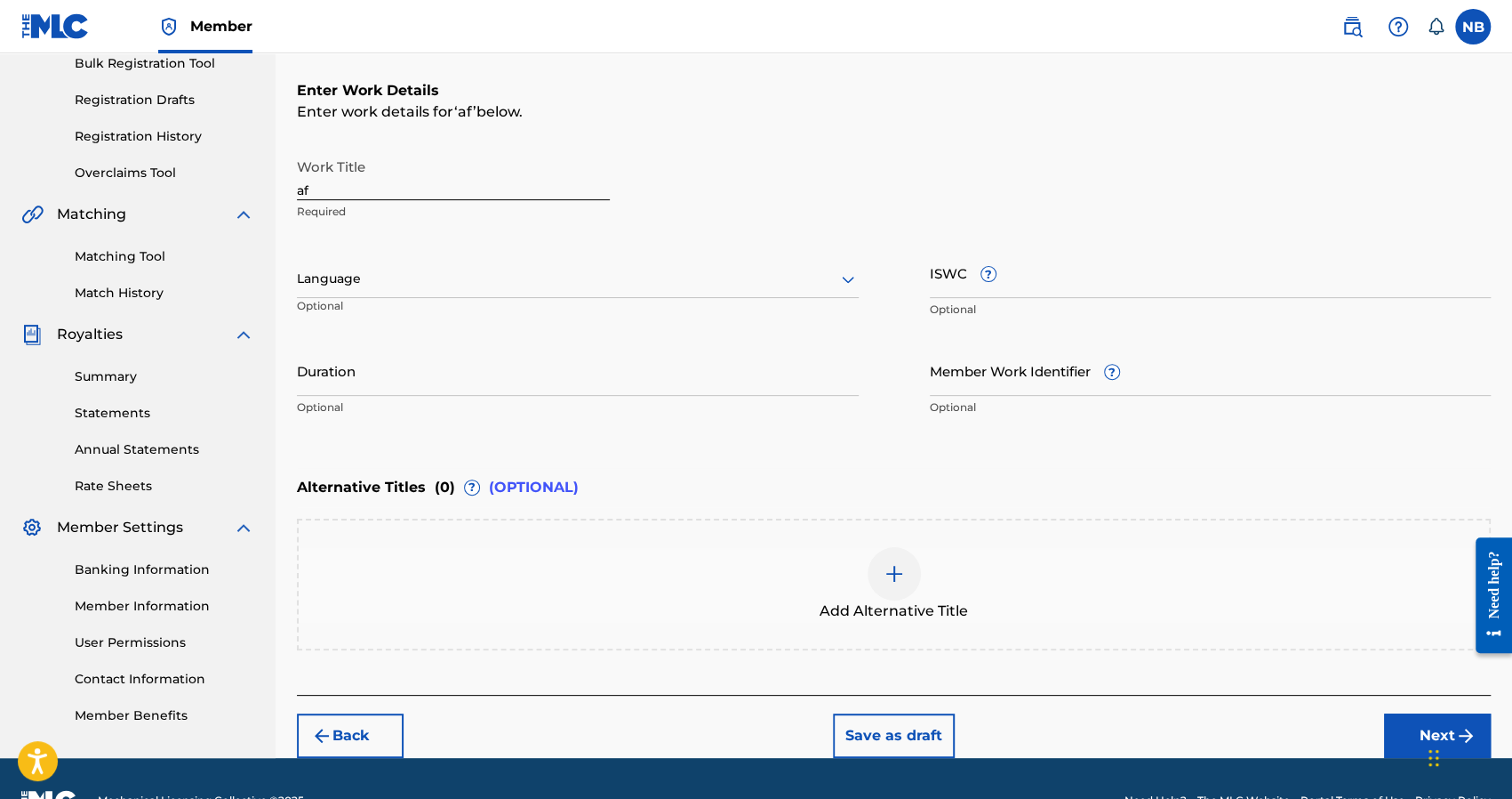
scroll to position [226, 0]
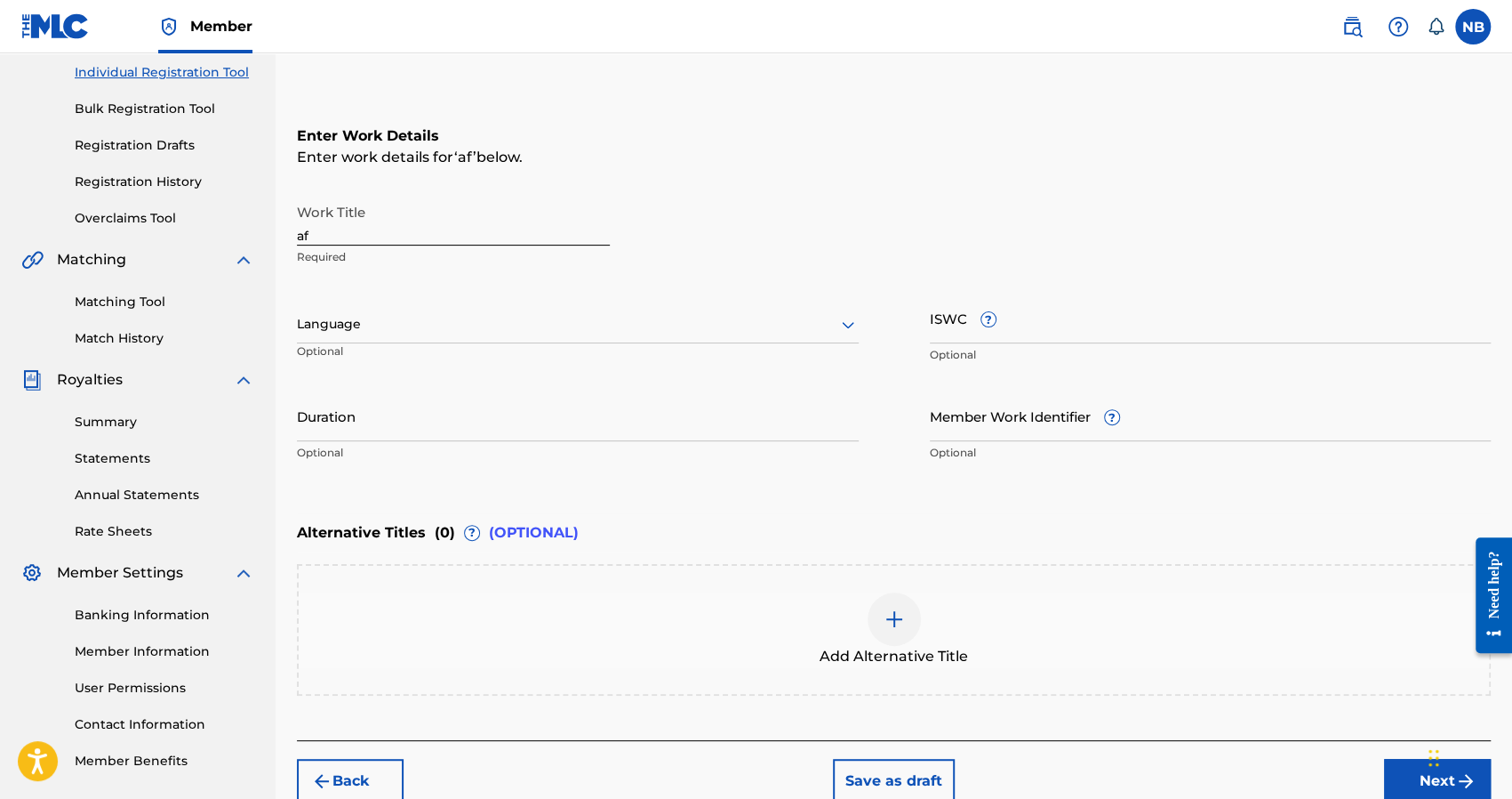
drag, startPoint x: 406, startPoint y: 246, endPoint x: 368, endPoint y: 241, distance: 38.3
click at [372, 242] on div "Work Title af Required" at bounding box center [453, 234] width 313 height 80
click at [368, 239] on input "af" at bounding box center [453, 219] width 313 height 51
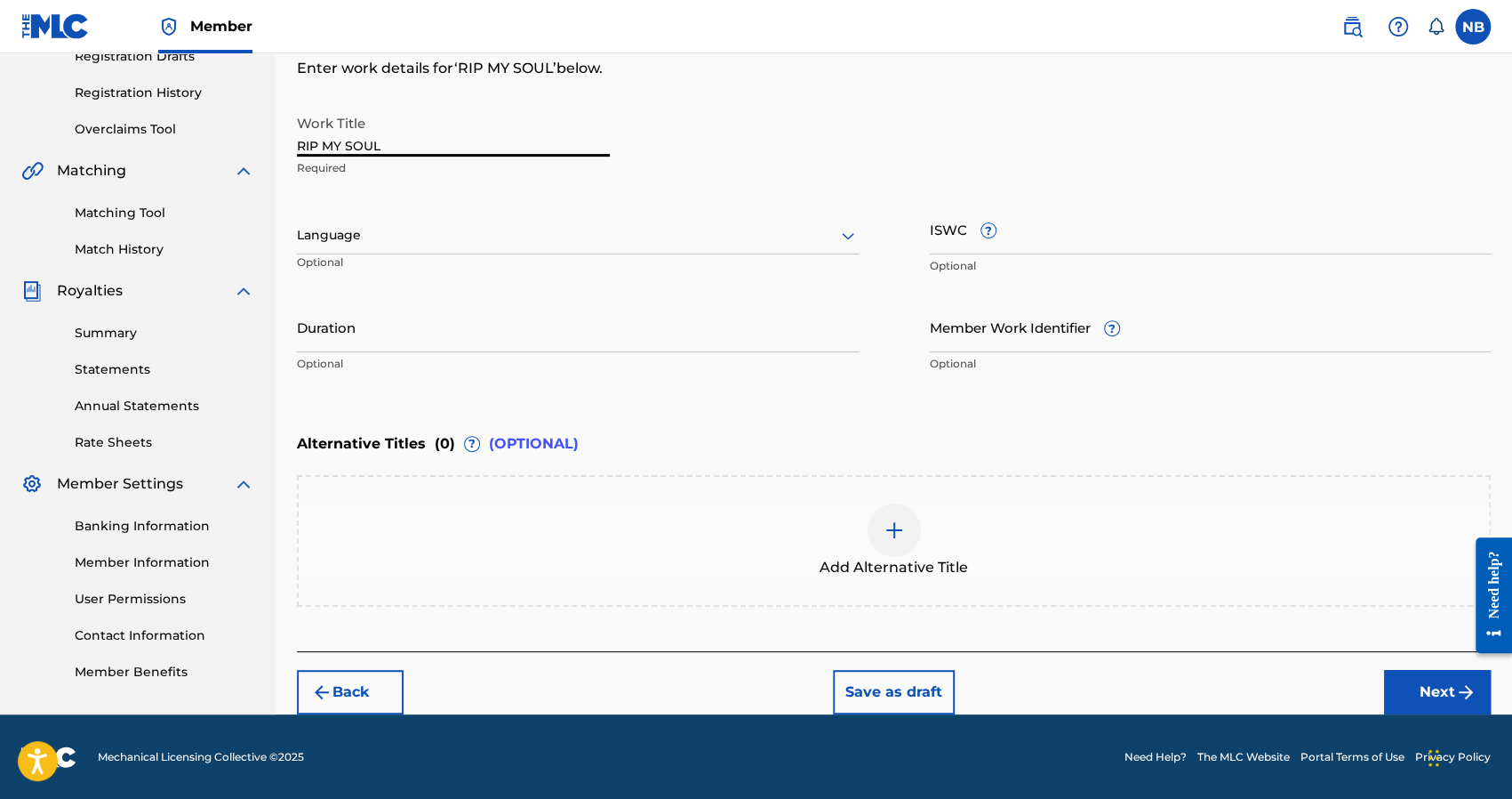
click at [1404, 695] on button "Next" at bounding box center [1438, 692] width 106 height 44
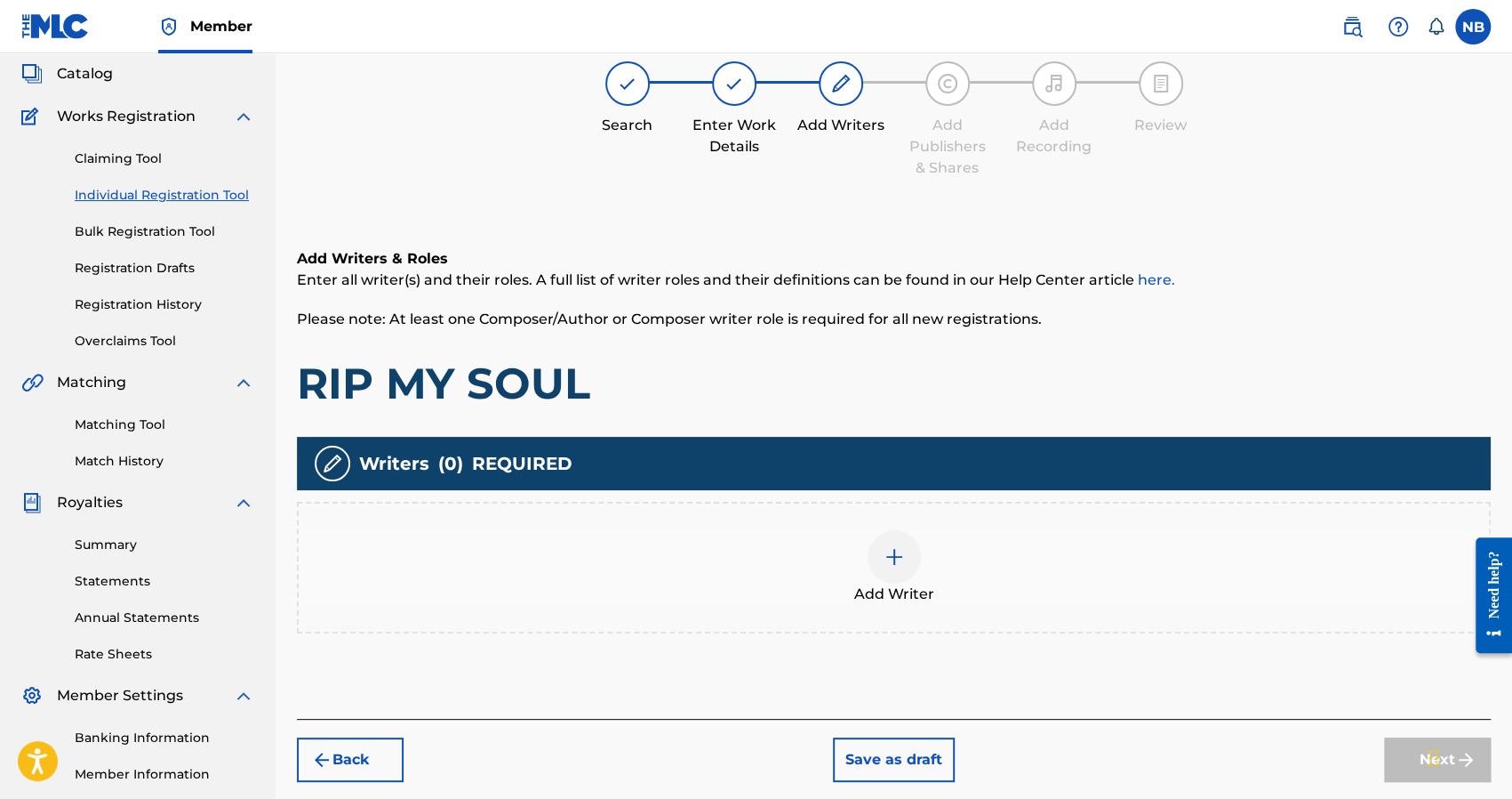
scroll to position [80, 0]
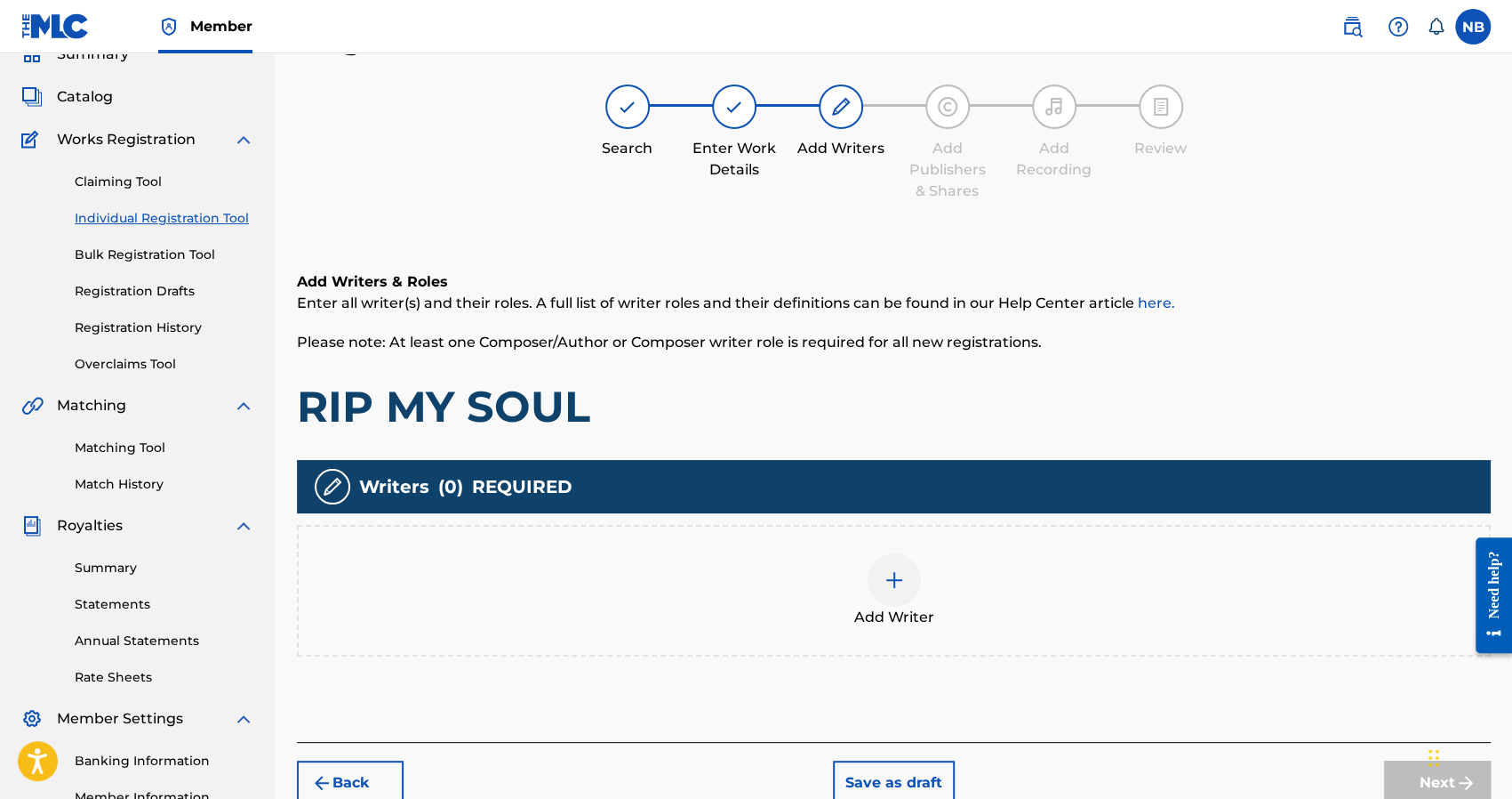
click at [829, 532] on div "Add Writer" at bounding box center [893, 590] width 1193 height 131
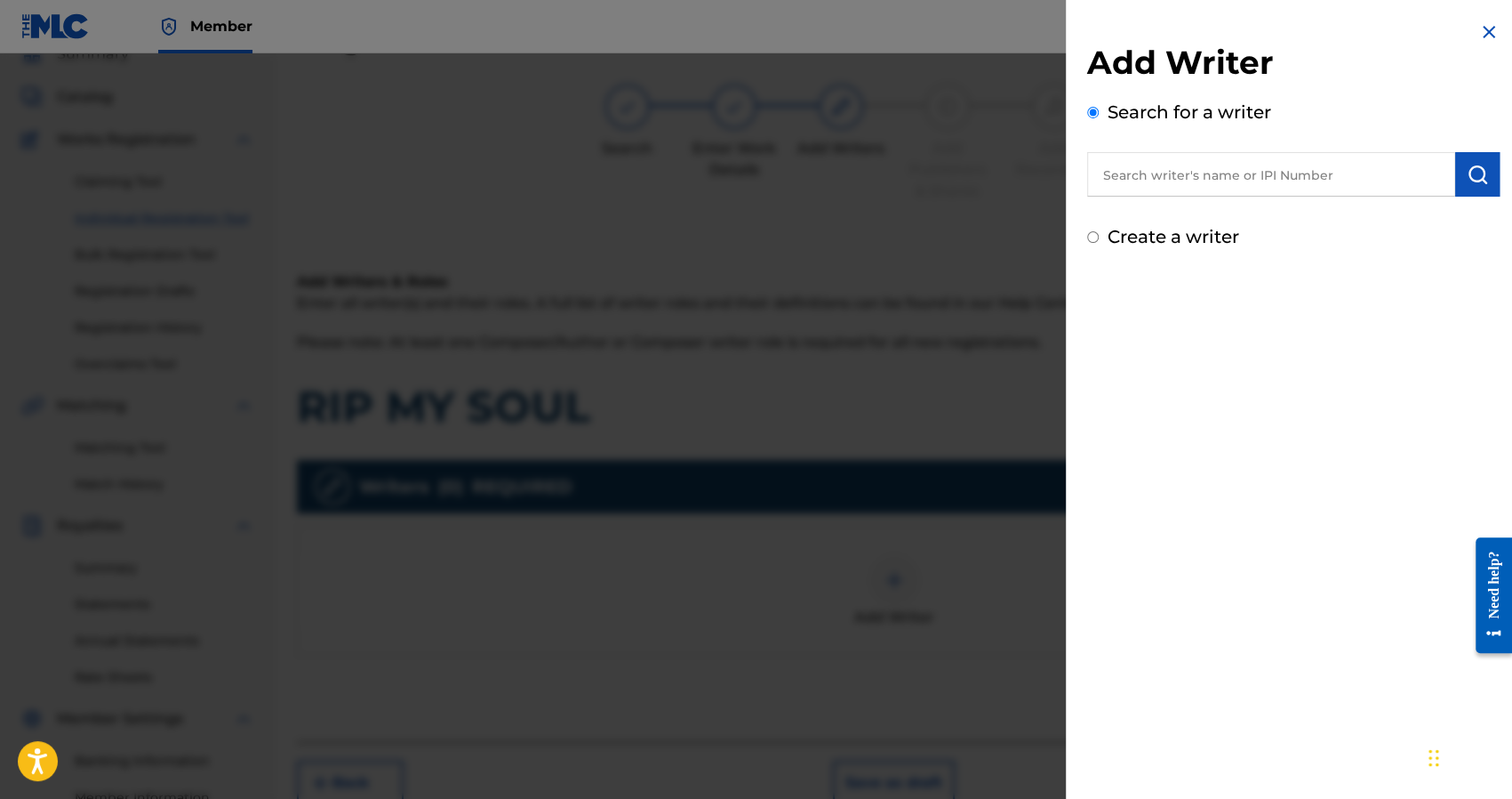
click at [911, 575] on div at bounding box center [756, 453] width 1512 height 799
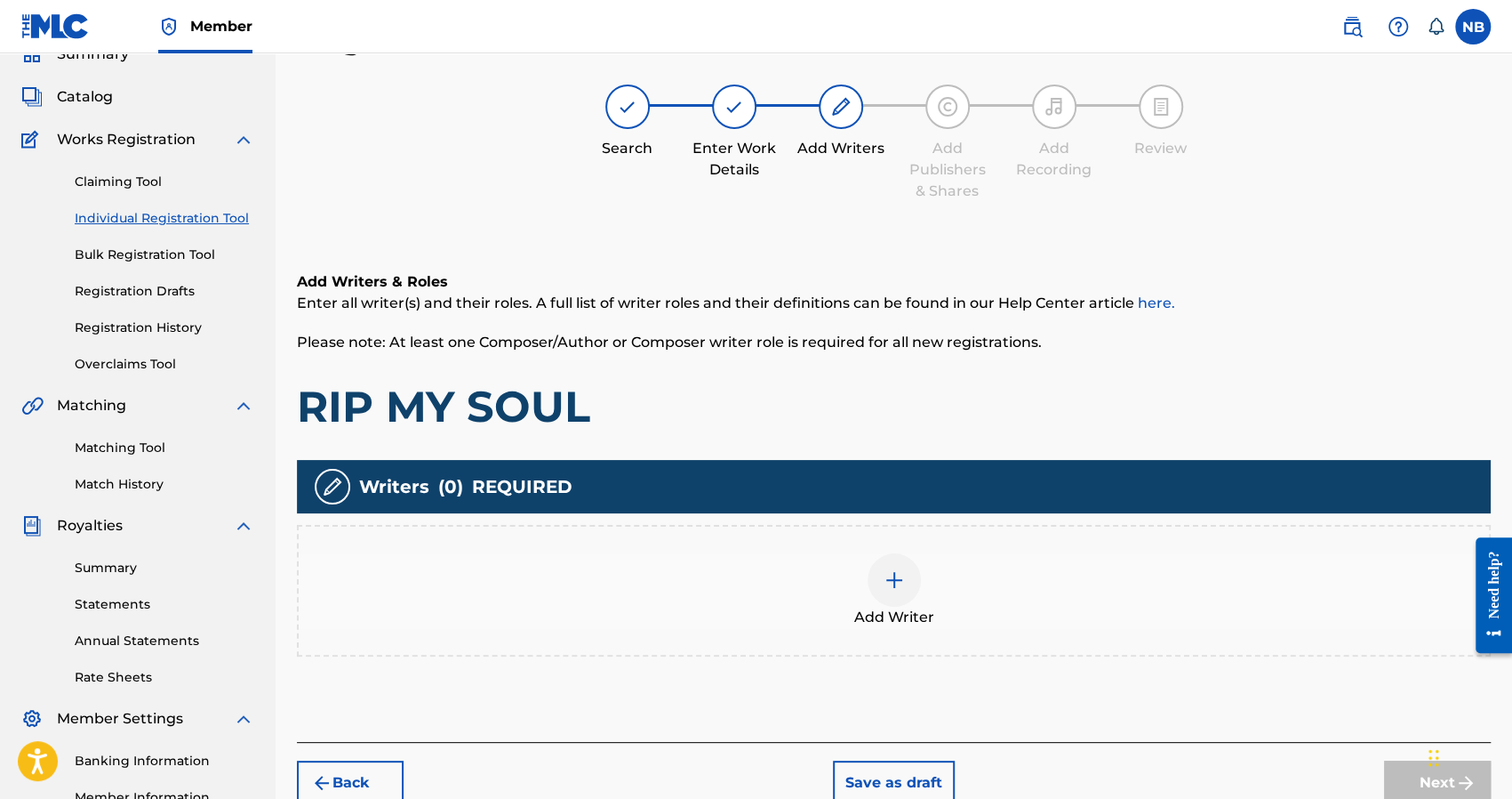
click at [890, 590] on div at bounding box center [894, 580] width 53 height 53
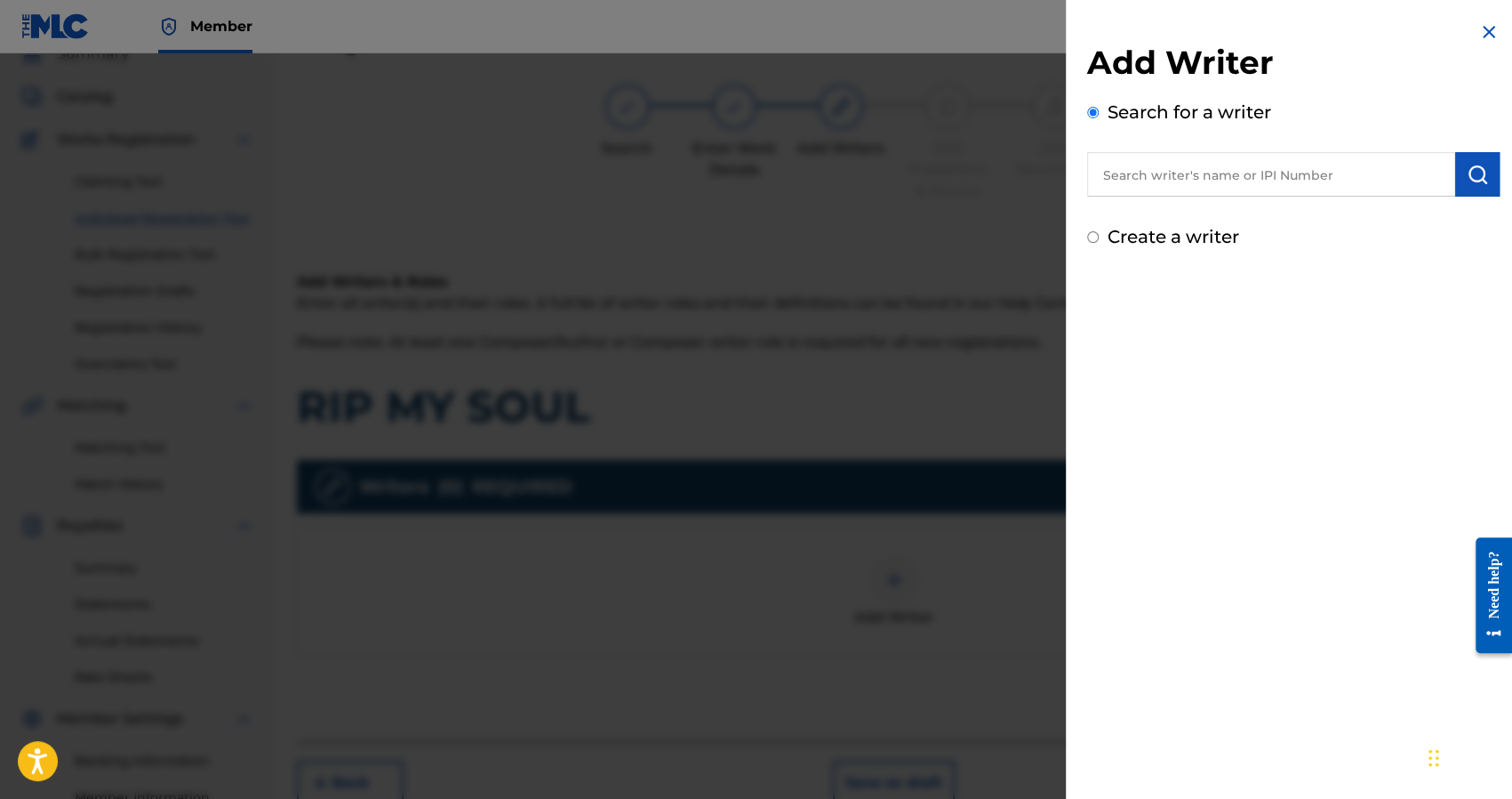
click at [1126, 248] on div "Create a writer" at bounding box center [1293, 236] width 412 height 27
click at [1087, 232] on input "Create a writer" at bounding box center [1092, 237] width 12 height 12
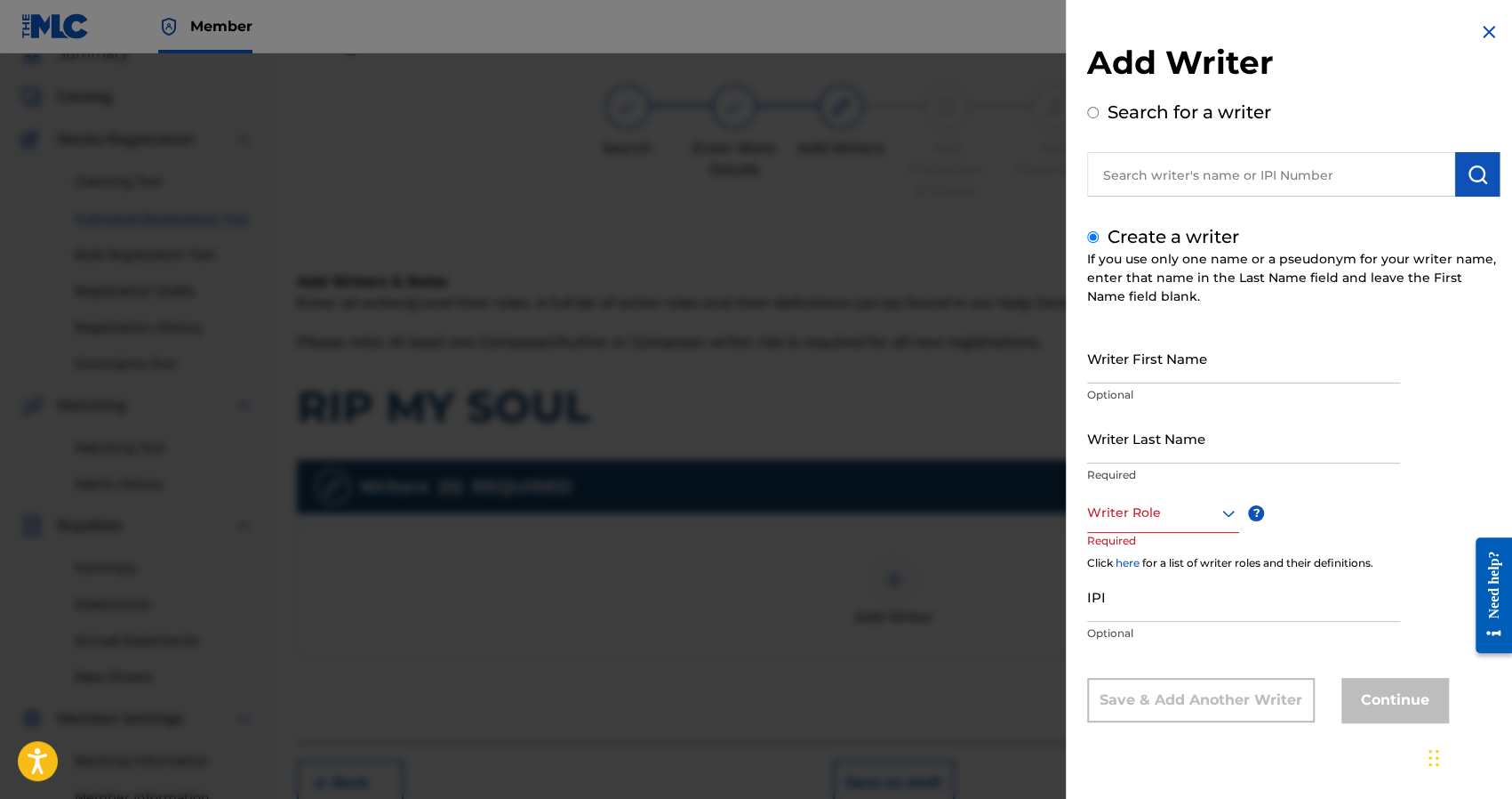
click at [1140, 345] on input "Writer First Name" at bounding box center [1243, 357] width 313 height 51
click at [1154, 506] on div at bounding box center [1163, 512] width 152 height 22
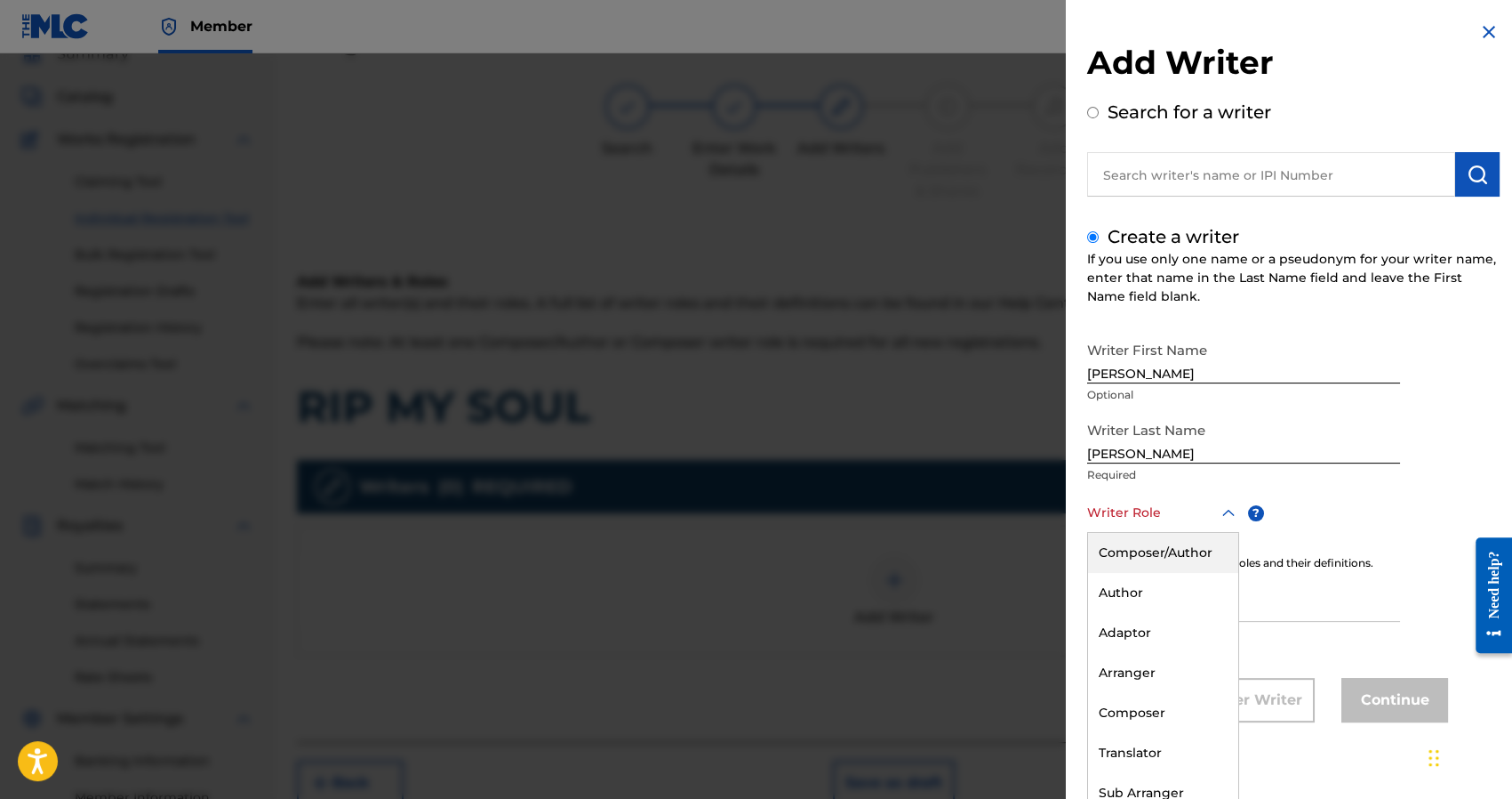
click at [1137, 542] on div "Composer/Author" at bounding box center [1163, 553] width 151 height 40
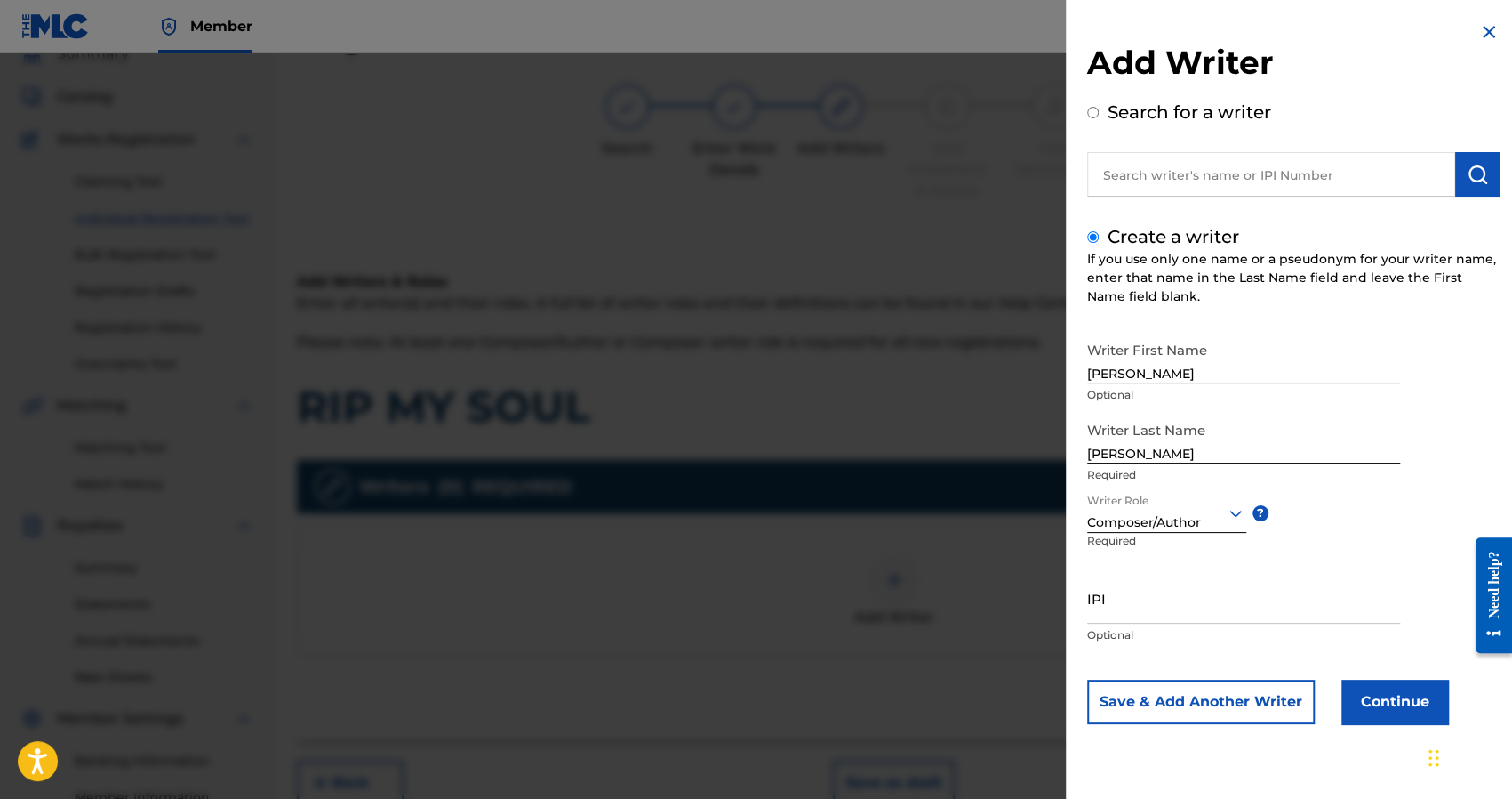
scroll to position [0, 0]
click at [1137, 597] on input "IPI" at bounding box center [1243, 598] width 313 height 51
paste input "1241927853"
click at [1380, 684] on button "Continue" at bounding box center [1394, 702] width 106 height 44
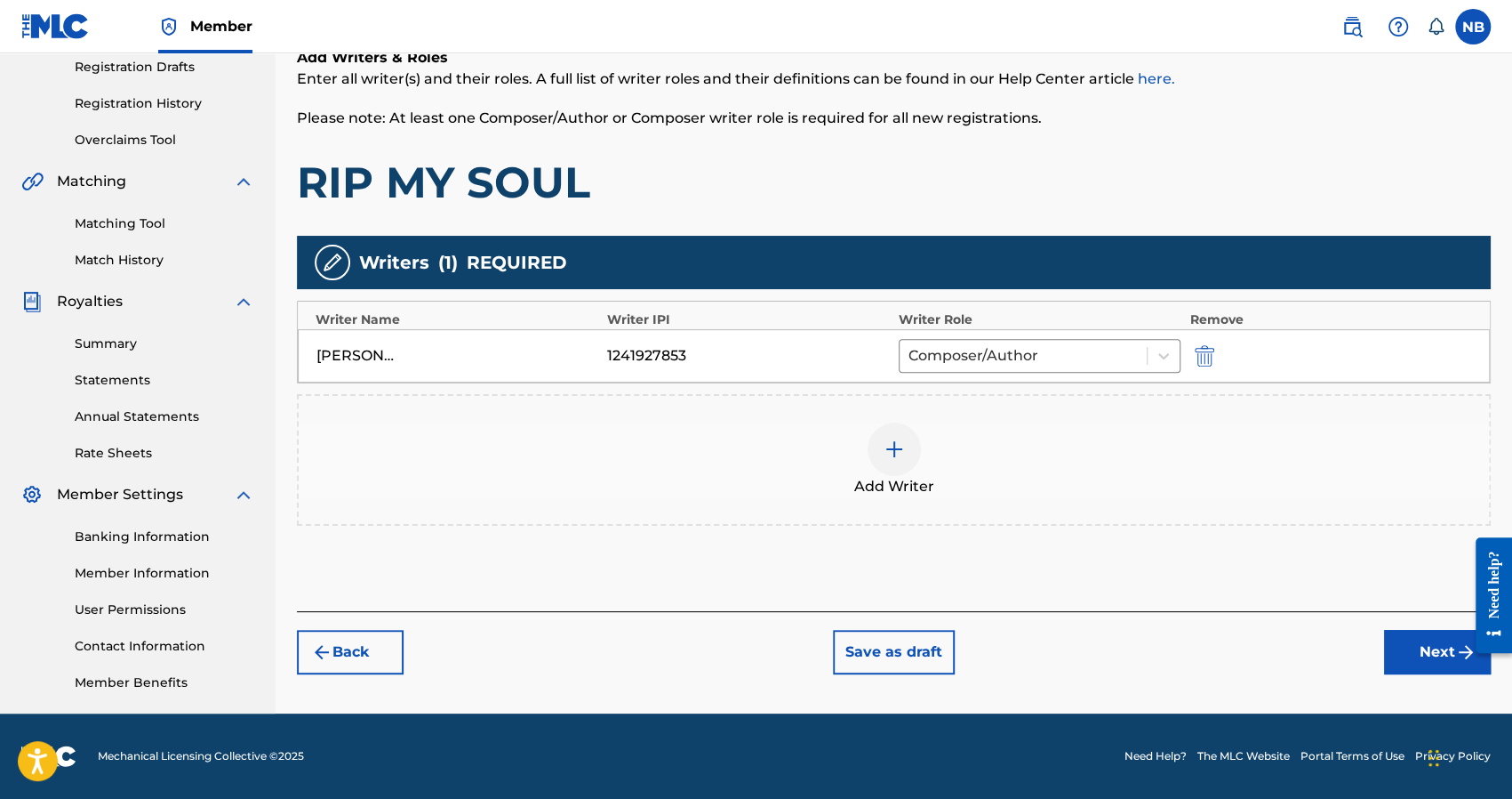
click at [1406, 626] on div "Back Save as draft Next" at bounding box center [893, 642] width 1193 height 63
click at [1416, 654] on button "Next" at bounding box center [1438, 652] width 106 height 44
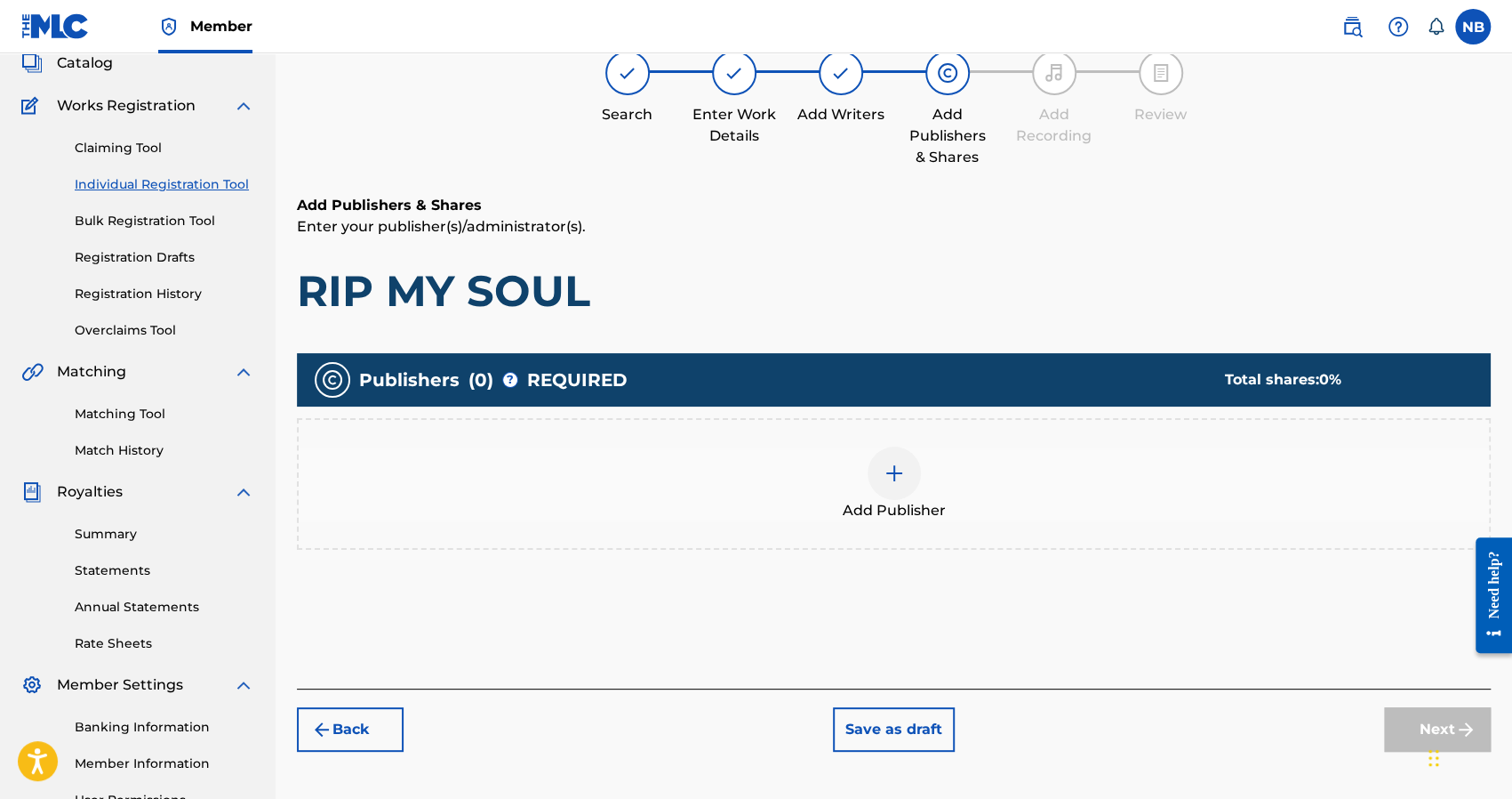
scroll to position [80, 0]
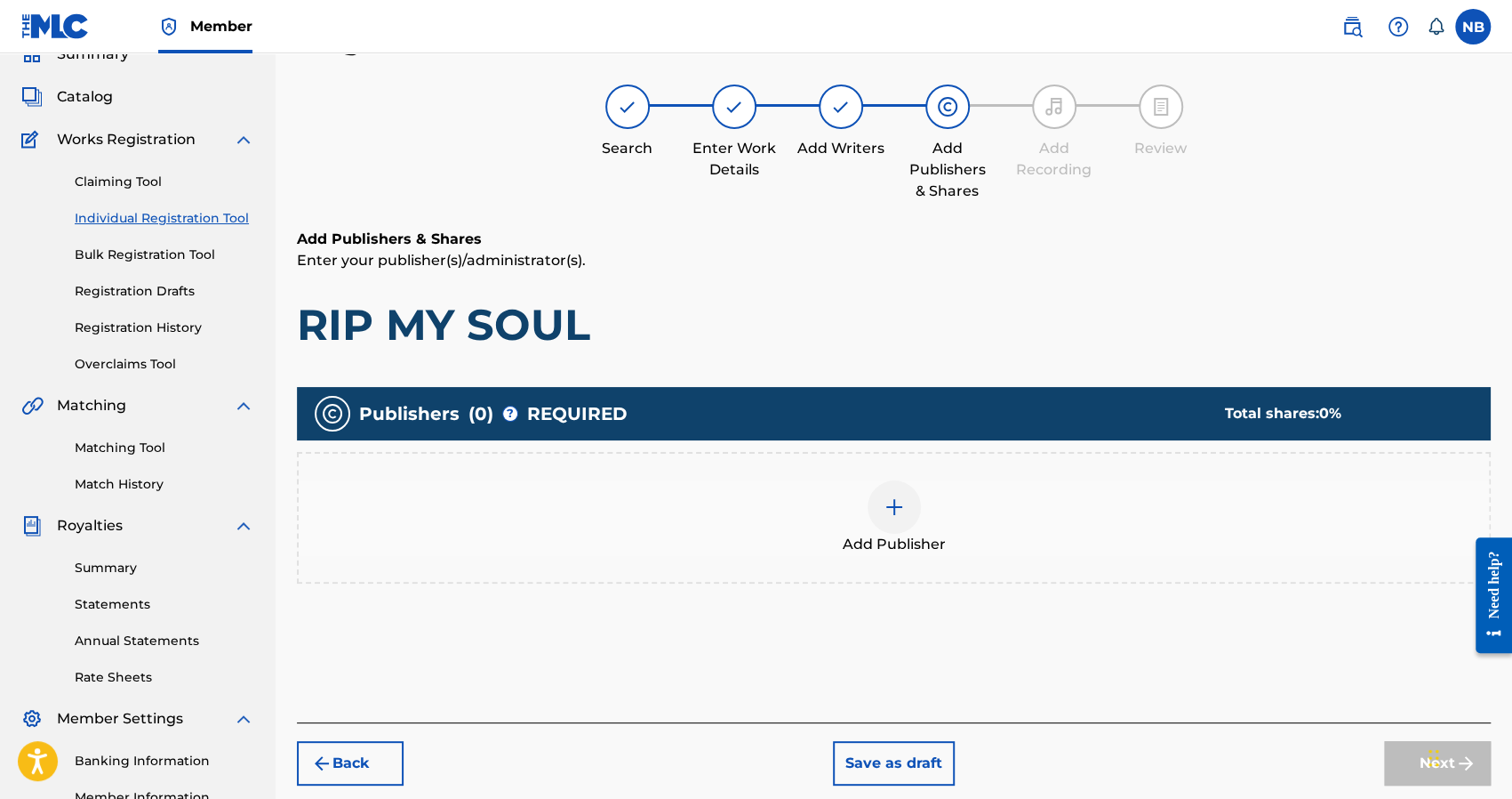
click at [957, 502] on div "Add Publisher" at bounding box center [893, 517] width 1191 height 74
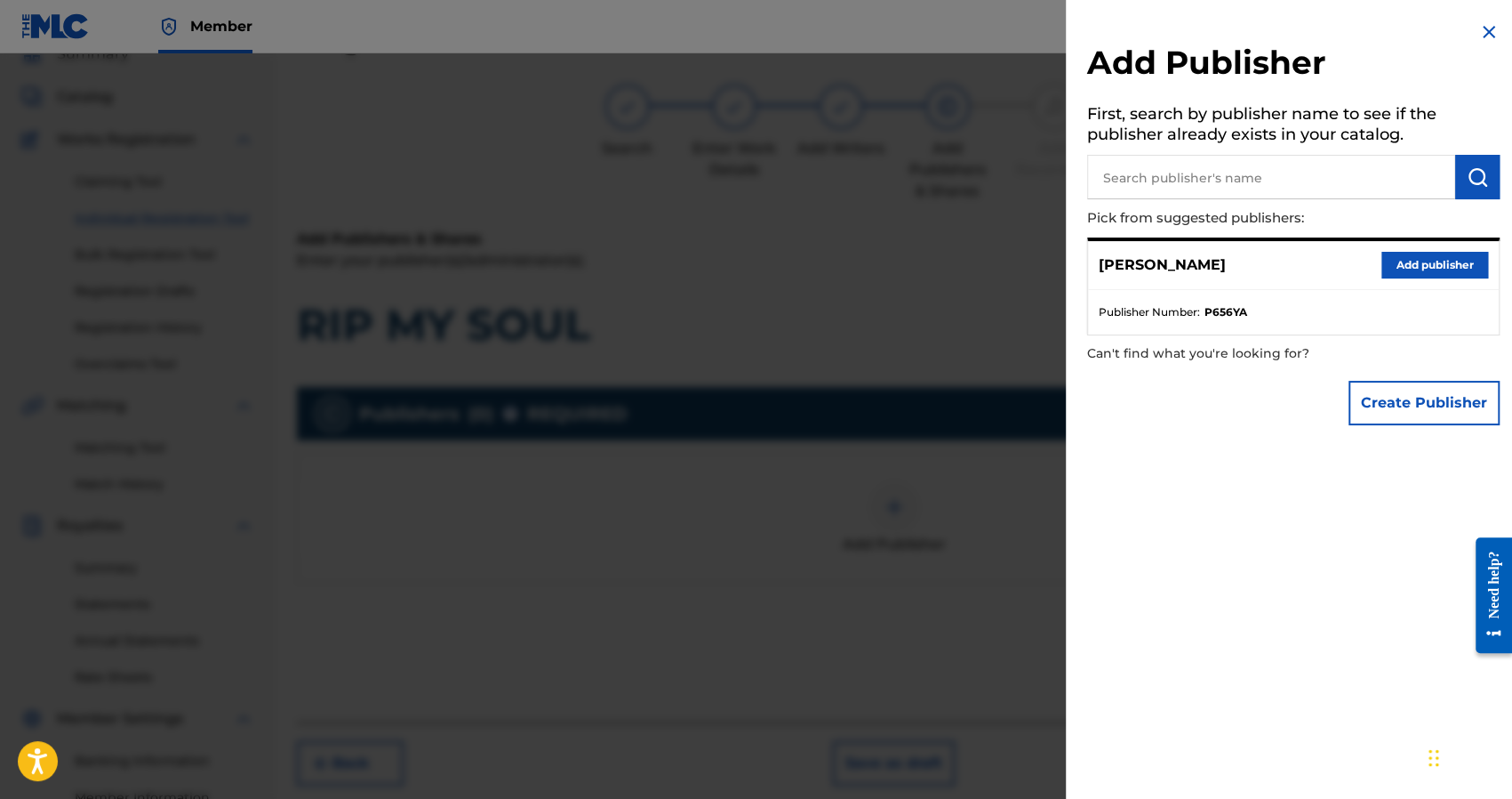
click at [1414, 275] on button "Add publisher" at bounding box center [1435, 264] width 106 height 27
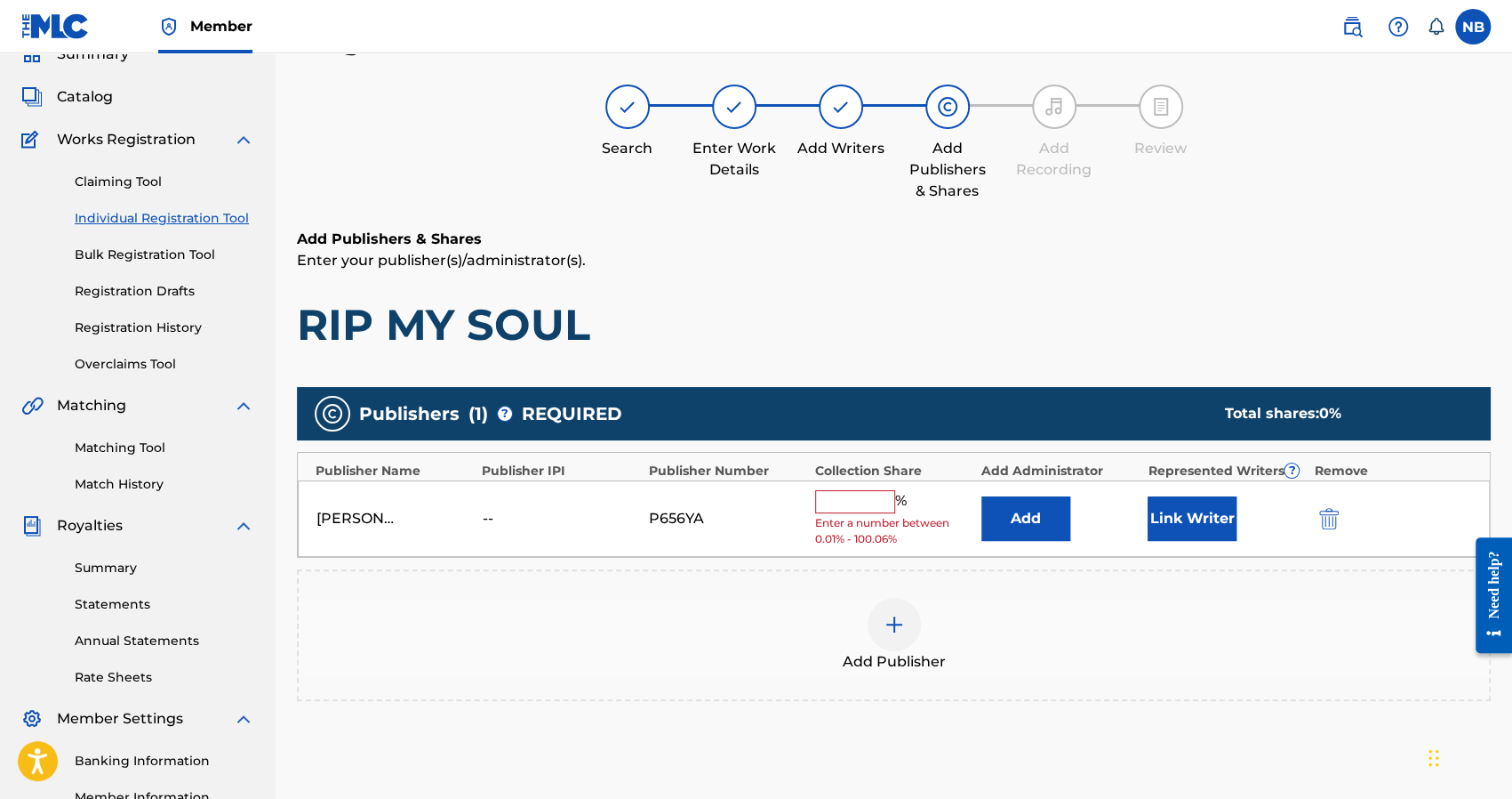
click at [854, 490] on input "text" at bounding box center [855, 501] width 80 height 23
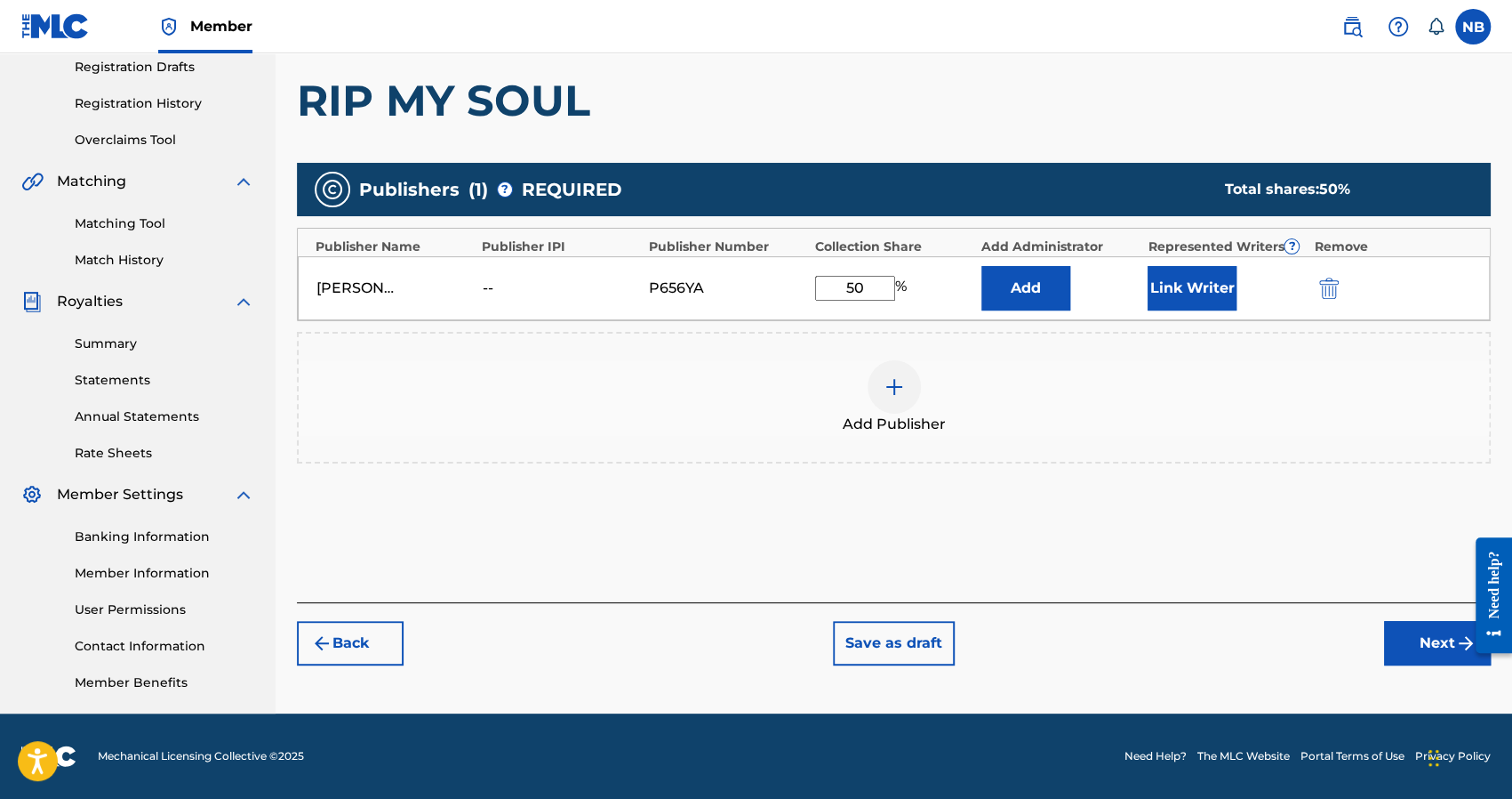
click at [1391, 636] on button "Next" at bounding box center [1438, 643] width 106 height 44
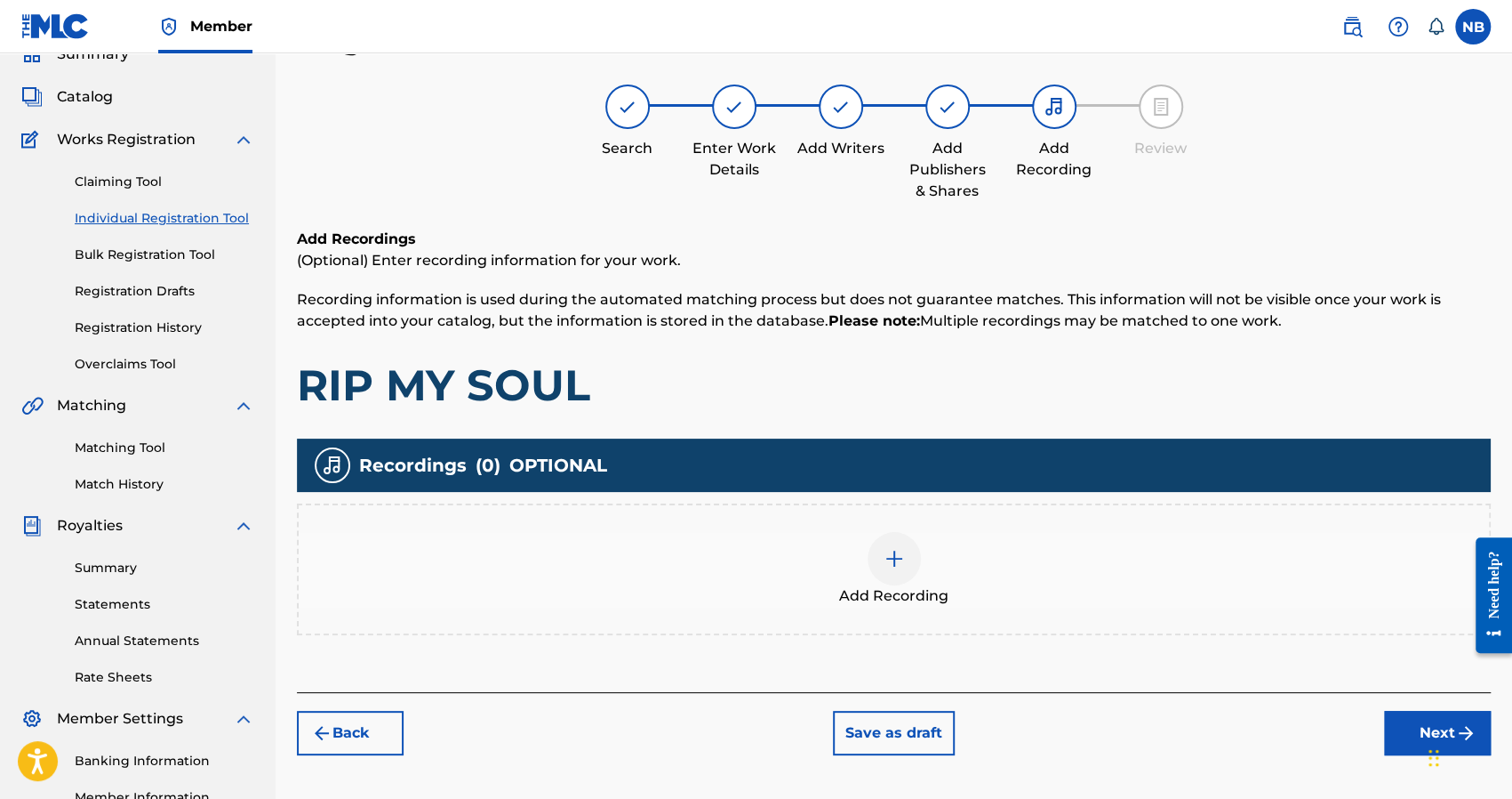
click at [947, 573] on div "Add Recording" at bounding box center [893, 568] width 1191 height 74
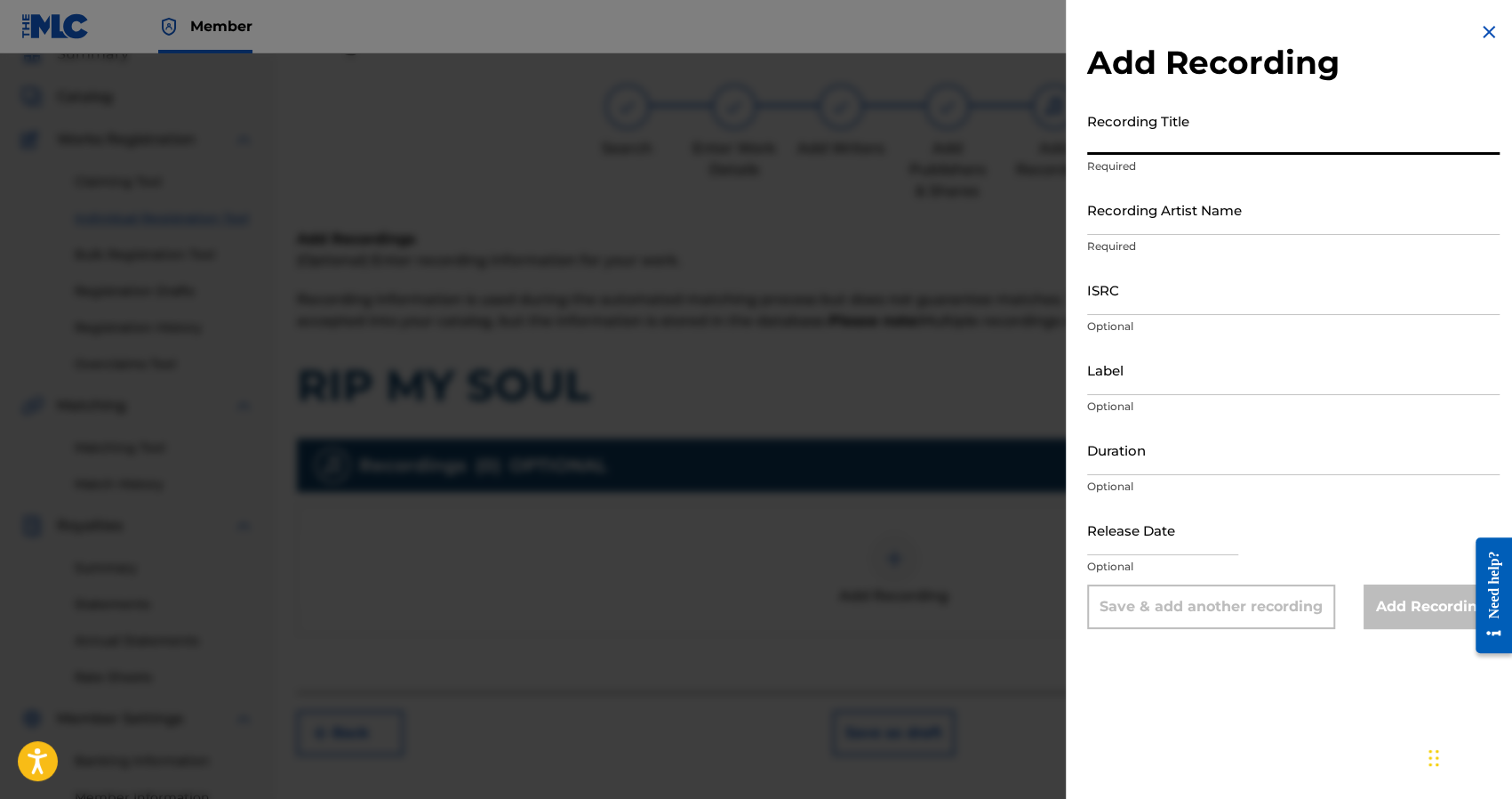
click at [1127, 141] on input "Recording Title" at bounding box center [1293, 129] width 412 height 51
click at [1139, 194] on input "Recording Artist Name" at bounding box center [1293, 208] width 412 height 51
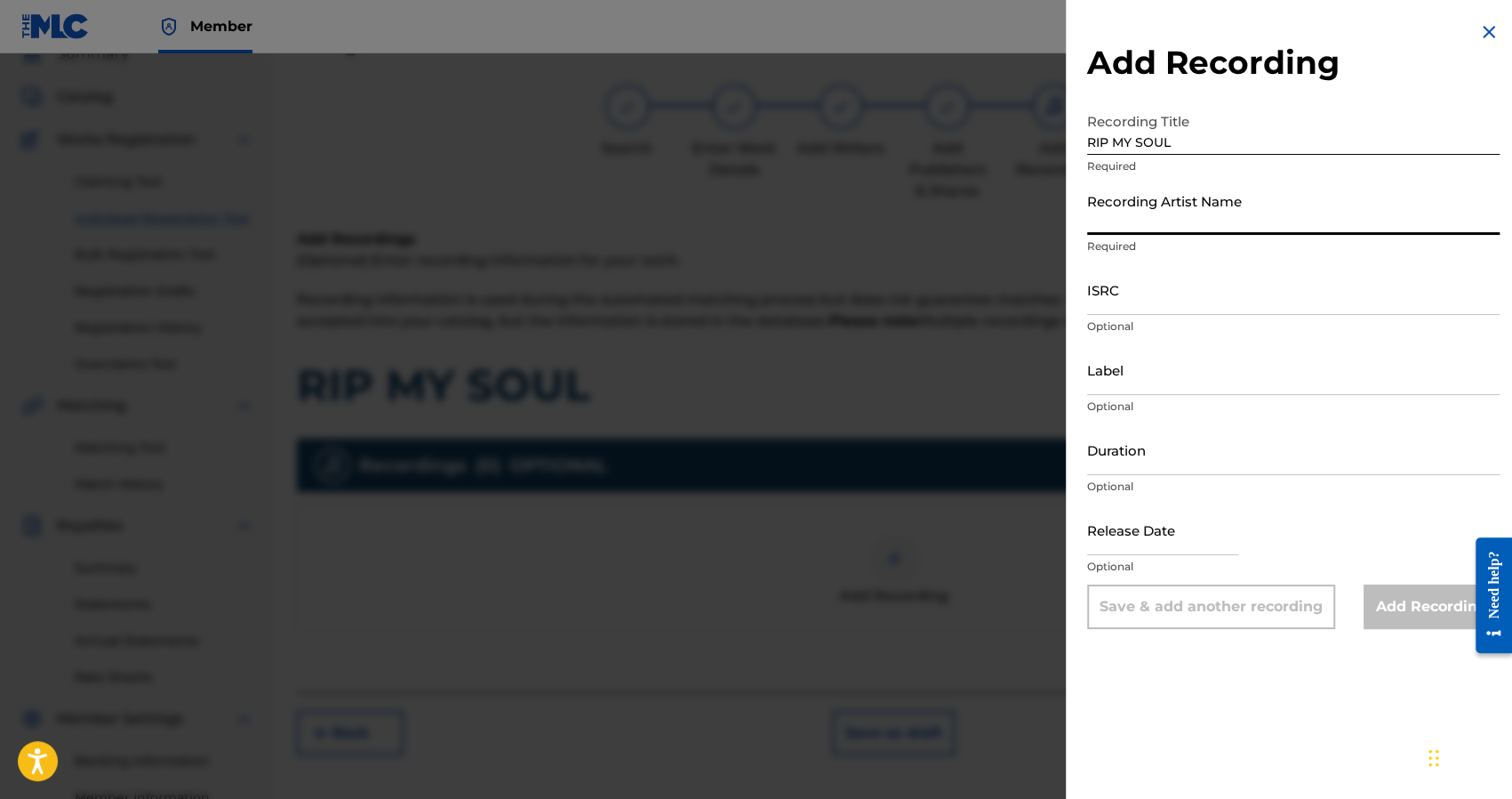
click at [1144, 219] on input "Recording Artist Name" at bounding box center [1293, 208] width 412 height 51
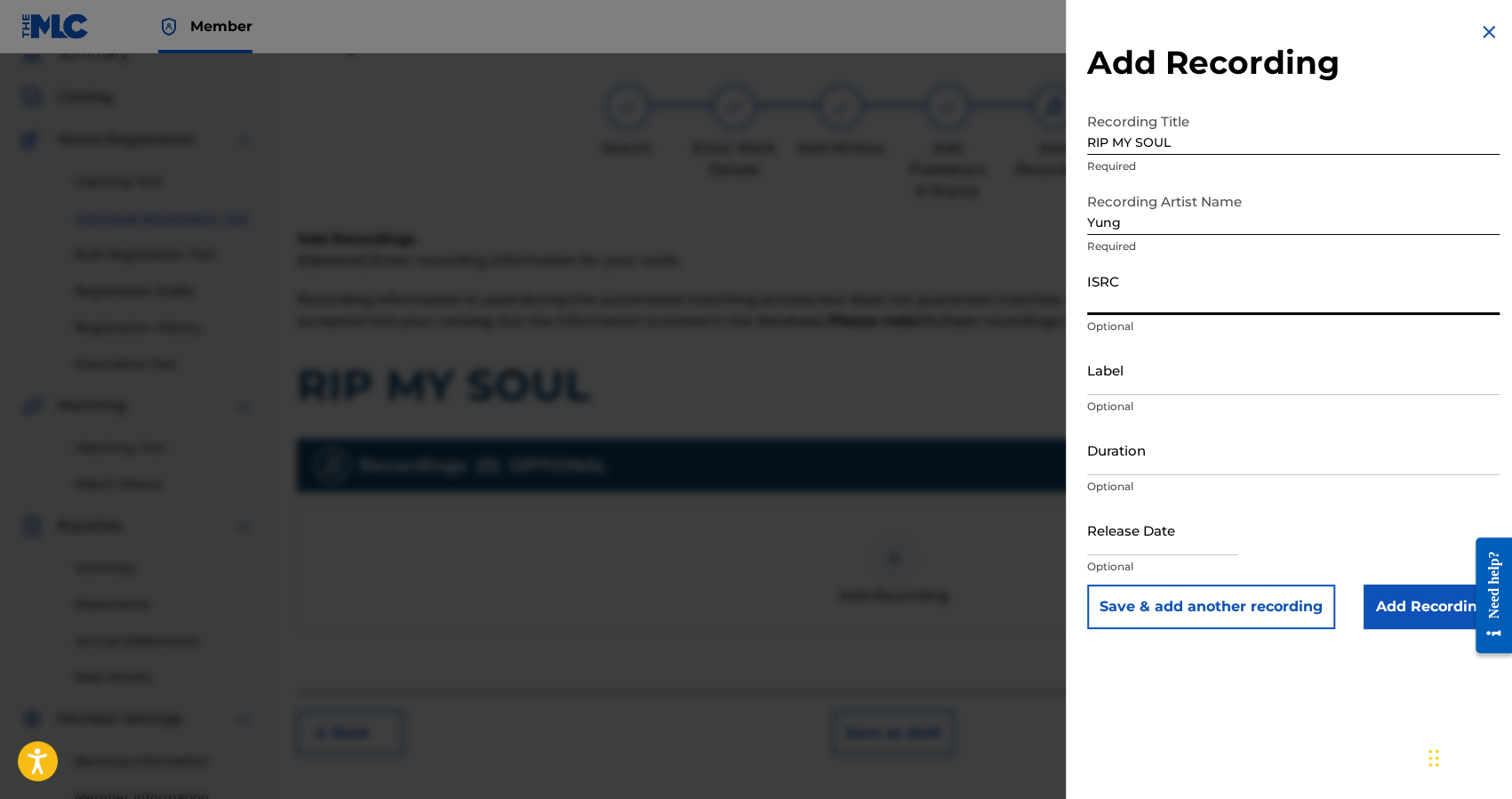
click at [1137, 206] on input "Yung" at bounding box center [1293, 208] width 412 height 51
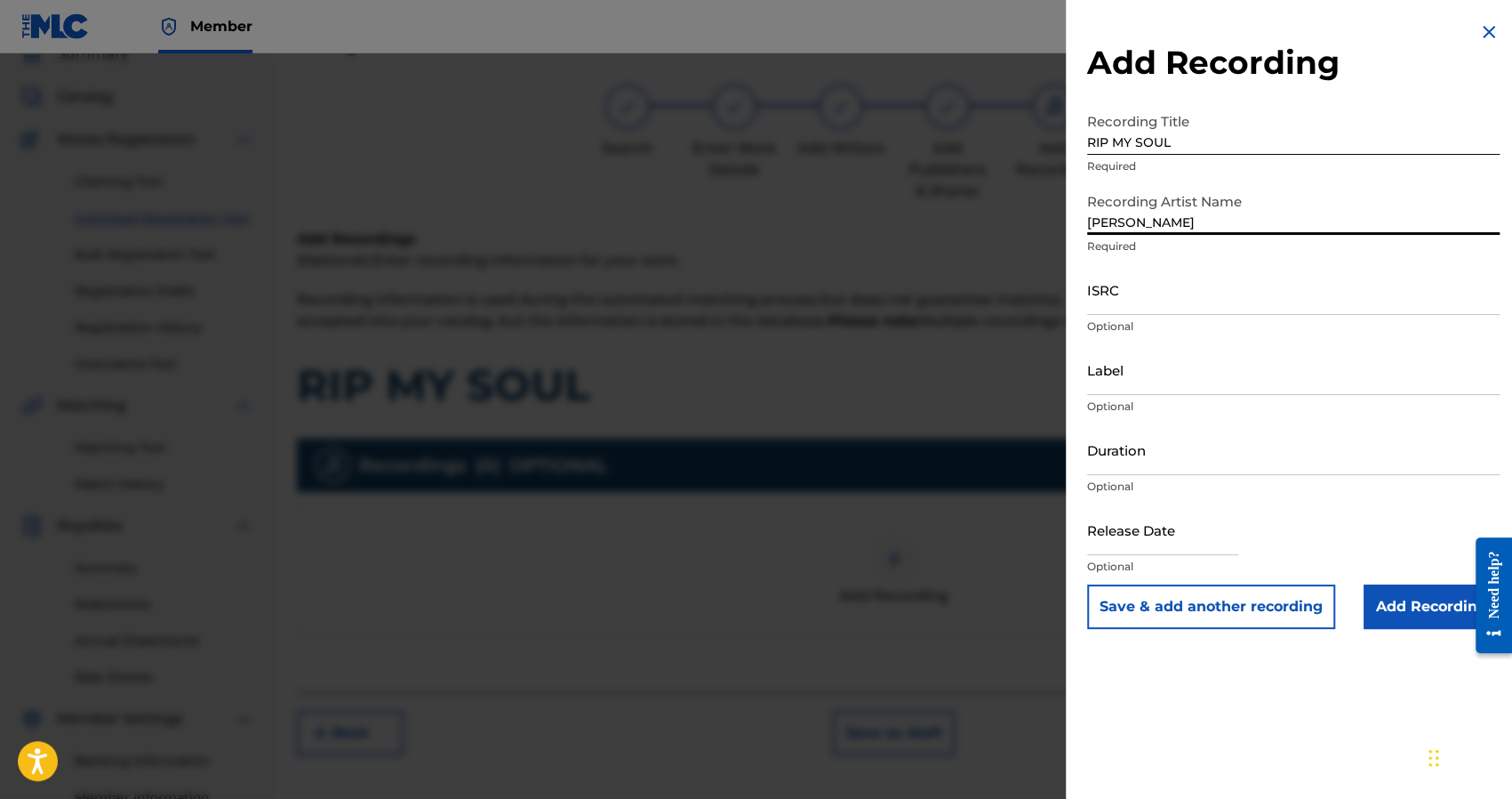
click at [1223, 268] on input "ISRC" at bounding box center [1293, 289] width 412 height 51
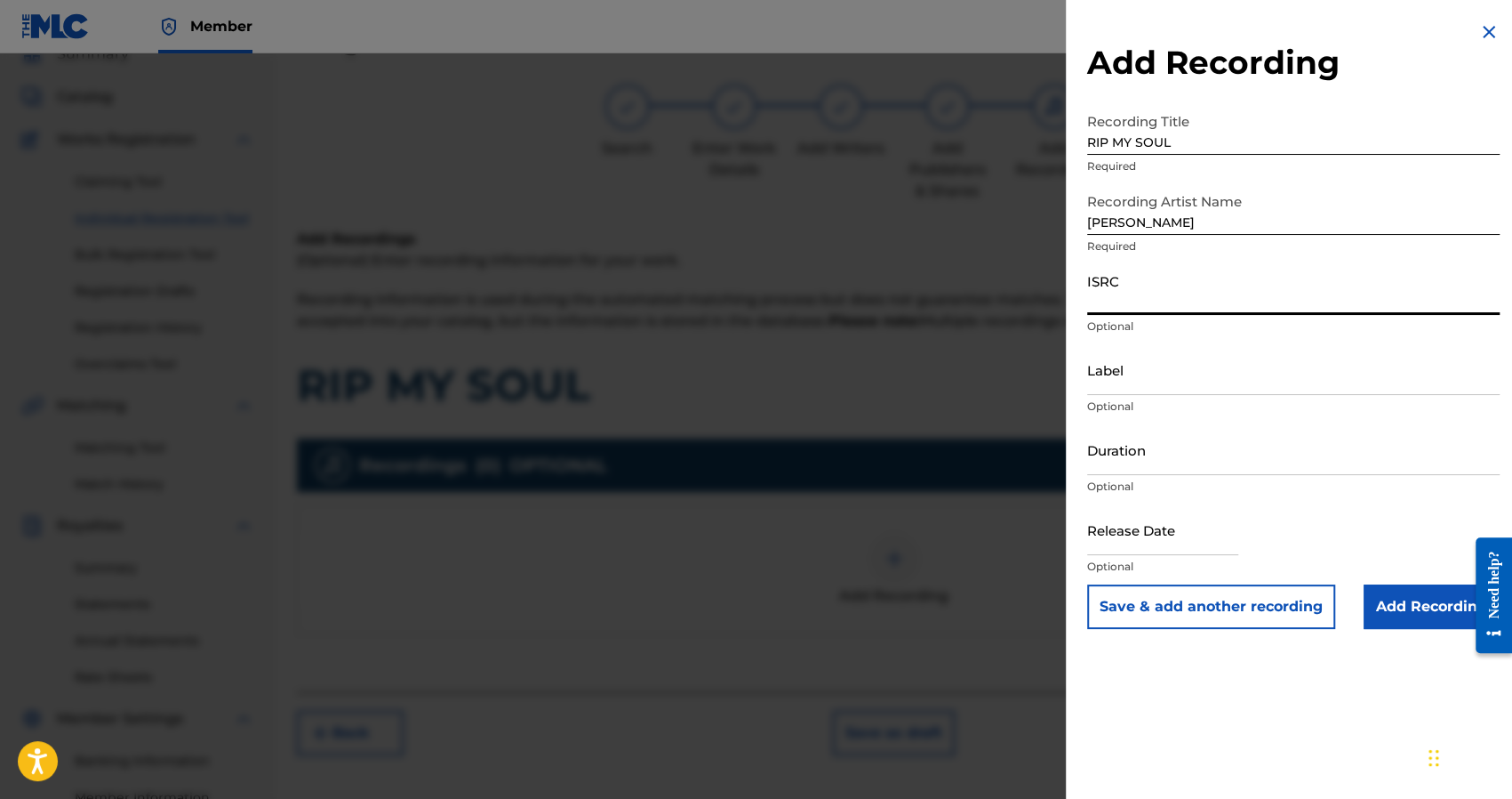
paste input "CA5KR2514150"
click at [1379, 597] on input "Add Recording" at bounding box center [1431, 606] width 136 height 44
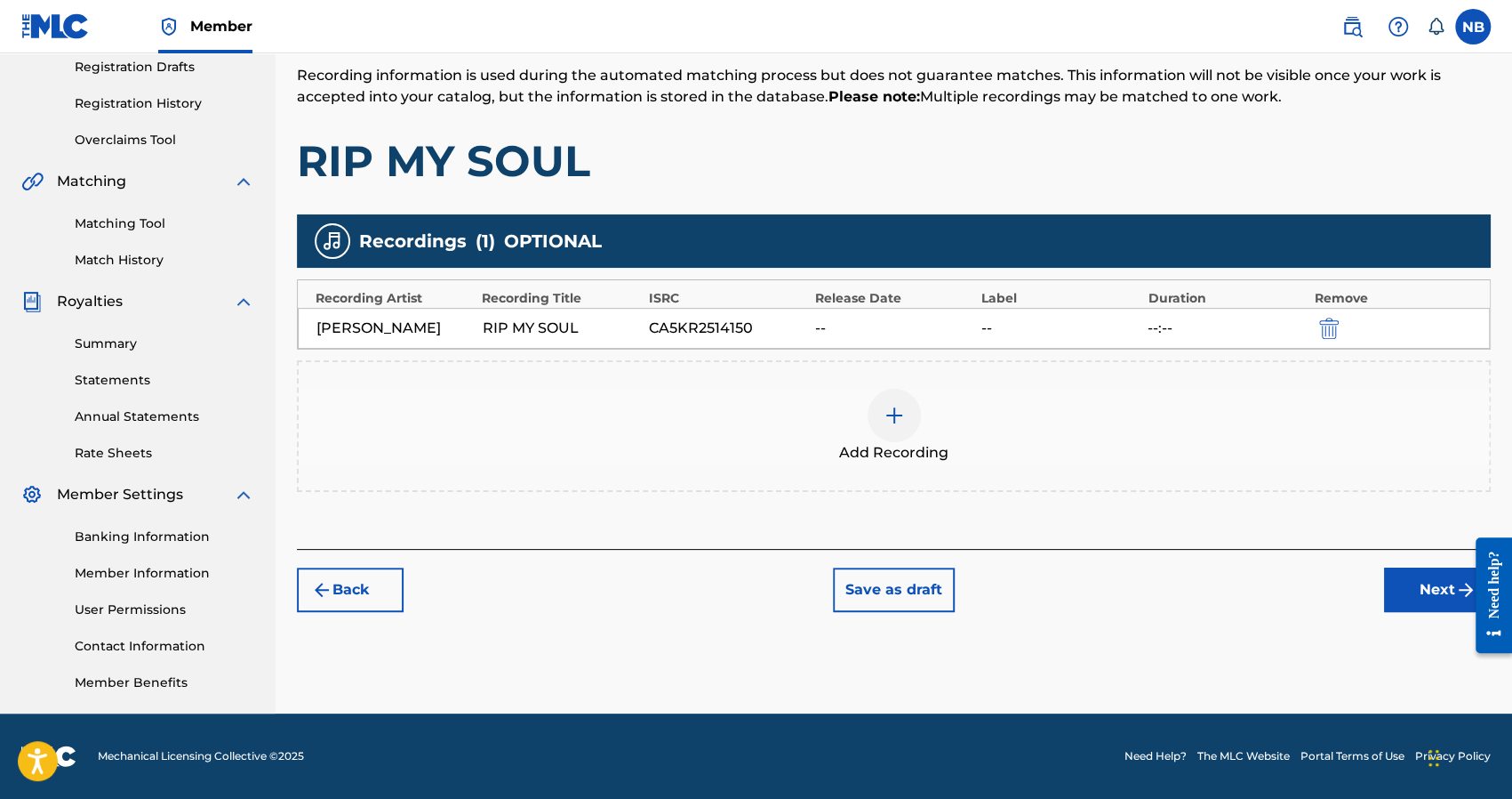
click at [1417, 605] on button "Next" at bounding box center [1438, 590] width 106 height 44
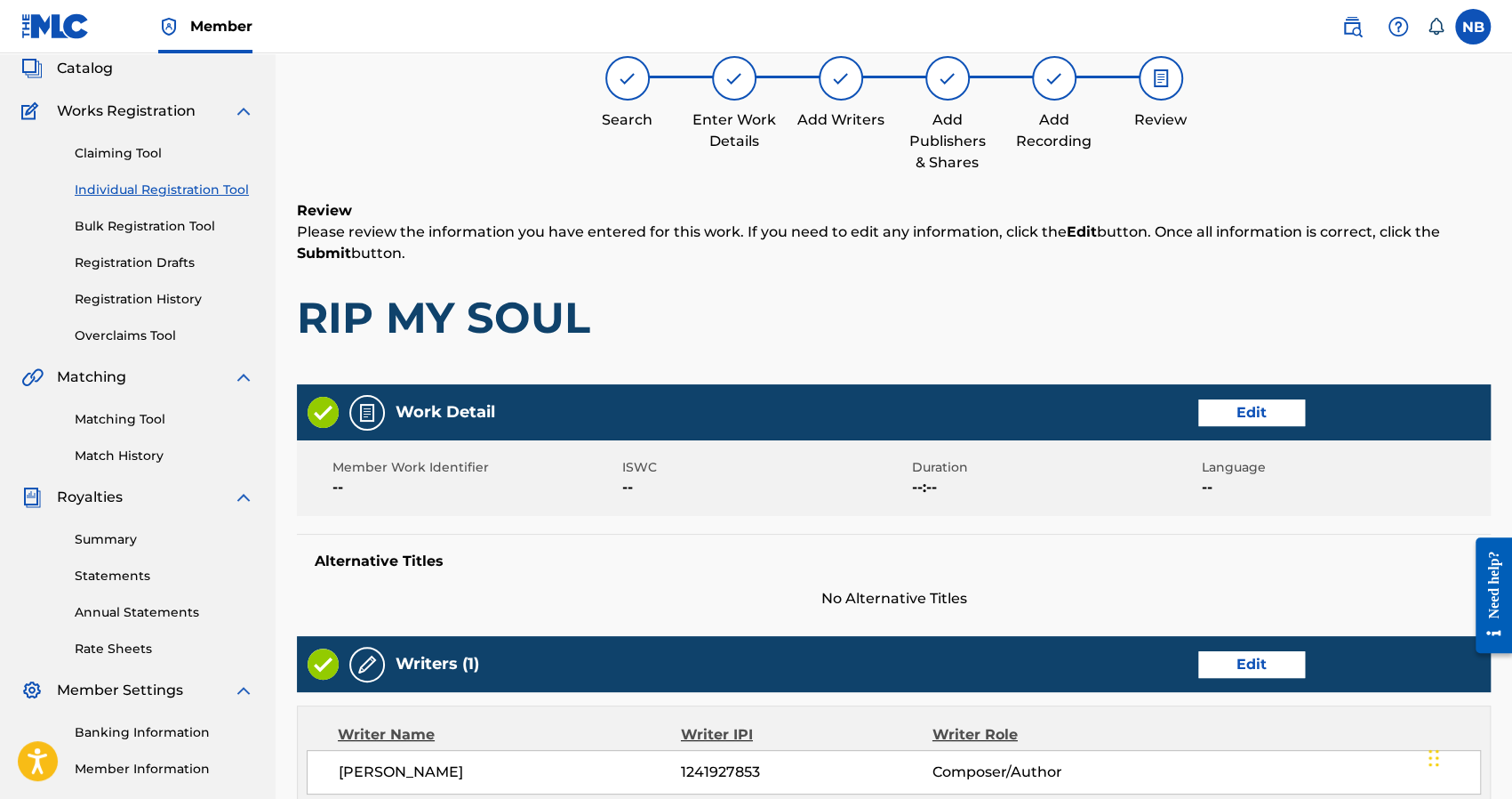
scroll to position [702, 0]
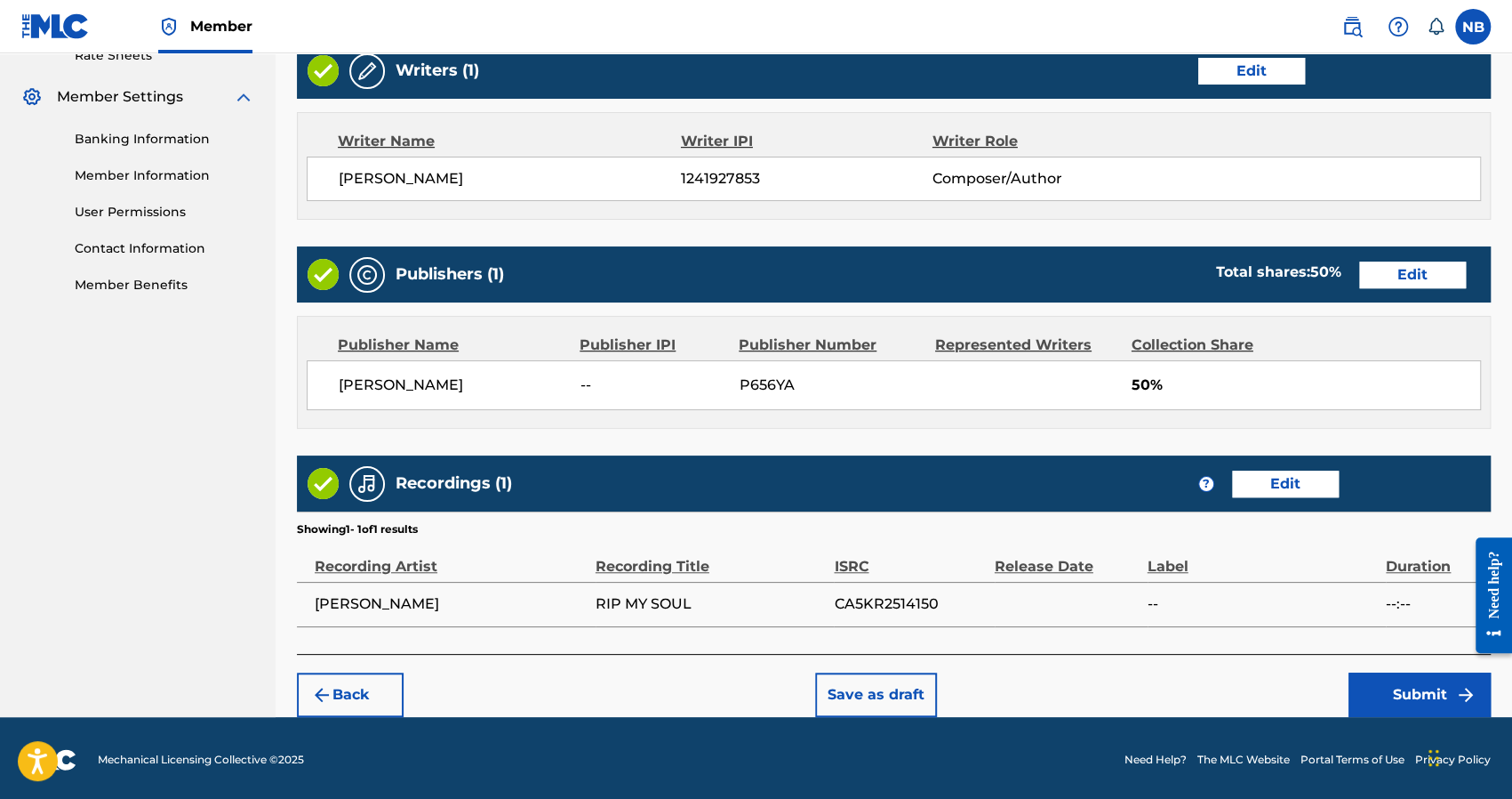
click at [1408, 688] on button "Submit" at bounding box center [1419, 694] width 142 height 44
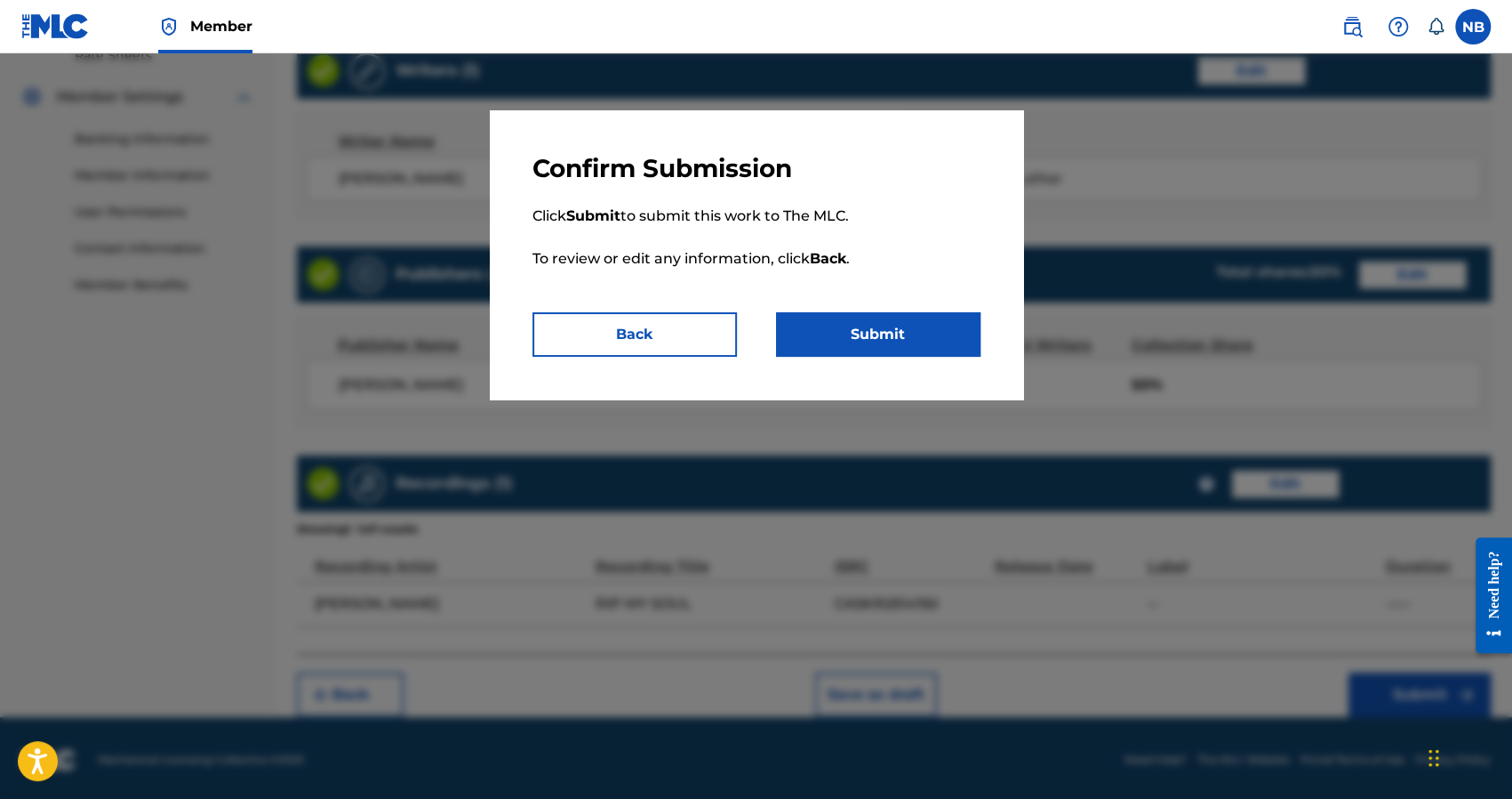
click at [911, 328] on button "Submit" at bounding box center [878, 334] width 205 height 44
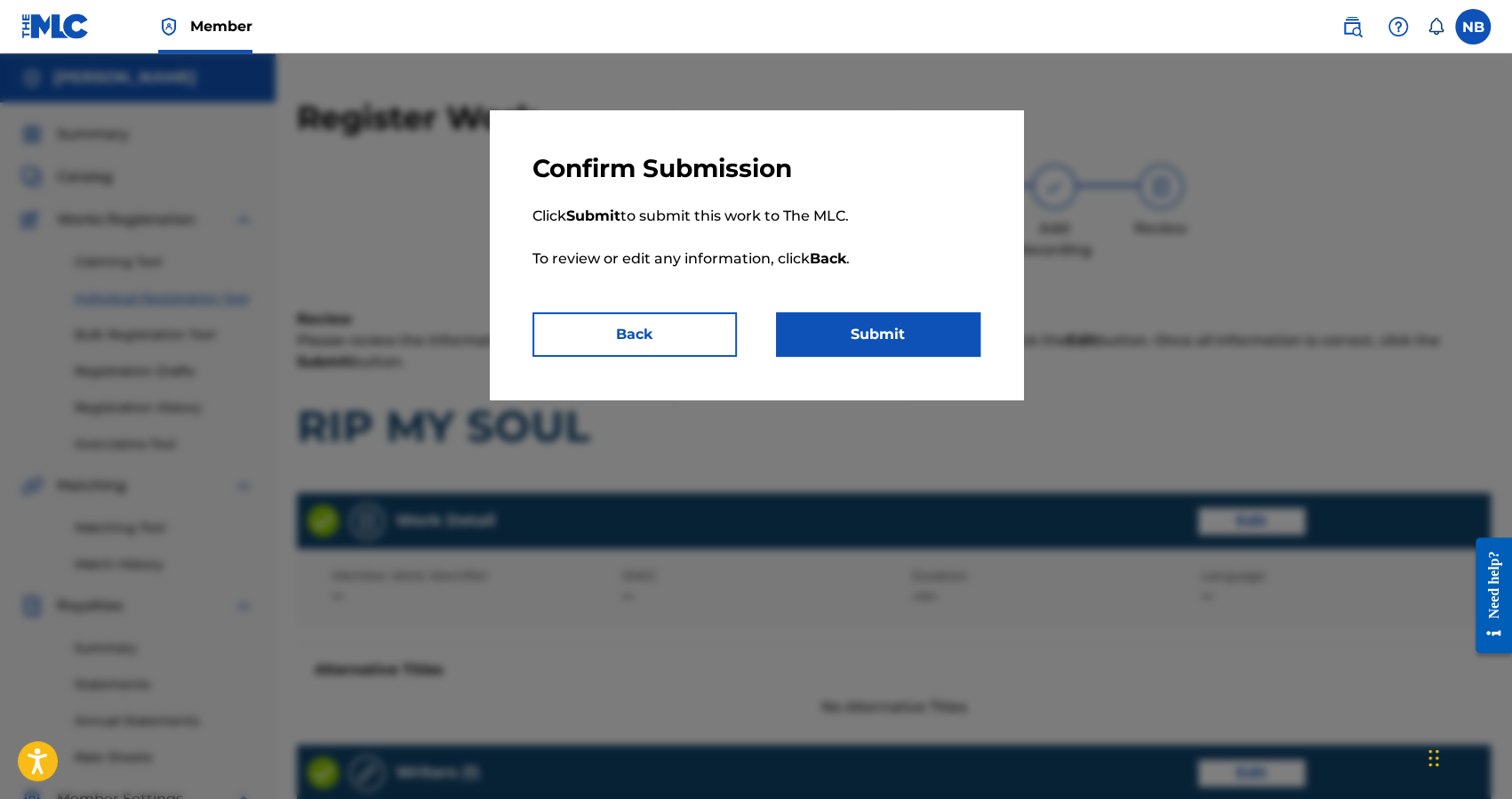
click at [916, 323] on div "Register Work Search Enter Work Details Add Writers Add Publishers & Shares Add…" at bounding box center [893, 759] width 1237 height 1321
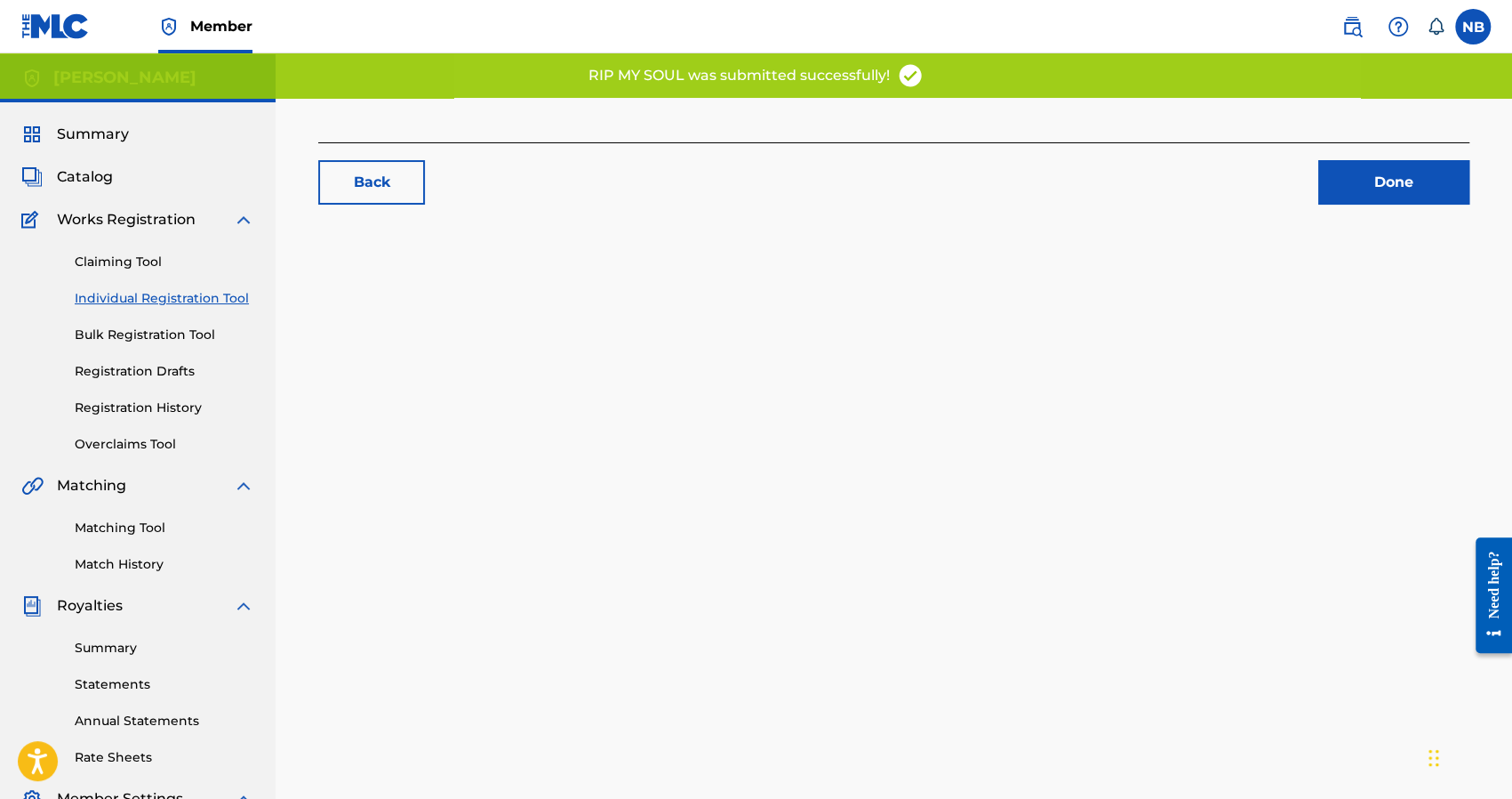
click at [1413, 180] on link "Done" at bounding box center [1394, 182] width 151 height 44
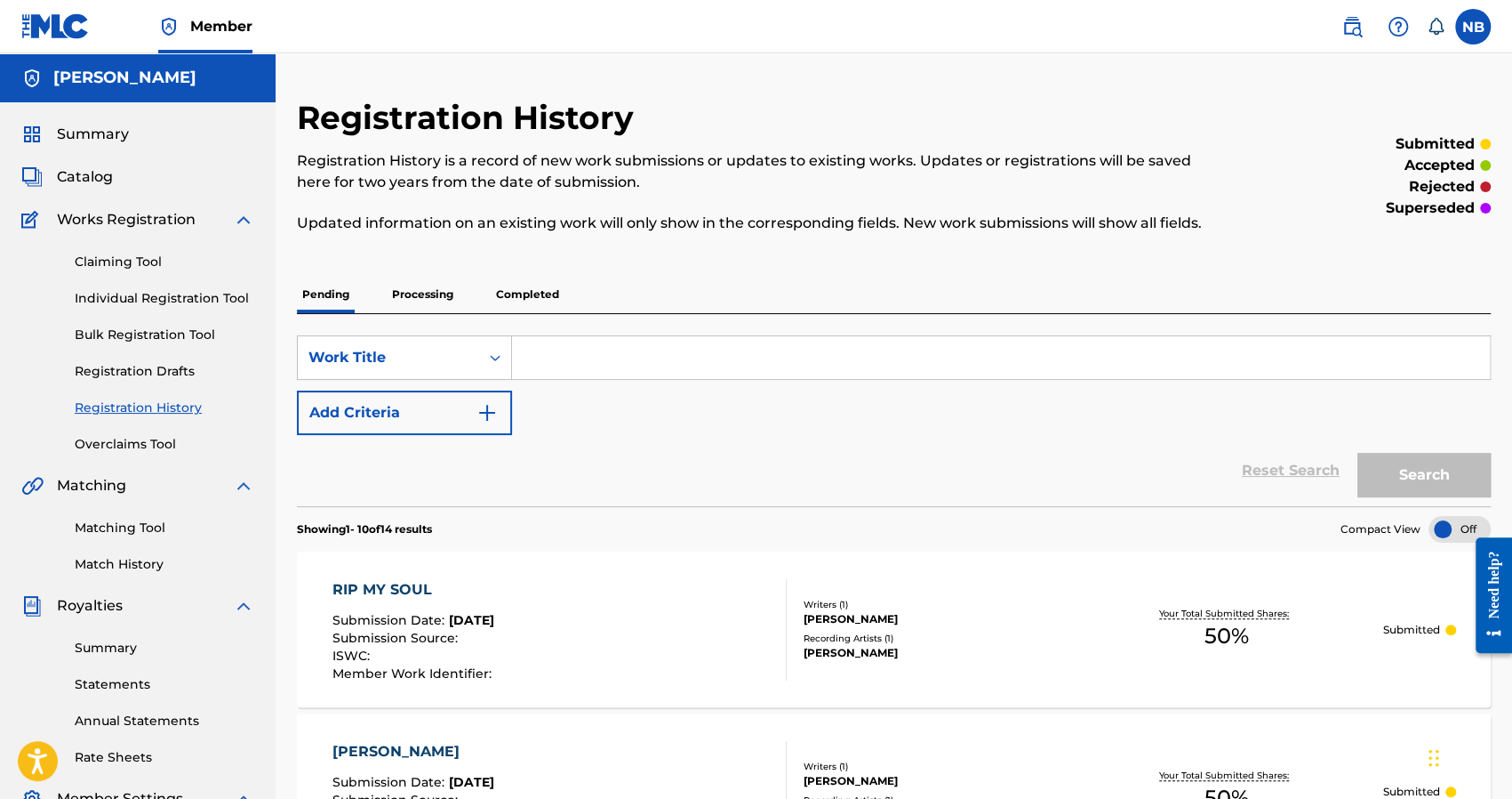
click at [104, 295] on link "Individual Registration Tool" at bounding box center [164, 298] width 180 height 18
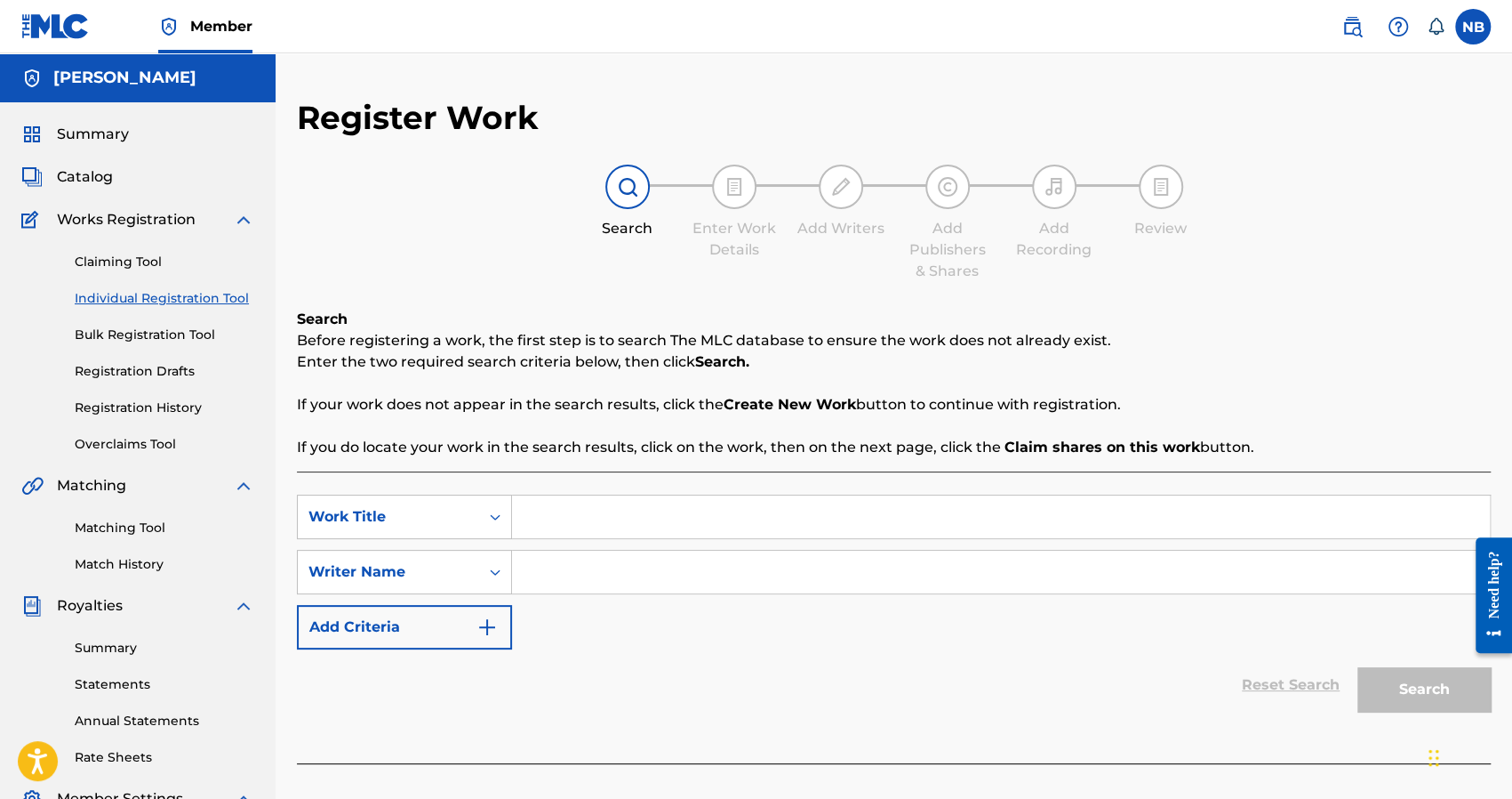
click at [558, 523] on input "Search Form" at bounding box center [1001, 516] width 978 height 42
click at [565, 582] on input "a" at bounding box center [1001, 571] width 978 height 42
click at [1384, 679] on button "Search" at bounding box center [1424, 689] width 133 height 44
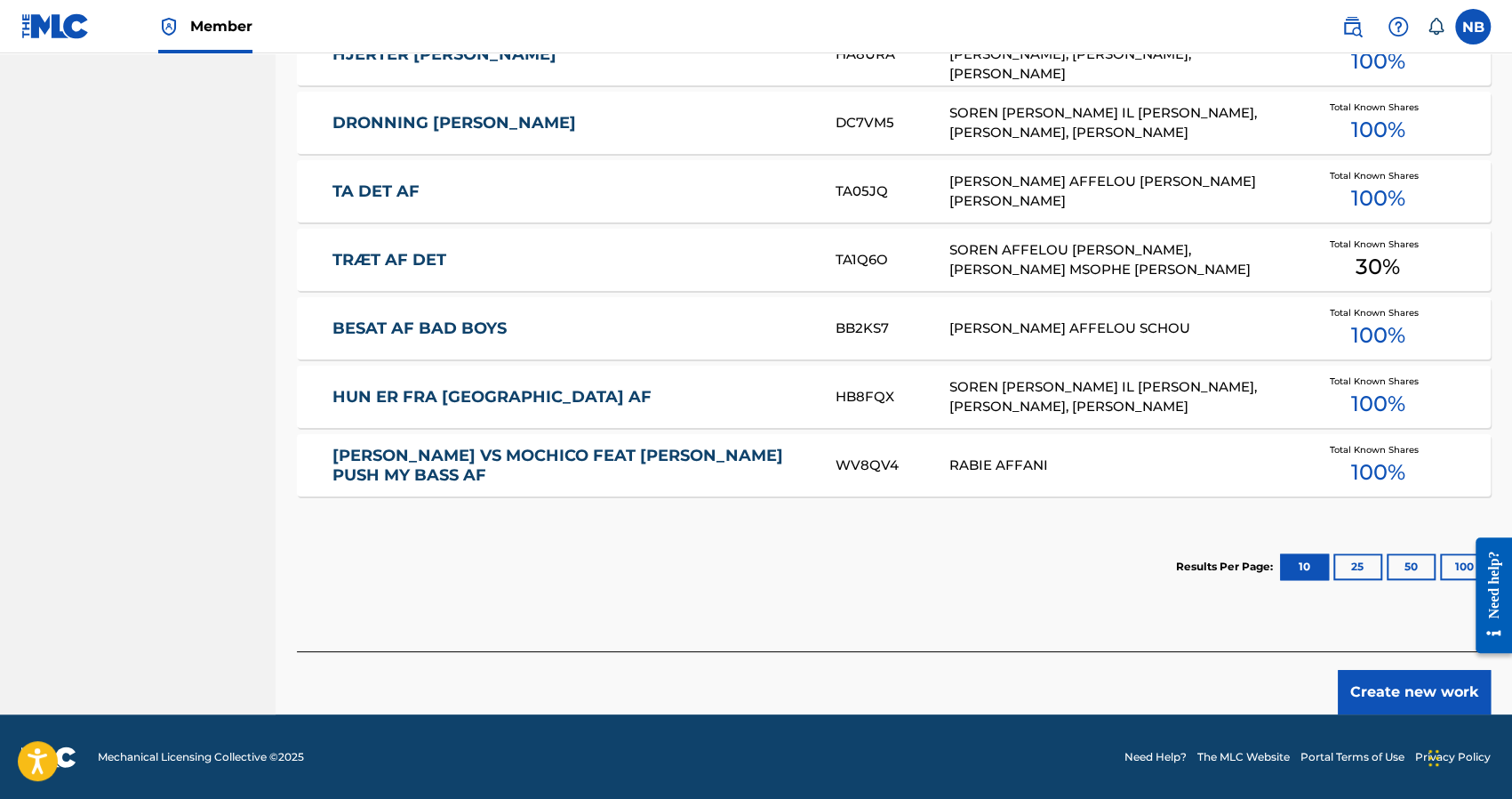
click at [1365, 675] on button "Create new work" at bounding box center [1414, 692] width 153 height 44
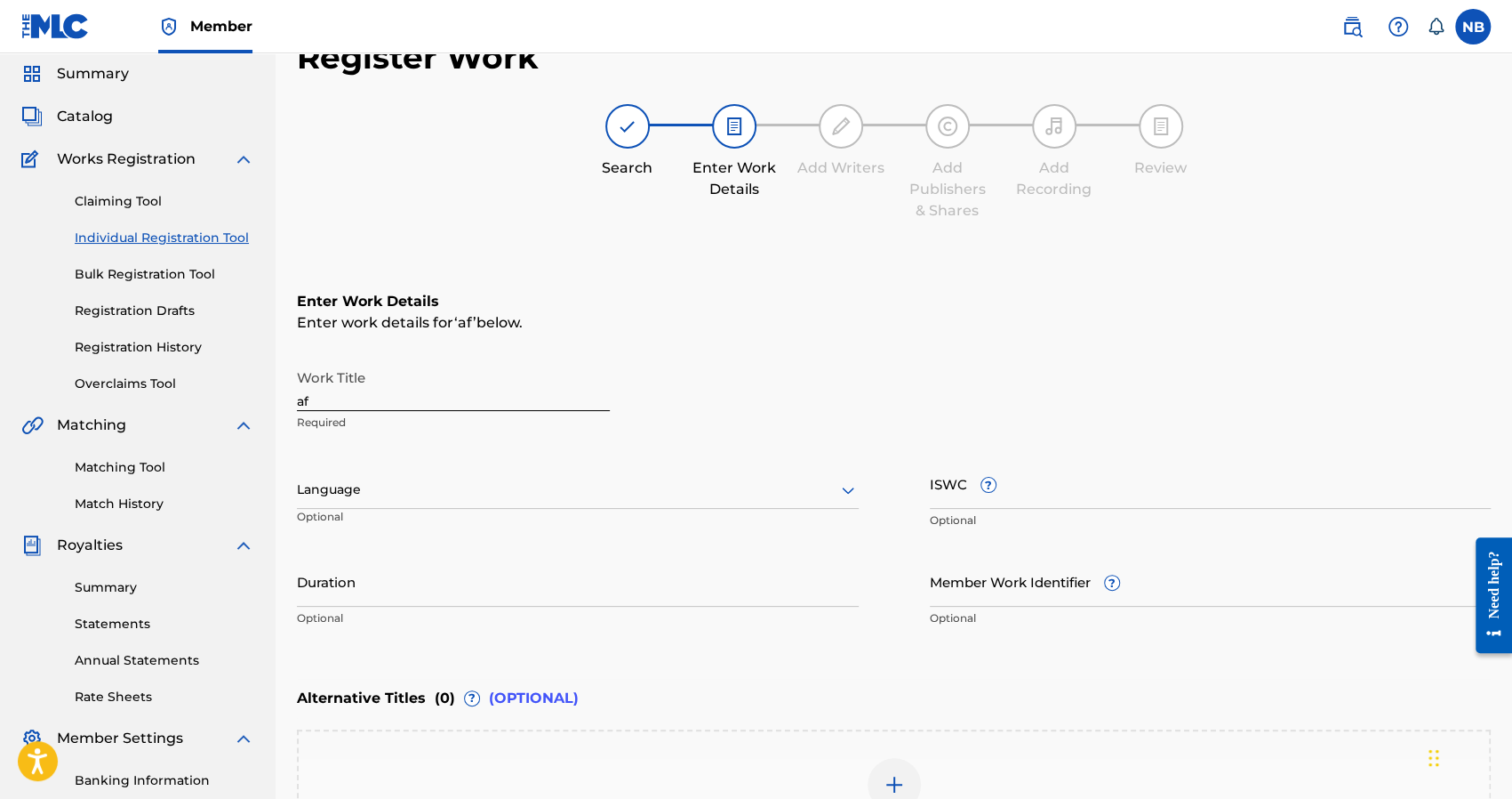
scroll to position [48, 0]
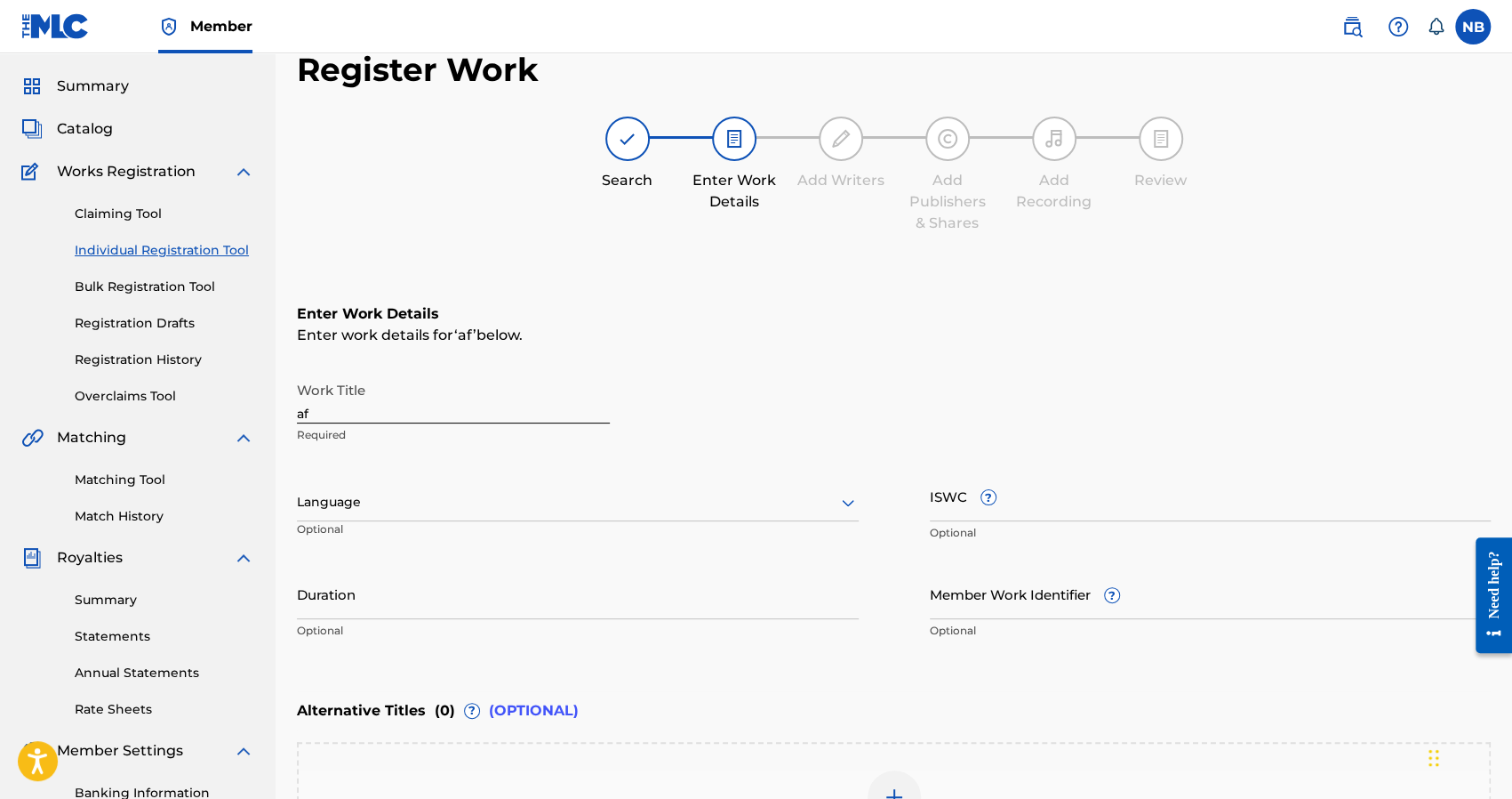
click at [390, 405] on input "af" at bounding box center [453, 398] width 313 height 51
drag, startPoint x: 459, startPoint y: 404, endPoint x: 193, endPoint y: 399, distance: 266.0
click at [193, 399] on main "Nick Brady Summary Catalog Works Registration Claiming Tool Individual Registra…" at bounding box center [756, 493] width 1512 height 975
click at [369, 259] on div "Register Work Search Enter Work Details Add Writers Add Publishers & Shares Add…" at bounding box center [893, 515] width 1193 height 931
click at [355, 408] on input "Work Title" at bounding box center [453, 398] width 313 height 51
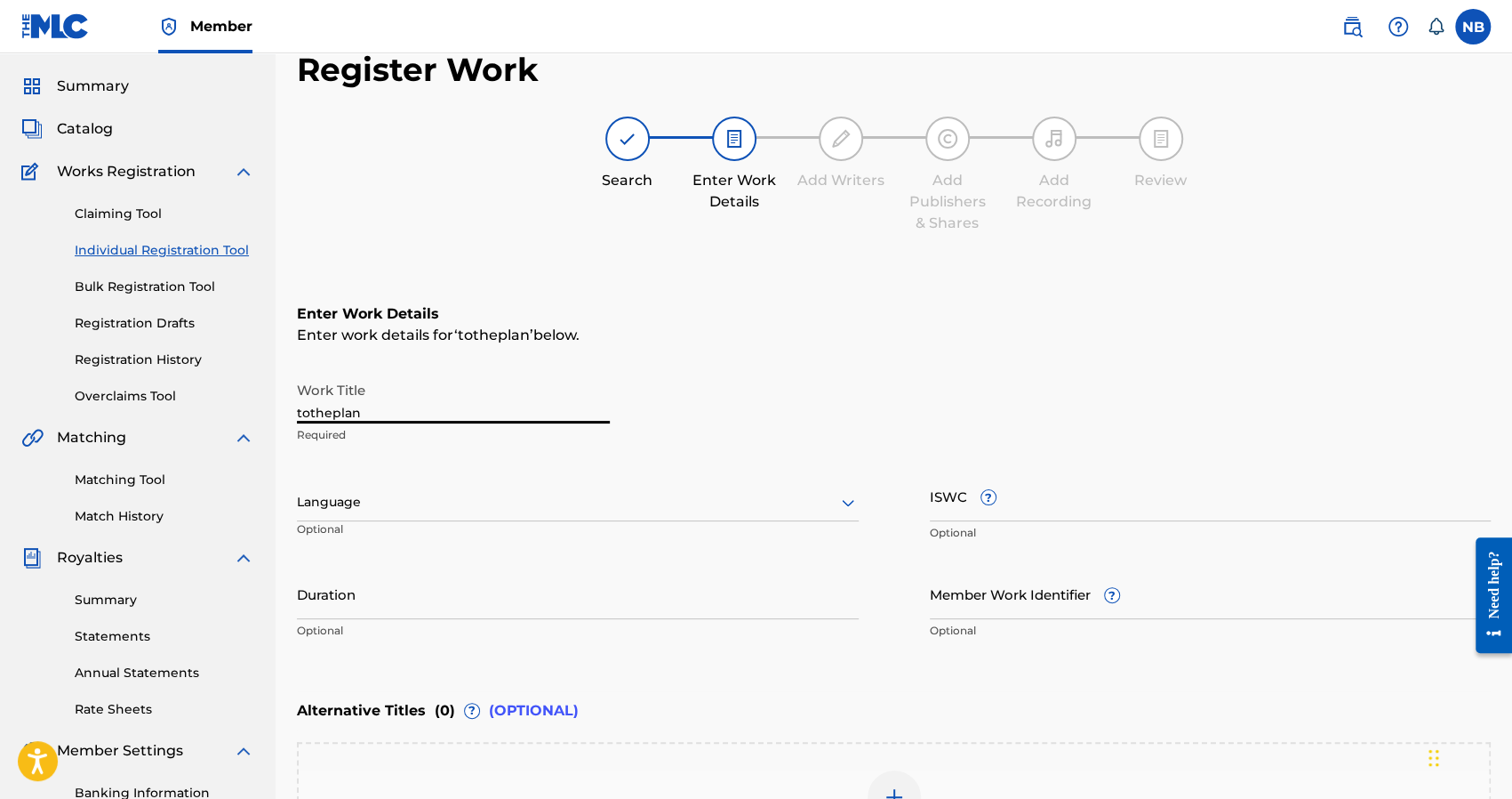
click at [364, 497] on div at bounding box center [577, 502] width 562 height 22
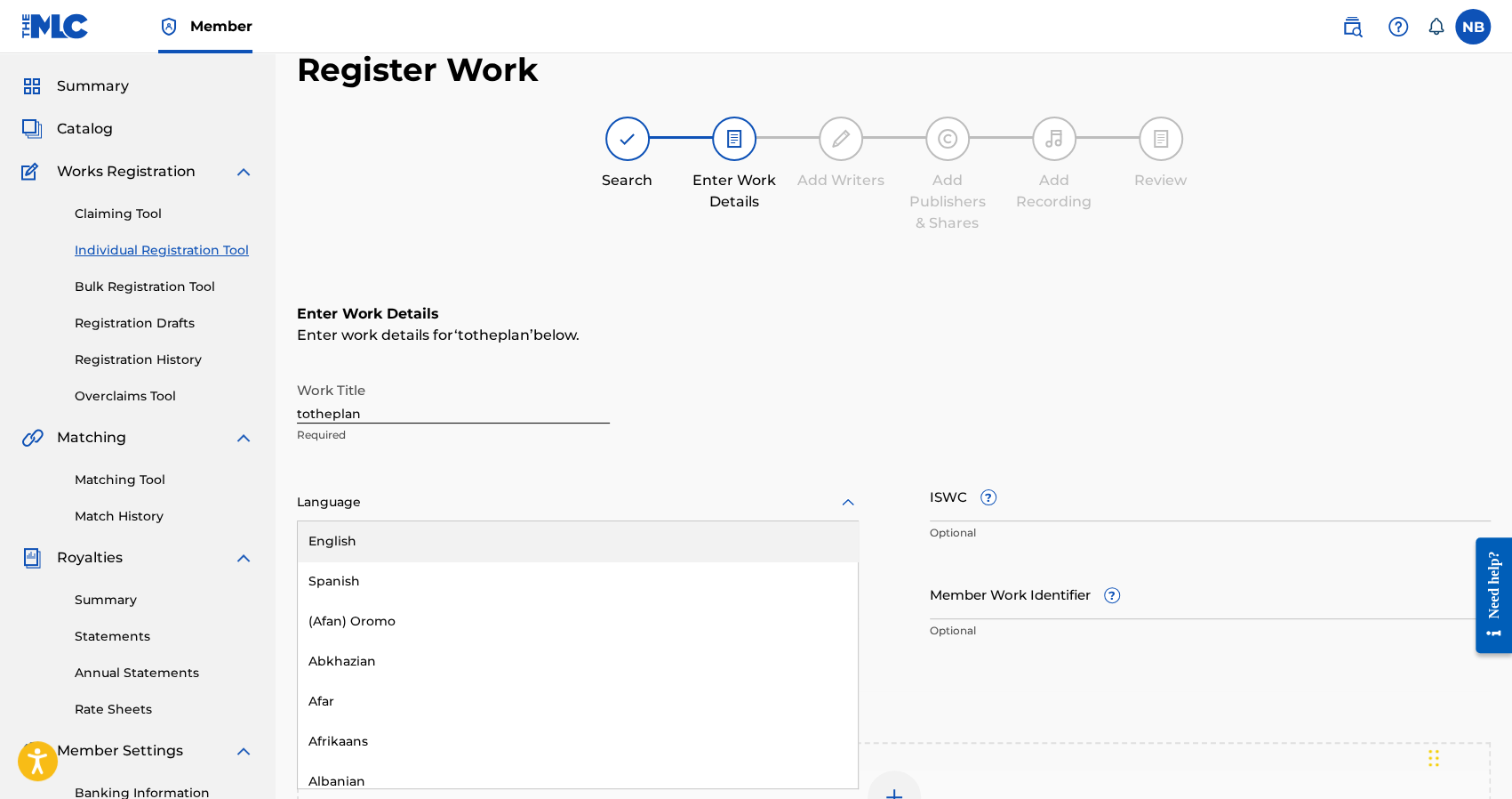
click at [369, 526] on div "English" at bounding box center [577, 541] width 560 height 40
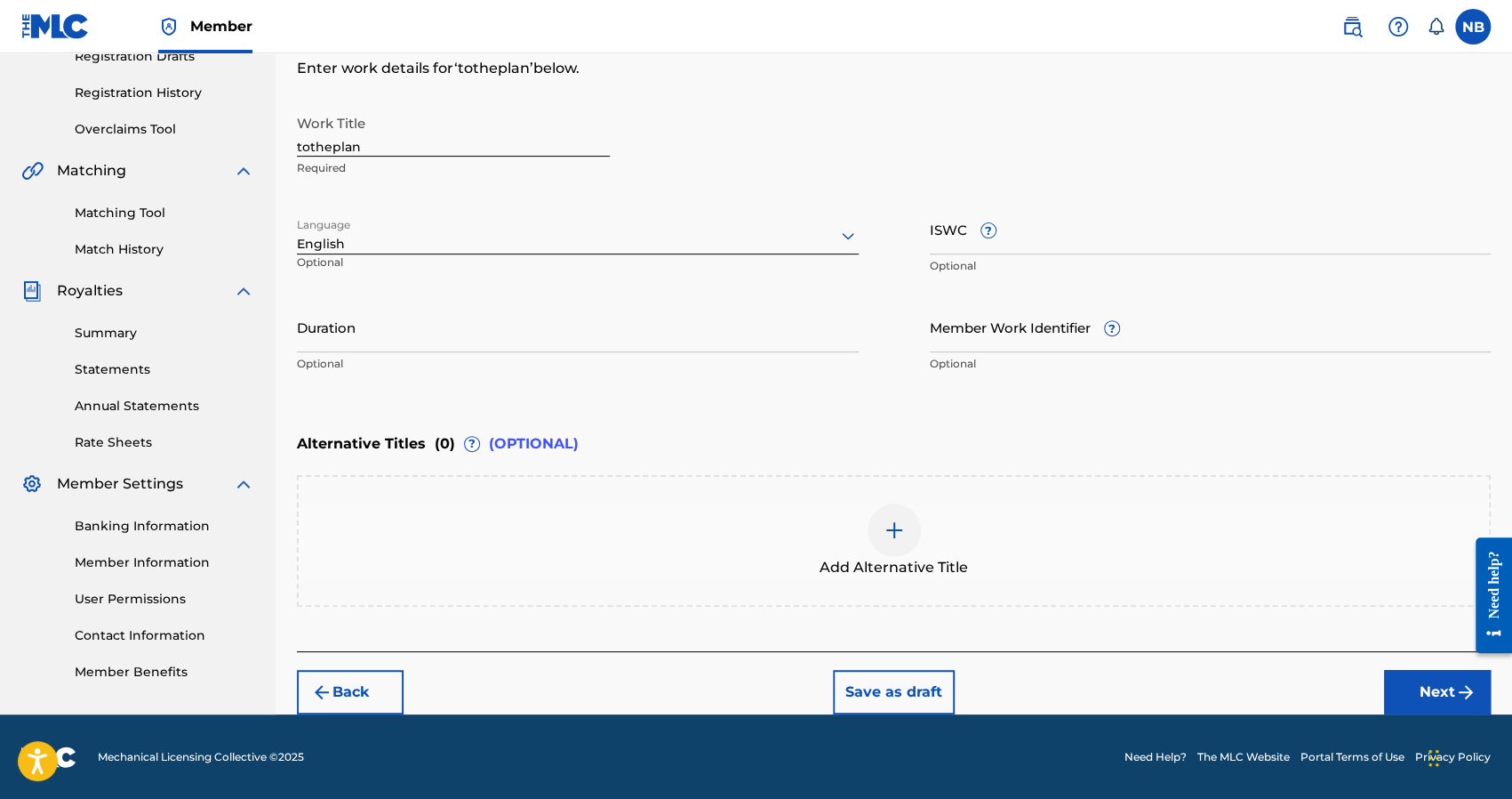
click at [1416, 693] on button "Next" at bounding box center [1438, 692] width 106 height 44
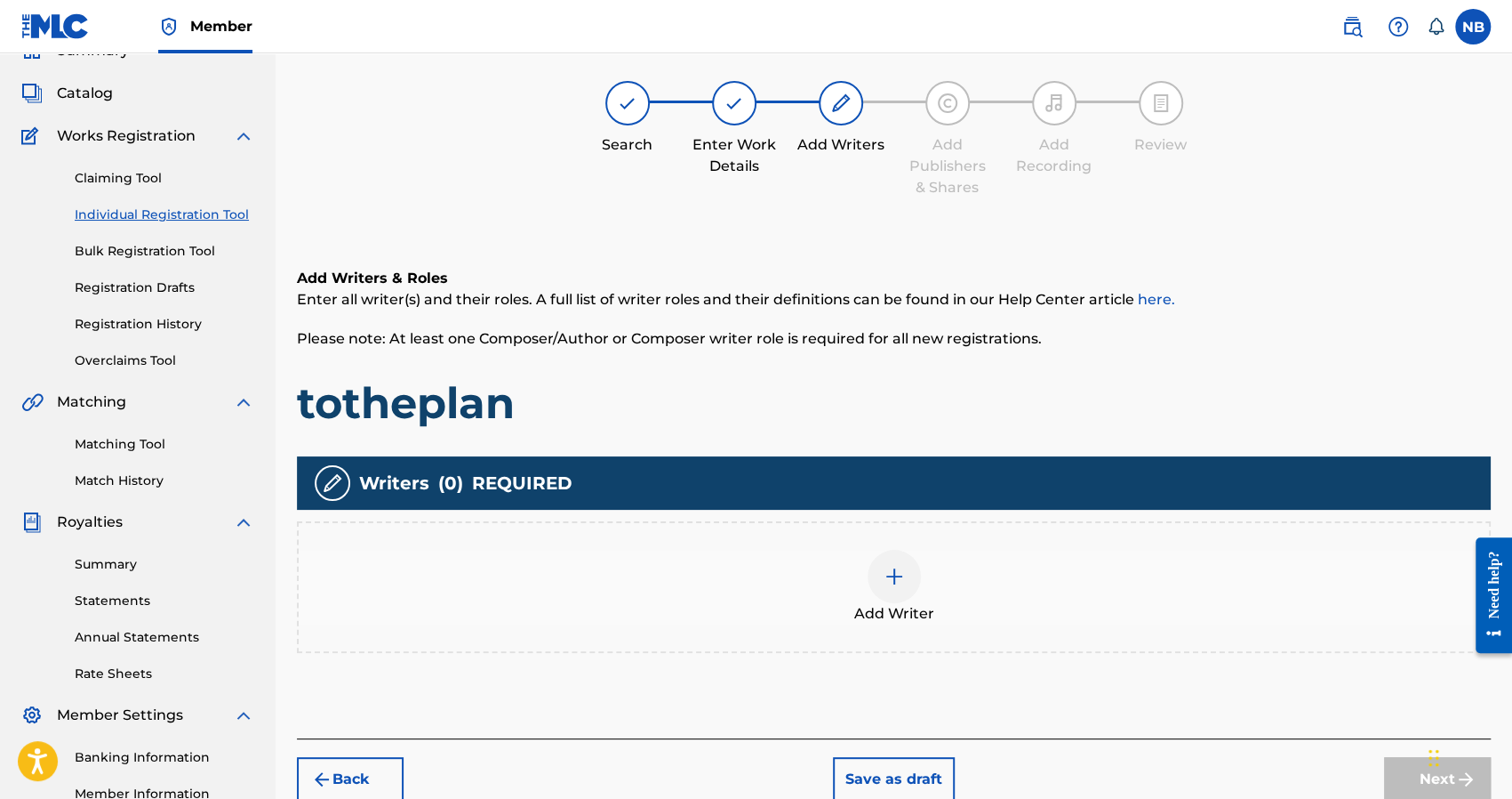
scroll to position [80, 0]
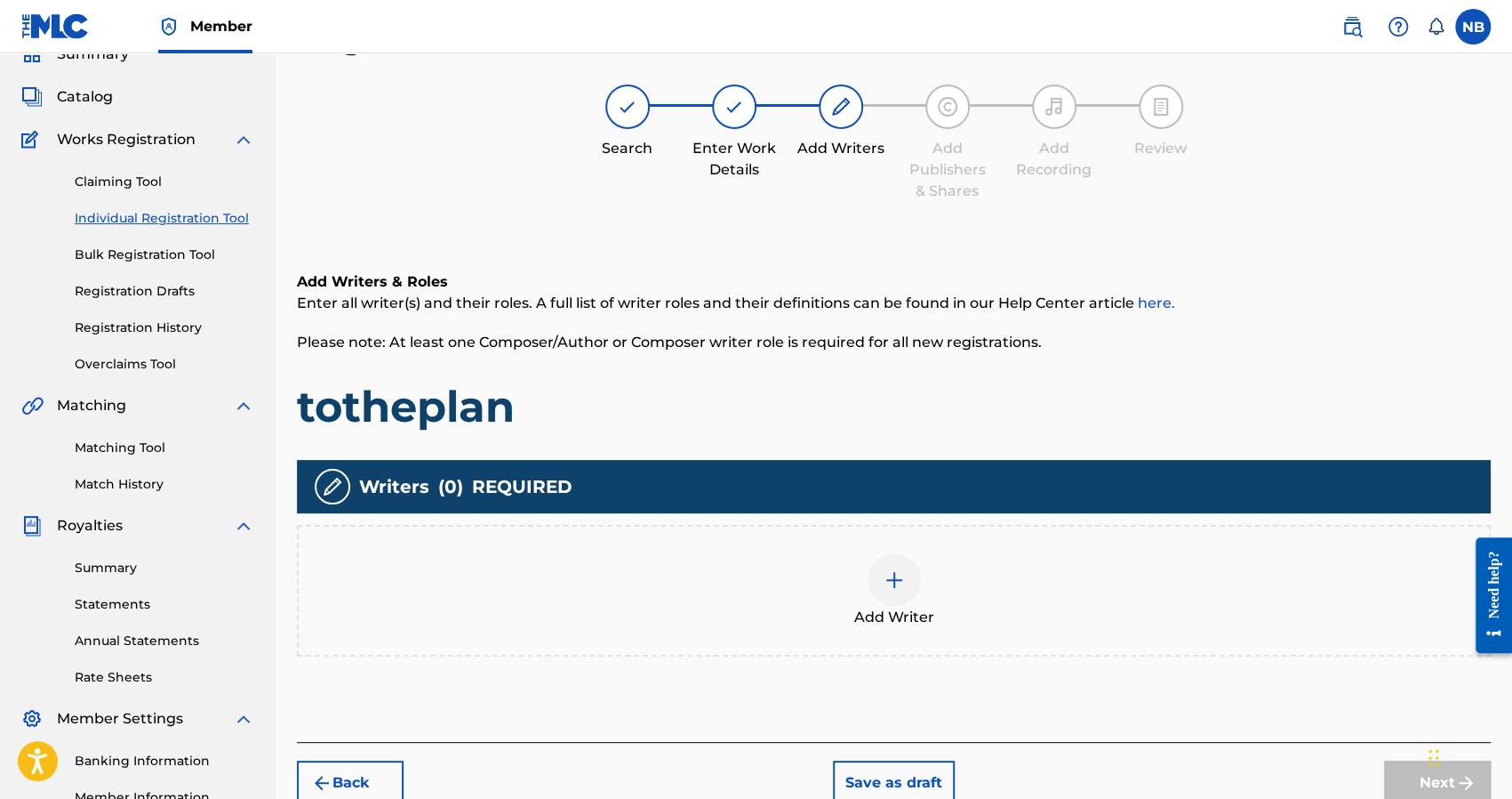
click at [953, 567] on div "Add Writer" at bounding box center [893, 590] width 1191 height 74
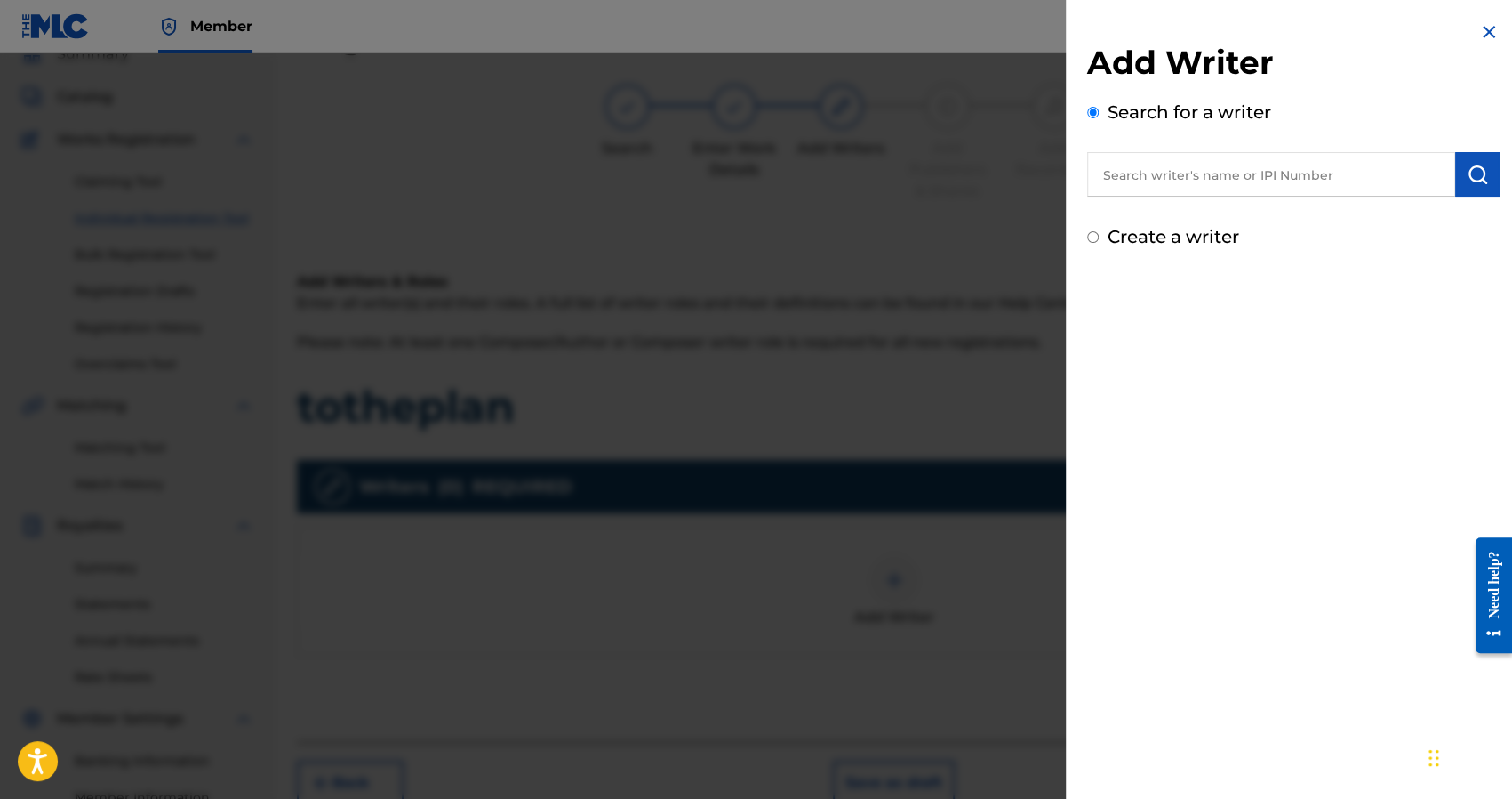
click at [1167, 242] on label "Create a writer" at bounding box center [1173, 236] width 131 height 21
click at [1099, 242] on input "Create a writer" at bounding box center [1092, 237] width 12 height 12
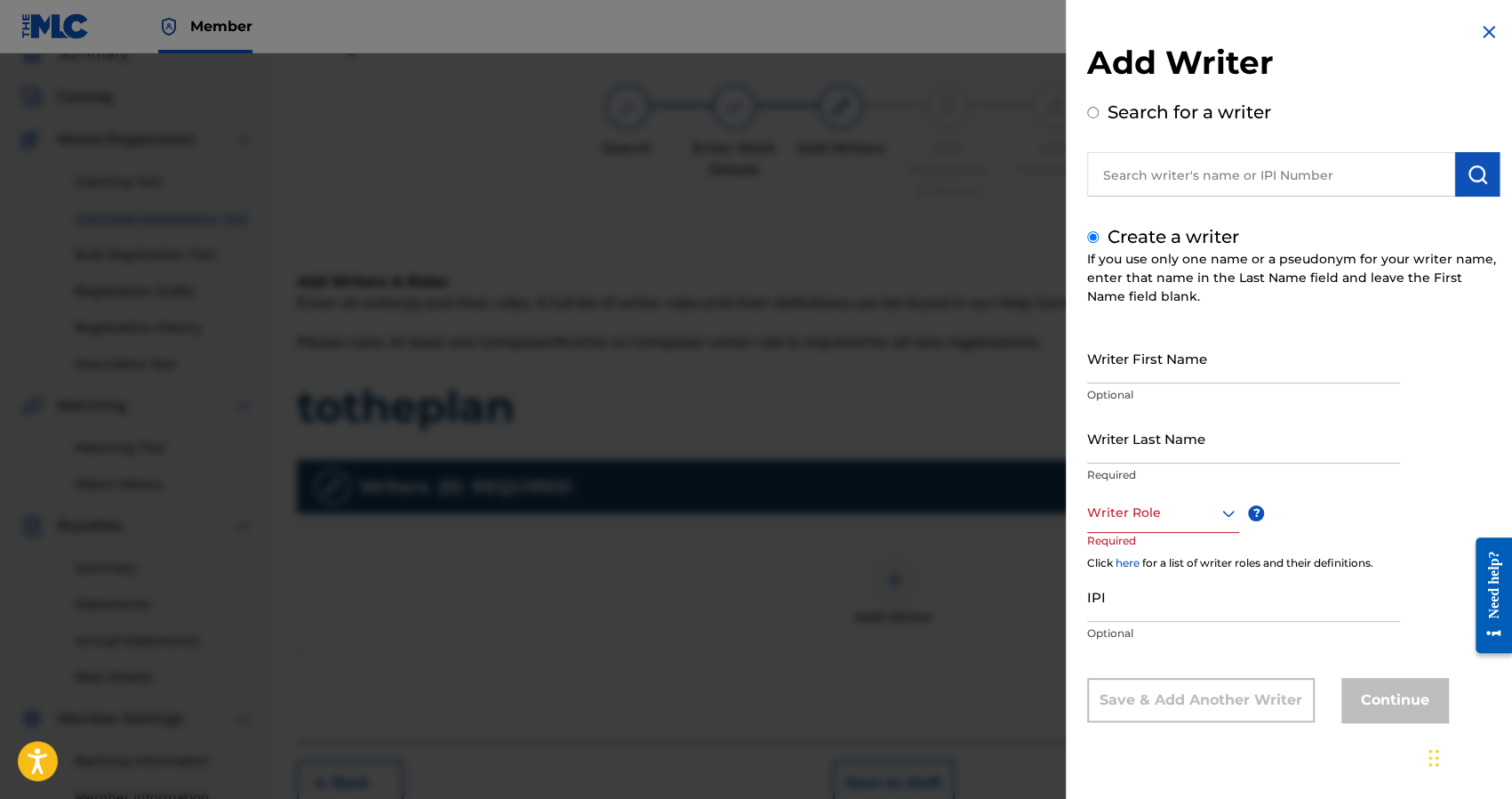
drag, startPoint x: 1112, startPoint y: 350, endPoint x: 1120, endPoint y: 355, distance: 9.4
click at [1112, 350] on input "Writer First Name" at bounding box center [1243, 357] width 313 height 51
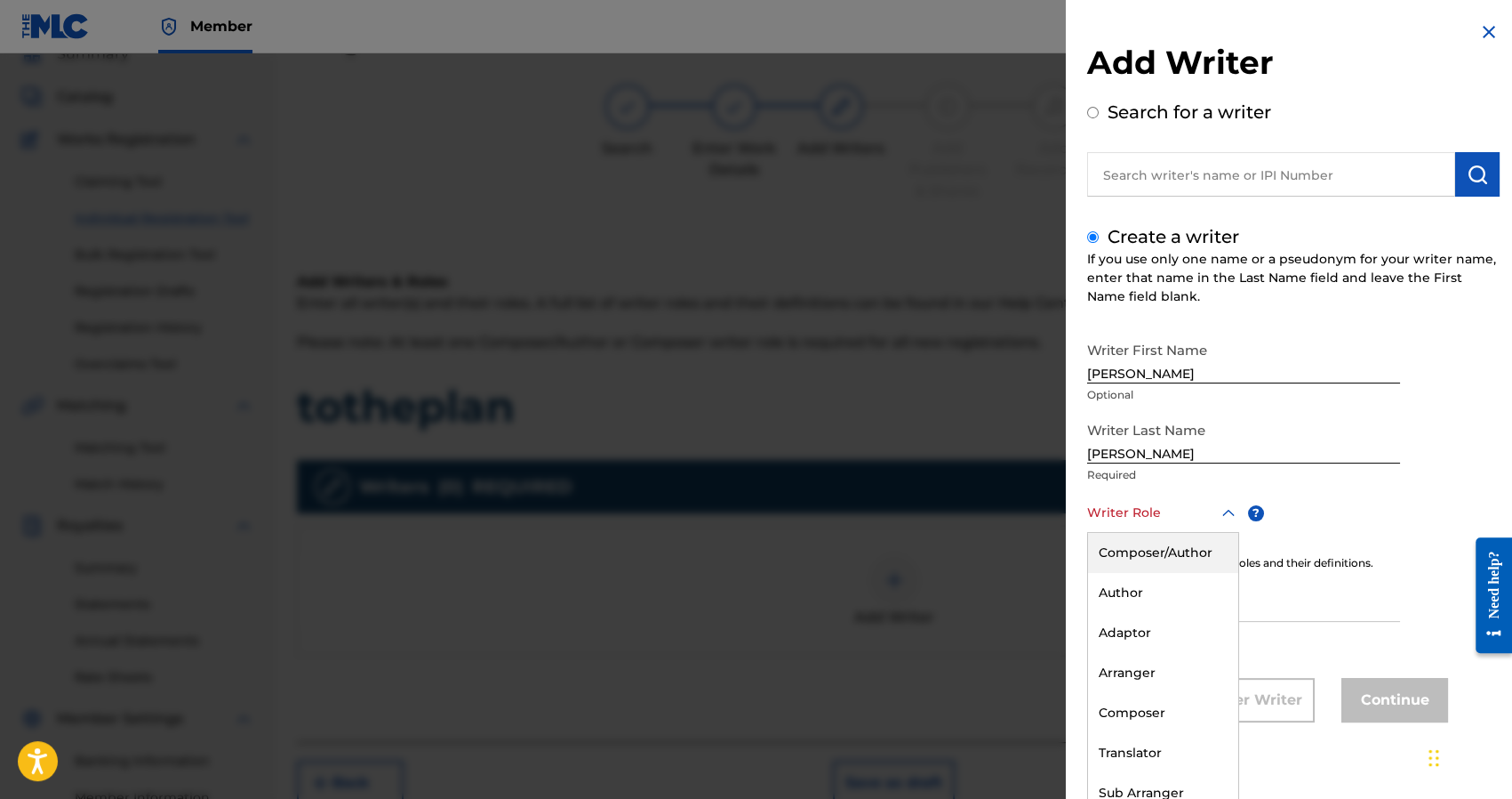
click at [1137, 519] on div at bounding box center [1163, 512] width 152 height 22
click at [1144, 553] on div "Composer/Author" at bounding box center [1163, 553] width 151 height 40
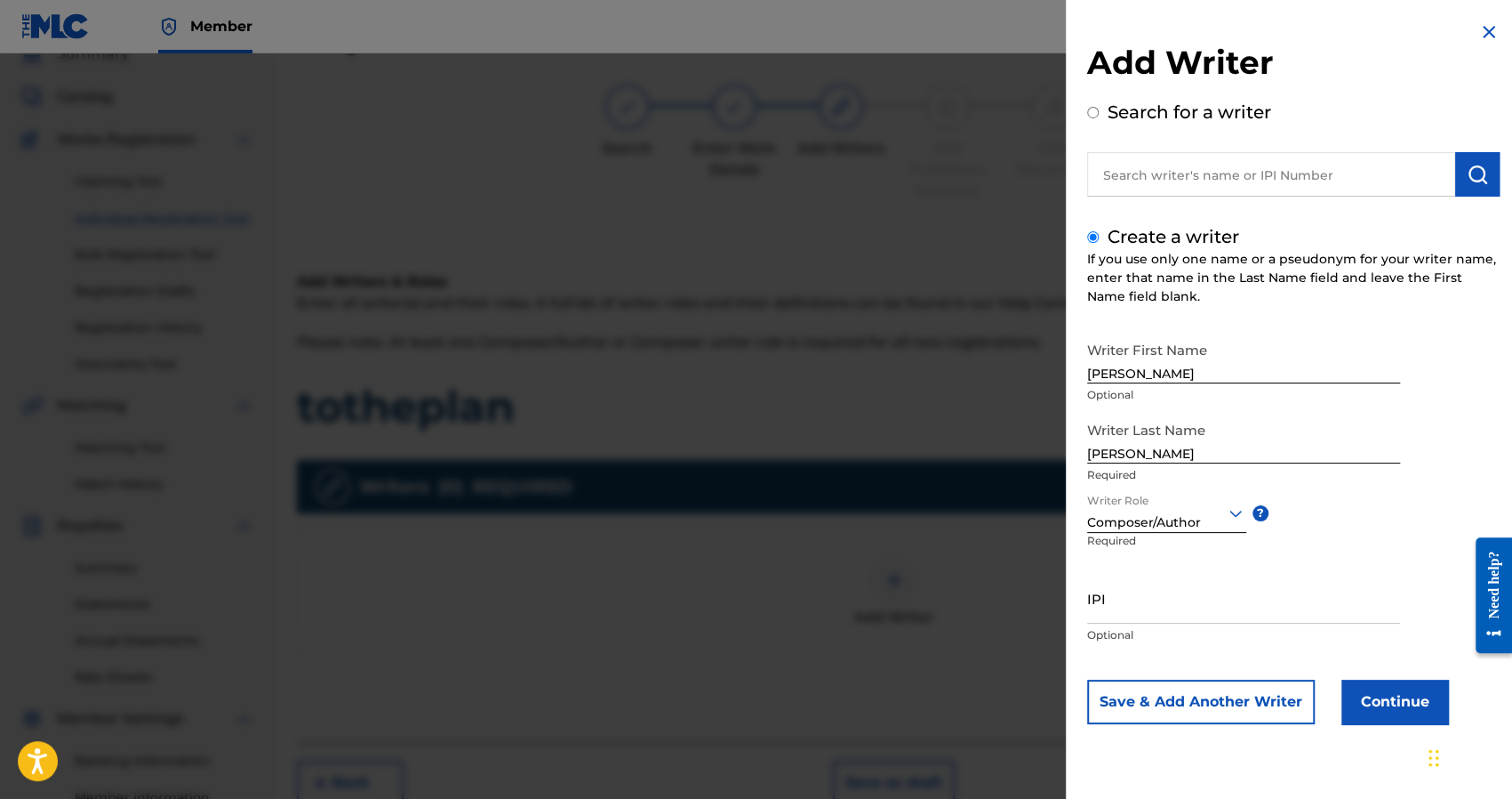
click at [1172, 601] on input "IPI" at bounding box center [1243, 598] width 313 height 51
paste input "1241927853"
click at [1350, 689] on button "Continue" at bounding box center [1394, 702] width 106 height 44
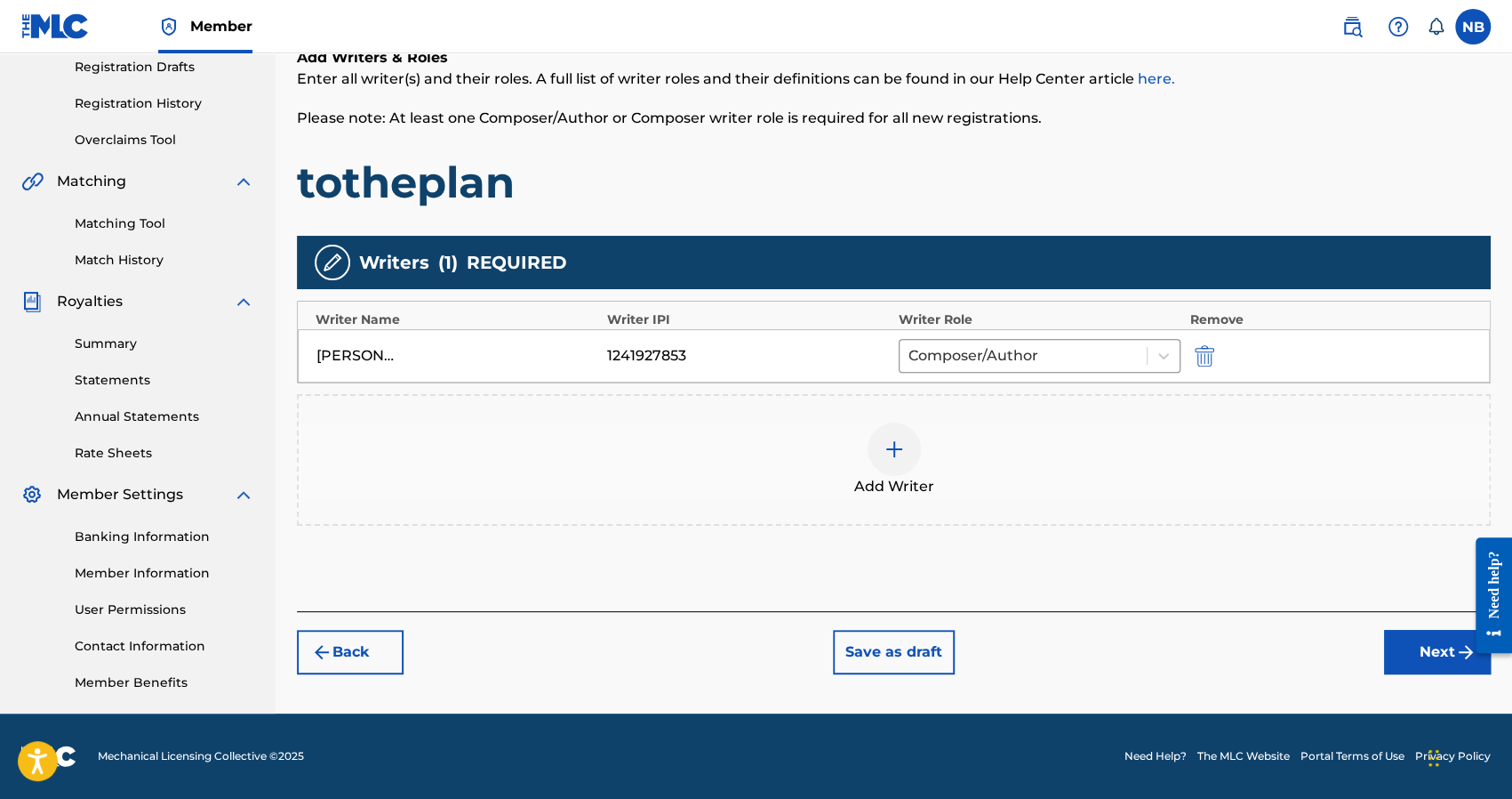
click at [1420, 635] on button "Next" at bounding box center [1438, 652] width 106 height 44
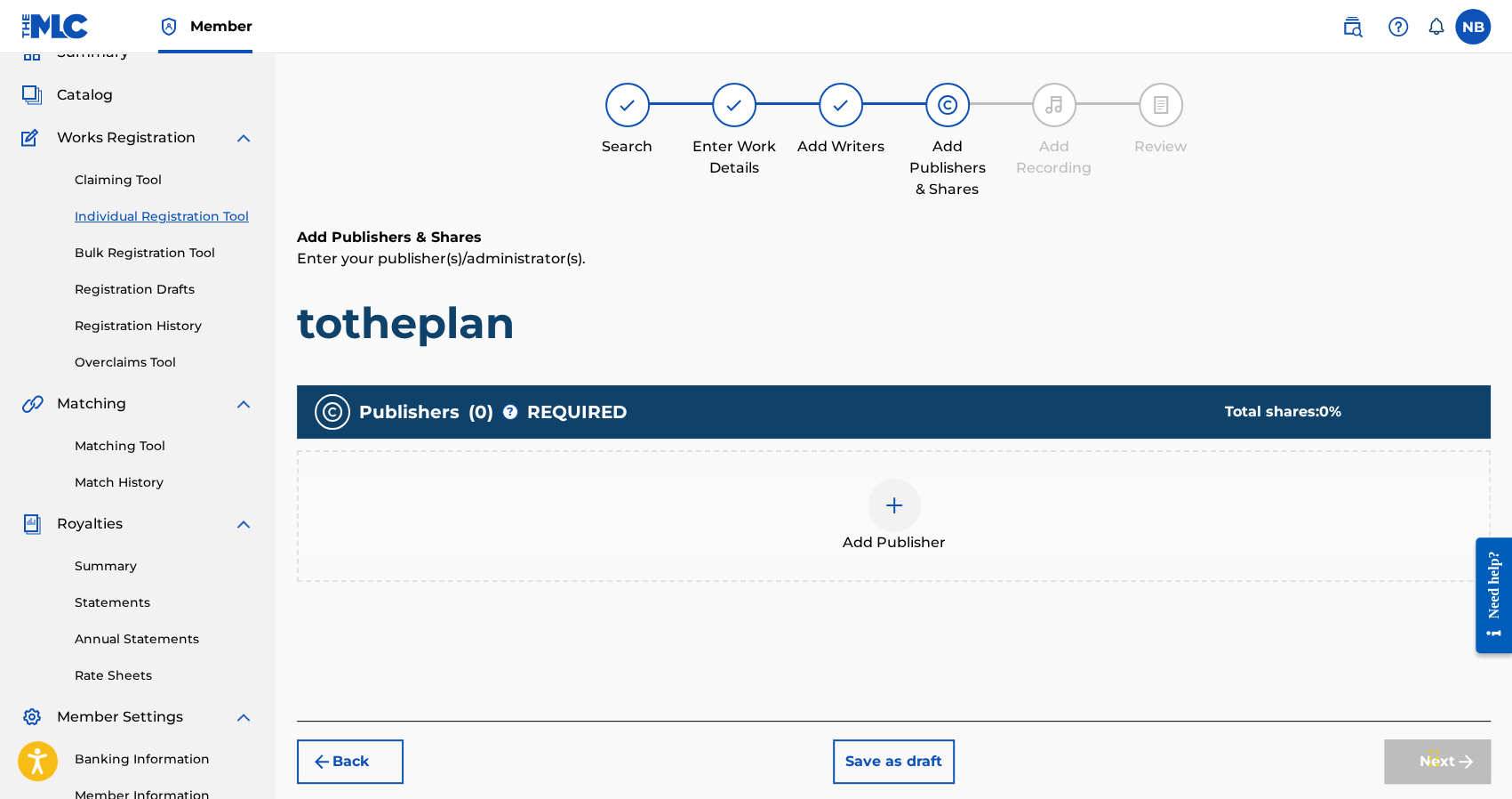
scroll to position [80, 0]
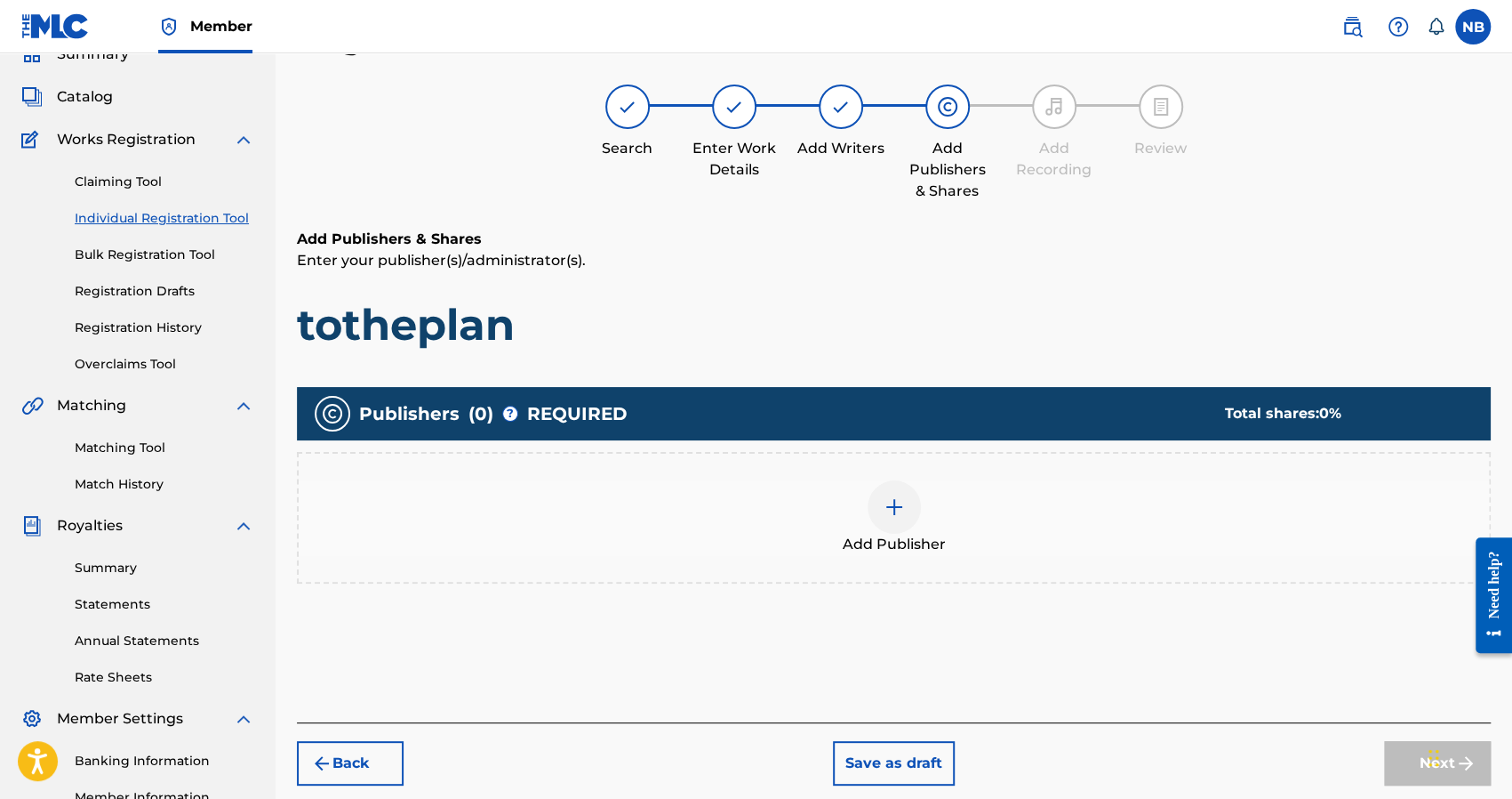
click at [923, 503] on div "Add Publisher" at bounding box center [893, 517] width 1191 height 74
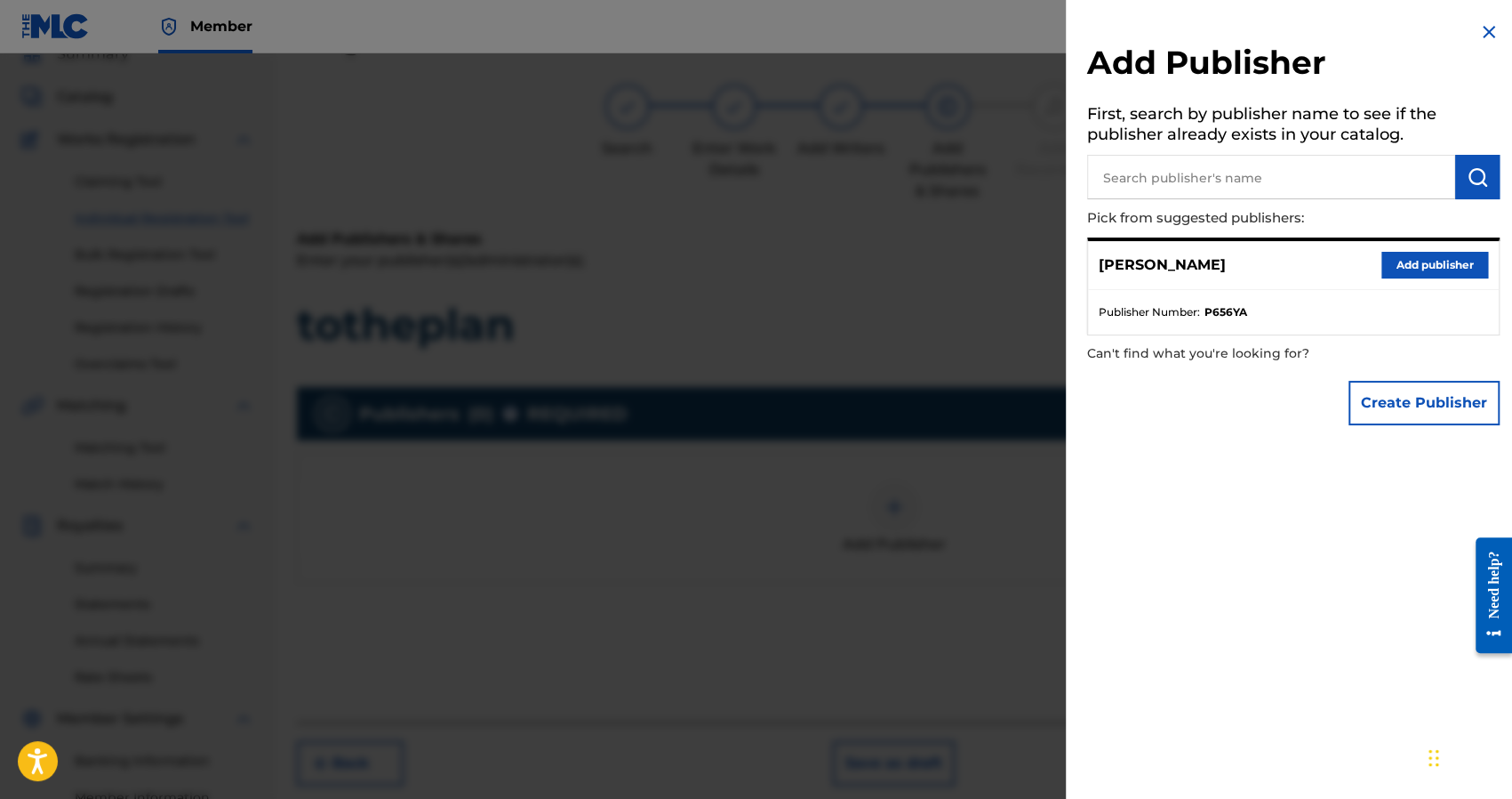
click at [1436, 271] on button "Add publisher" at bounding box center [1435, 264] width 106 height 27
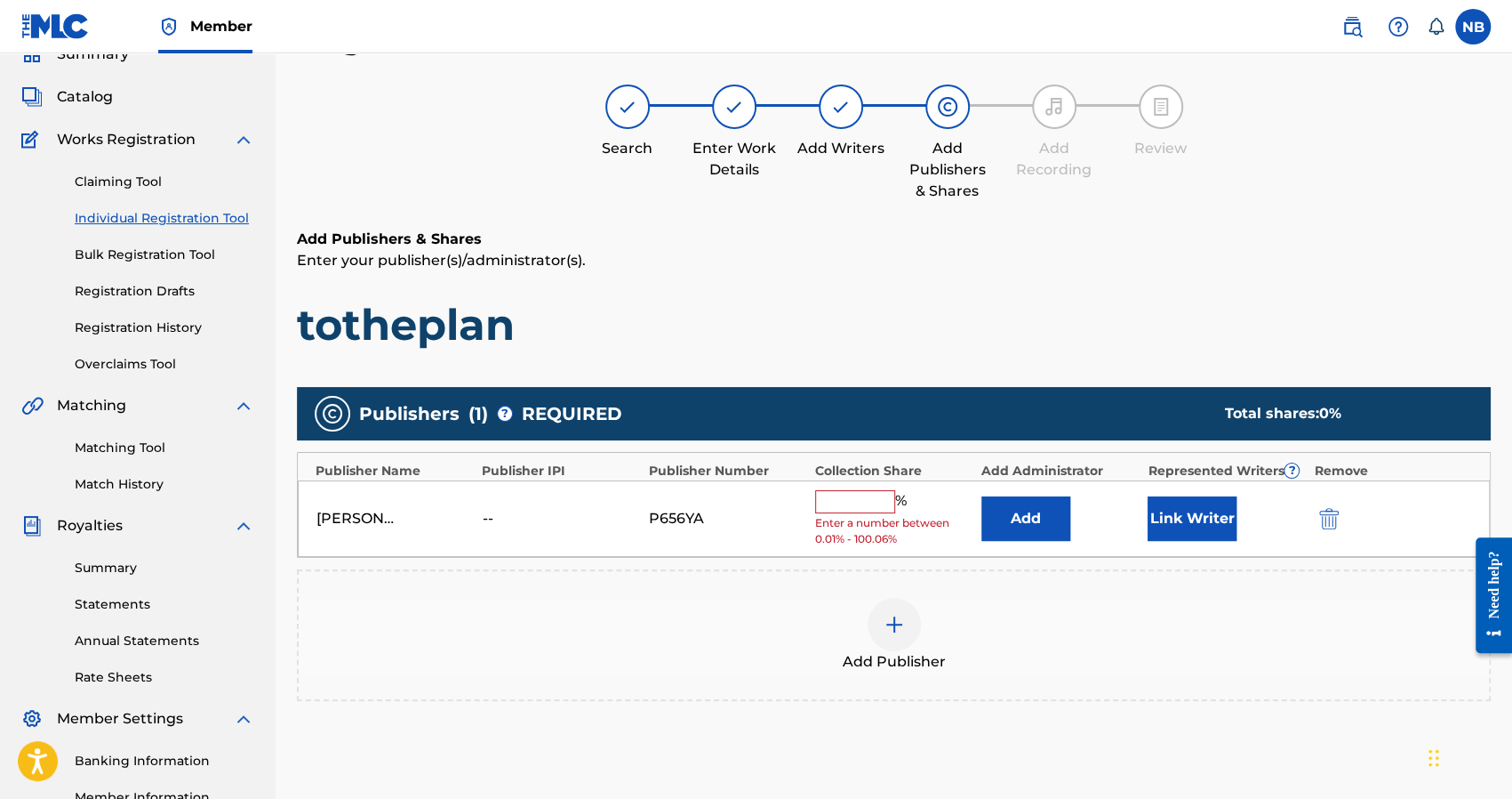
click at [865, 500] on input "text" at bounding box center [855, 501] width 80 height 23
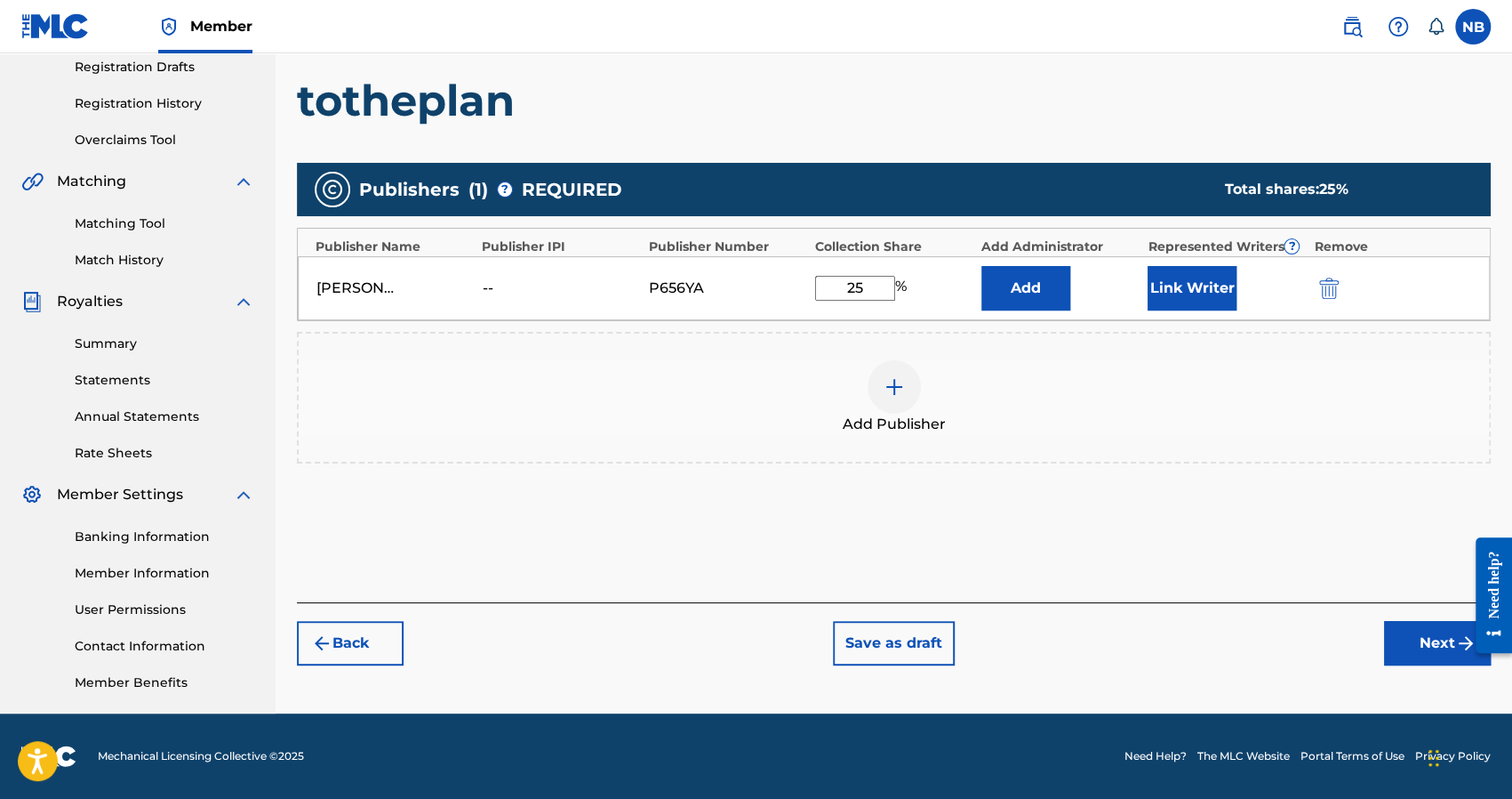
click at [1437, 659] on button "Next" at bounding box center [1438, 643] width 106 height 44
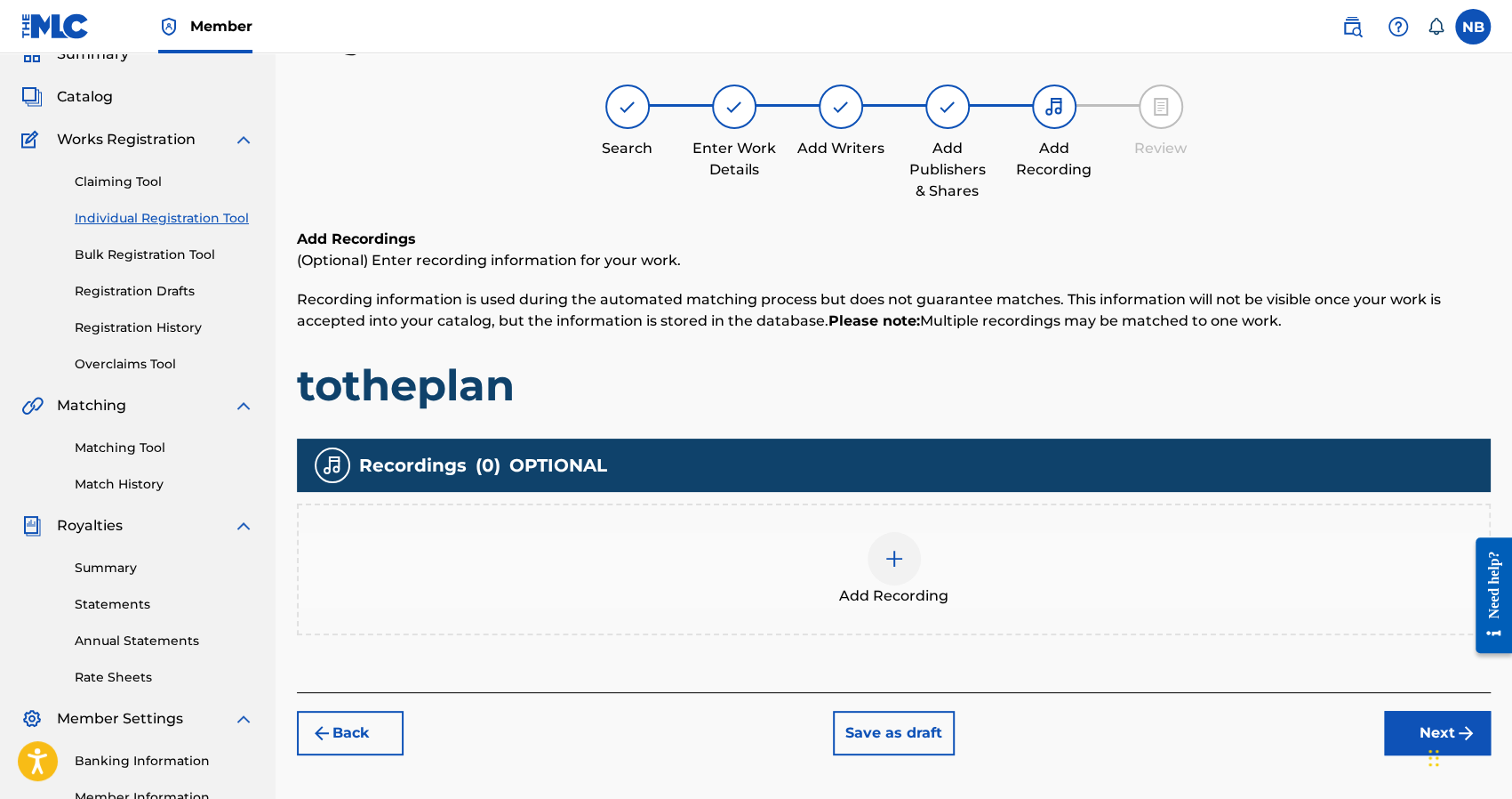
click at [916, 567] on div at bounding box center [894, 558] width 53 height 53
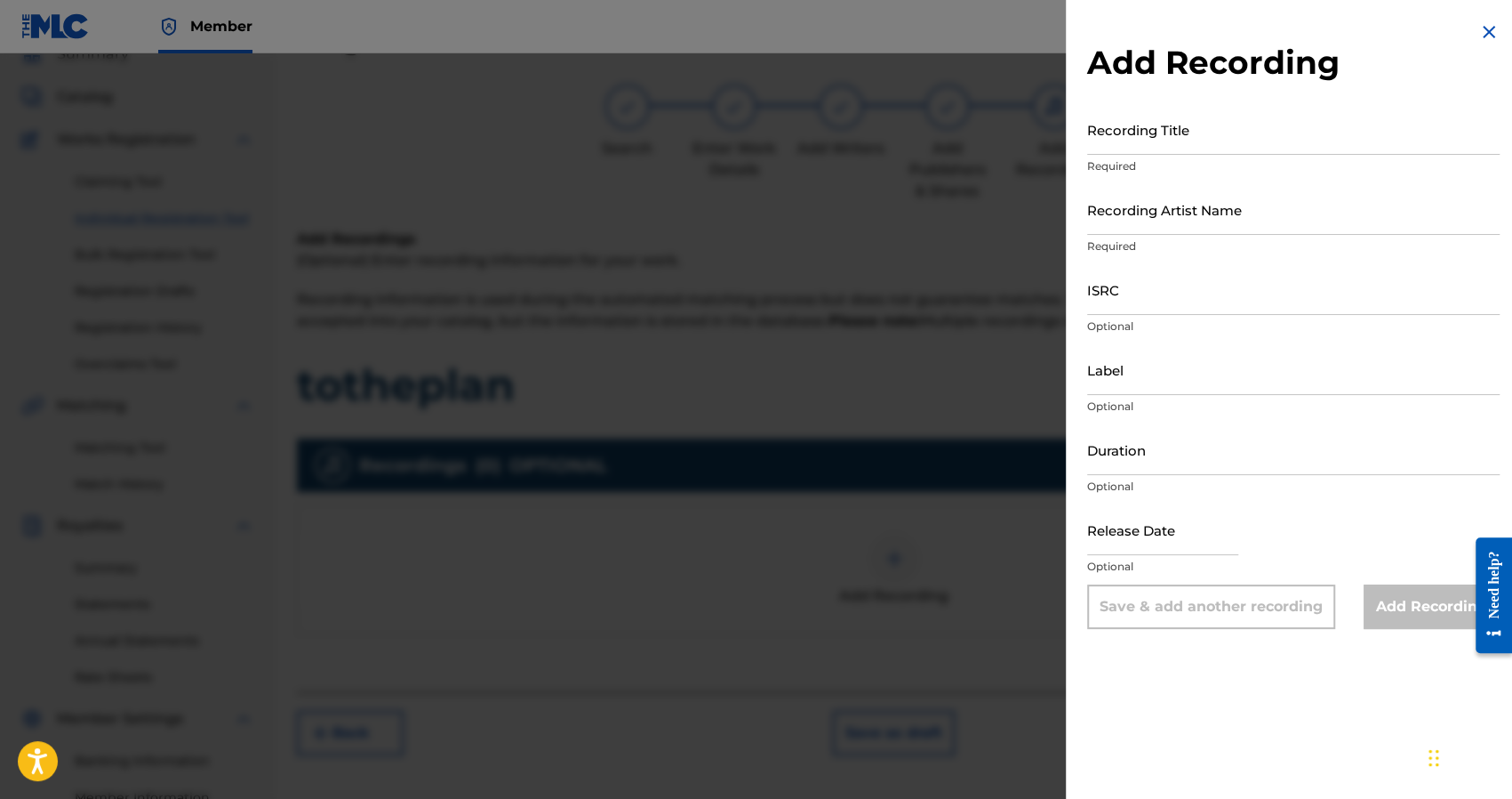
click at [1217, 141] on input "Recording Title" at bounding box center [1293, 129] width 412 height 51
drag, startPoint x: 1173, startPoint y: 140, endPoint x: 960, endPoint y: 137, distance: 213.0
click at [960, 137] on div "Add Recording Recording Title totheplan Required Recording Artist Name Required…" at bounding box center [756, 425] width 1512 height 745
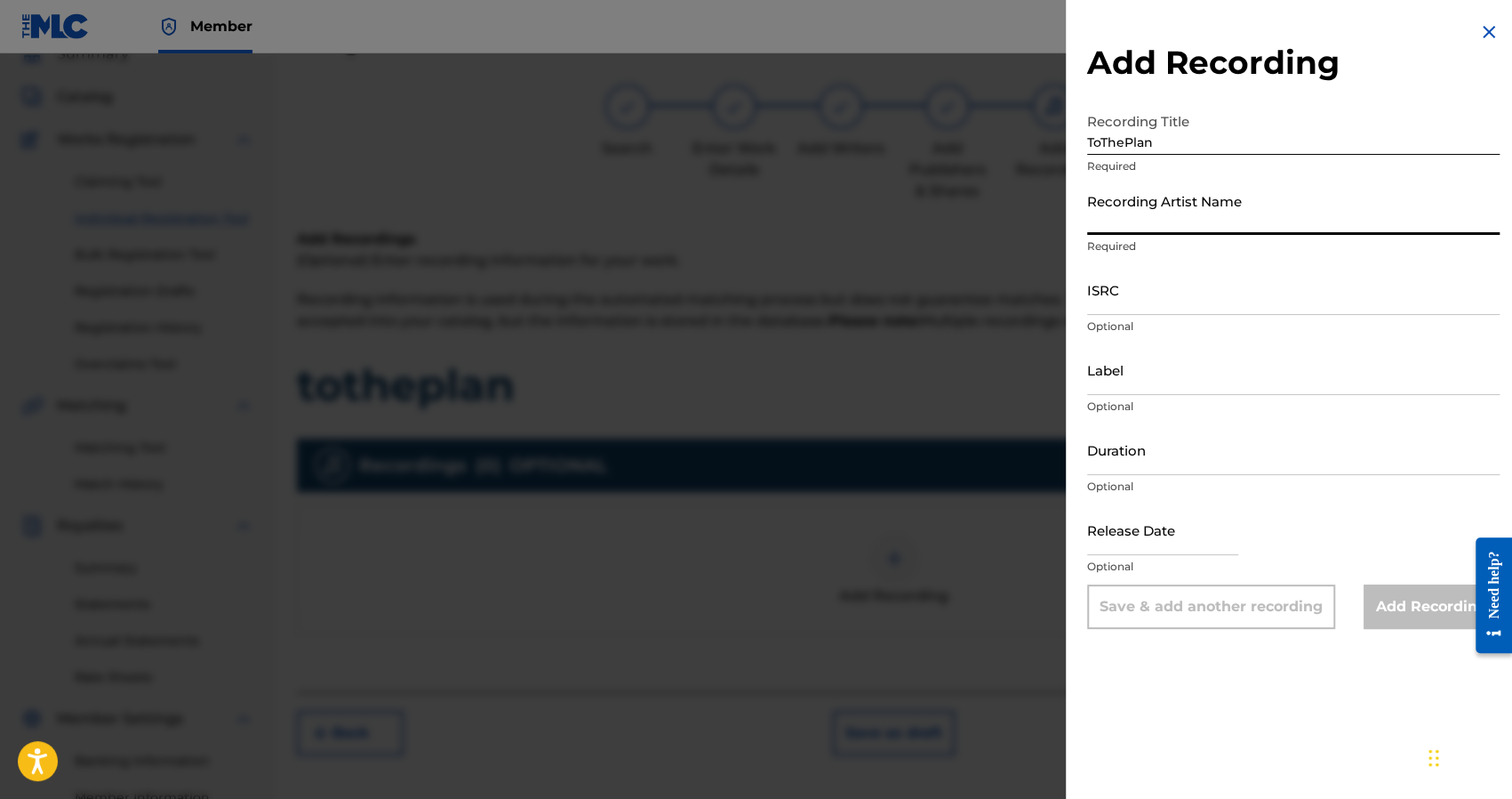
click at [1146, 200] on input "Recording Artist Name" at bounding box center [1293, 208] width 412 height 51
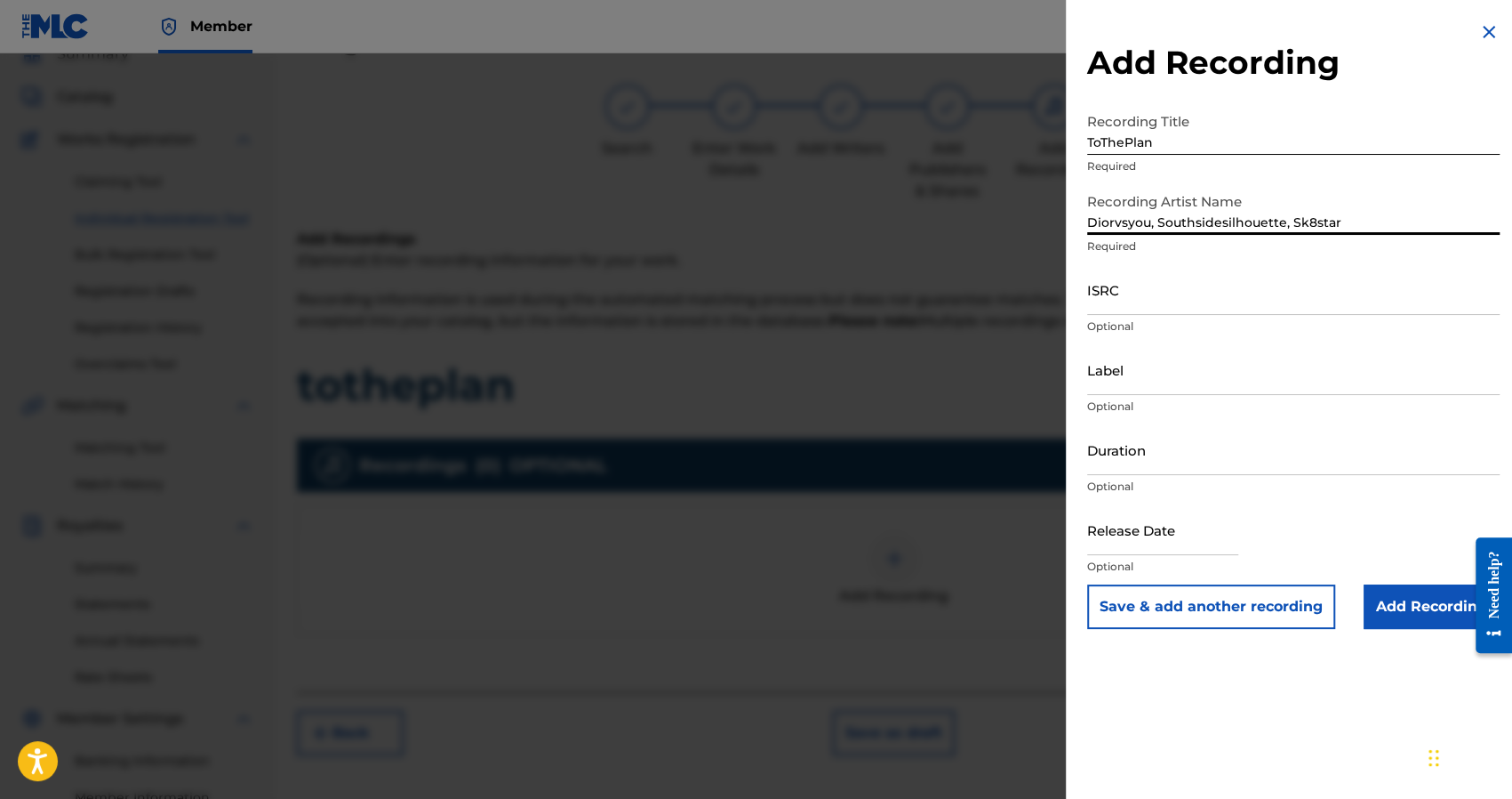
click at [1096, 305] on input "ISRC" at bounding box center [1293, 289] width 412 height 51
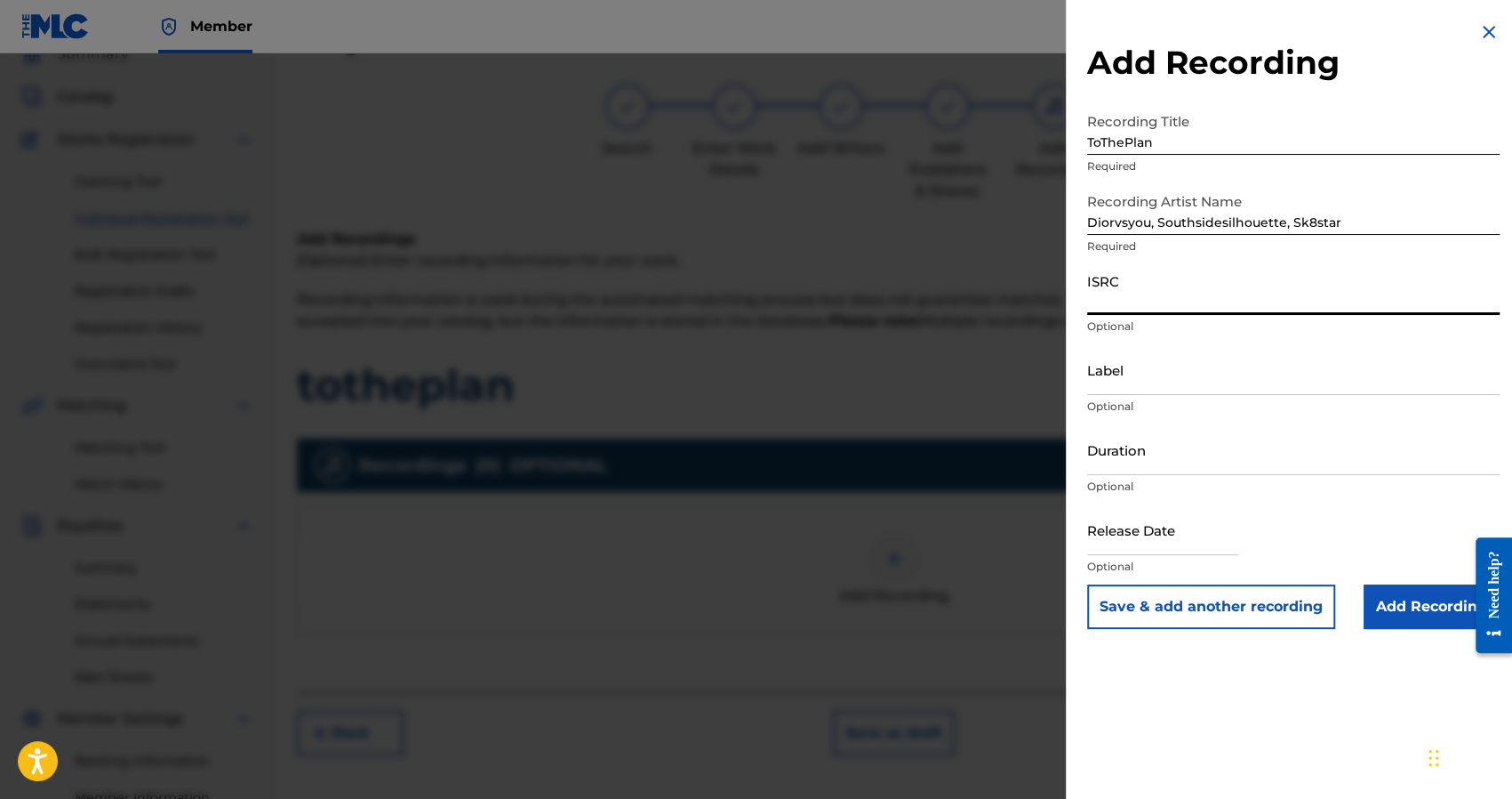
paste input "QZNMX2418602"
click at [1450, 625] on input "Add Recording" at bounding box center [1431, 606] width 136 height 44
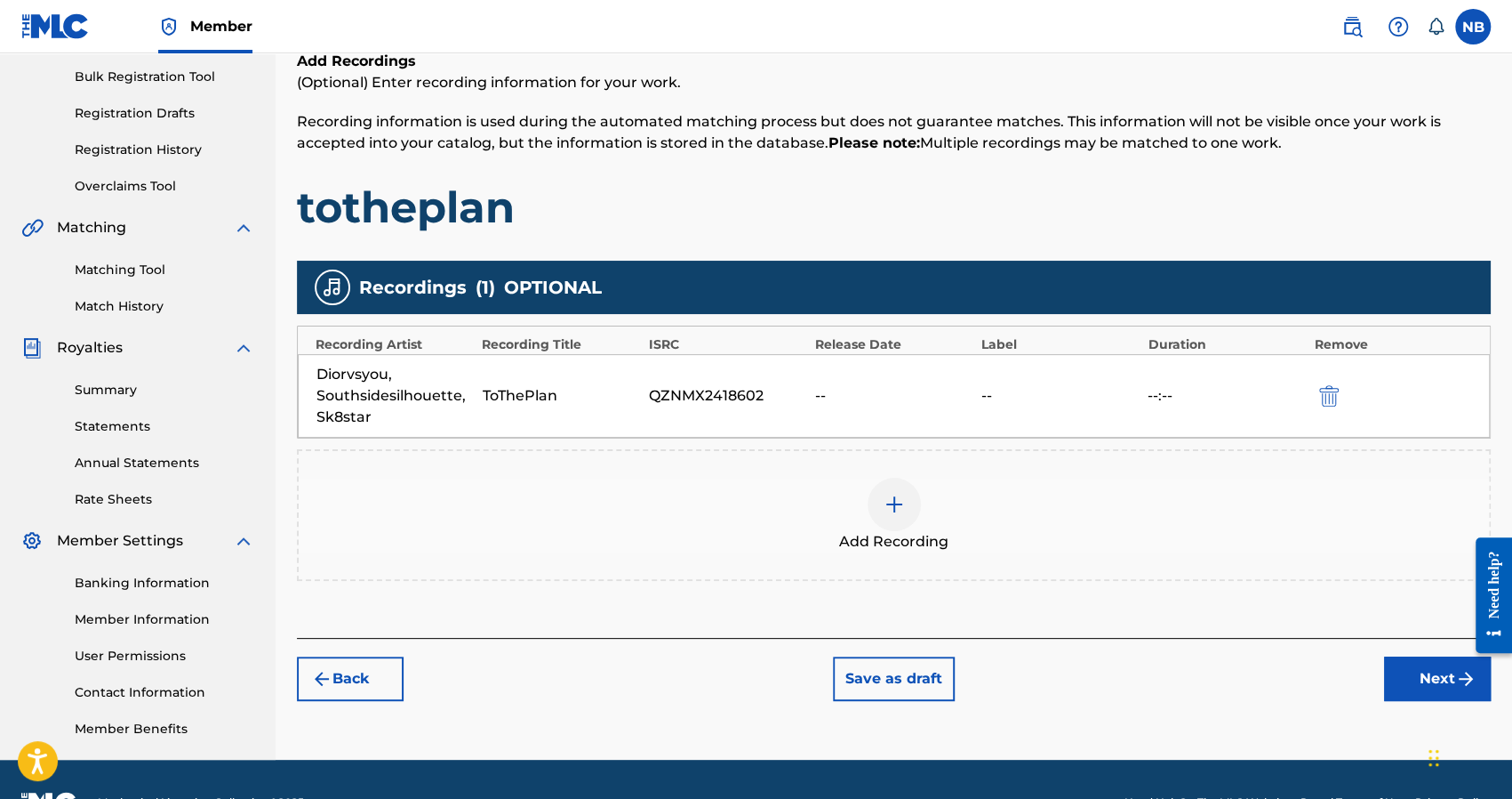
click at [1444, 683] on button "Next" at bounding box center [1438, 679] width 106 height 44
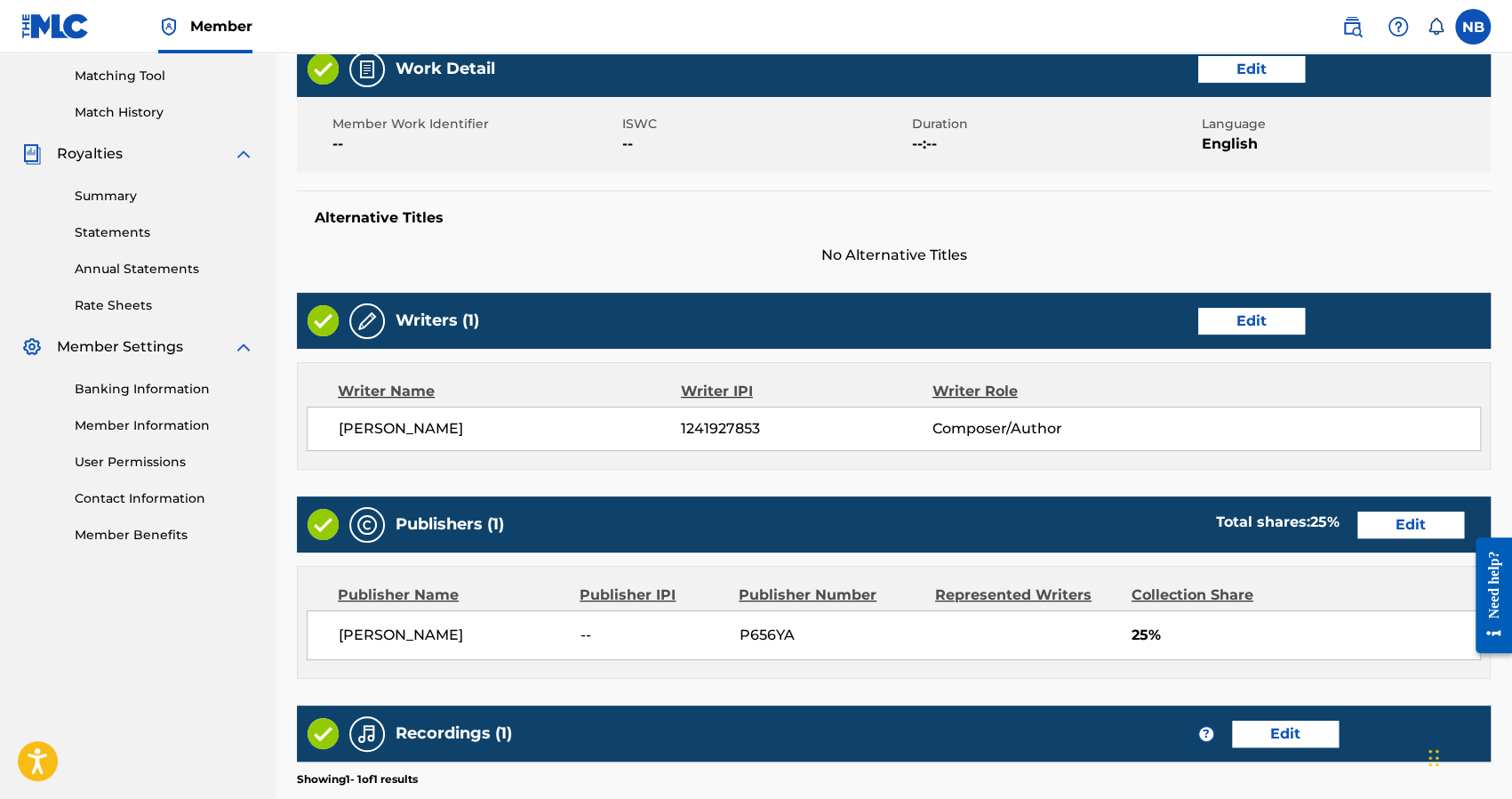
scroll to position [702, 0]
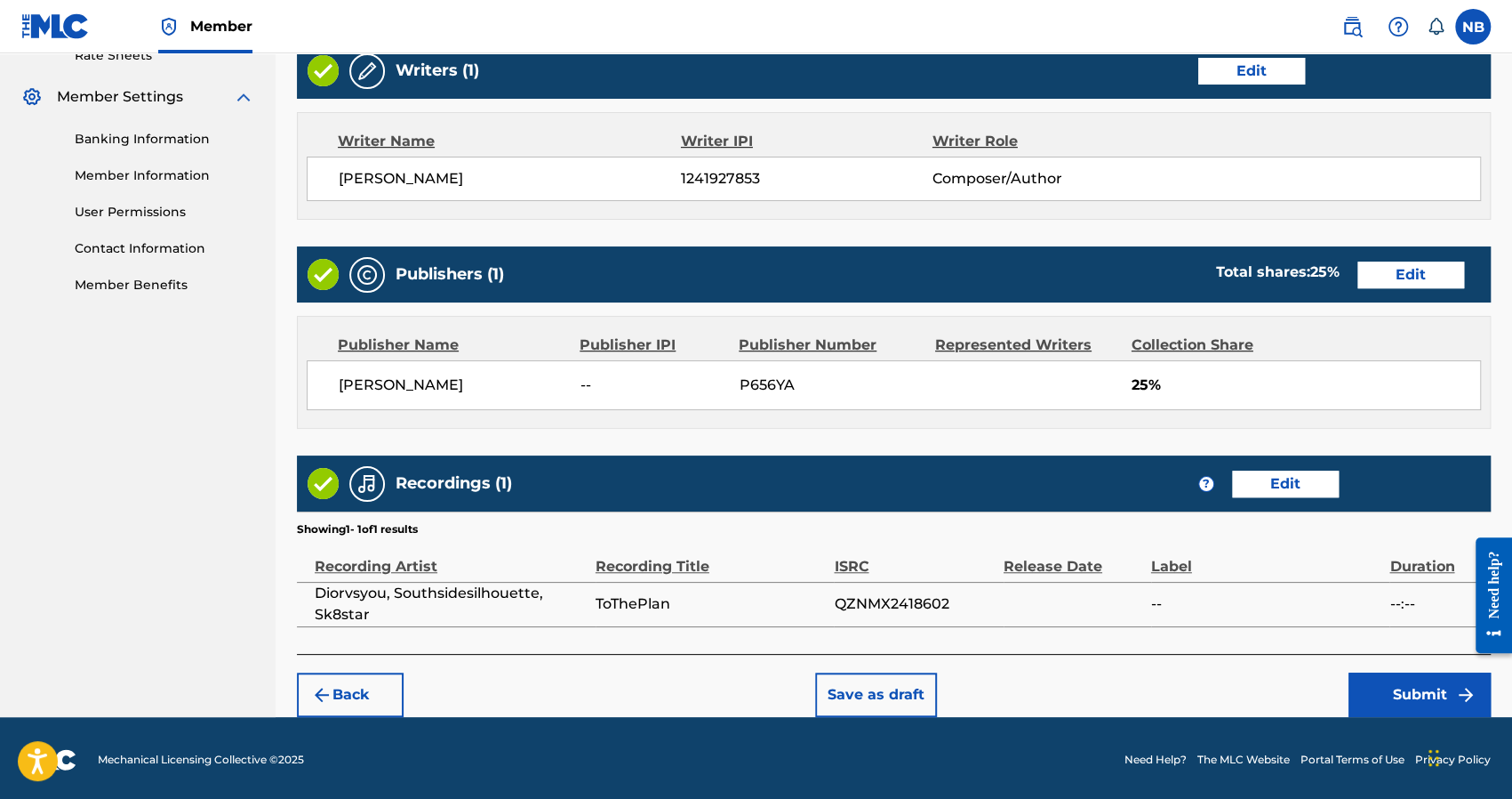
click at [1413, 666] on div "Back Save as draft Submit" at bounding box center [893, 685] width 1193 height 63
click at [1416, 675] on button "Submit" at bounding box center [1419, 694] width 142 height 44
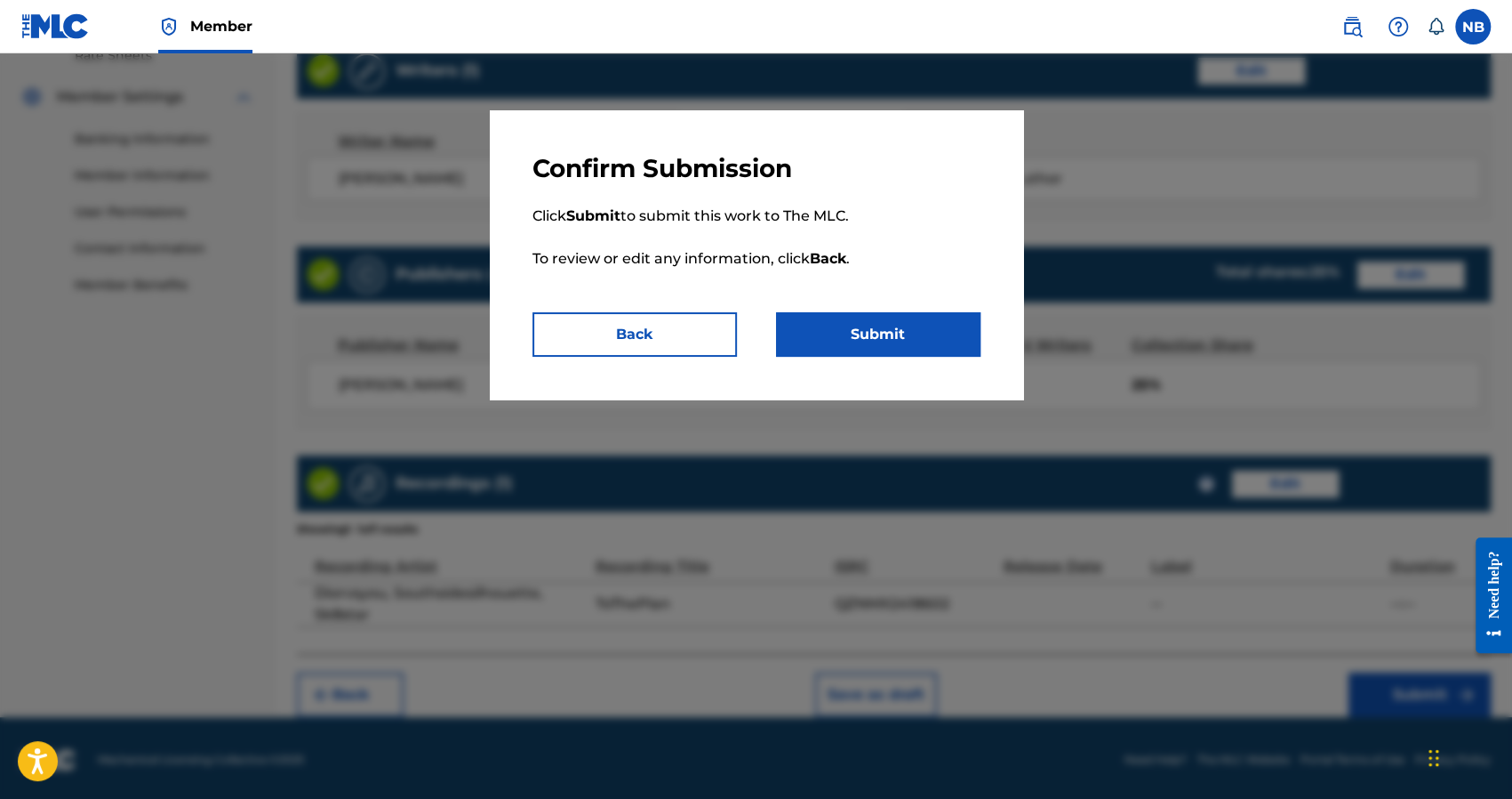
click at [890, 327] on button "Submit" at bounding box center [878, 334] width 205 height 44
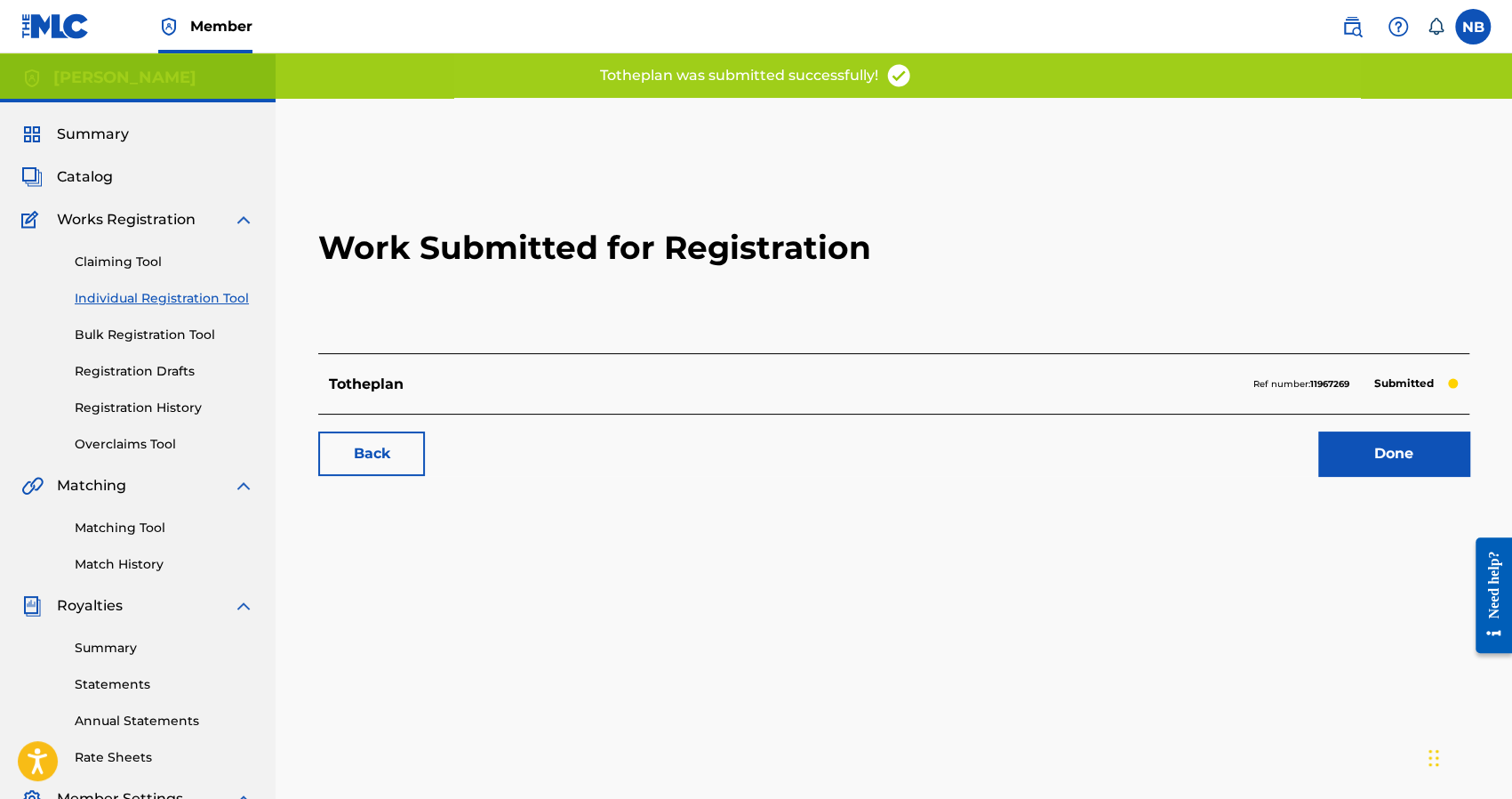
click at [1376, 463] on link "Done" at bounding box center [1394, 454] width 151 height 44
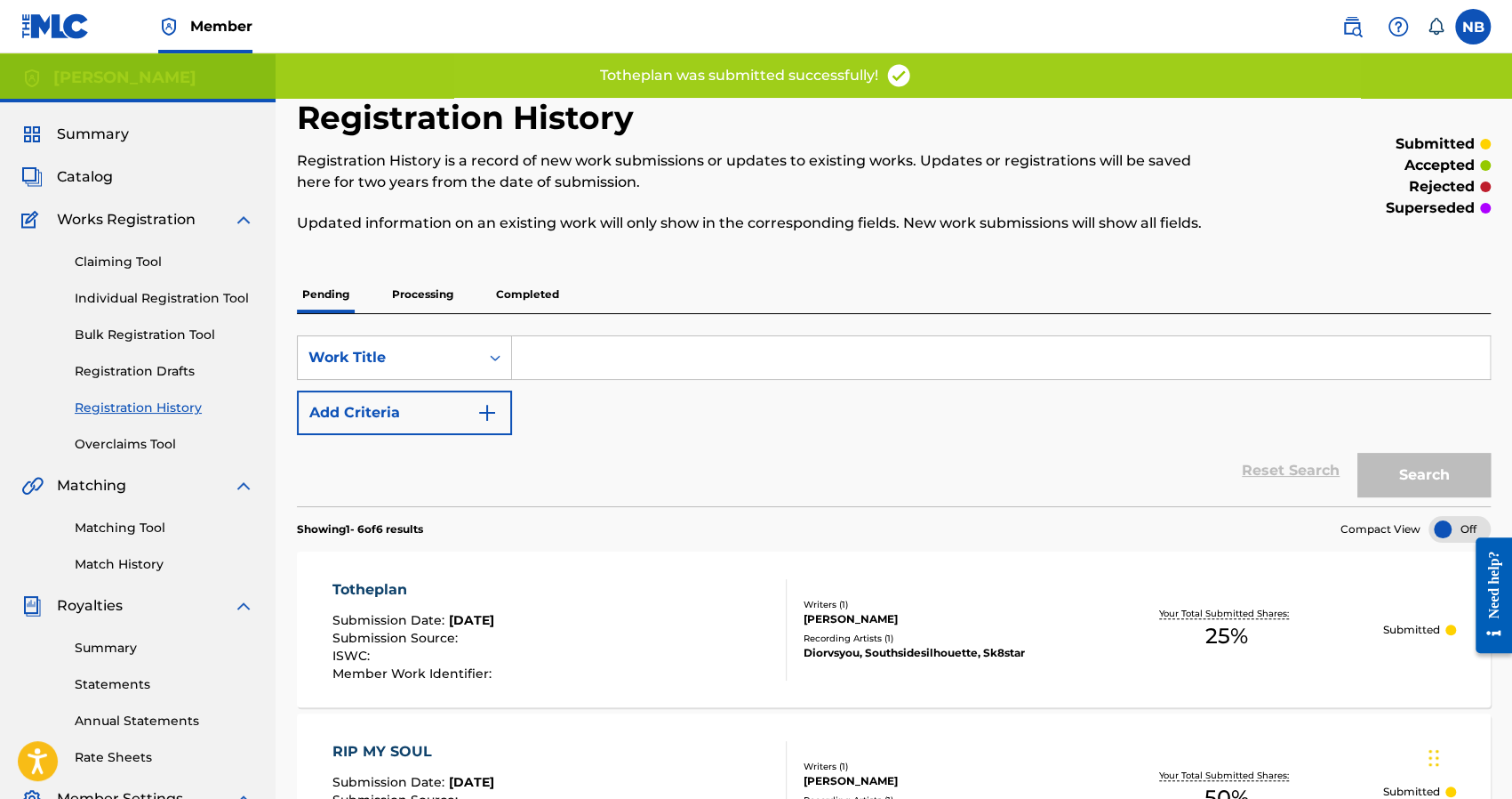
click at [139, 301] on link "Individual Registration Tool" at bounding box center [164, 298] width 180 height 18
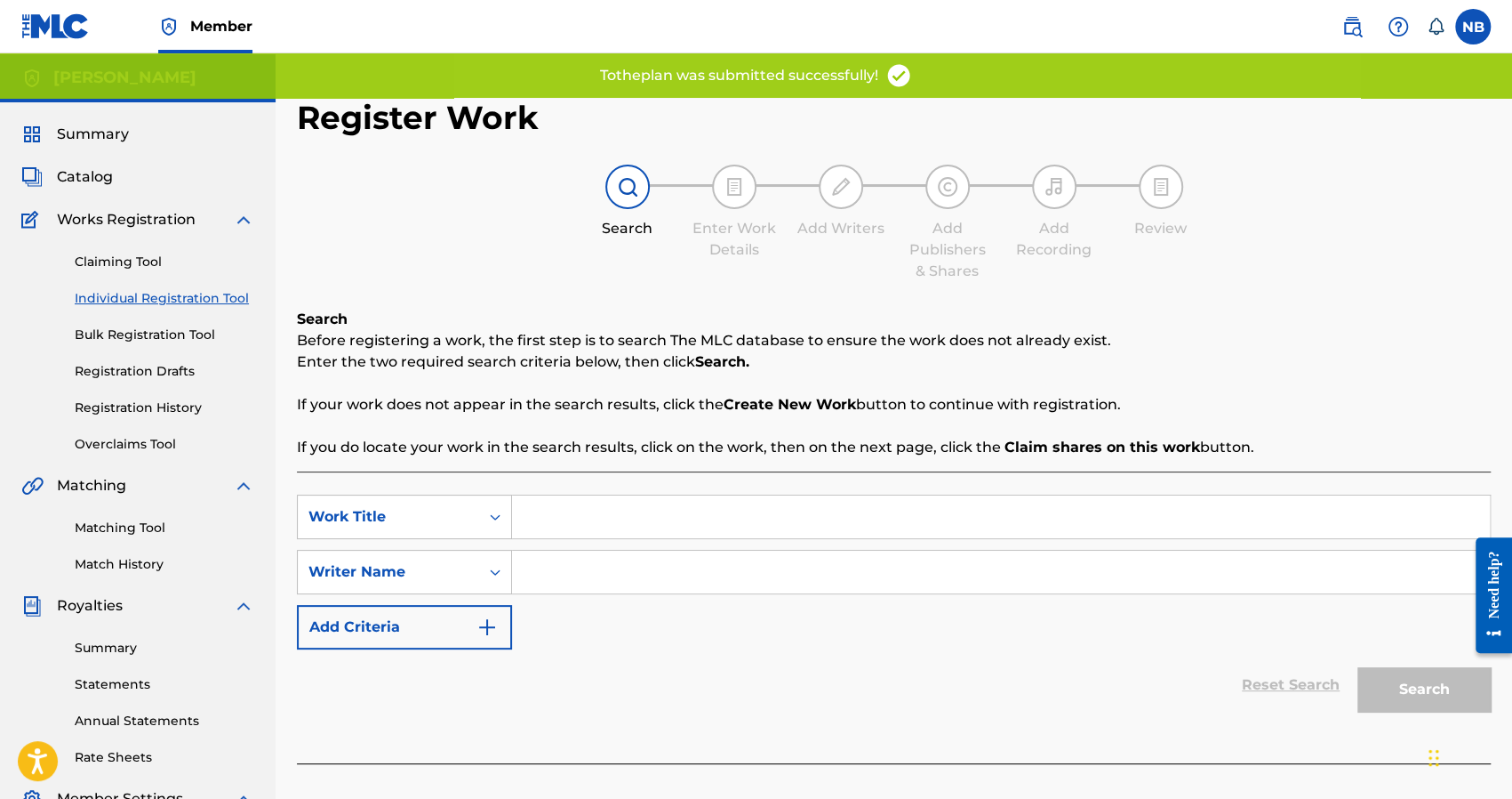
click at [626, 509] on input "Search Form" at bounding box center [1001, 516] width 978 height 42
click at [634, 551] on input "Search Form" at bounding box center [1001, 571] width 978 height 42
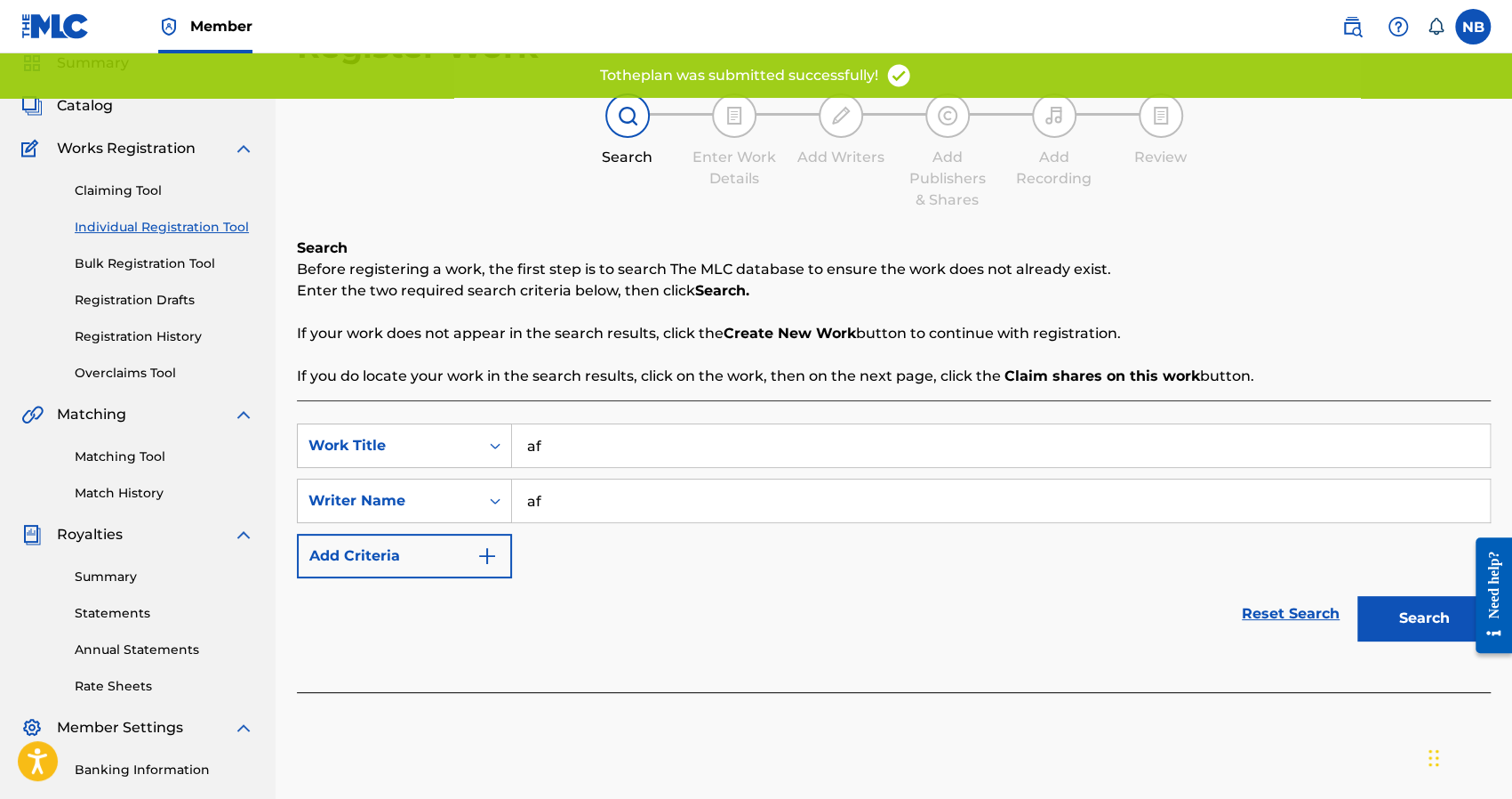
scroll to position [178, 0]
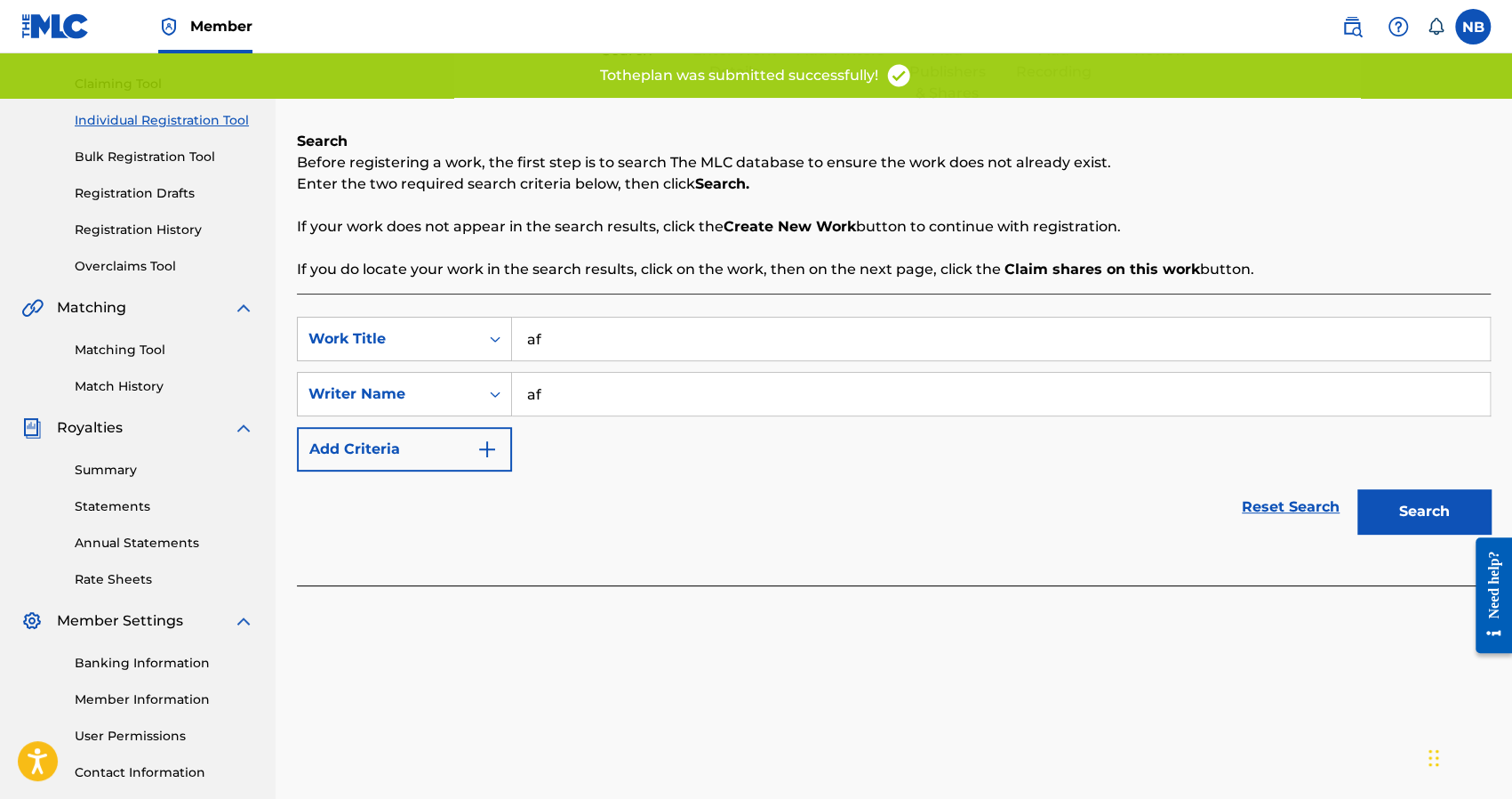
click at [1452, 538] on div "Search" at bounding box center [1419, 506] width 142 height 71
click at [1424, 510] on button "Search" at bounding box center [1424, 512] width 133 height 44
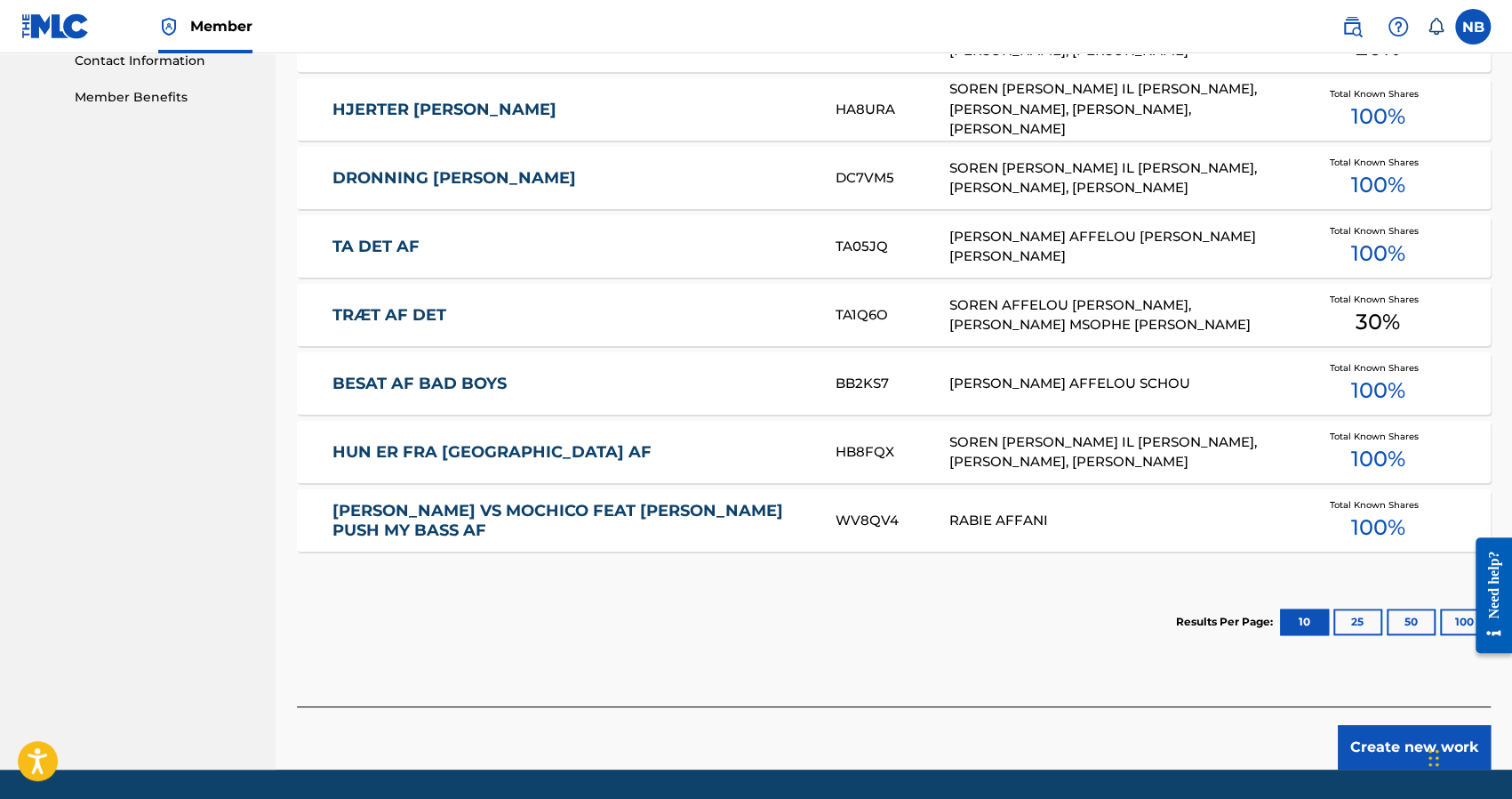
click at [1389, 738] on button "Create new work" at bounding box center [1414, 747] width 153 height 44
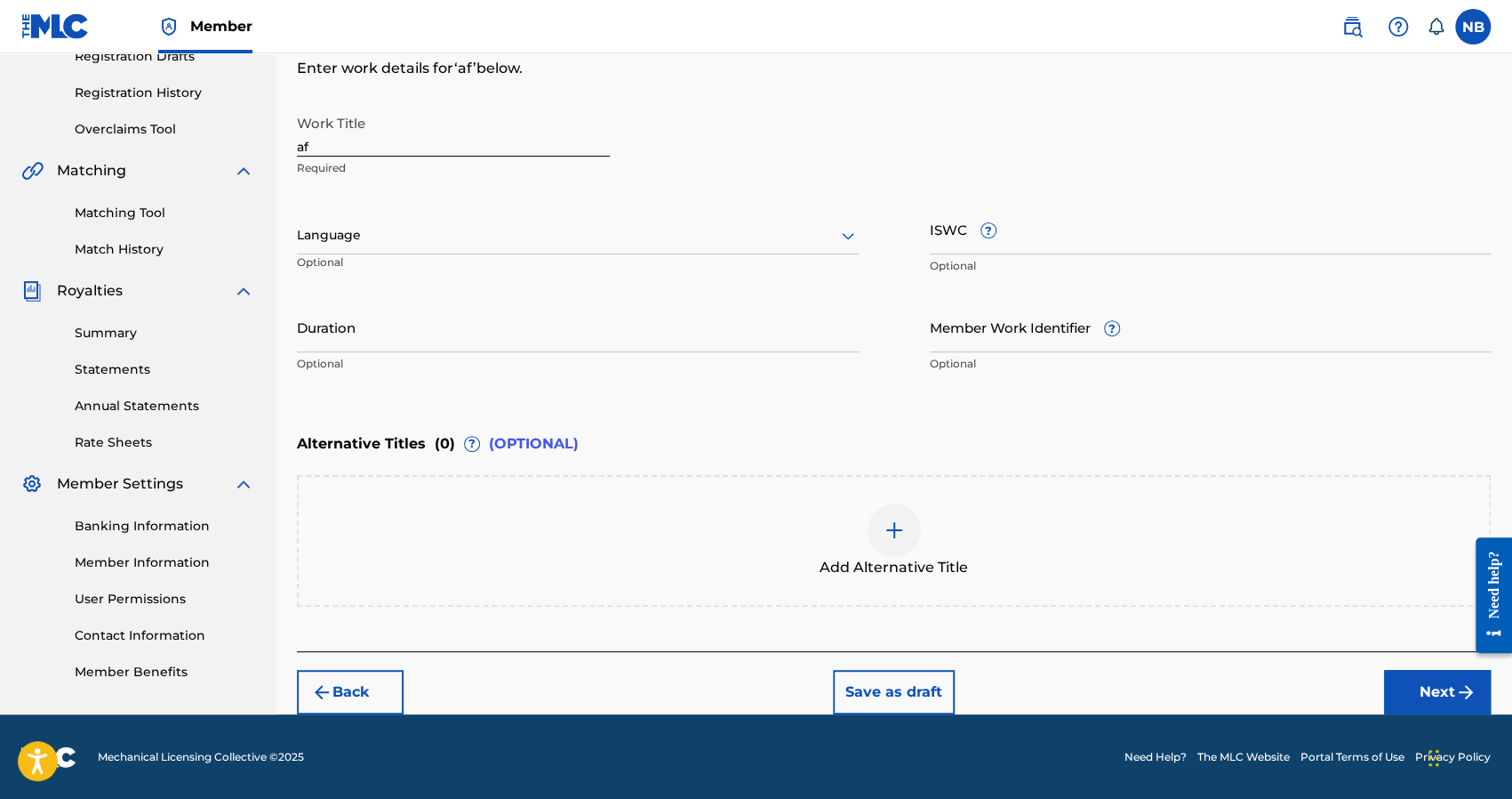
drag, startPoint x: 340, startPoint y: 132, endPoint x: 201, endPoint y: 154, distance: 140.7
click at [201, 154] on main "Nick Brady Summary Catalog Works Registration Claiming Tool Individual Registra…" at bounding box center [756, 226] width 1512 height 975
click at [1427, 690] on button "Next" at bounding box center [1438, 692] width 106 height 44
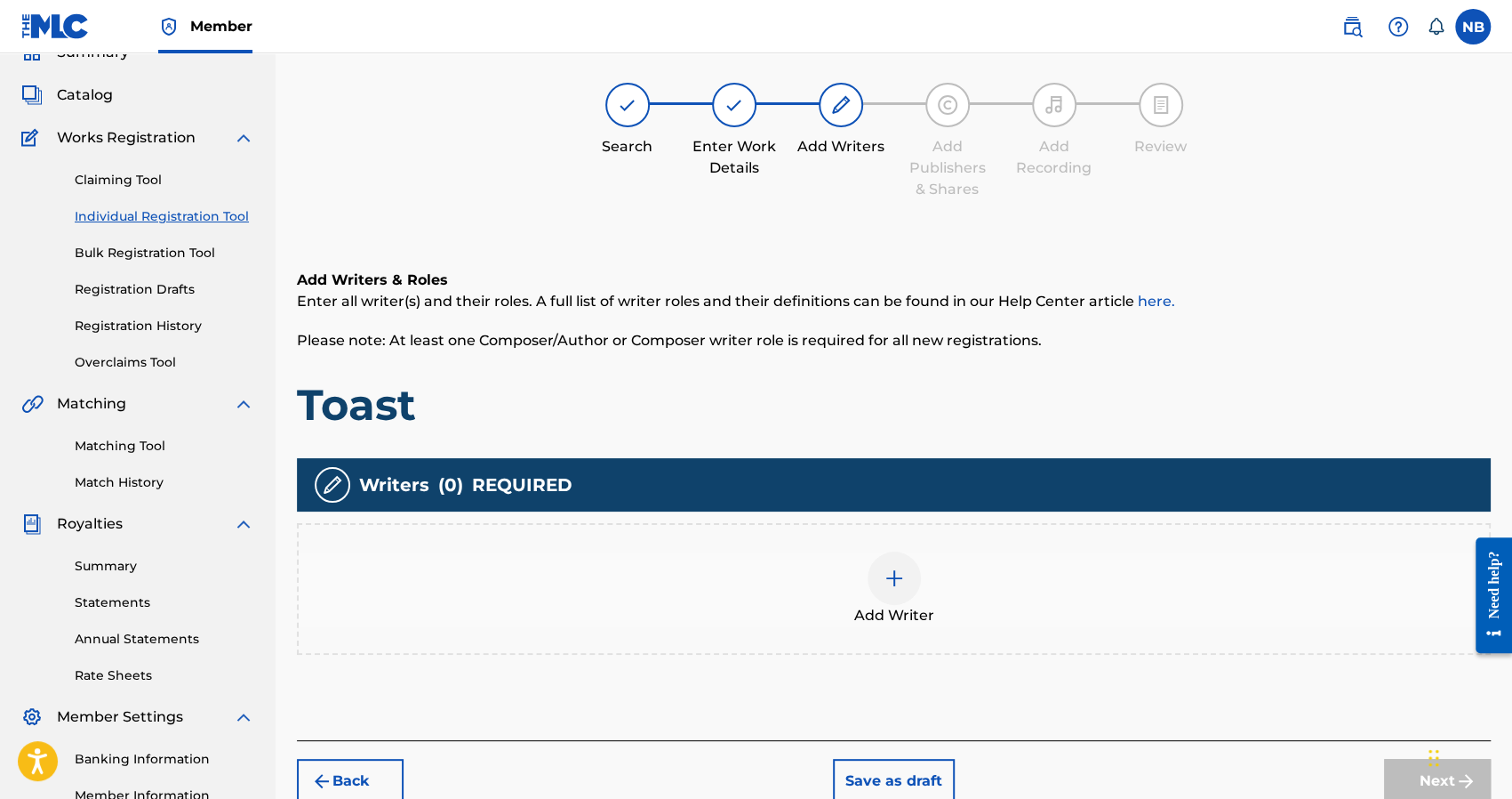
scroll to position [80, 0]
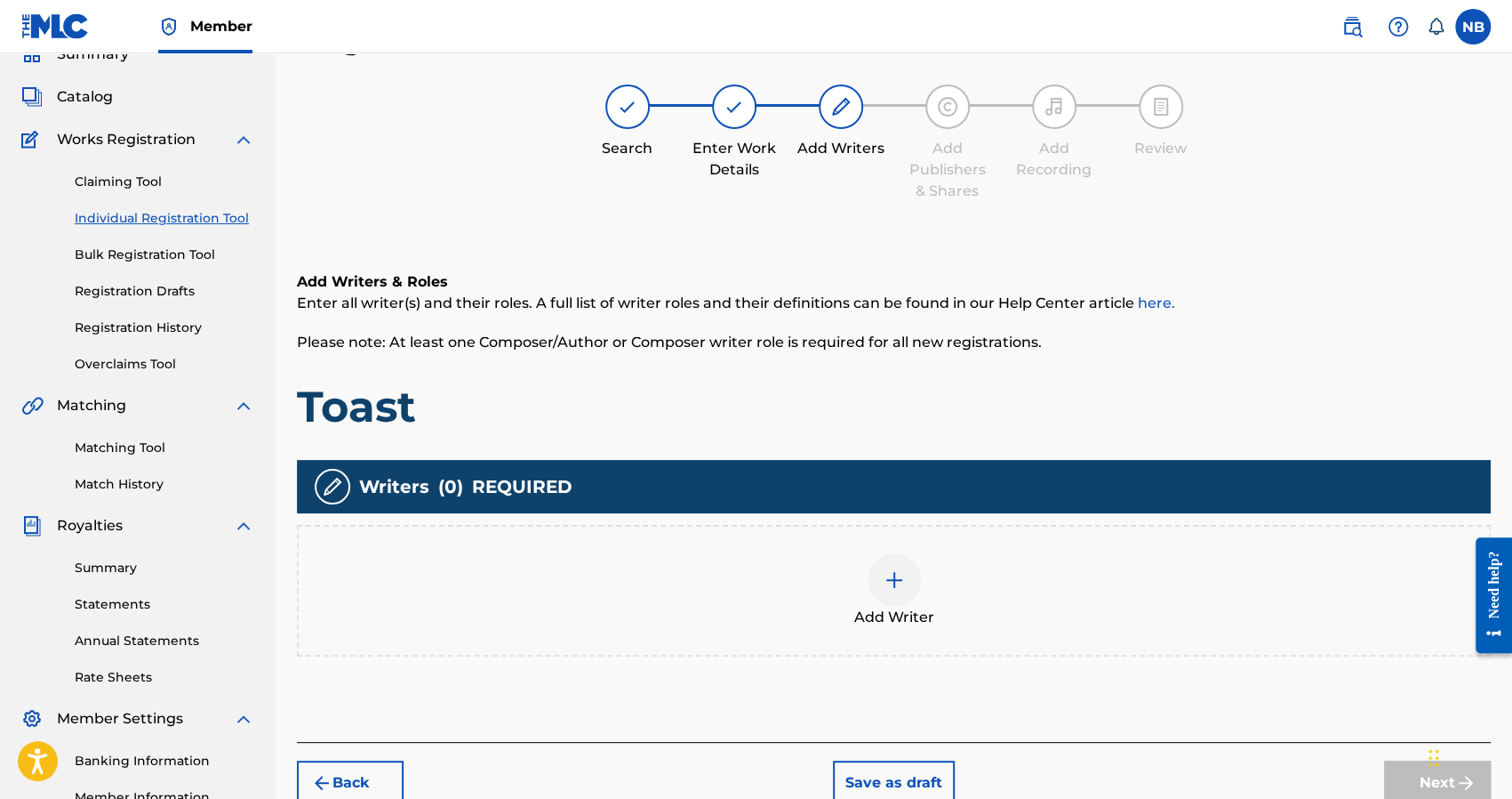
click at [785, 564] on div "Add Writer" at bounding box center [893, 590] width 1191 height 74
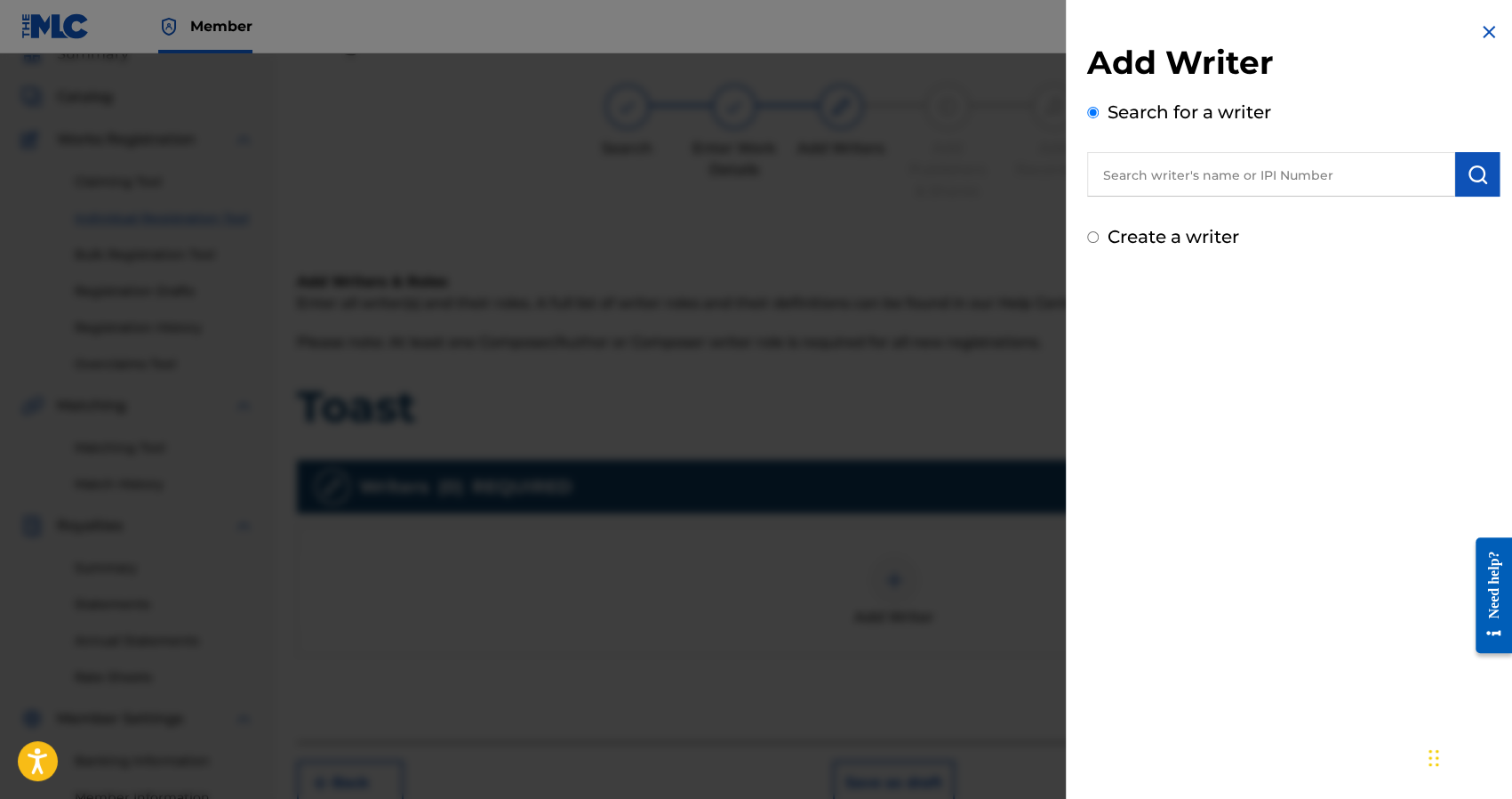
click at [1163, 242] on label "Create a writer" at bounding box center [1173, 236] width 131 height 21
click at [1099, 242] on input "Create a writer" at bounding box center [1092, 237] width 12 height 12
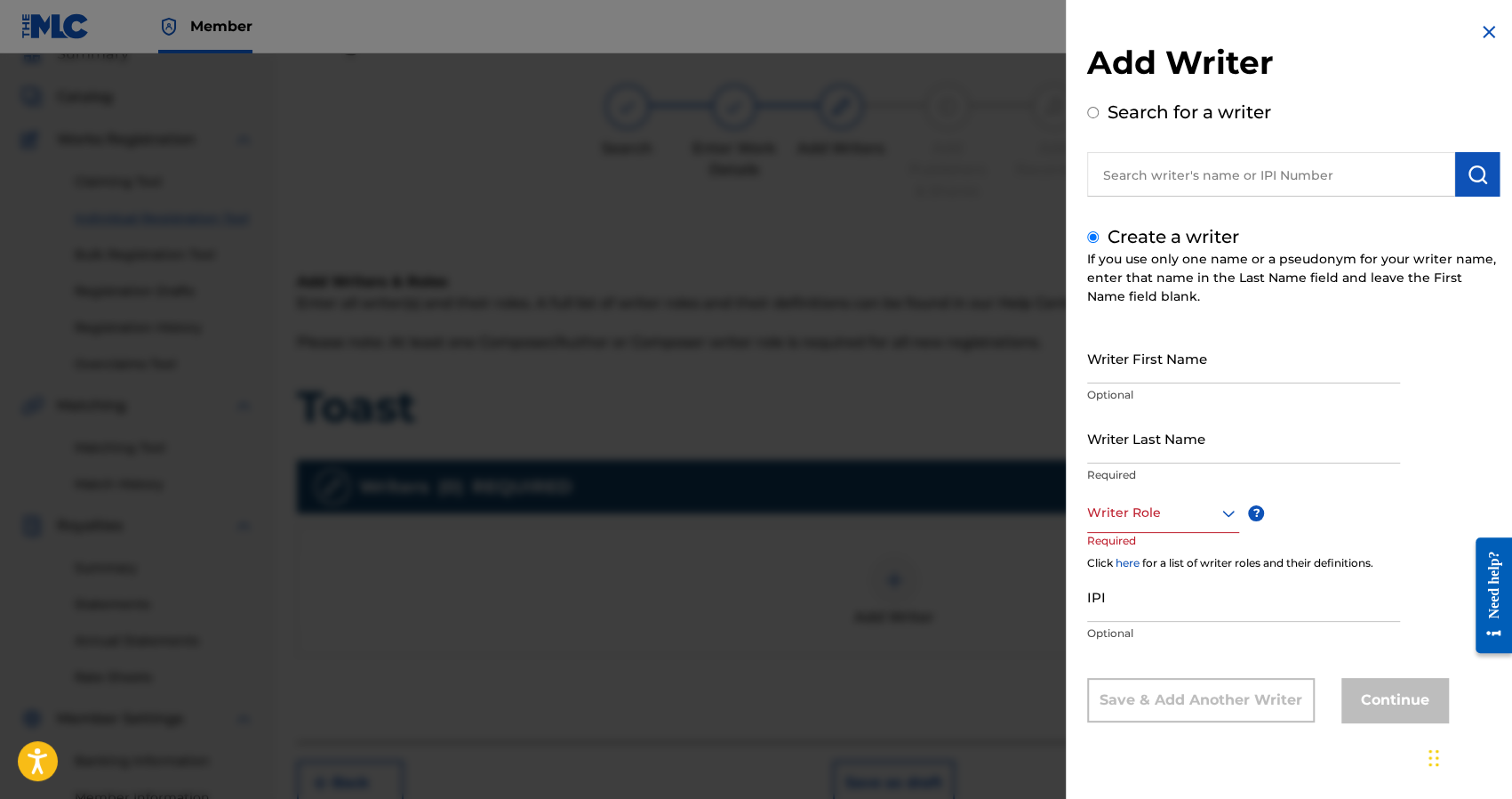
click at [1122, 339] on input "Writer First Name" at bounding box center [1243, 357] width 313 height 51
click at [1133, 519] on div at bounding box center [1163, 512] width 152 height 22
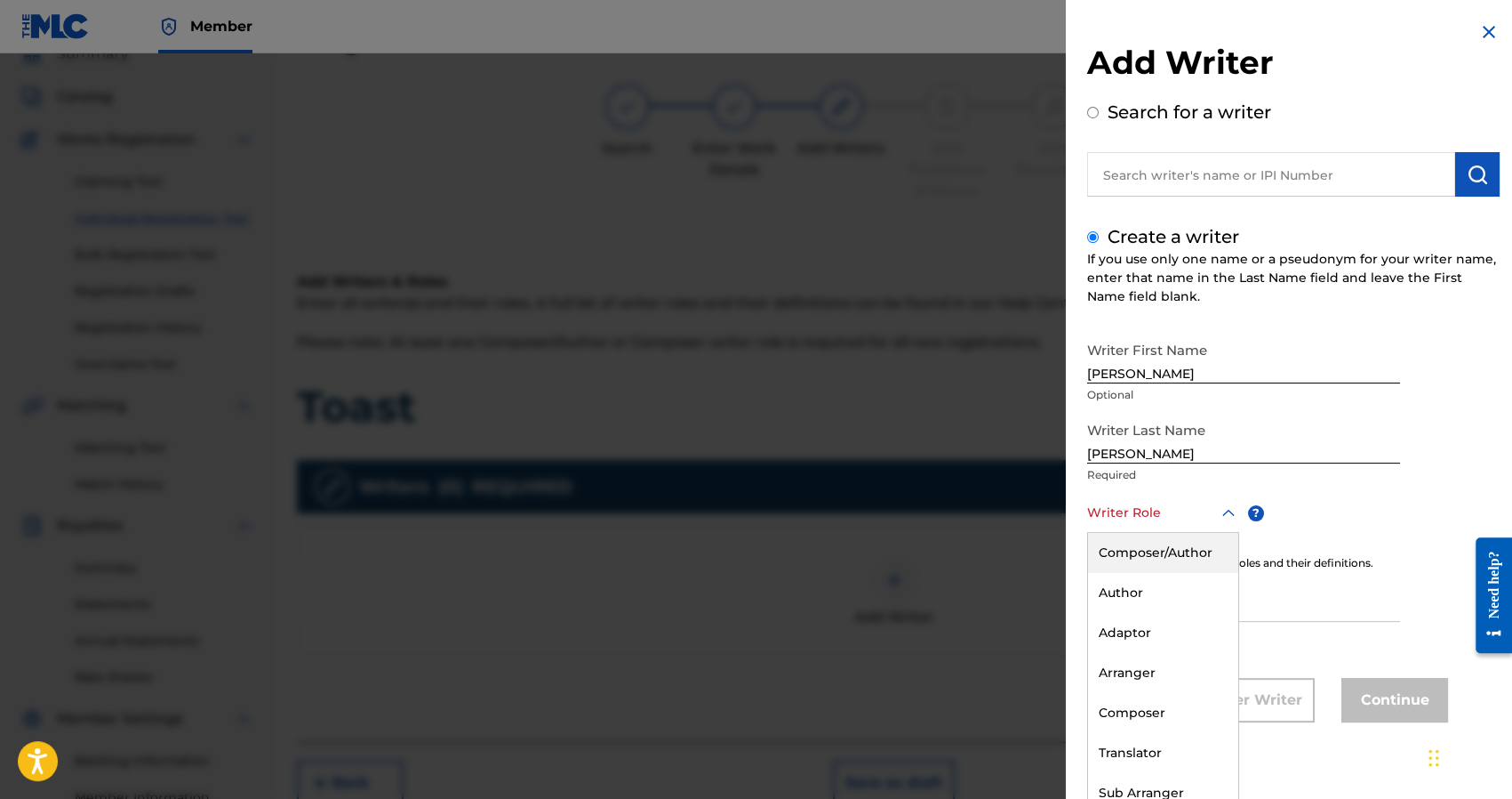
click at [1135, 544] on div "Composer/Author" at bounding box center [1163, 553] width 151 height 40
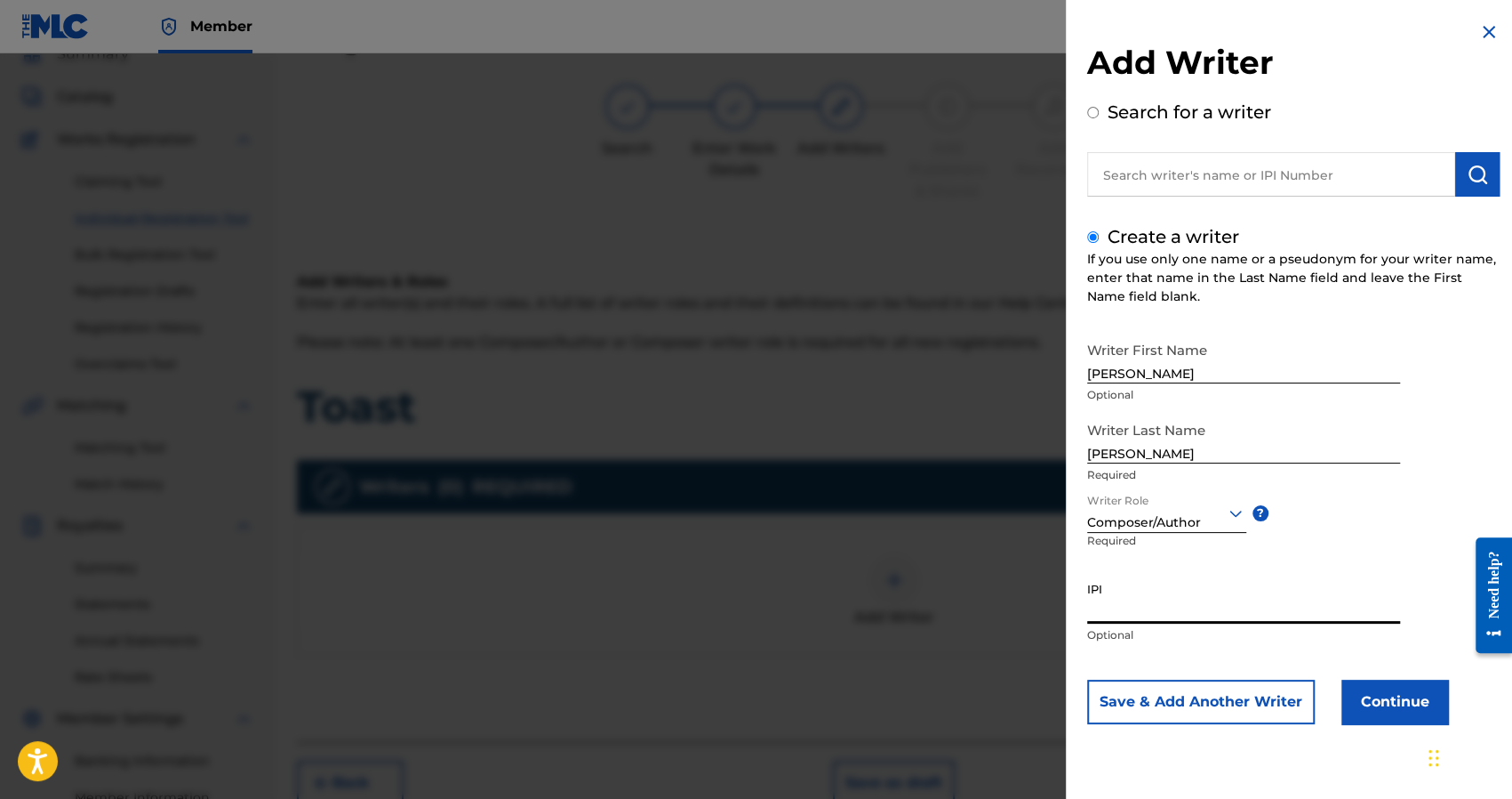
click at [1129, 605] on input "IPI" at bounding box center [1243, 598] width 313 height 51
paste input "1241927853"
click at [1427, 709] on button "Continue" at bounding box center [1394, 702] width 106 height 44
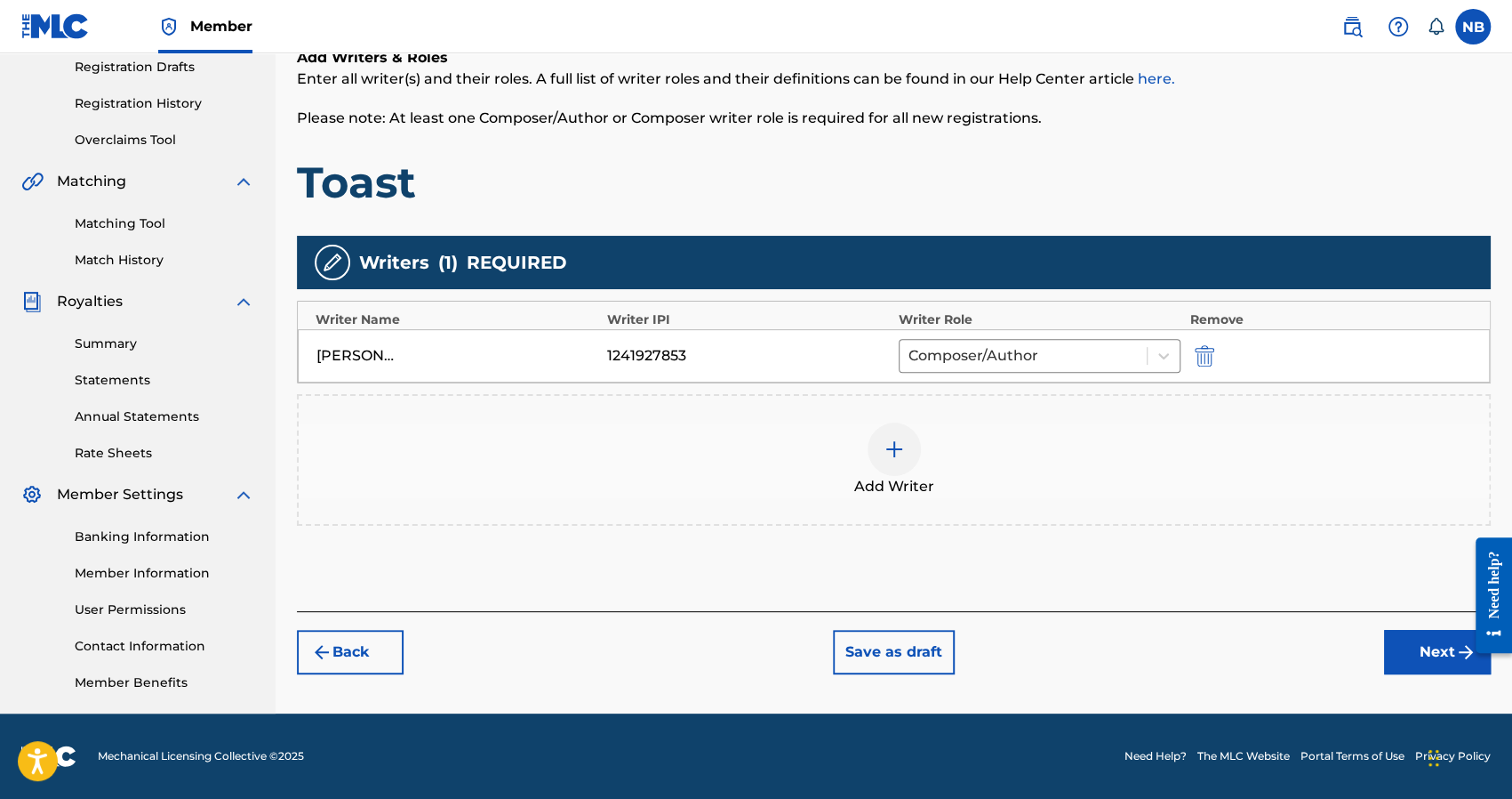
click at [1424, 650] on button "Next" at bounding box center [1438, 652] width 106 height 44
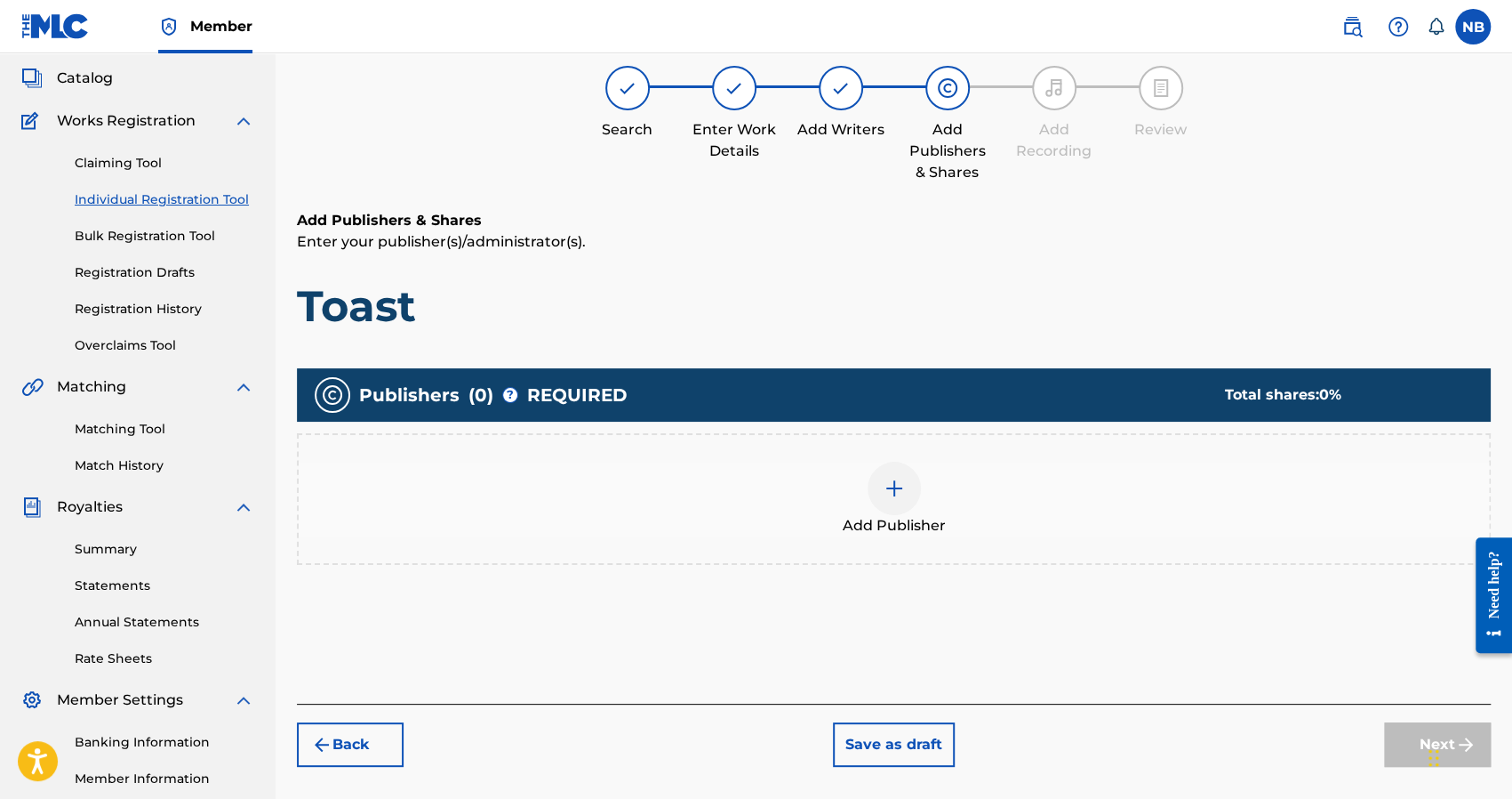
scroll to position [80, 0]
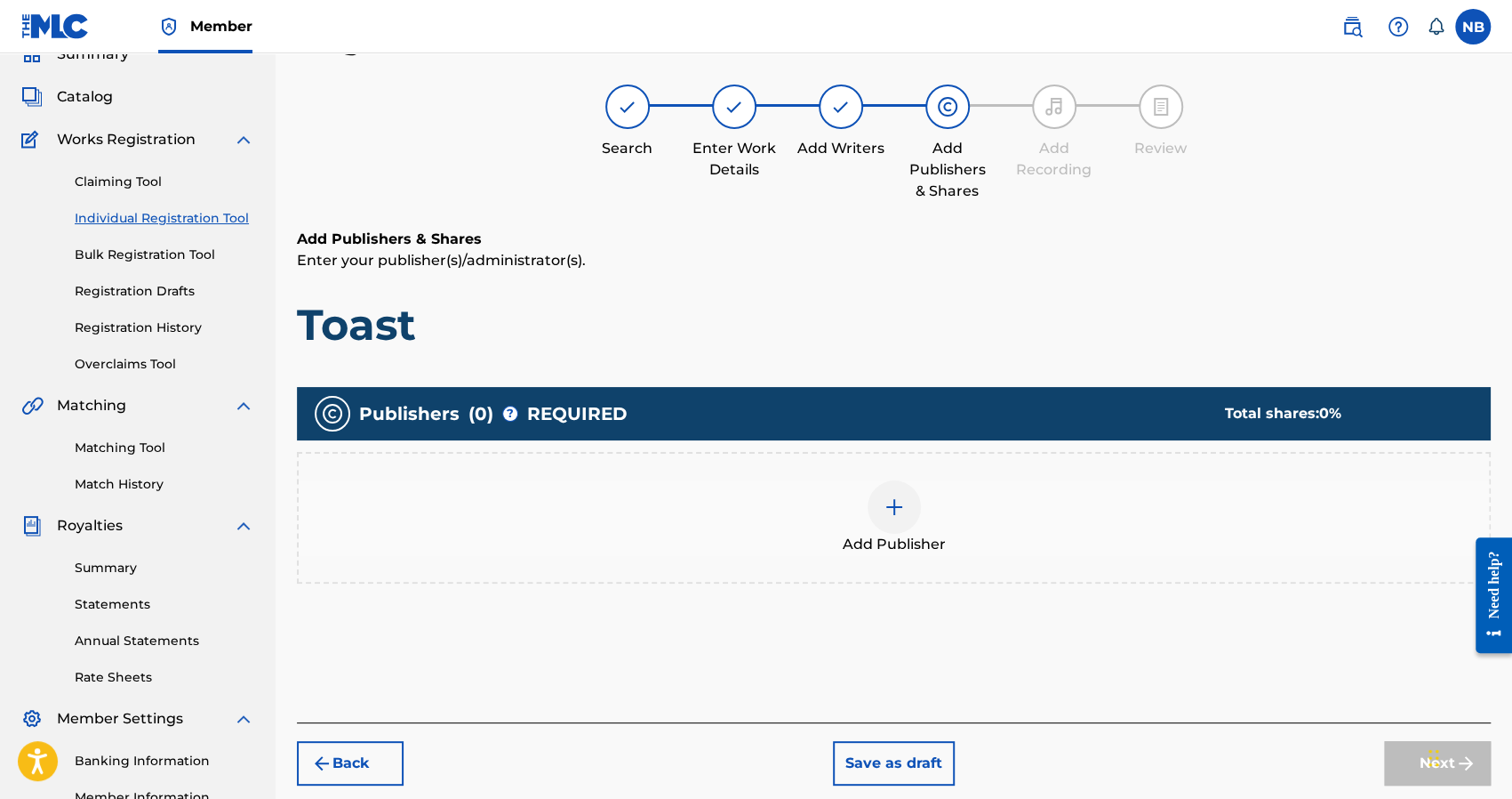
click at [996, 500] on div "Add Publisher" at bounding box center [893, 517] width 1191 height 74
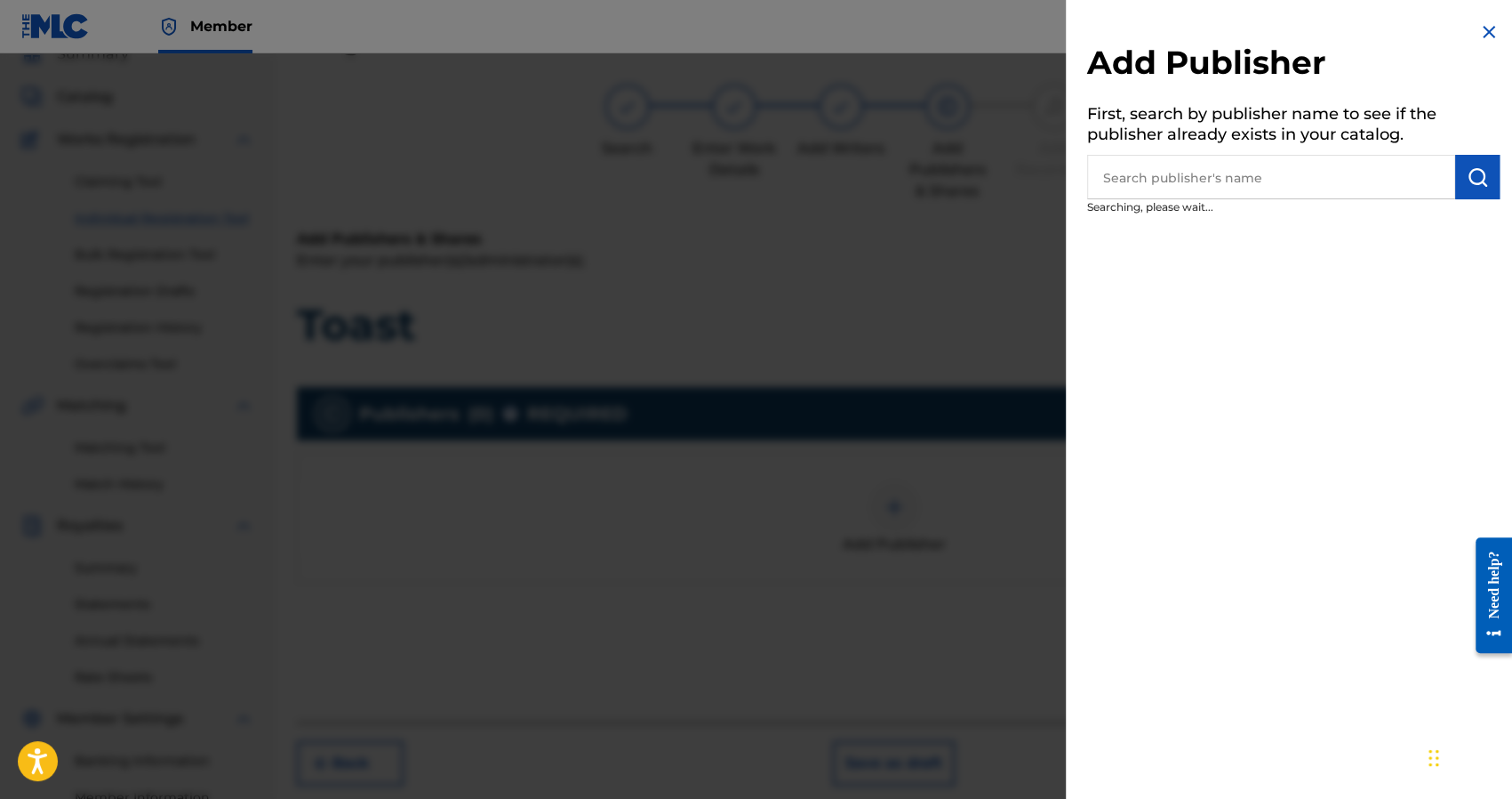
click at [1145, 185] on input "text" at bounding box center [1271, 176] width 368 height 44
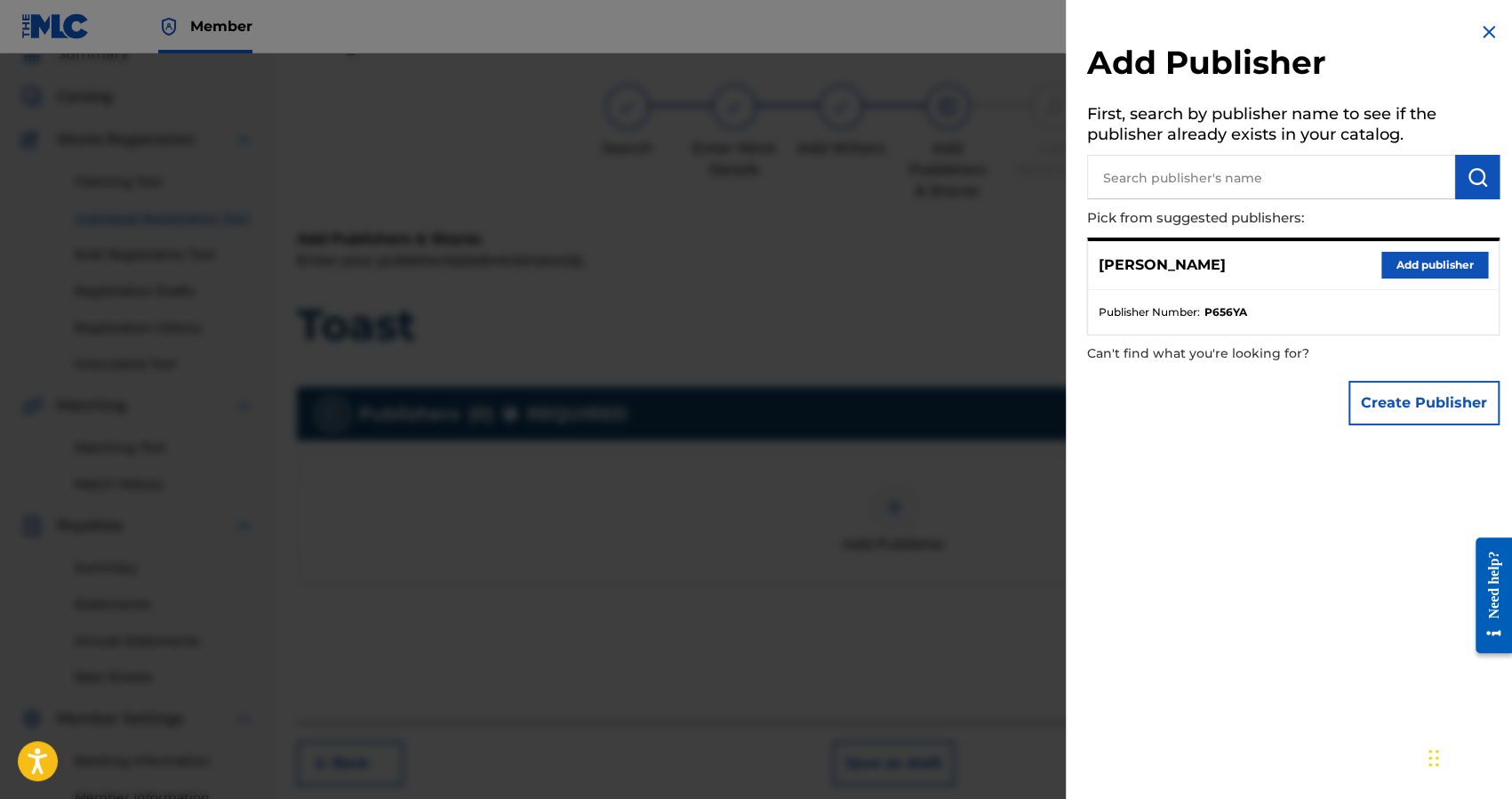
click at [1424, 246] on div "Nick Brady Add publisher" at bounding box center [1293, 264] width 410 height 49
click at [1424, 252] on button "Add publisher" at bounding box center [1435, 264] width 106 height 27
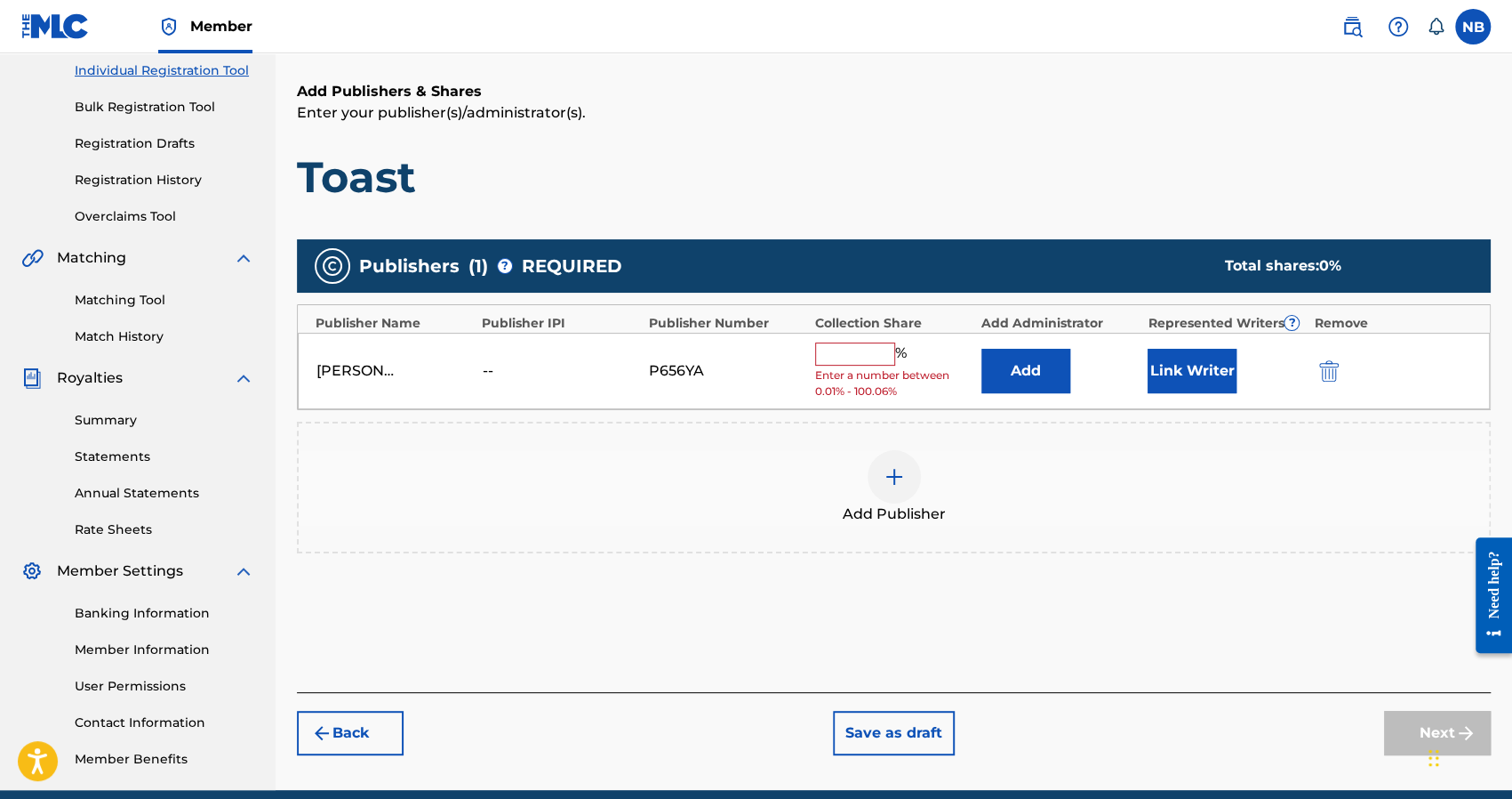
scroll to position [304, 0]
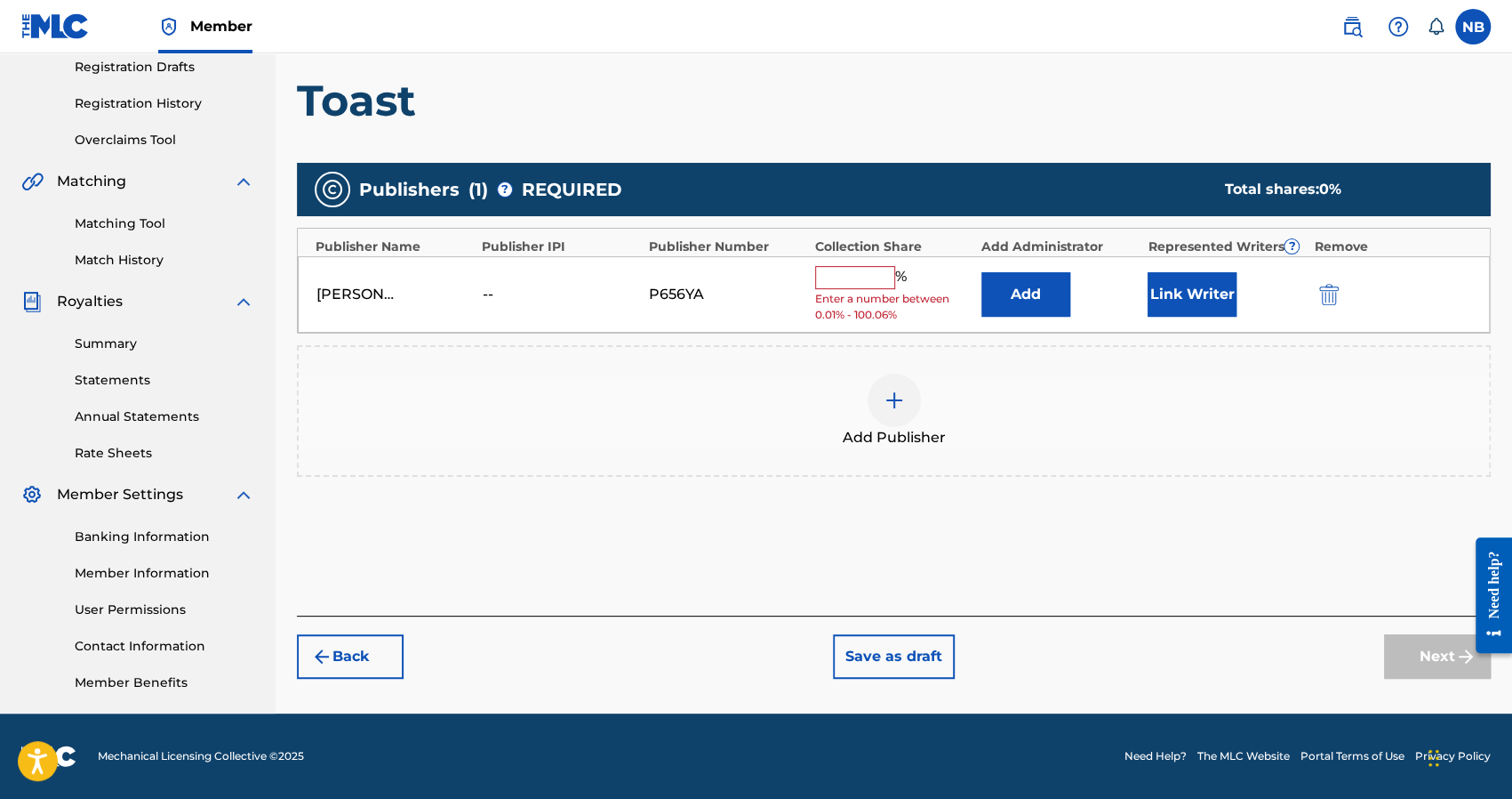
click at [857, 276] on input "text" at bounding box center [855, 277] width 80 height 23
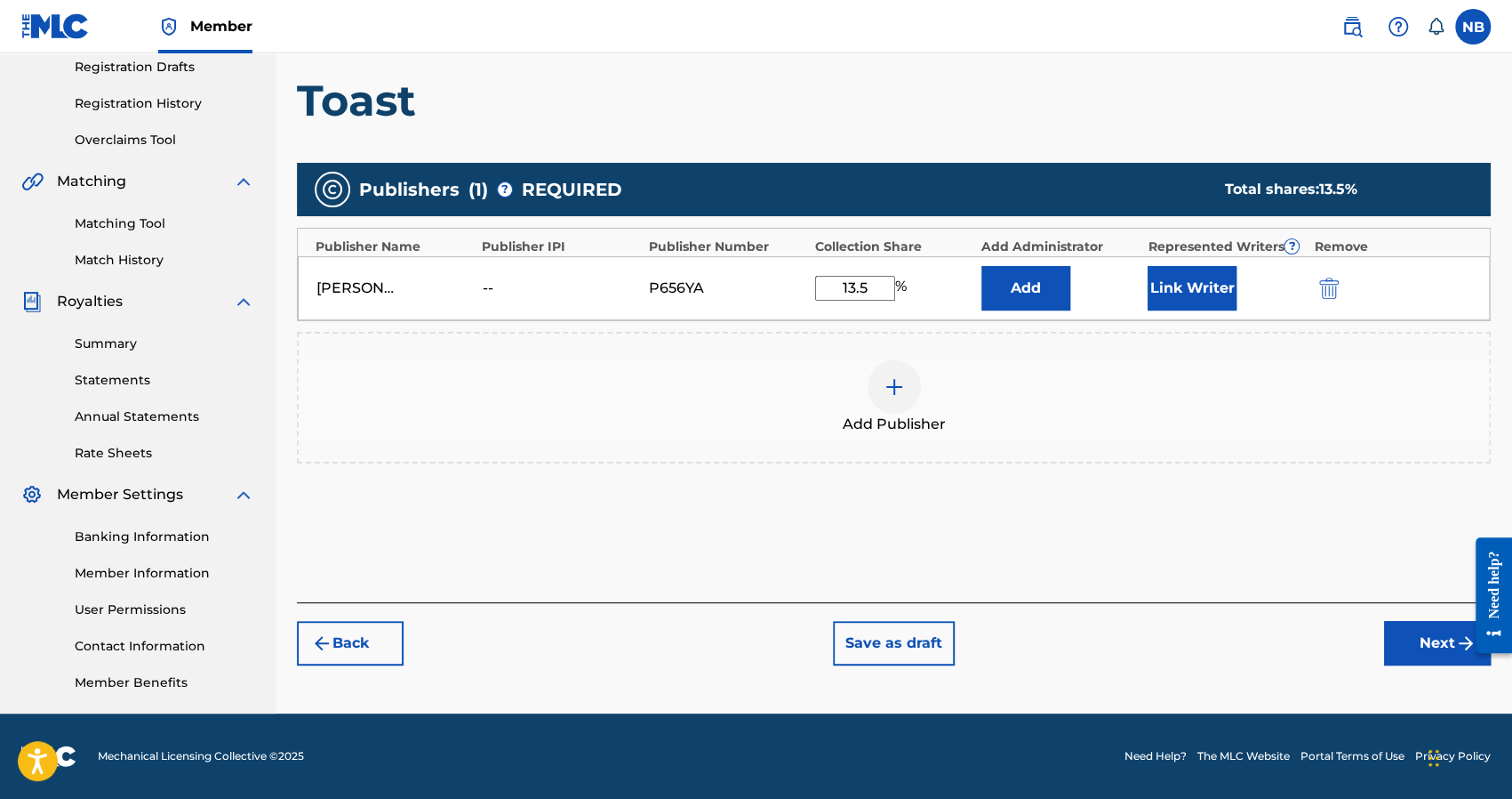
click at [1422, 625] on button "Next" at bounding box center [1438, 643] width 106 height 44
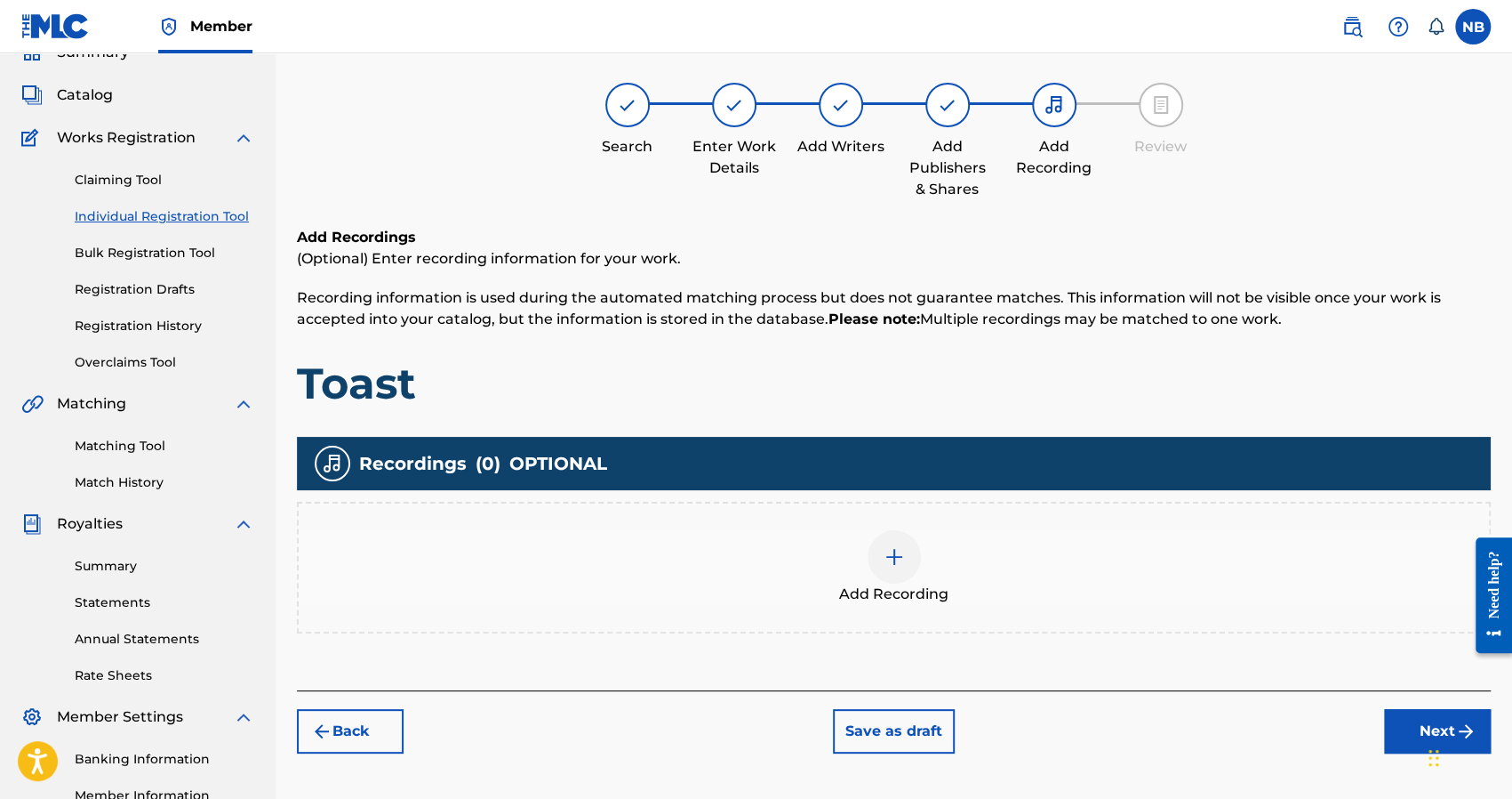
scroll to position [80, 0]
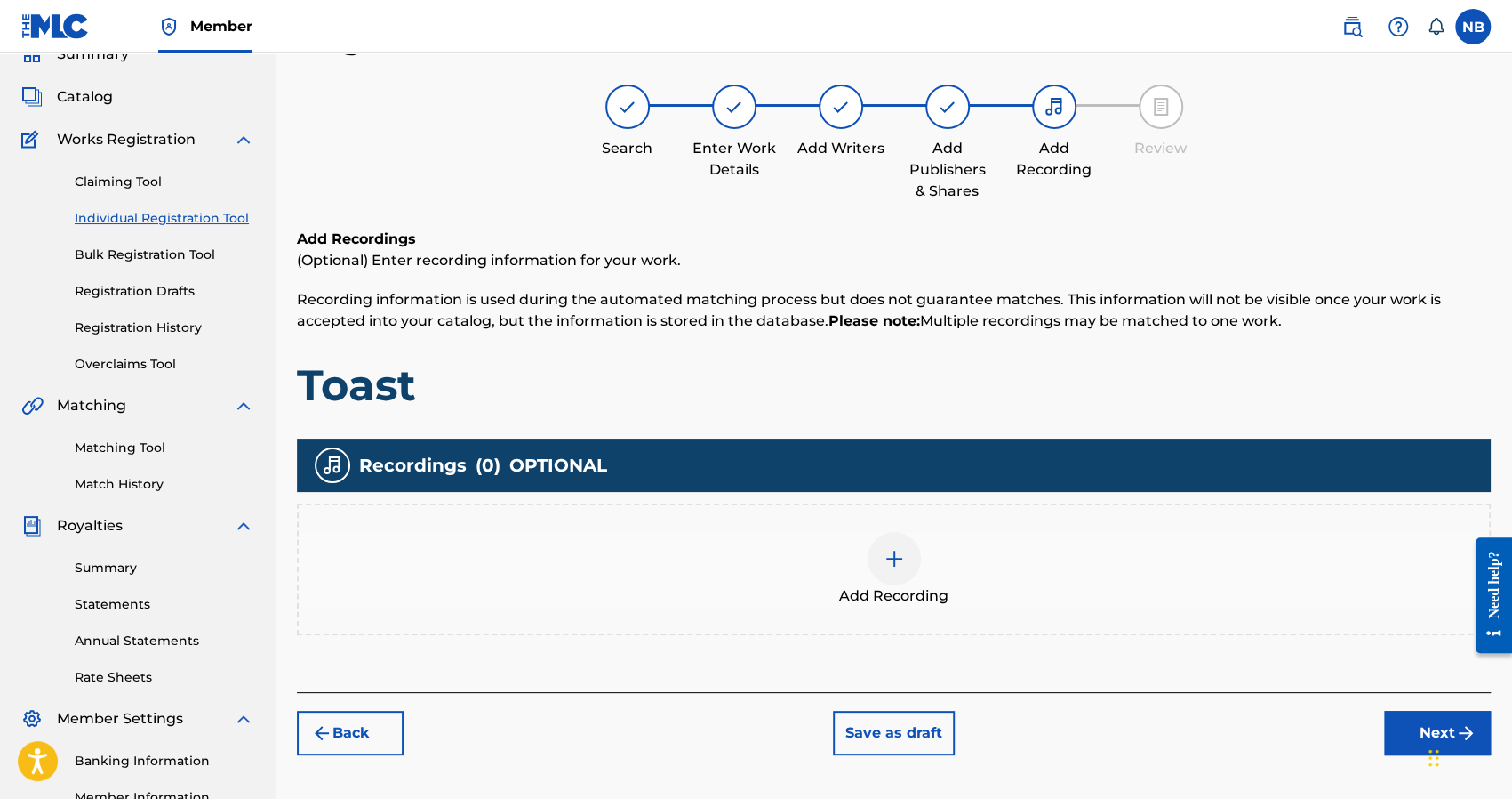
click at [1417, 727] on button "Next" at bounding box center [1438, 733] width 106 height 44
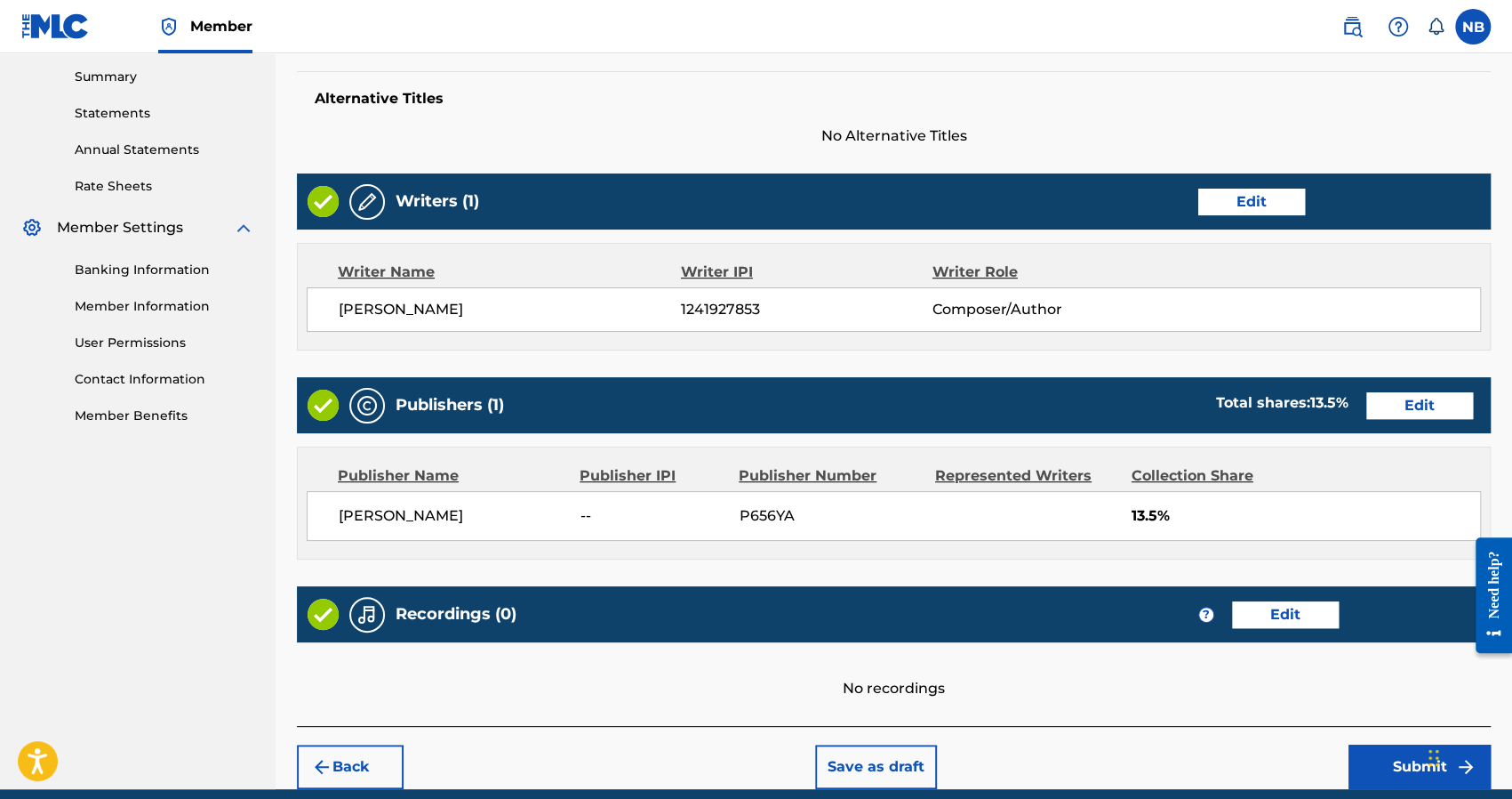
scroll to position [644, 0]
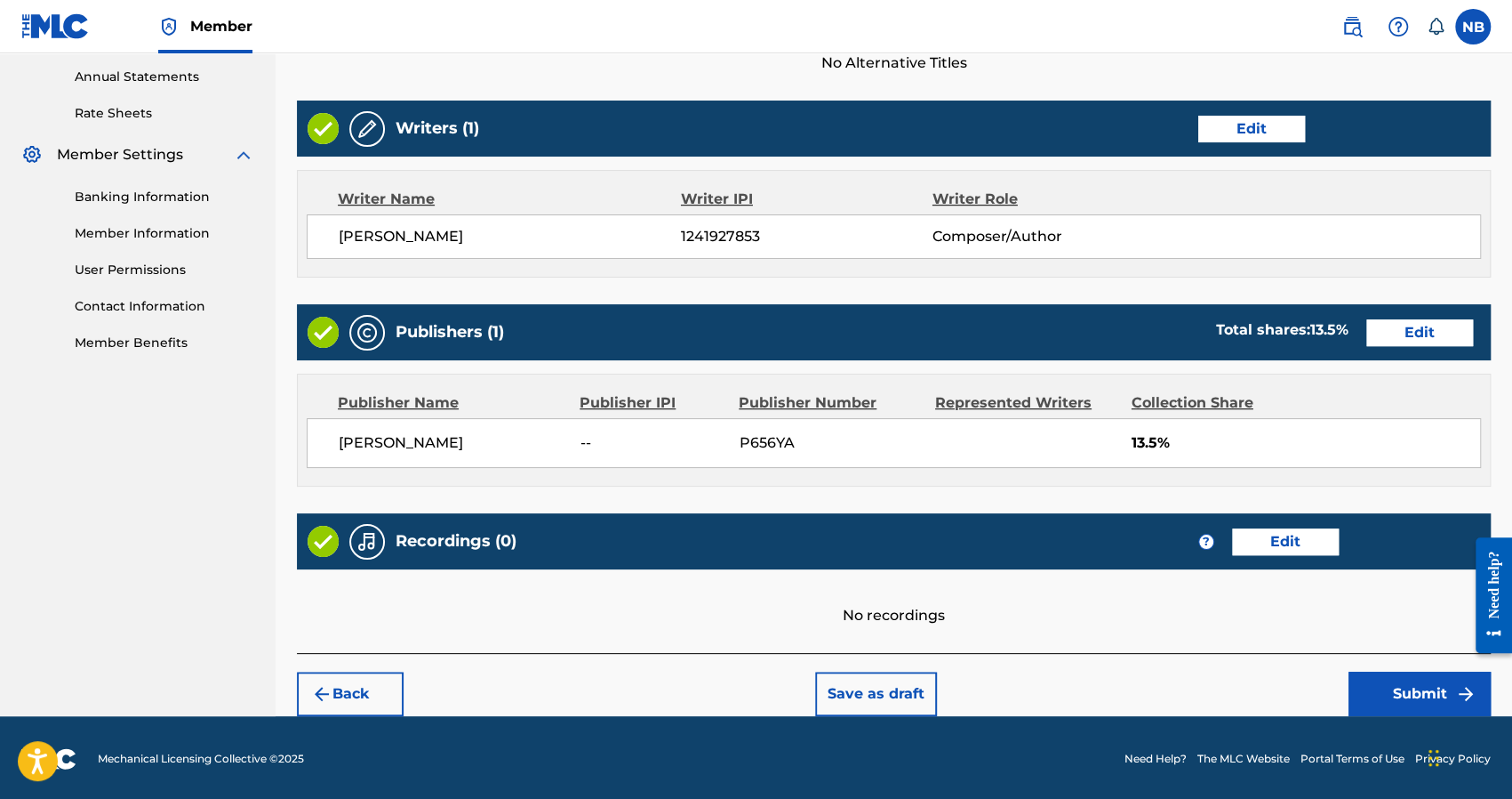
click at [1372, 671] on button "Submit" at bounding box center [1419, 693] width 142 height 44
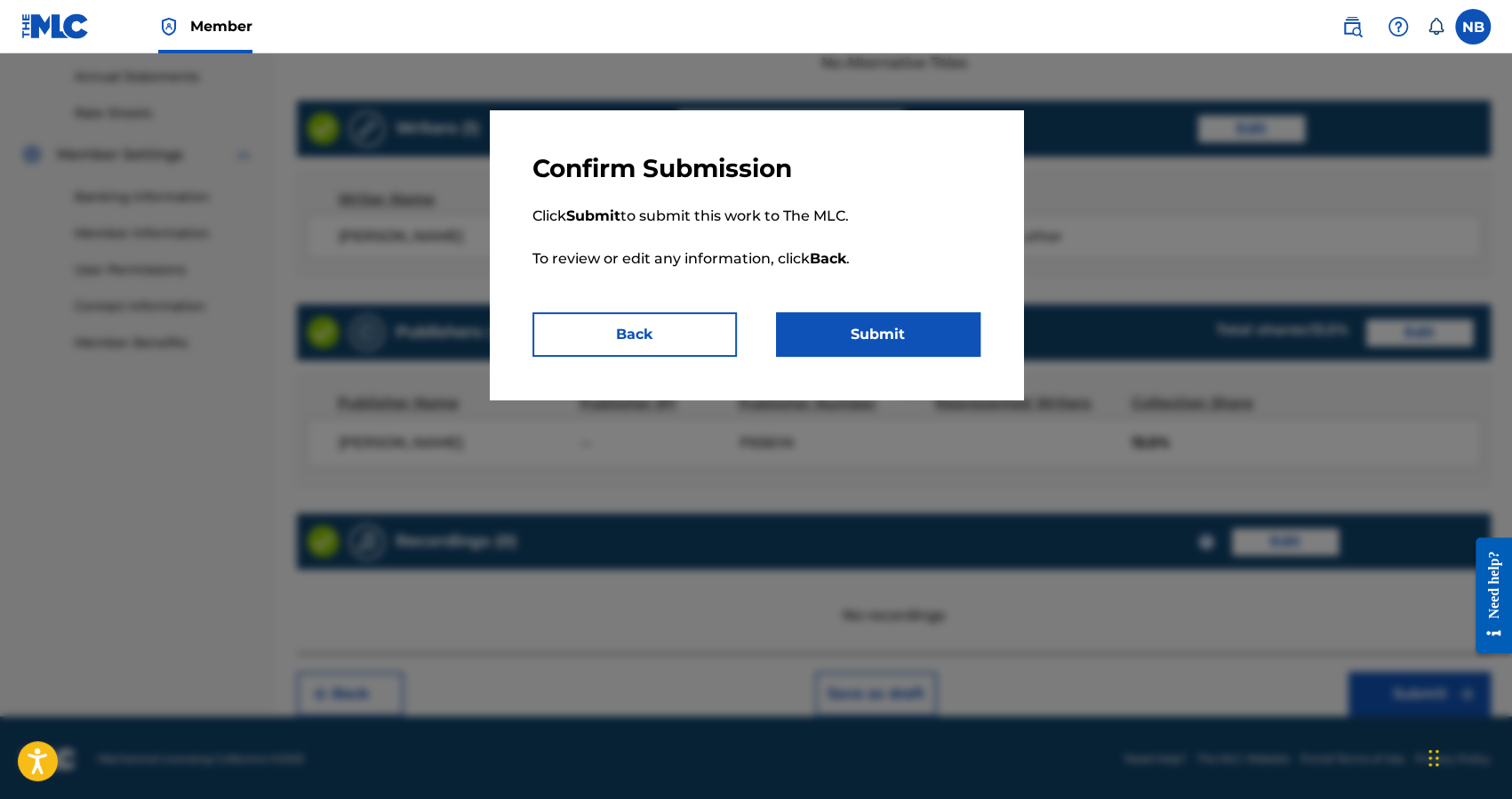
click at [857, 351] on button "Submit" at bounding box center [878, 334] width 205 height 44
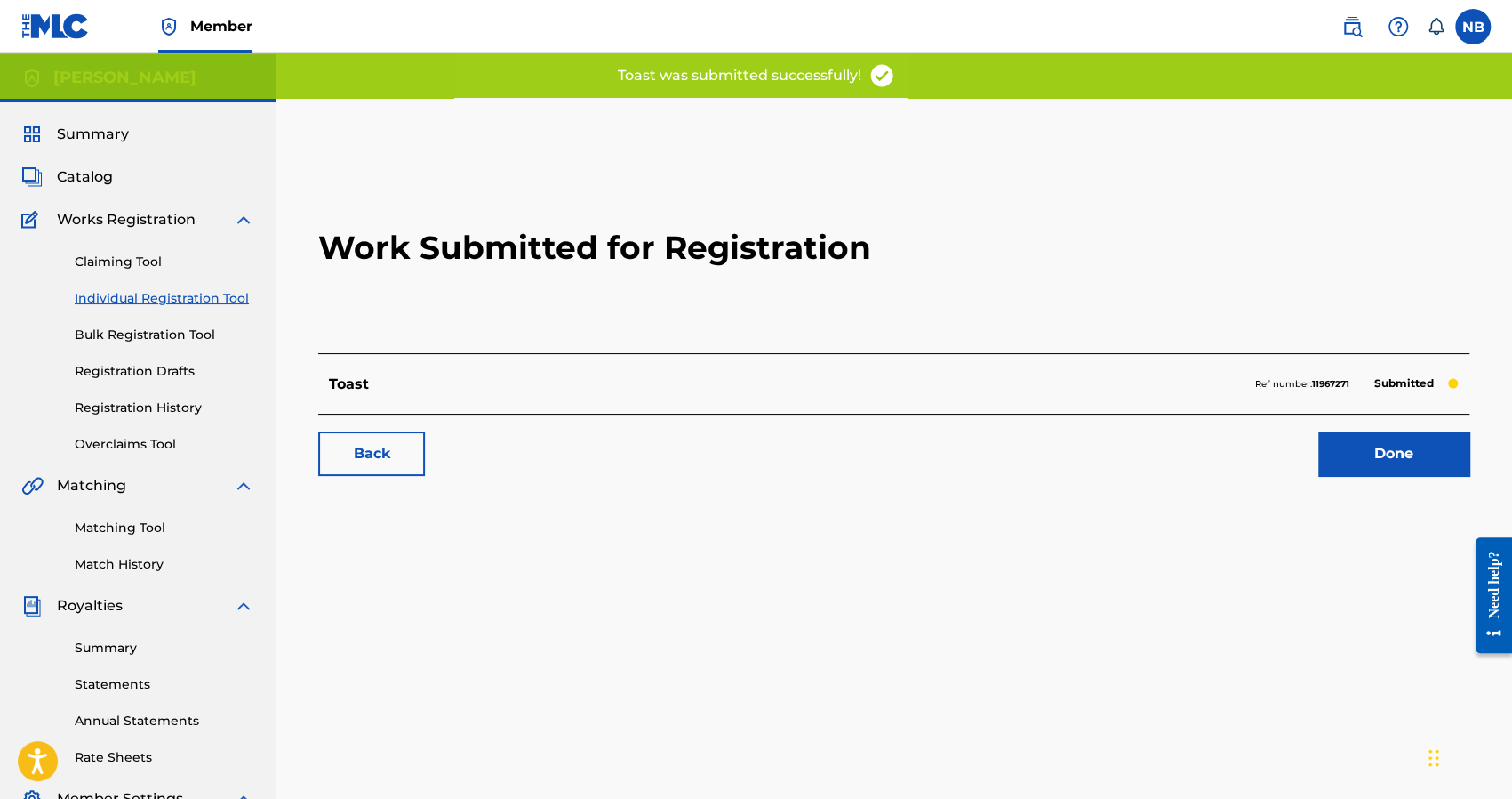
click at [1357, 447] on link "Done" at bounding box center [1394, 454] width 151 height 44
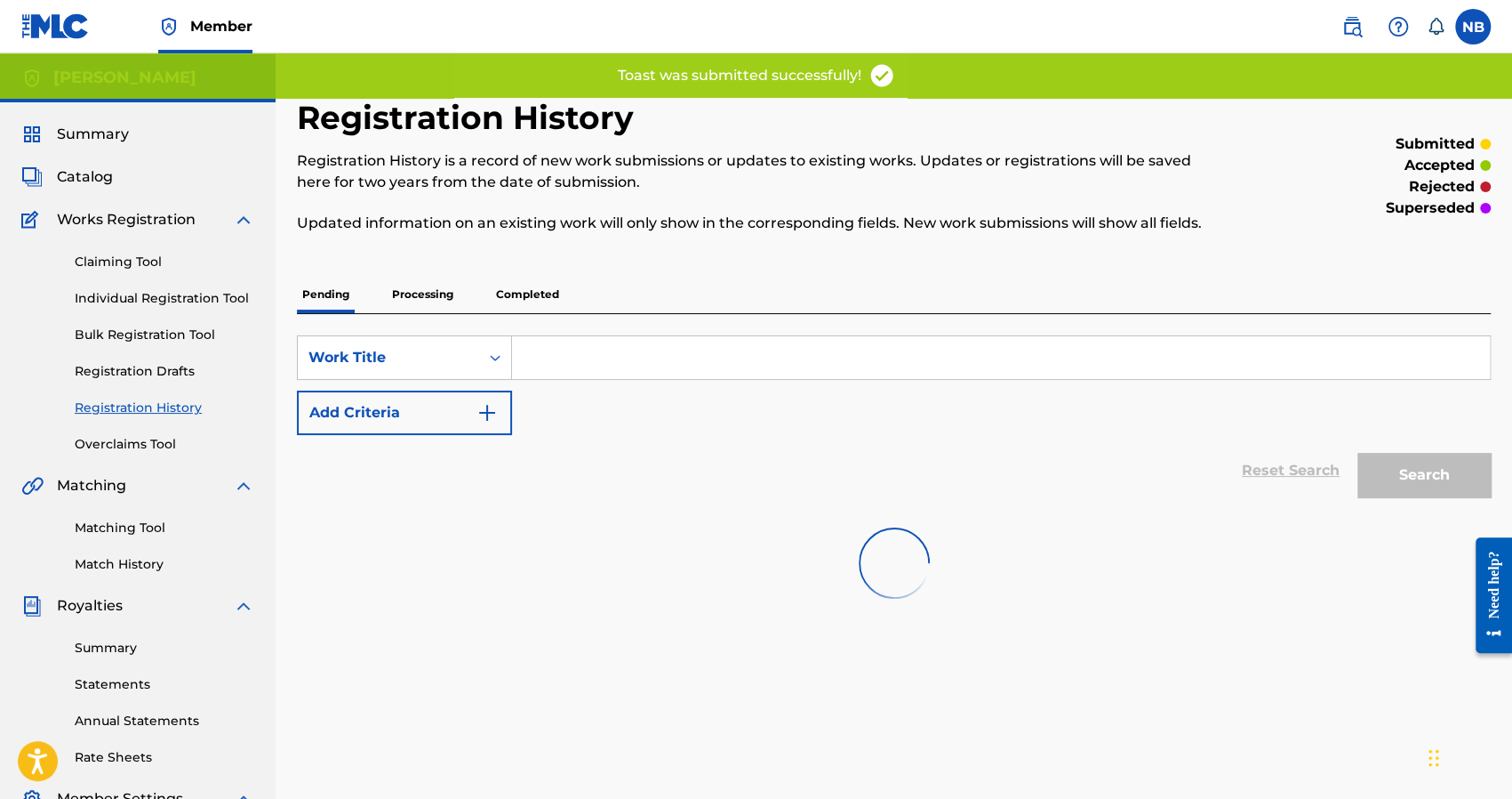
click at [220, 297] on link "Individual Registration Tool" at bounding box center [164, 298] width 180 height 18
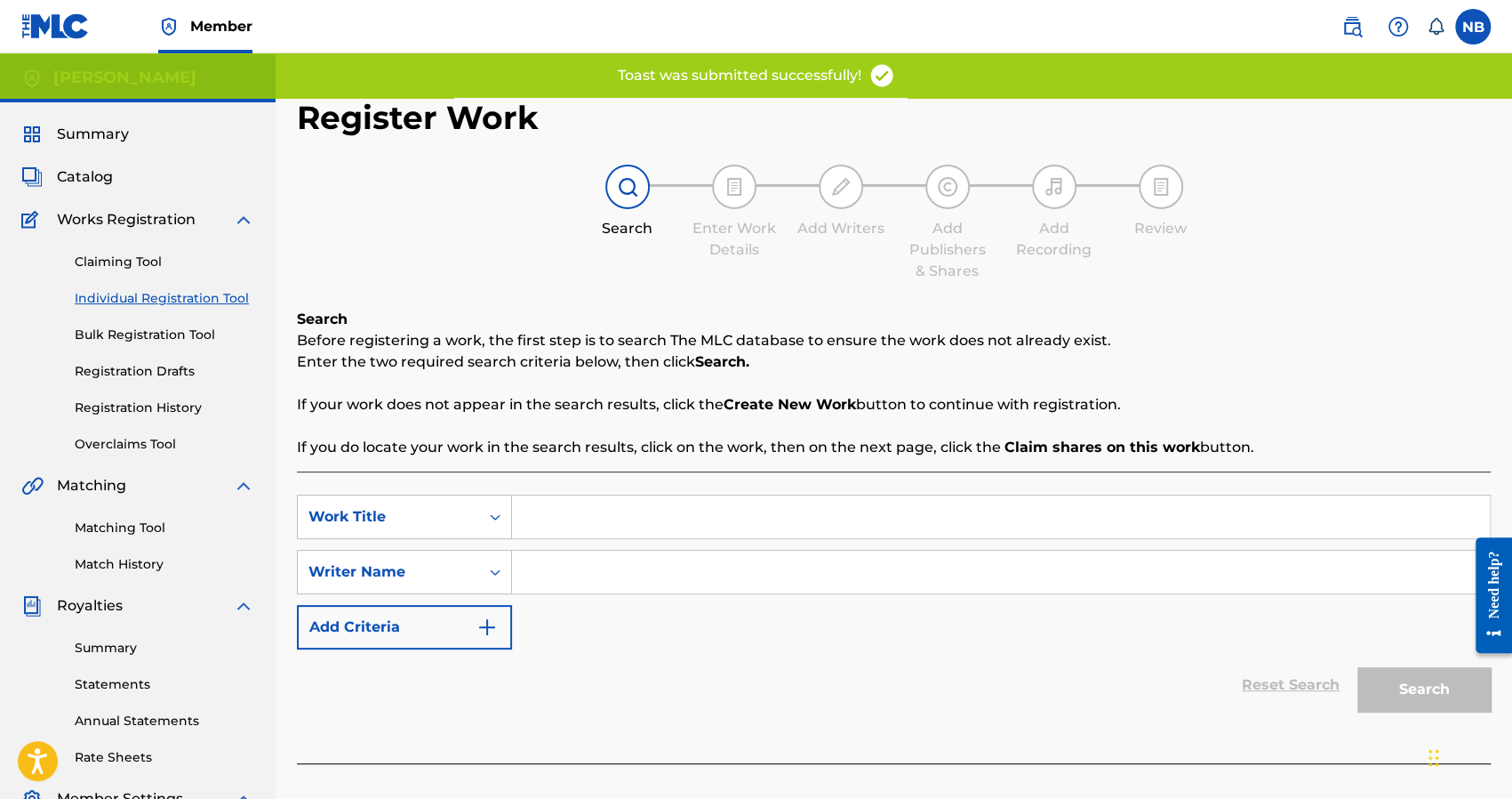
click at [592, 509] on input "Search Form" at bounding box center [1001, 516] width 978 height 42
click at [596, 557] on input "Search Form" at bounding box center [1001, 571] width 978 height 42
click at [1351, 702] on div "Search" at bounding box center [1419, 684] width 142 height 71
click at [1400, 688] on button "Search" at bounding box center [1424, 689] width 133 height 44
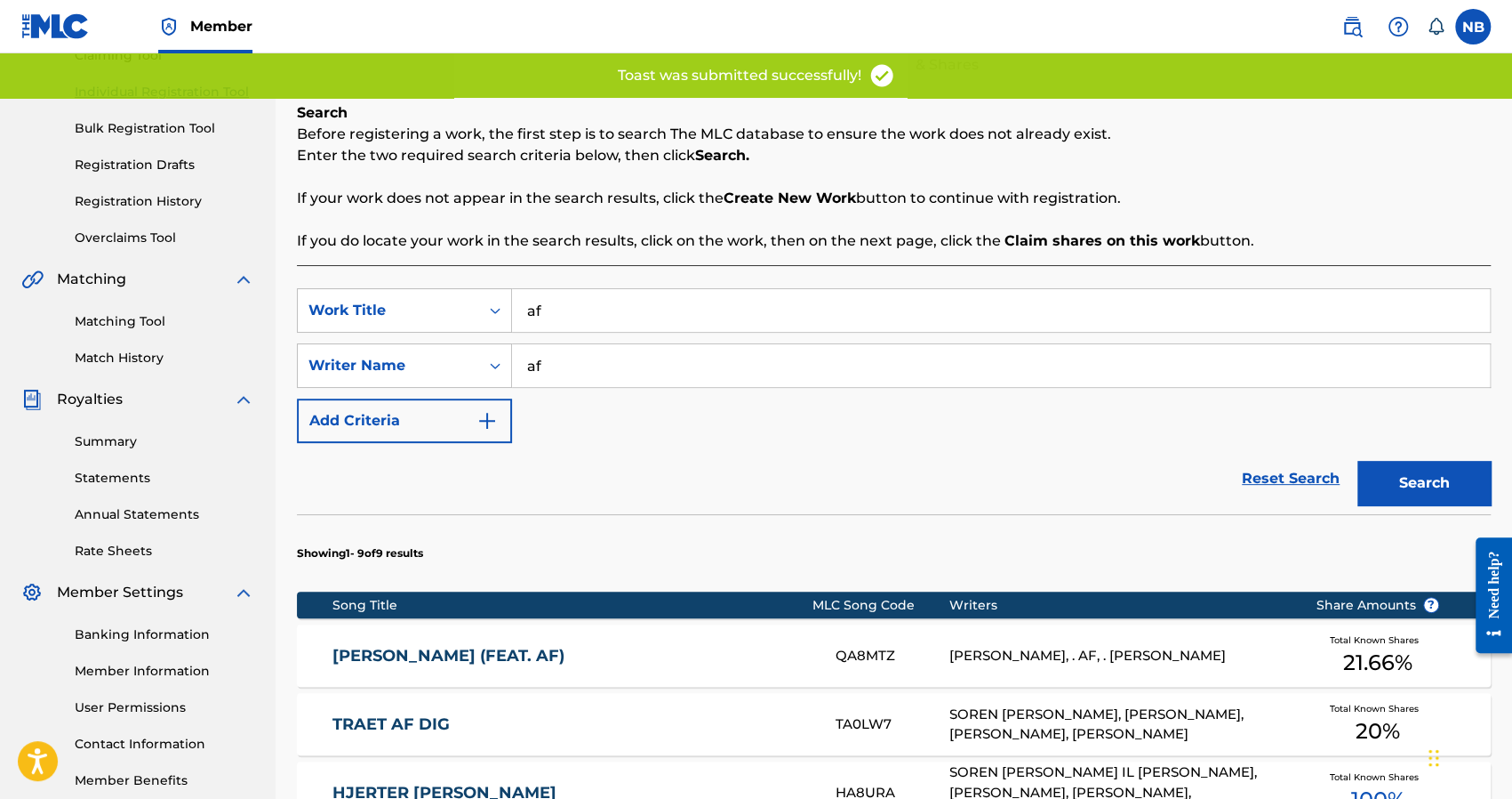
scroll to position [355, 0]
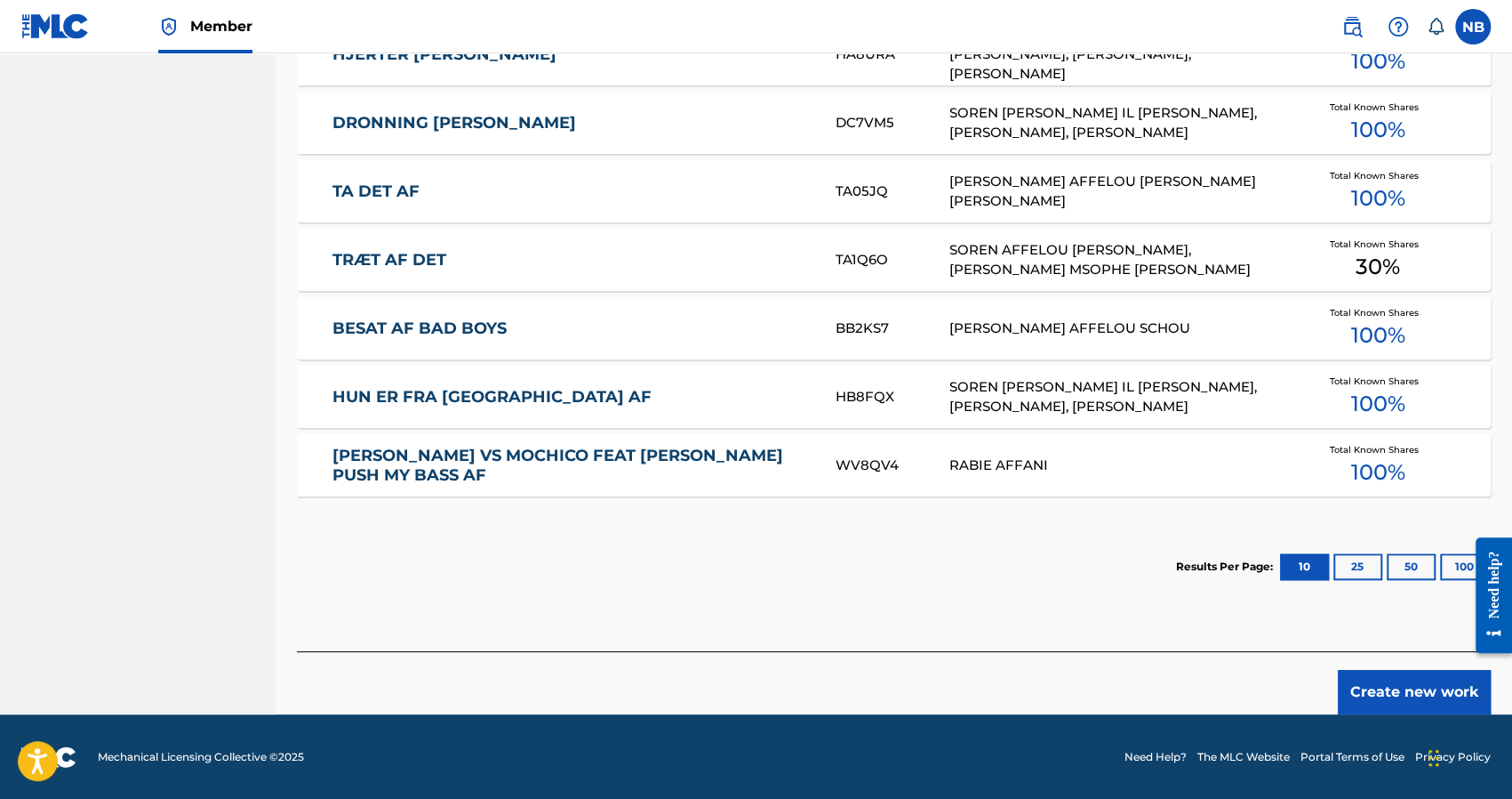
click at [1432, 670] on button "Create new work" at bounding box center [1414, 692] width 153 height 44
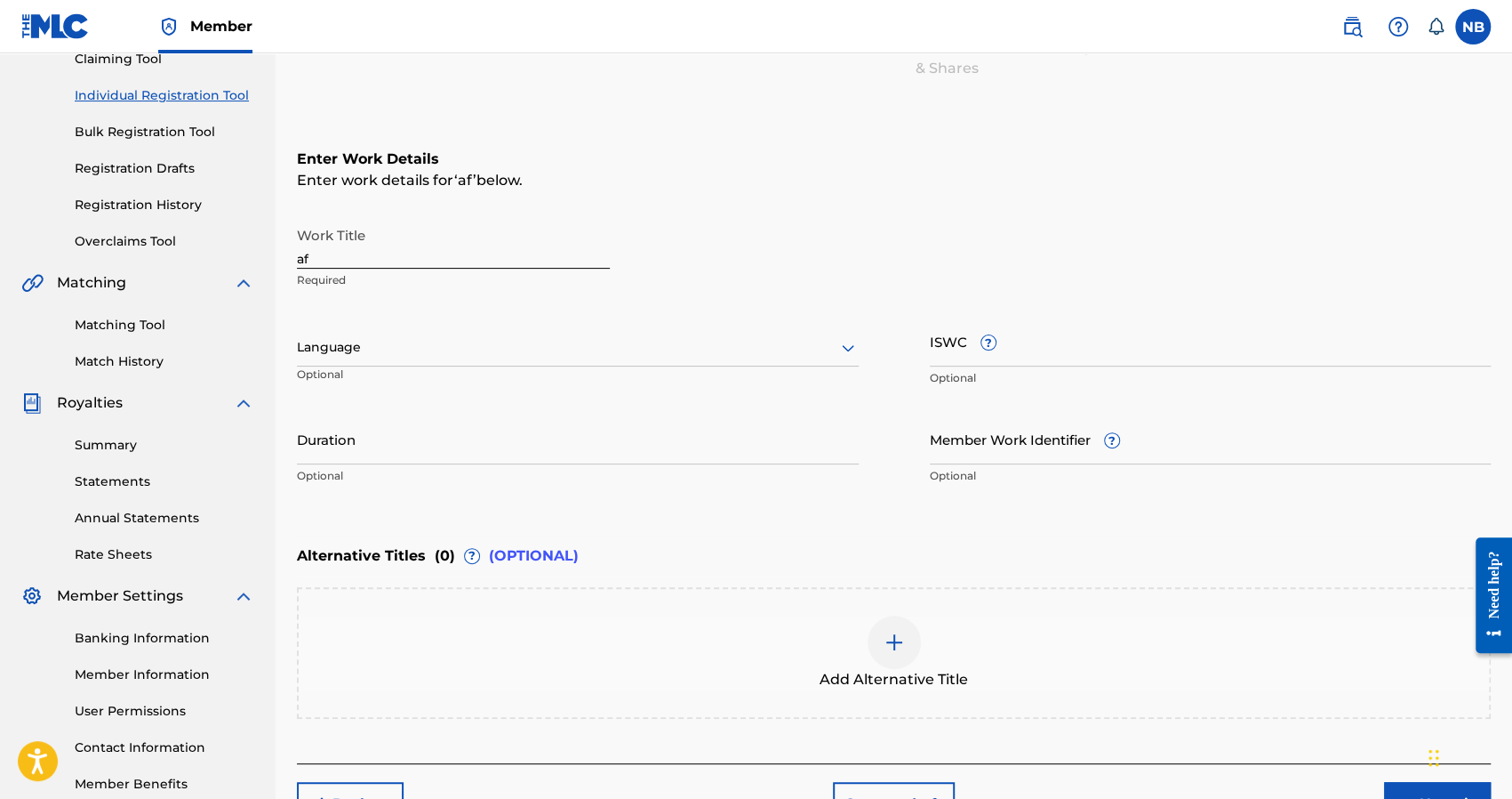
scroll to position [48, 0]
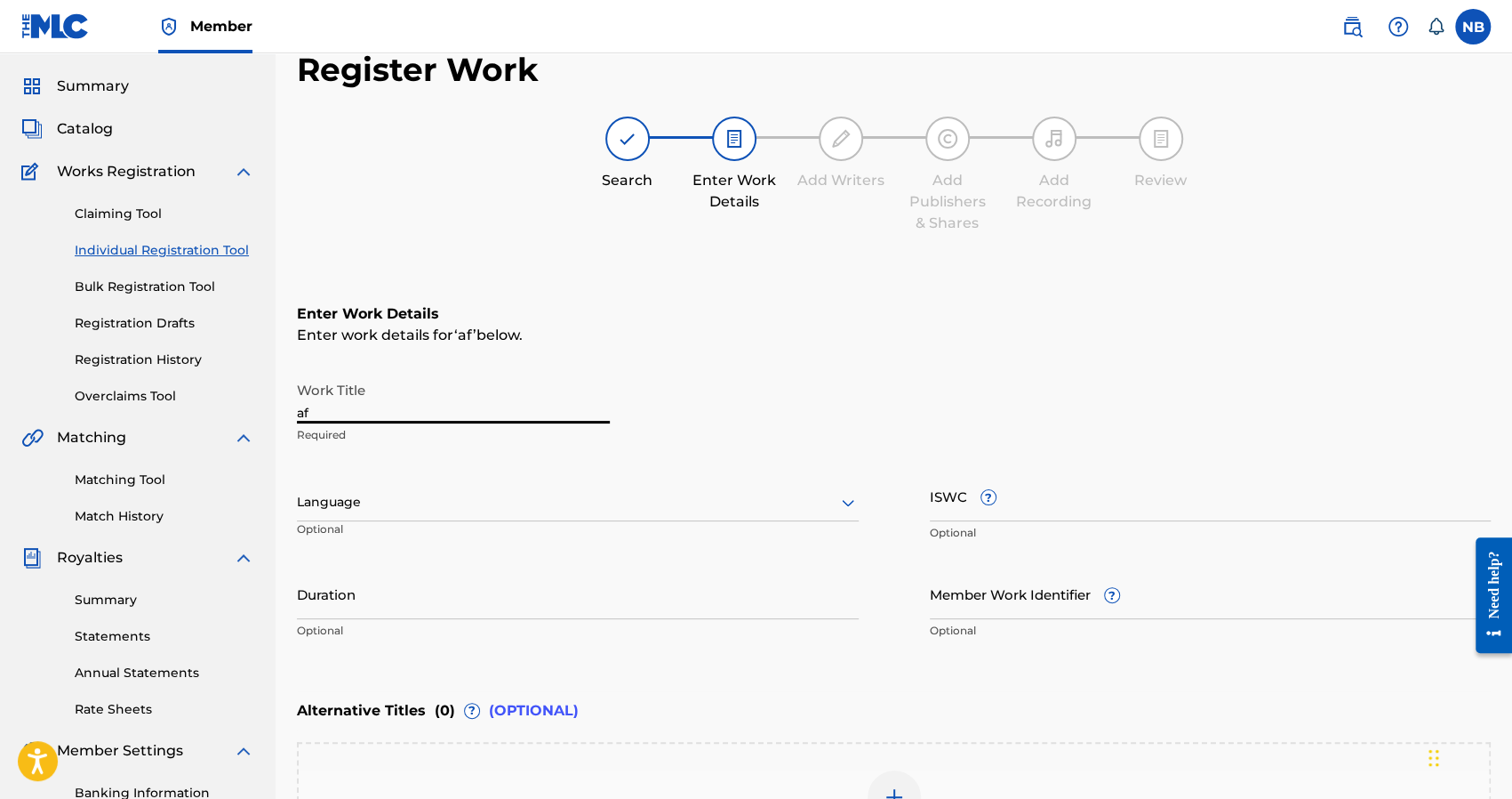
click at [392, 421] on input "af" at bounding box center [453, 398] width 313 height 51
drag, startPoint x: 345, startPoint y: 407, endPoint x: 302, endPoint y: 407, distance: 43.0
click at [302, 407] on input "af" at bounding box center [453, 398] width 313 height 51
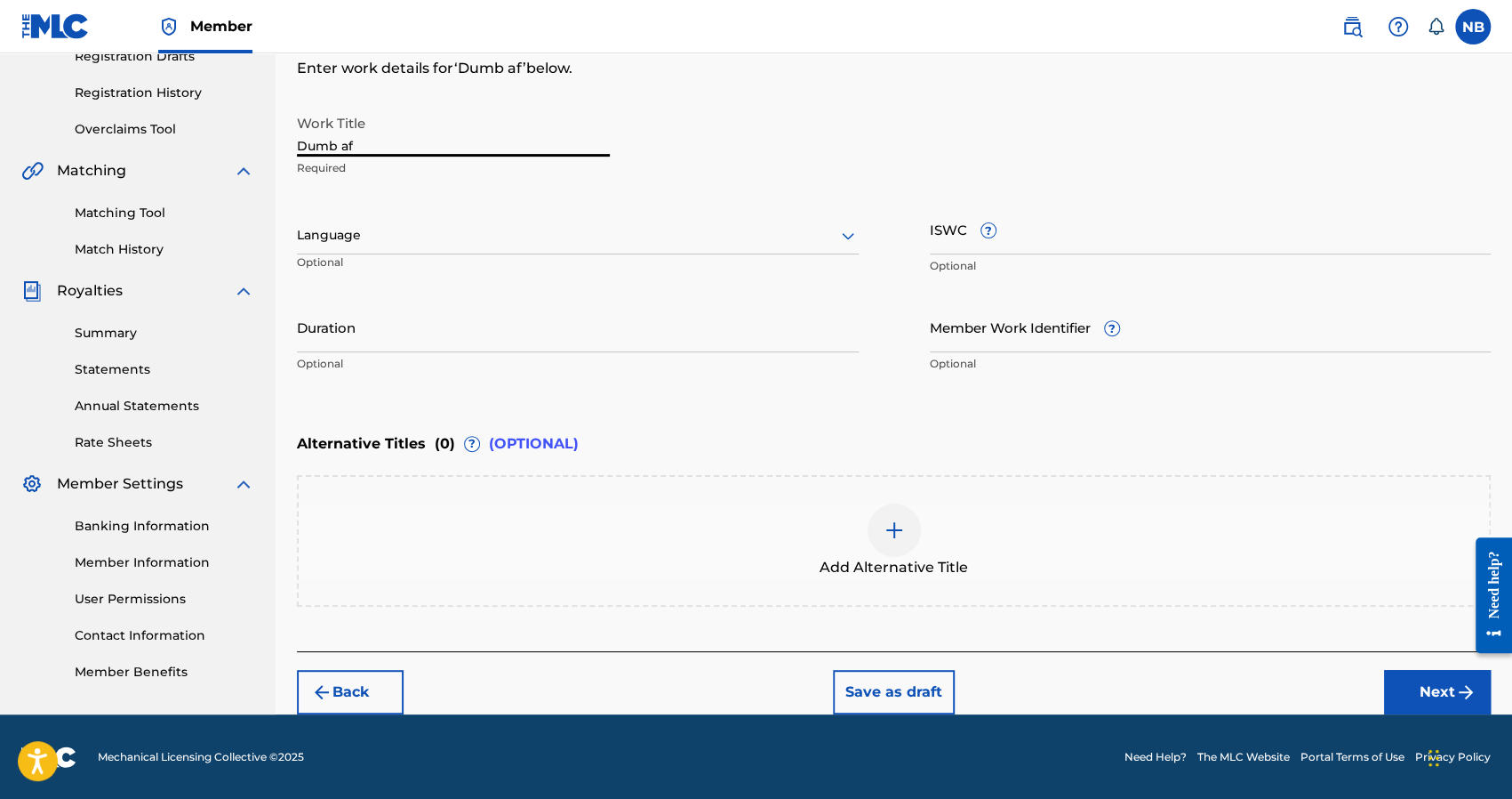
click at [1424, 682] on button "Next" at bounding box center [1438, 692] width 106 height 44
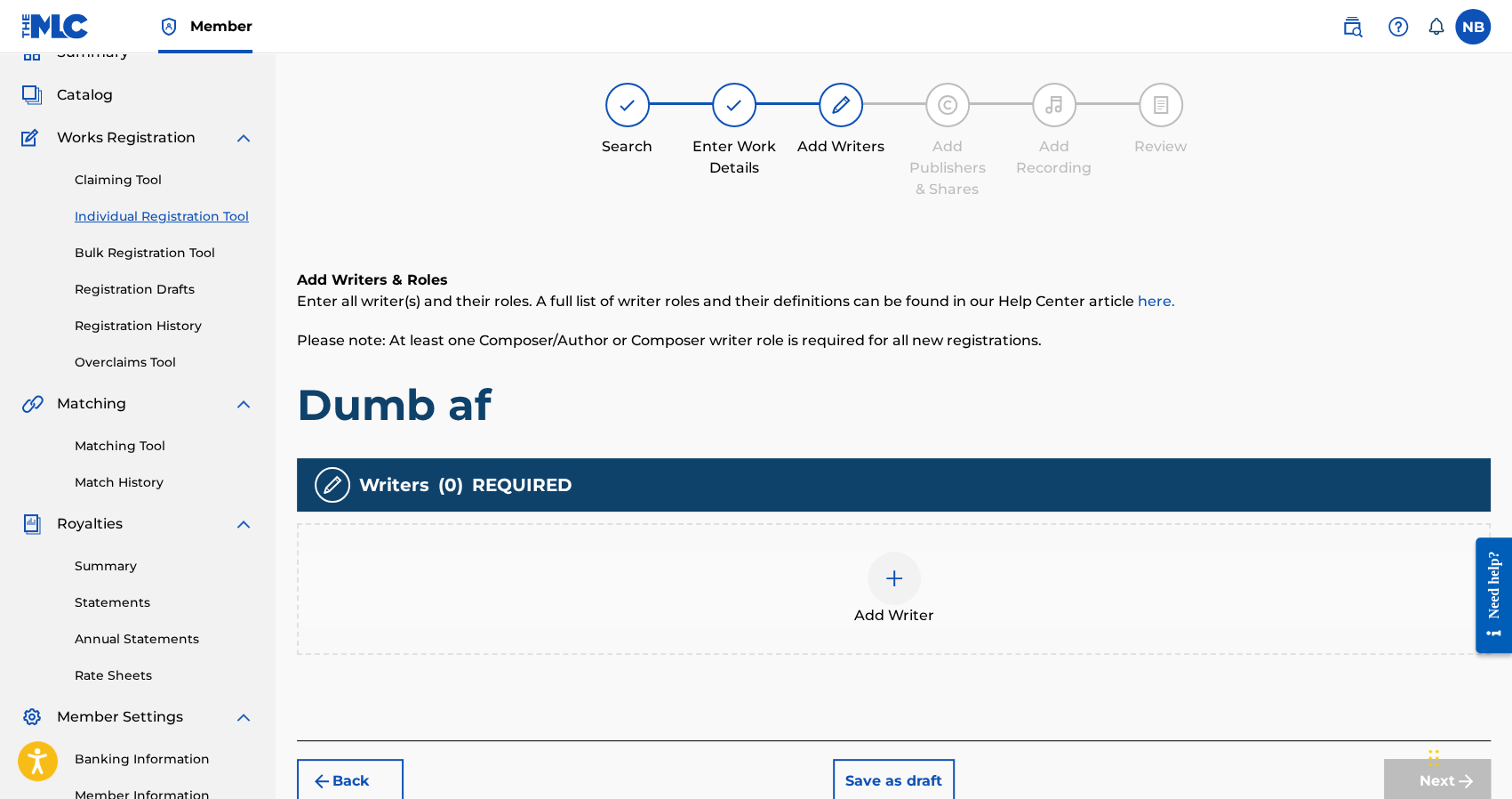
scroll to position [80, 0]
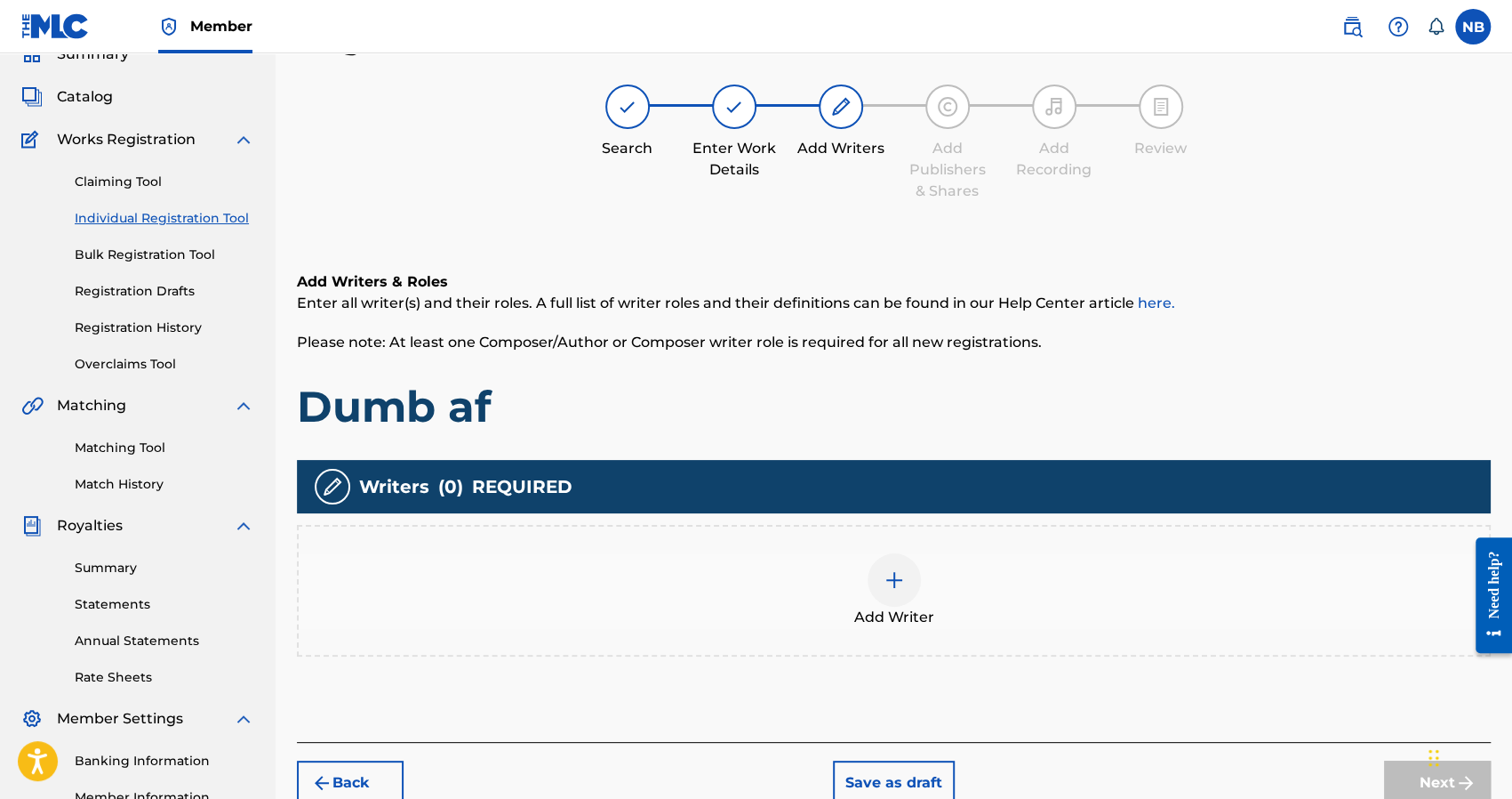
click at [934, 618] on div "Add Writer" at bounding box center [893, 590] width 1191 height 74
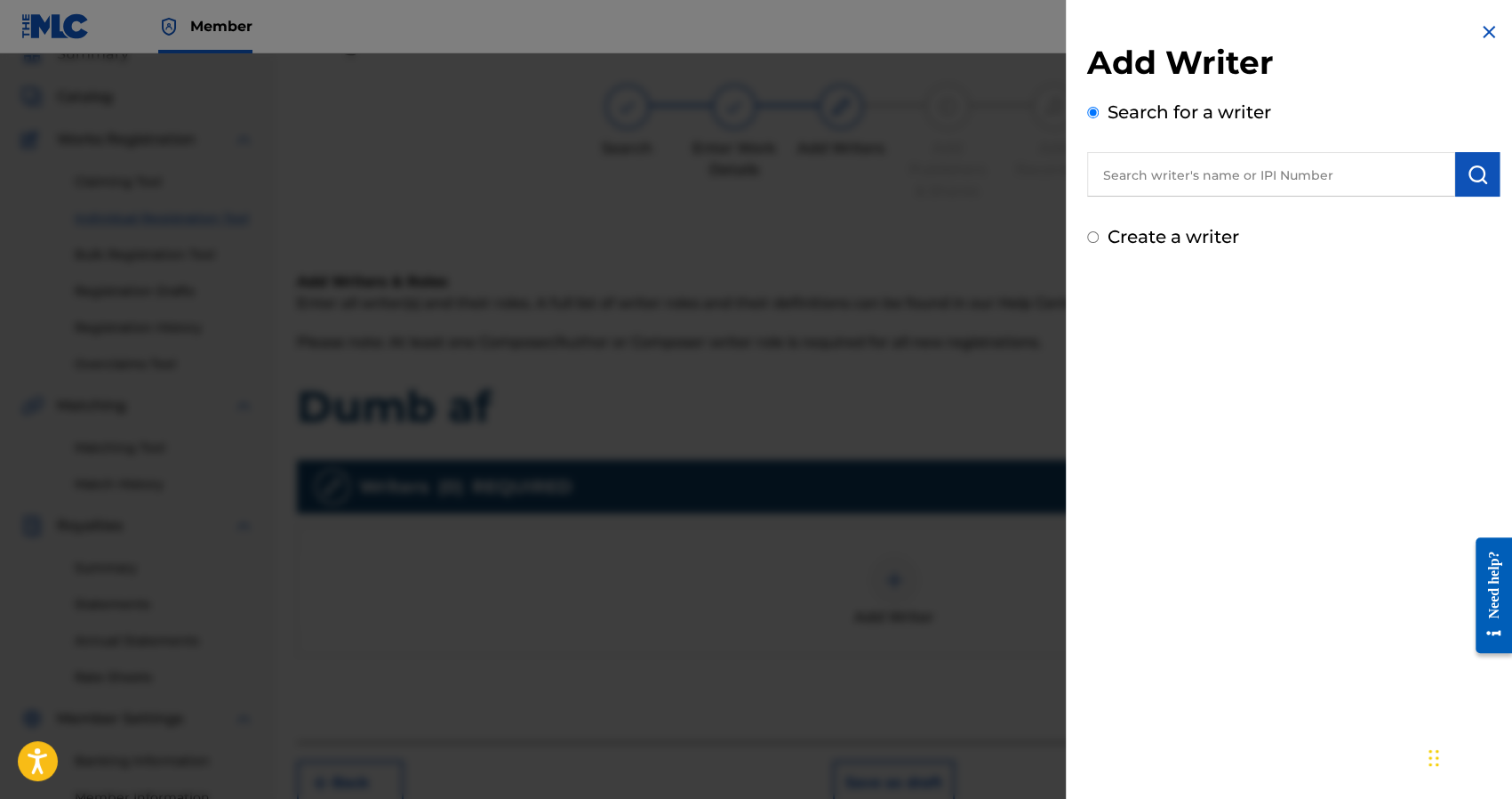
click at [1150, 242] on label "Create a writer" at bounding box center [1173, 236] width 131 height 21
click at [1099, 242] on input "Create a writer" at bounding box center [1092, 237] width 12 height 12
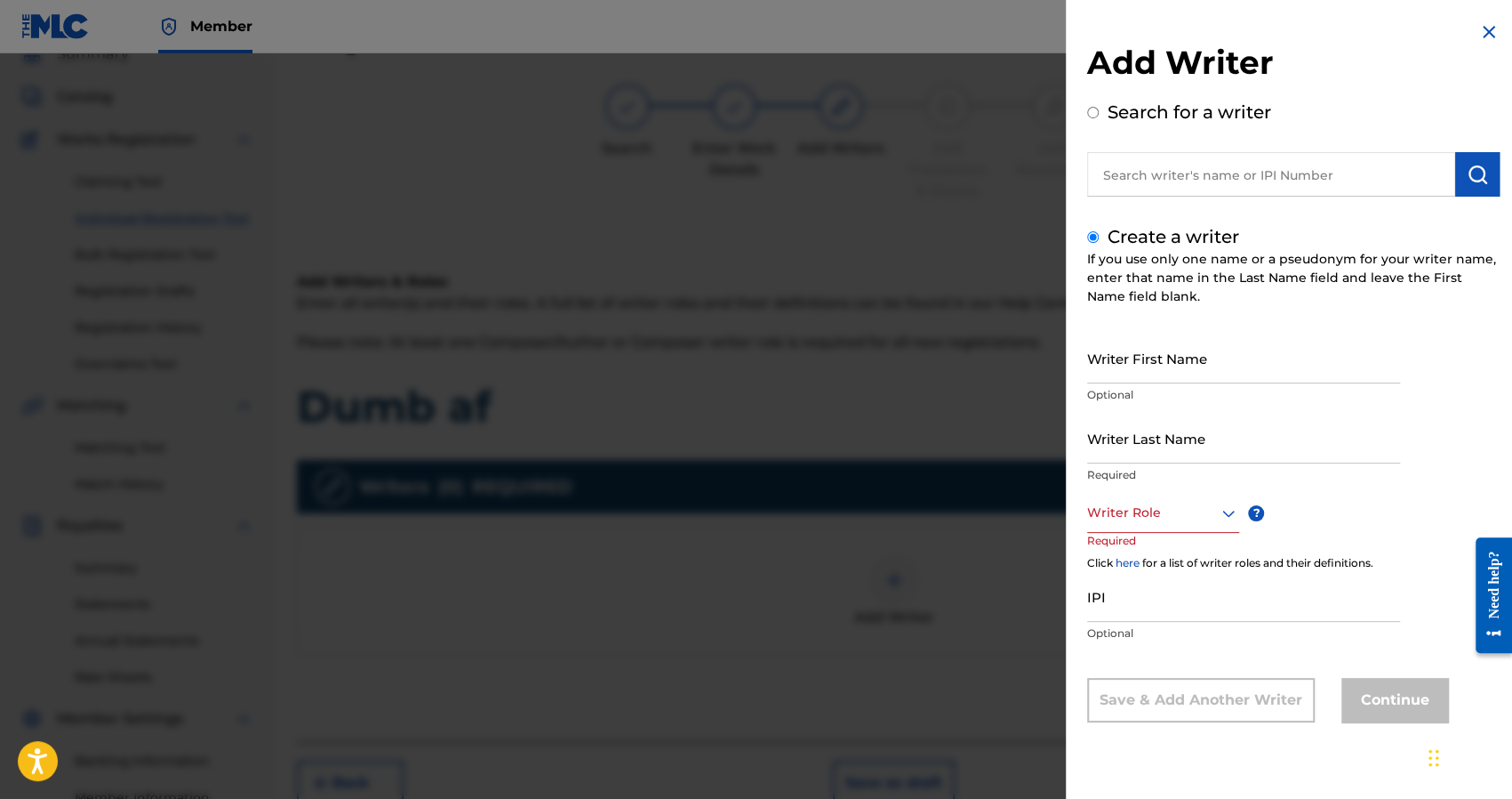
click at [1129, 354] on input "Writer First Name" at bounding box center [1243, 357] width 313 height 51
click at [1113, 509] on div at bounding box center [1163, 512] width 152 height 22
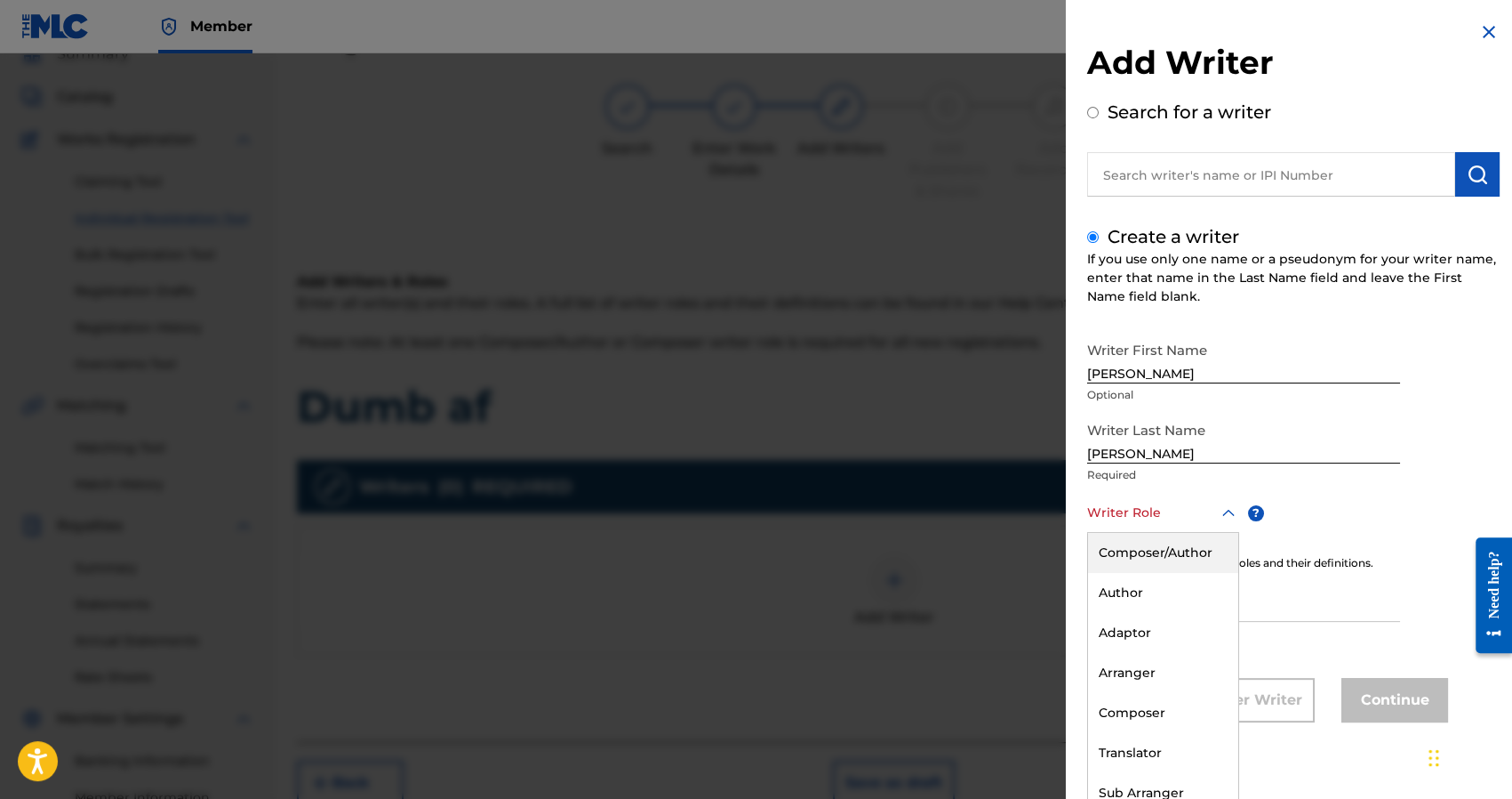
click at [1127, 537] on div "Composer/Author" at bounding box center [1163, 553] width 151 height 40
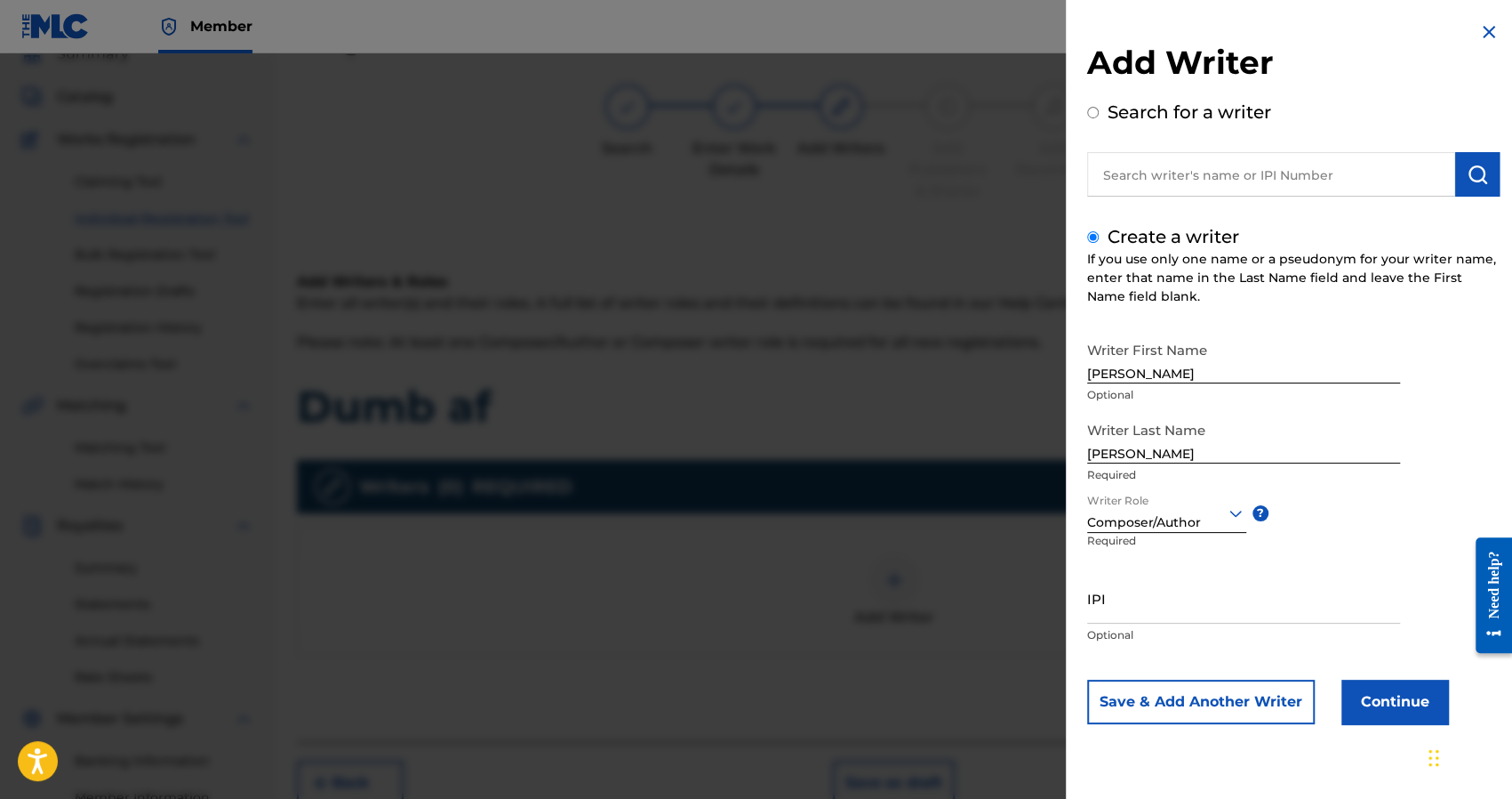
scroll to position [0, 0]
click at [1124, 596] on input "IPI" at bounding box center [1243, 598] width 313 height 51
paste input "1241927853"
click at [1383, 694] on button "Continue" at bounding box center [1394, 702] width 106 height 44
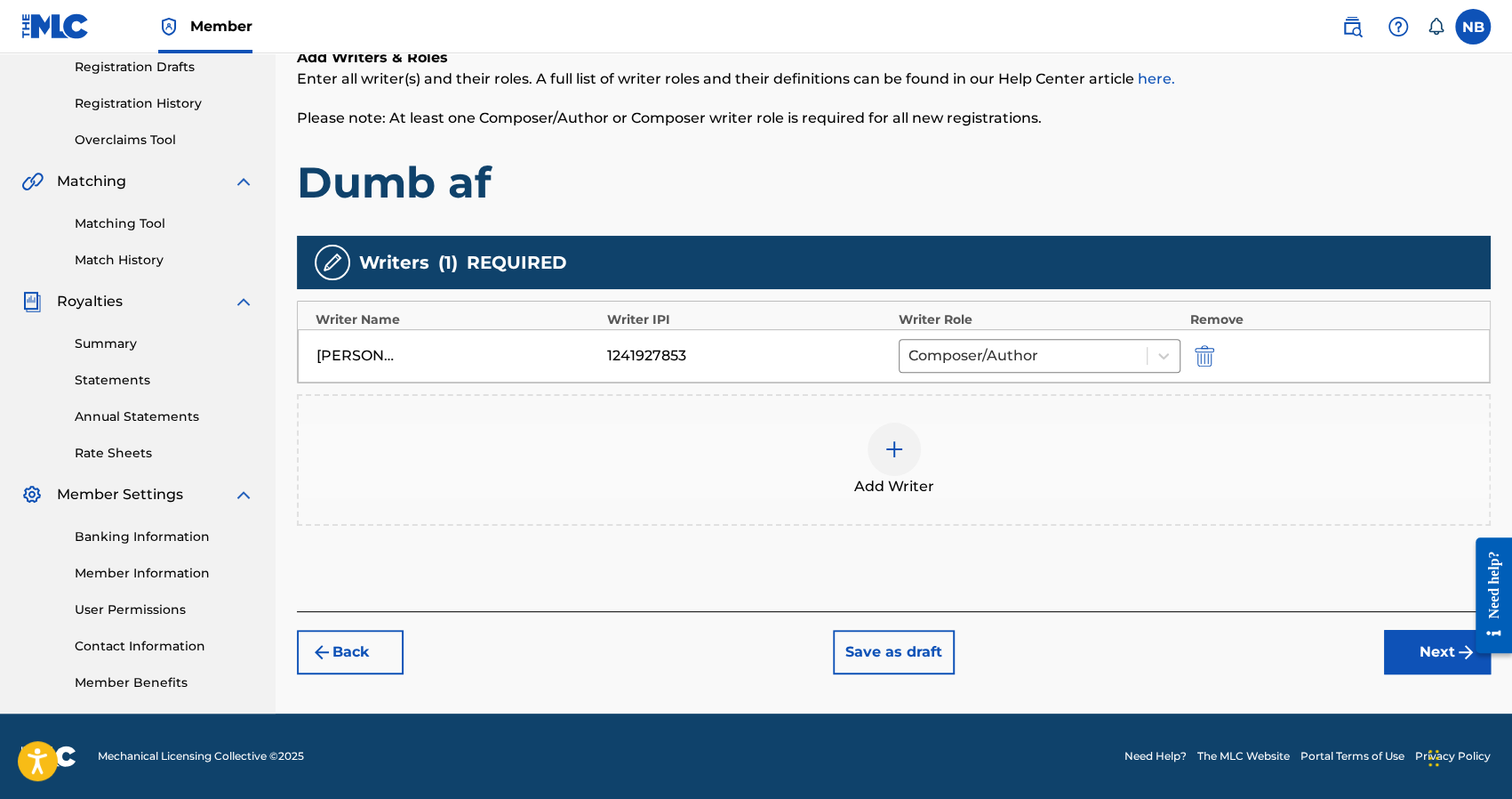
click at [1346, 619] on div "Back Save as draft Next" at bounding box center [893, 642] width 1193 height 63
click at [1413, 658] on button "Next" at bounding box center [1438, 652] width 106 height 44
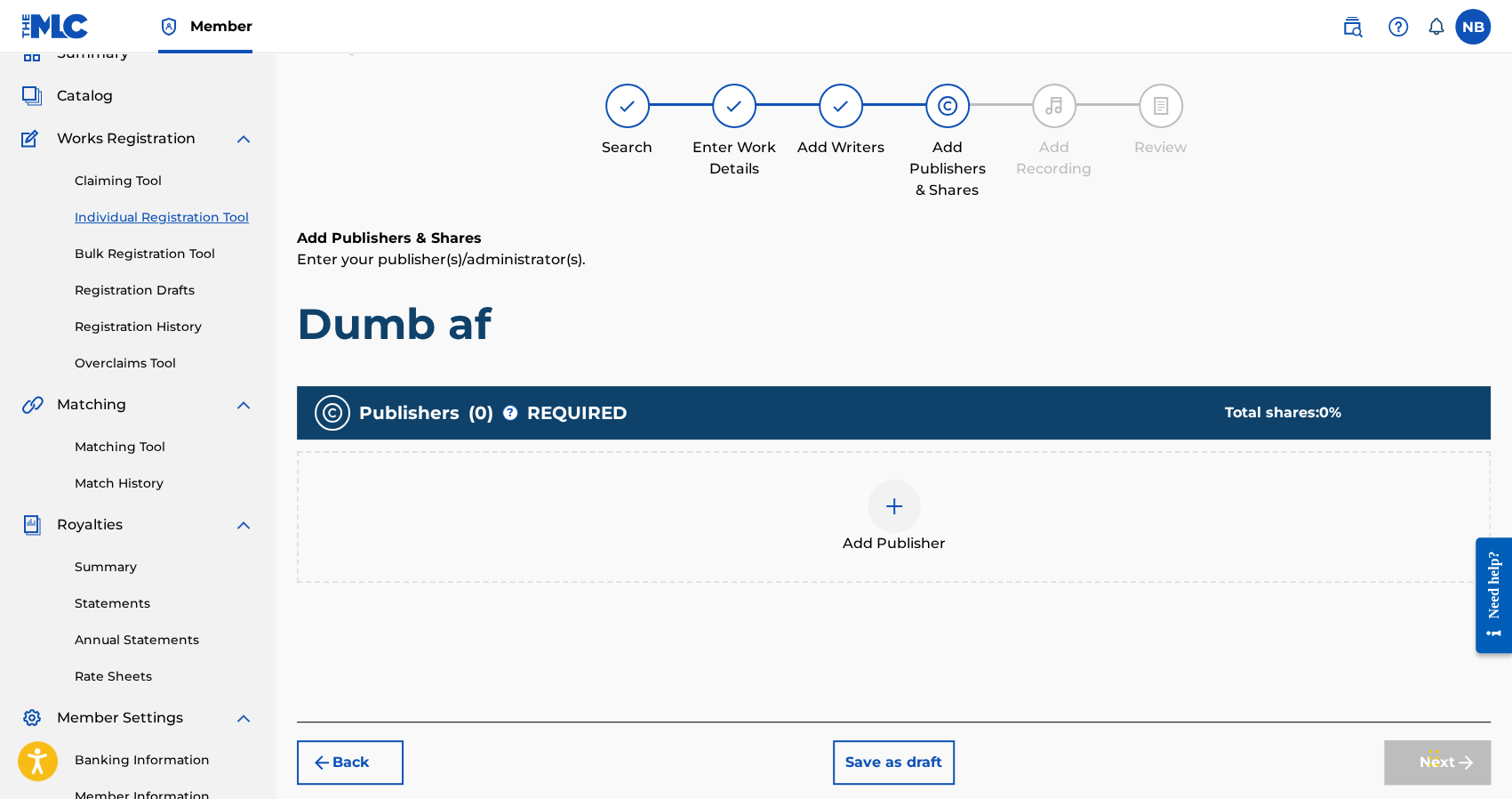
scroll to position [80, 0]
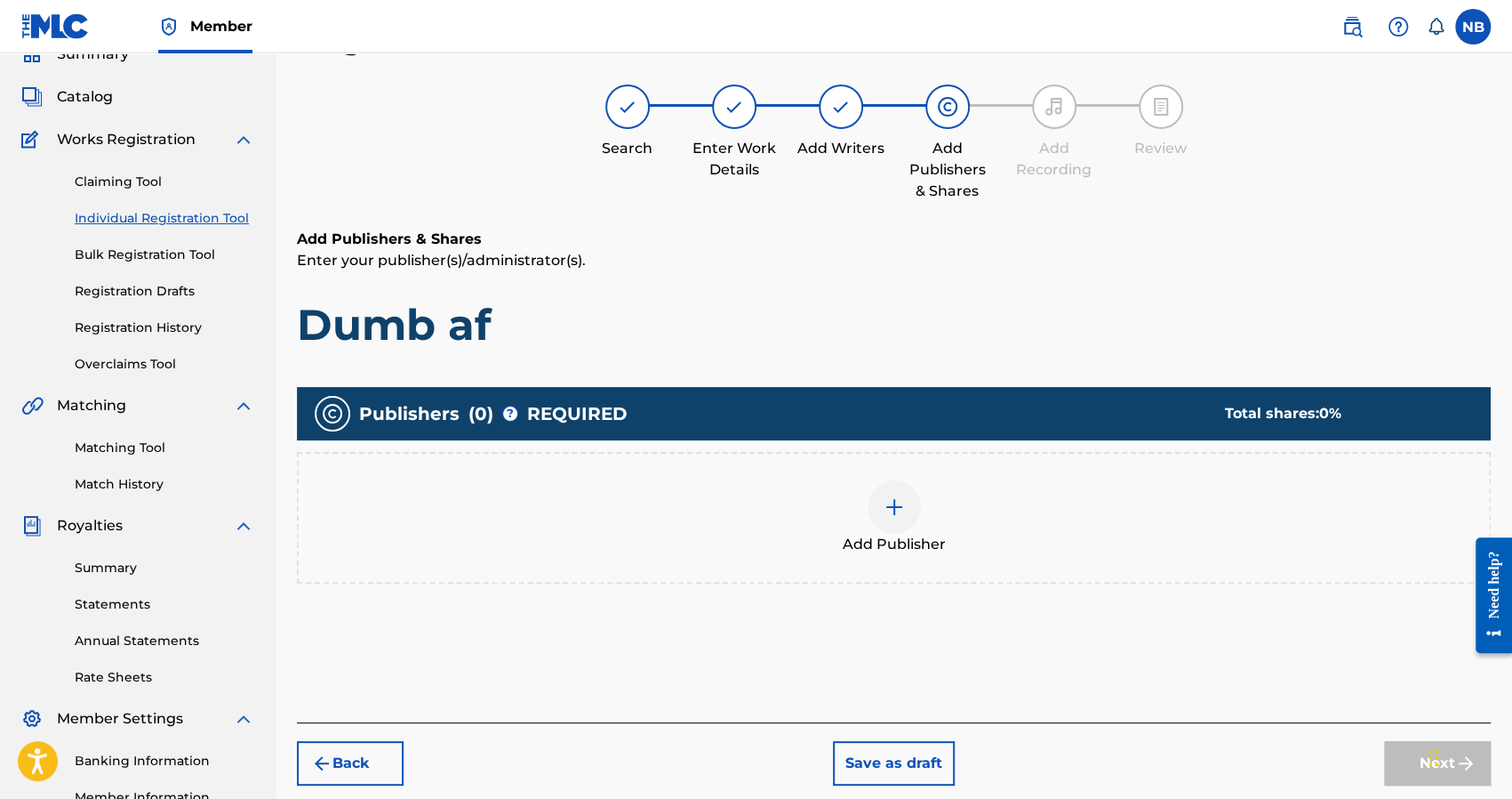
click at [946, 538] on div "Add Publisher" at bounding box center [893, 517] width 1191 height 74
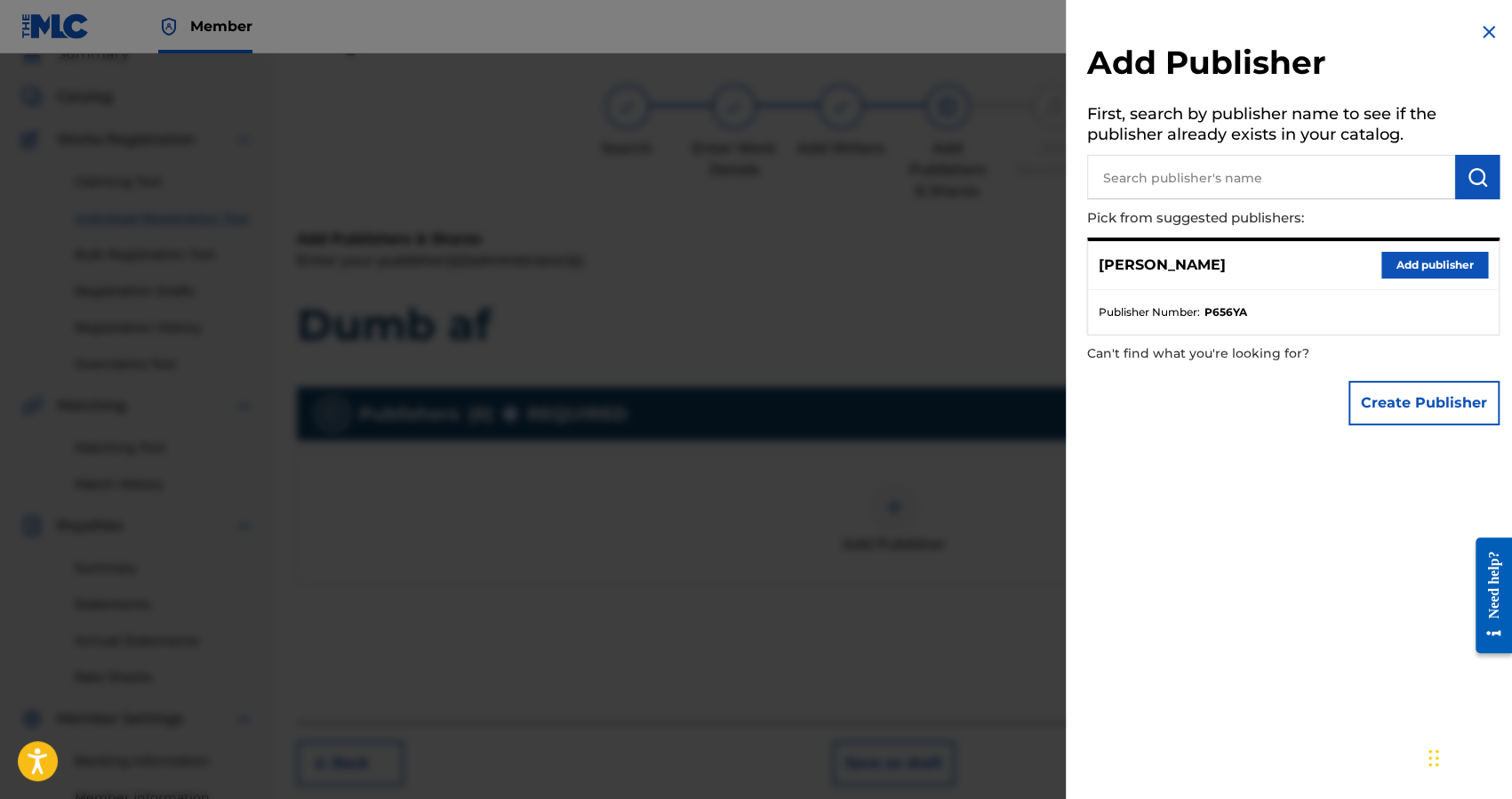
click at [1408, 259] on button "Add publisher" at bounding box center [1435, 264] width 106 height 27
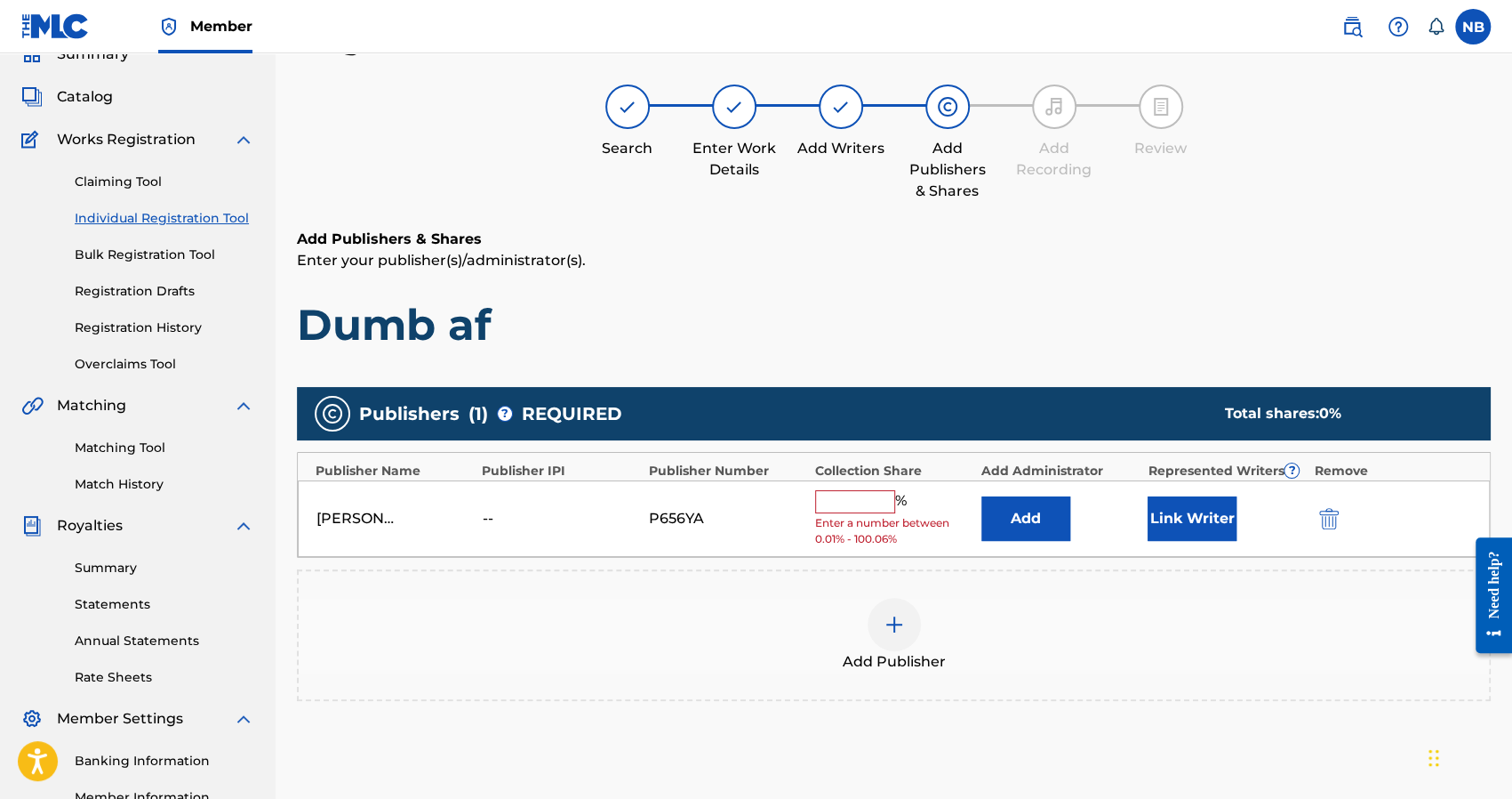
click at [834, 508] on input "text" at bounding box center [855, 501] width 80 height 23
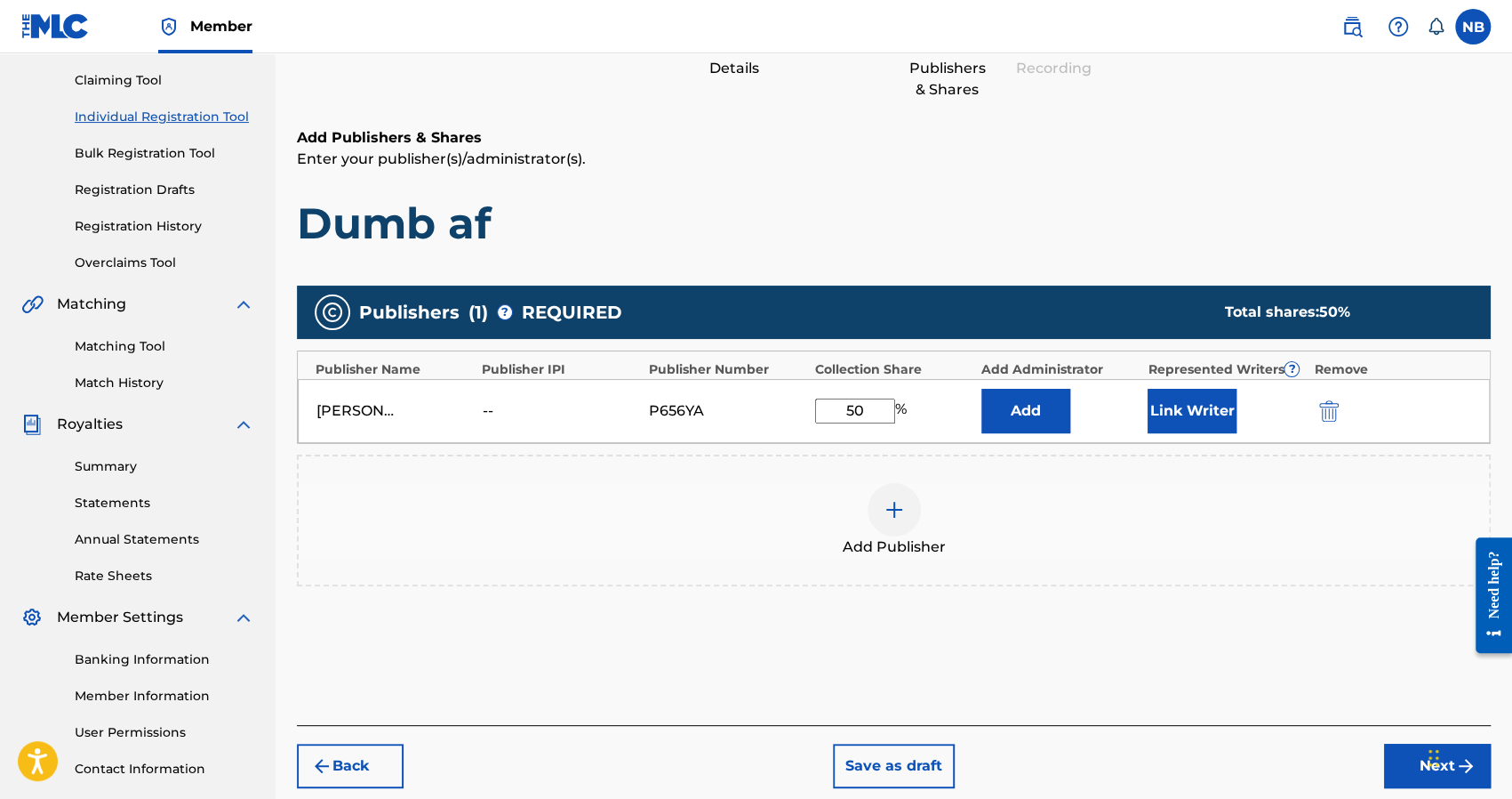
scroll to position [304, 0]
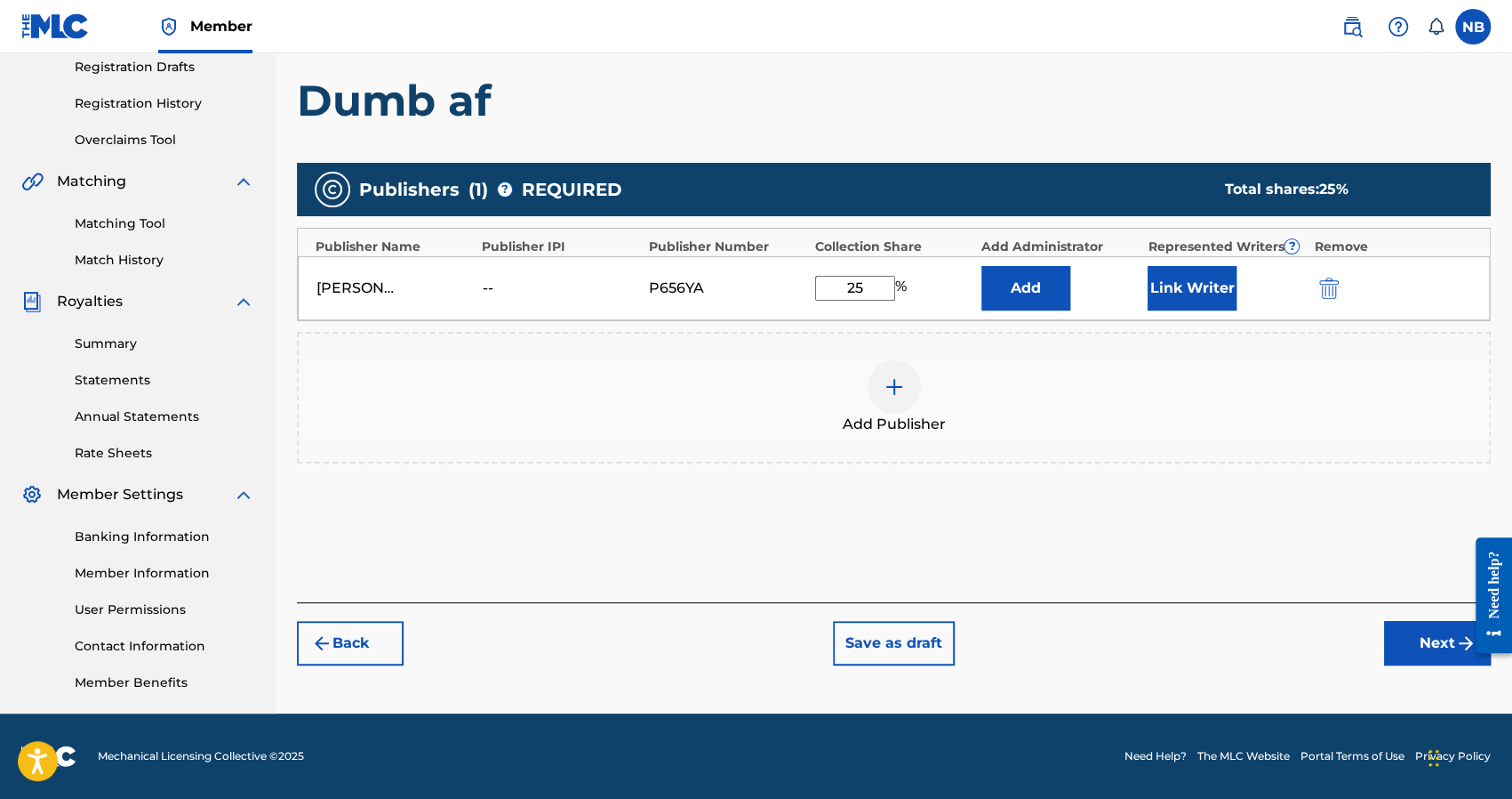
click at [1444, 651] on button "Next" at bounding box center [1438, 643] width 106 height 44
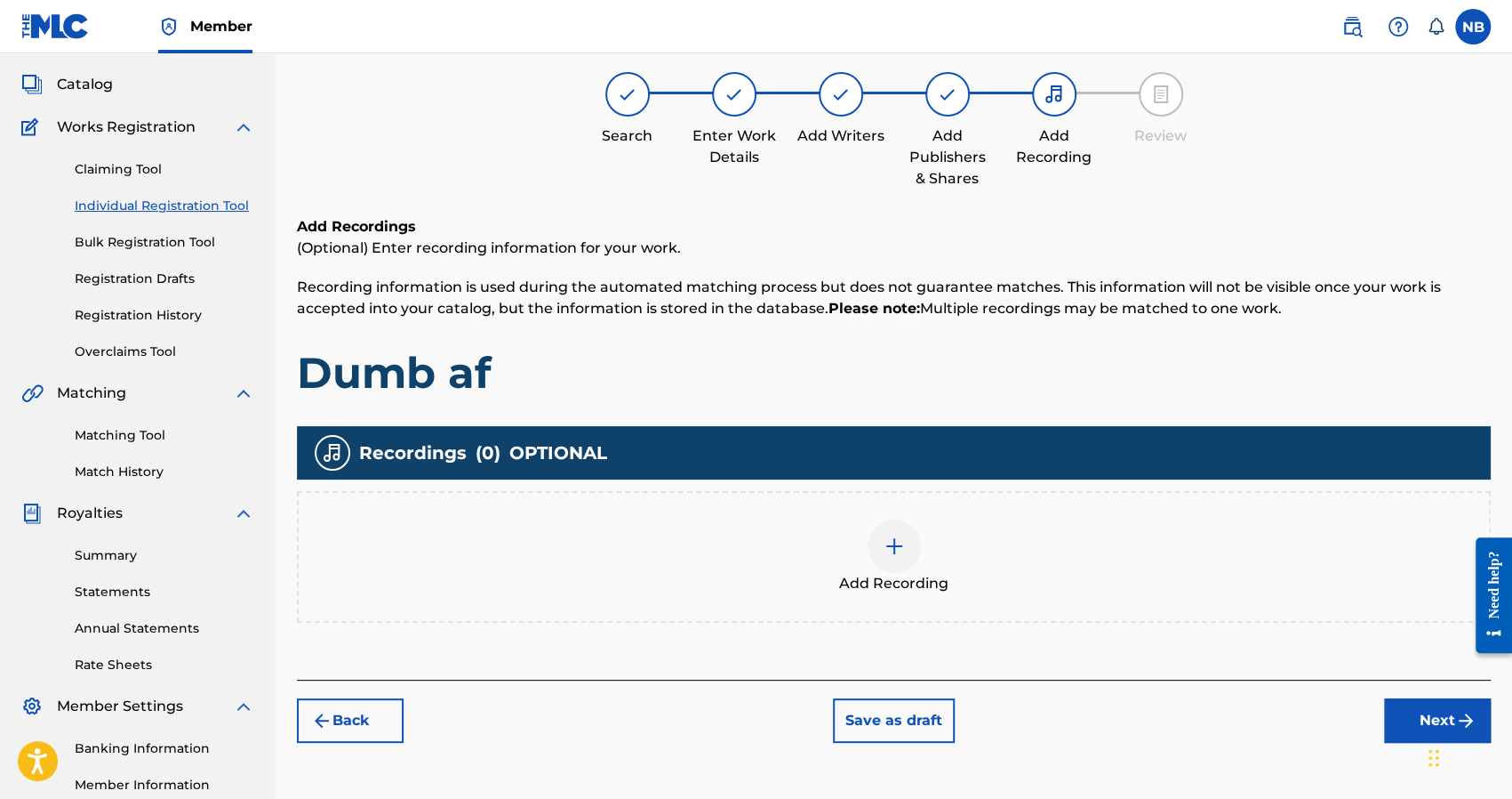
scroll to position [80, 0]
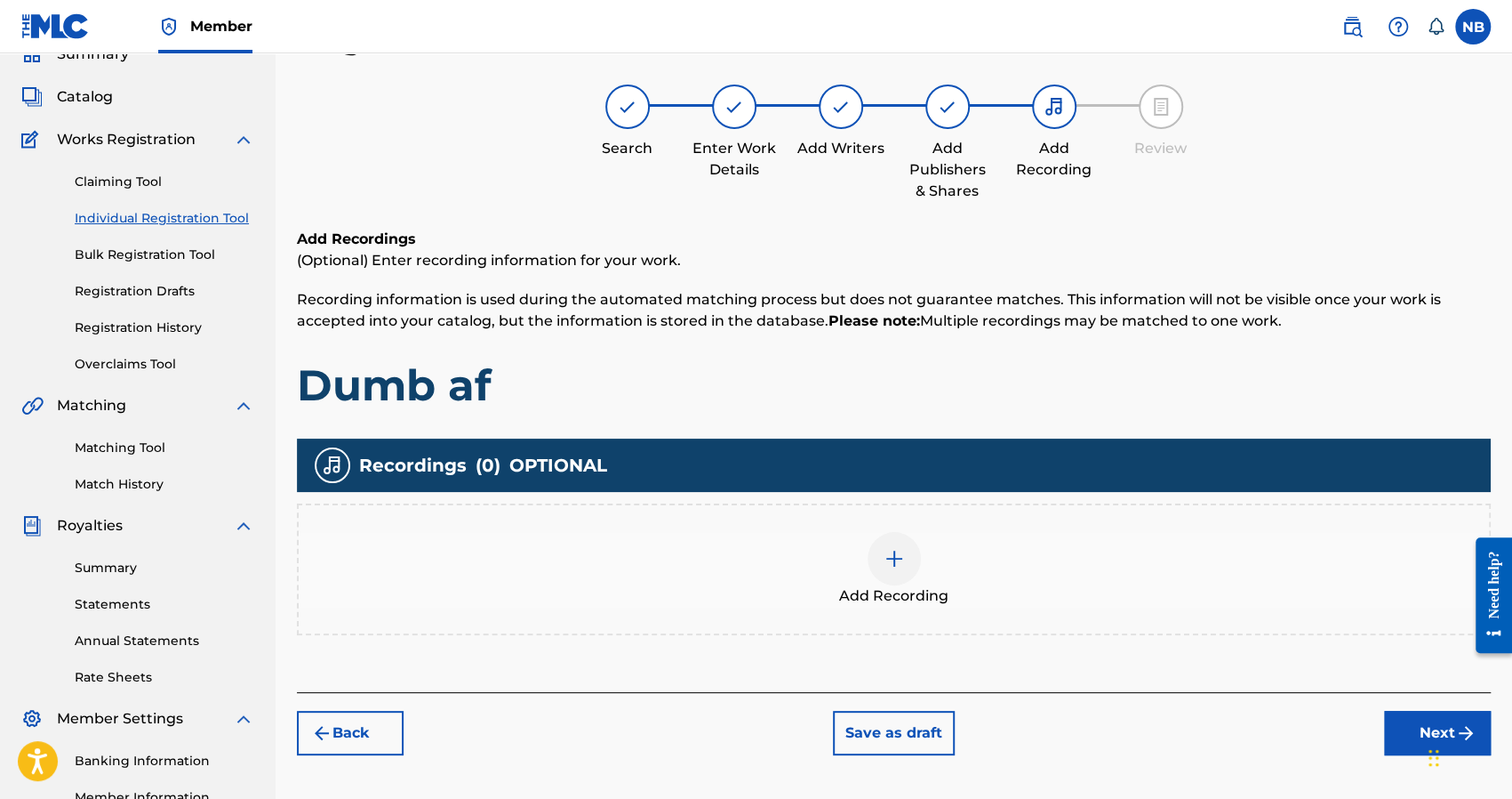
click at [919, 565] on div "Add Recording" at bounding box center [893, 568] width 1191 height 74
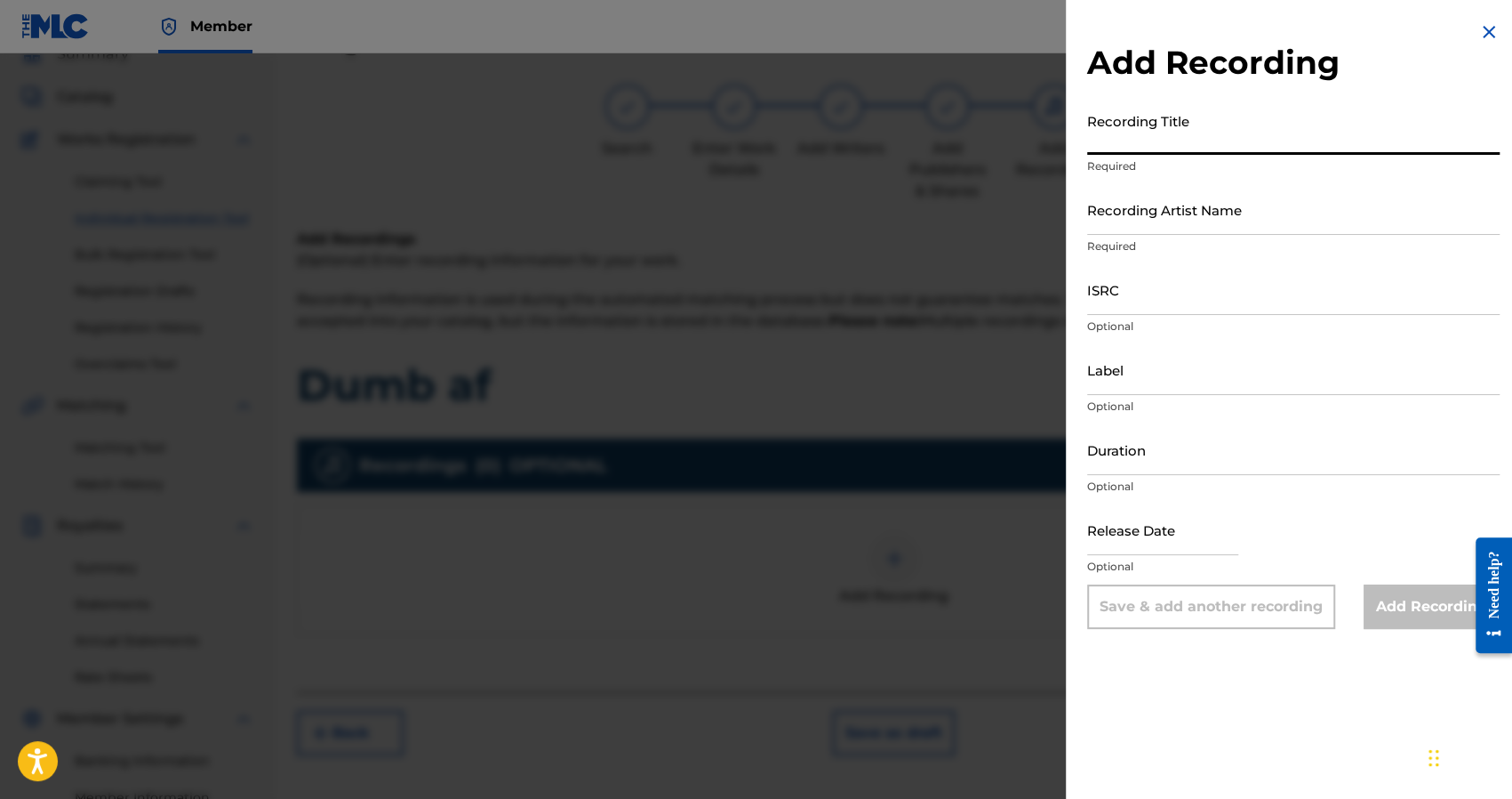
click at [1157, 134] on input "Recording Title" at bounding box center [1293, 129] width 412 height 51
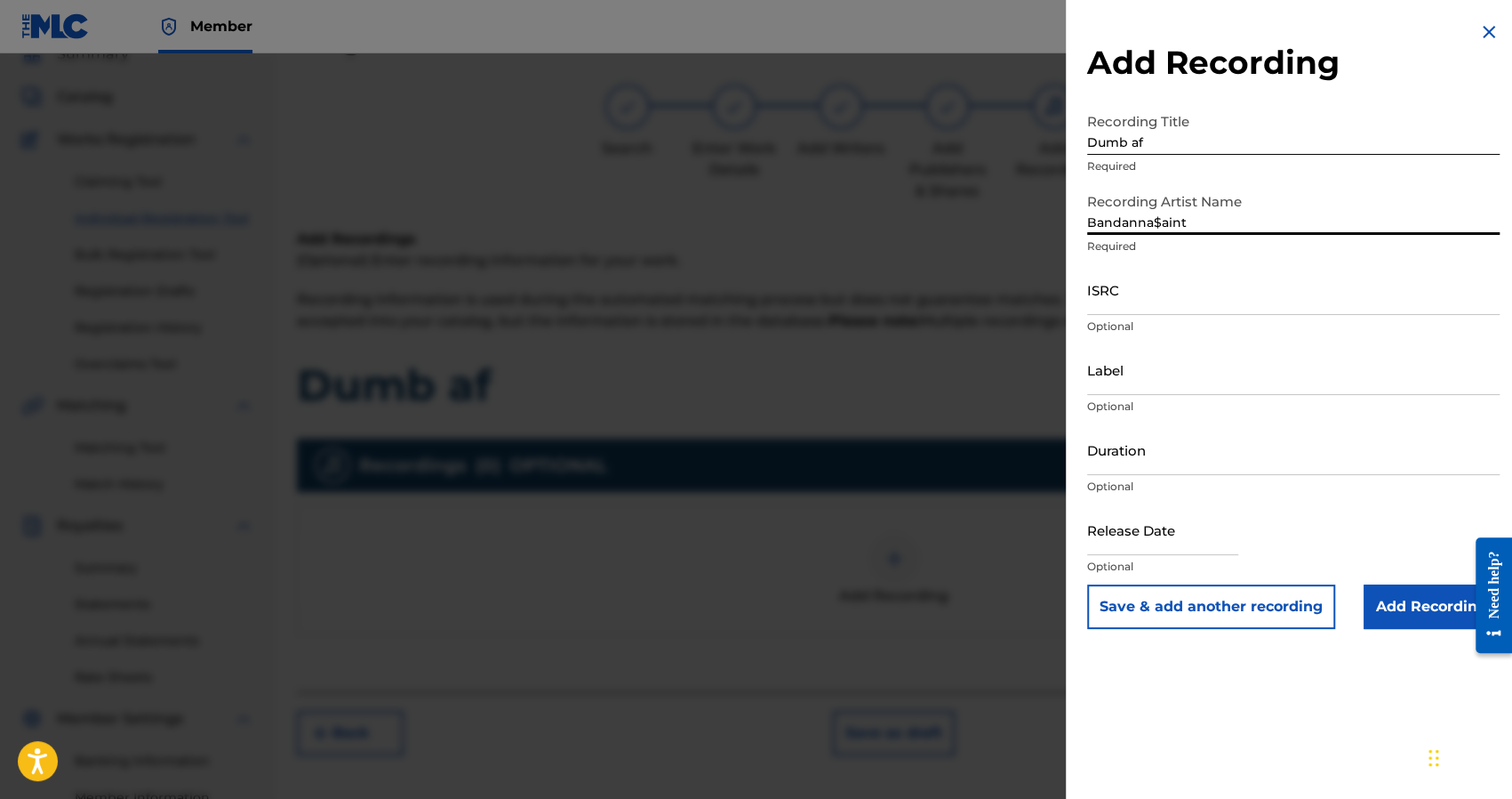
click at [1125, 303] on input "ISRC" at bounding box center [1293, 289] width 412 height 51
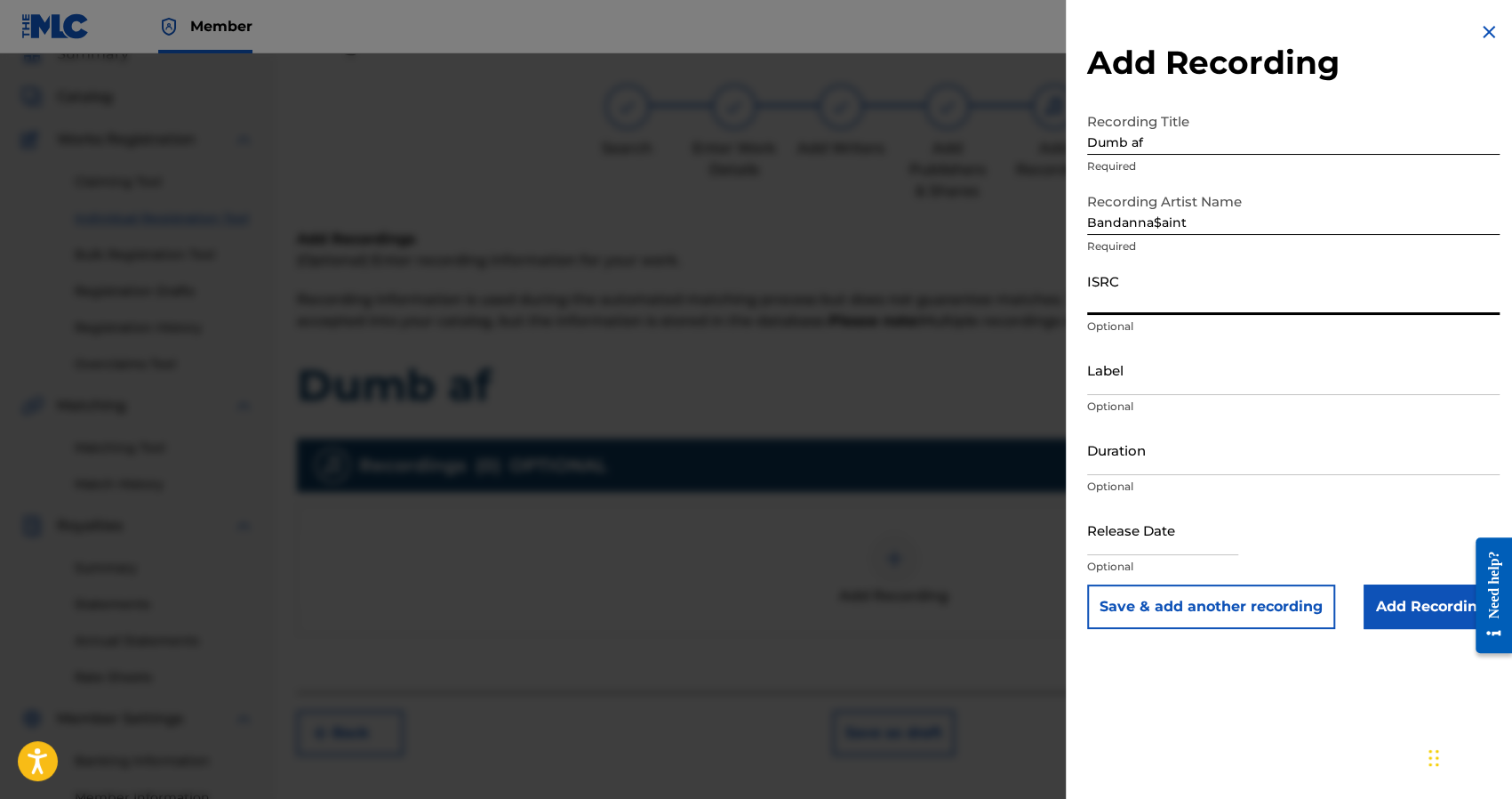
paste input "TCAHL2319622"
click at [1384, 585] on input "Add Recording" at bounding box center [1431, 606] width 136 height 44
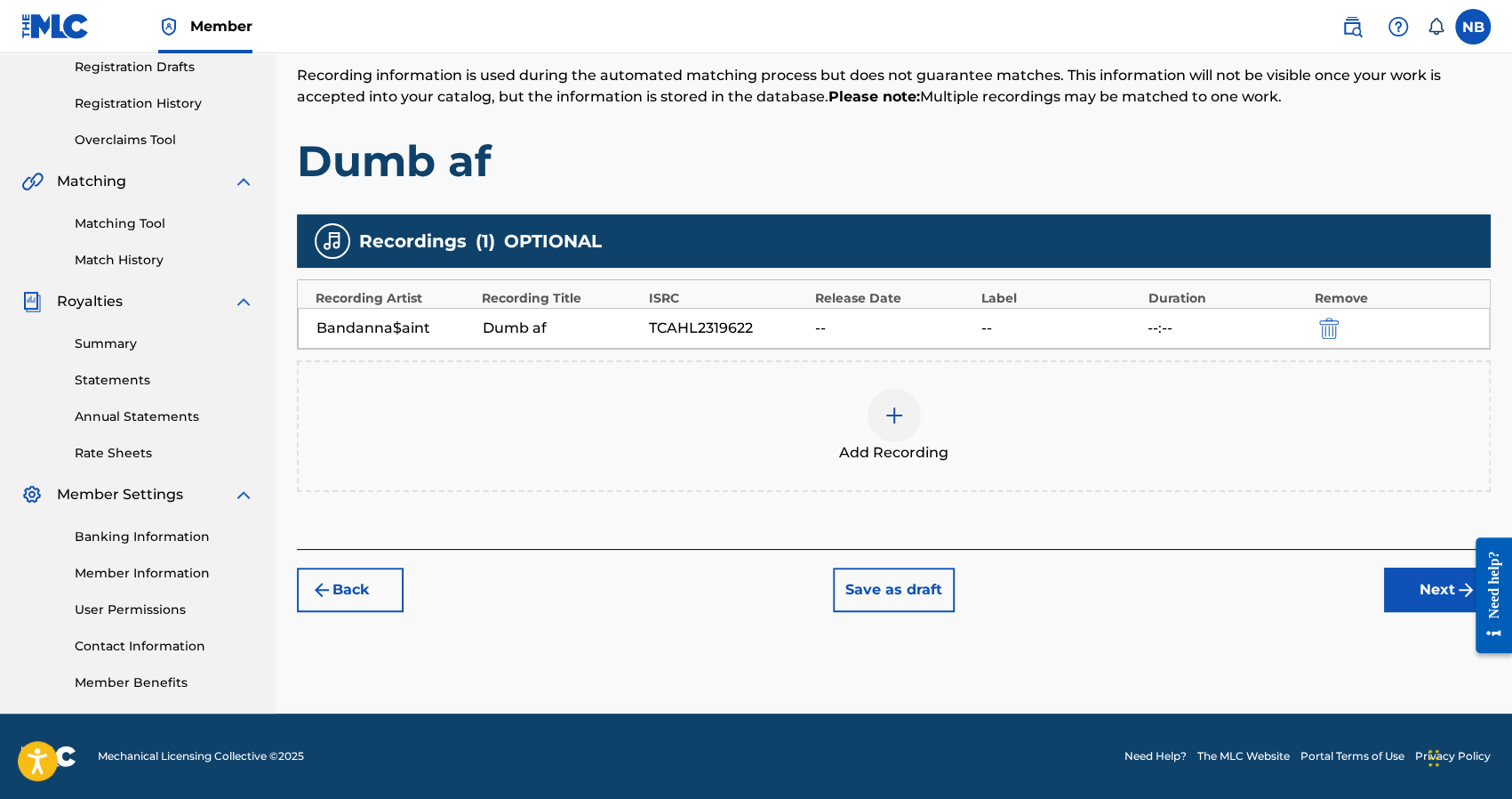
click at [1426, 577] on button "Next" at bounding box center [1438, 590] width 106 height 44
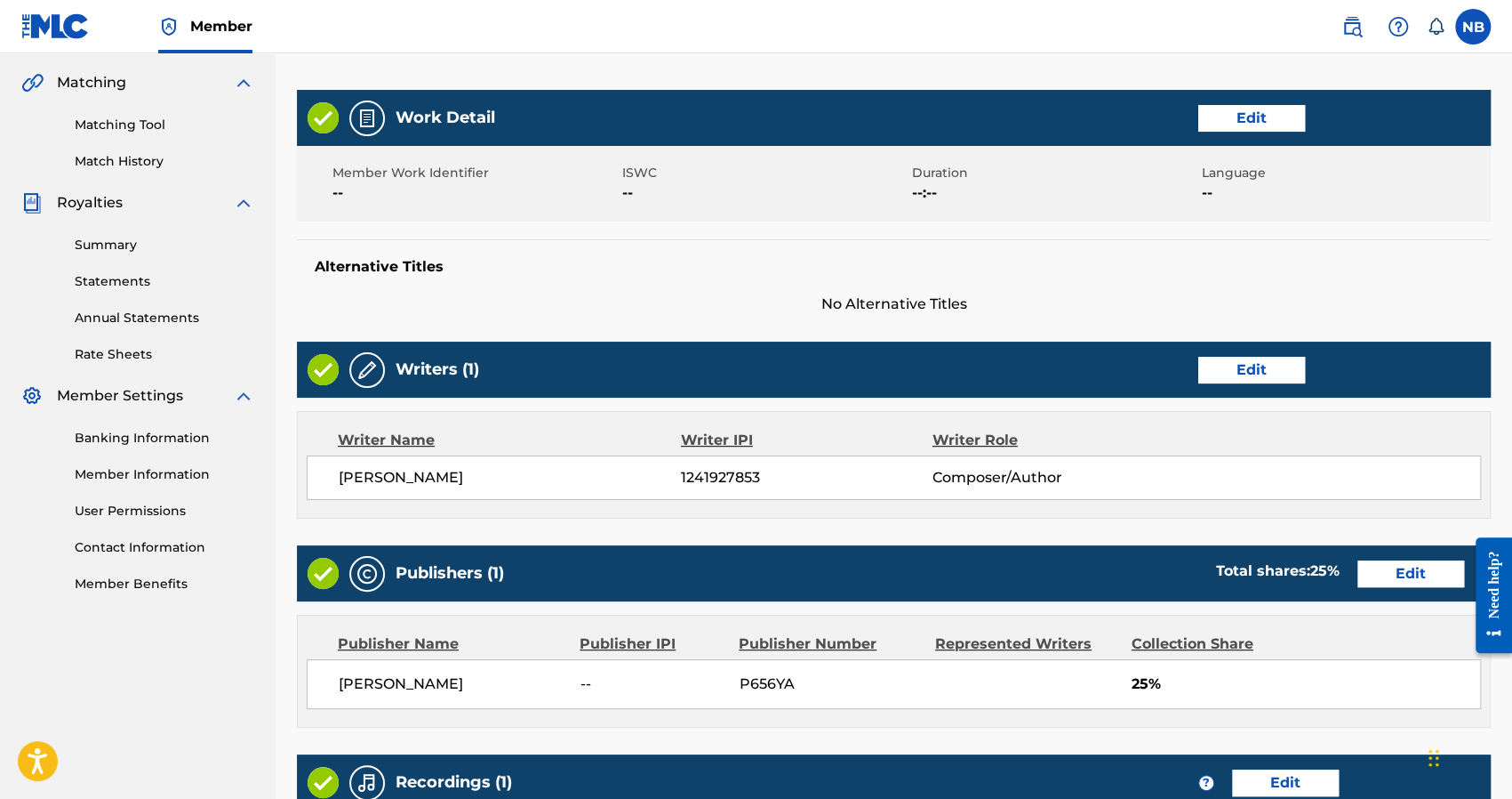
scroll to position [702, 0]
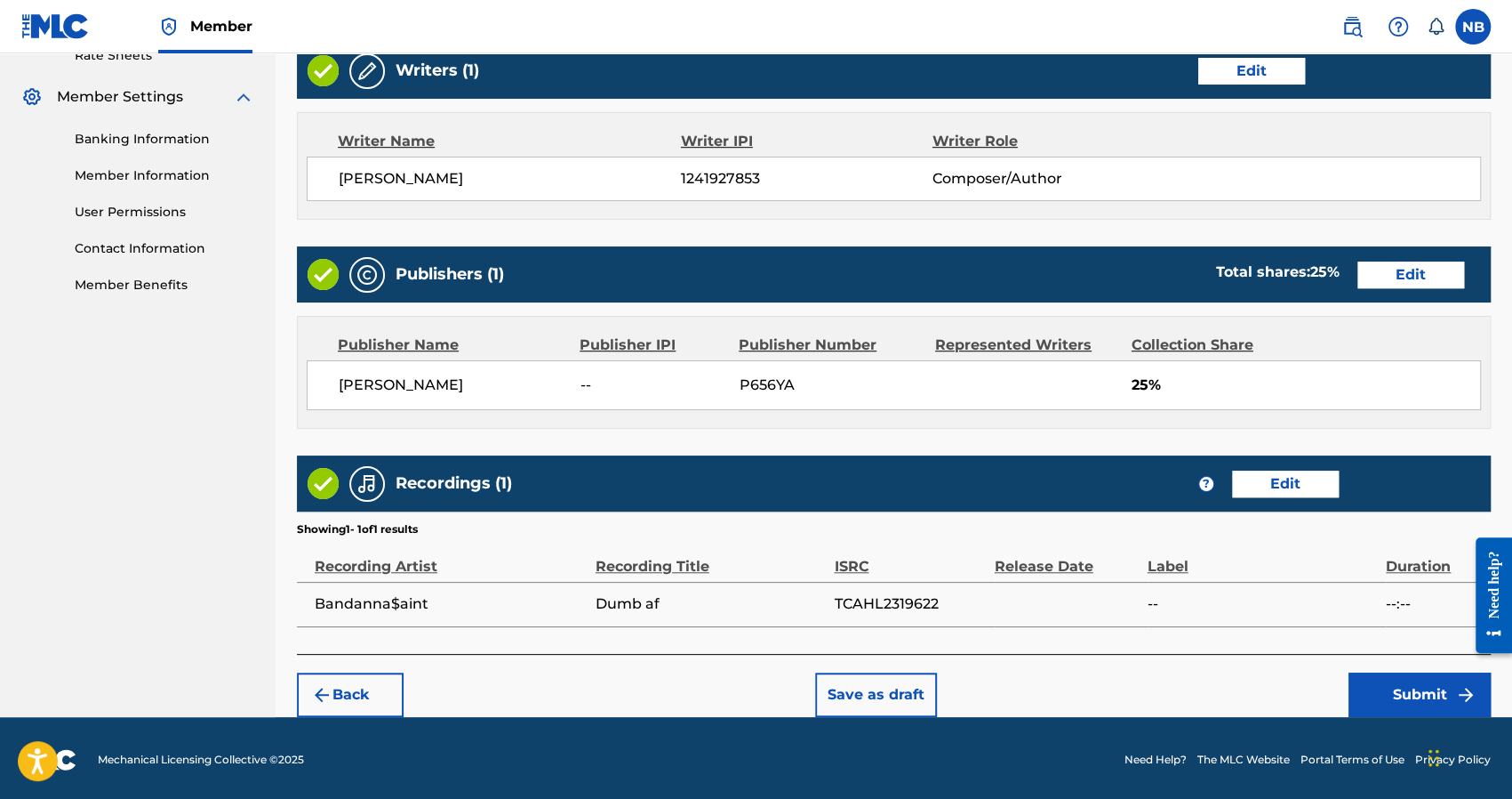
click at [1429, 680] on button "Submit" at bounding box center [1419, 694] width 142 height 44
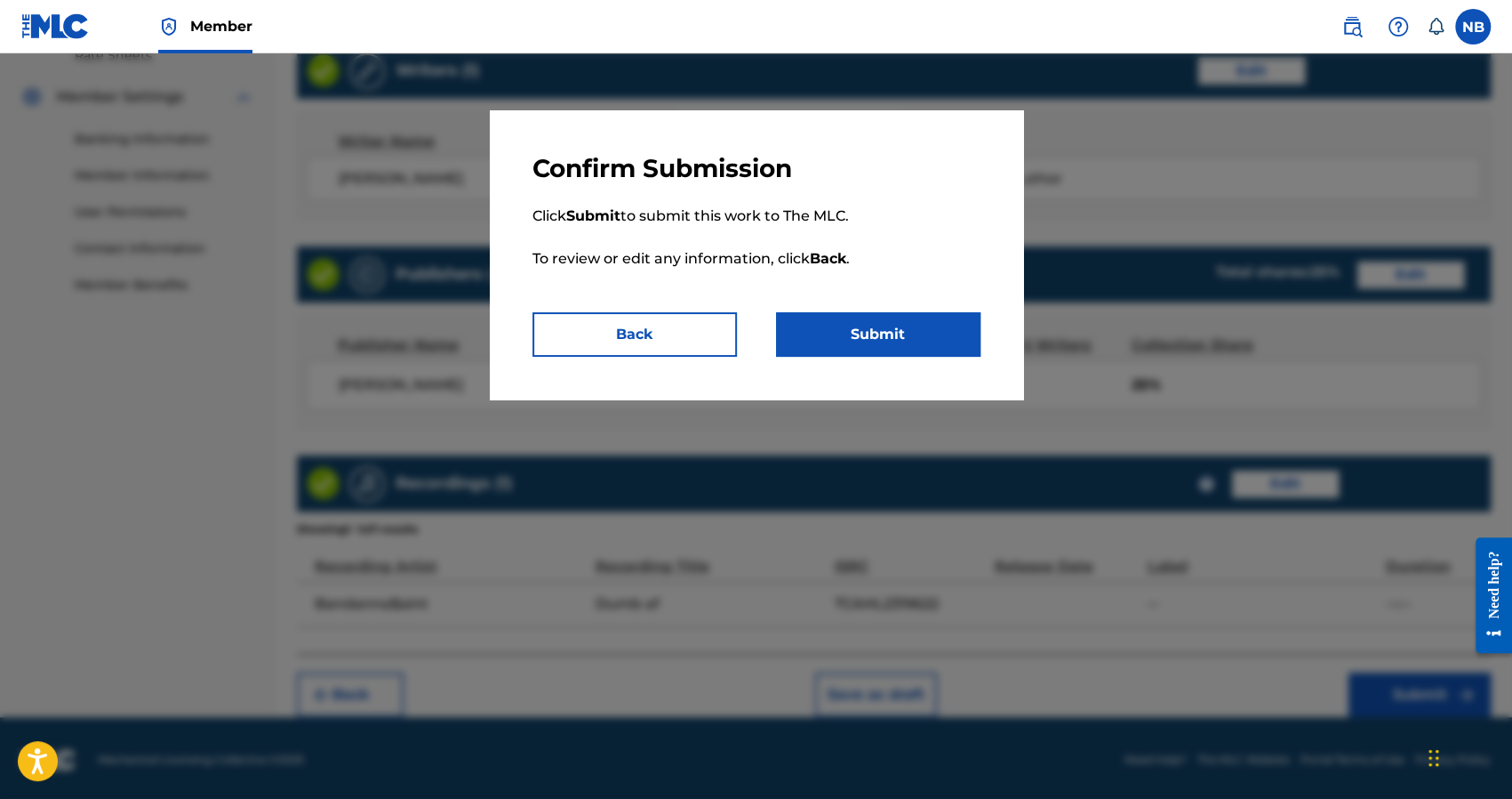
click at [879, 324] on button "Submit" at bounding box center [878, 334] width 205 height 44
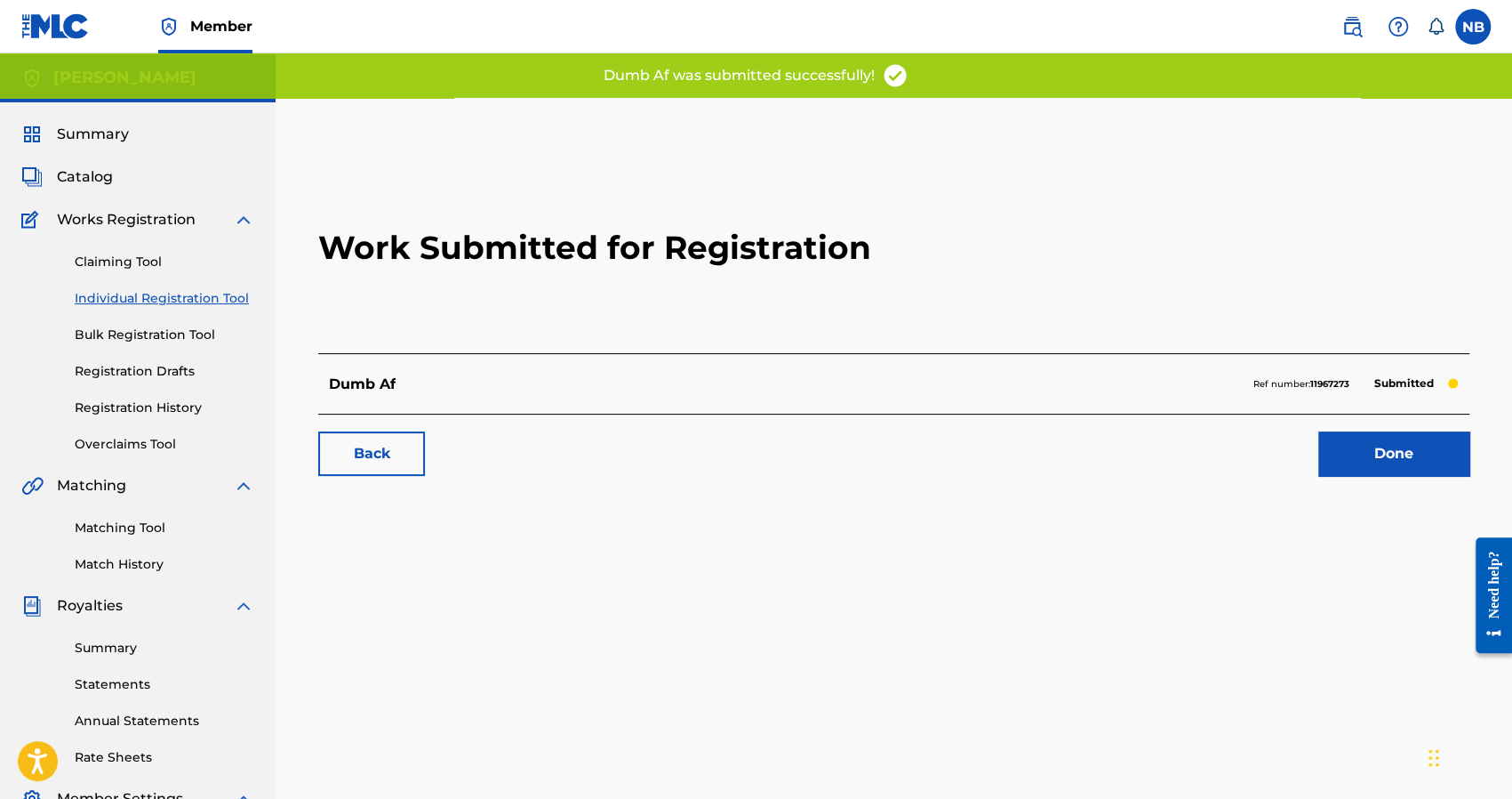
click at [1371, 442] on link "Done" at bounding box center [1394, 454] width 151 height 44
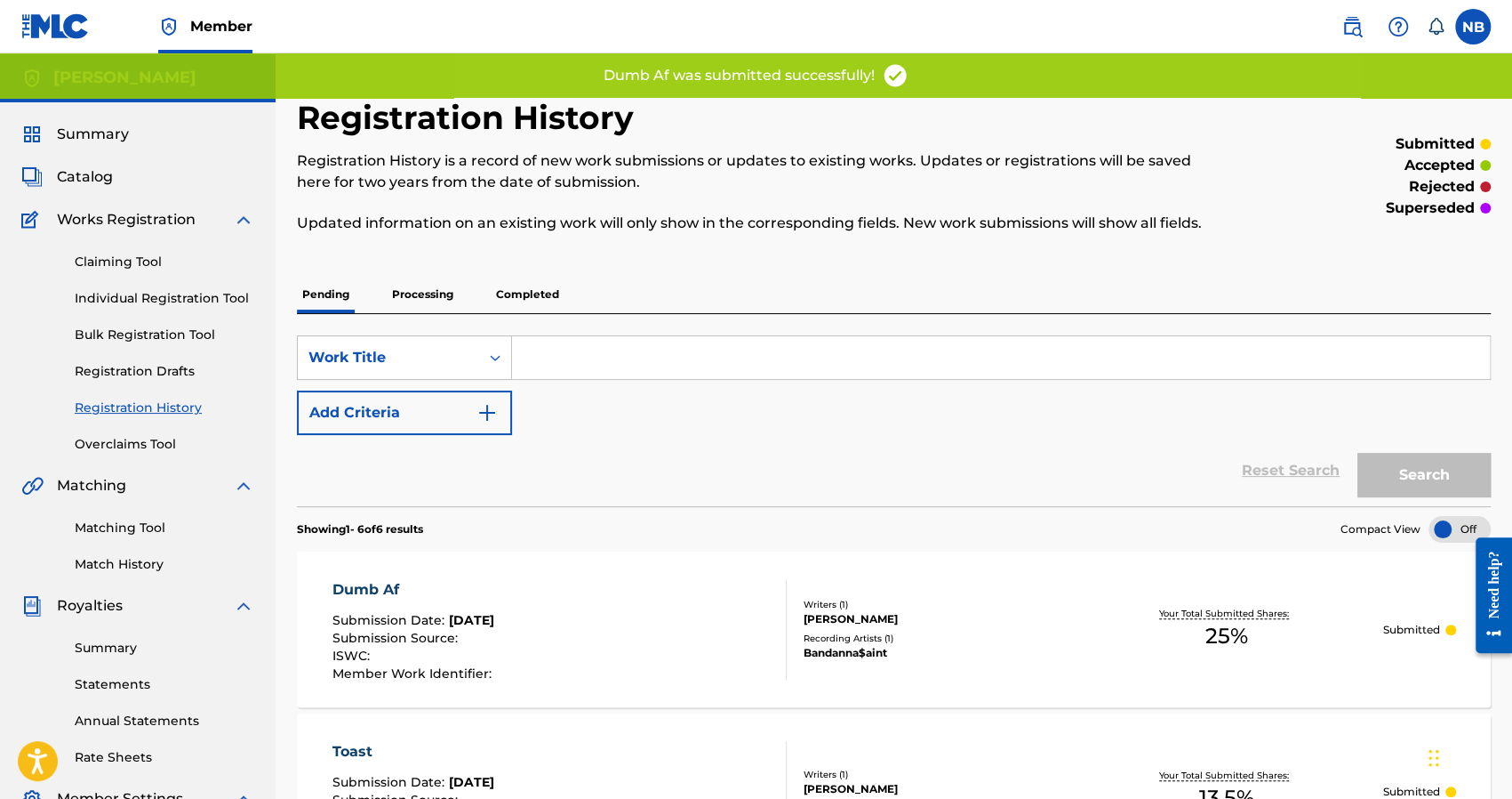
click at [148, 298] on link "Individual Registration Tool" at bounding box center [164, 298] width 180 height 18
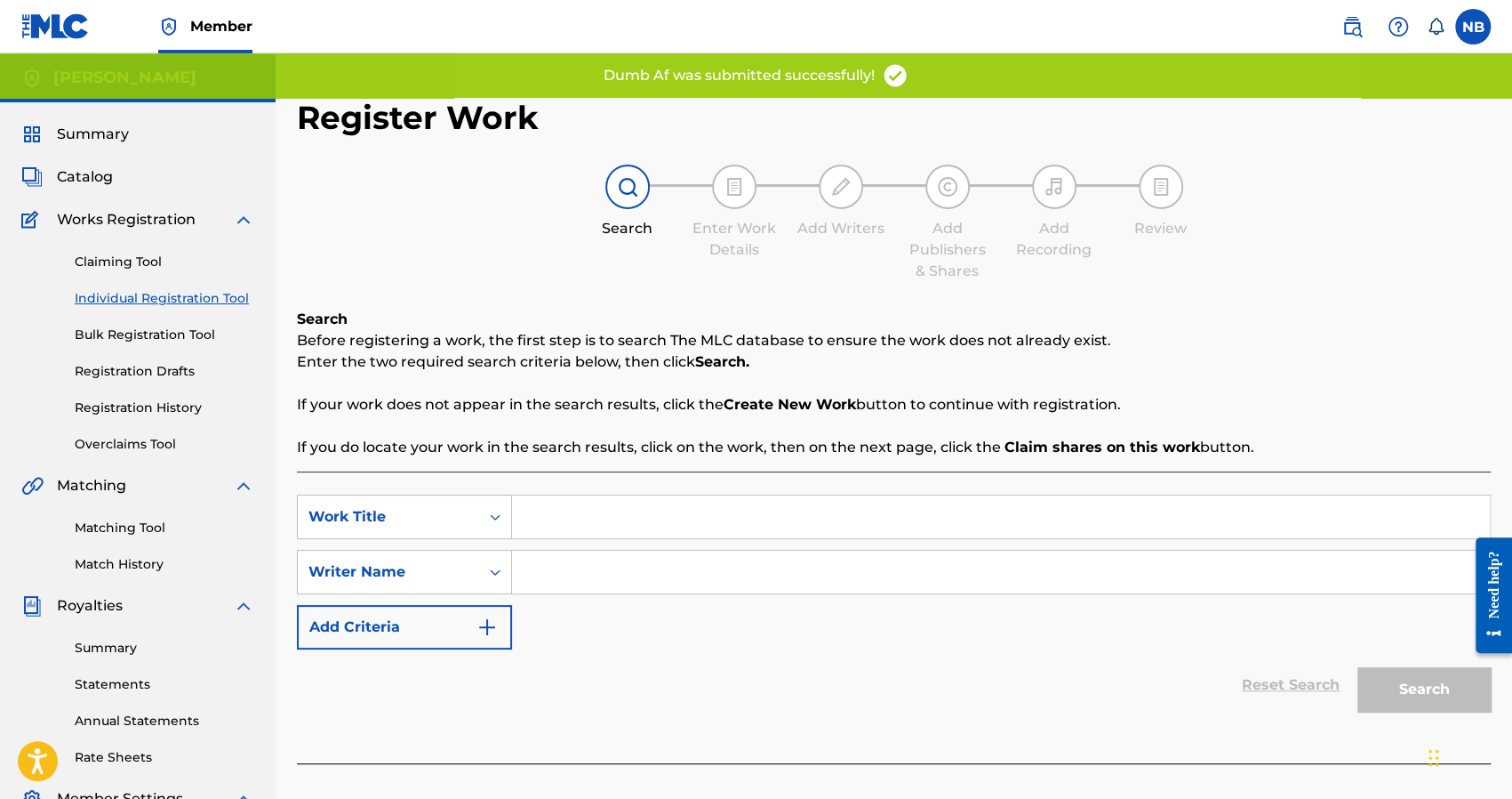
click at [579, 515] on input "Search Form" at bounding box center [1001, 516] width 978 height 42
click at [598, 591] on input "a" at bounding box center [1001, 571] width 978 height 42
click at [1367, 676] on button "Search" at bounding box center [1424, 689] width 133 height 44
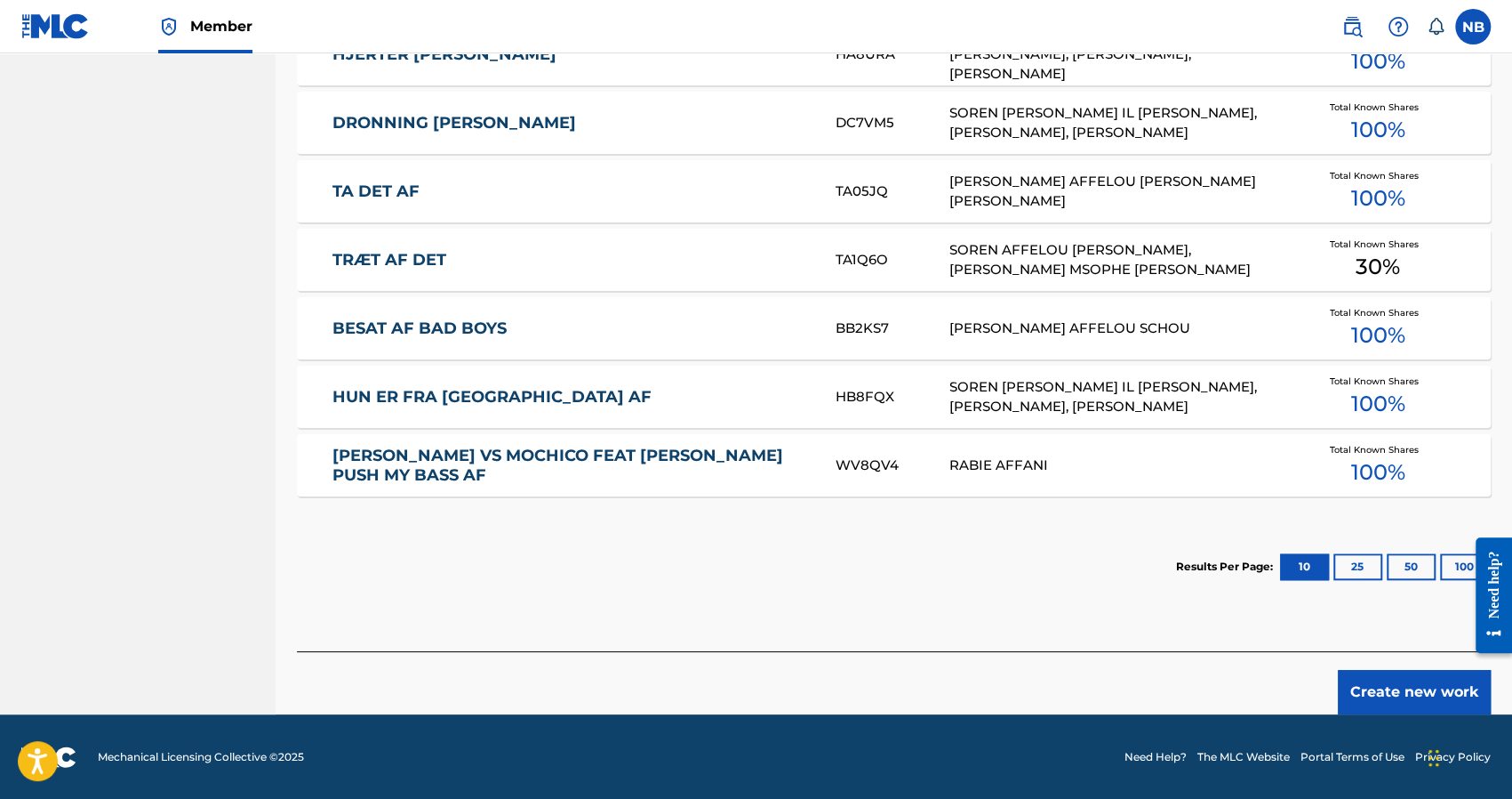
click at [1369, 647] on div "SearchWithCriteriad59def4b-dc57-4566-ab79-e358022f5f9e Work Title af SearchWith…" at bounding box center [893, 89] width 1193 height 1124
click at [1371, 674] on button "Create new work" at bounding box center [1414, 692] width 153 height 44
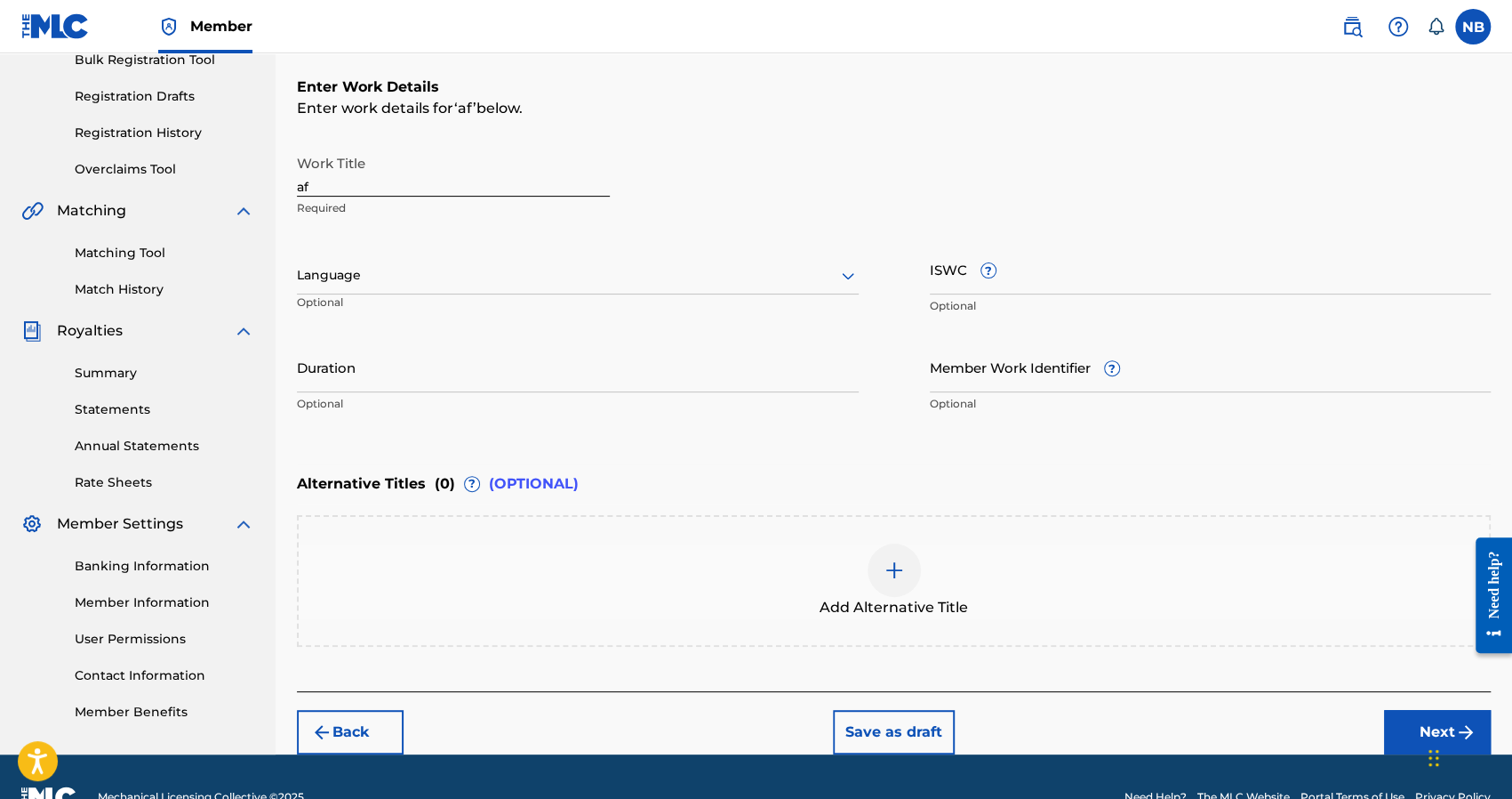
scroll to position [226, 0]
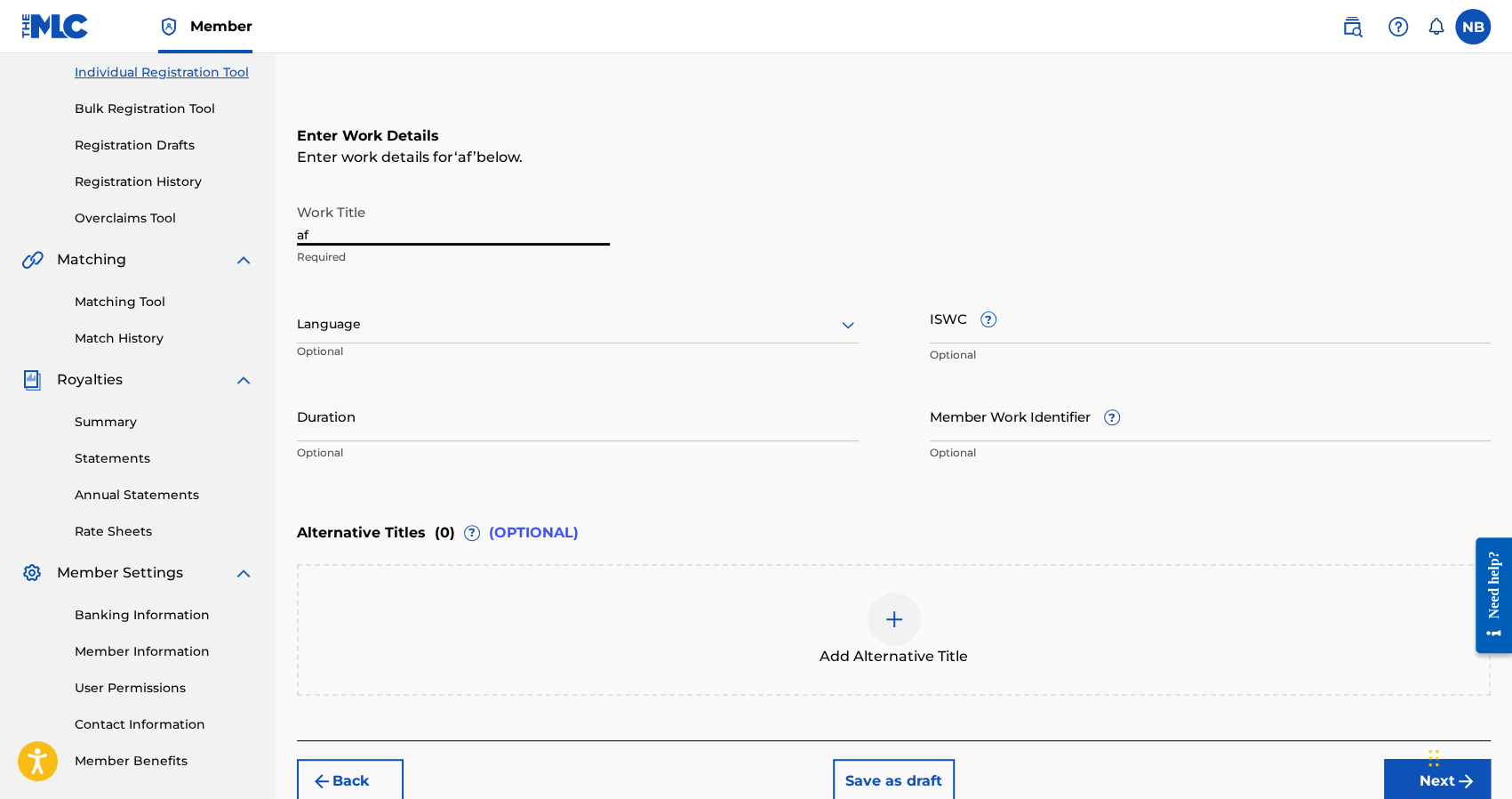
drag, startPoint x: 379, startPoint y: 231, endPoint x: 265, endPoint y: 237, distance: 114.2
click at [265, 237] on main "Nick Brady Summary Catalog Works Registration Claiming Tool Individual Registra…" at bounding box center [756, 315] width 1512 height 975
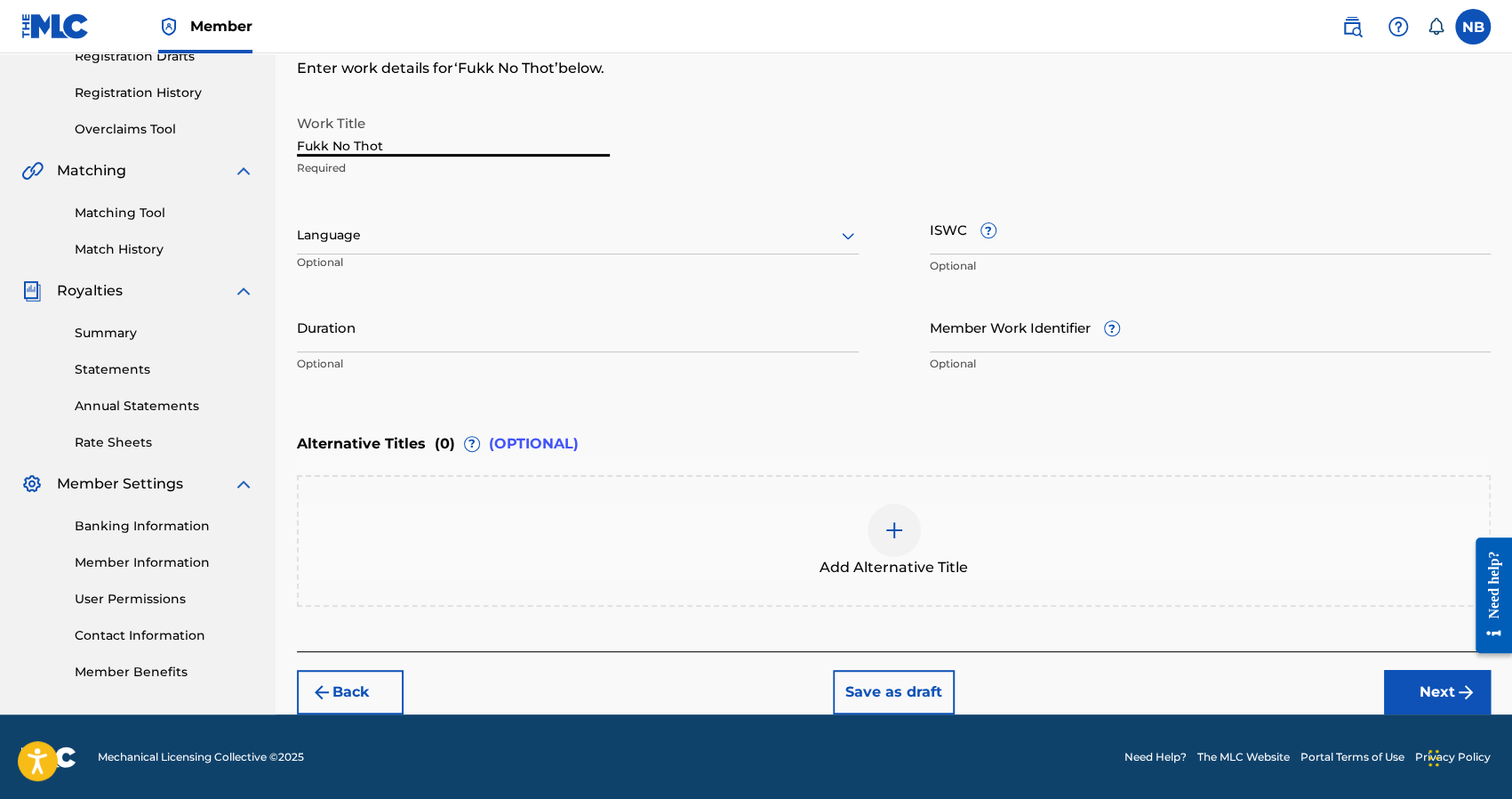
click at [1421, 682] on button "Next" at bounding box center [1438, 692] width 106 height 44
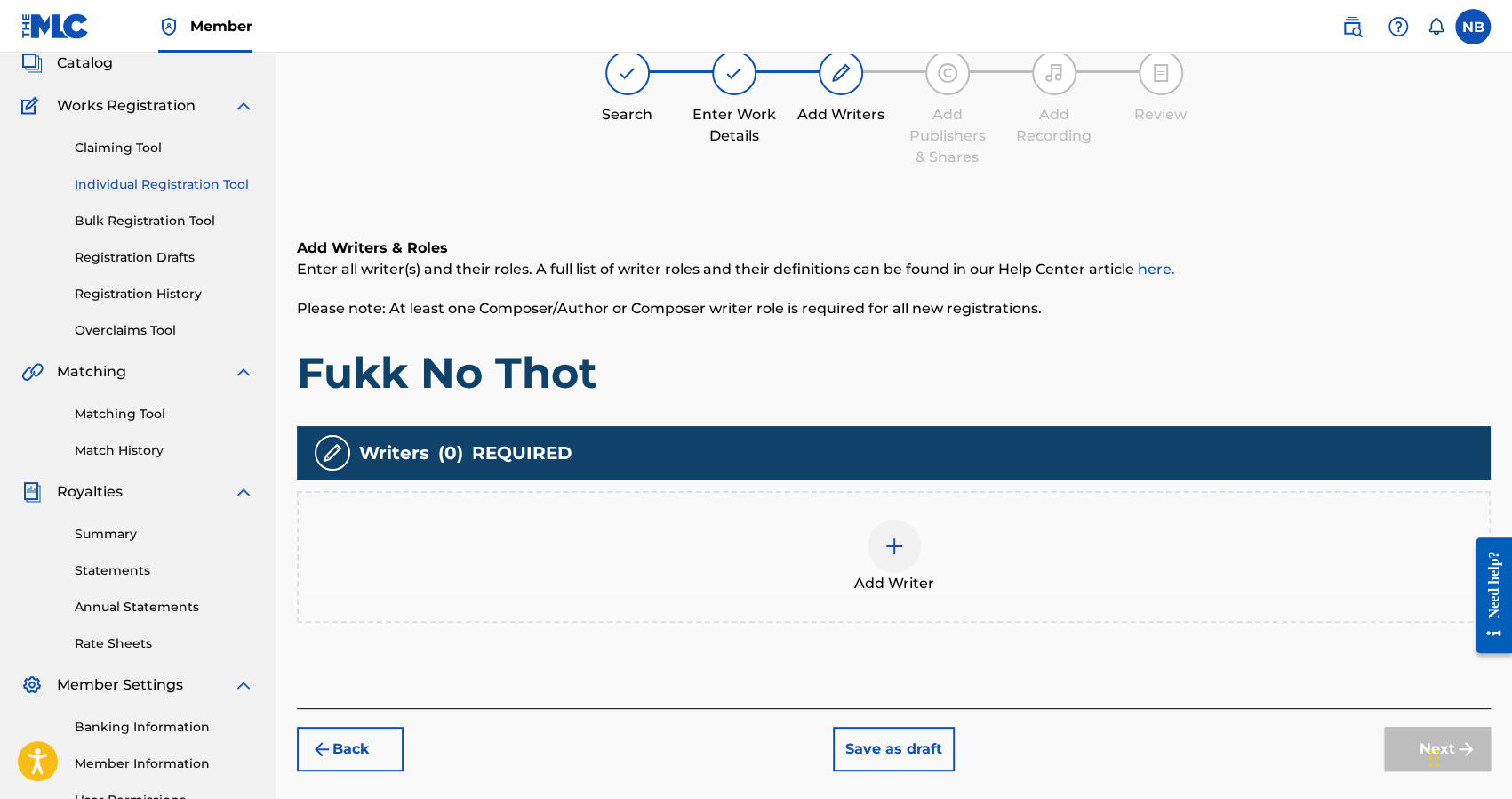
scroll to position [80, 0]
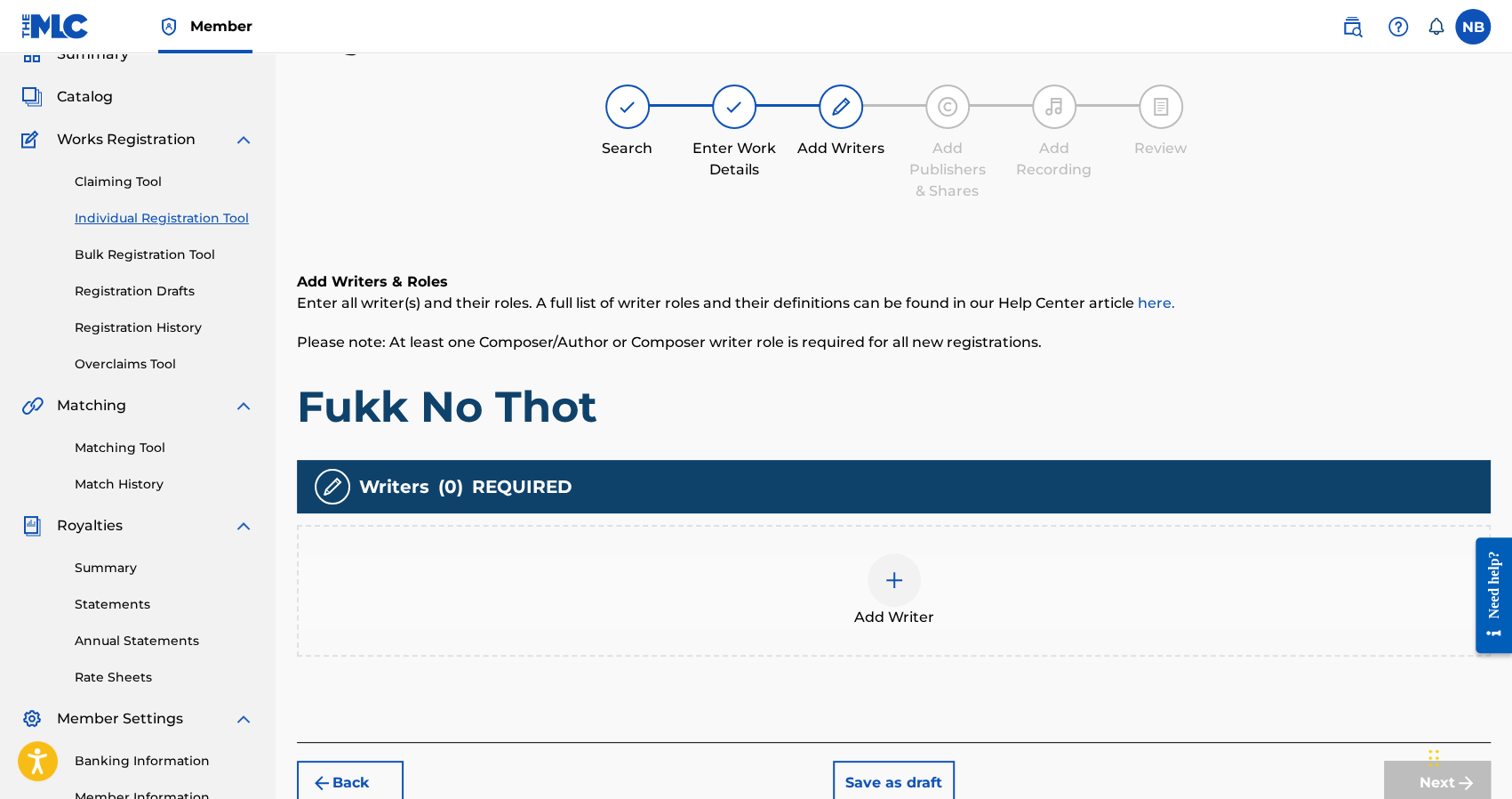
click at [895, 545] on div "Add Writer" at bounding box center [893, 590] width 1193 height 131
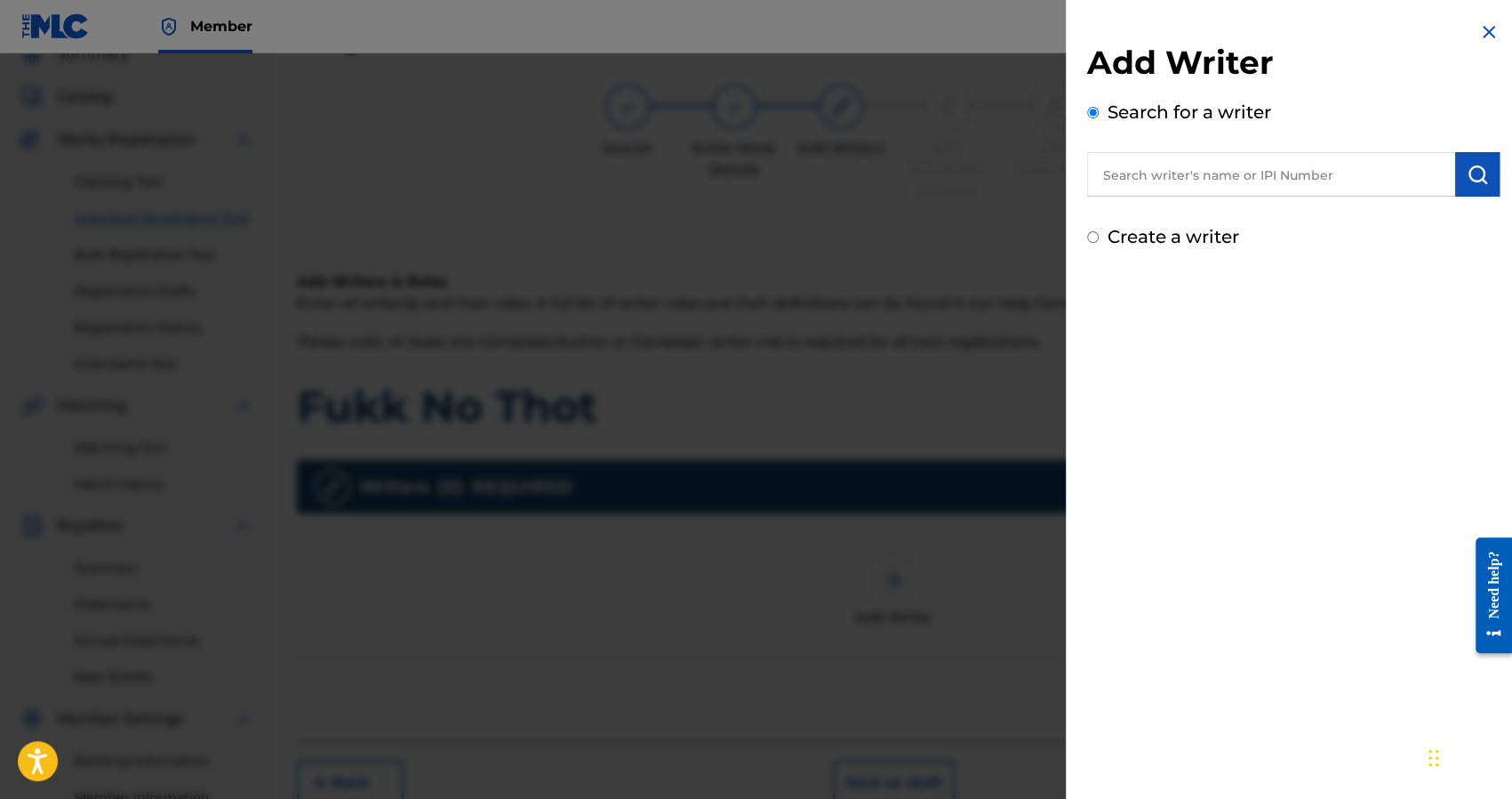
click at [1120, 249] on div "Create a writer" at bounding box center [1293, 236] width 412 height 27
click at [1119, 236] on label "Create a writer" at bounding box center [1173, 236] width 131 height 21
click at [1099, 236] on input "Create a writer" at bounding box center [1092, 237] width 12 height 12
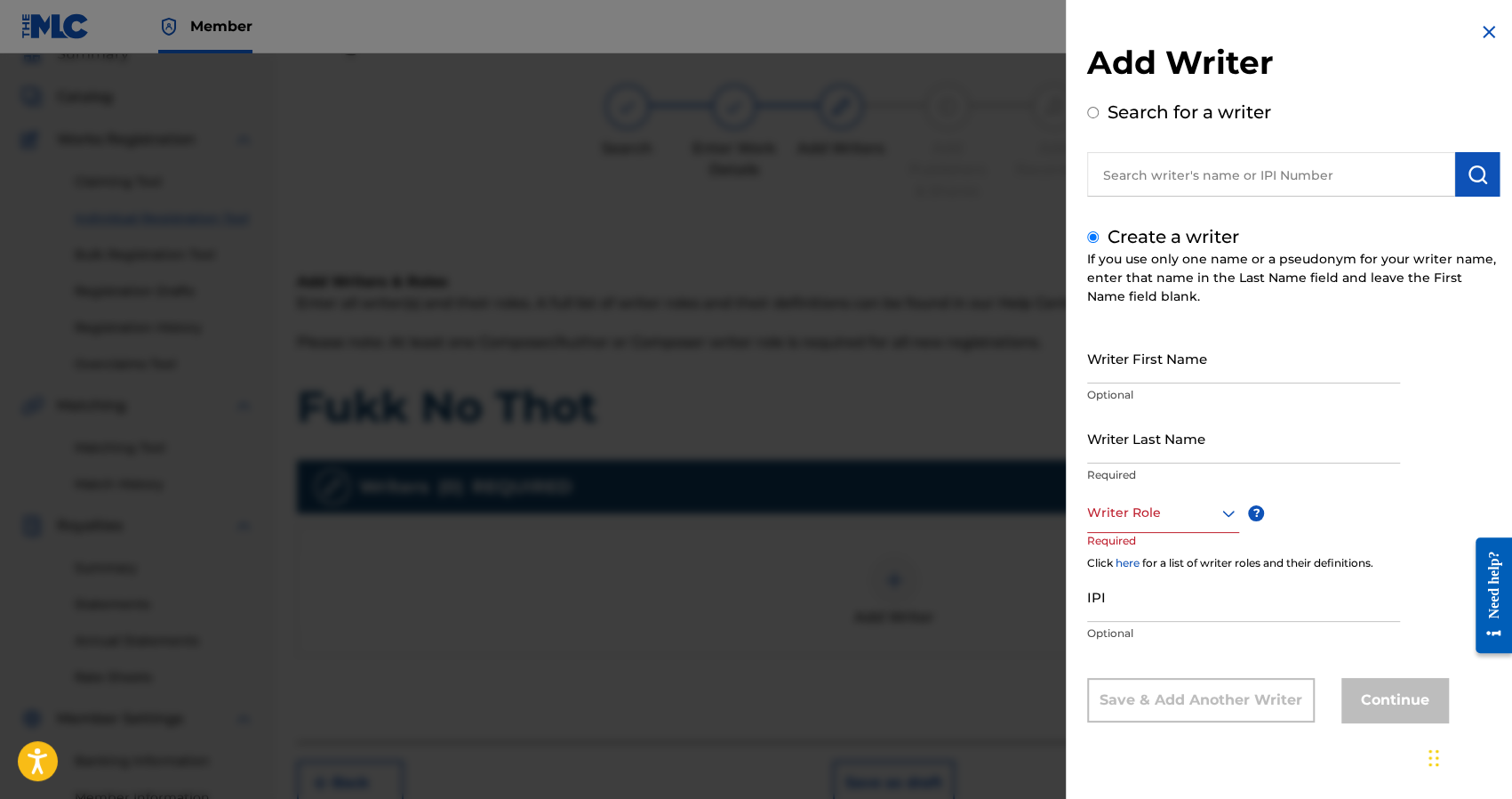
click at [1133, 360] on input "Writer First Name" at bounding box center [1243, 357] width 313 height 51
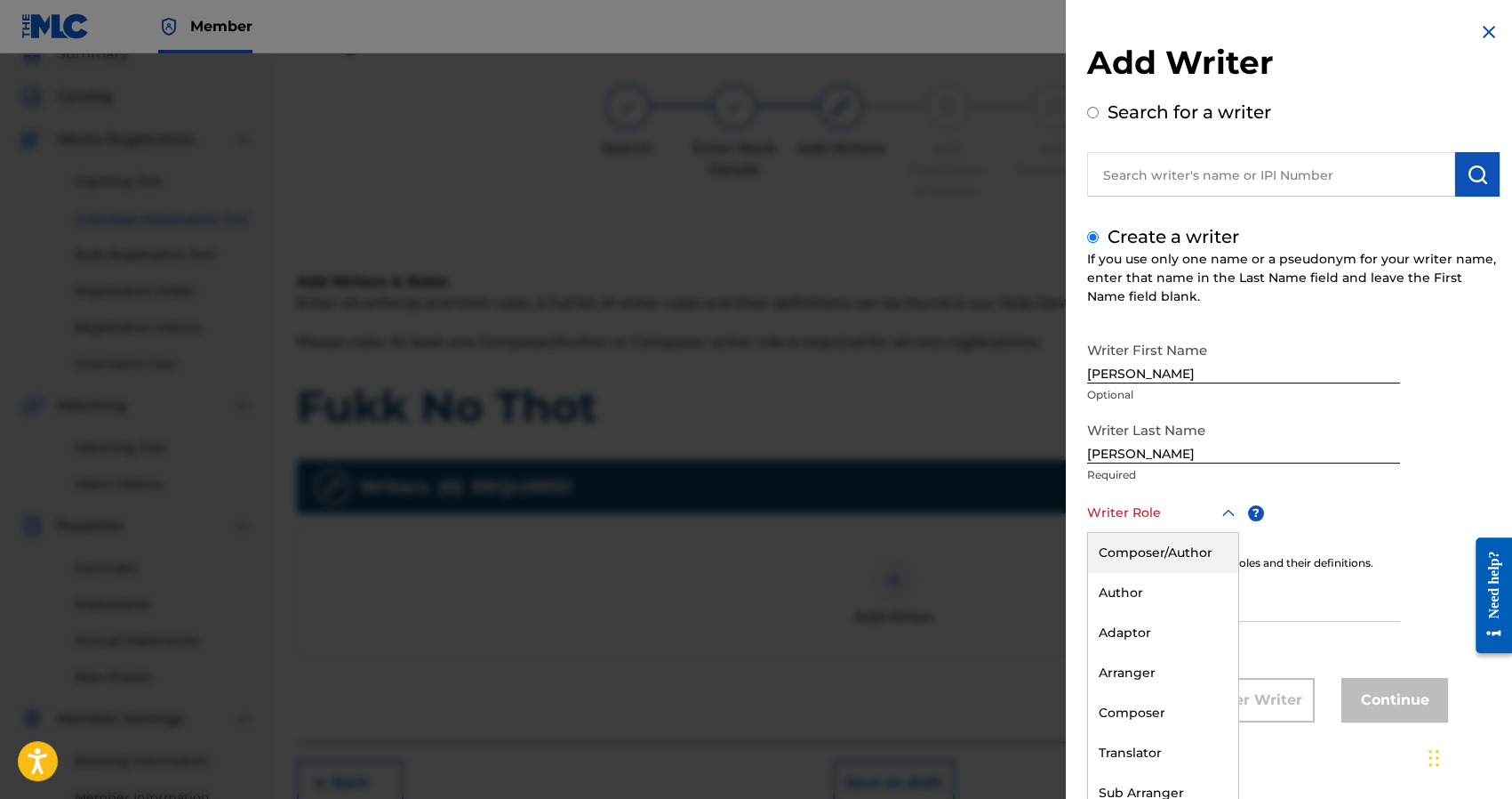
click at [1151, 508] on div at bounding box center [1163, 512] width 152 height 22
click at [1151, 550] on div "Composer/Author" at bounding box center [1163, 553] width 151 height 40
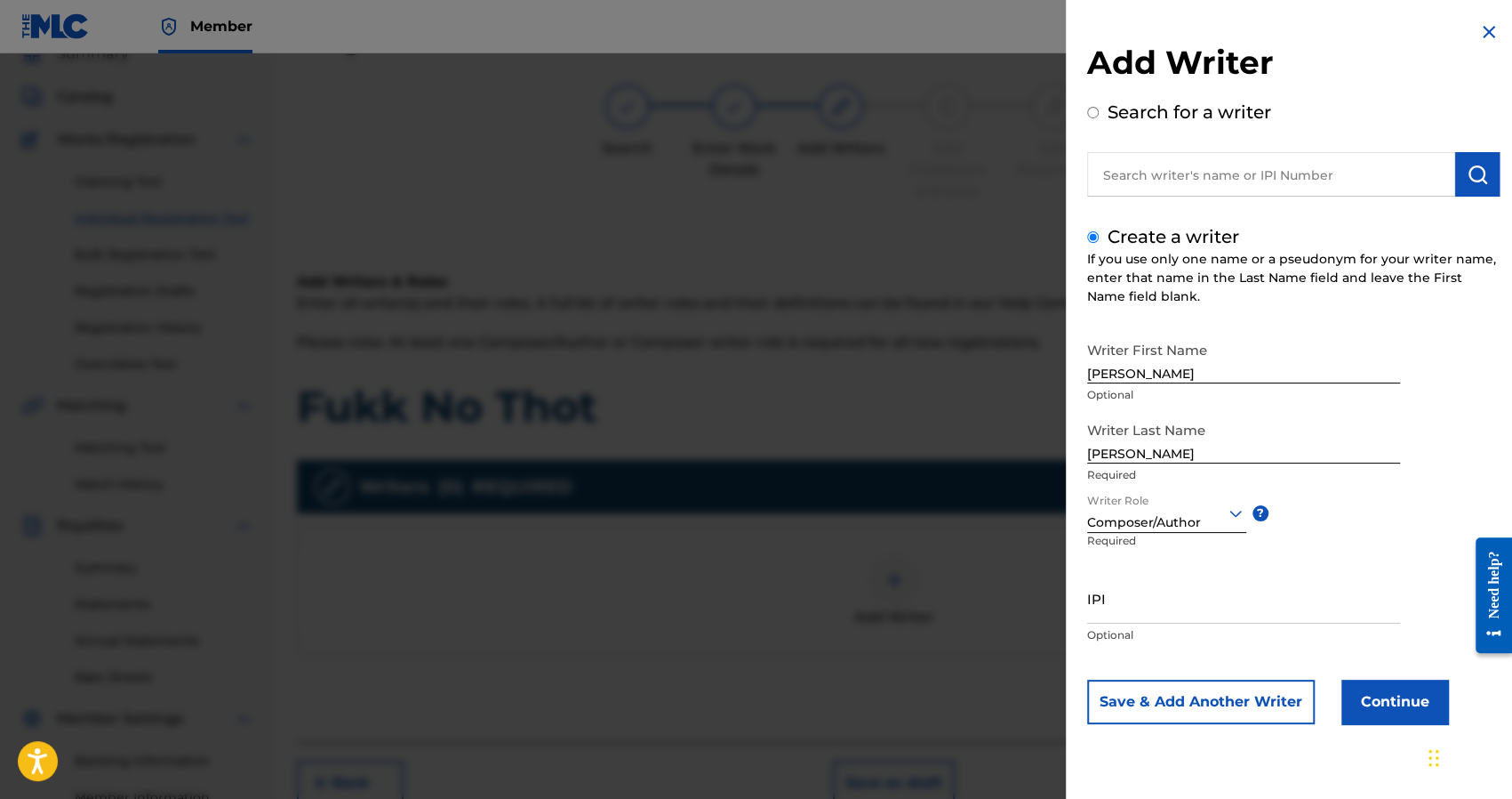
scroll to position [0, 0]
click at [1145, 613] on input "IPI" at bounding box center [1243, 598] width 313 height 51
paste input "1241927853"
click at [1395, 710] on button "Continue" at bounding box center [1394, 702] width 106 height 44
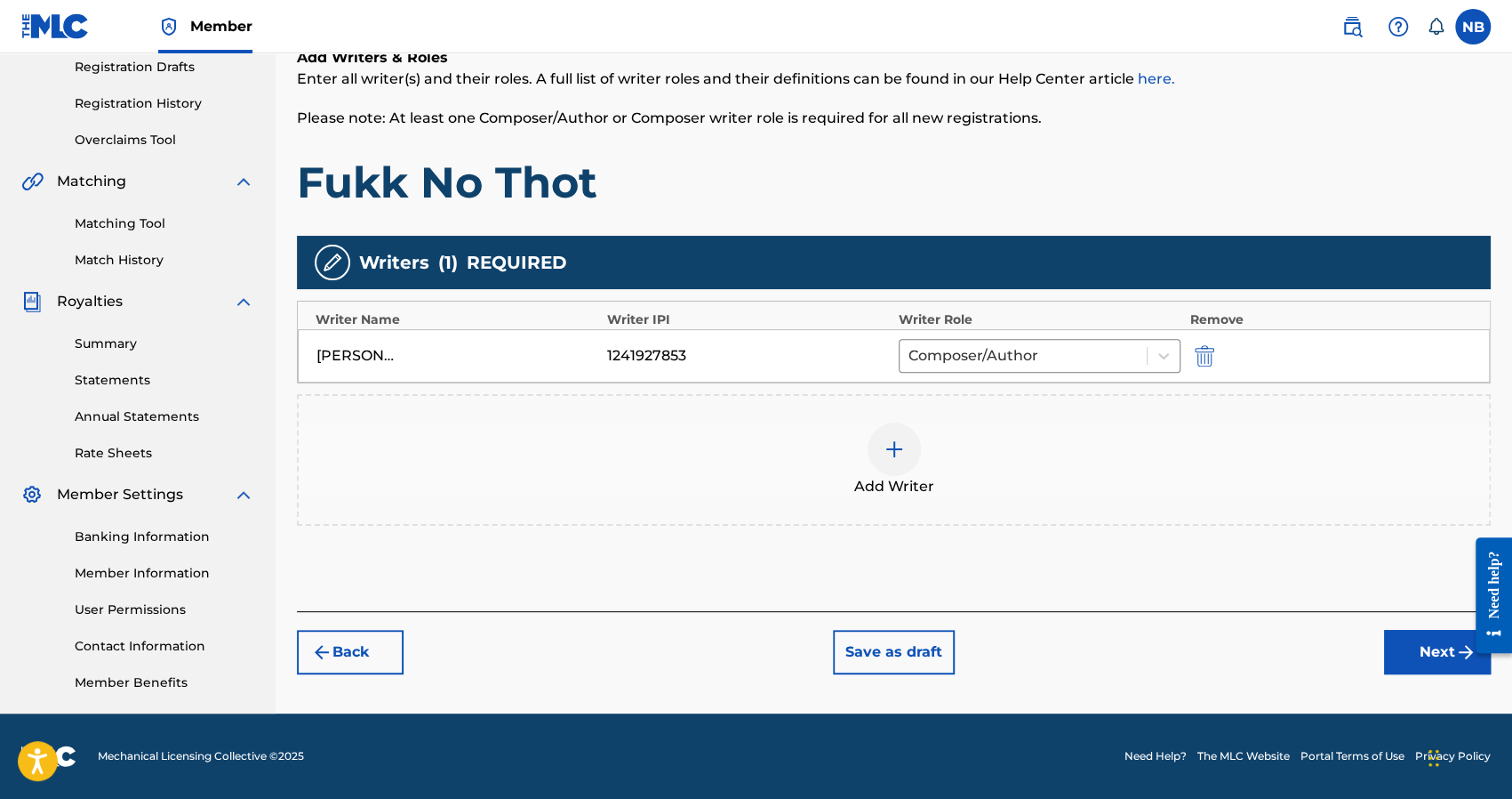
click at [1399, 652] on button "Next" at bounding box center [1438, 652] width 106 height 44
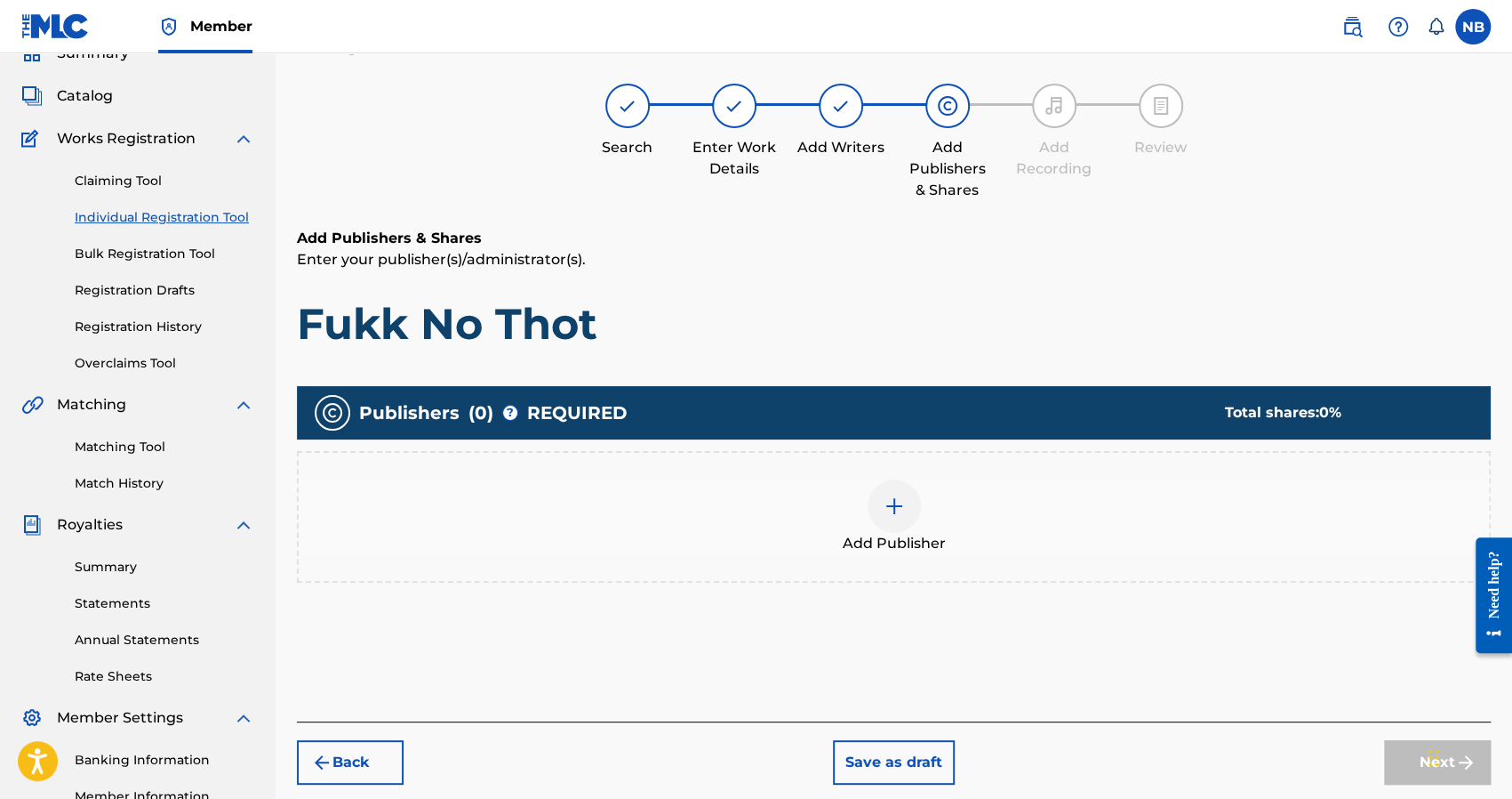
scroll to position [80, 0]
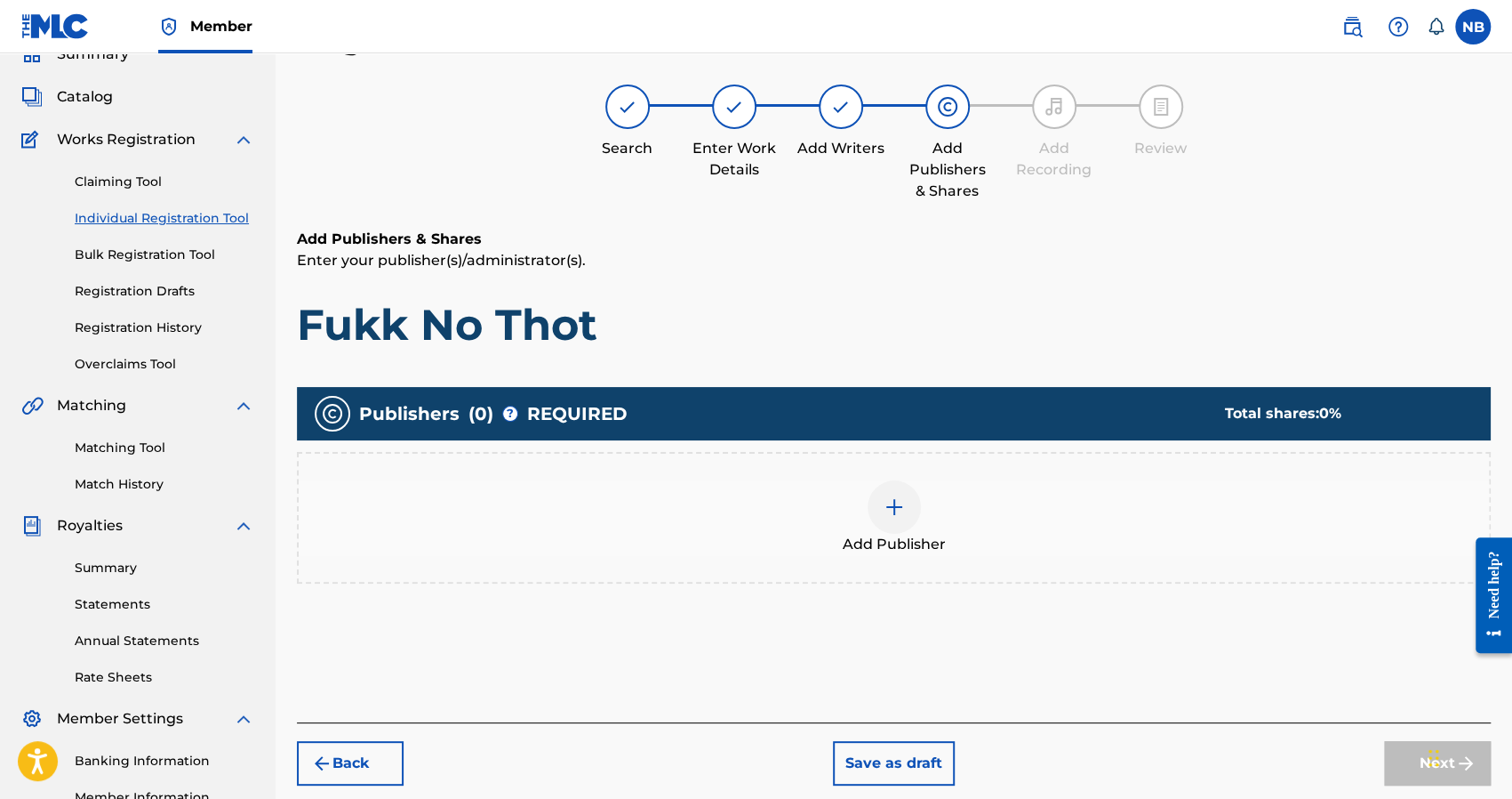
click at [988, 533] on div "Add Publisher" at bounding box center [893, 517] width 1191 height 74
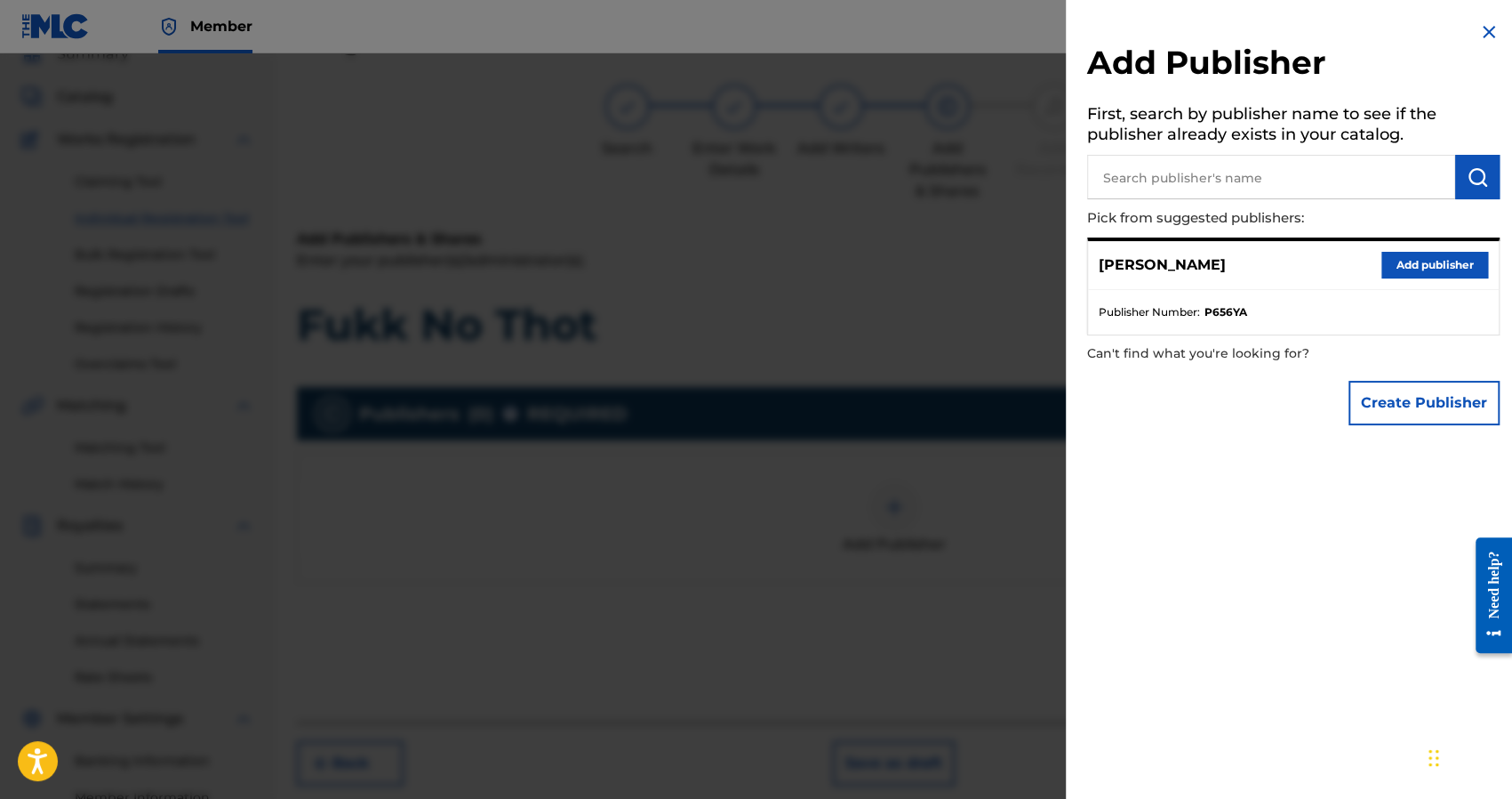
click at [1404, 265] on button "Add publisher" at bounding box center [1435, 264] width 106 height 27
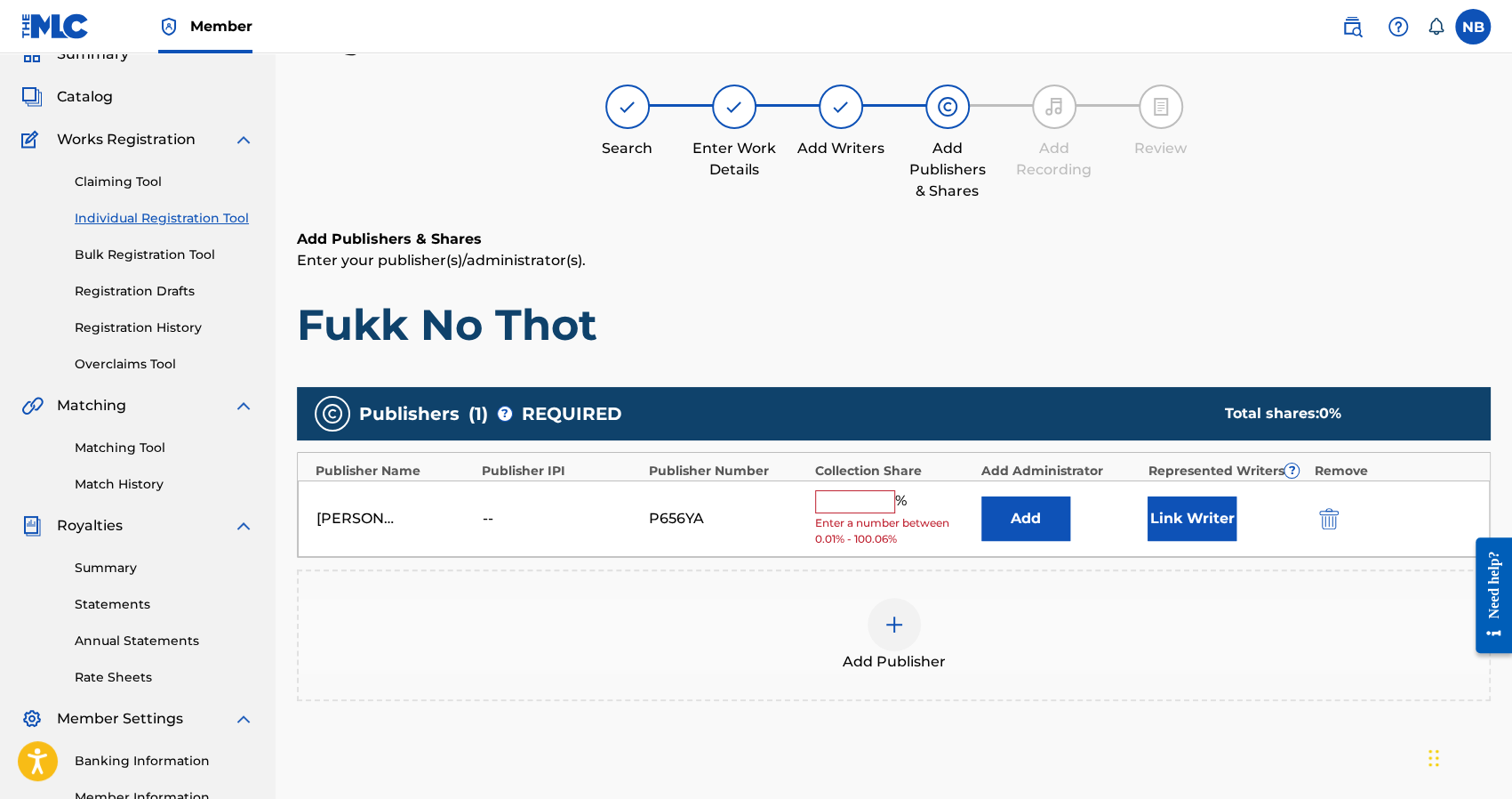
click at [845, 488] on div "Nick Brady -- P656YA % Enter a number between 0.01% - 100.06% Add Link Writer" at bounding box center [893, 519] width 1193 height 77
click at [846, 500] on input "text" at bounding box center [855, 501] width 80 height 23
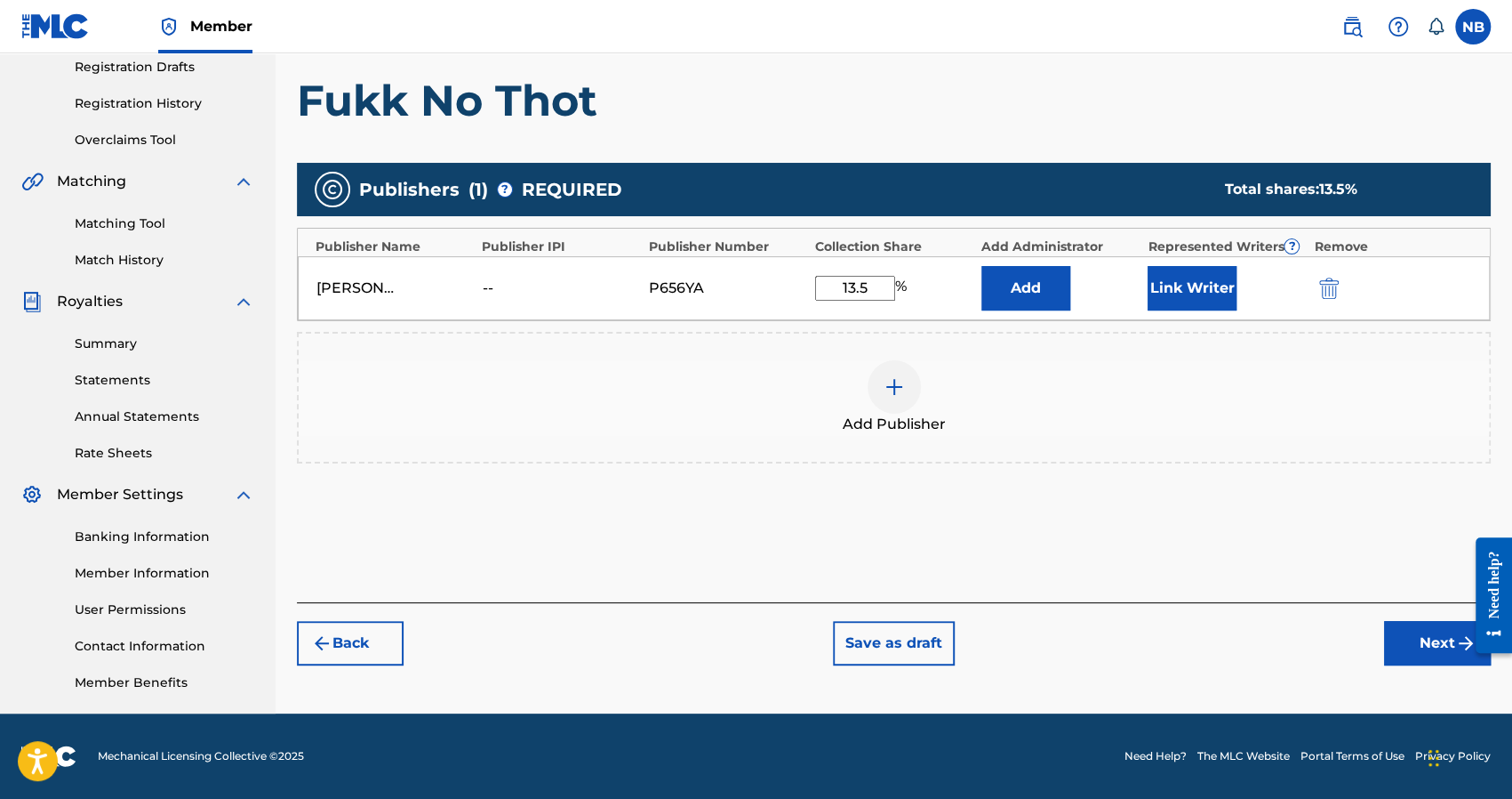
click at [1409, 652] on button "Next" at bounding box center [1438, 643] width 106 height 44
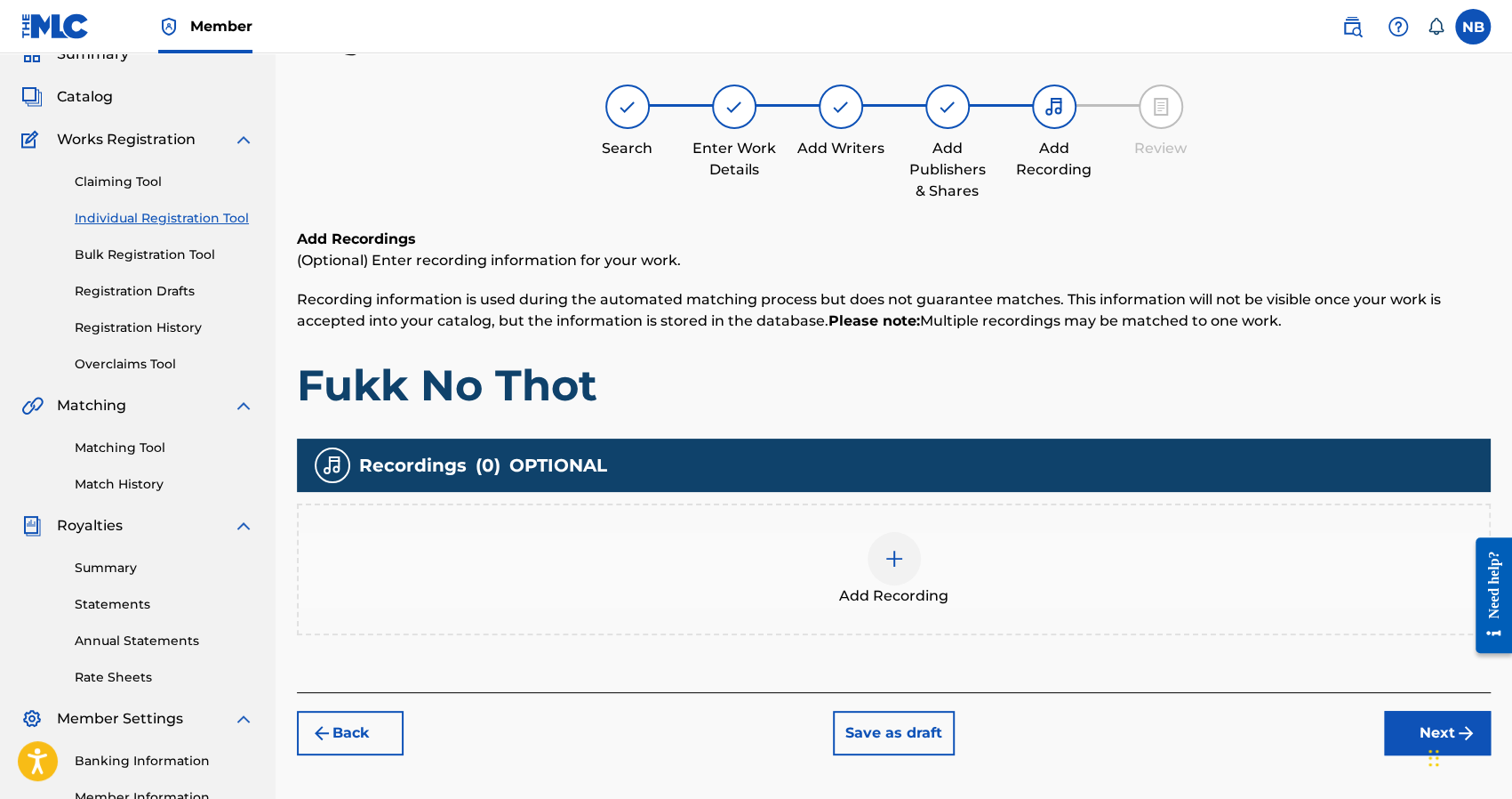
click at [1207, 580] on div "Add Recording" at bounding box center [893, 568] width 1191 height 74
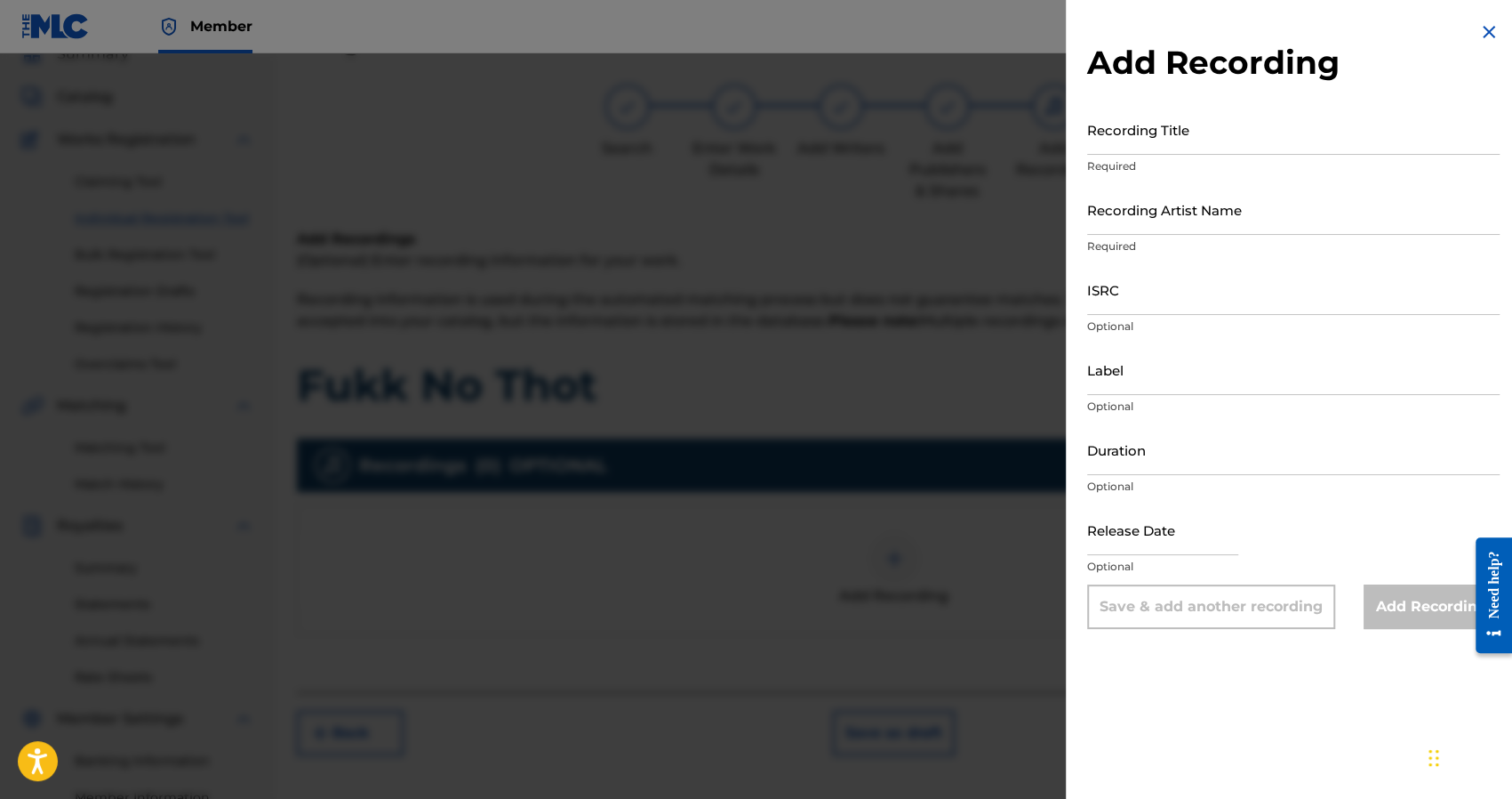
click at [1152, 120] on input "Recording Title" at bounding box center [1293, 129] width 412 height 51
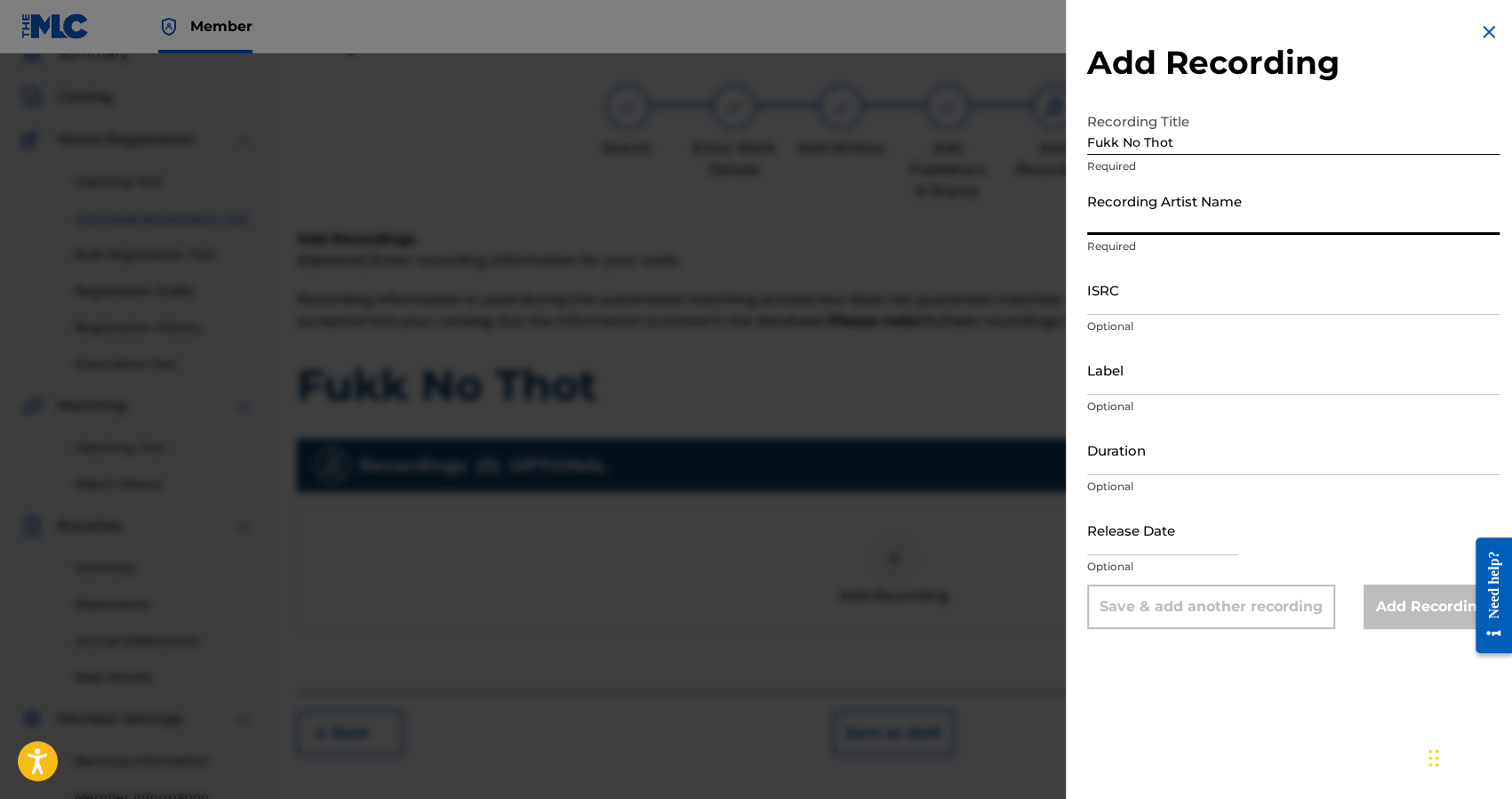
click at [1161, 206] on input "Recording Artist Name" at bounding box center [1293, 208] width 412 height 51
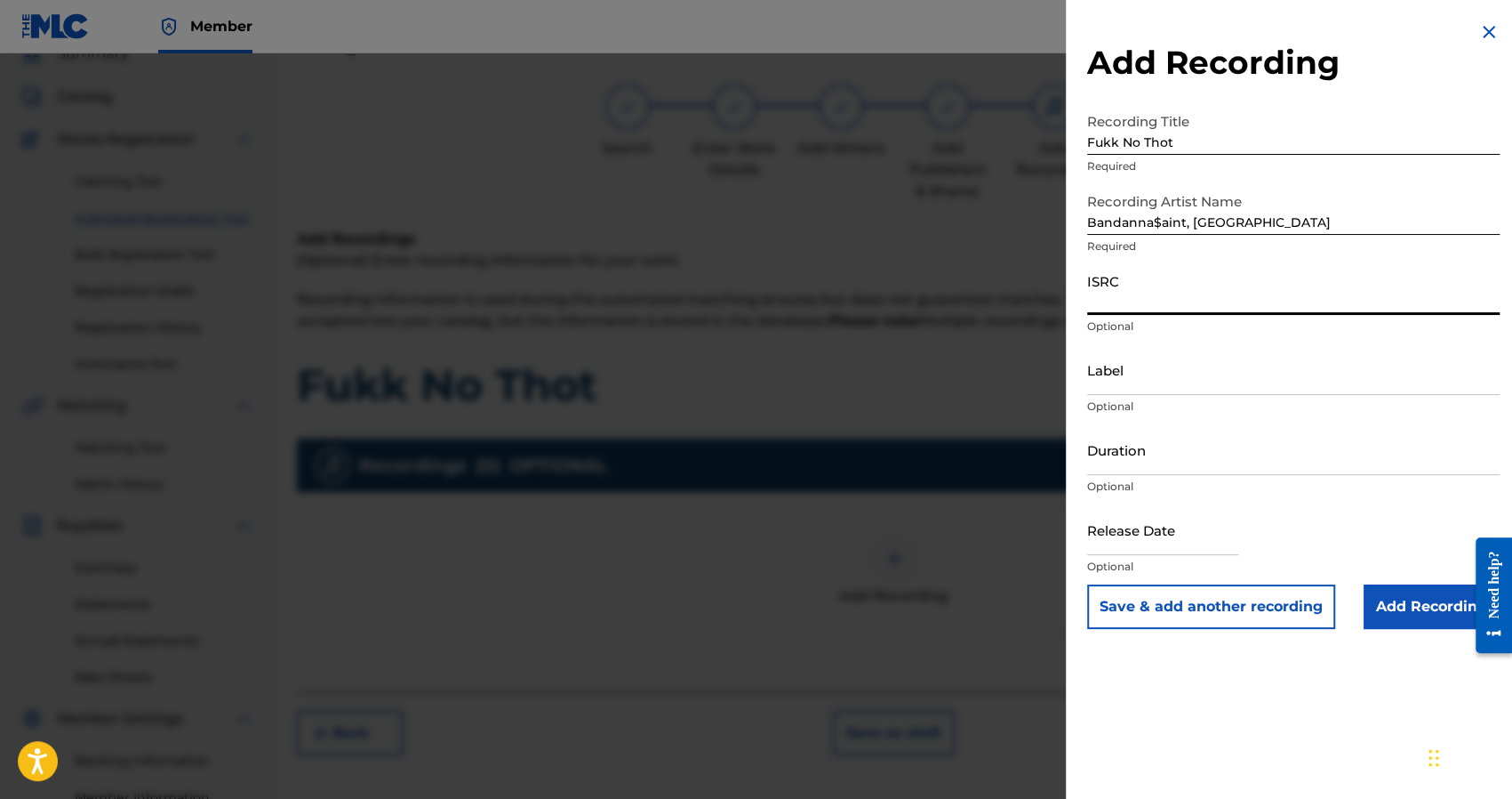
drag, startPoint x: 1171, startPoint y: 287, endPoint x: 1129, endPoint y: 335, distance: 63.8
click at [1171, 287] on input "ISRC" at bounding box center [1293, 289] width 412 height 51
paste input "TCAHP2333236"
click at [1400, 620] on input "Add Recording" at bounding box center [1431, 606] width 136 height 44
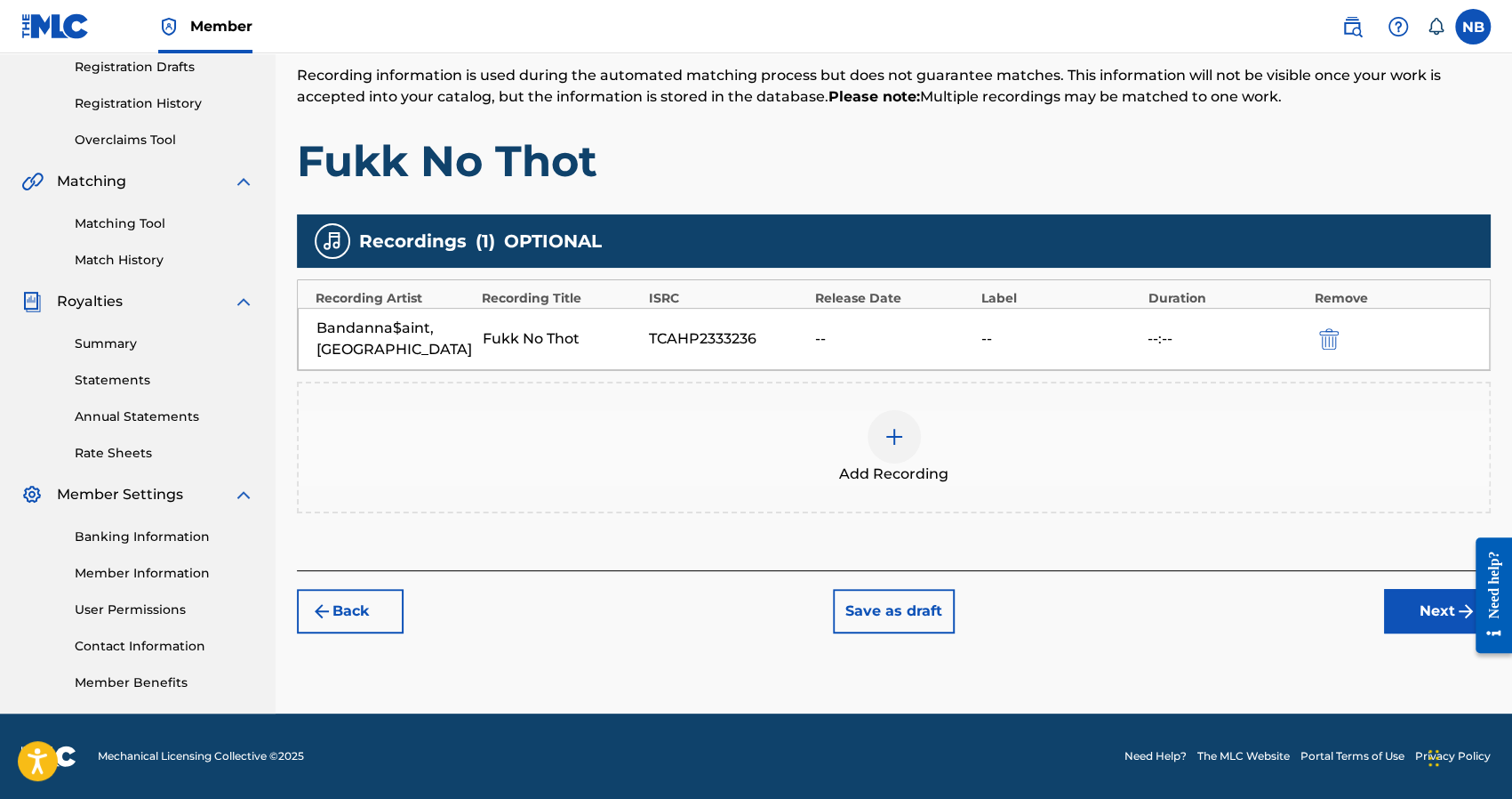
click at [1403, 604] on button "Next" at bounding box center [1438, 611] width 106 height 44
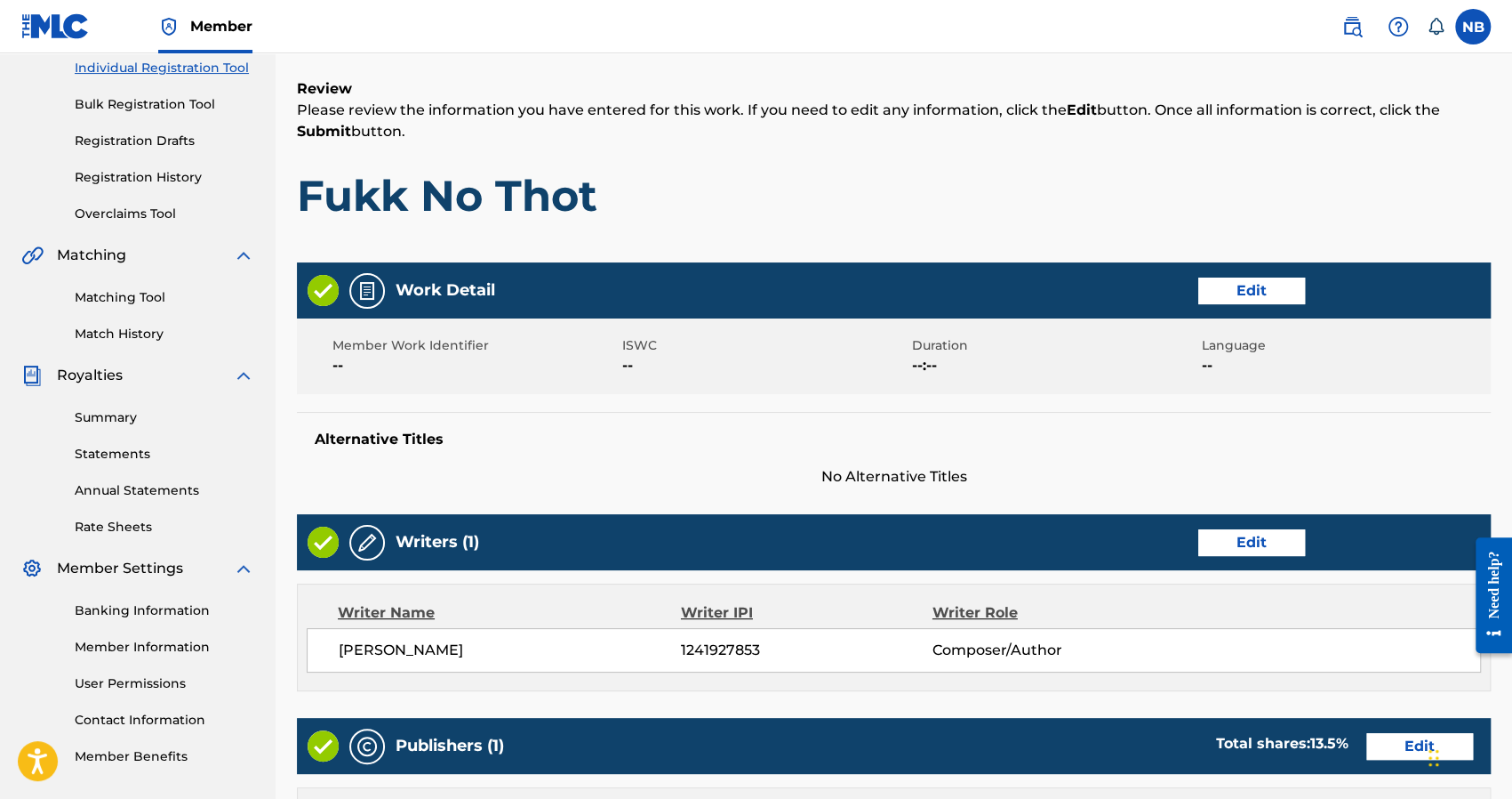
scroll to position [702, 0]
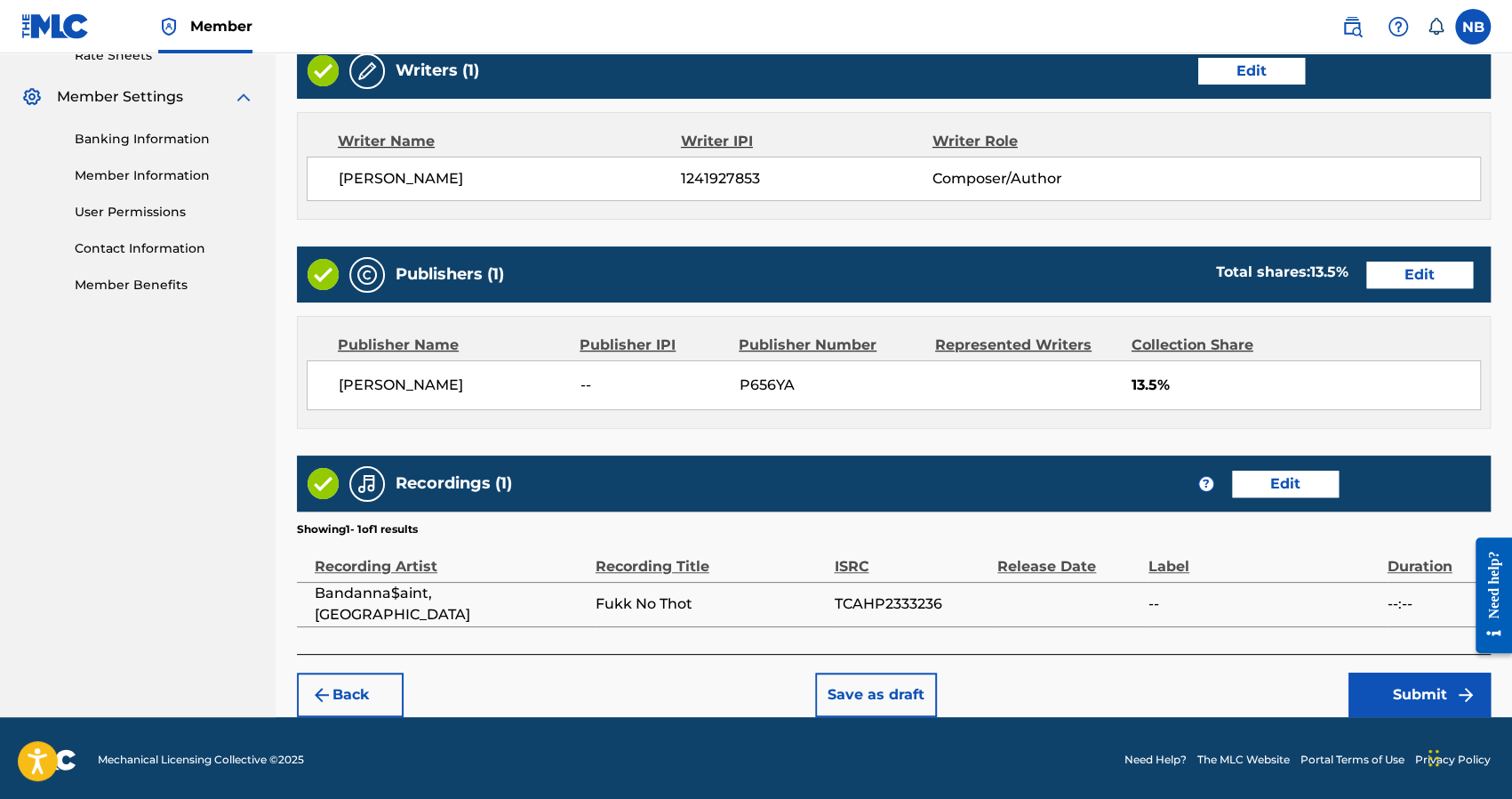
click at [1390, 690] on button "Submit" at bounding box center [1419, 694] width 142 height 44
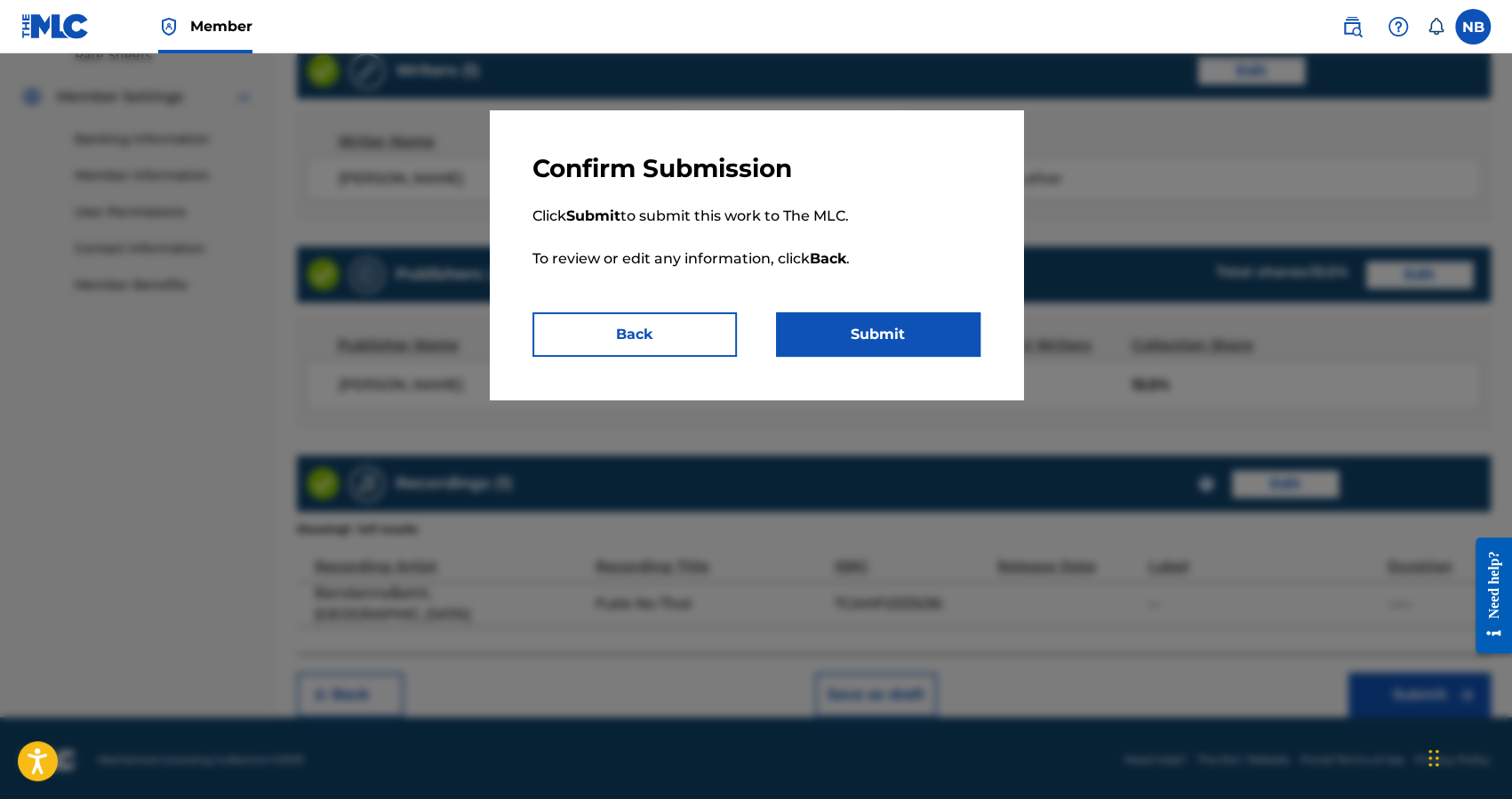
click at [894, 331] on button "Submit" at bounding box center [878, 334] width 205 height 44
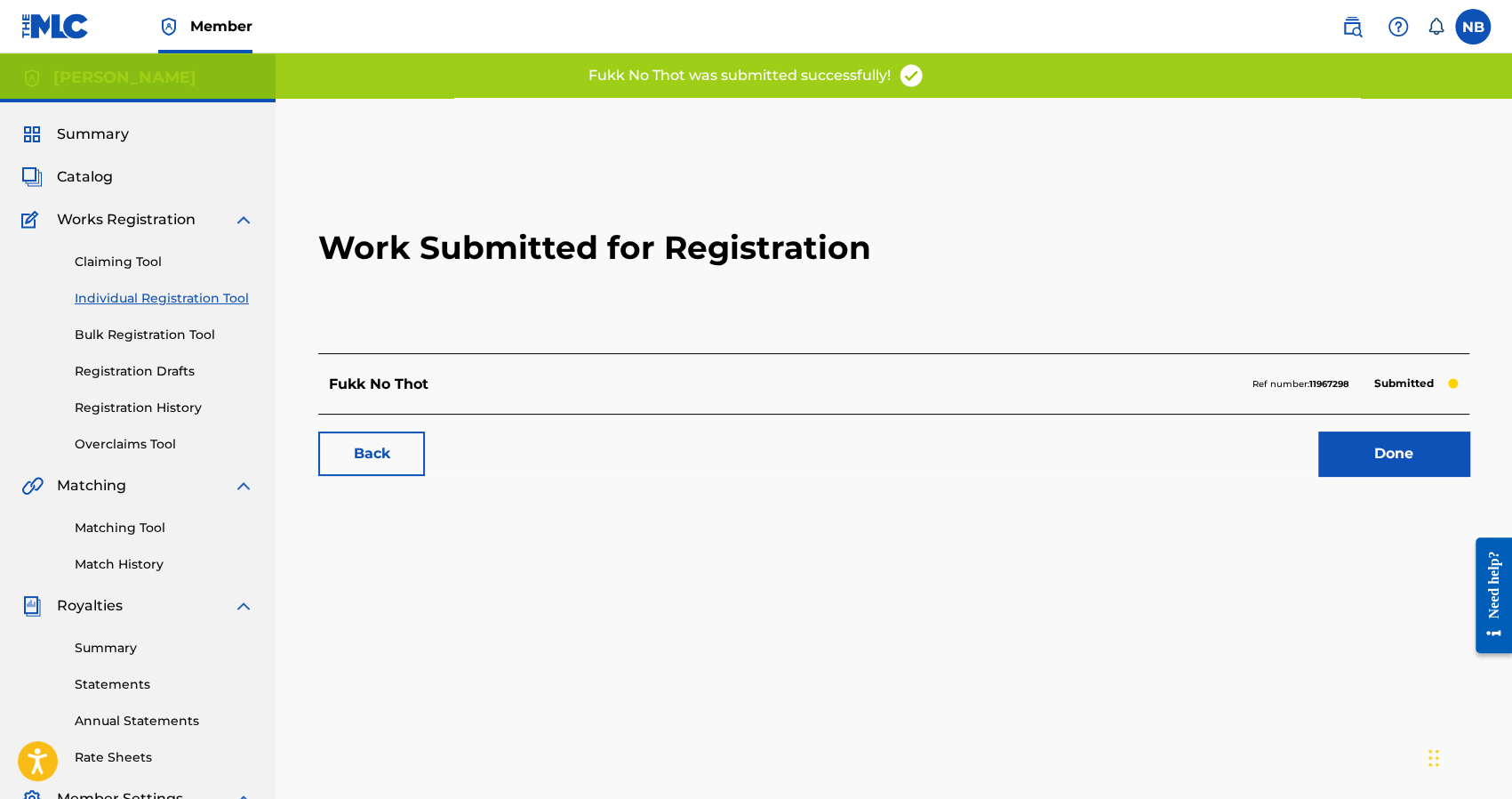
scroll to position [304, 0]
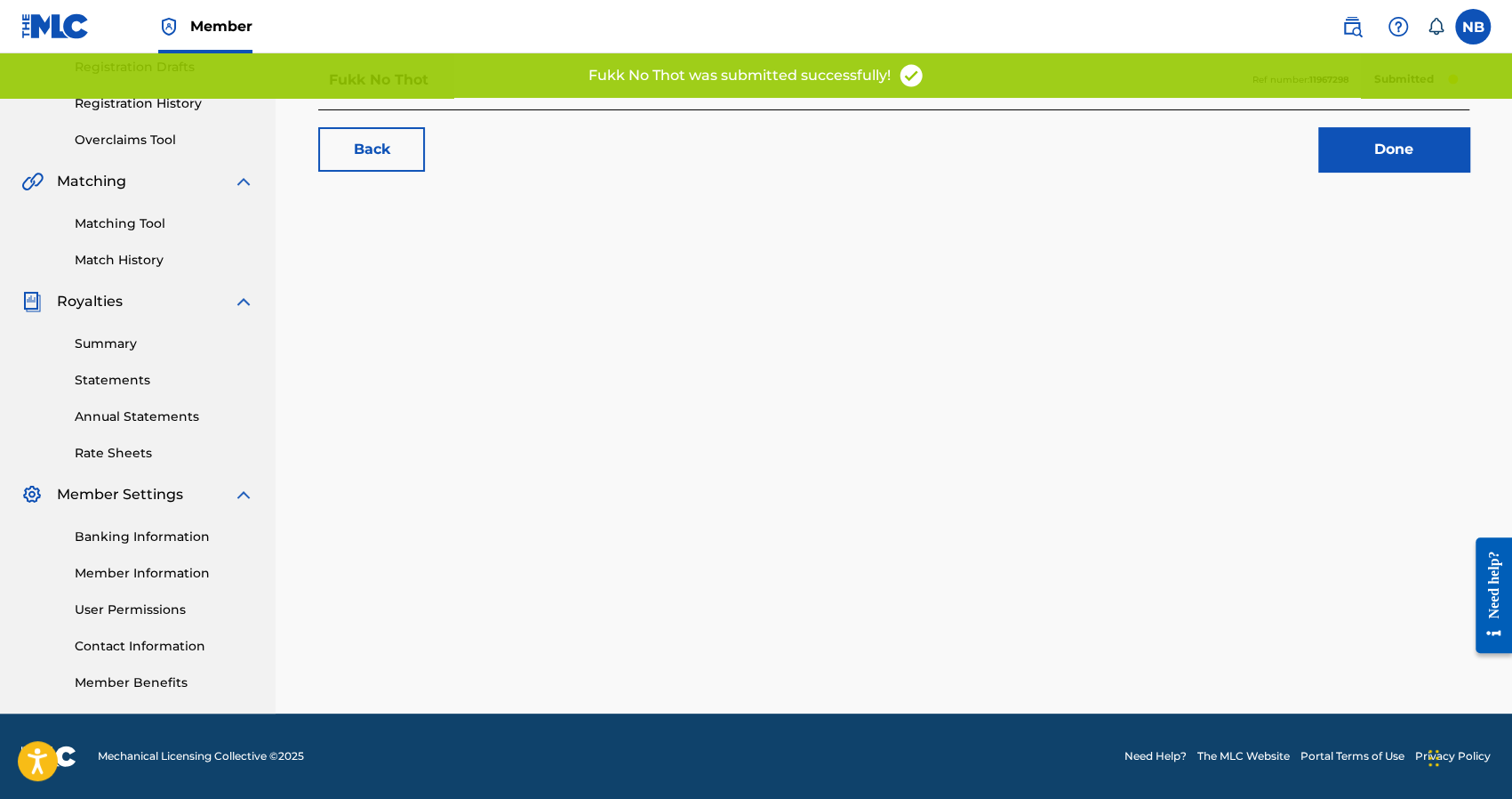
click at [1350, 160] on link "Done" at bounding box center [1394, 149] width 151 height 44
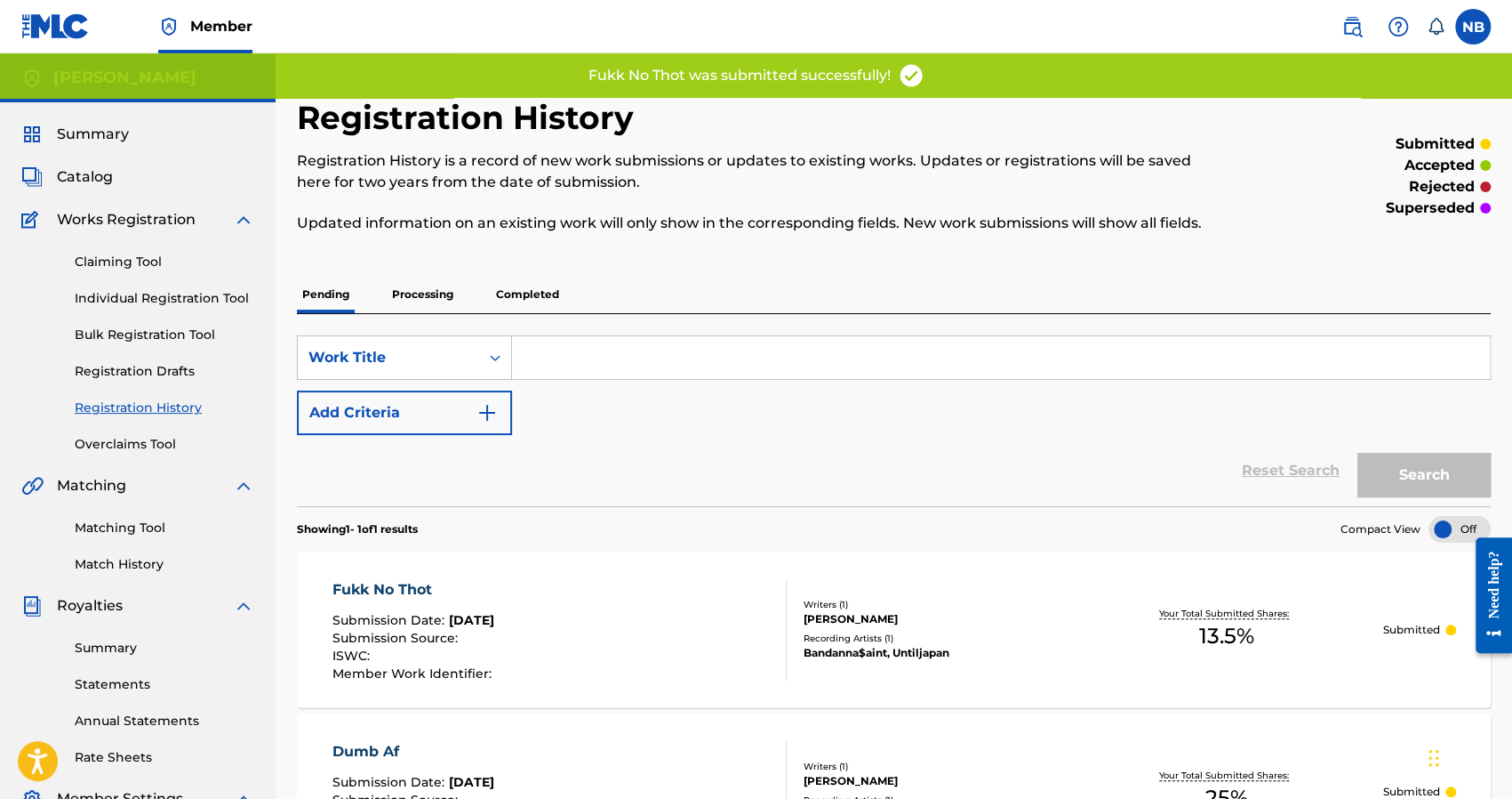
click at [179, 299] on link "Individual Registration Tool" at bounding box center [164, 298] width 180 height 18
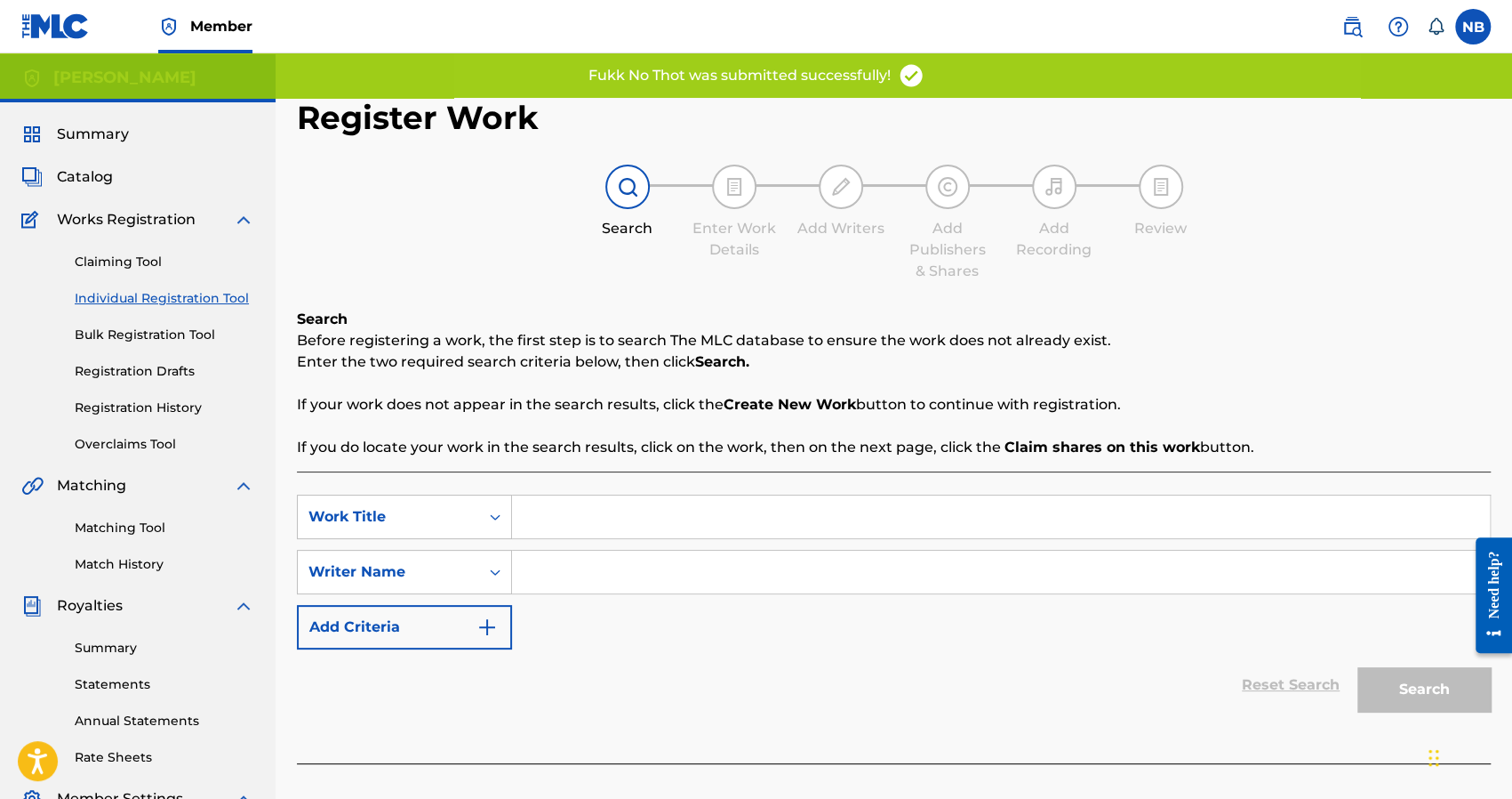
click at [630, 502] on input "Search Form" at bounding box center [1001, 516] width 978 height 42
click at [626, 562] on input "Search Form" at bounding box center [1001, 571] width 978 height 42
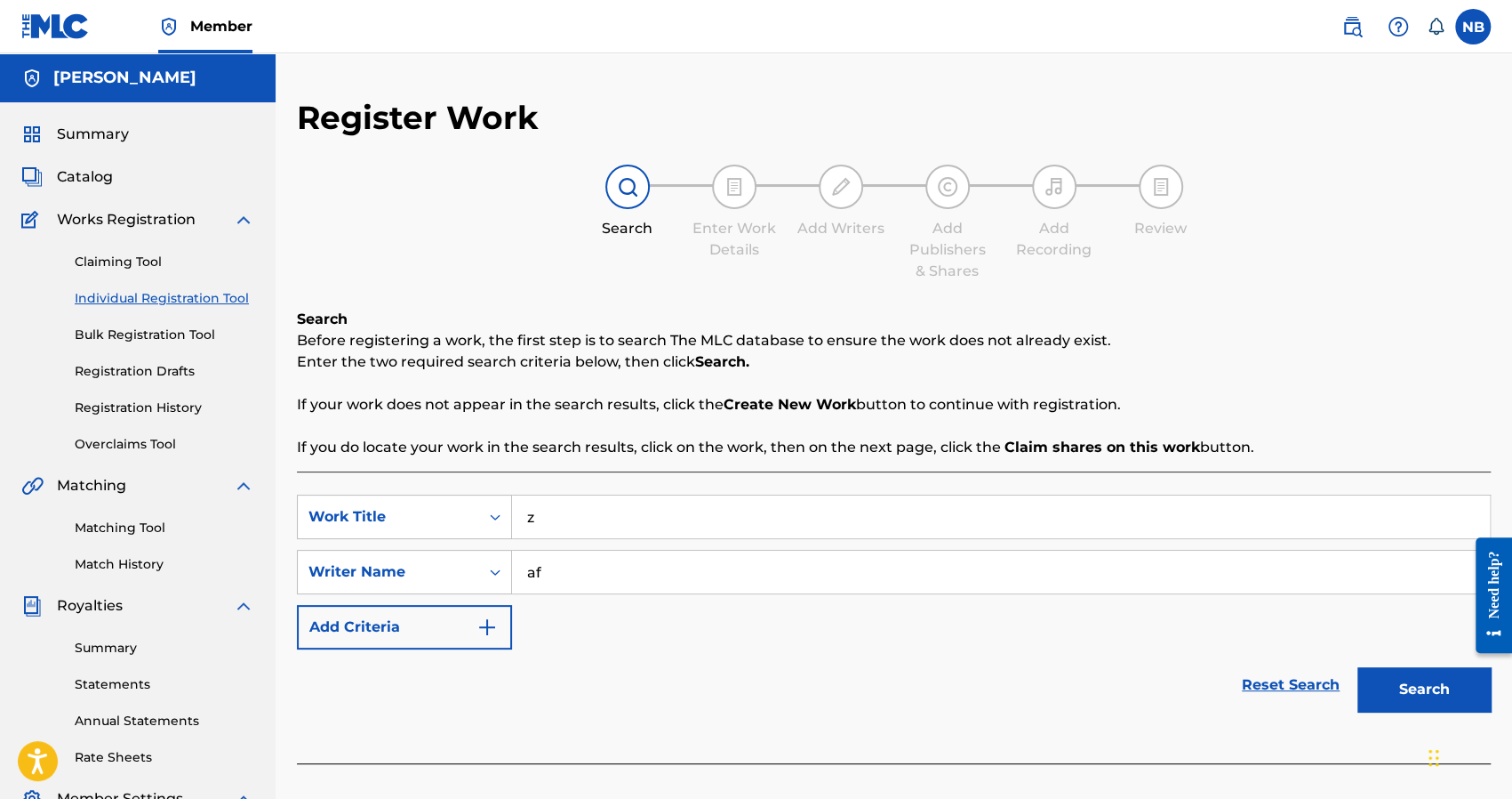
click at [1406, 684] on button "Search" at bounding box center [1424, 689] width 133 height 44
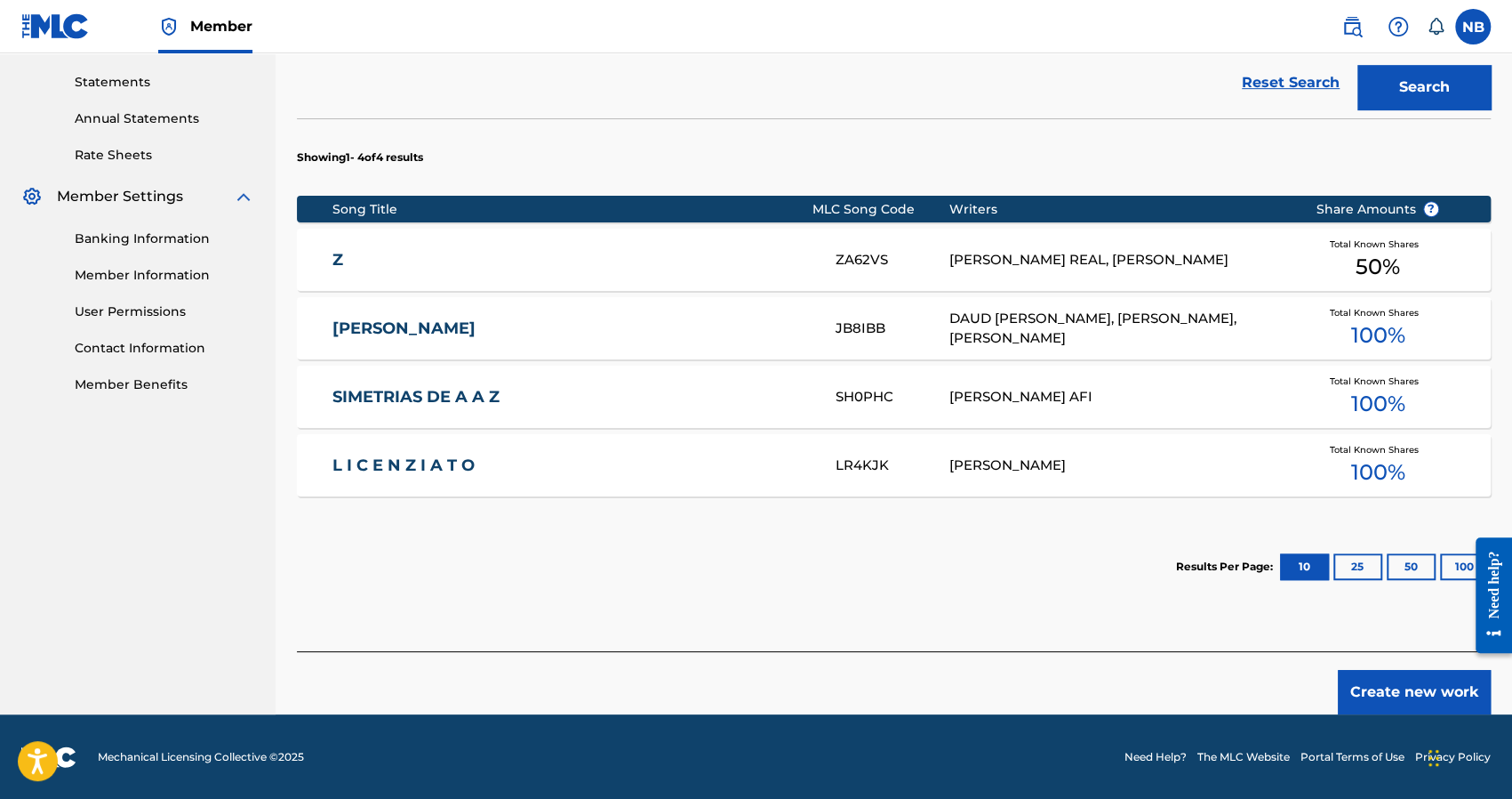
click at [1363, 703] on button "Create new work" at bounding box center [1414, 692] width 153 height 44
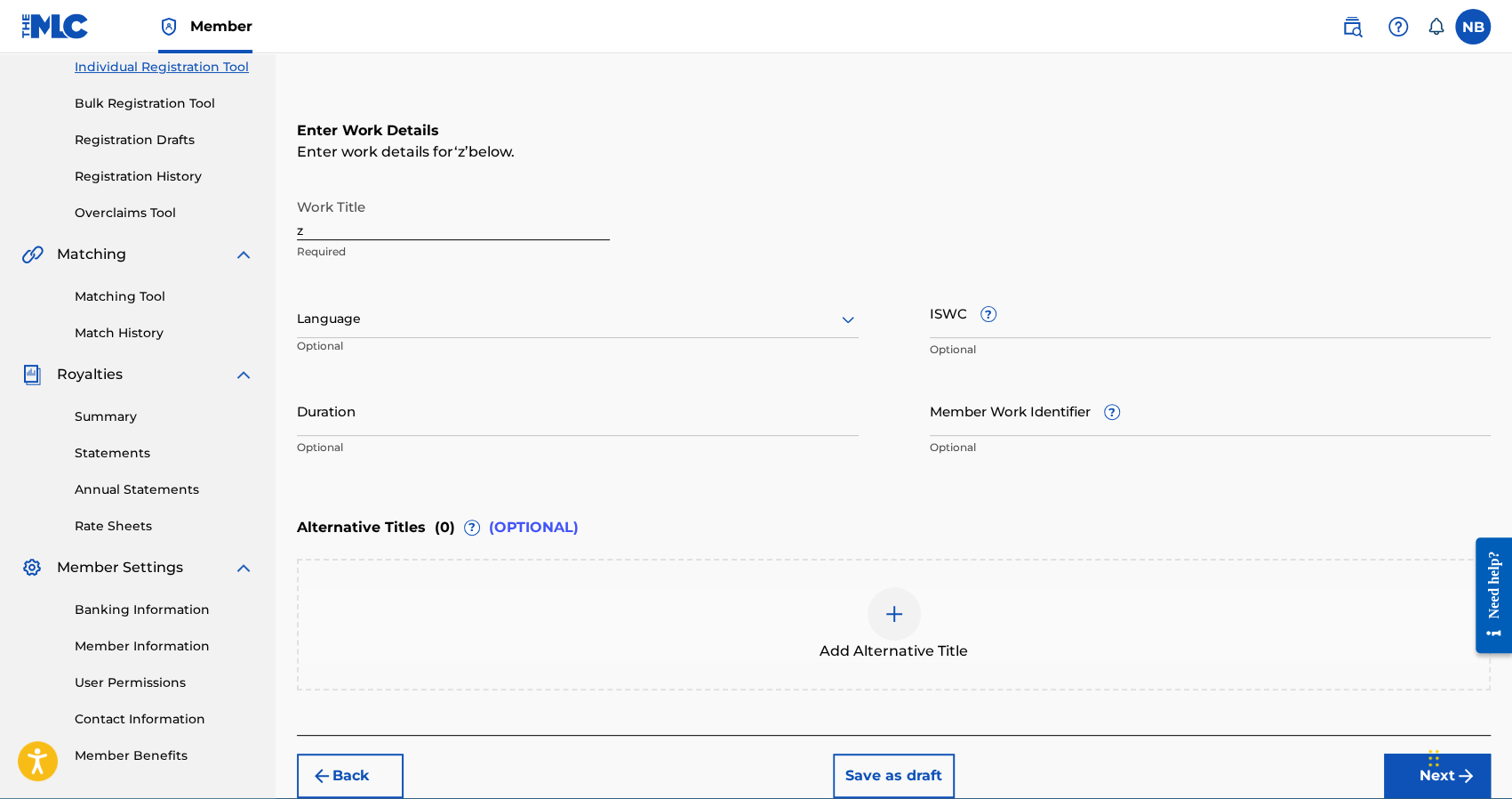
scroll to position [137, 0]
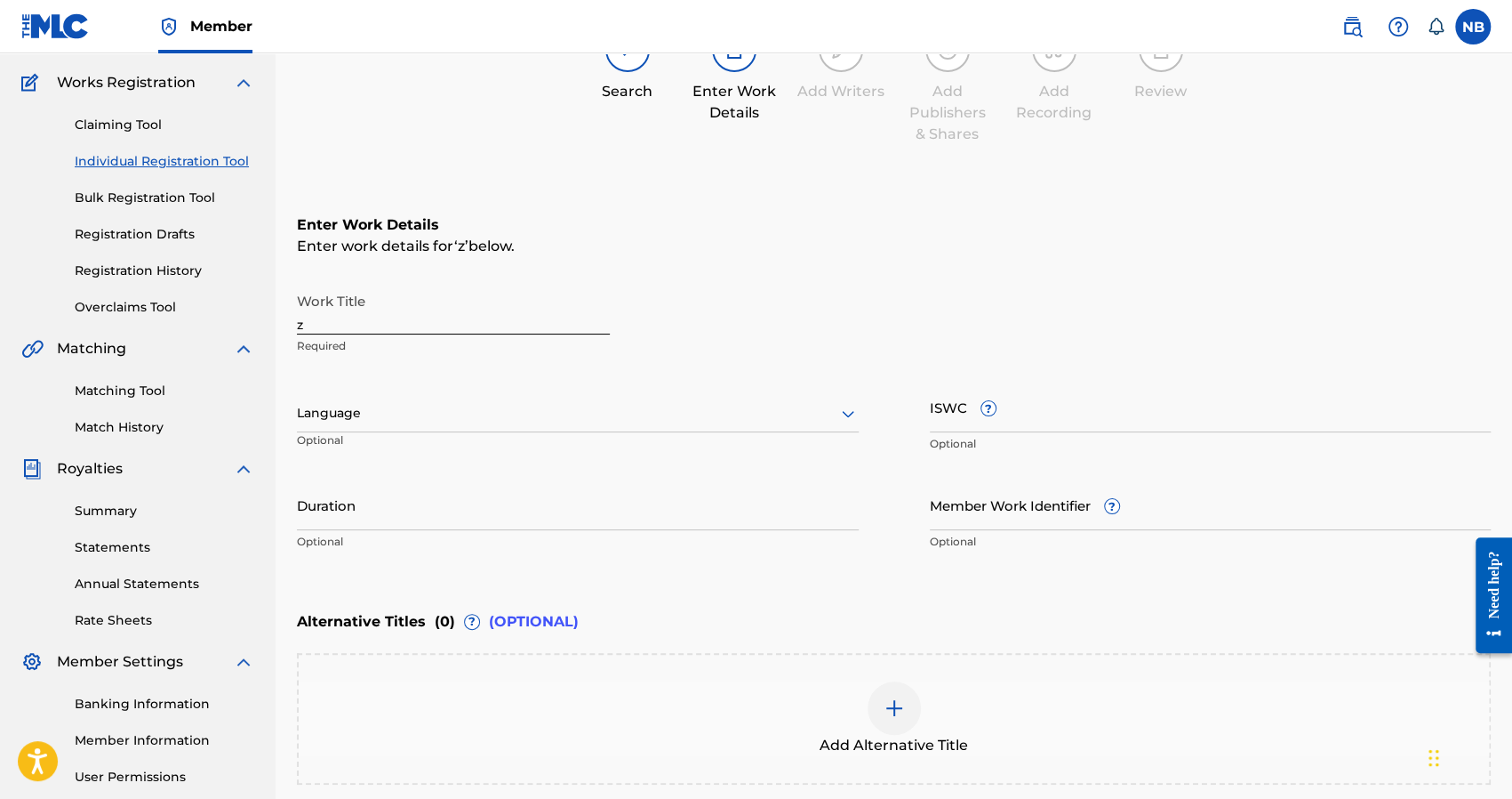
click at [386, 306] on input "z" at bounding box center [453, 309] width 313 height 51
click at [358, 79] on div "Search Enter Work Details Add Writers Add Publishers & Shares Add Recording Rev…" at bounding box center [893, 86] width 1193 height 118
click at [355, 309] on input "z" at bounding box center [453, 309] width 313 height 51
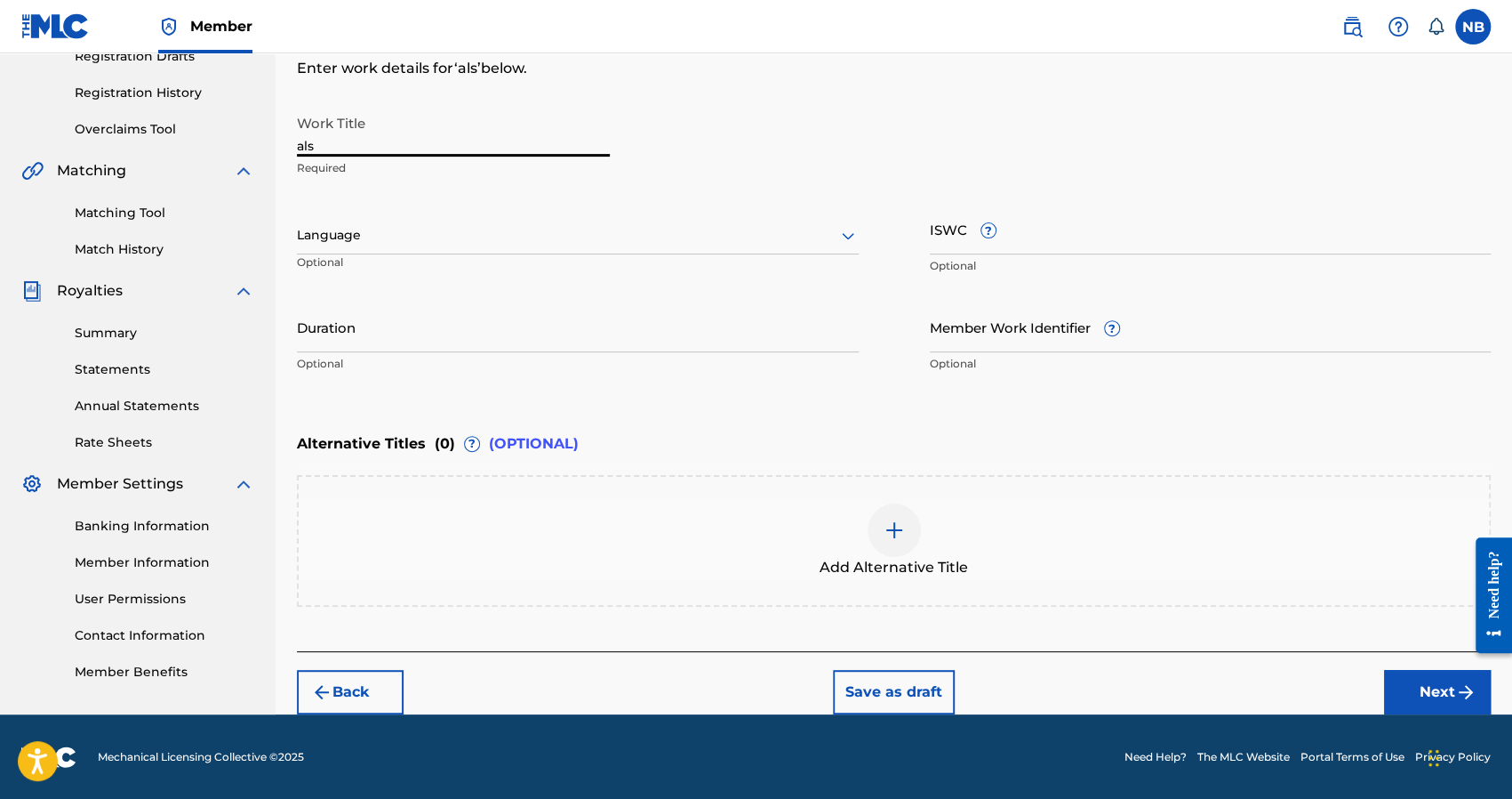
click at [1428, 674] on button "Next" at bounding box center [1438, 692] width 106 height 44
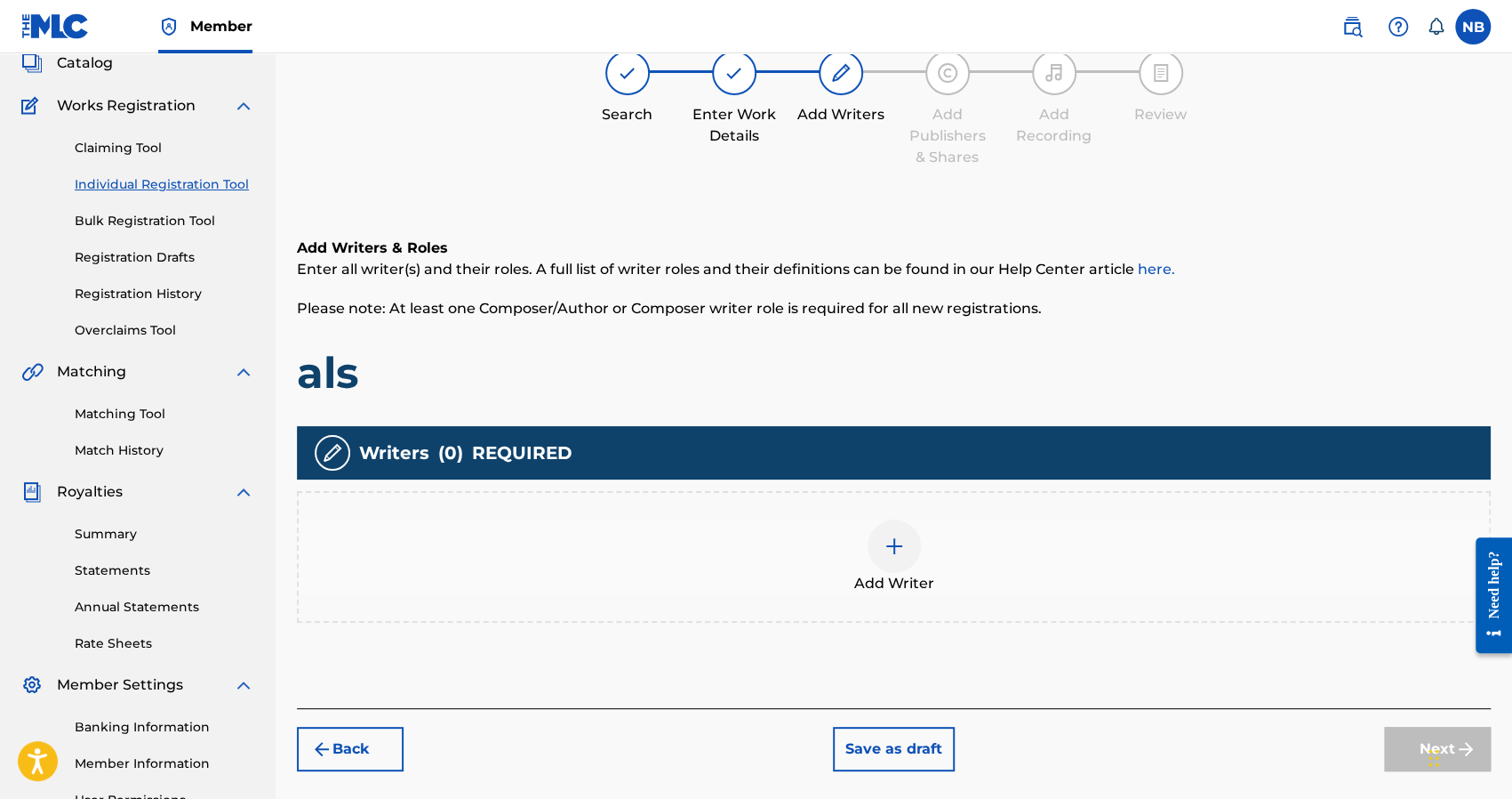
scroll to position [80, 0]
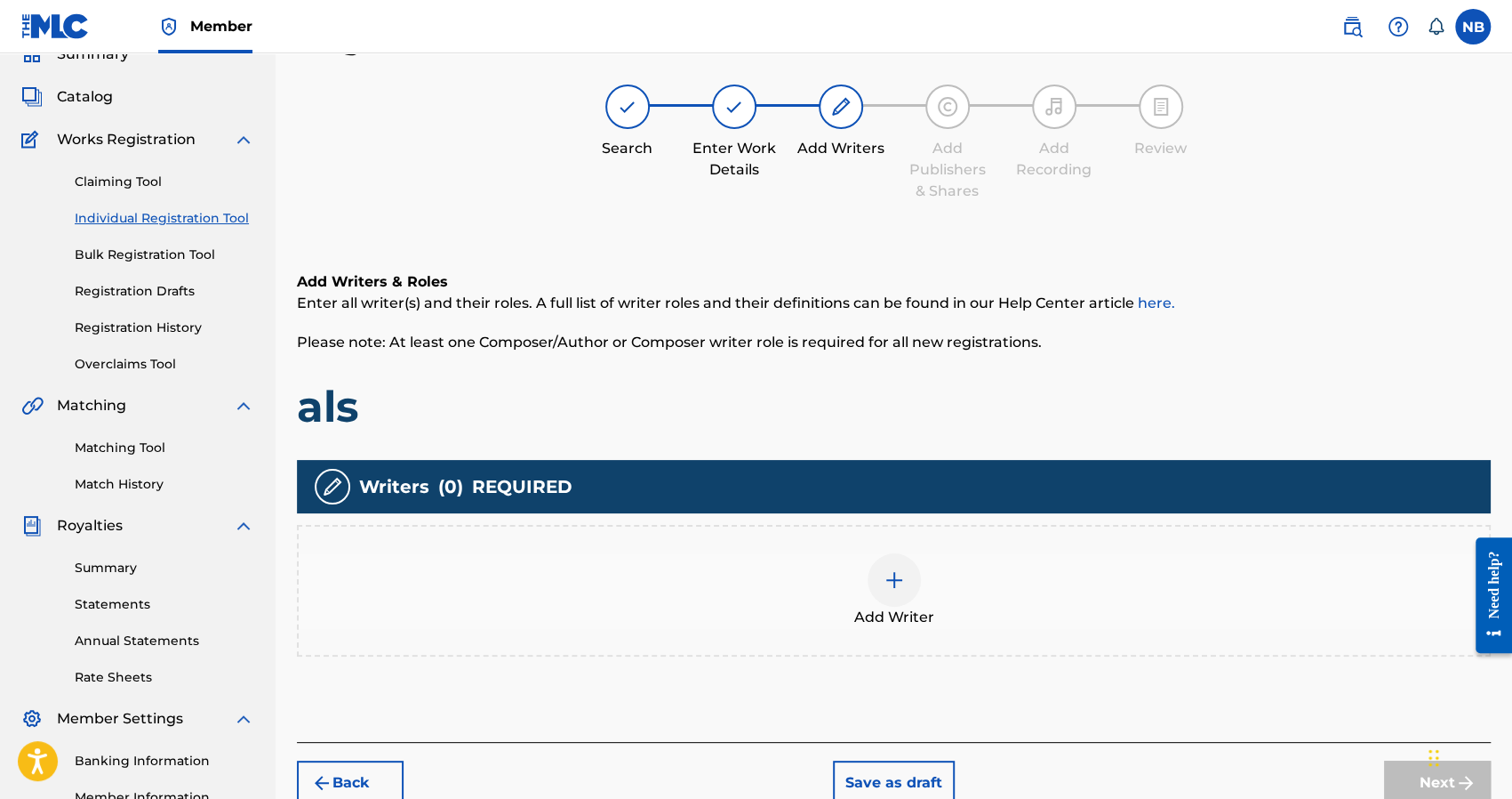
click at [892, 567] on div at bounding box center [894, 580] width 53 height 53
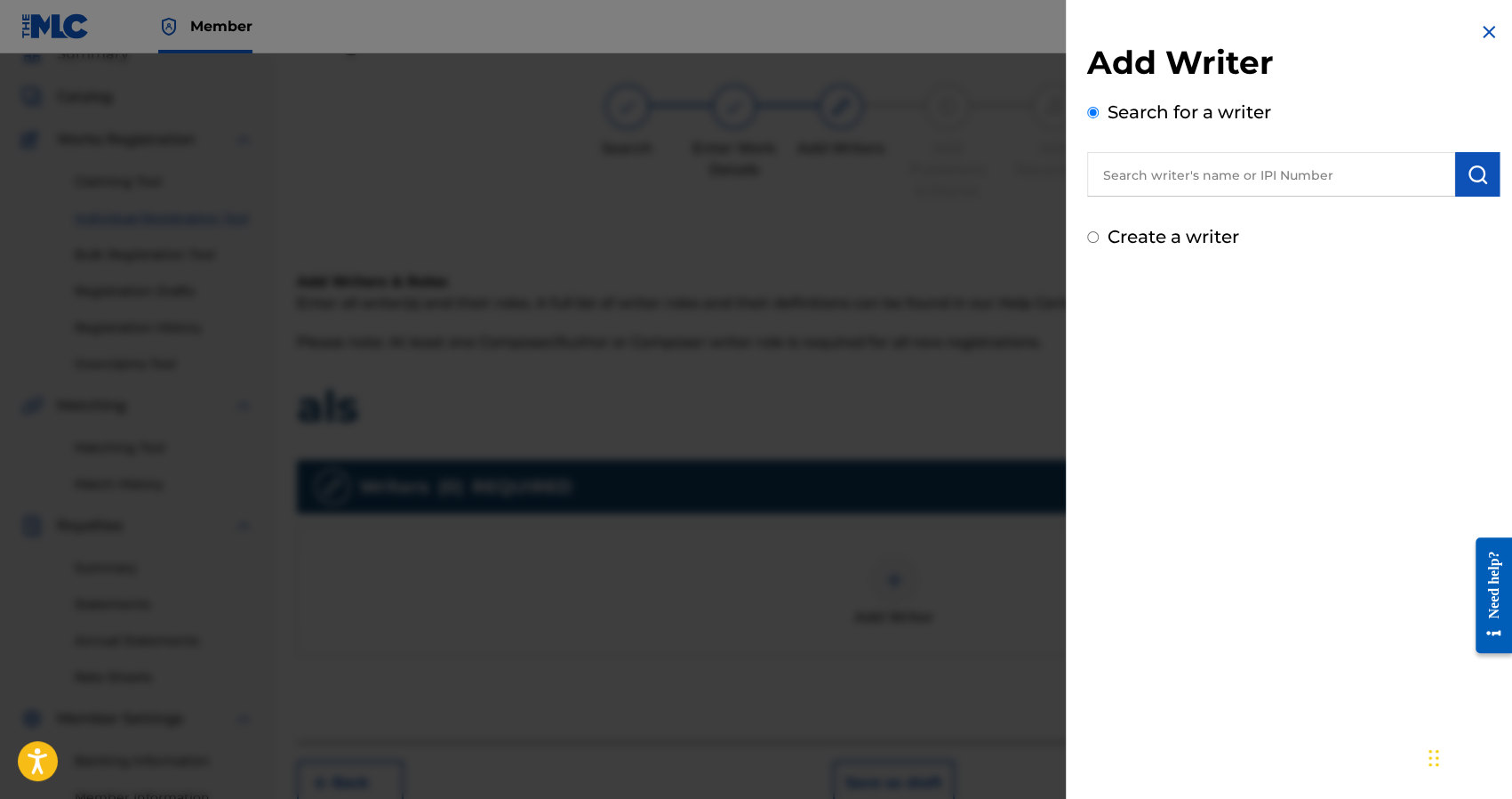
click at [1152, 178] on input "text" at bounding box center [1271, 174] width 368 height 44
click at [1115, 246] on label "Create a writer" at bounding box center [1173, 236] width 131 height 21
click at [1099, 242] on input "Create a writer" at bounding box center [1092, 237] width 12 height 12
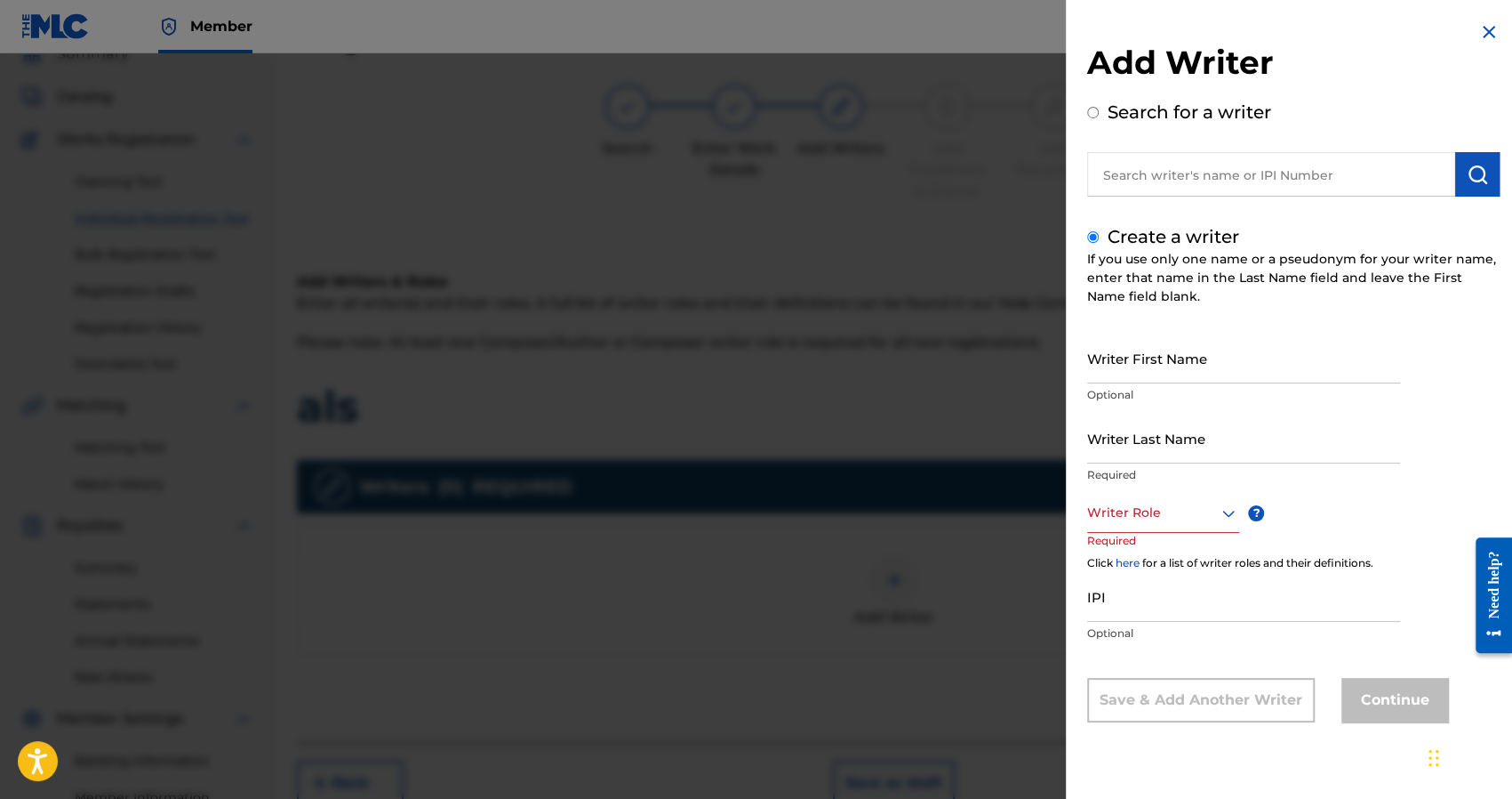
click at [1102, 236] on div "Create a writer If you use only one name or a pseudonym for your writer name, e…" at bounding box center [1293, 472] width 412 height 499
click at [1124, 341] on input "Writer First Name" at bounding box center [1243, 357] width 313 height 51
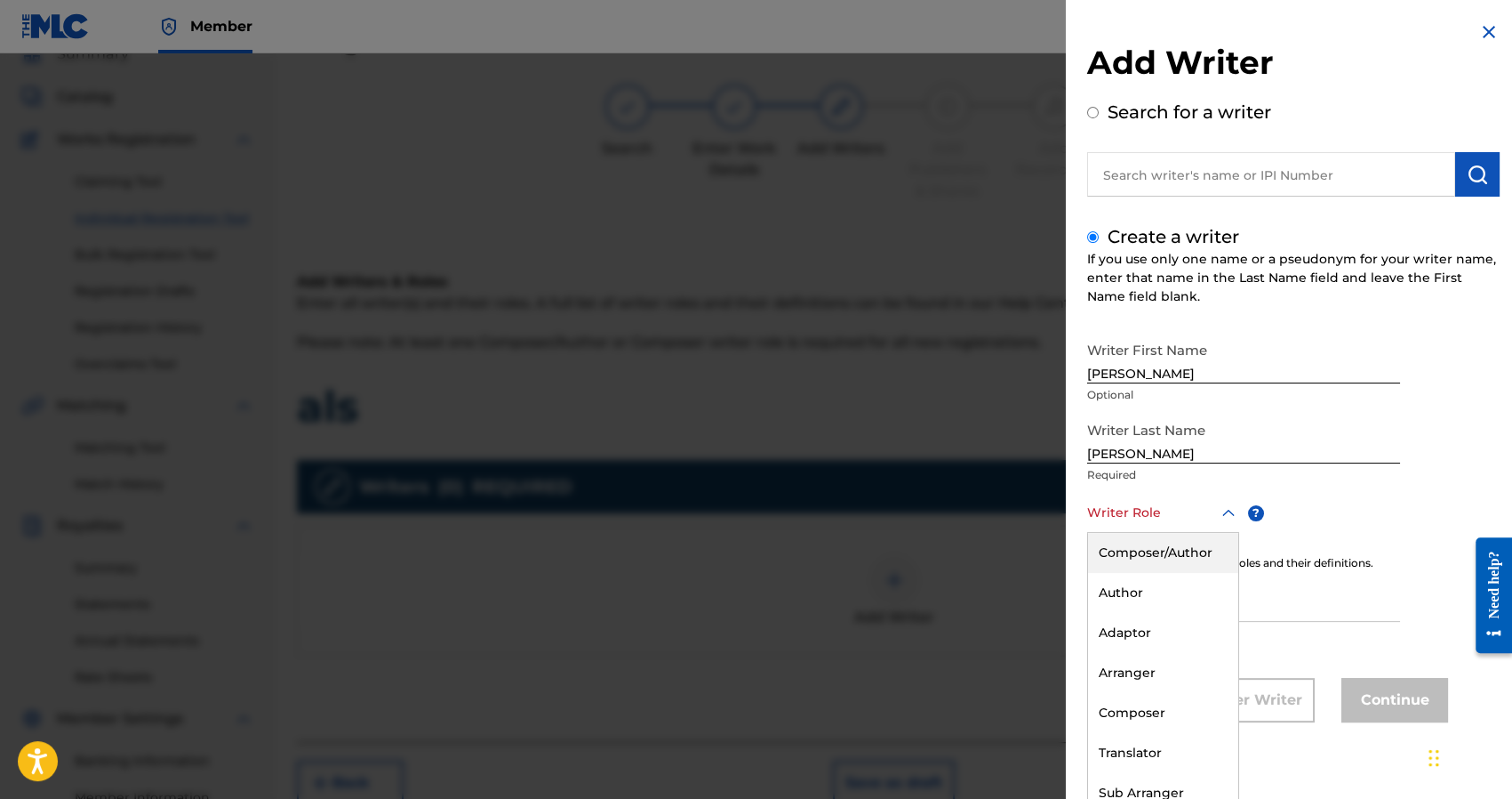
click at [1126, 512] on div at bounding box center [1163, 512] width 152 height 22
click at [1143, 542] on div "Composer/Author" at bounding box center [1163, 553] width 151 height 40
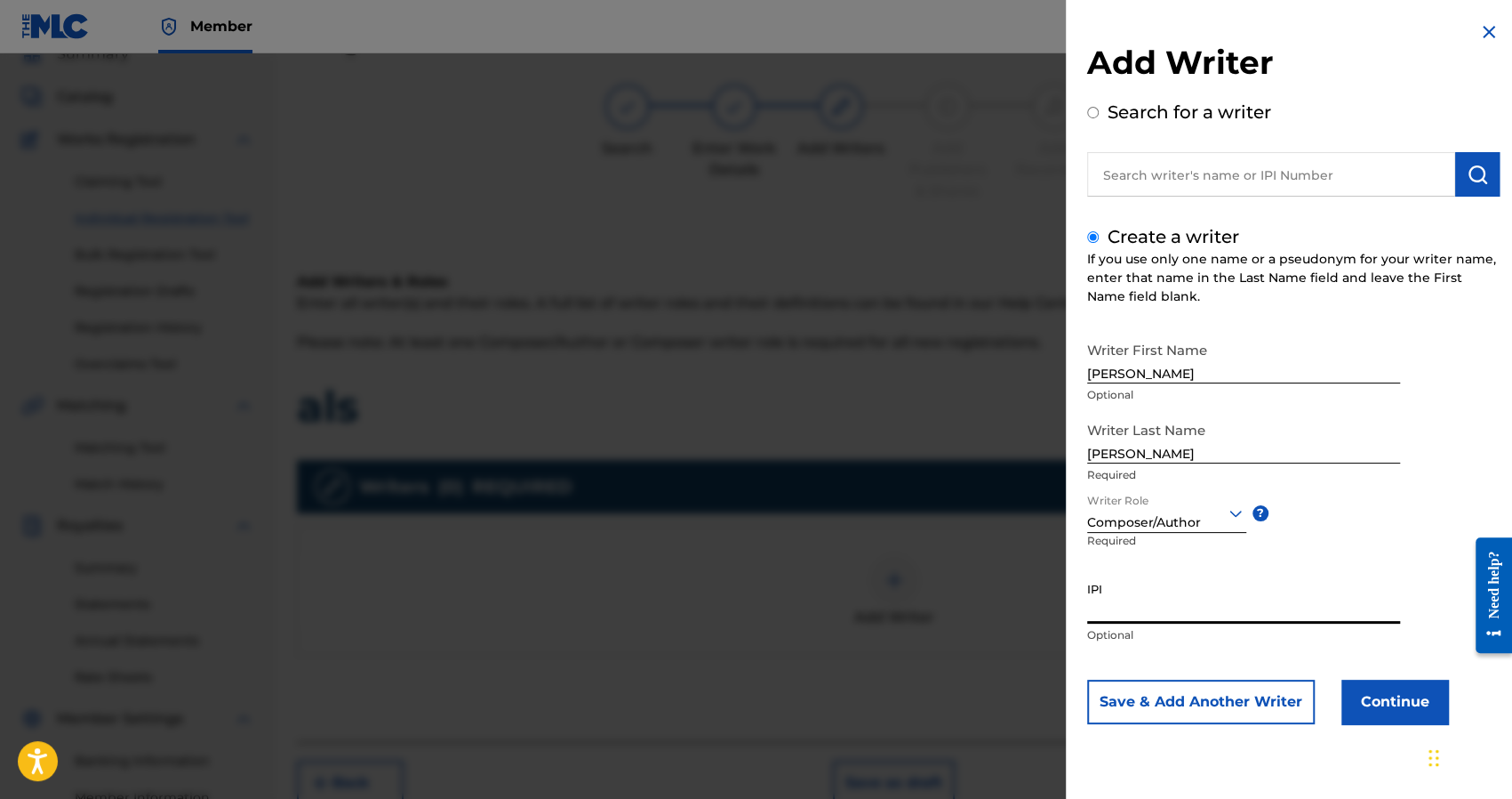
click at [1140, 614] on input "IPI" at bounding box center [1243, 598] width 313 height 51
paste input "1241927853"
click at [1385, 727] on div "Add Writer Search for a writer Create a writer If you use only one name or a ps…" at bounding box center [1294, 386] width 455 height 772
click at [1387, 705] on button "Continue" at bounding box center [1394, 702] width 106 height 44
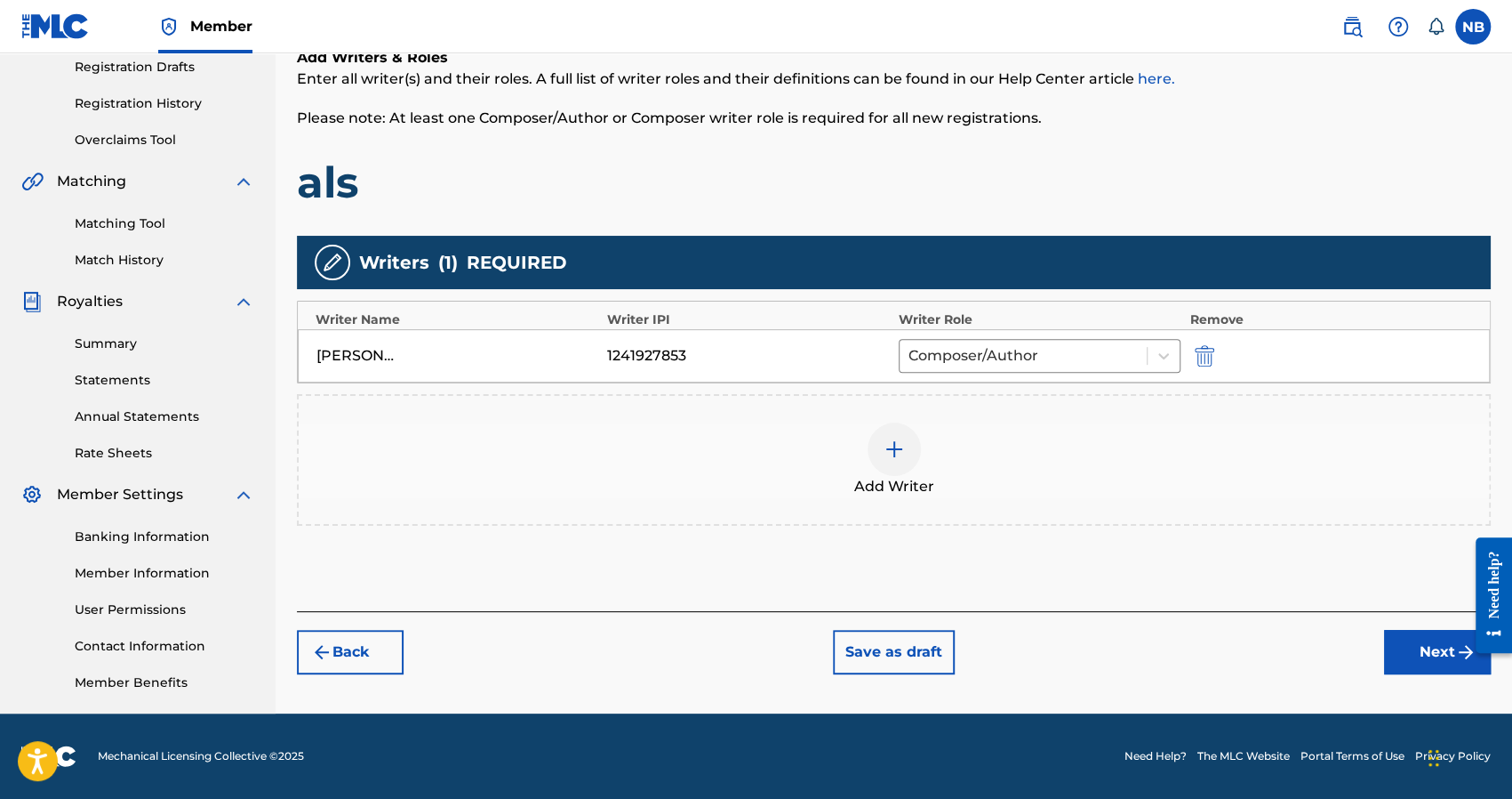
click at [1438, 656] on button "Next" at bounding box center [1438, 652] width 106 height 44
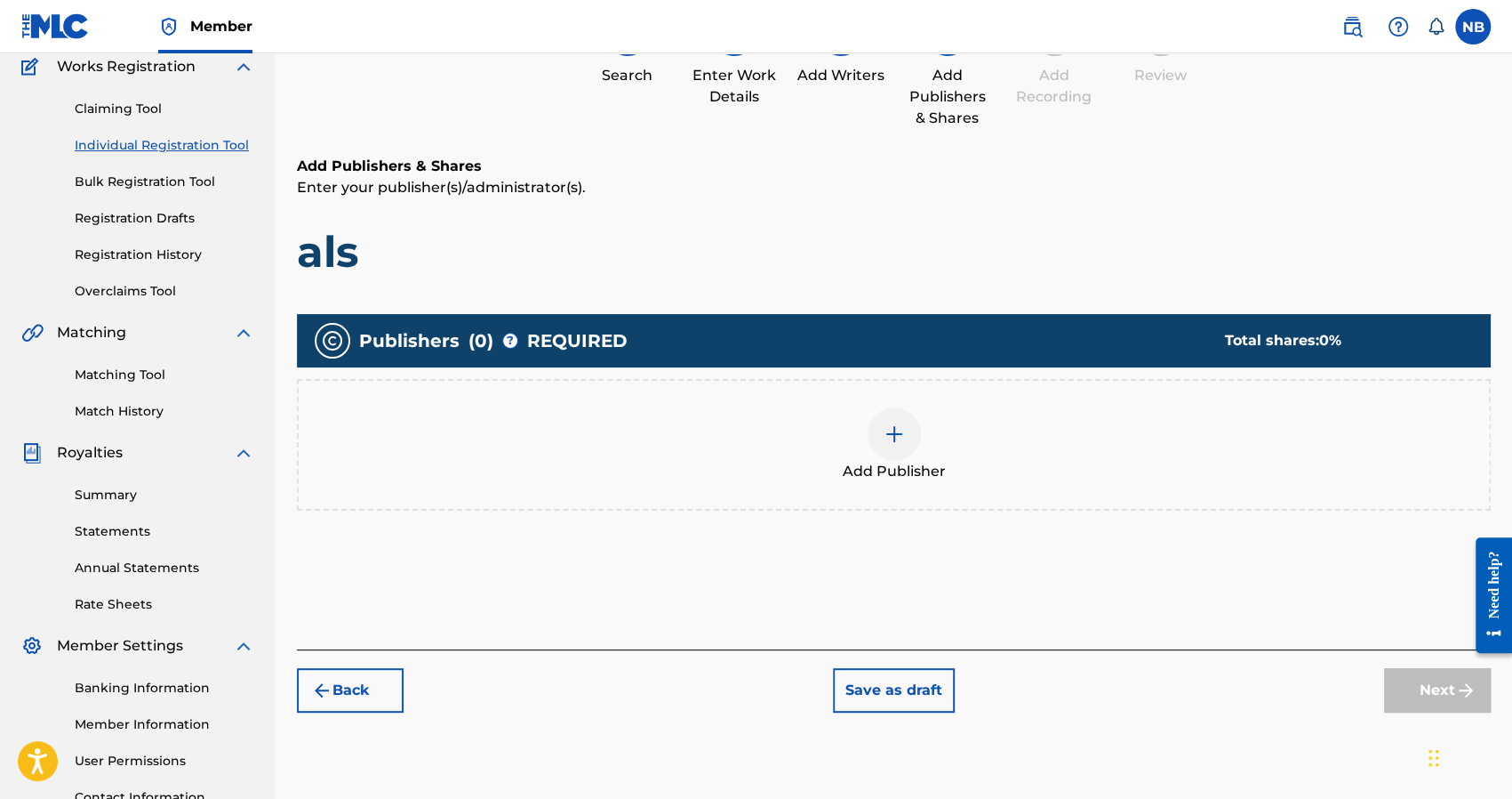
scroll to position [304, 0]
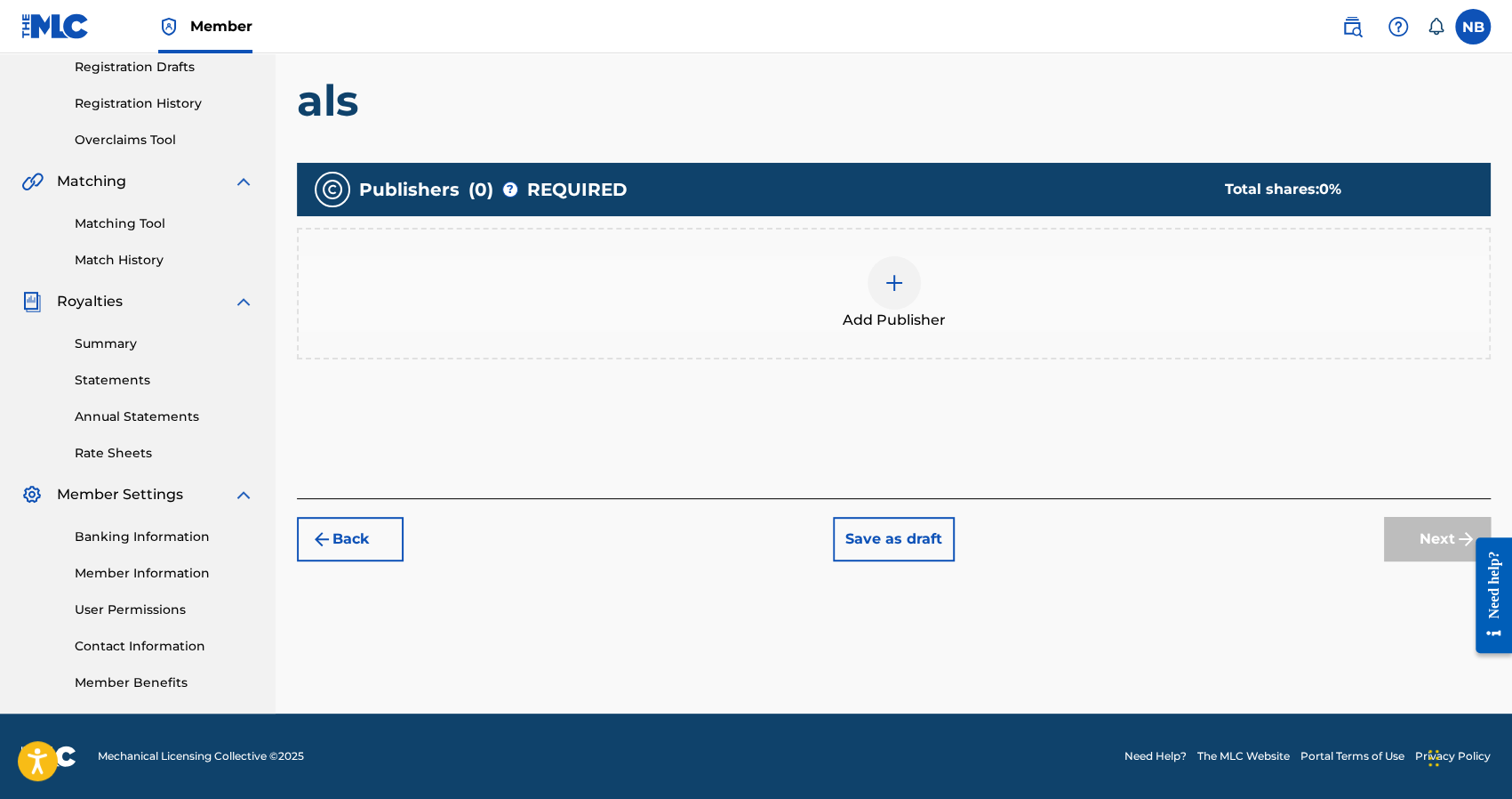
click at [1002, 298] on div "Add Publisher" at bounding box center [893, 293] width 1191 height 74
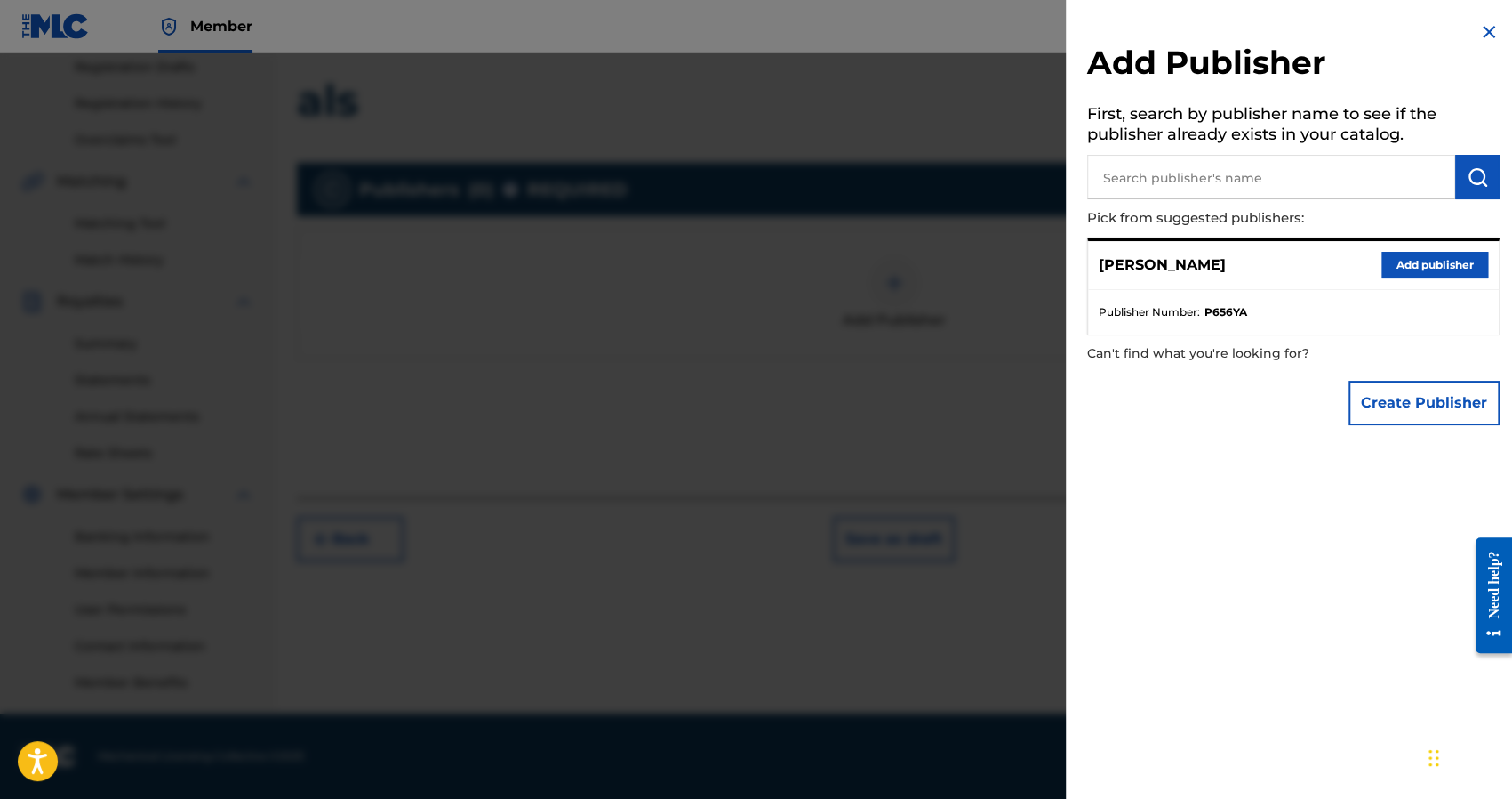
click at [1383, 269] on button "Add publisher" at bounding box center [1435, 264] width 106 height 27
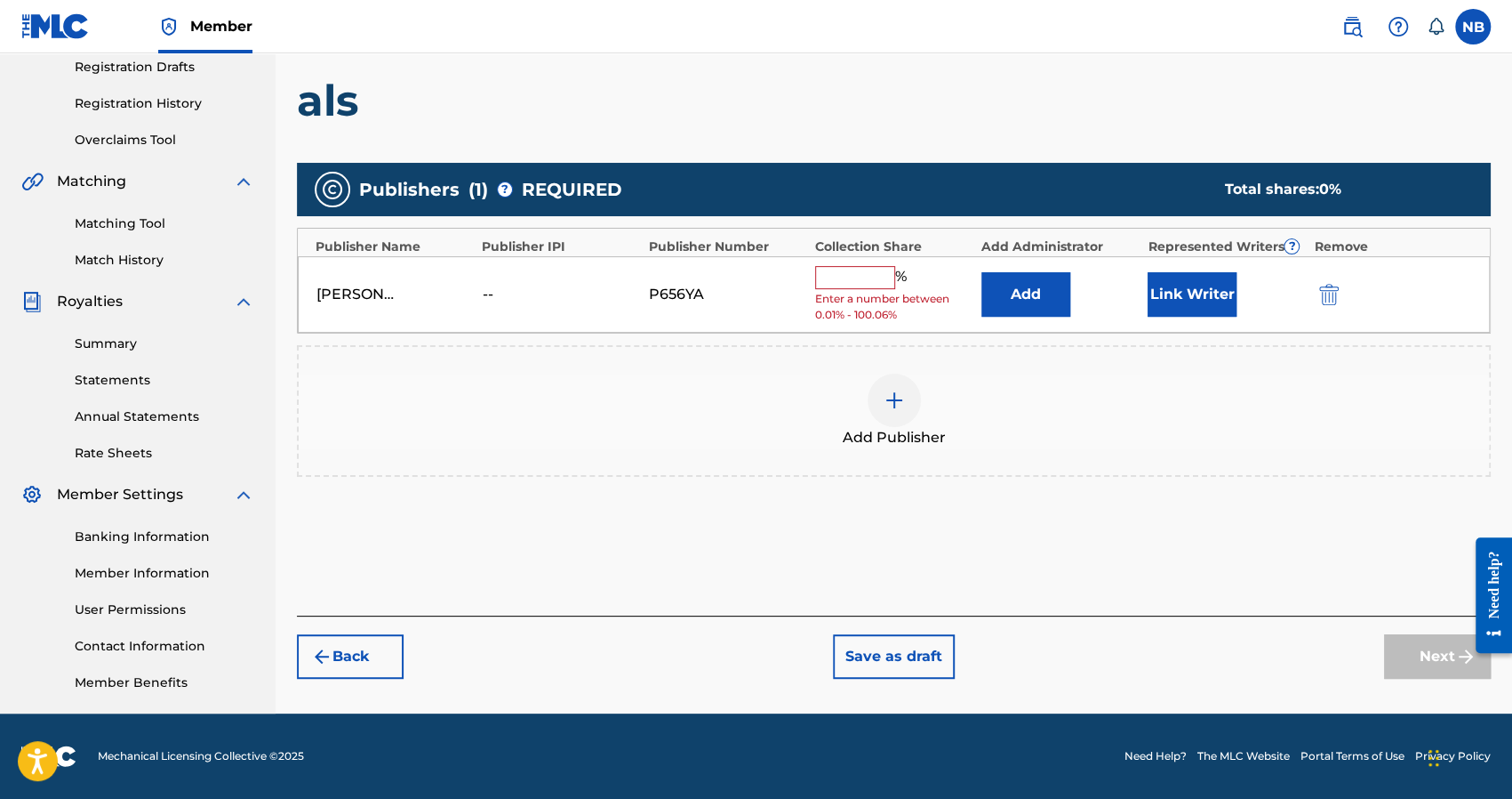
click at [858, 273] on input "text" at bounding box center [855, 277] width 80 height 23
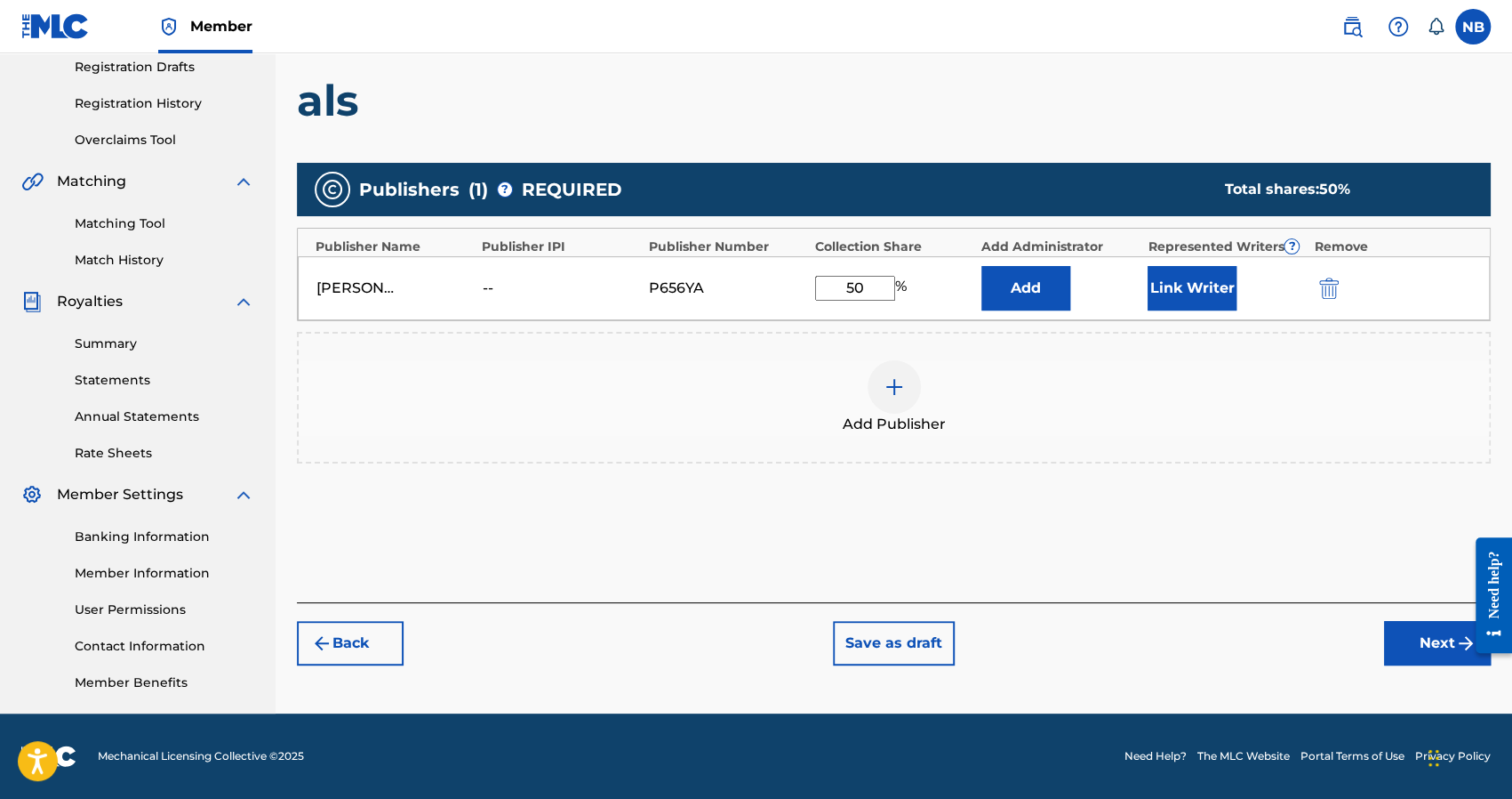
click at [1397, 640] on button "Next" at bounding box center [1438, 643] width 106 height 44
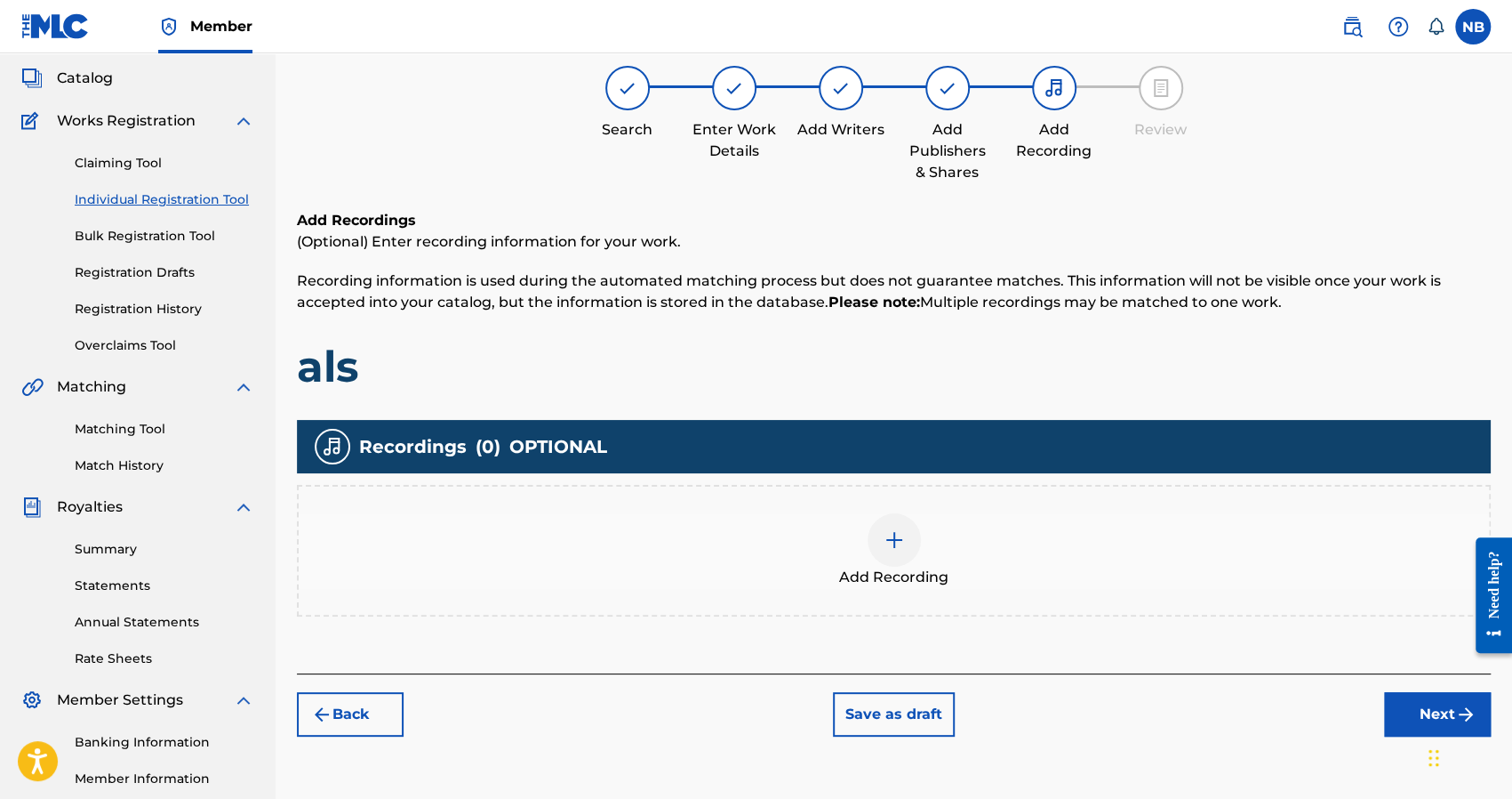
scroll to position [80, 0]
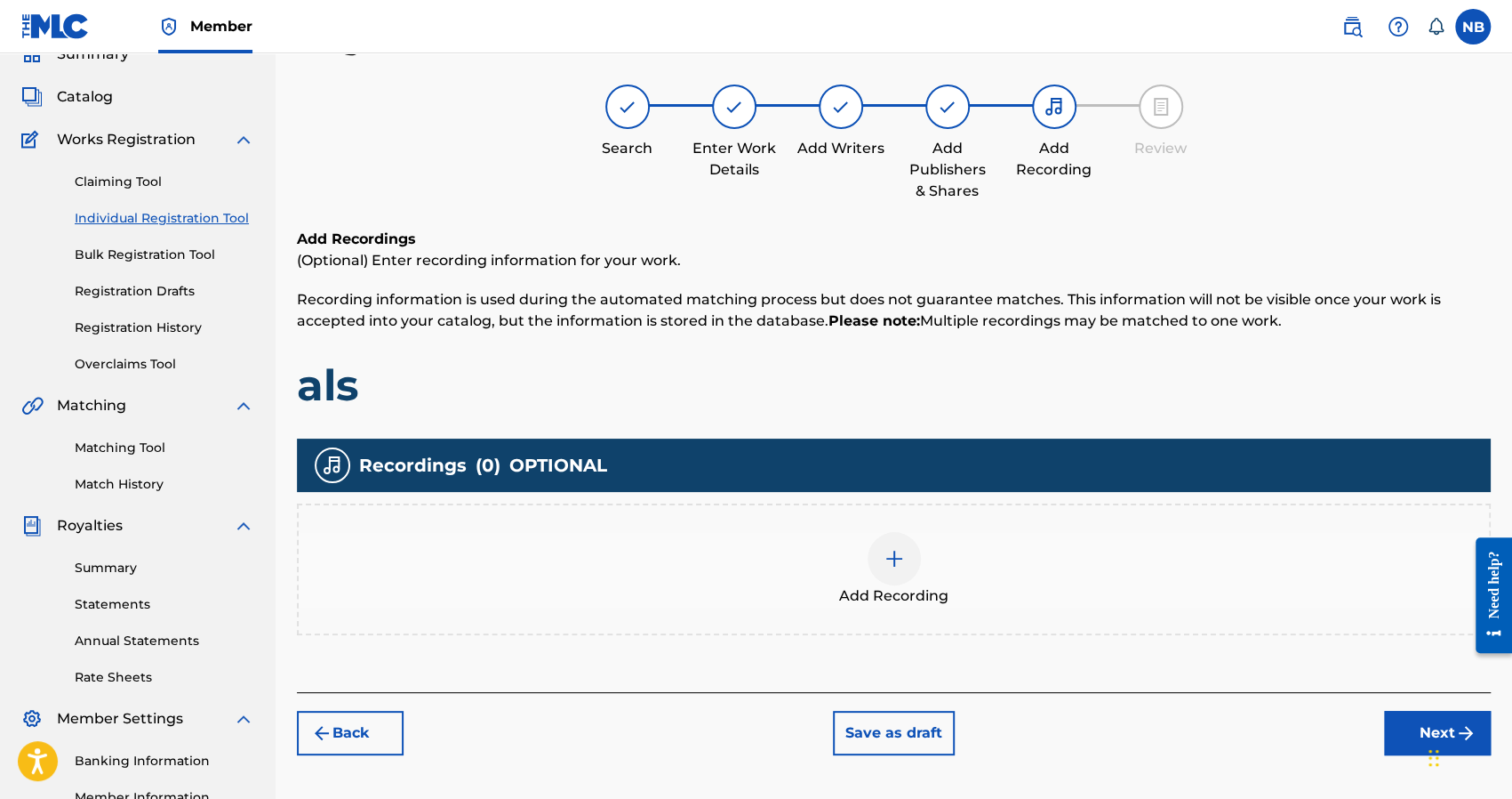
click at [868, 540] on div "Add Recording" at bounding box center [893, 568] width 1191 height 74
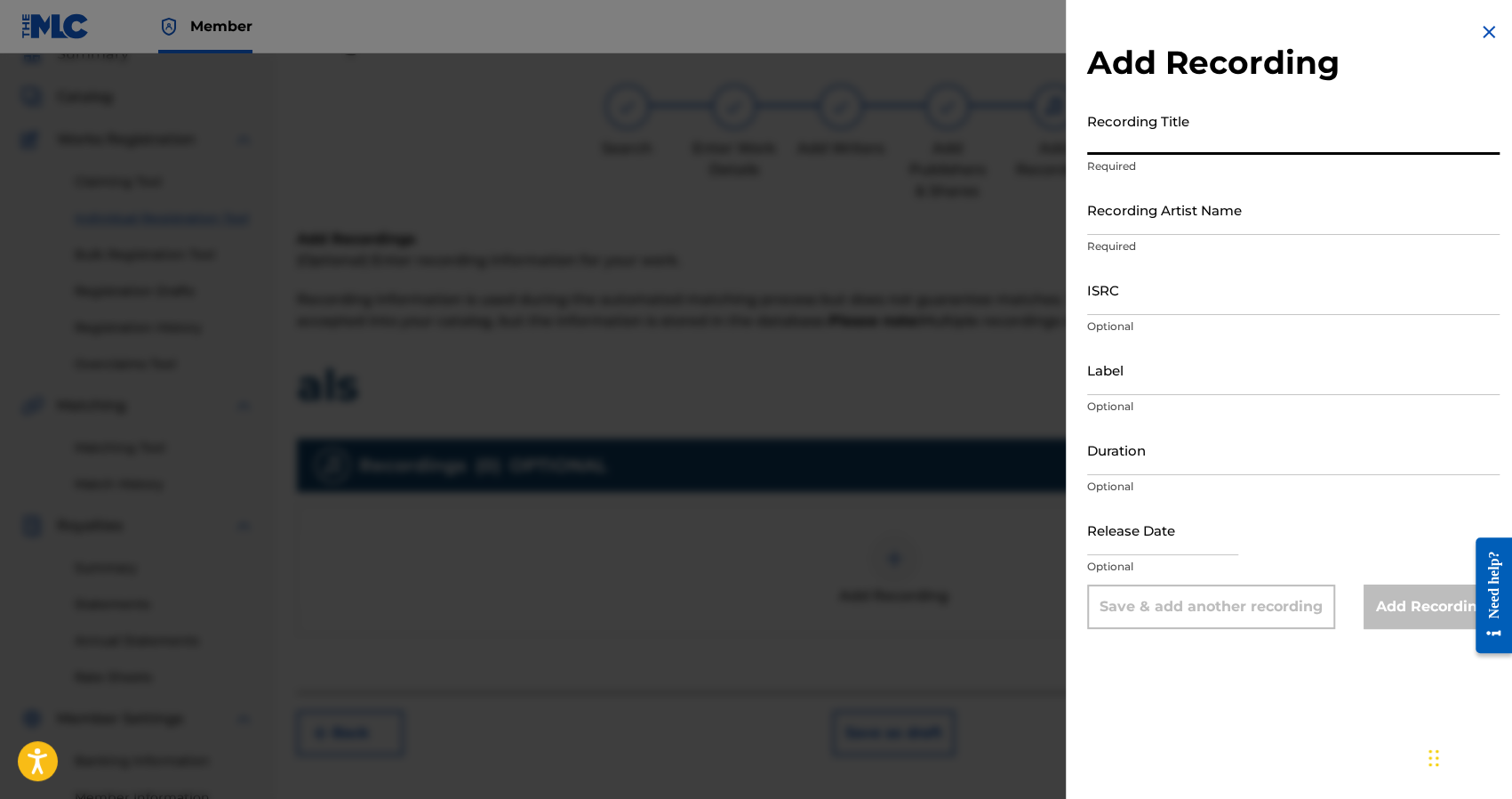
click at [1126, 142] on input "Recording Title" at bounding box center [1293, 129] width 412 height 51
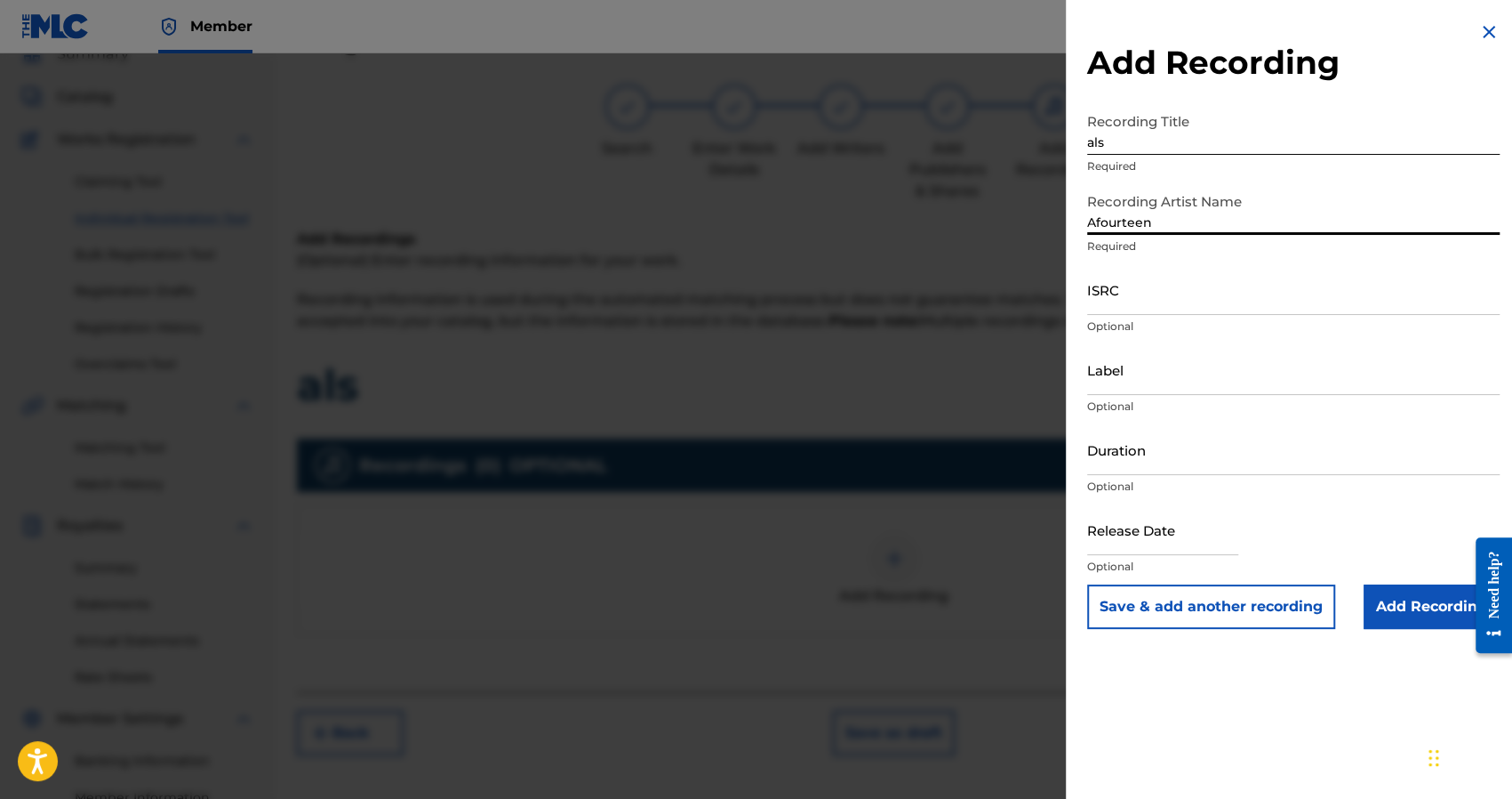
click at [1122, 286] on input "ISRC" at bounding box center [1293, 289] width 412 height 51
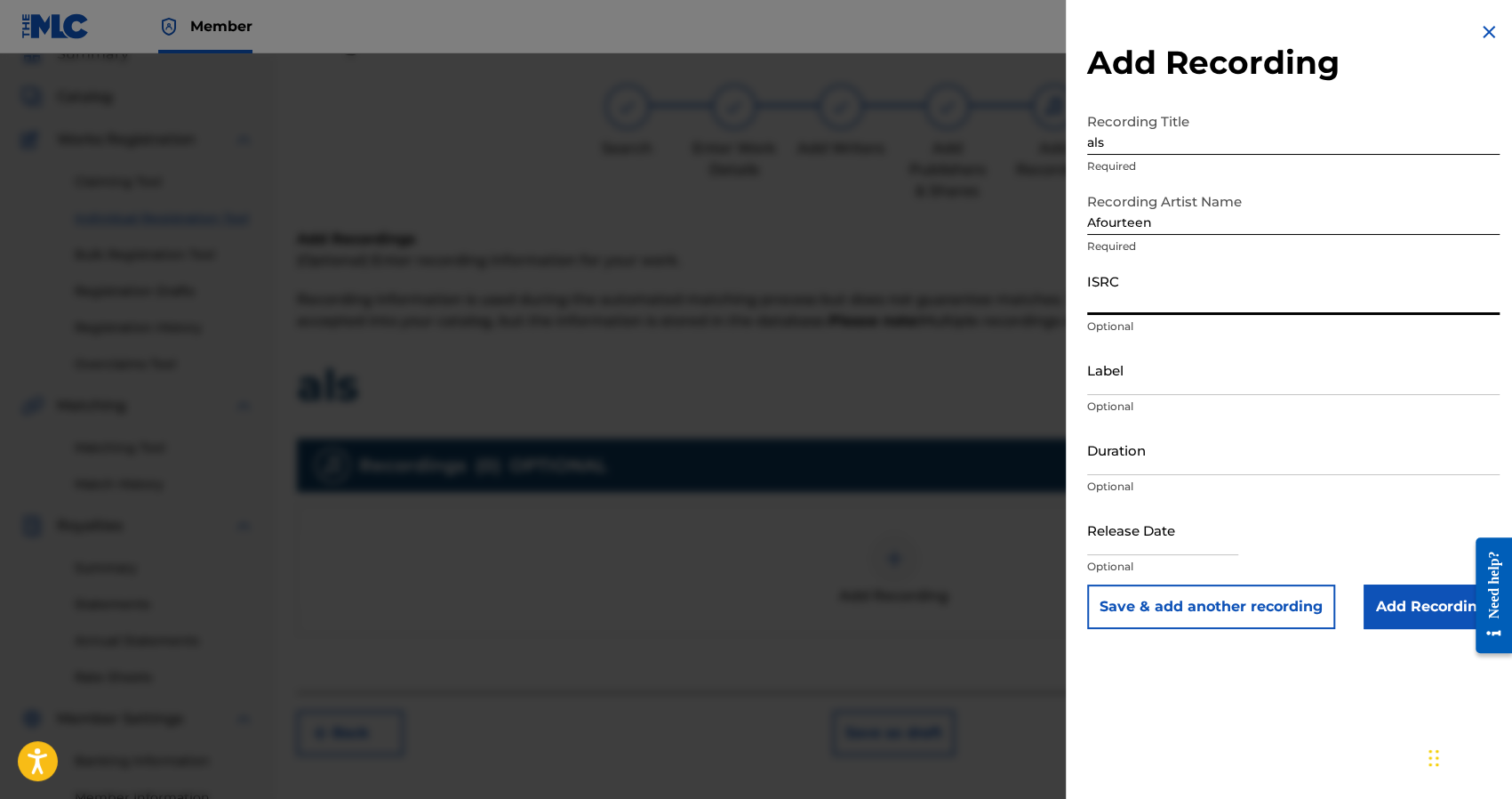
paste input "QZS7J2388541"
click at [1400, 618] on input "Add Recording" at bounding box center [1431, 606] width 136 height 44
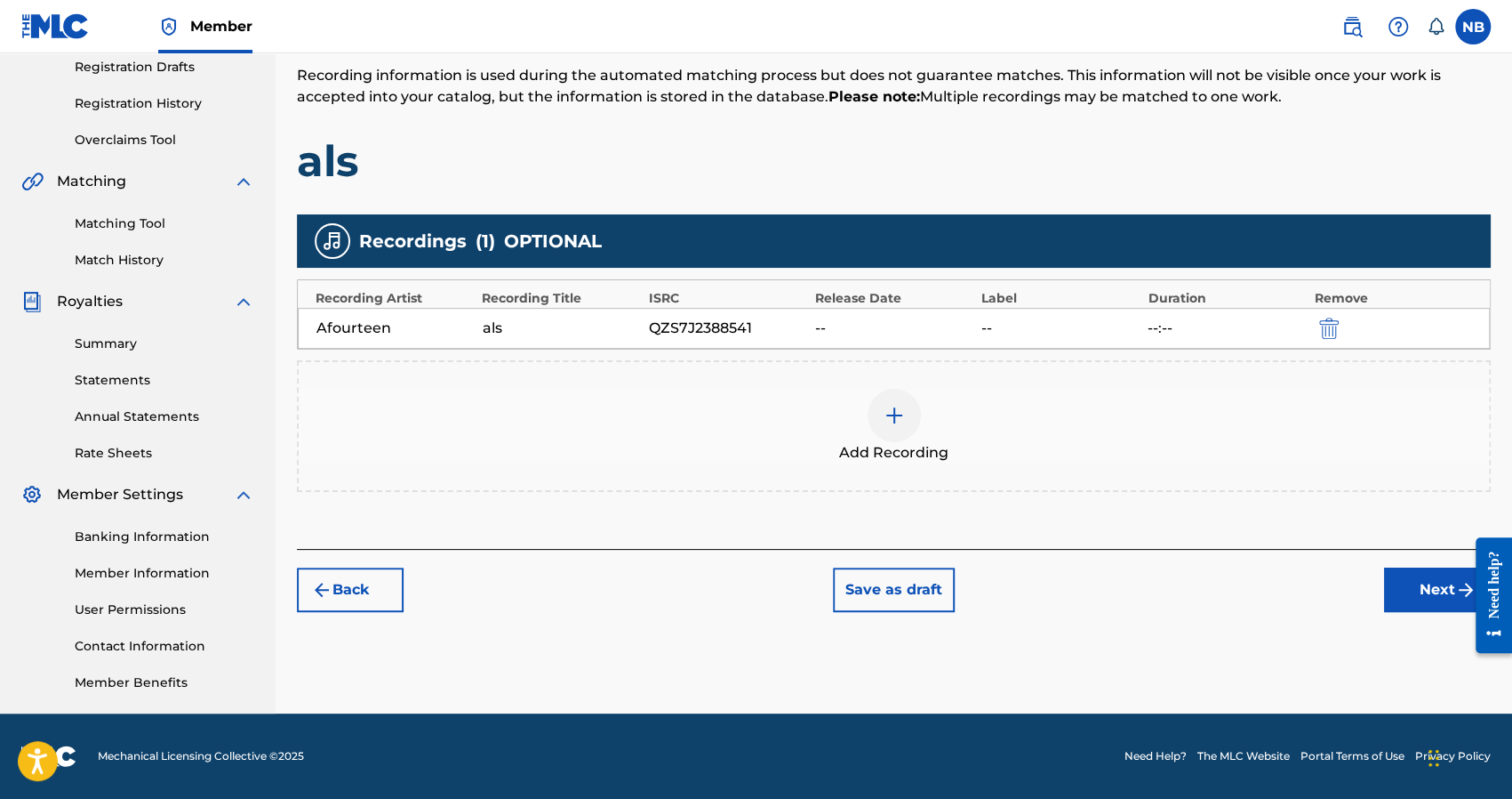
click at [1408, 572] on button "Next" at bounding box center [1438, 590] width 106 height 44
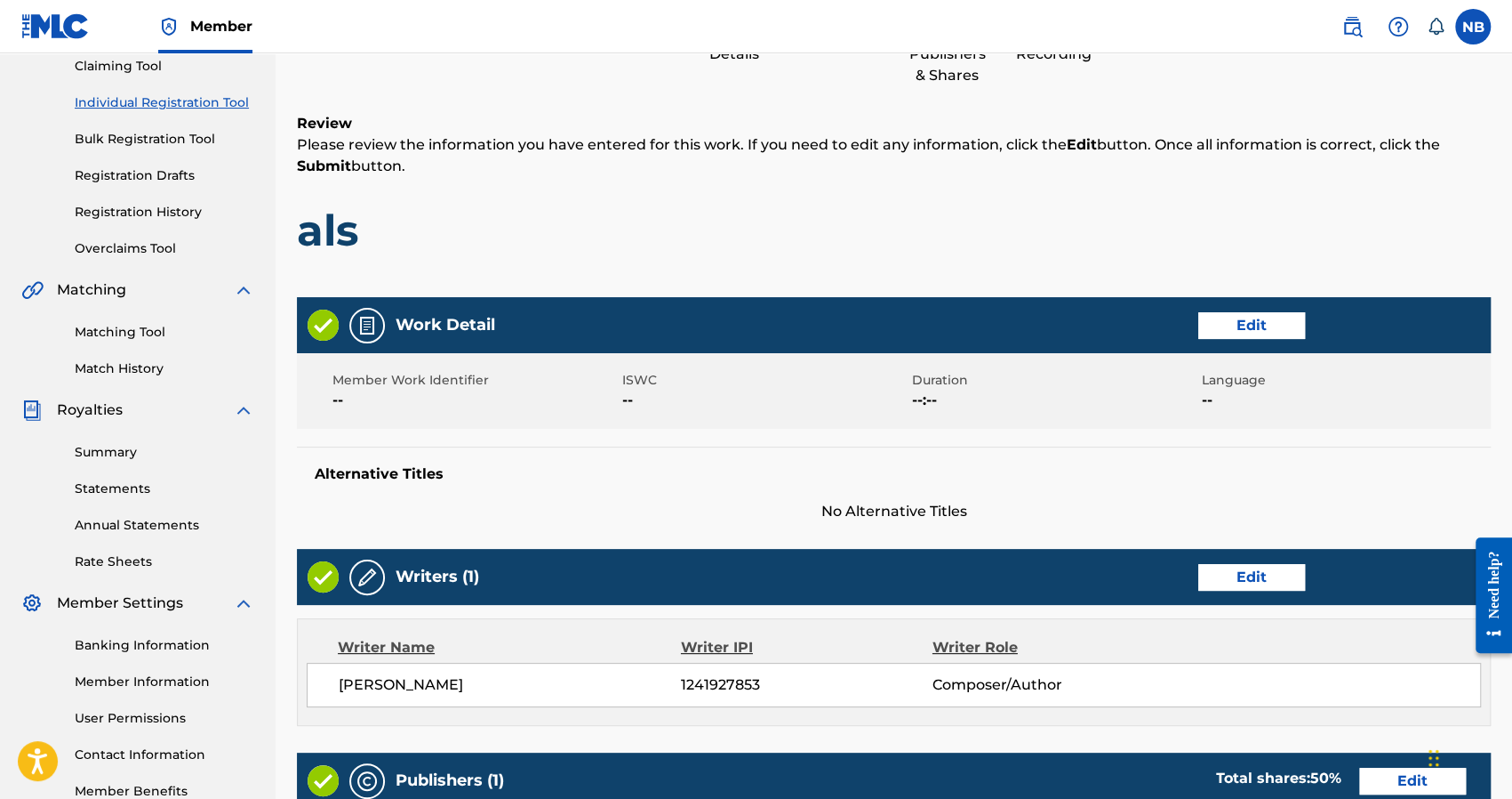
scroll to position [702, 0]
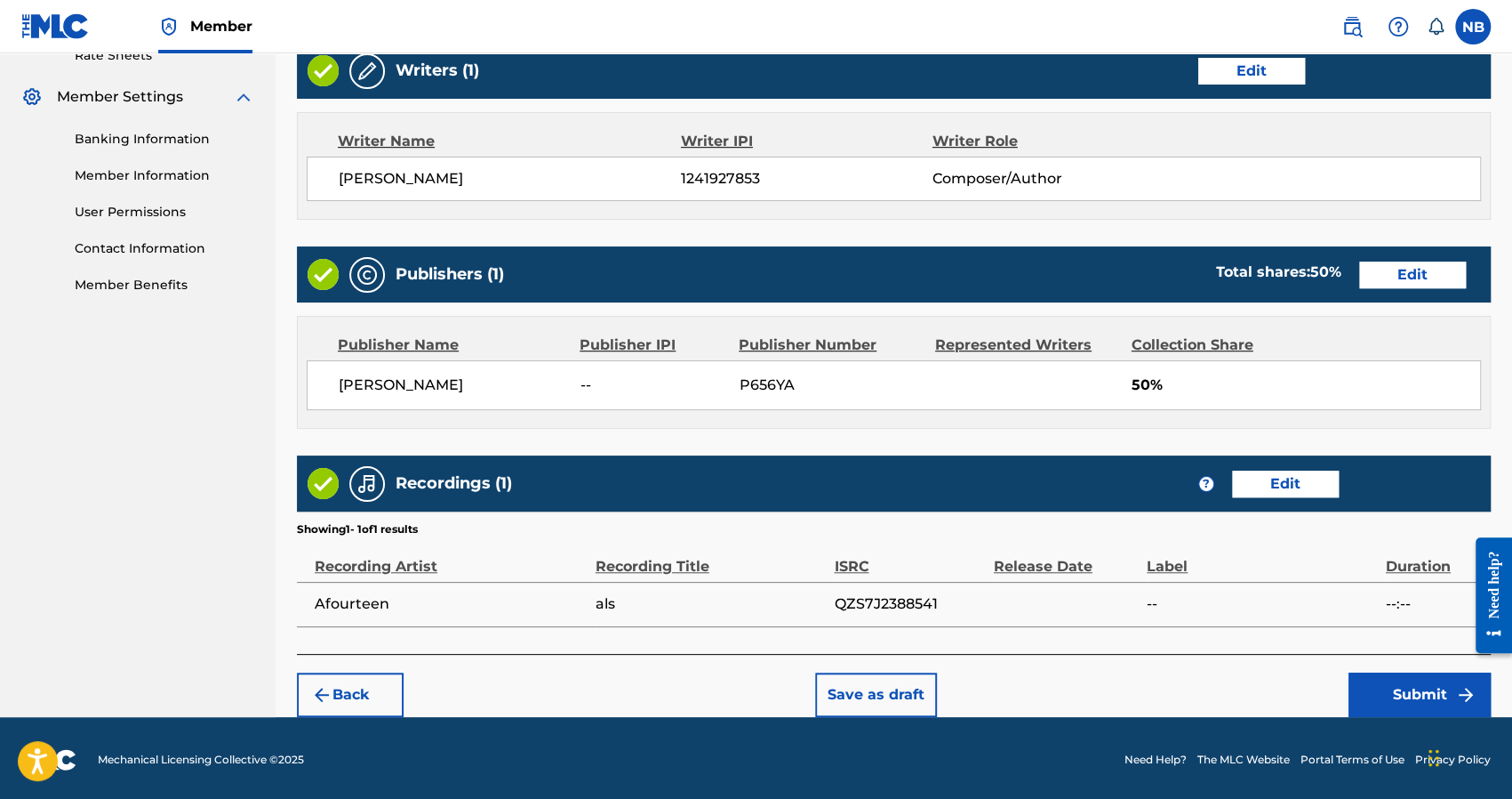
click at [1418, 681] on button "Submit" at bounding box center [1419, 694] width 142 height 44
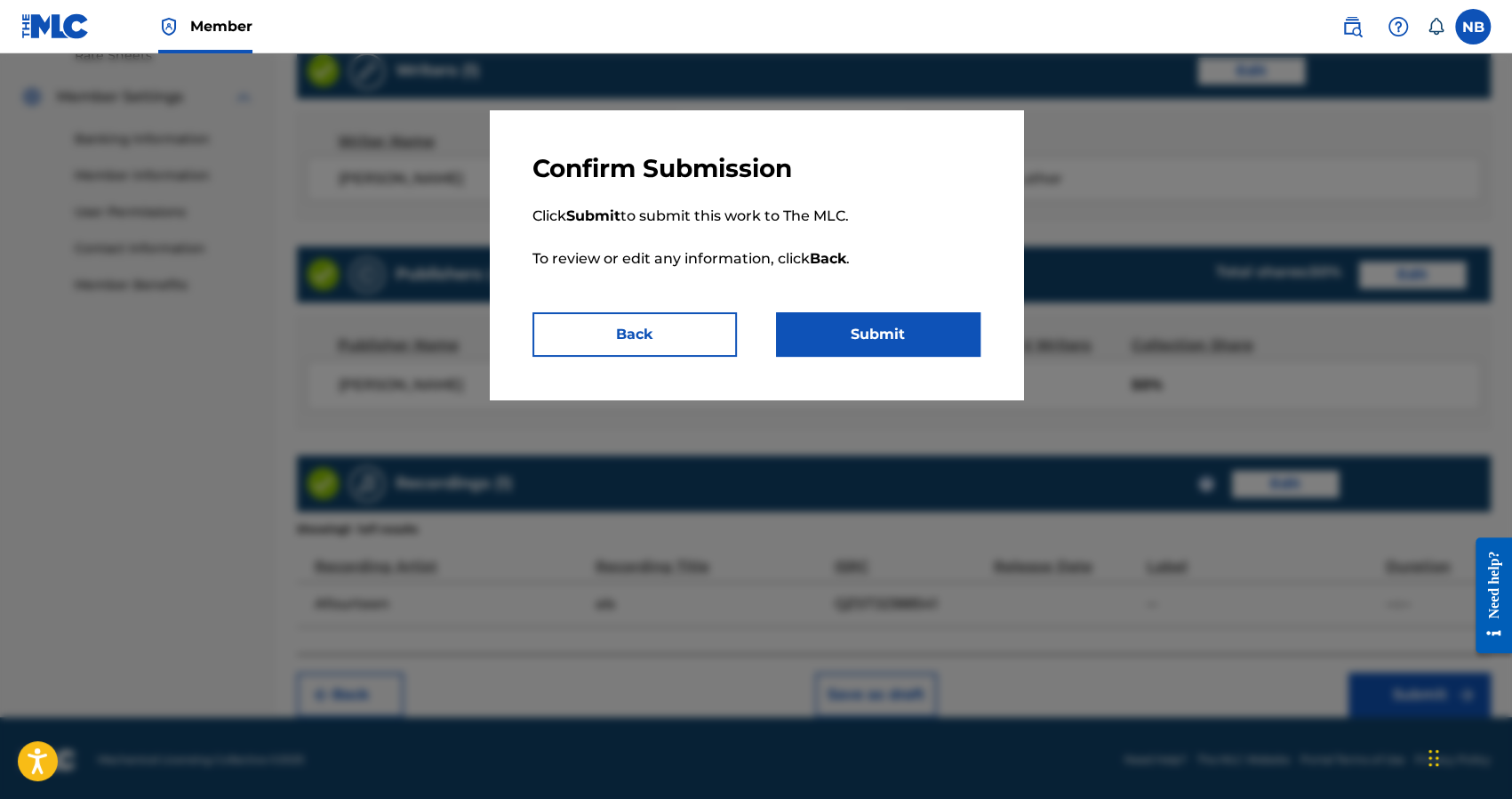
click at [945, 340] on button "Submit" at bounding box center [878, 334] width 205 height 44
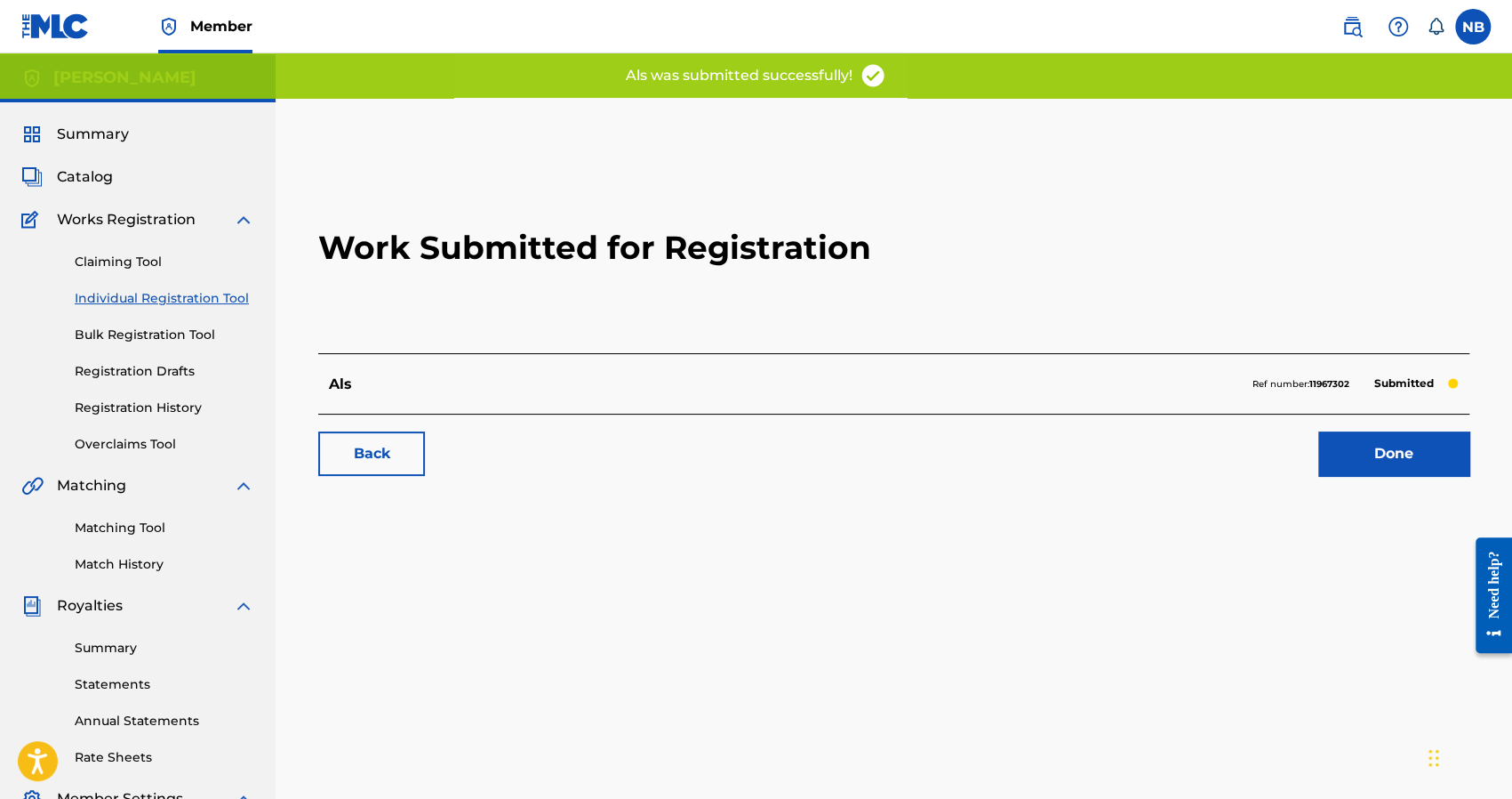
click at [1329, 447] on link "Done" at bounding box center [1394, 454] width 151 height 44
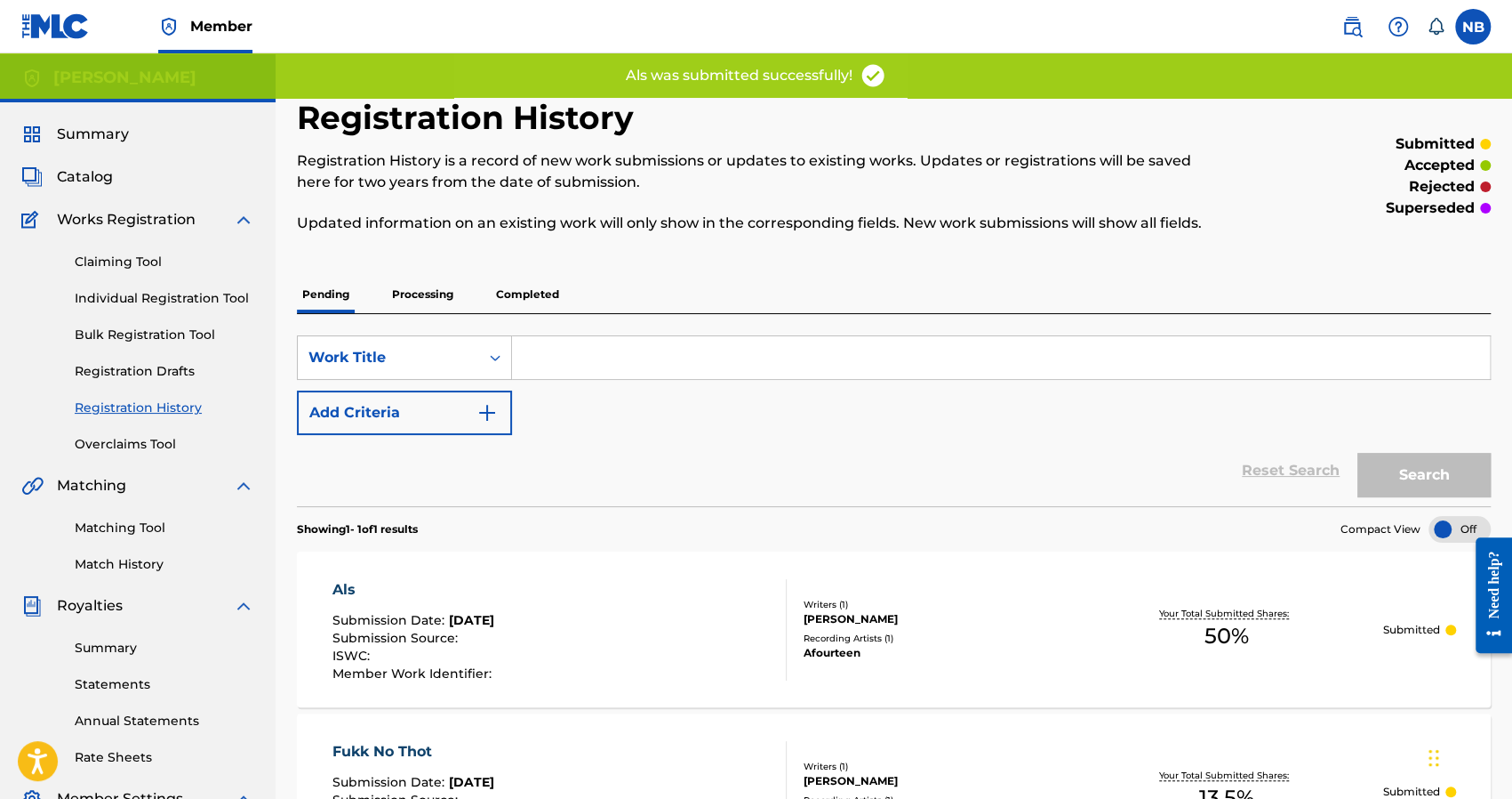
click at [137, 288] on div "Claiming Tool Individual Registration Tool Bulk Registration Tool Registration …" at bounding box center [138, 342] width 233 height 223
click at [137, 292] on link "Individual Registration Tool" at bounding box center [164, 298] width 180 height 18
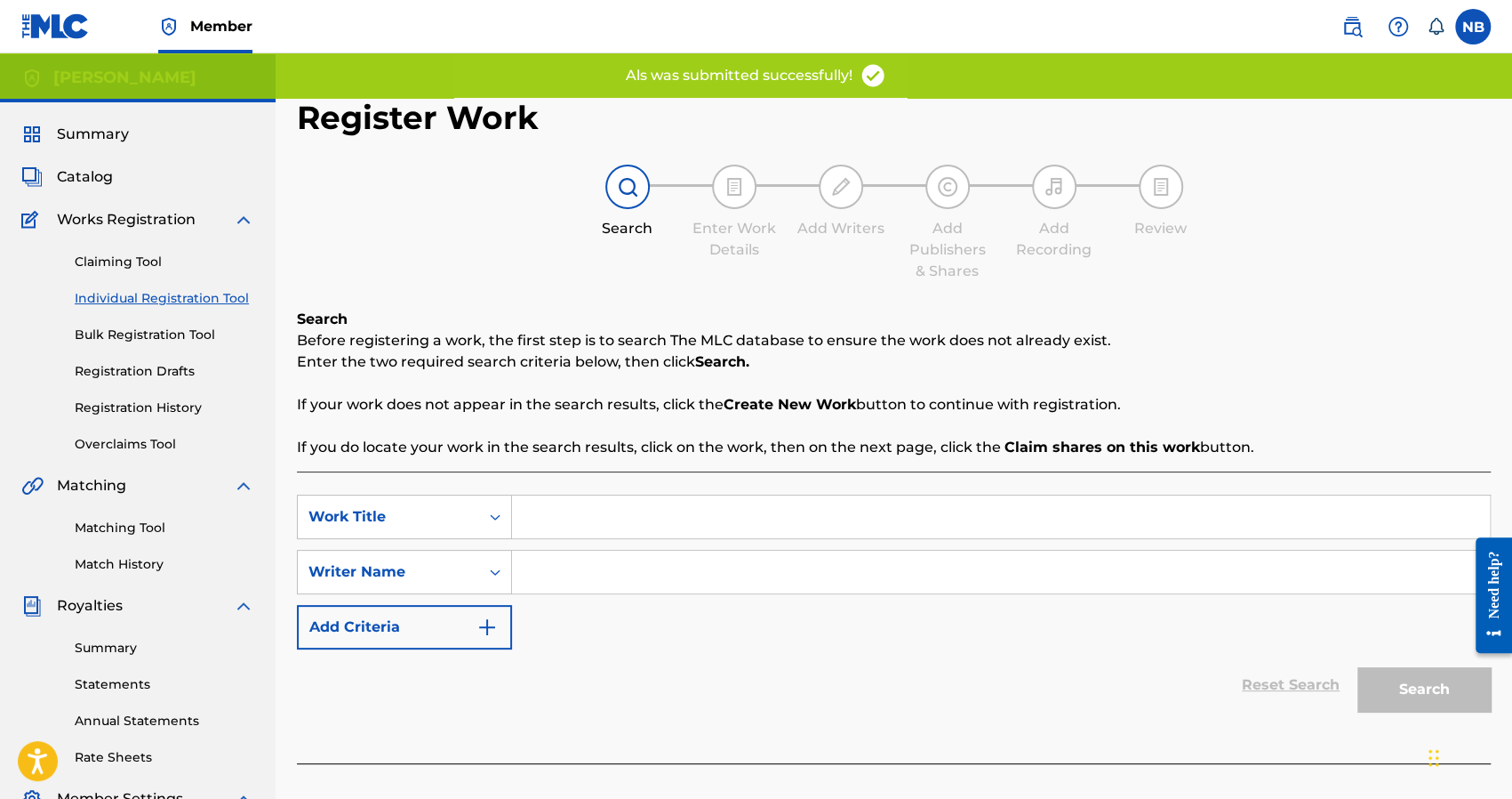
click at [577, 516] on input "Search Form" at bounding box center [1001, 516] width 978 height 42
drag, startPoint x: 701, startPoint y: 568, endPoint x: 717, endPoint y: 557, distance: 19.4
click at [702, 568] on input "a" at bounding box center [1001, 571] width 978 height 42
click at [1391, 677] on button "Search" at bounding box center [1424, 689] width 133 height 44
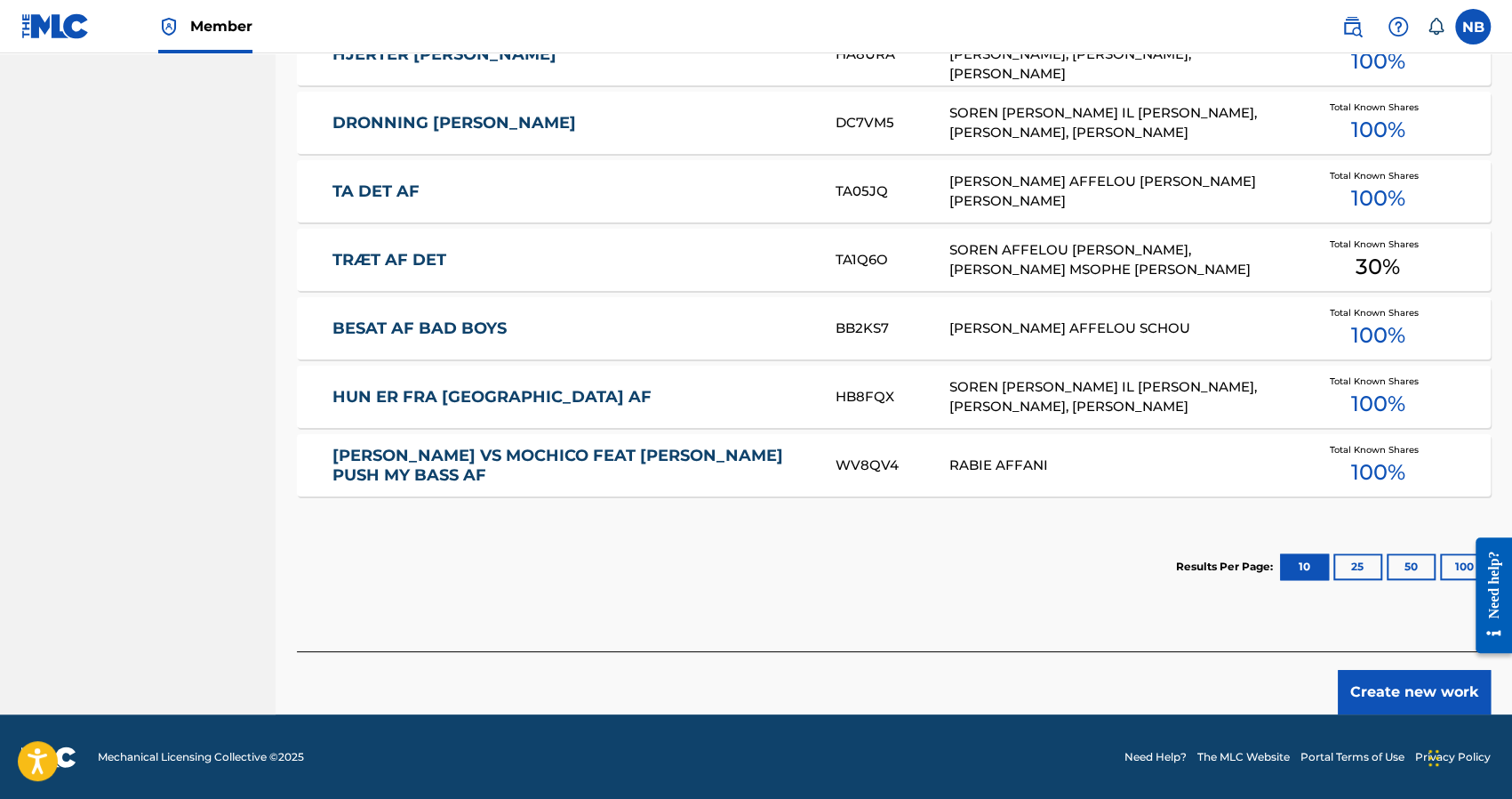
click at [1393, 694] on button "Create new work" at bounding box center [1414, 692] width 153 height 44
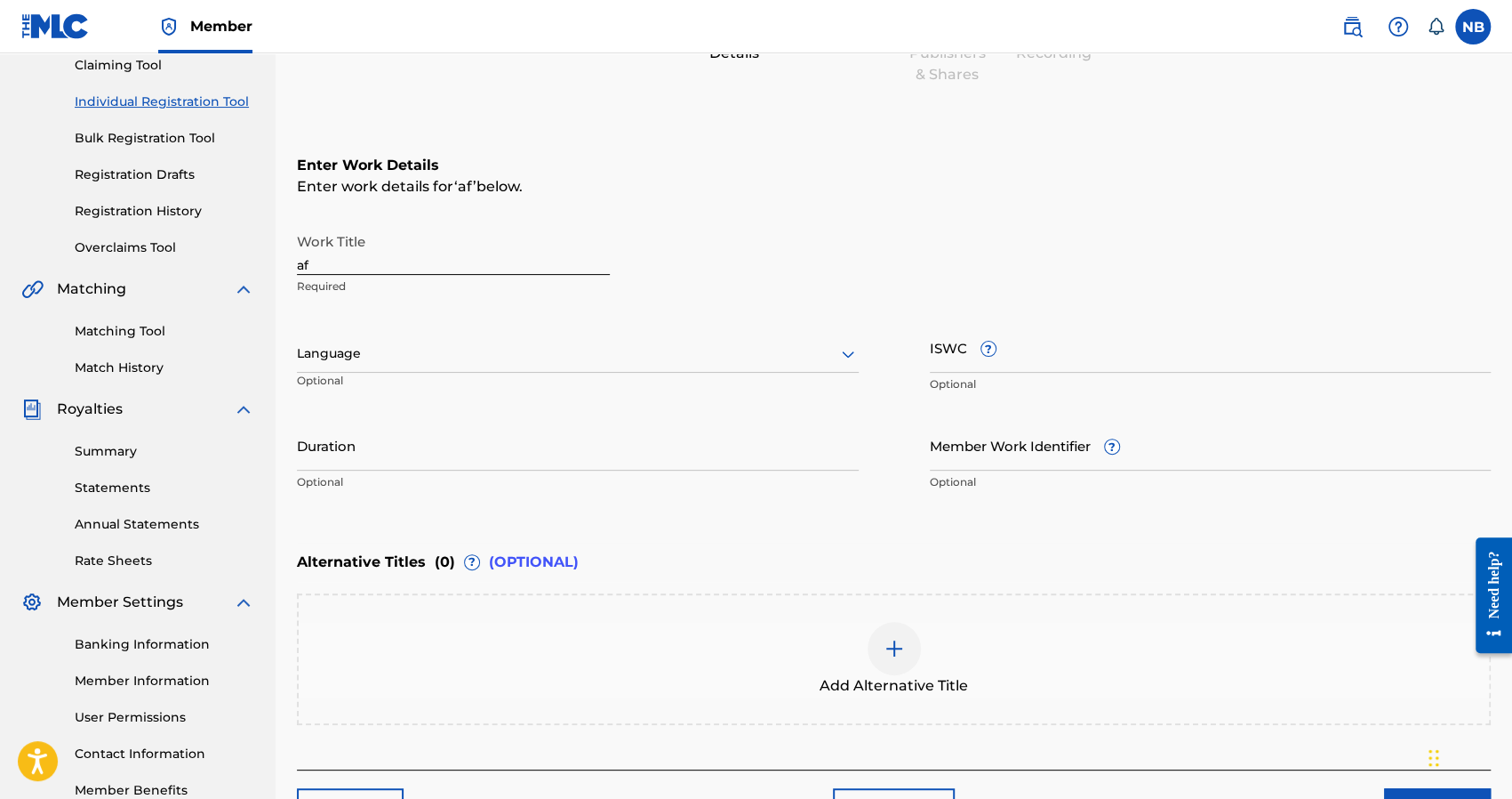
scroll to position [48, 0]
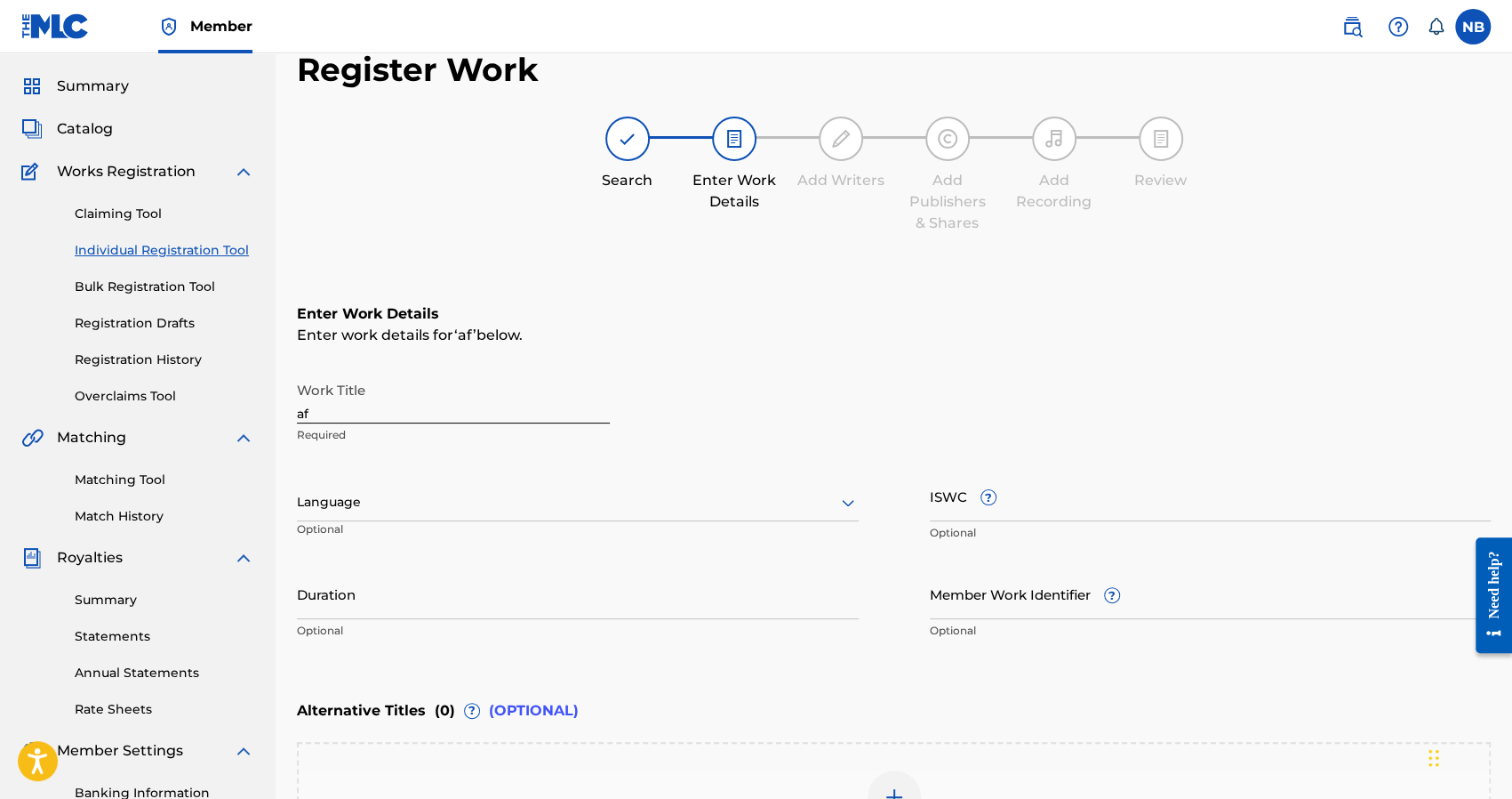
click at [359, 424] on div "Work Title af Required" at bounding box center [453, 412] width 313 height 80
click at [359, 411] on input "af" at bounding box center [453, 398] width 313 height 51
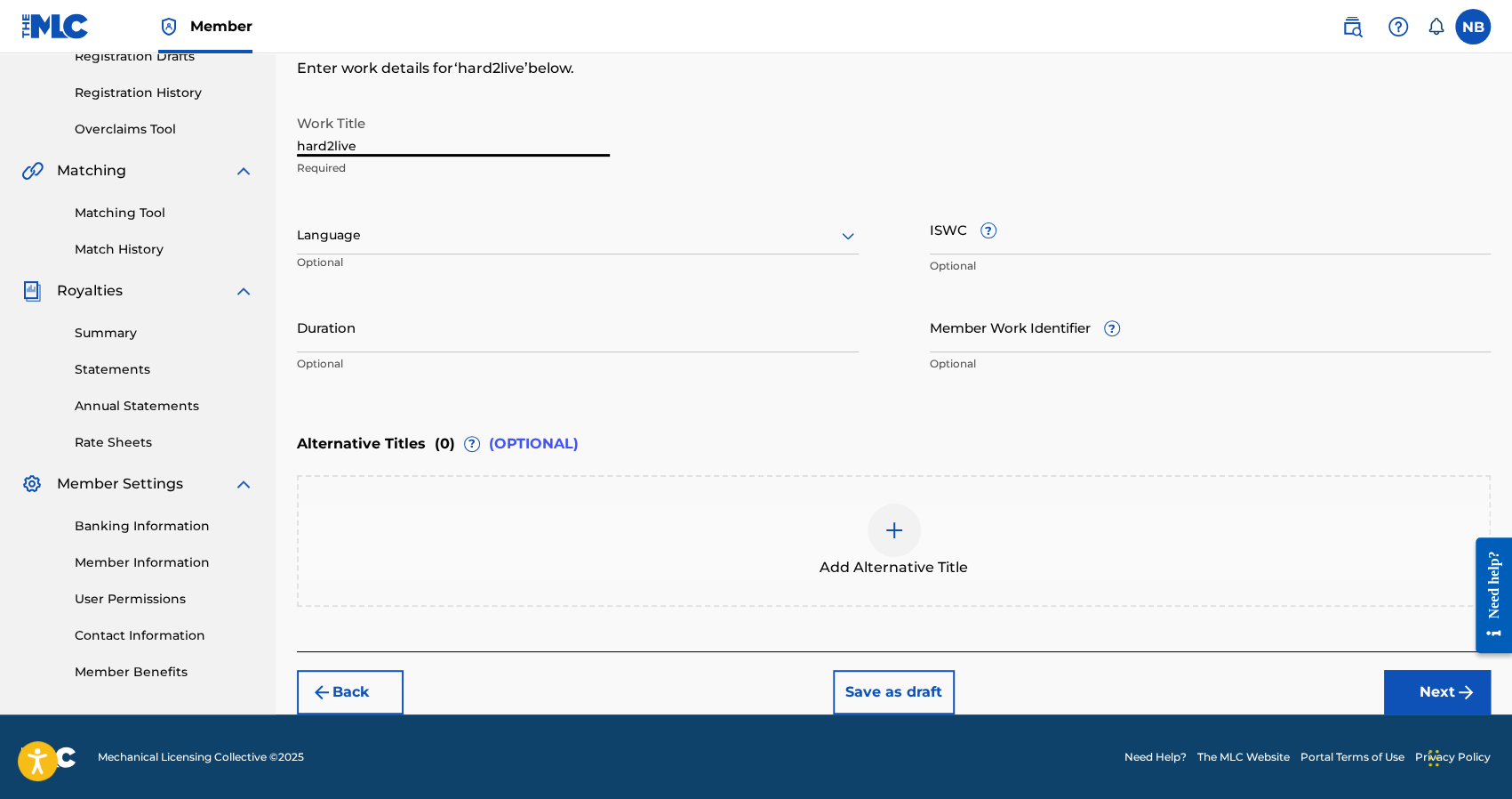
click at [1397, 680] on button "Next" at bounding box center [1438, 692] width 106 height 44
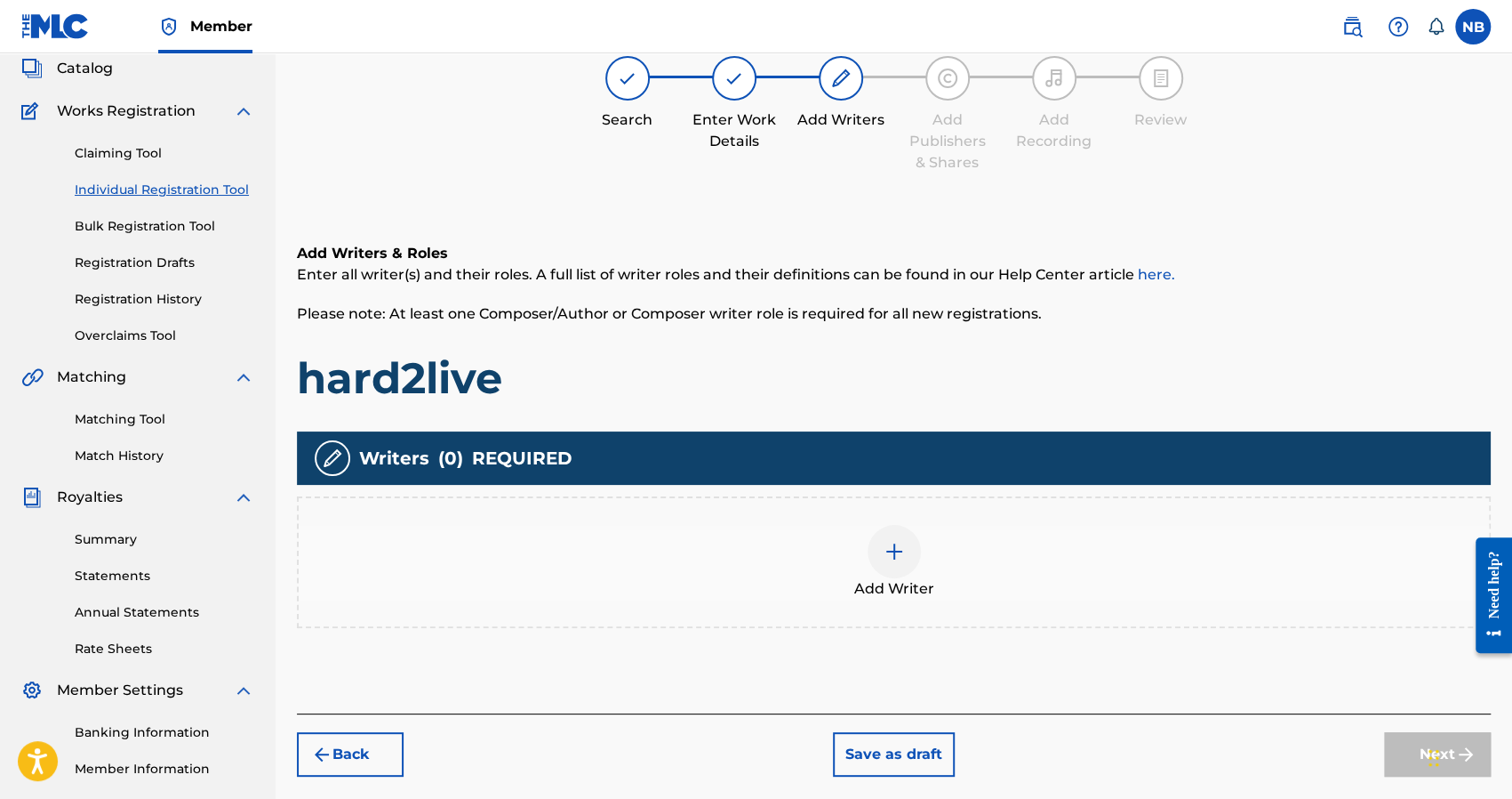
scroll to position [80, 0]
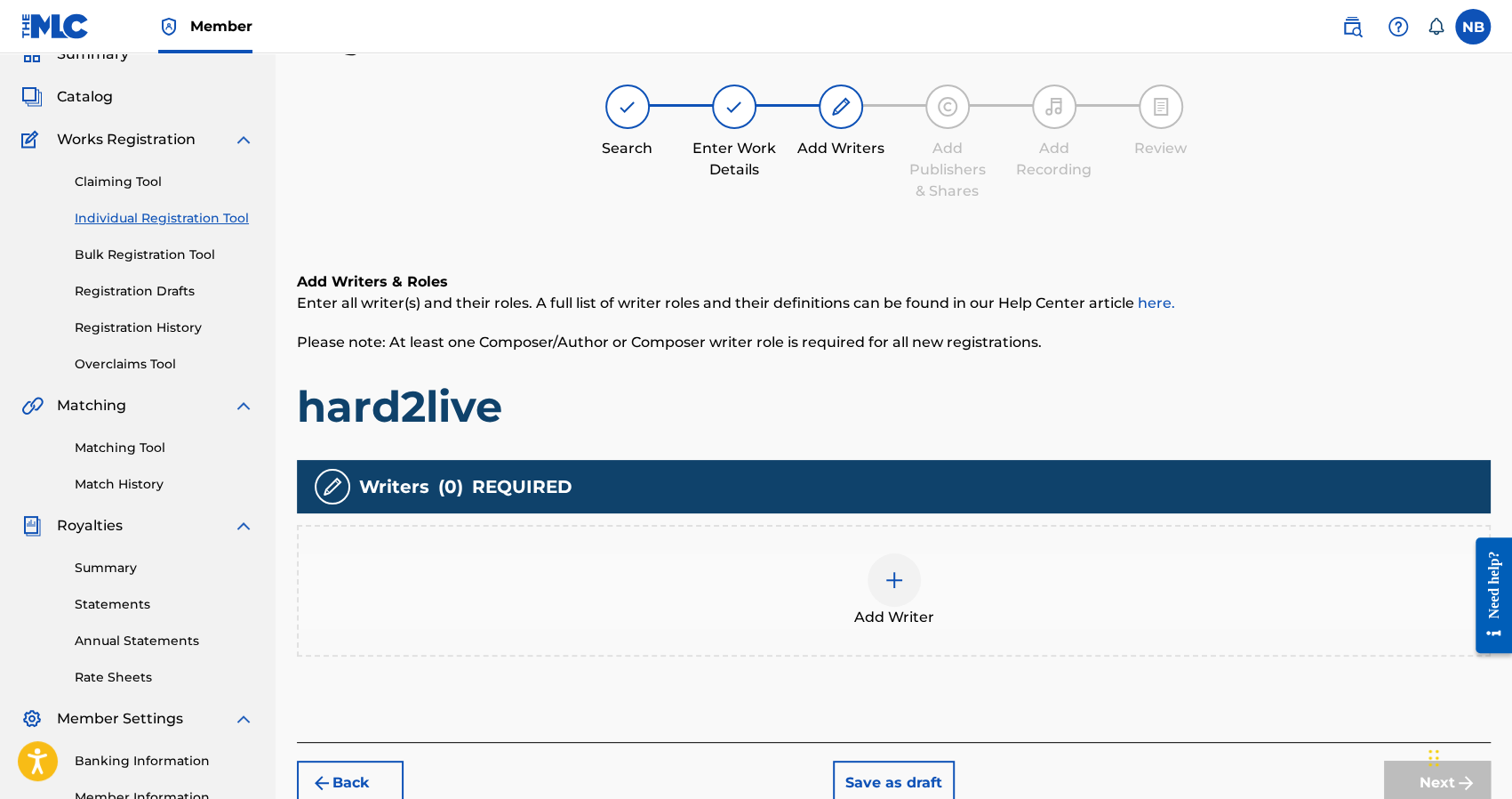
click at [925, 590] on div "Add Writer" at bounding box center [893, 590] width 1191 height 74
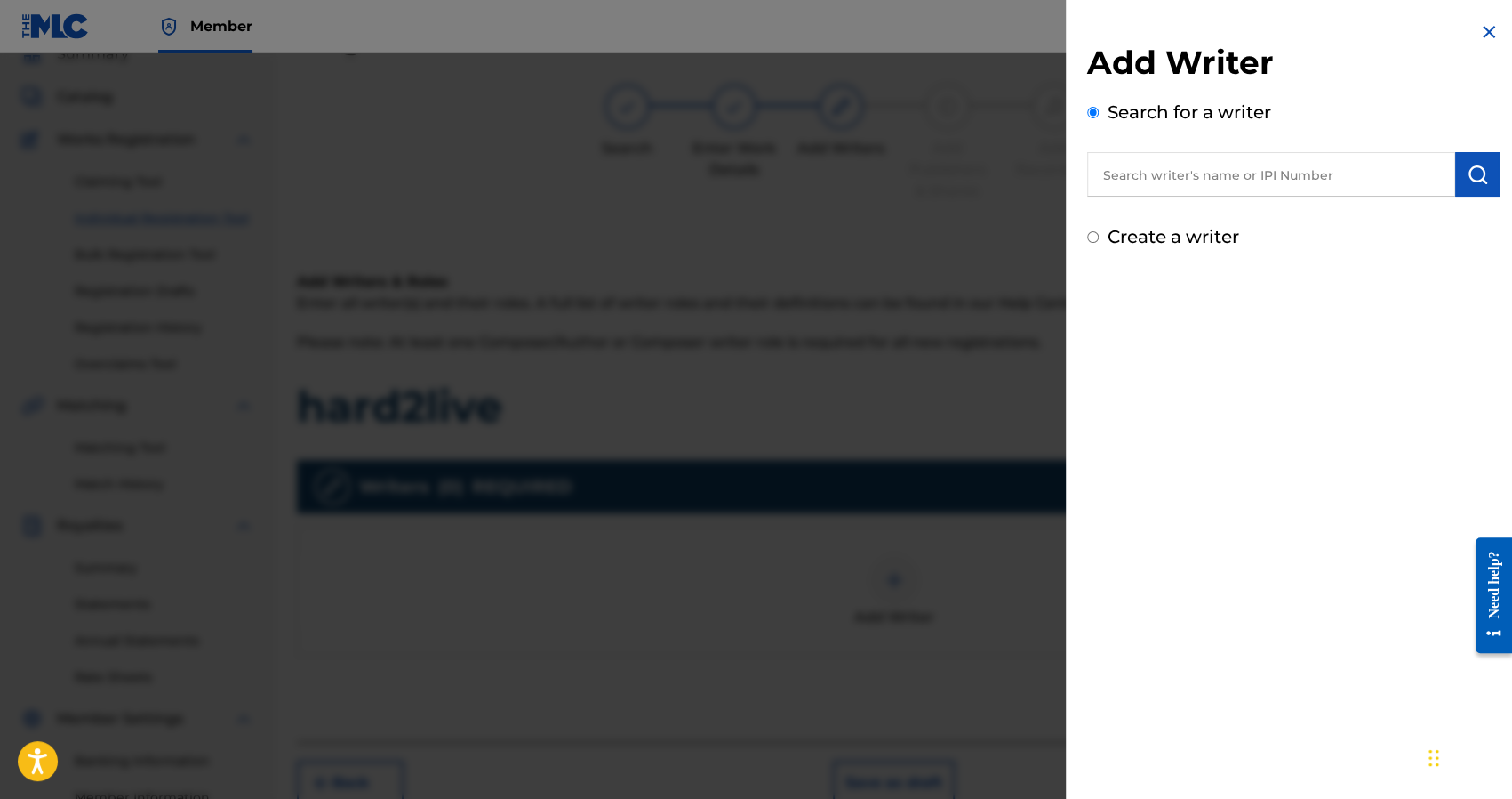
click at [1137, 249] on div "Create a writer" at bounding box center [1293, 236] width 412 height 27
click at [1133, 238] on label "Create a writer" at bounding box center [1173, 236] width 131 height 21
click at [1099, 238] on input "Create a writer" at bounding box center [1092, 237] width 12 height 12
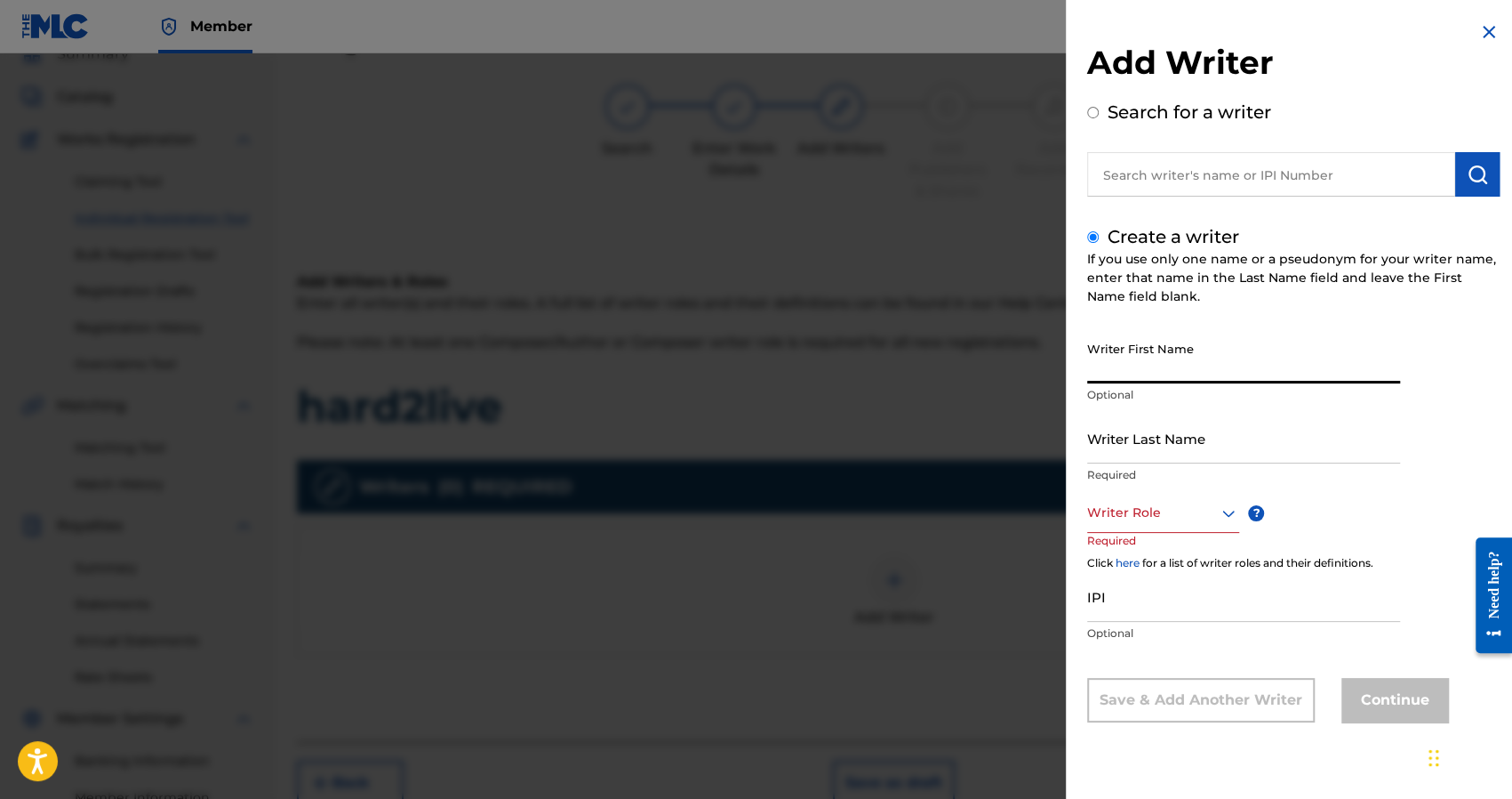
click at [1136, 354] on input "Writer First Name" at bounding box center [1243, 357] width 313 height 51
click at [1119, 523] on div "Writer Role" at bounding box center [1163, 512] width 152 height 40
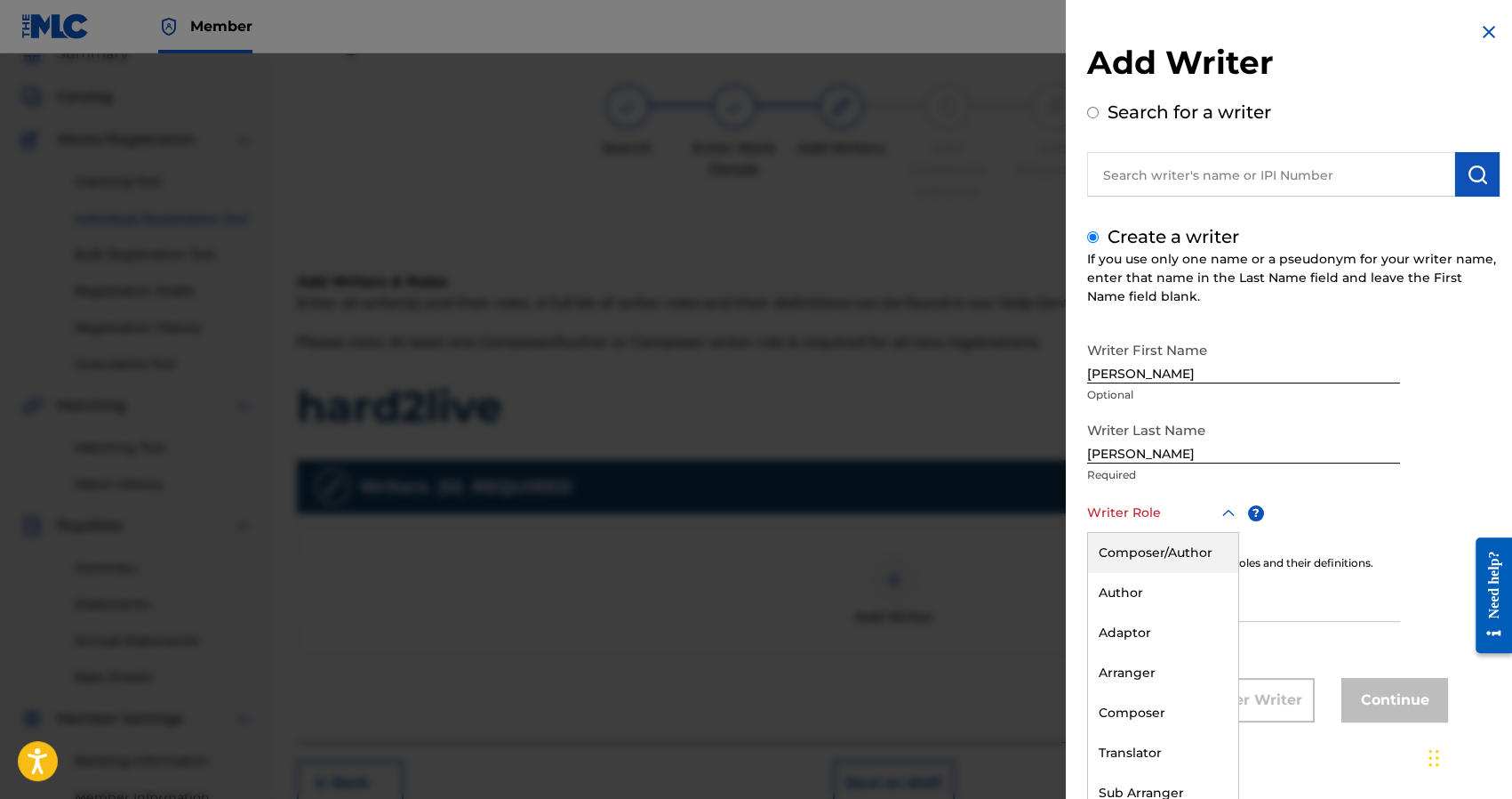
click at [1129, 552] on div "Composer/Author" at bounding box center [1163, 553] width 151 height 40
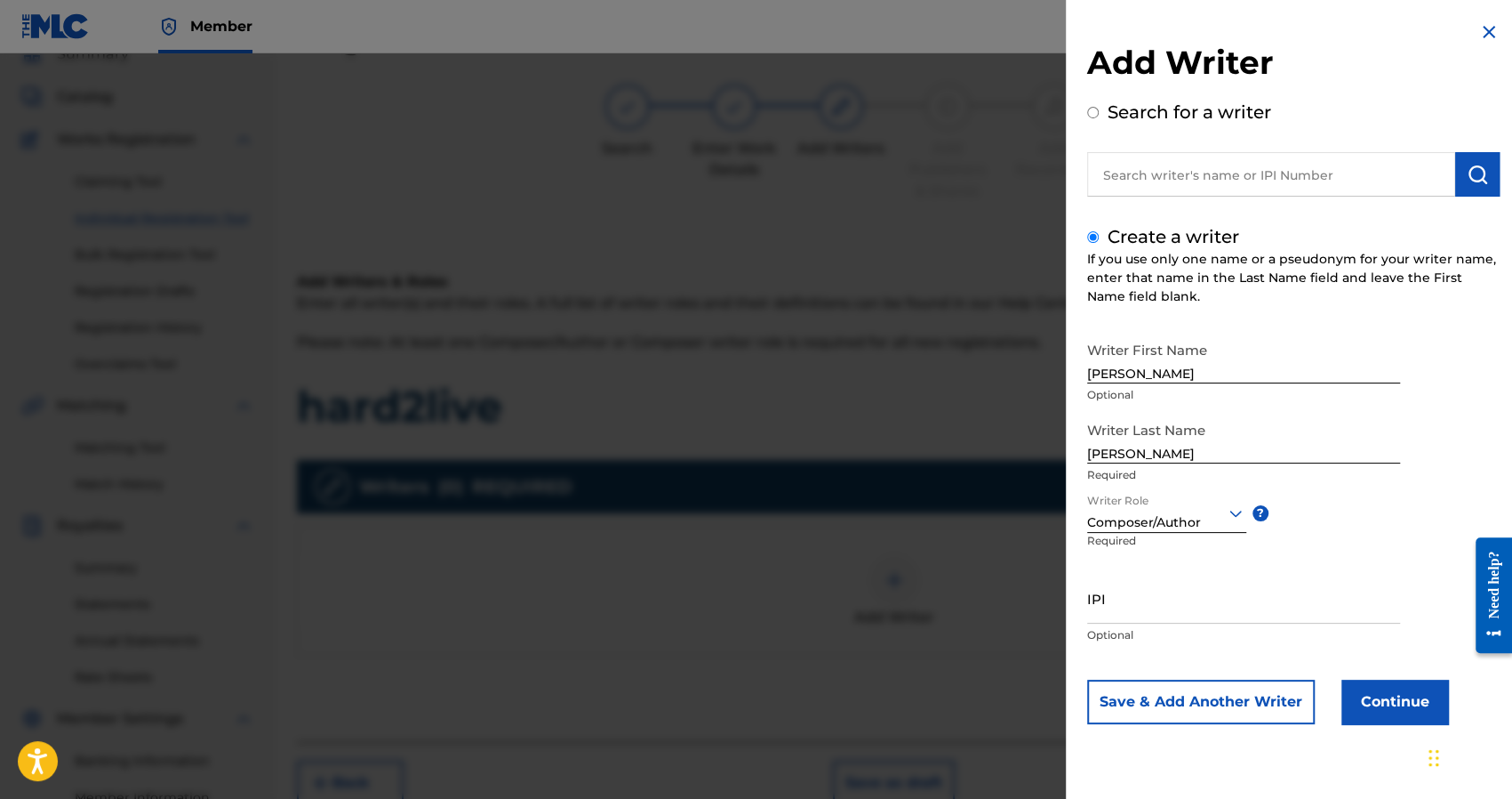
click at [1148, 620] on input "IPI" at bounding box center [1243, 598] width 313 height 51
paste input "1241927853"
click at [1353, 684] on button "Continue" at bounding box center [1394, 702] width 106 height 44
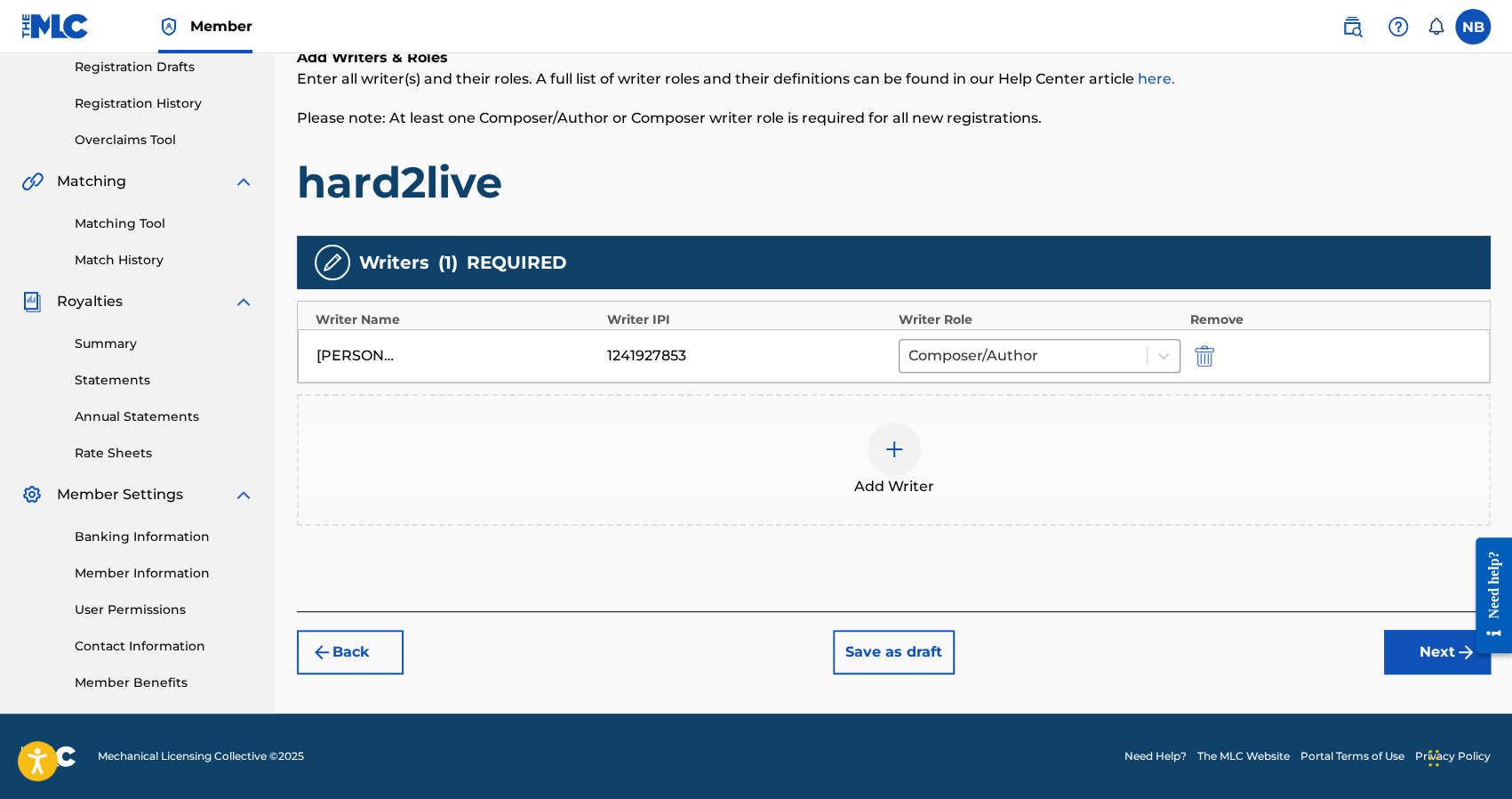
click at [1430, 656] on button "Next" at bounding box center [1438, 652] width 106 height 44
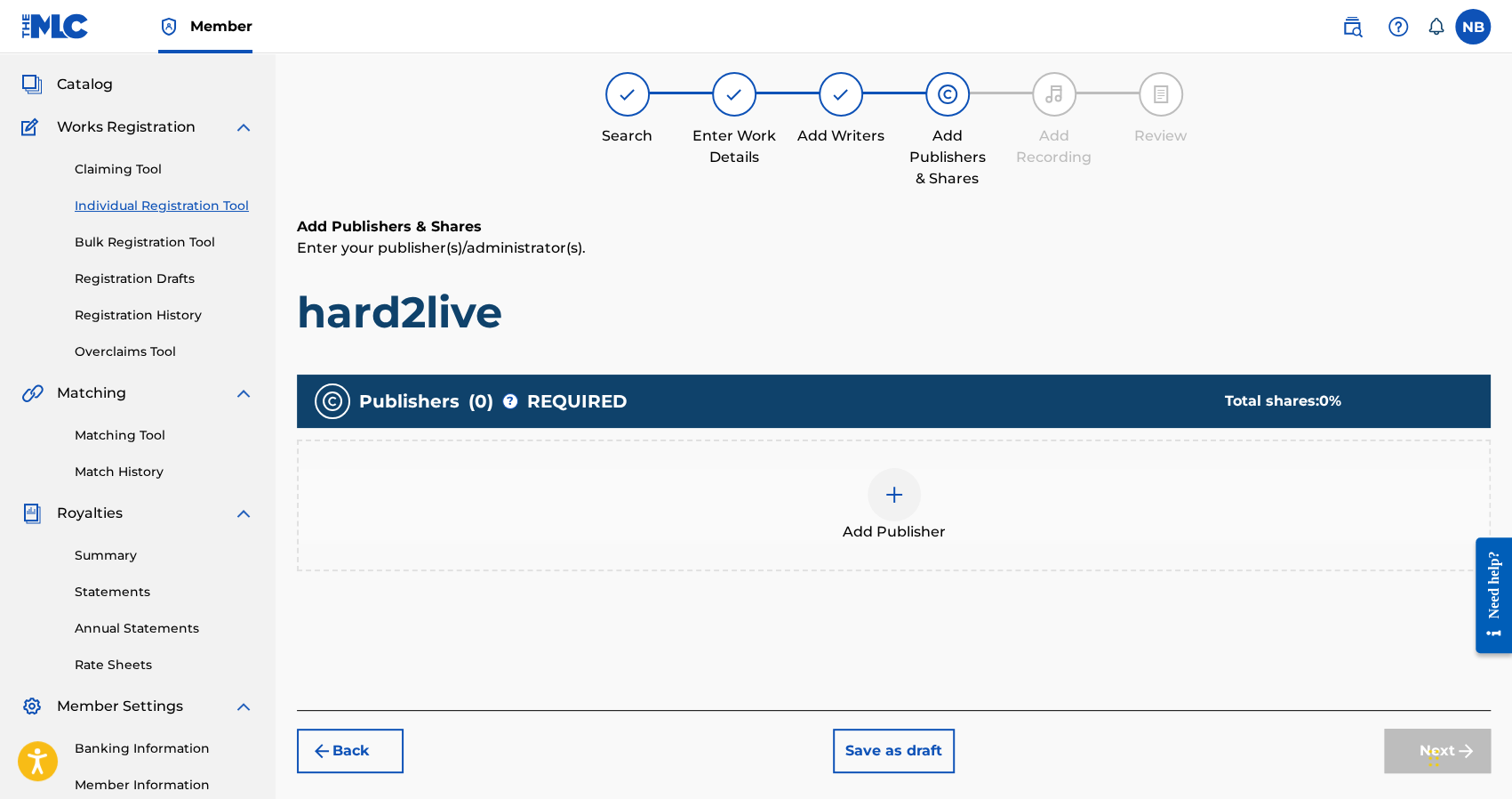
scroll to position [80, 0]
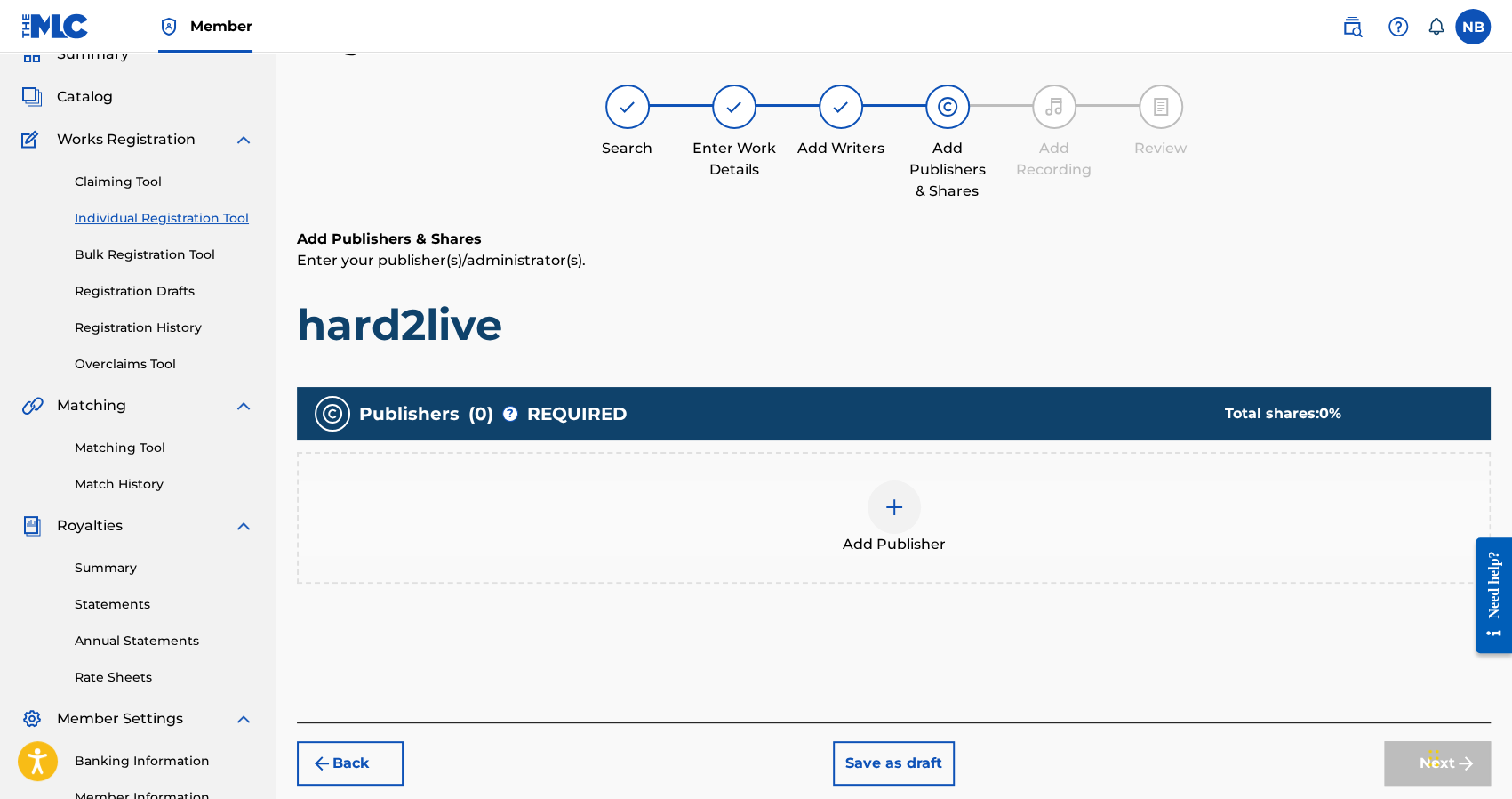
click at [1065, 525] on div "Add Publisher" at bounding box center [893, 517] width 1191 height 74
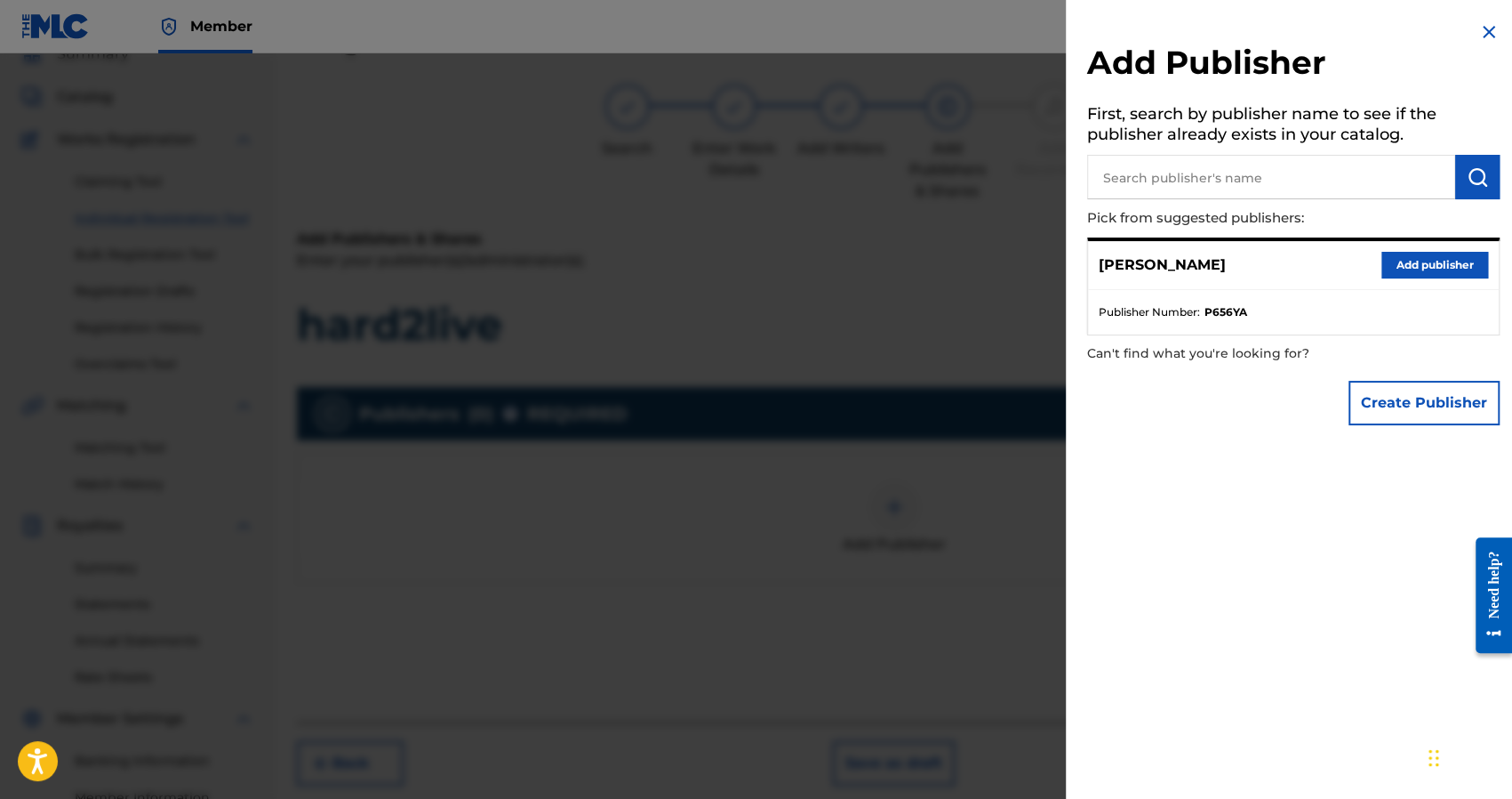
click at [1373, 263] on div "Nick Brady Add publisher" at bounding box center [1293, 264] width 410 height 49
click at [1406, 272] on button "Add publisher" at bounding box center [1435, 264] width 106 height 27
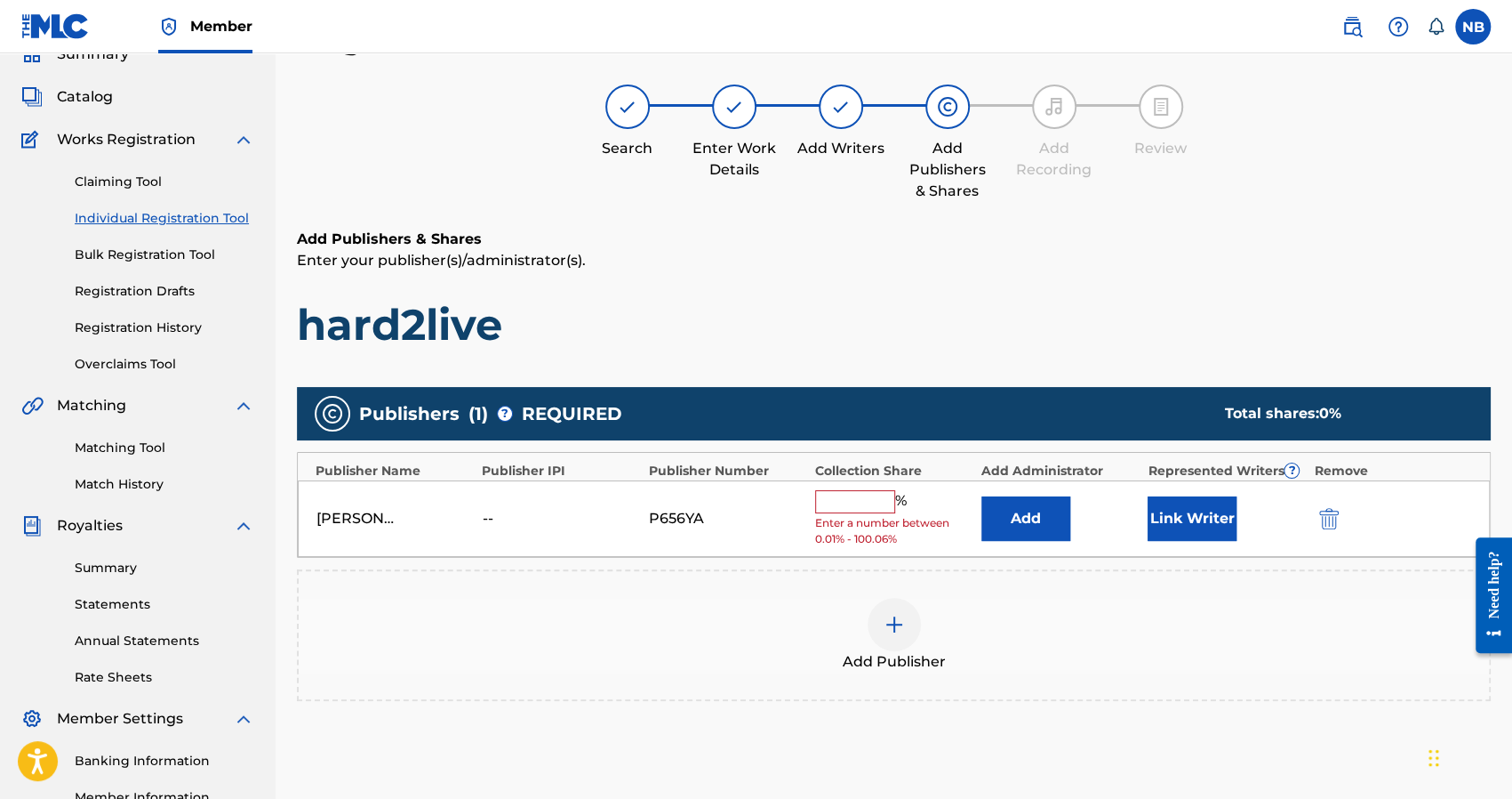
click at [1047, 525] on button "Add" at bounding box center [1025, 518] width 89 height 44
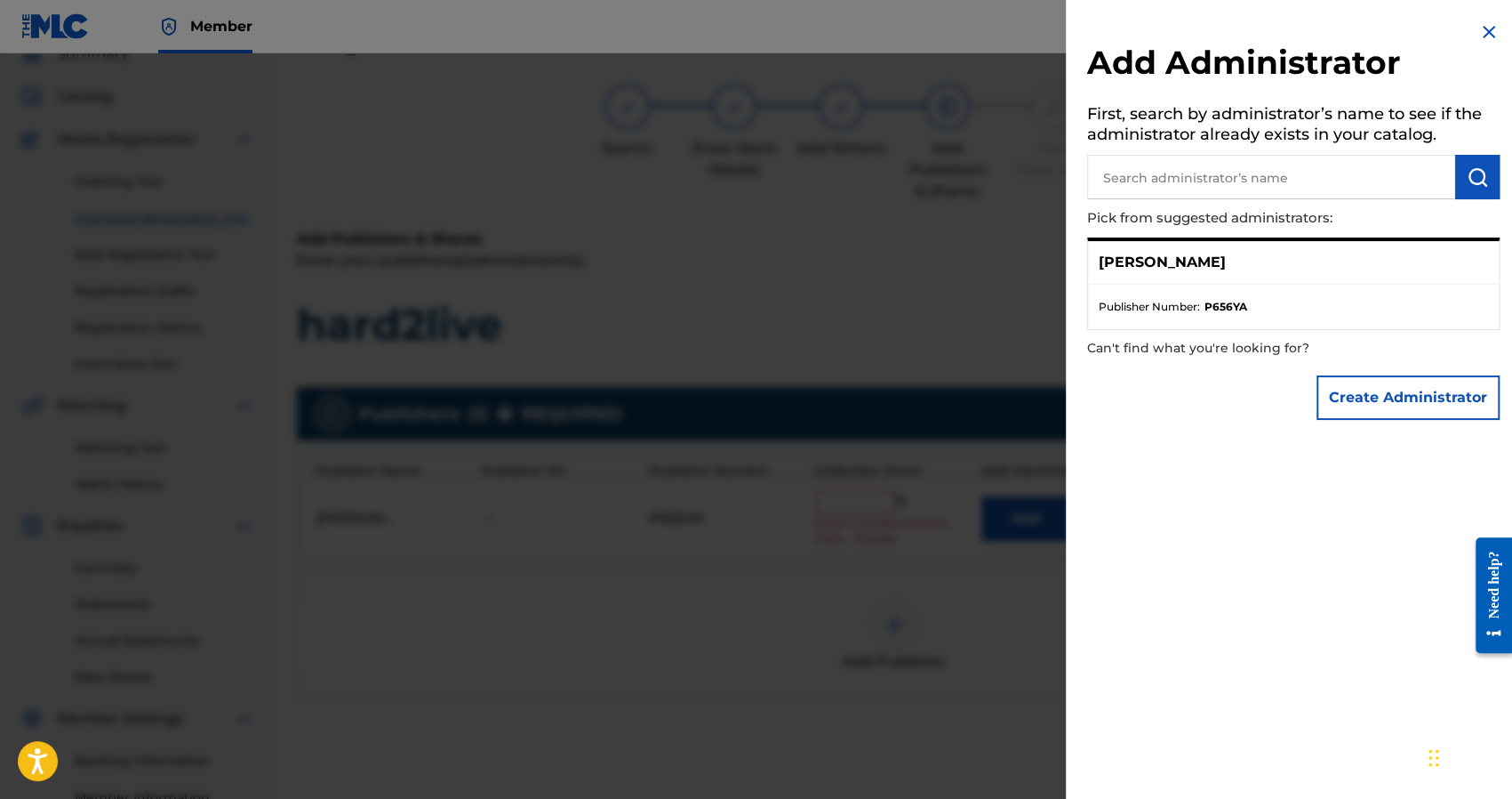
drag, startPoint x: 1476, startPoint y: 33, endPoint x: 1435, endPoint y: 51, distance: 44.8
click at [1478, 33] on img at bounding box center [1488, 31] width 21 height 21
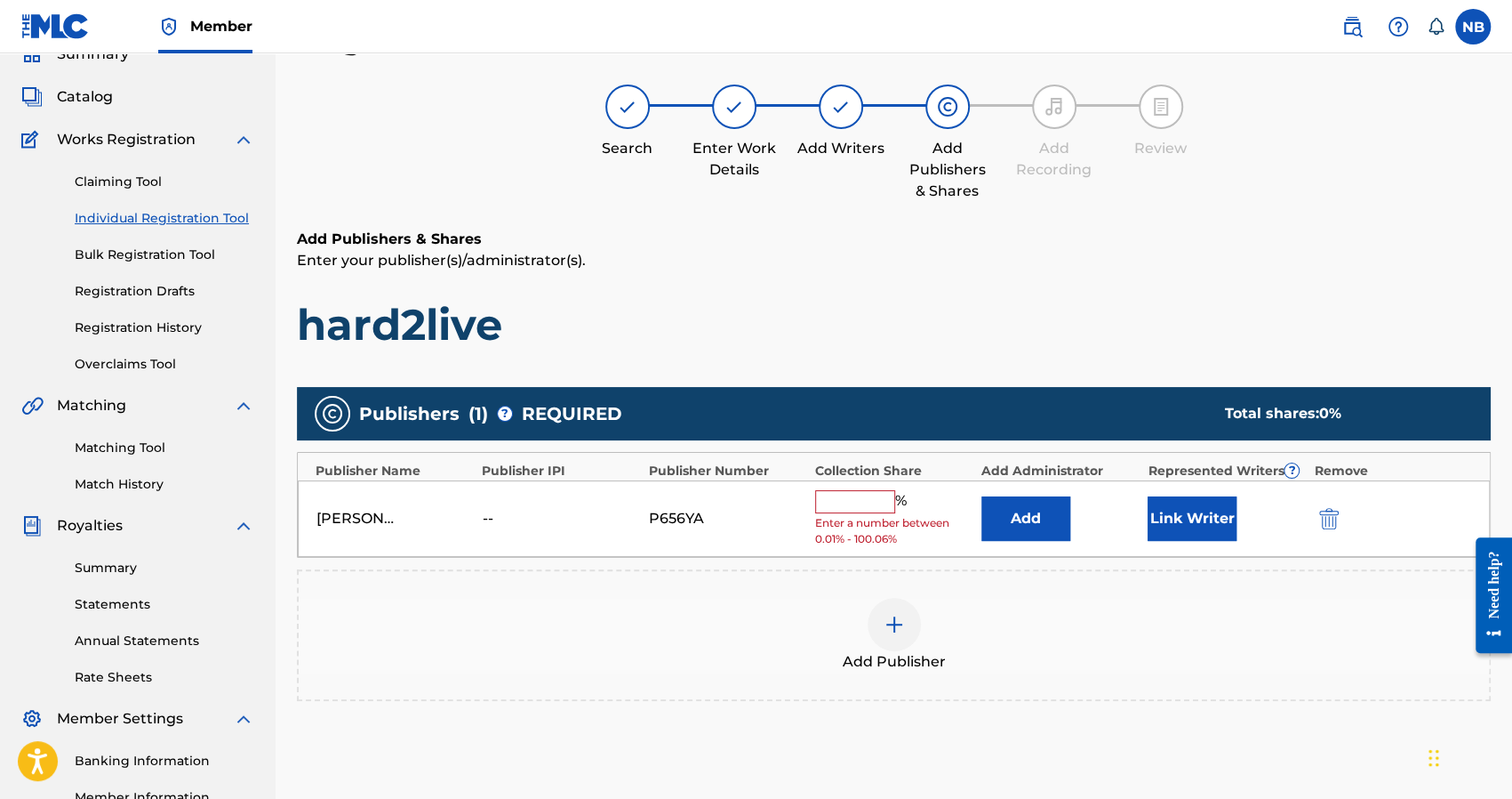
click at [866, 474] on div "Collection Share" at bounding box center [893, 471] width 157 height 18
click at [864, 493] on input "text" at bounding box center [855, 501] width 80 height 23
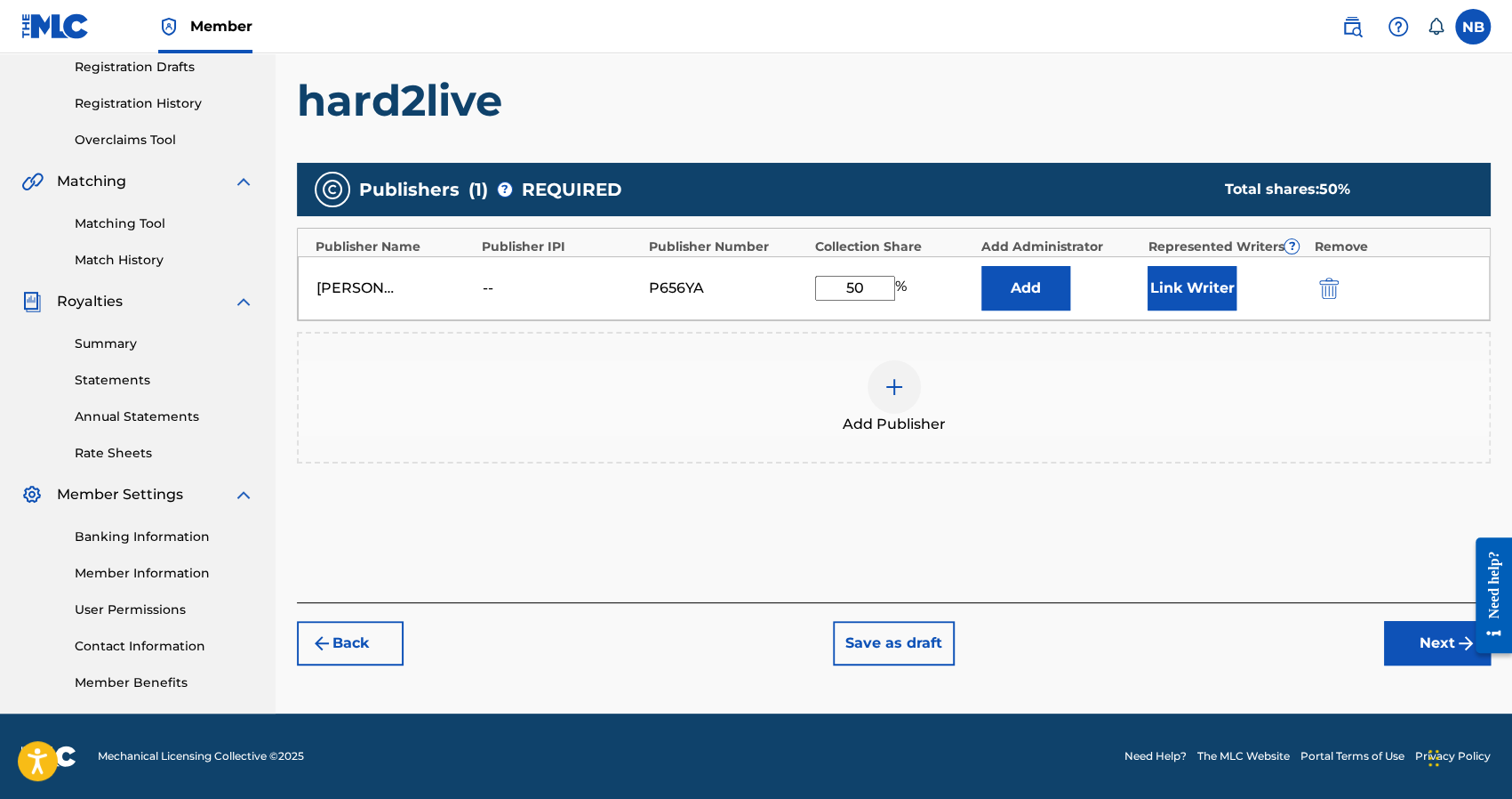
click at [1405, 634] on button "Next" at bounding box center [1438, 643] width 106 height 44
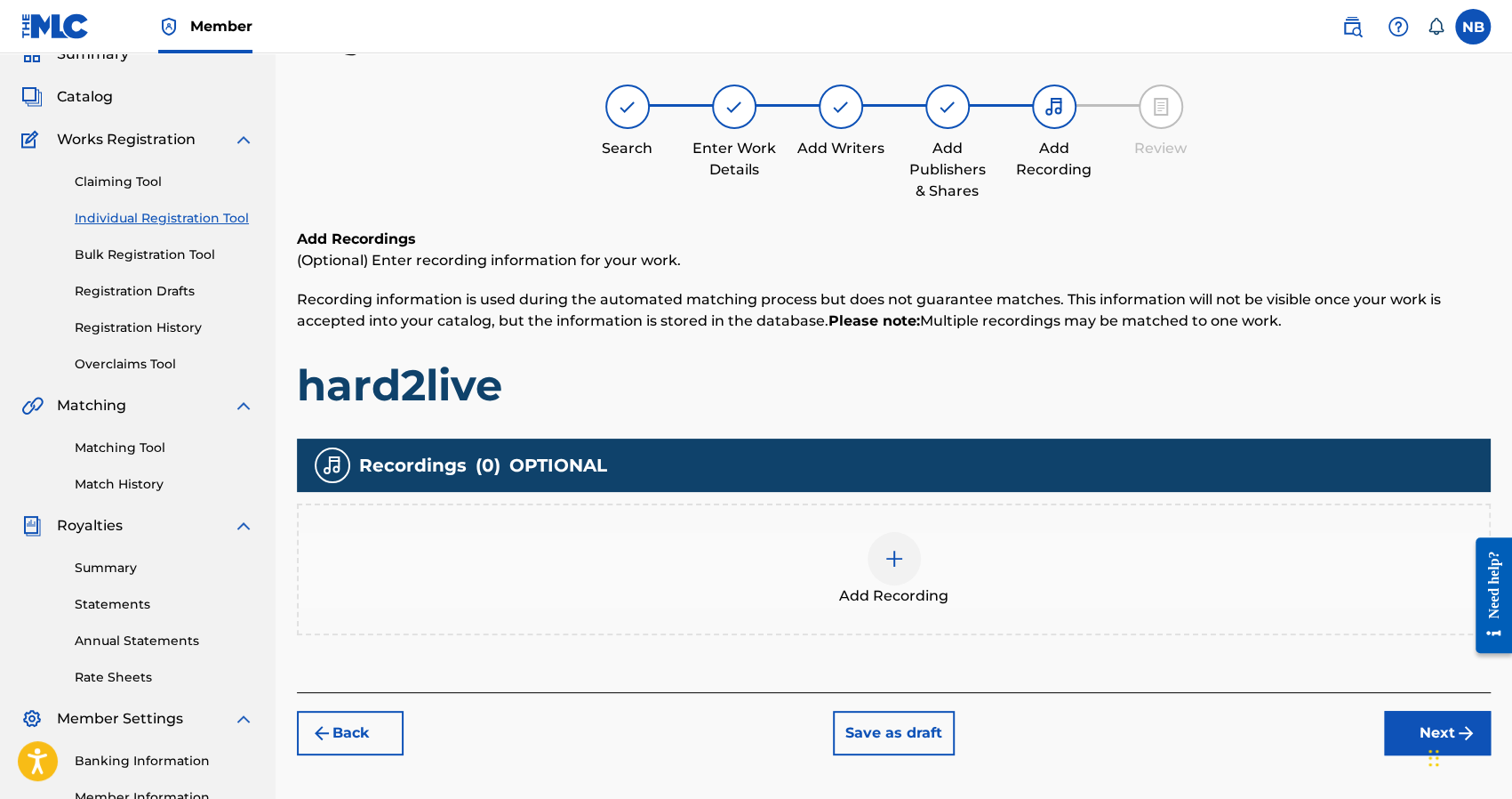
click at [978, 590] on div "Add Recording" at bounding box center [893, 568] width 1191 height 74
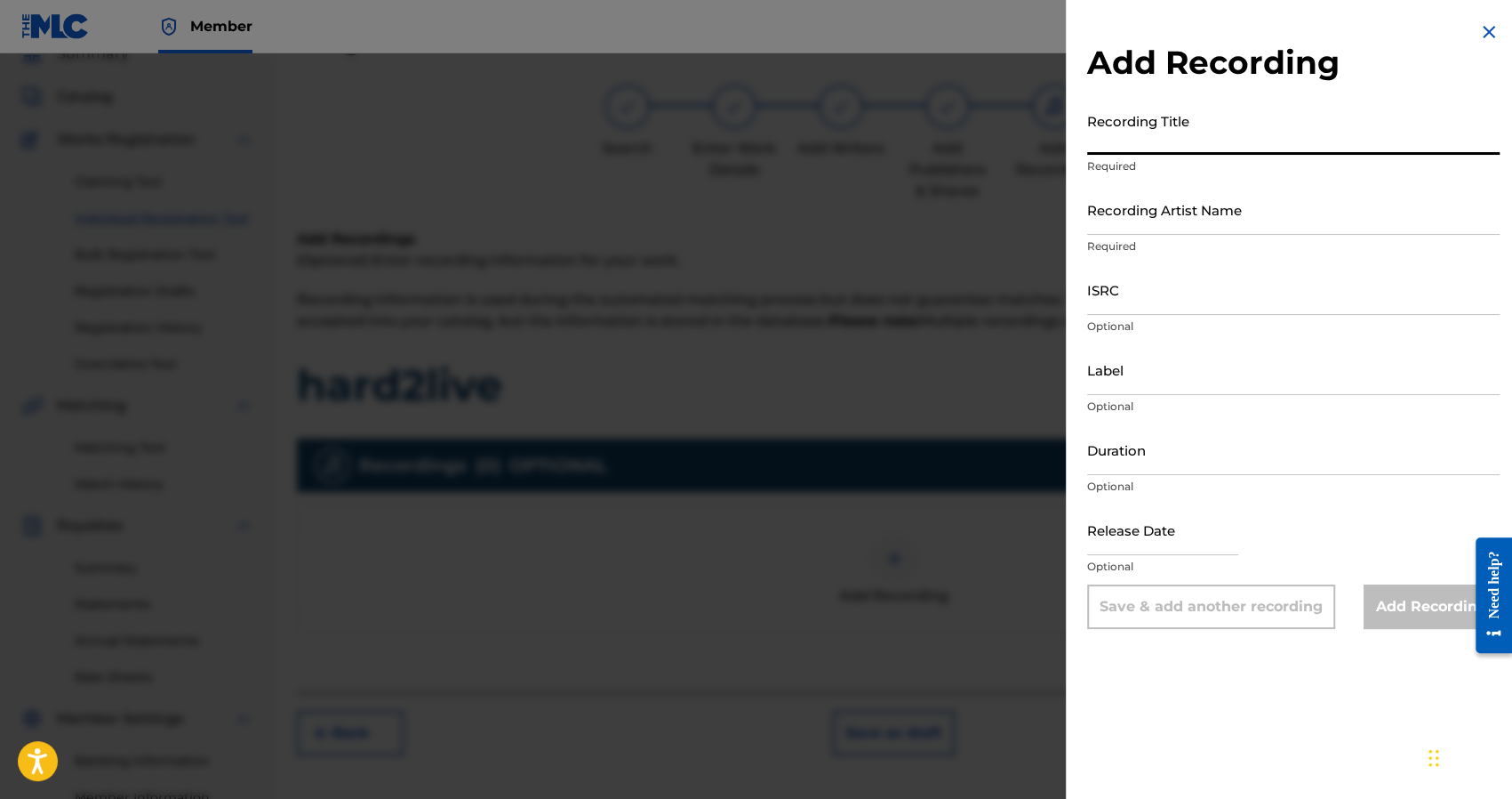
click at [1161, 126] on input "Recording Title" at bounding box center [1293, 129] width 412 height 51
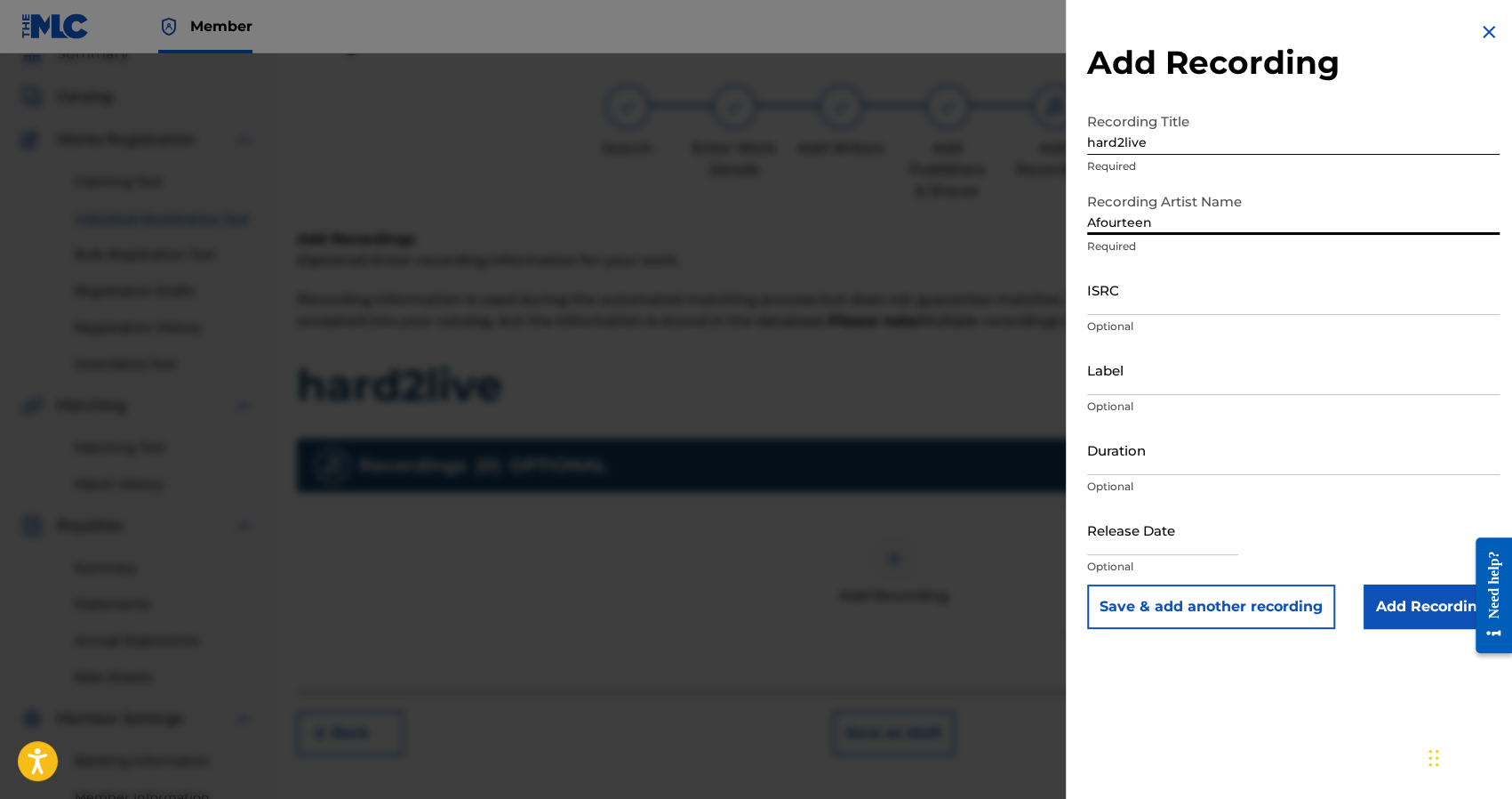
click at [1119, 305] on input "ISRC" at bounding box center [1293, 289] width 412 height 51
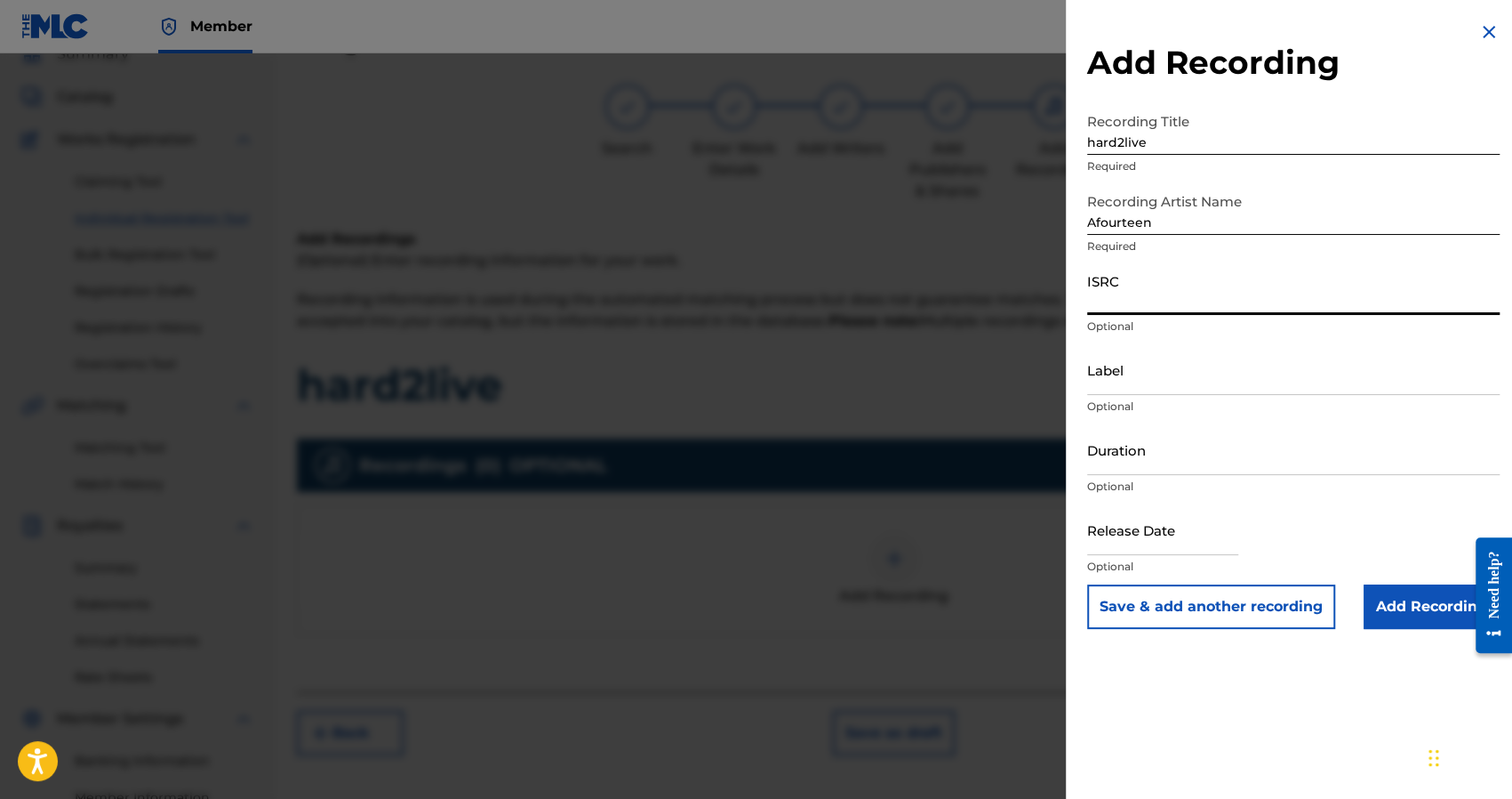
paste input "QZS7J2310851"
click at [1440, 618] on input "Add Recording" at bounding box center [1431, 606] width 136 height 44
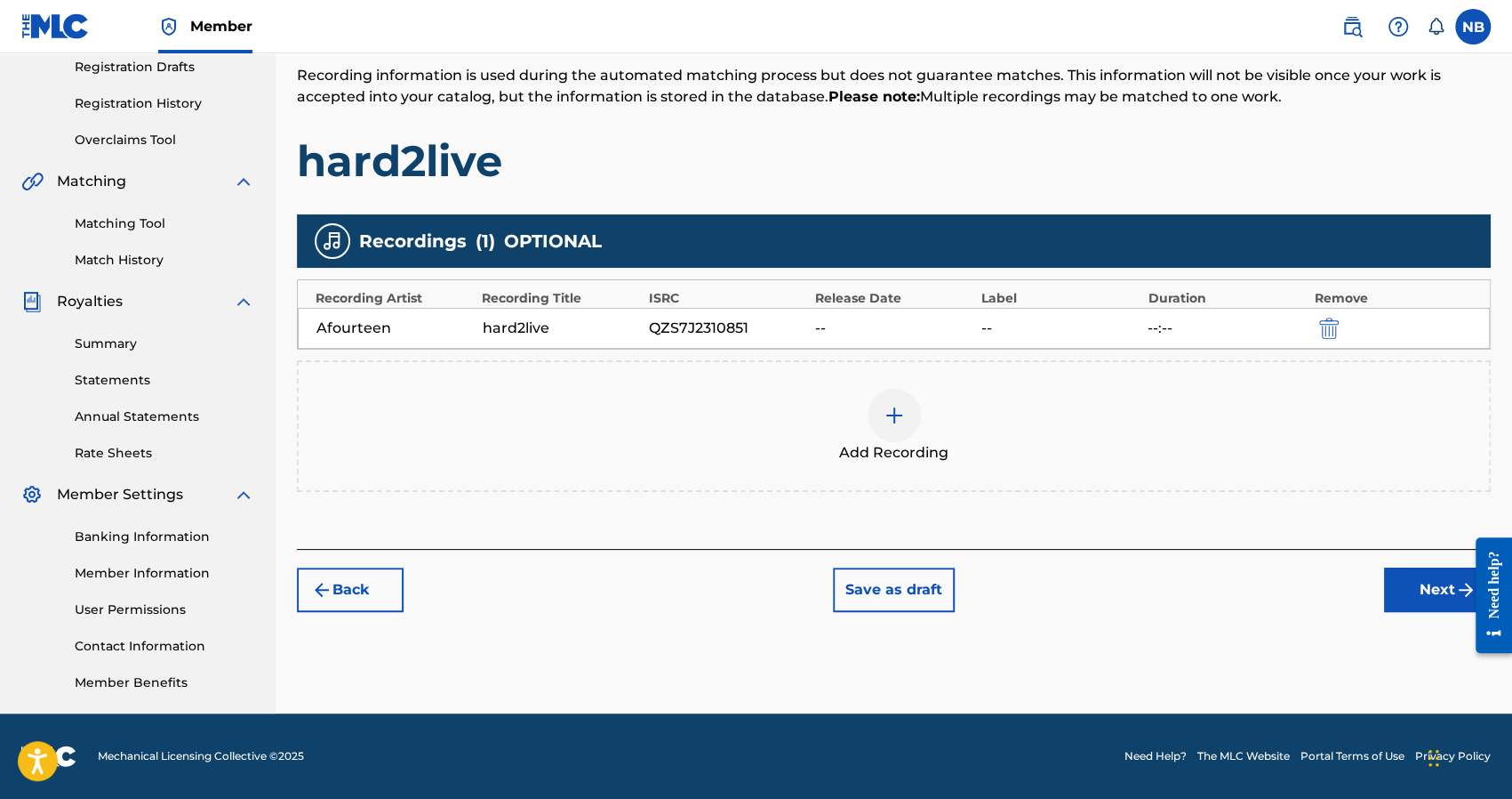
click at [1411, 581] on button "Next" at bounding box center [1438, 590] width 106 height 44
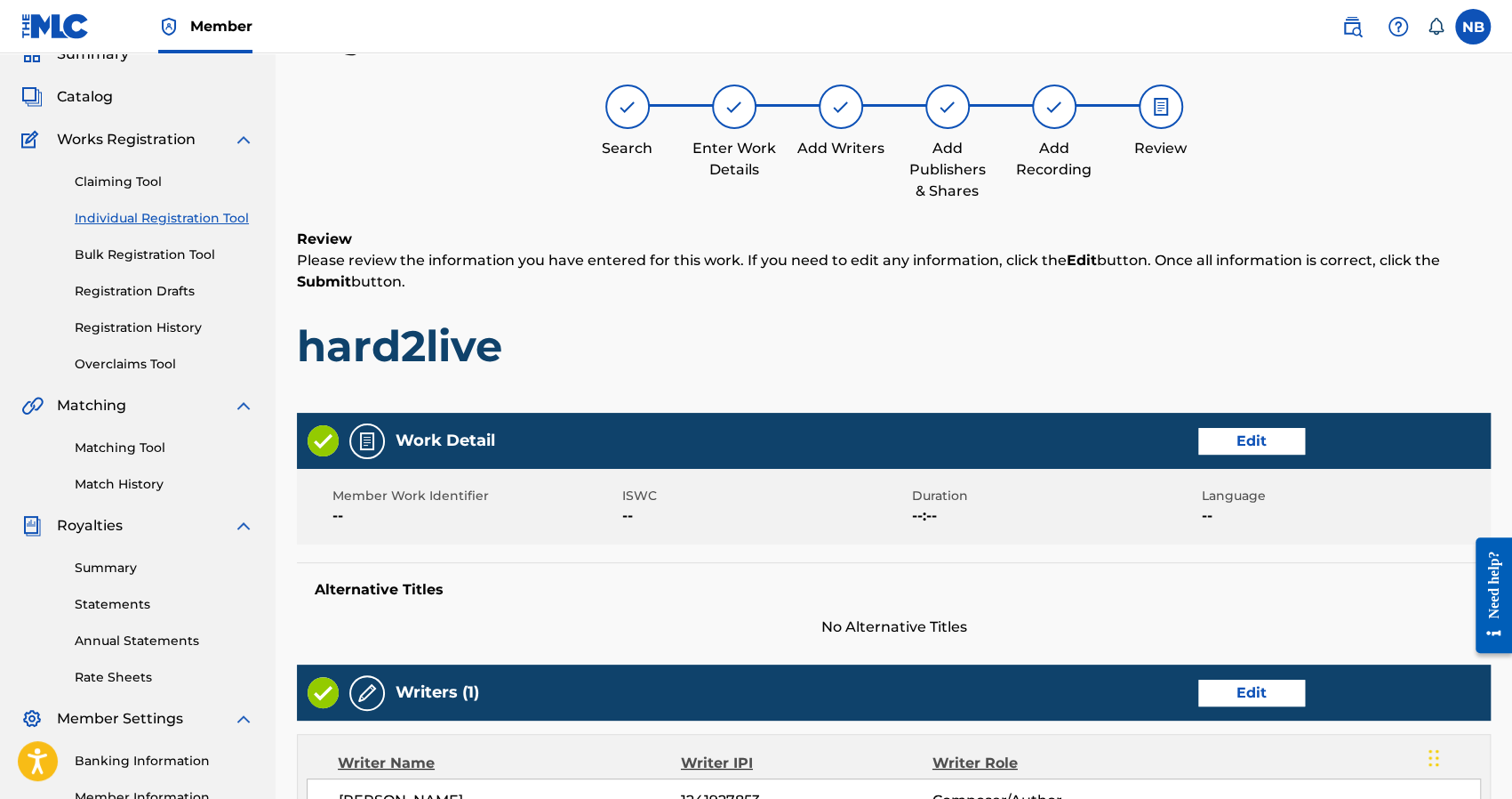
scroll to position [702, 0]
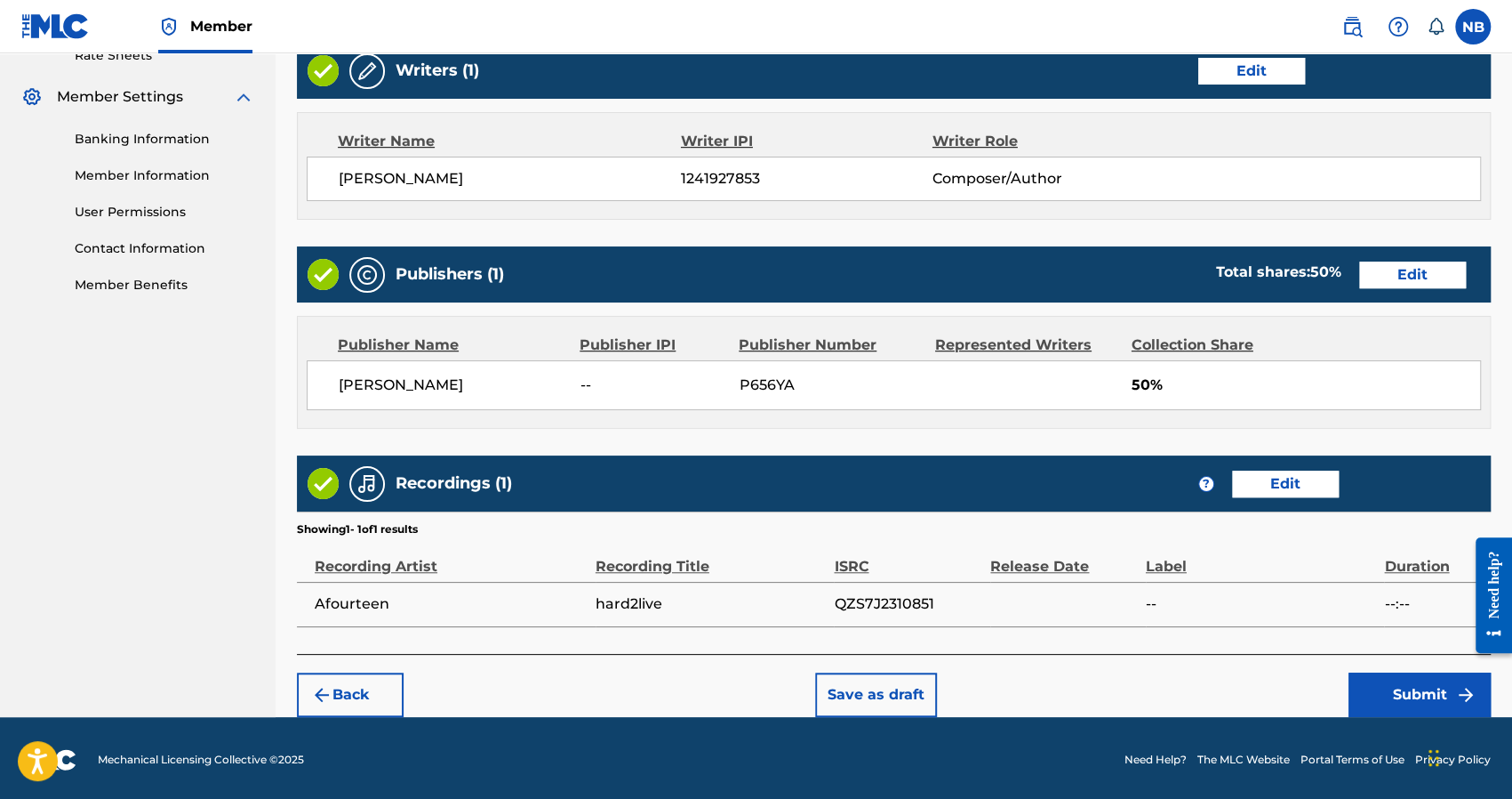
click at [1406, 686] on button "Submit" at bounding box center [1419, 694] width 142 height 44
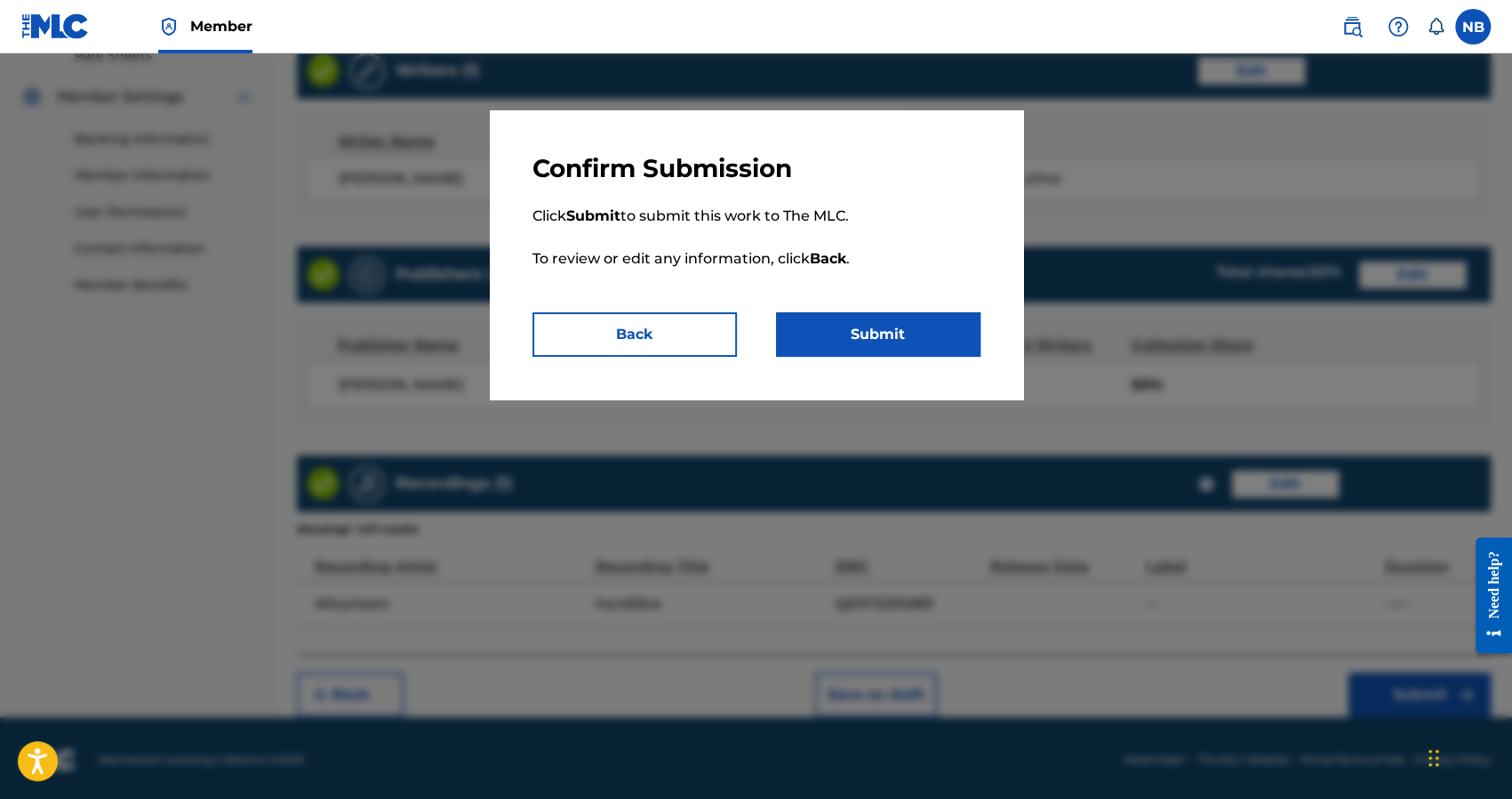
click at [938, 344] on button "Submit" at bounding box center [878, 334] width 205 height 44
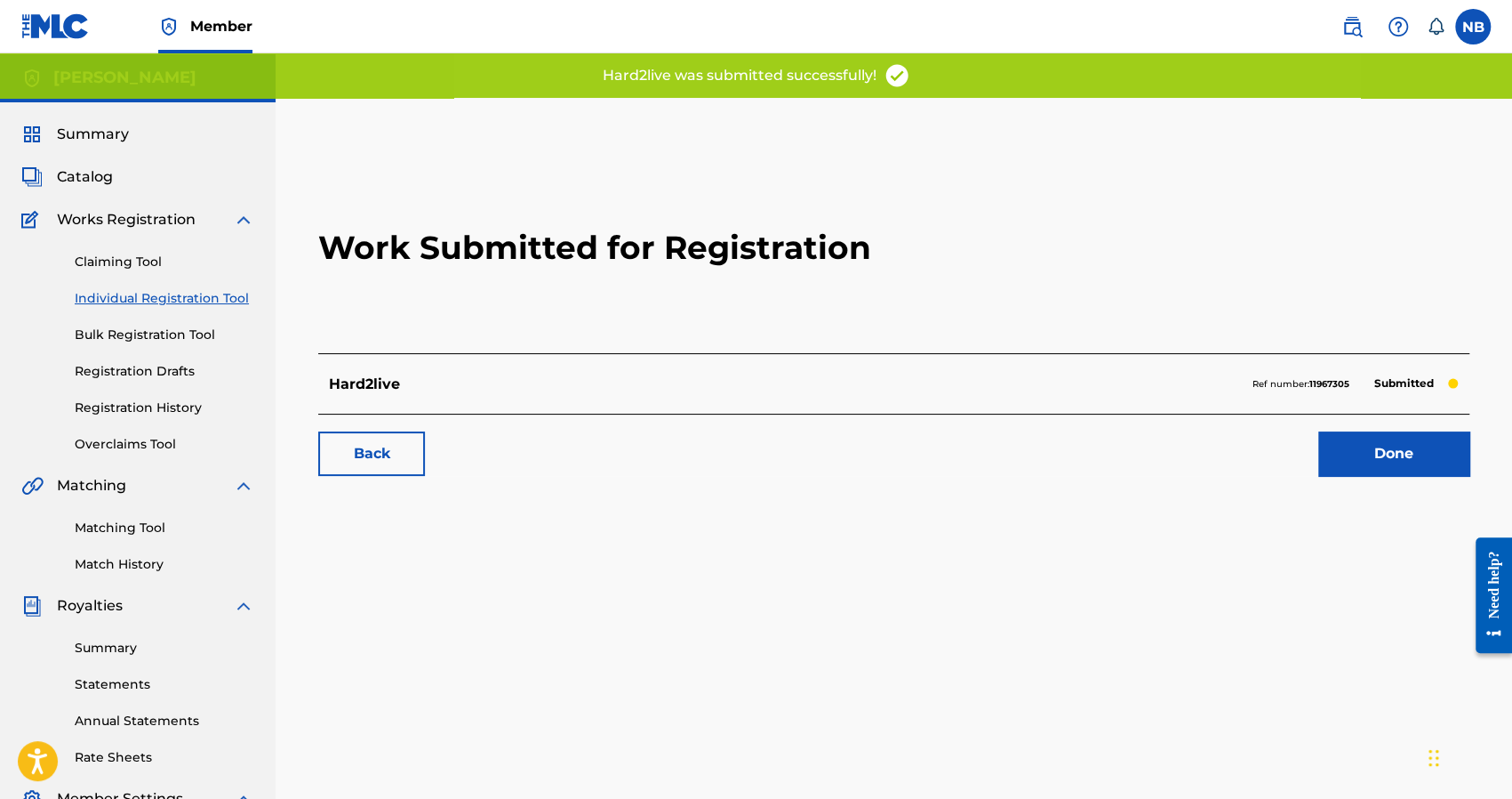
click at [1389, 483] on div "Work Submitted for Registration Hard2live Ref number: 11967305 Submitted Back D…" at bounding box center [893, 318] width 1193 height 351
click at [1387, 461] on link "Done" at bounding box center [1394, 454] width 151 height 44
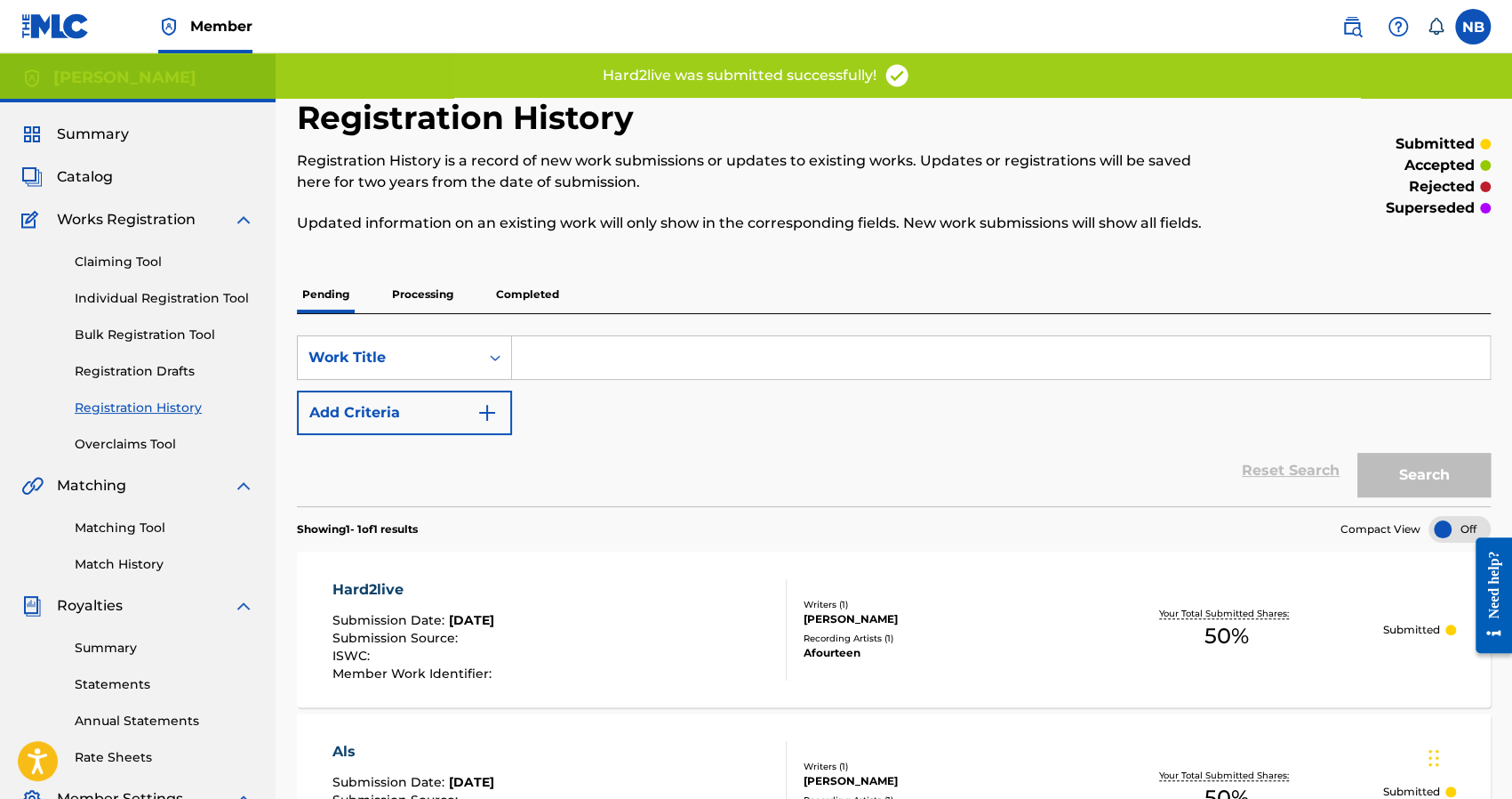
click at [230, 295] on link "Individual Registration Tool" at bounding box center [164, 298] width 180 height 18
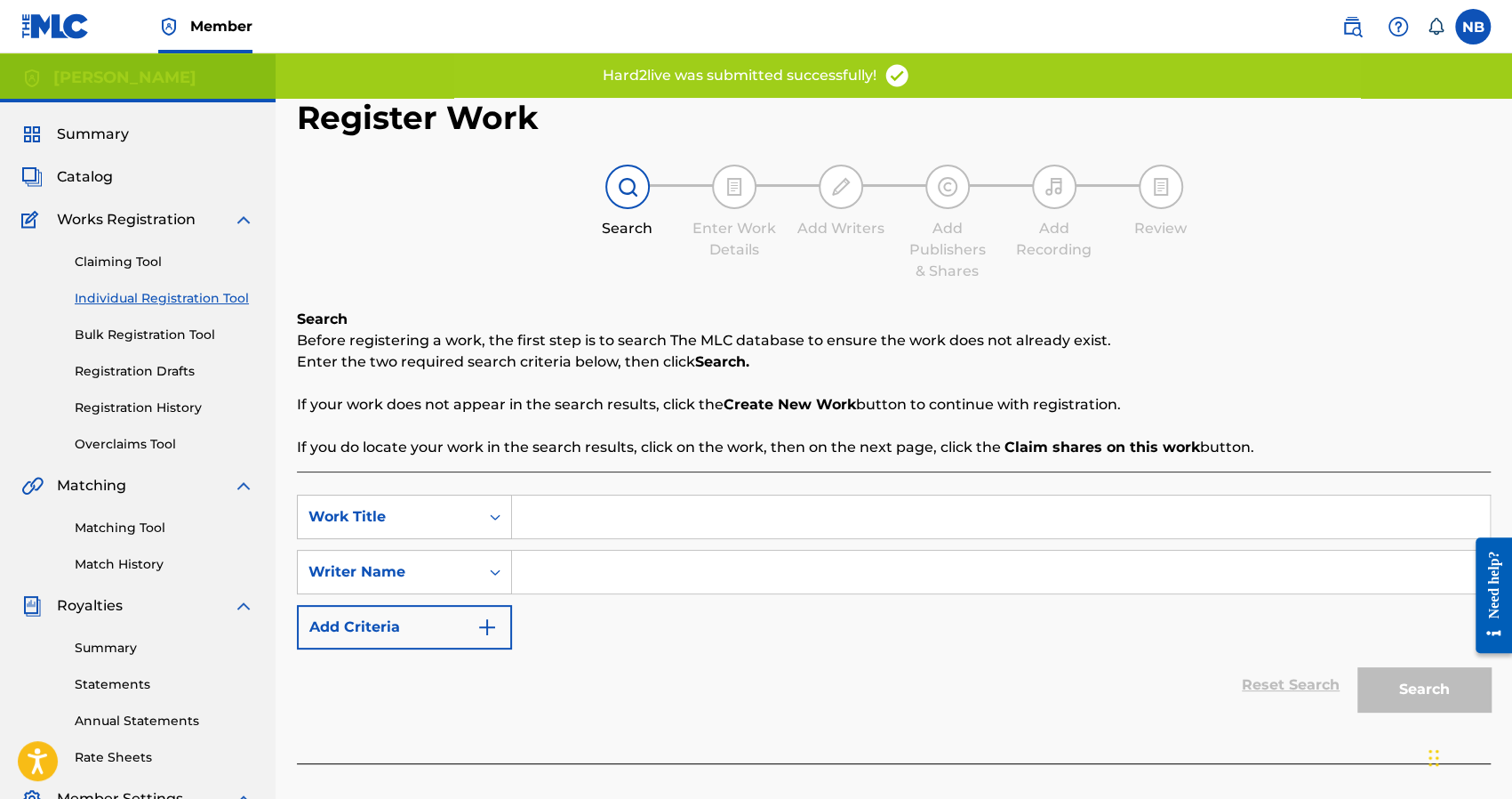
click at [576, 502] on input "Search Form" at bounding box center [1001, 516] width 978 height 42
click at [580, 572] on input "Search Form" at bounding box center [1001, 571] width 978 height 42
click at [1455, 676] on button "Search" at bounding box center [1424, 689] width 133 height 44
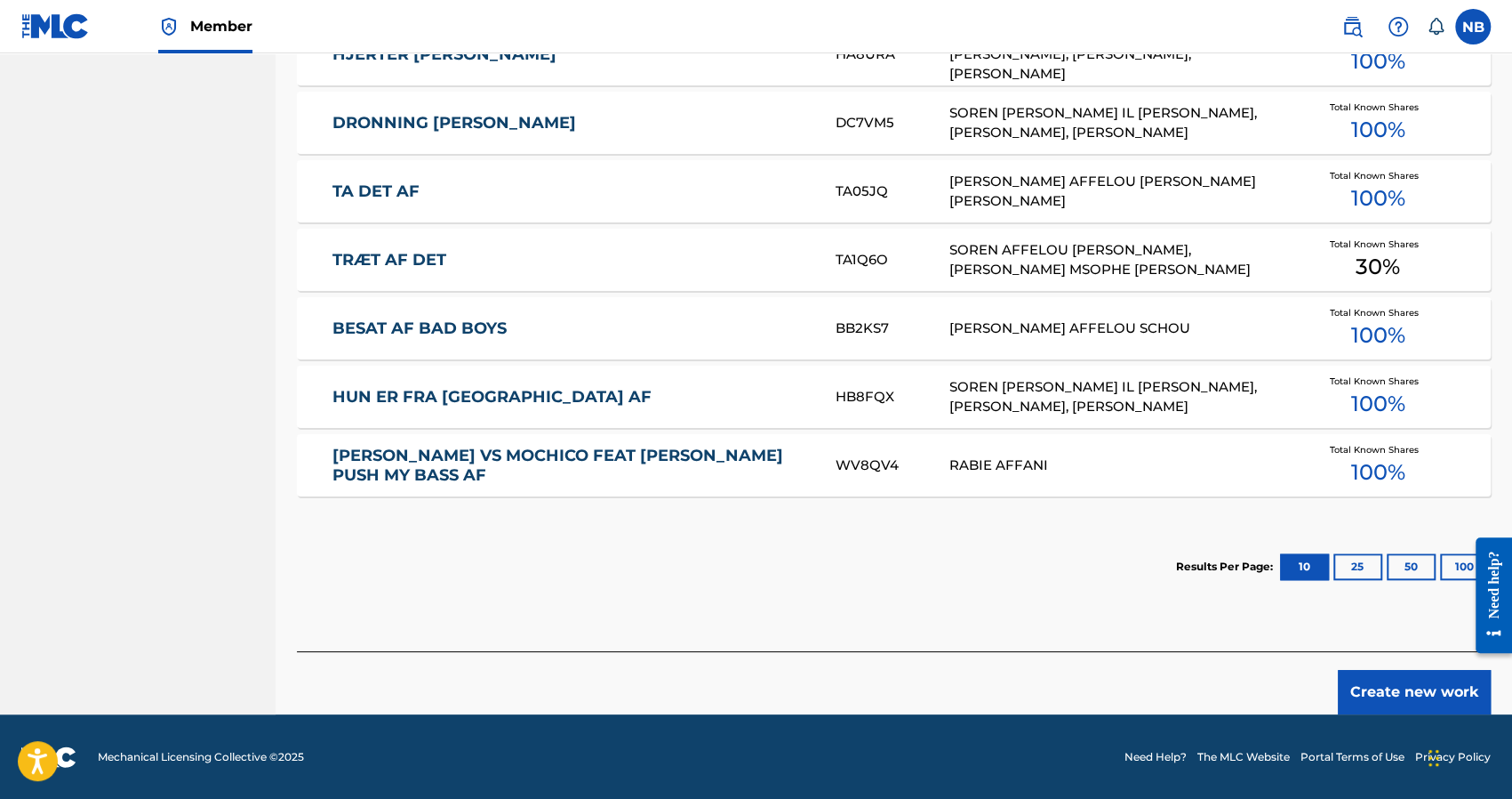
click at [1377, 681] on button "Create new work" at bounding box center [1414, 692] width 153 height 44
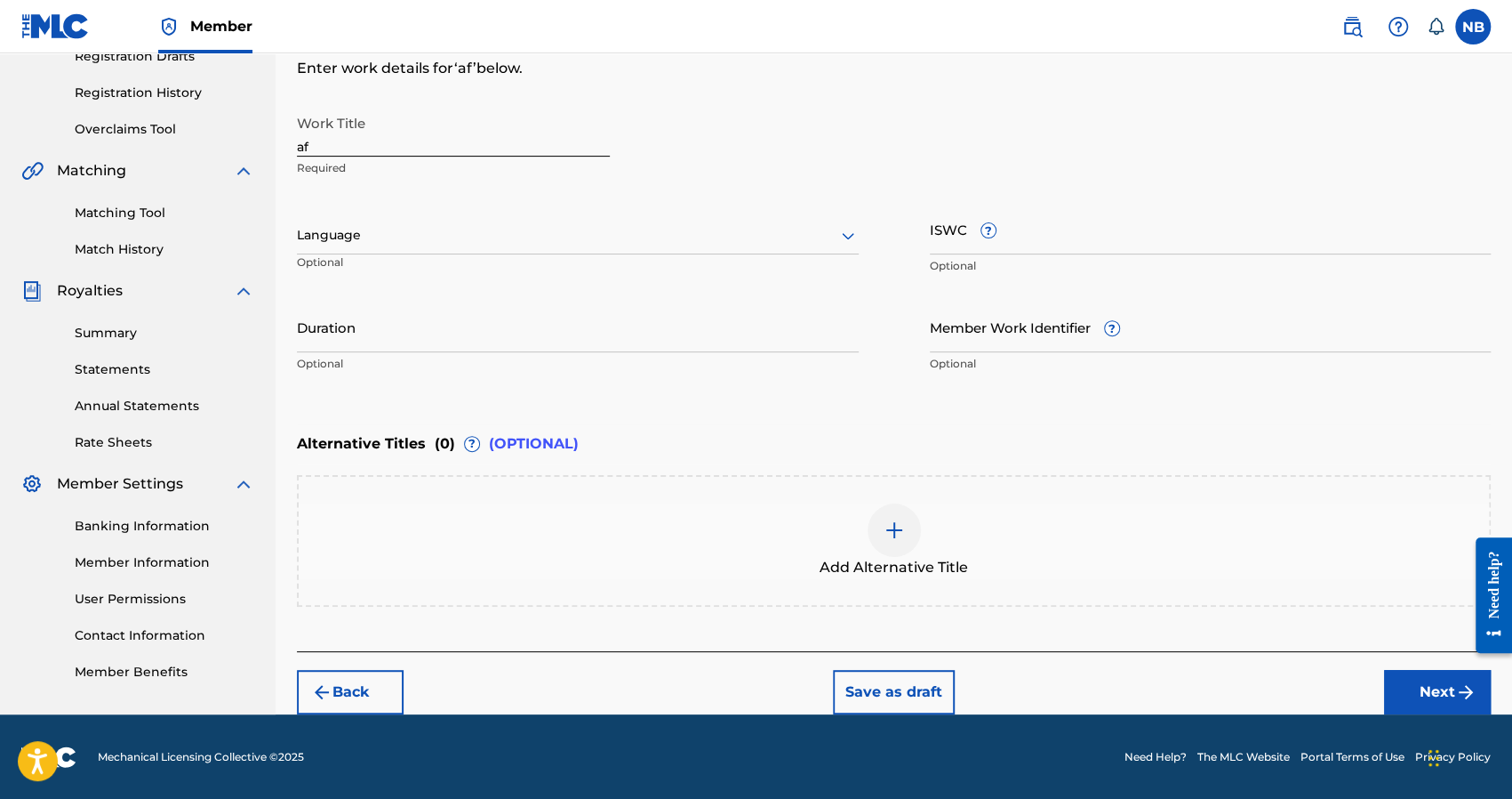
click at [204, 152] on main "Nick Brady Summary Catalog Works Registration Claiming Tool Individual Registra…" at bounding box center [756, 226] width 1512 height 975
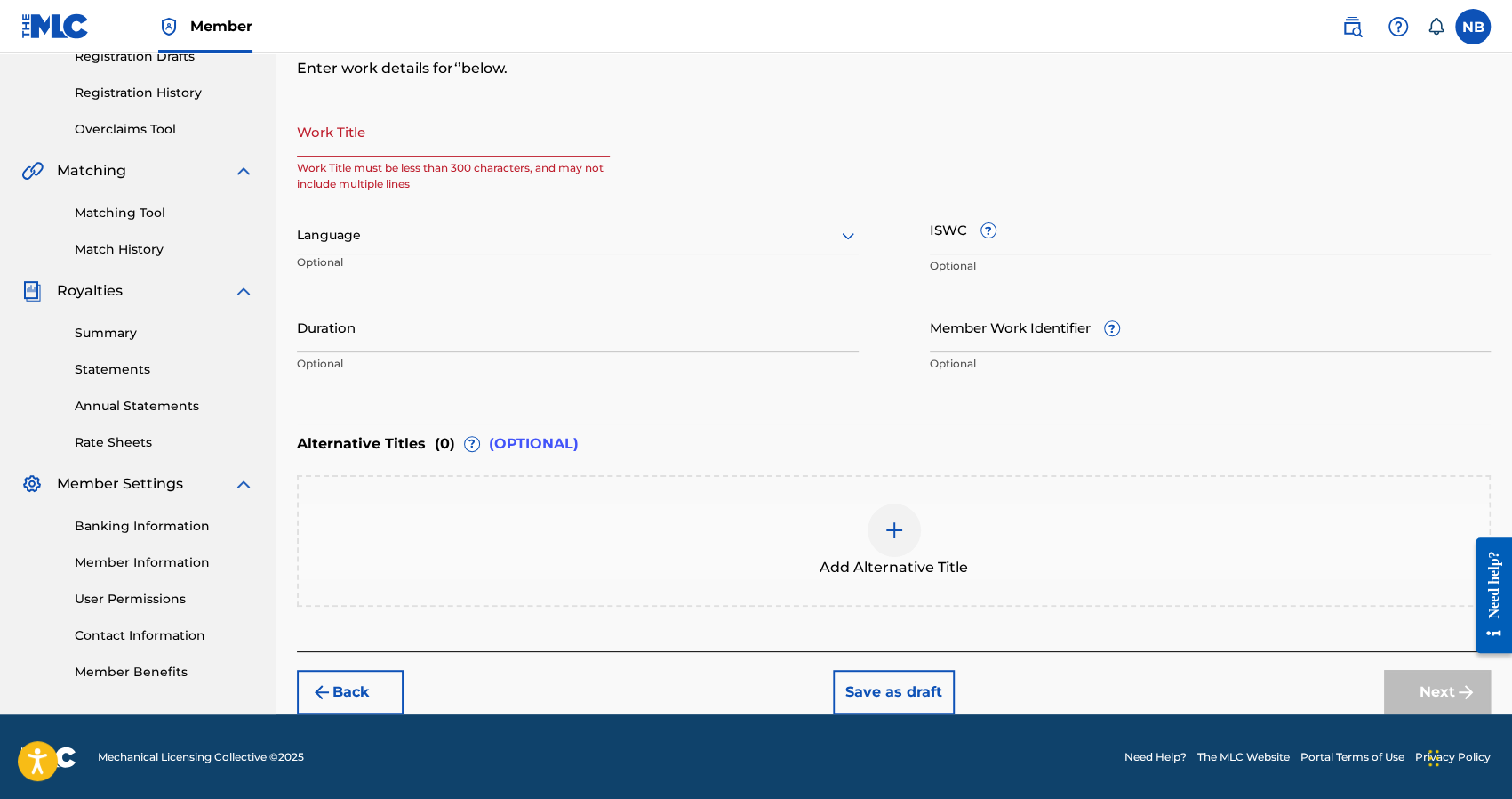
click at [376, 145] on input "Work Title" at bounding box center [453, 130] width 313 height 51
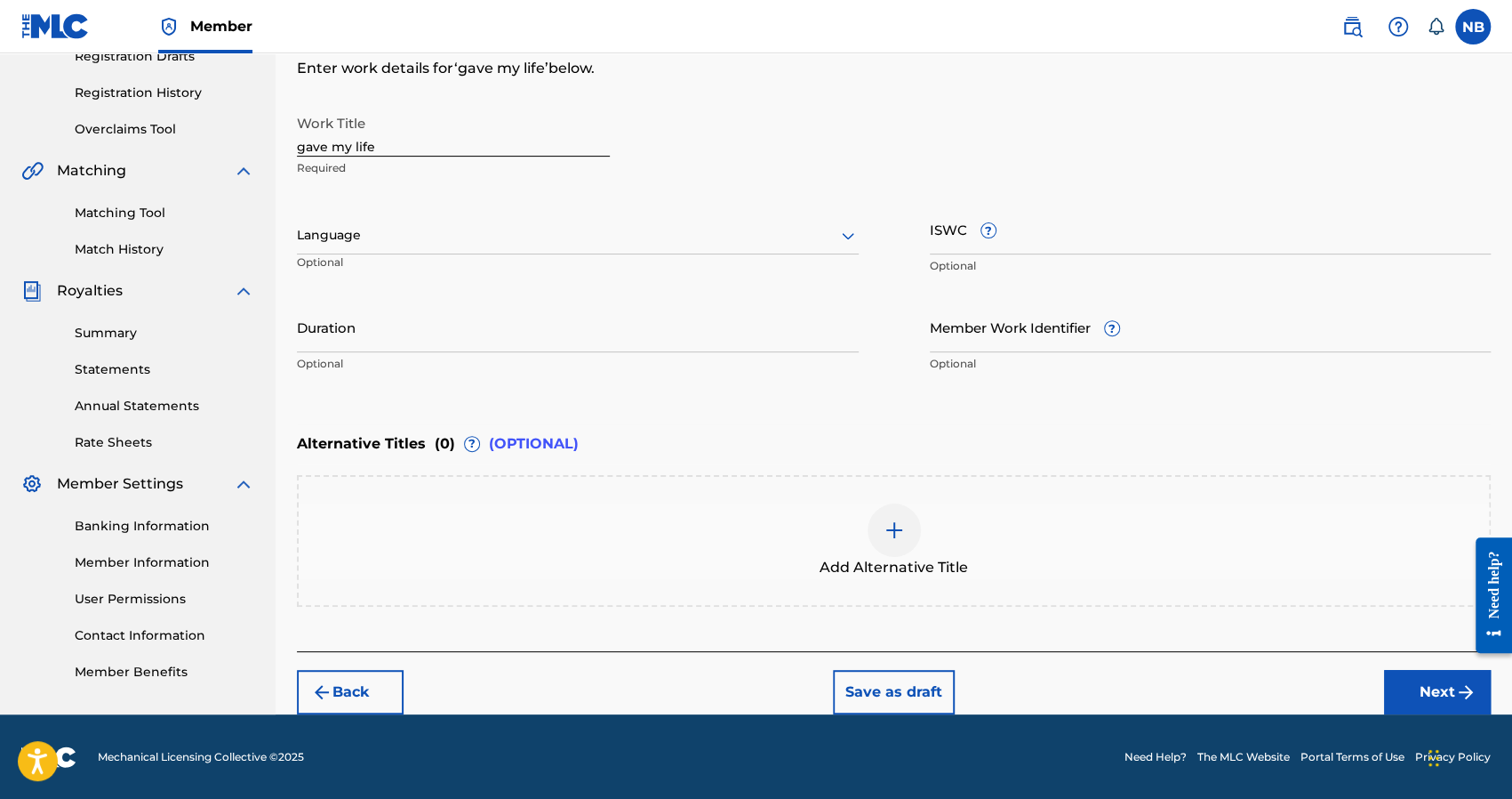
click at [1444, 679] on button "Next" at bounding box center [1438, 692] width 106 height 44
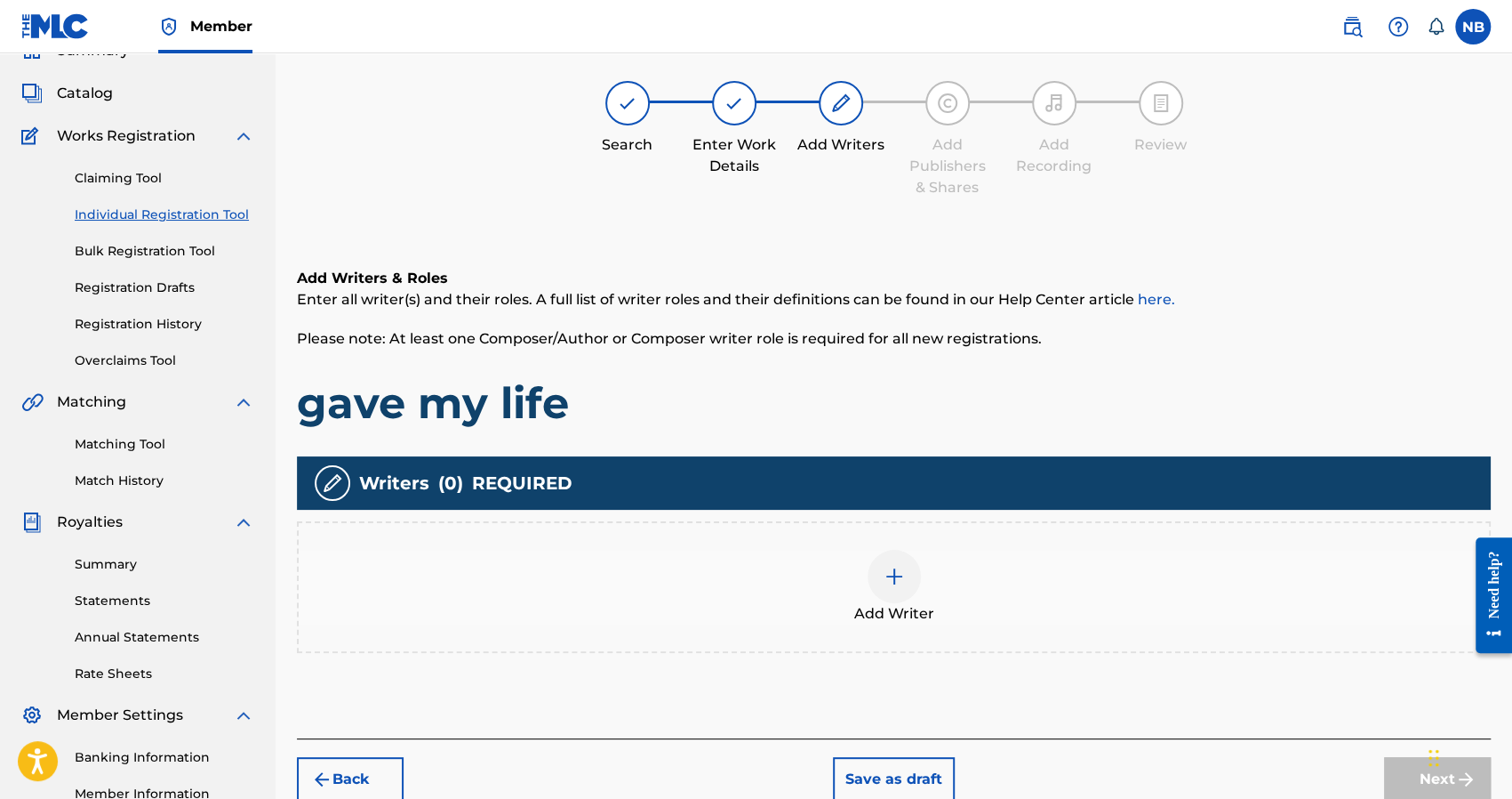
scroll to position [80, 0]
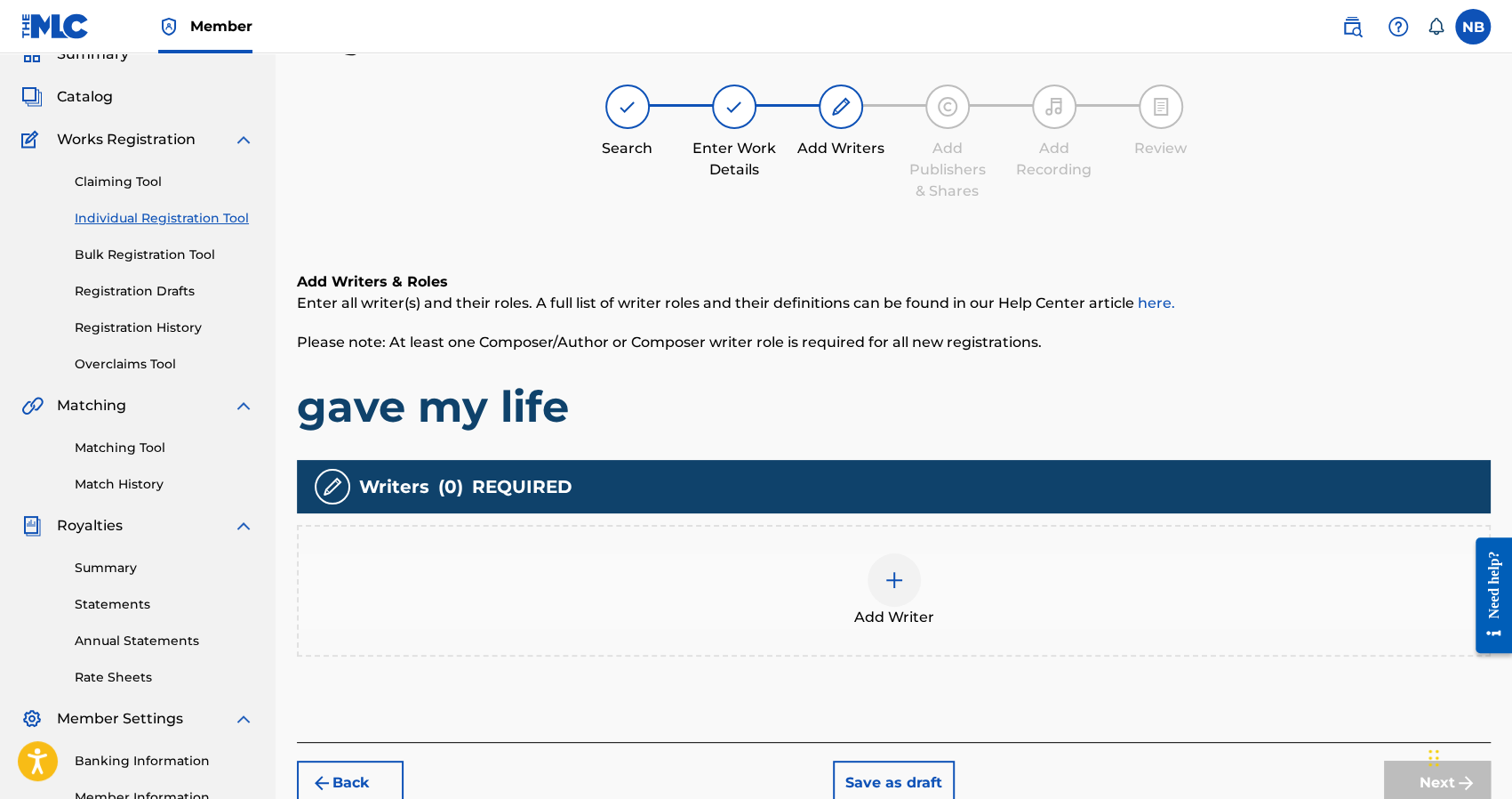
click at [953, 575] on div "Add Writer" at bounding box center [893, 590] width 1191 height 74
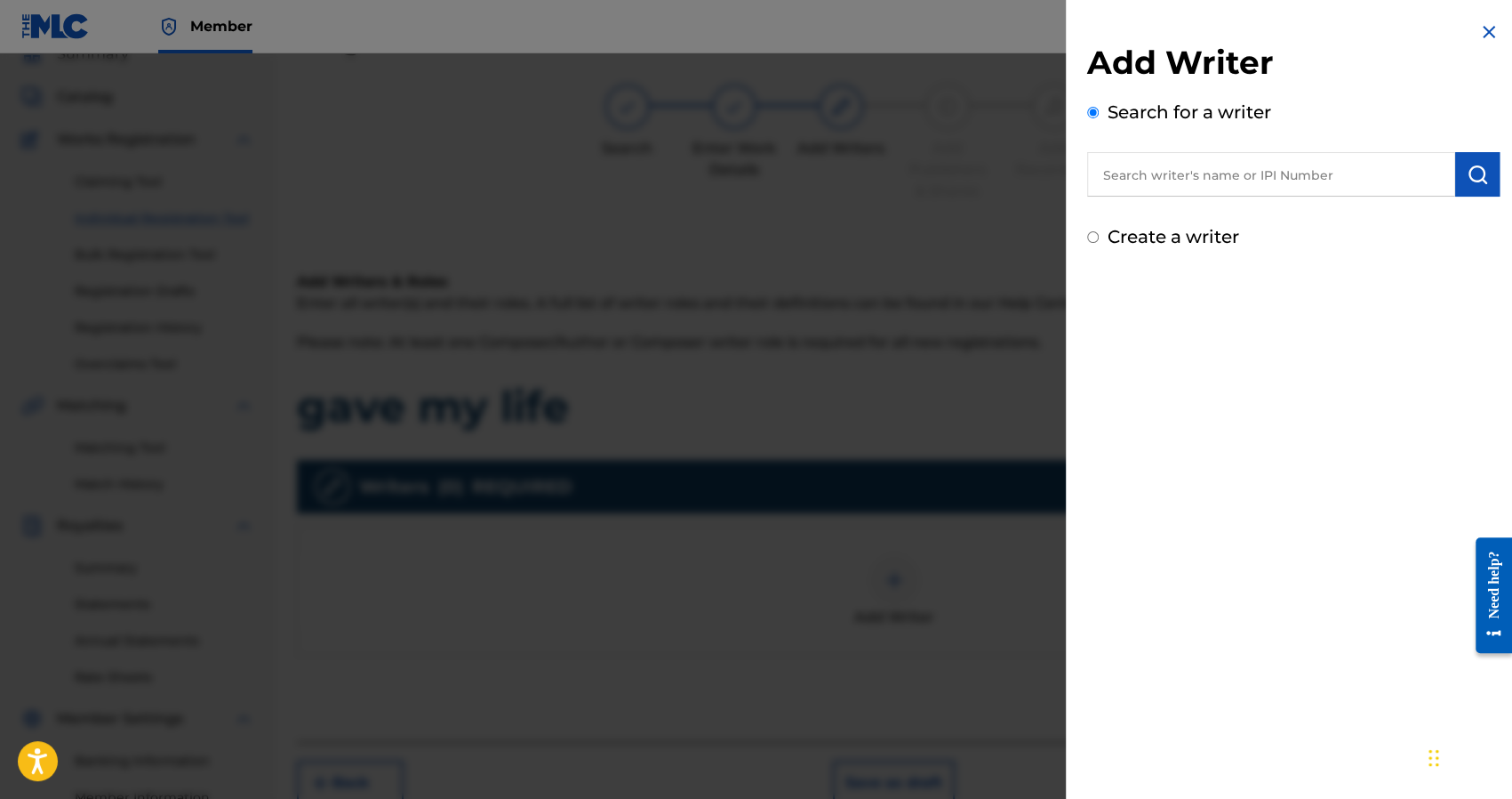
click at [1166, 221] on div "Add Writer Search for a writer Create a writer" at bounding box center [1293, 146] width 412 height 208
click at [1125, 239] on label "Create a writer" at bounding box center [1173, 236] width 131 height 21
click at [1099, 239] on input "Create a writer" at bounding box center [1092, 237] width 12 height 12
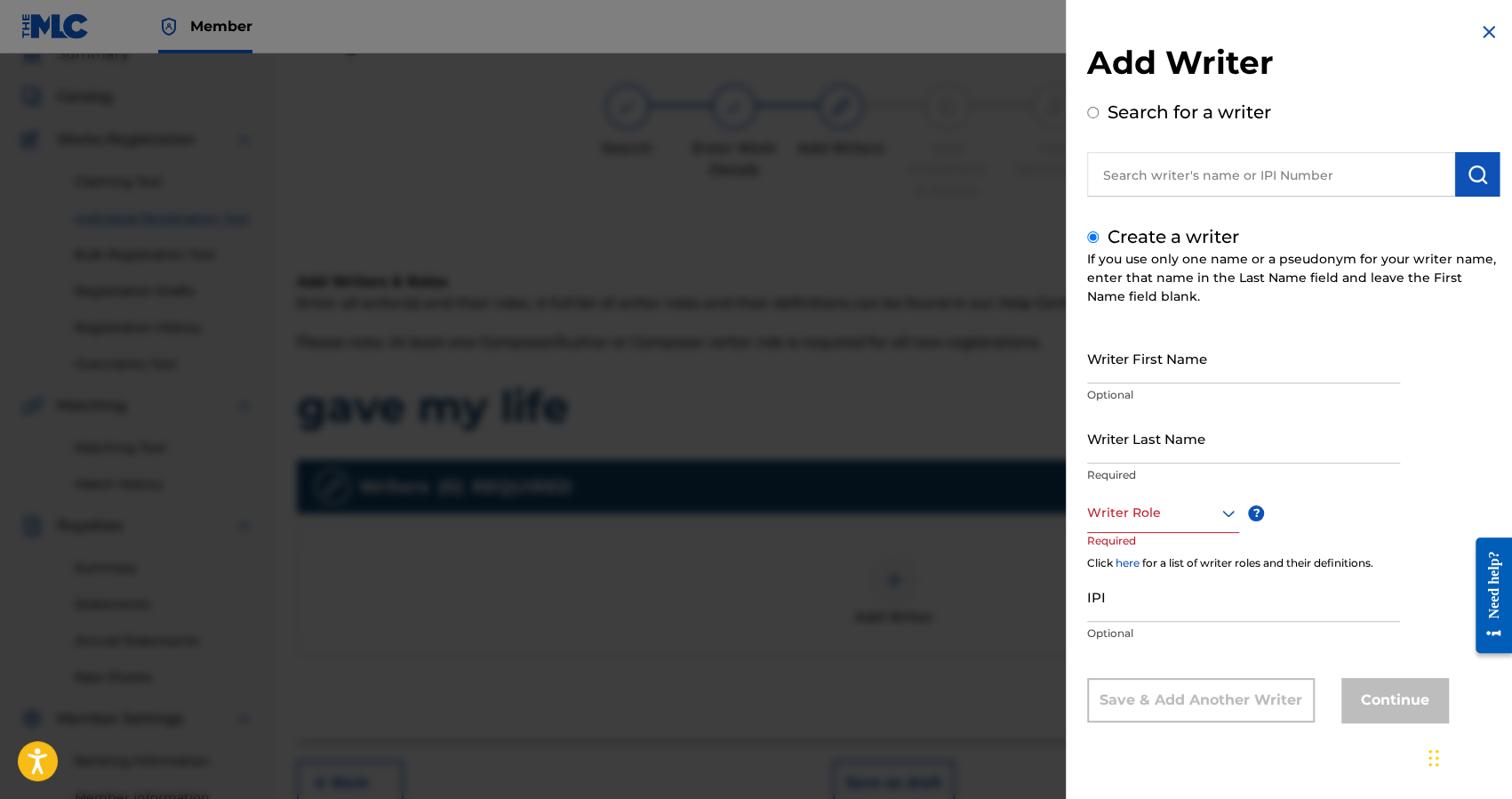
click at [1131, 331] on div "Create a writer If you use only one name or a pseudonym for your writer name, e…" at bounding box center [1293, 472] width 412 height 499
click at [1139, 353] on input "Writer First Name" at bounding box center [1243, 357] width 313 height 51
click at [1114, 535] on p "Required" at bounding box center [1121, 553] width 68 height 40
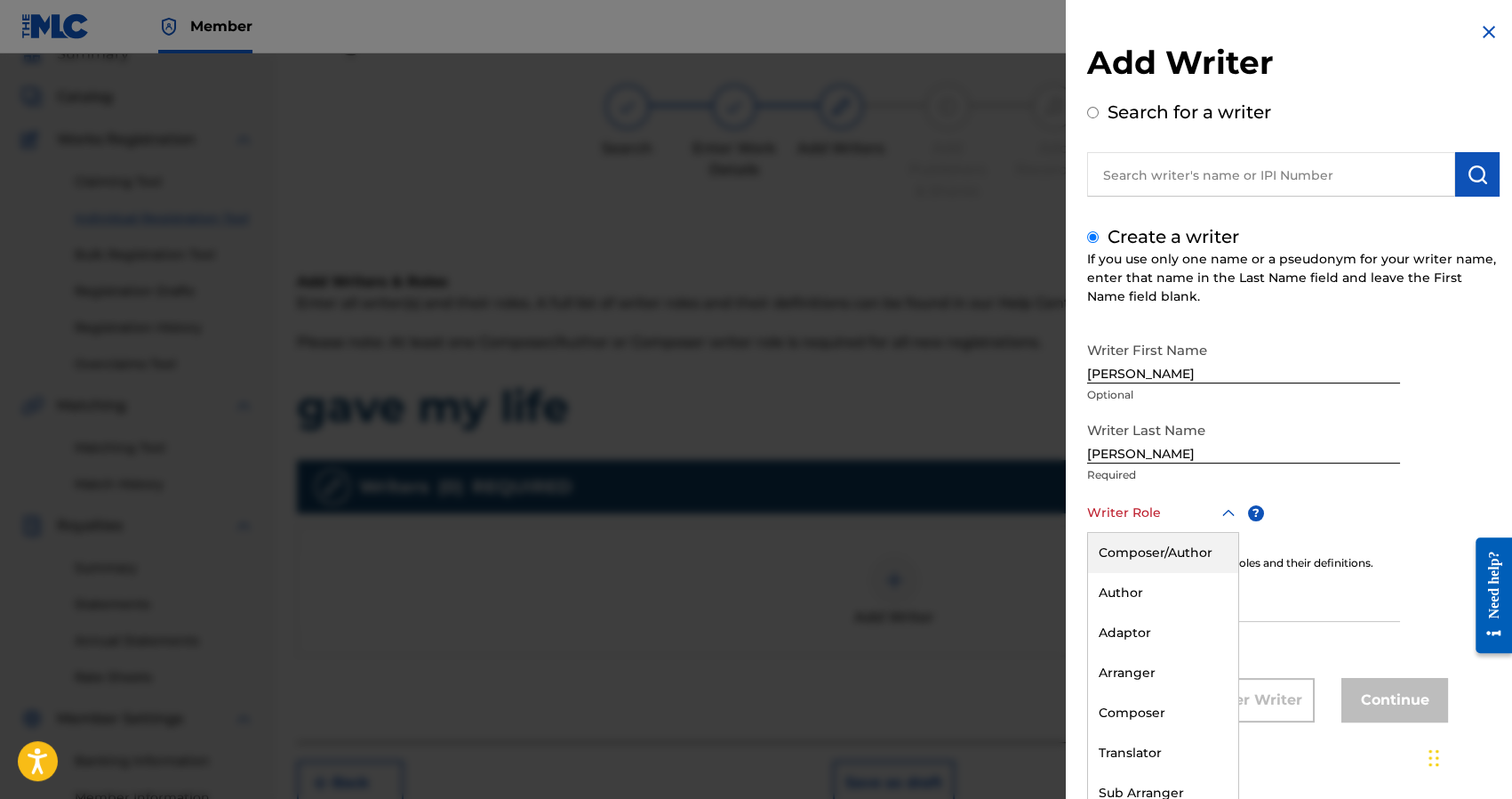
click at [1129, 523] on div "Writer Role" at bounding box center [1163, 512] width 152 height 40
click at [1132, 545] on div "Composer/Author" at bounding box center [1163, 553] width 151 height 40
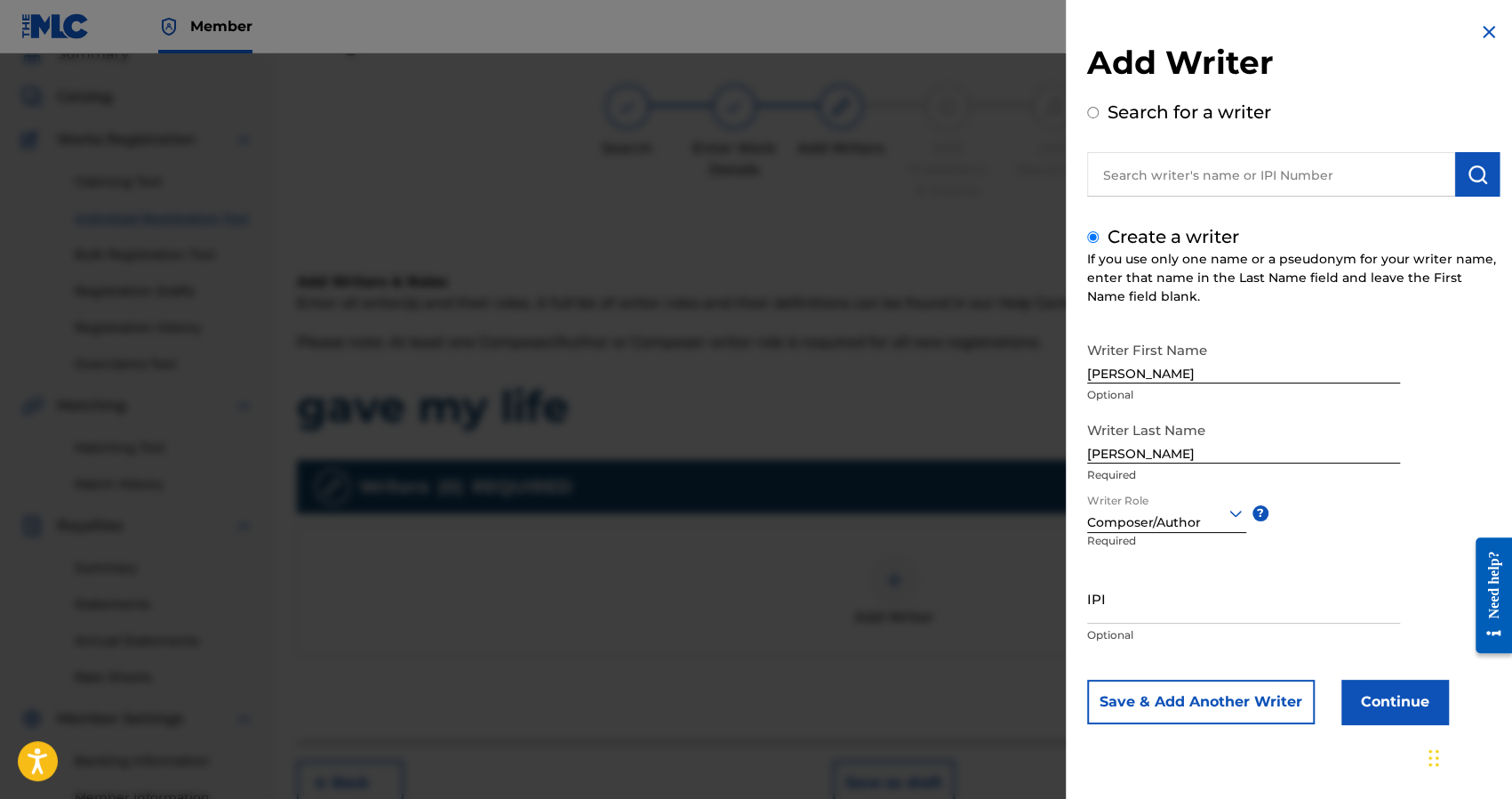
click at [1197, 616] on input "IPI" at bounding box center [1243, 598] width 313 height 51
paste input "QZS7J2383036"
paste input "1241927853"
click at [1381, 700] on button "Continue" at bounding box center [1394, 702] width 106 height 44
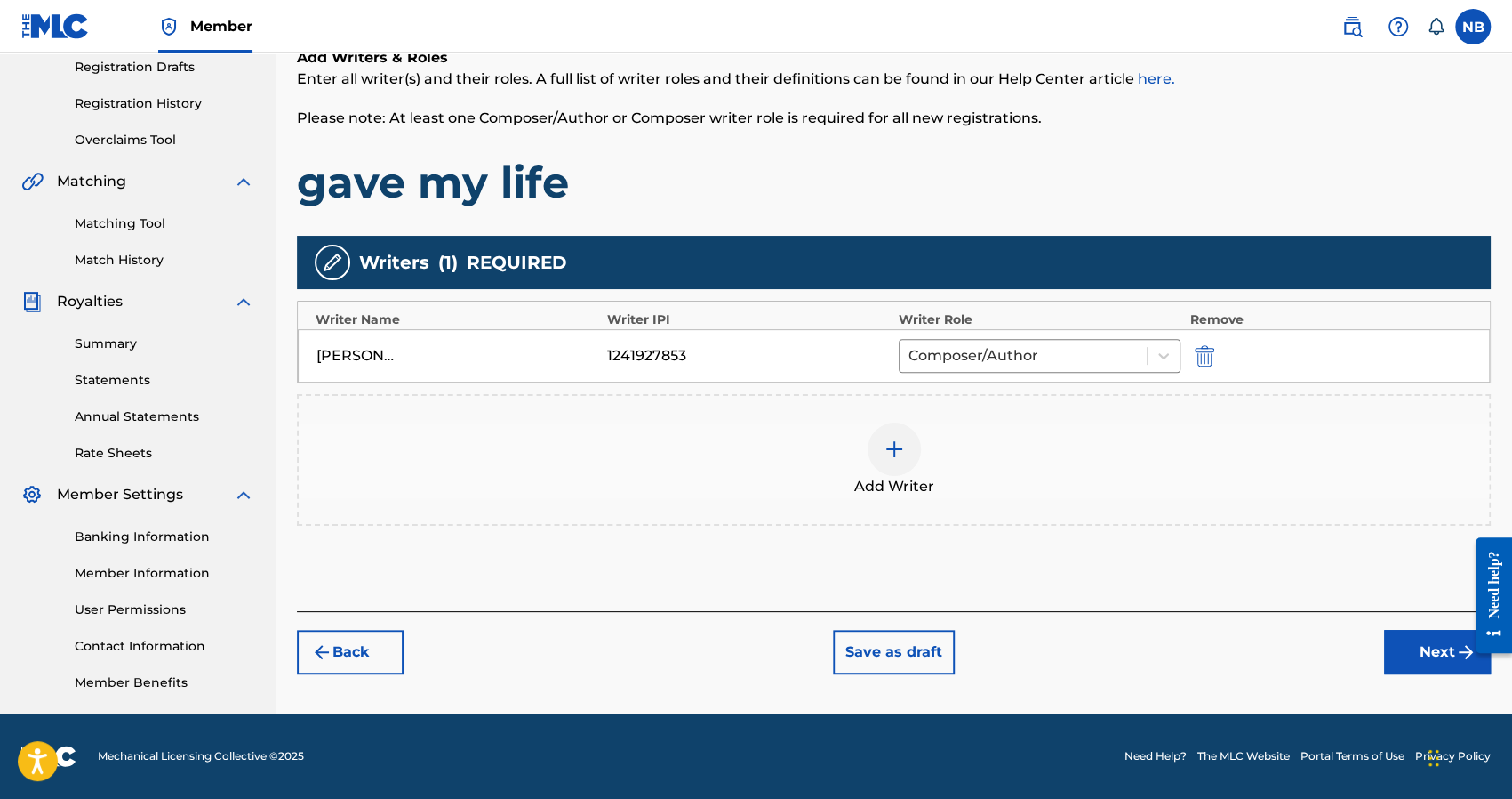
click at [1419, 639] on button "Next" at bounding box center [1438, 652] width 106 height 44
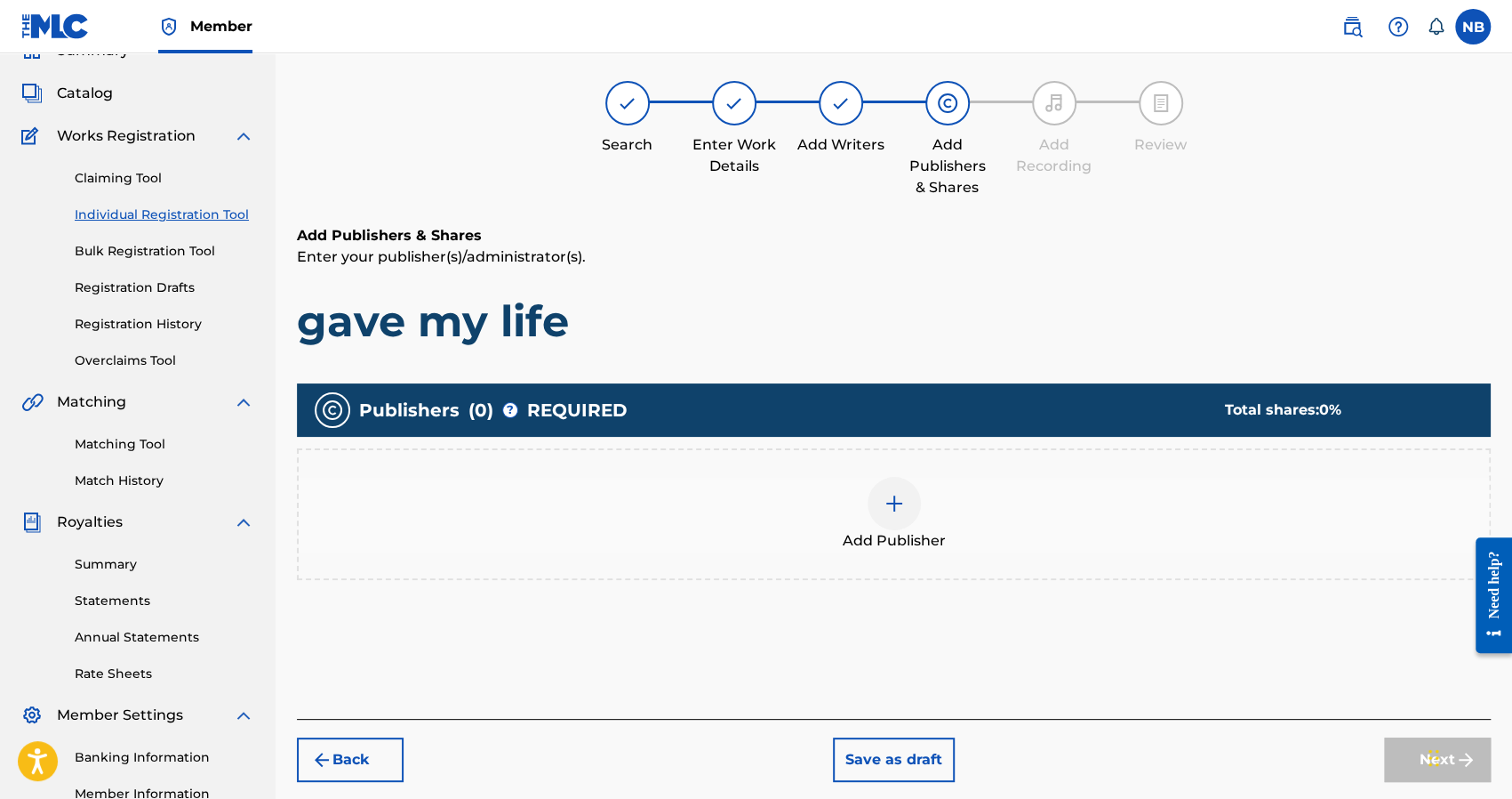
scroll to position [80, 0]
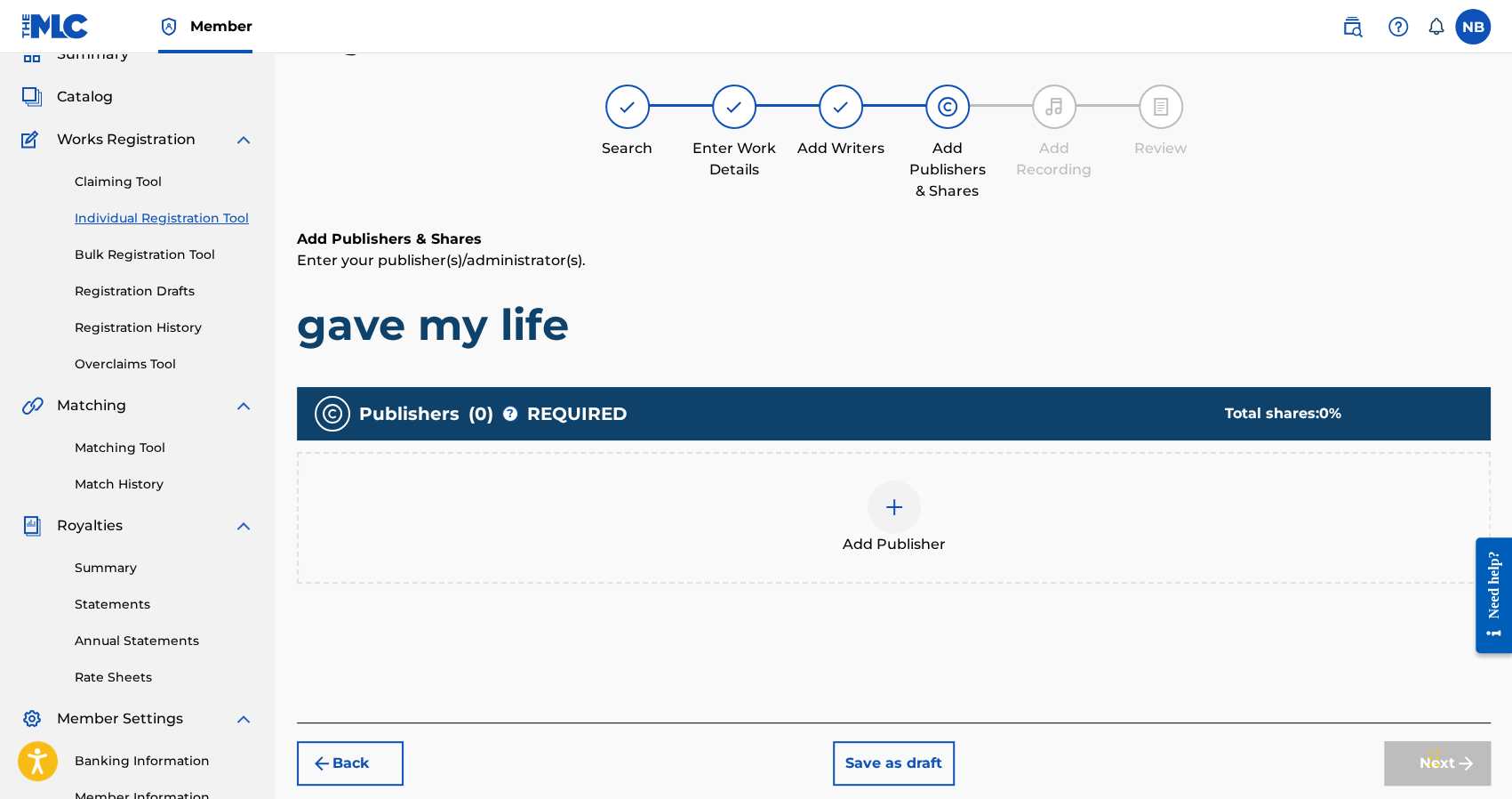
click at [909, 502] on div at bounding box center [894, 507] width 53 height 53
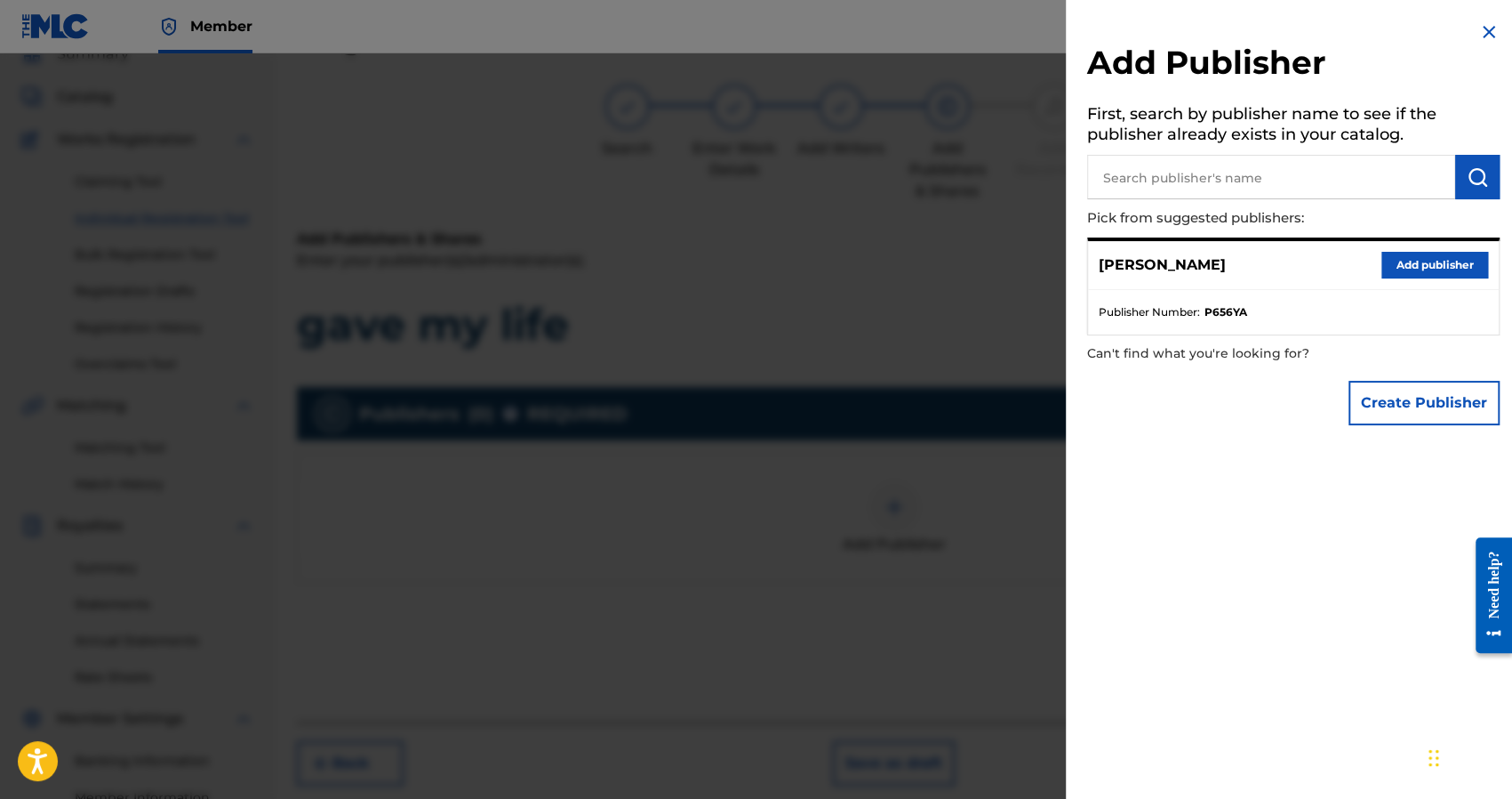
click at [1382, 275] on button "Add publisher" at bounding box center [1435, 264] width 106 height 27
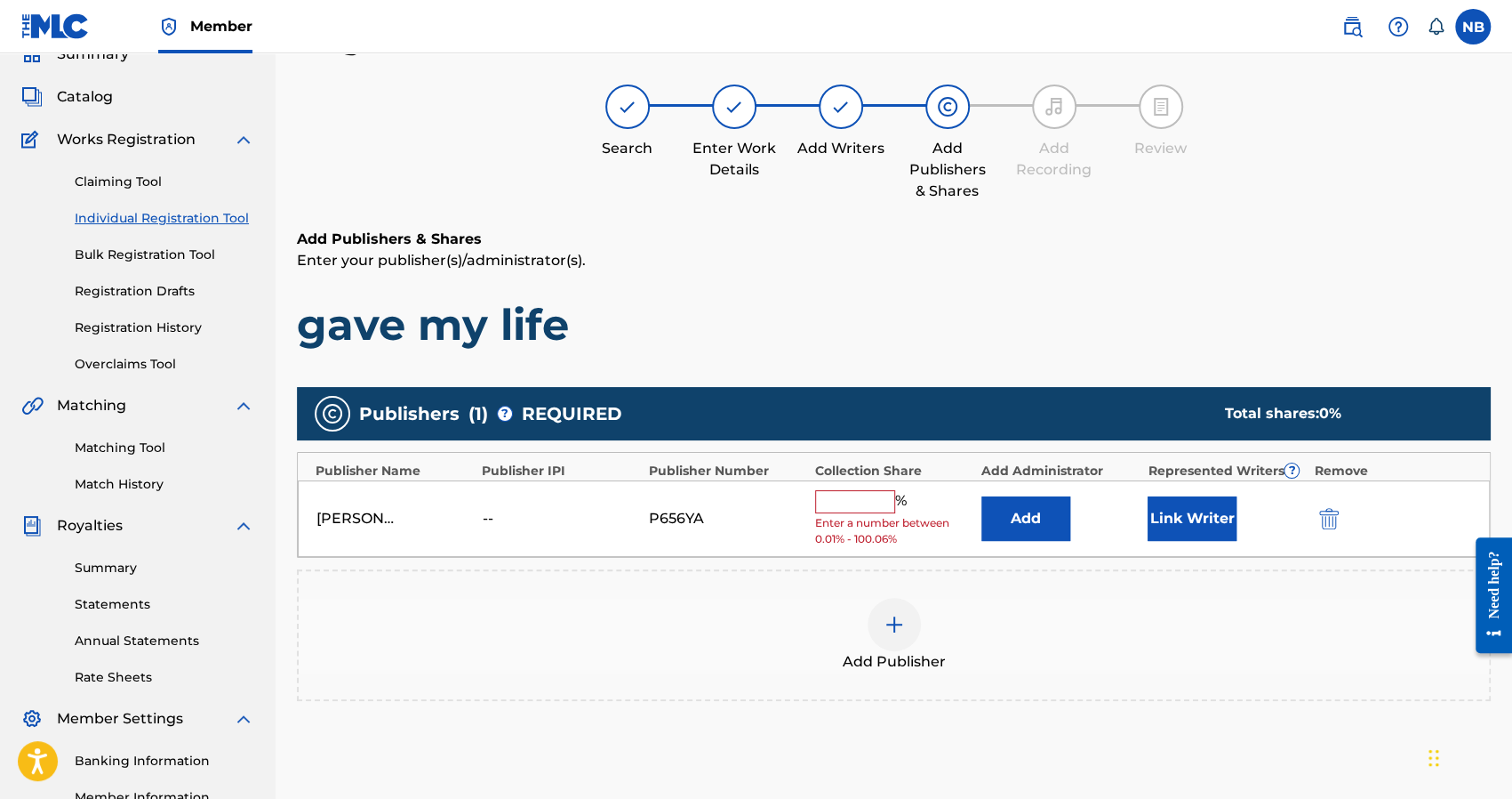
click at [869, 504] on input "text" at bounding box center [855, 501] width 80 height 23
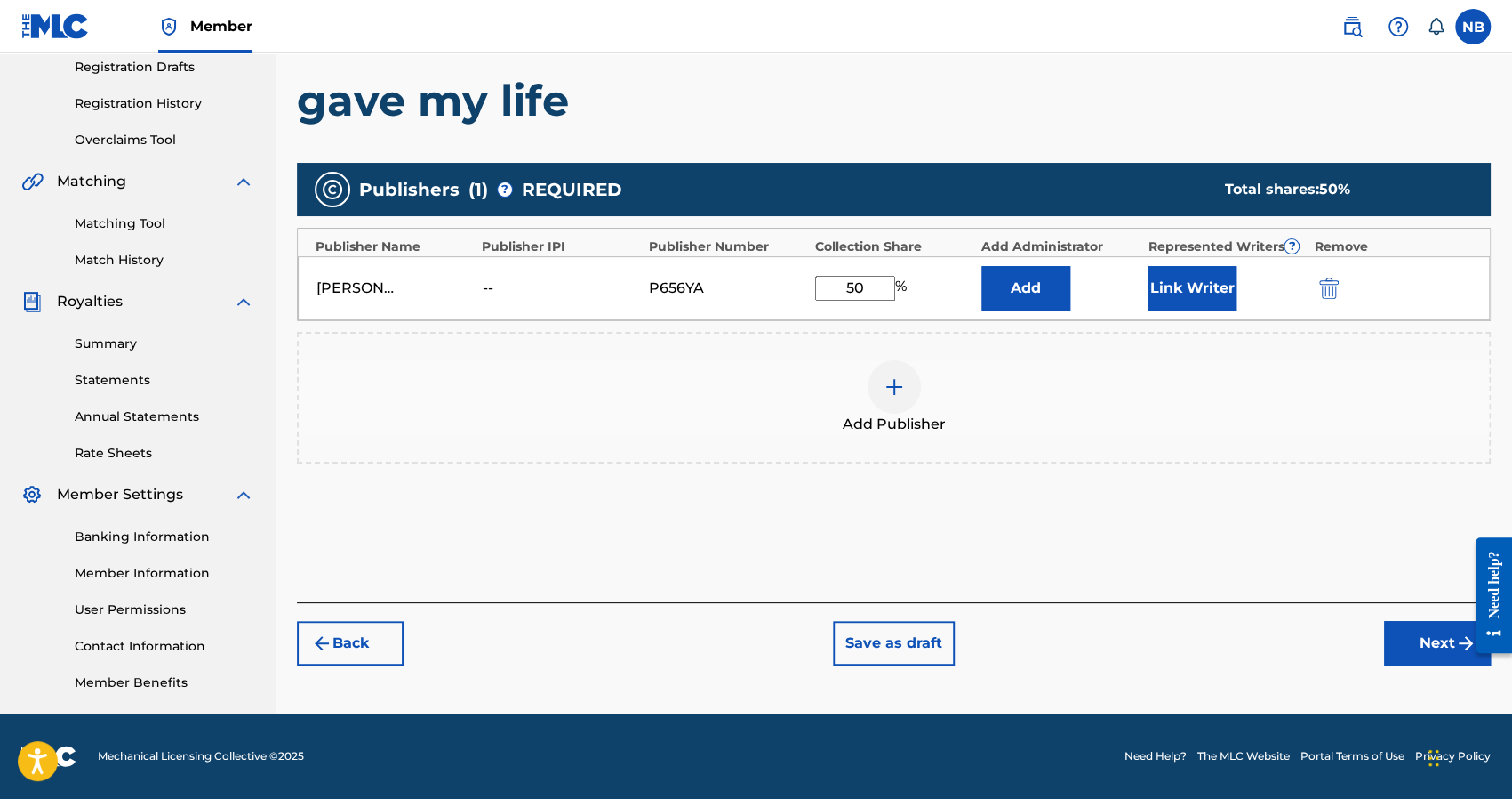
click at [1449, 628] on button "Next" at bounding box center [1438, 643] width 106 height 44
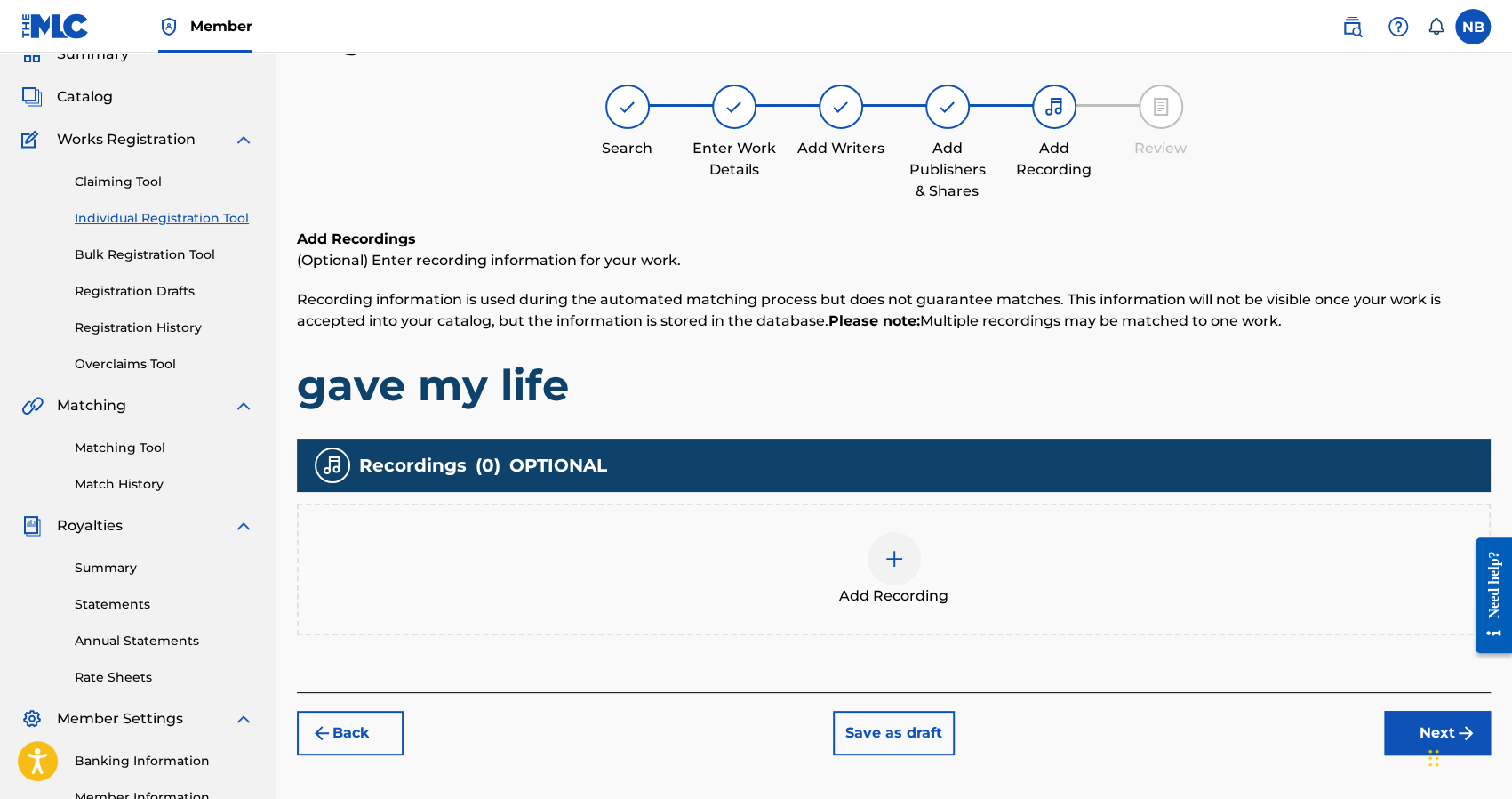
click at [882, 618] on div "Add Recording" at bounding box center [893, 568] width 1193 height 131
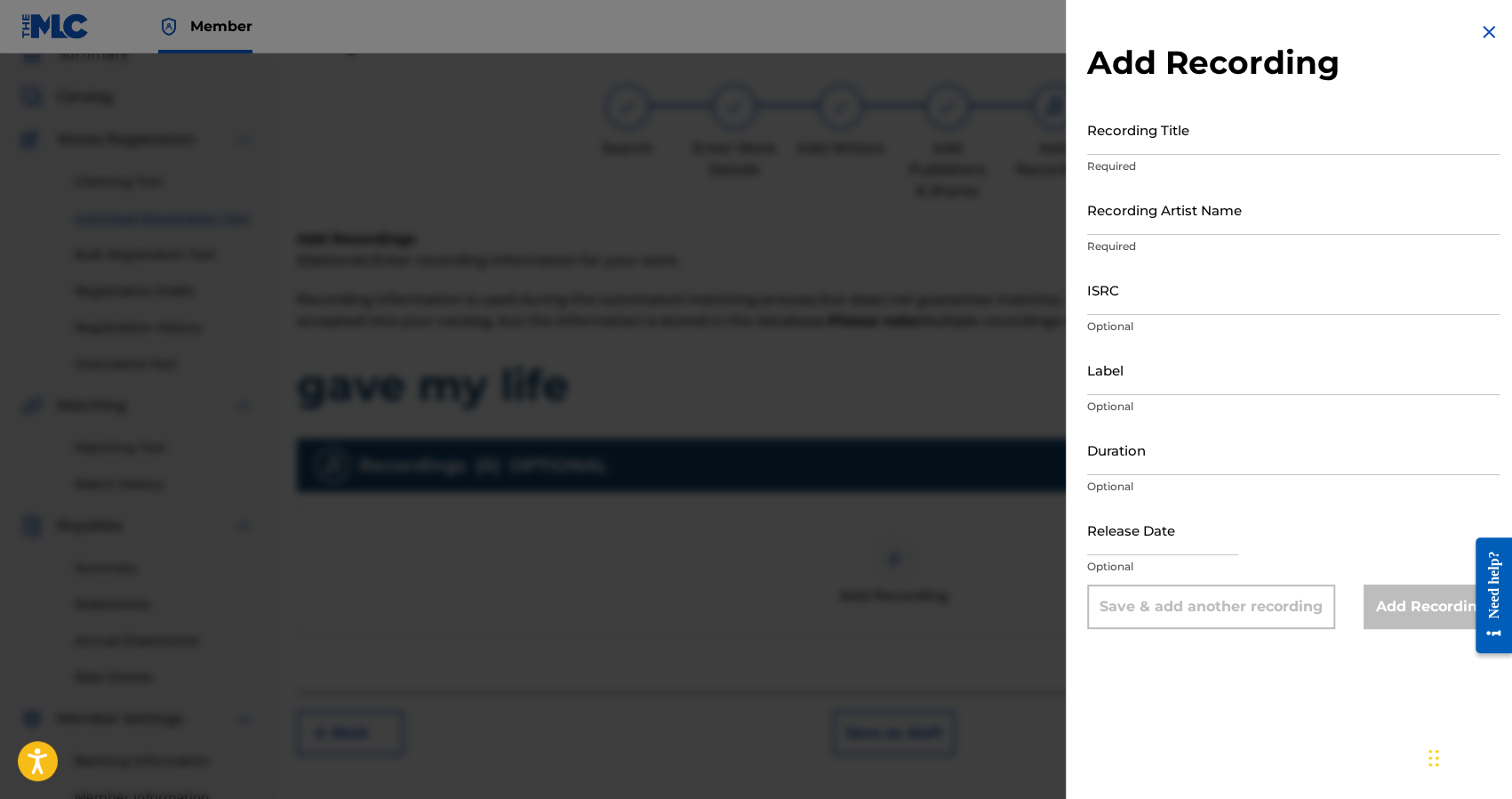
click at [1145, 127] on input "Recording Title" at bounding box center [1293, 129] width 412 height 51
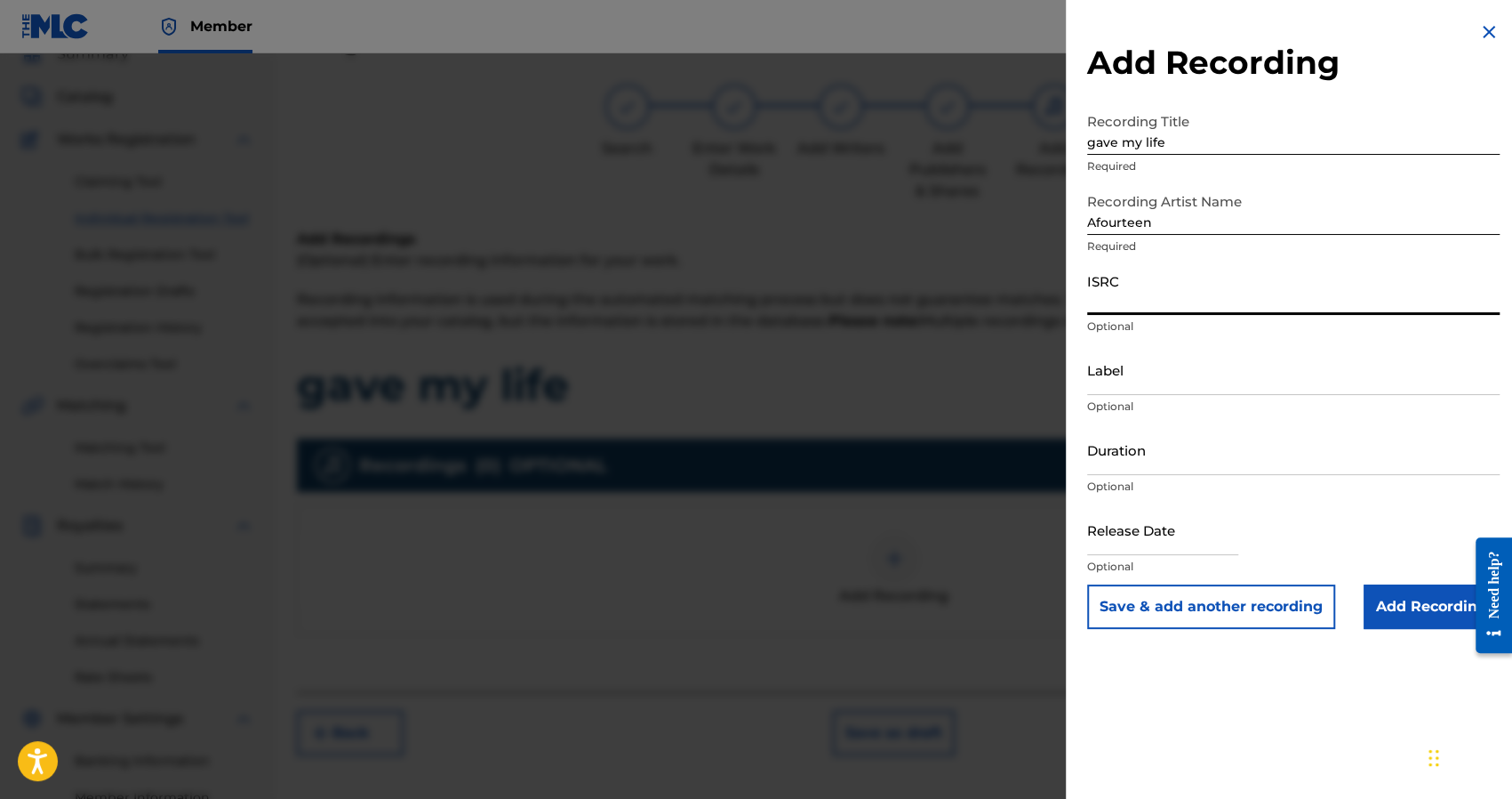
paste input "QZS7J2383036"
click at [1426, 614] on input "Add Recording" at bounding box center [1431, 606] width 136 height 44
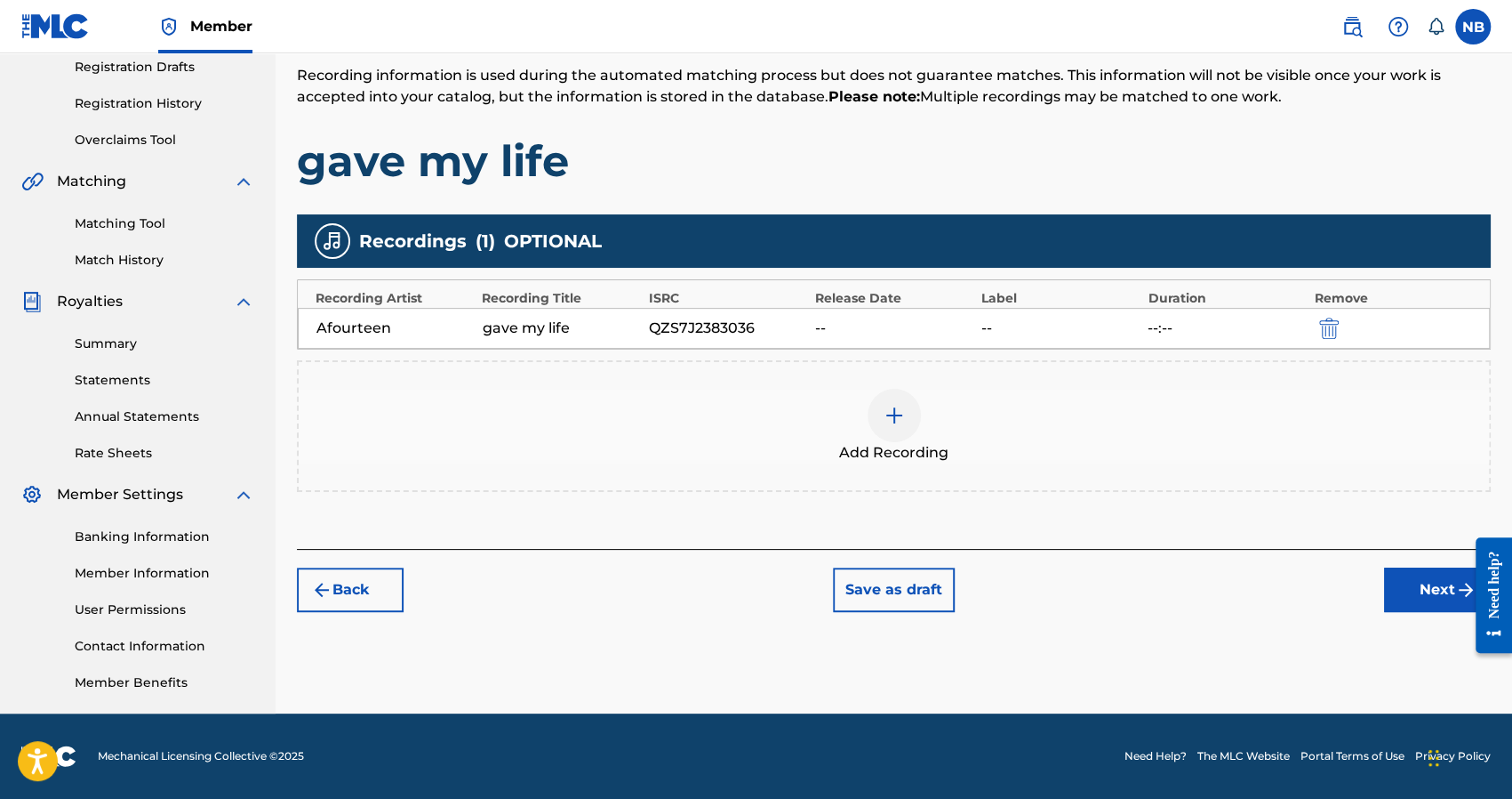
click at [1427, 597] on button "Next" at bounding box center [1438, 590] width 106 height 44
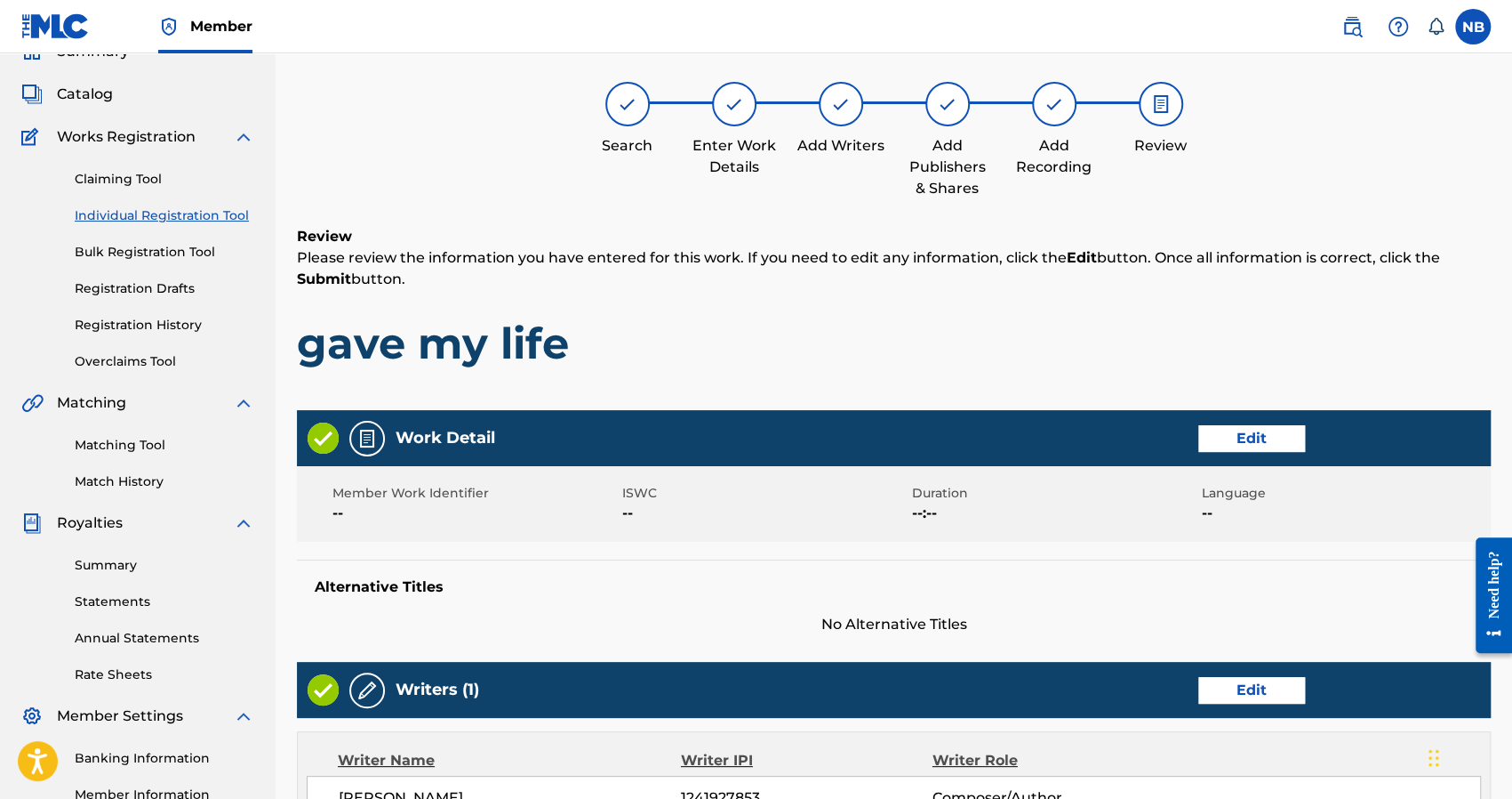
scroll to position [702, 0]
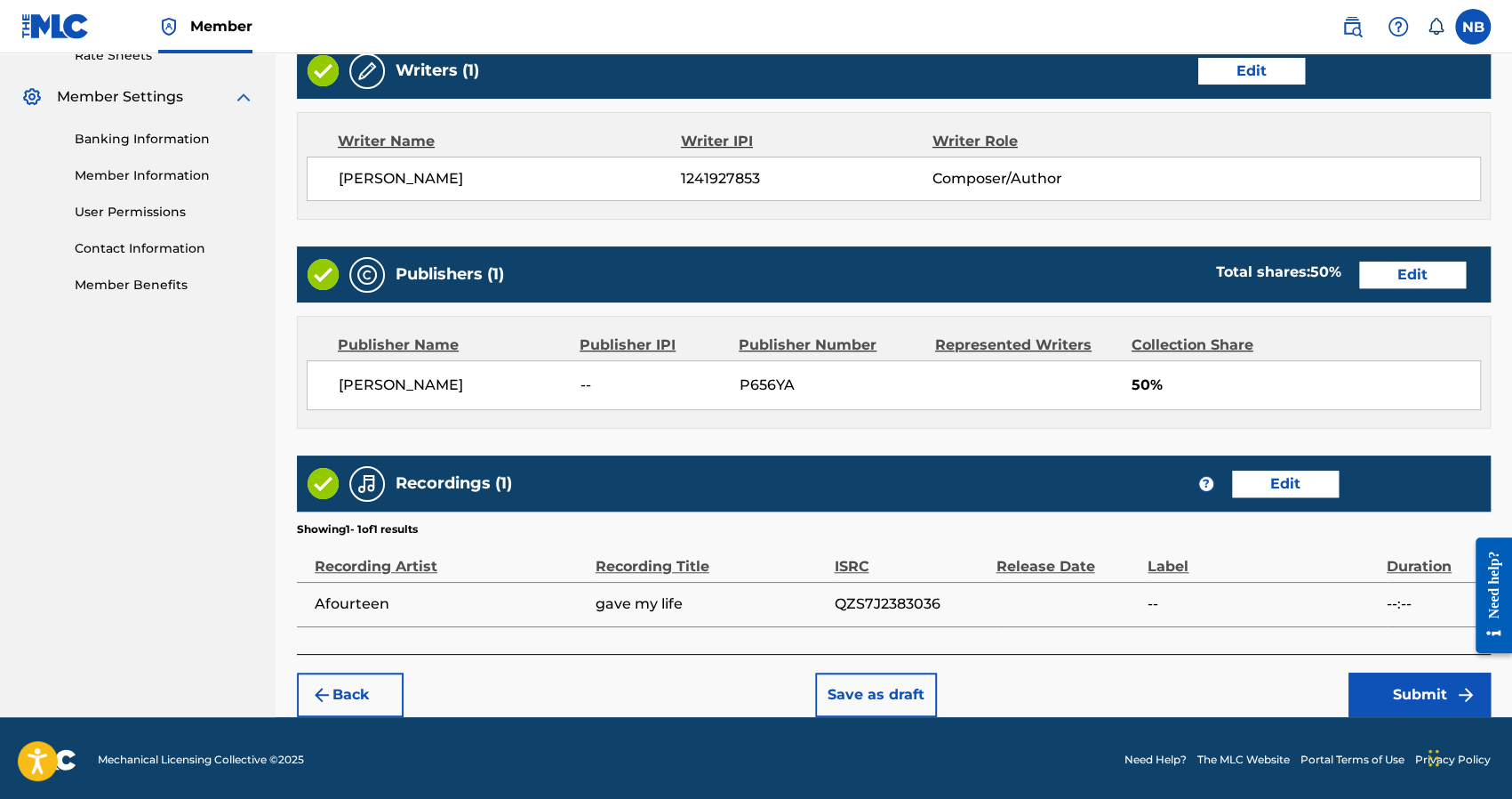
click at [1399, 697] on button "Submit" at bounding box center [1419, 694] width 142 height 44
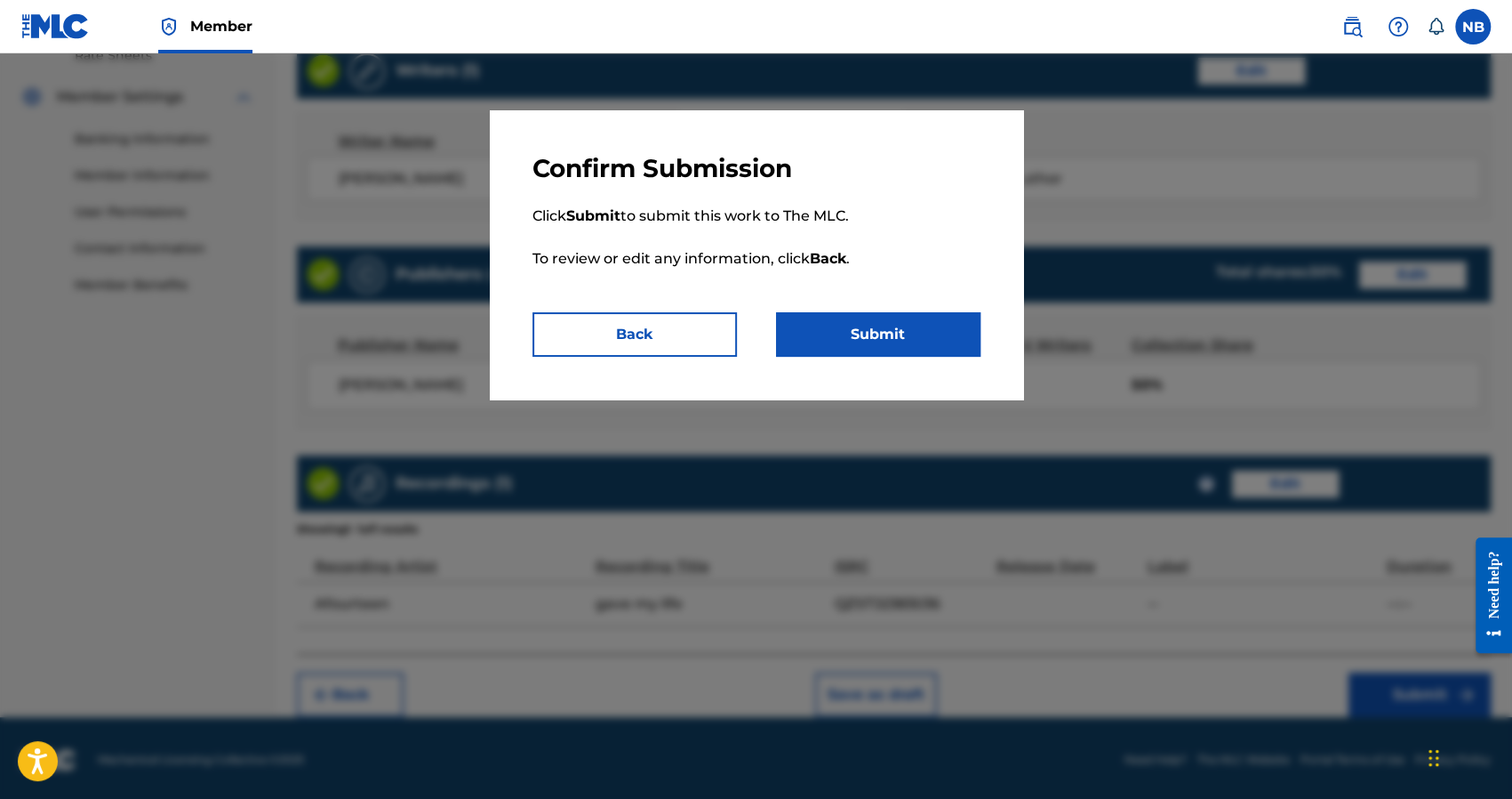
click at [917, 328] on button "Submit" at bounding box center [878, 334] width 205 height 44
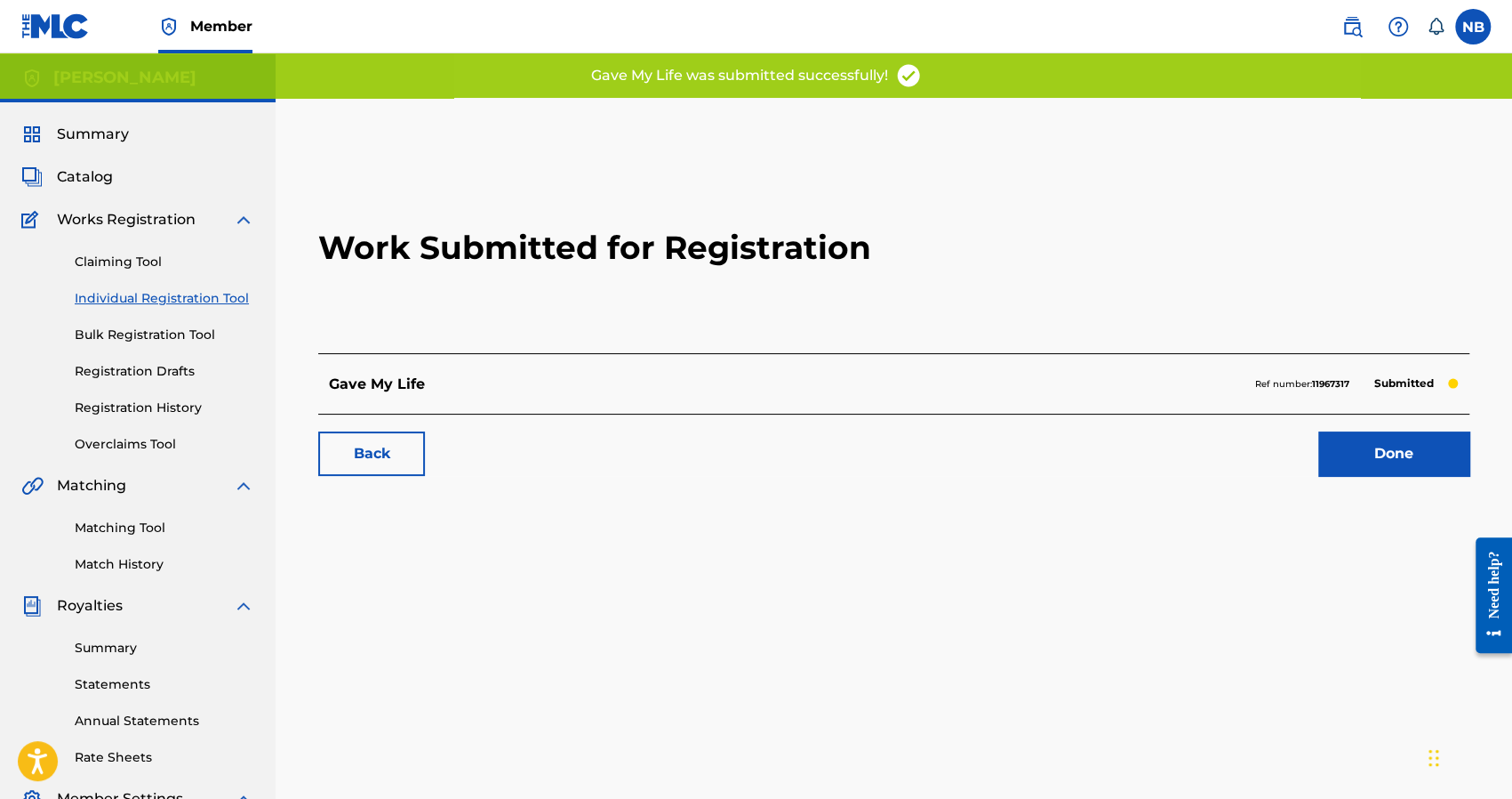
click at [1346, 474] on link "Done" at bounding box center [1394, 454] width 151 height 44
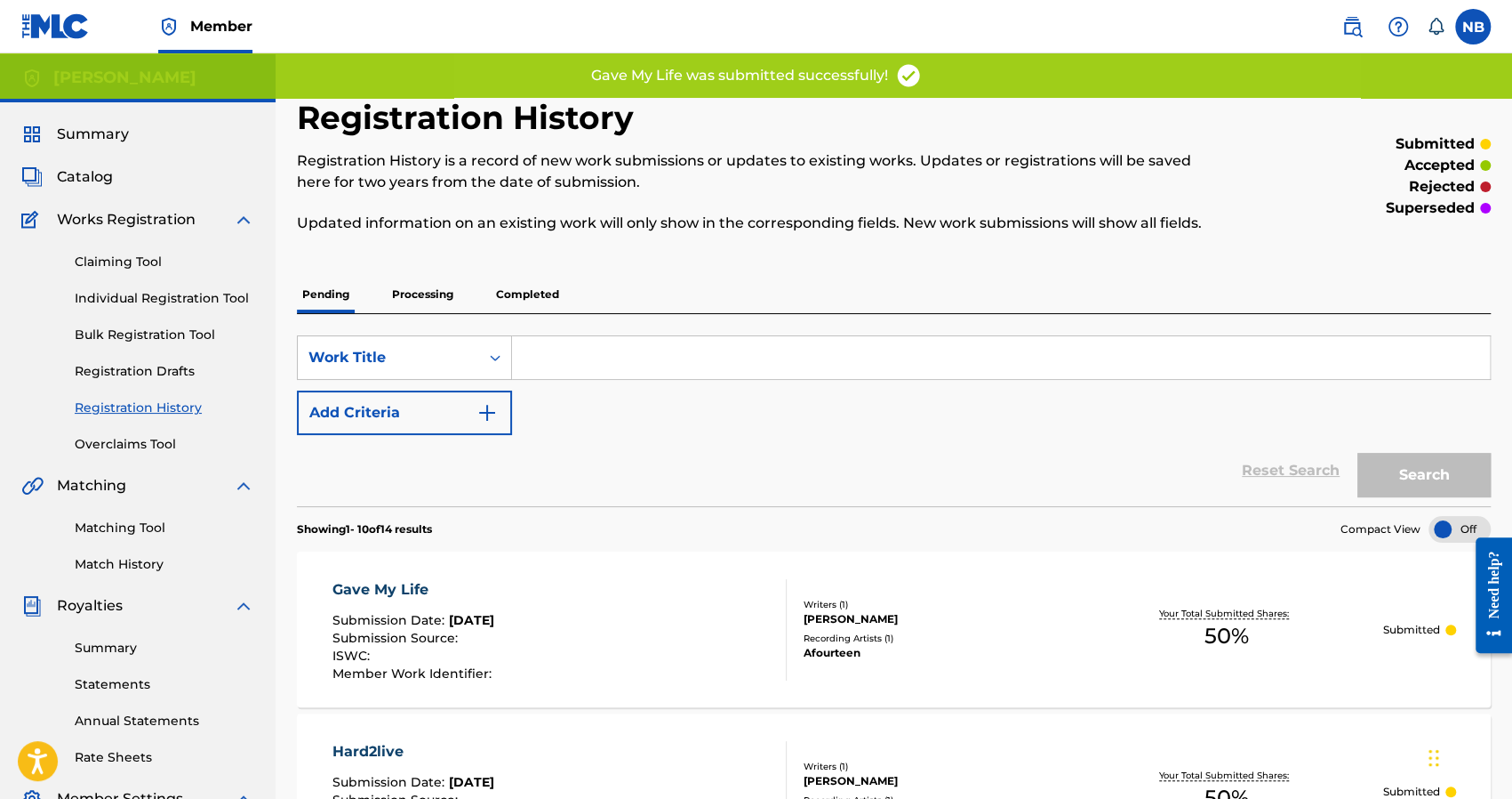
click at [171, 284] on div "Claiming Tool Individual Registration Tool Bulk Registration Tool Registration …" at bounding box center [138, 342] width 233 height 223
click at [174, 306] on link "Individual Registration Tool" at bounding box center [164, 298] width 180 height 18
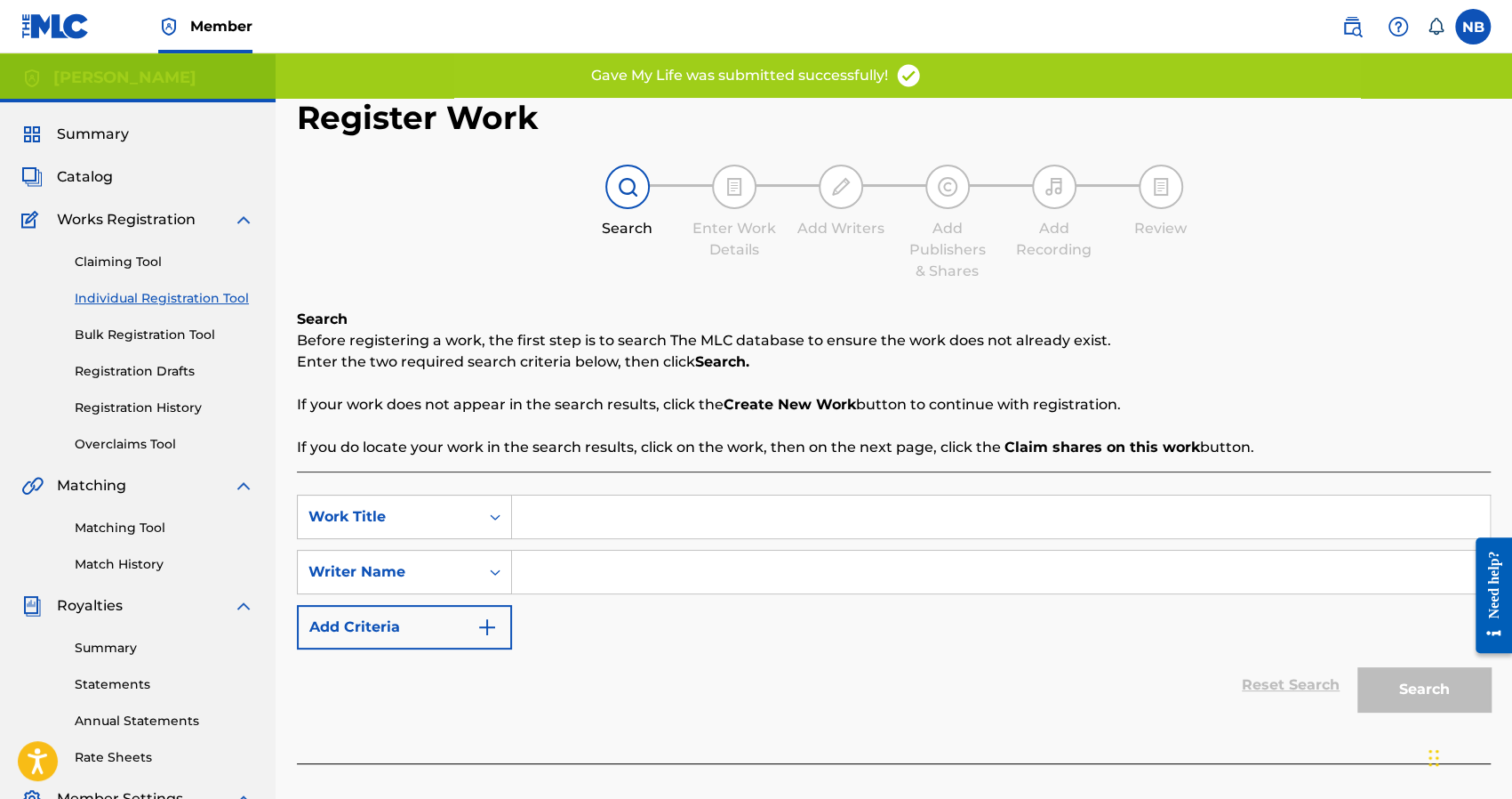
click at [630, 512] on input "Search Form" at bounding box center [1001, 516] width 978 height 42
click at [651, 584] on input "Search Form" at bounding box center [1001, 571] width 978 height 42
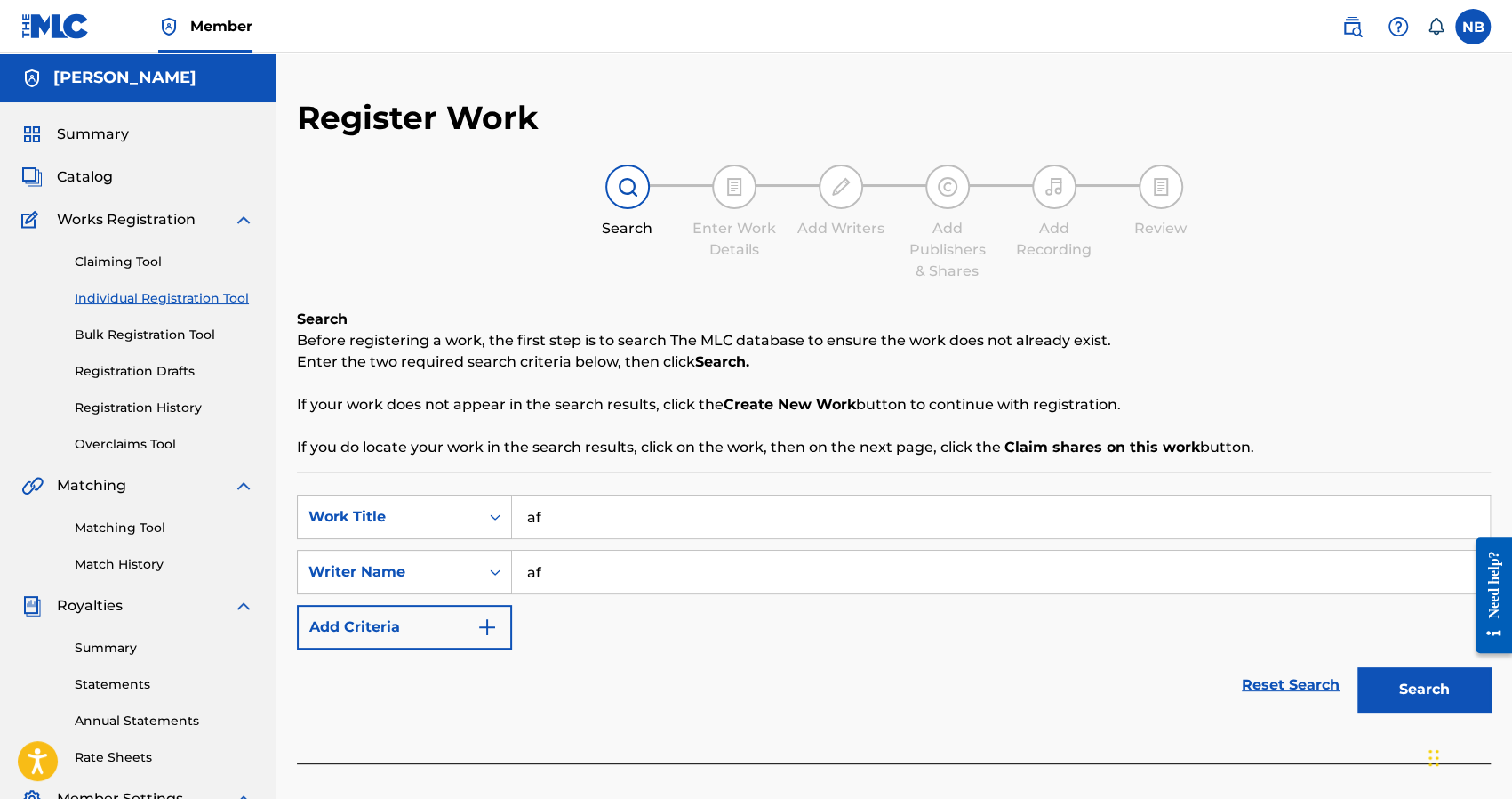
click at [1389, 691] on button "Search" at bounding box center [1424, 689] width 133 height 44
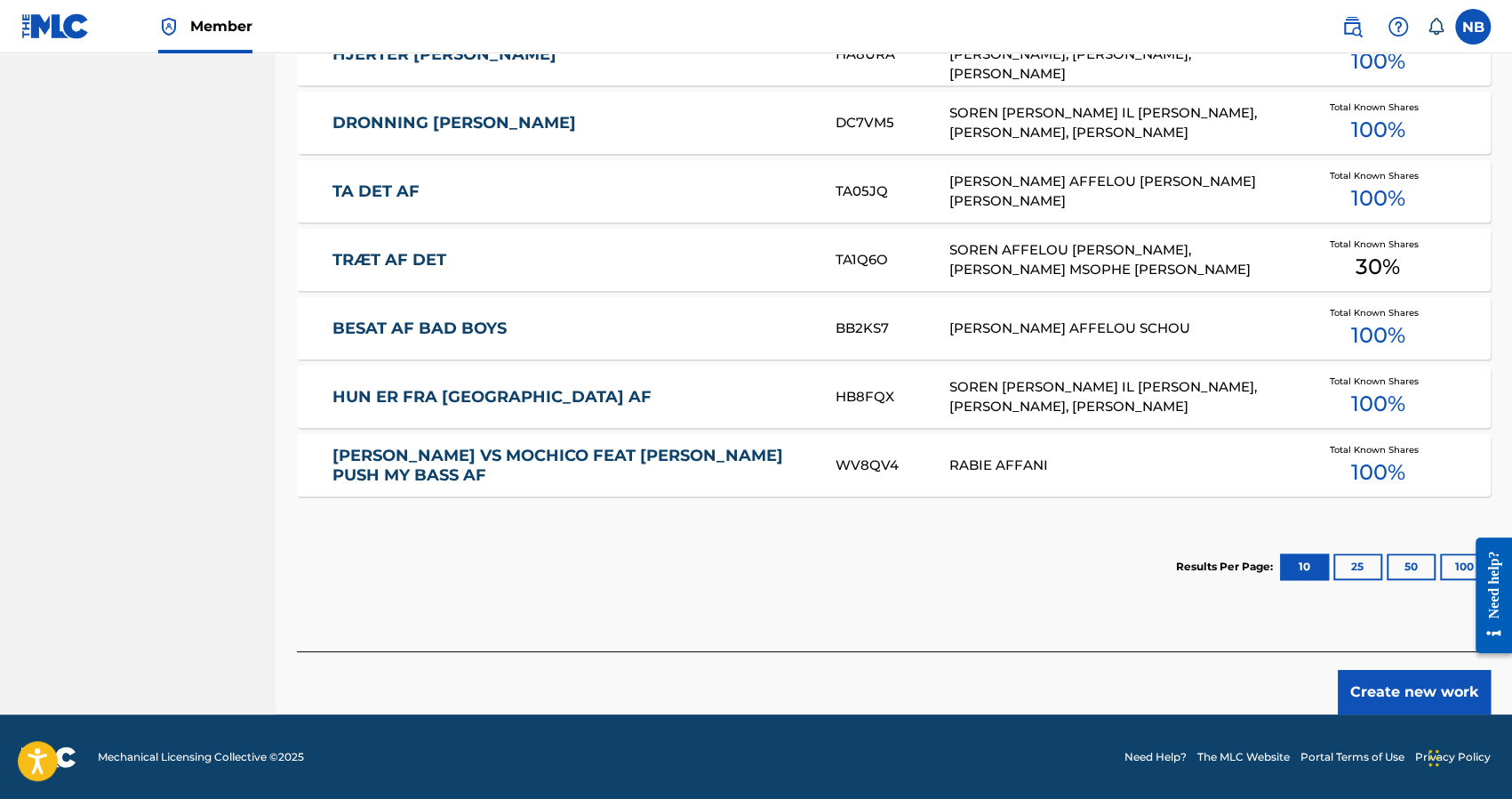
click at [1374, 688] on button "Create new work" at bounding box center [1414, 692] width 153 height 44
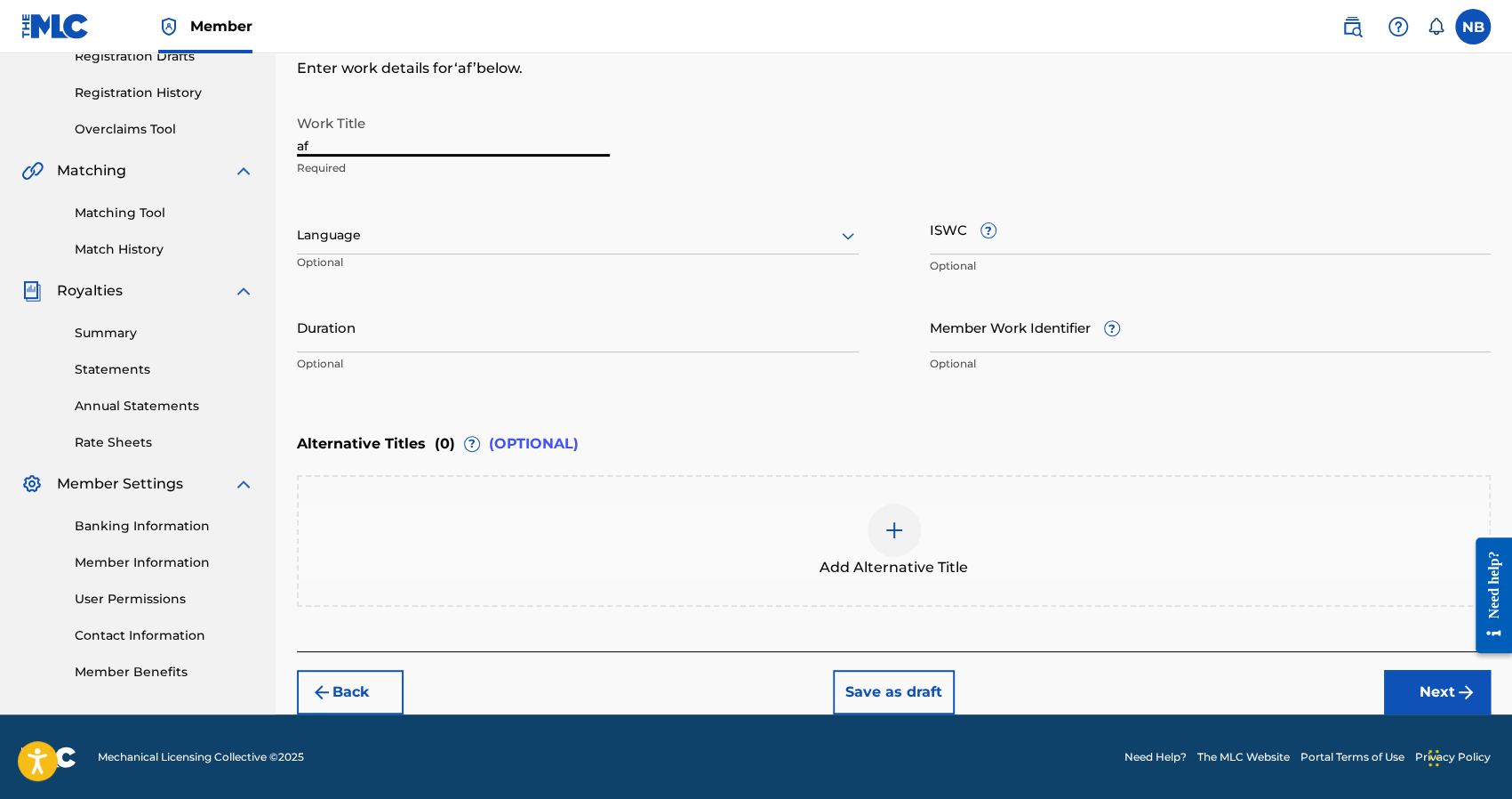
drag, startPoint x: 338, startPoint y: 135, endPoint x: 275, endPoint y: 137, distance: 63.0
click at [275, 137] on div "Register Work Search Enter Work Details Add Writers Add Publishers & Shares Add…" at bounding box center [893, 249] width 1237 height 931
click at [1459, 703] on button "Next" at bounding box center [1438, 692] width 106 height 44
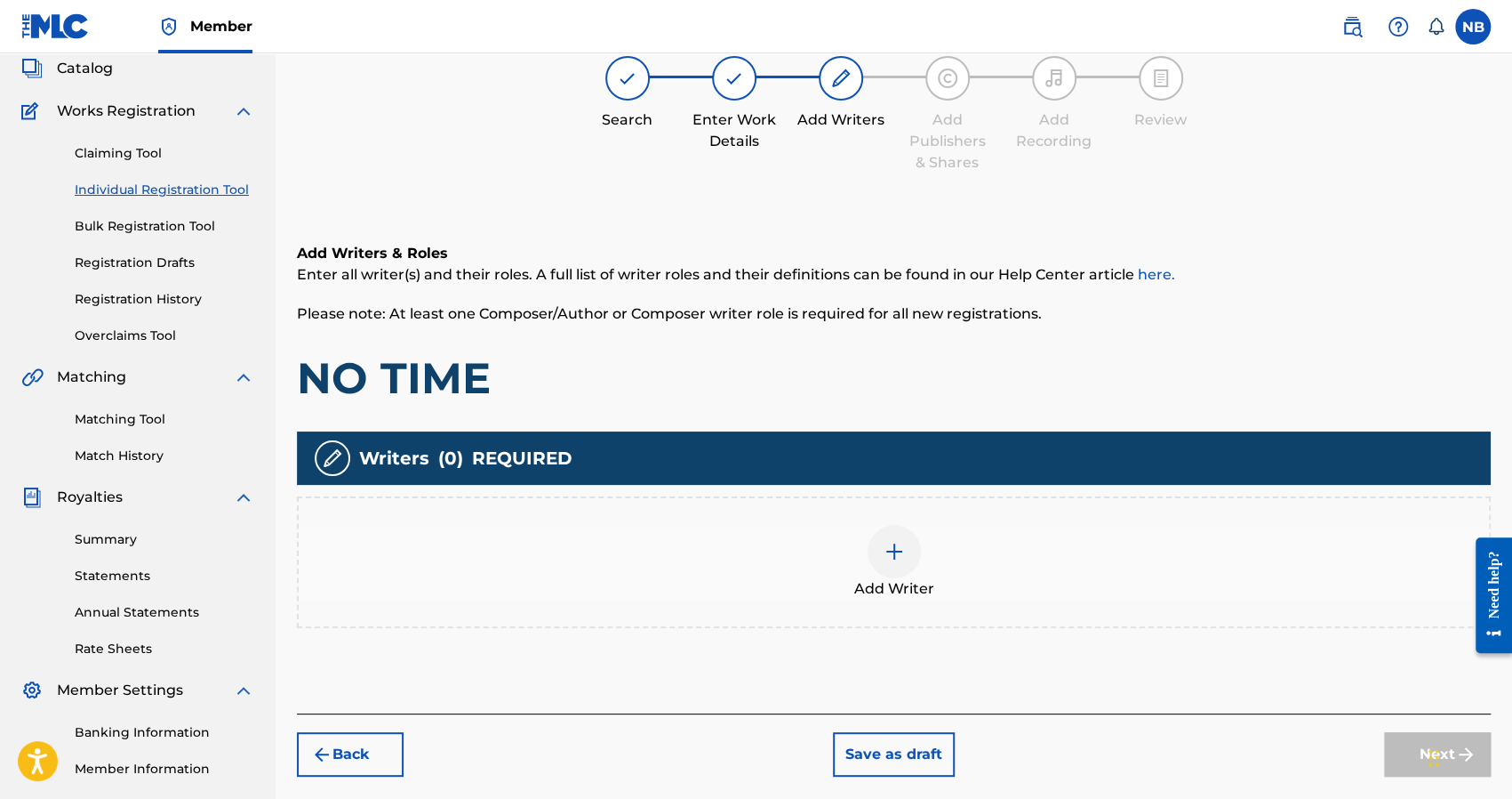
scroll to position [80, 0]
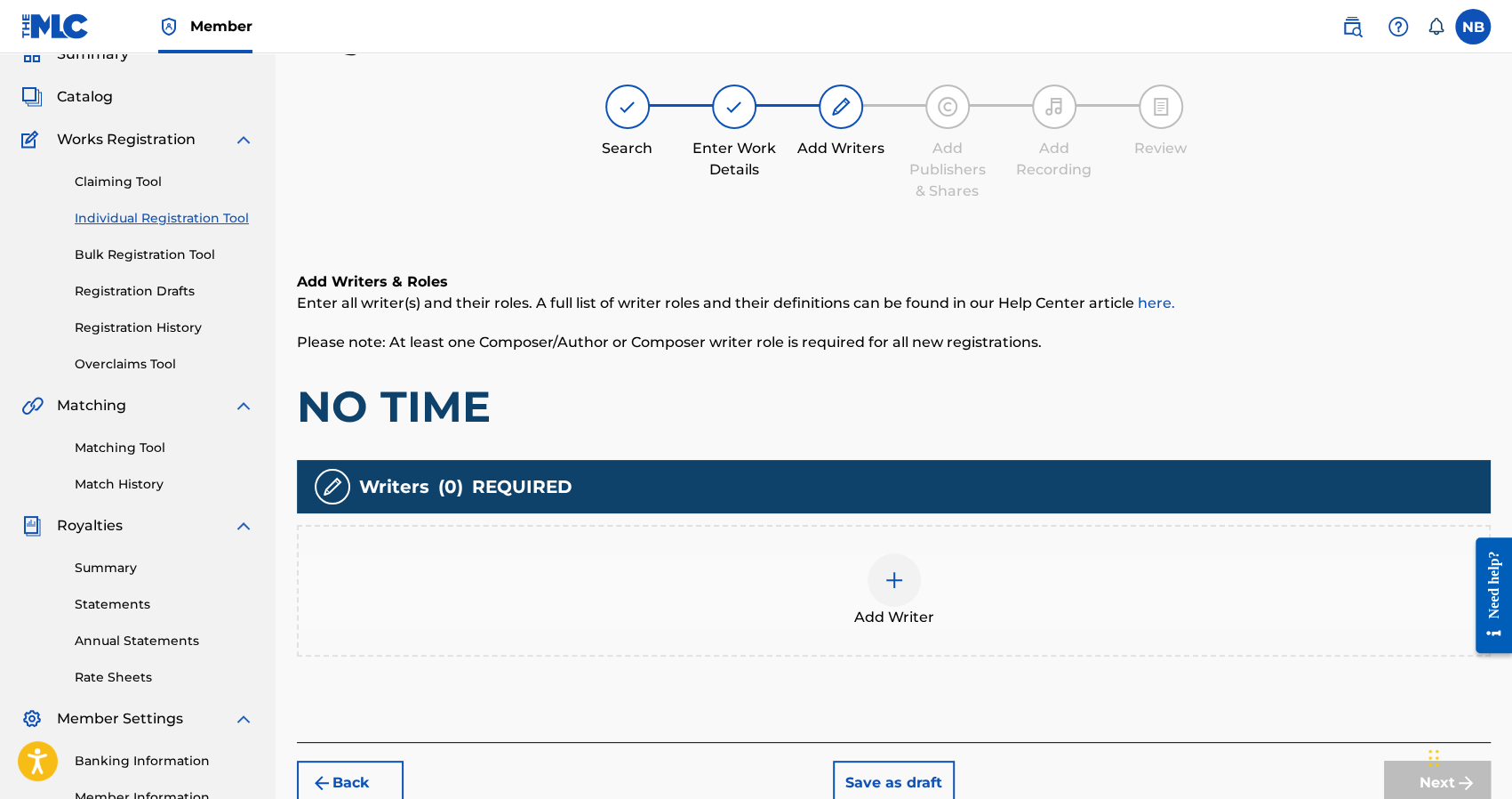
click at [987, 525] on div "Add Writer" at bounding box center [893, 590] width 1193 height 131
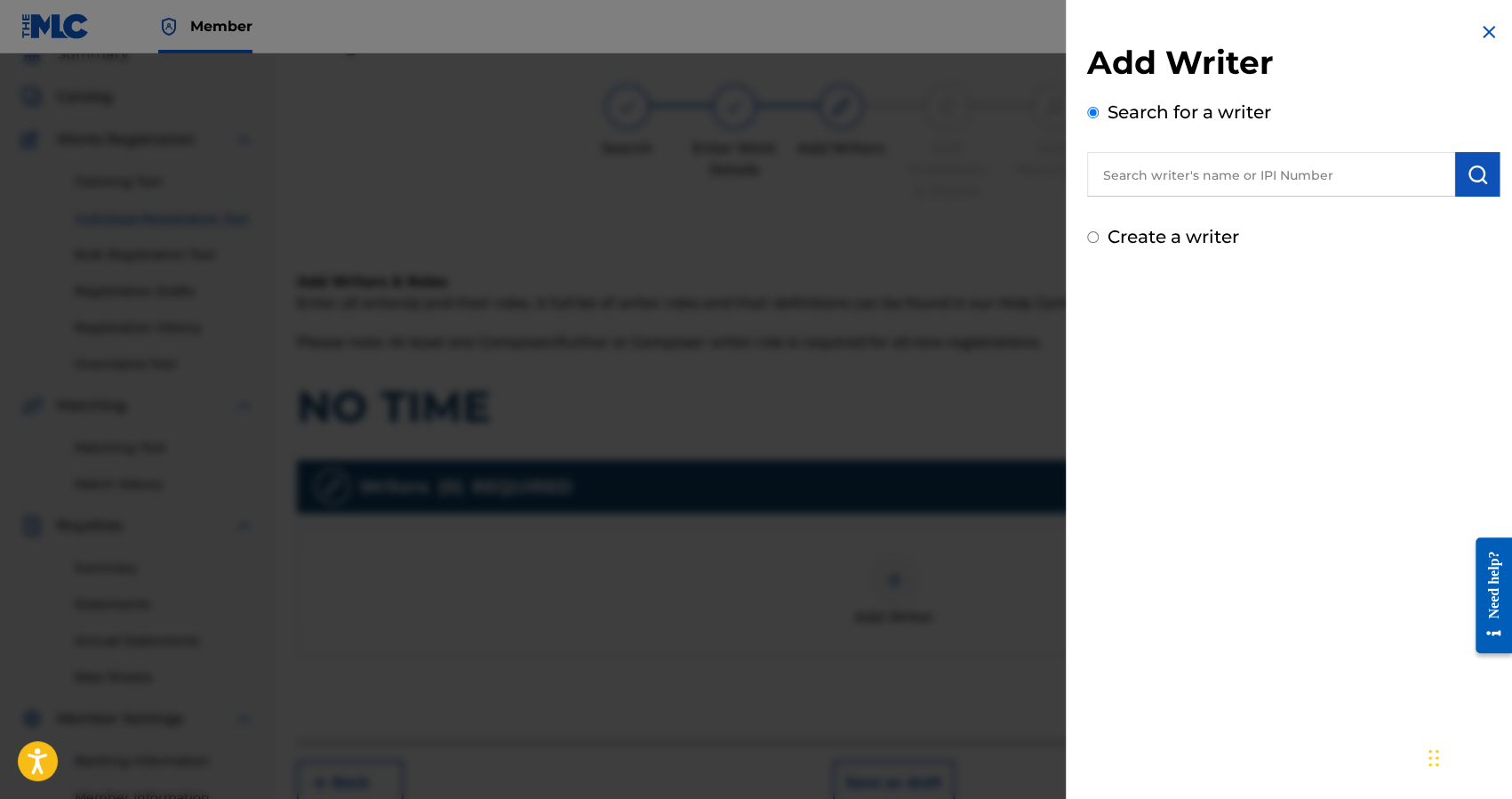
click at [1179, 242] on label "Create a writer" at bounding box center [1173, 236] width 131 height 21
click at [1099, 242] on input "Create a writer" at bounding box center [1092, 237] width 12 height 12
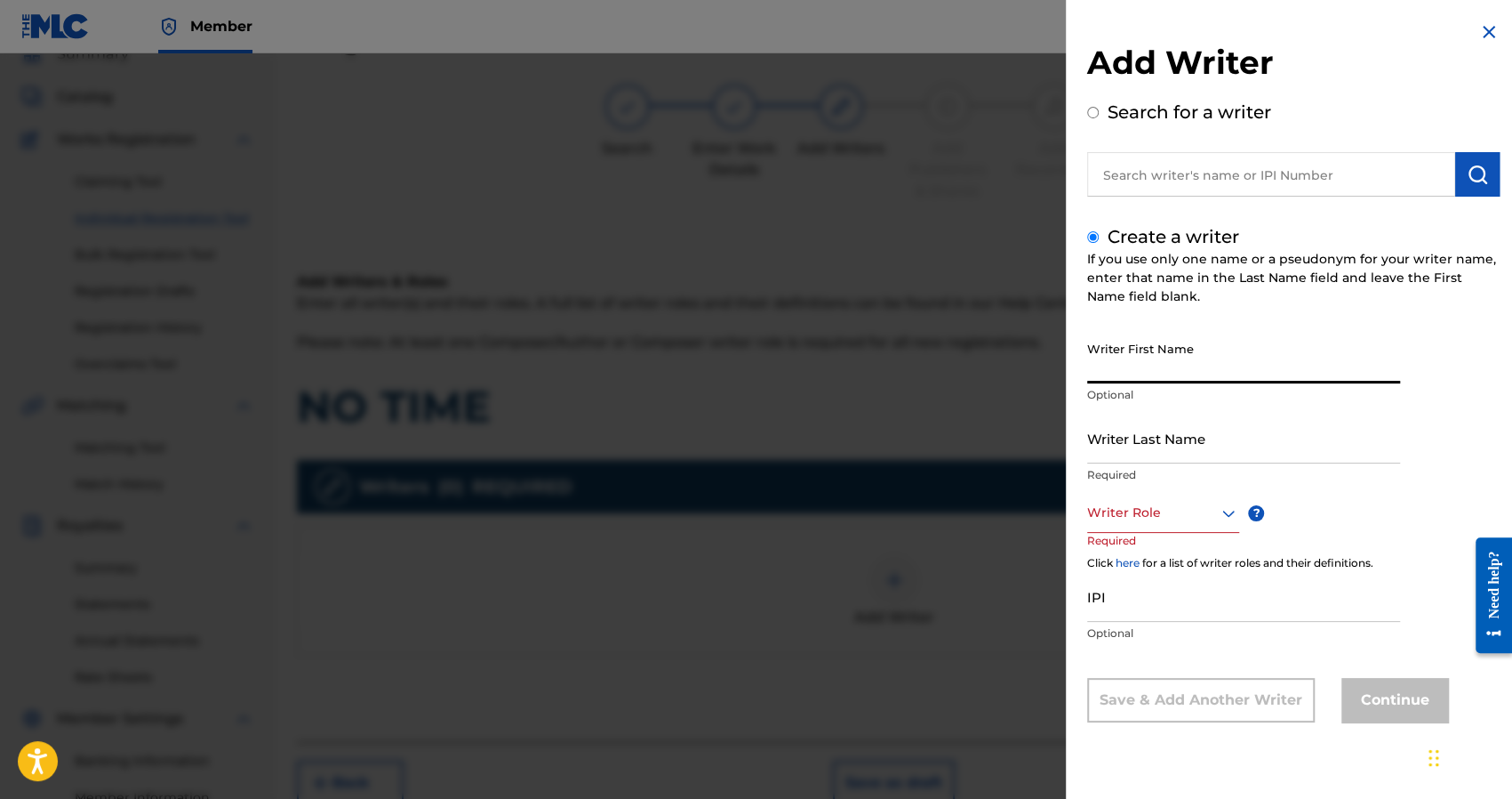
click at [1144, 352] on input "Writer First Name" at bounding box center [1243, 357] width 313 height 51
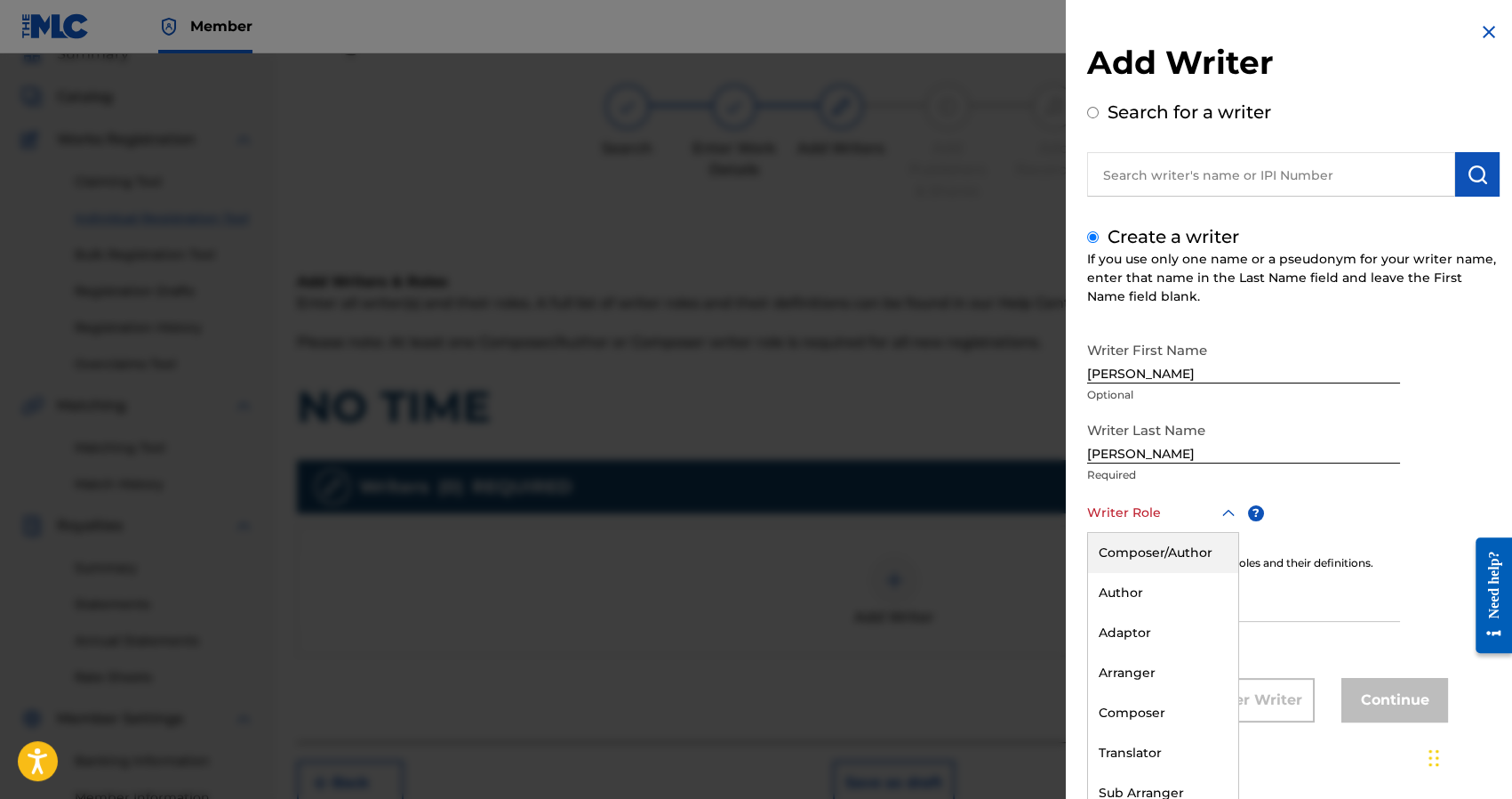
click at [1145, 511] on div at bounding box center [1163, 512] width 152 height 22
click at [1155, 561] on div "Composer/Author" at bounding box center [1163, 553] width 151 height 40
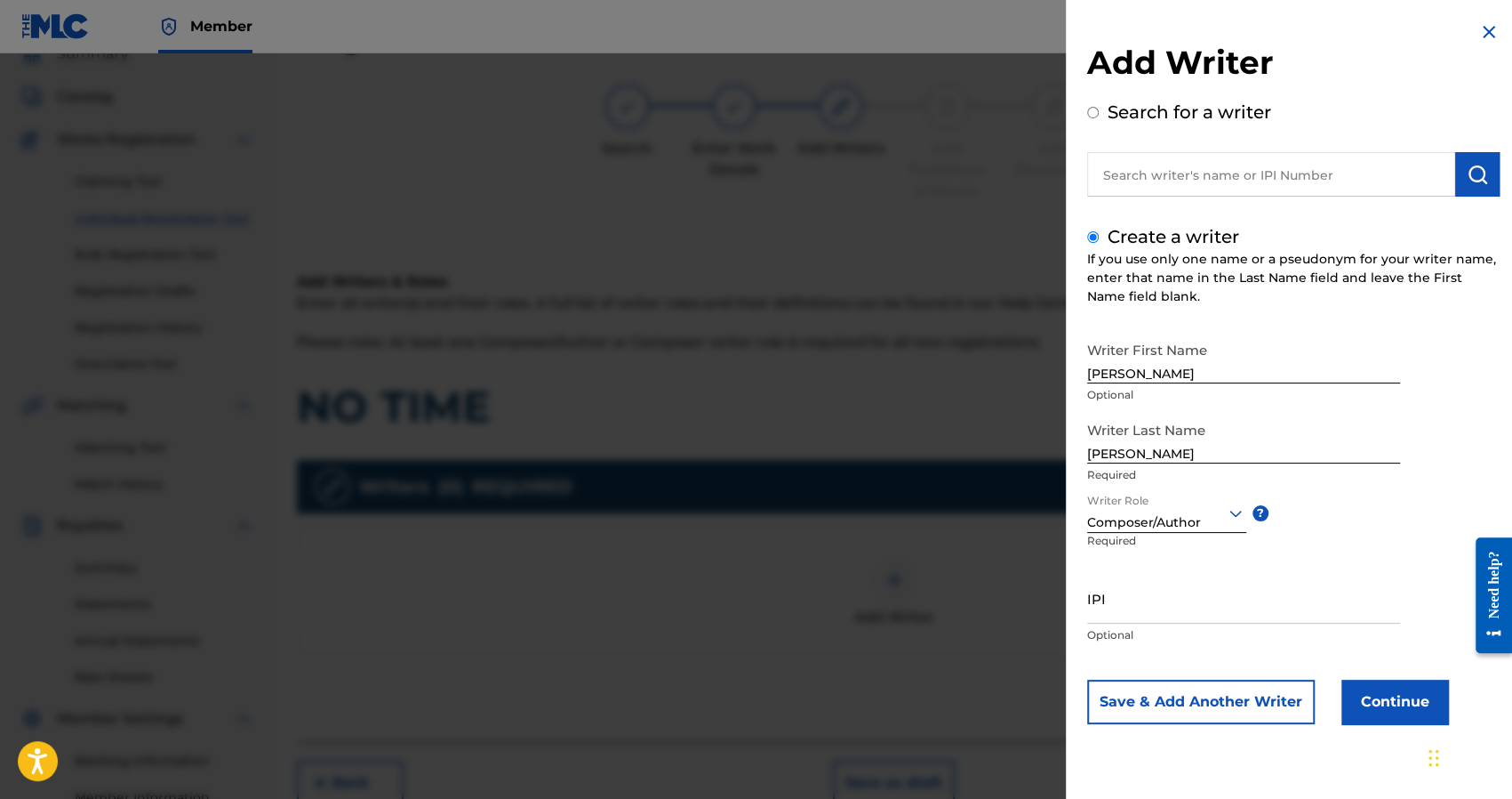
scroll to position [0, 0]
click at [1152, 609] on input "IPI" at bounding box center [1243, 598] width 313 height 51
paste input "1241927853"
click at [1375, 698] on button "Continue" at bounding box center [1394, 702] width 106 height 44
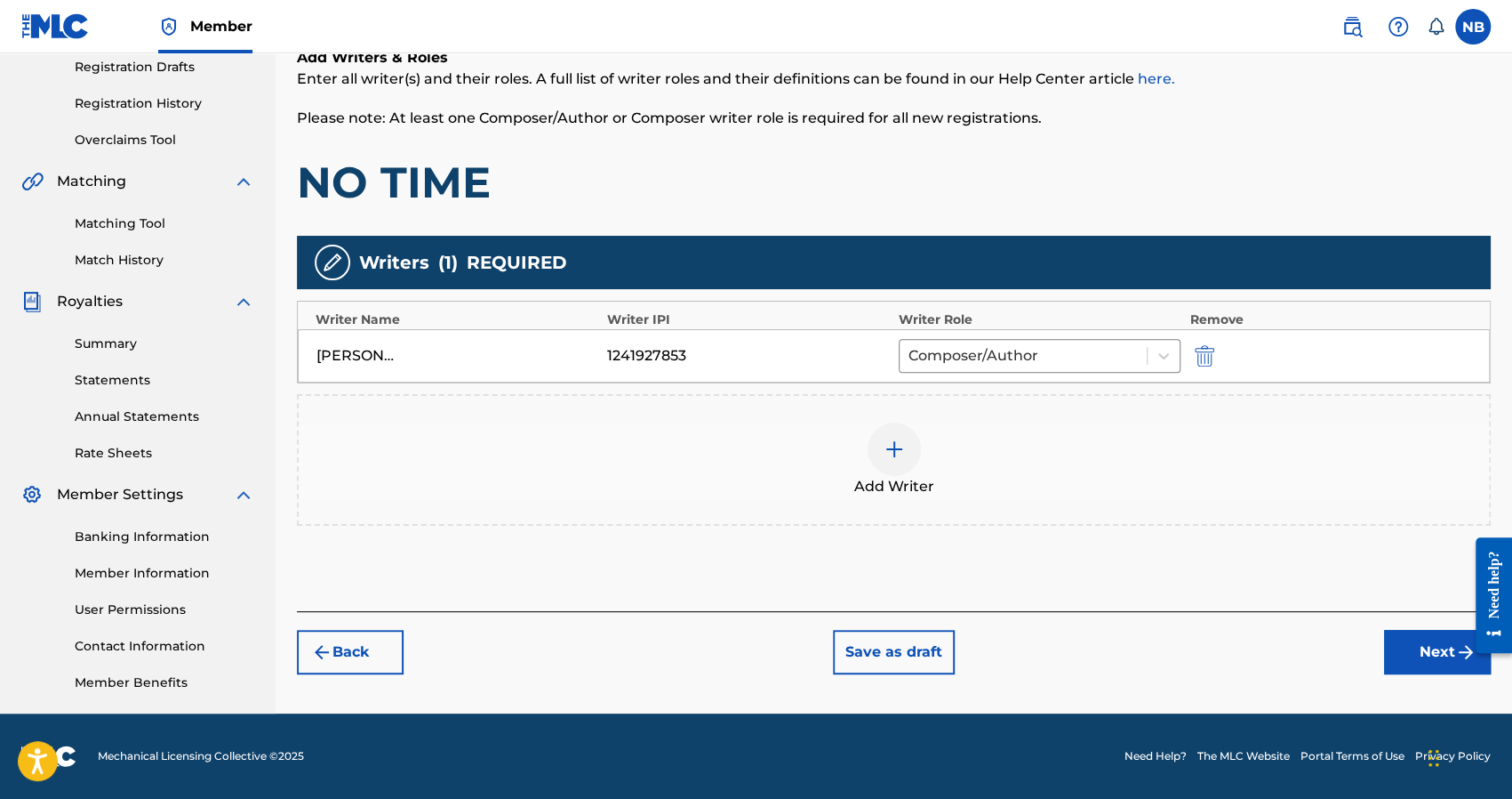
click at [1405, 653] on button "Next" at bounding box center [1438, 652] width 106 height 44
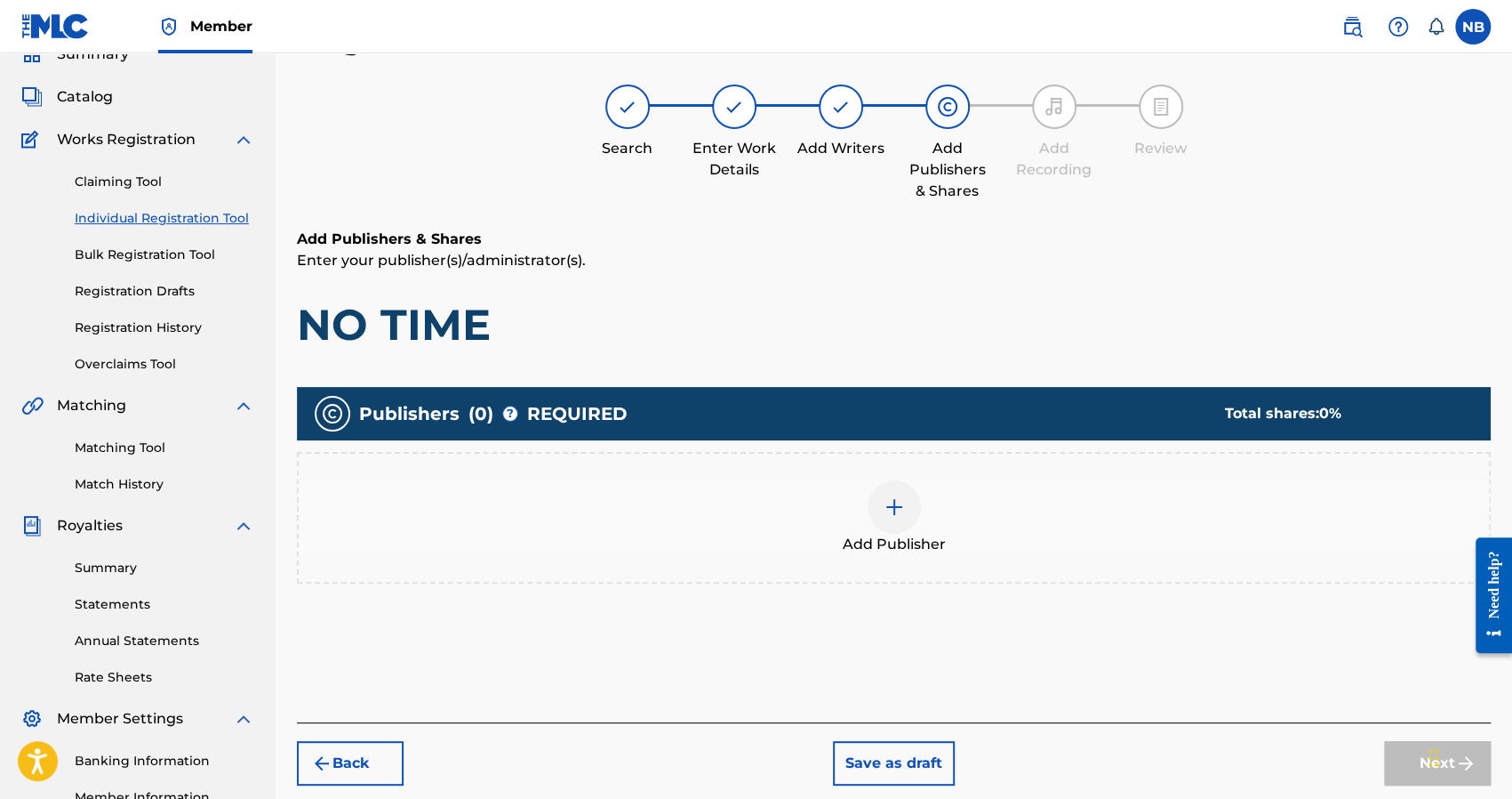
scroll to position [80, 0]
click at [1004, 552] on div "Add Publisher" at bounding box center [893, 517] width 1191 height 74
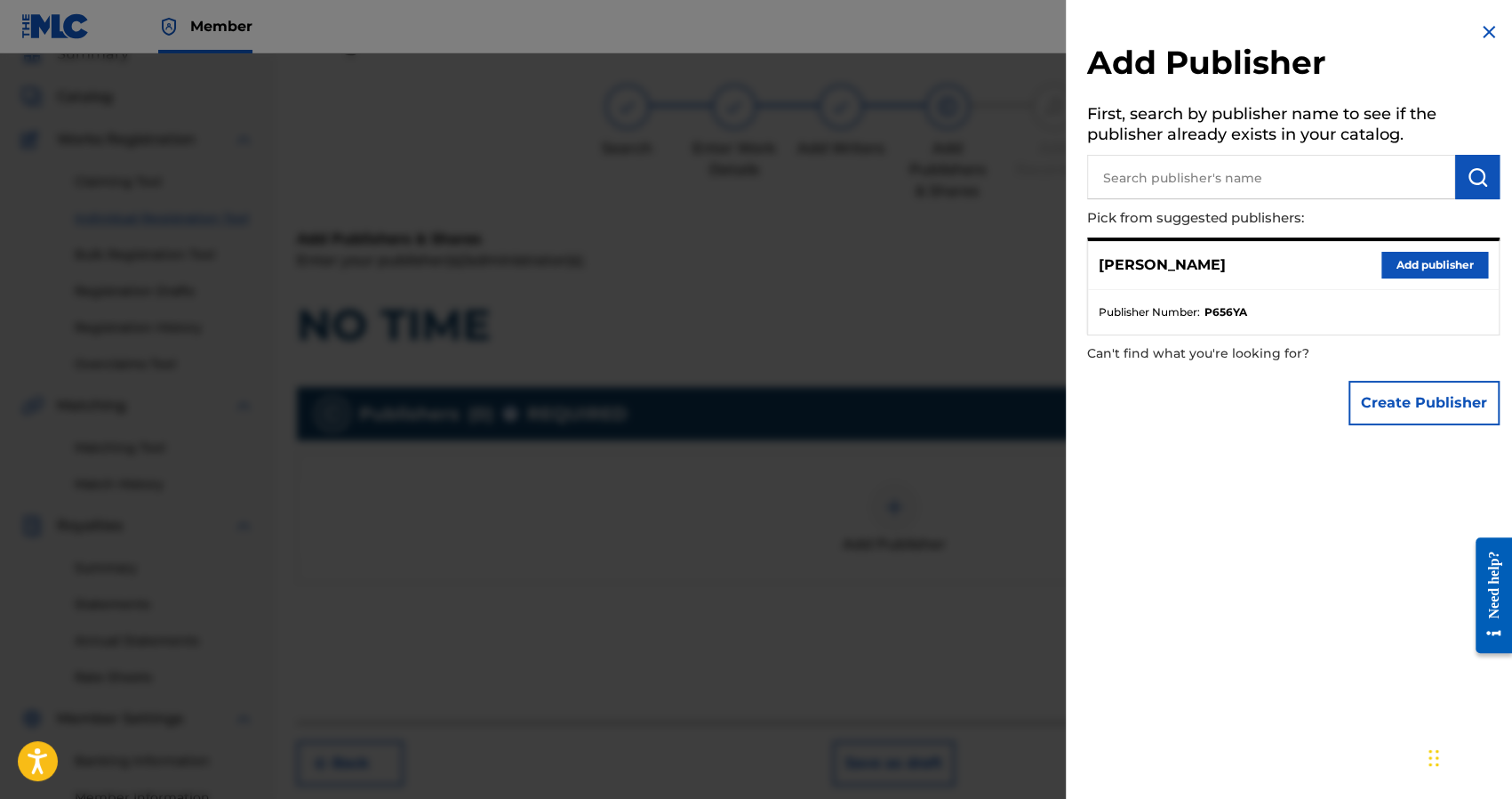
click at [1437, 264] on button "Add publisher" at bounding box center [1435, 264] width 106 height 27
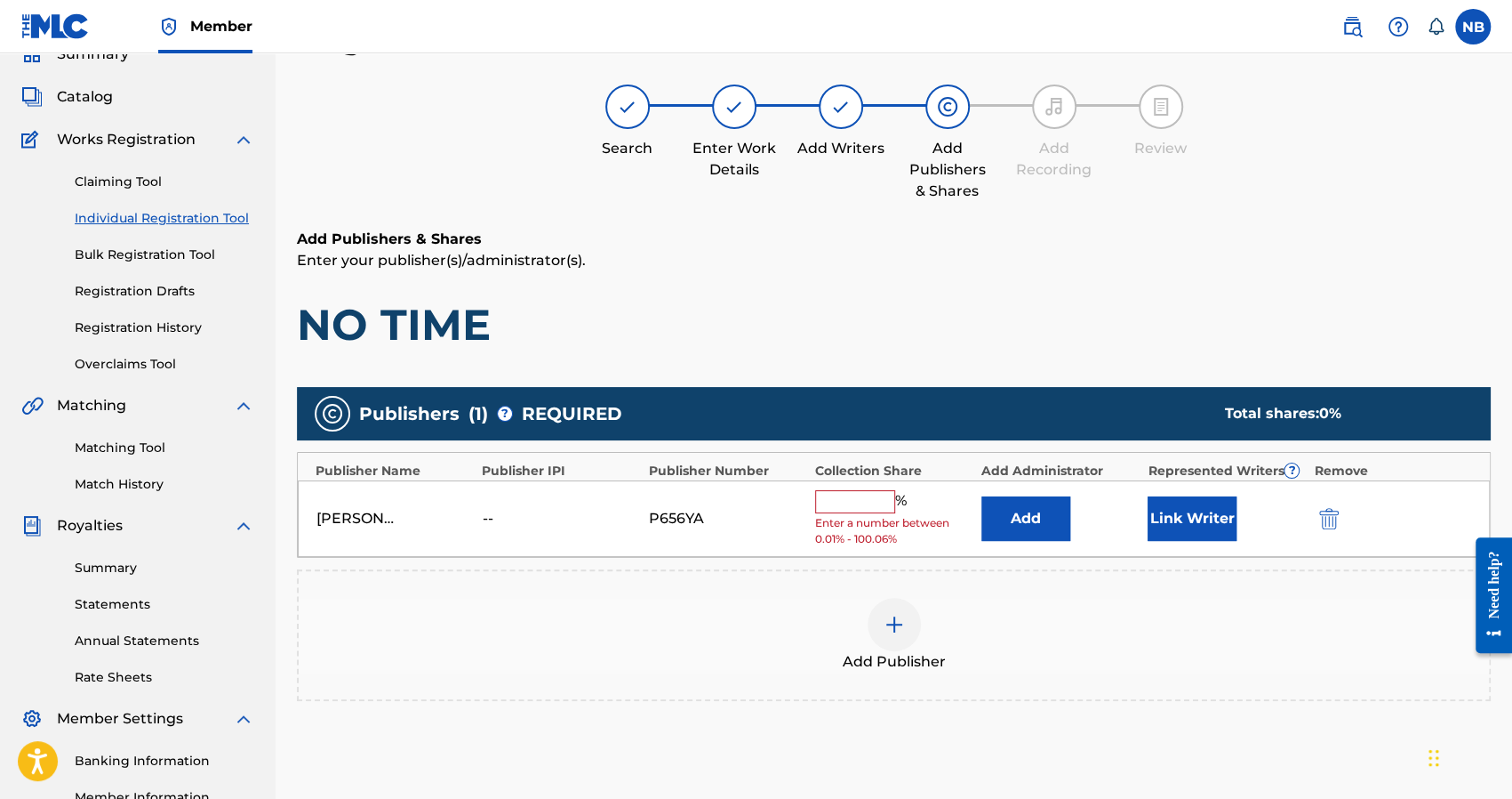
click at [884, 489] on div "Nick Brady -- P656YA % Enter a number between 0.01% - 100.06% Add Link Writer" at bounding box center [893, 519] width 1193 height 77
drag, startPoint x: 866, startPoint y: 501, endPoint x: 933, endPoint y: 496, distance: 67.2
click at [866, 501] on input "text" at bounding box center [855, 501] width 80 height 23
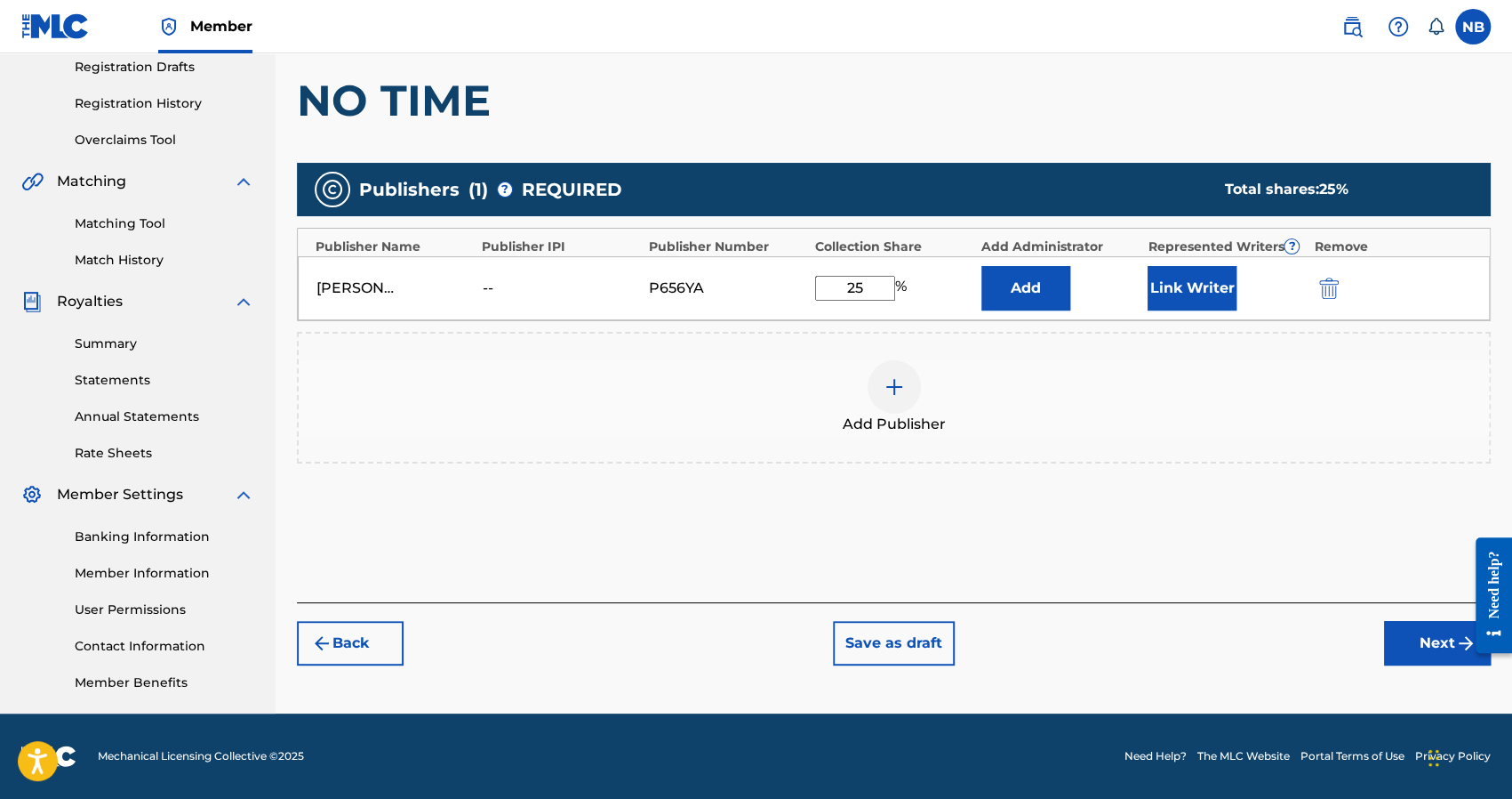
click at [1416, 625] on button "Next" at bounding box center [1438, 643] width 106 height 44
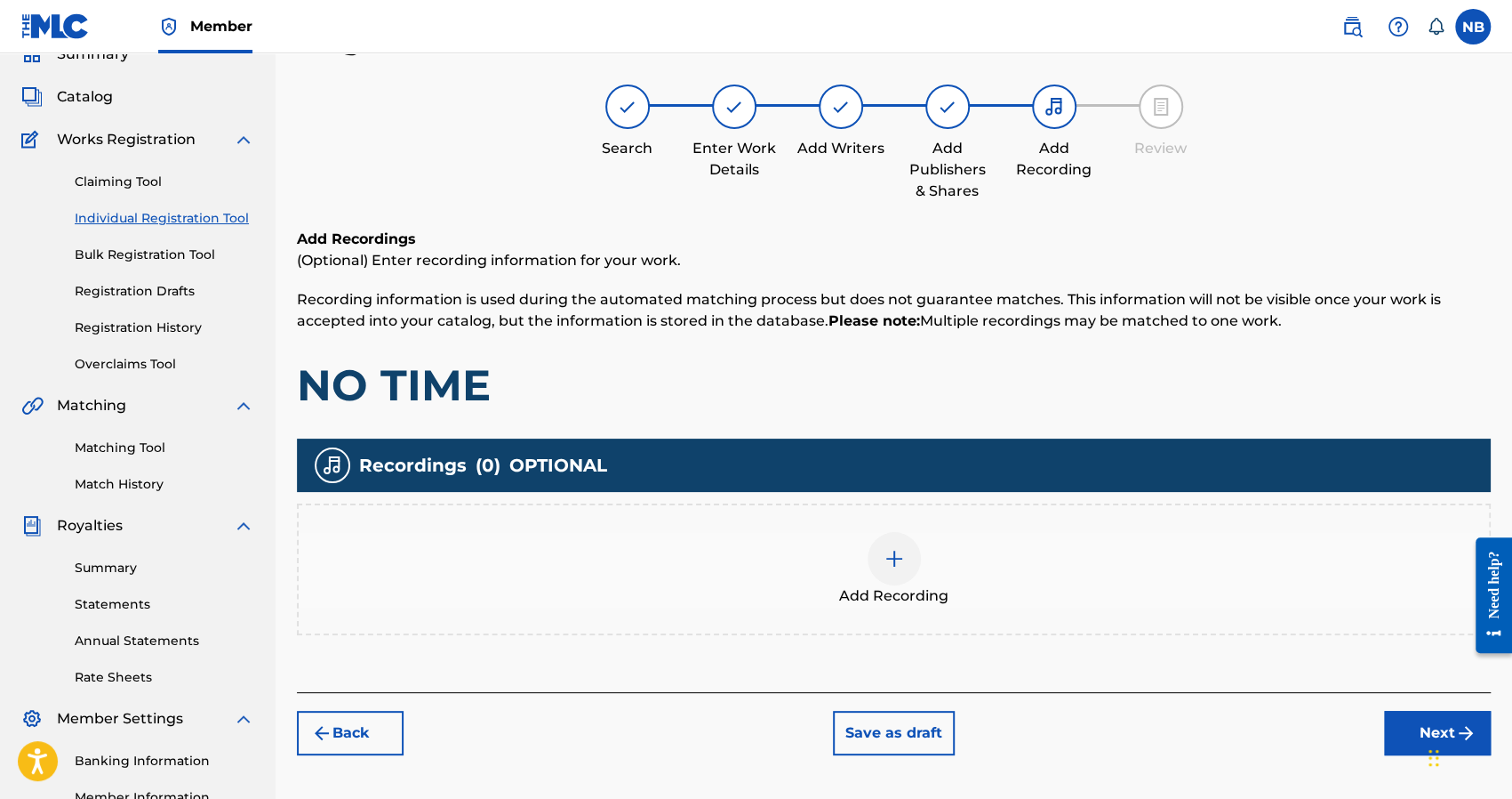
click at [940, 606] on div "Add Recording" at bounding box center [893, 568] width 1193 height 131
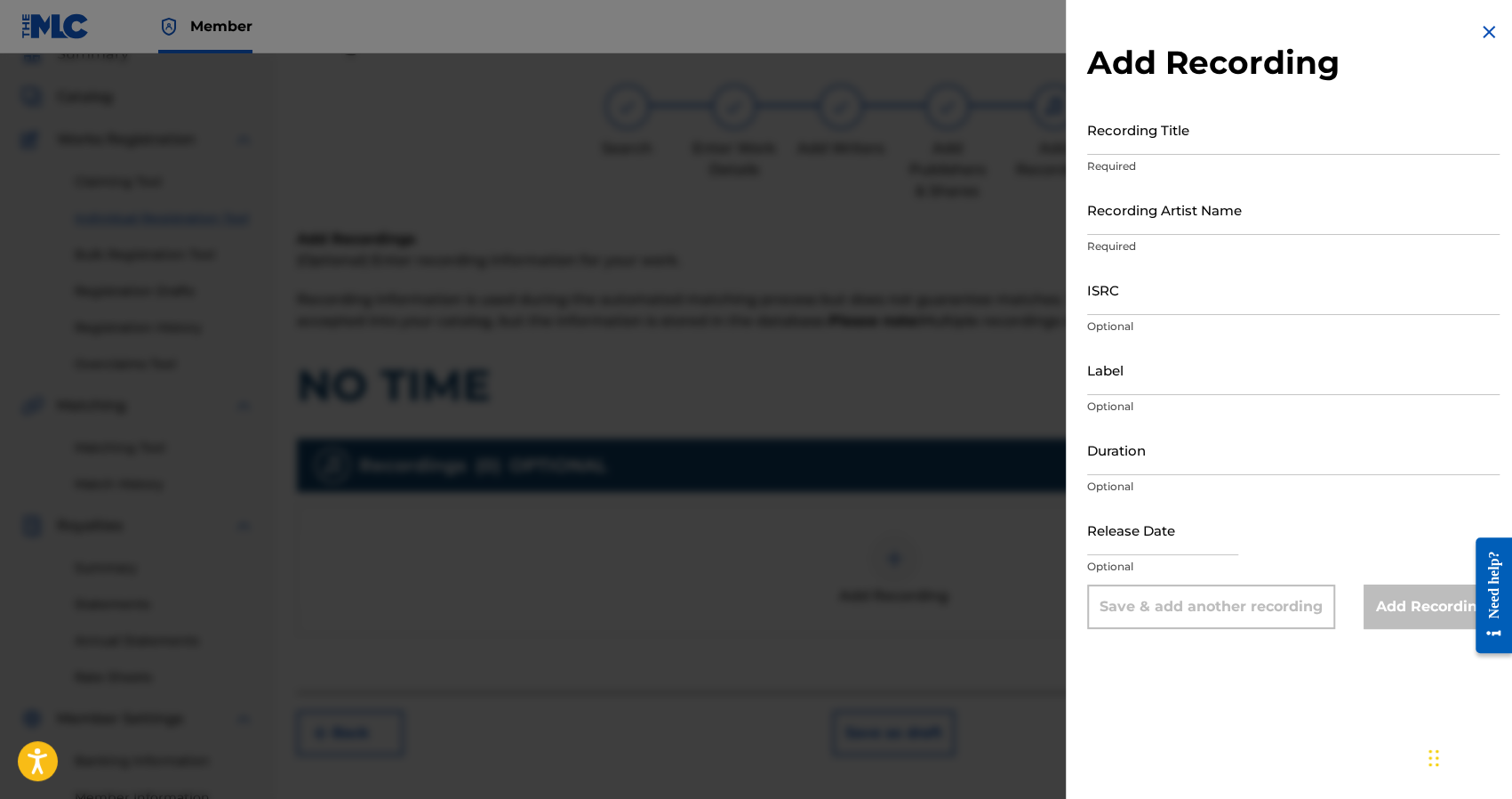
click
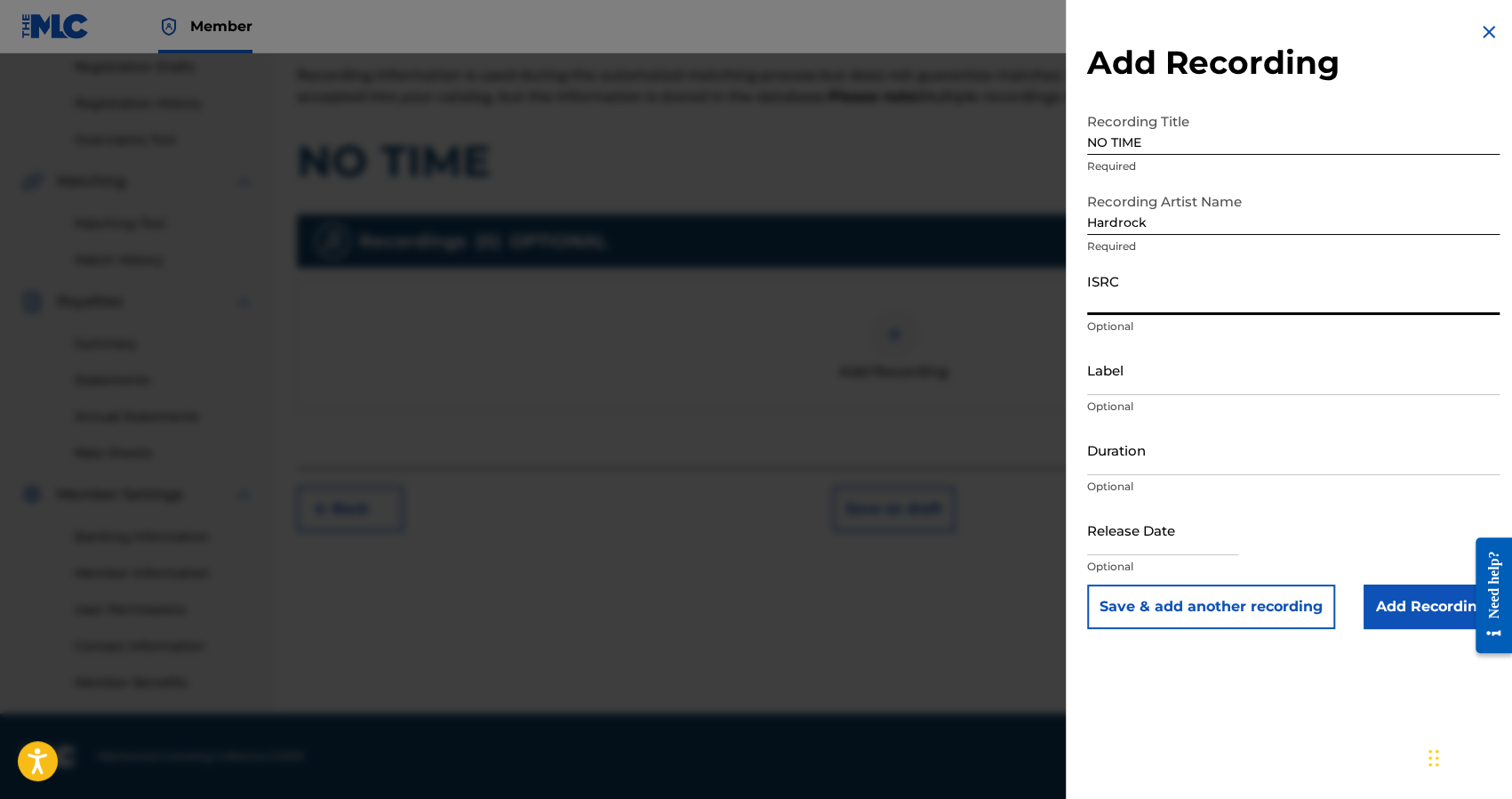
paste input "QT4K52541849"
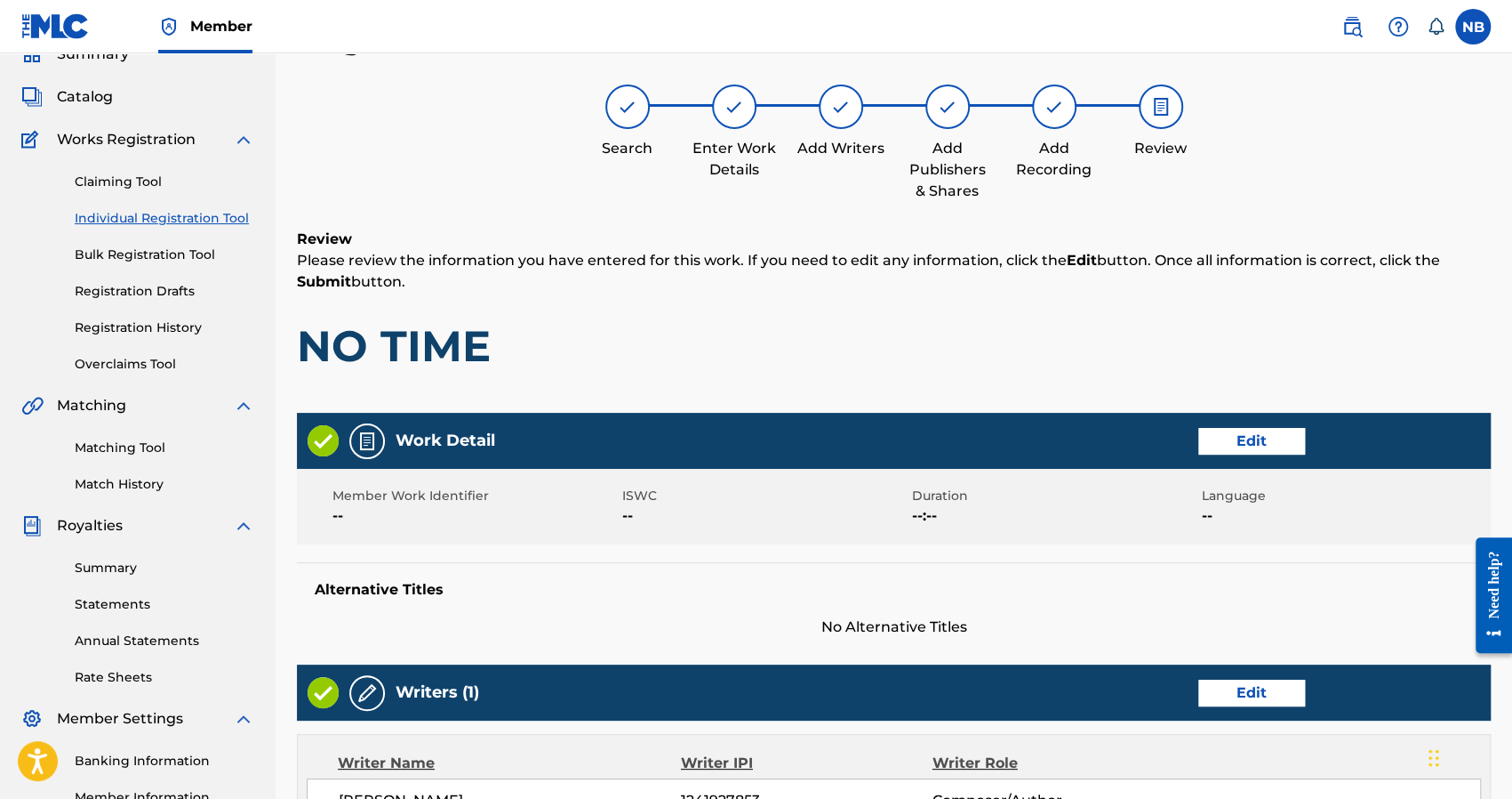
scroll to position [702, 0]
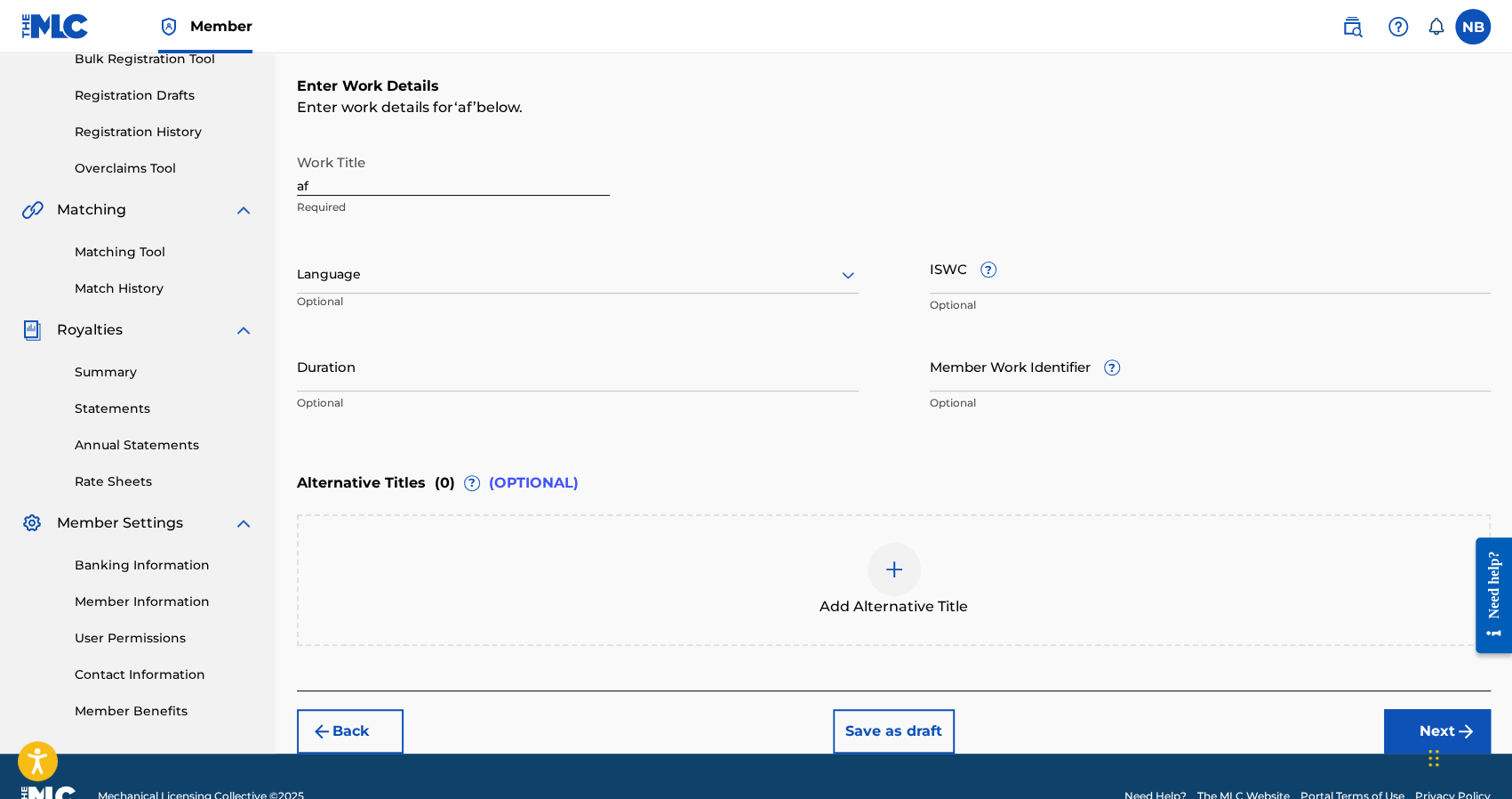
scroll to position [226, 0]
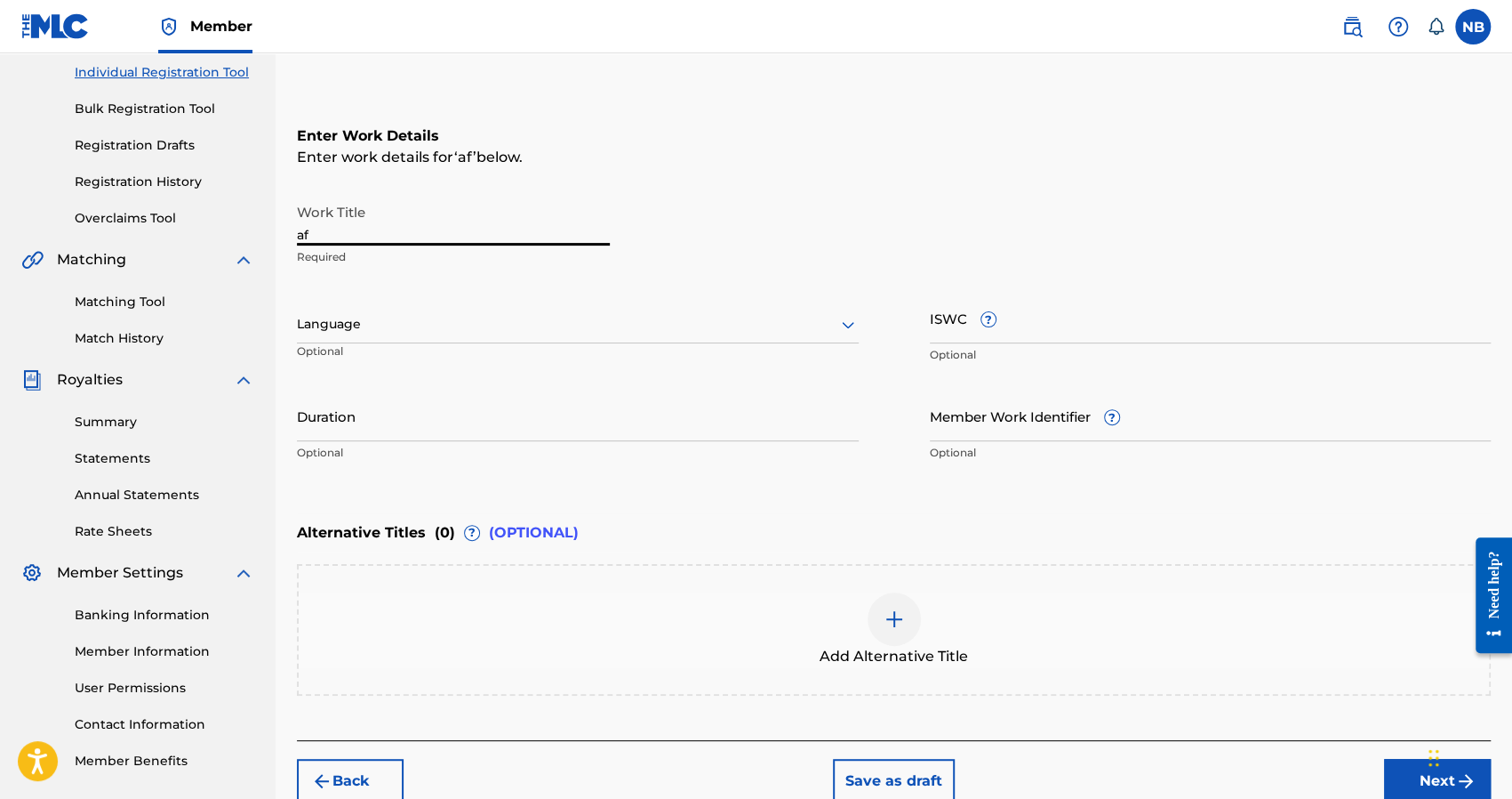
drag, startPoint x: 424, startPoint y: 231, endPoint x: 261, endPoint y: 233, distance: 163.0
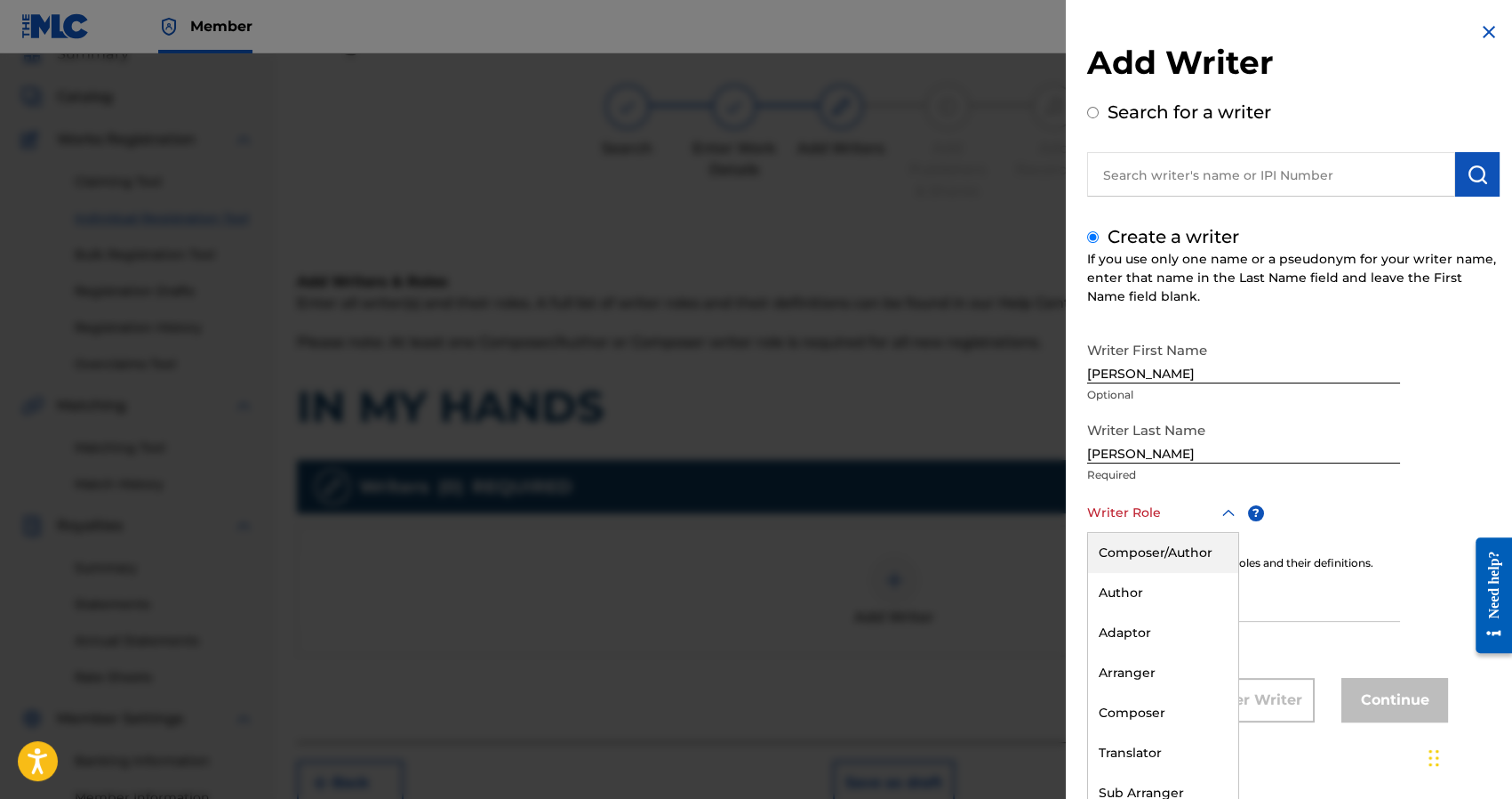
scroll to position [0, 0]
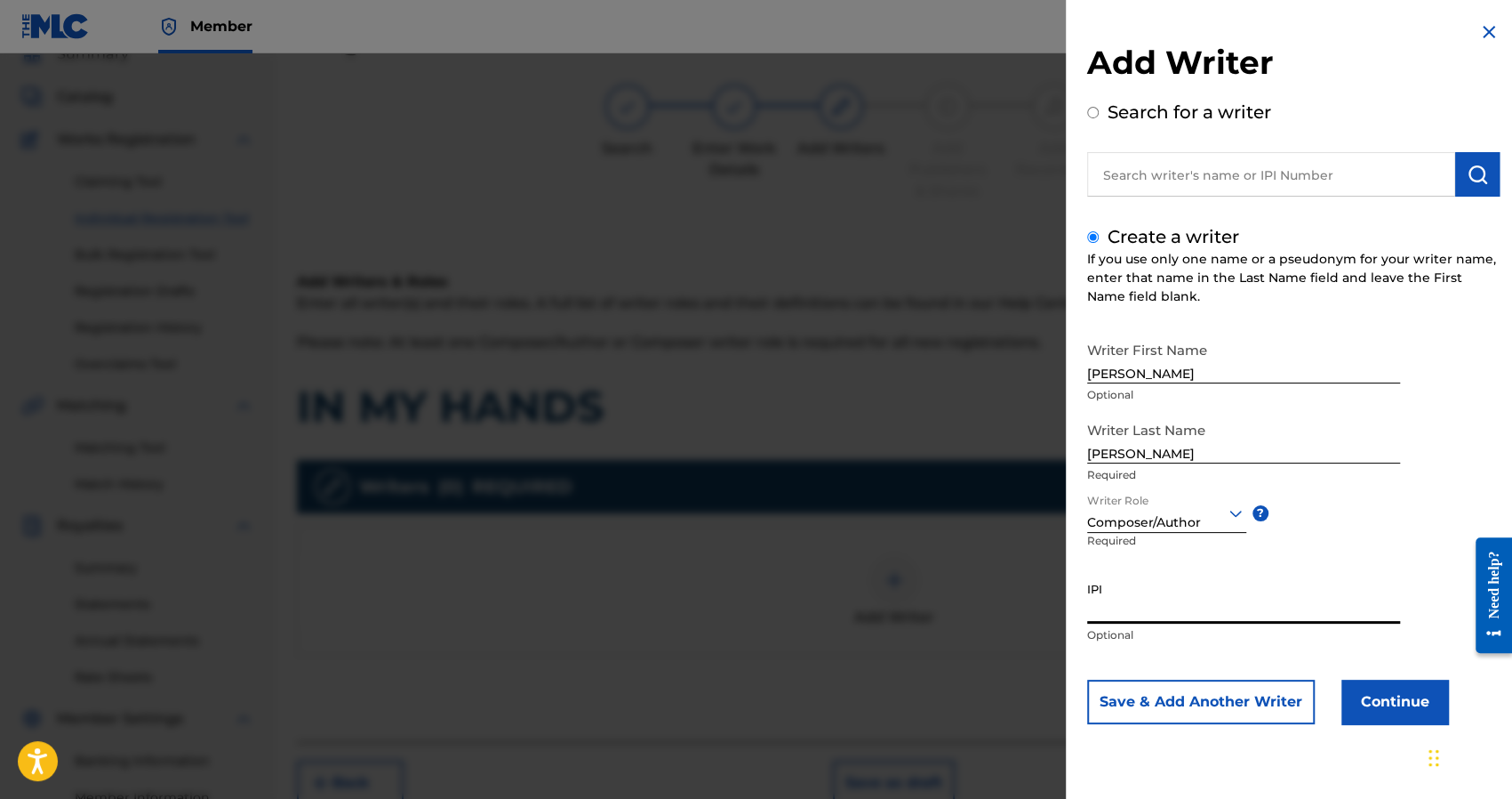
paste input "1241927853"
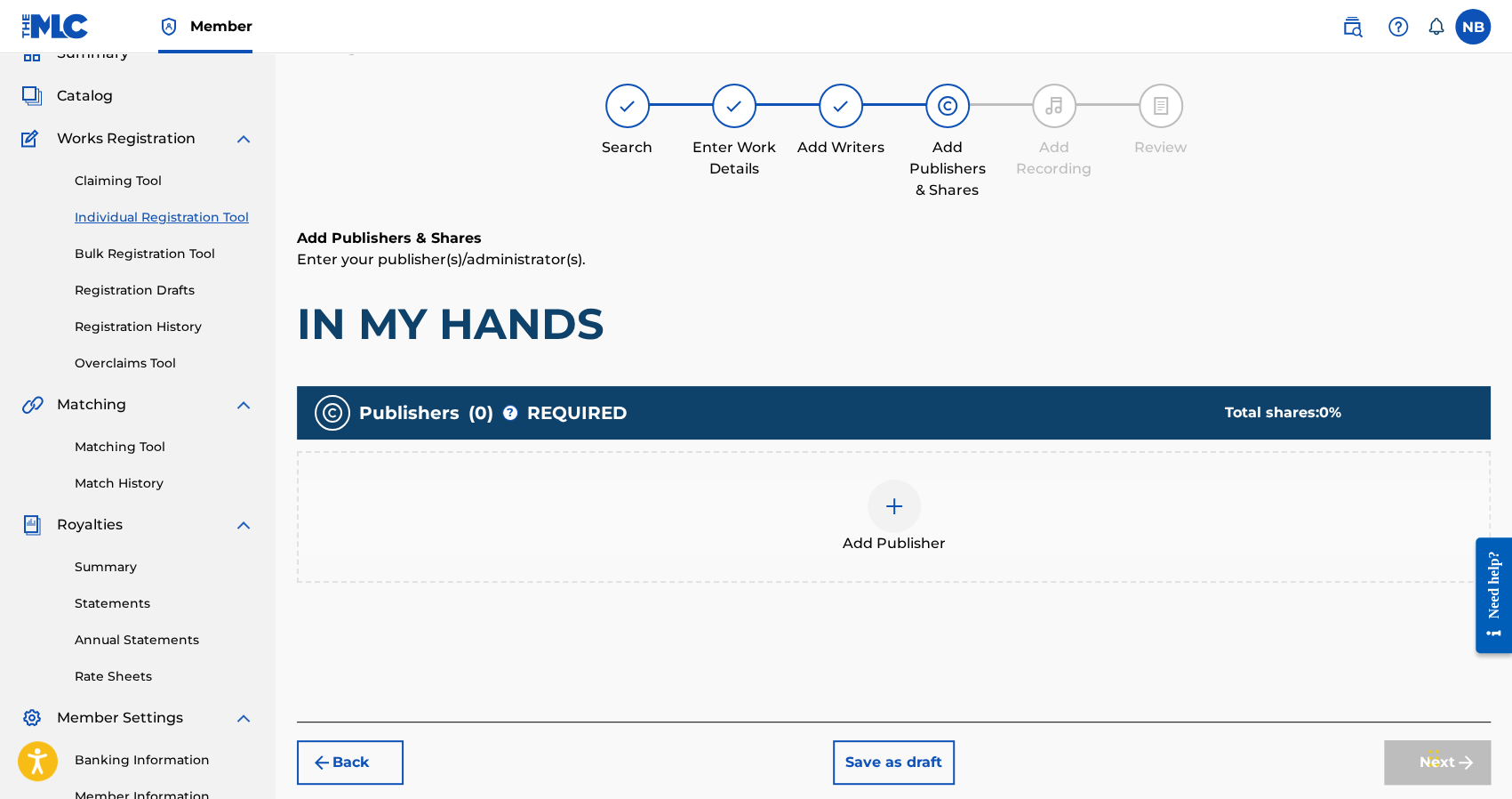
scroll to position [80, 0]
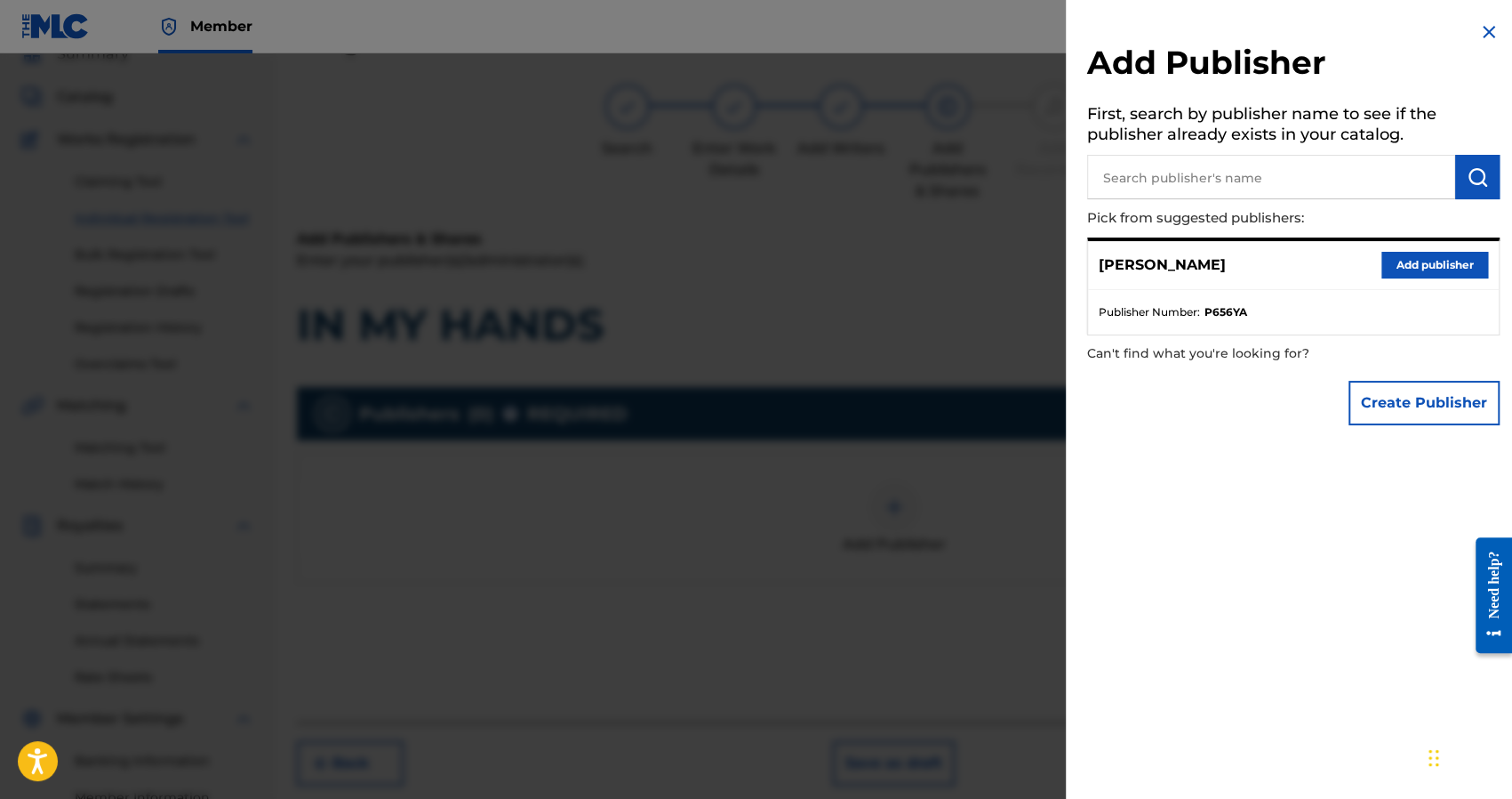
drag, startPoint x: 1394, startPoint y: 274, endPoint x: 1355, endPoint y: 289, distance: 41.8
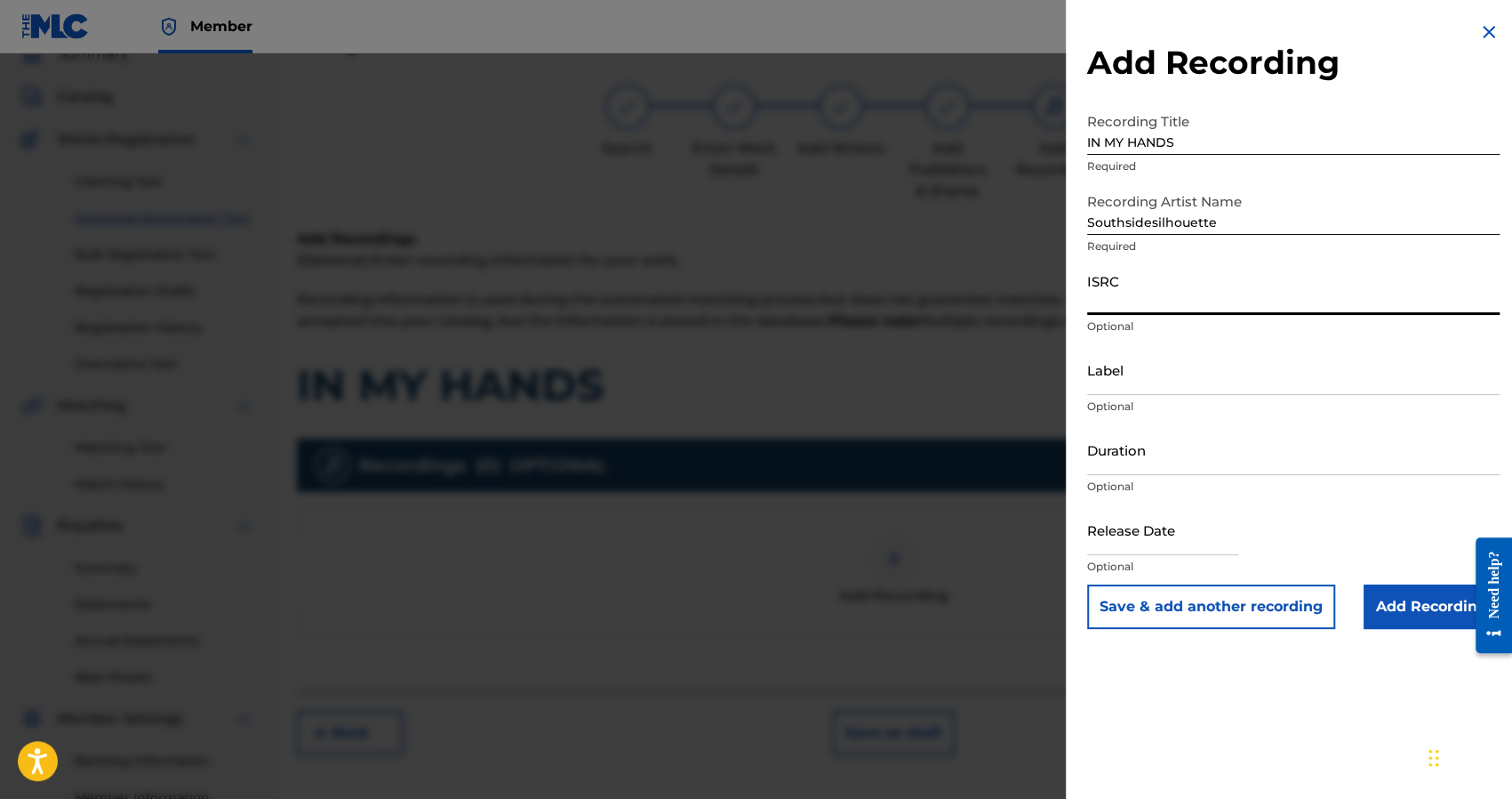
paste input "QZPLR2547808"
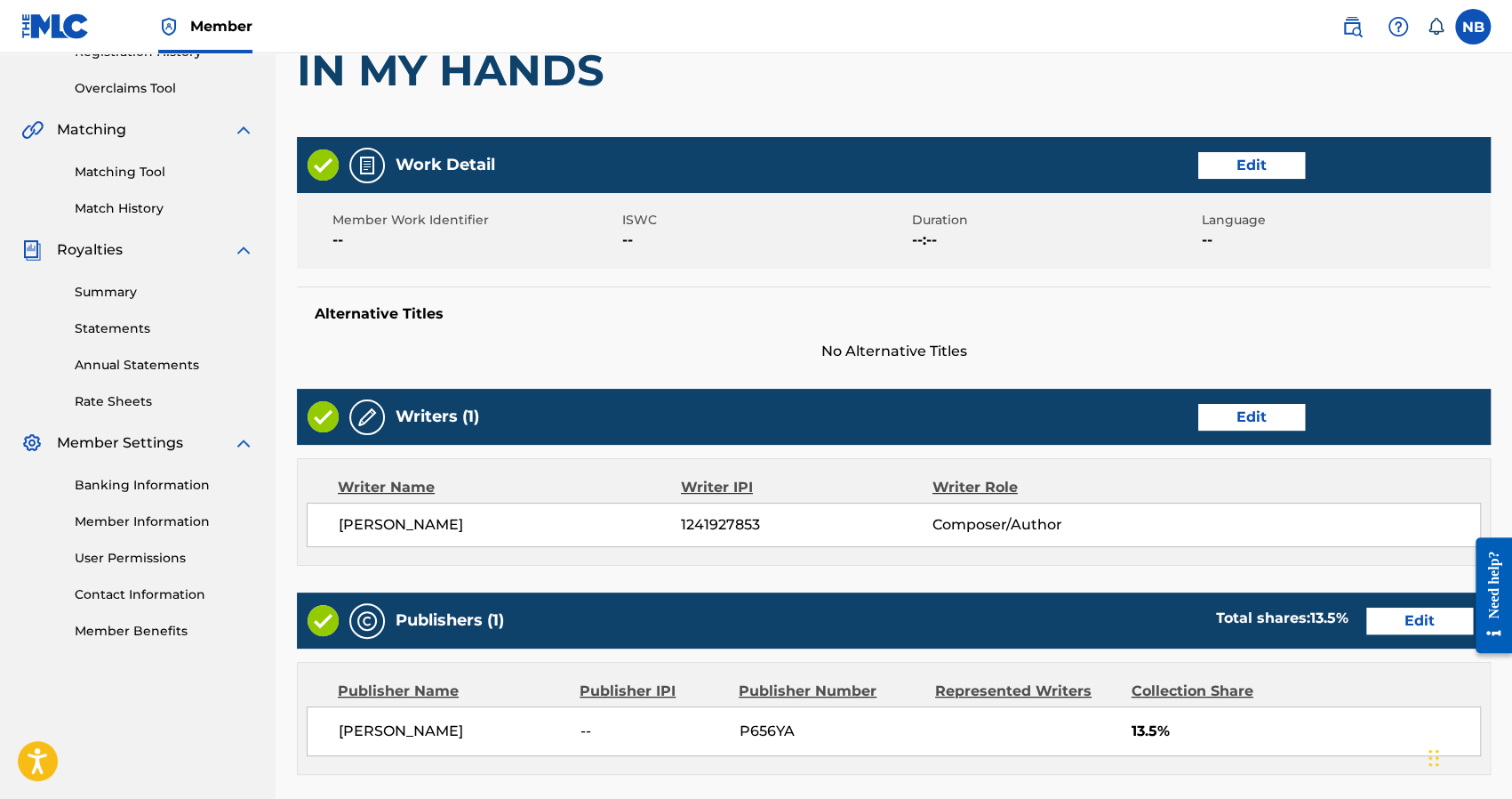
scroll to position [702, 0]
